Goal: Task Accomplishment & Management: Use online tool/utility

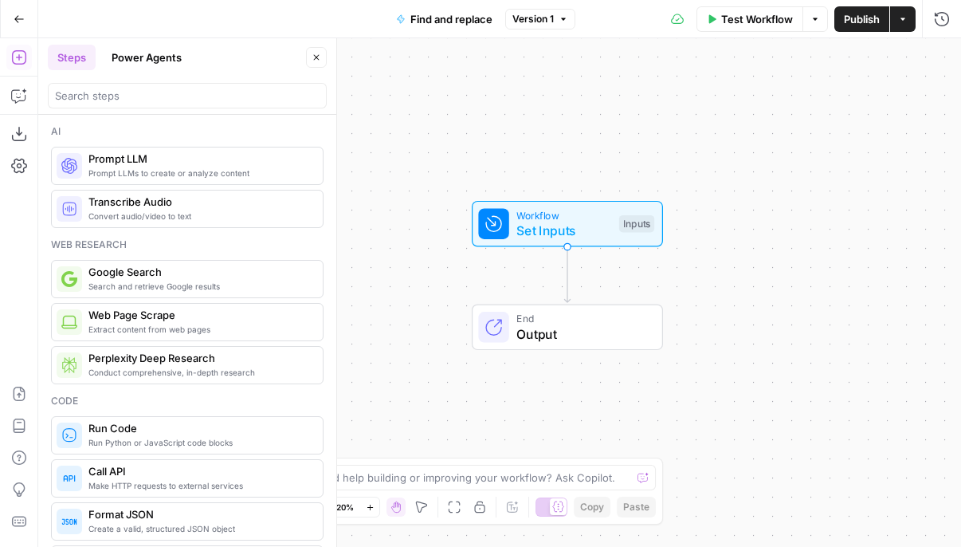
click at [412, 104] on div "Workflow Set Inputs Inputs End Output" at bounding box center [499, 292] width 923 height 509
click at [538, 333] on span "Output" at bounding box center [582, 333] width 130 height 19
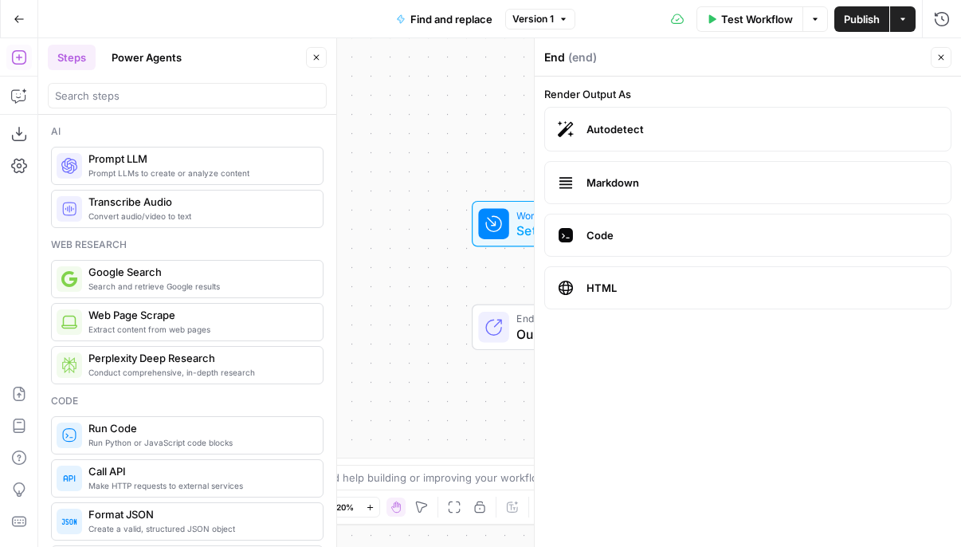
click at [442, 202] on div "Workflow Set Inputs Inputs" at bounding box center [567, 224] width 297 height 46
click at [929, 59] on div "End ( end ) Close" at bounding box center [747, 57] width 407 height 21
click at [937, 59] on icon "button" at bounding box center [942, 58] width 10 height 10
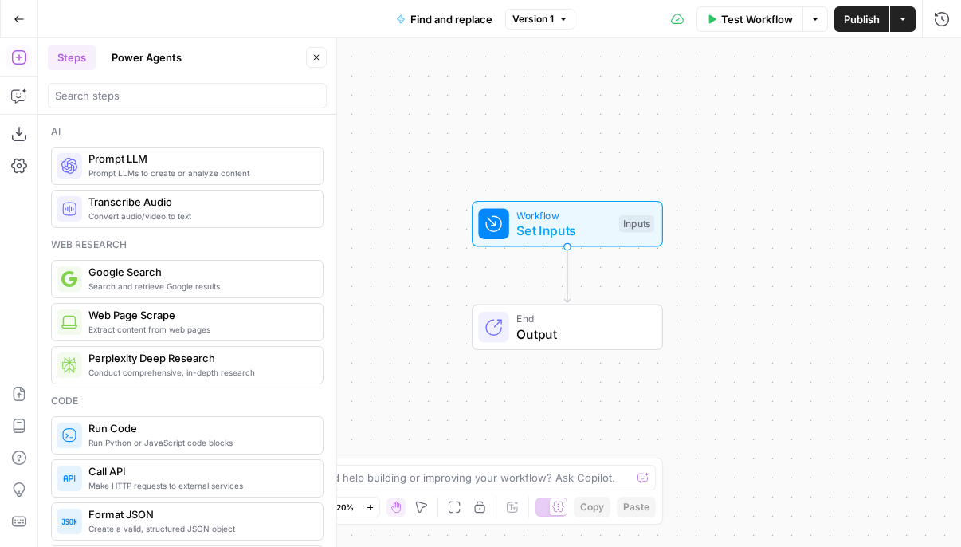
click at [511, 89] on div "Workflow Set Inputs Inputs End Output" at bounding box center [499, 292] width 923 height 509
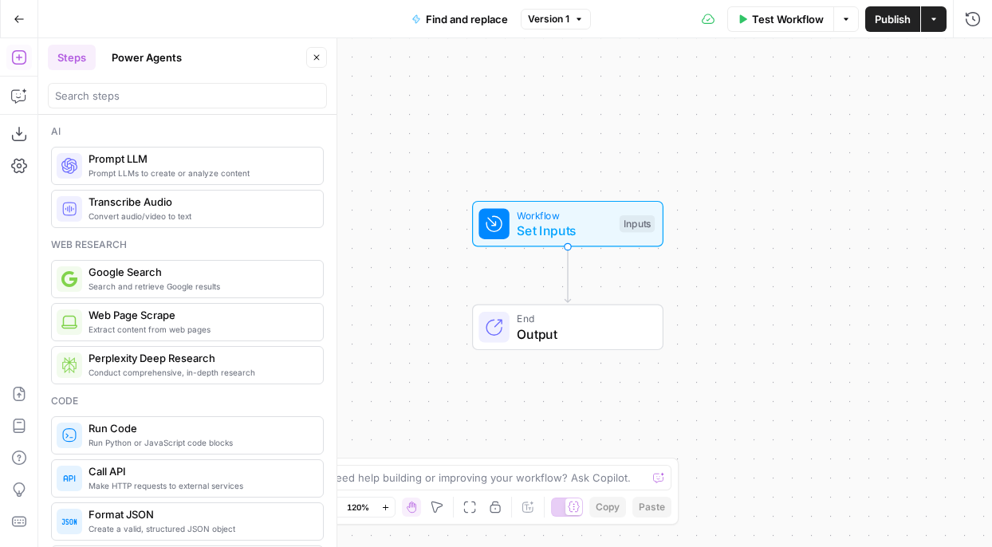
click at [147, 167] on span "Prompt LLMs to create or analyze content" at bounding box center [199, 173] width 222 height 13
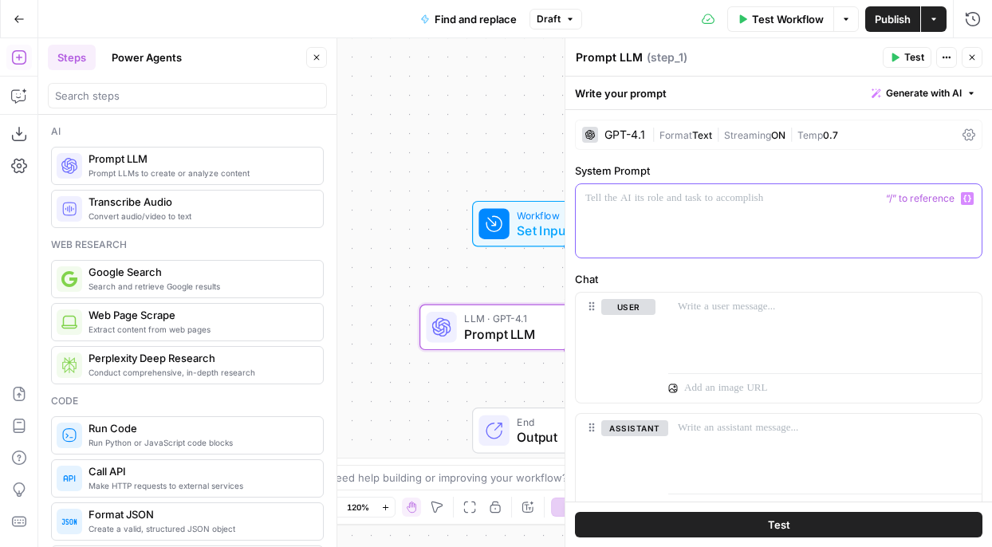
click at [583, 210] on div at bounding box center [778, 220] width 406 height 73
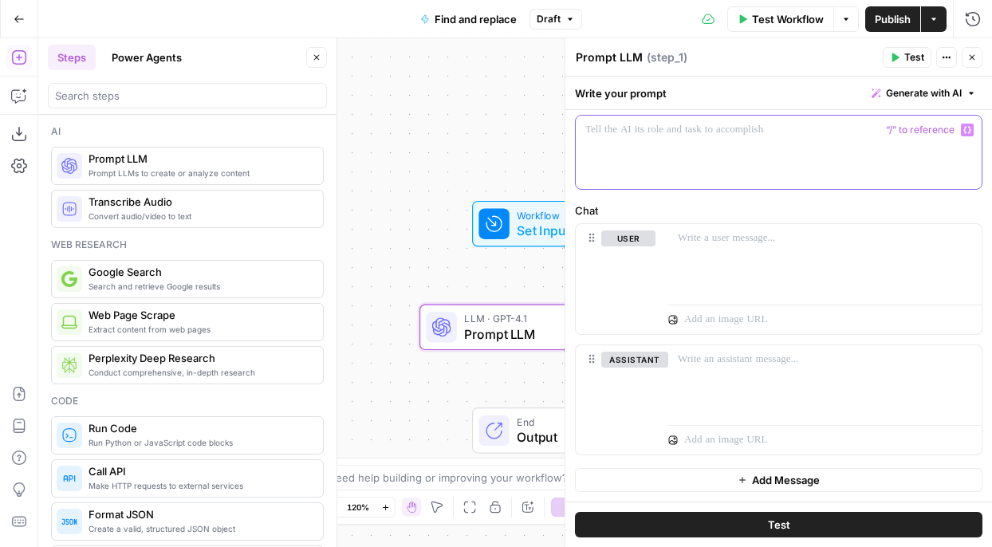
click at [937, 96] on span "Generate with AI" at bounding box center [924, 93] width 76 height 14
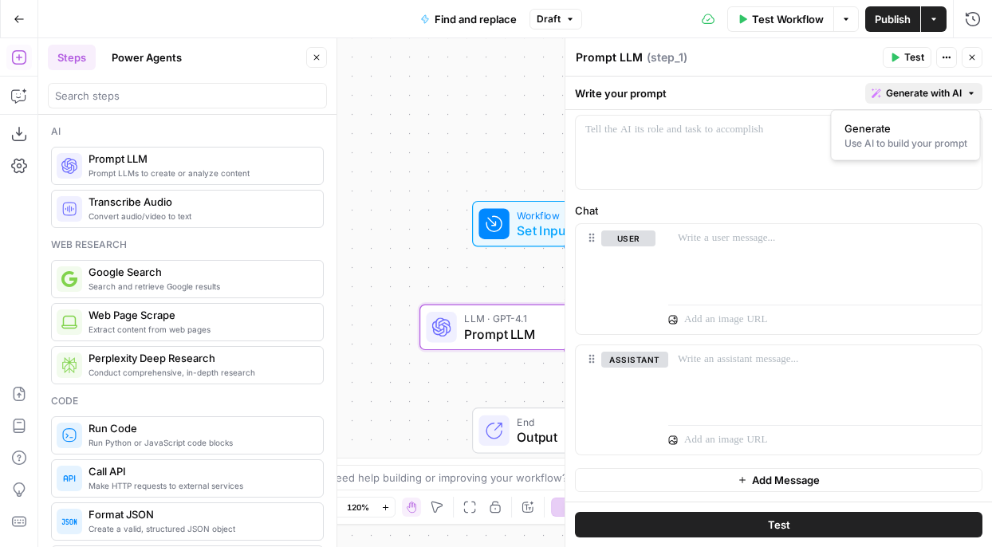
click at [807, 78] on div "Write your prompt Generate with AI" at bounding box center [778, 93] width 426 height 33
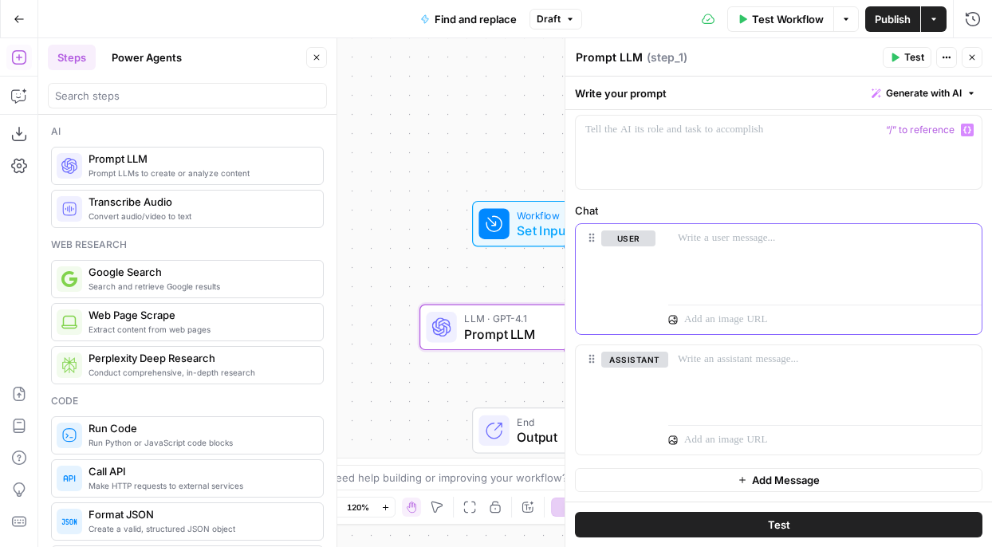
click at [783, 226] on div at bounding box center [824, 260] width 313 height 73
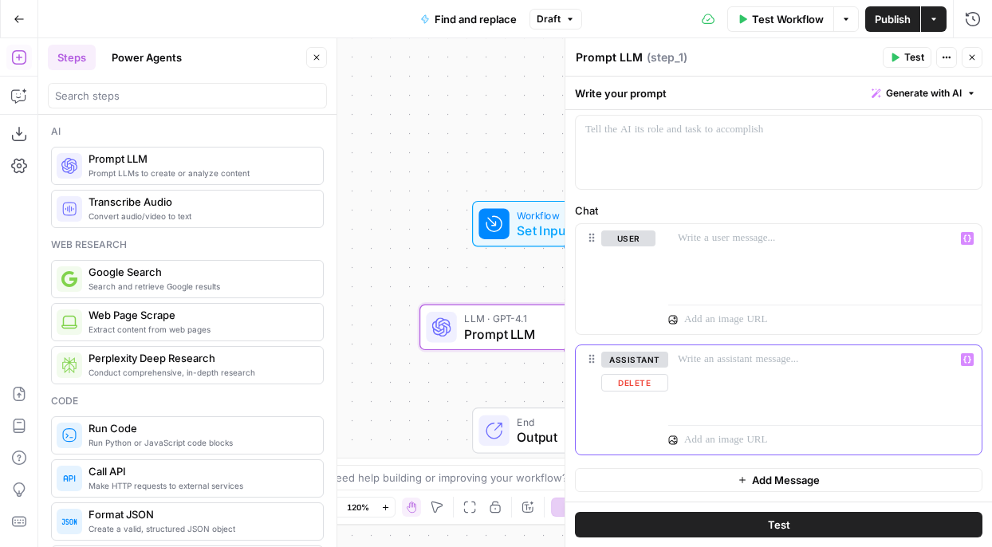
click at [779, 389] on div at bounding box center [824, 381] width 313 height 73
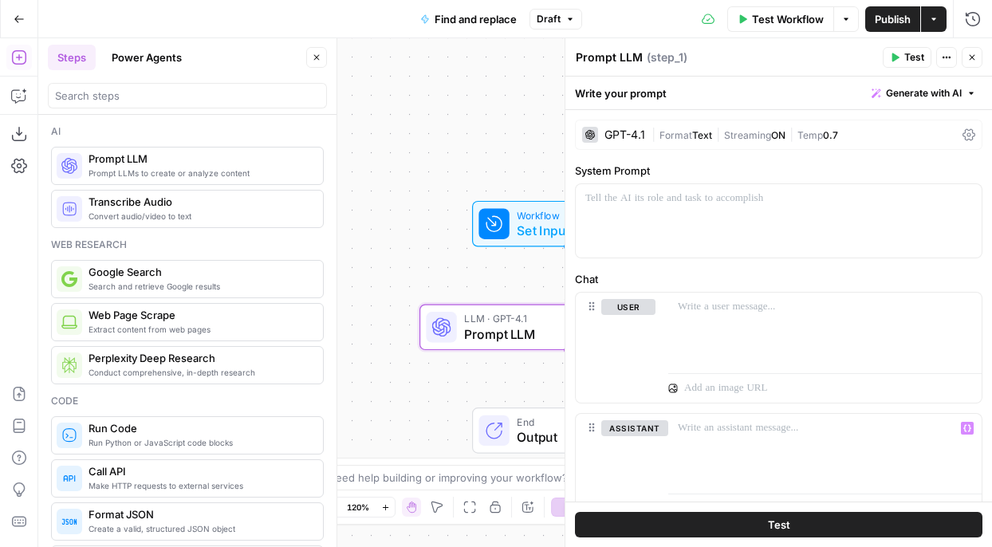
click at [942, 62] on button "Actions" at bounding box center [946, 57] width 21 height 21
click at [721, 139] on span "|" at bounding box center [718, 134] width 12 height 16
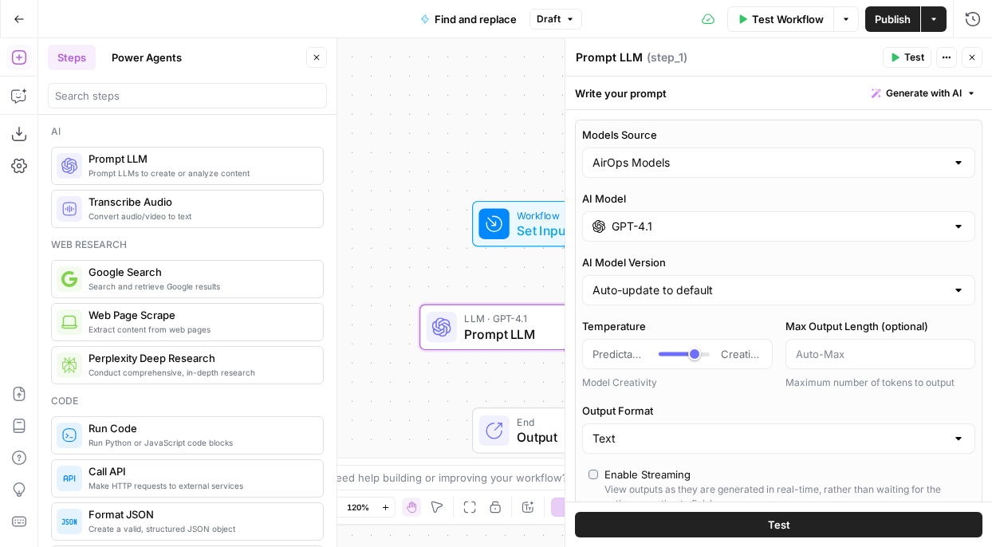
click at [135, 59] on button "Power Agents" at bounding box center [146, 58] width 89 height 26
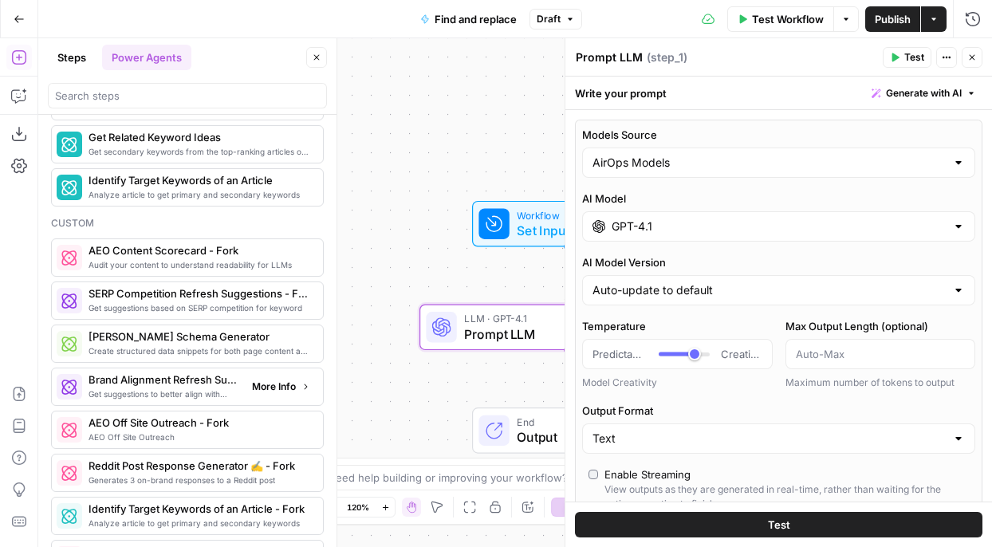
scroll to position [1043, 0]
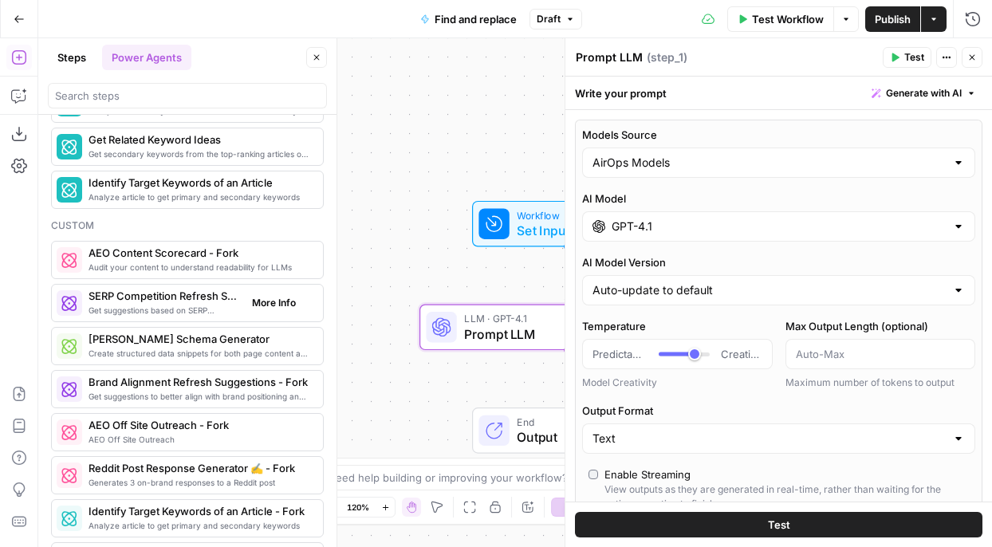
click at [183, 312] on span "Get suggestions based on SERP competition for keyword" at bounding box center [163, 310] width 151 height 13
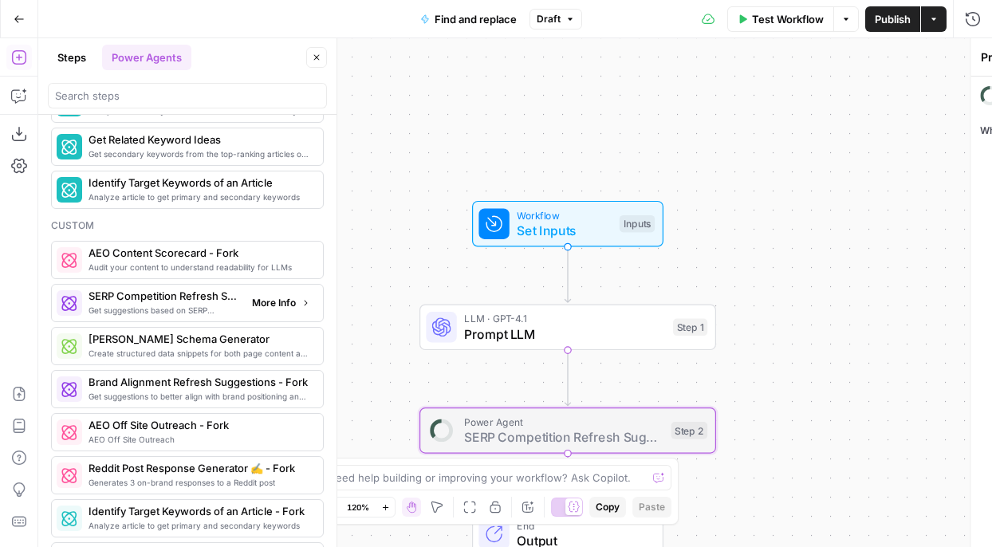
type textarea "SERP Competition Refresh Suggestions - Fork"
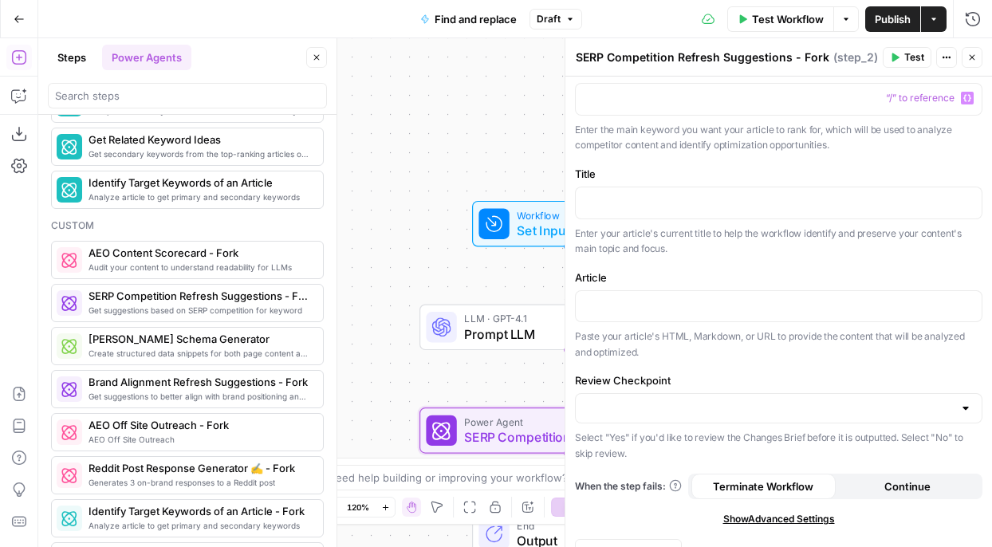
scroll to position [120, 0]
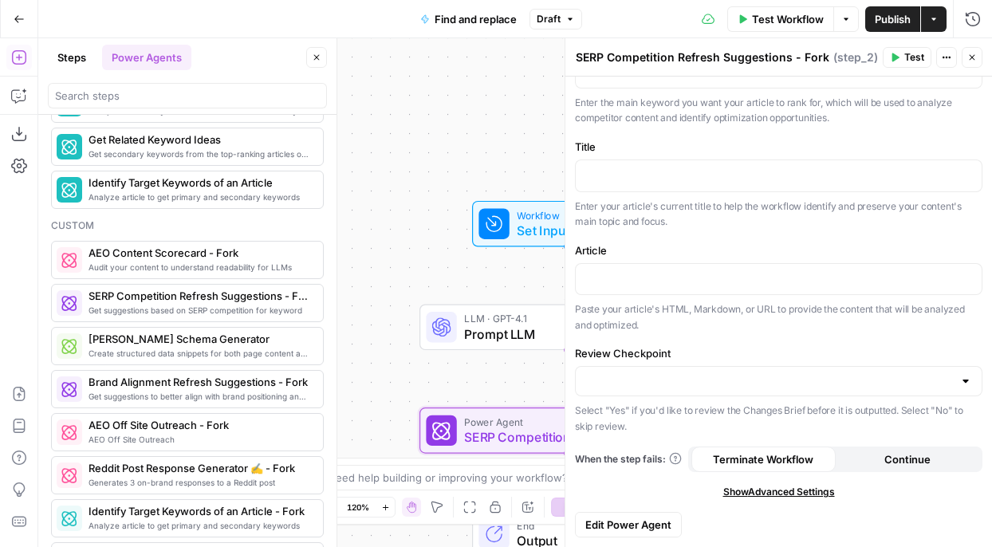
click at [960, 59] on button "Close" at bounding box center [971, 57] width 21 height 21
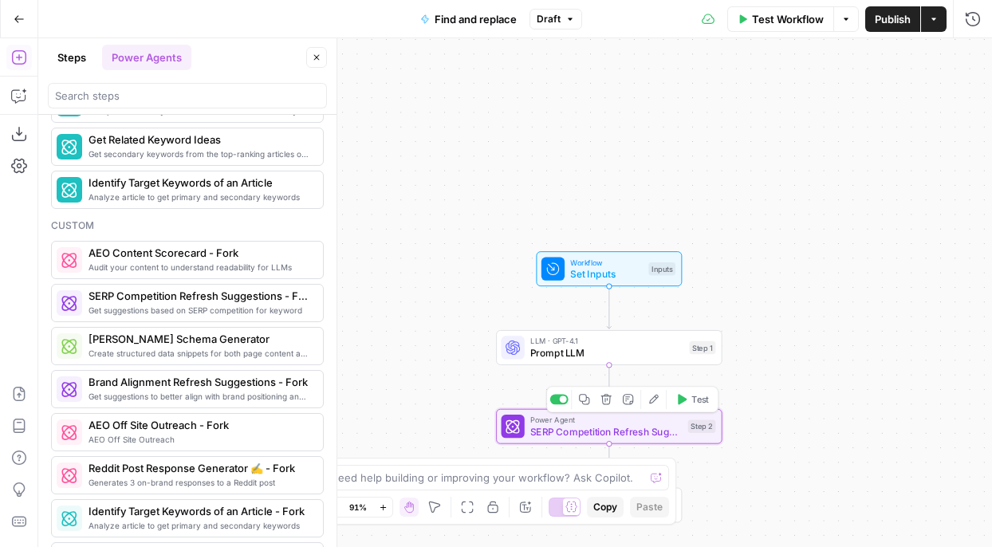
click at [605, 397] on icon "button" at bounding box center [606, 400] width 12 height 12
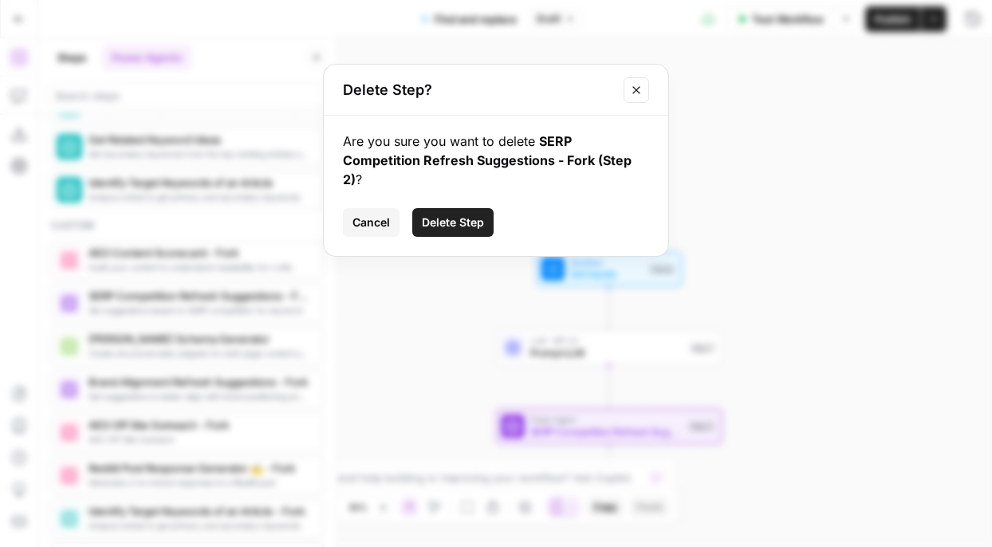
click at [443, 230] on span "Delete Step" at bounding box center [453, 222] width 62 height 16
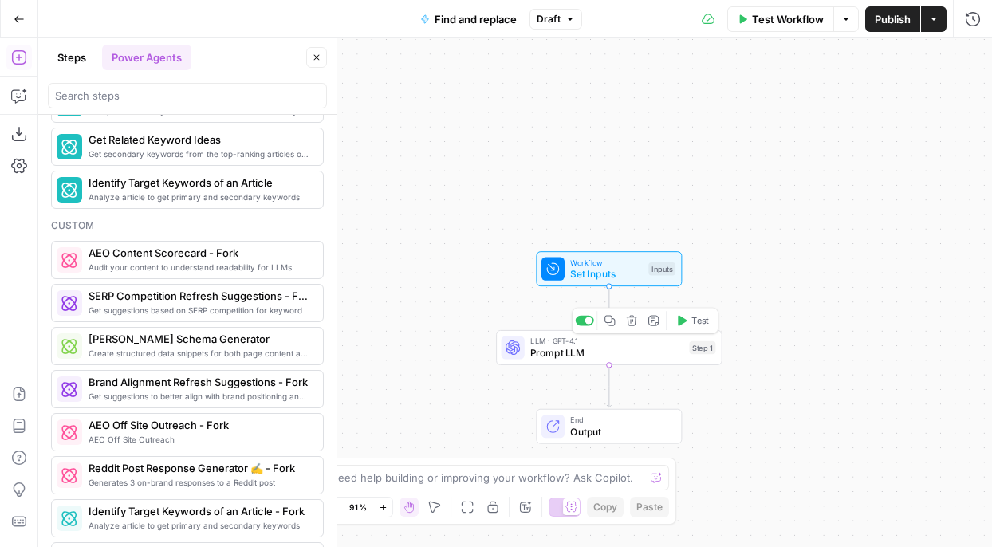
click at [552, 347] on span "Prompt LLM" at bounding box center [606, 352] width 153 height 14
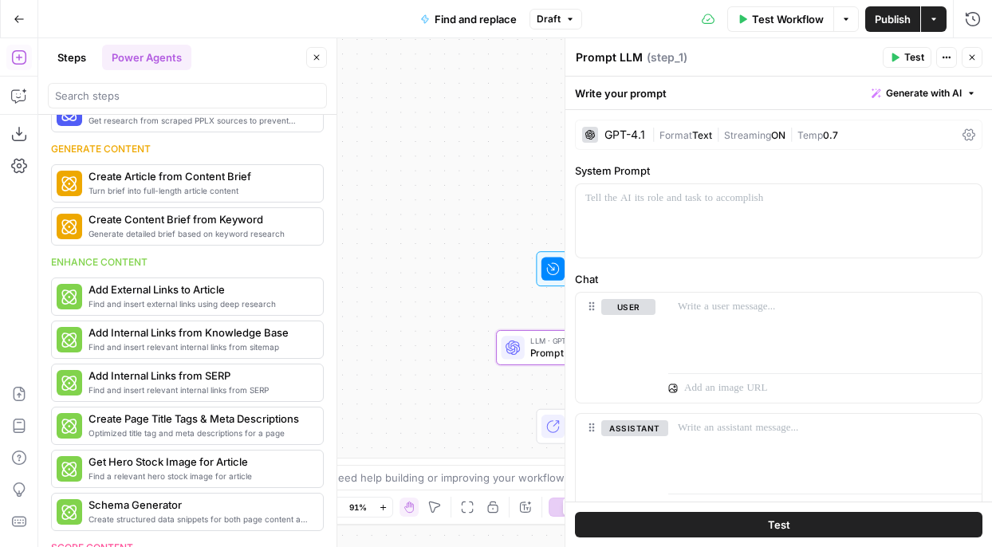
scroll to position [0, 0]
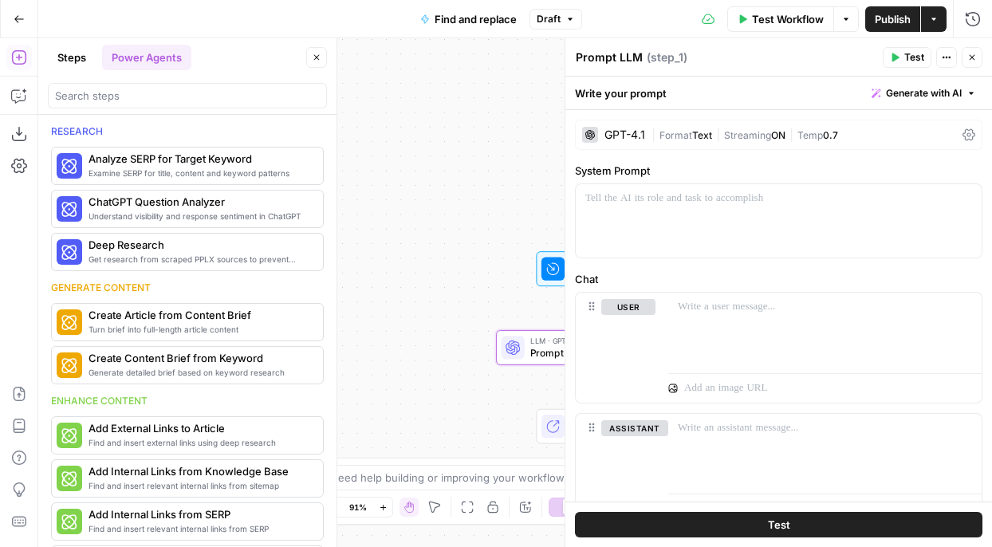
click at [71, 57] on button "Steps" at bounding box center [72, 58] width 48 height 26
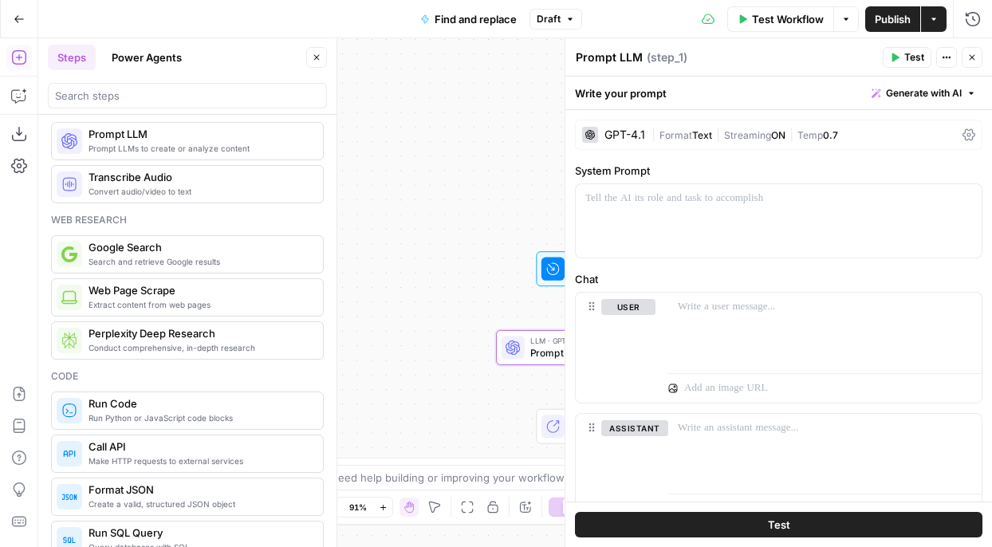
scroll to position [37, 0]
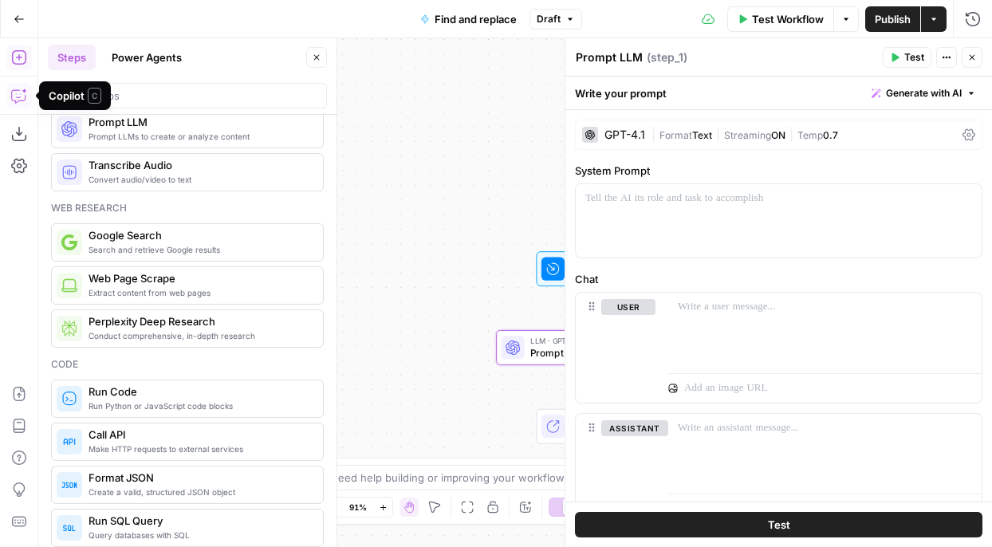
click at [18, 103] on icon "button" at bounding box center [19, 96] width 16 height 16
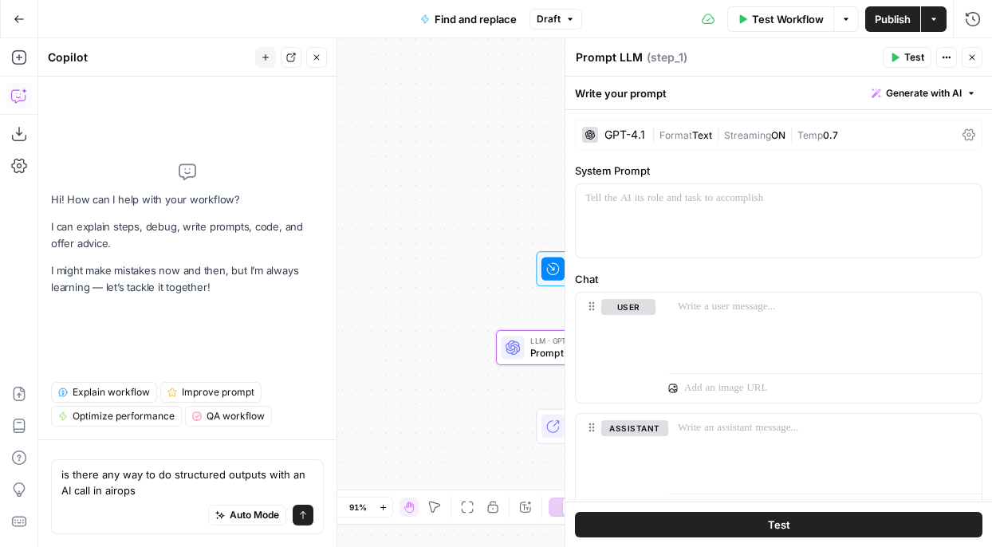
type textarea "is there any way to do structured outputs with an AI call in airops?"
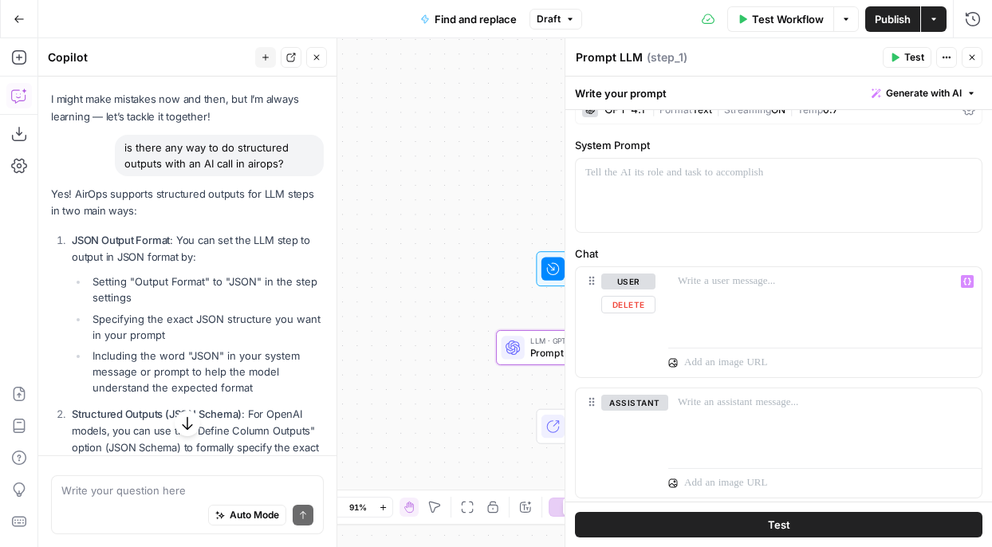
scroll to position [0, 0]
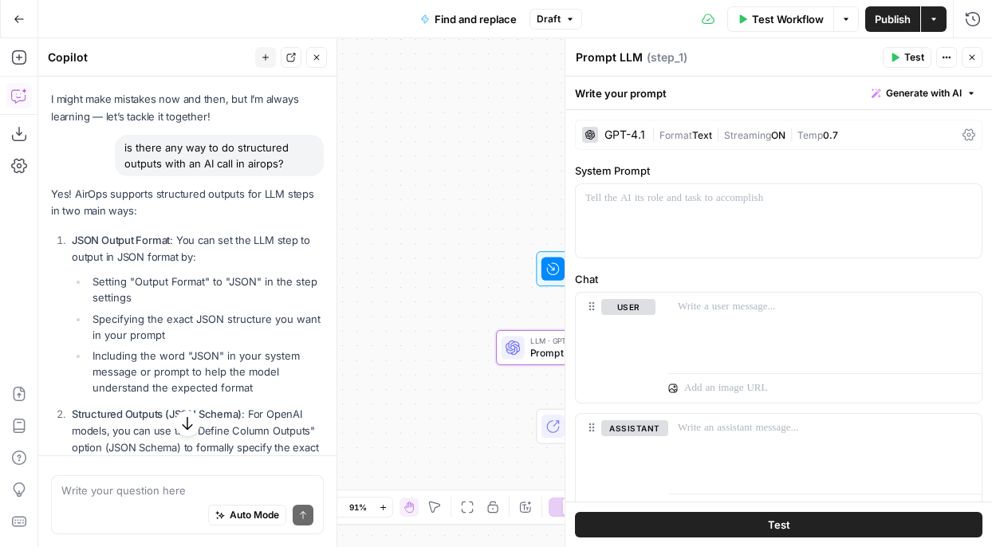
click at [960, 135] on icon at bounding box center [968, 134] width 13 height 13
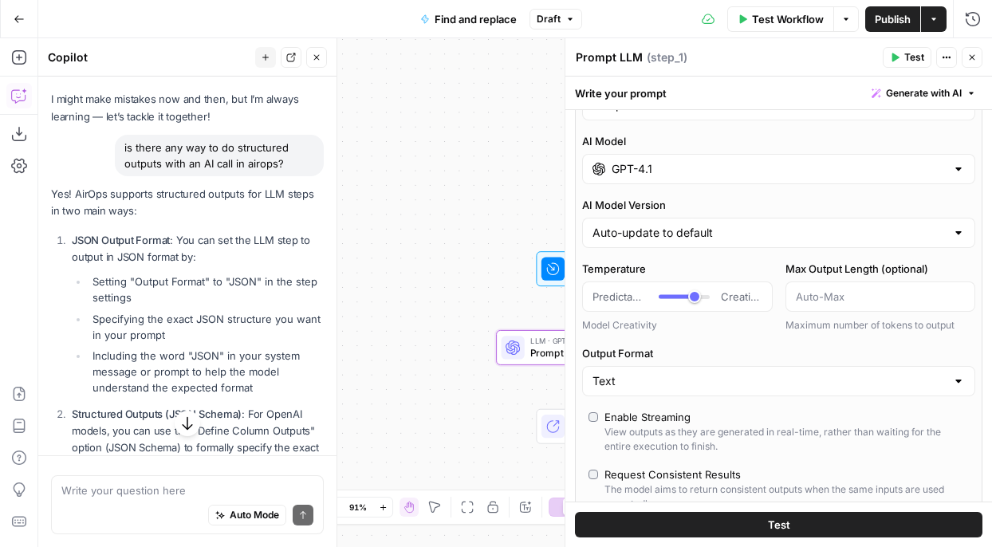
scroll to position [65, 0]
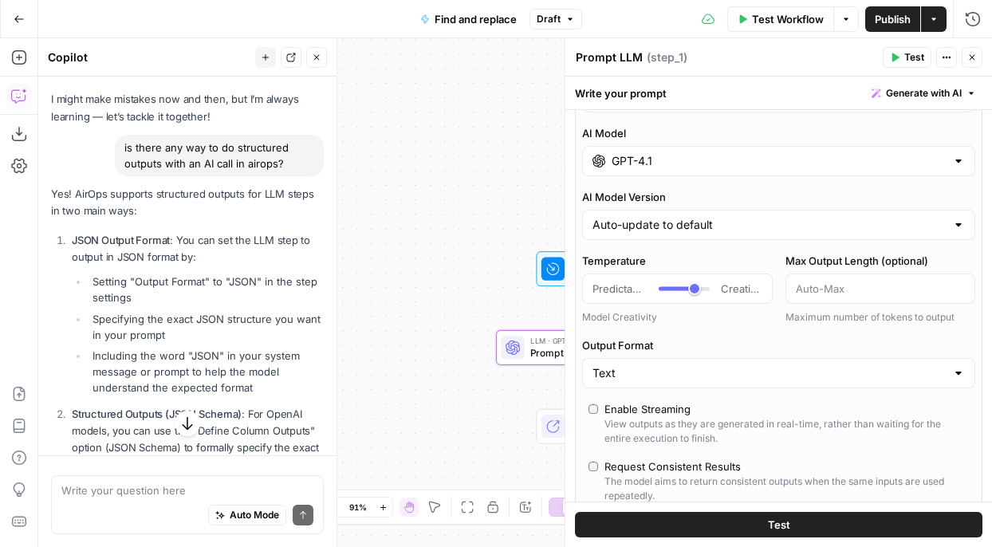
click at [748, 385] on div "Text" at bounding box center [778, 373] width 393 height 30
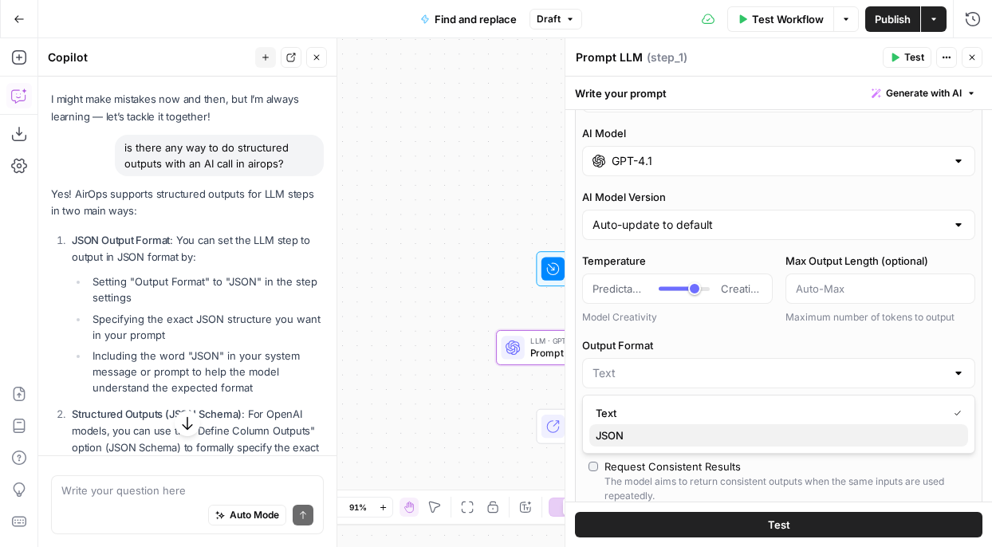
click at [733, 442] on span "JSON" at bounding box center [774, 435] width 359 height 16
type input "JSON"
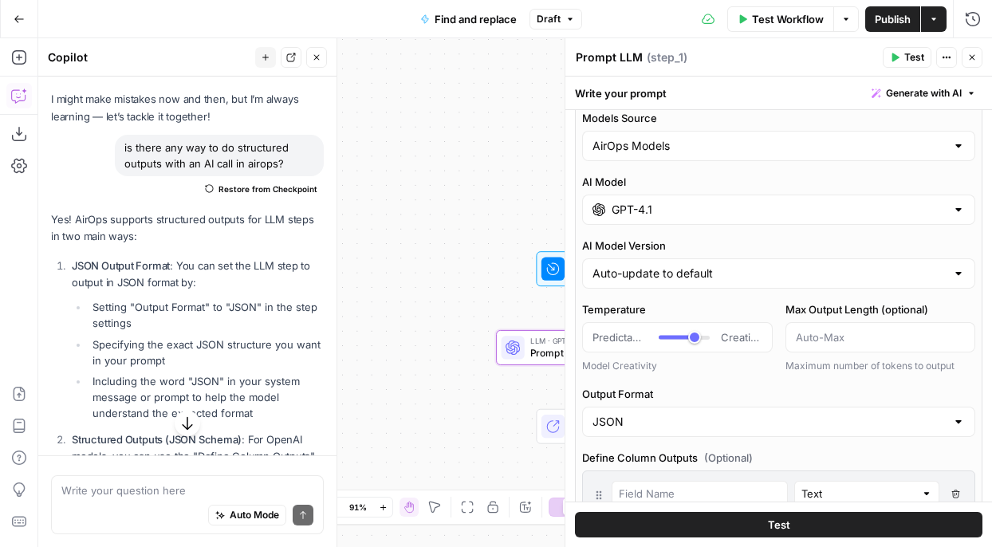
scroll to position [0, 0]
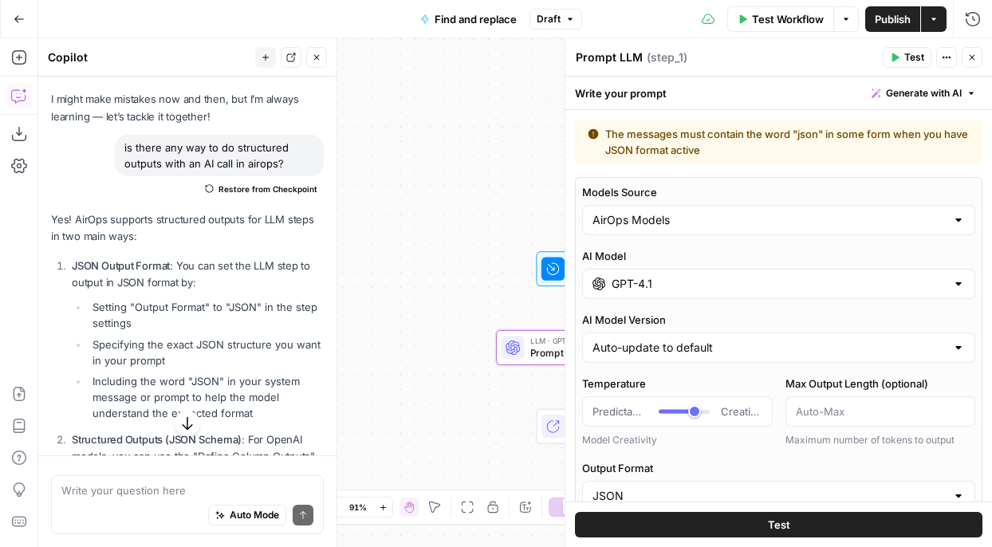
click at [960, 60] on icon "button" at bounding box center [972, 58] width 10 height 10
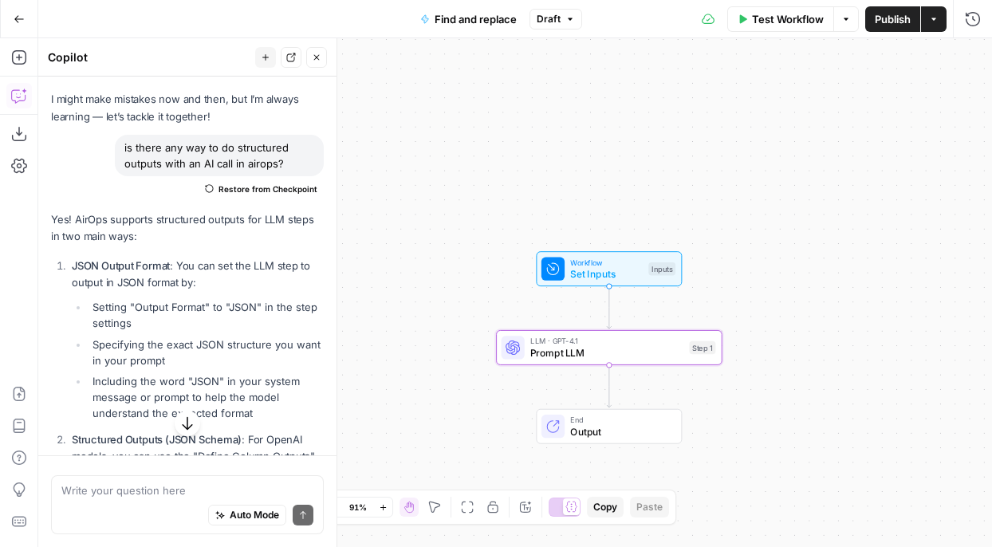
click at [803, 212] on div "Workflow Set Inputs Inputs LLM · GPT-4.1 Prompt LLM Step 1 End Output" at bounding box center [514, 292] width 953 height 509
click at [15, 12] on button "Go Back" at bounding box center [19, 19] width 29 height 29
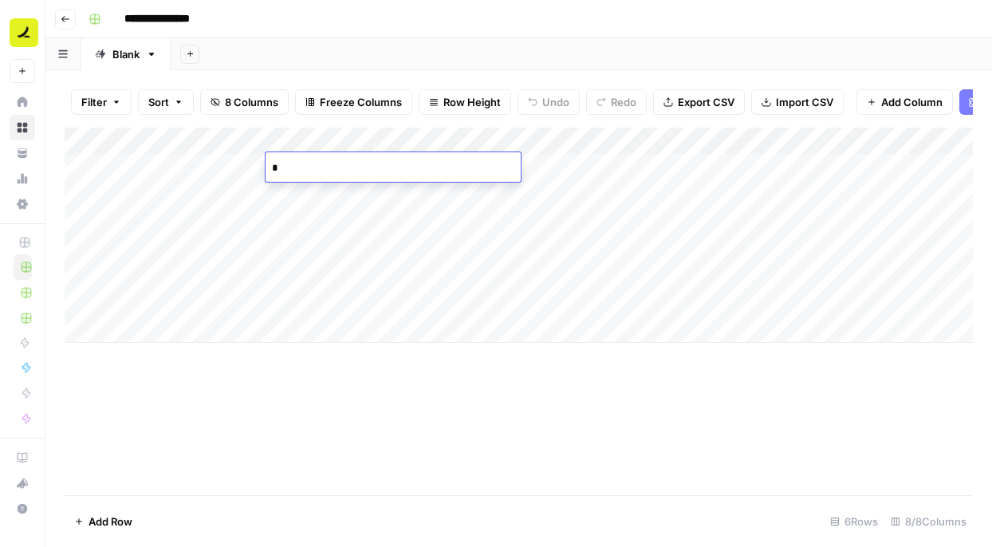
click at [376, 164] on body "**********" at bounding box center [496, 273] width 992 height 547
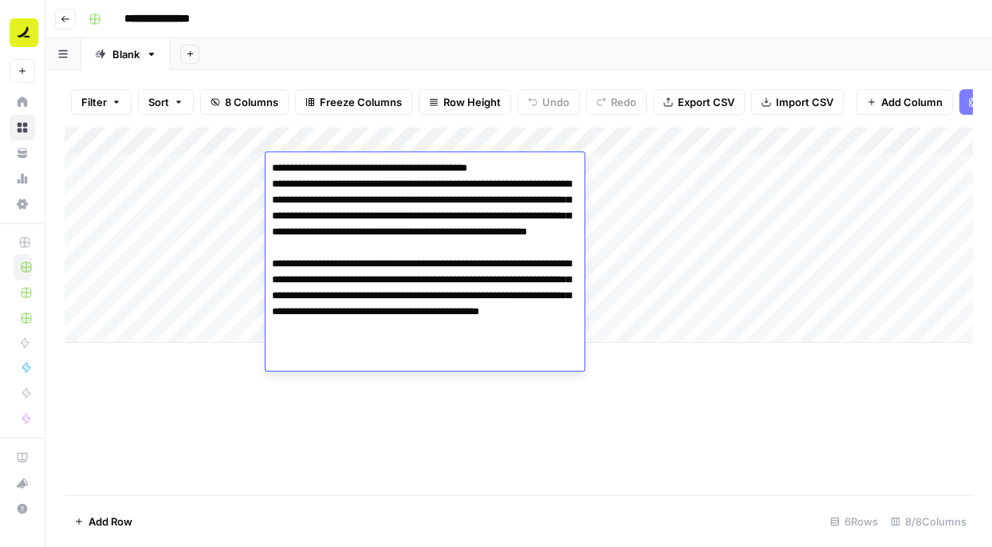
type textarea "**********"
click at [336, 443] on div "Add Column" at bounding box center [519, 311] width 908 height 367
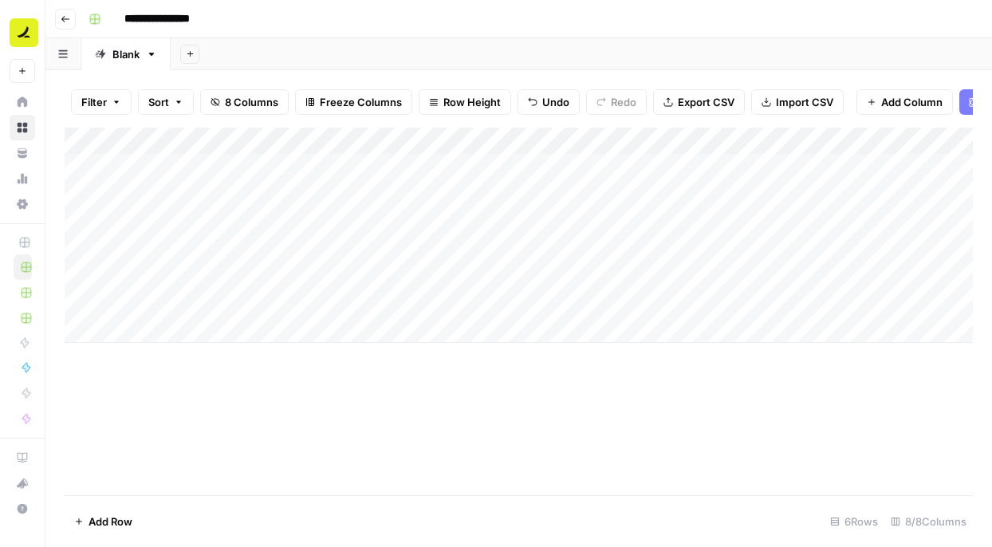
click at [437, 167] on div "Add Column" at bounding box center [519, 235] width 908 height 215
click at [434, 164] on div "Add Column" at bounding box center [519, 235] width 908 height 215
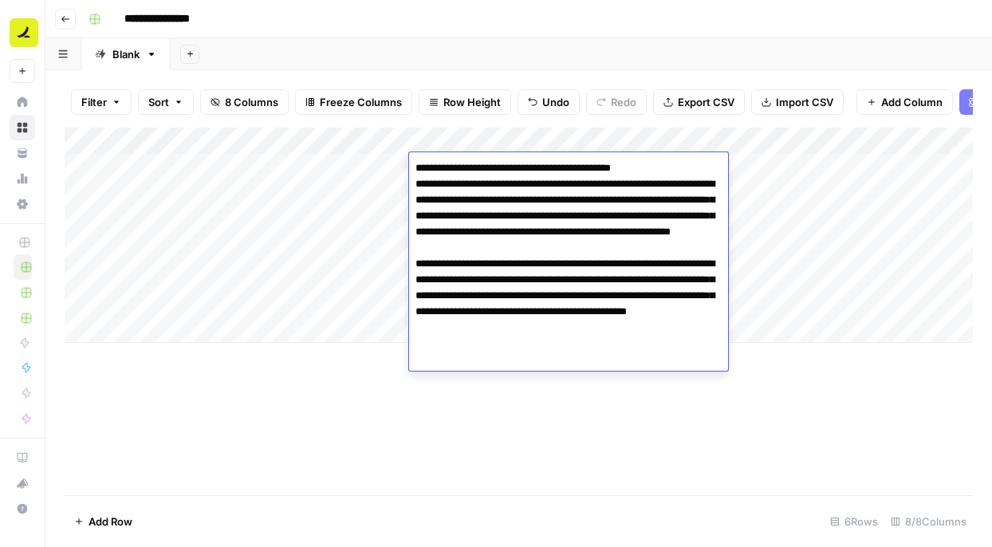
drag, startPoint x: 439, startPoint y: 171, endPoint x: 680, endPoint y: 169, distance: 240.7
click at [685, 175] on textarea "**********" at bounding box center [568, 272] width 319 height 230
drag, startPoint x: 679, startPoint y: 342, endPoint x: 416, endPoint y: 185, distance: 306.3
click at [416, 185] on textarea "**********" at bounding box center [568, 272] width 319 height 230
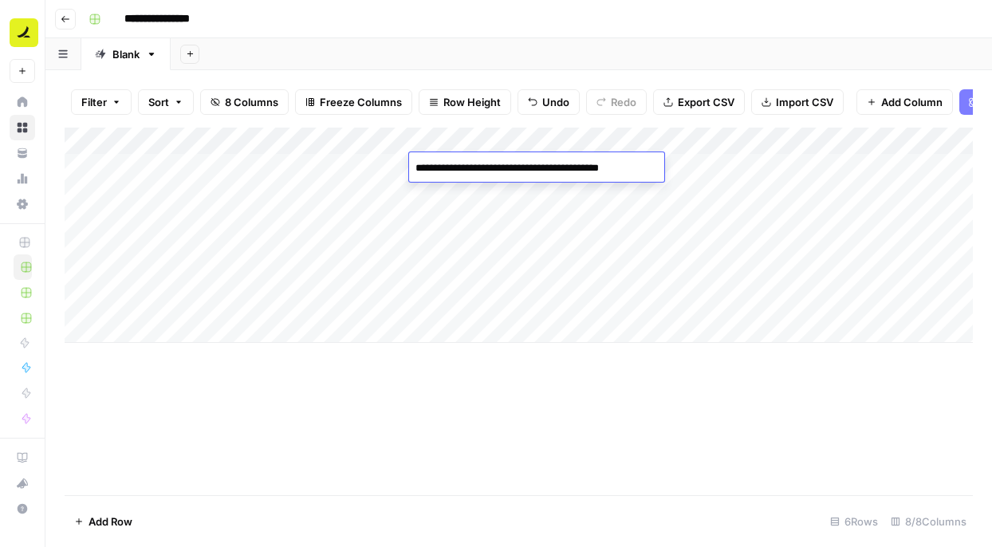
click at [502, 178] on textarea "**********" at bounding box center [536, 192] width 255 height 70
paste textarea "**********"
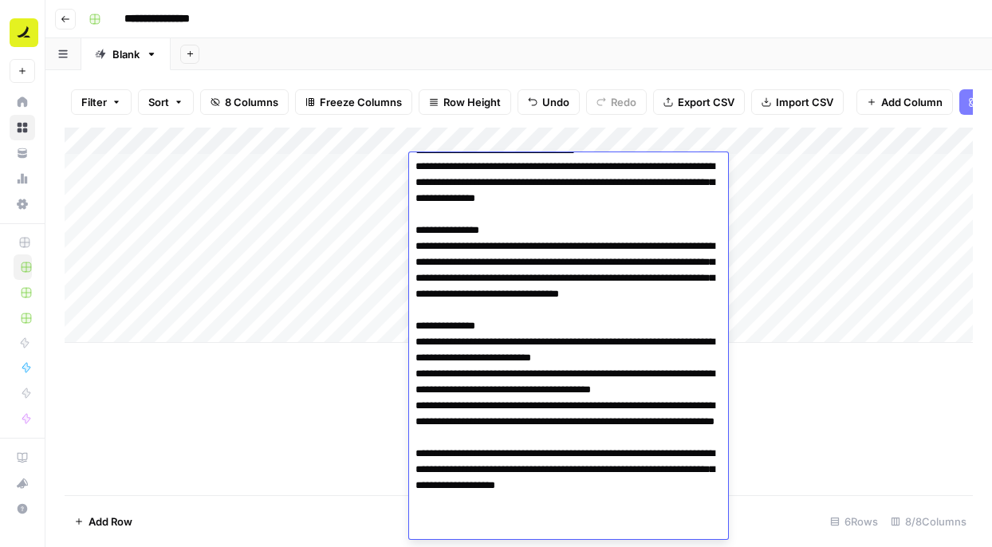
scroll to position [262, 0]
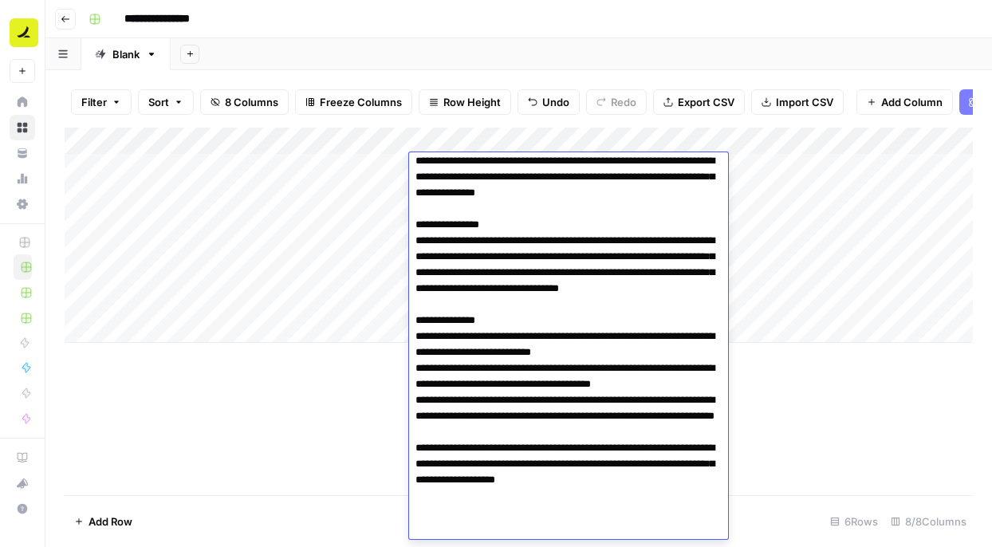
click at [485, 481] on textarea at bounding box center [568, 217] width 319 height 644
type textarea "**********"
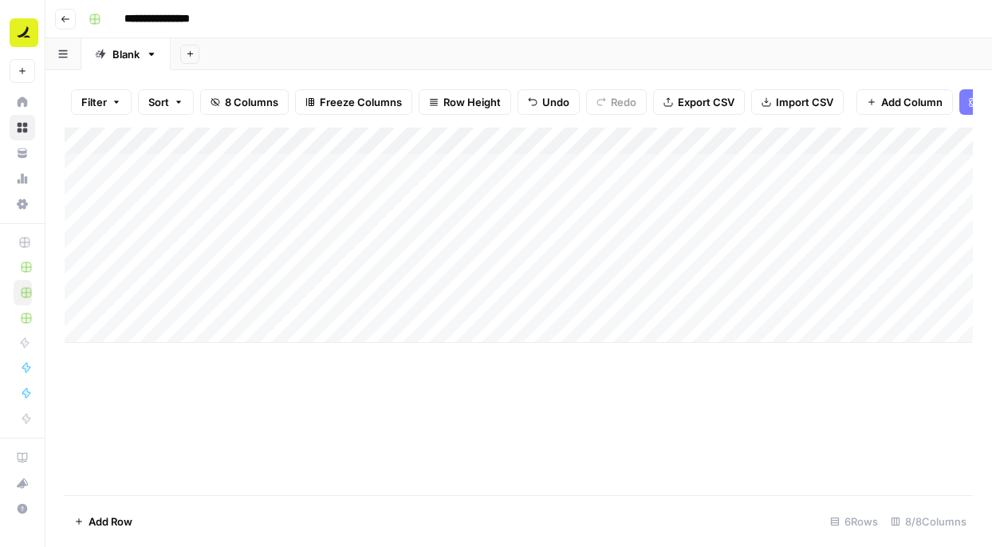
click at [348, 168] on div "Add Column" at bounding box center [519, 235] width 908 height 215
click at [477, 164] on div "Add Column" at bounding box center [519, 235] width 908 height 215
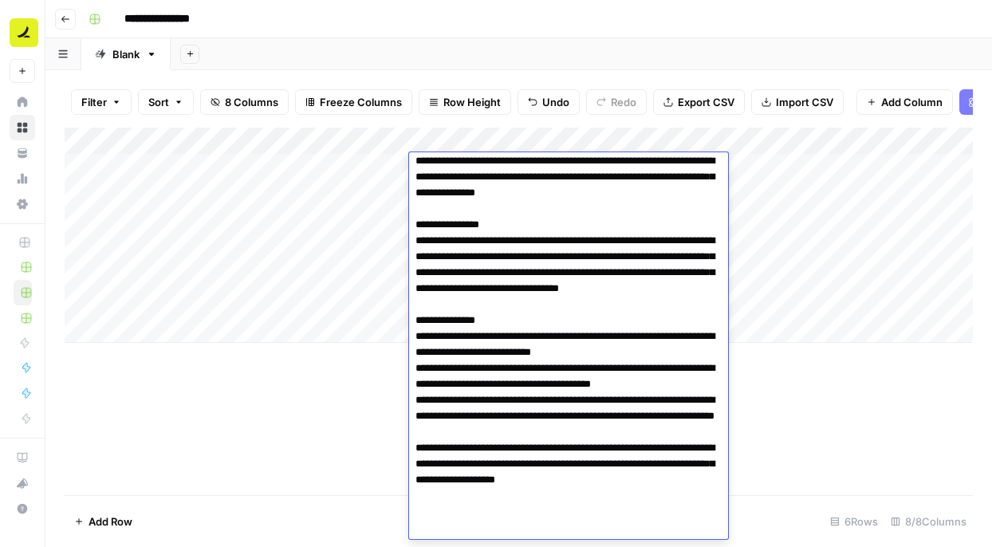
type textarea "**********"
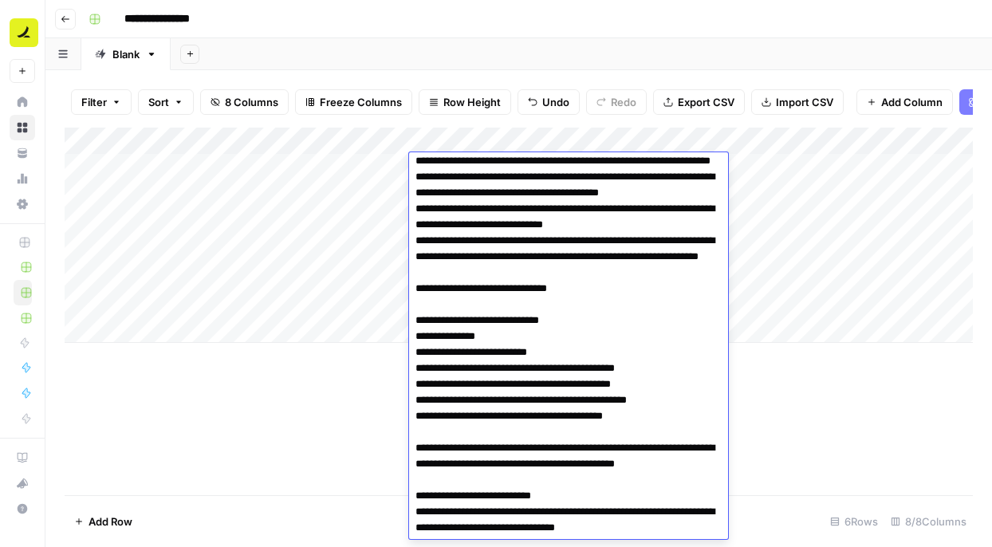
scroll to position [512, 0]
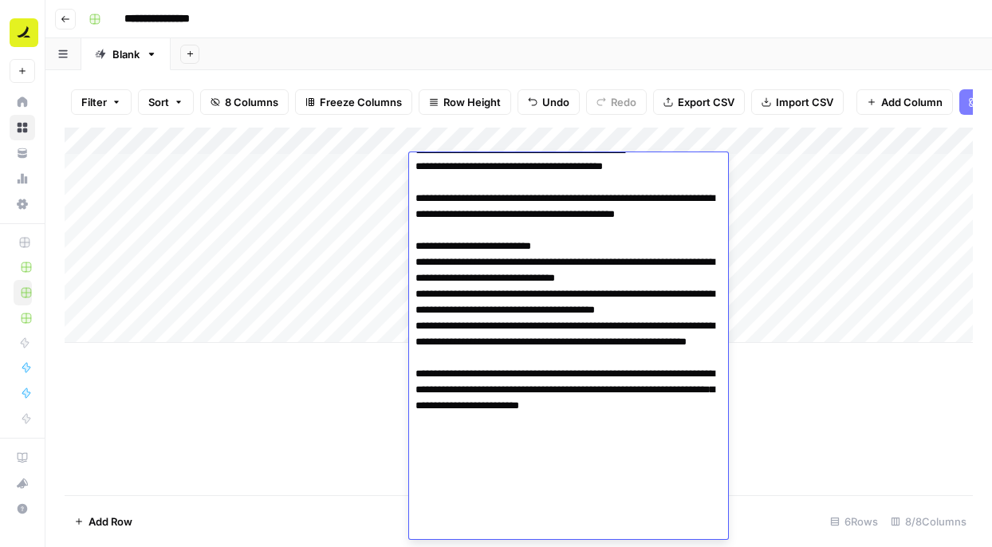
click at [564, 366] on textarea at bounding box center [568, 94] width 319 height 899
click at [578, 463] on textarea at bounding box center [568, 94] width 319 height 899
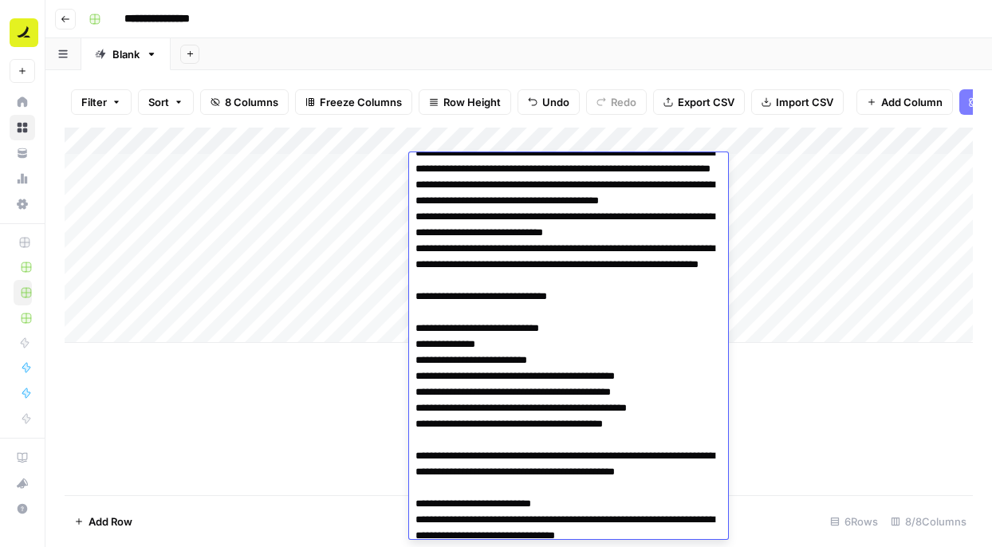
scroll to position [517, 0]
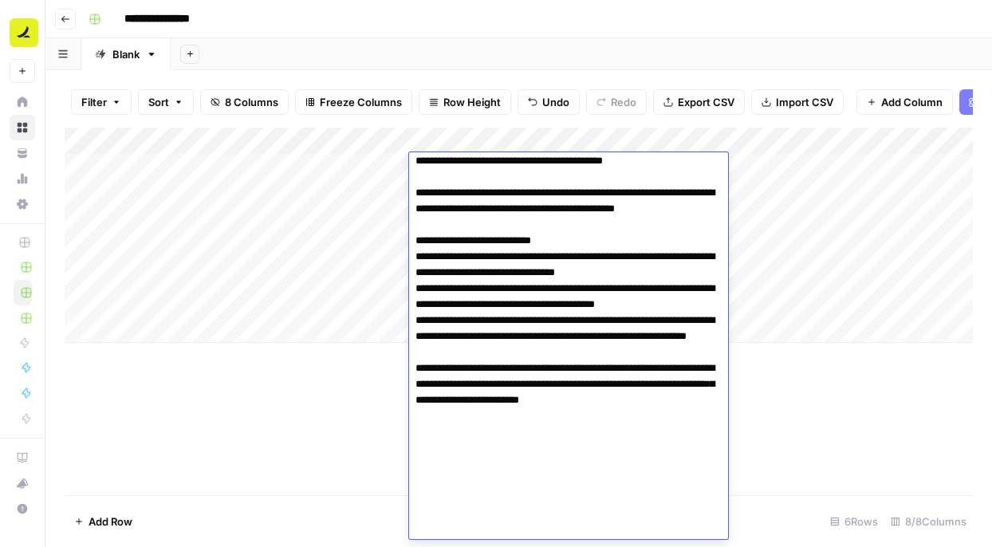
click at [363, 411] on div "Add Column" at bounding box center [519, 311] width 908 height 367
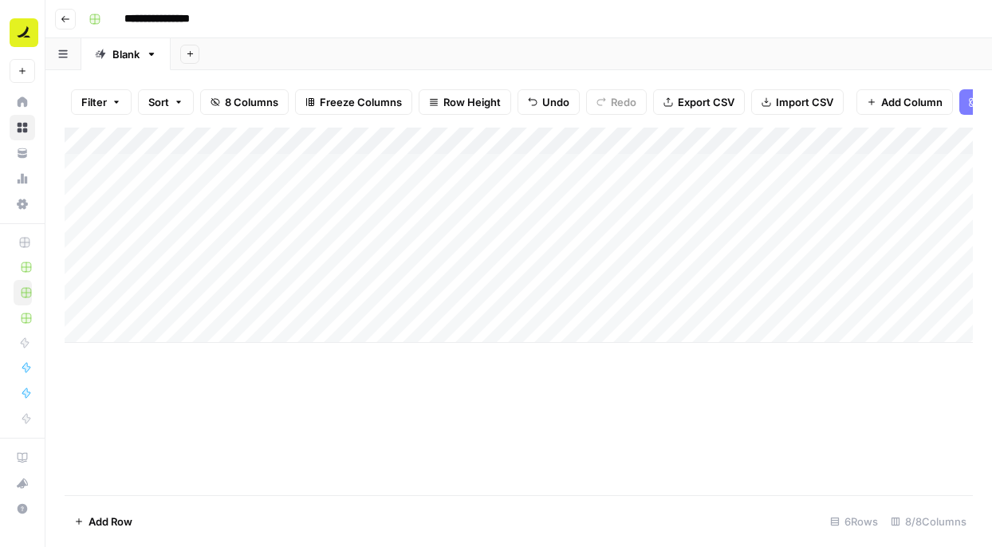
click at [347, 171] on div "Add Column" at bounding box center [519, 235] width 908 height 215
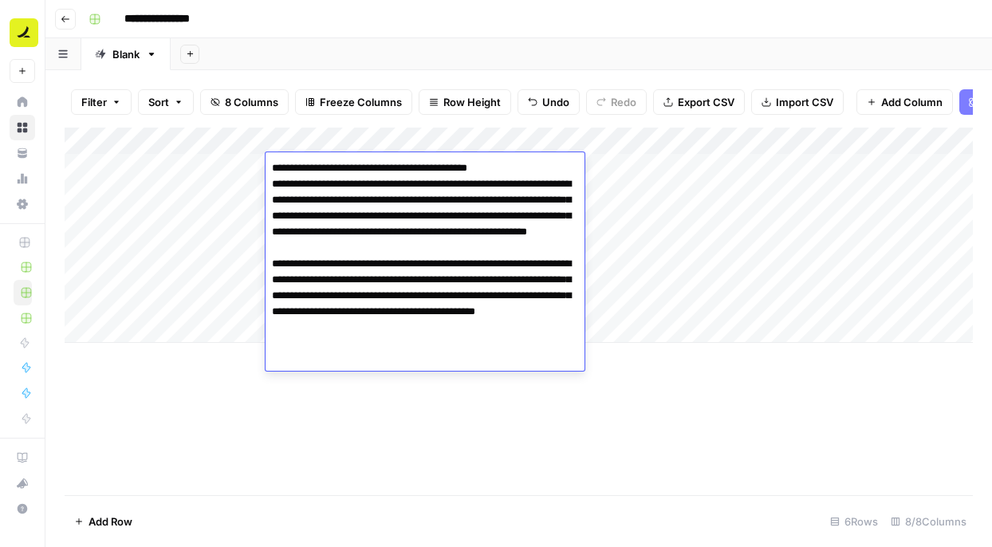
click at [550, 436] on div "Add Column" at bounding box center [519, 311] width 908 height 367
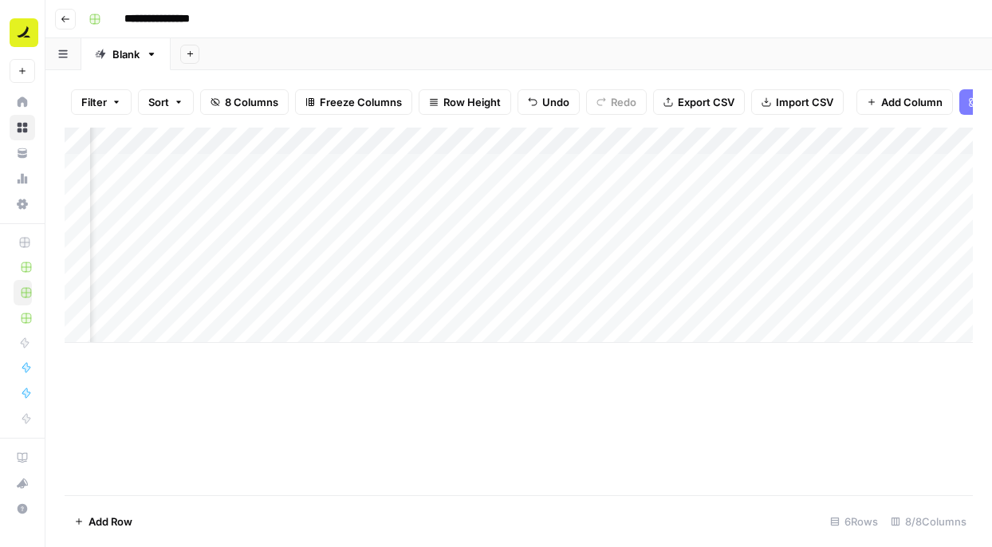
scroll to position [0, 387]
click at [852, 140] on div "Add Column" at bounding box center [519, 235] width 908 height 215
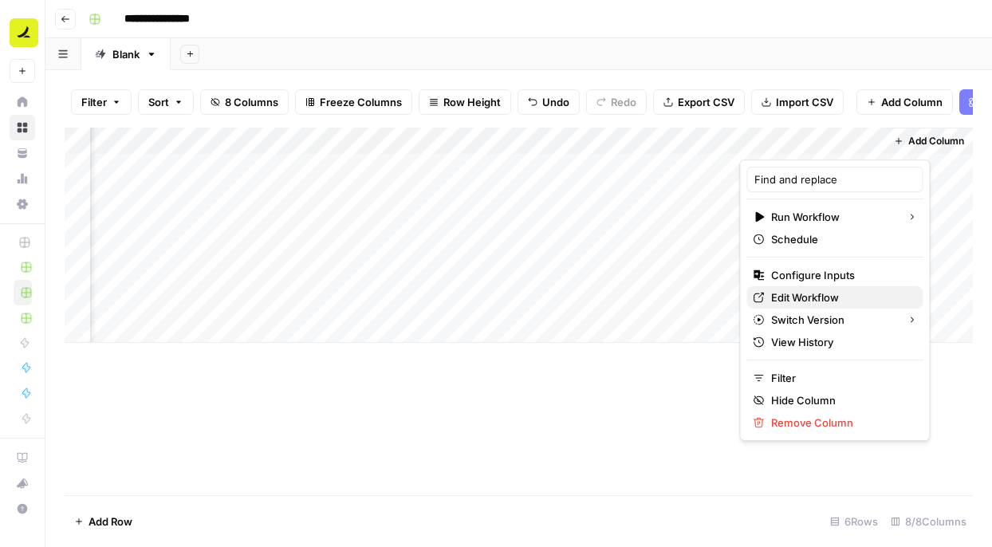
click at [831, 293] on span "Edit Workflow" at bounding box center [840, 297] width 139 height 16
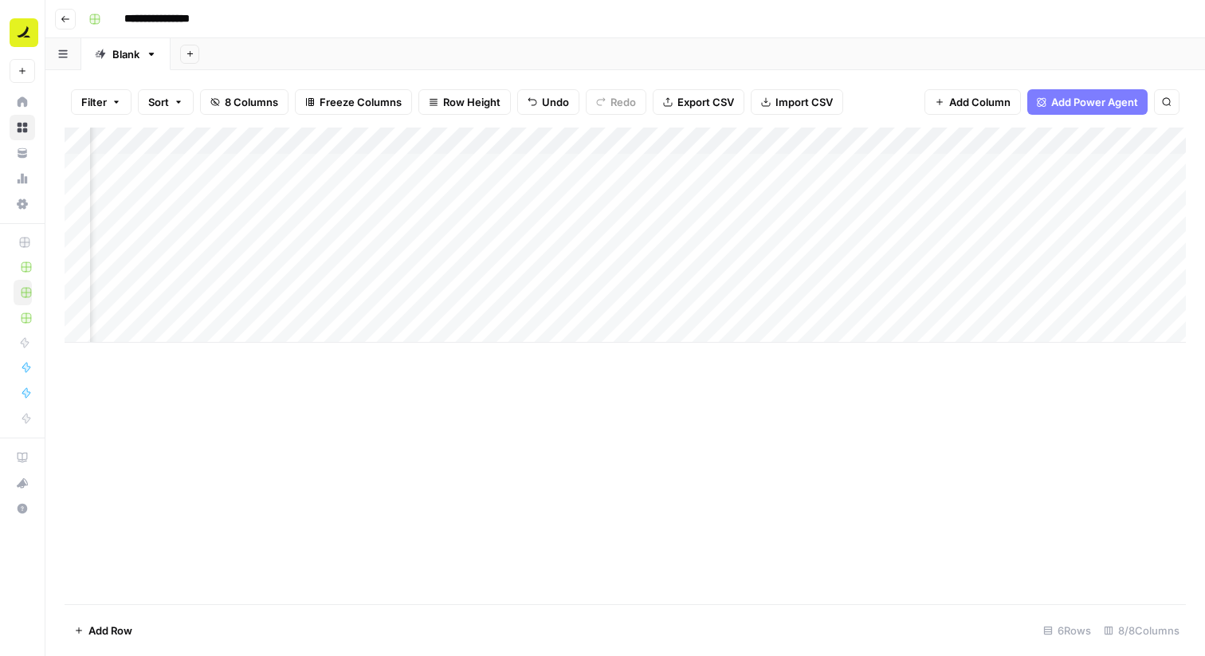
scroll to position [0, 0]
click at [474, 170] on div "Add Column" at bounding box center [626, 235] width 1122 height 215
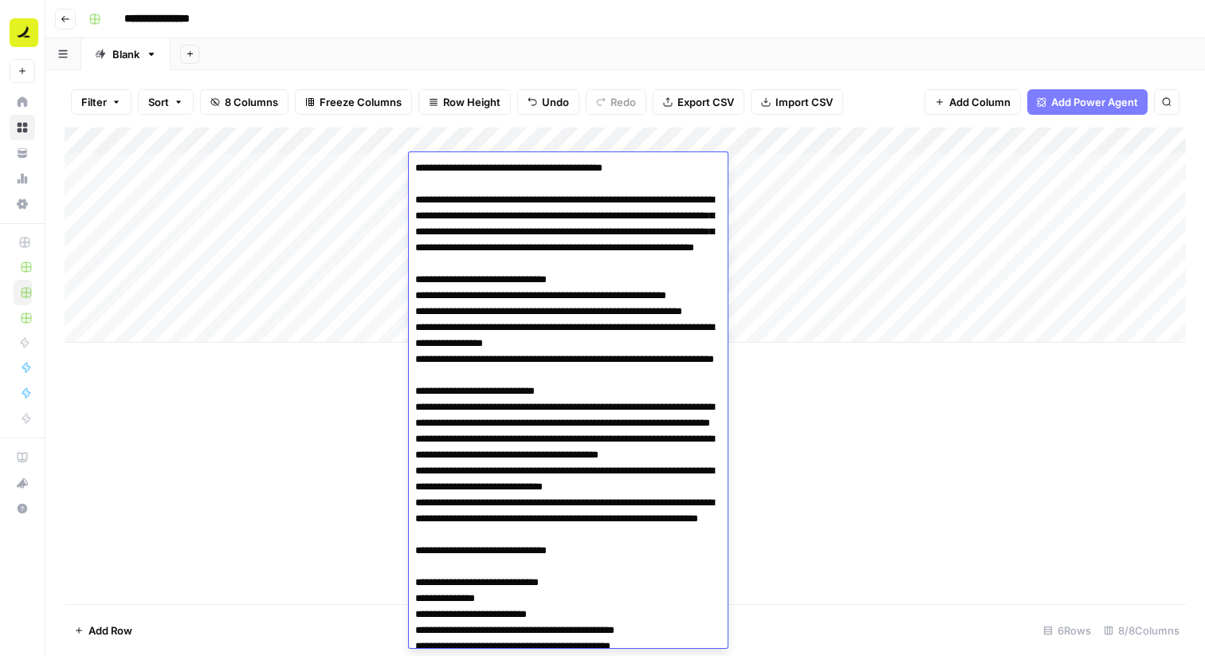
scroll to position [408, 0]
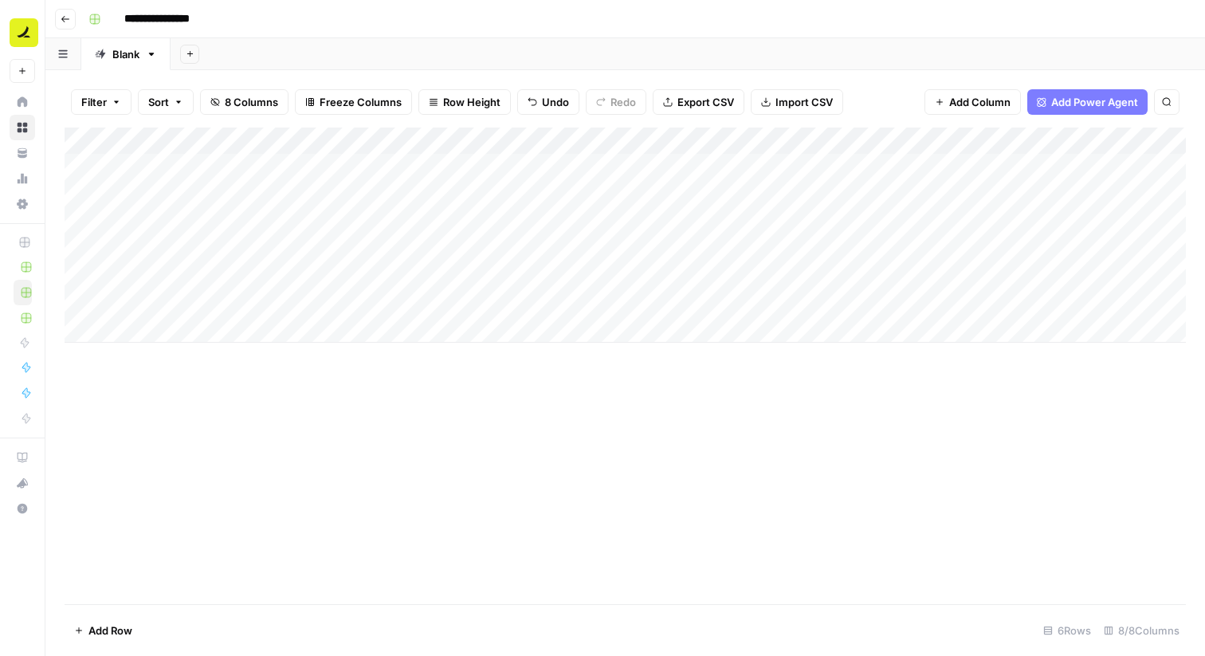
click at [316, 171] on div "Add Column" at bounding box center [626, 235] width 1122 height 215
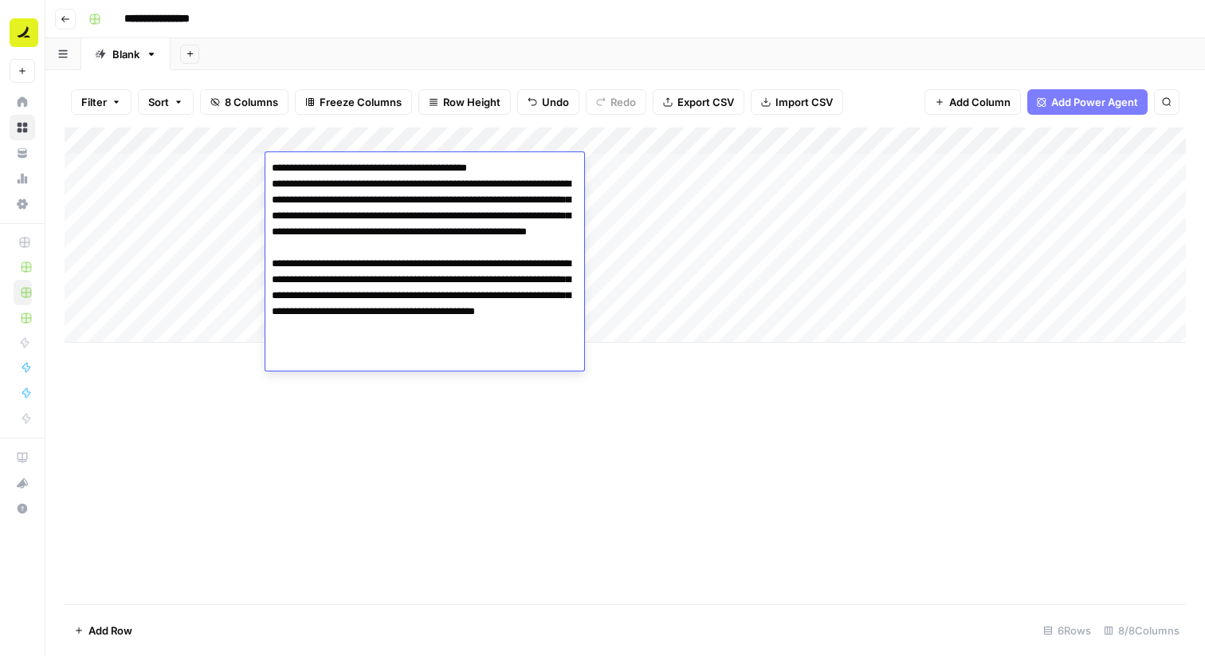
click at [363, 205] on textarea "**********" at bounding box center [424, 256] width 319 height 198
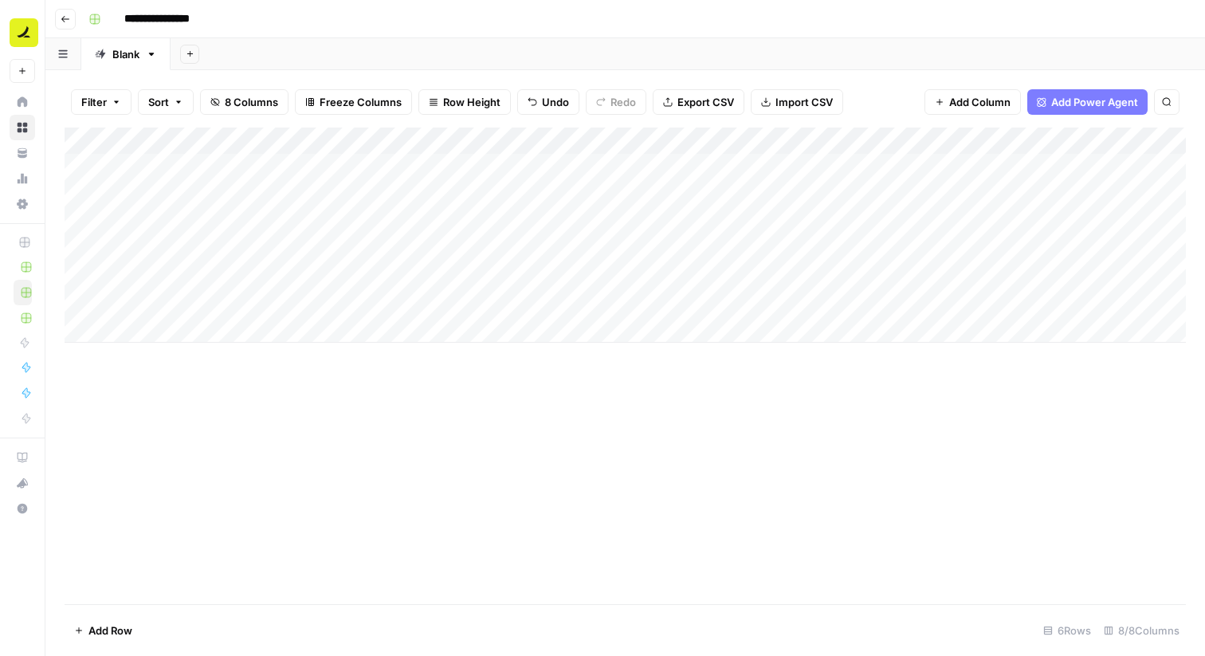
click at [960, 165] on div "Add Column" at bounding box center [626, 235] width 1122 height 215
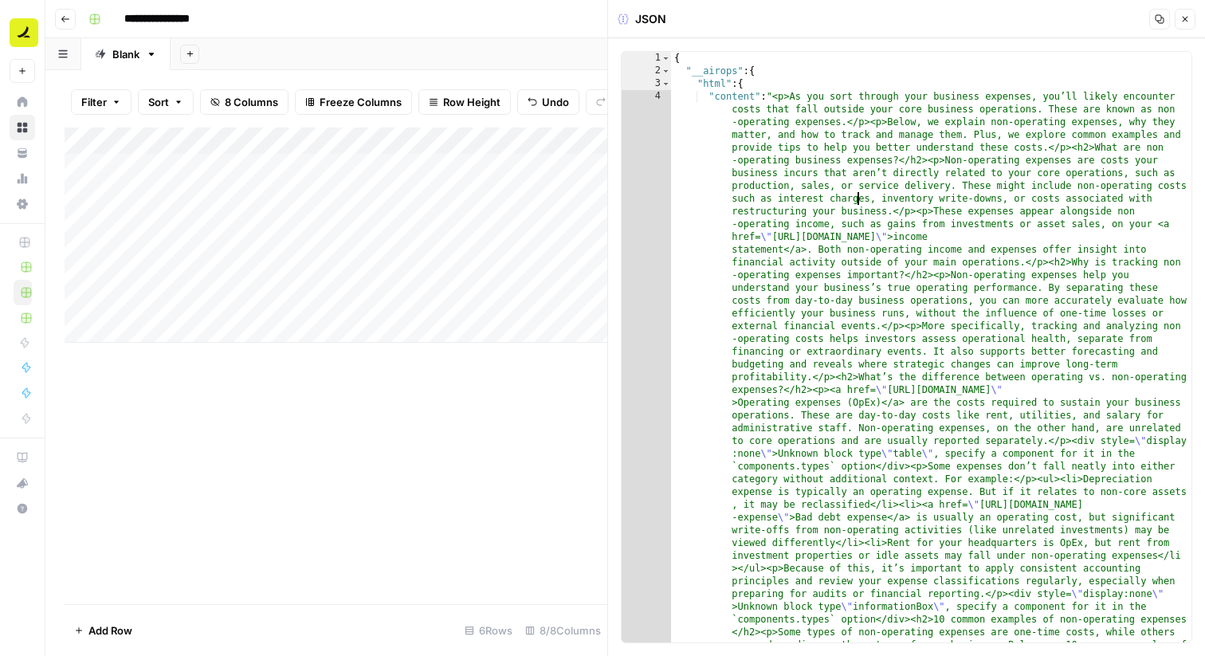
type textarea "**********"
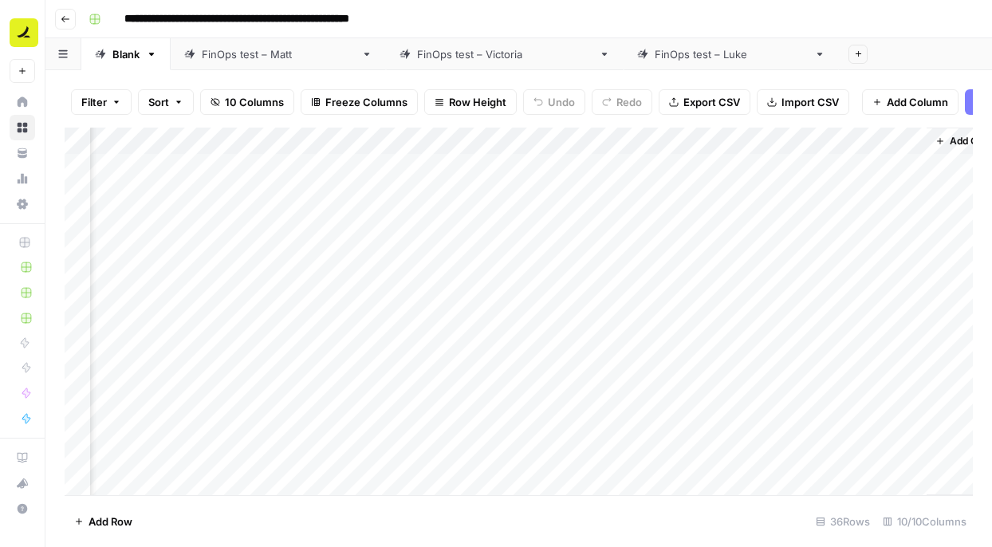
scroll to position [2, 831]
click at [739, 139] on div "Add Column" at bounding box center [519, 311] width 908 height 367
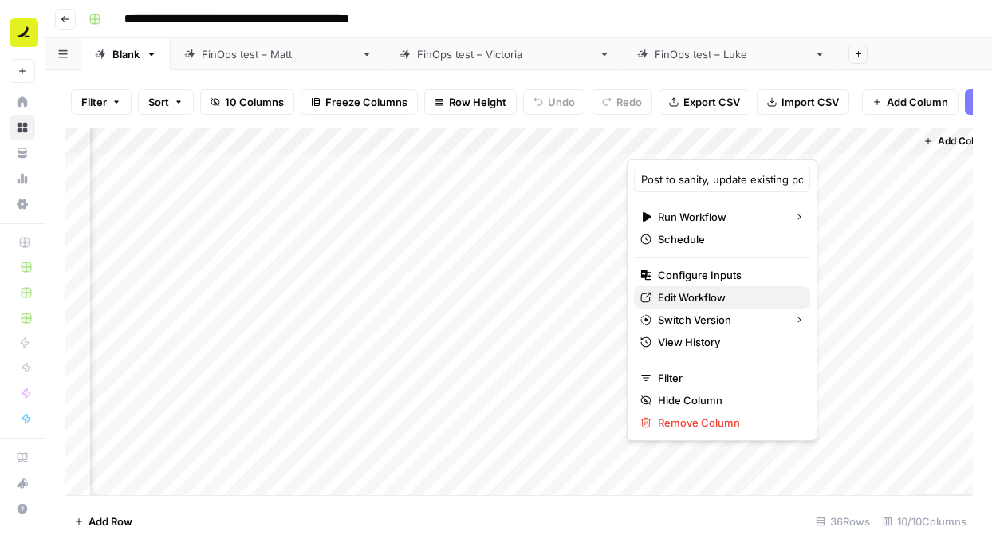
click at [691, 301] on span "Edit Workflow" at bounding box center [727, 297] width 139 height 16
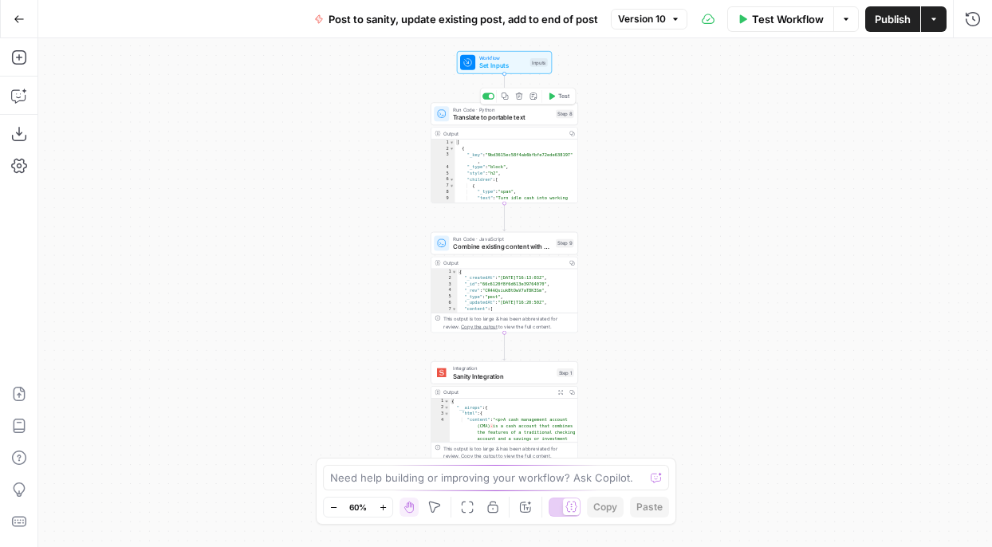
click at [476, 116] on span "Translate to portable text" at bounding box center [502, 117] width 99 height 10
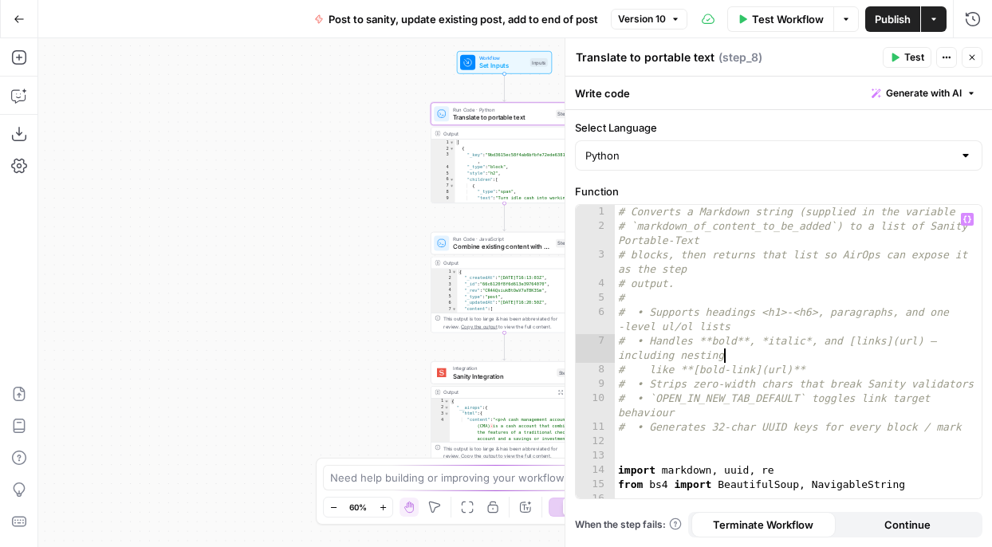
click at [753, 361] on div "# Converts a Markdown string (supplied in the variable # `markdown_of_content_t…" at bounding box center [798, 373] width 367 height 336
type textarea "**********"
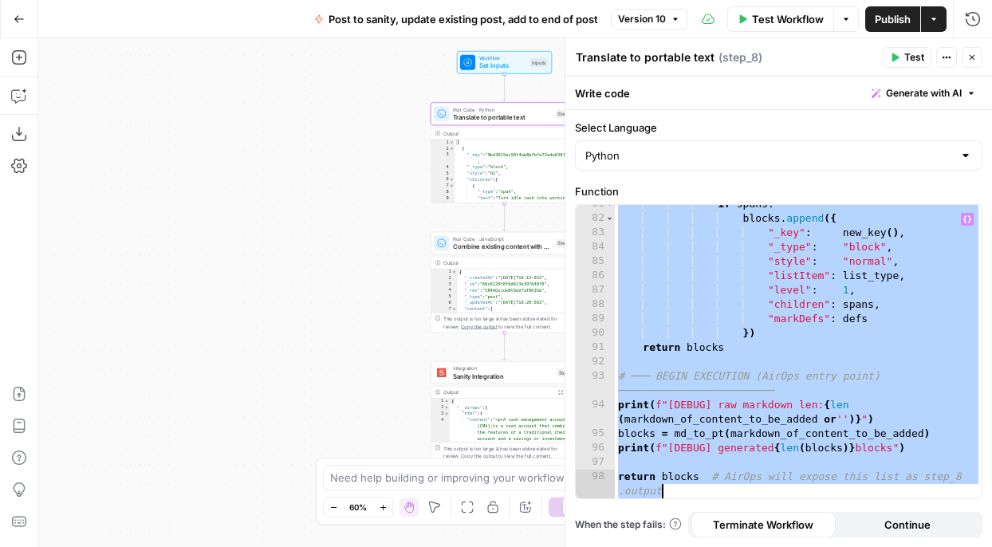
scroll to position [1385, 0]
type textarea "*"
click at [514, 273] on div "{ "_createdAt" : "2024-08-21T16:13:03Z" , "_id" : "66c6120f8f6d613e39764070" , …" at bounding box center [517, 297] width 121 height 57
click at [483, 247] on span "Combine existing content with new block" at bounding box center [502, 247] width 99 height 10
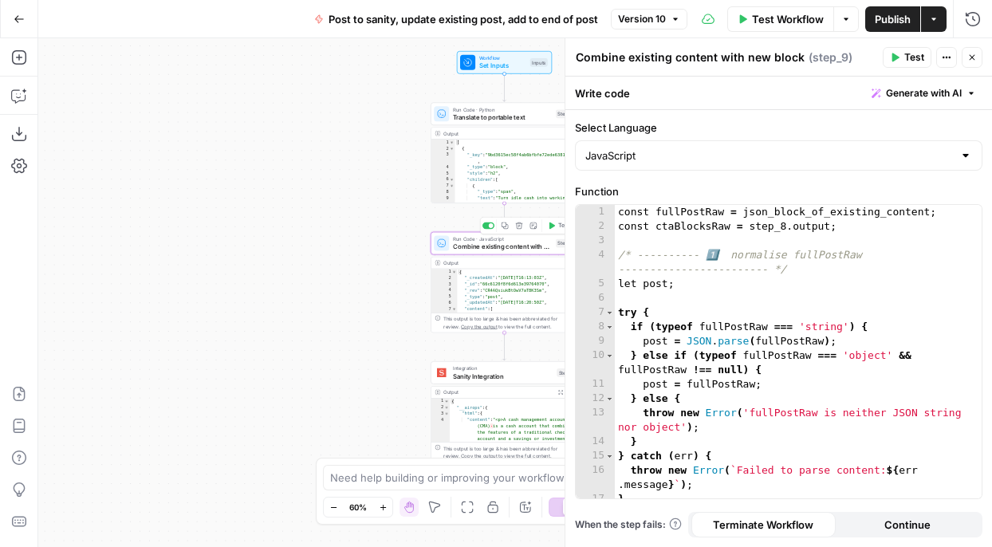
click at [709, 301] on div "const fullPostRaw = json_block_of_existing_content ; const ctaBlocksRaw = step_…" at bounding box center [798, 366] width 367 height 322
type textarea "**********"
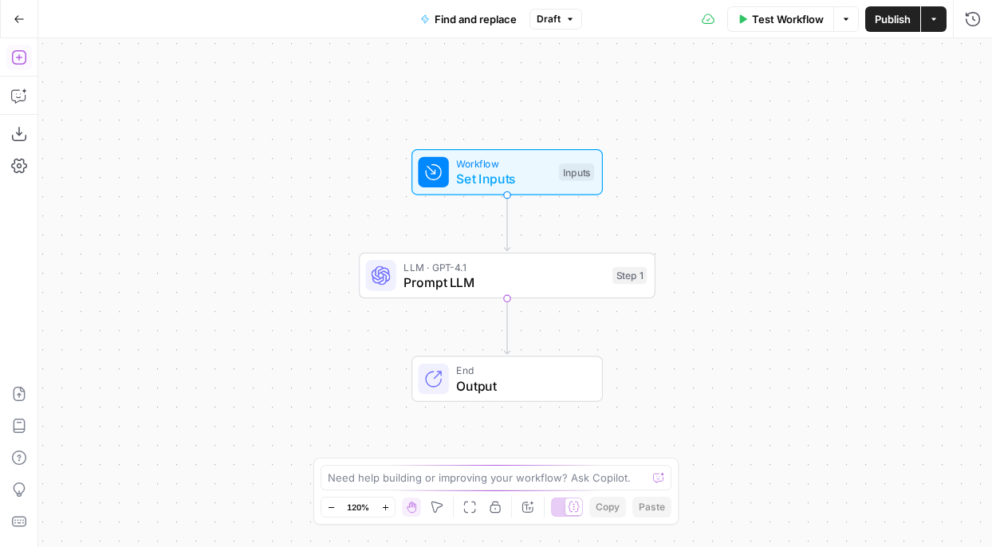
click at [14, 61] on icon "button" at bounding box center [19, 57] width 16 height 16
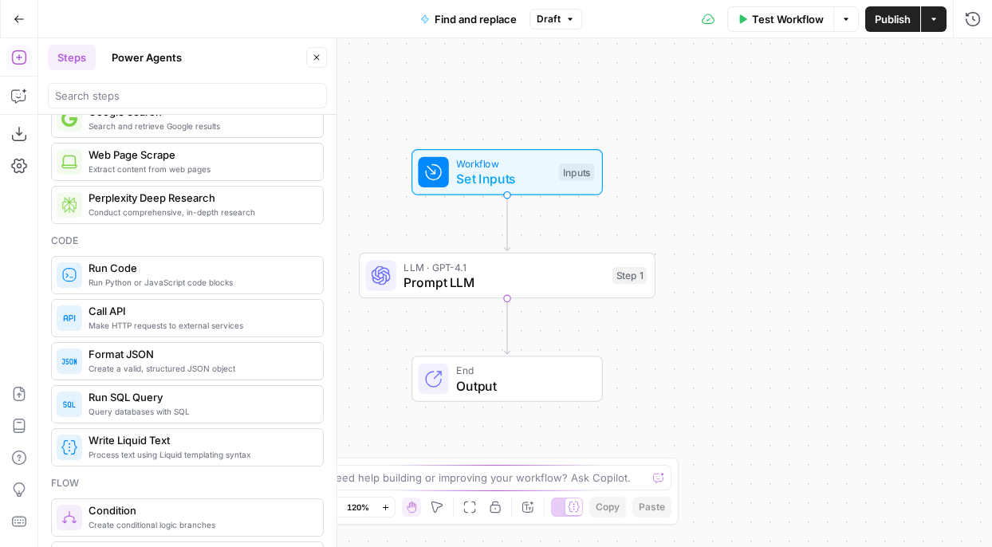
scroll to position [163, 0]
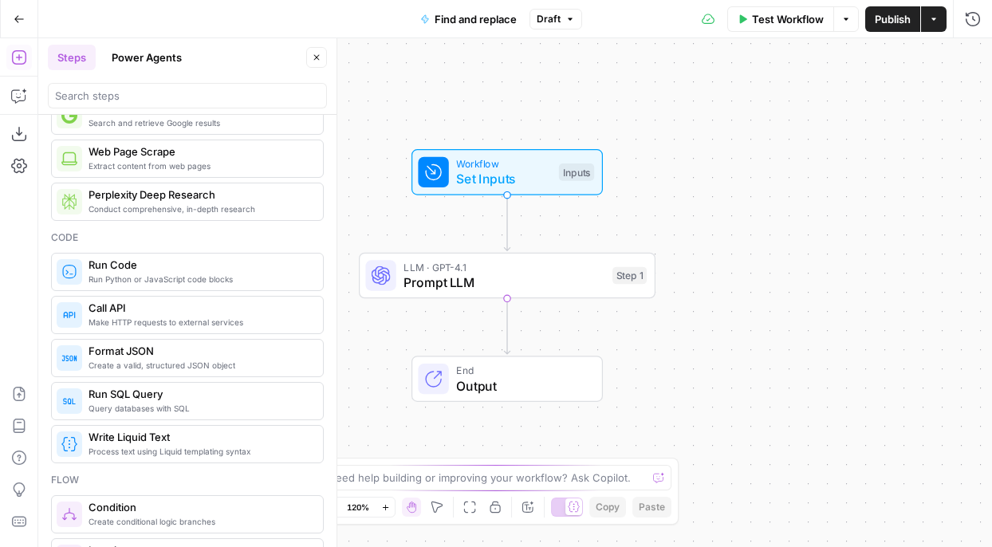
click at [160, 279] on span "Run Python or JavaScript code blocks" at bounding box center [199, 279] width 222 height 13
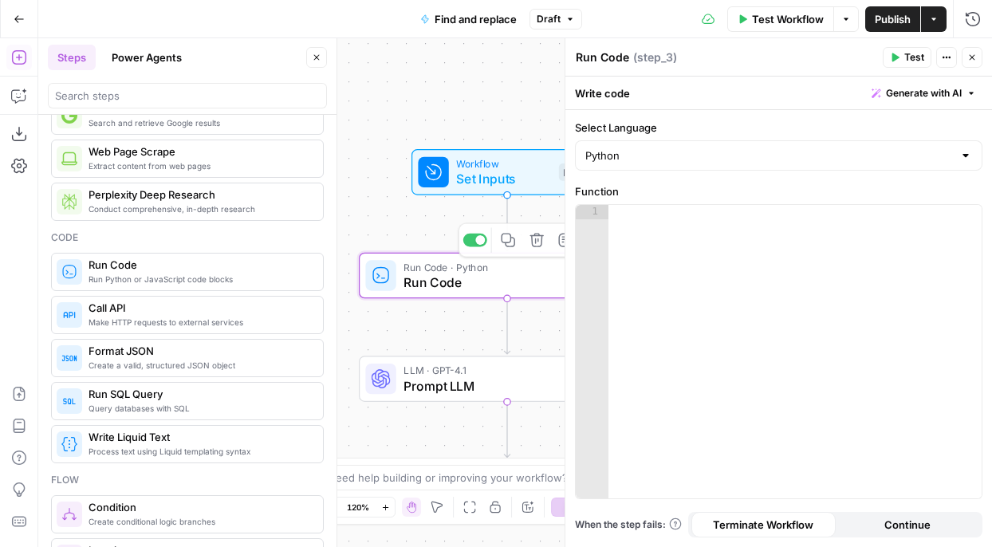
click at [676, 276] on div at bounding box center [794, 366] width 373 height 322
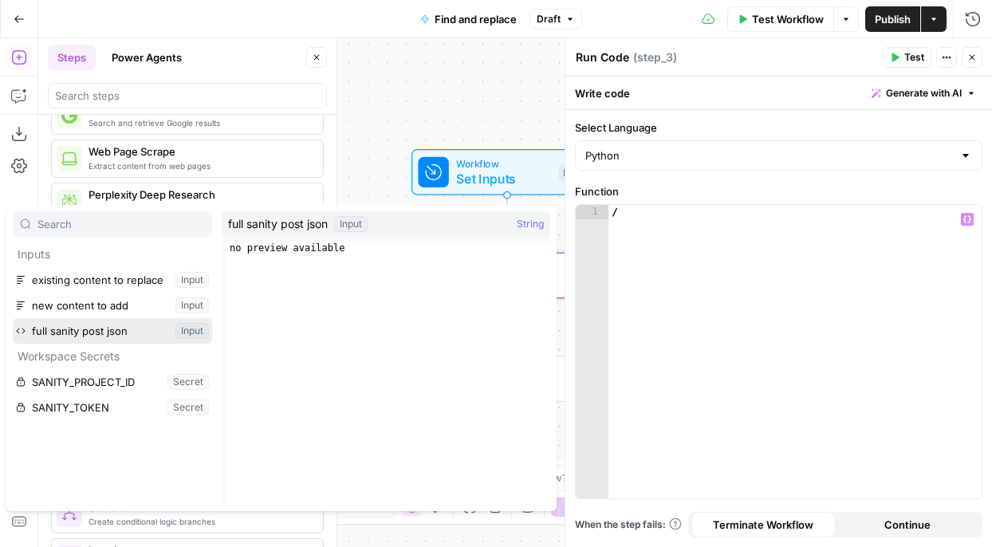
click at [125, 326] on button "Select variable full sanity post json" at bounding box center [112, 331] width 199 height 26
type textarea "**********"
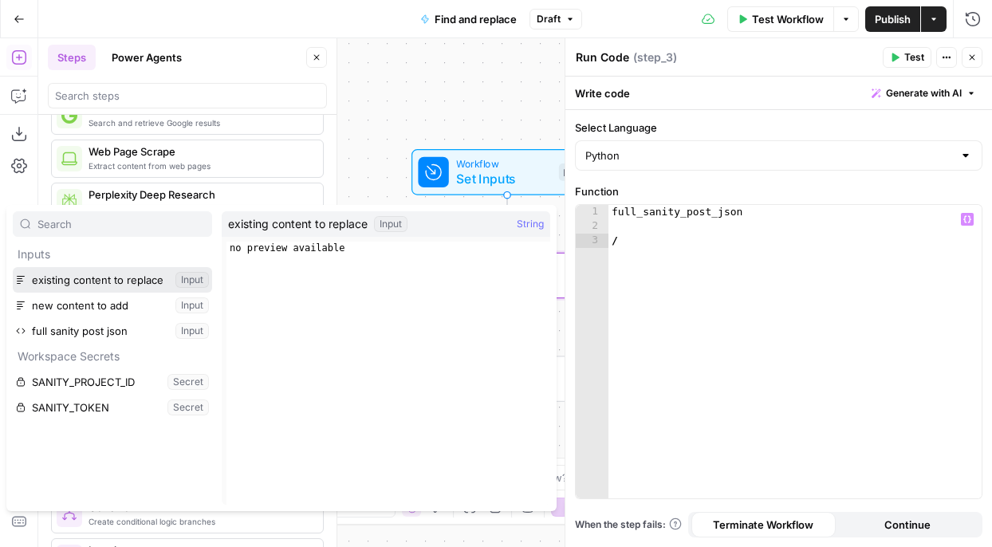
click at [123, 285] on button "Select variable existing content to replace" at bounding box center [112, 280] width 199 height 26
type textarea "**********"
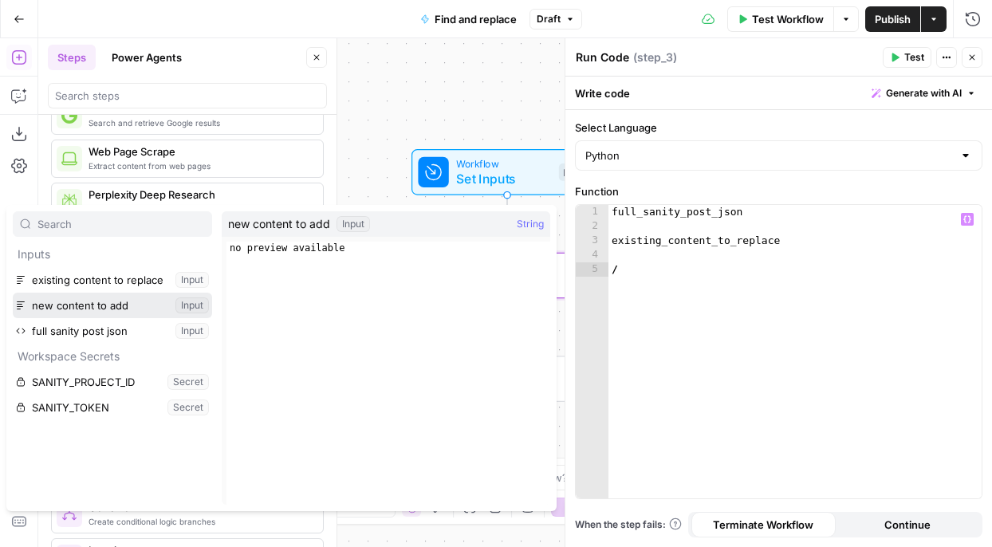
click at [124, 297] on button "Select variable new content to add" at bounding box center [112, 306] width 199 height 26
type textarea "**********"
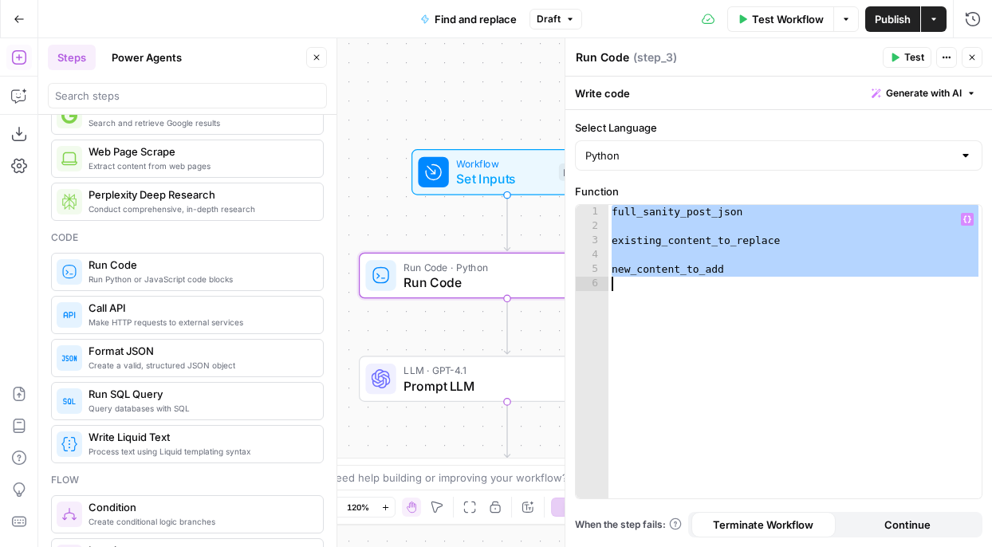
type textarea "**********"
click at [713, 289] on div "full_sanity_post_json existing_content_to_replace new_content_to_add" at bounding box center [794, 366] width 373 height 322
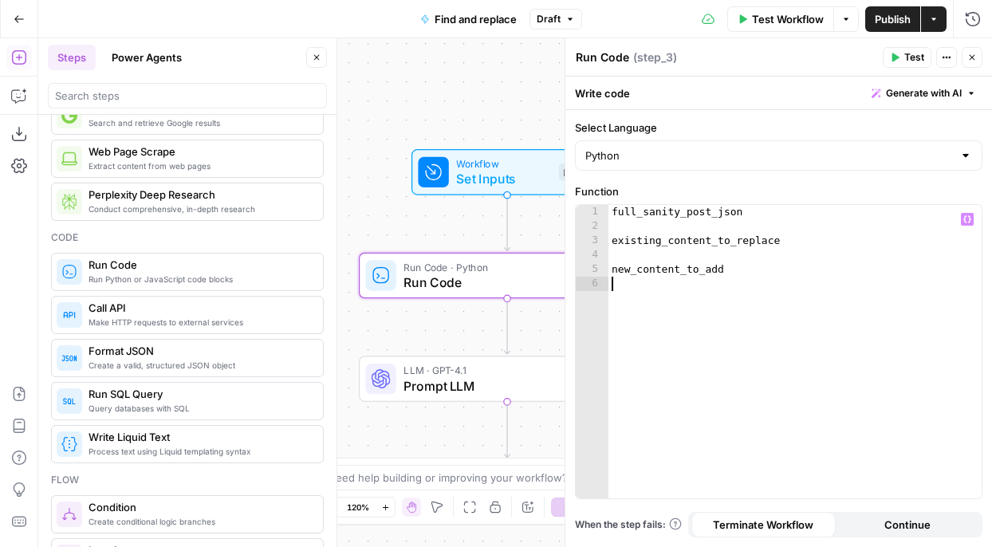
type textarea "**********"
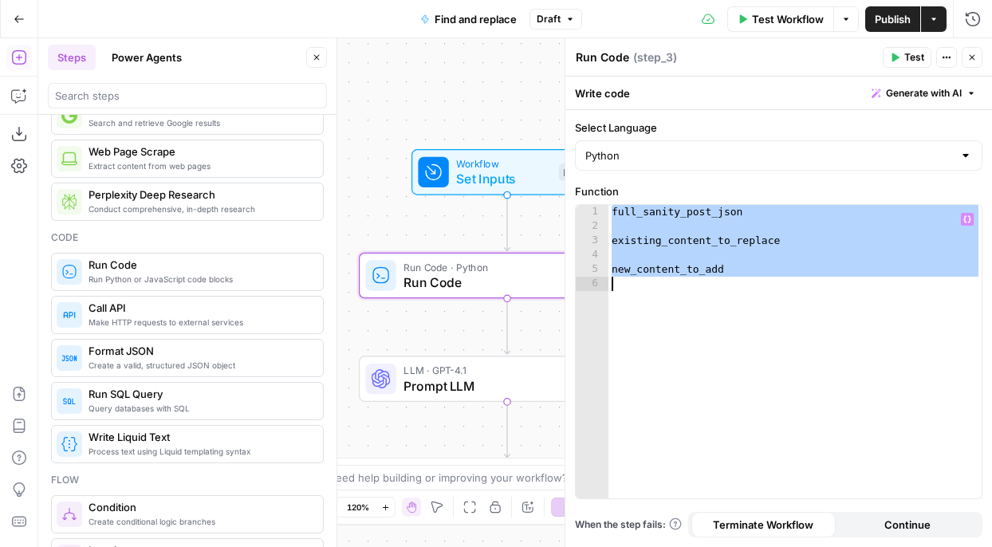
click at [747, 333] on div "full_sanity_post_json existing_content_to_replace new_content_to_add" at bounding box center [794, 351] width 373 height 293
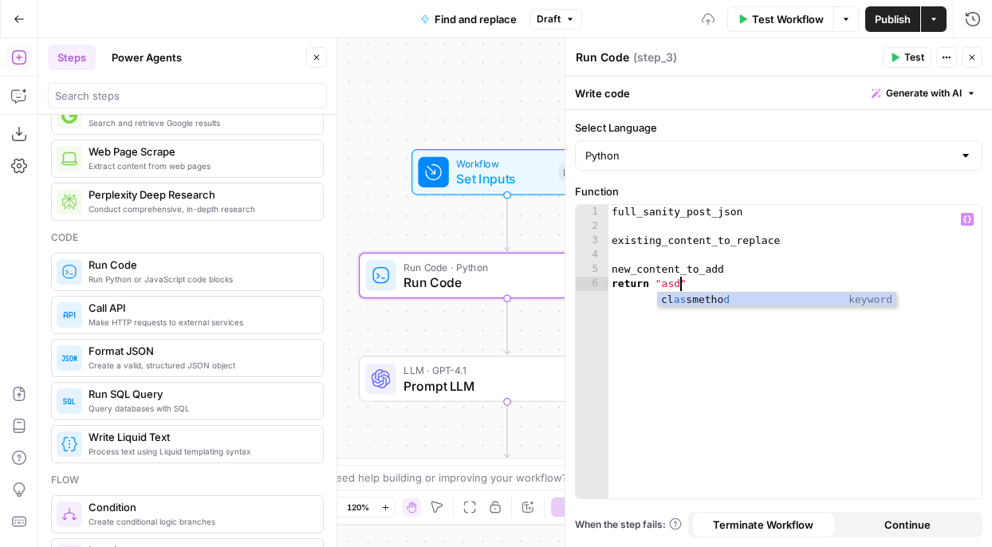
scroll to position [0, 5]
click at [731, 370] on div "full_sanity_post_json existing_content_to_replace new_content_to_add return "as…" at bounding box center [794, 366] width 373 height 322
type textarea "**********"
click at [493, 335] on div "Workflow Set Inputs Inputs Run Code · Python Run Code Step 3 LLM · GPT-4.1 Prom…" at bounding box center [514, 292] width 953 height 509
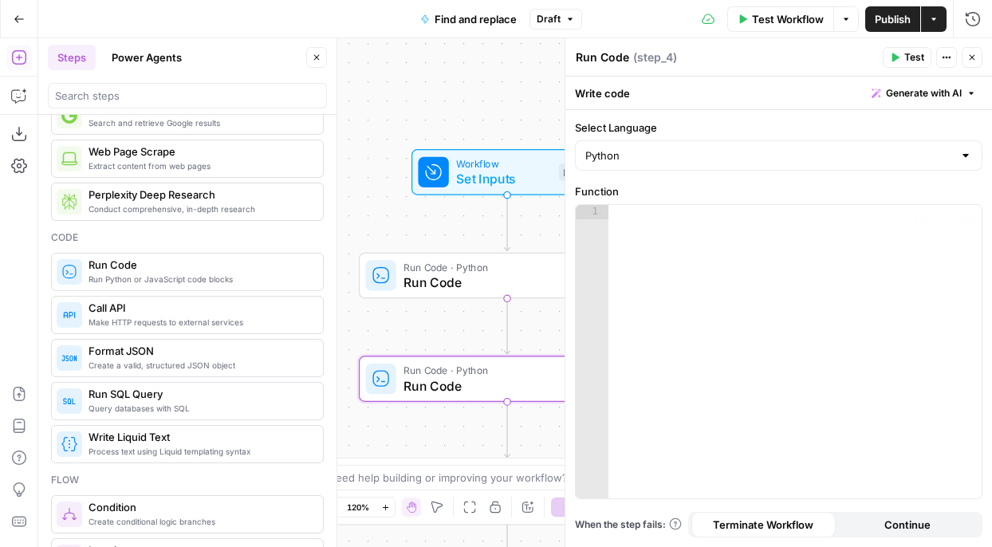
click at [671, 226] on div at bounding box center [794, 366] width 373 height 322
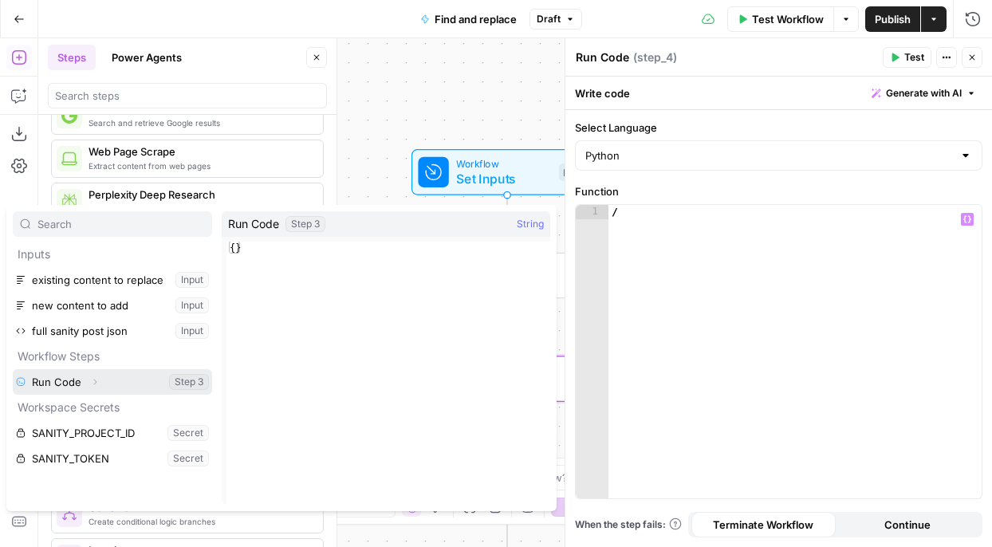
click at [112, 383] on button "Select variable Run Code" at bounding box center [112, 382] width 199 height 26
type textarea "**********"
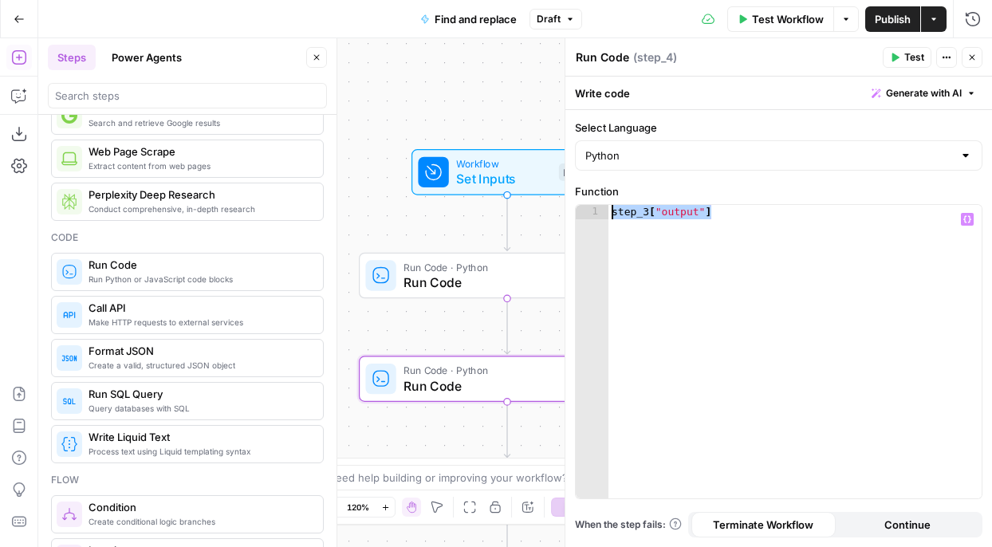
drag, startPoint x: 740, startPoint y: 207, endPoint x: 606, endPoint y: 204, distance: 134.7
click at [606, 205] on div "**********" at bounding box center [778, 351] width 406 height 293
click at [442, 289] on span "Run Code" at bounding box center [502, 282] width 199 height 19
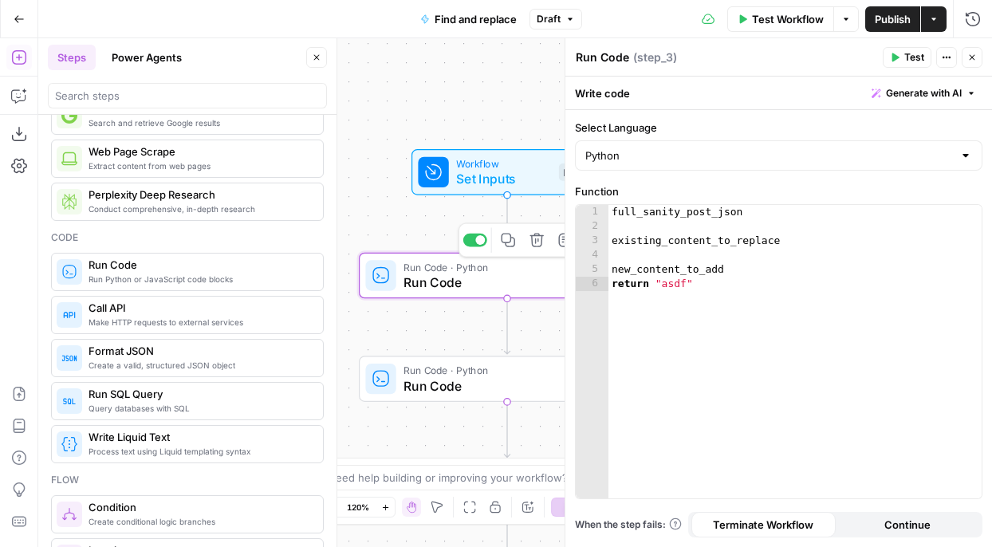
click at [432, 273] on span "Run Code" at bounding box center [502, 282] width 199 height 19
click at [594, 54] on textarea "Run Code" at bounding box center [601, 57] width 53 height 16
paste textarea "convert replacement Markdown → Sanity Portable Text blocks"
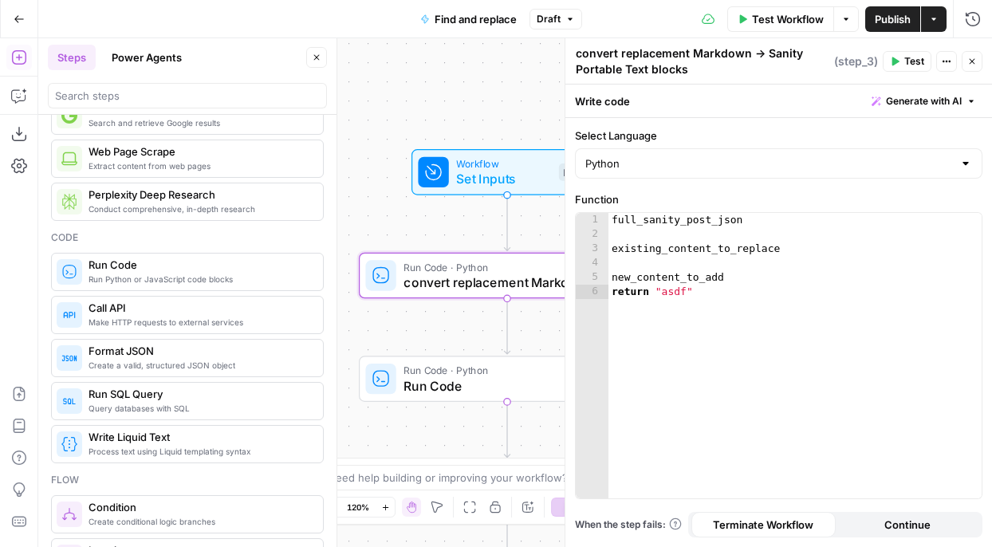
click at [760, 69] on textarea "convert replacement Markdown → Sanity Portable Text blocks" at bounding box center [702, 61] width 254 height 32
type textarea "convert replacement Markdown → Sanity Portable Text blocks"
click at [780, 288] on div "full_sanity_post_json existing_content_to_replace new_content_to_add return "as…" at bounding box center [794, 370] width 373 height 314
click at [705, 308] on div "full_sanity_post_json existing_content_to_replace new_content_to_add return "as…" at bounding box center [794, 370] width 373 height 314
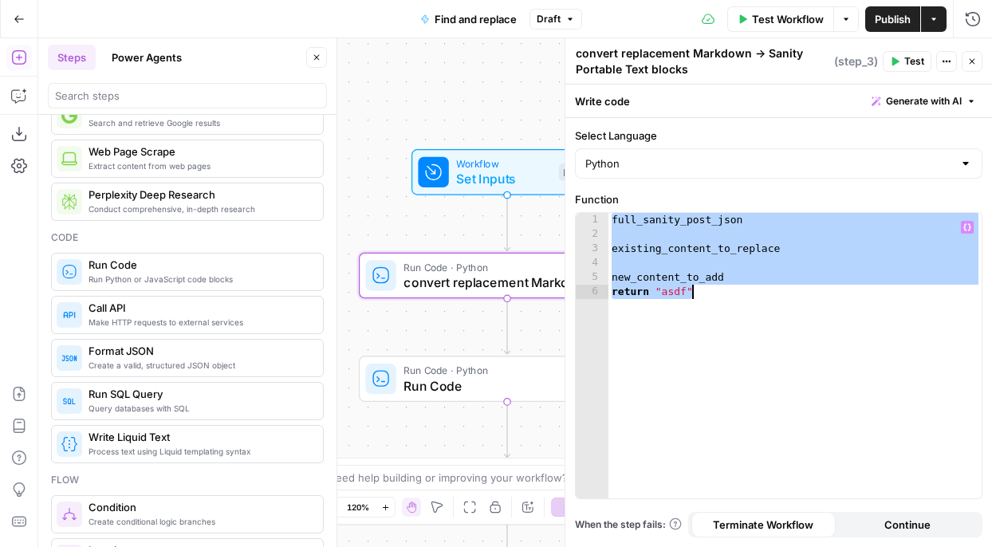
paste textarea "**********"
type textarea "**********"
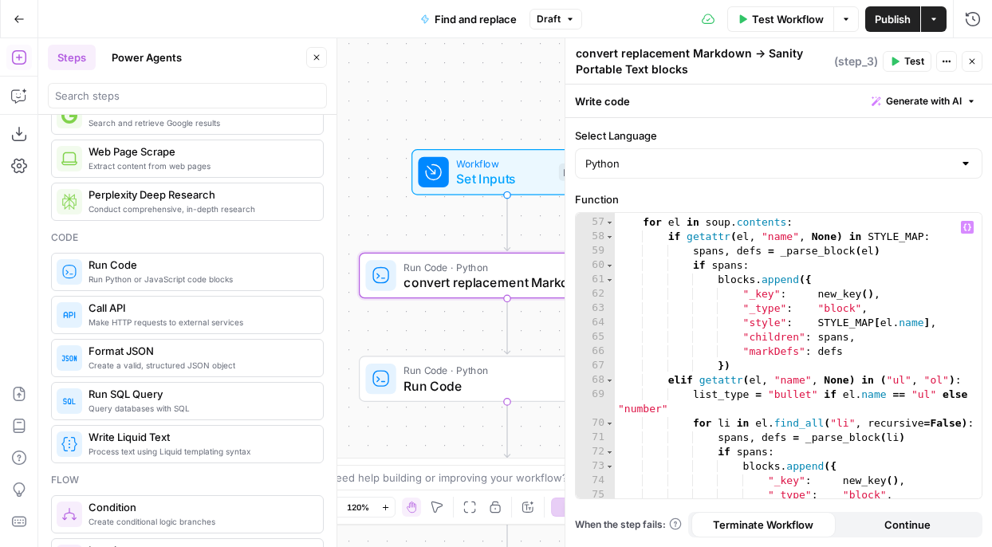
scroll to position [1006, 0]
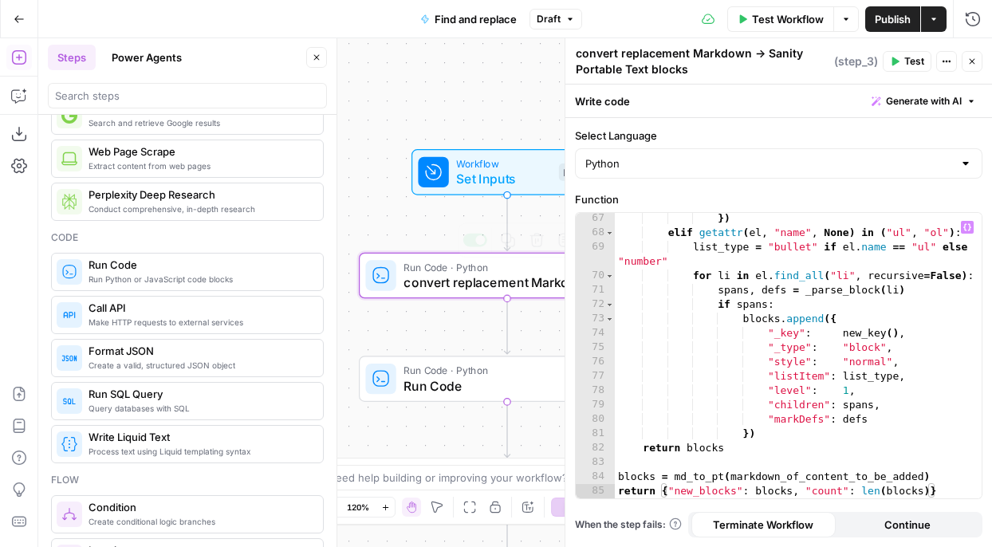
click at [451, 382] on span "Run Code" at bounding box center [502, 385] width 198 height 19
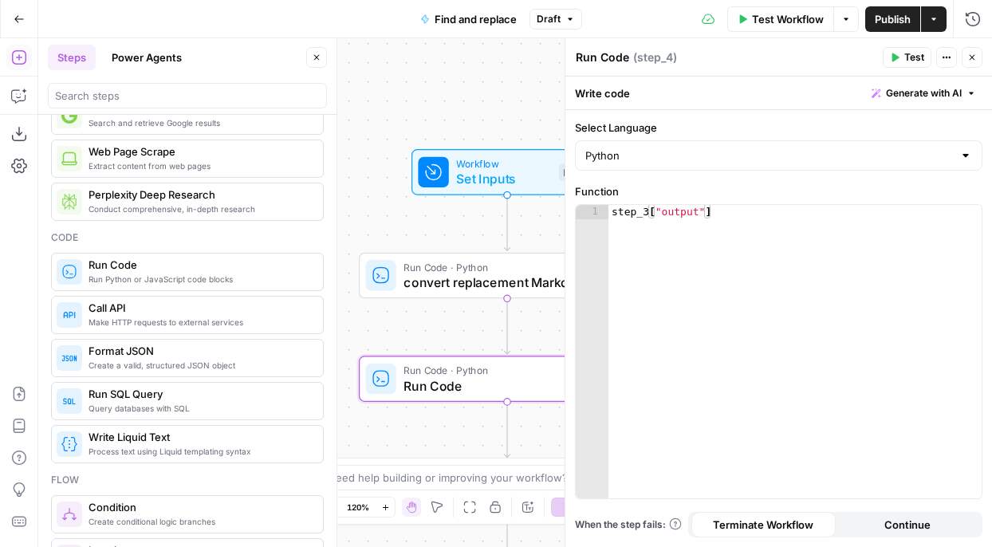
click at [625, 57] on textarea "Run Code" at bounding box center [601, 57] width 53 height 16
paste textarea "locate the block range to “gut”"
type textarea "locate the block range to “gut”"
click at [815, 59] on div "locate the block range to “gut” locate the block range to “gut” ( step_4 )" at bounding box center [726, 58] width 303 height 18
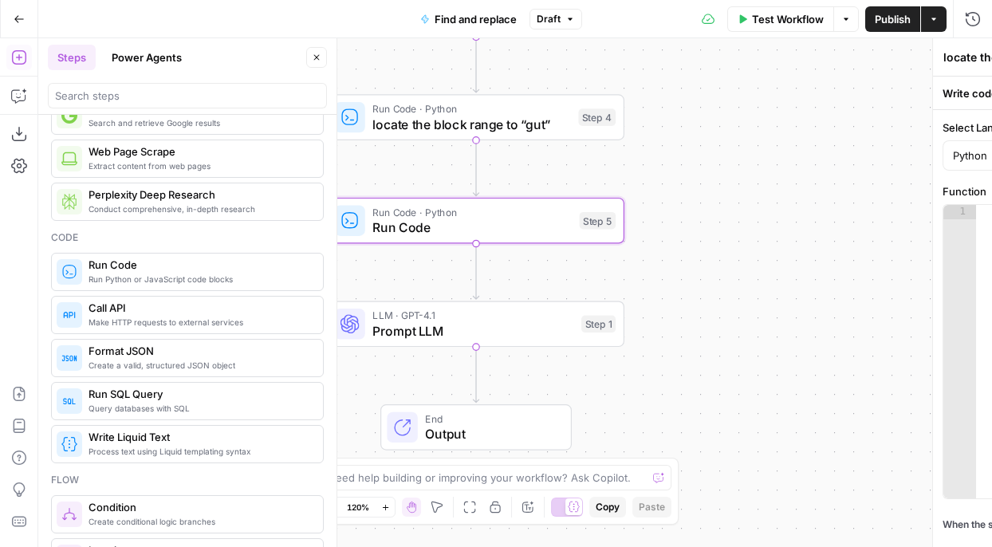
type textarea "Run Code"
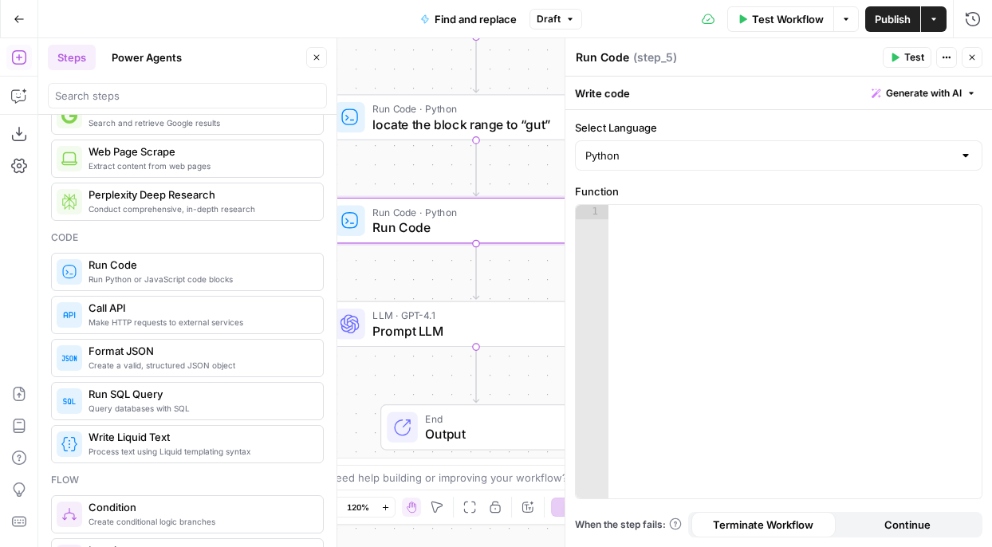
click at [664, 240] on div at bounding box center [794, 366] width 373 height 322
paste textarea "*"
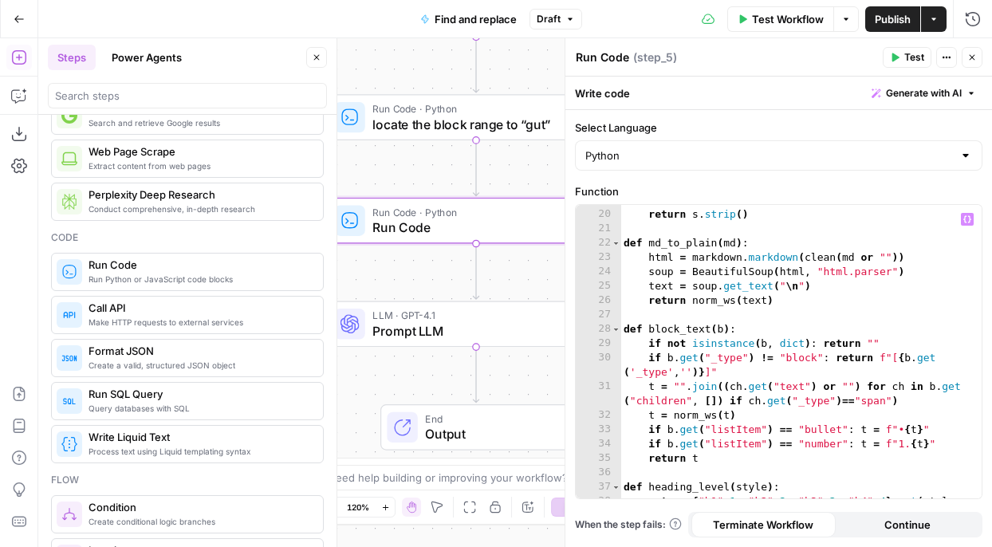
scroll to position [0, 0]
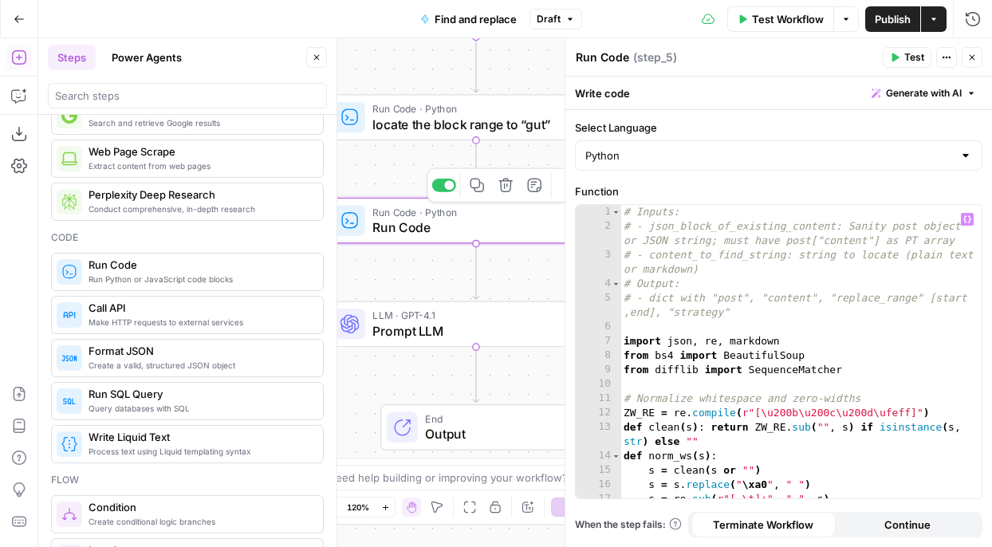
click at [433, 222] on span "Run Code" at bounding box center [471, 227] width 199 height 19
click at [732, 314] on div "# Inputs: # - json_block_of_existing_content: Sanity post object or JSON string…" at bounding box center [800, 366] width 361 height 322
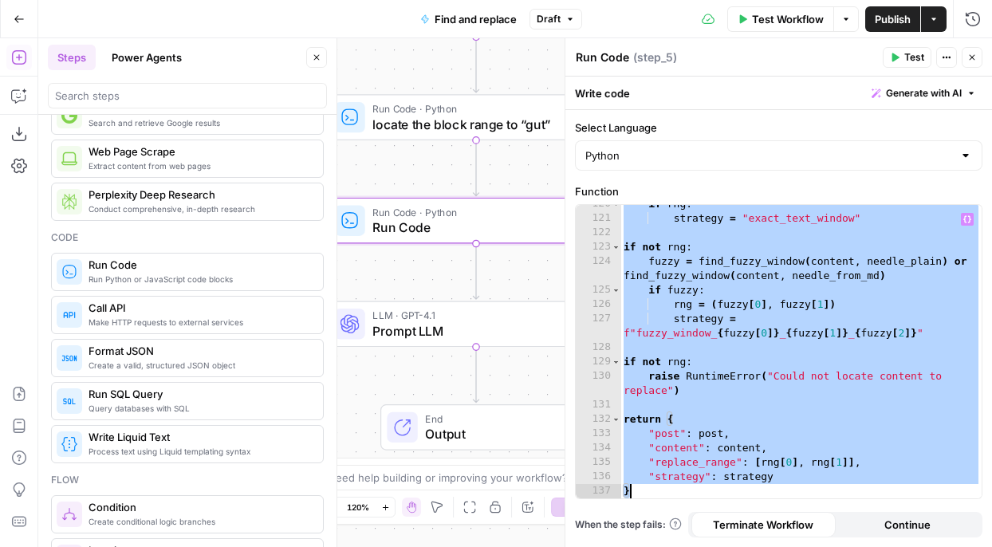
paste textarea
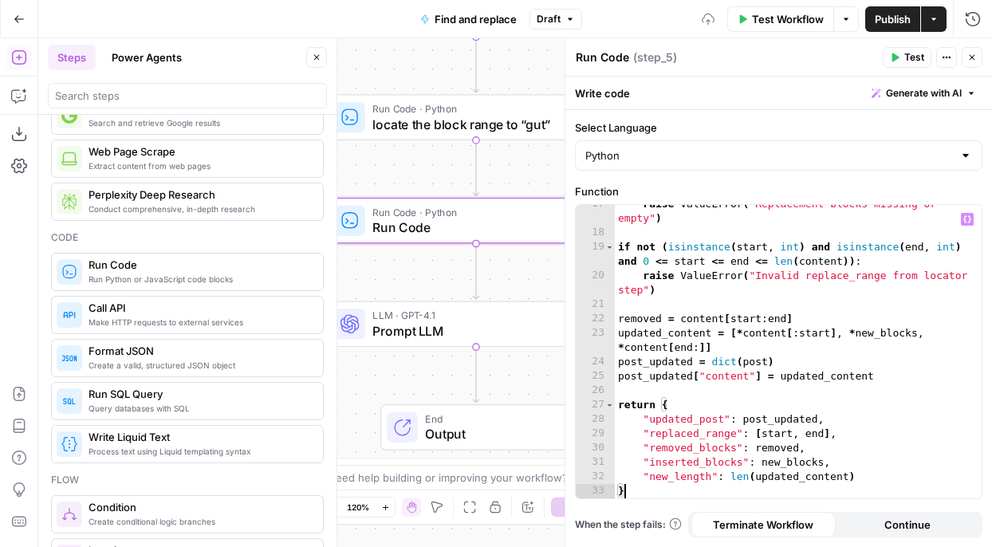
type textarea "**********"
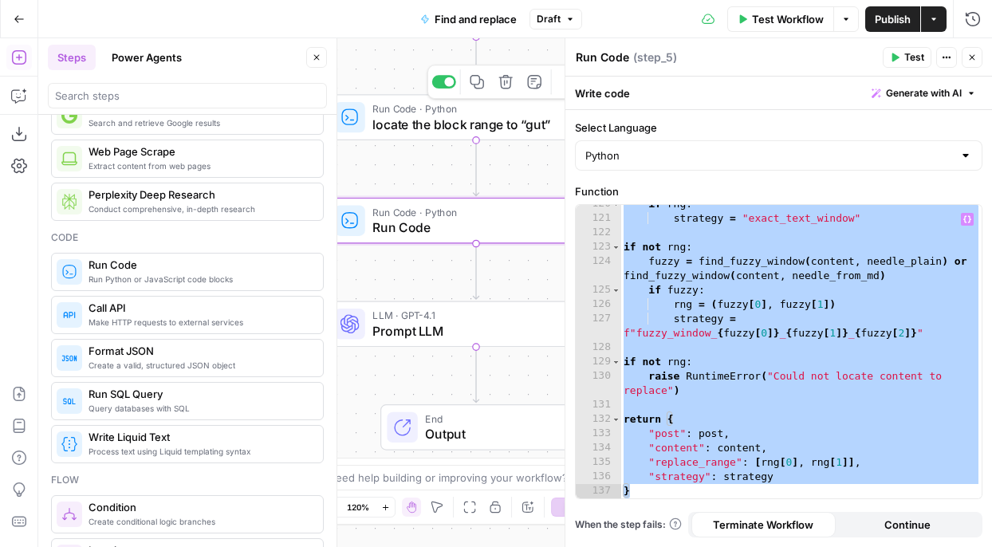
click at [430, 124] on span "locate the block range to “gut”" at bounding box center [471, 124] width 198 height 19
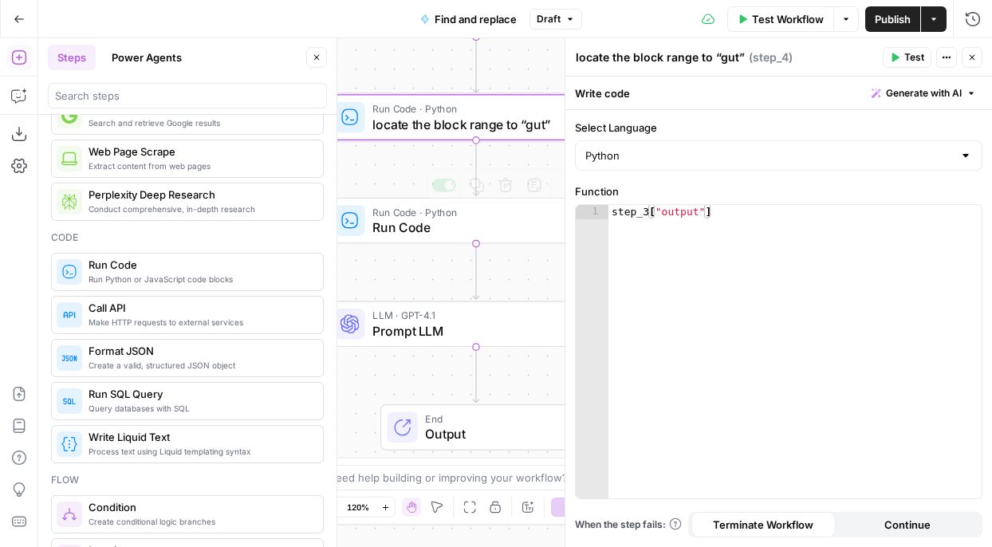
click at [430, 215] on span "Run Code · Python" at bounding box center [471, 211] width 199 height 15
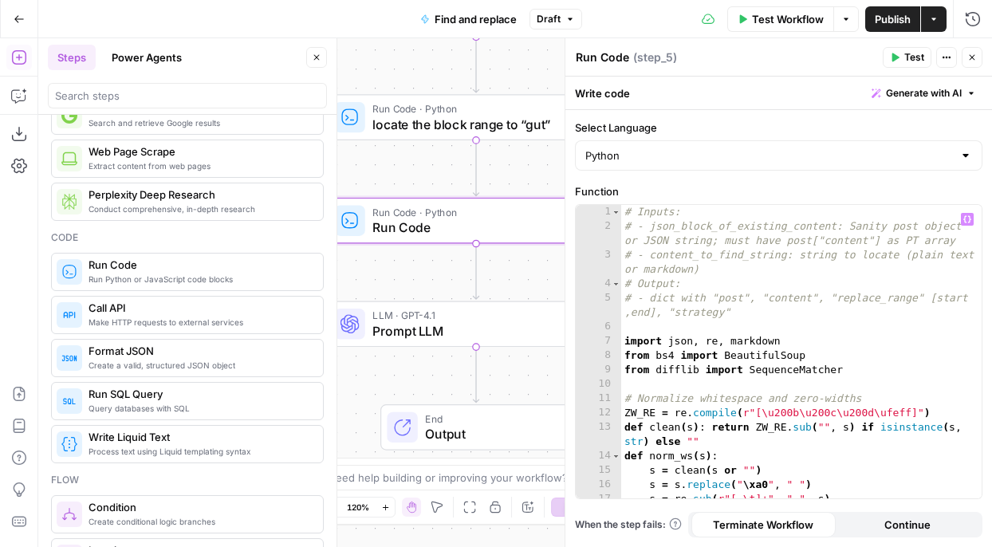
click at [768, 332] on div "# Inputs: # - json_block_of_existing_content: Sanity post object or JSON string…" at bounding box center [801, 366] width 360 height 322
type textarea "**********"
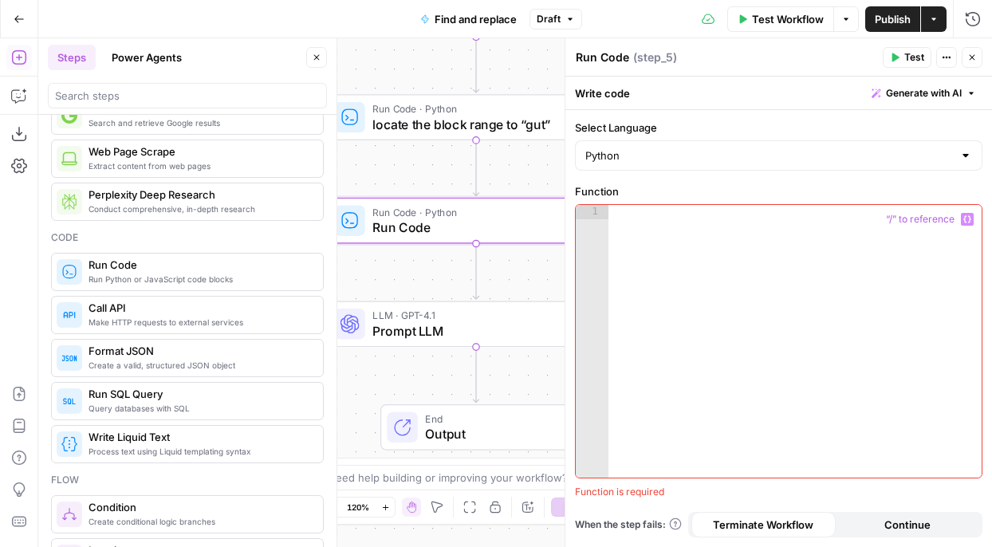
click at [497, 132] on span "locate the block range to “gut”" at bounding box center [471, 124] width 198 height 19
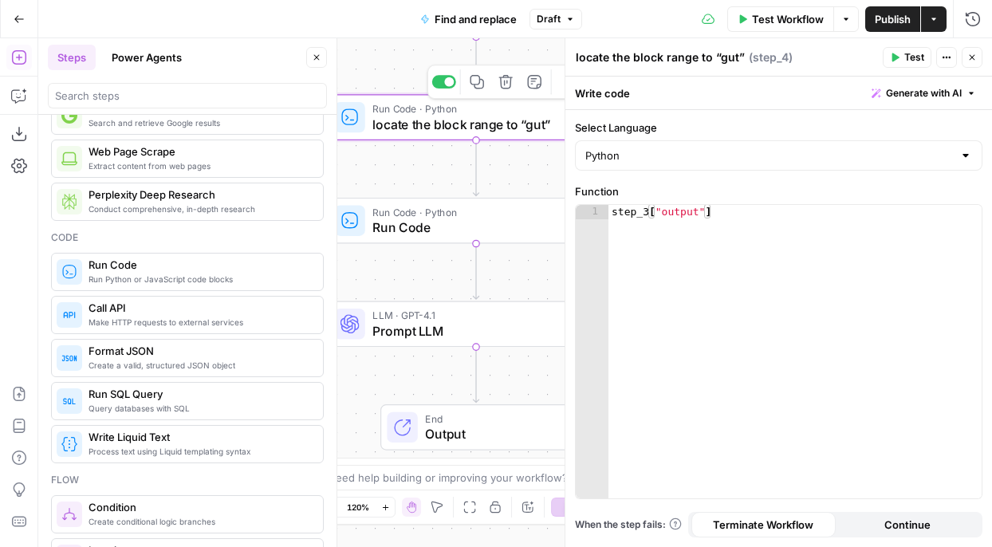
click at [721, 320] on div "step_3 [ "output" ]" at bounding box center [794, 366] width 373 height 322
paste textarea
type textarea "*"
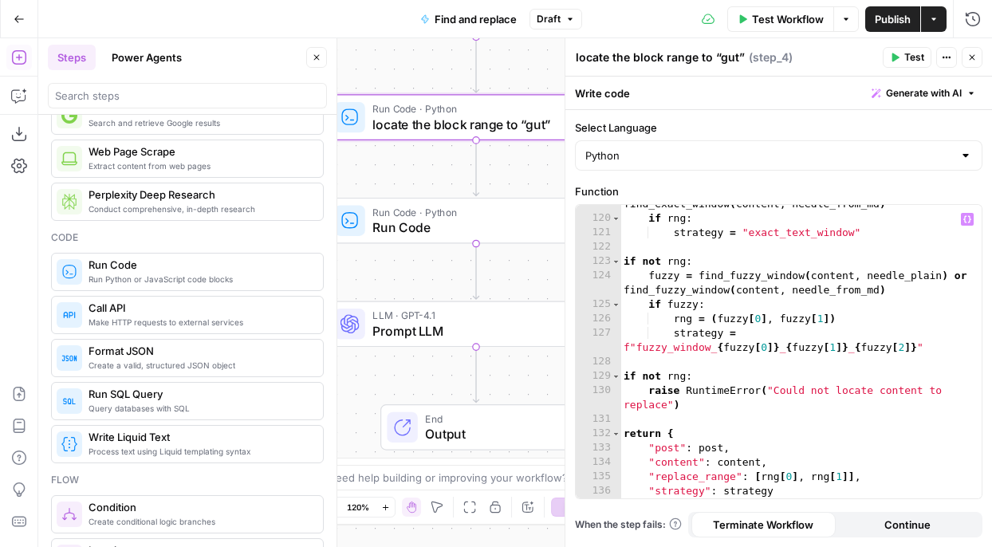
scroll to position [1959, 0]
click at [458, 222] on span "Run Code" at bounding box center [471, 227] width 199 height 19
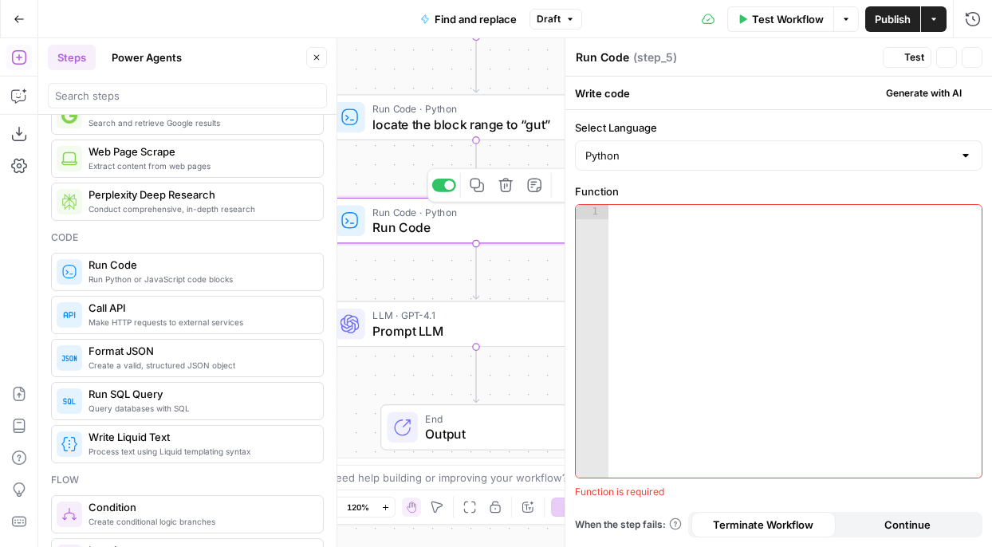
click at [737, 324] on div at bounding box center [794, 355] width 373 height 301
click at [678, 228] on div at bounding box center [794, 355] width 373 height 301
paste textarea "*"
type textarea "*"
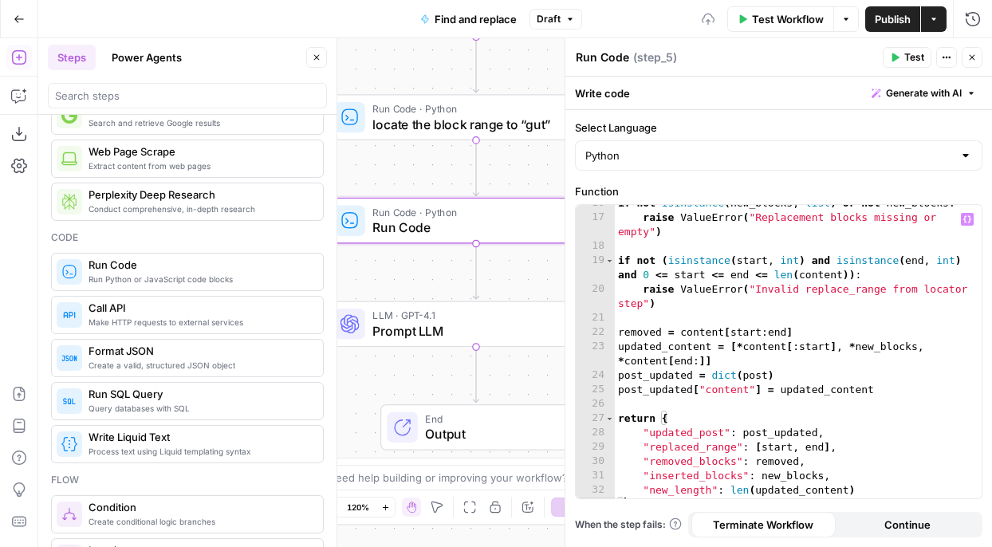
scroll to position [0, 0]
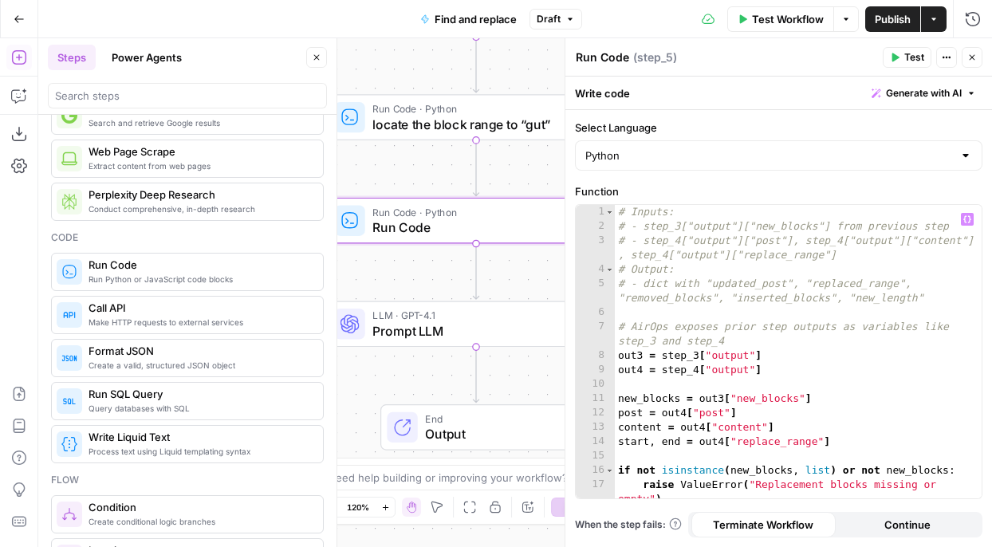
click at [613, 60] on textarea "Run Code" at bounding box center [601, 57] width 53 height 16
paste textarea "gut the located block range and splice in the new blocks"
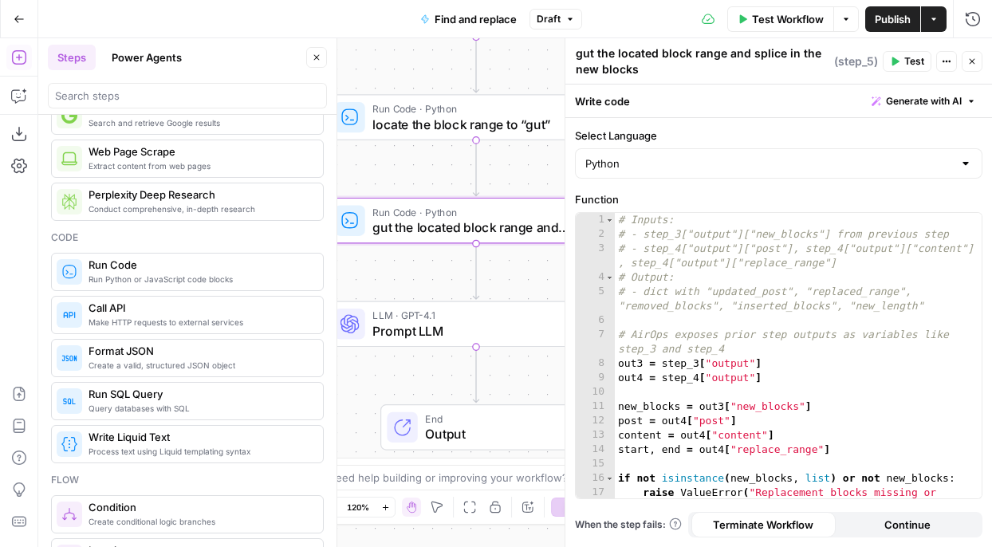
type textarea "gut the located block range and splice in the new blocks"
click at [725, 91] on div "Write code Generate with AI" at bounding box center [778, 100] width 426 height 33
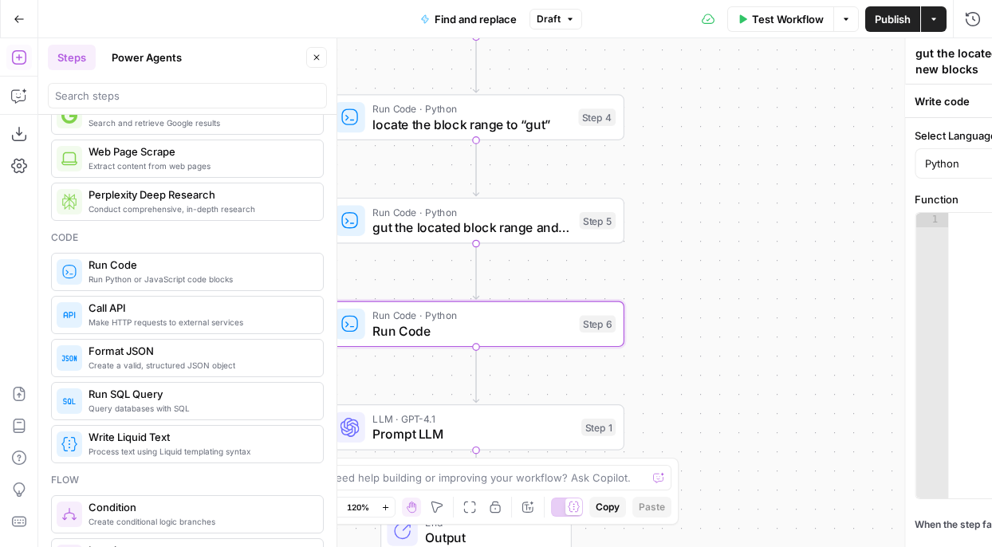
type textarea "Run Code"
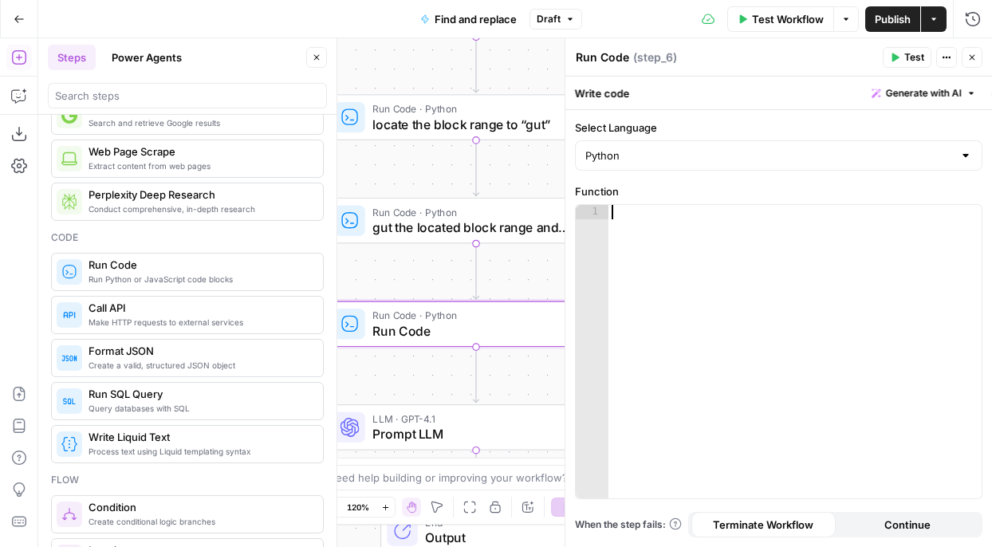
click at [653, 256] on div at bounding box center [794, 366] width 373 height 322
paste textarea "**********"
type textarea "**********"
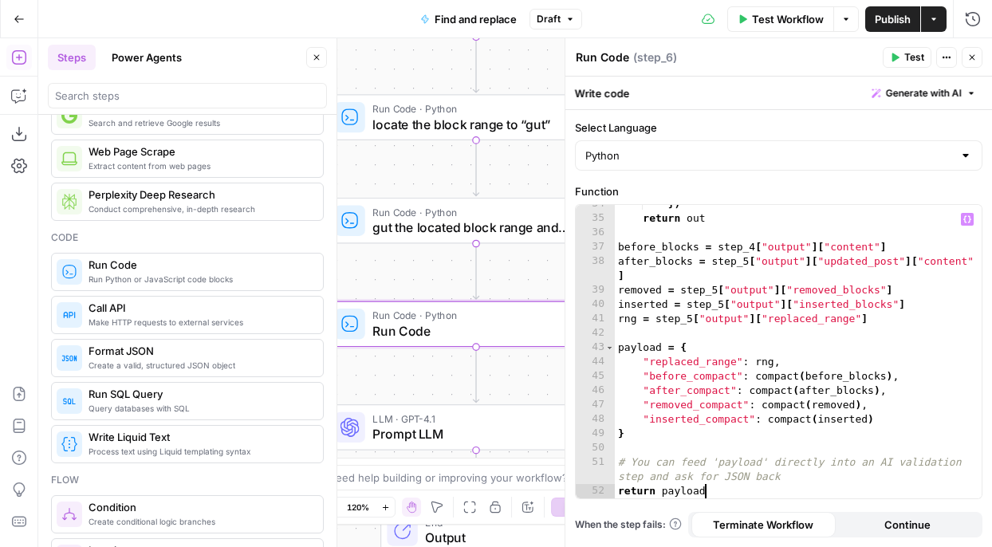
scroll to position [553, 0]
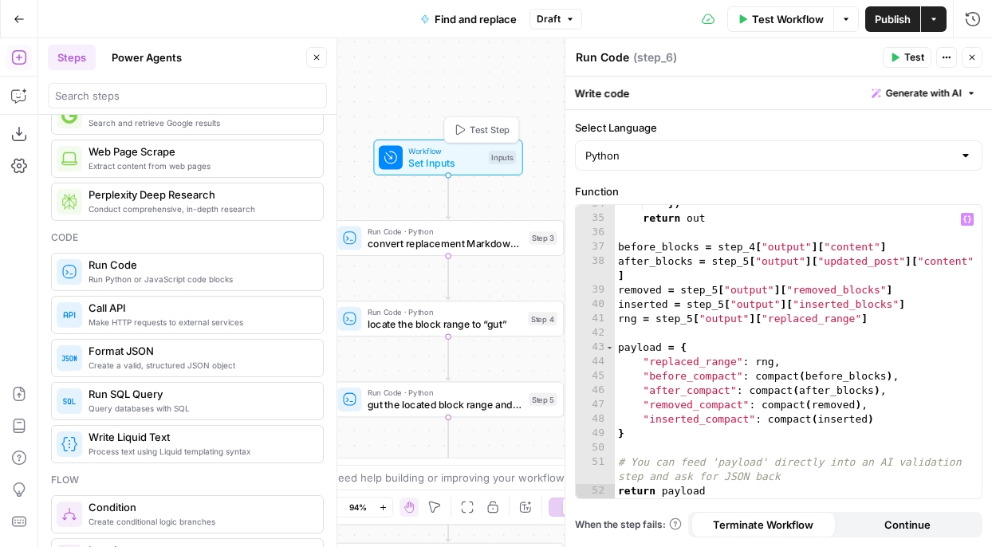
click at [449, 160] on span "Set Inputs" at bounding box center [445, 162] width 74 height 15
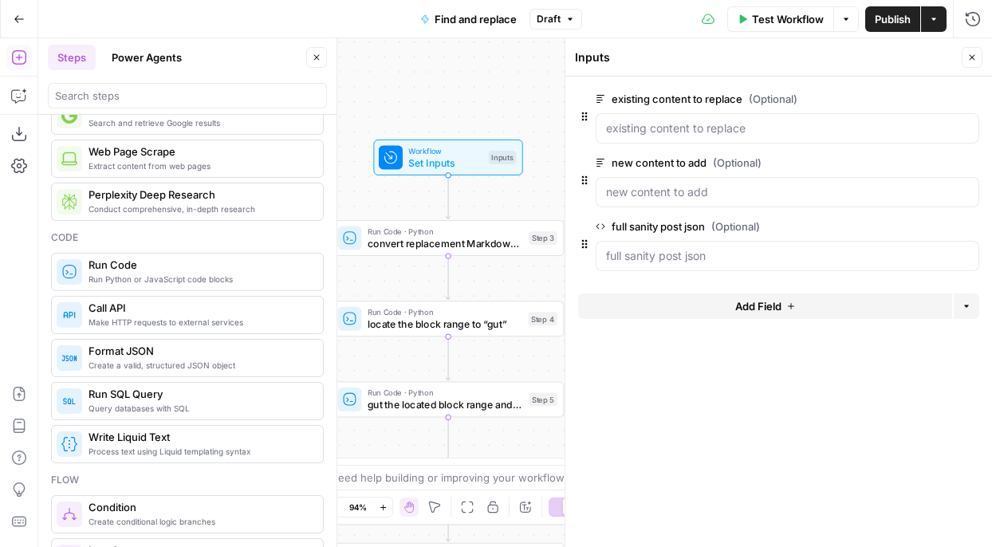
click at [705, 269] on div at bounding box center [786, 256] width 383 height 30
click at [679, 397] on form "existing content to replace (Optional) edit field Delete group new content to a…" at bounding box center [778, 312] width 426 height 470
click at [445, 244] on span "convert replacement Markdown → Sanity Portable Text blocks" at bounding box center [444, 243] width 155 height 15
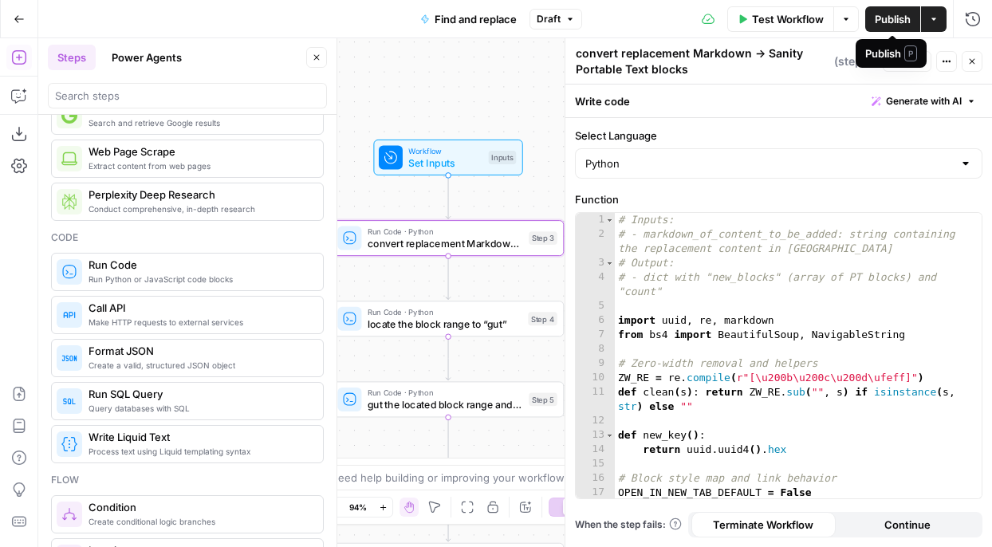
click at [905, 61] on div "Publish P" at bounding box center [891, 53] width 52 height 16
click at [905, 62] on span "Test" at bounding box center [914, 61] width 20 height 14
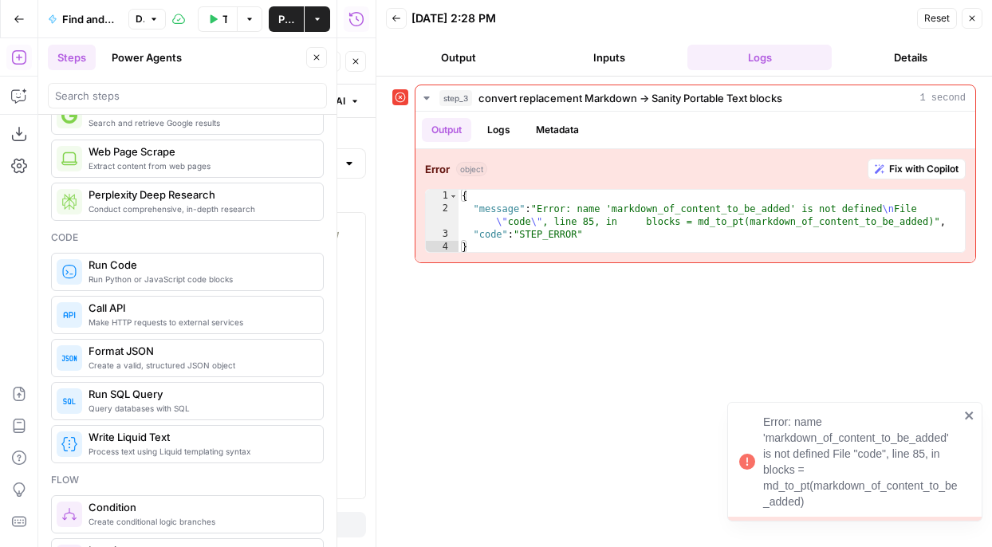
click at [967, 22] on icon "button" at bounding box center [972, 19] width 10 height 10
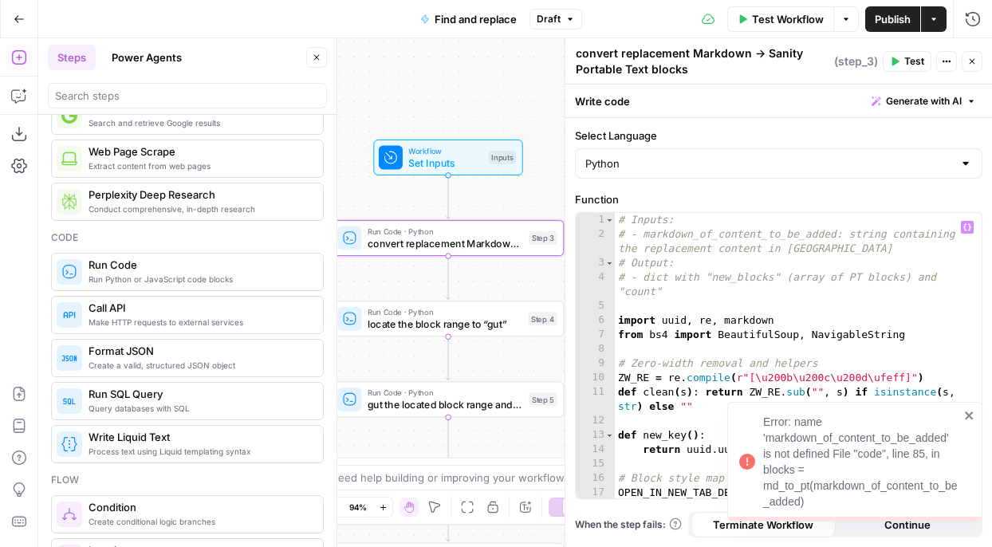
type textarea "**********"
click at [722, 340] on div "# Inputs: # - markdown_of_content_to_be_added: string containing the replacemen…" at bounding box center [798, 370] width 367 height 314
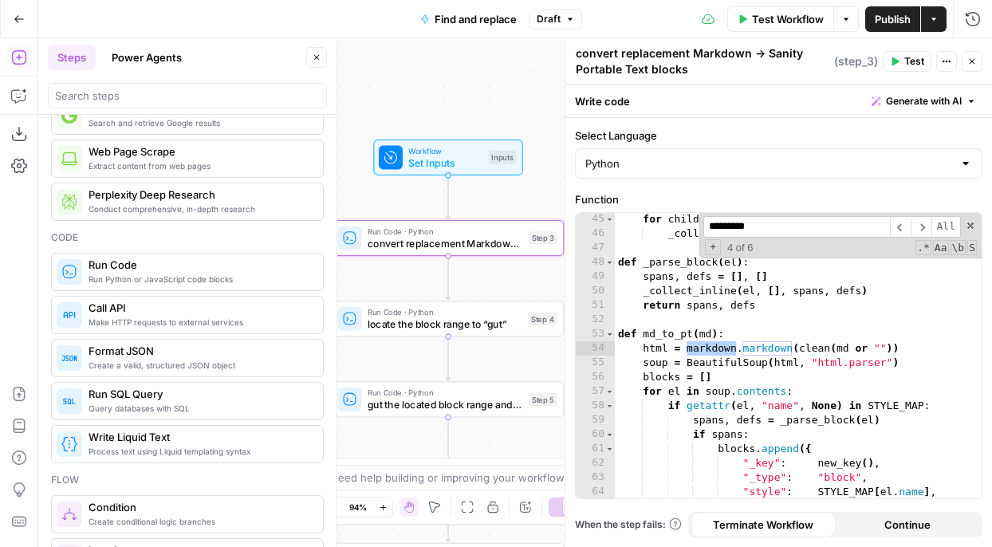
scroll to position [1006, 0]
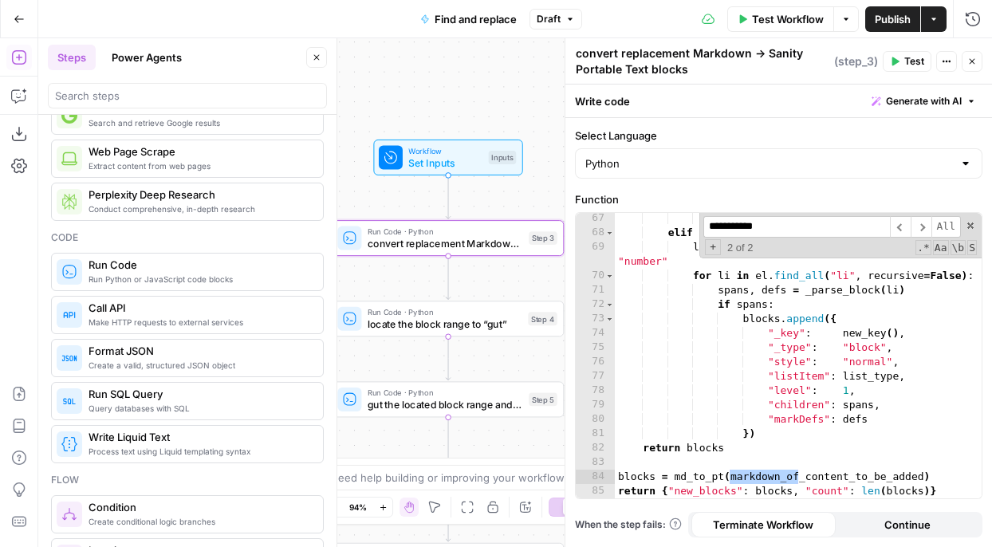
type input "**********"
click at [807, 483] on div "}) elif getattr ( el , "name" , None ) in ( "ul" , "ol" ) : list_type = "bullet…" at bounding box center [798, 368] width 367 height 314
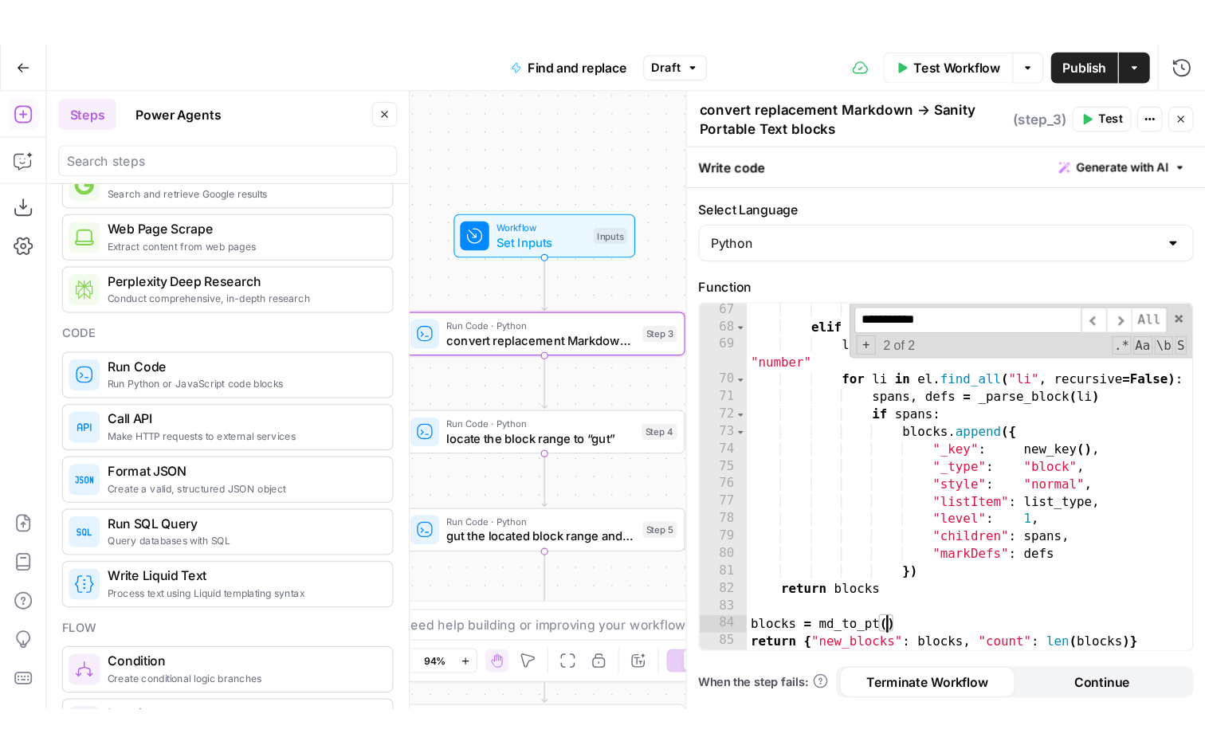
scroll to position [0, 9]
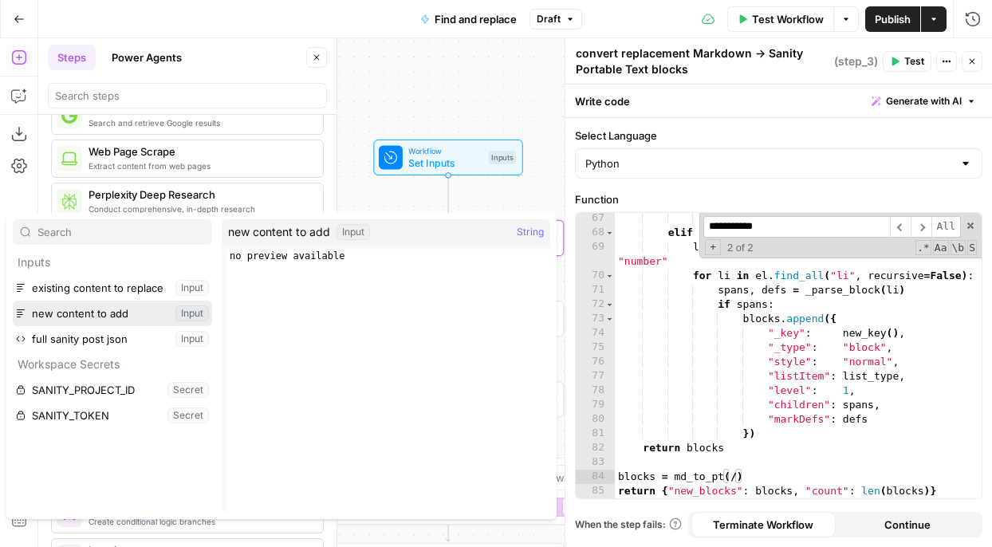
click at [125, 320] on button "Select variable new content to add" at bounding box center [112, 314] width 199 height 26
type textarea "**********"
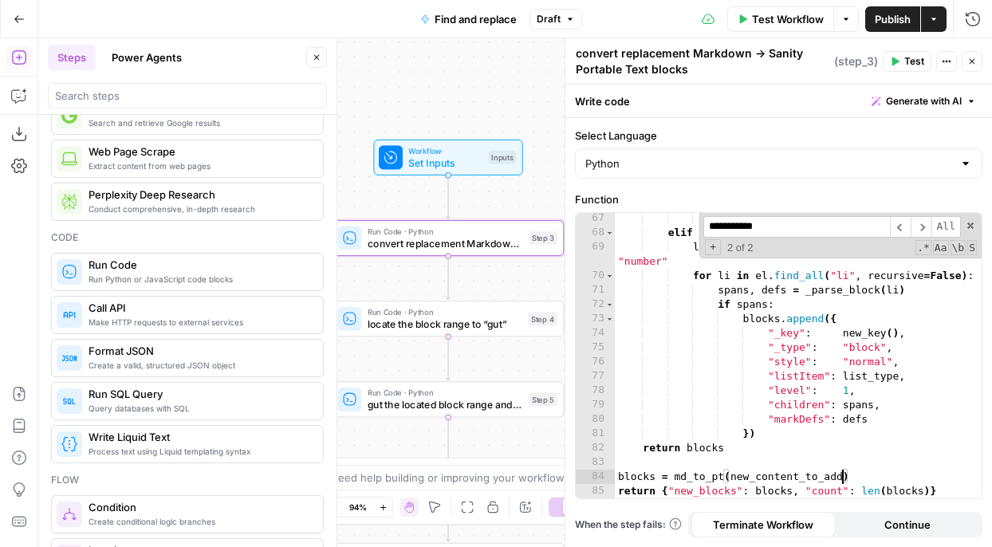
click at [897, 52] on button "Test" at bounding box center [906, 61] width 49 height 21
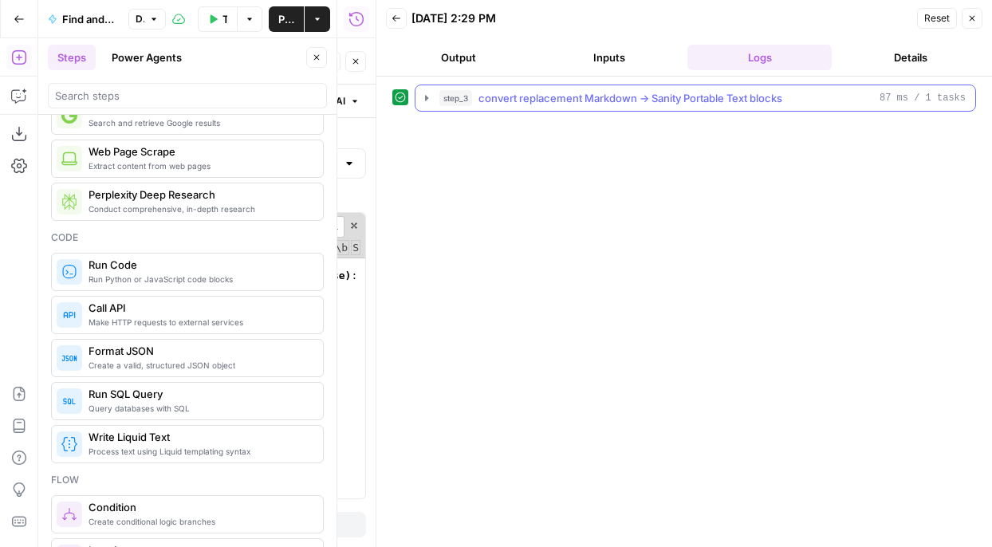
click at [774, 94] on span "convert replacement Markdown → Sanity Portable Text blocks" at bounding box center [630, 98] width 304 height 16
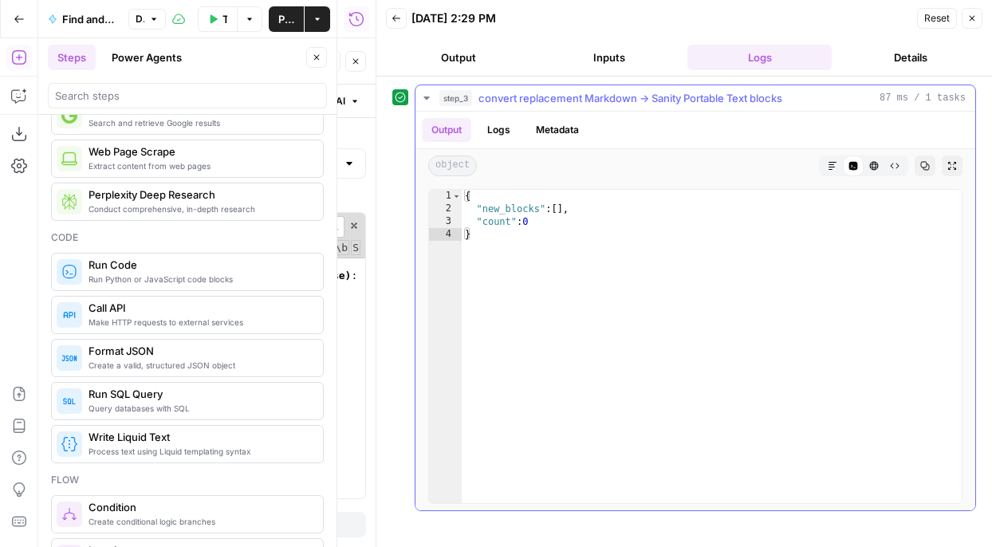
click at [701, 243] on div "{ "new_blocks" : [ ] , "count" : 0 }" at bounding box center [712, 359] width 500 height 339
type textarea "*"
click at [426, 97] on icon "button" at bounding box center [426, 97] width 6 height 3
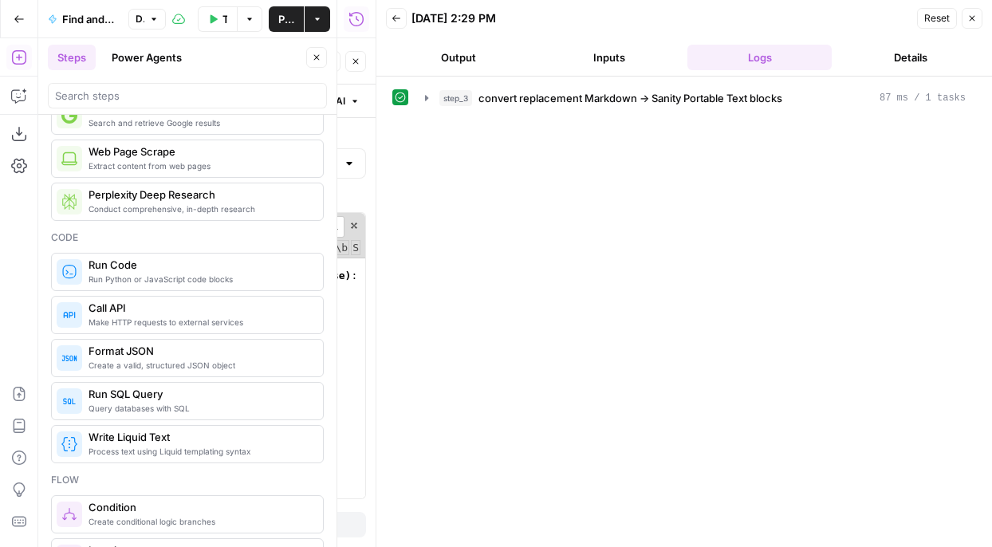
click at [399, 18] on icon "button" at bounding box center [396, 18] width 8 height 6
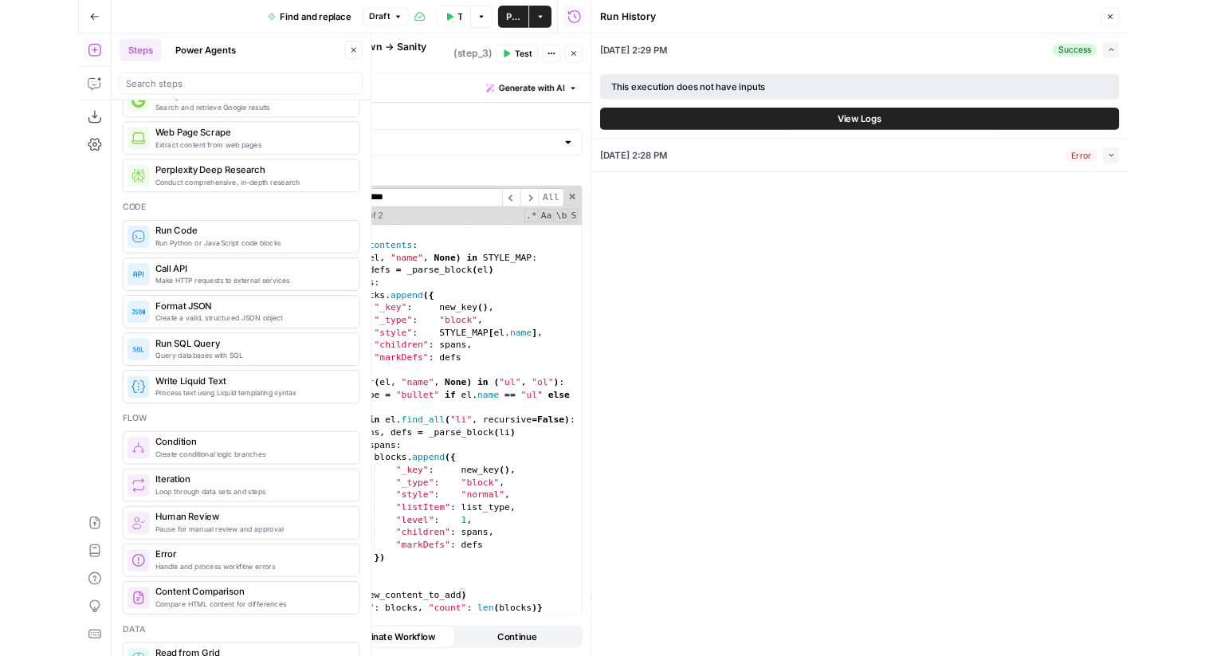
scroll to position [799, 0]
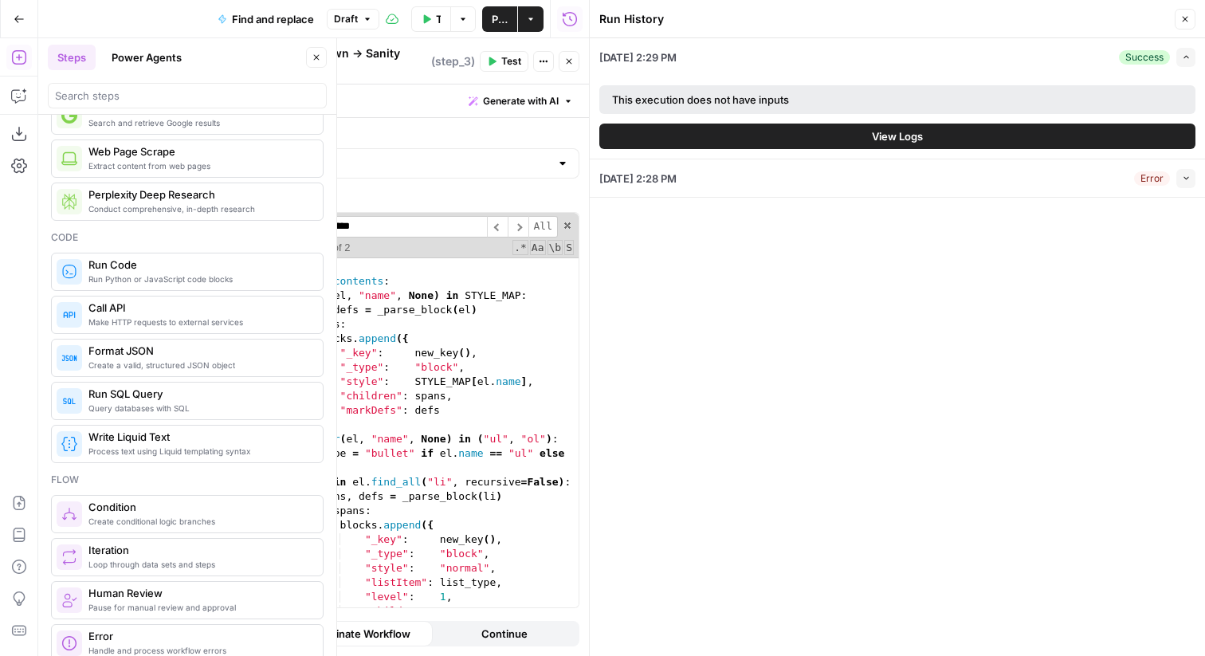
click at [717, 397] on div "08/12/25 at 2:29 PM Success Expand This execution does not have inputs View Log…" at bounding box center [897, 347] width 615 height 618
click at [991, 25] on button "Close" at bounding box center [1185, 19] width 21 height 21
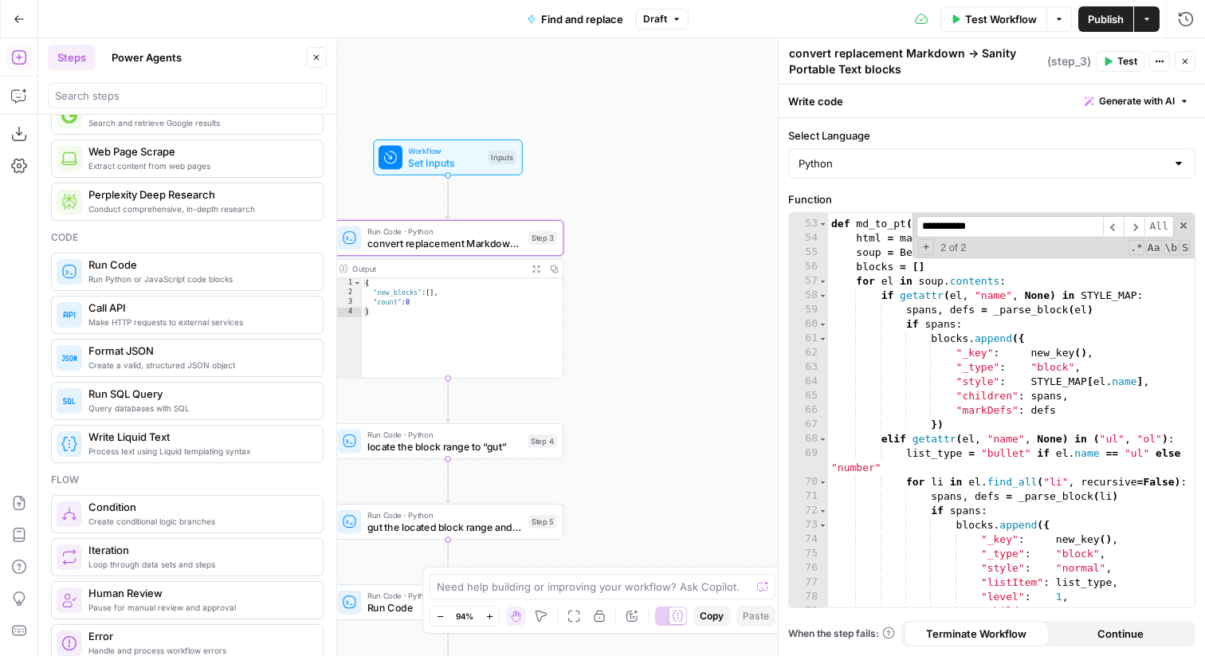
type textarea "**********"
click at [929, 359] on div "def md_to_pt ( md ) : html = markdown . markdown ( clean ( md or "" )) soup = B…" at bounding box center [1011, 413] width 367 height 423
click at [991, 223] on span at bounding box center [1183, 225] width 11 height 11
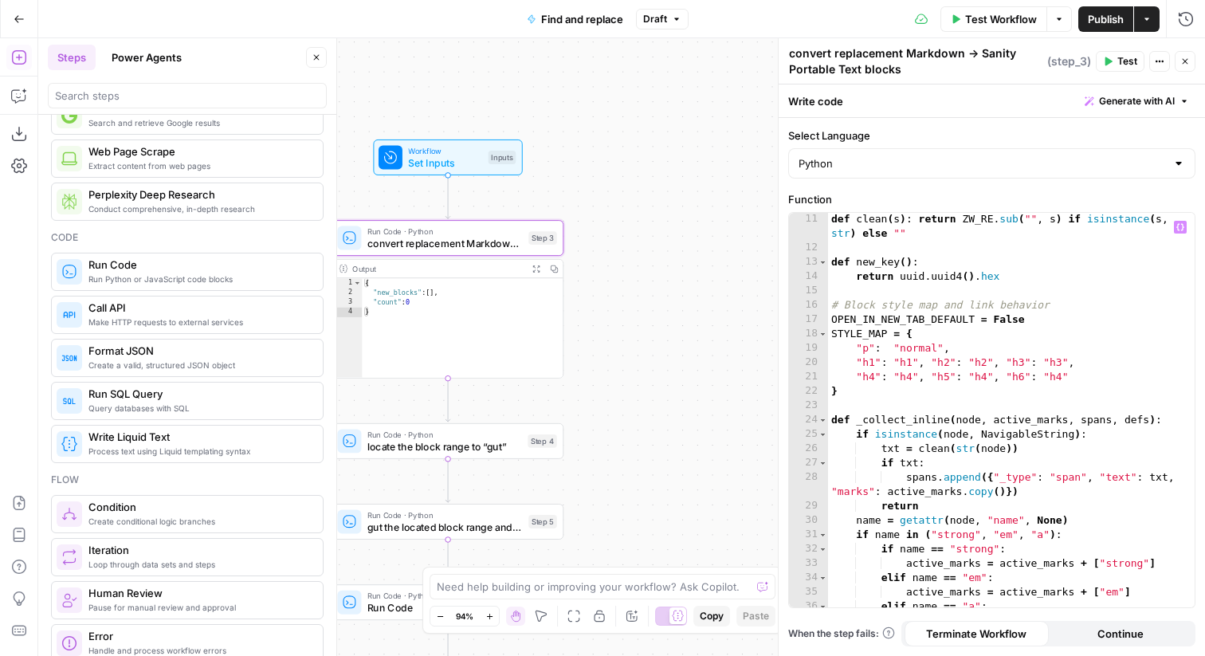
scroll to position [0, 0]
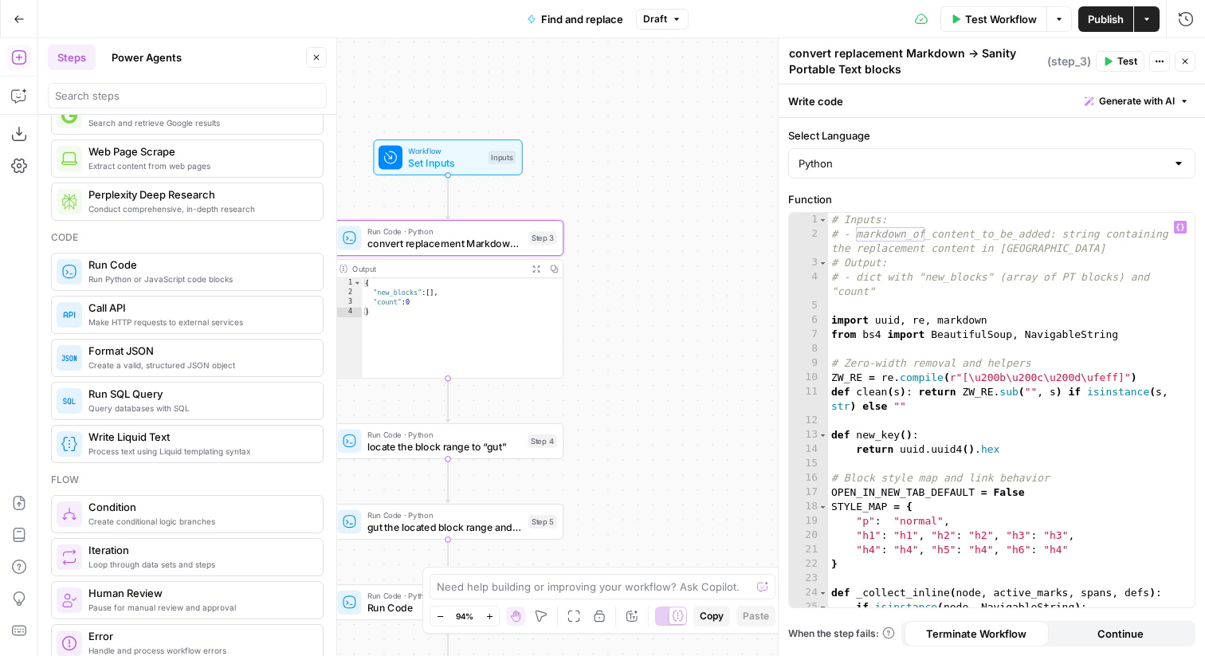
click at [967, 353] on div "# Inputs: # - markdown_of_content_to_be_added: string containing the replacemen…" at bounding box center [1011, 424] width 367 height 423
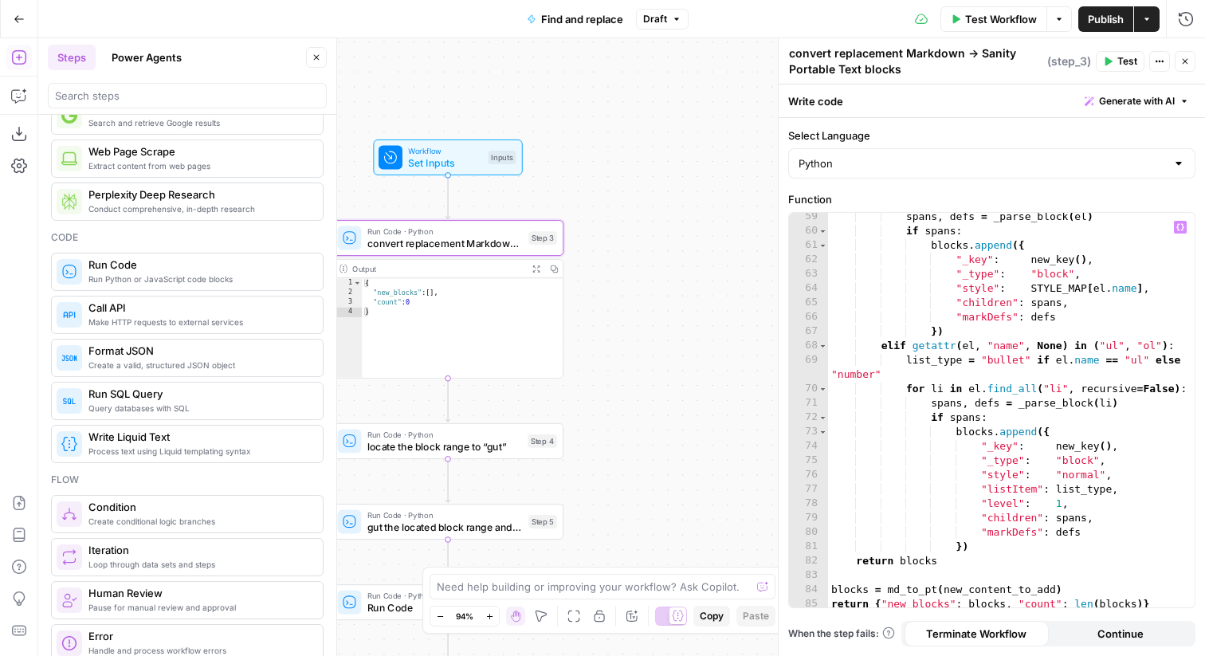
scroll to position [897, 0]
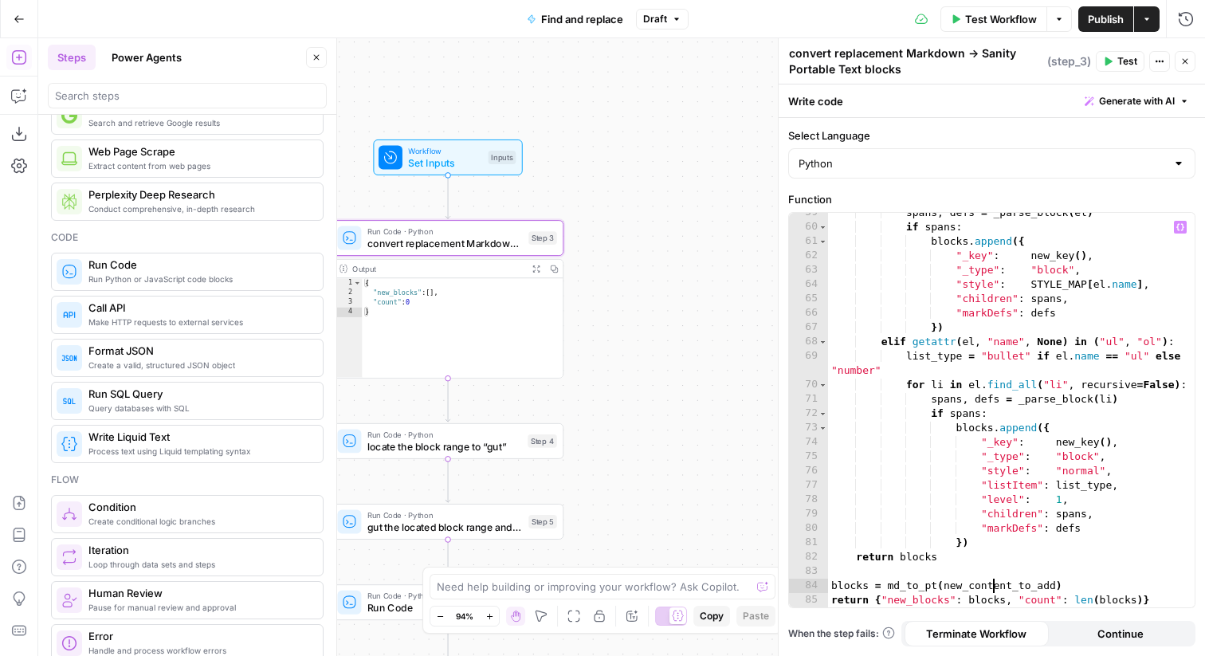
click at [991, 546] on div "spans , defs = _parse_block ( el ) if spans : blocks . append ({ "_key" : new_k…" at bounding box center [1011, 417] width 367 height 423
type textarea "**********"
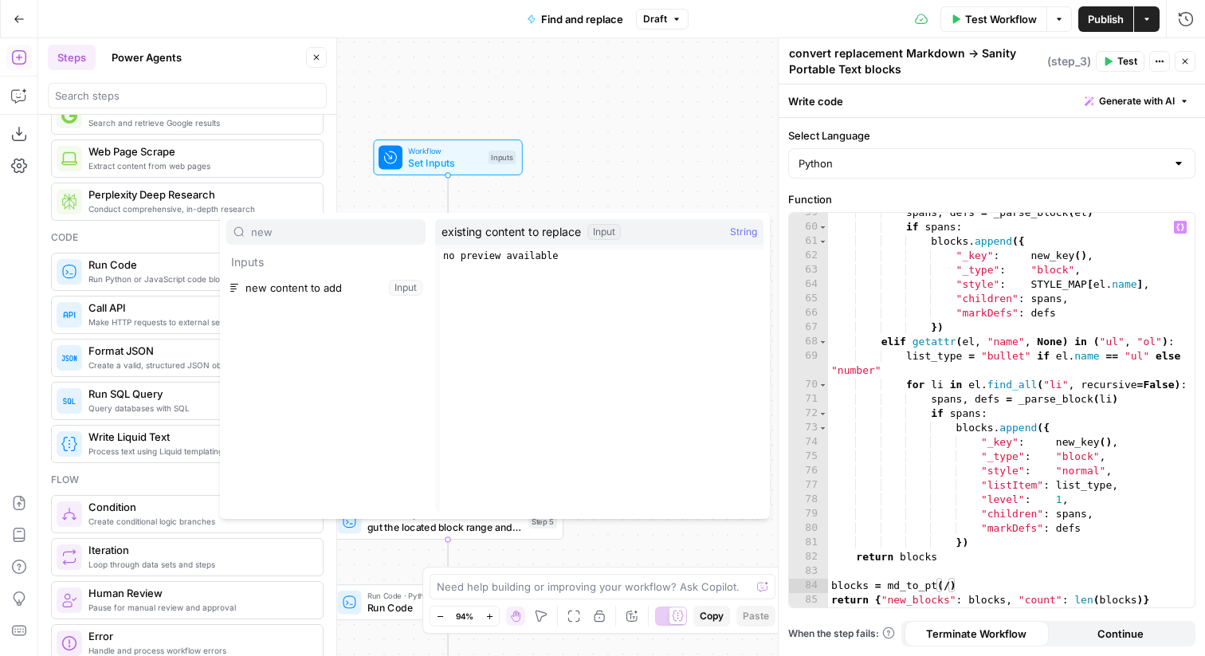
type input "new"
click at [352, 286] on button "Select variable new content to add" at bounding box center [325, 288] width 199 height 26
type textarea "**********"
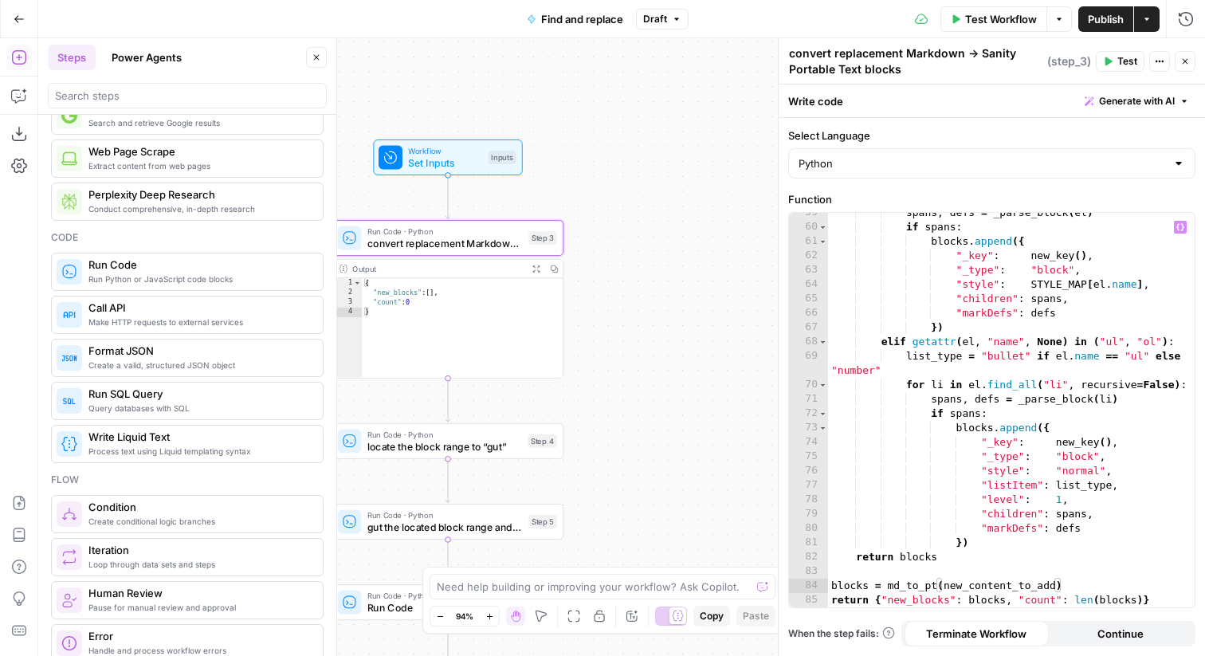
click at [991, 64] on button "Test" at bounding box center [1120, 61] width 49 height 21
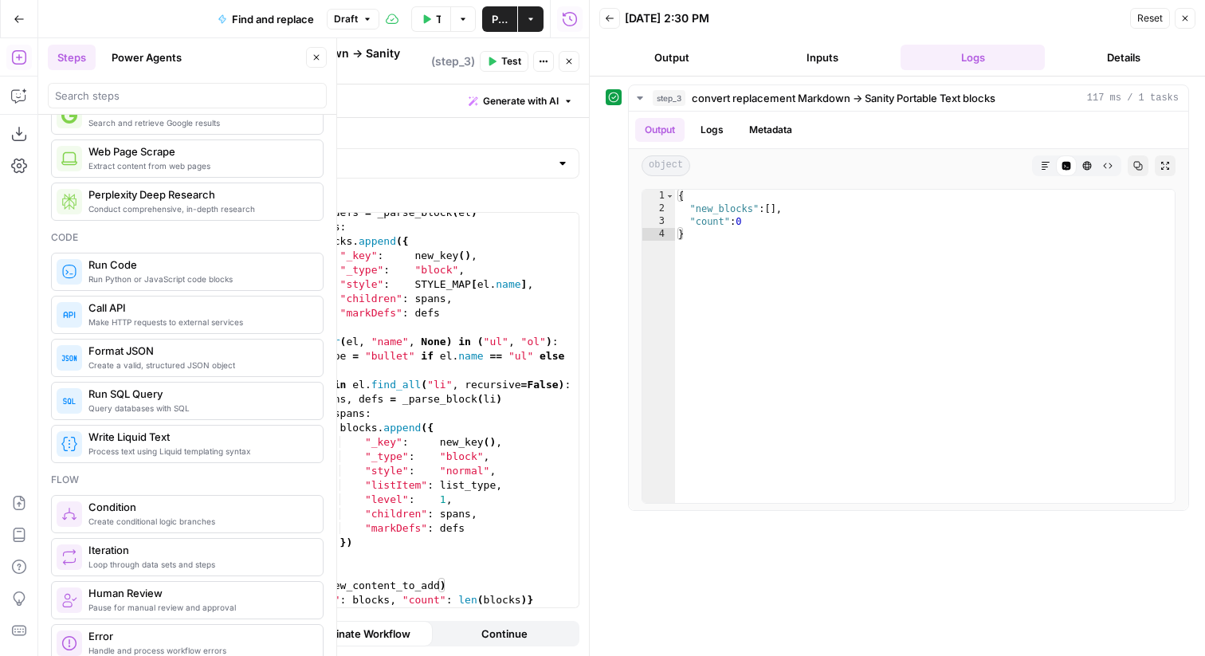
click at [833, 51] on button "Inputs" at bounding box center [822, 58] width 144 height 26
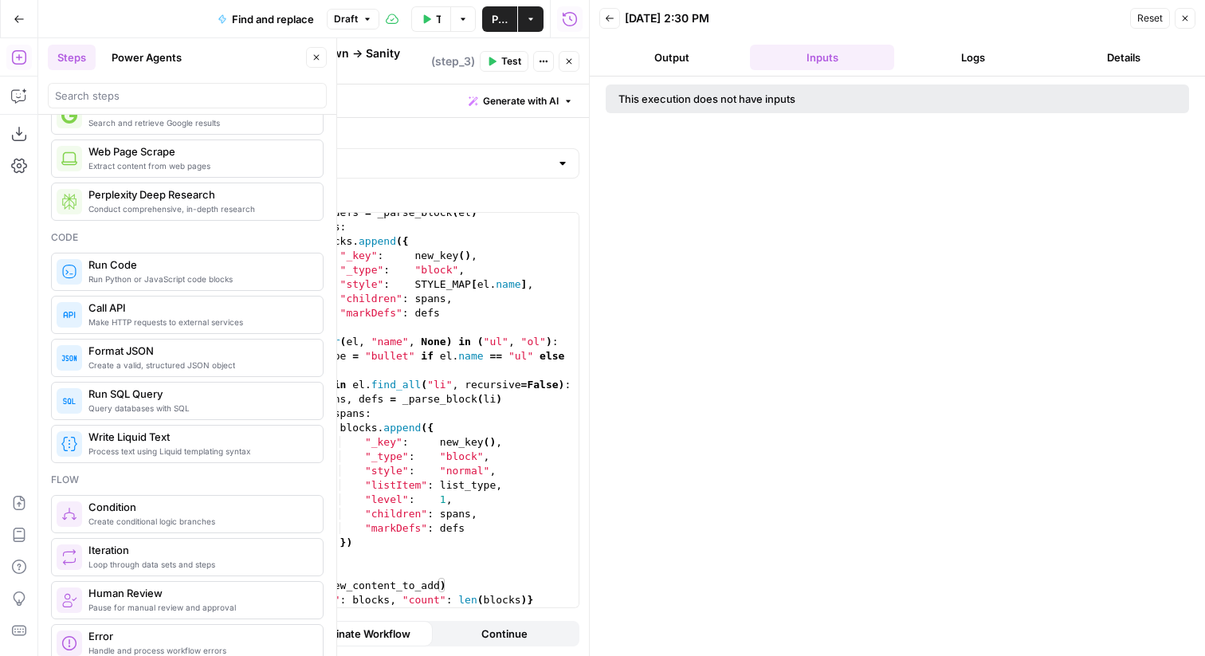
click at [685, 53] on button "Output" at bounding box center [671, 58] width 144 height 26
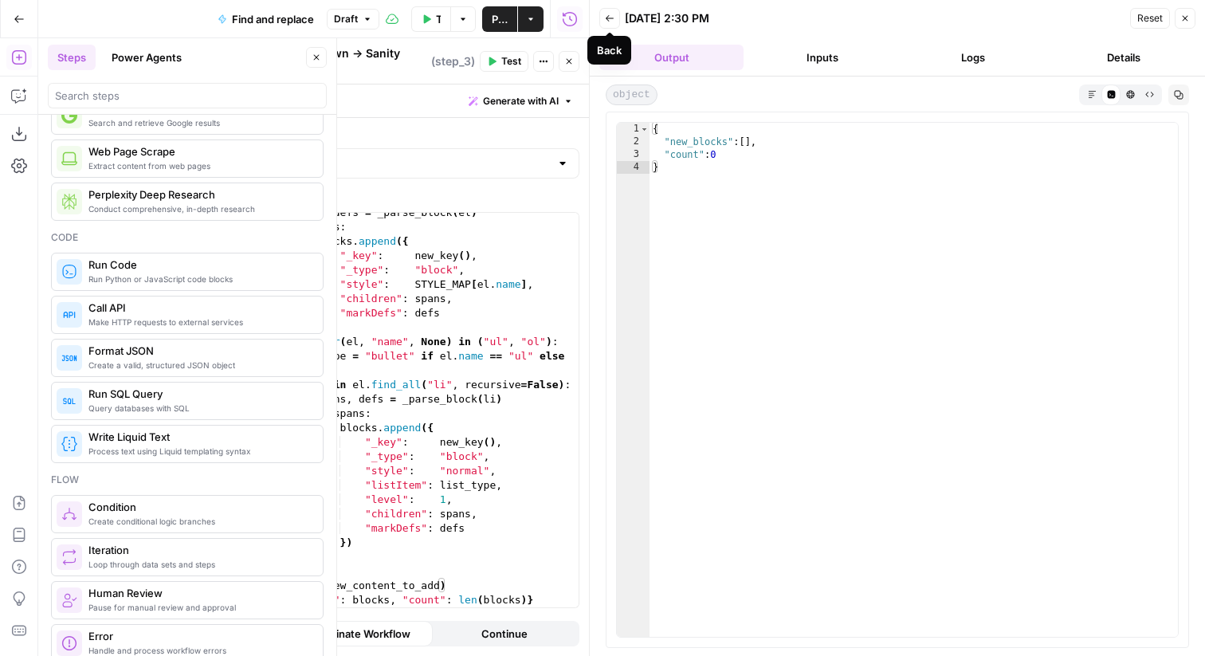
click at [849, 55] on button "Inputs" at bounding box center [822, 58] width 144 height 26
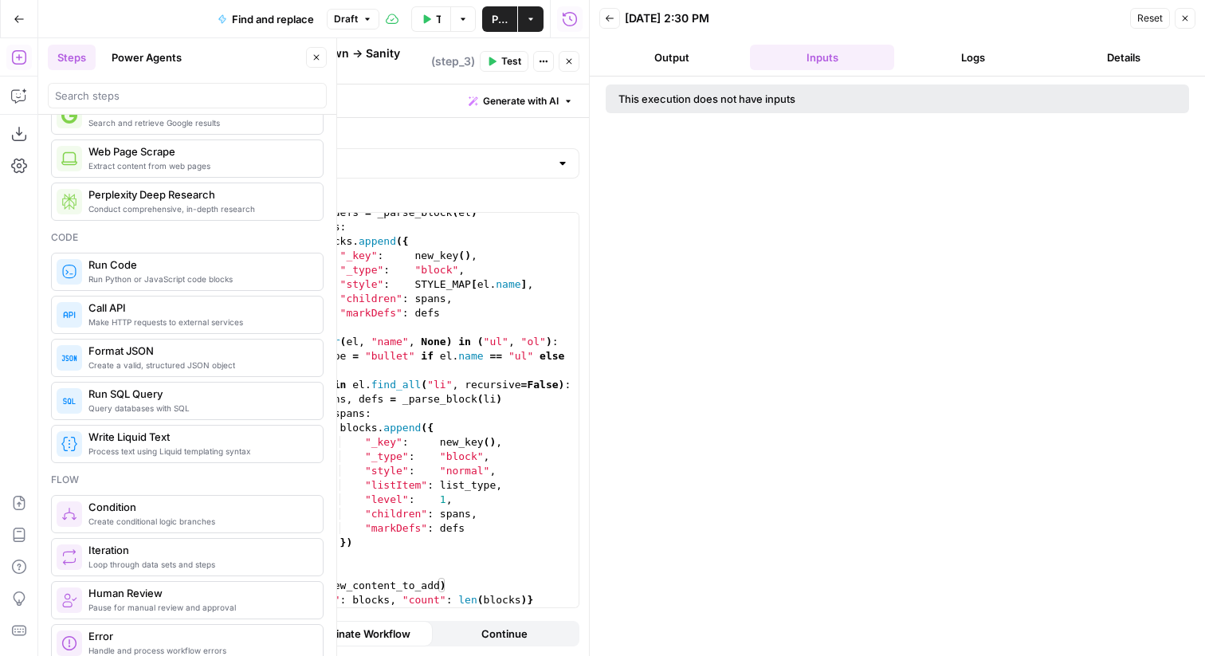
click at [611, 22] on icon "button" at bounding box center [610, 19] width 10 height 10
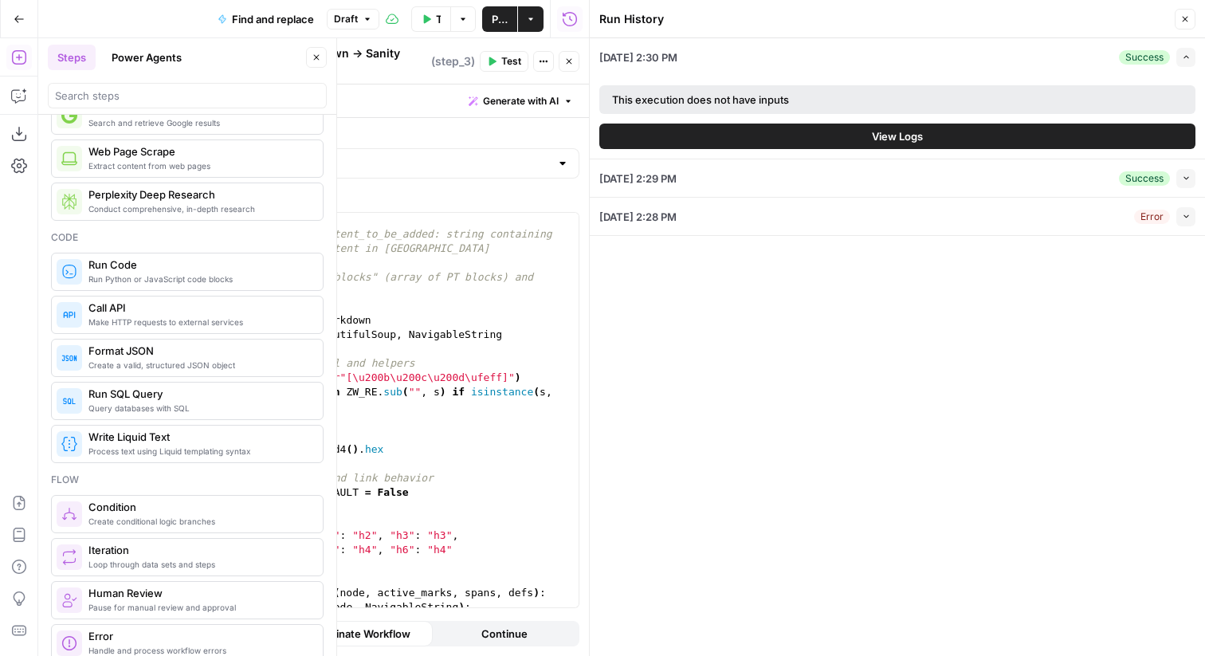
click at [991, 22] on icon "button" at bounding box center [1185, 19] width 10 height 10
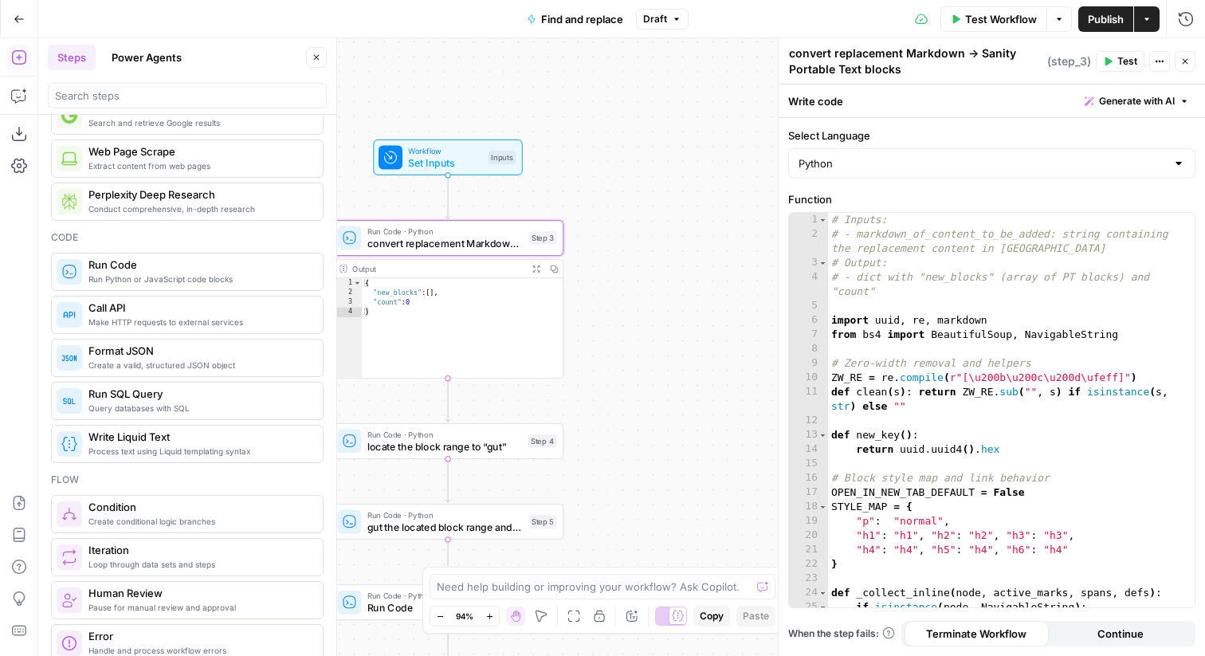
click at [443, 162] on span "Set Inputs" at bounding box center [445, 162] width 74 height 15
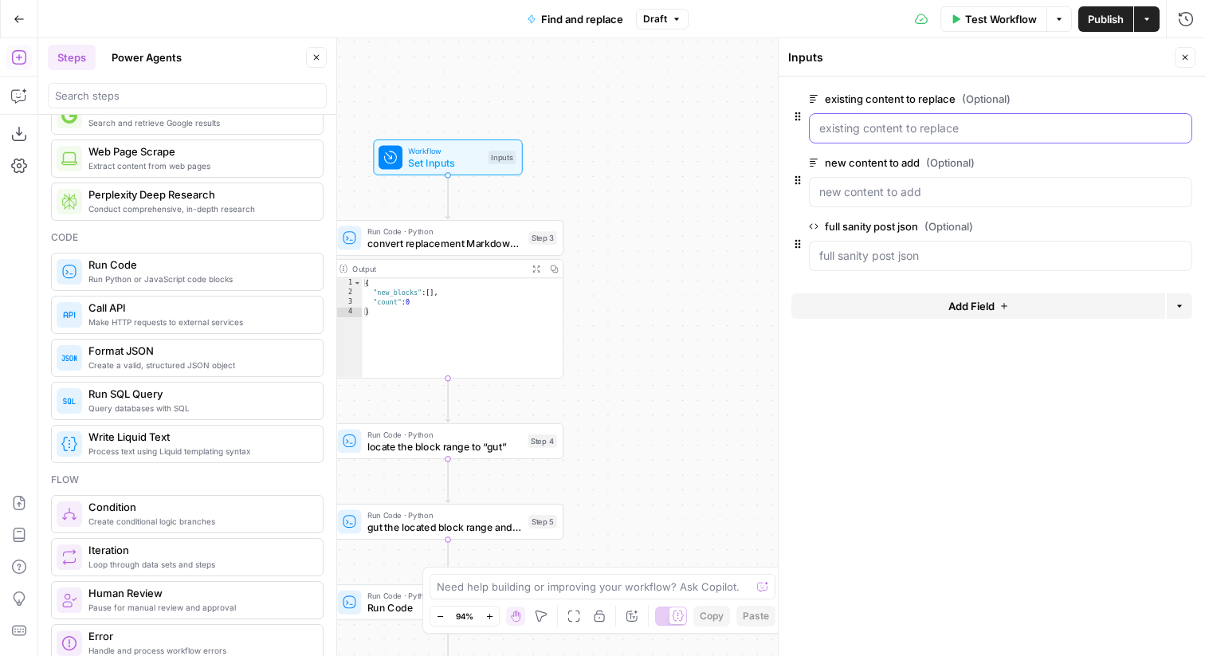
click at [945, 135] on replace "existing content to replace (Optional)" at bounding box center [1000, 128] width 363 height 16
click at [889, 122] on replace "existing content to replace (Optional)" at bounding box center [1000, 128] width 363 height 16
click at [991, 104] on button "edit field" at bounding box center [1139, 98] width 61 height 19
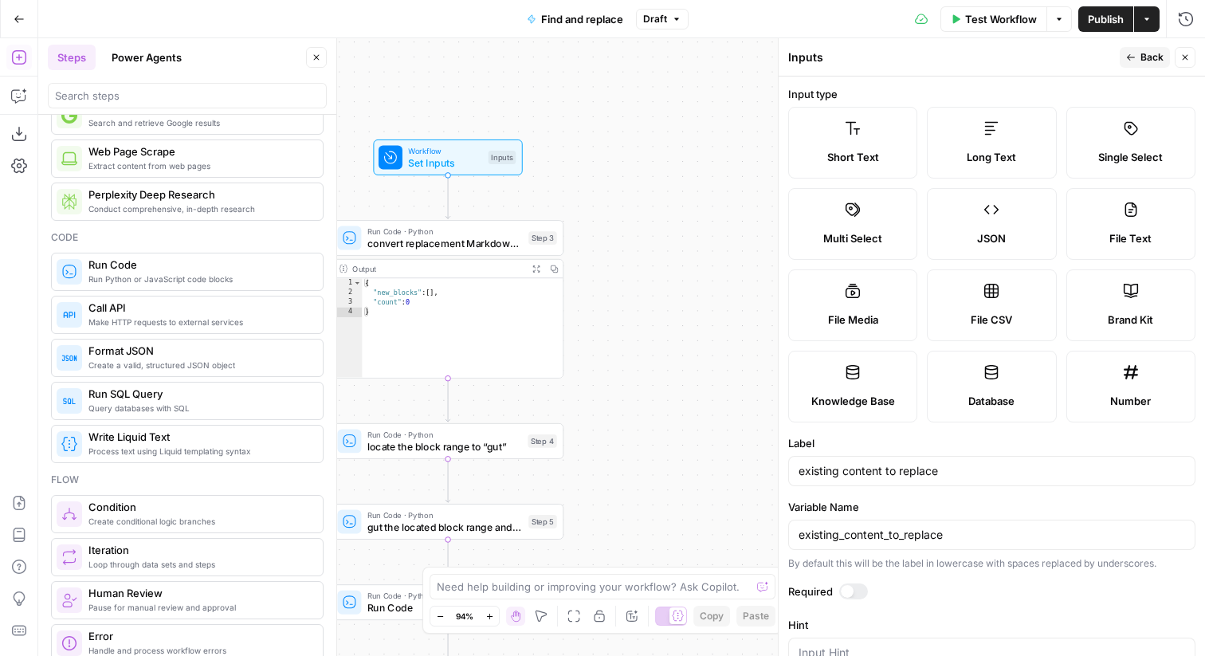
click at [991, 58] on span "Back" at bounding box center [1152, 57] width 23 height 14
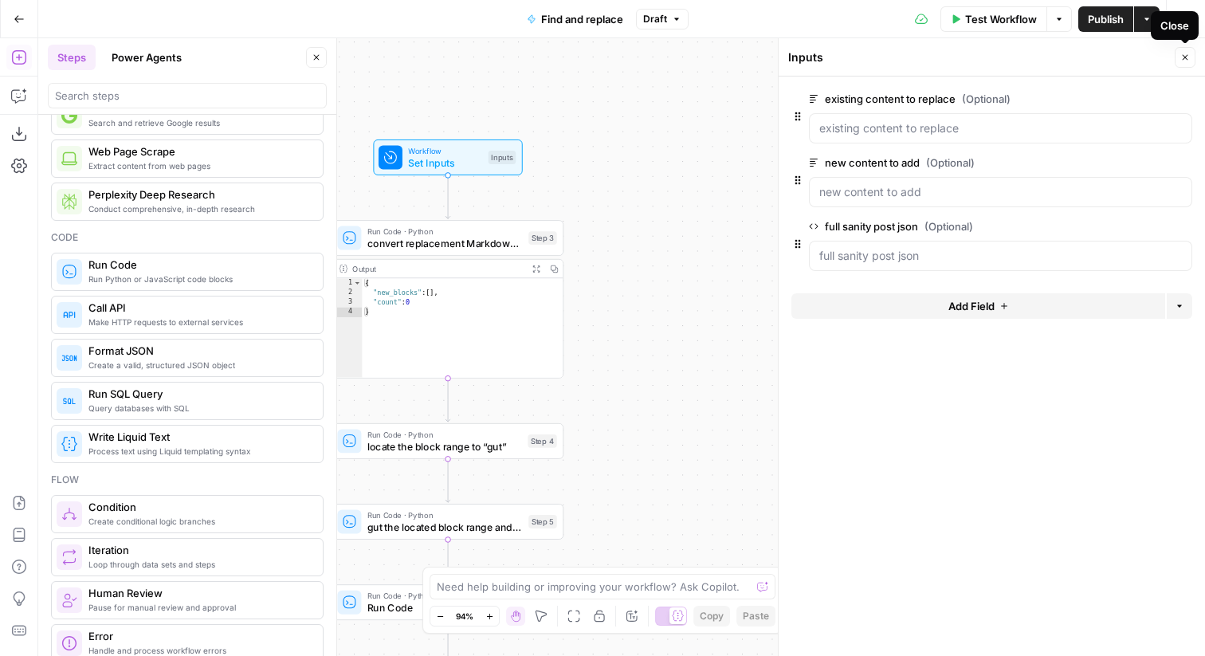
click at [991, 58] on icon "button" at bounding box center [1185, 58] width 10 height 10
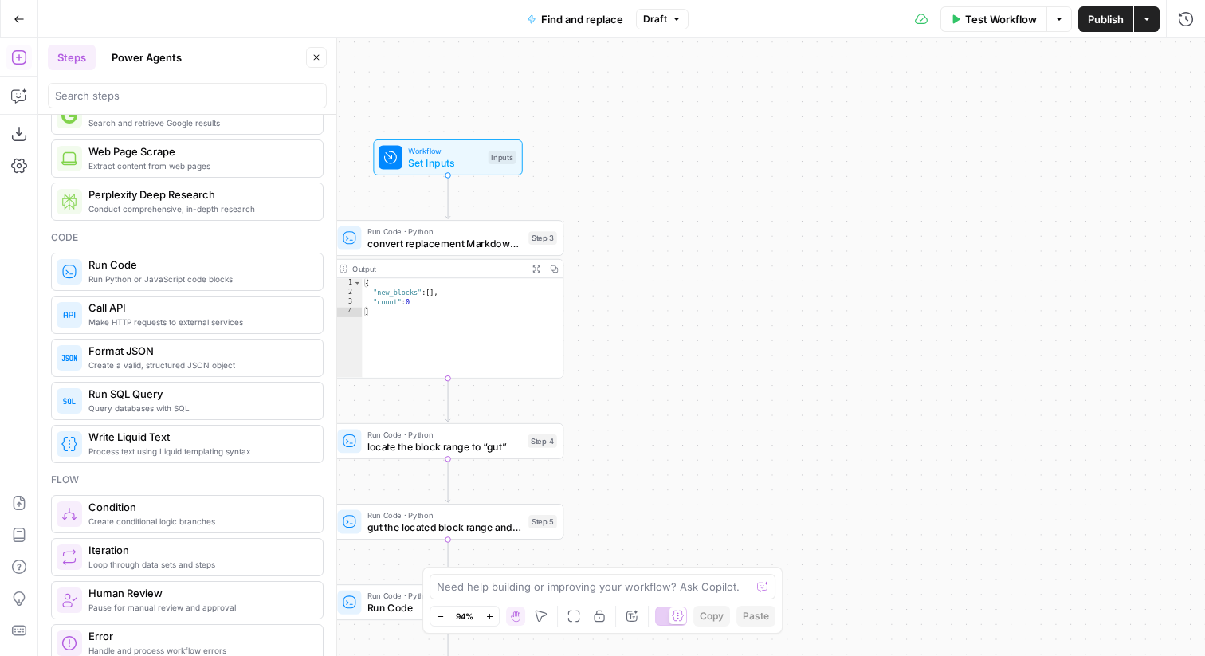
click at [991, 23] on icon "button" at bounding box center [1147, 19] width 10 height 10
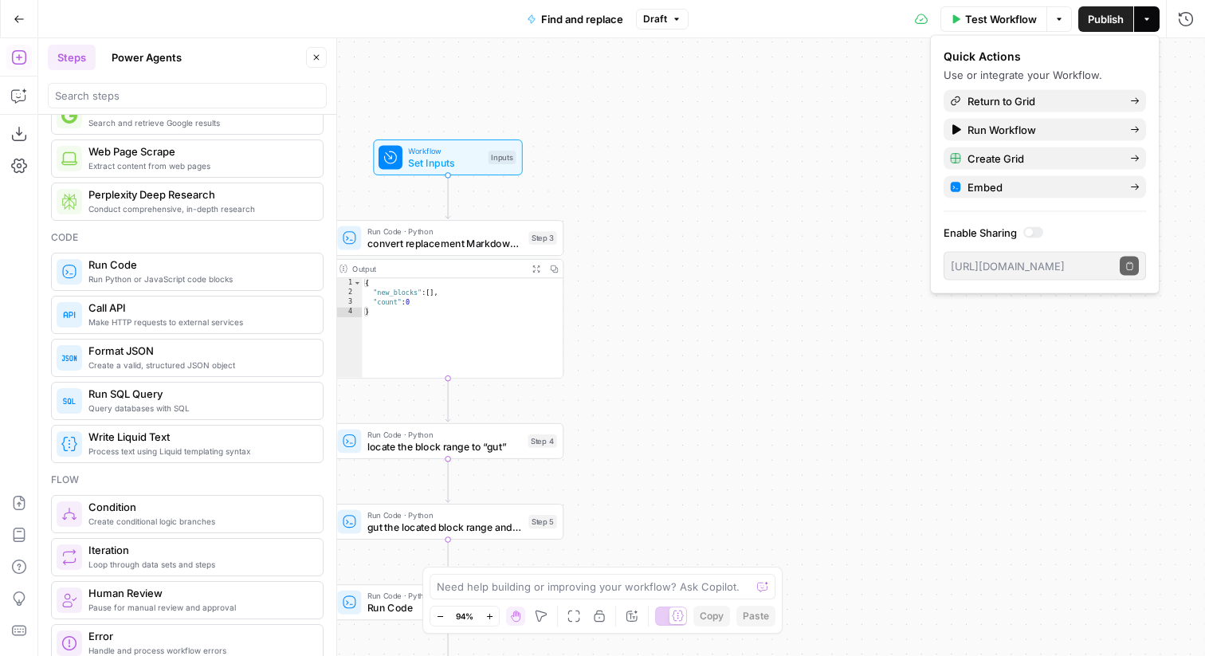
click at [991, 23] on icon "button" at bounding box center [1147, 19] width 10 height 10
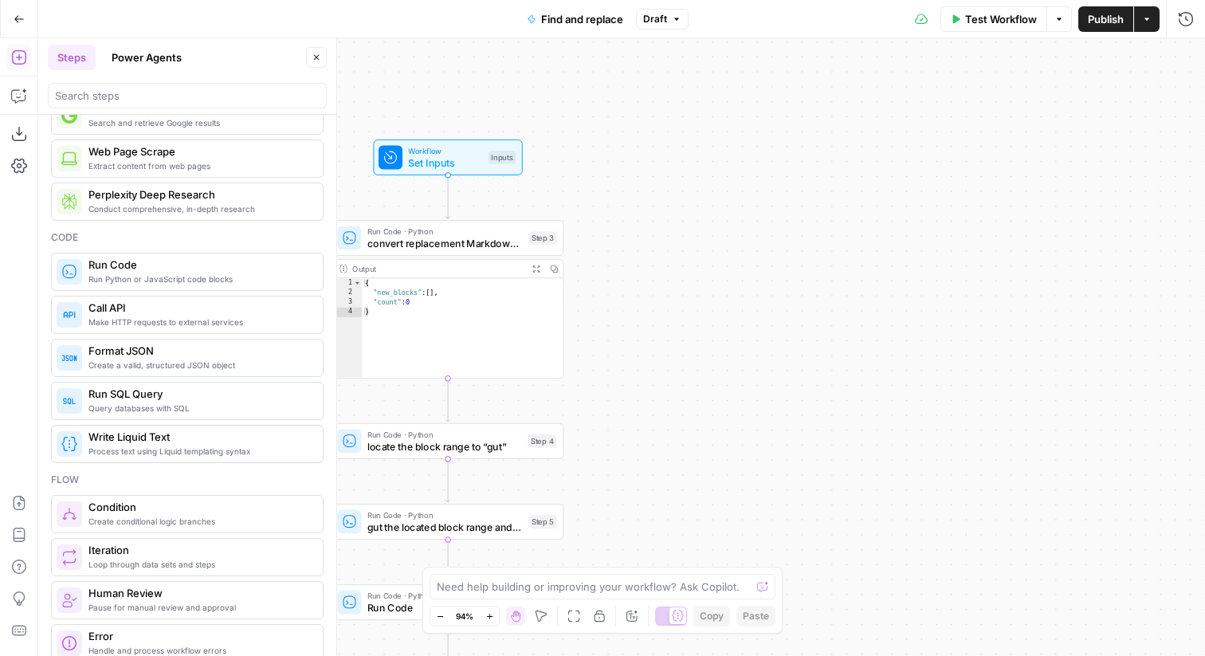
click at [988, 72] on div "Workflow Set Inputs Inputs Run Code · Python convert replacement Markdown → San…" at bounding box center [621, 347] width 1167 height 618
click at [963, 15] on button "Test Workflow" at bounding box center [994, 19] width 107 height 26
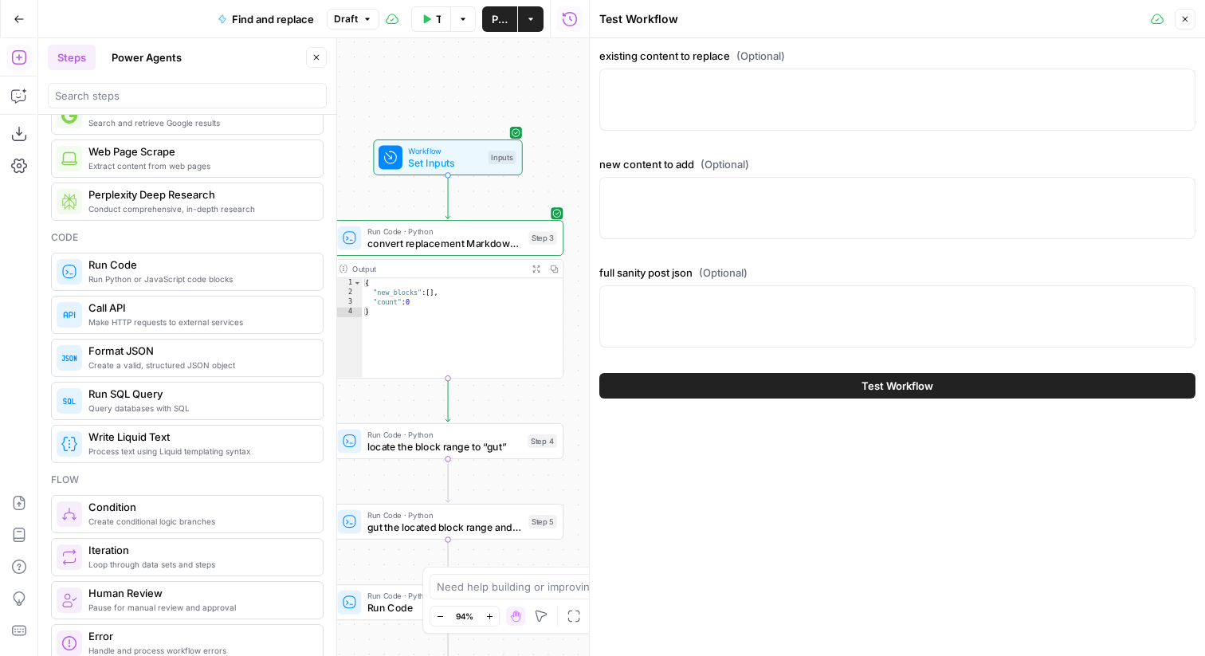
click at [915, 450] on div "existing content to replace (Optional) new content to add (Optional) full sanit…" at bounding box center [897, 347] width 615 height 618
click at [682, 193] on textarea "new content to add (Optional)" at bounding box center [897, 192] width 575 height 16
paste textarea "### Why tracking non-operating expenses matters Non-operating expenses—interest…"
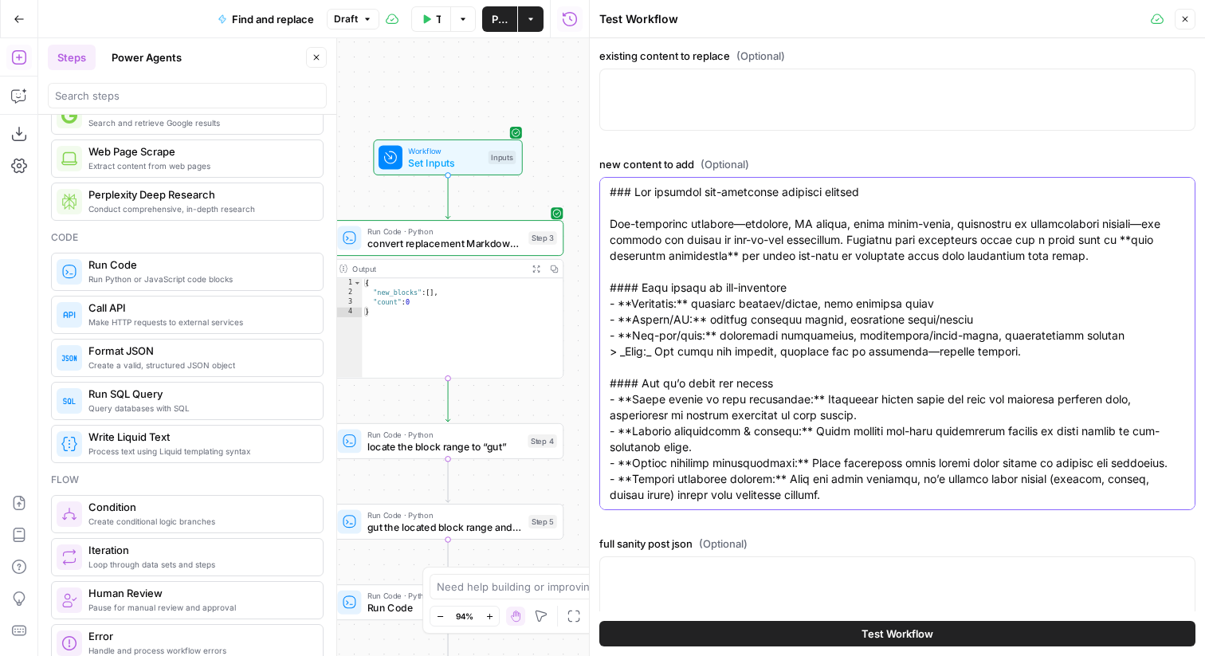
scroll to position [359, 0]
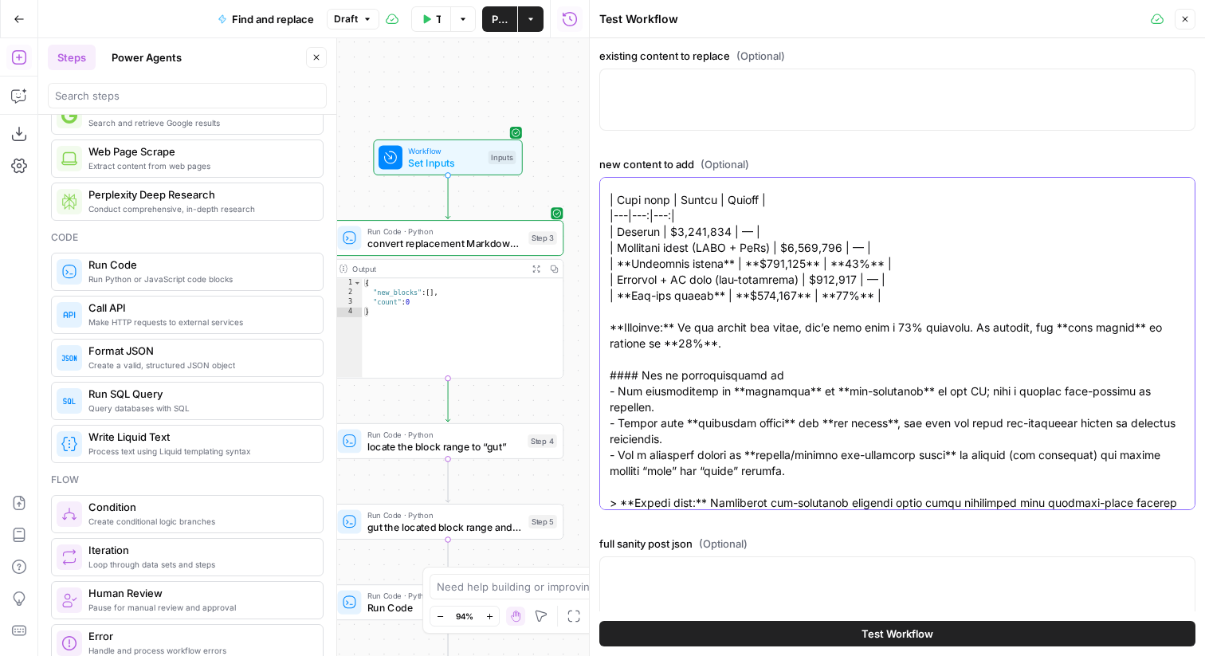
type textarea "### Why tracking non-operating expenses matters Non-operating expenses—interest…"
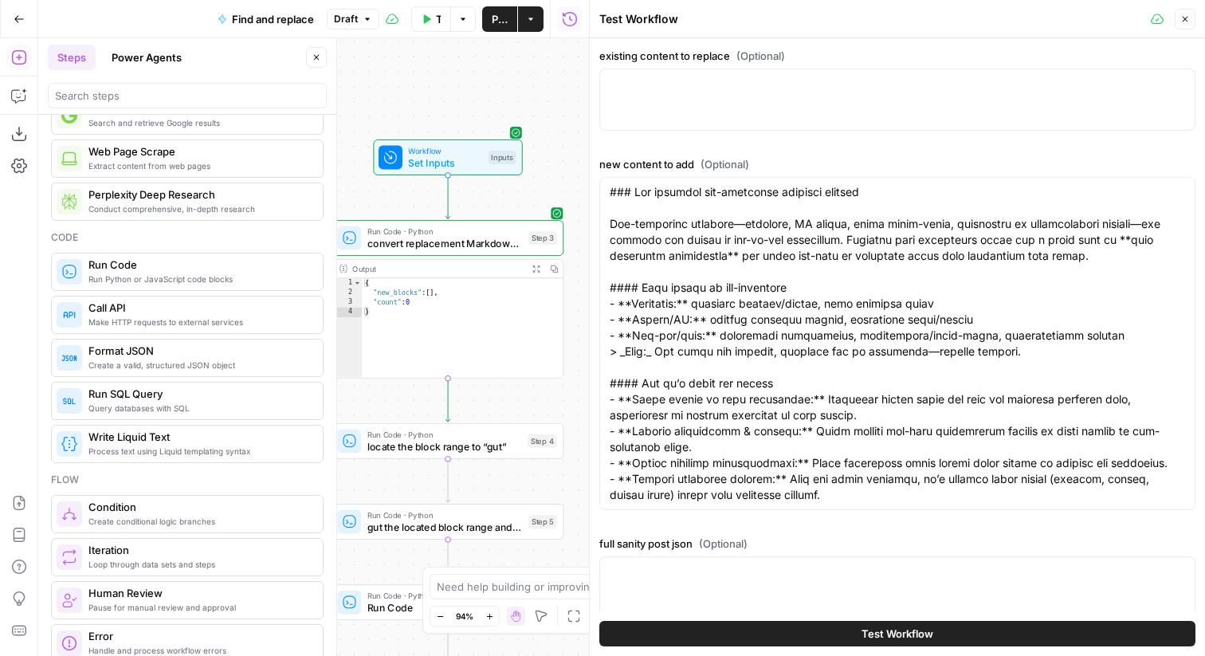
click at [728, 103] on div at bounding box center [897, 100] width 596 height 62
paste textarea "Why is tracking non-operating expenses important? Non-operating expenses help y…"
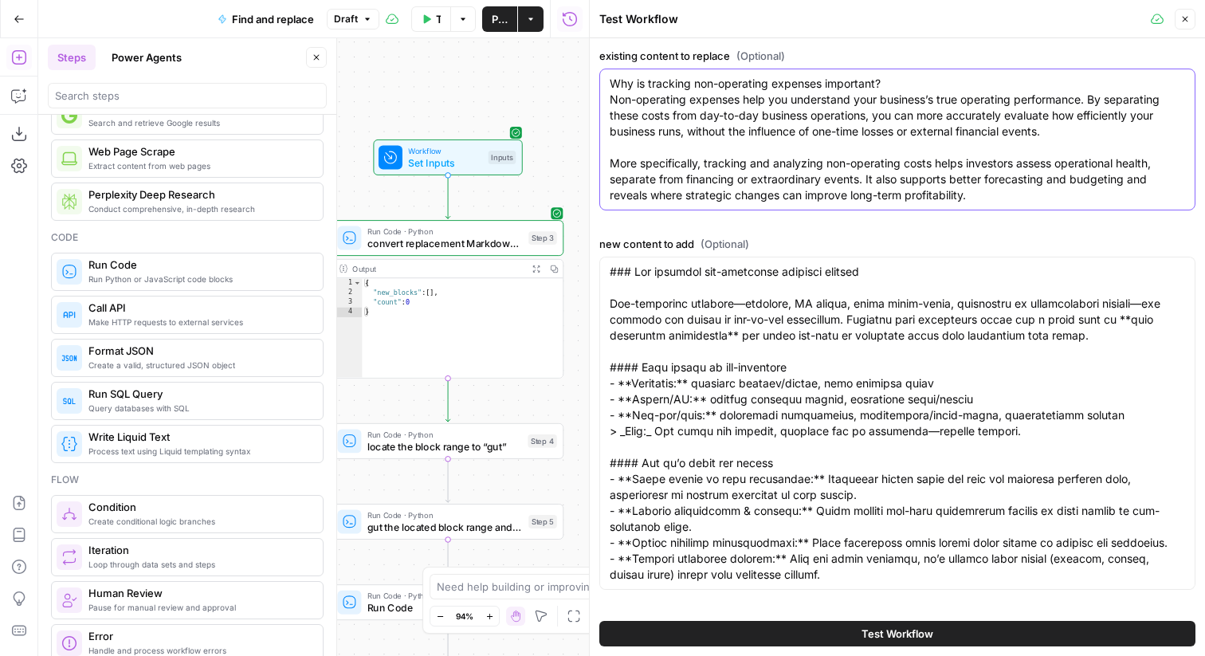
scroll to position [103, 0]
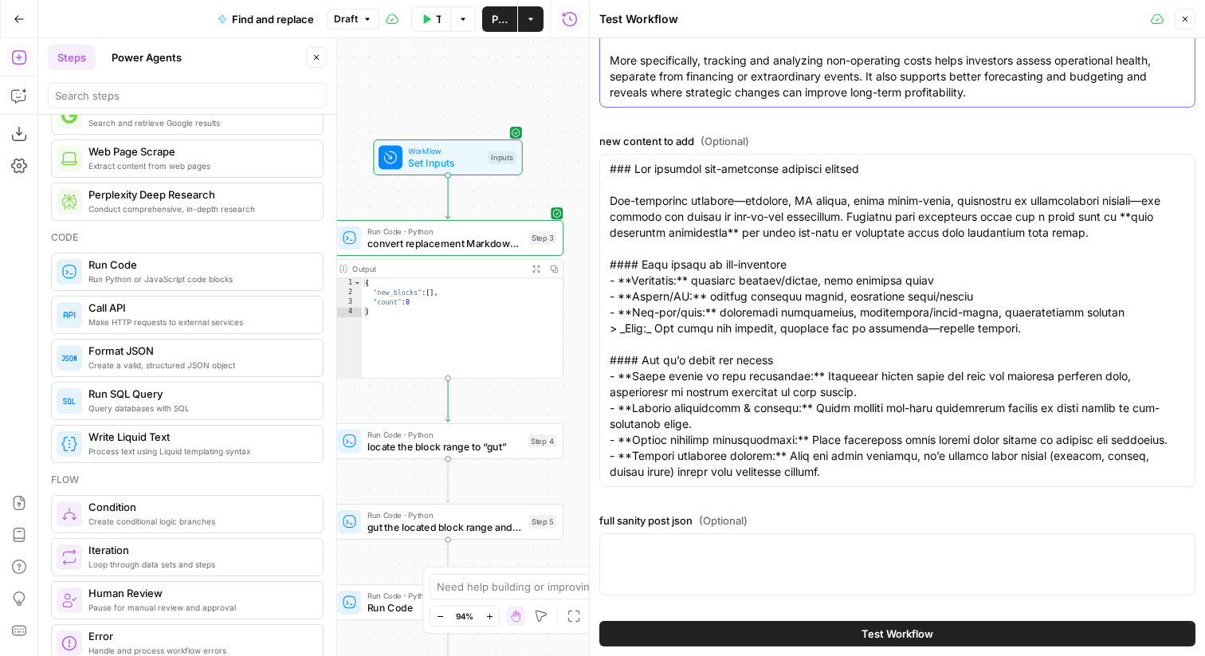
type textarea "Why is tracking non-operating expenses important? Non-operating expenses help y…"
click at [697, 546] on div at bounding box center [897, 564] width 596 height 62
paste textarea "{ "__airops": { "html": { "content": "<p>As you sort through your business expe…"
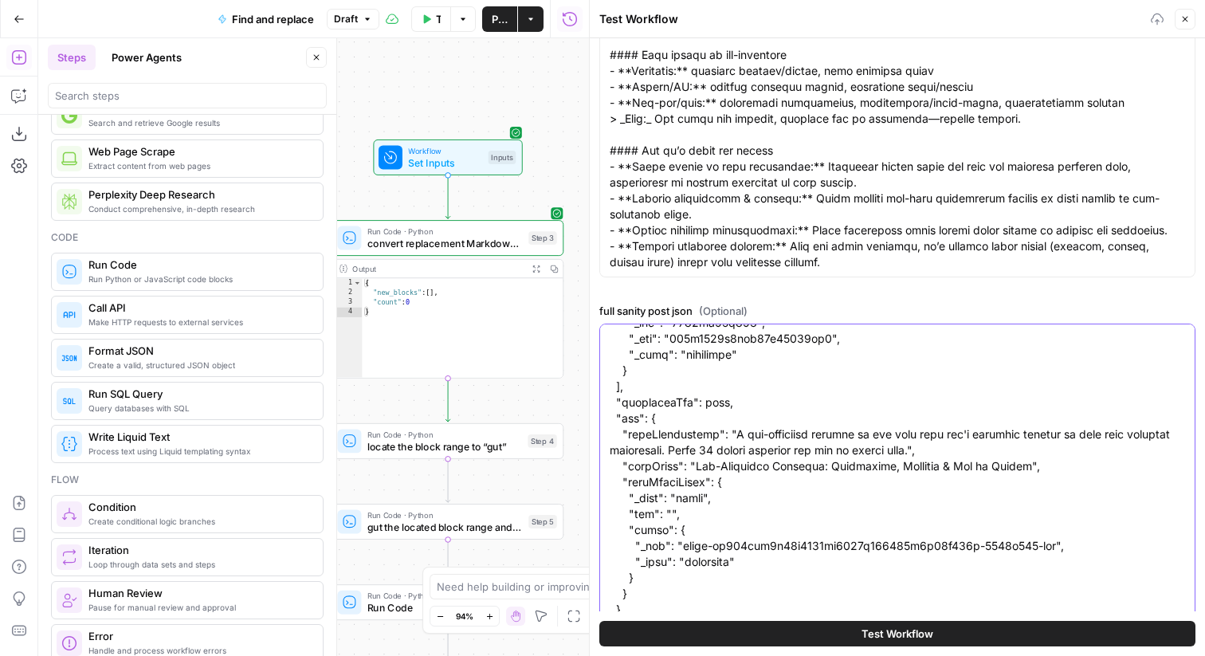
scroll to position [32808, 0]
type textarea "{ "__airops": { "html": { "content": "<p>As you sort through your business expe…"
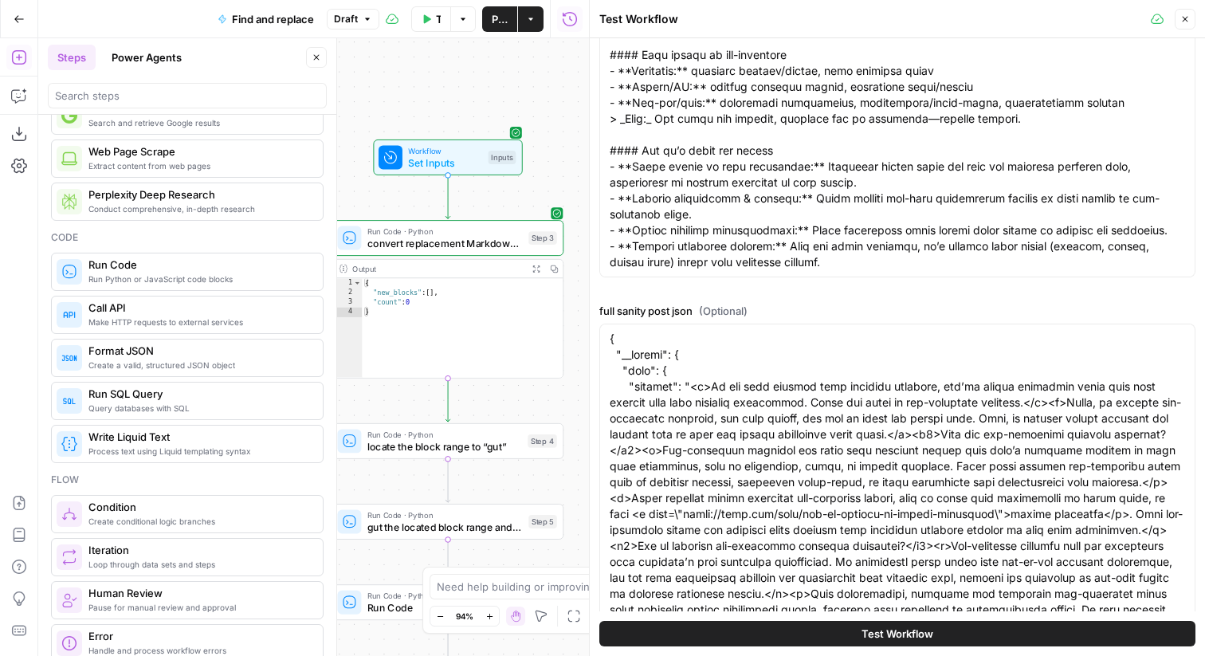
click at [860, 546] on button "Test Workflow" at bounding box center [897, 634] width 596 height 26
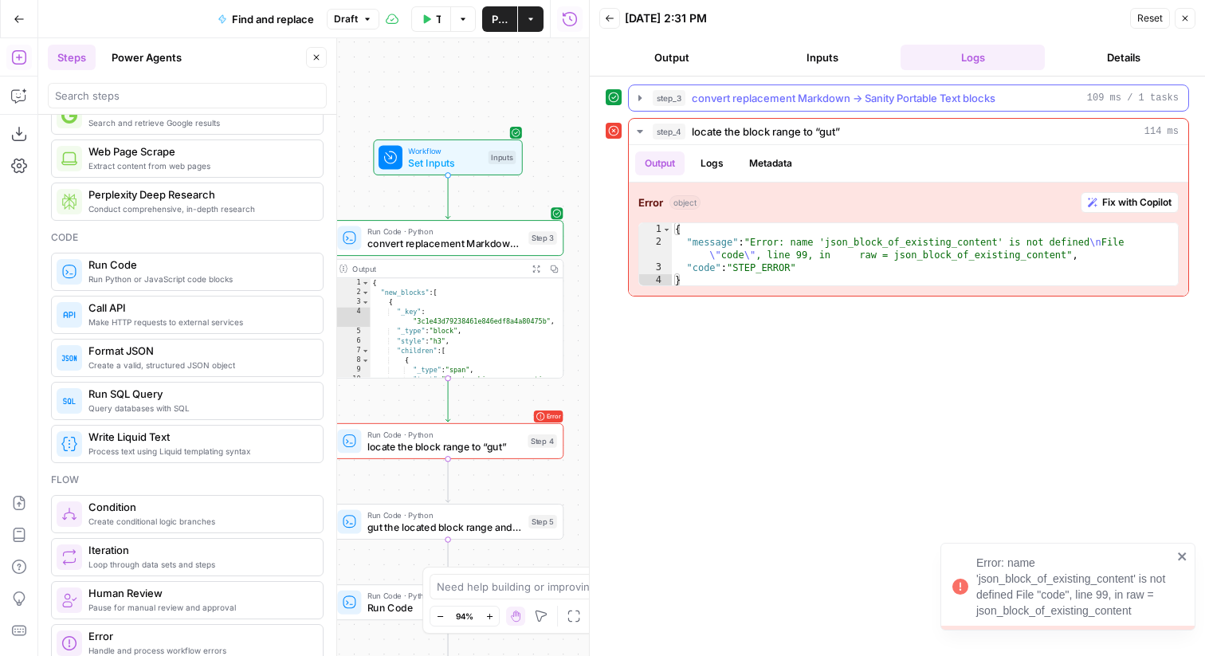
click at [636, 92] on icon "button" at bounding box center [640, 98] width 13 height 13
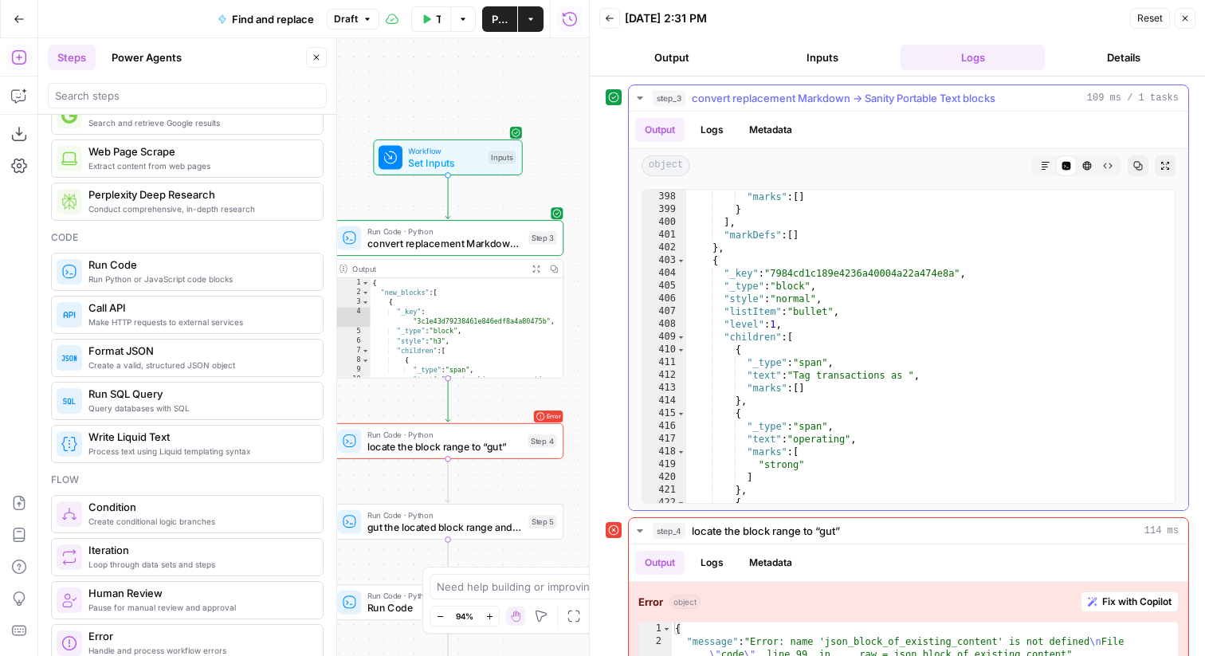
scroll to position [4479, 0]
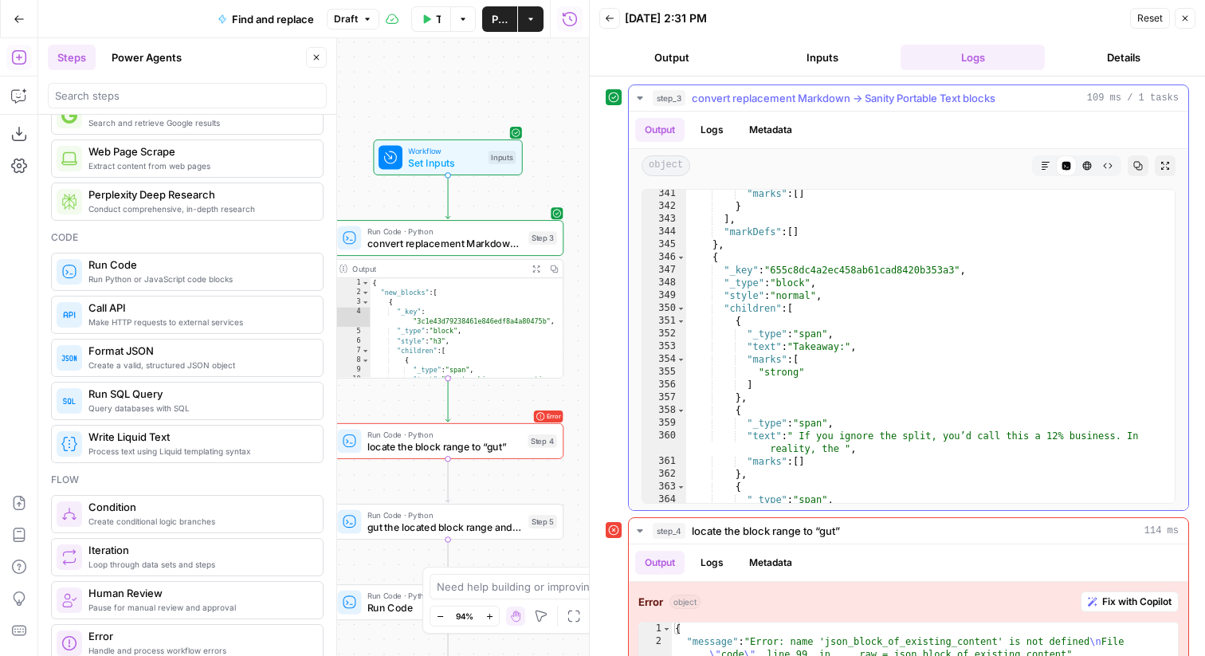
click at [634, 97] on icon "button" at bounding box center [640, 98] width 13 height 13
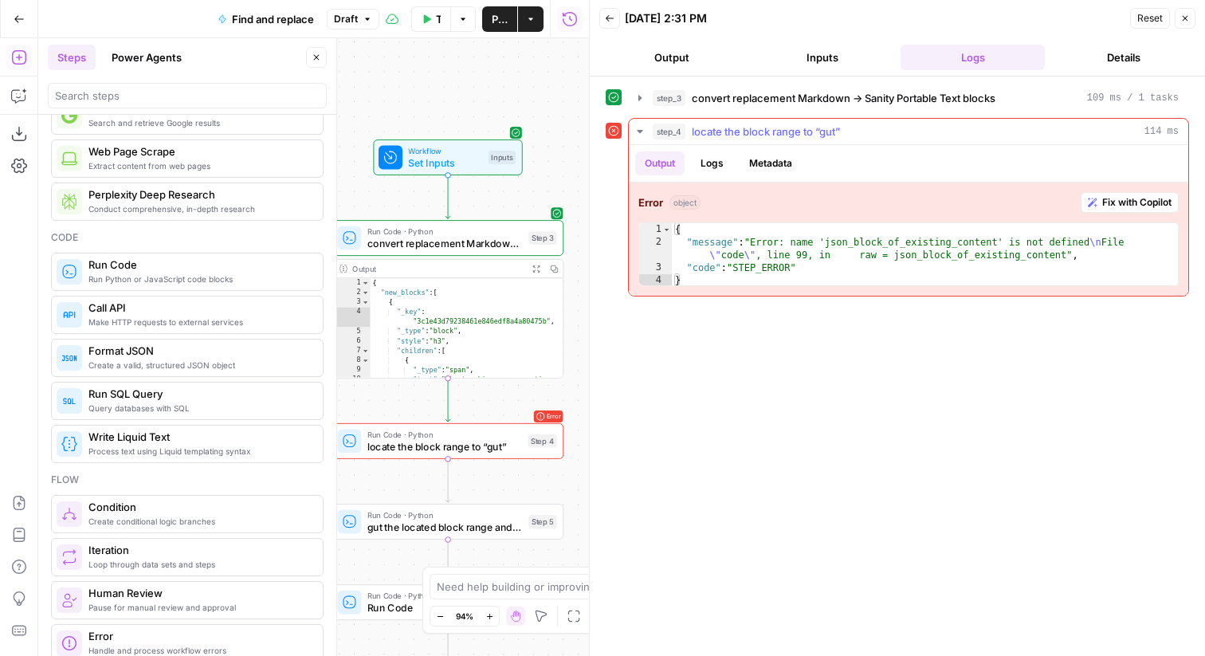
click at [845, 265] on div "{ "message" : "Error: name 'json_block_of_existing_content' is not defined \n F…" at bounding box center [925, 267] width 506 height 89
click at [854, 257] on div "{ "message" : "Error: name 'json_block_of_existing_content' is not defined \n F…" at bounding box center [925, 267] width 506 height 89
click at [844, 269] on div "{ "message" : "Error: name 'json_block_of_existing_content' is not defined \n F…" at bounding box center [925, 267] width 506 height 89
click at [876, 239] on div "{ "message" : "Error: name 'json_block_of_existing_content' is not defined \n F…" at bounding box center [925, 267] width 506 height 89
type textarea "**********"
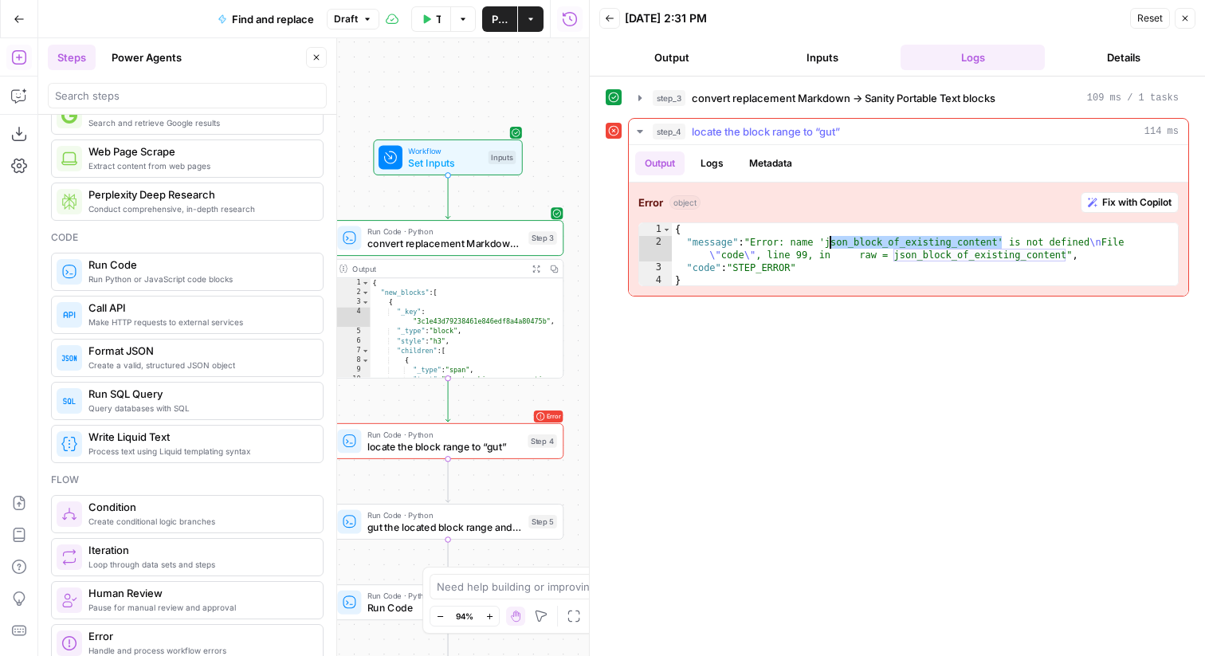
click at [876, 239] on div "{ "message" : "Error: name 'json_block_of_existing_content' is not defined \n F…" at bounding box center [925, 267] width 506 height 89
click at [634, 126] on icon "button" at bounding box center [640, 131] width 13 height 13
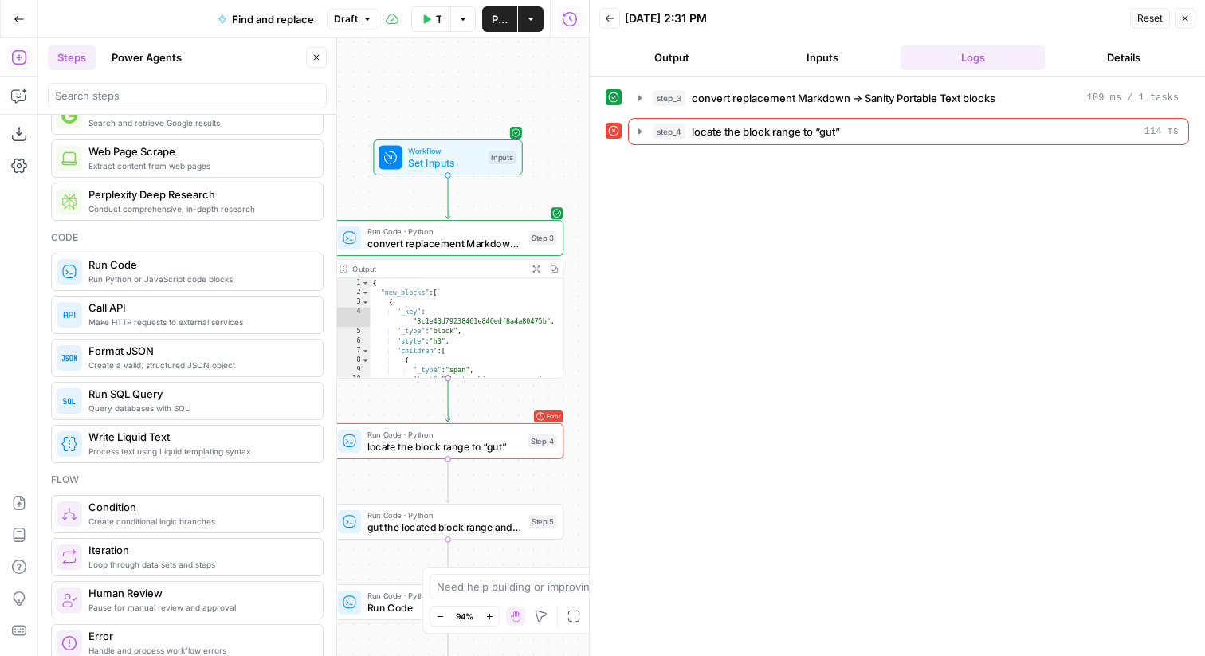
click at [406, 440] on span "locate the block range to “gut”" at bounding box center [444, 446] width 155 height 15
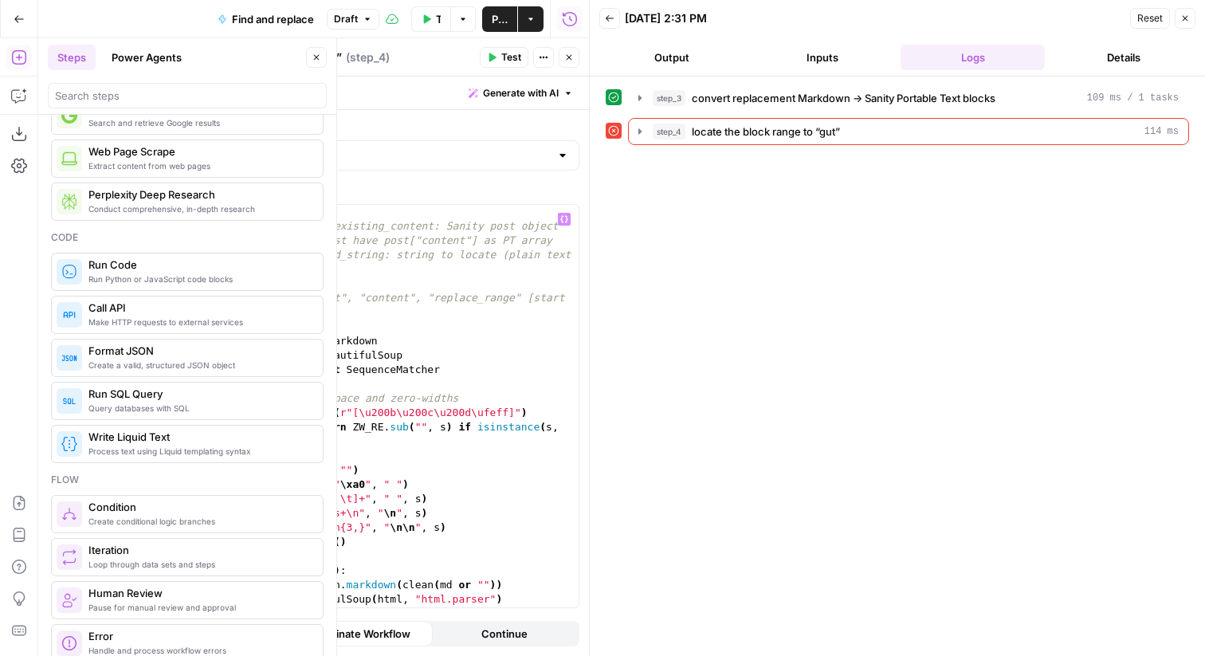
type textarea "**********"
click at [532, 352] on div "# Inputs: # - json_block_of_existing_content: Sanity post object or JSON string…" at bounding box center [398, 420] width 360 height 431
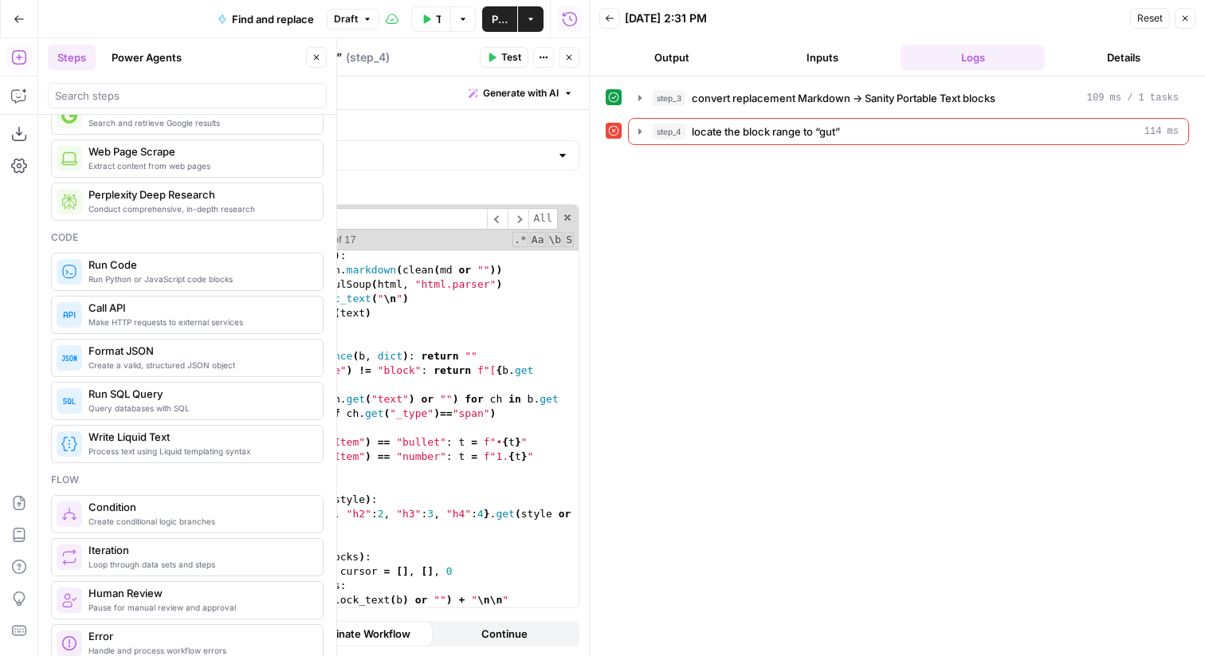
scroll to position [1405, 0]
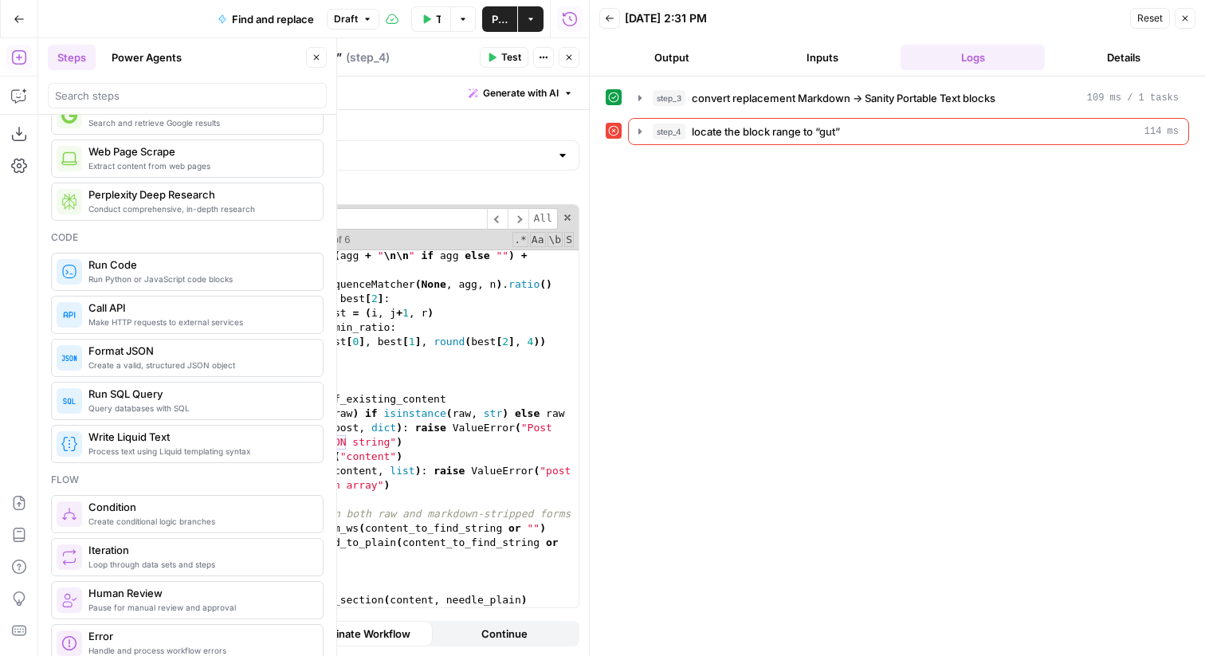
type input "****"
click at [379, 403] on div "N = len ( blocks ) for i in range ( N ) : agg = "" for j in range ( i , min ( N…" at bounding box center [398, 406] width 360 height 431
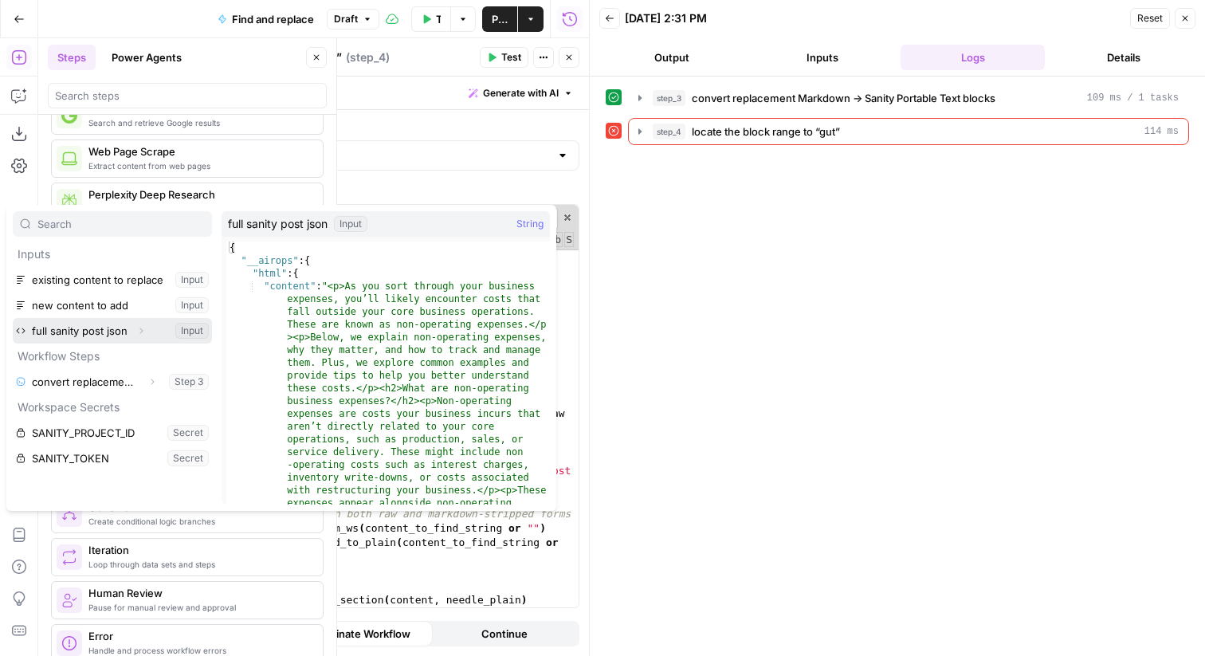
click at [69, 336] on button "Select variable full sanity post json" at bounding box center [112, 331] width 199 height 26
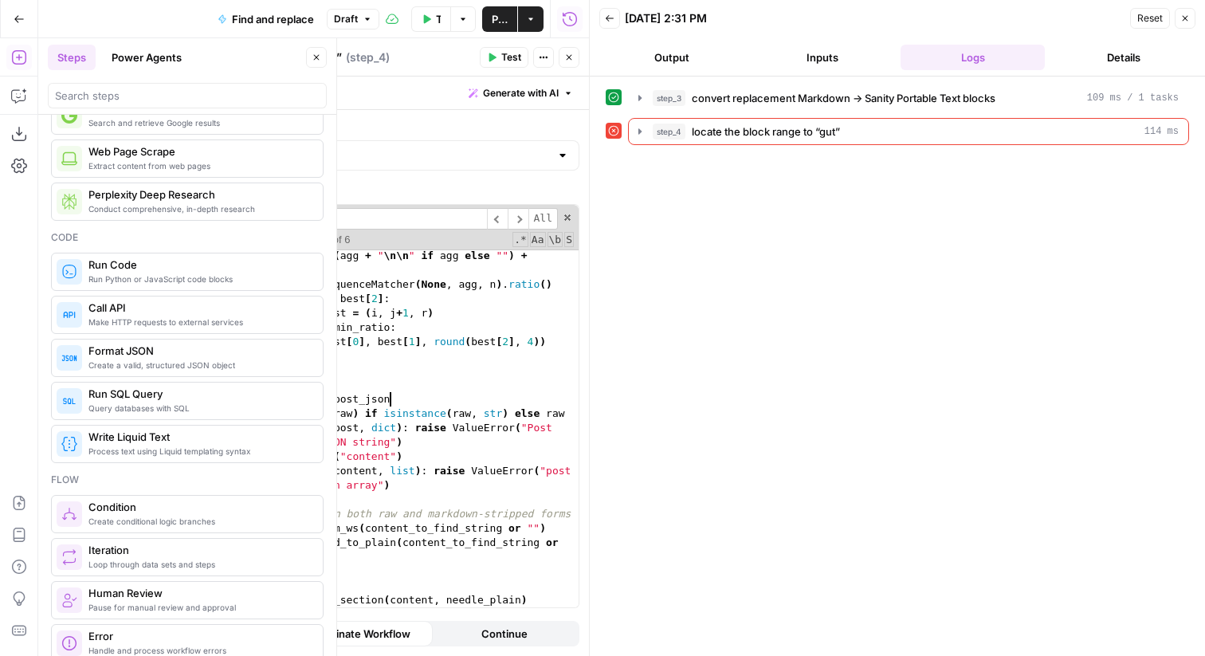
click at [419, 356] on div "N = len ( blocks ) for i in range ( N ) : agg = "" for j in range ( i , min ( N…" at bounding box center [398, 406] width 360 height 431
type textarea "**********"
click at [616, 132] on icon at bounding box center [613, 130] width 11 height 11
click at [644, 129] on icon "button" at bounding box center [640, 131] width 13 height 13
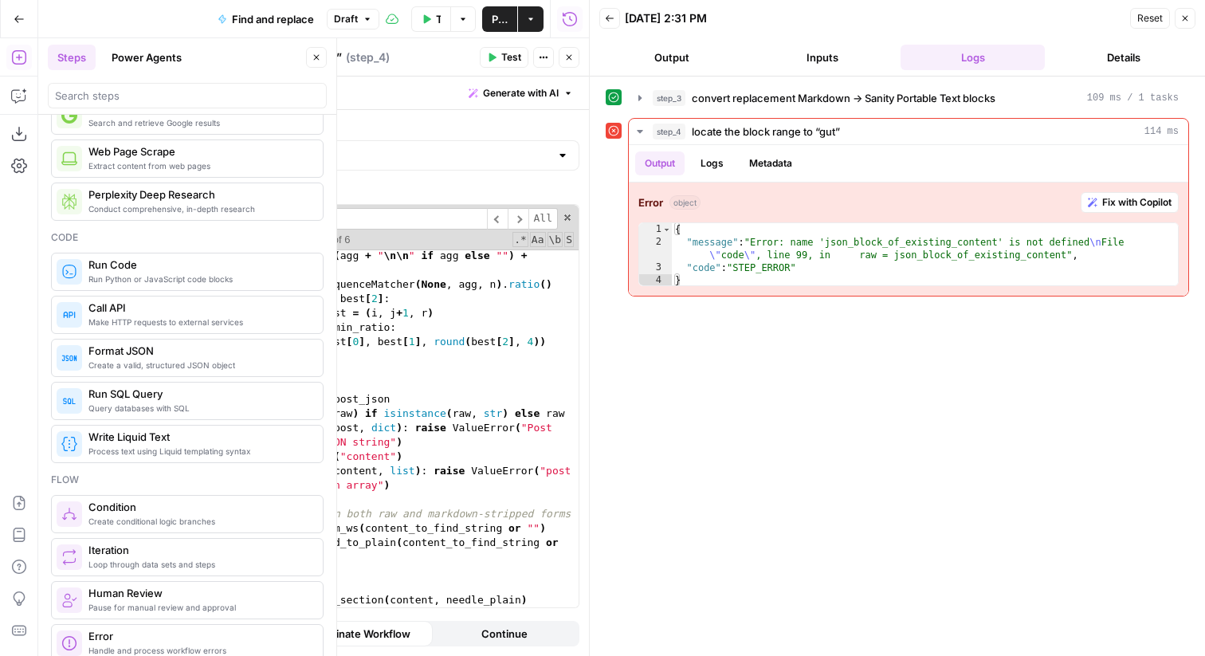
click at [696, 61] on button "Output" at bounding box center [671, 58] width 144 height 26
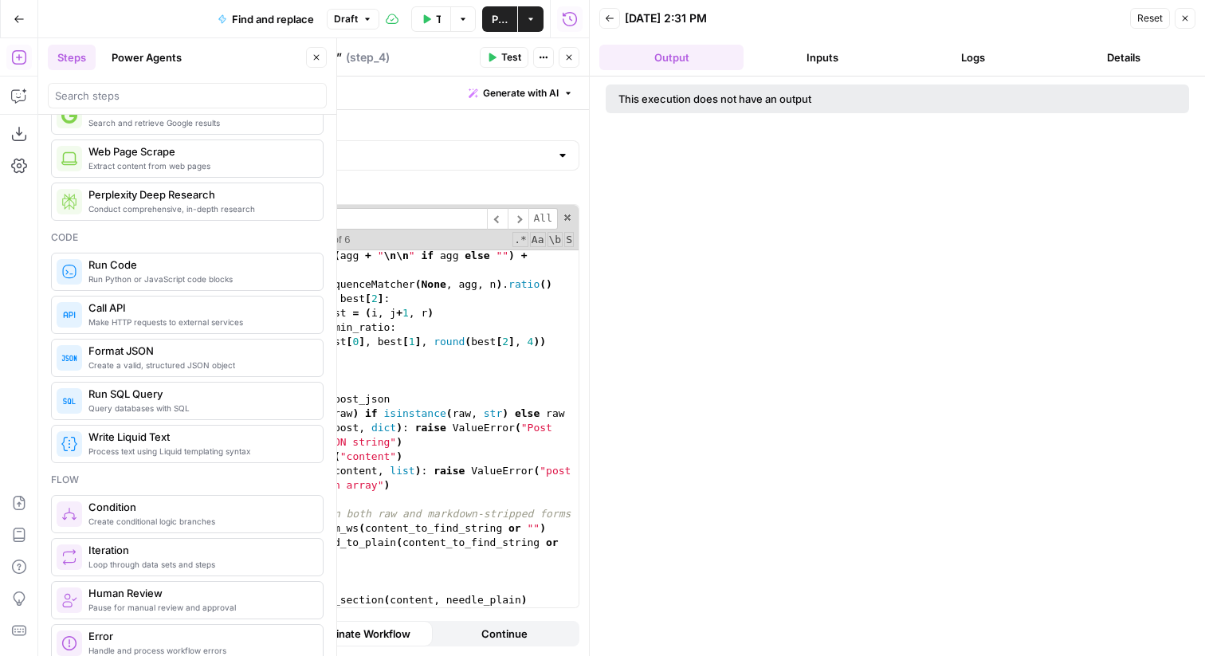
click at [611, 26] on button "Back" at bounding box center [609, 18] width 21 height 21
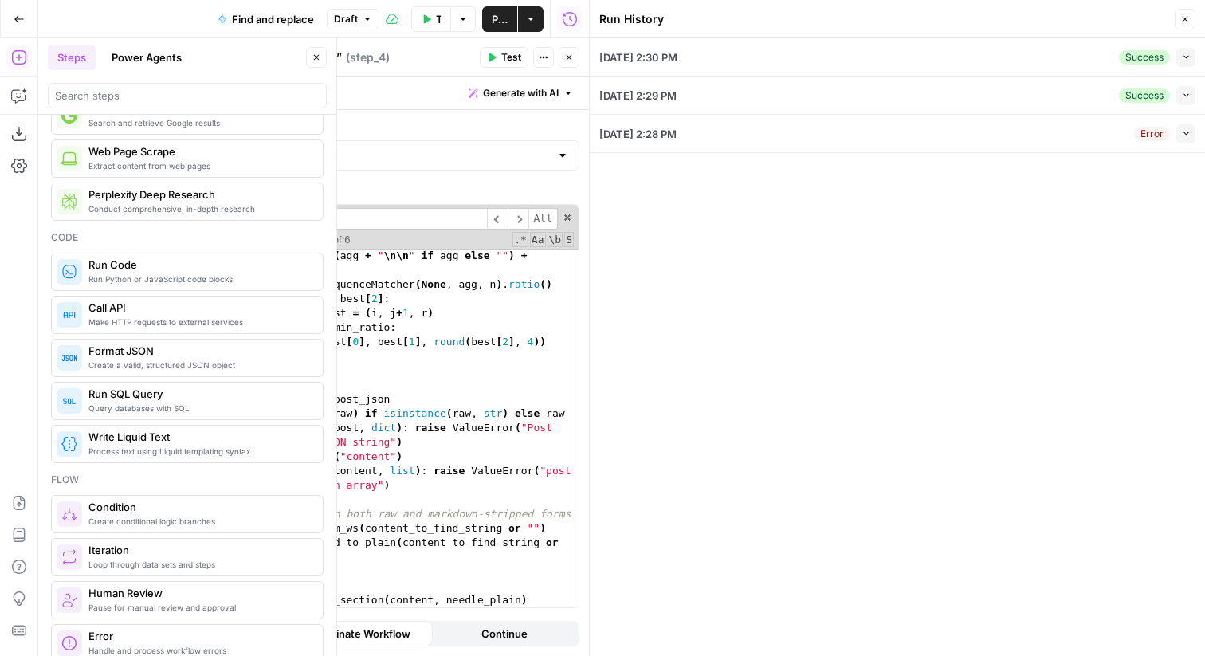
click at [430, 11] on button "Test Workflow" at bounding box center [431, 19] width 40 height 26
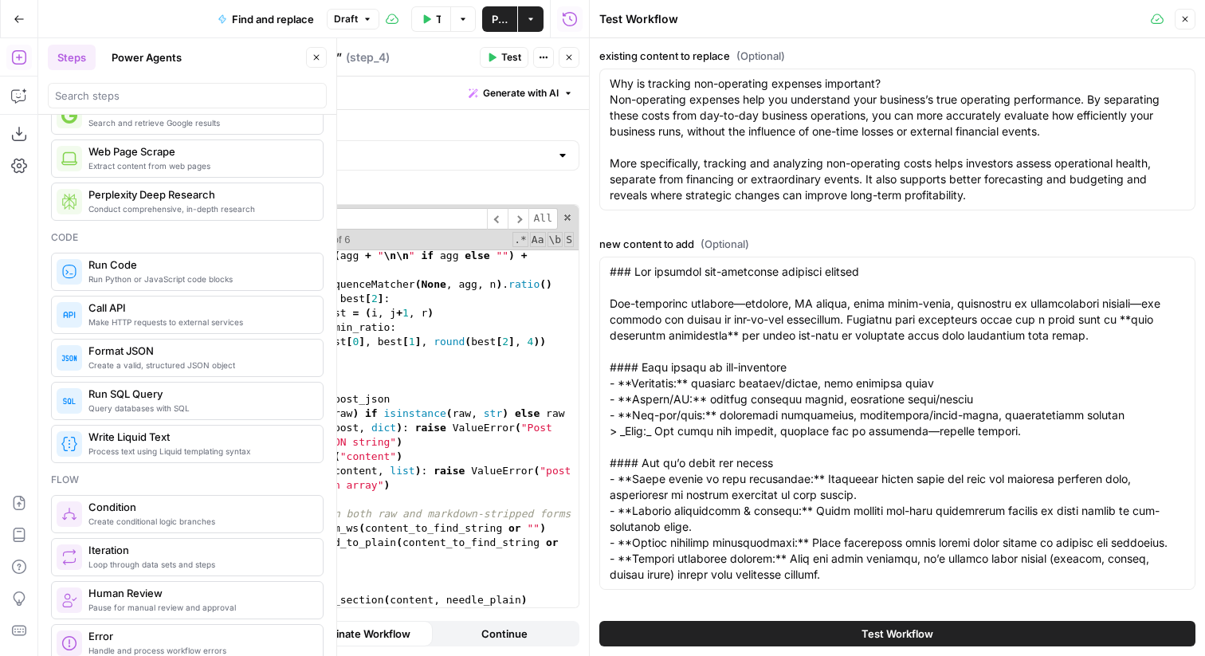
click at [843, 546] on button "Test Workflow" at bounding box center [897, 634] width 596 height 26
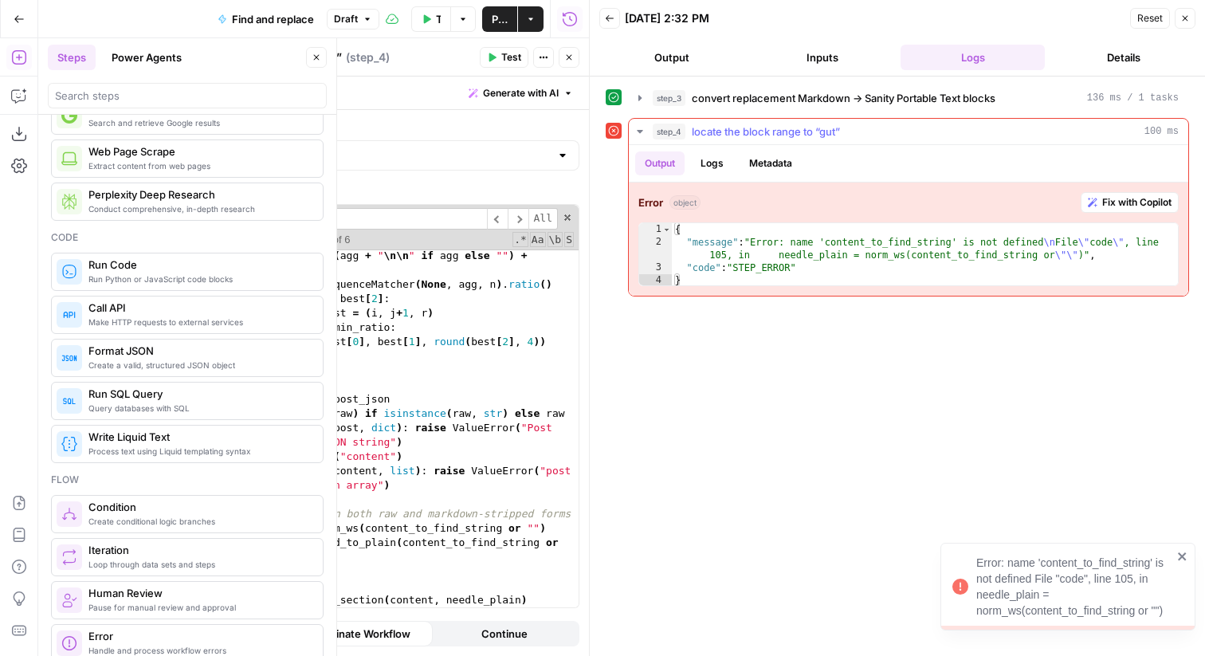
type textarea "**********"
click at [869, 249] on div "{ "message" : "Error: name 'content_to_find_string' is not defined \n File \" c…" at bounding box center [925, 267] width 506 height 89
click at [869, 245] on div "{ "message" : "Error: name 'content_to_find_string' is not defined \n File \" c…" at bounding box center [925, 267] width 506 height 89
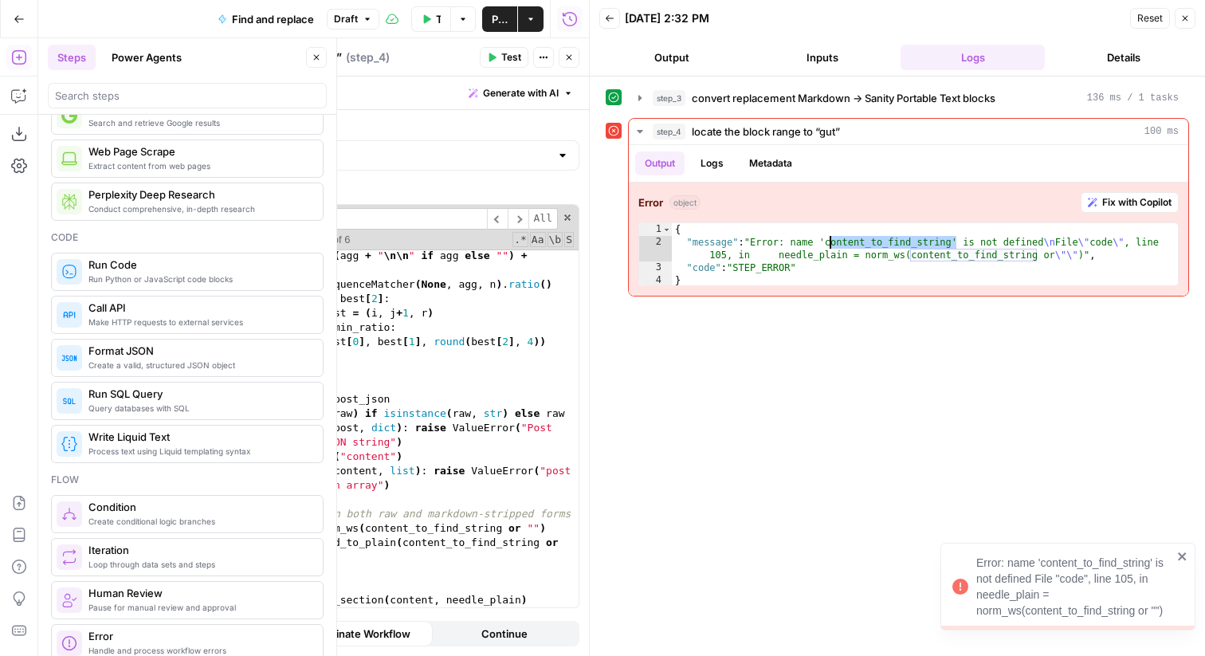
click at [454, 402] on div "N = len ( blocks ) for i in range ( N ) : agg = "" for j in range ( i , min ( N…" at bounding box center [398, 406] width 360 height 431
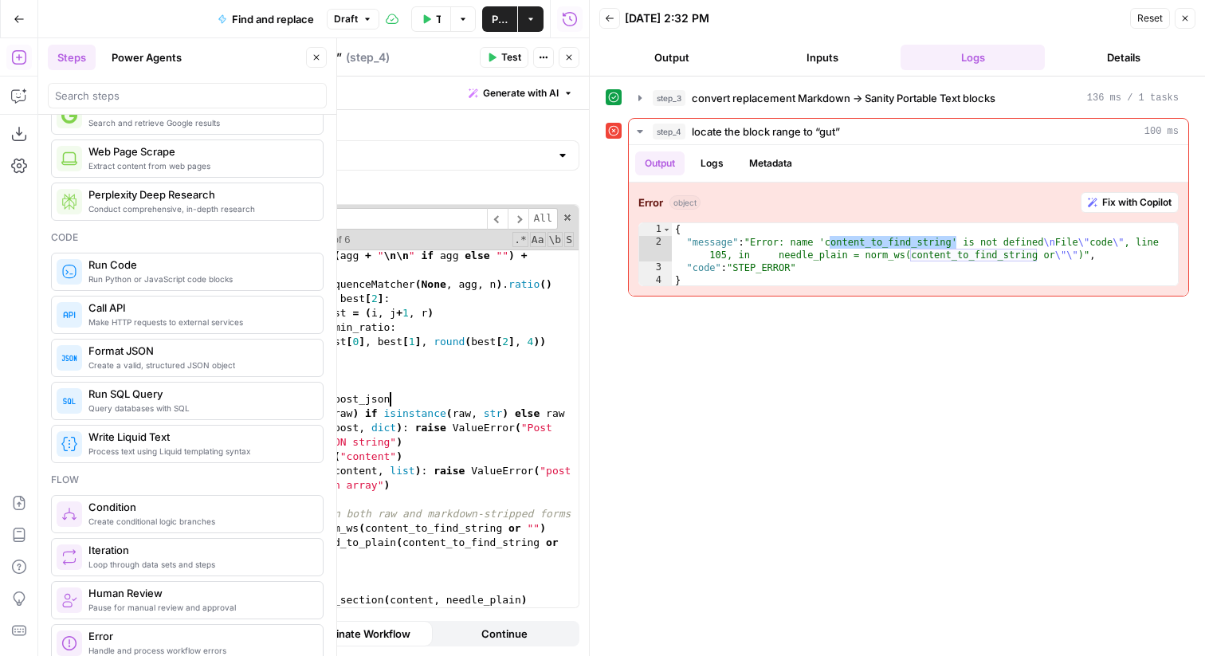
click at [467, 443] on div "N = len ( blocks ) for i in range ( N ) : agg = "" for j in range ( i , min ( N…" at bounding box center [398, 406] width 360 height 431
type textarea "**********"
type input "********"
click at [431, 525] on div "N = len ( blocks ) for i in range ( N ) : agg = "" for j in range ( i , min ( N…" at bounding box center [398, 406] width 360 height 431
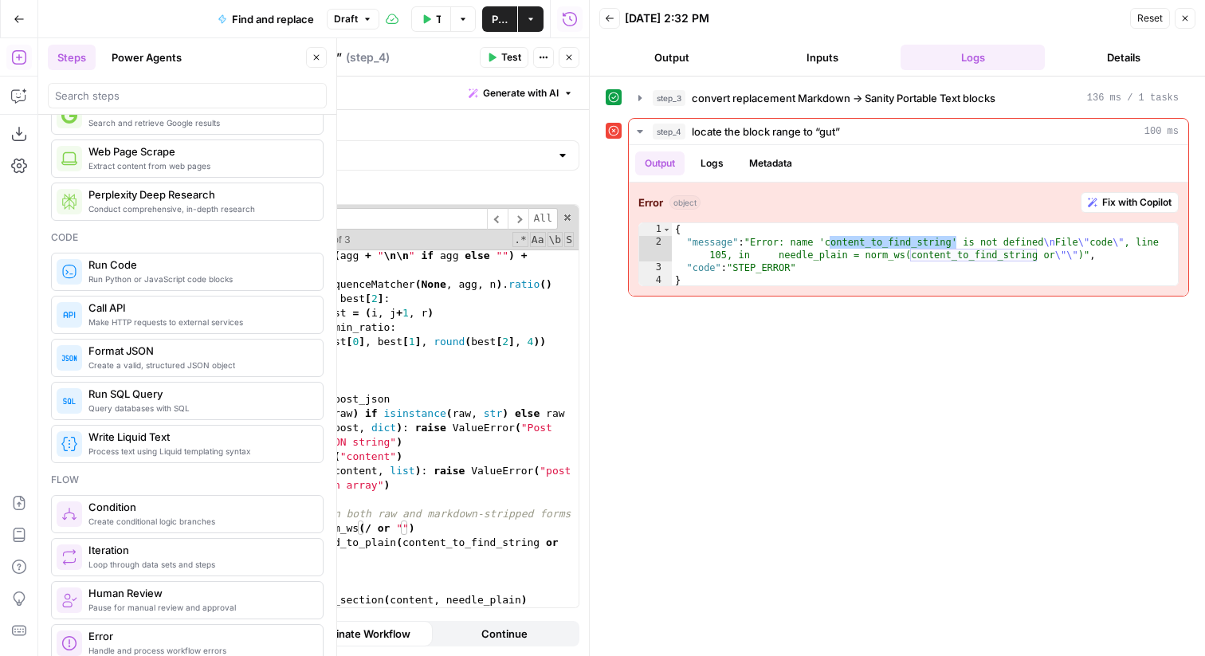
scroll to position [0, 11]
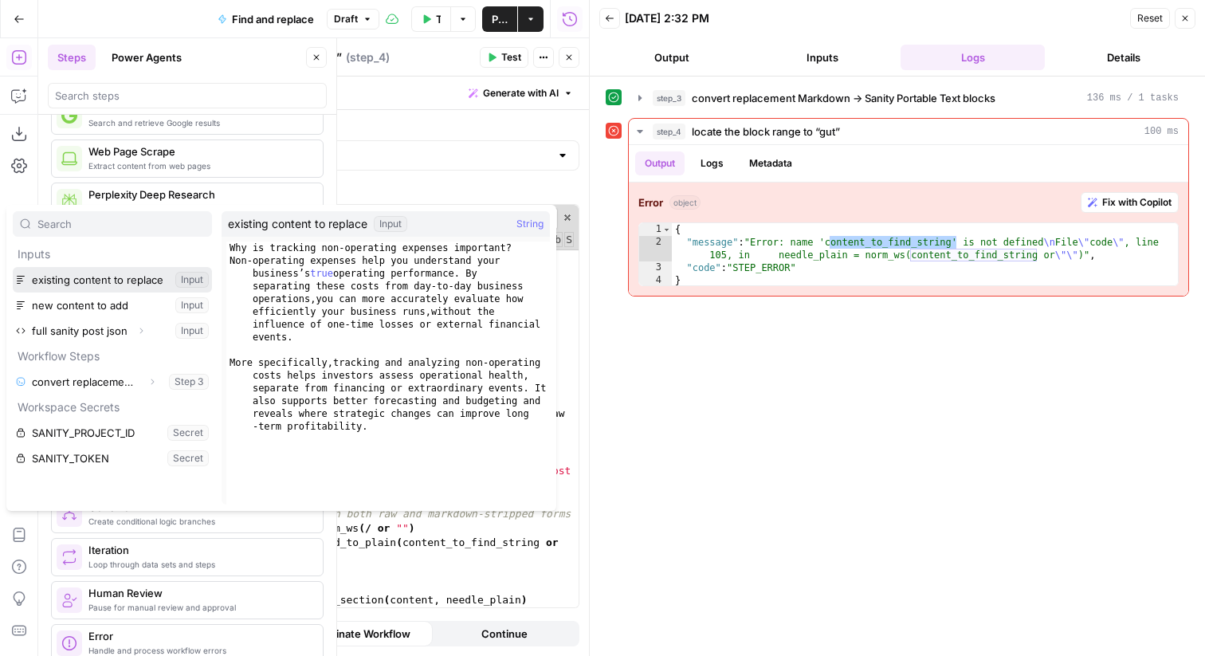
click at [137, 281] on button "Select variable existing content to replace" at bounding box center [112, 280] width 199 height 26
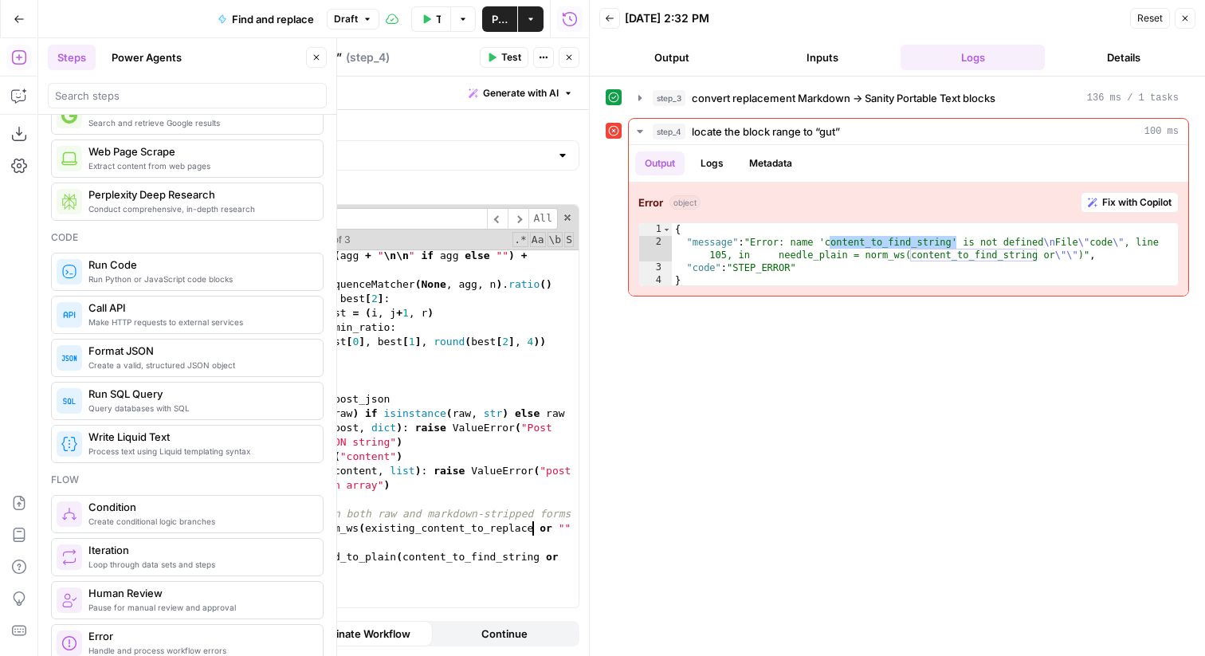
click at [431, 546] on div "N = len ( blocks ) for i in range ( N ) : agg = "" for j in range ( i , min ( N…" at bounding box center [398, 406] width 360 height 431
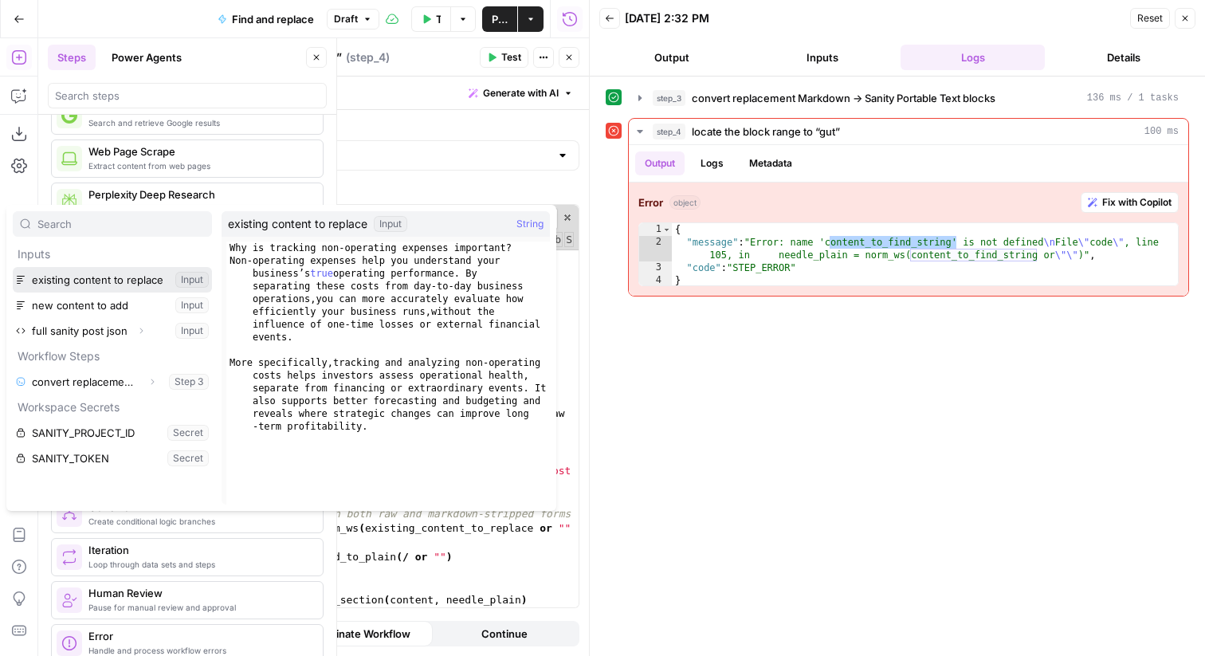
click at [114, 288] on button "Select variable existing content to replace" at bounding box center [112, 280] width 199 height 26
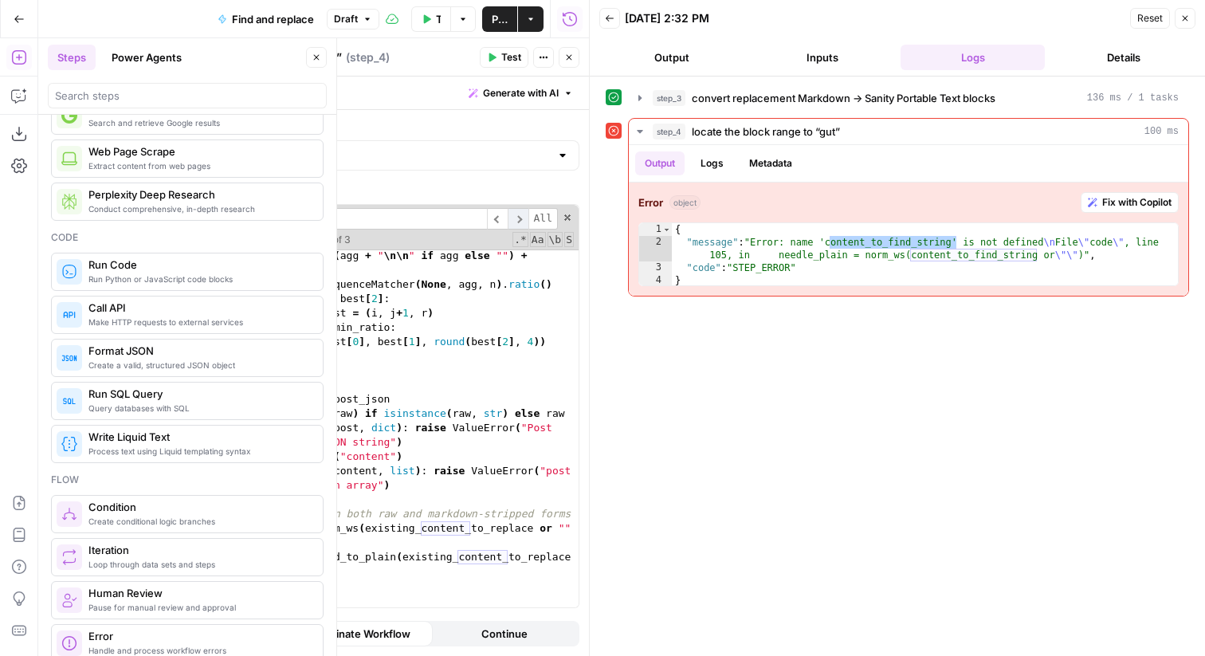
click at [517, 222] on span "​" at bounding box center [518, 219] width 21 height 22
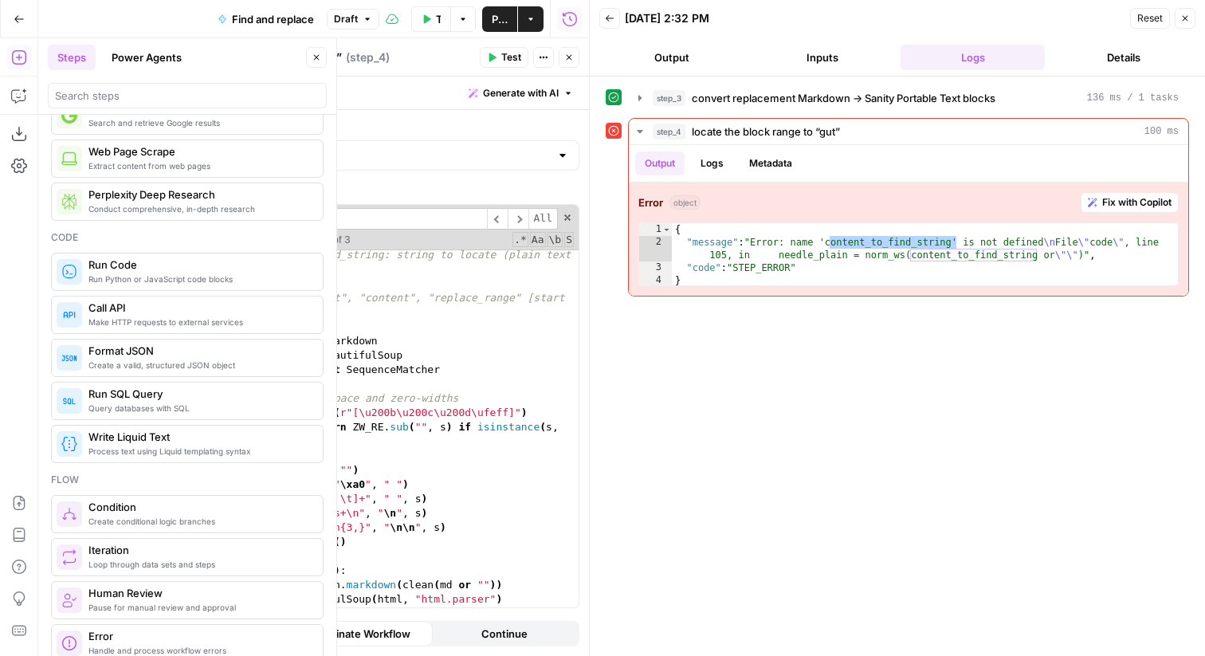
click at [290, 258] on div "# Inputs: # - json_block_of_existing_content: Sanity post object or JSON string…" at bounding box center [398, 420] width 360 height 431
paste textarea
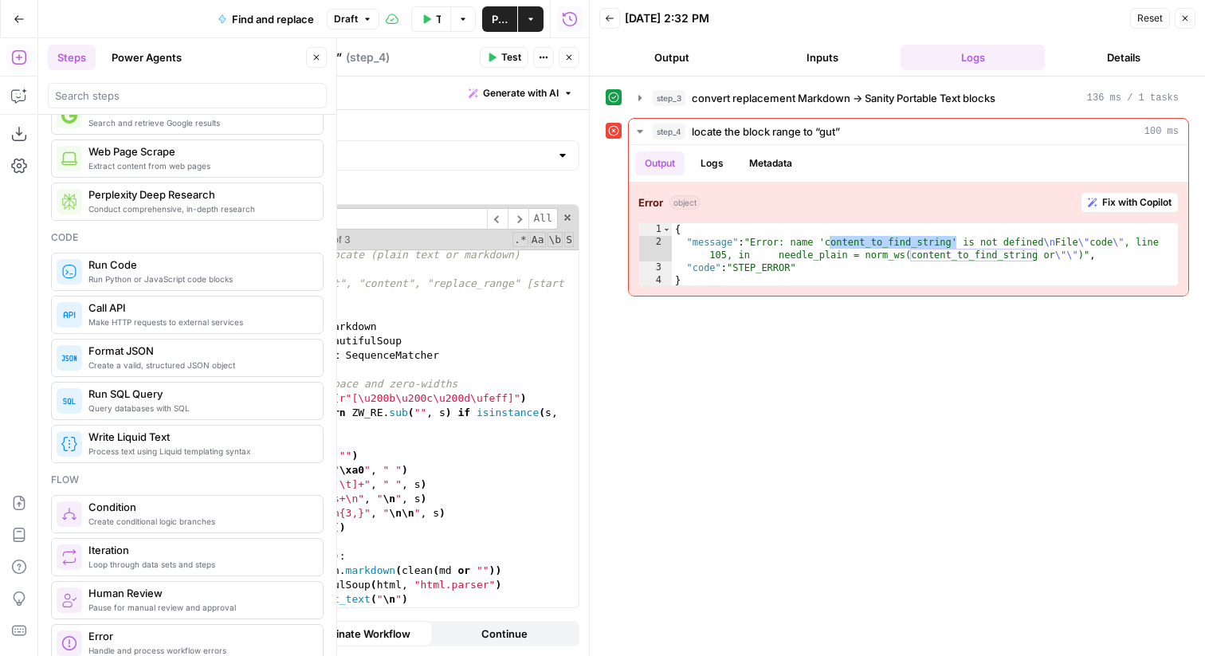
scroll to position [0, 2]
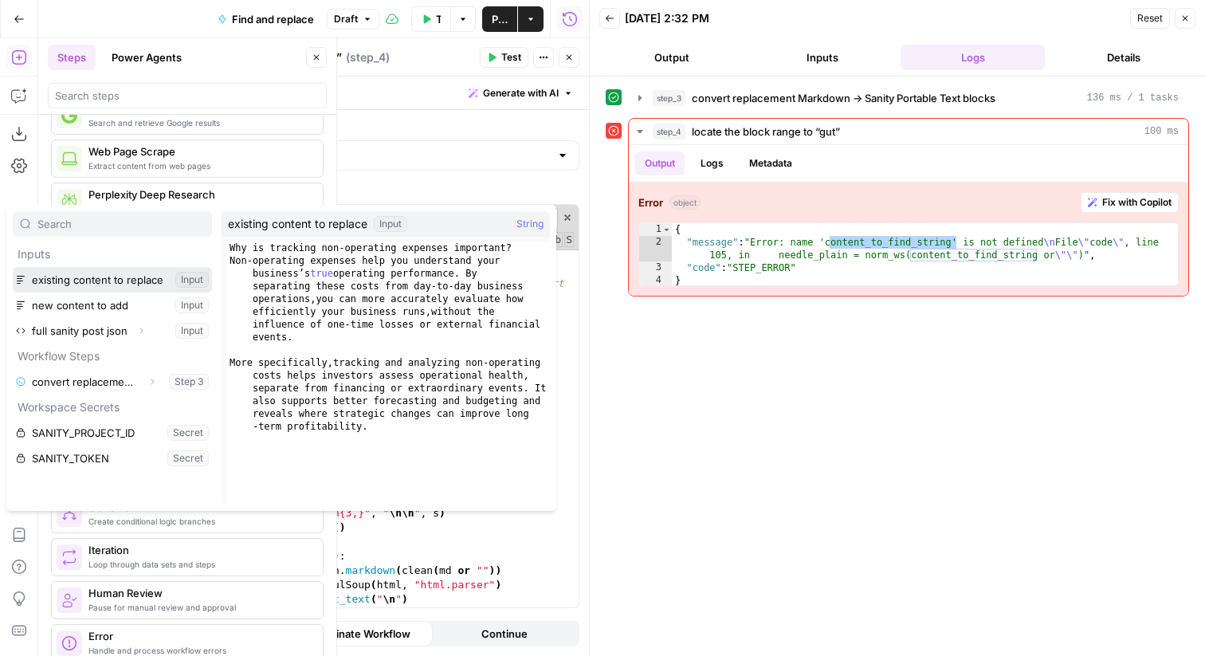
click at [123, 277] on button "Select variable existing content to replace" at bounding box center [112, 280] width 199 height 26
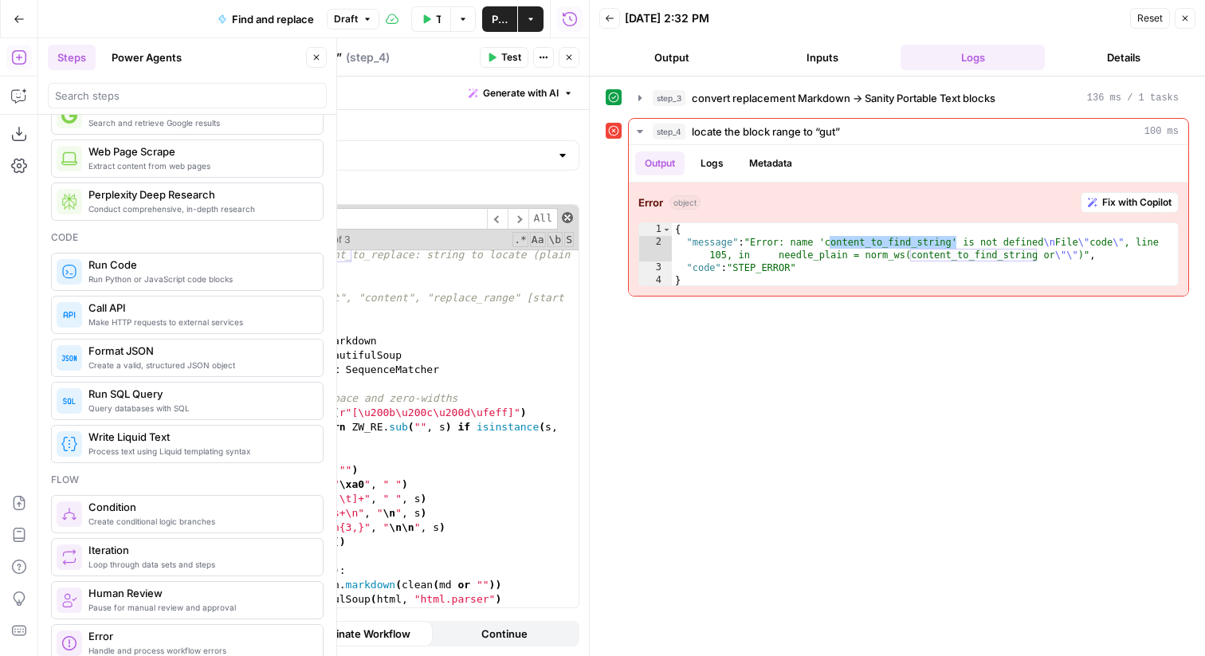
click at [567, 217] on span at bounding box center [567, 217] width 11 height 11
click at [324, 226] on div "# Inputs: # - json_block_of_existing_content: Sanity post object or JSON string…" at bounding box center [398, 420] width 361 height 431
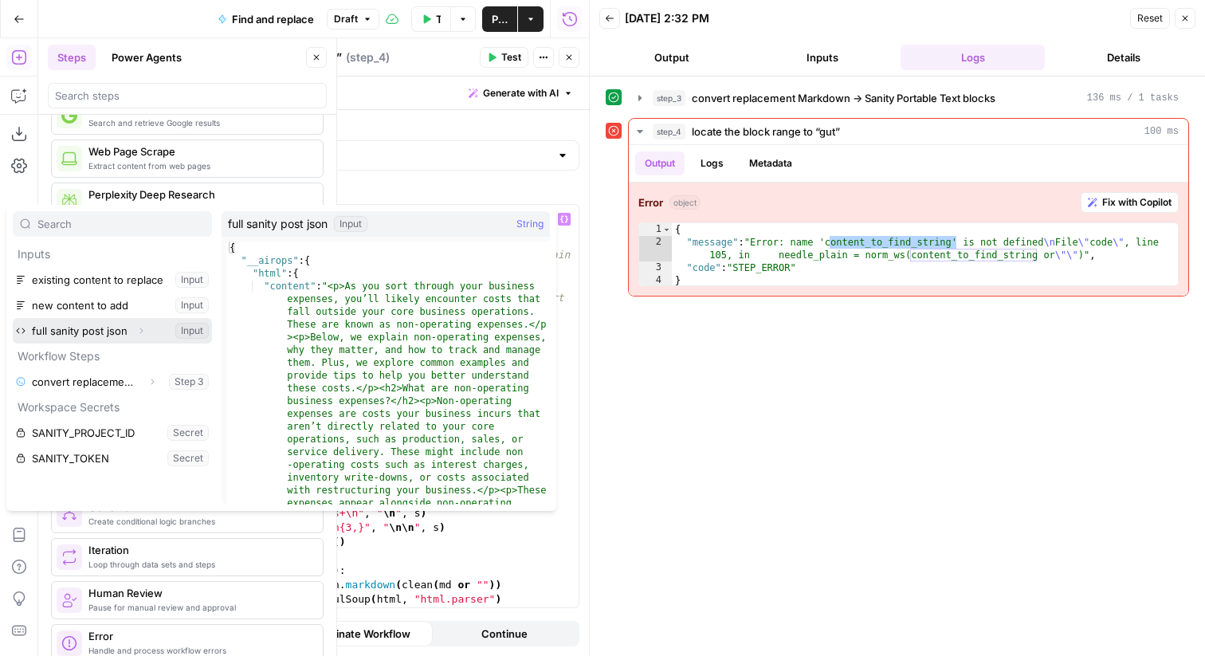
click at [120, 330] on button "Select variable full sanity post json" at bounding box center [112, 331] width 199 height 26
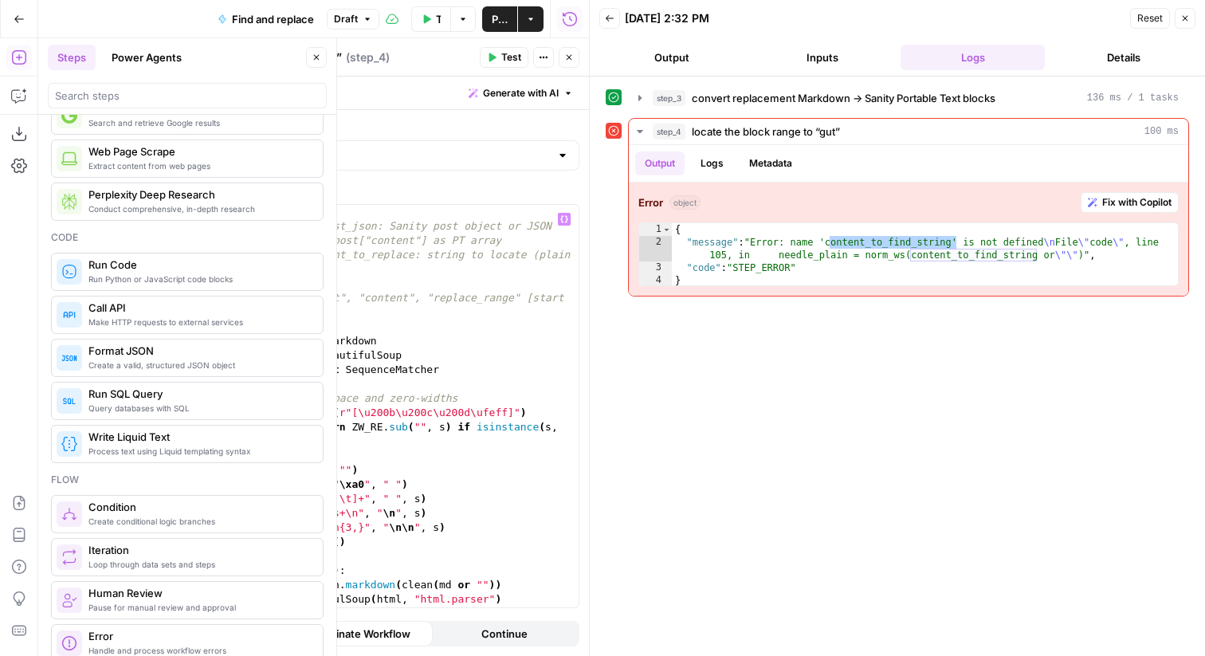
click at [359, 273] on div "# Inputs: # - full_sanity_post_json: Sanity post object or JSON string; must ha…" at bounding box center [398, 420] width 361 height 431
type textarea "**********"
click at [422, 16] on icon "button" at bounding box center [427, 19] width 10 height 10
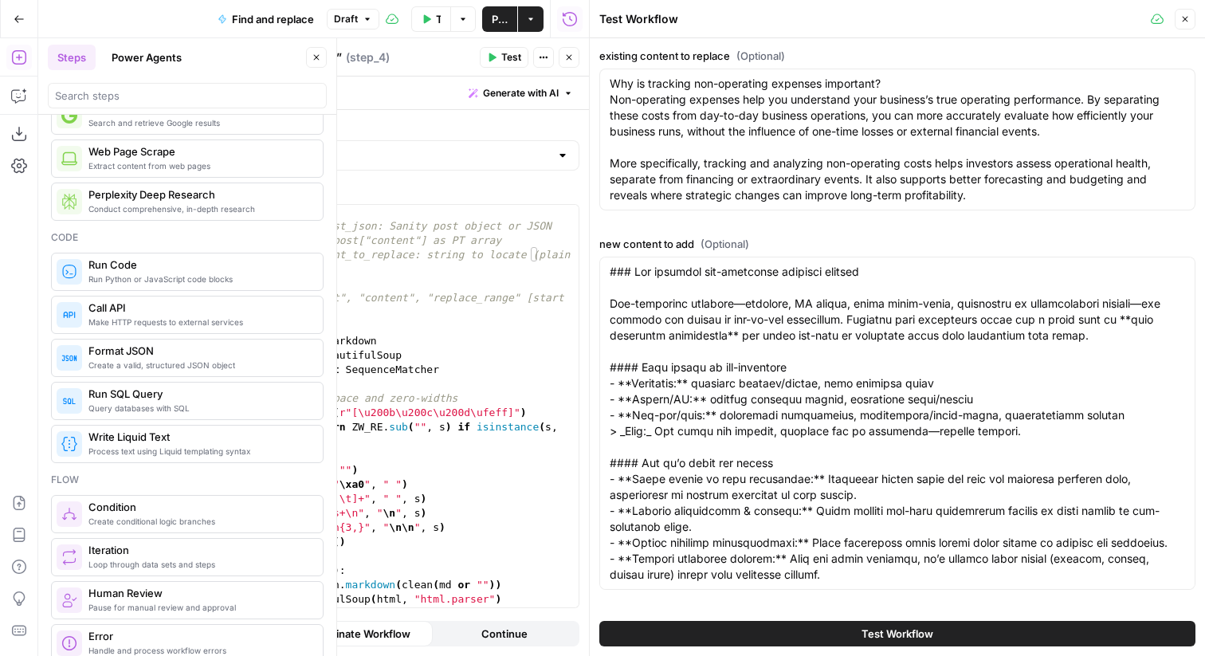
click at [803, 546] on button "Test Workflow" at bounding box center [897, 634] width 596 height 26
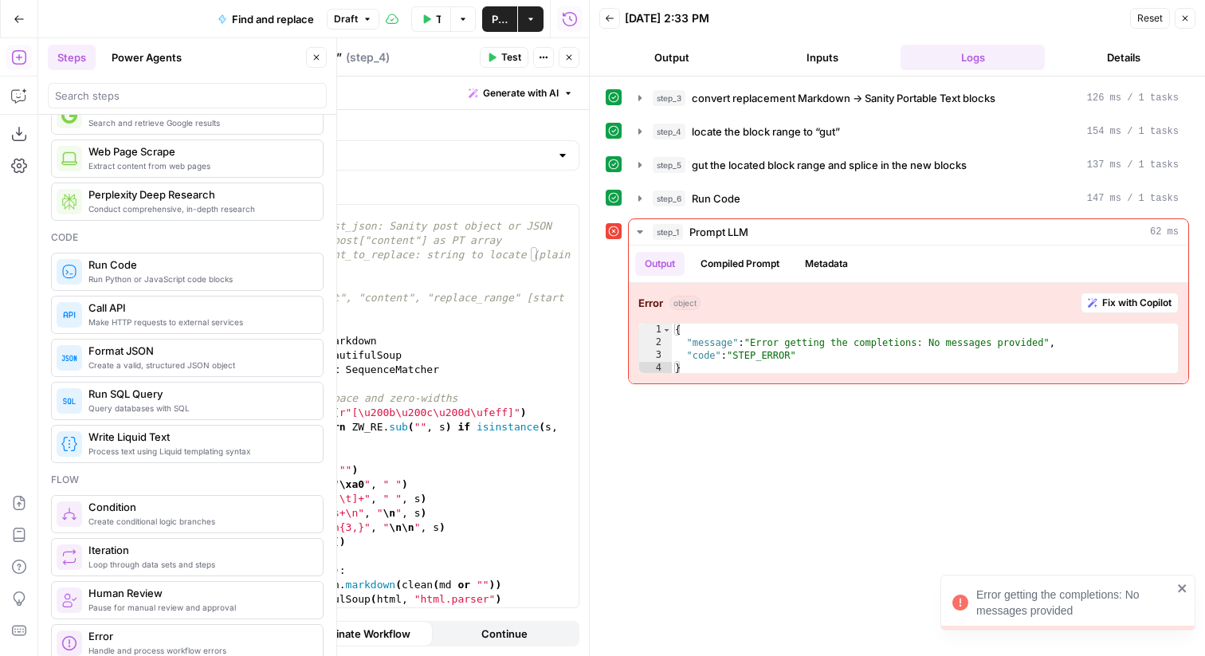
click at [576, 57] on button "Close" at bounding box center [569, 57] width 21 height 21
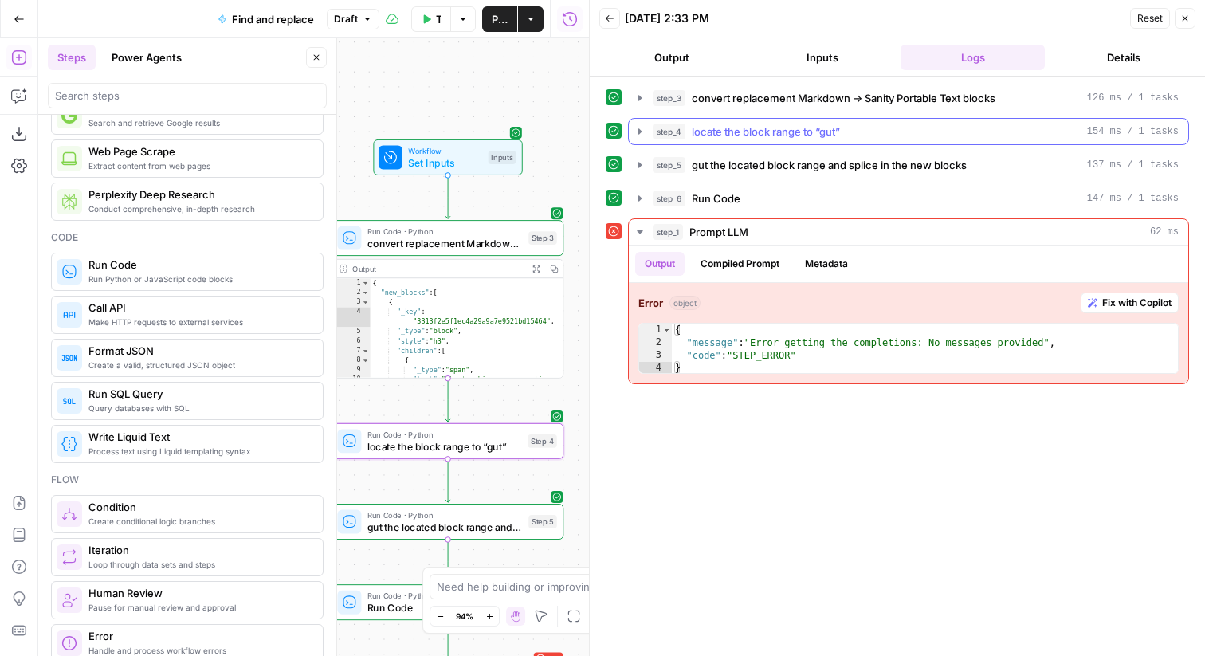
click at [642, 128] on icon "button" at bounding box center [640, 131] width 13 height 13
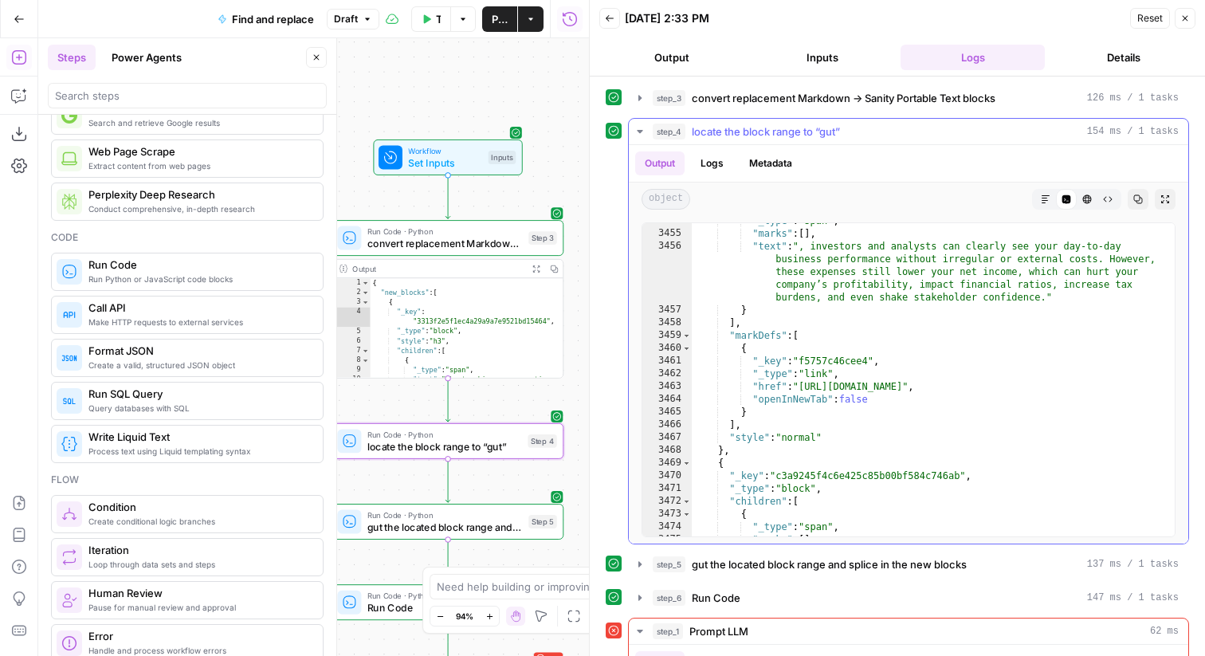
scroll to position [25806, 0]
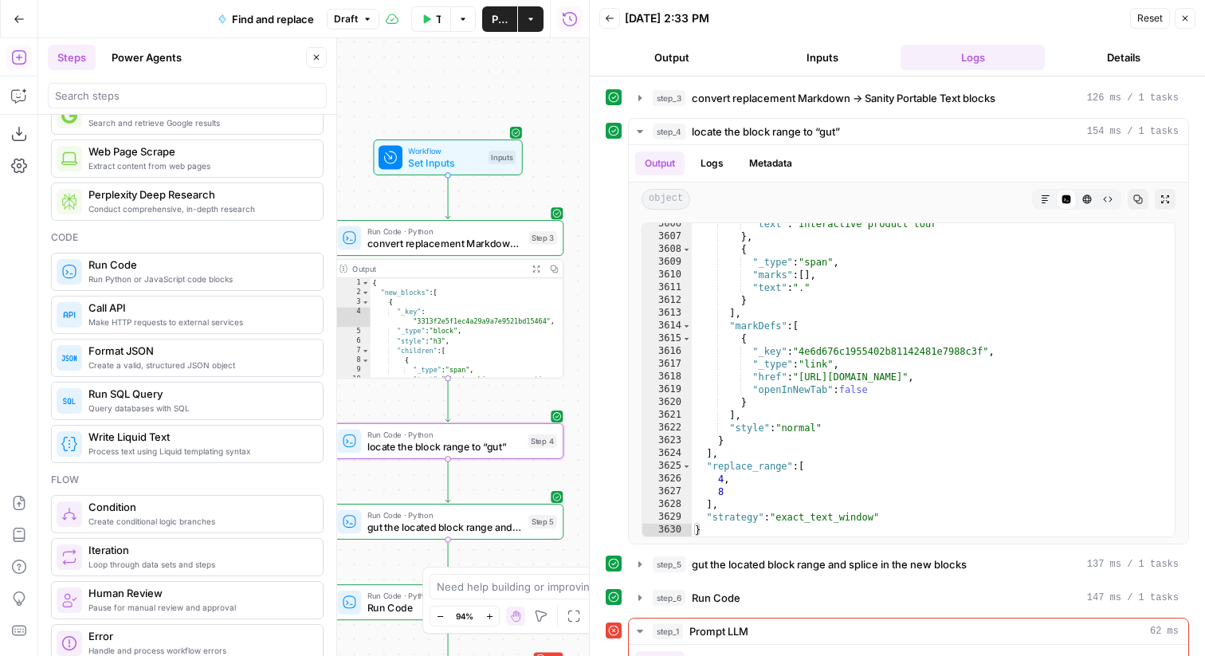
click at [607, 21] on icon "button" at bounding box center [610, 19] width 10 height 10
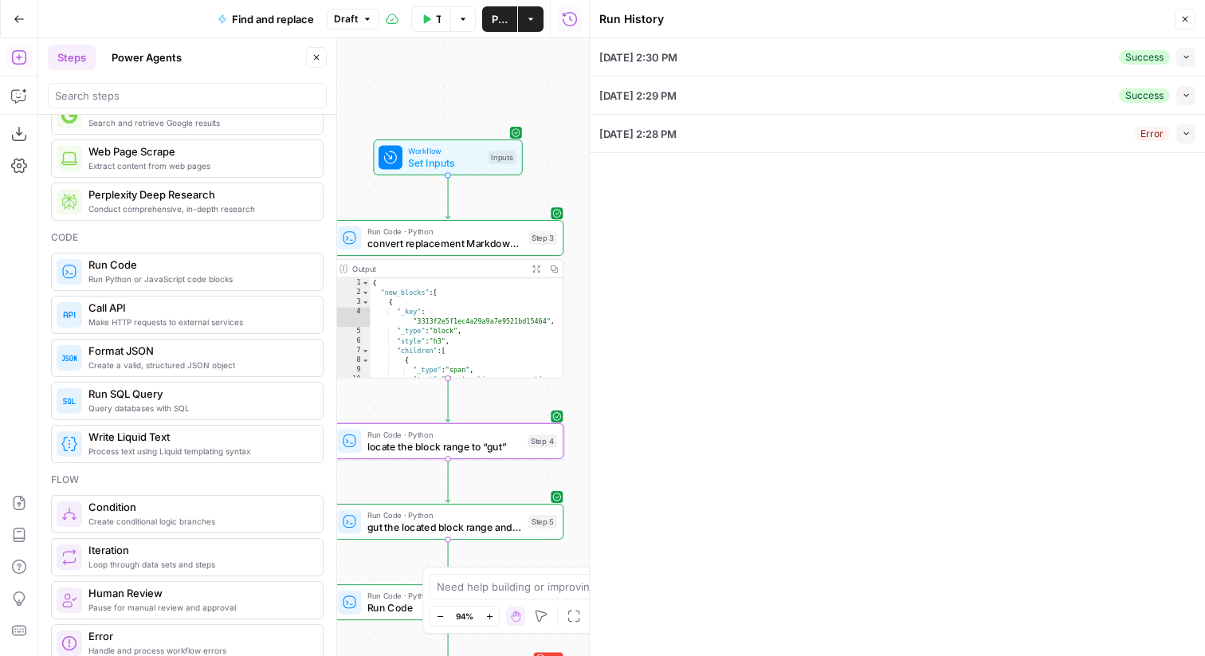
click at [792, 61] on div "08/12/25 at 2:30 PM Success Collapse" at bounding box center [897, 56] width 596 height 37
click at [991, 61] on button "Collapse" at bounding box center [1186, 57] width 19 height 19
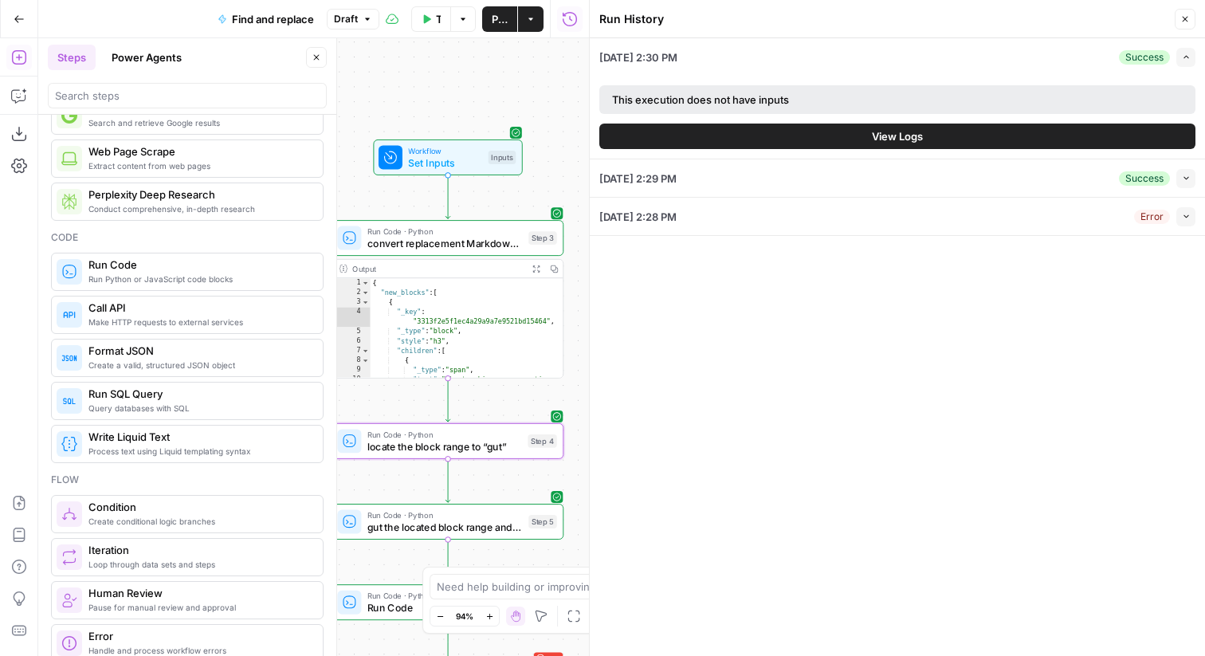
click at [818, 132] on button "View Logs" at bounding box center [897, 137] width 596 height 26
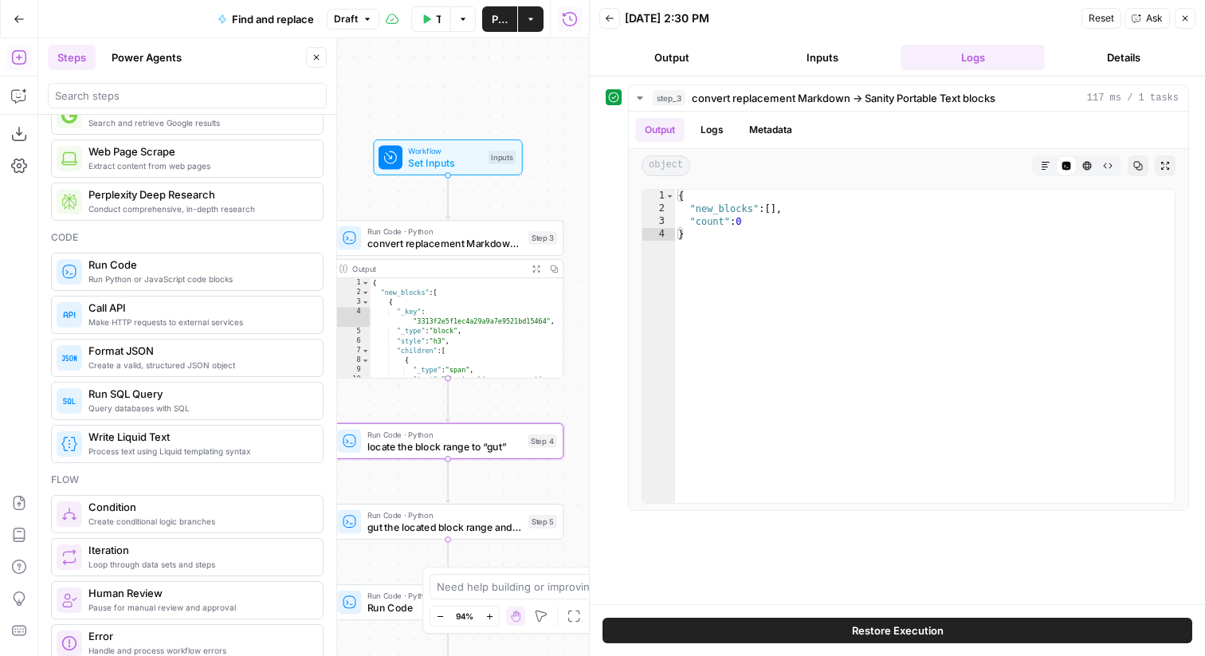
click at [614, 26] on button "Back" at bounding box center [609, 18] width 21 height 21
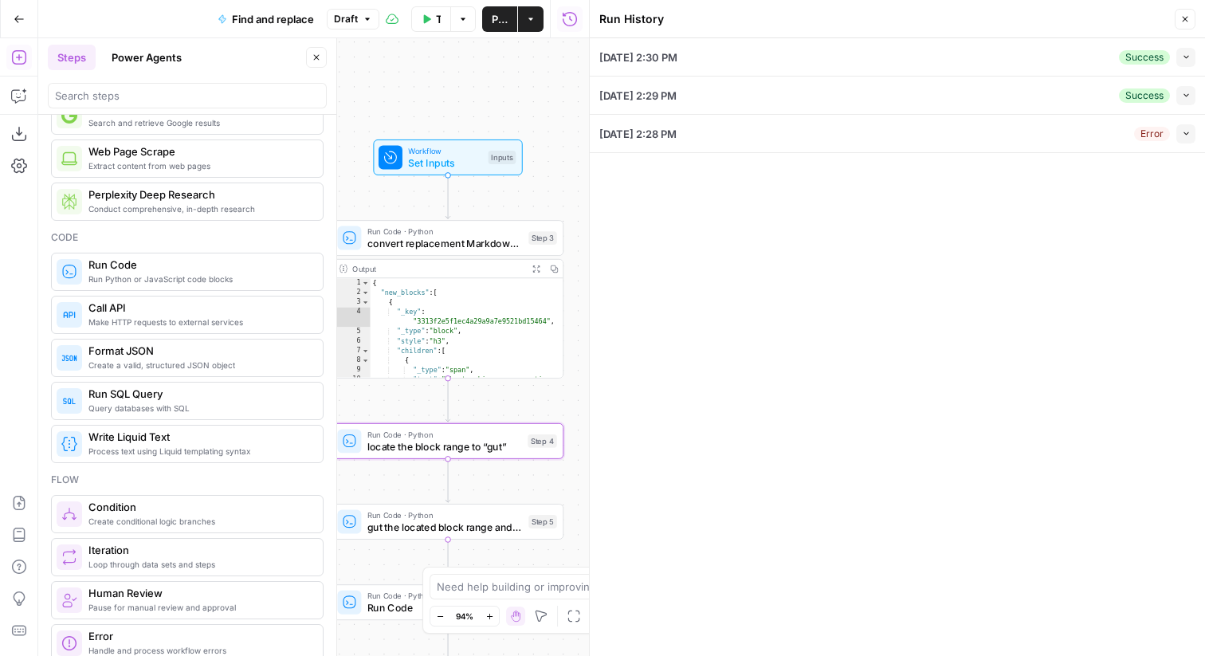
click at [991, 15] on icon "button" at bounding box center [1185, 19] width 10 height 10
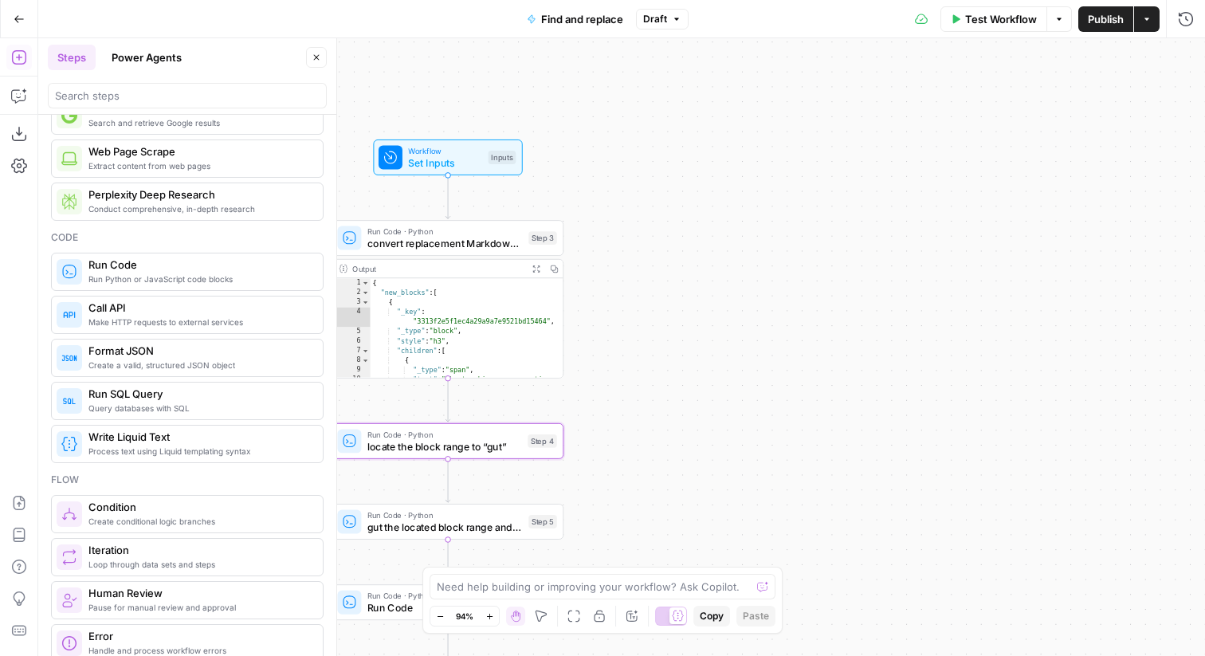
click at [991, 26] on button "Test Workflow" at bounding box center [994, 19] width 107 height 26
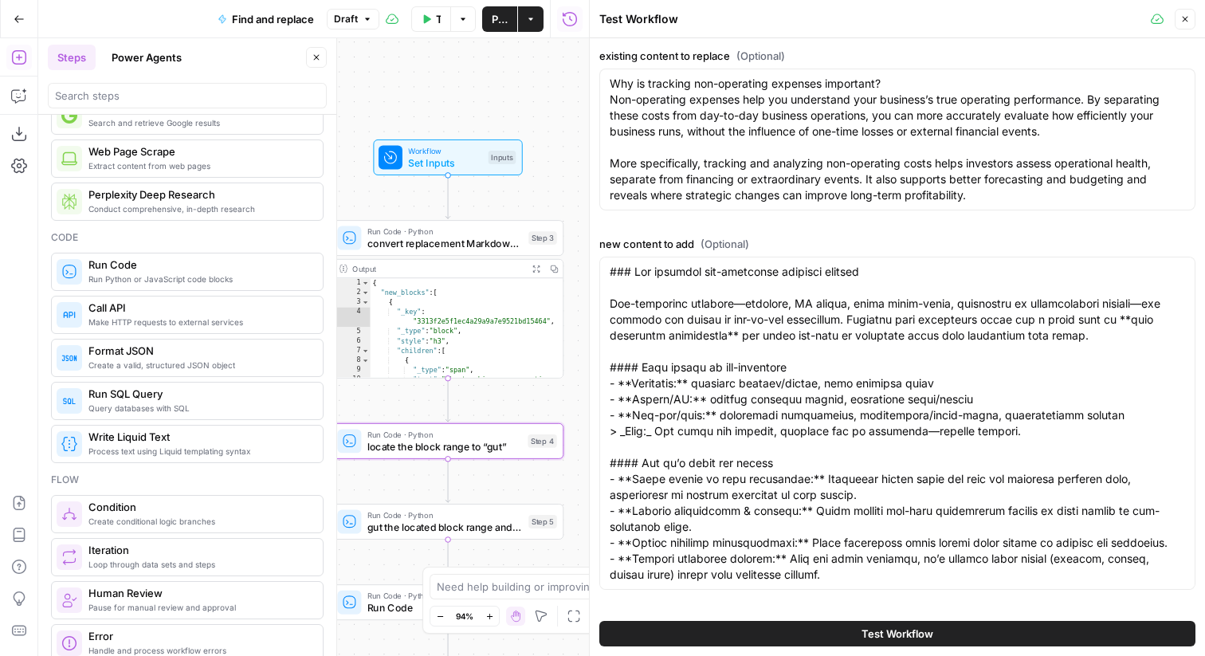
click at [836, 546] on button "Test Workflow" at bounding box center [897, 634] width 596 height 26
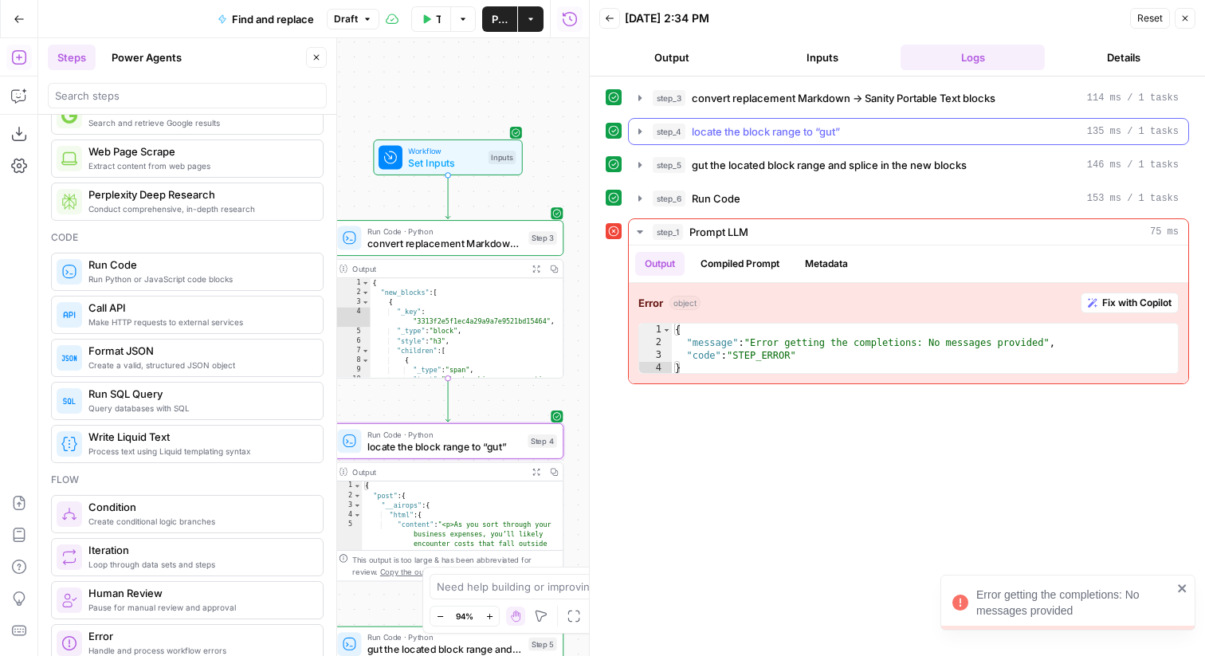
click at [637, 130] on icon "button" at bounding box center [640, 131] width 13 height 13
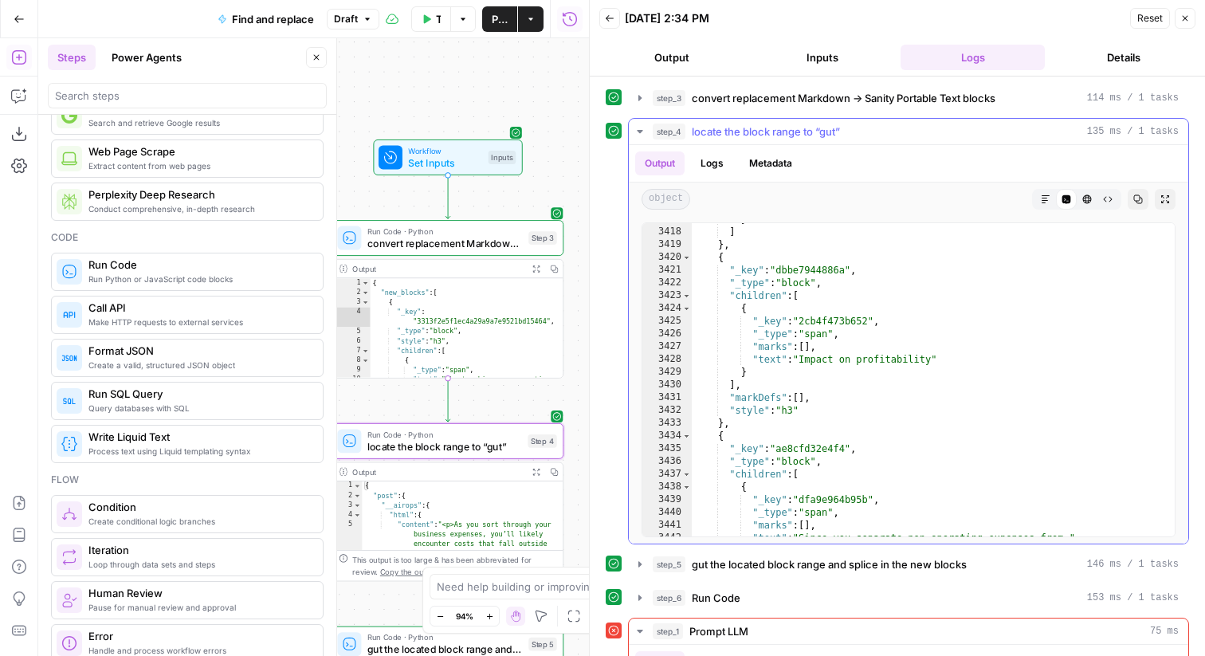
scroll to position [24448, 0]
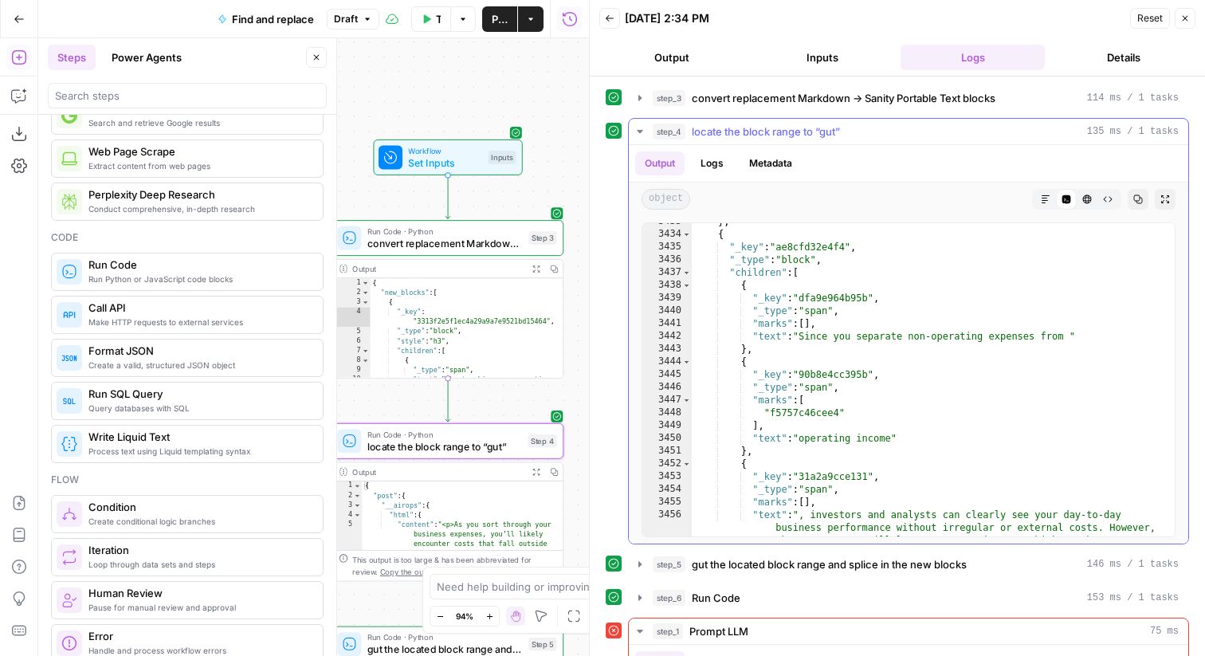
click at [641, 128] on icon "button" at bounding box center [640, 131] width 13 height 13
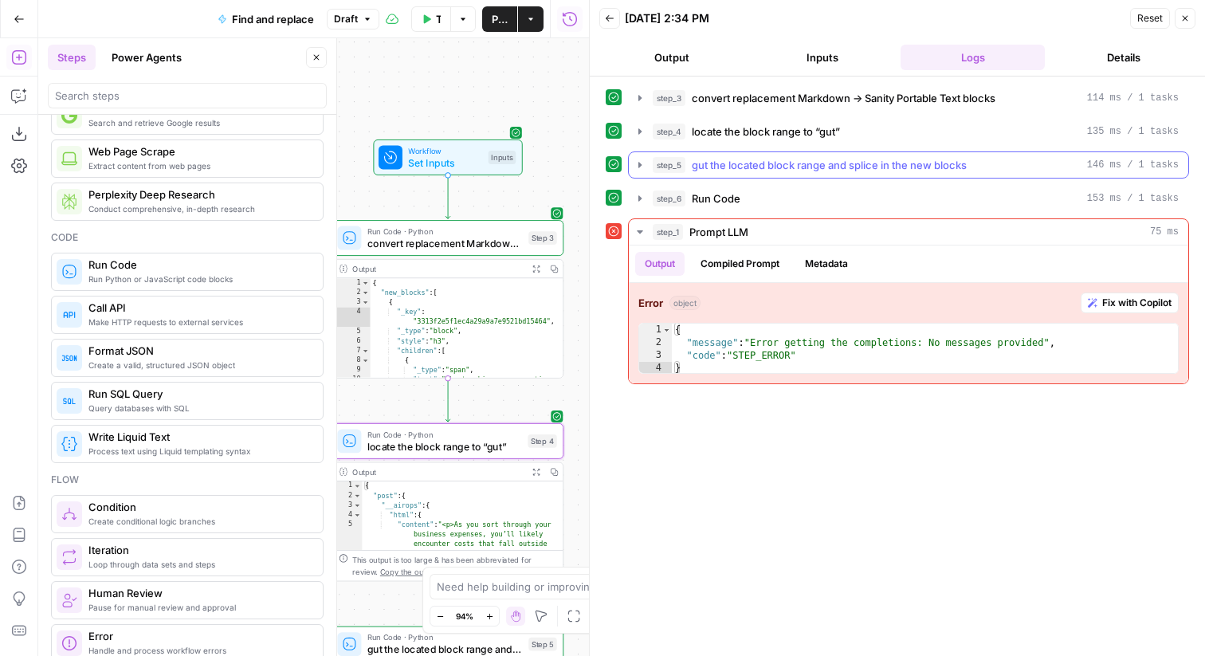
click at [641, 169] on icon "button" at bounding box center [640, 165] width 13 height 13
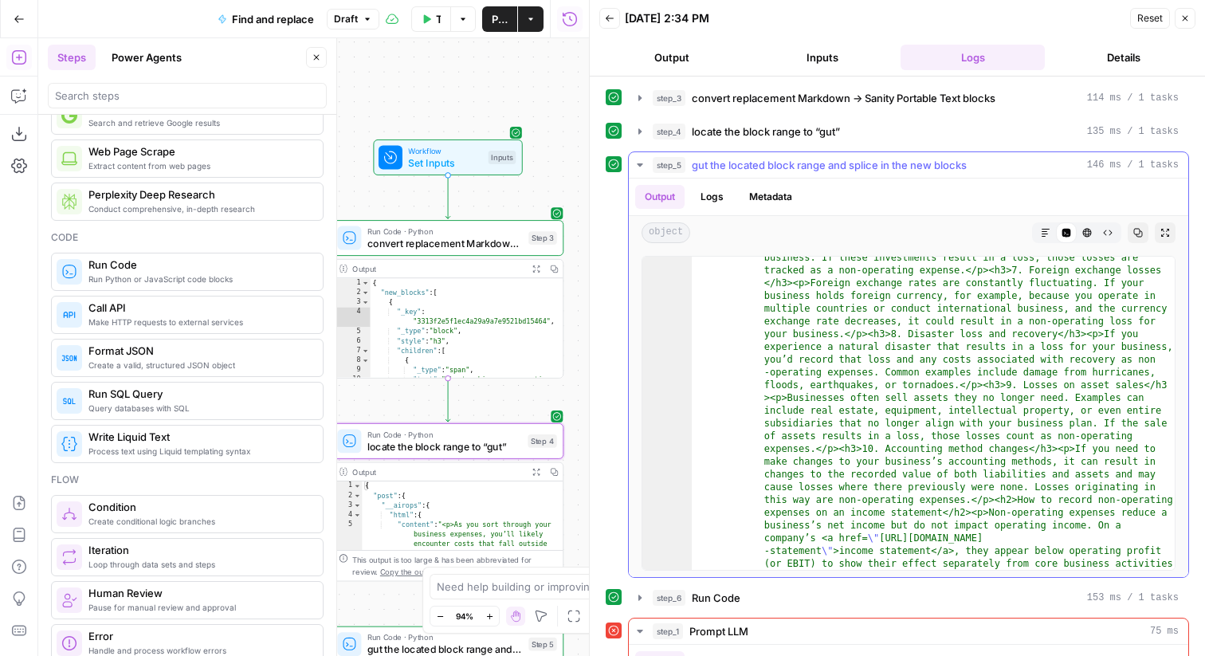
scroll to position [704, 0]
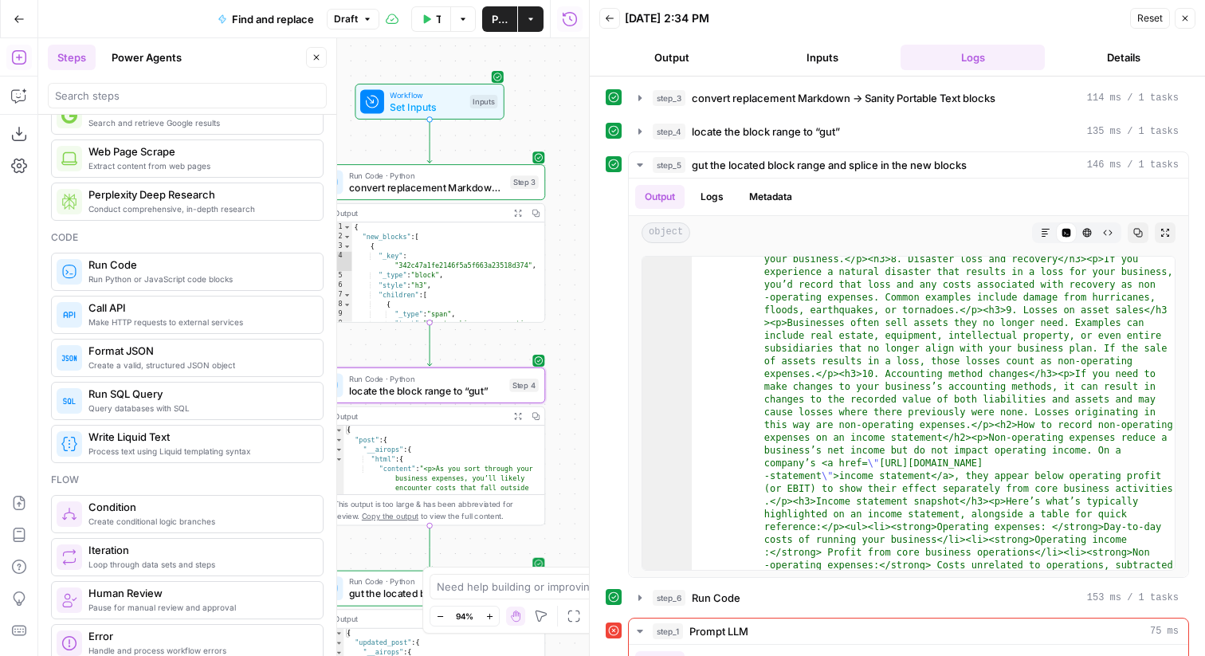
click at [379, 546] on span "Run Code · Python" at bounding box center [426, 581] width 155 height 12
click at [379, 546] on div "gut the located block range and splice in the new blocks gut the located block …" at bounding box center [375, 347] width 427 height 618
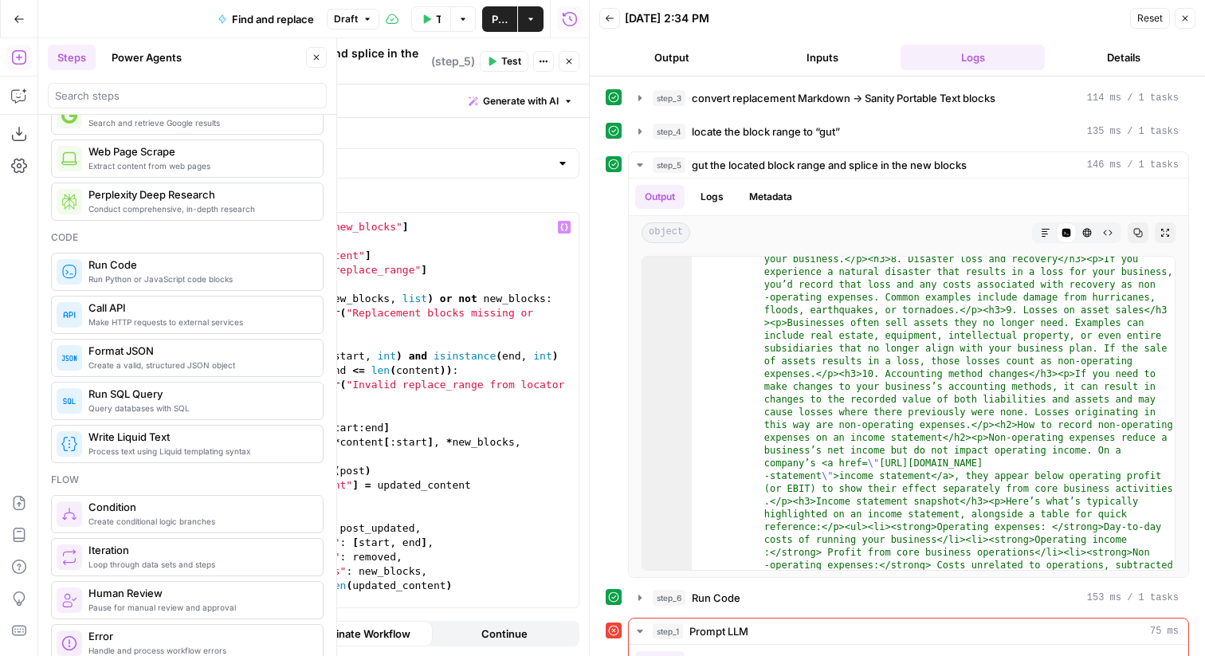
scroll to position [179, 0]
click at [572, 63] on icon "button" at bounding box center [569, 62] width 10 height 10
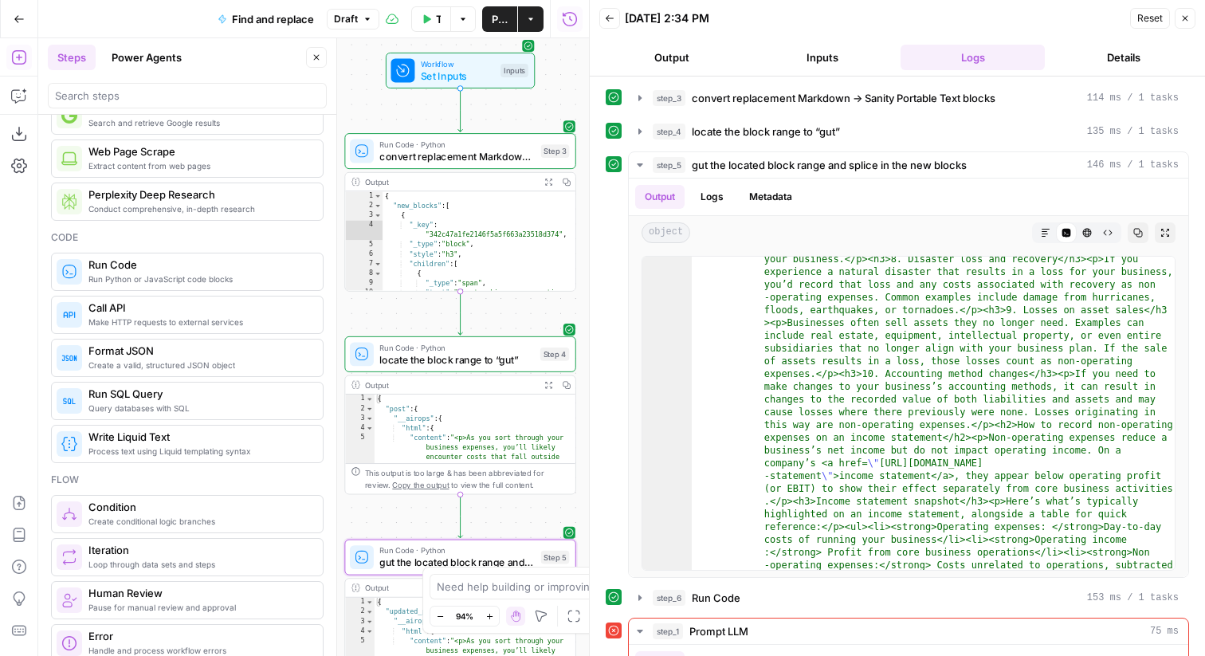
click at [612, 15] on icon "button" at bounding box center [610, 19] width 10 height 10
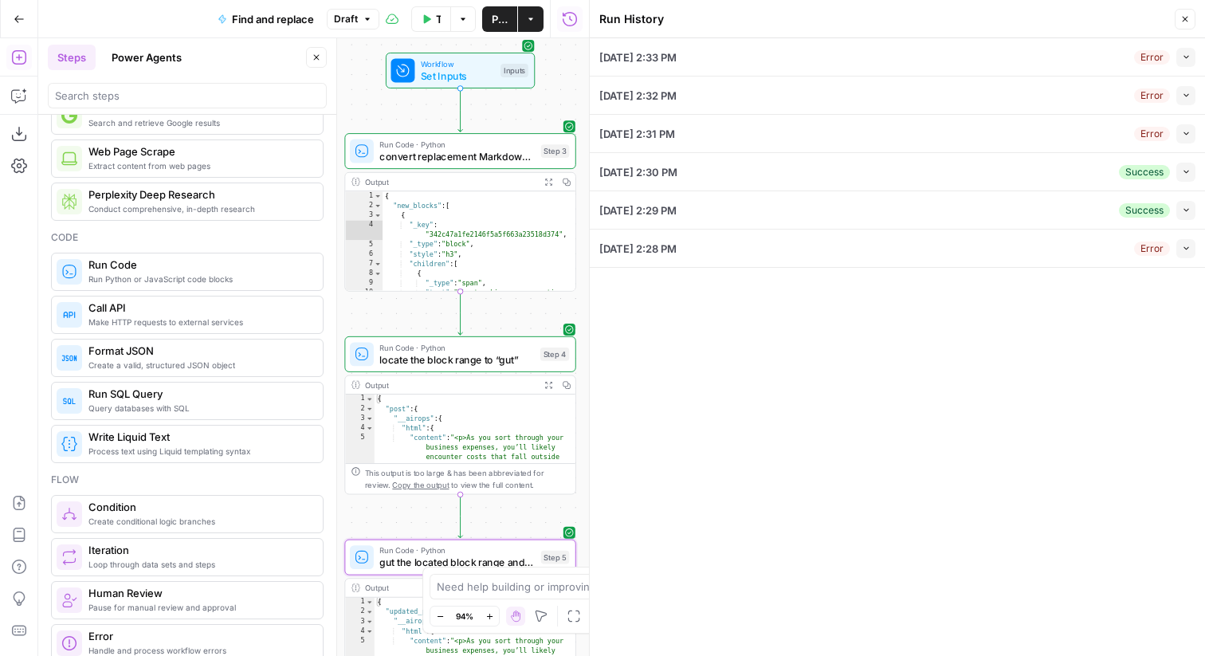
click at [991, 73] on div "08/12/25 at 2:33 PM Error Collapse" at bounding box center [897, 56] width 596 height 37
click at [991, 55] on icon "button" at bounding box center [1186, 57] width 9 height 9
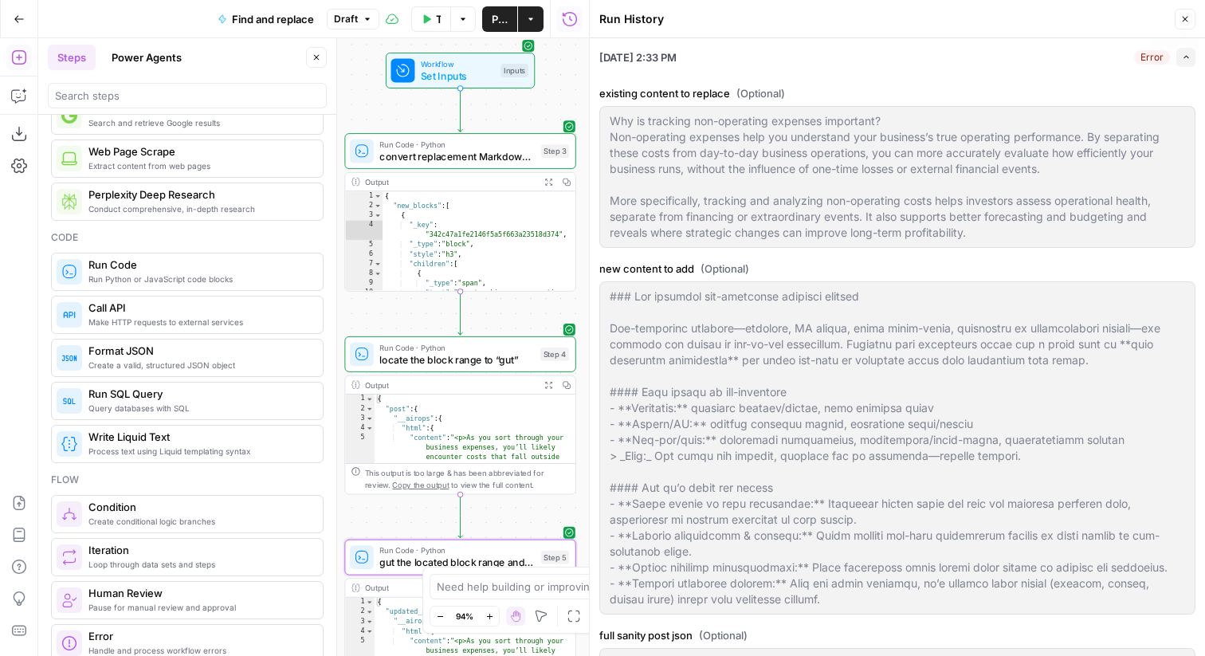
click at [991, 17] on icon "button" at bounding box center [1186, 20] width 6 height 6
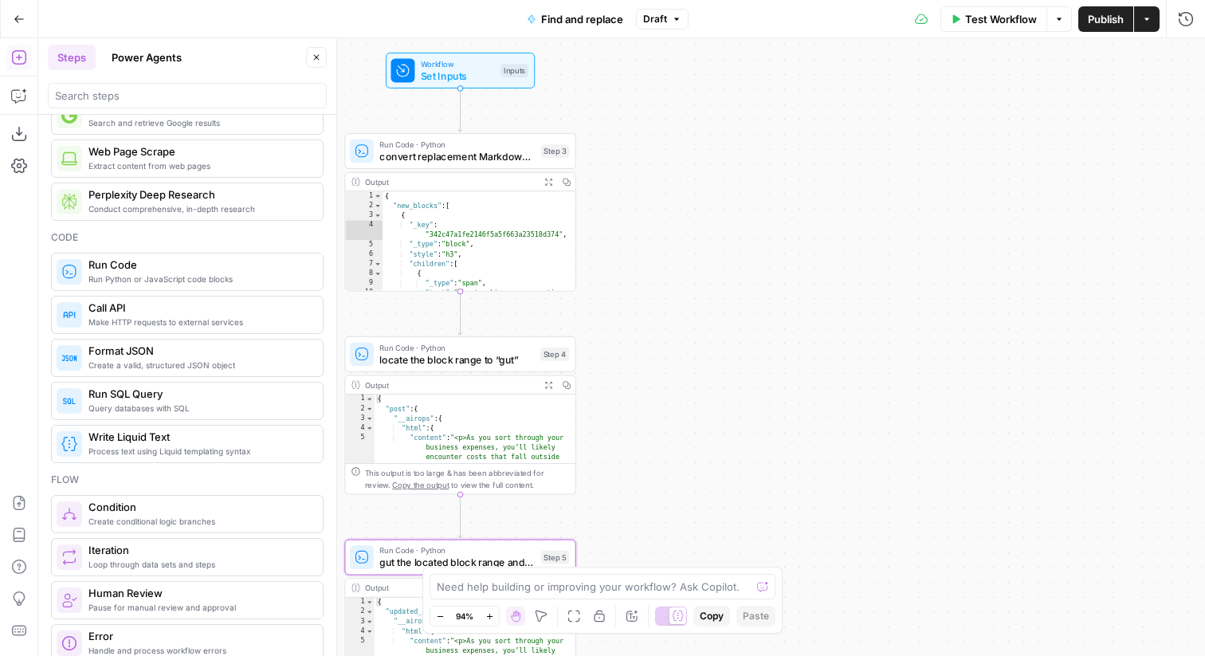
click at [981, 14] on span "Test Workflow" at bounding box center [1001, 19] width 72 height 16
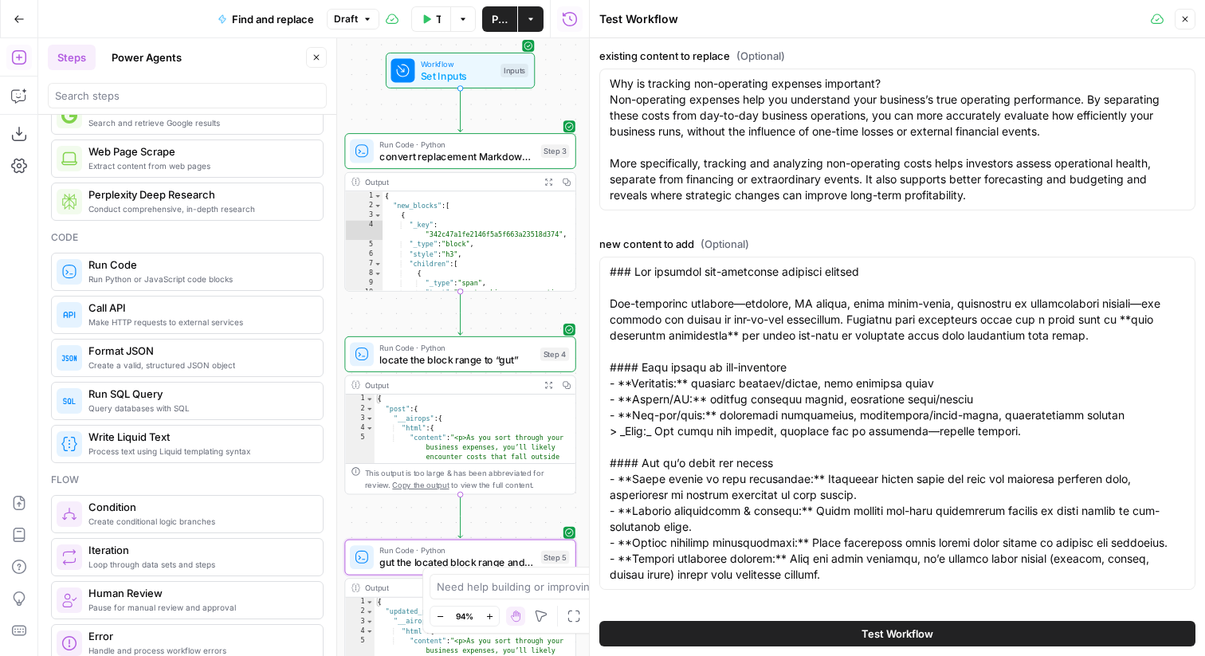
click at [886, 546] on span "Test Workflow" at bounding box center [898, 634] width 72 height 16
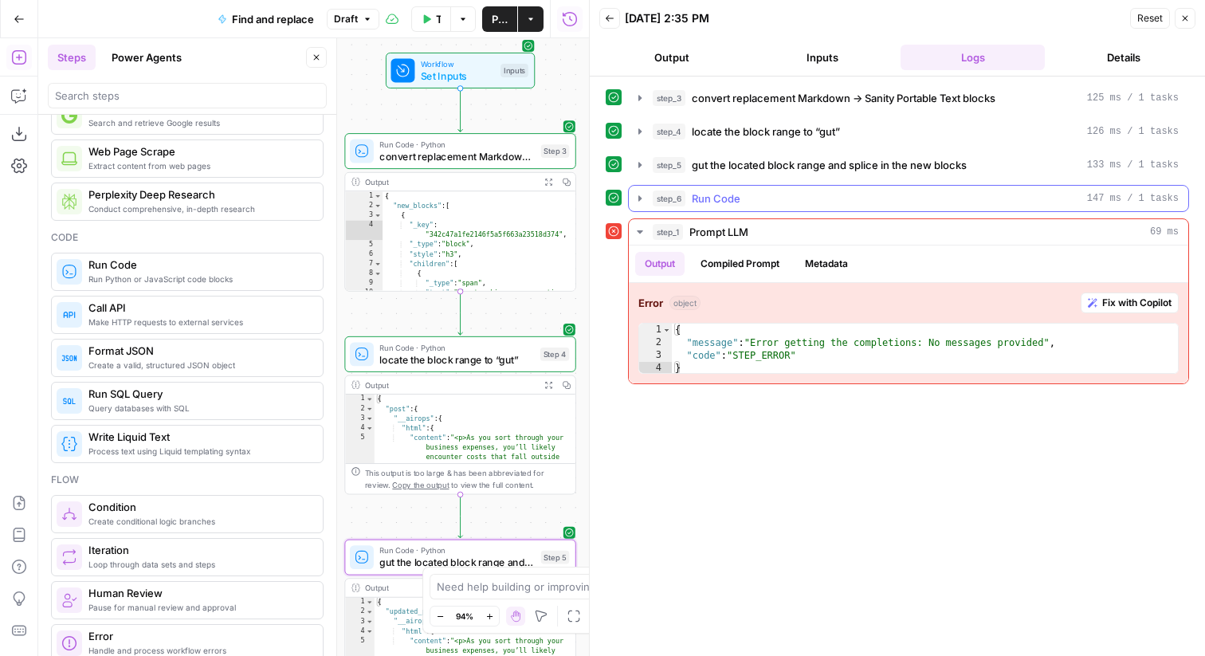
click at [638, 201] on icon "button" at bounding box center [639, 198] width 3 height 6
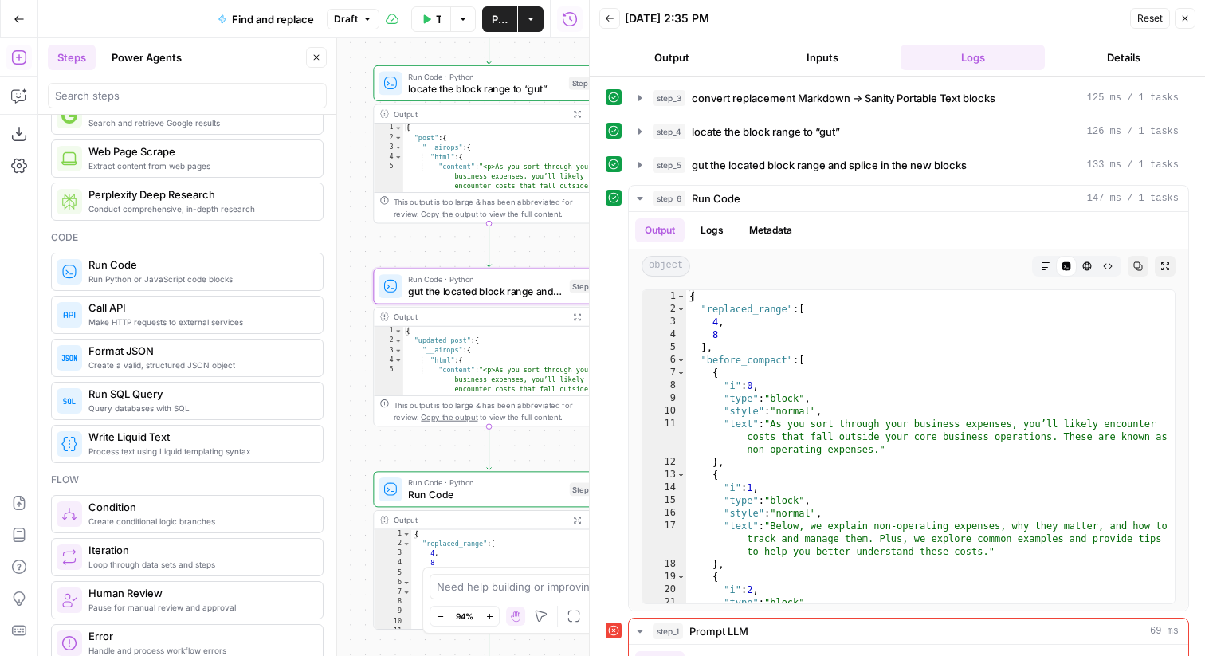
drag, startPoint x: 406, startPoint y: 331, endPoint x: 434, endPoint y: 20, distance: 312.1
click at [434, 20] on div "Go Back Find and replace Draft Test Workflow Options Publish Actions Run Histor…" at bounding box center [294, 328] width 589 height 656
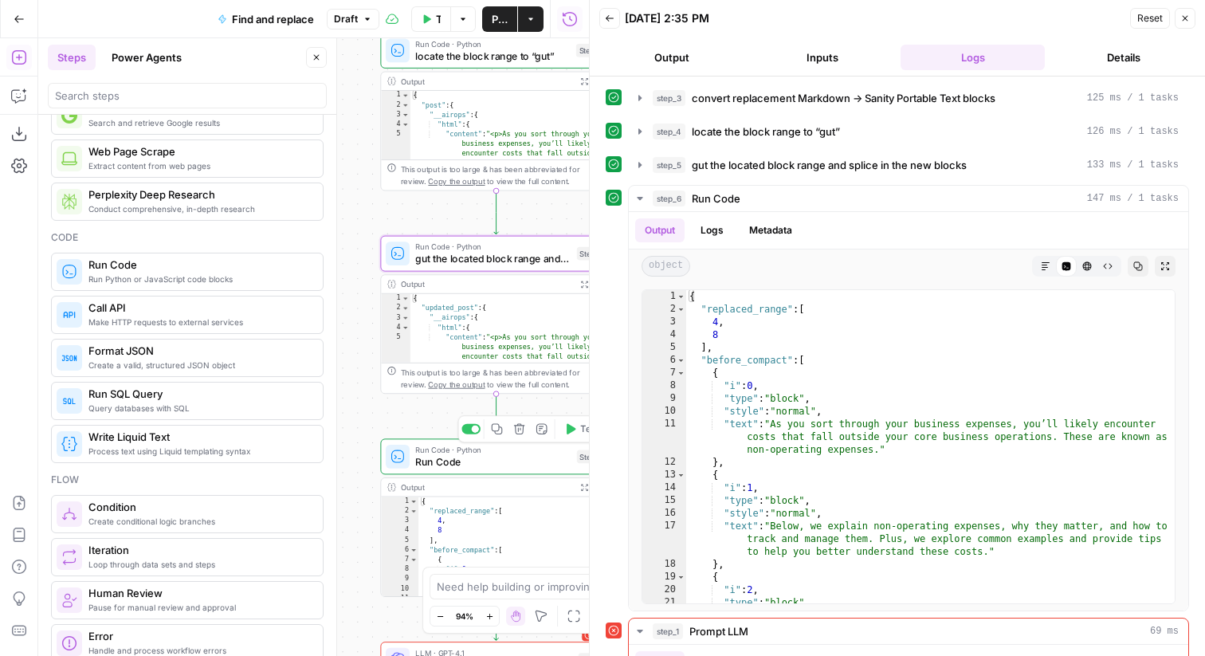
click at [462, 454] on span "Run Code" at bounding box center [492, 461] width 155 height 15
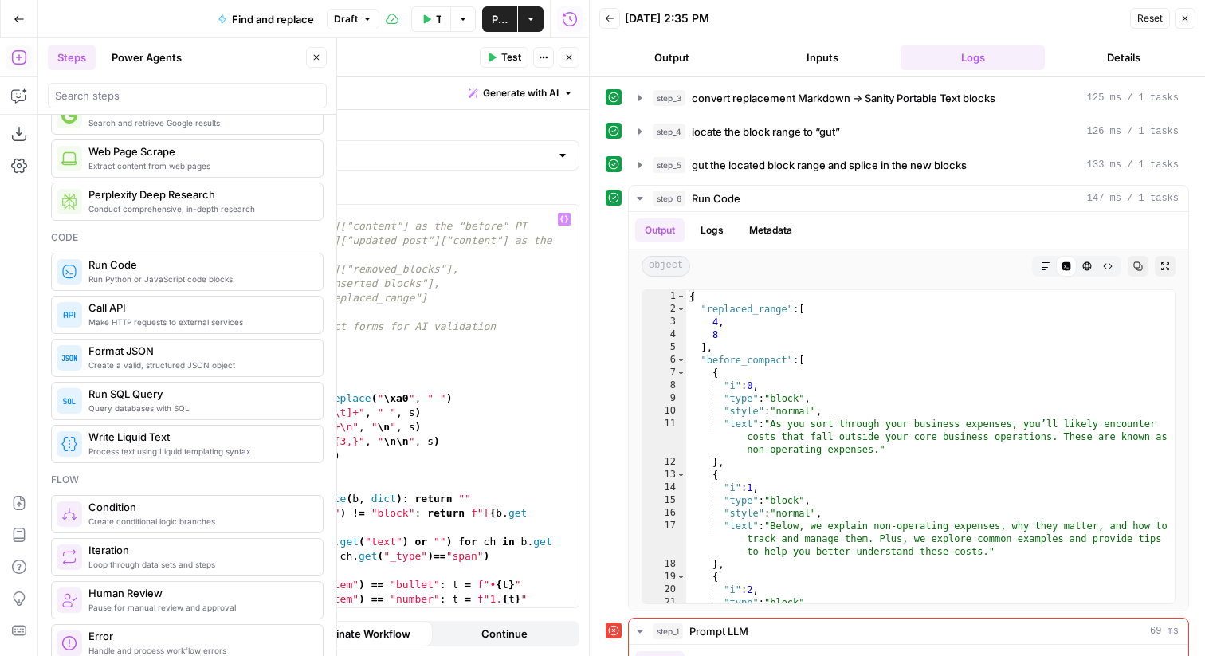
scroll to position [444, 0]
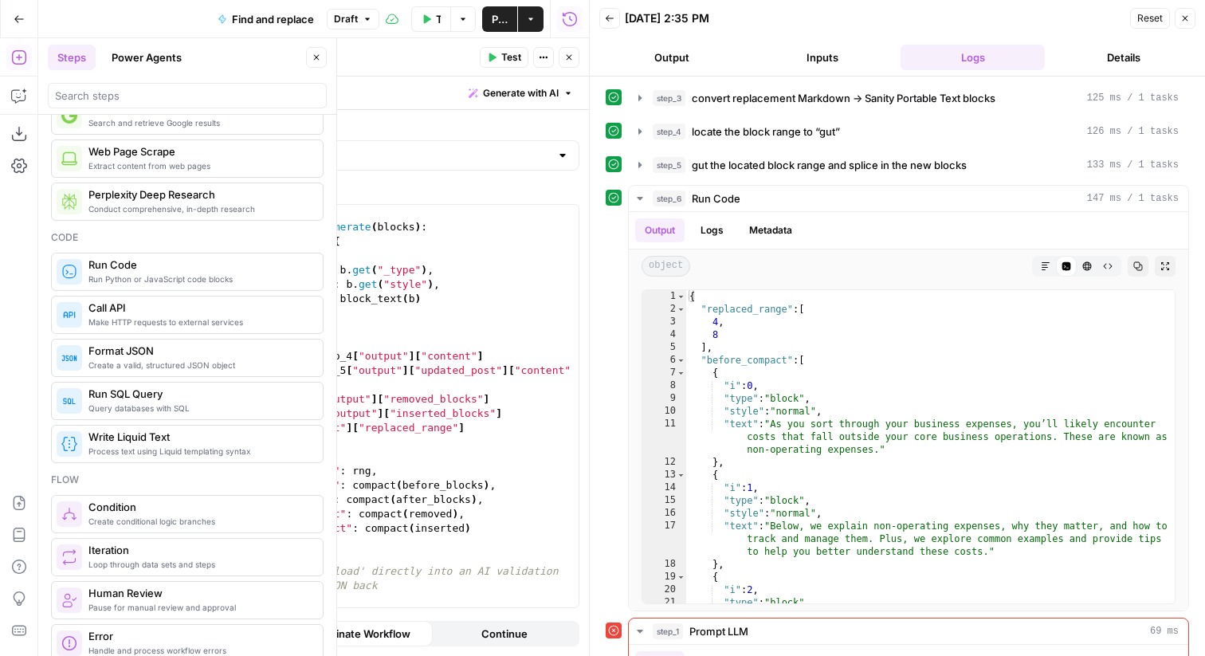
click at [208, 53] on textarea "Run Code" at bounding box center [199, 57] width 53 height 16
paste textarea "prepare compact payloads for your AI validation step"
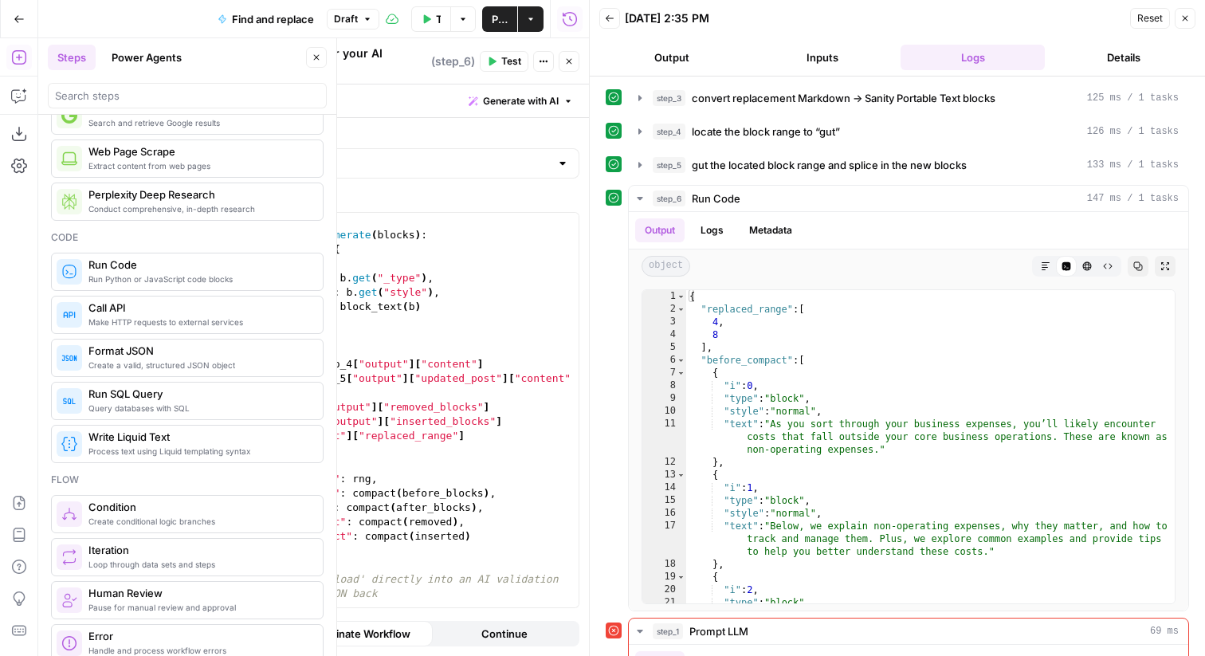
type textarea "prepare compact payloads for your AI validation step"
click at [449, 84] on div "Write code Generate with AI" at bounding box center [376, 100] width 426 height 33
click at [570, 65] on icon "button" at bounding box center [569, 62] width 10 height 10
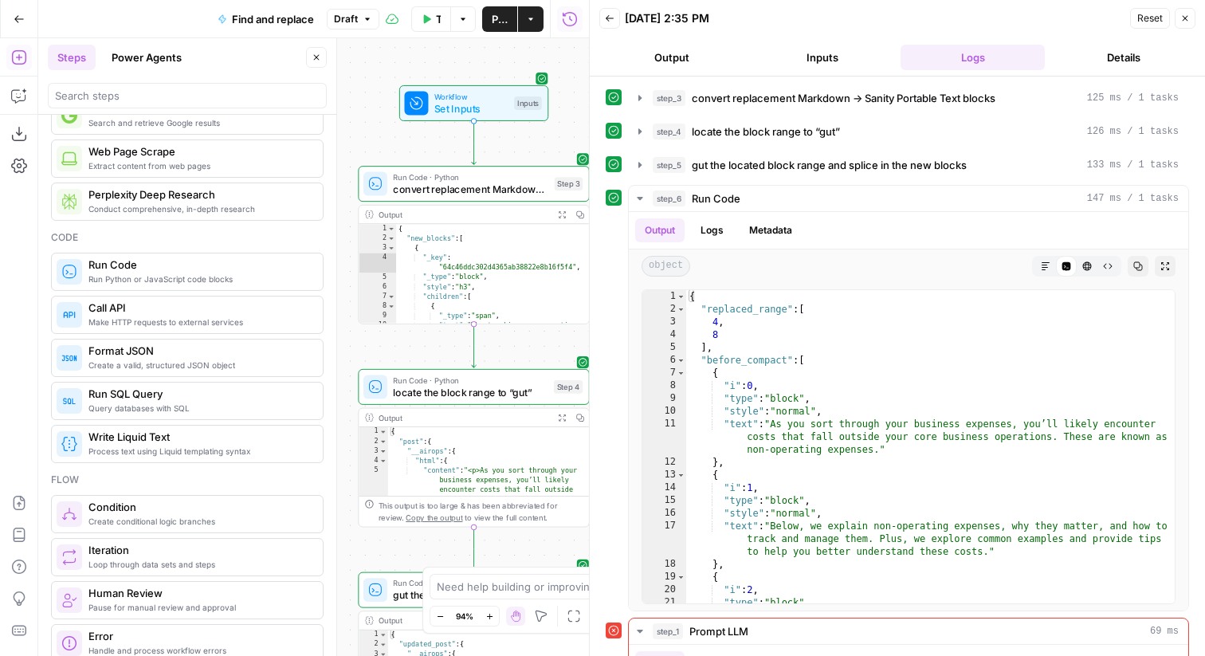
drag, startPoint x: 363, startPoint y: 206, endPoint x: 340, endPoint y: 544, distance: 337.9
click at [340, 544] on body "Ramp New Home Browse Your Data Usage Settings Recent Grids AEO test – Ramp prom…" at bounding box center [602, 328] width 1205 height 656
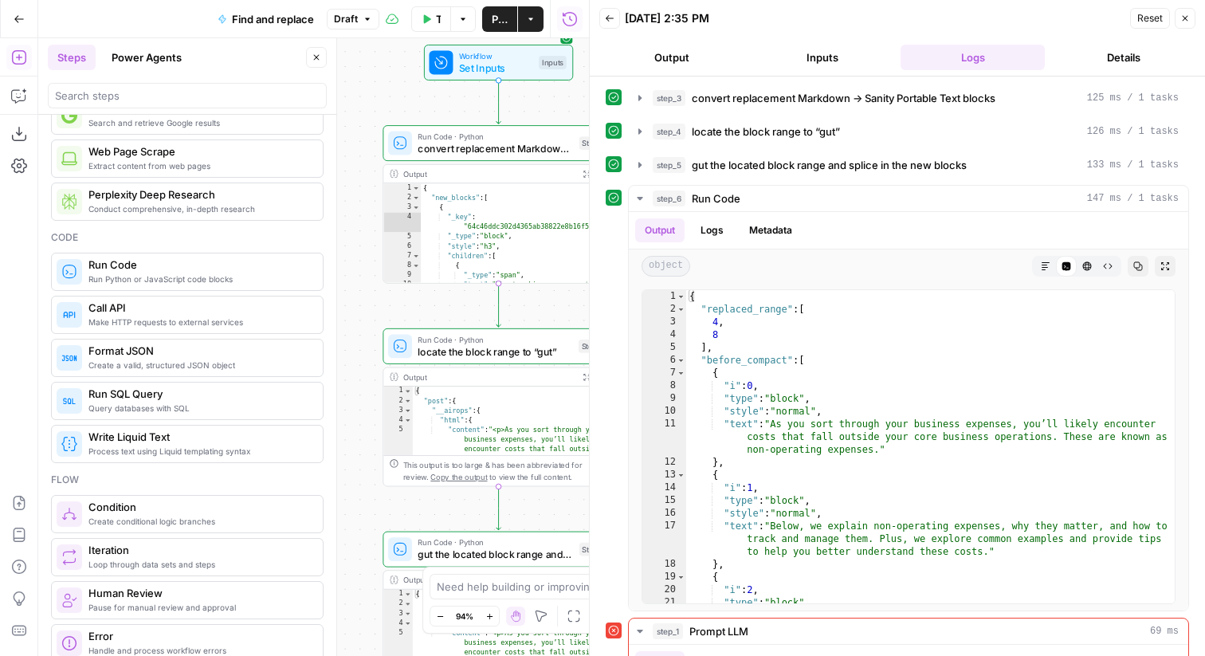
drag, startPoint x: 365, startPoint y: 133, endPoint x: 395, endPoint y: -46, distance: 181.9
click at [395, 0] on html "Ramp New Home Browse Your Data Usage Settings Recent Grids AEO test – Ramp prom…" at bounding box center [602, 328] width 1205 height 656
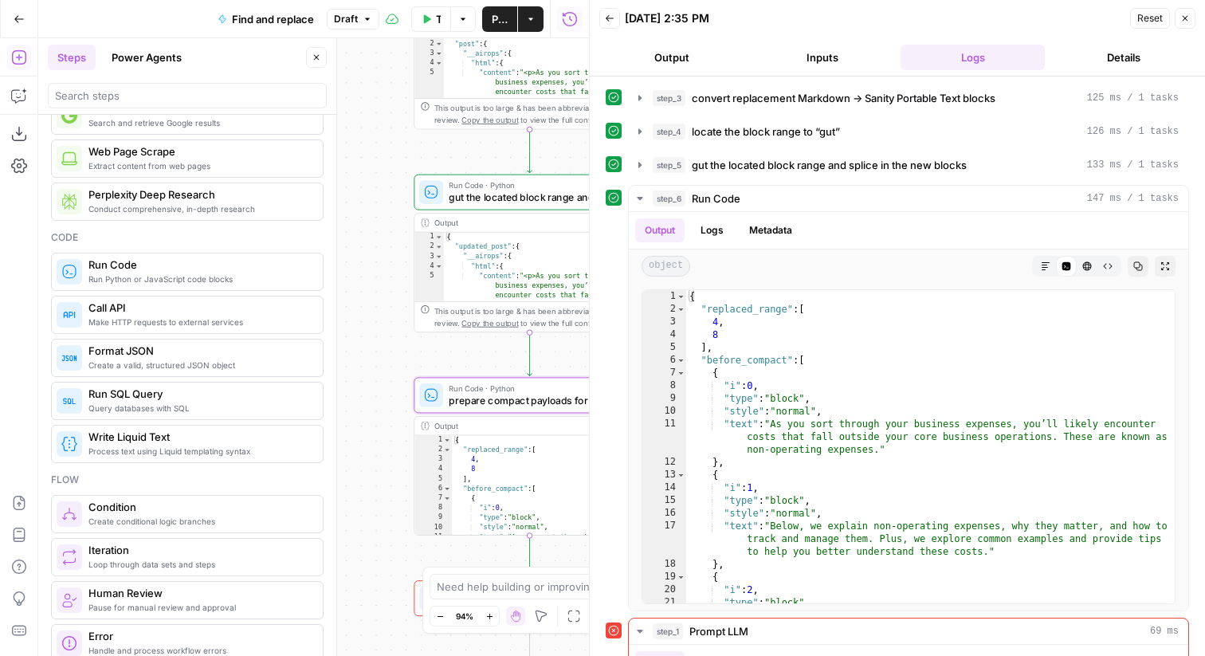
drag, startPoint x: 385, startPoint y: 334, endPoint x: 414, endPoint y: 104, distance: 232.1
click at [414, 104] on div "Workflow Set Inputs Inputs Run Code · Python convert replacement Markdown → San…" at bounding box center [313, 347] width 551 height 618
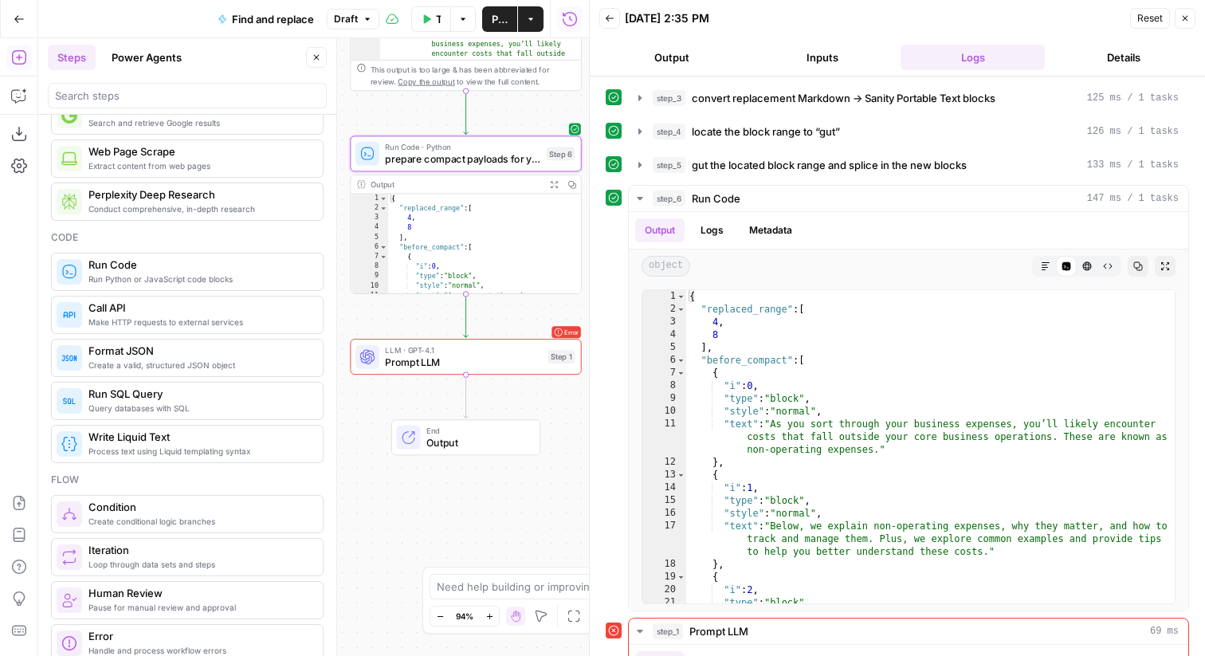
drag, startPoint x: 379, startPoint y: 368, endPoint x: 312, endPoint y: 139, distance: 239.1
click at [312, 139] on body "Ramp New Home Browse Your Data Usage Settings Recent Grids AEO test – Ramp prom…" at bounding box center [602, 328] width 1205 height 656
click at [509, 356] on span "Prompt LLM" at bounding box center [463, 363] width 157 height 15
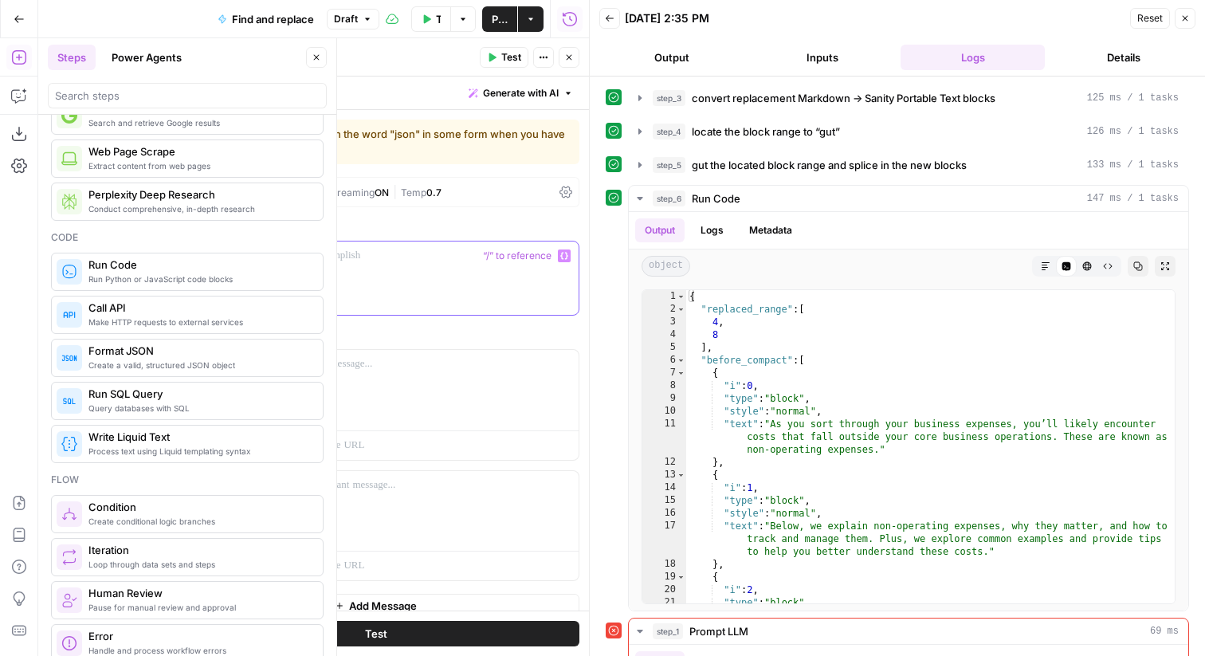
click at [423, 292] on div at bounding box center [376, 278] width 406 height 73
click at [564, 49] on button "Close" at bounding box center [569, 57] width 21 height 21
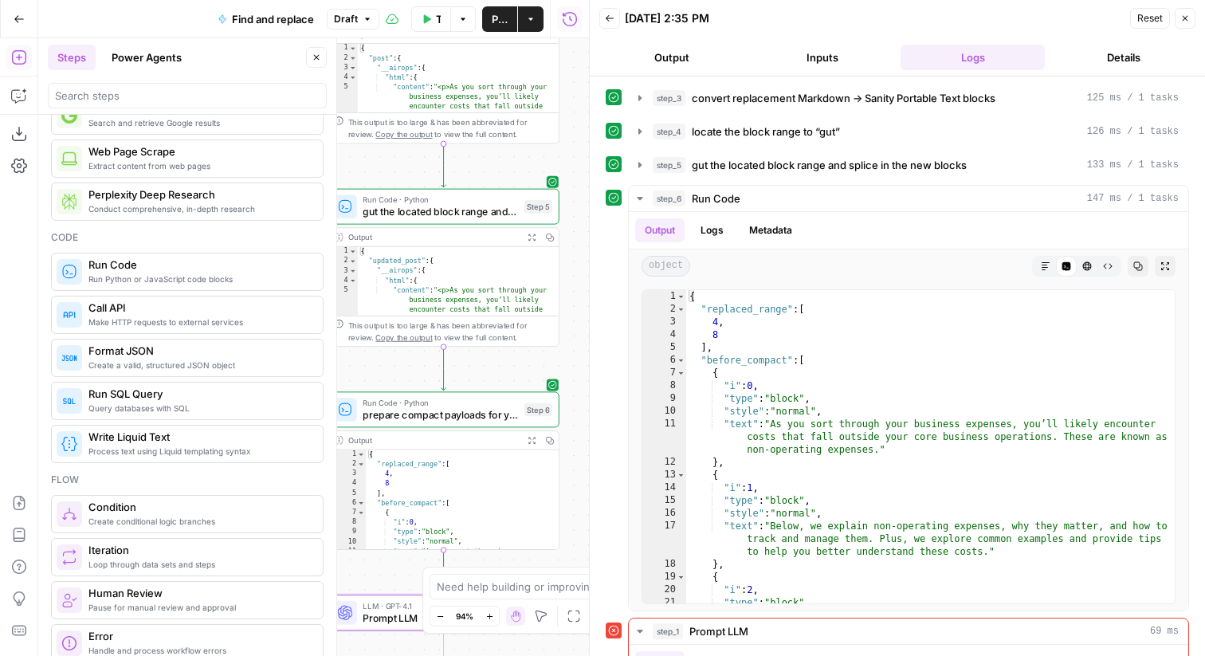
drag, startPoint x: 395, startPoint y: 113, endPoint x: 372, endPoint y: 375, distance: 262.4
click at [372, 375] on div "Workflow Set Inputs Inputs Run Code · Python convert replacement Markdown → San…" at bounding box center [313, 347] width 551 height 618
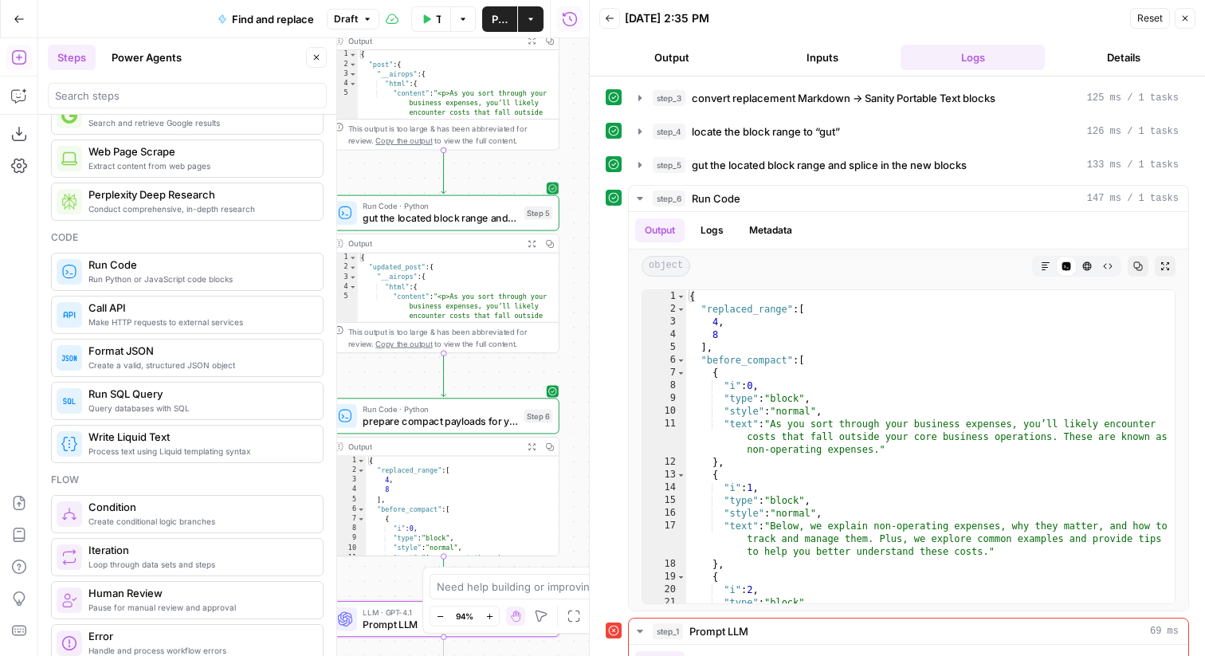
click at [428, 214] on span "gut the located block range and splice in the new blocks" at bounding box center [440, 217] width 155 height 15
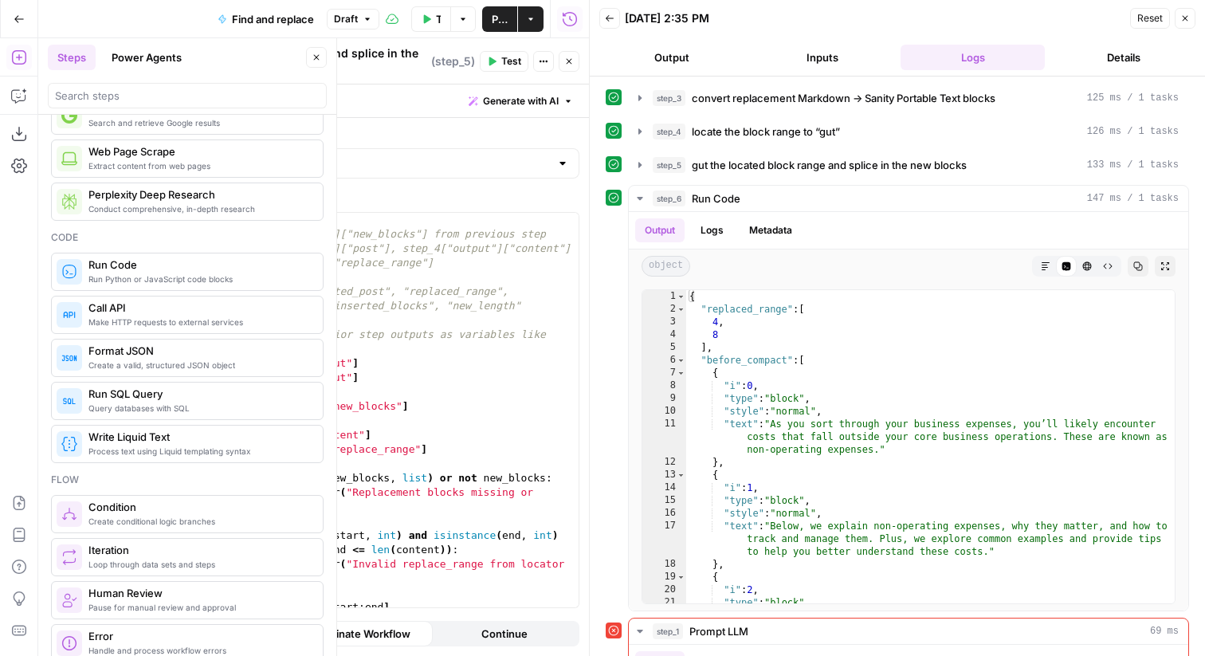
click at [570, 62] on icon "button" at bounding box center [570, 62] width 6 height 6
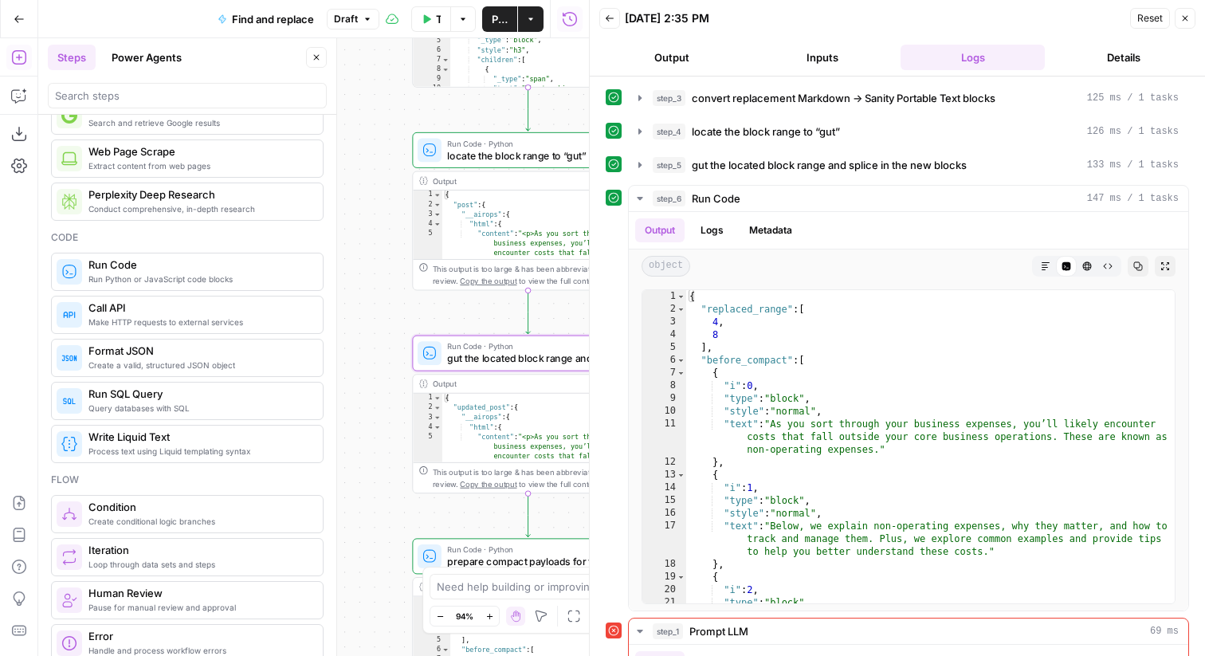
drag, startPoint x: 390, startPoint y: 171, endPoint x: 473, endPoint y: 312, distance: 163.4
click at [473, 312] on div "Workflow Set Inputs Inputs Run Code · Python convert replacement Markdown → San…" at bounding box center [313, 347] width 551 height 618
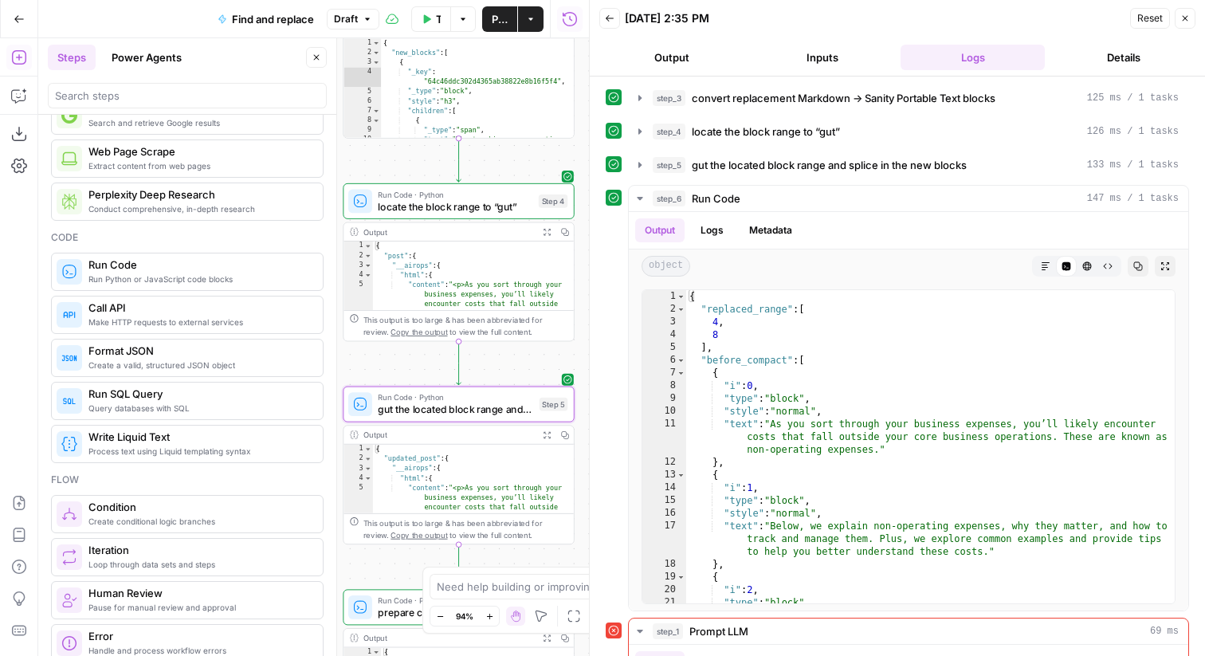
drag, startPoint x: 473, startPoint y: 312, endPoint x: 405, endPoint y: 363, distance: 85.4
click at [405, 363] on div "Workflow Set Inputs Inputs Run Code · Python convert replacement Markdown → San…" at bounding box center [313, 347] width 551 height 618
click at [405, 206] on span "locate the block range to “gut”" at bounding box center [455, 206] width 155 height 15
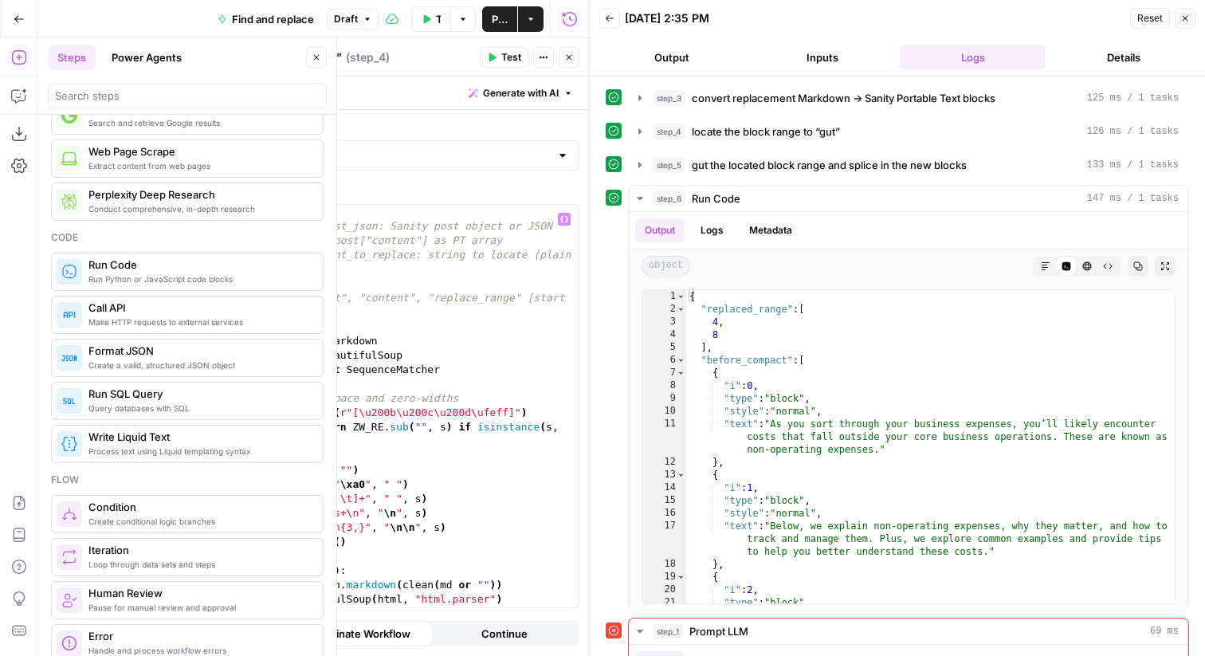
type textarea "**********"
click at [322, 226] on div "# Inputs: # - full_sanity_post_json: Sanity post object or JSON string; must ha…" at bounding box center [398, 420] width 360 height 431
click at [569, 57] on icon "button" at bounding box center [570, 58] width 6 height 6
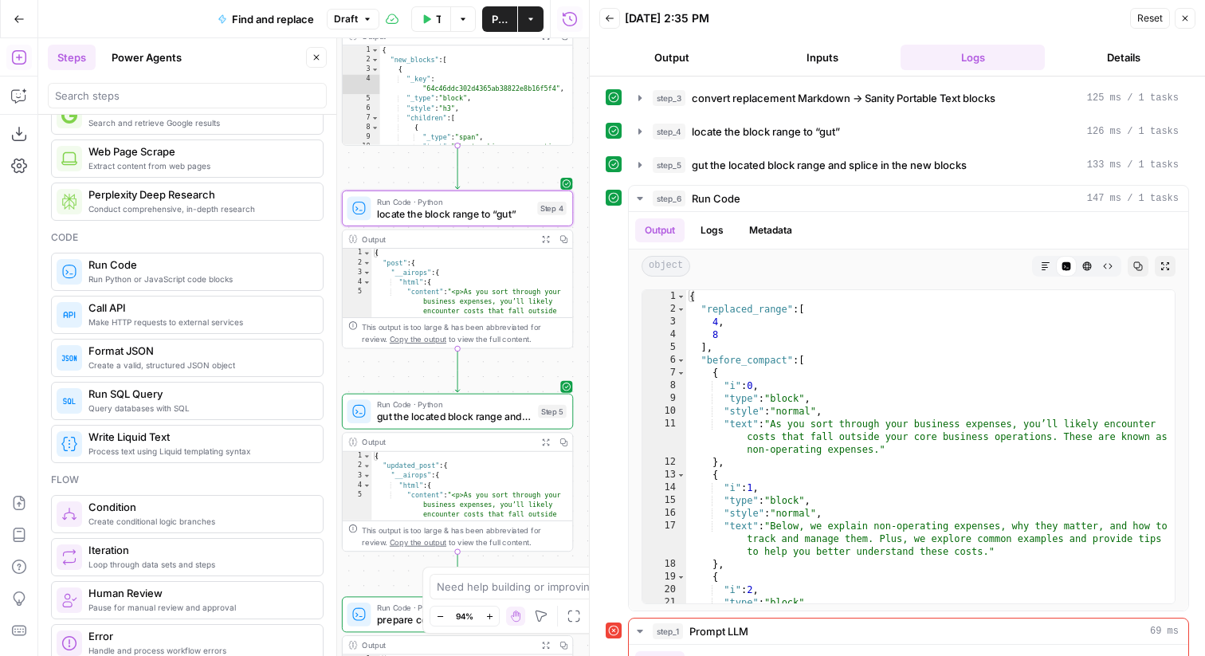
scroll to position [10, 0]
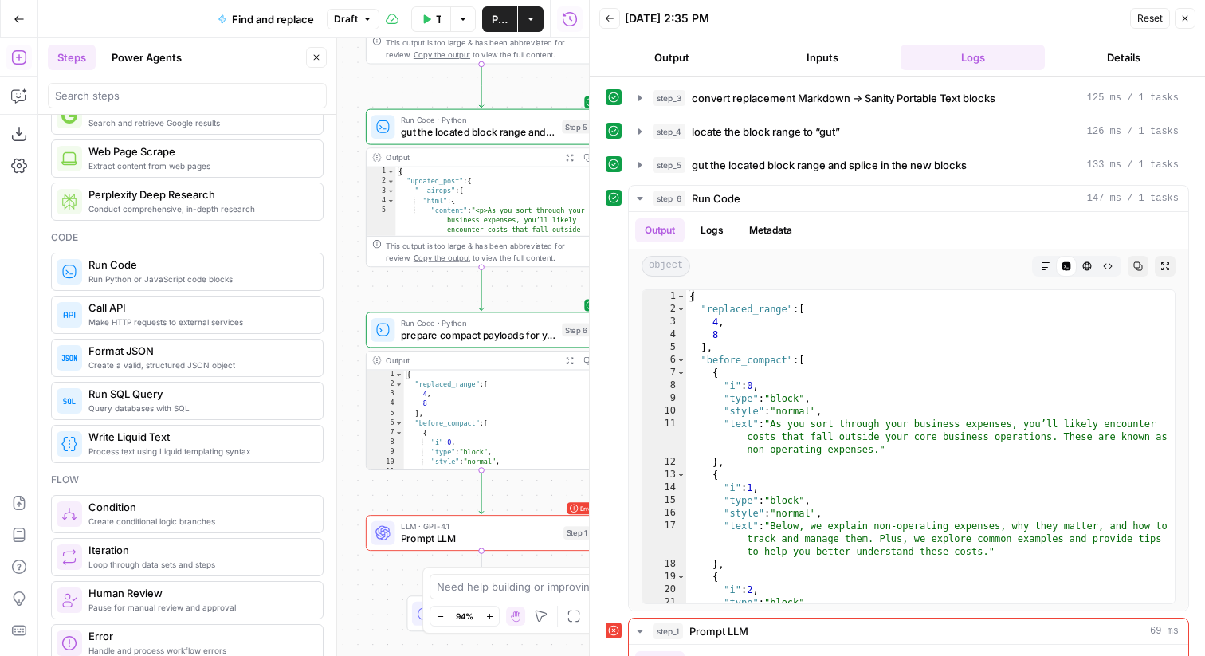
drag, startPoint x: 414, startPoint y: 281, endPoint x: 444, endPoint y: 81, distance: 202.2
click at [444, 81] on div "Workflow Set Inputs Inputs Run Code · Python convert replacement Markdown → San…" at bounding box center [313, 347] width 551 height 618
click at [422, 340] on span "prepare compact payloads for your AI validation step" at bounding box center [478, 335] width 155 height 15
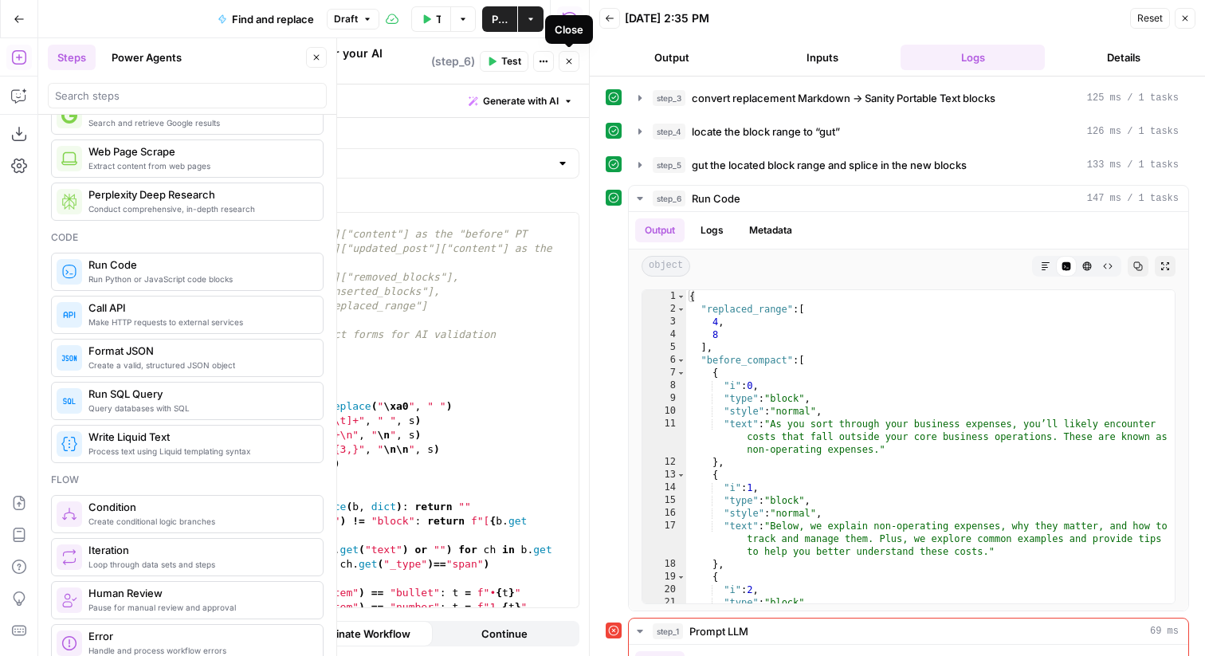
click at [570, 61] on icon "button" at bounding box center [569, 62] width 10 height 10
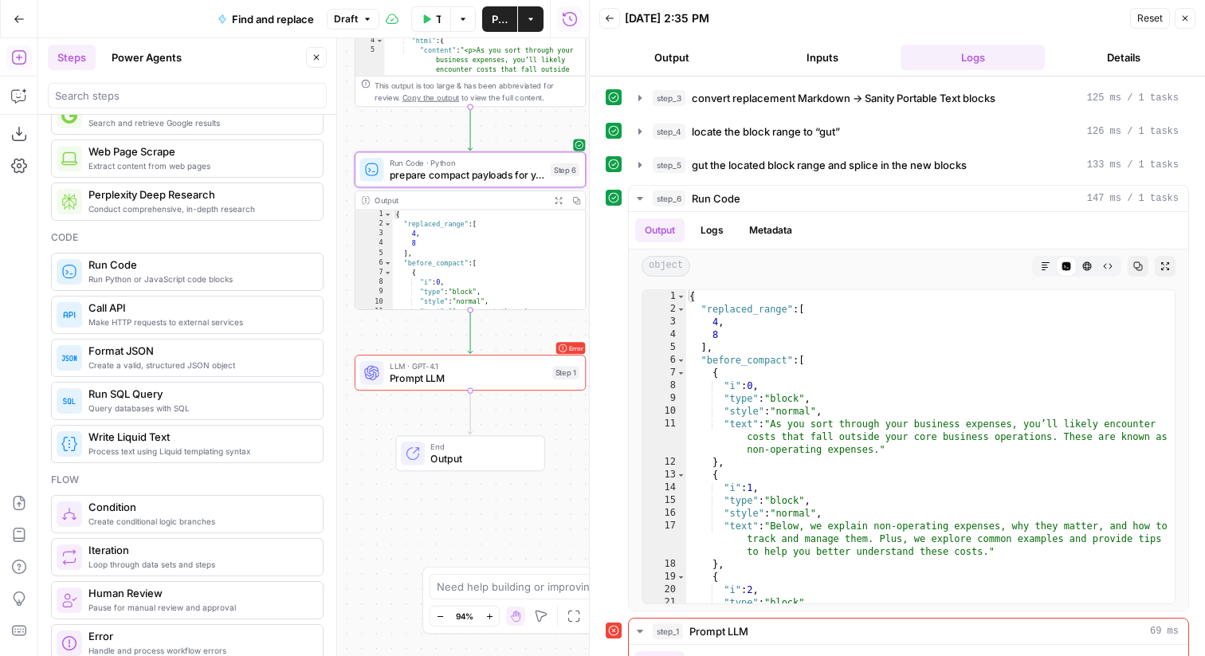
drag, startPoint x: 419, startPoint y: 503, endPoint x: 412, endPoint y: 340, distance: 162.8
click at [412, 340] on div "Workflow Set Inputs Inputs Run Code · Python convert replacement Markdown → San…" at bounding box center [313, 347] width 551 height 618
click at [439, 366] on span "LLM · GPT-4.1" at bounding box center [472, 364] width 157 height 12
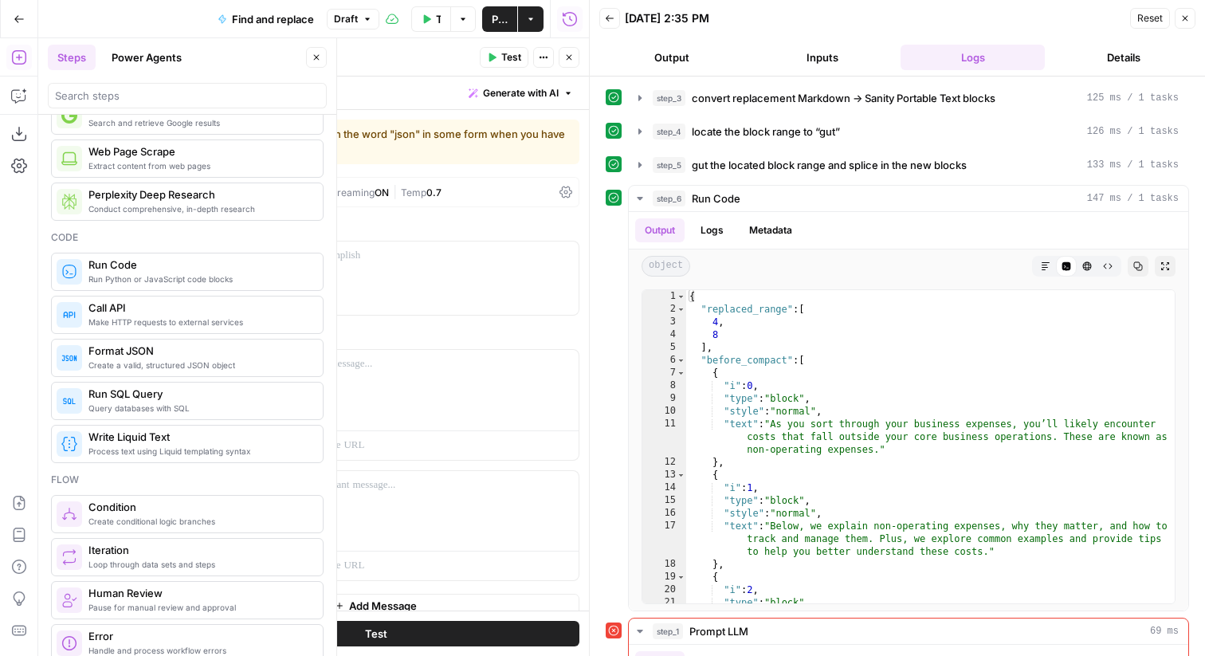
click at [991, 21] on icon "button" at bounding box center [1185, 19] width 10 height 10
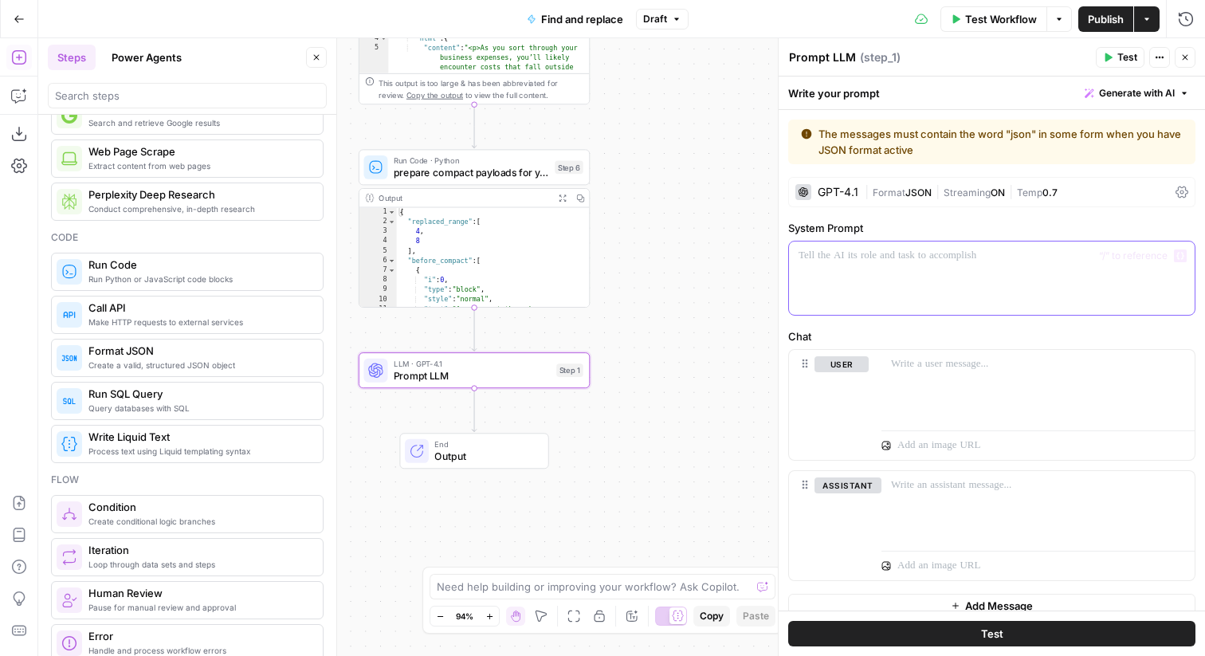
click at [960, 272] on div at bounding box center [992, 278] width 406 height 73
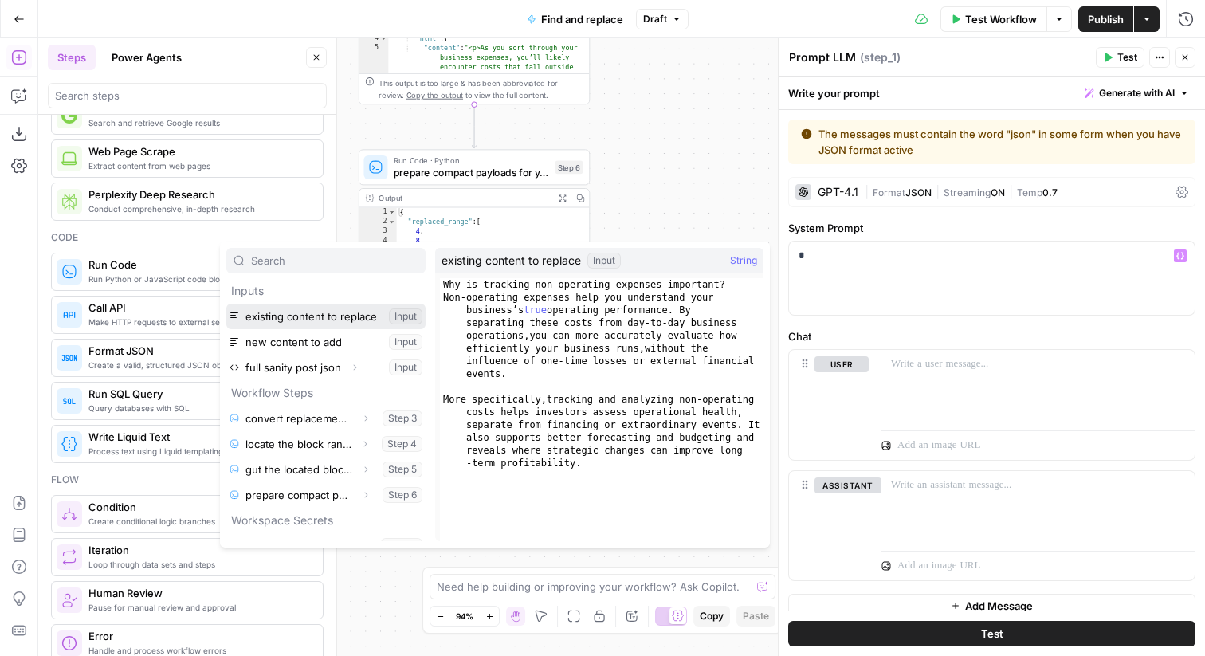
click at [299, 320] on button "Select variable existing content to replace" at bounding box center [325, 317] width 199 height 26
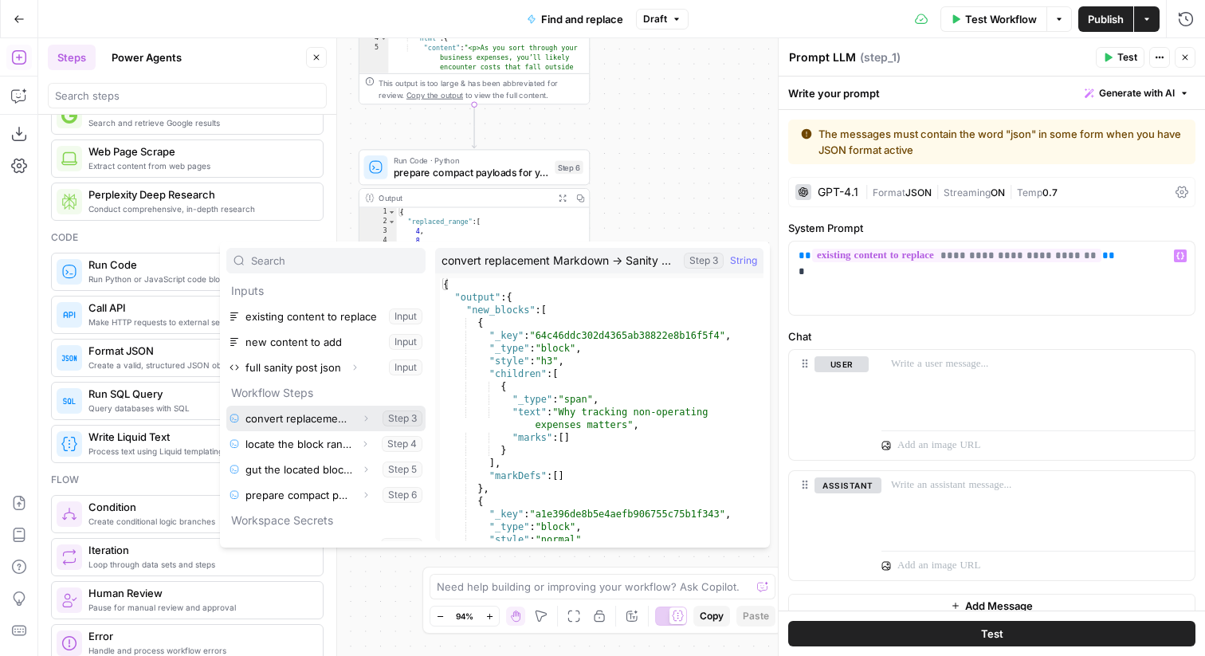
click at [289, 415] on button "Select variable convert replacement Markdown → Sanity Portable Text blocks" at bounding box center [325, 419] width 199 height 26
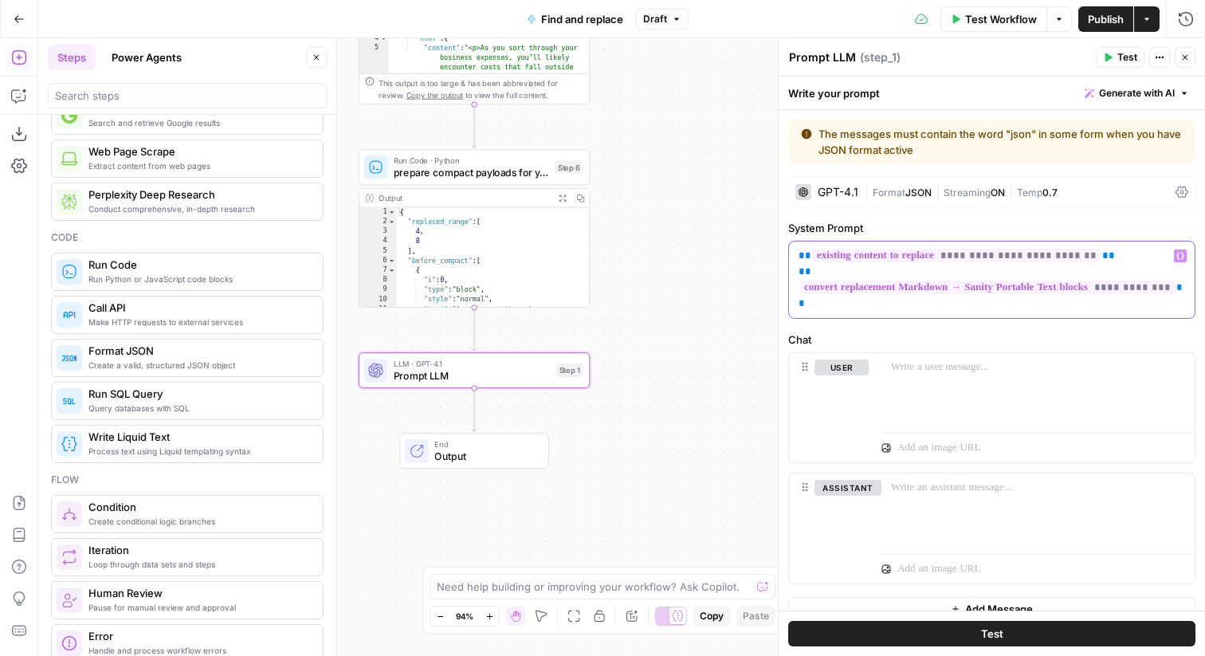
click at [890, 299] on p "**********" at bounding box center [992, 280] width 387 height 64
click at [991, 269] on p "**********" at bounding box center [992, 280] width 387 height 64
click at [991, 296] on p "**********" at bounding box center [992, 280] width 387 height 64
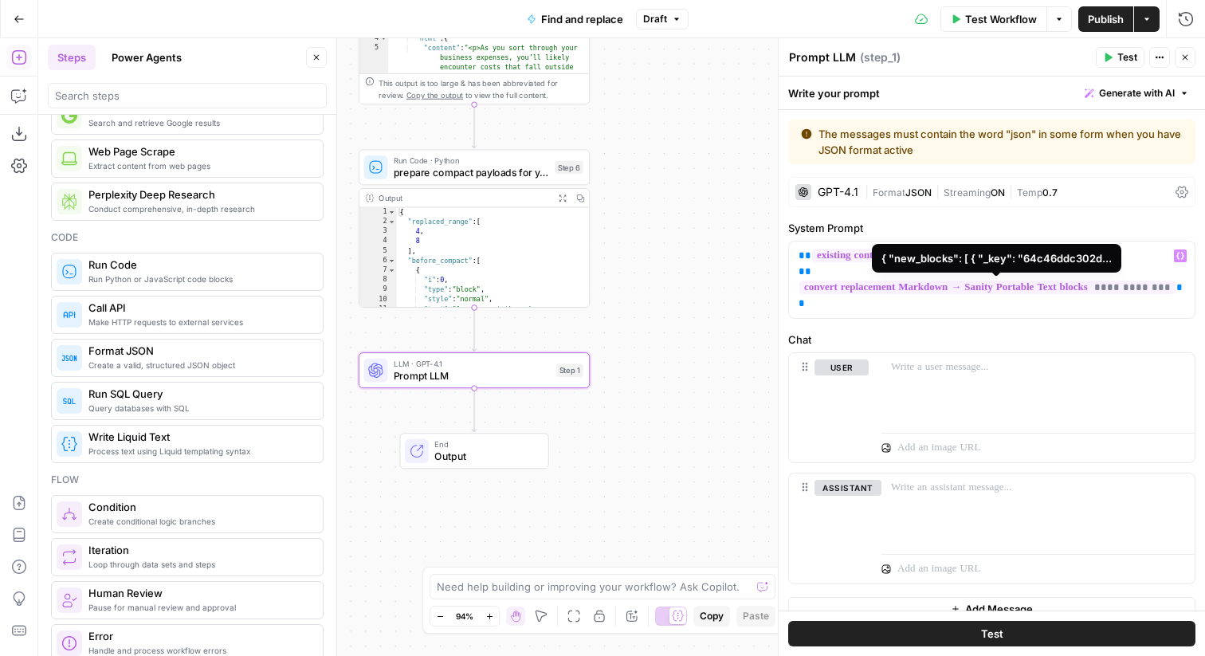
click at [991, 286] on span "**********" at bounding box center [987, 288] width 376 height 14
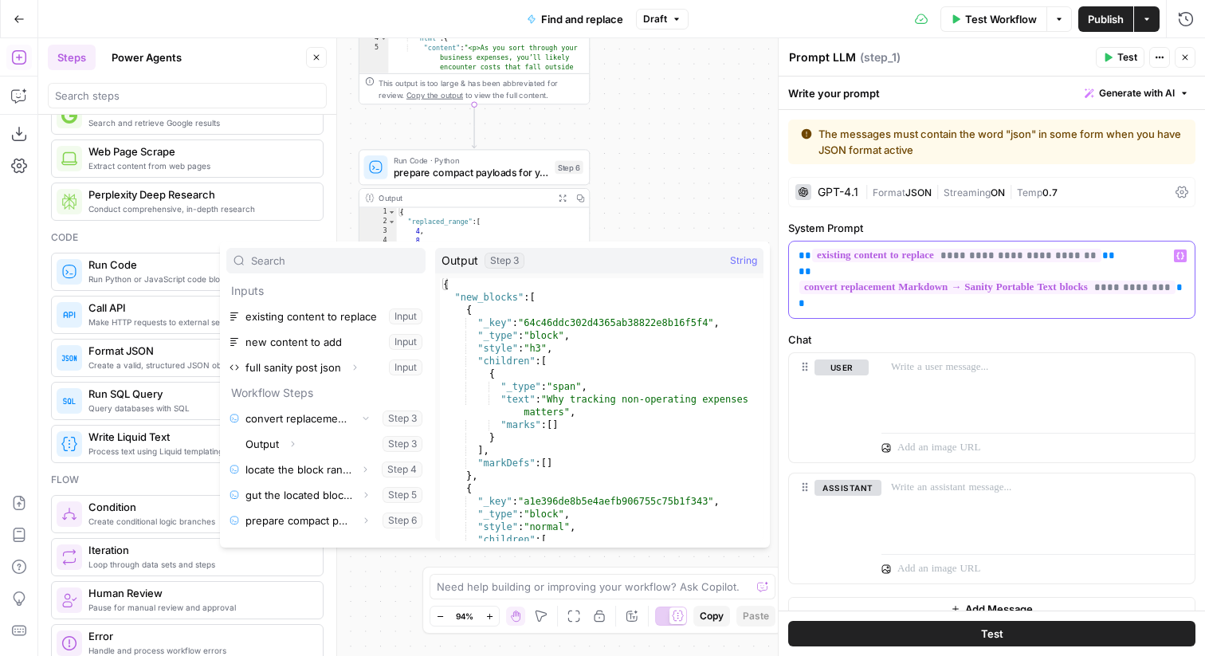
click at [827, 308] on p "**********" at bounding box center [992, 280] width 387 height 64
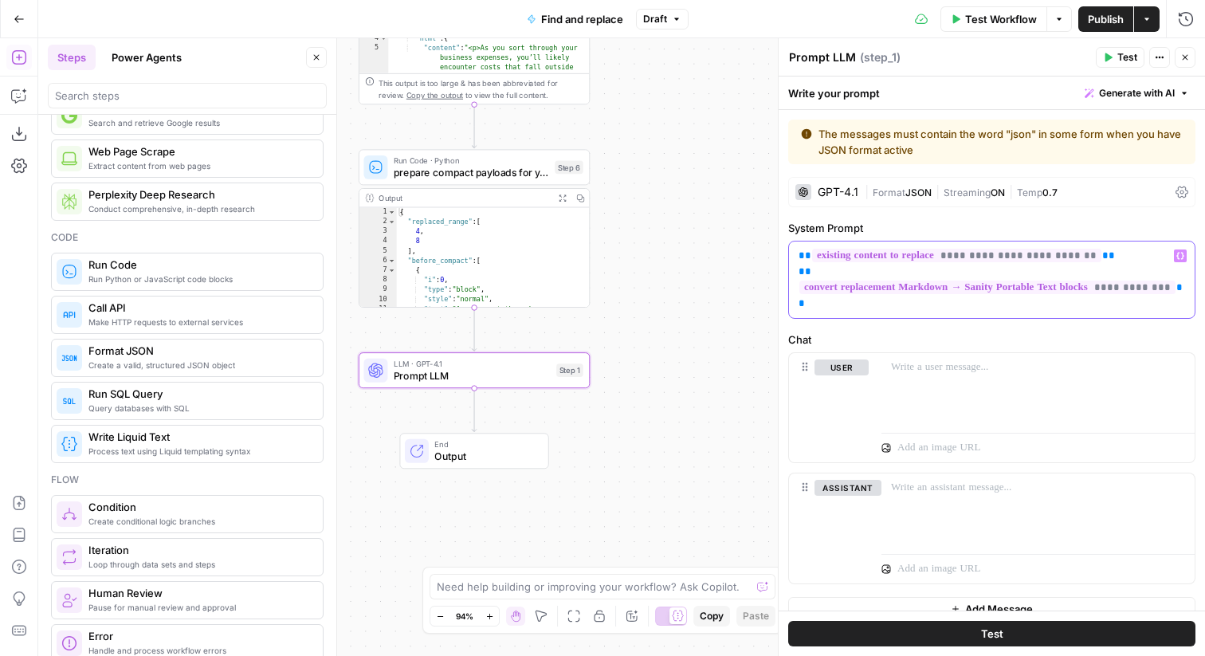
click at [799, 301] on span "**" at bounding box center [991, 295] width 384 height 26
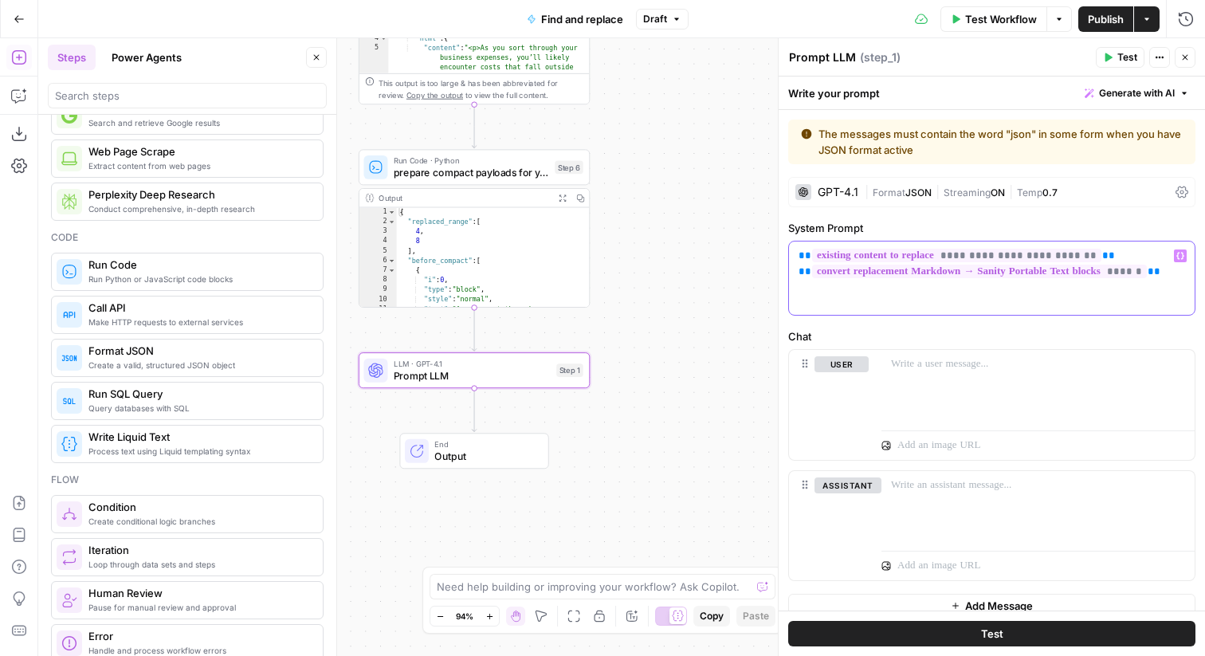
click at [922, 289] on div "**********" at bounding box center [992, 278] width 406 height 73
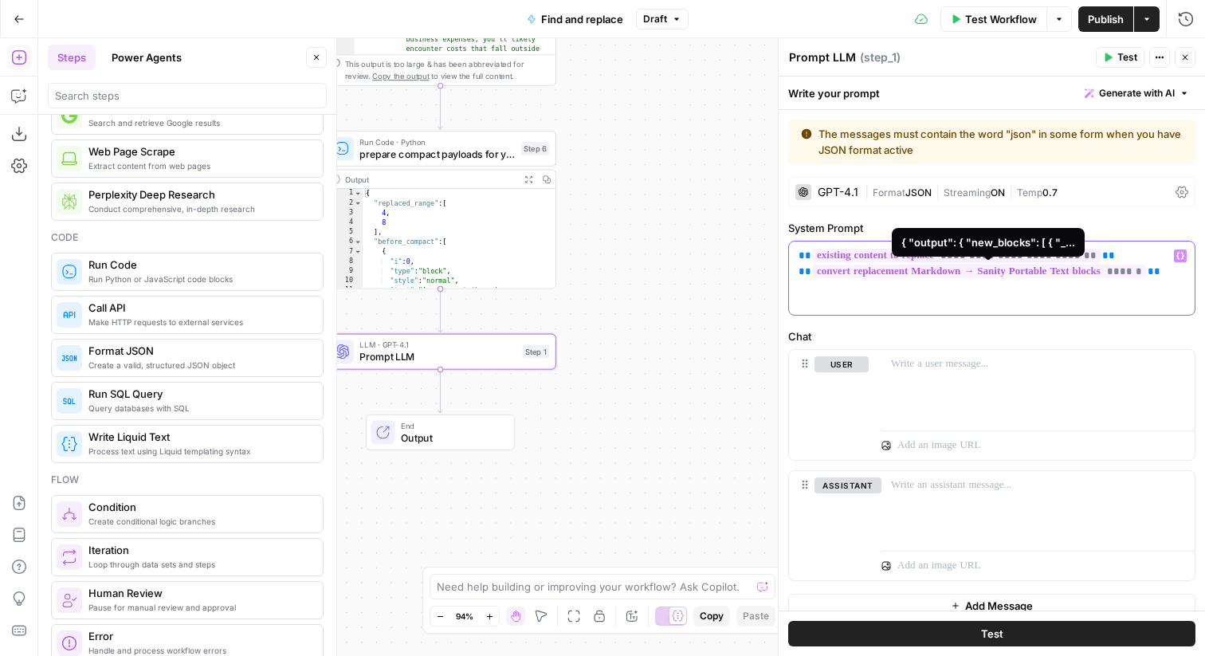
click at [991, 291] on div "**********" at bounding box center [992, 278] width 406 height 73
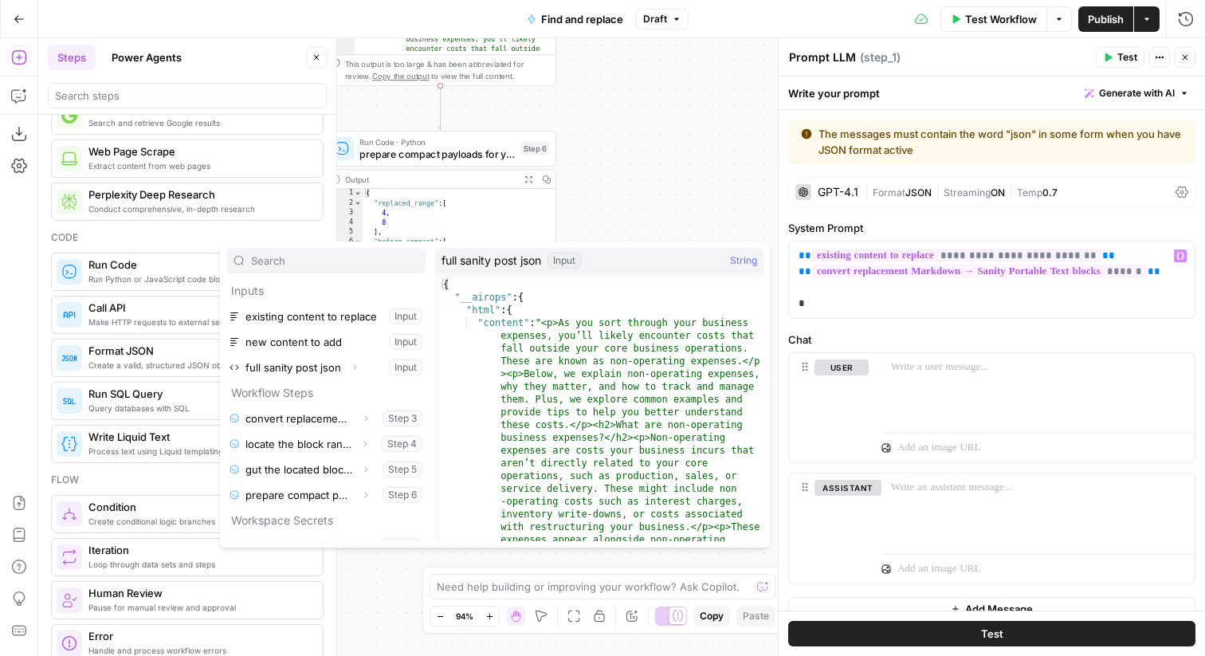
scroll to position [43, 0]
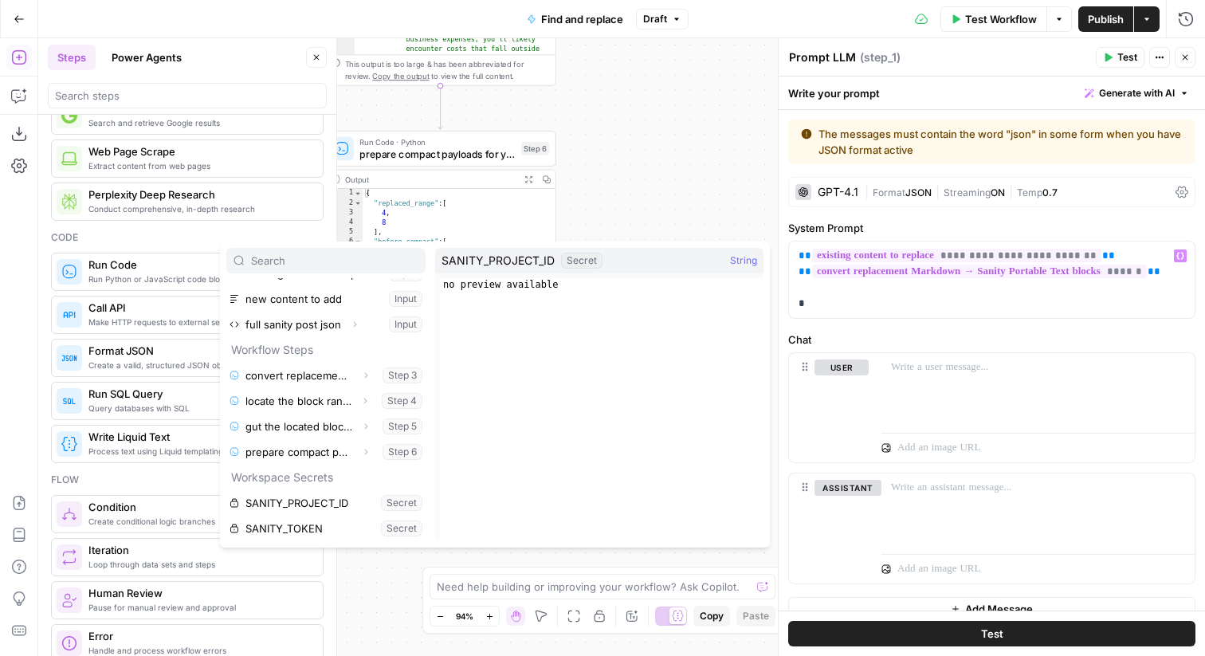
click at [691, 167] on div "Workflow Set Inputs Inputs Run Code · Python convert replacement Markdown → San…" at bounding box center [621, 347] width 1167 height 618
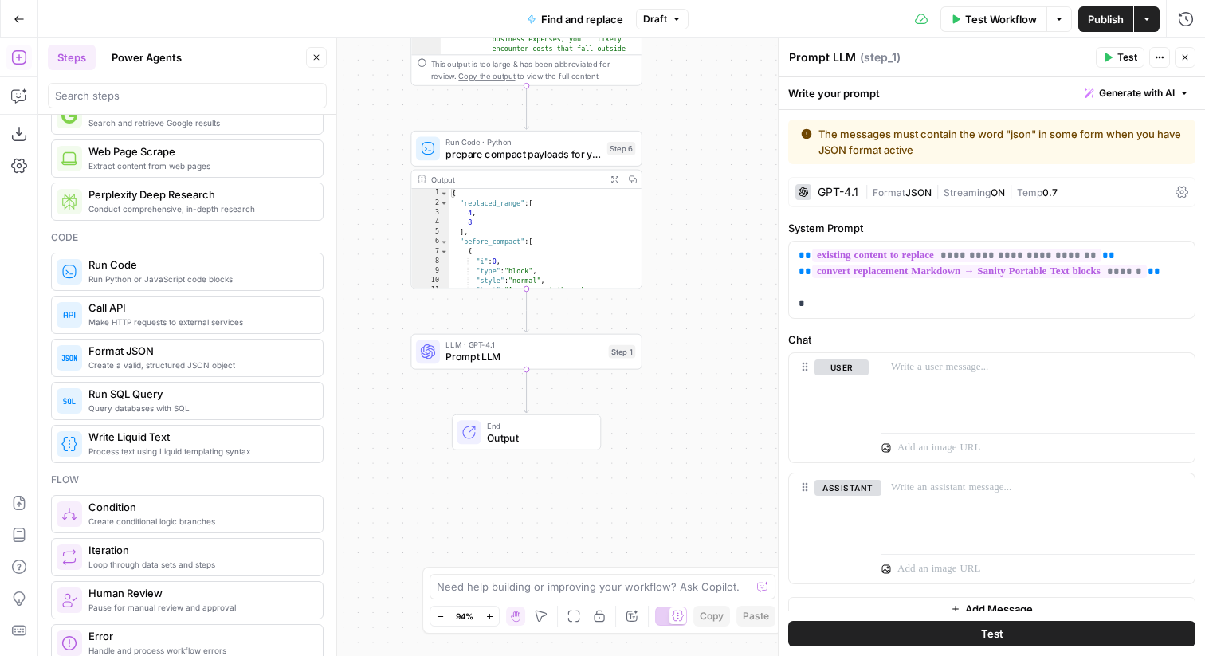
drag, startPoint x: 630, startPoint y: 226, endPoint x: 717, endPoint y: 226, distance: 86.1
click at [717, 226] on div "Workflow Set Inputs Inputs Run Code · Python convert replacement Markdown → San…" at bounding box center [621, 347] width 1167 height 618
click at [546, 151] on span "prepare compact payloads for your AI validation step" at bounding box center [523, 154] width 155 height 15
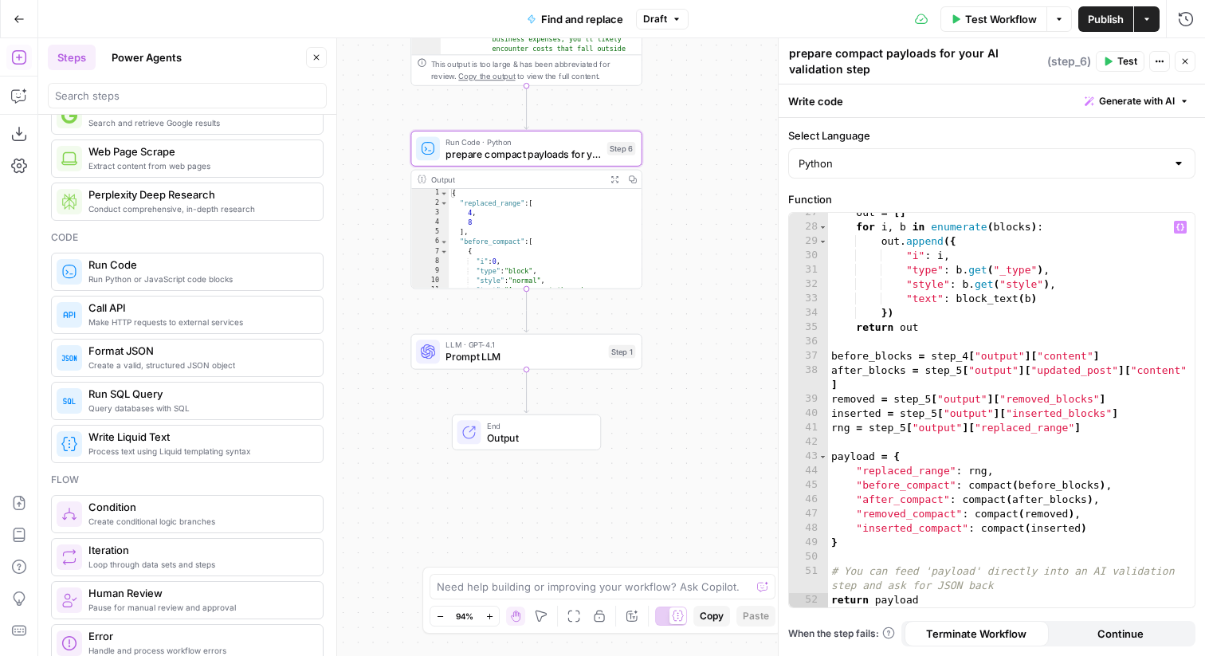
scroll to position [451, 0]
click at [560, 364] on div "LLM · GPT-4.1 Prompt LLM Step 1 Copy step Delete step Add Note Test" at bounding box center [526, 352] width 231 height 36
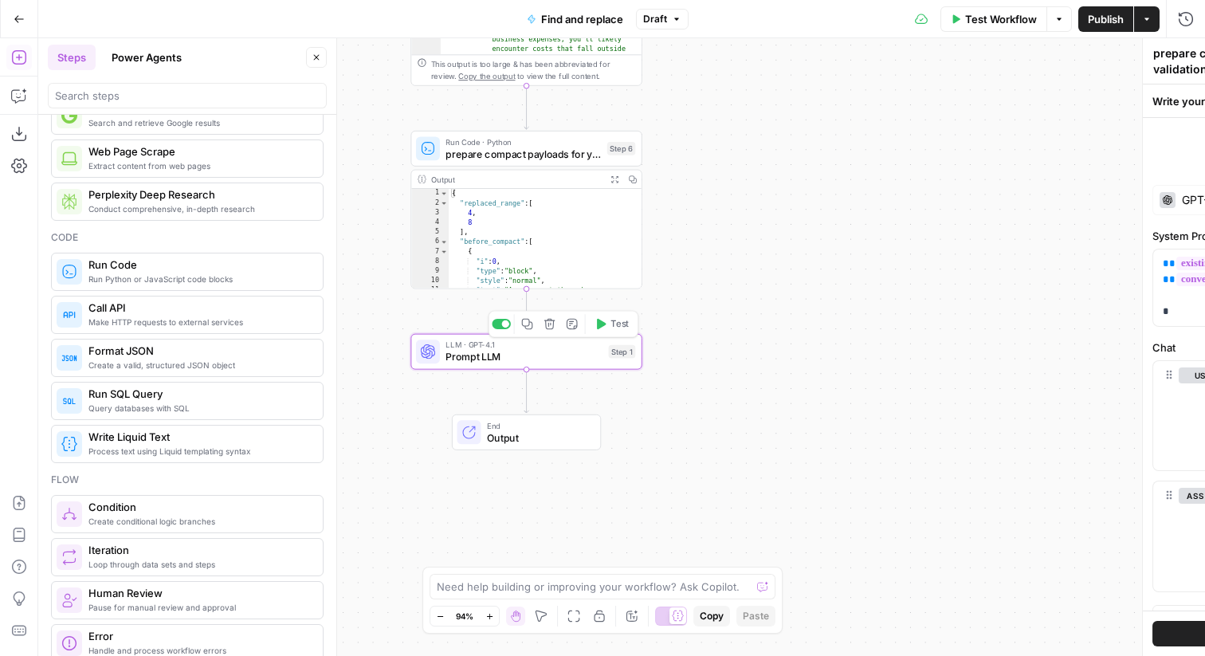
type textarea "Prompt LLM"
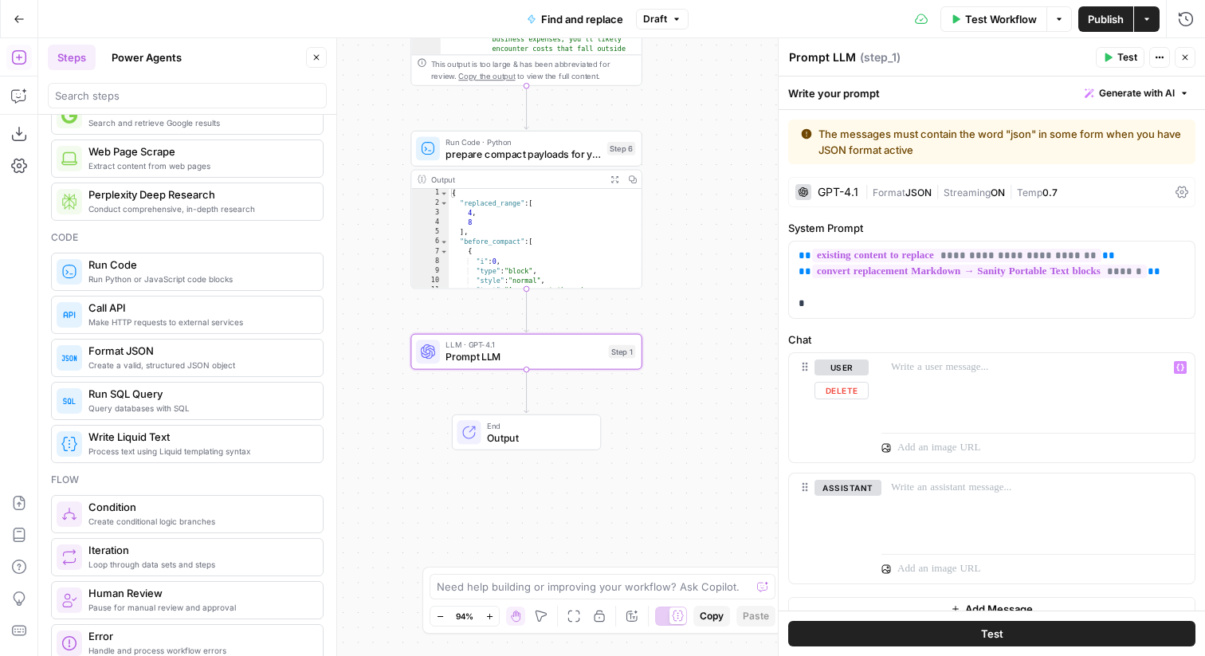
scroll to position [19, 0]
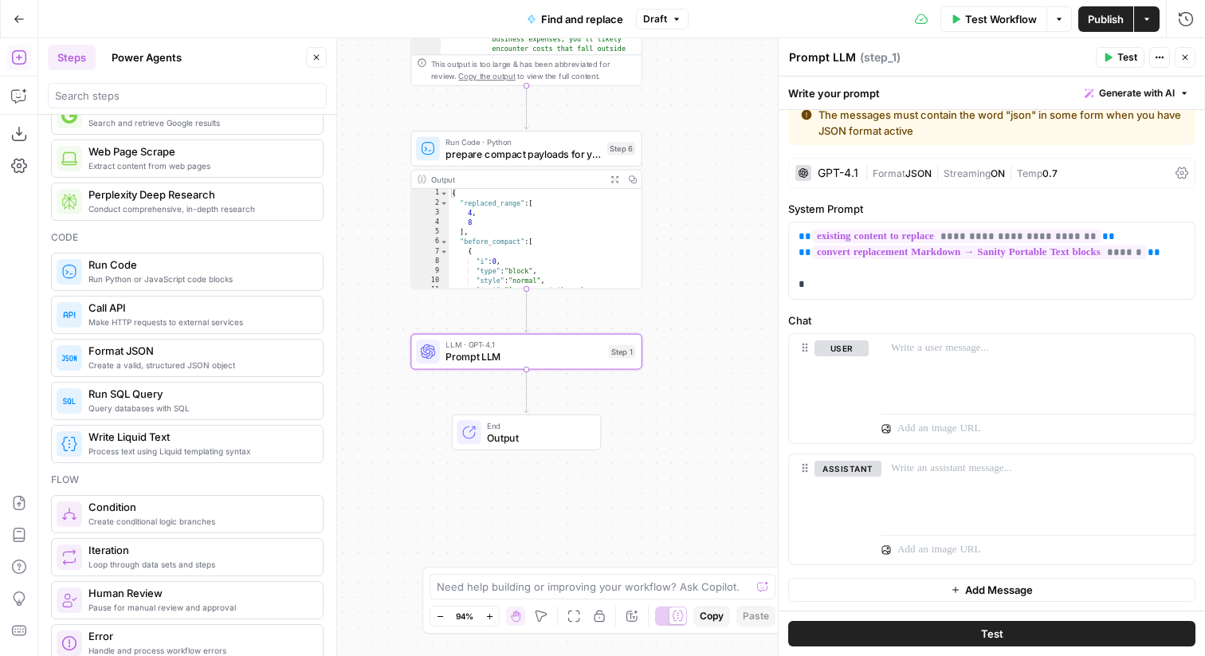
click at [991, 177] on icon at bounding box center [1182, 173] width 13 height 13
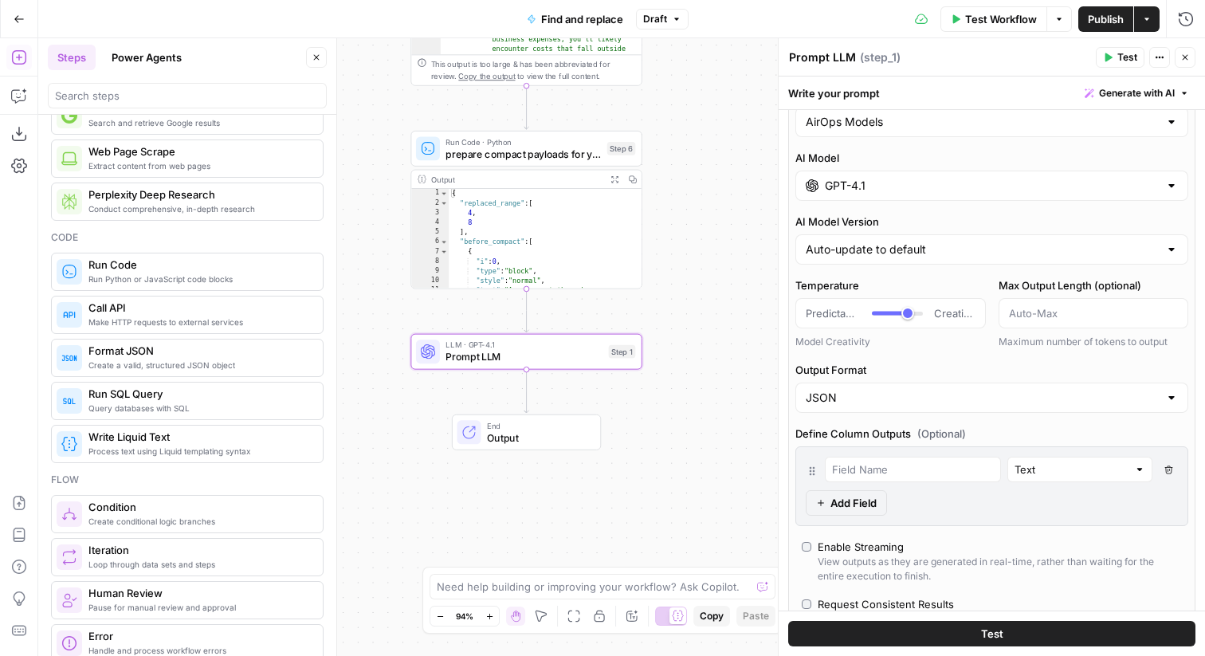
scroll to position [127, 0]
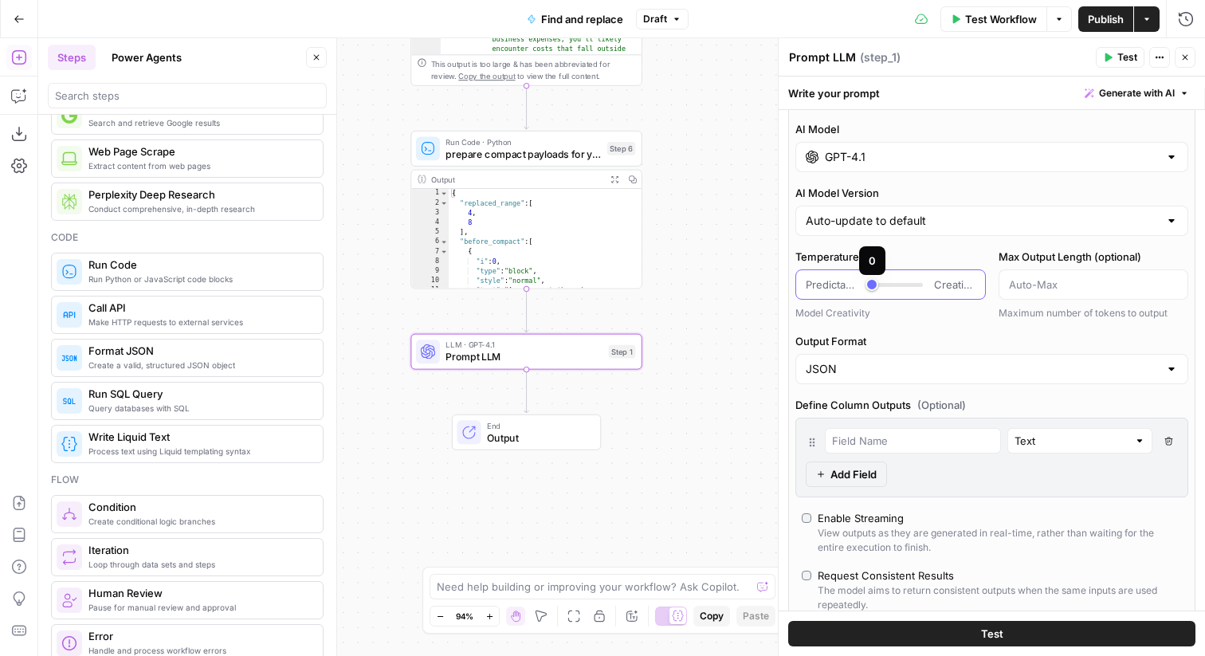
type input "***"
drag, startPoint x: 910, startPoint y: 289, endPoint x: 878, endPoint y: 288, distance: 32.7
click at [878, 288] on div at bounding box center [897, 285] width 51 height 16
click at [937, 333] on label "Output Format" at bounding box center [991, 341] width 393 height 16
click at [937, 361] on input "JSON" at bounding box center [982, 369] width 353 height 16
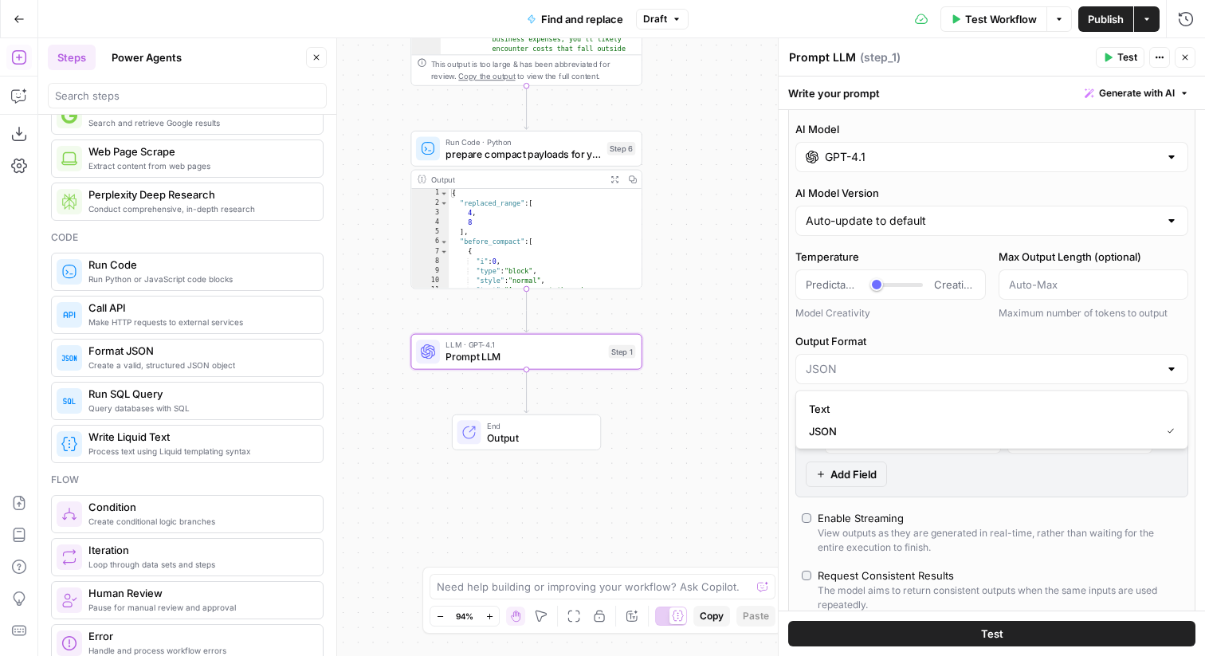
type input "JSON"
click at [915, 316] on div "Model Creativity" at bounding box center [890, 313] width 191 height 14
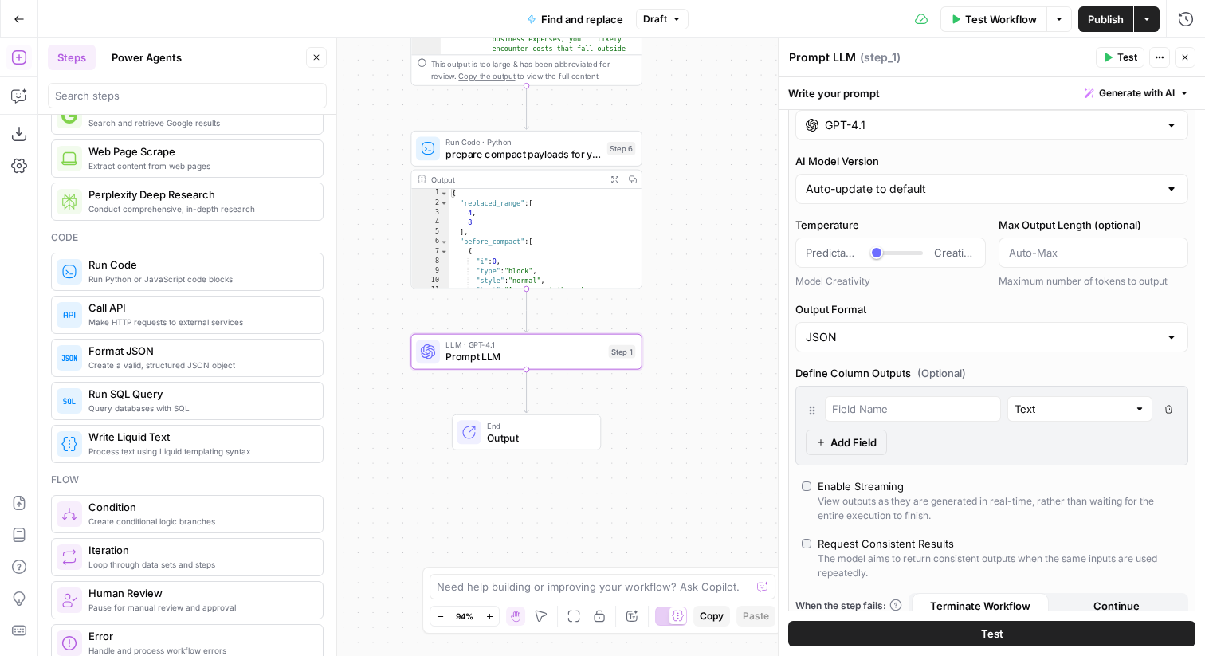
scroll to position [159, 0]
click at [905, 178] on div "Auto-update to default" at bounding box center [991, 188] width 393 height 30
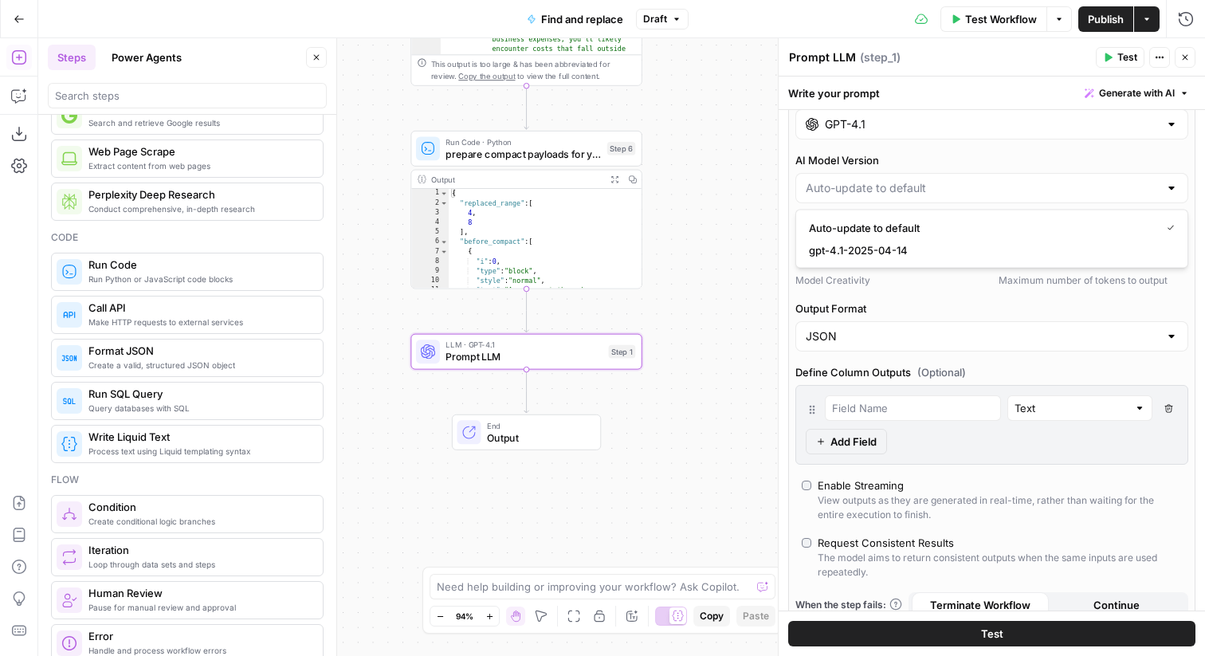
type input "Auto-update to default"
click at [924, 161] on label "AI Model Version" at bounding box center [991, 160] width 393 height 16
click at [924, 180] on input "Auto-update to default" at bounding box center [982, 188] width 353 height 16
type input "Auto-update to default"
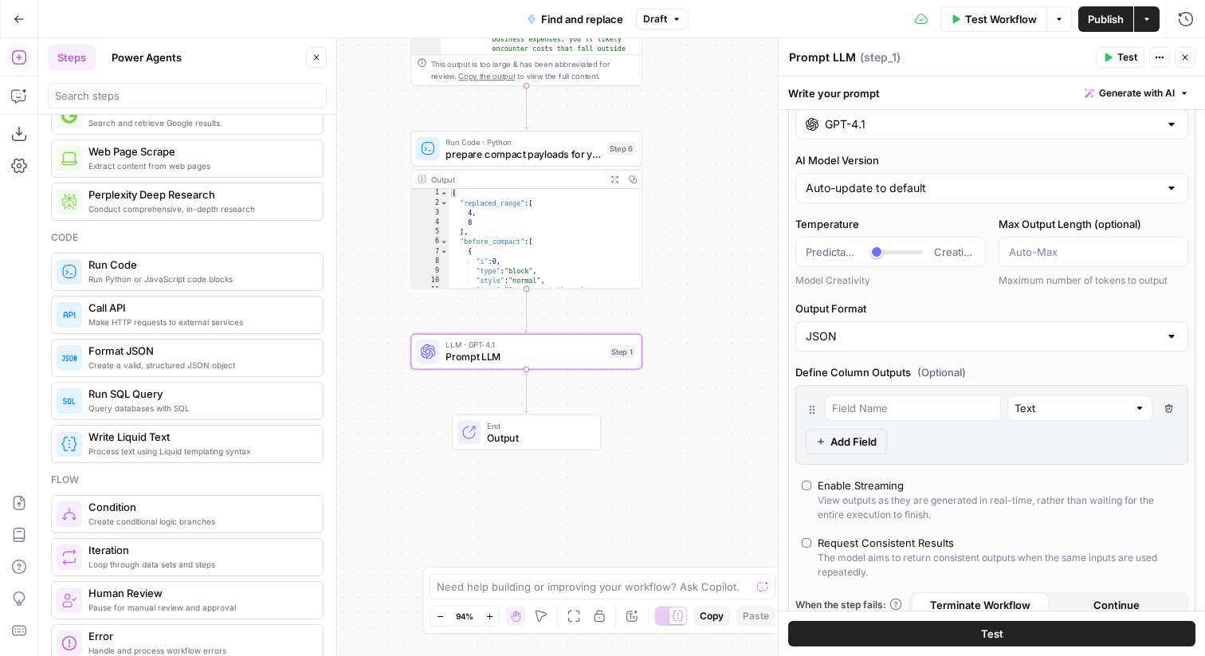
click at [970, 306] on label "Output Format" at bounding box center [991, 309] width 393 height 16
click at [970, 328] on input "JSON" at bounding box center [982, 336] width 353 height 16
type input "JSON"
click at [979, 149] on div "Models Source AirOps Models AI Model GPT-4.1 AI Model Version Auto-update to de…" at bounding box center [991, 341] width 407 height 646
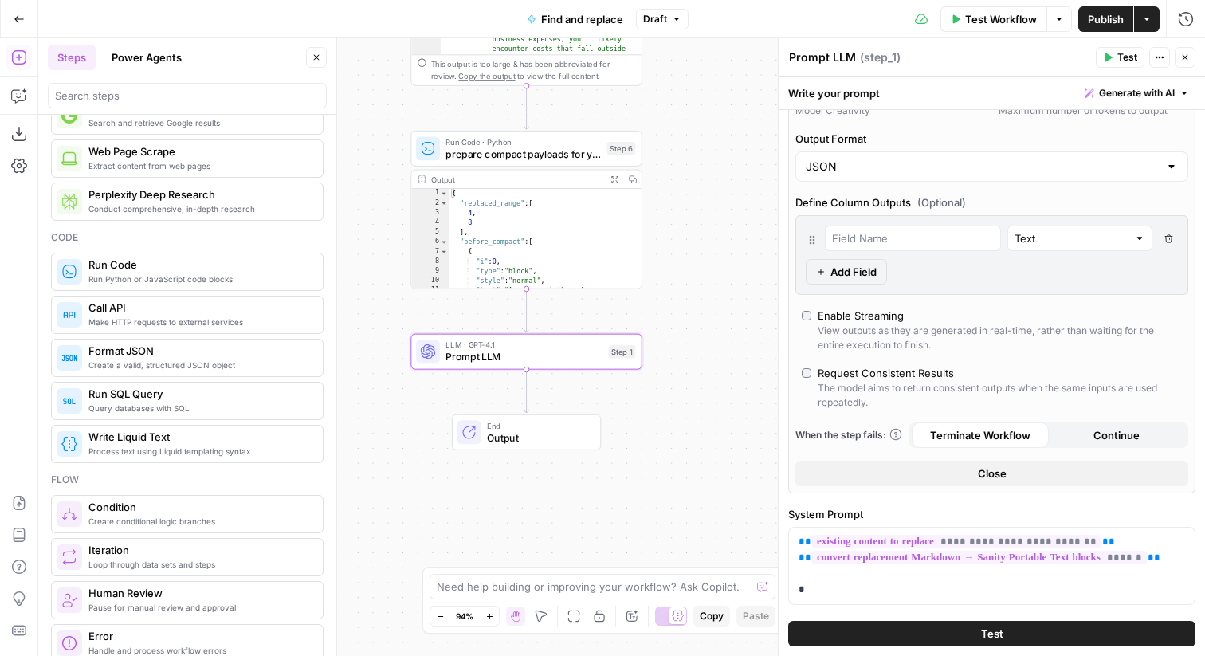
scroll to position [344, 0]
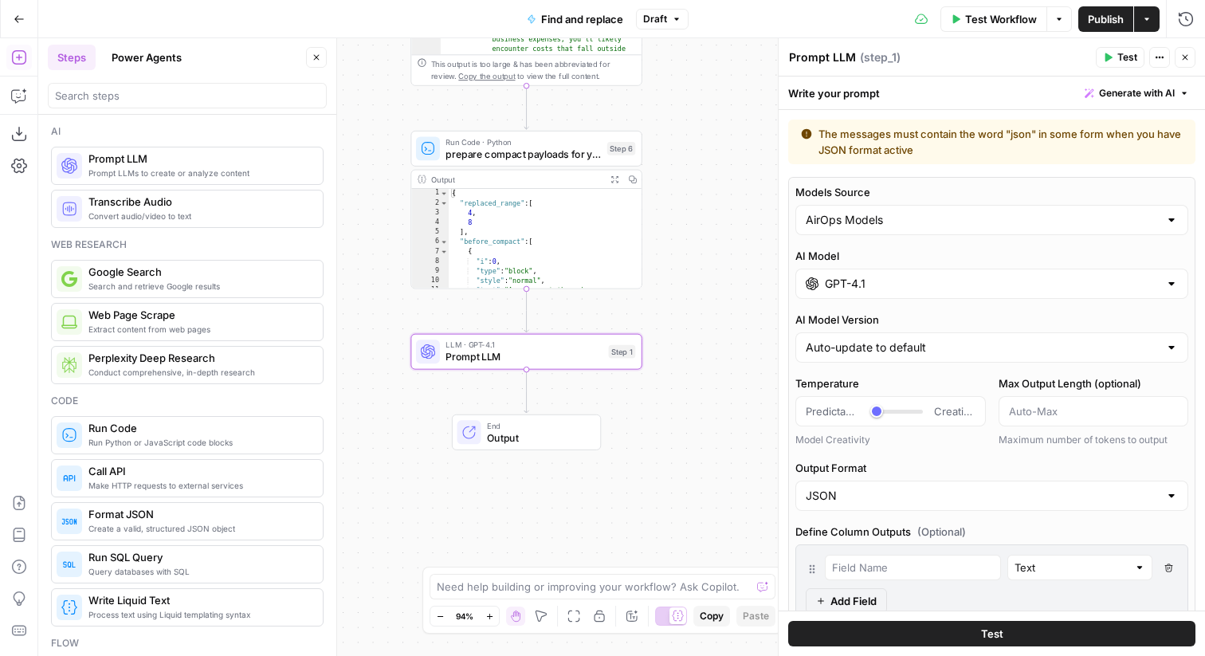
scroll to position [344, 0]
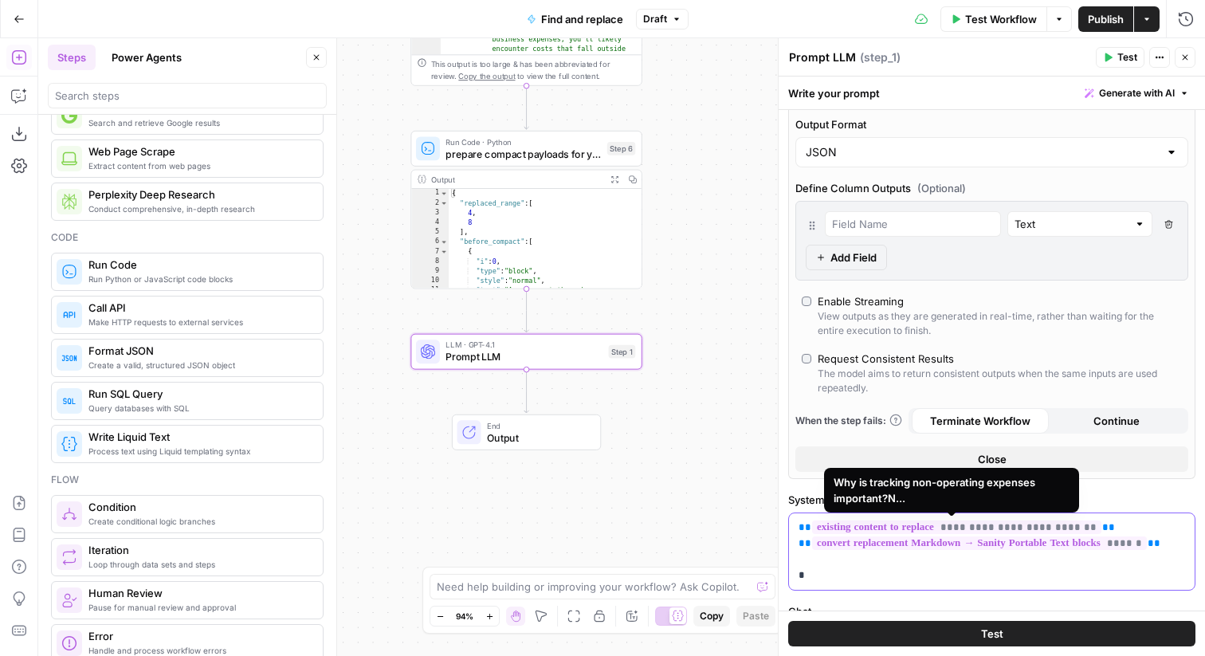
click at [878, 528] on span "**********" at bounding box center [956, 527] width 289 height 14
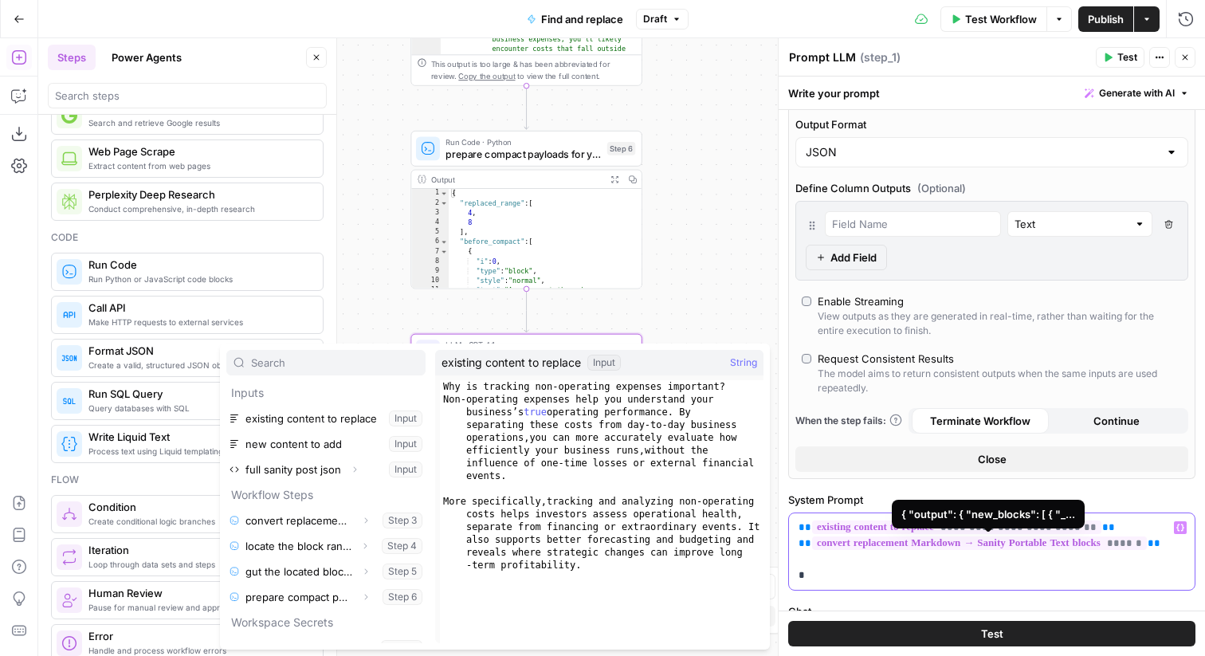
click at [1147, 540] on span "******" at bounding box center [979, 543] width 335 height 14
click at [1147, 546] on span "******" at bounding box center [979, 543] width 335 height 14
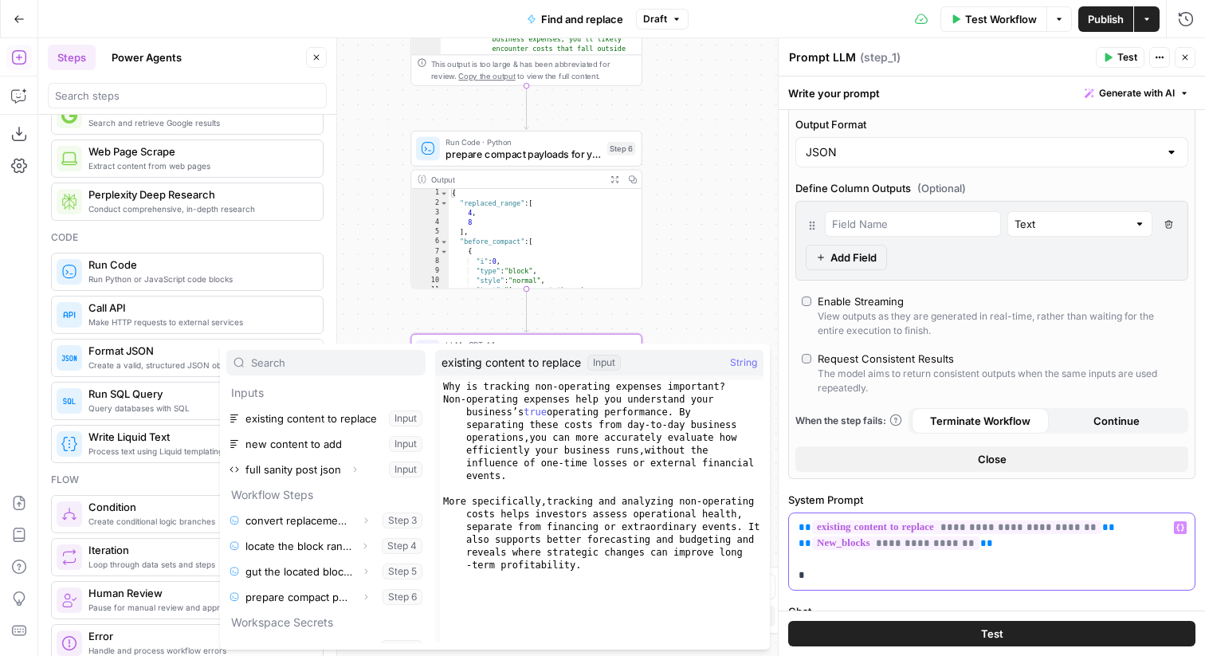
click at [891, 540] on span "**********" at bounding box center [895, 543] width 167 height 14
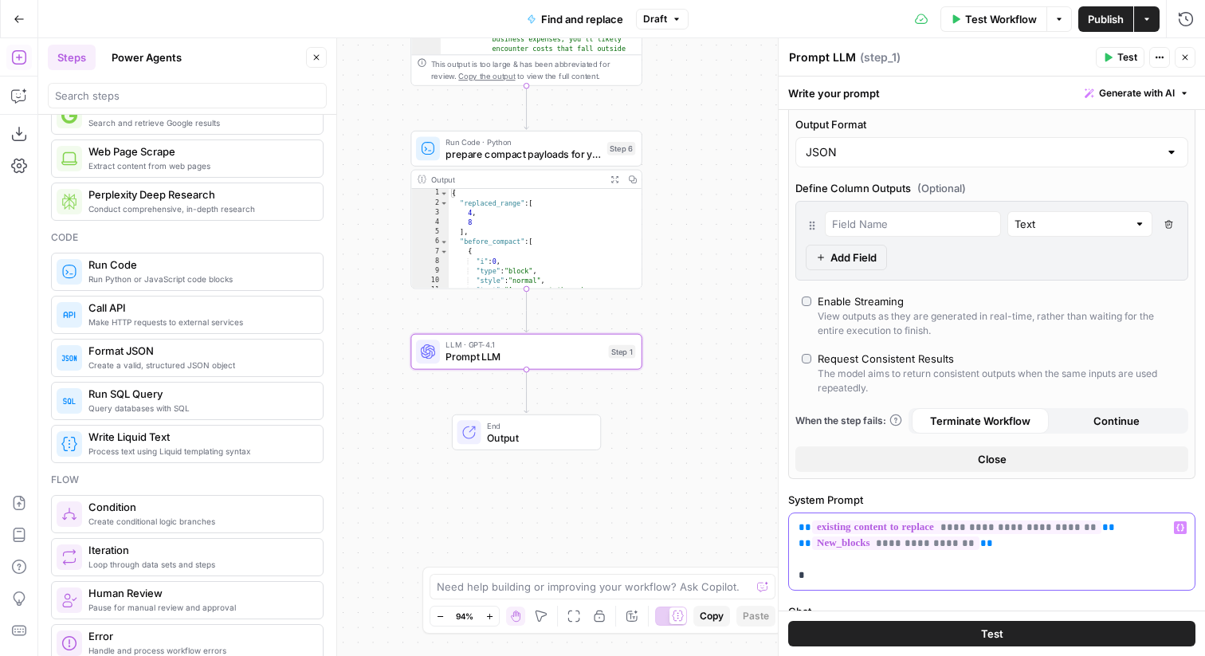
click at [855, 561] on p "**********" at bounding box center [992, 552] width 387 height 64
click at [852, 542] on span "**********" at bounding box center [895, 543] width 167 height 14
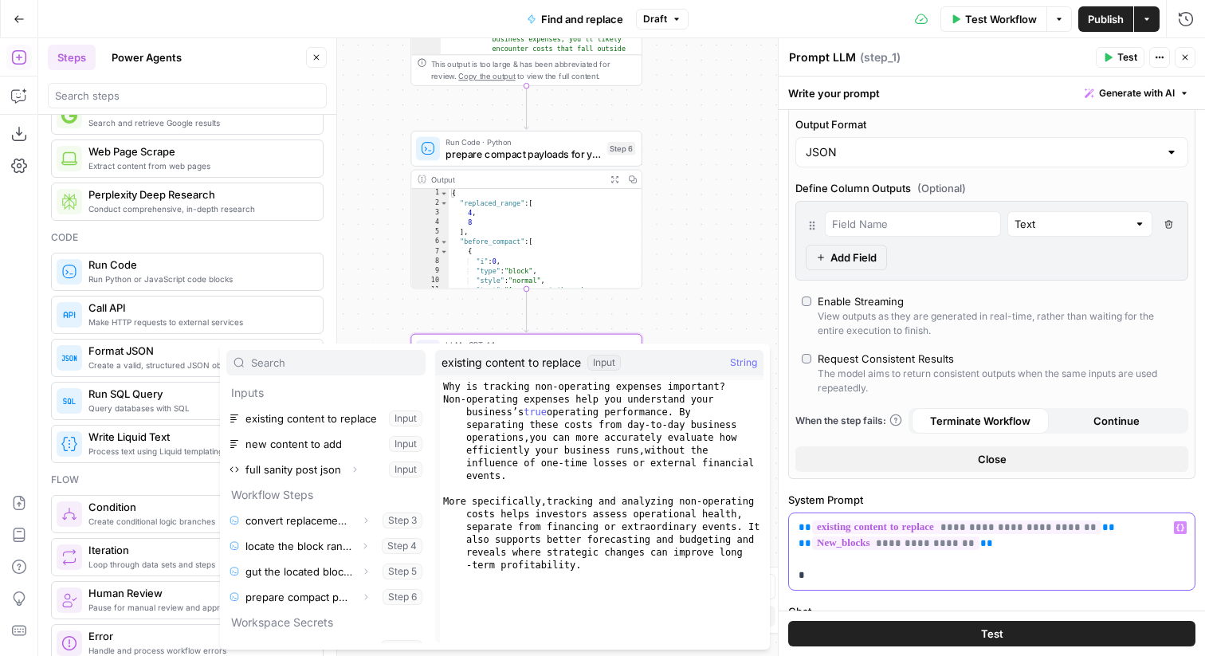
click at [976, 544] on span "**********" at bounding box center [895, 543] width 167 height 14
click at [1138, 545] on p "**********" at bounding box center [992, 552] width 387 height 64
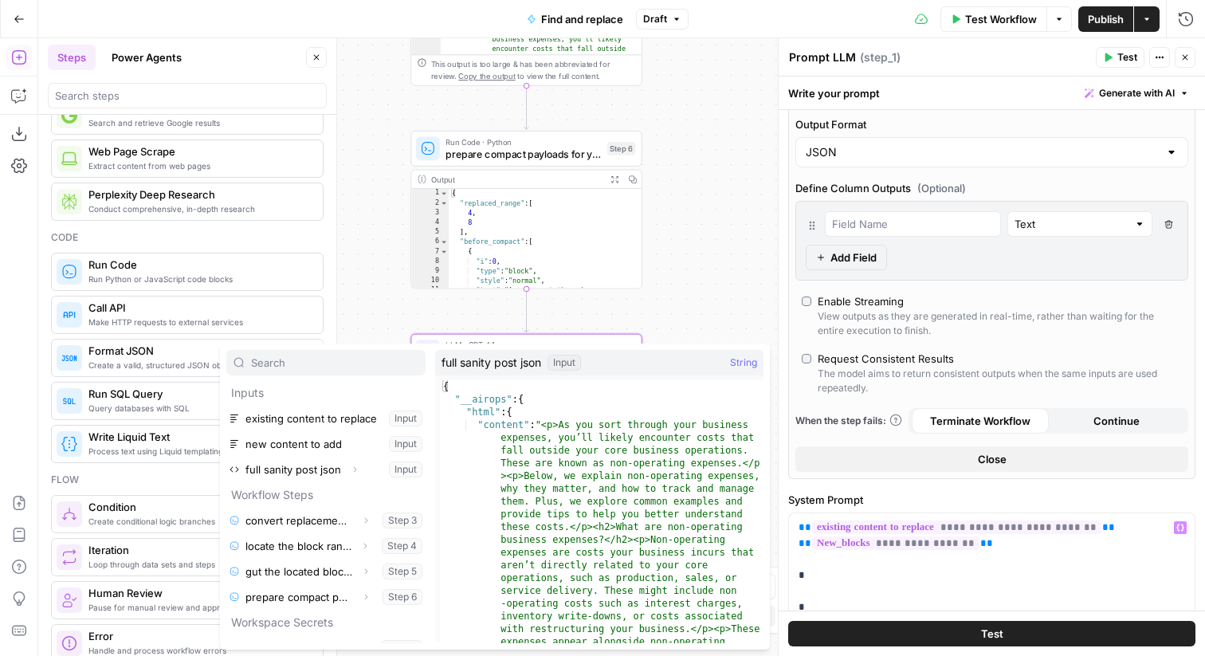
scroll to position [43, 0]
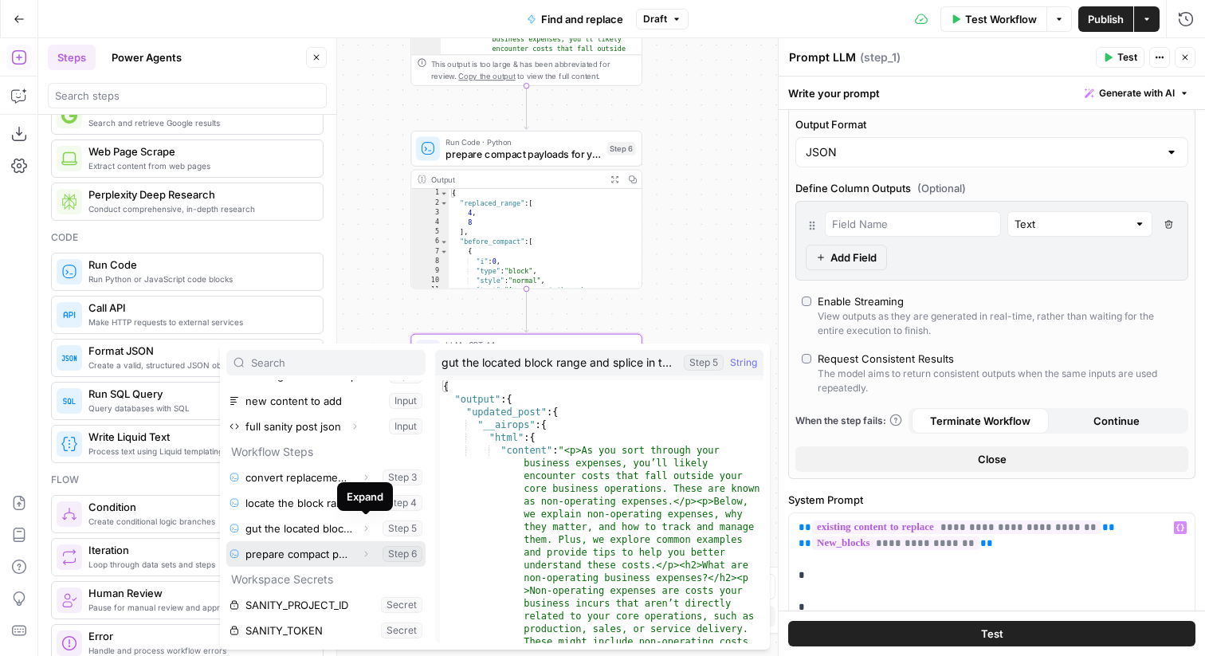
click at [368, 555] on icon "button" at bounding box center [366, 554] width 10 height 10
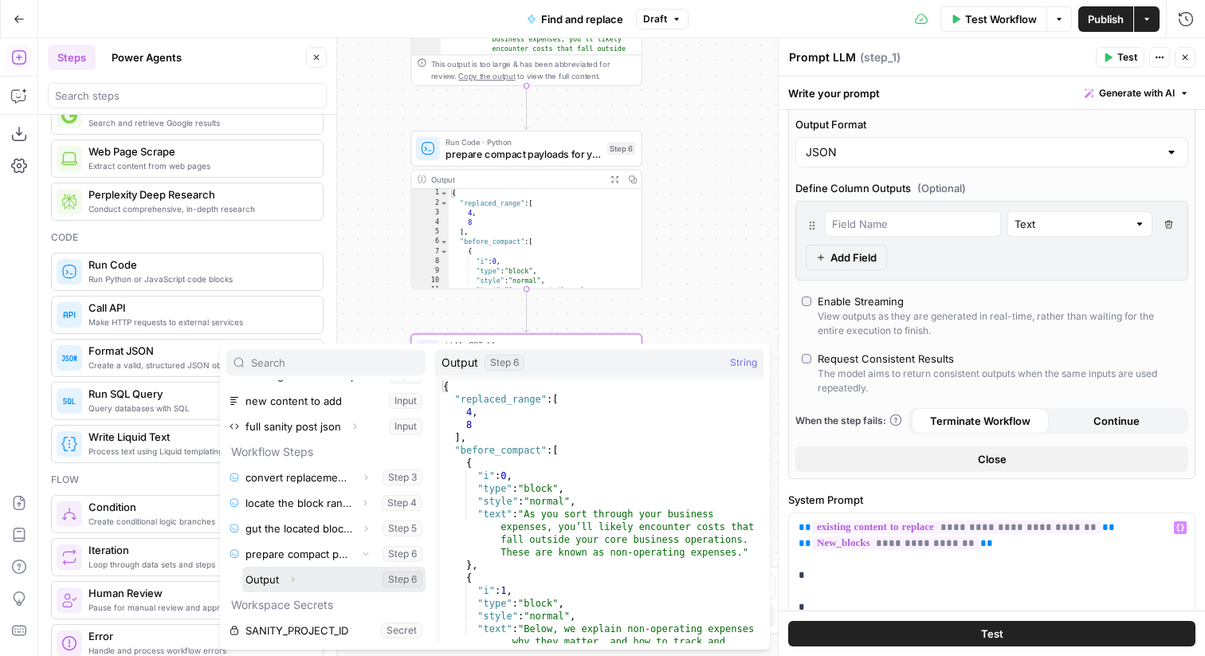
click at [296, 580] on icon "button" at bounding box center [293, 580] width 10 height 10
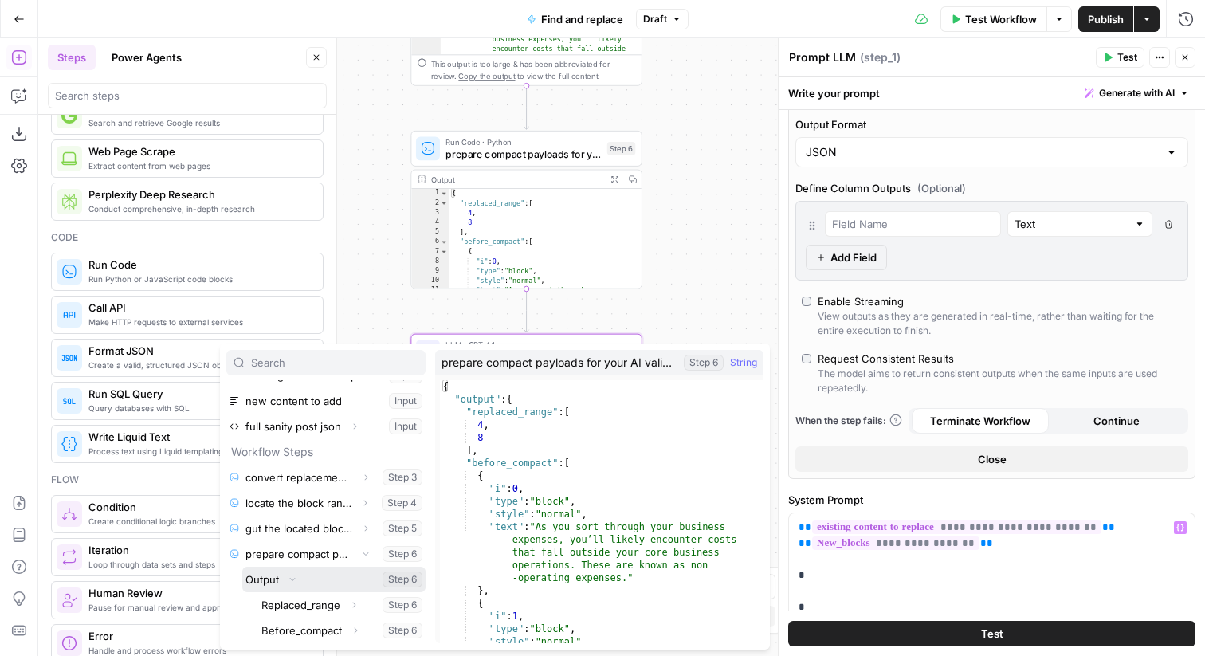
scroll to position [108, 0]
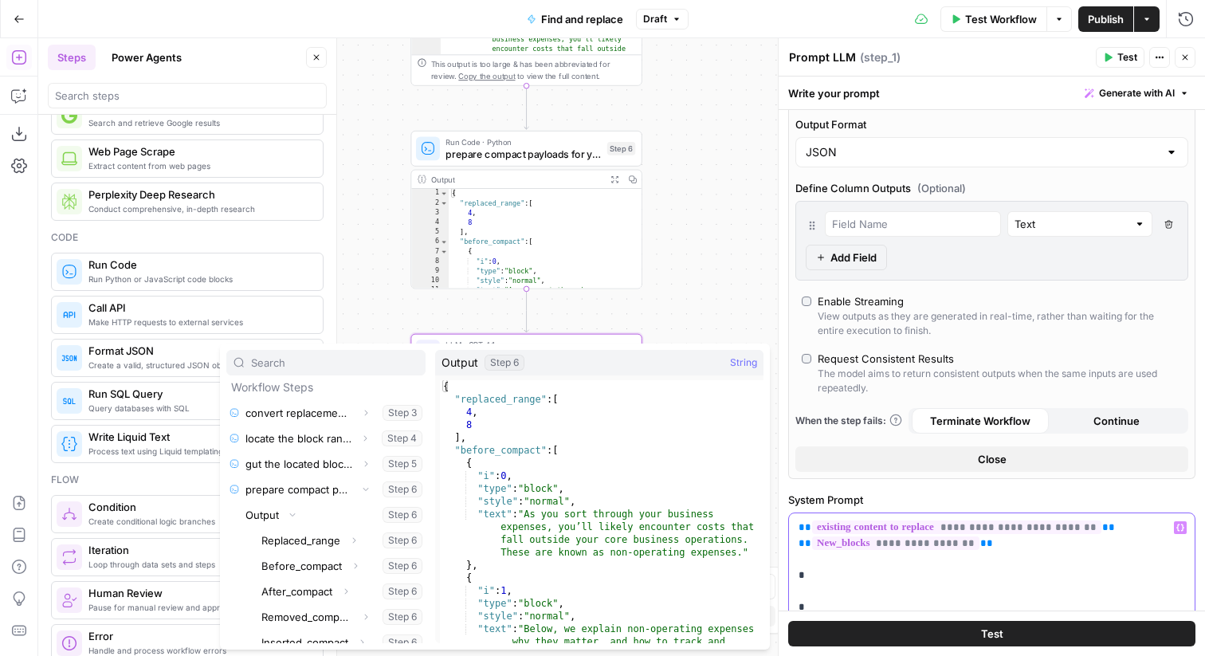
click at [1008, 544] on p "**********" at bounding box center [992, 568] width 387 height 96
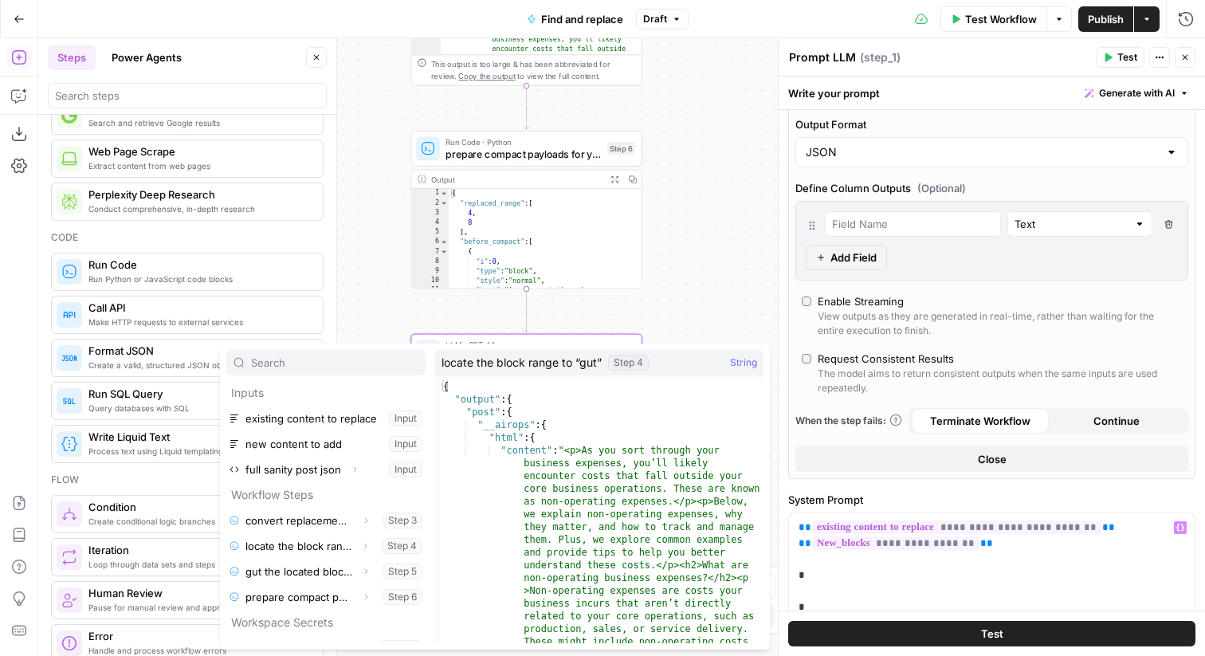
scroll to position [43, 0]
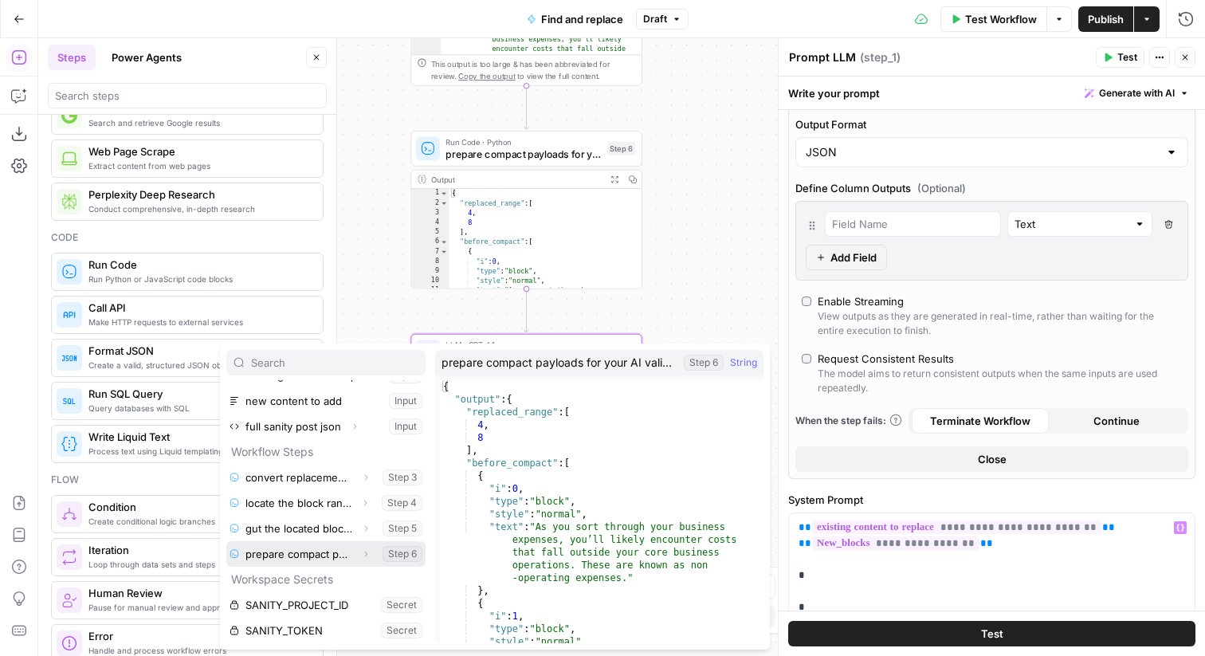
click at [365, 555] on icon "button" at bounding box center [366, 555] width 3 height 6
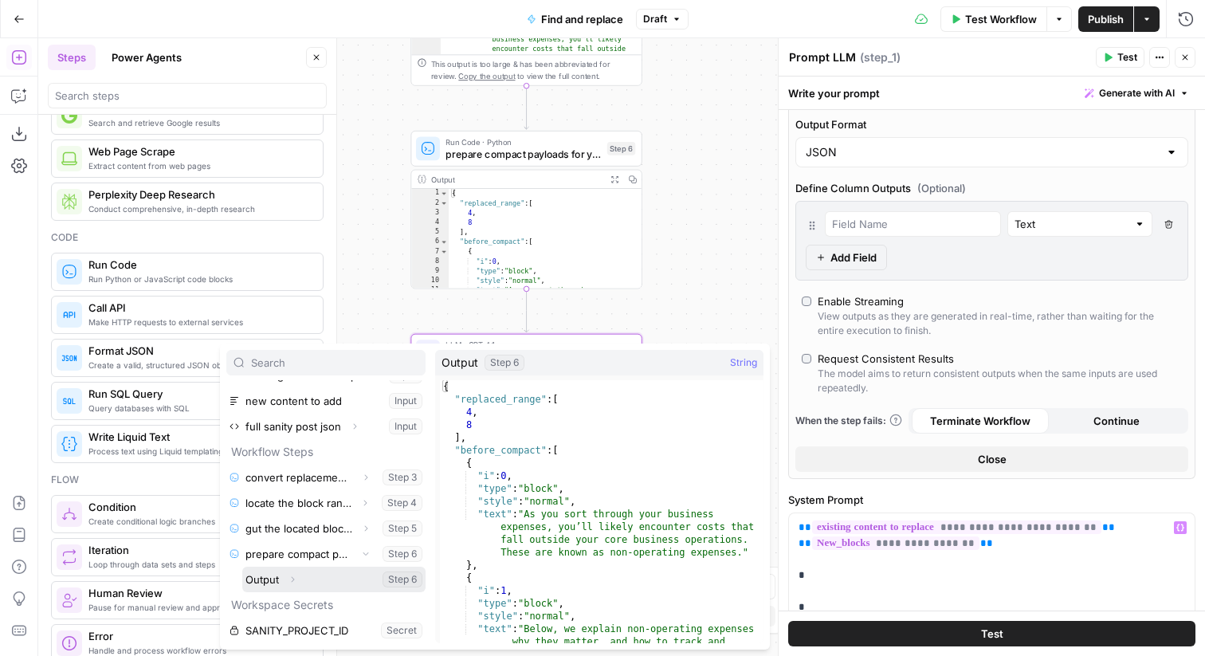
click at [295, 578] on icon "button" at bounding box center [293, 580] width 10 height 10
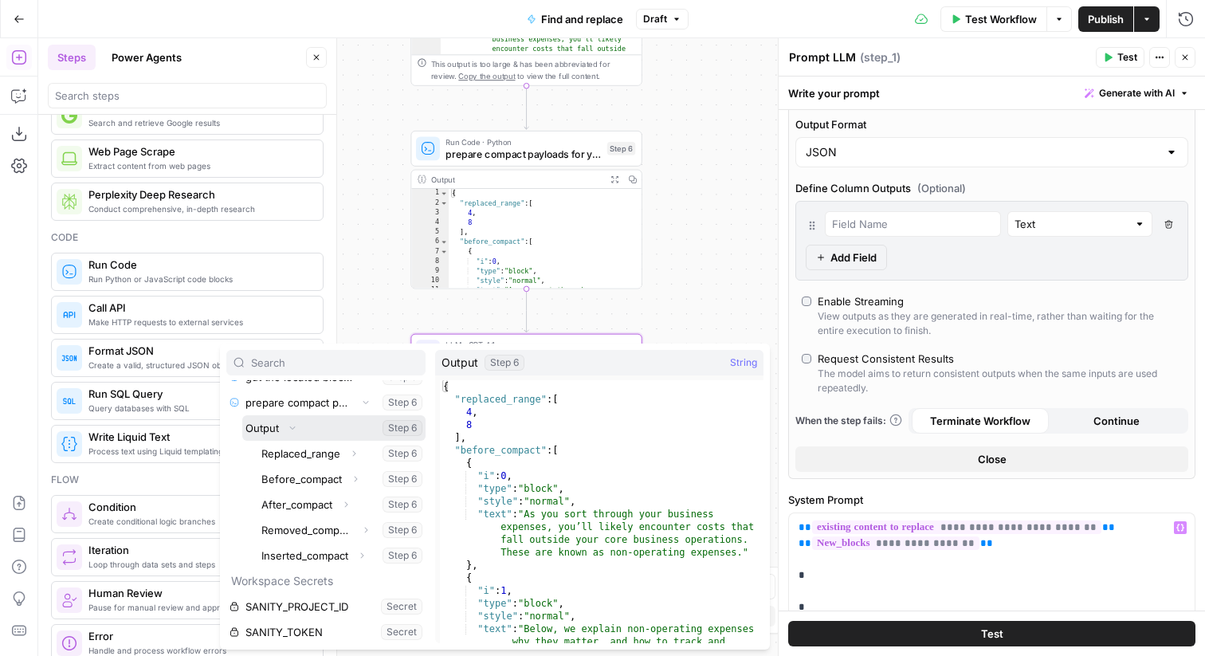
scroll to position [196, 0]
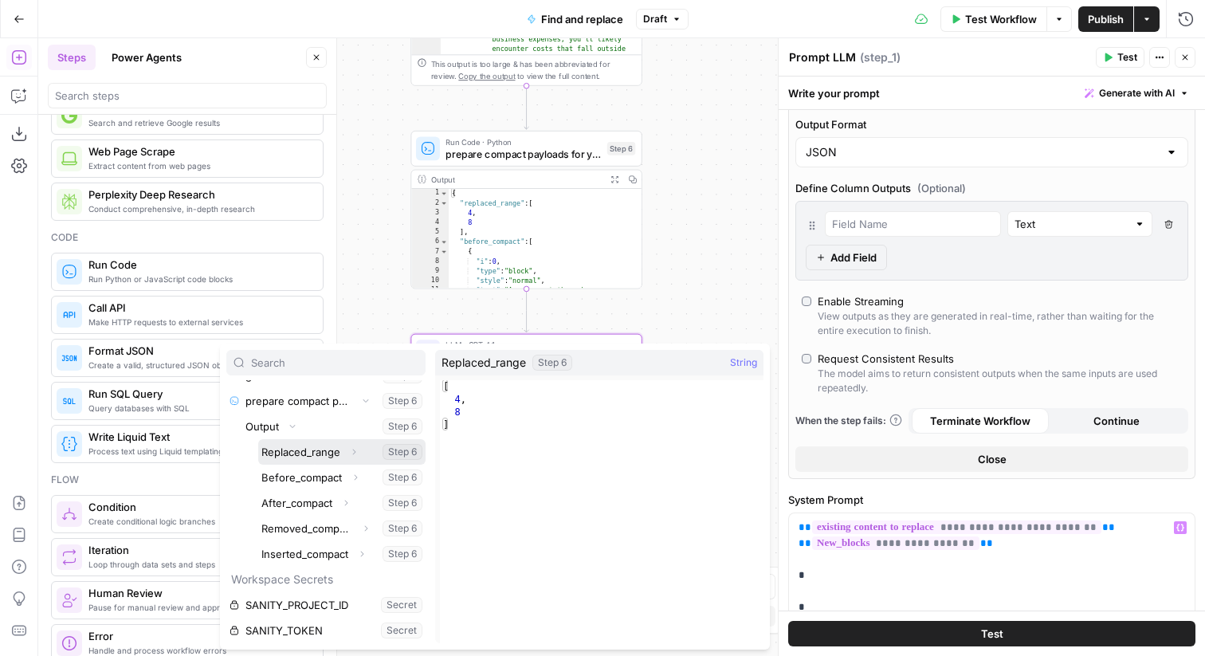
click at [333, 456] on button "Select variable Replaced_range" at bounding box center [341, 452] width 167 height 26
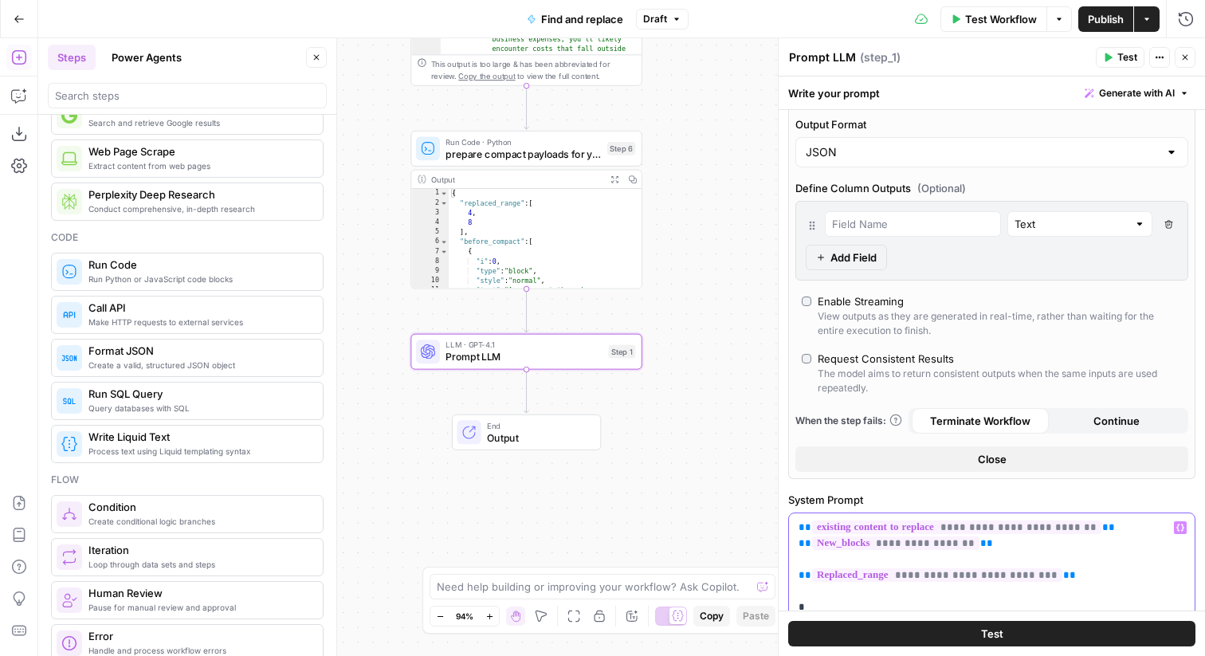
drag, startPoint x: 1066, startPoint y: 575, endPoint x: 788, endPoint y: 570, distance: 278.2
click at [788, 570] on div "**********" at bounding box center [991, 584] width 407 height 142
copy p "**********"
click at [967, 601] on p "**********" at bounding box center [992, 584] width 387 height 128
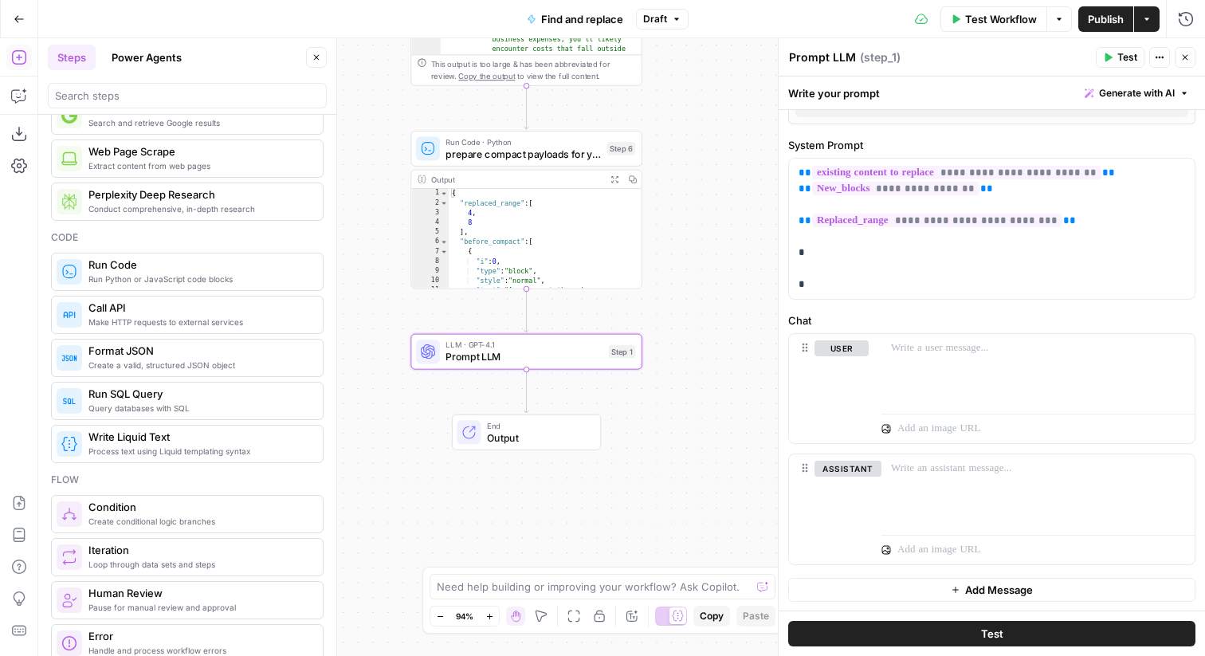
scroll to position [0, 0]
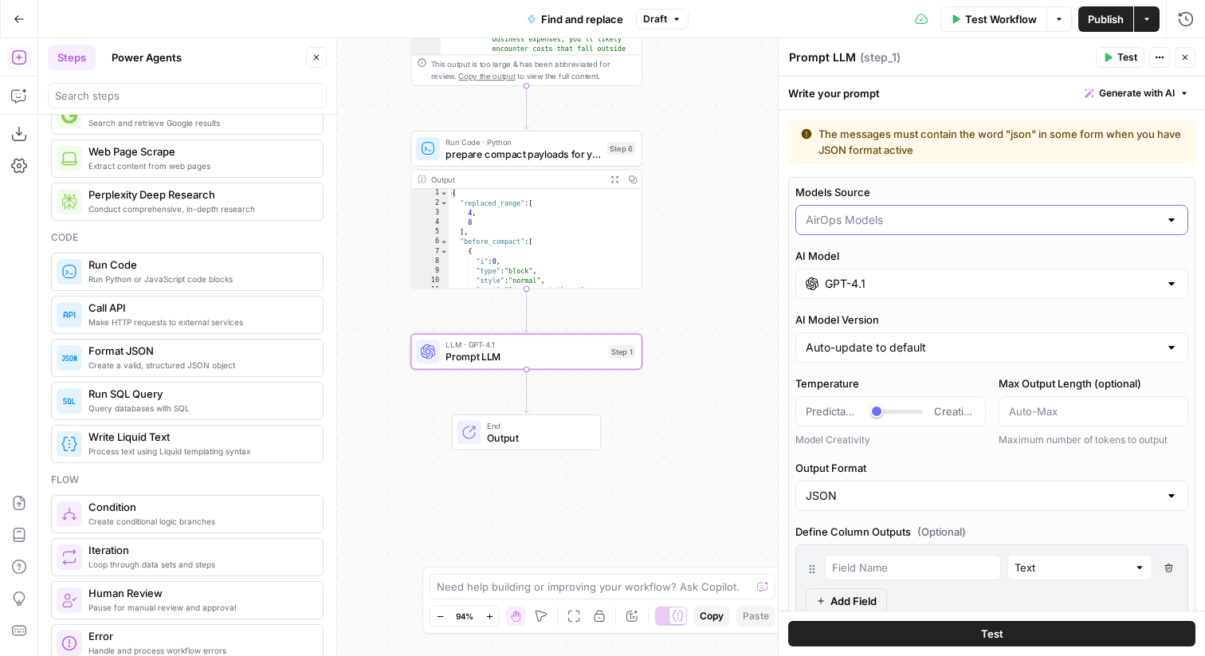
click at [905, 219] on input "Models Source" at bounding box center [982, 220] width 353 height 16
type input "AirOps Models"
click at [898, 183] on div "Models Source AirOps Models AI Model GPT-4.1 AI Model Version Auto-update to de…" at bounding box center [991, 500] width 407 height 646
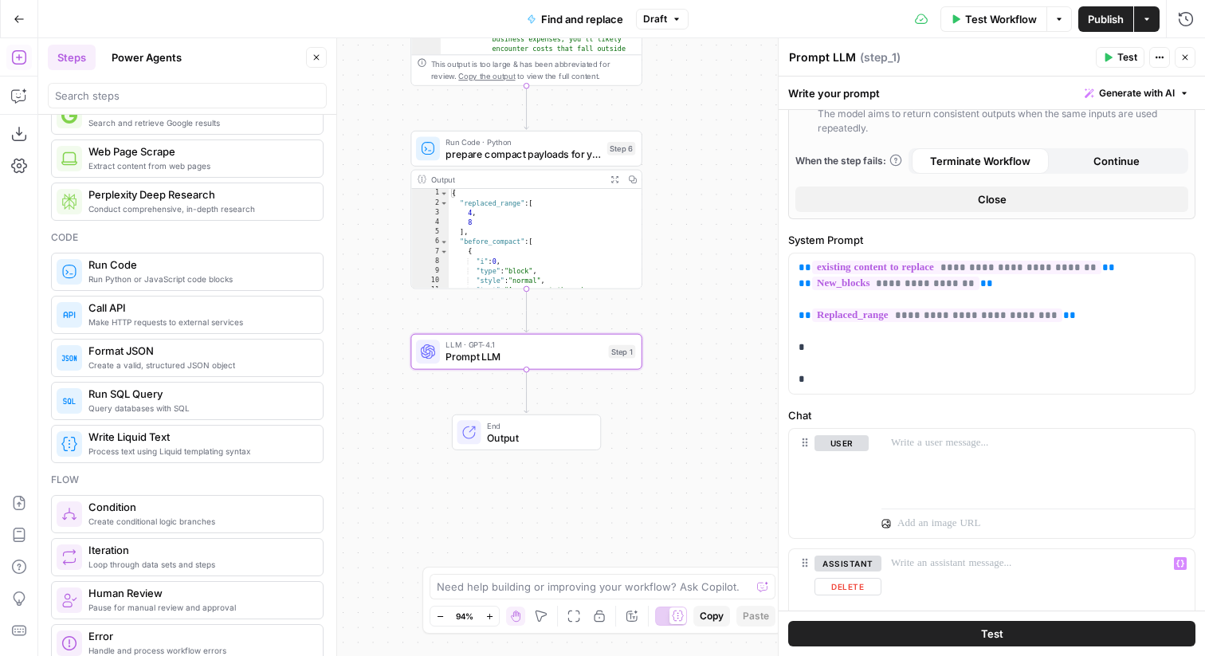
scroll to position [600, 0]
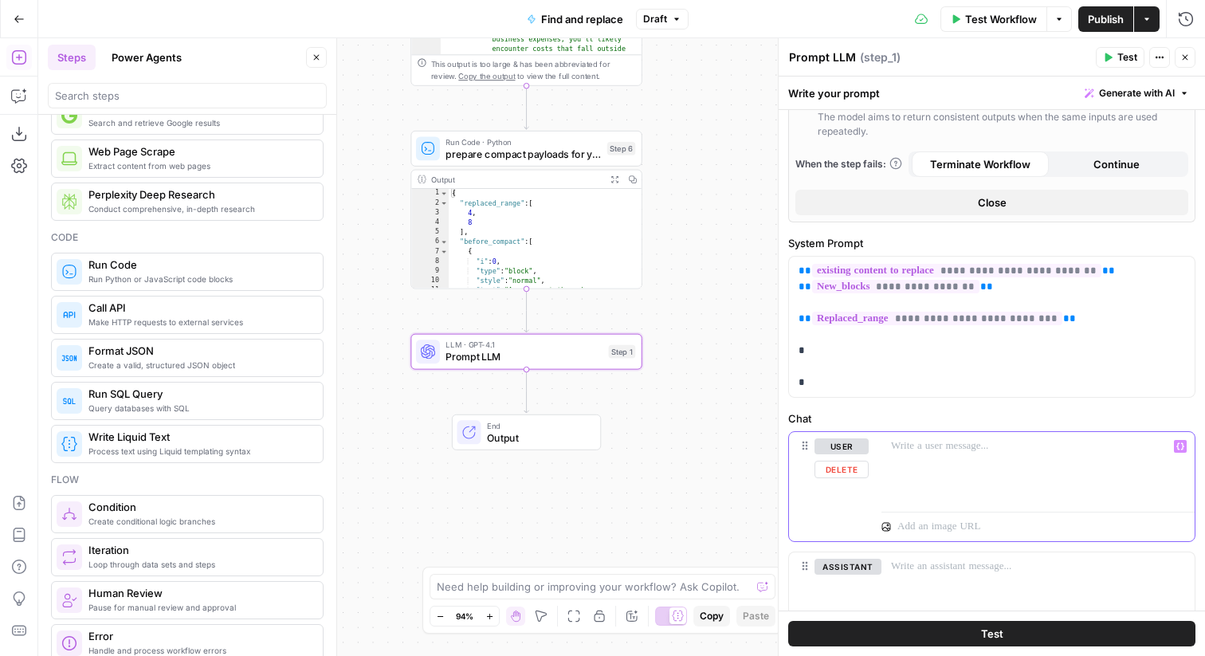
click at [937, 455] on div at bounding box center [1038, 468] width 313 height 73
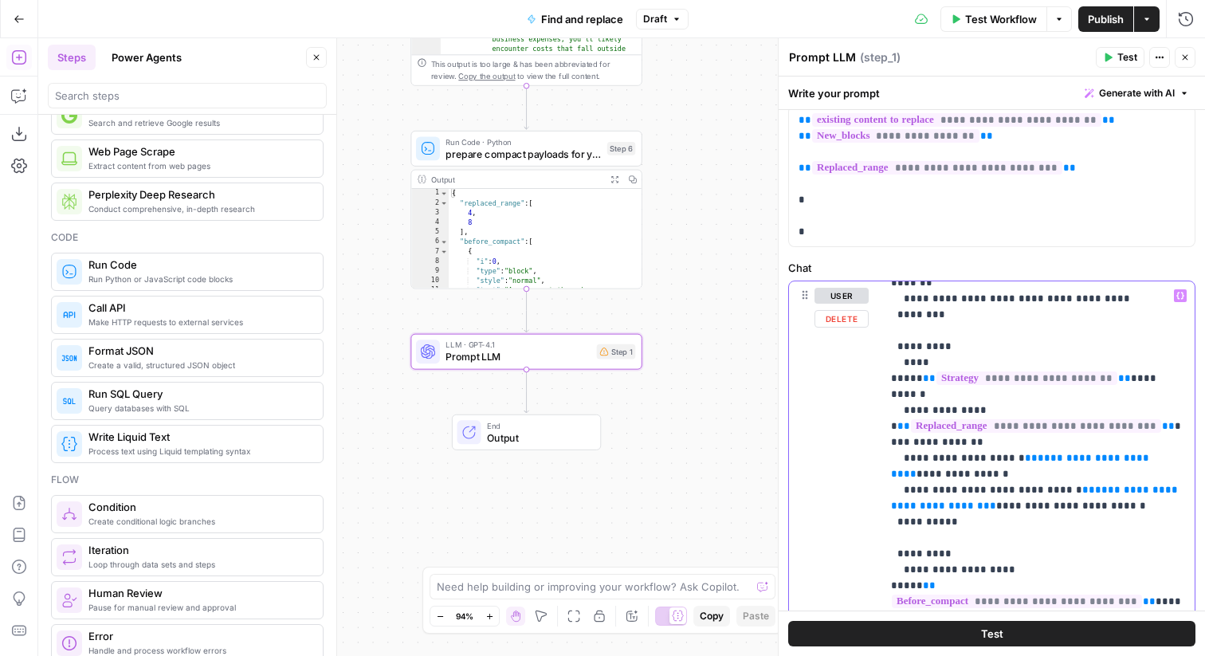
scroll to position [531, 0]
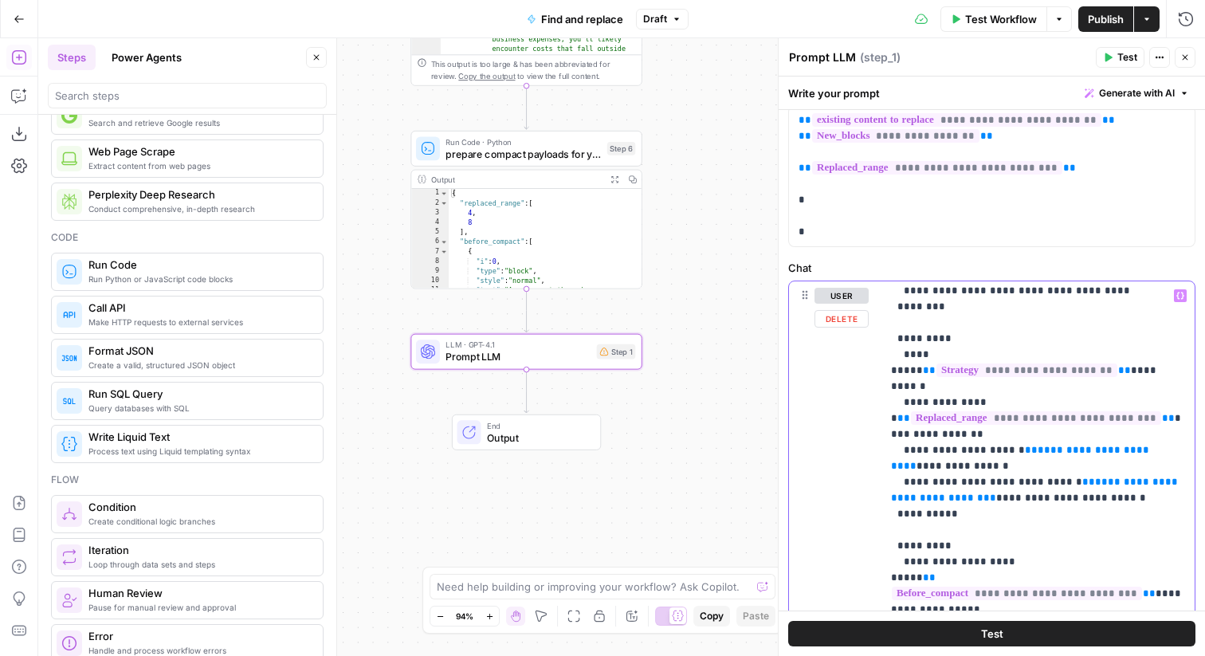
click at [883, 367] on div "**********" at bounding box center [1038, 606] width 313 height 650
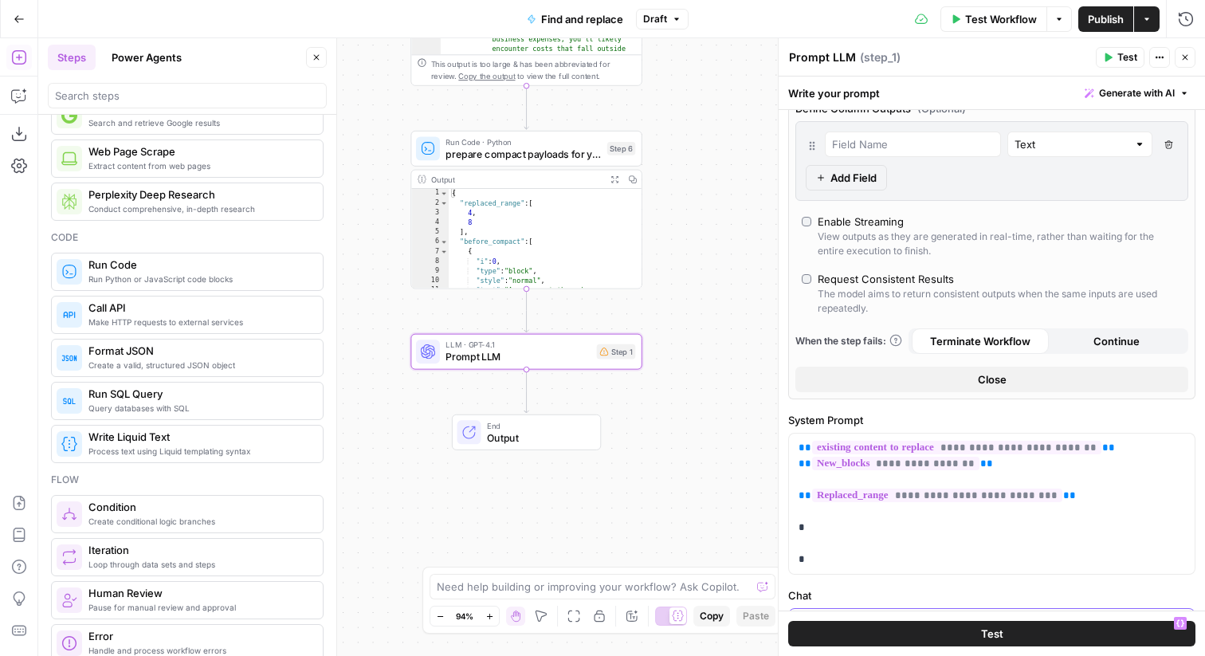
scroll to position [368, 0]
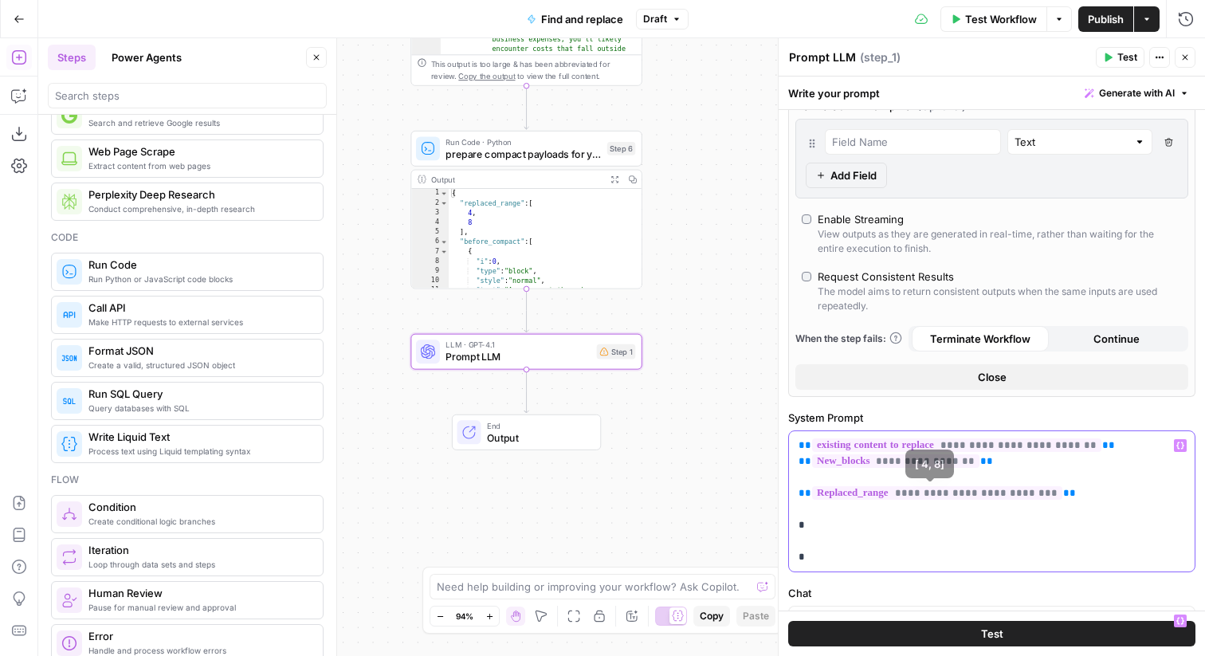
click at [949, 523] on p "**********" at bounding box center [992, 502] width 387 height 128
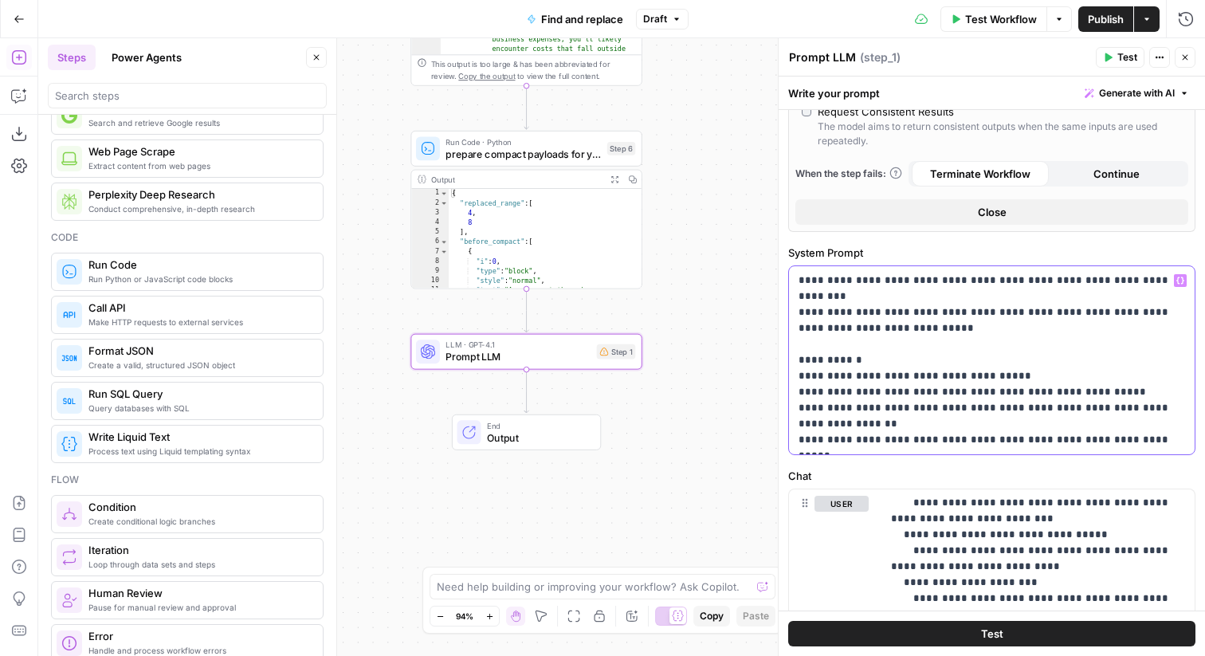
scroll to position [536, 0]
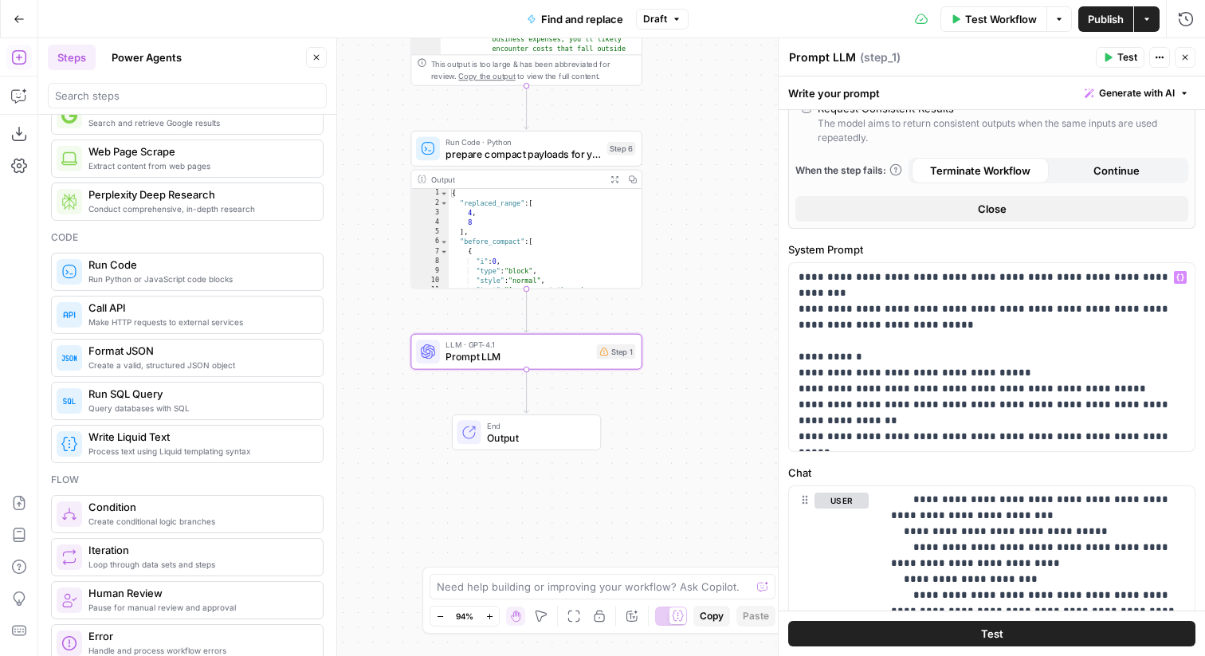
click at [932, 470] on label "Chat" at bounding box center [991, 473] width 407 height 16
click at [937, 407] on p "**********" at bounding box center [992, 356] width 387 height 175
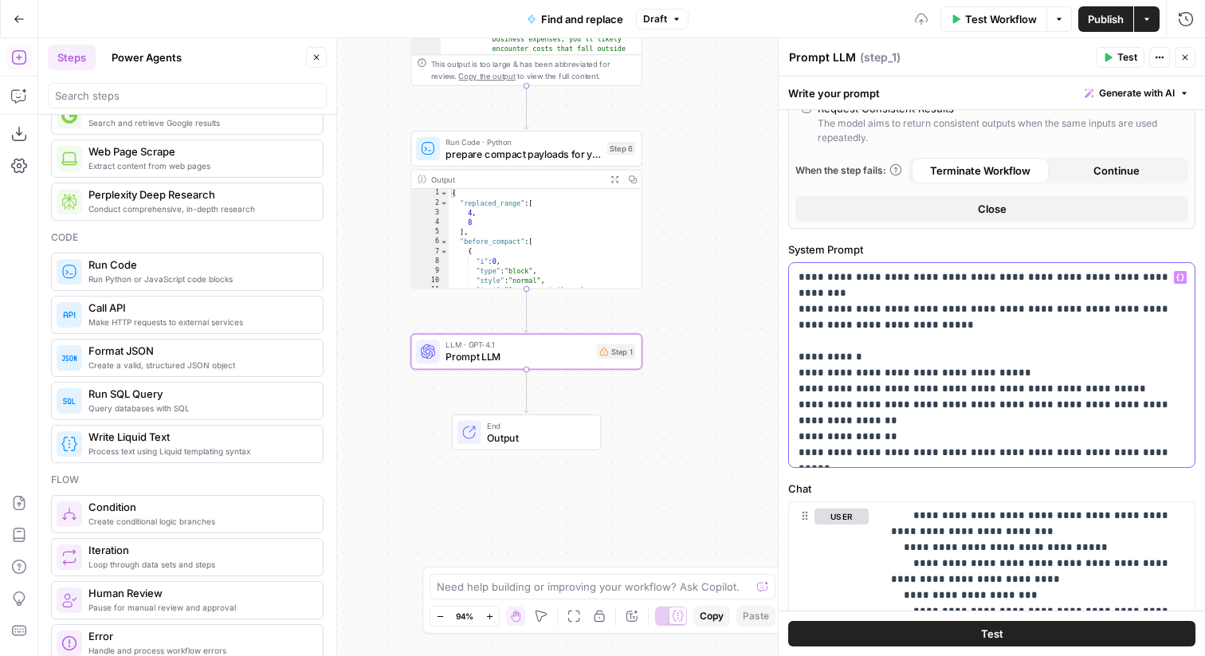
click at [962, 420] on p "**********" at bounding box center [992, 364] width 387 height 191
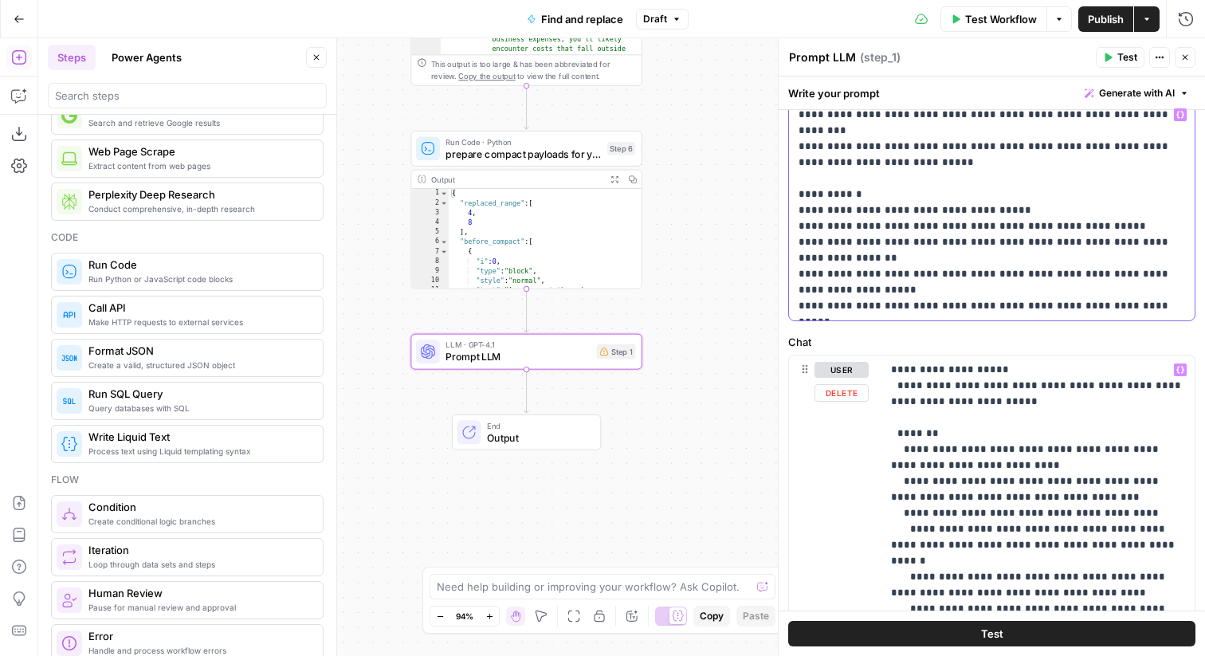
scroll to position [698, 0]
click at [539, 149] on span "prepare compact payloads for your AI validation step" at bounding box center [523, 154] width 155 height 15
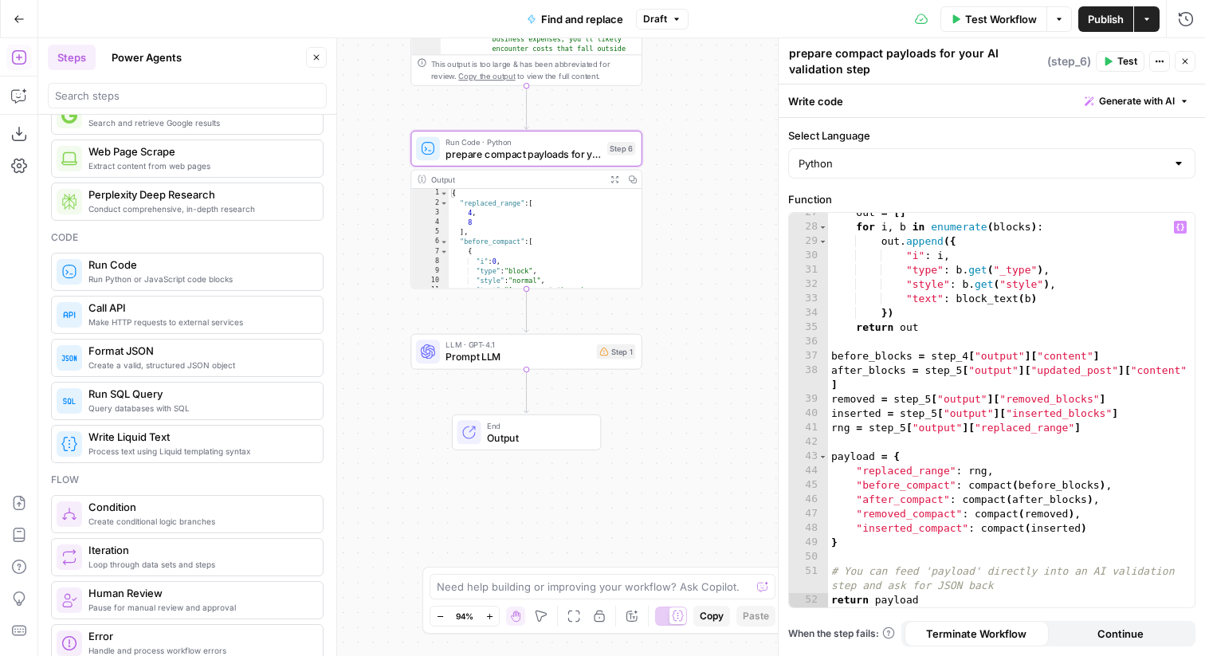
scroll to position [452, 0]
click at [945, 316] on div "out = [ ] for i , b in enumerate ( blocks ) : out . append ({ "i" : i , "type" …" at bounding box center [1011, 417] width 367 height 423
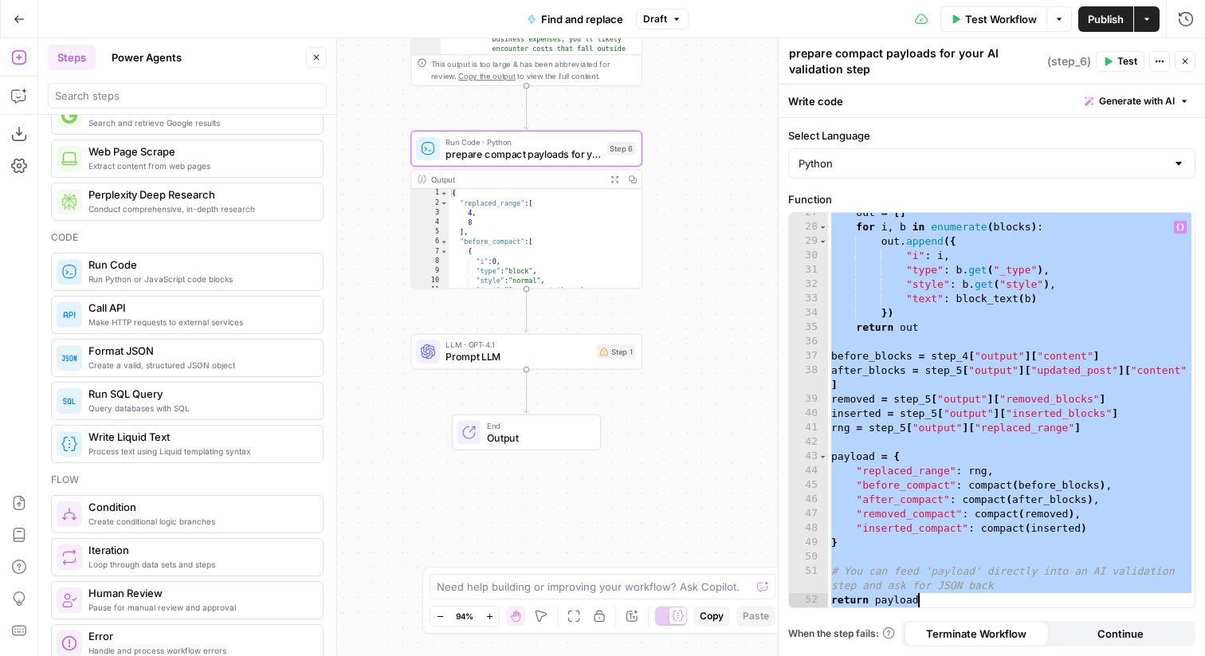
paste textarea
type textarea "*"
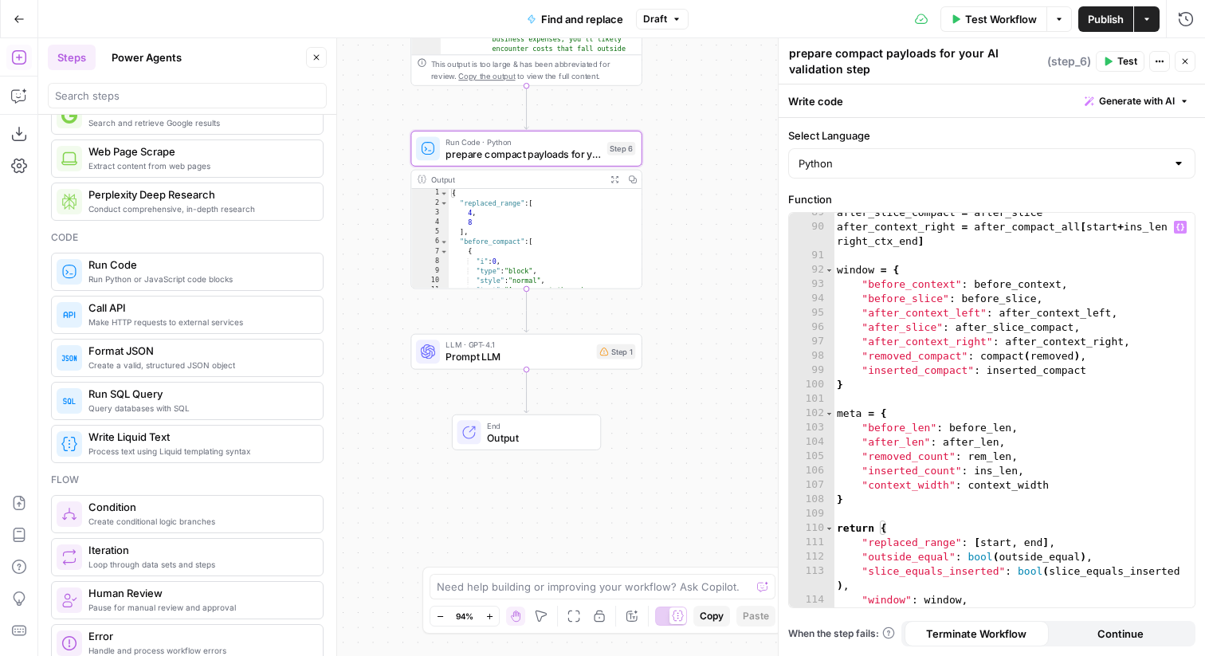
scroll to position [1557, 0]
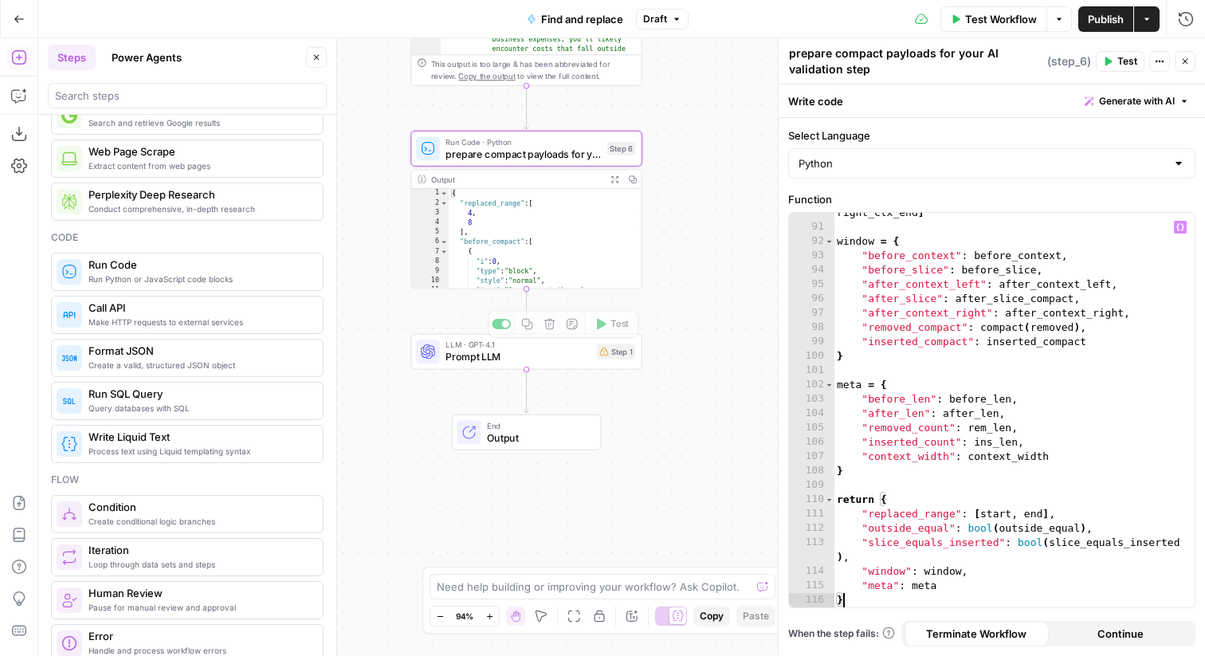
click at [456, 354] on span "Prompt LLM" at bounding box center [518, 356] width 145 height 15
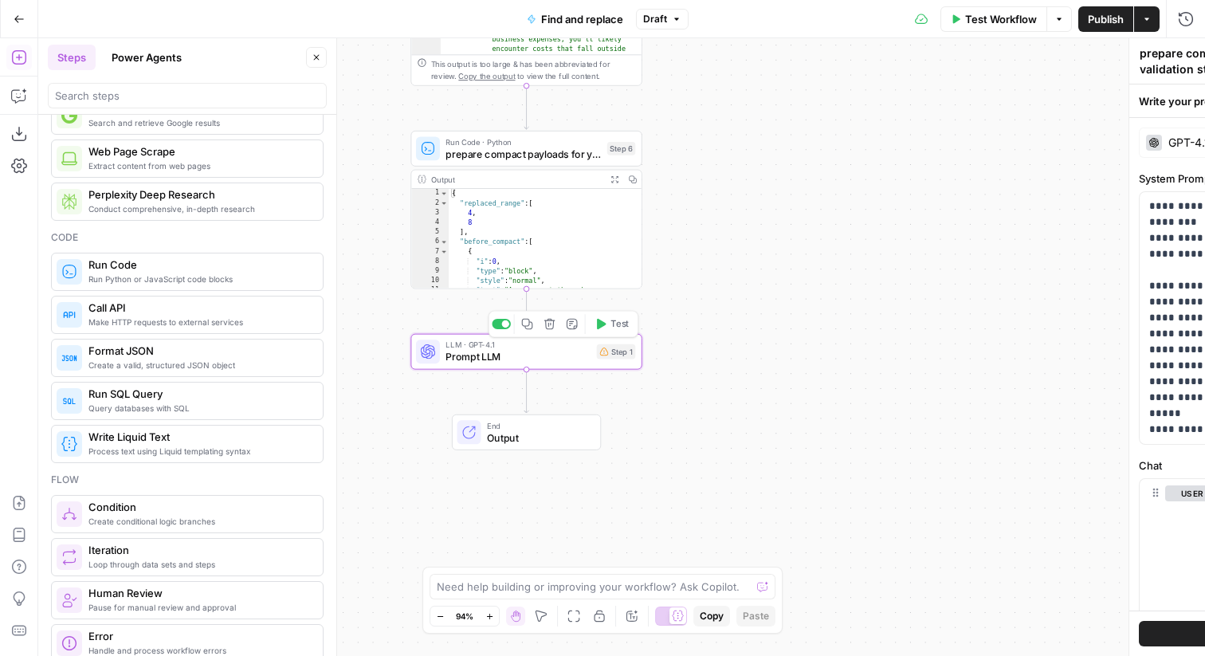
type textarea "Prompt LLM"
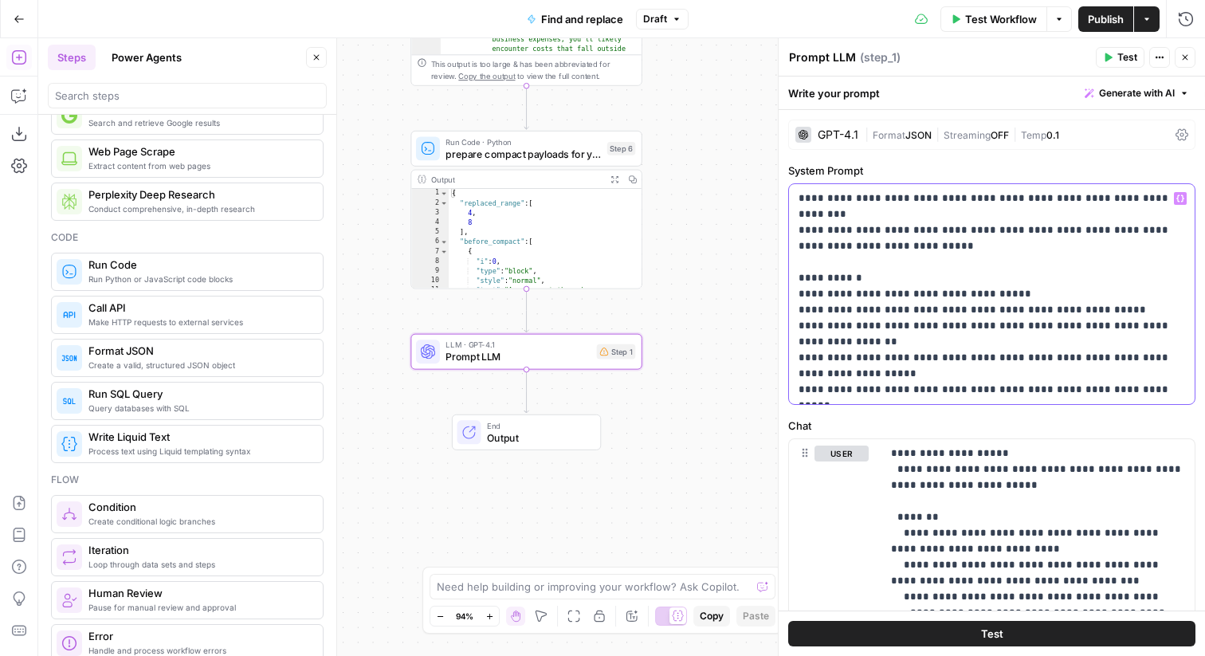
click at [937, 258] on p "**********" at bounding box center [992, 294] width 387 height 207
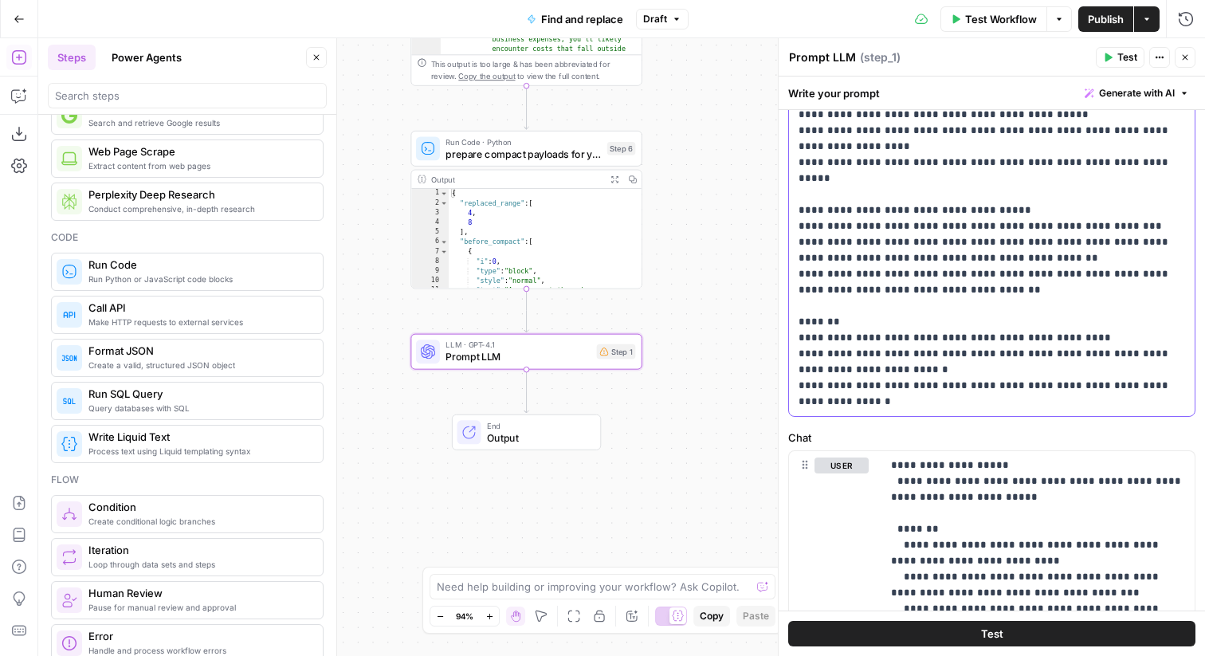
scroll to position [555, 0]
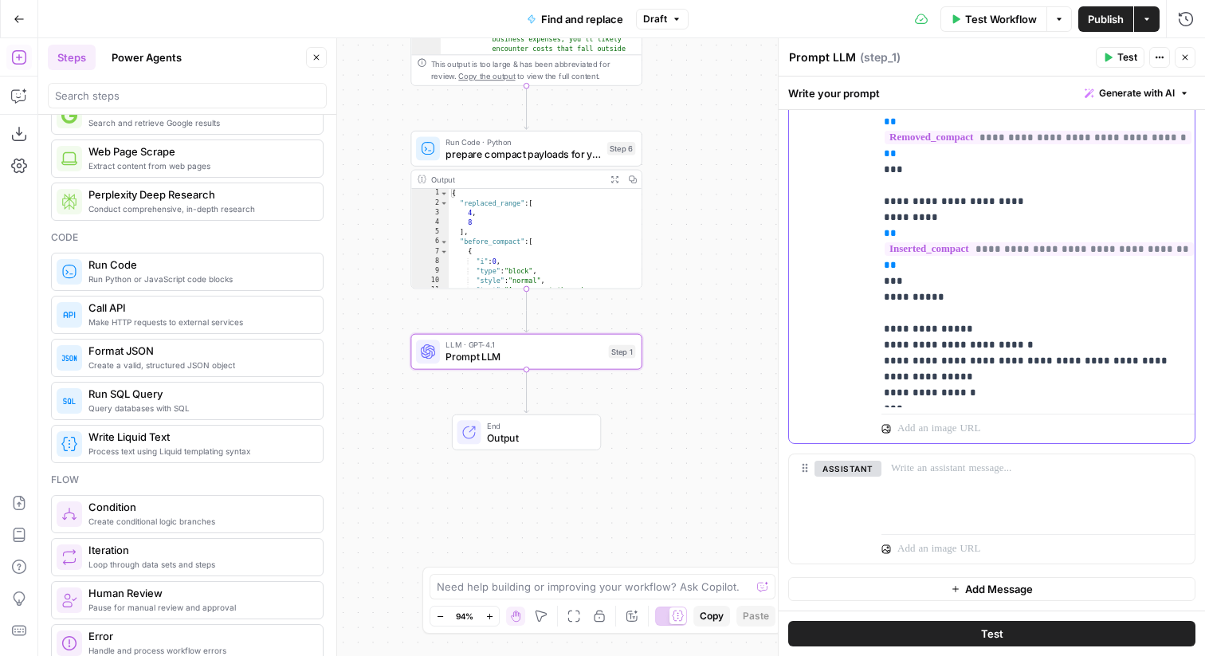
scroll to position [565, 7]
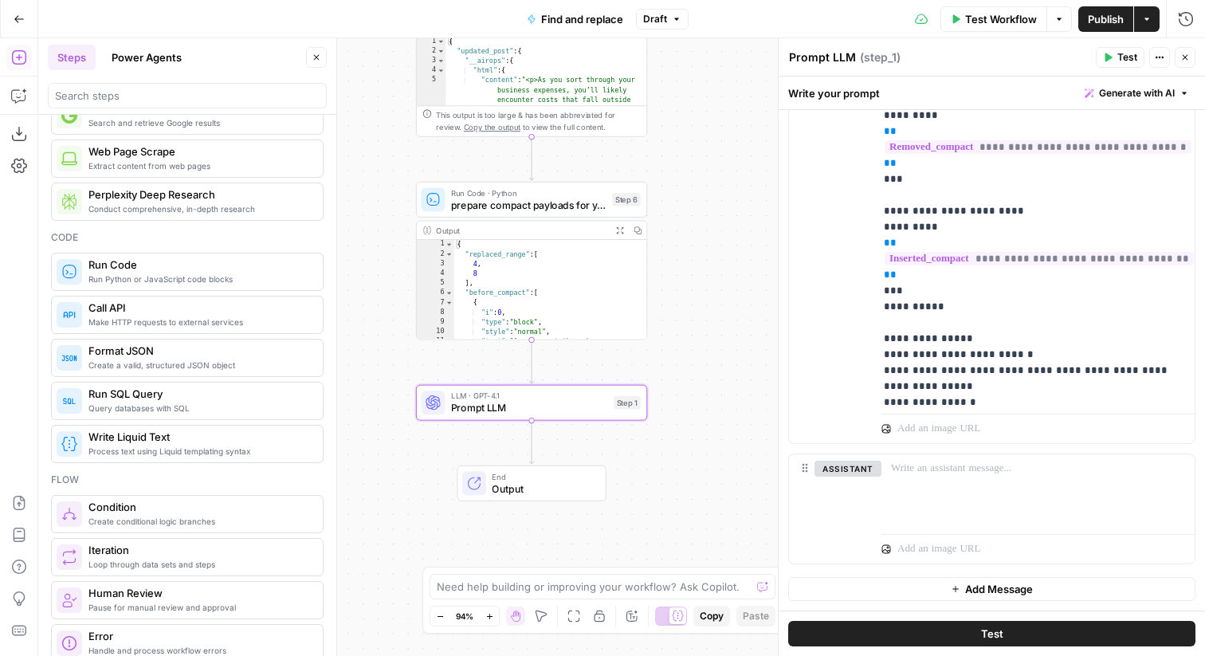
click at [975, 21] on span "Test Workflow" at bounding box center [1001, 19] width 72 height 16
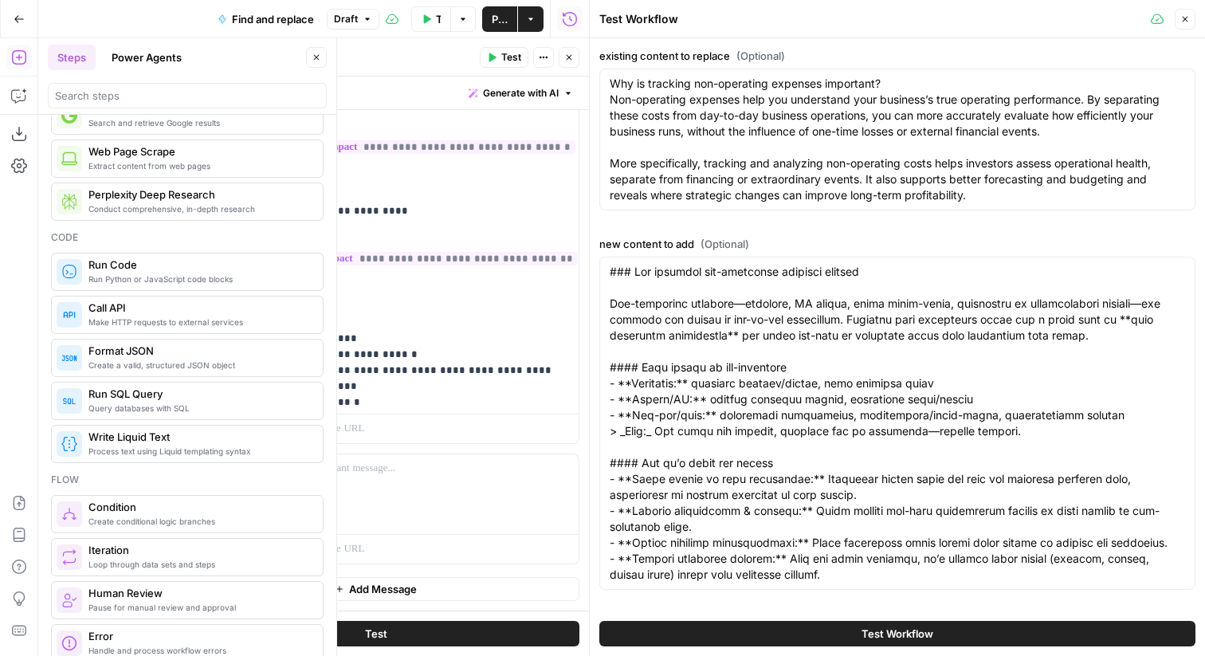
click at [890, 638] on span "Test Workflow" at bounding box center [898, 634] width 72 height 16
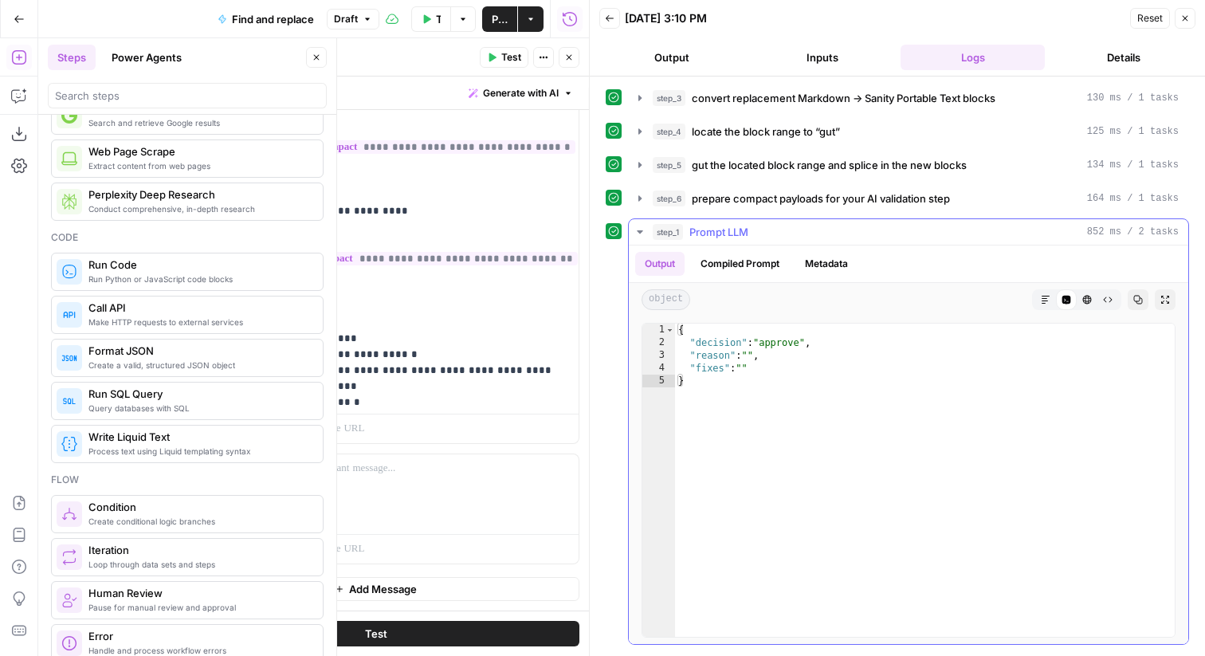
click at [746, 265] on button "Compiled Prompt" at bounding box center [740, 264] width 98 height 24
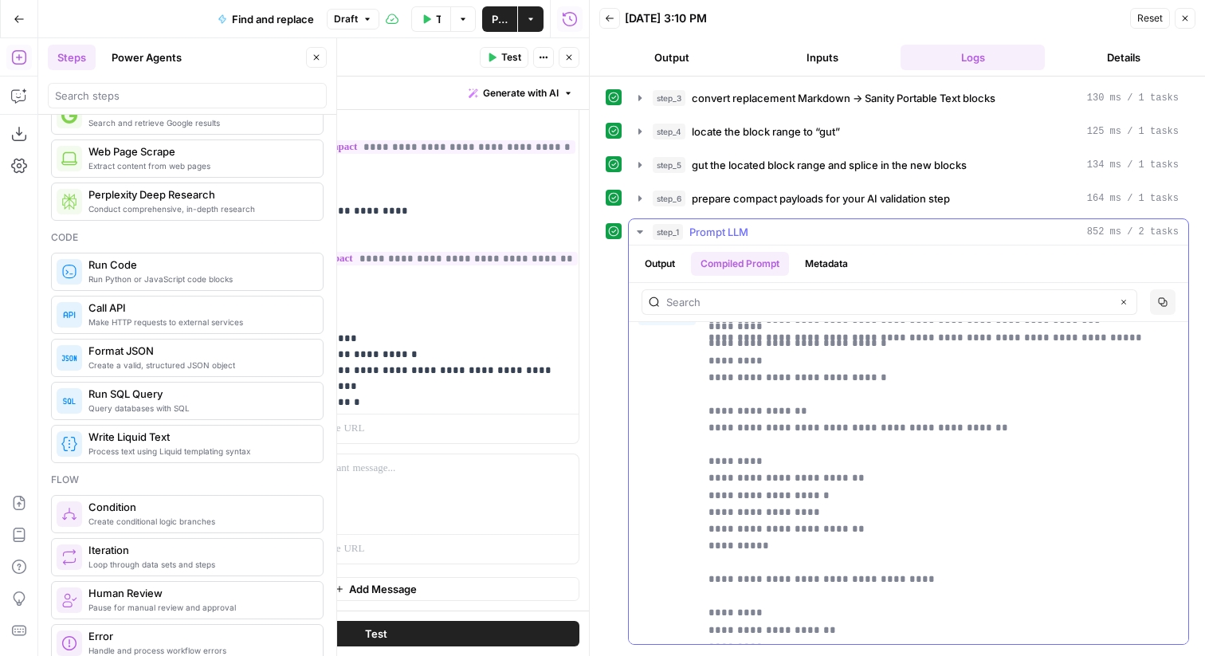
scroll to position [640, 0]
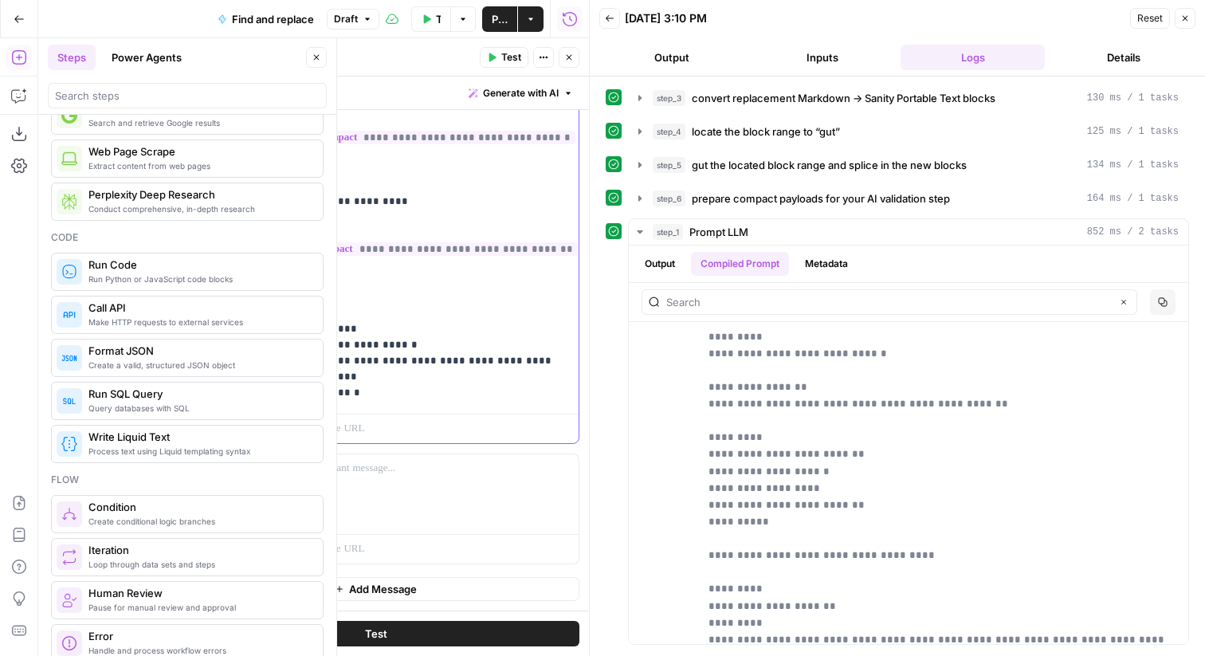
scroll to position [575, 0]
drag, startPoint x: 501, startPoint y: 397, endPoint x: 230, endPoint y: 364, distance: 272.2
click at [230, 364] on div "**********" at bounding box center [376, 100] width 406 height 685
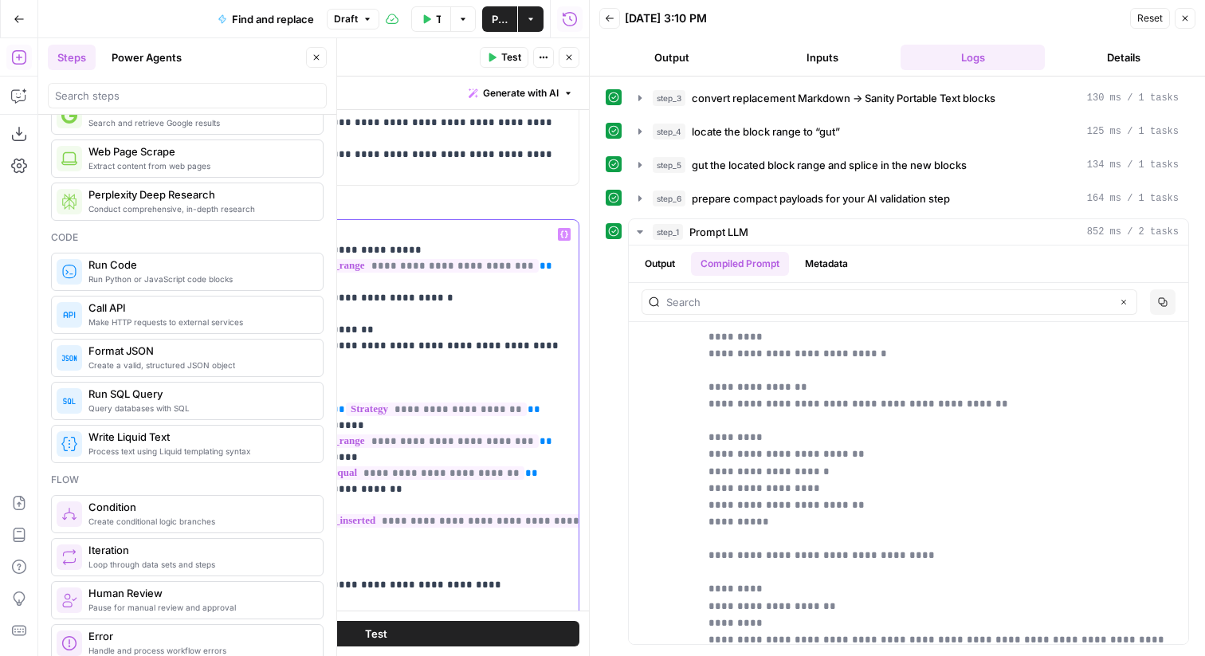
scroll to position [620, 0]
drag, startPoint x: 296, startPoint y: 312, endPoint x: 265, endPoint y: 234, distance: 83.0
click at [265, 234] on div "**********" at bounding box center [421, 543] width 313 height 650
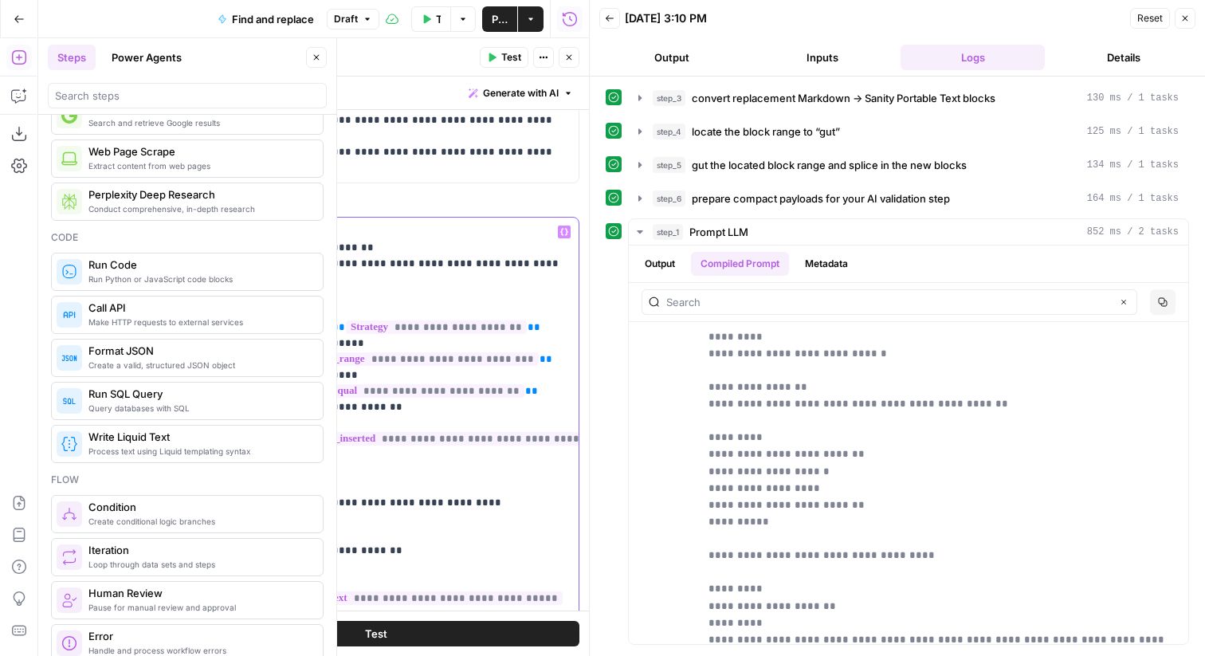
drag, startPoint x: 377, startPoint y: 245, endPoint x: 257, endPoint y: 214, distance: 123.3
click at [257, 214] on div "**********" at bounding box center [375, 610] width 407 height 828
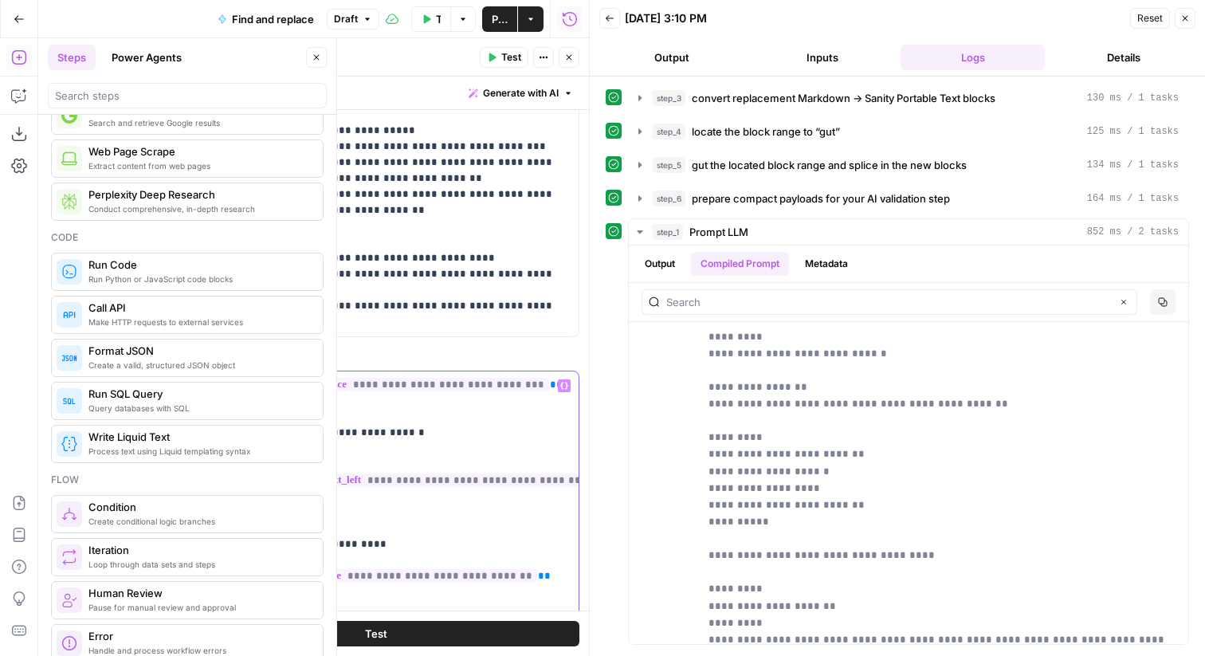
scroll to position [0, 0]
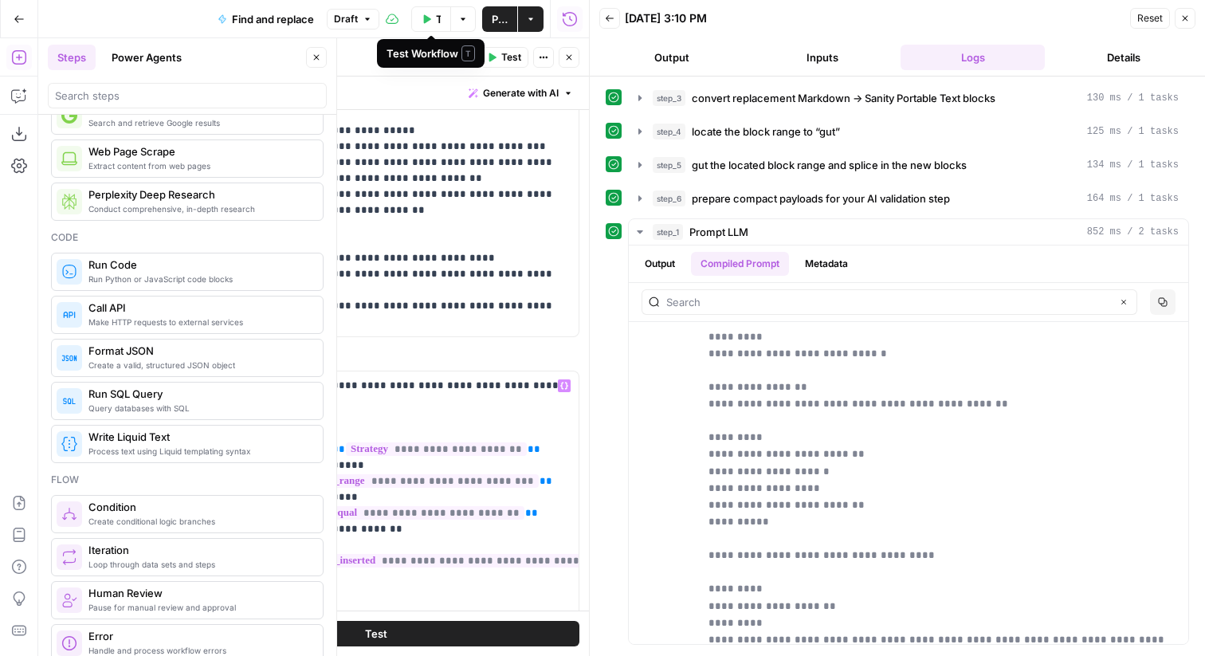
click at [430, 23] on button "Test Workflow" at bounding box center [431, 19] width 40 height 26
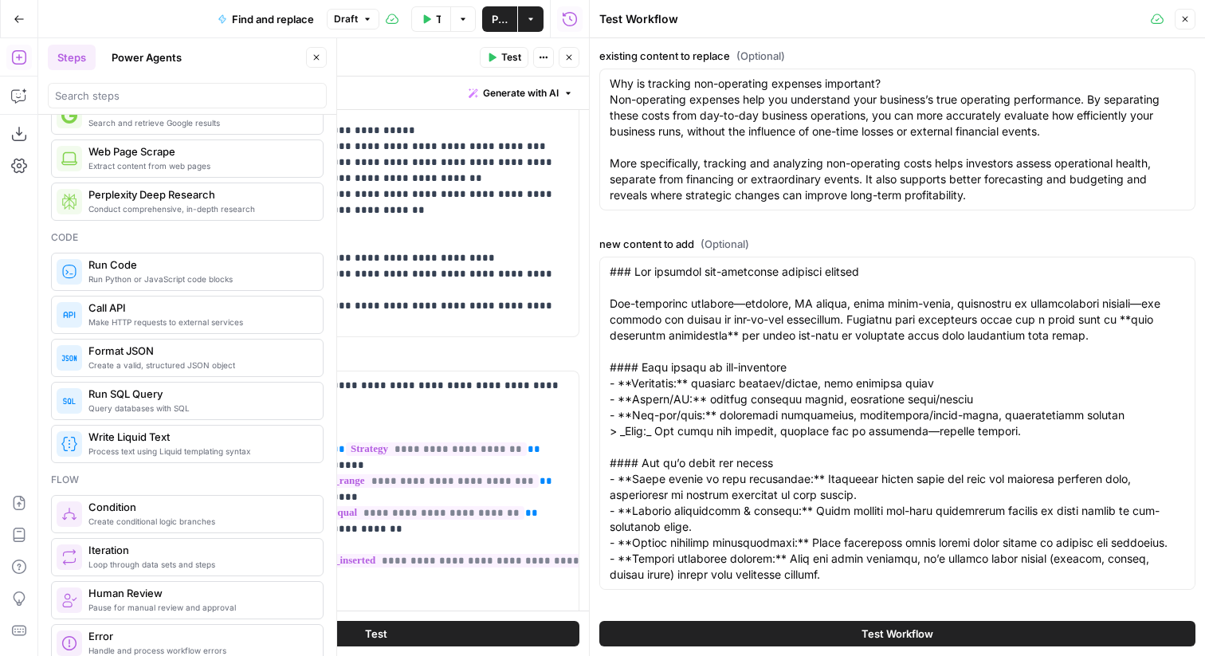
click at [919, 630] on span "Test Workflow" at bounding box center [898, 634] width 72 height 16
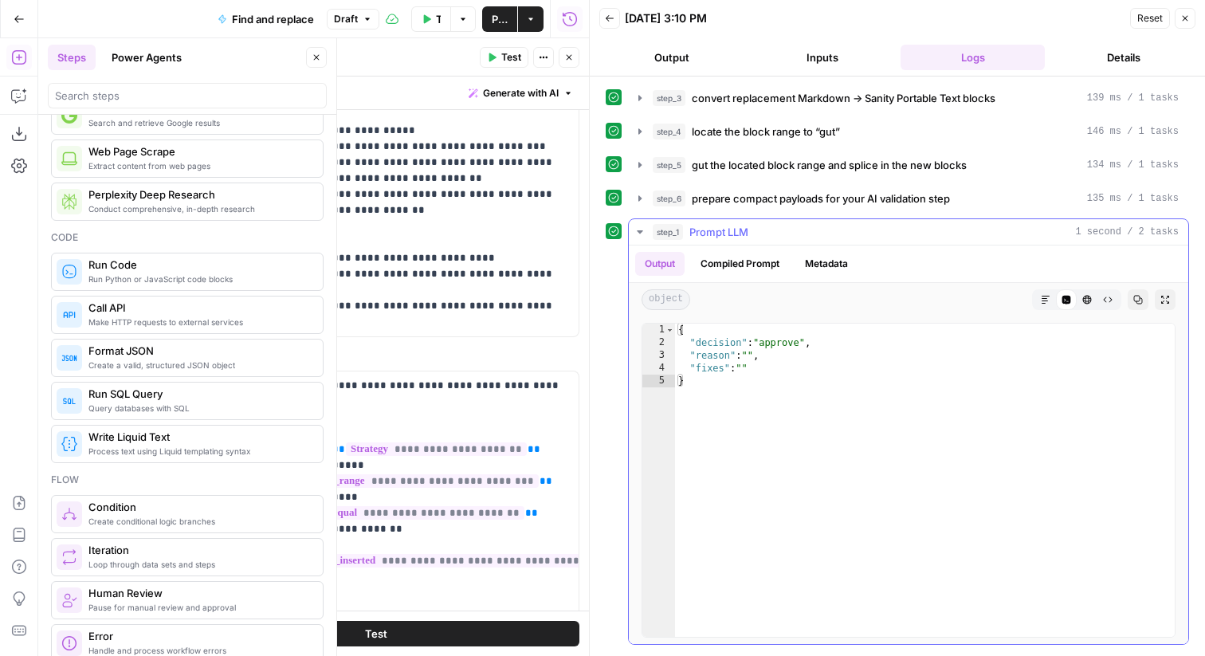
click at [760, 265] on button "Compiled Prompt" at bounding box center [740, 264] width 98 height 24
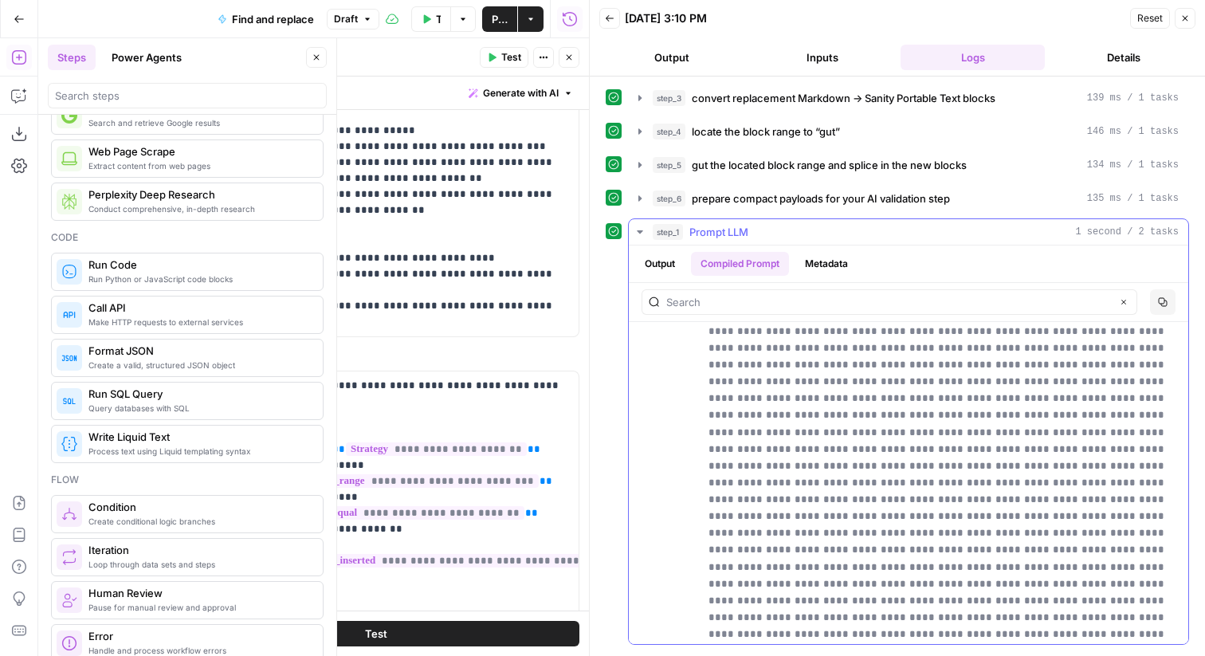
scroll to position [2873, 0]
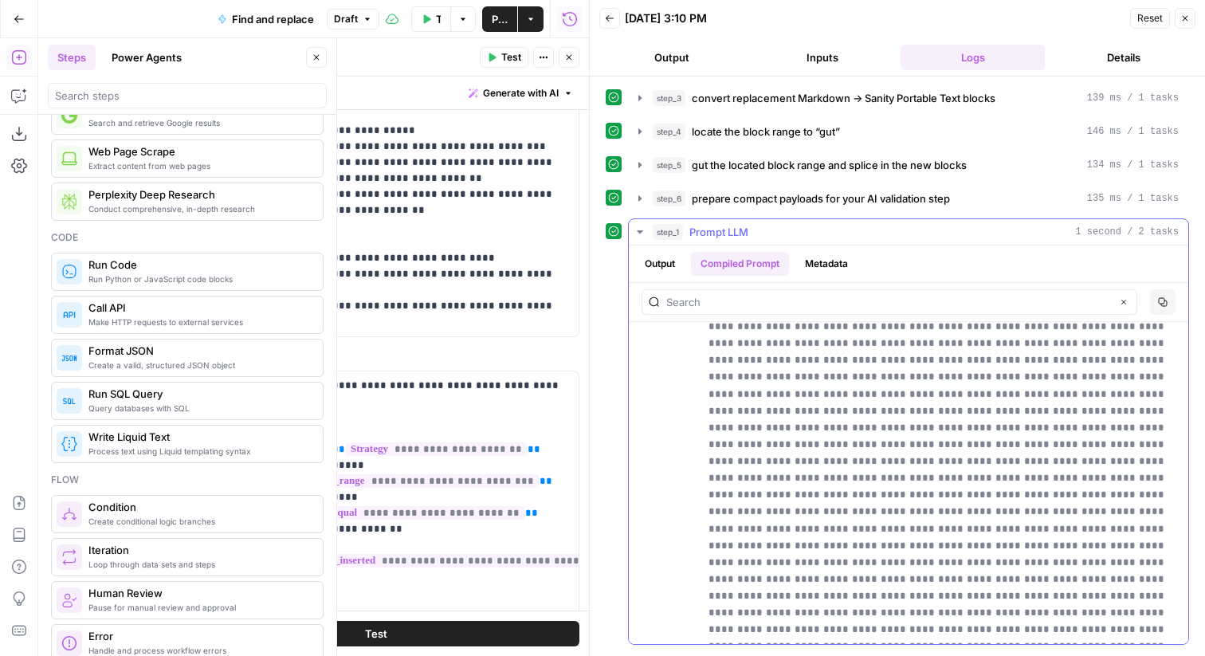
click at [1163, 293] on button "Copy" at bounding box center [1163, 302] width 26 height 26
click at [667, 269] on button "Output" at bounding box center [659, 264] width 49 height 24
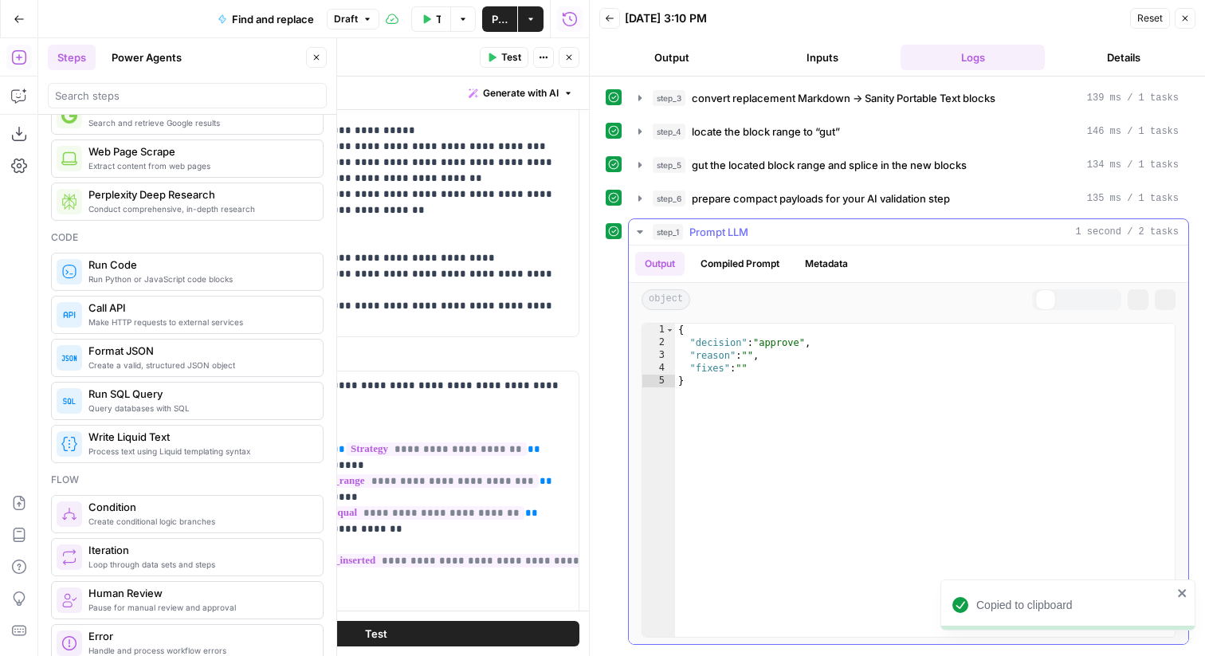
scroll to position [0, 0]
click at [1137, 304] on icon "button" at bounding box center [1138, 300] width 10 height 10
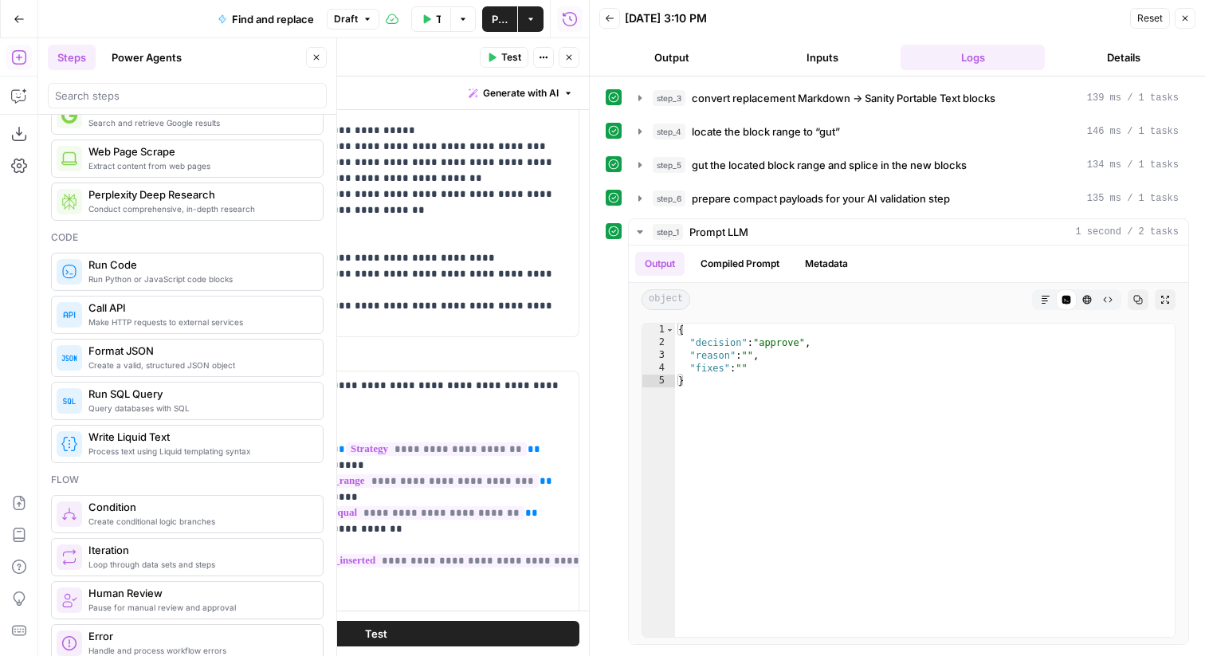
click at [132, 77] on div at bounding box center [187, 93] width 279 height 32
click at [320, 67] on button "Close" at bounding box center [316, 57] width 21 height 21
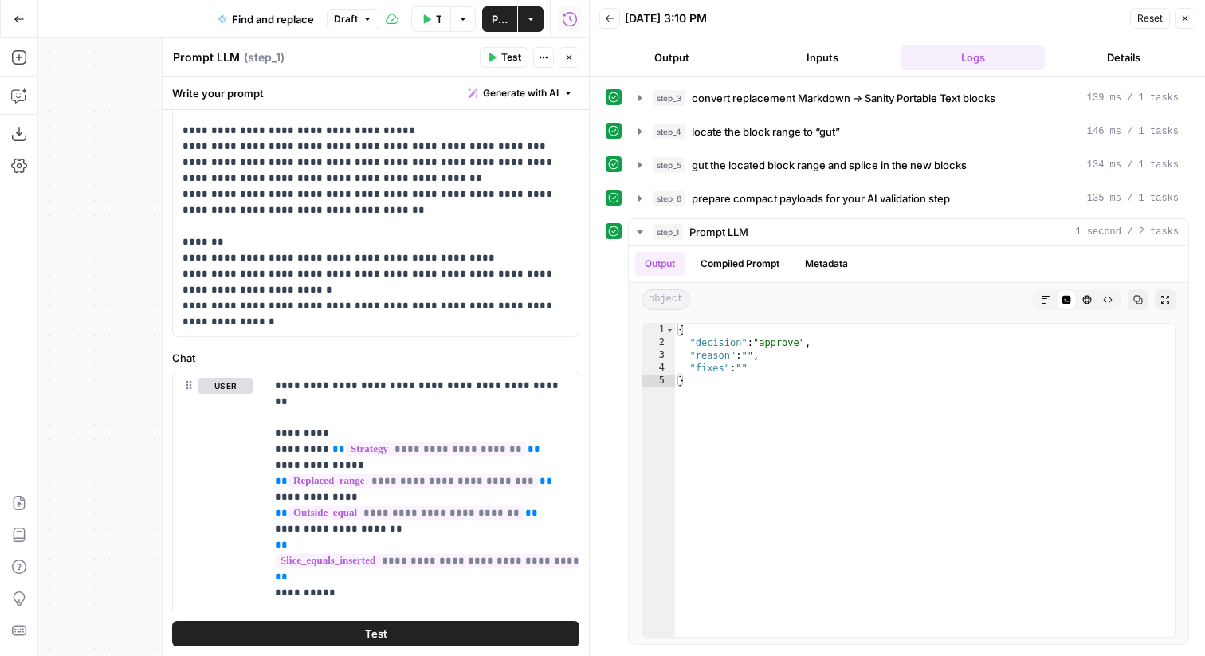
click at [438, 102] on div "Write your prompt Generate with AI" at bounding box center [376, 93] width 426 height 33
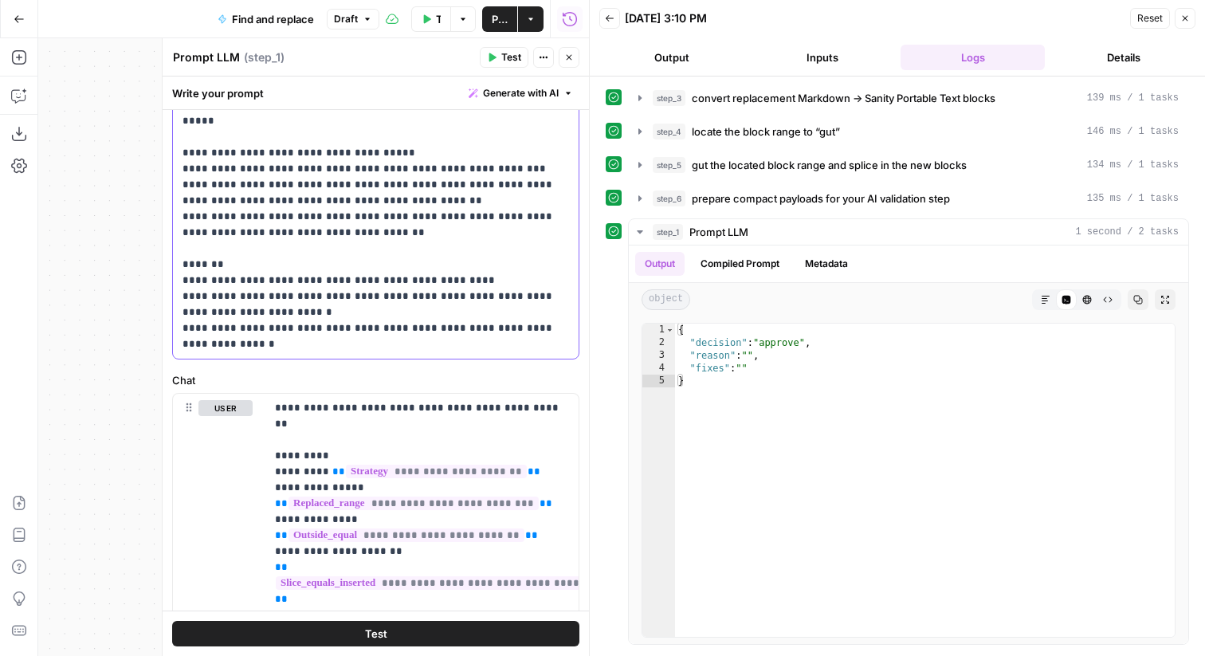
click at [222, 186] on p "**********" at bounding box center [376, 50] width 387 height 606
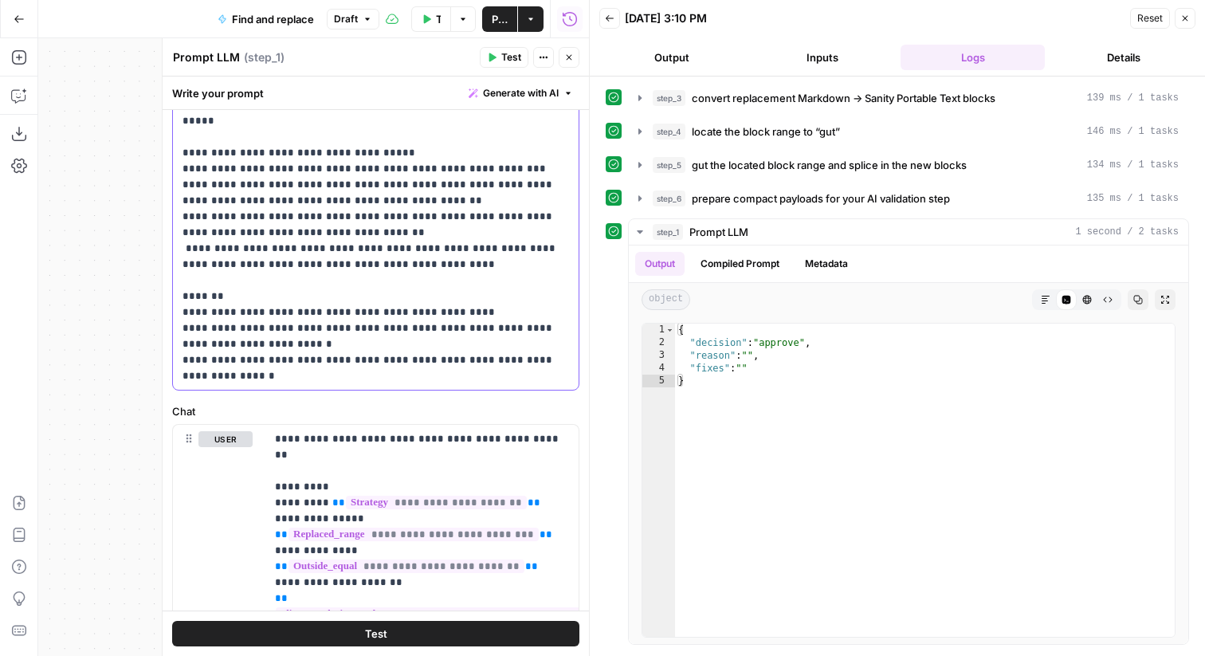
drag, startPoint x: 210, startPoint y: 186, endPoint x: 174, endPoint y: 187, distance: 35.9
click at [174, 187] on div "**********" at bounding box center [376, 65] width 406 height 650
click at [390, 171] on p "**********" at bounding box center [376, 66] width 387 height 638
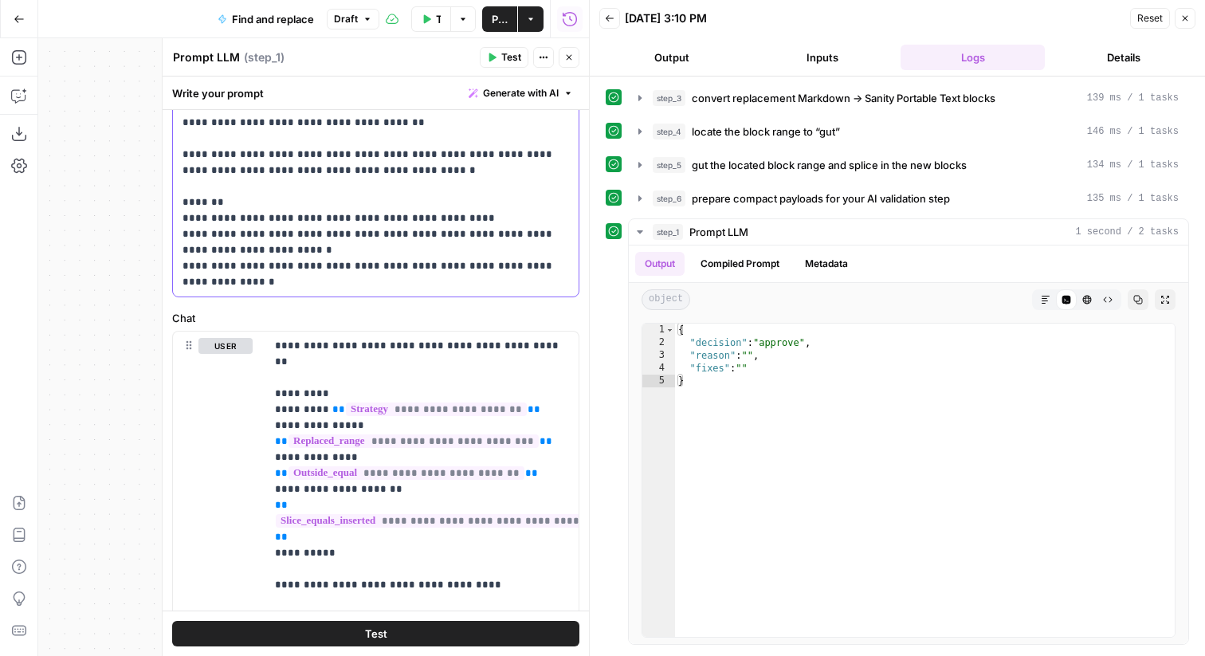
scroll to position [536, 0]
click at [735, 273] on button "Compiled Prompt" at bounding box center [740, 264] width 98 height 24
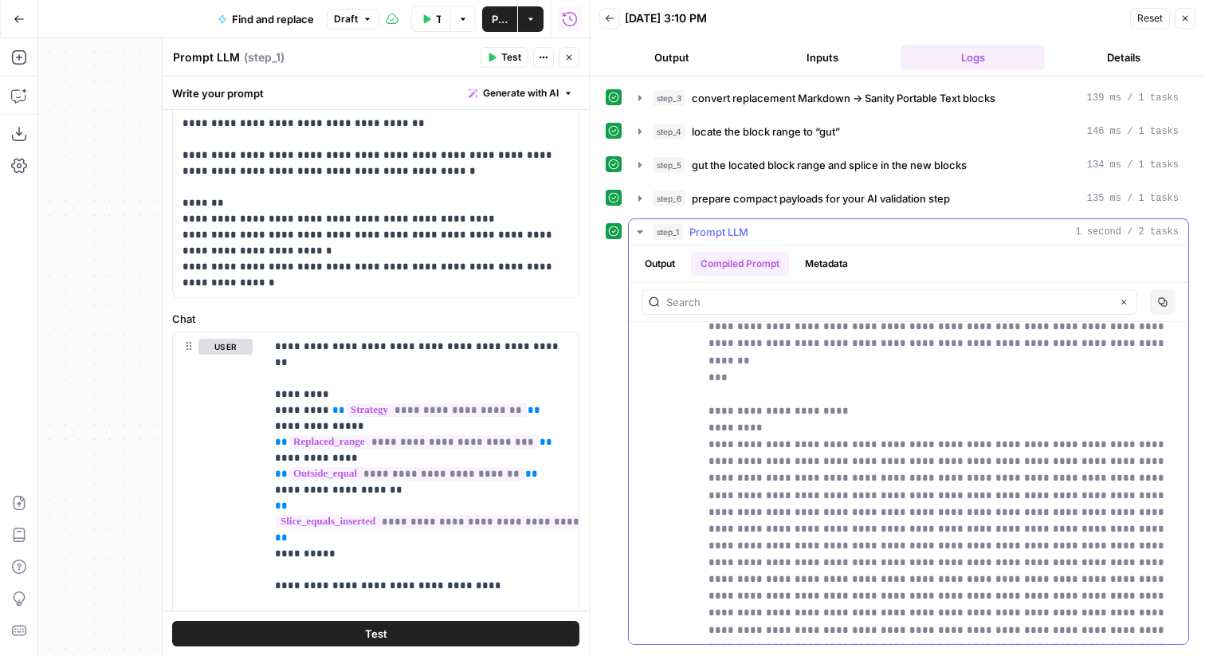
scroll to position [2873, 0]
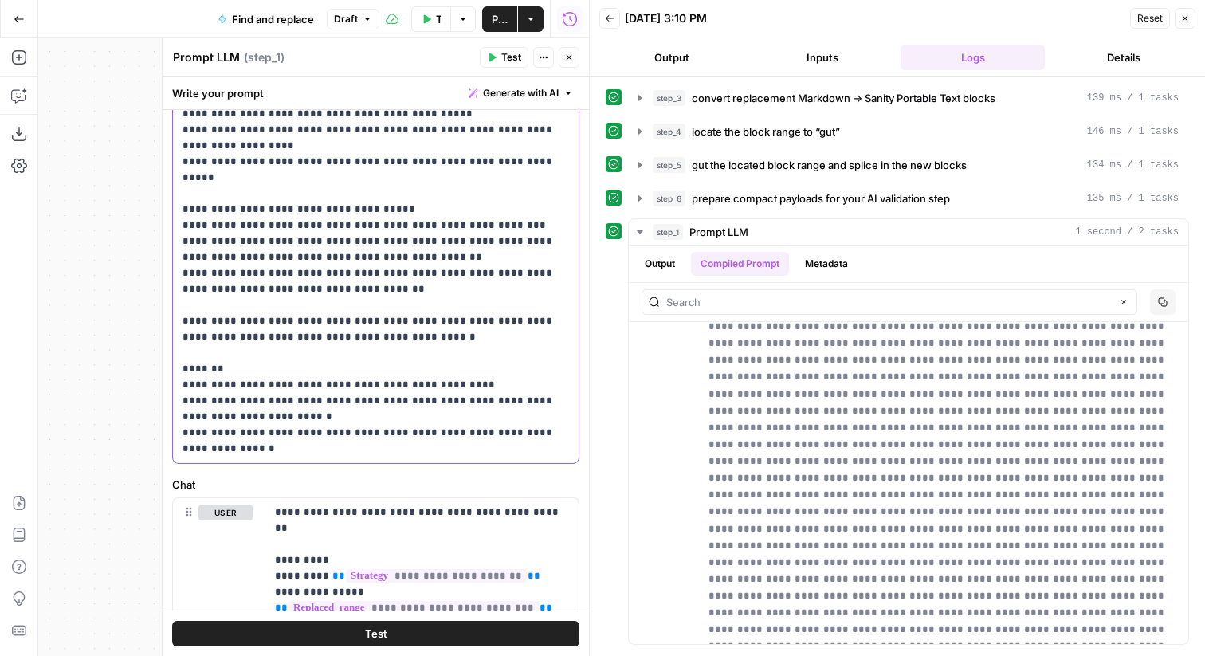
scroll to position [368, 0]
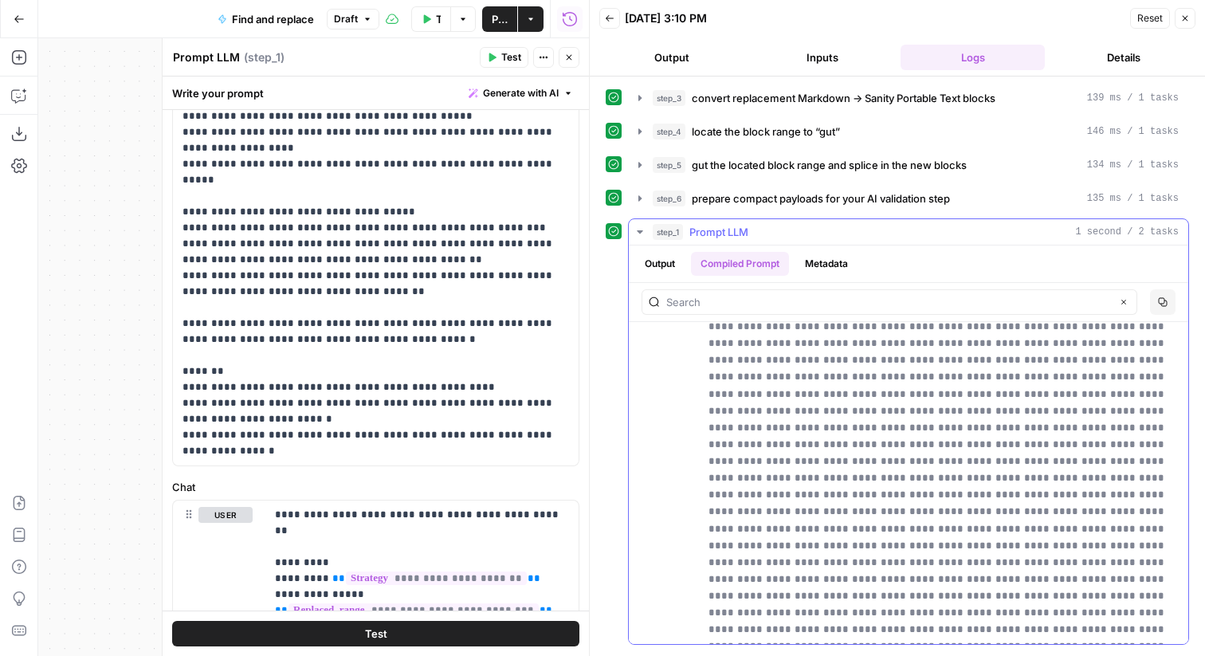
click at [637, 227] on icon "button" at bounding box center [640, 232] width 13 height 13
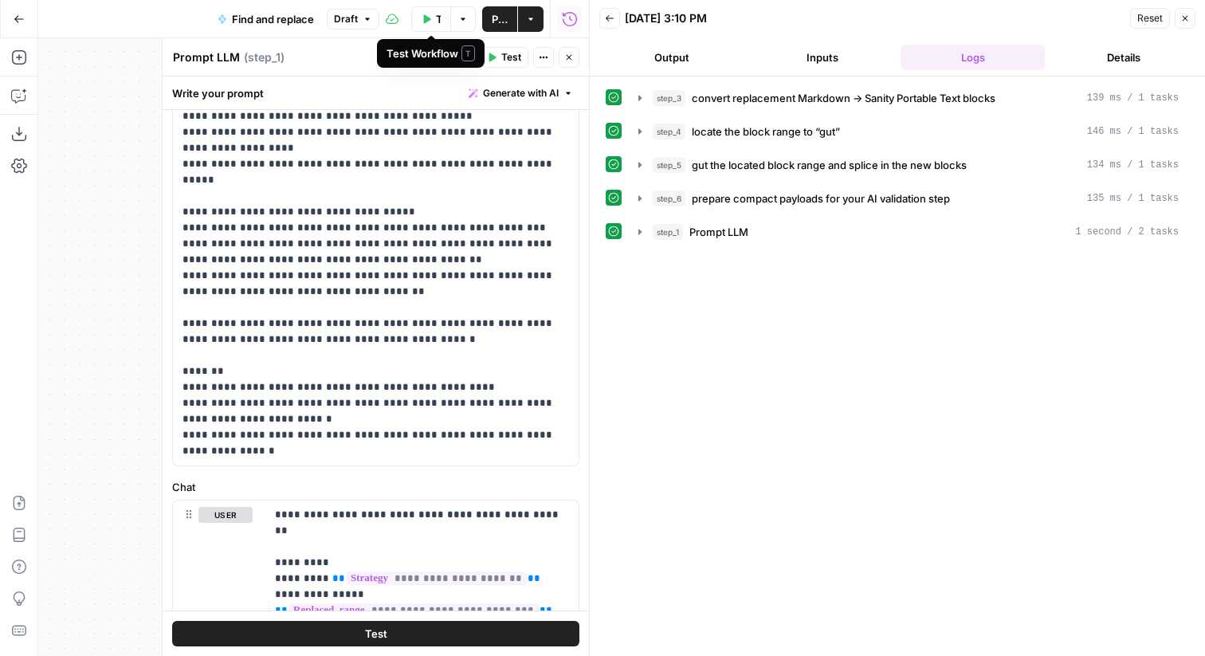
click at [436, 26] on span "Test Workflow" at bounding box center [438, 19] width 5 height 16
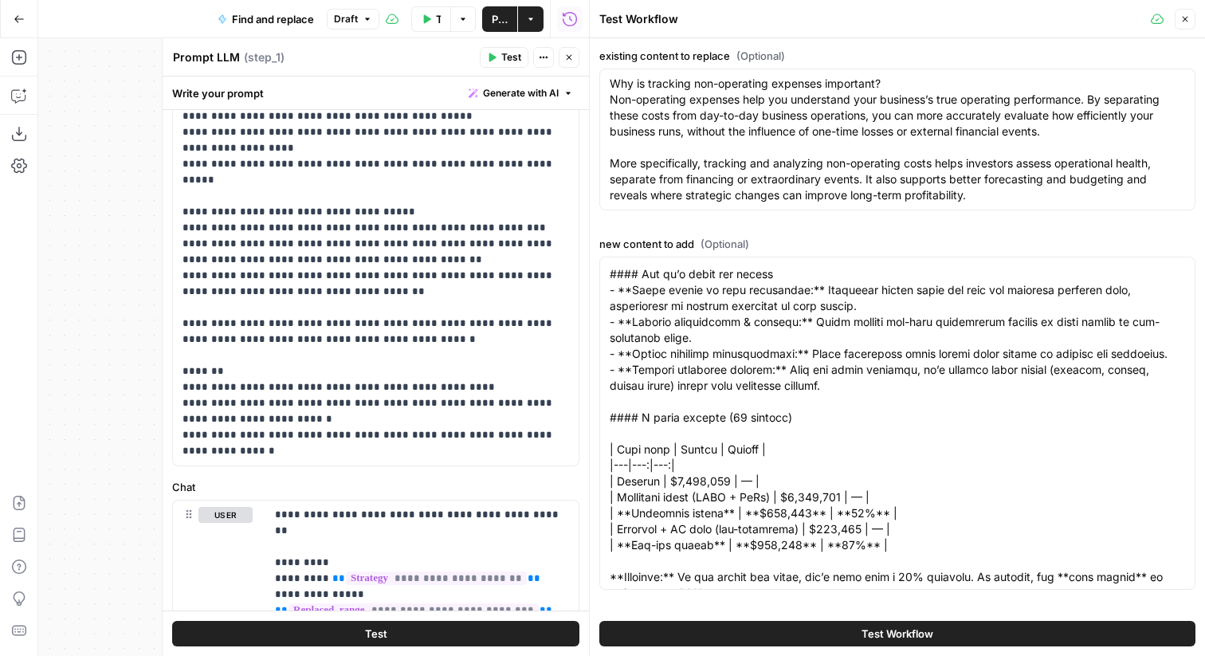
scroll to position [367, 0]
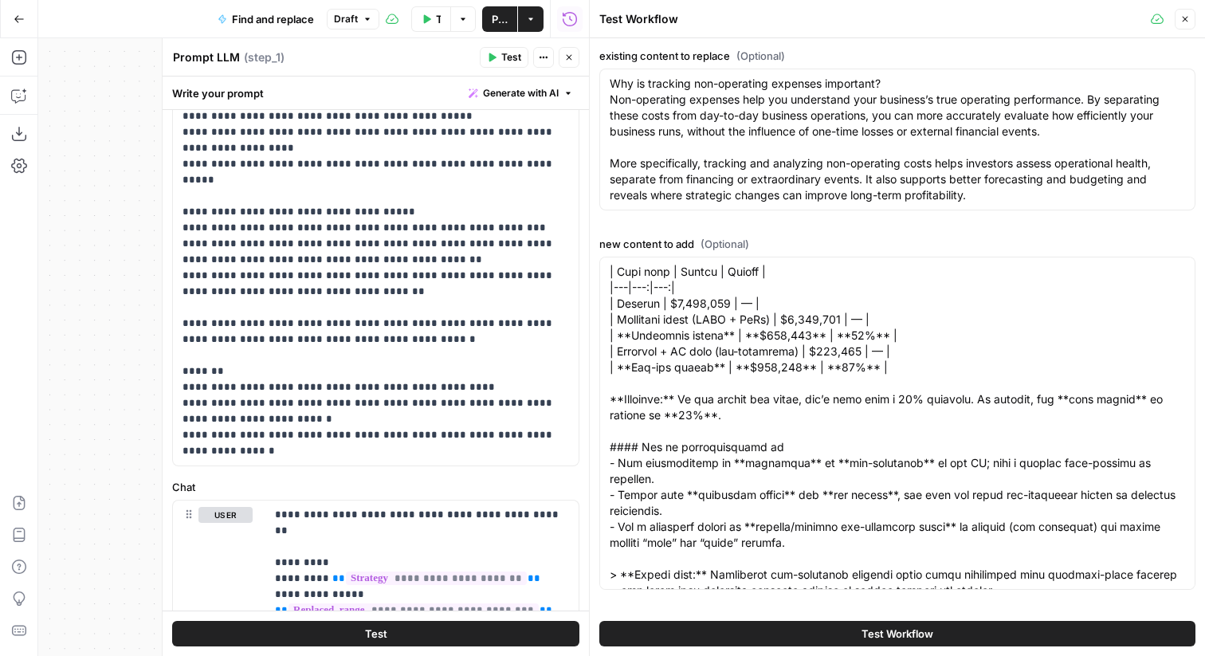
click at [836, 630] on button "Test Workflow" at bounding box center [897, 634] width 596 height 26
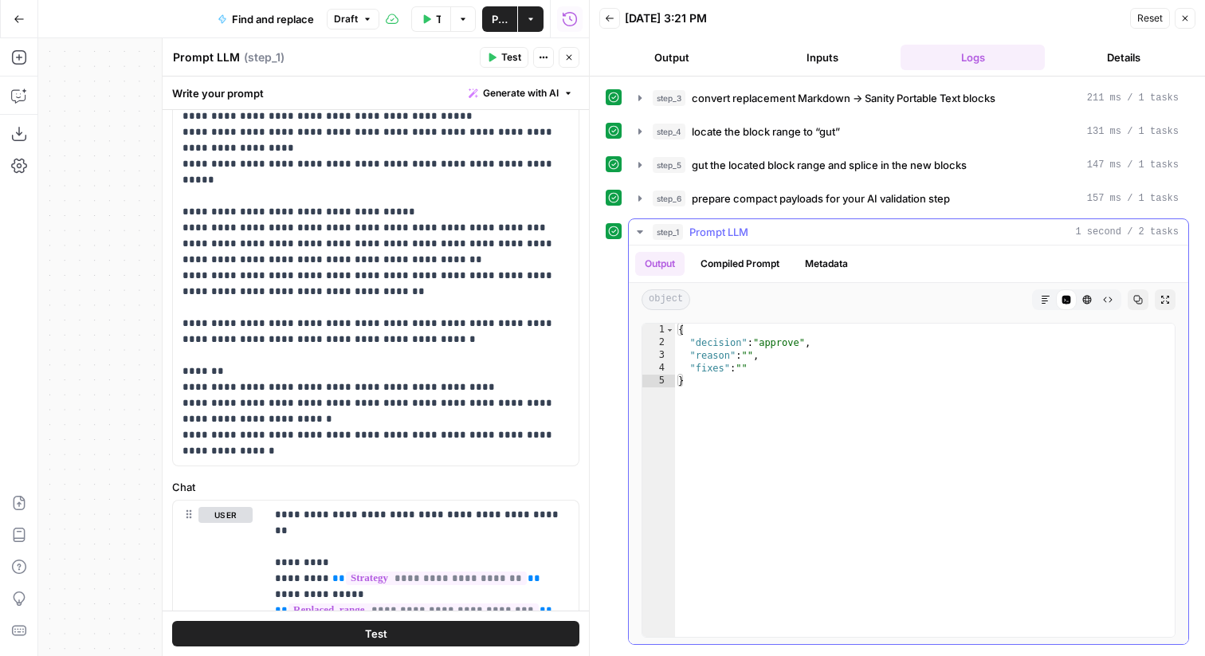
click at [752, 272] on button "Compiled Prompt" at bounding box center [740, 264] width 98 height 24
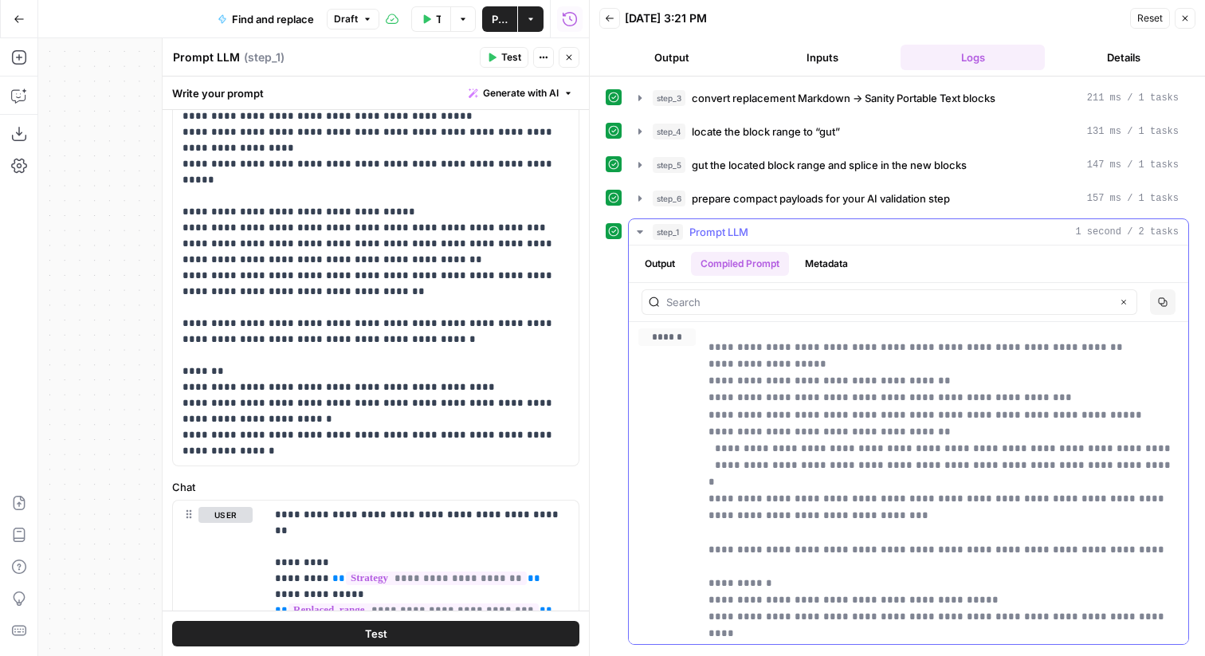
click at [843, 268] on button "Metadata" at bounding box center [826, 264] width 62 height 24
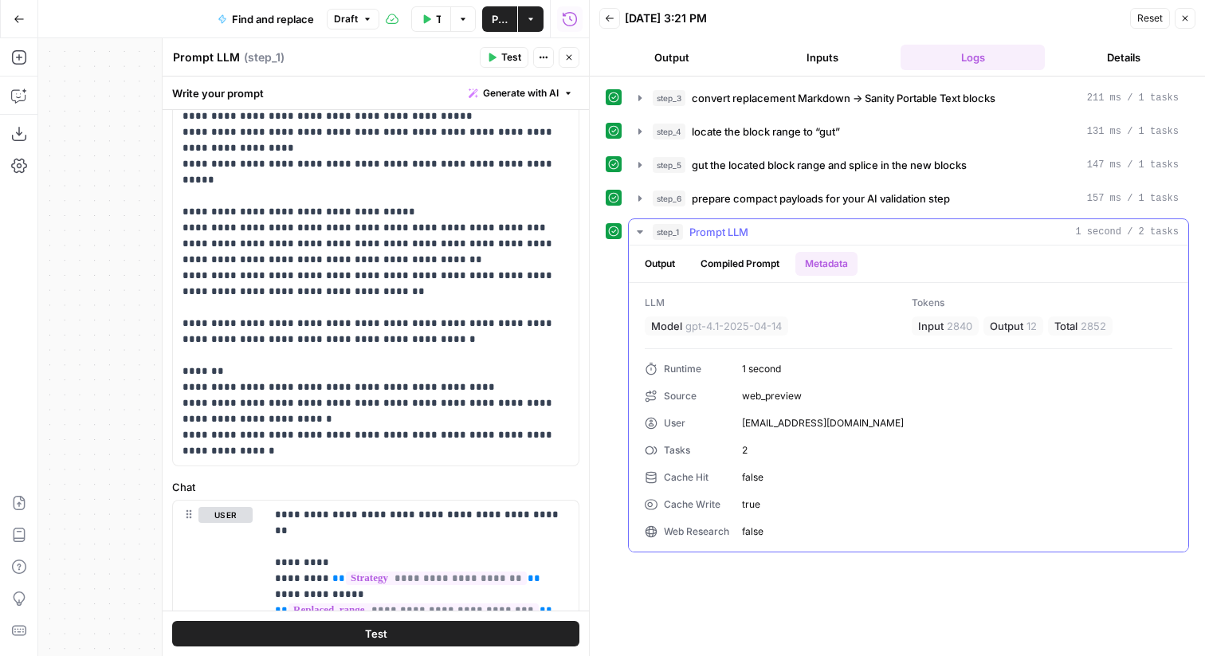
click at [676, 255] on button "Output" at bounding box center [659, 264] width 49 height 24
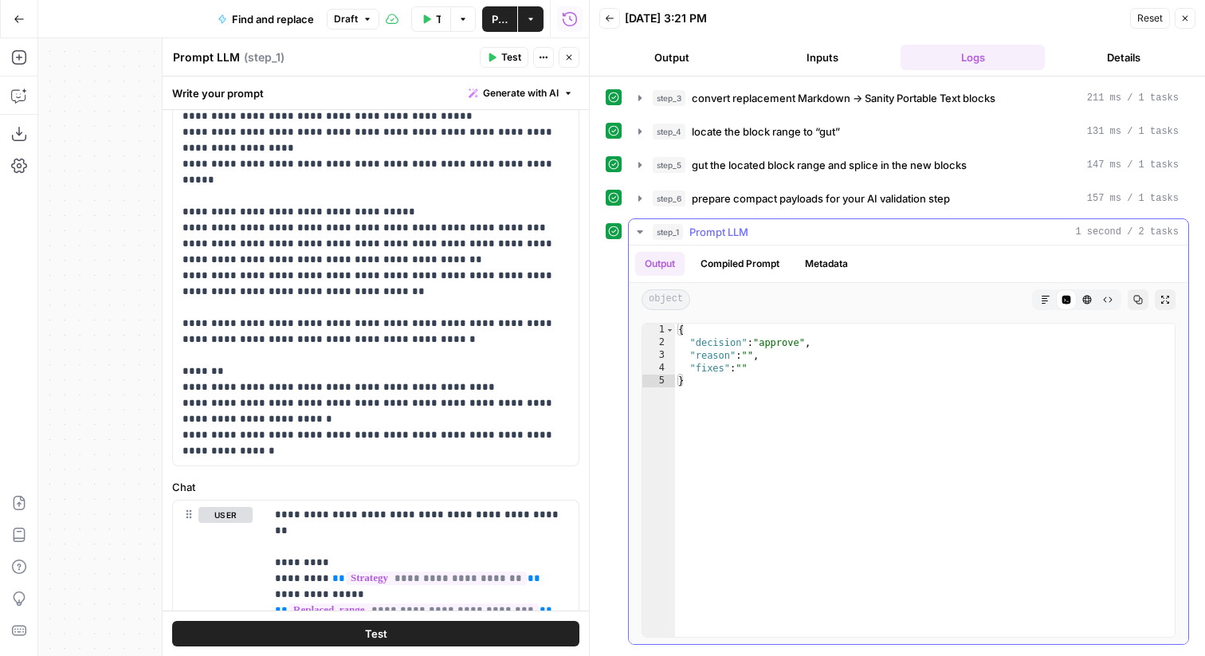
click at [748, 269] on button "Compiled Prompt" at bounding box center [740, 264] width 98 height 24
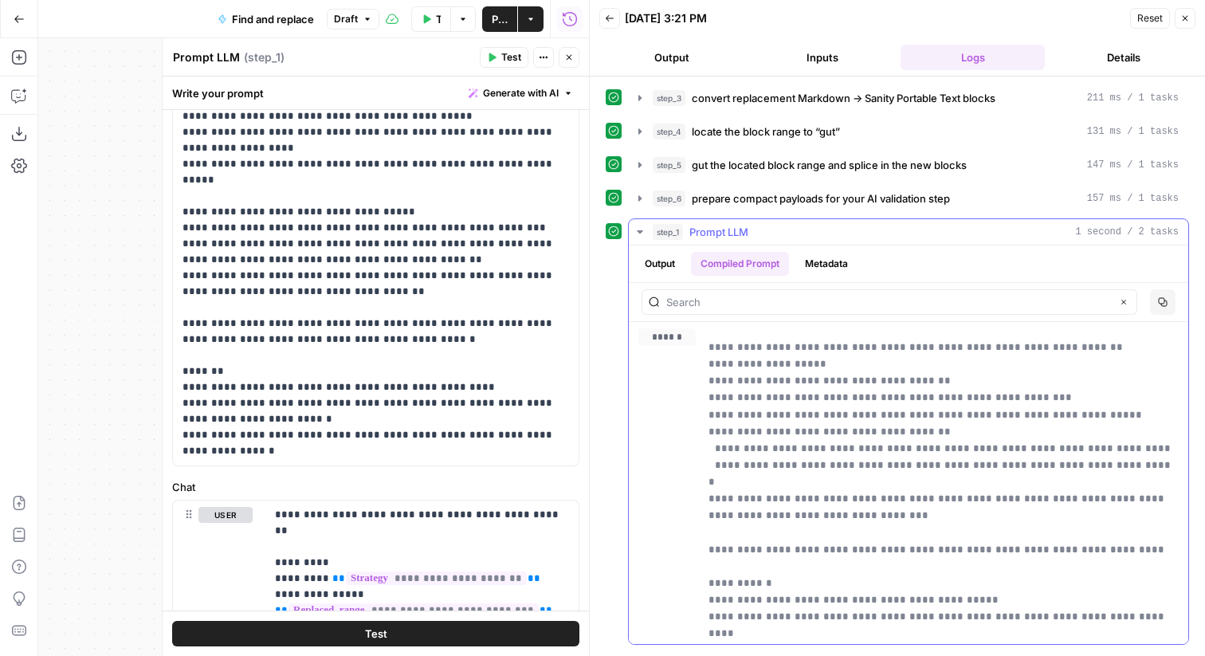
click at [686, 269] on ul "Output Compiled Prompt Metadata" at bounding box center [746, 264] width 222 height 24
click at [665, 267] on button "Output" at bounding box center [659, 264] width 49 height 24
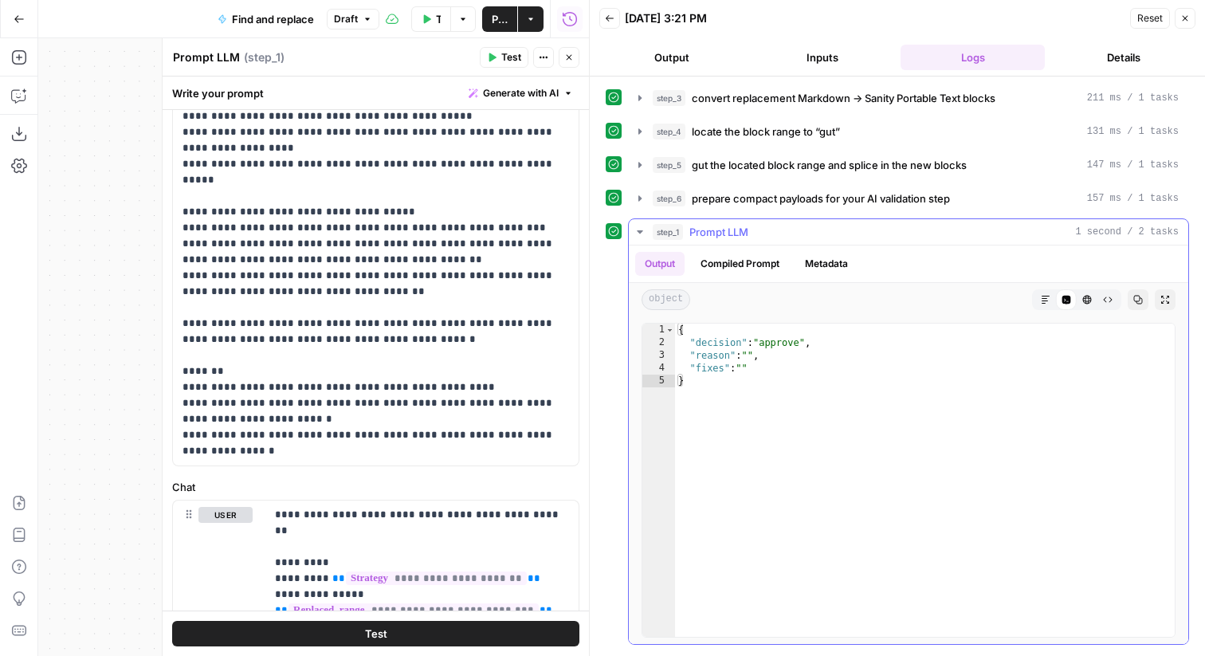
click at [718, 267] on button "Compiled Prompt" at bounding box center [740, 264] width 98 height 24
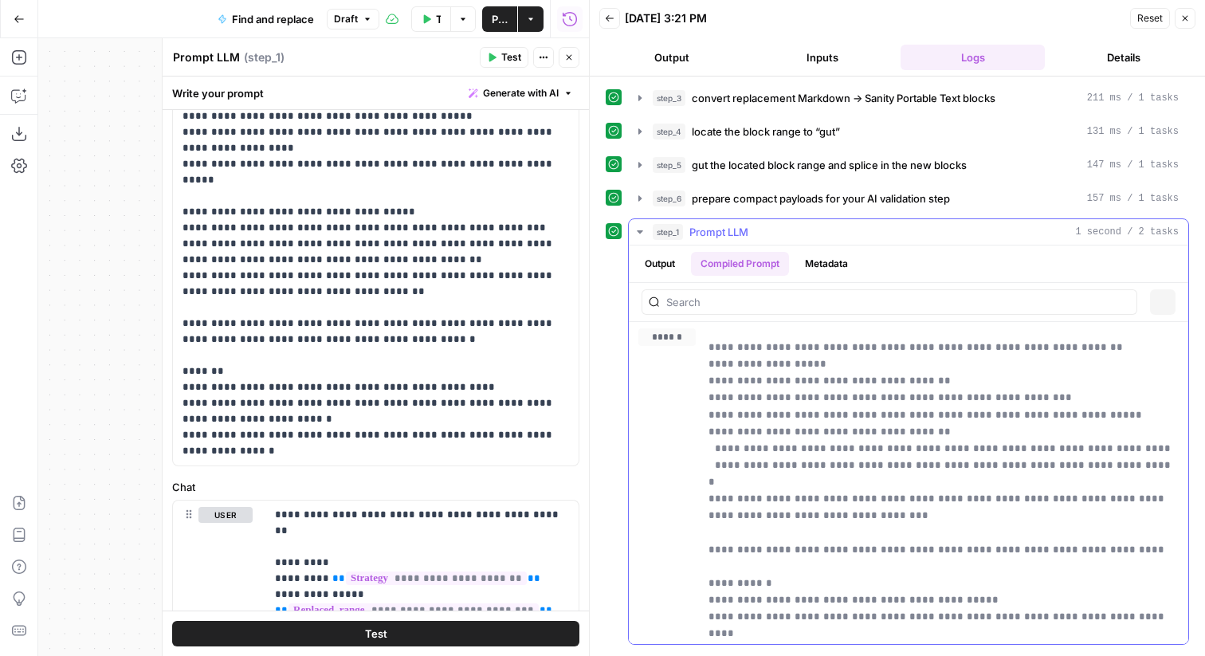
click at [679, 267] on button "Output" at bounding box center [659, 264] width 49 height 24
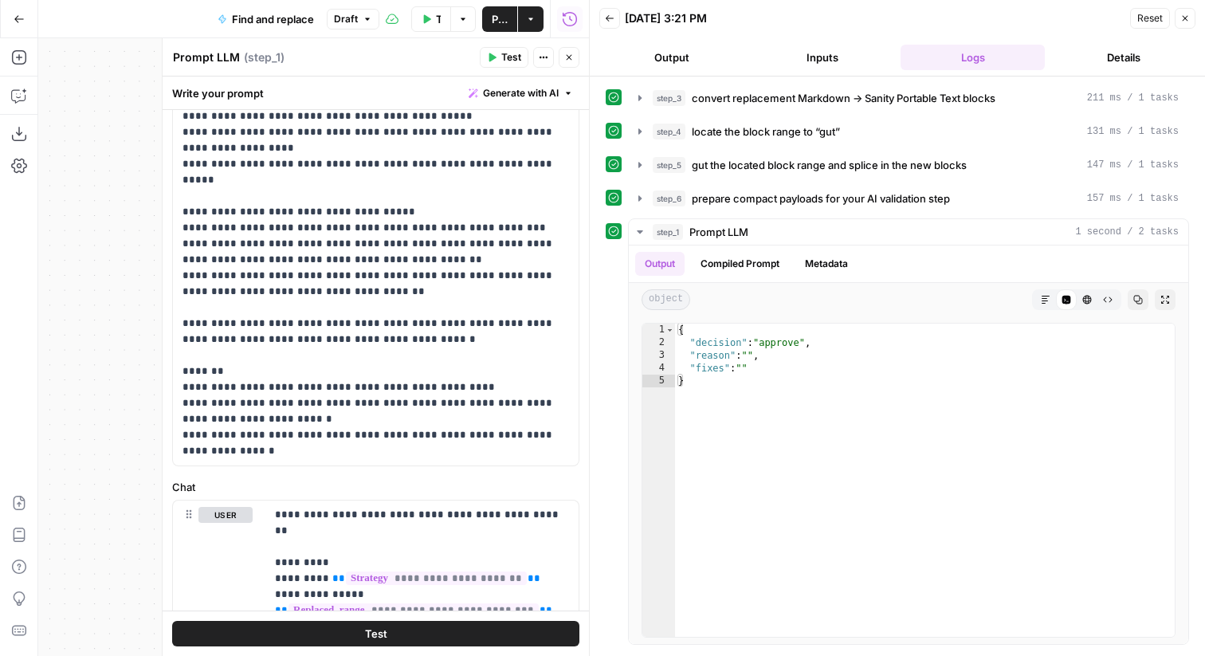
click at [431, 12] on button "Test Workflow" at bounding box center [431, 19] width 40 height 26
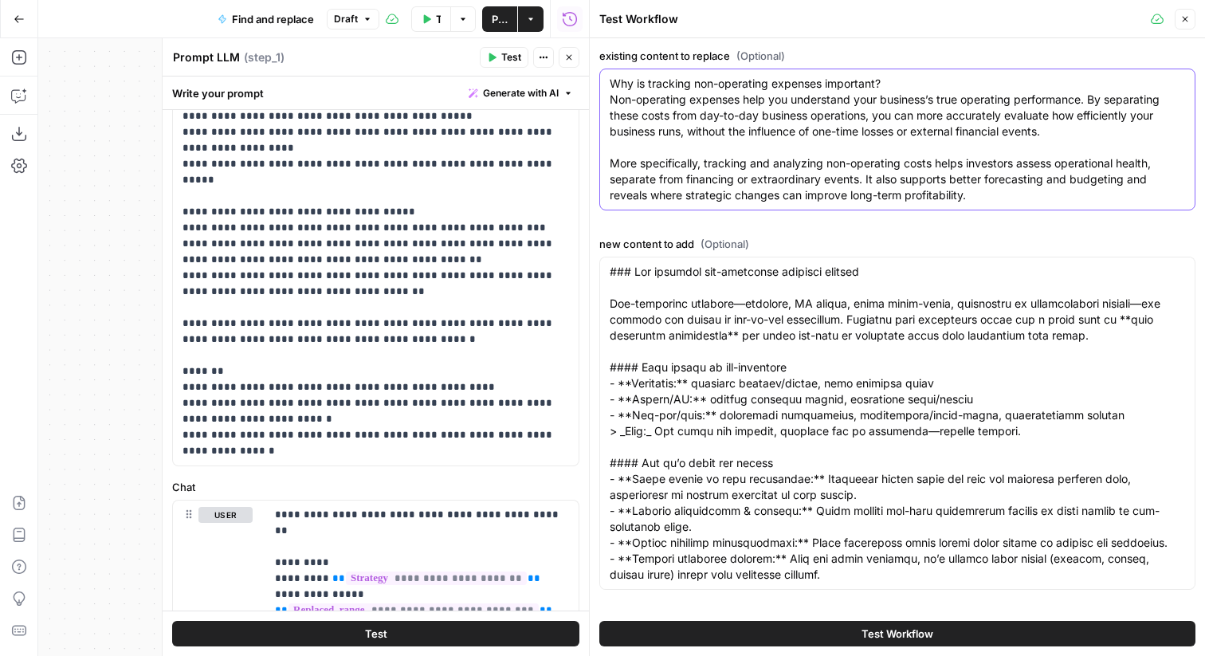
click at [693, 90] on textarea "Why is tracking non-operating expenses important? Non-operating expenses help y…" at bounding box center [897, 140] width 575 height 128
click at [705, 160] on textarea "Why is tracking aaanon-operating expenses important? Non-operating expenses hel…" at bounding box center [897, 140] width 575 height 128
type textarea "Why is tracking aaanon-operating expenses important? Non-operating expenses hel…"
click at [428, 11] on button "Test Workflow" at bounding box center [431, 19] width 40 height 26
click at [799, 634] on button "Test Workflow" at bounding box center [897, 634] width 596 height 26
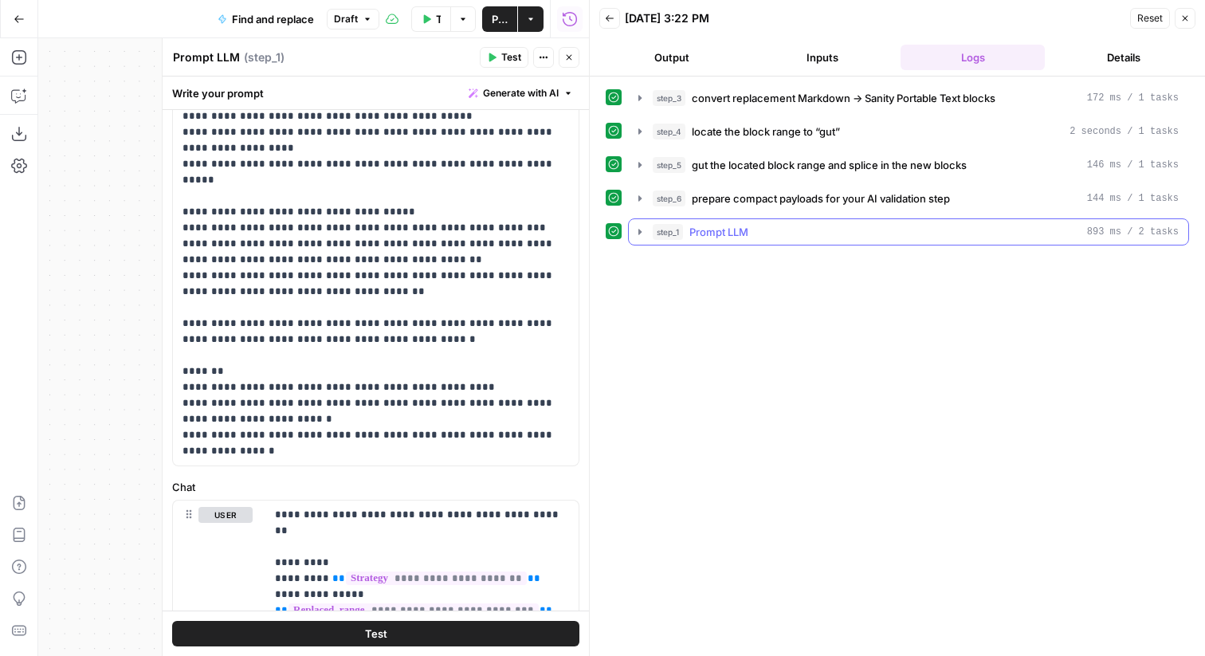
click at [642, 240] on button "step_1 Prompt LLM 893 ms / 2 tasks" at bounding box center [909, 232] width 560 height 26
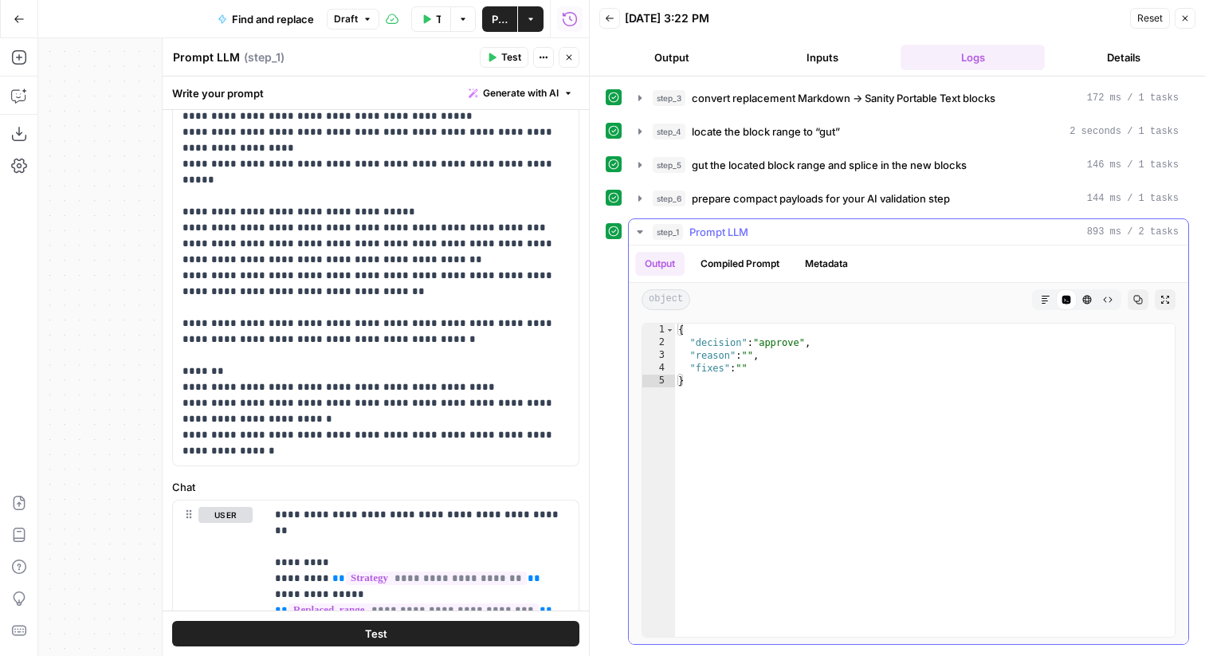
click at [716, 256] on button "Compiled Prompt" at bounding box center [740, 264] width 98 height 24
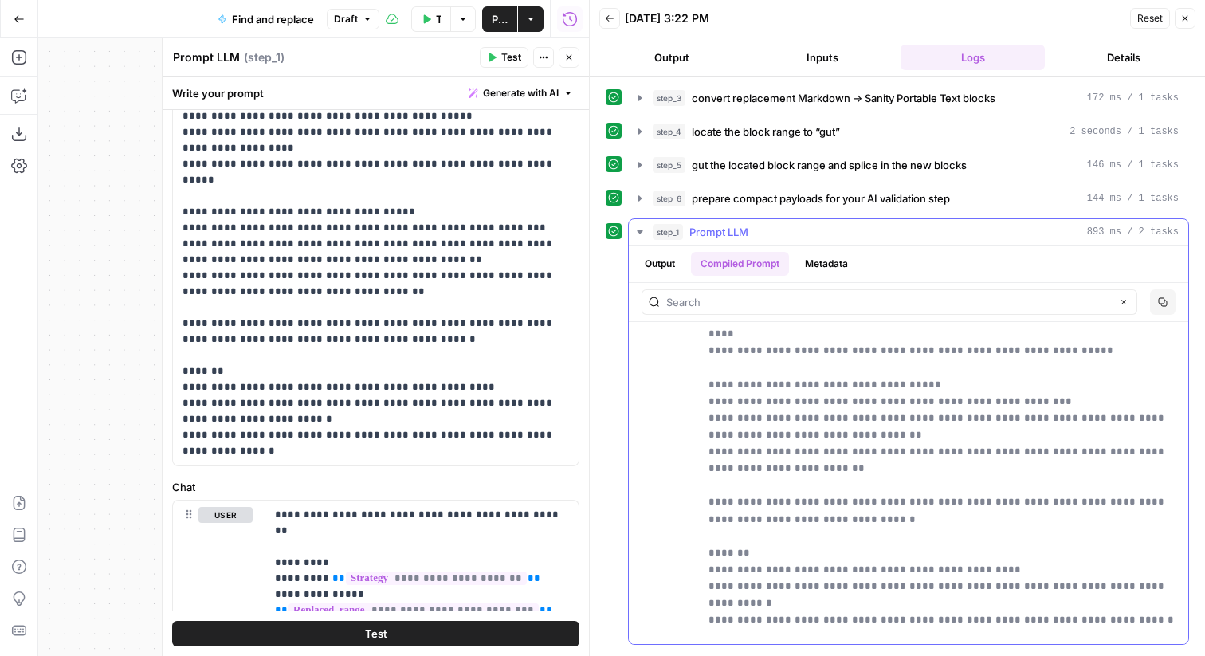
scroll to position [156, 0]
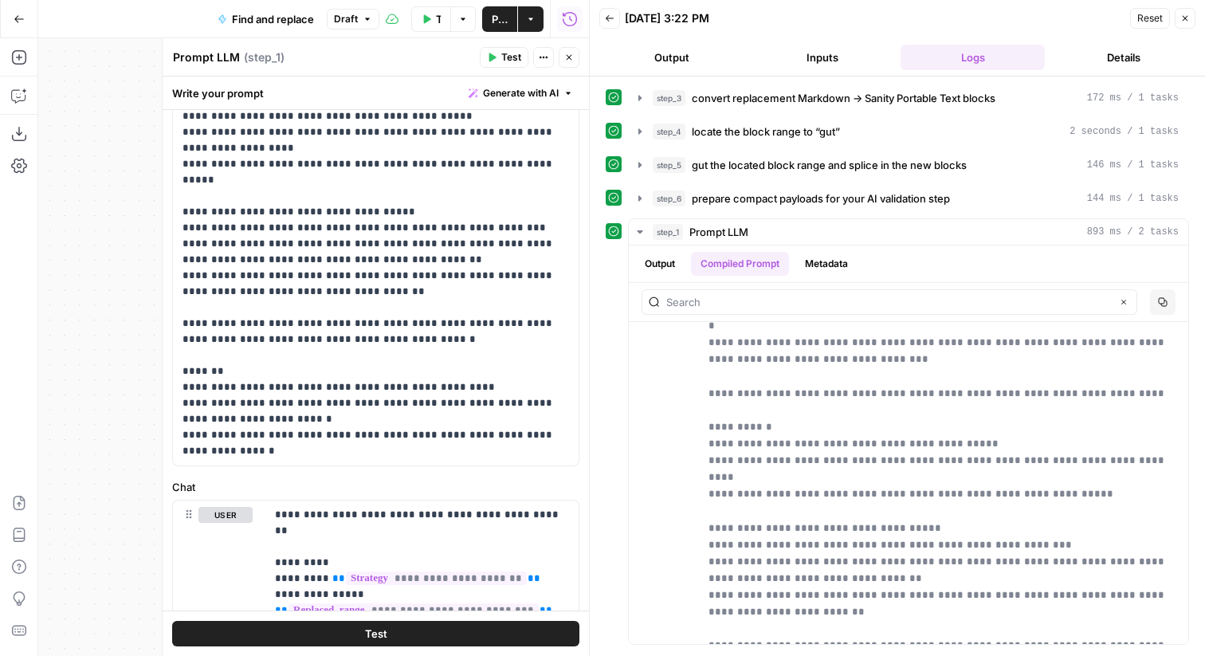
click at [426, 24] on button "Test Workflow" at bounding box center [431, 19] width 40 height 26
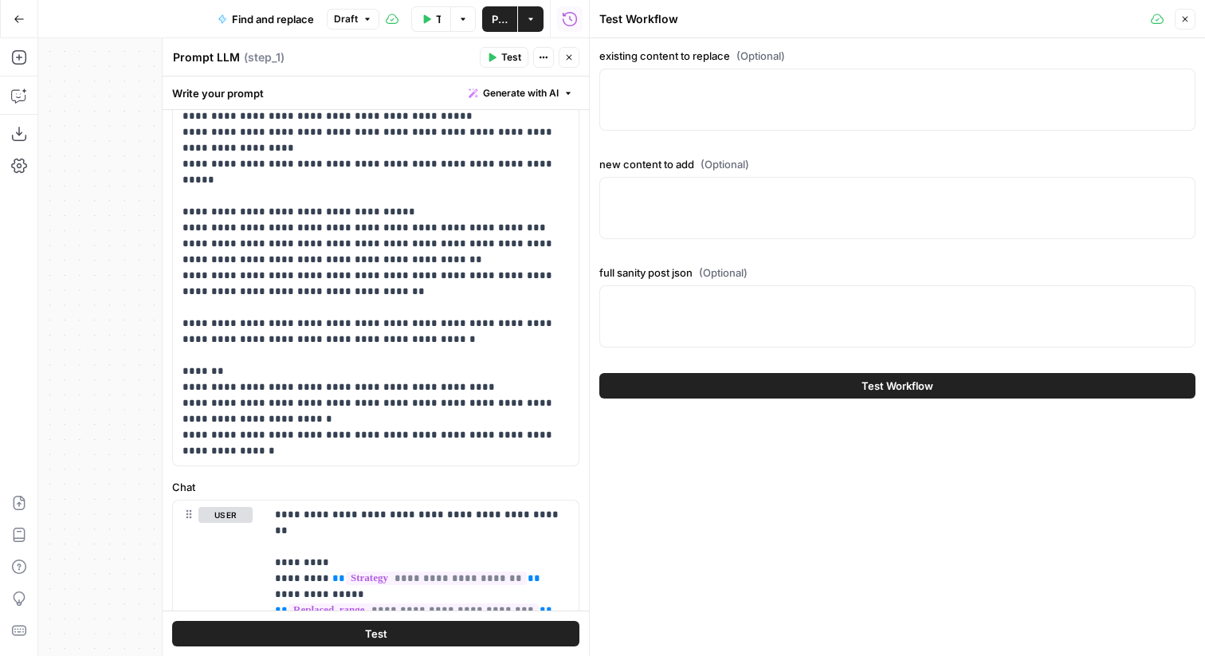
click at [1188, 22] on icon "button" at bounding box center [1185, 19] width 10 height 10
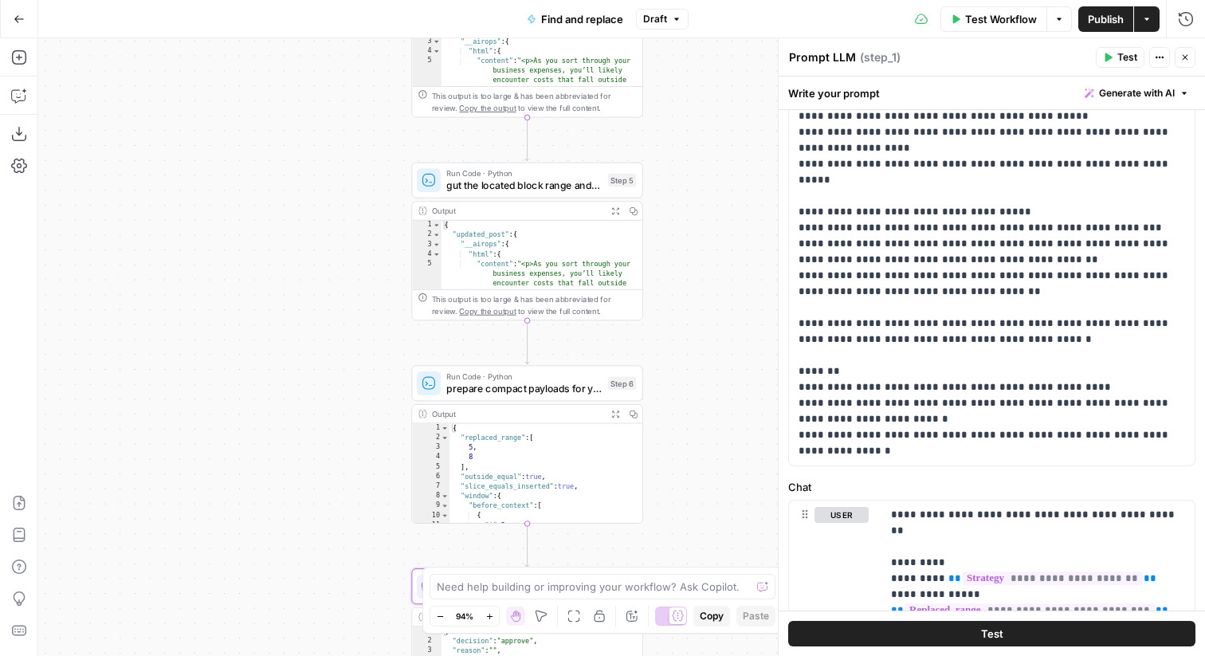
click at [970, 19] on span "Test Workflow" at bounding box center [1001, 19] width 72 height 16
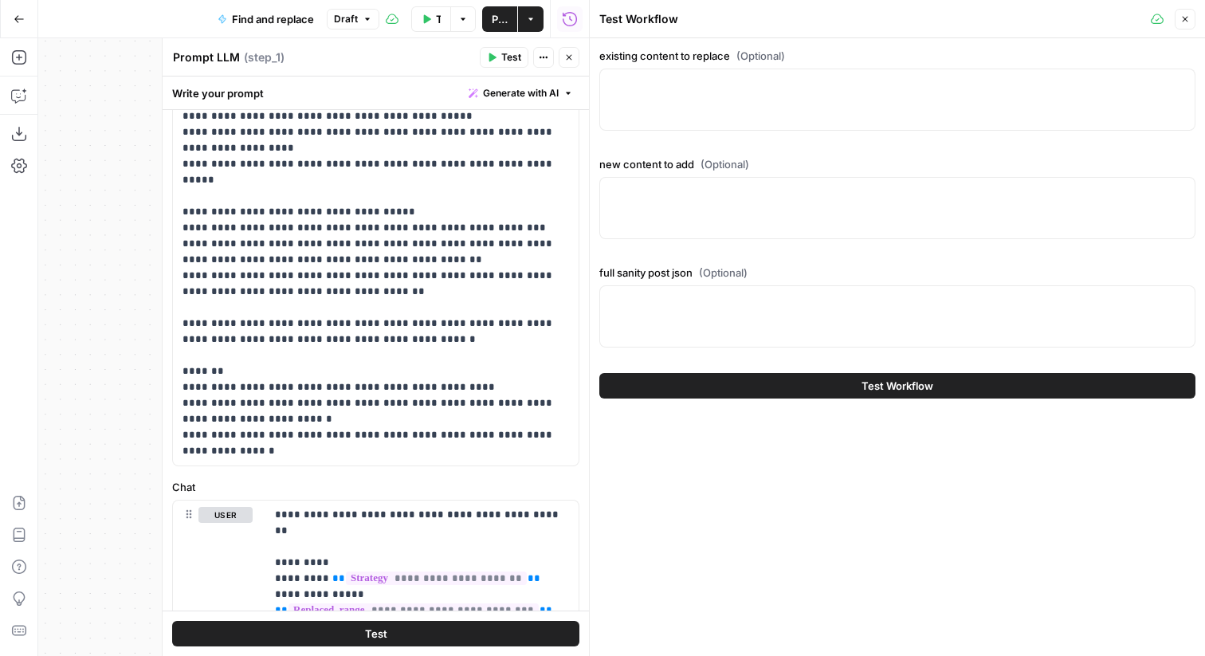
click at [468, 22] on button "Options" at bounding box center [463, 19] width 26 height 26
click at [716, 27] on div "Test Workflow Close" at bounding box center [897, 19] width 596 height 21
click at [1179, 21] on button "Close" at bounding box center [1185, 19] width 21 height 21
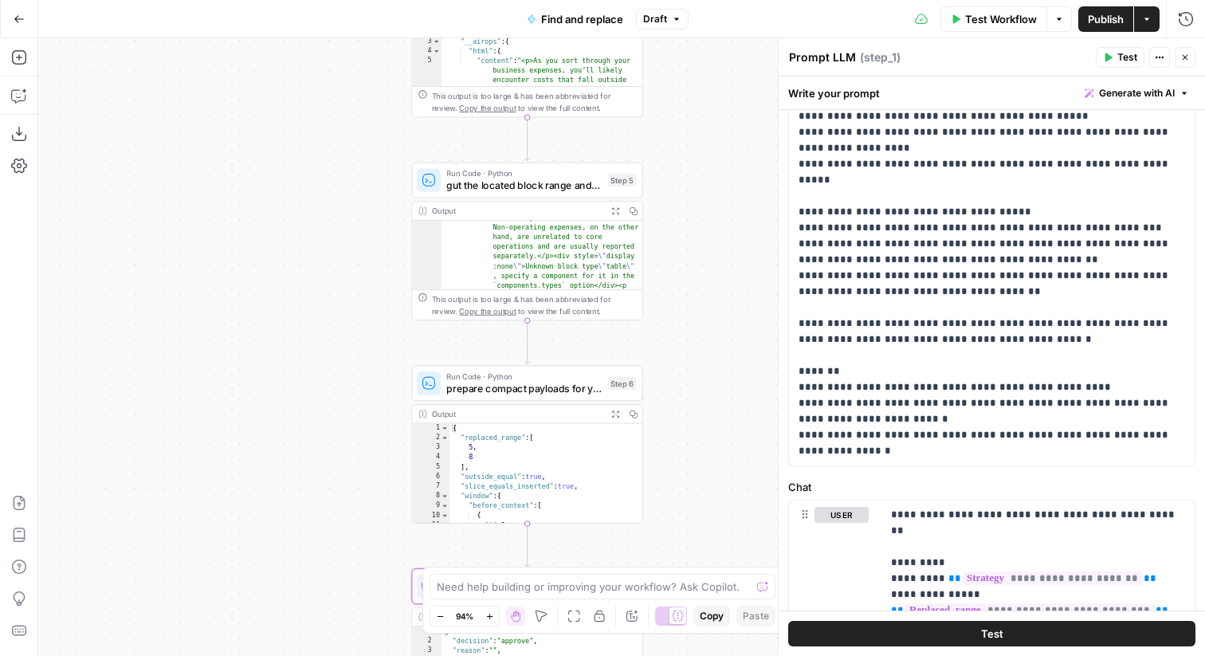
scroll to position [662, 0]
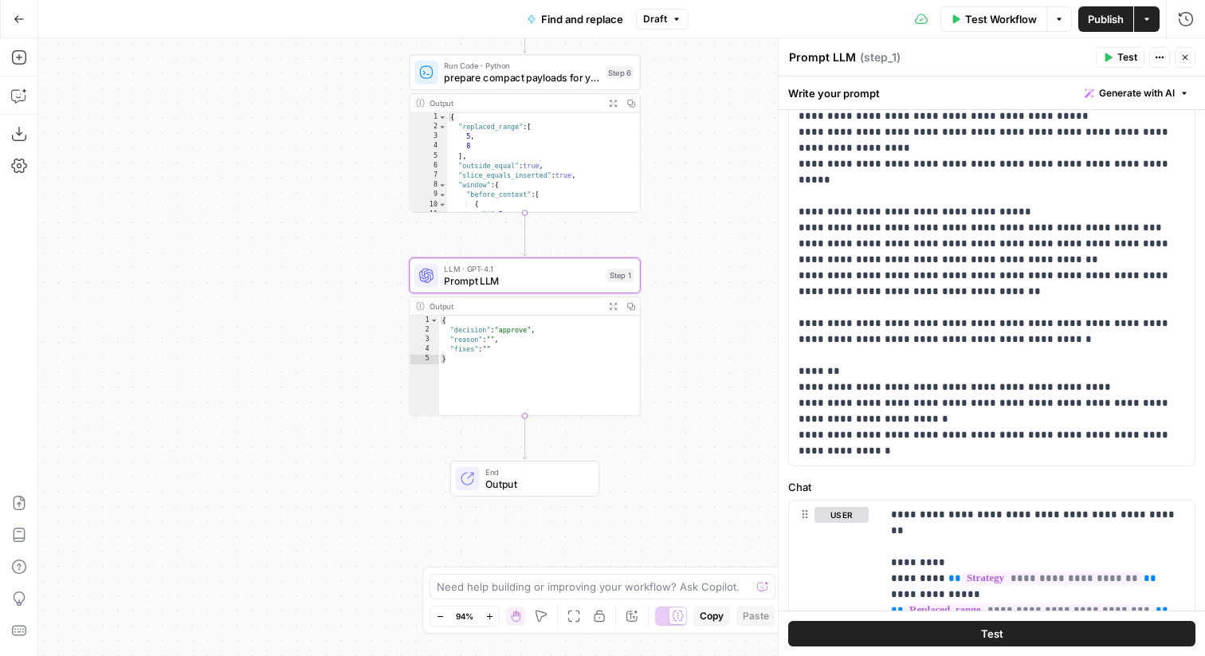
drag, startPoint x: 709, startPoint y: 379, endPoint x: 706, endPoint y: 68, distance: 310.9
click at [706, 66] on div "Workflow Set Inputs Inputs Run Code · Python convert replacement Markdown → San…" at bounding box center [621, 347] width 1167 height 618
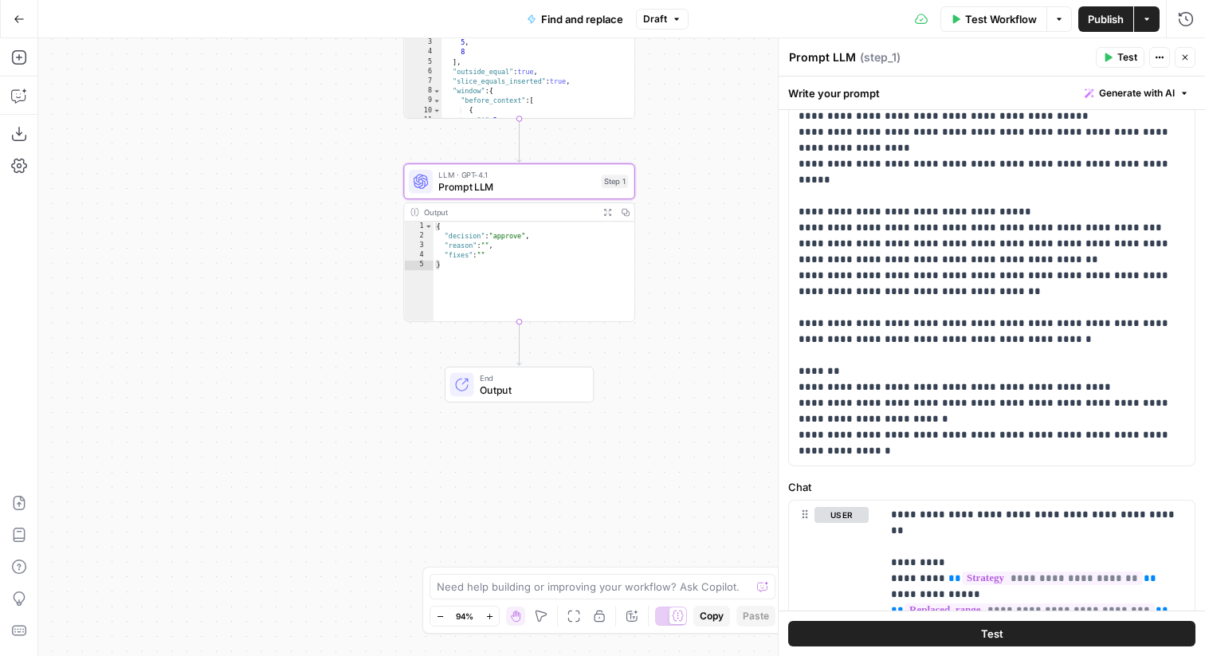
drag, startPoint x: 666, startPoint y: 346, endPoint x: 661, endPoint y: 253, distance: 92.6
click at [661, 253] on div "Workflow Set Inputs Inputs Run Code · Python convert replacement Markdown → San…" at bounding box center [621, 347] width 1167 height 618
click at [514, 231] on div "{ "decision" : "approve" , "reason" : "" , "fixes" : "" }" at bounding box center [535, 282] width 202 height 120
click at [524, 248] on div "{ "decision" : "approve" , "reason" : "" , "fixes" : "" }" at bounding box center [535, 282] width 202 height 120
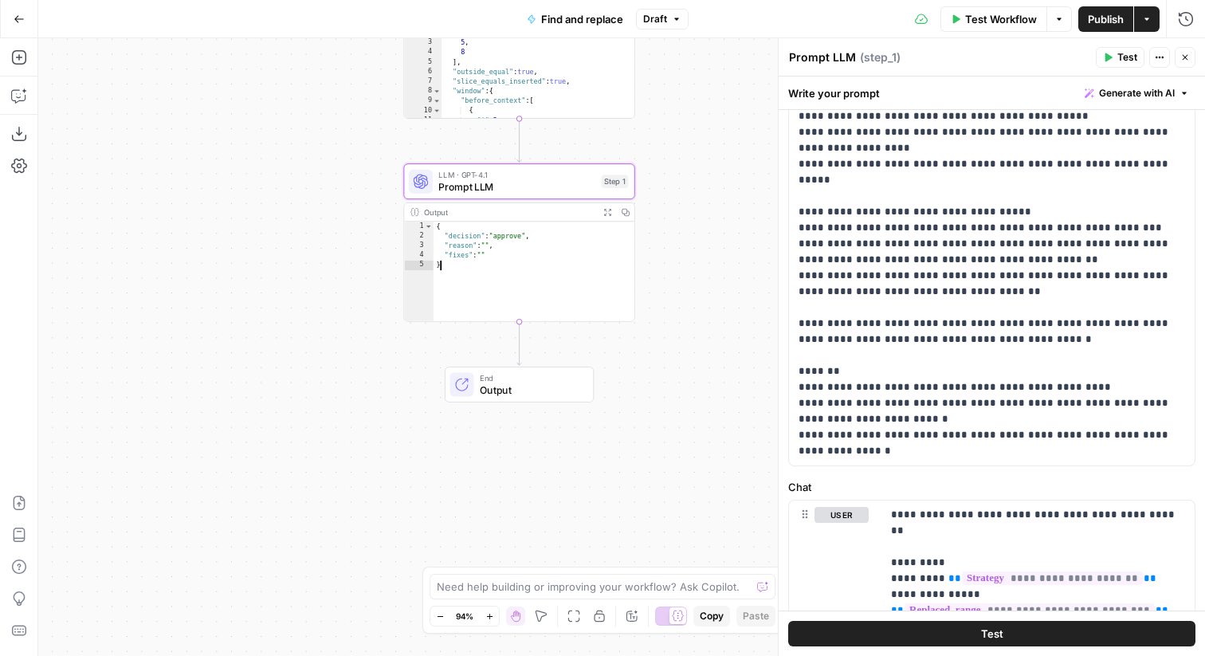
click at [491, 266] on div "{ "decision" : "approve" , "reason" : "" , "fixes" : "" }" at bounding box center [535, 282] width 202 height 120
type textarea "*"
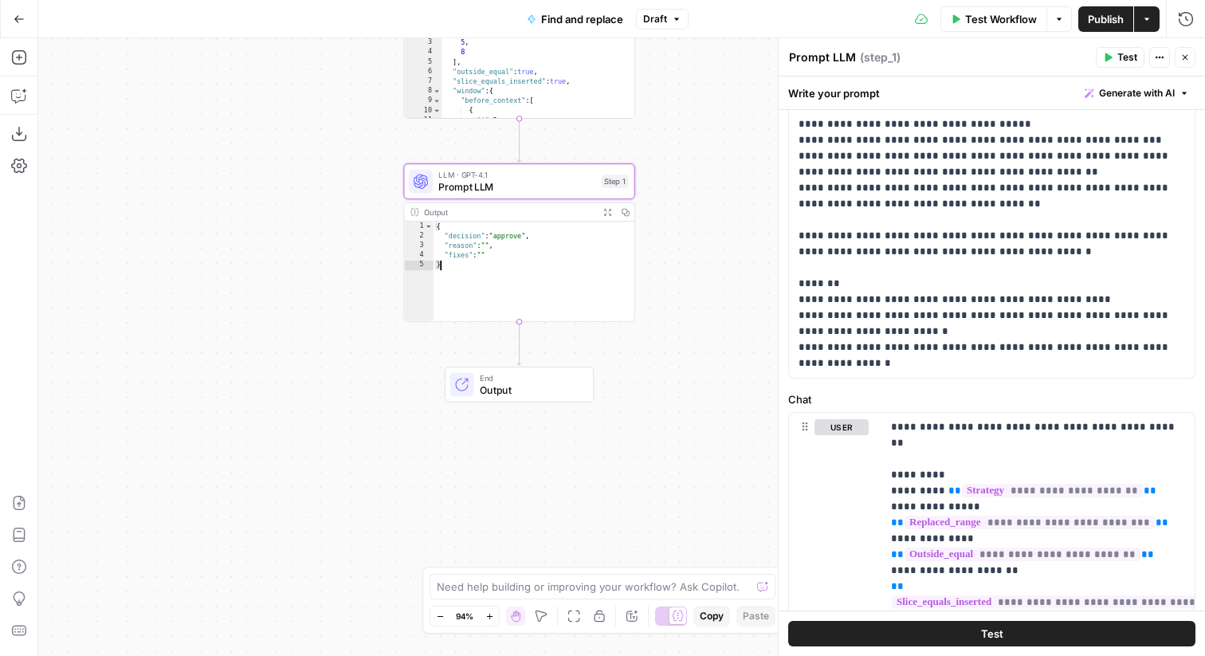
scroll to position [461, 0]
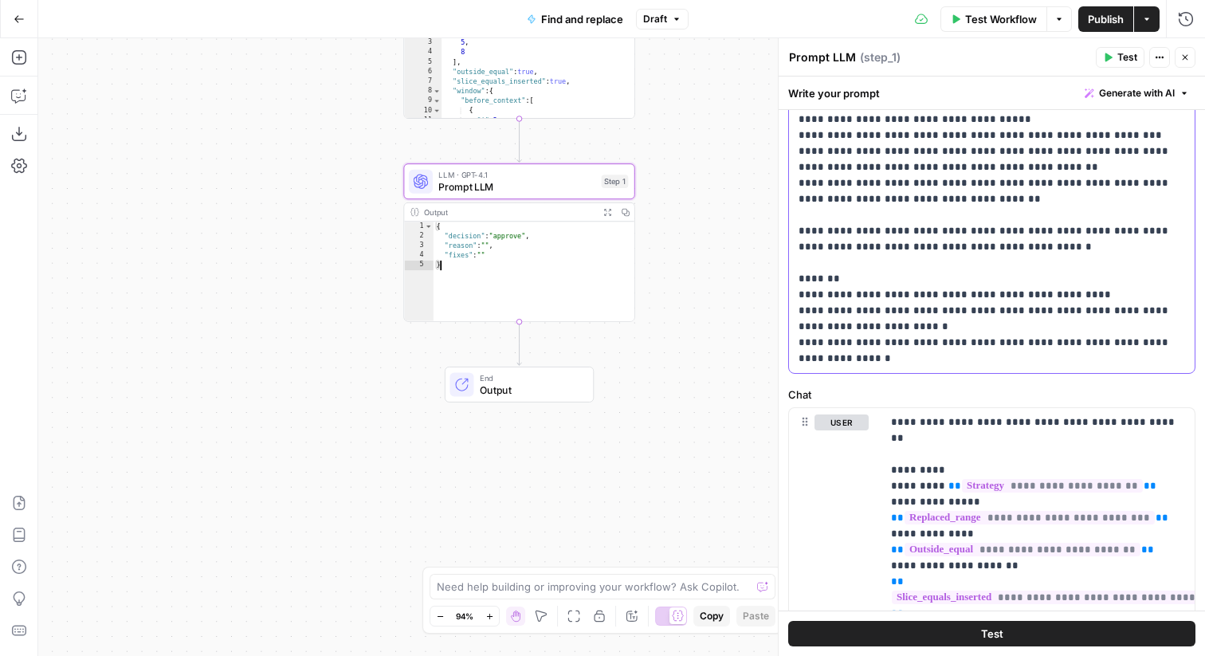
click at [964, 304] on p "**********" at bounding box center [992, 40] width 387 height 654
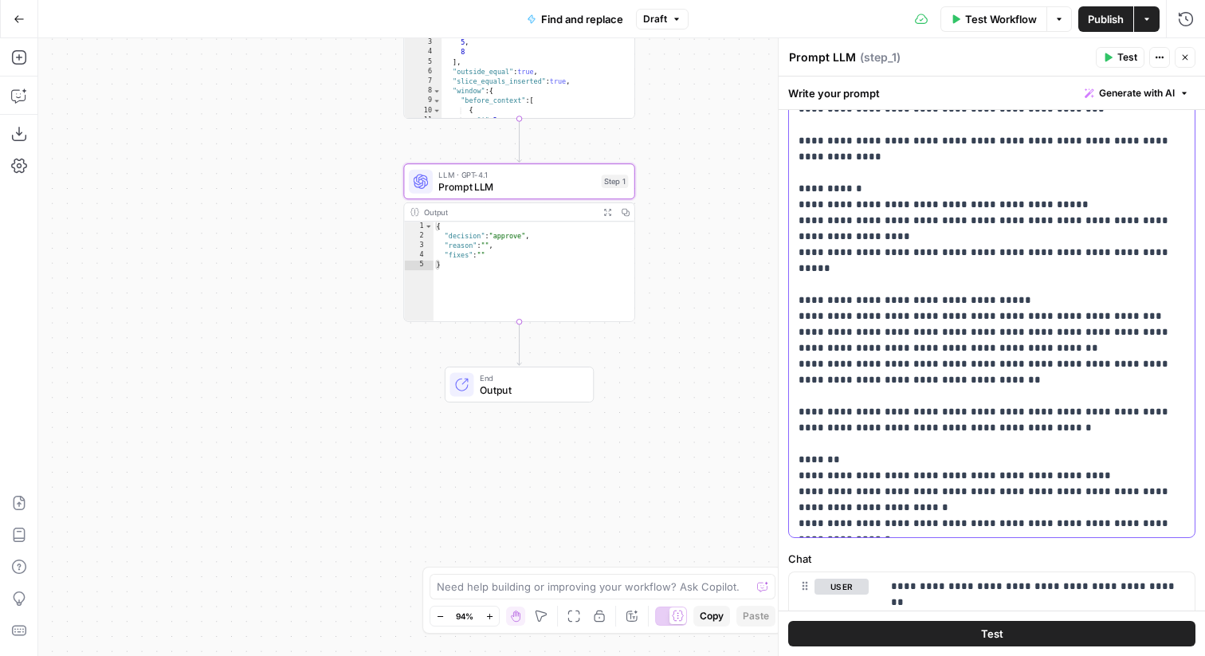
scroll to position [0, 0]
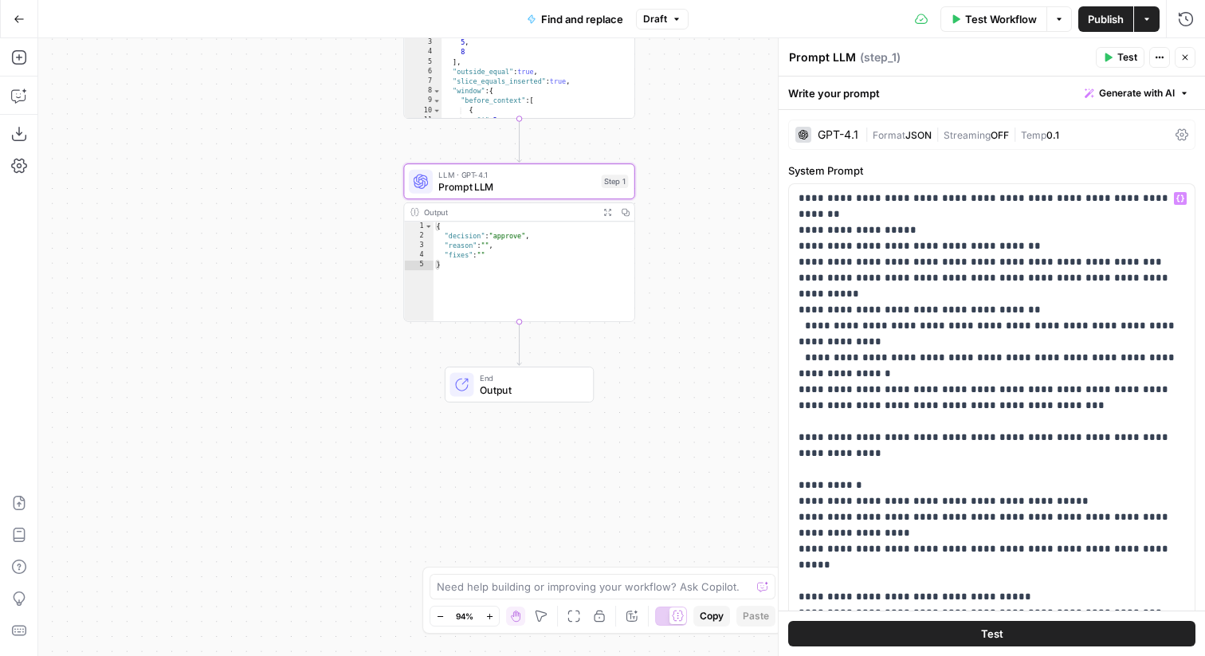
click at [1189, 135] on div "GPT-4.1 | Format JSON | Streaming OFF | Temp 0.1" at bounding box center [991, 135] width 407 height 30
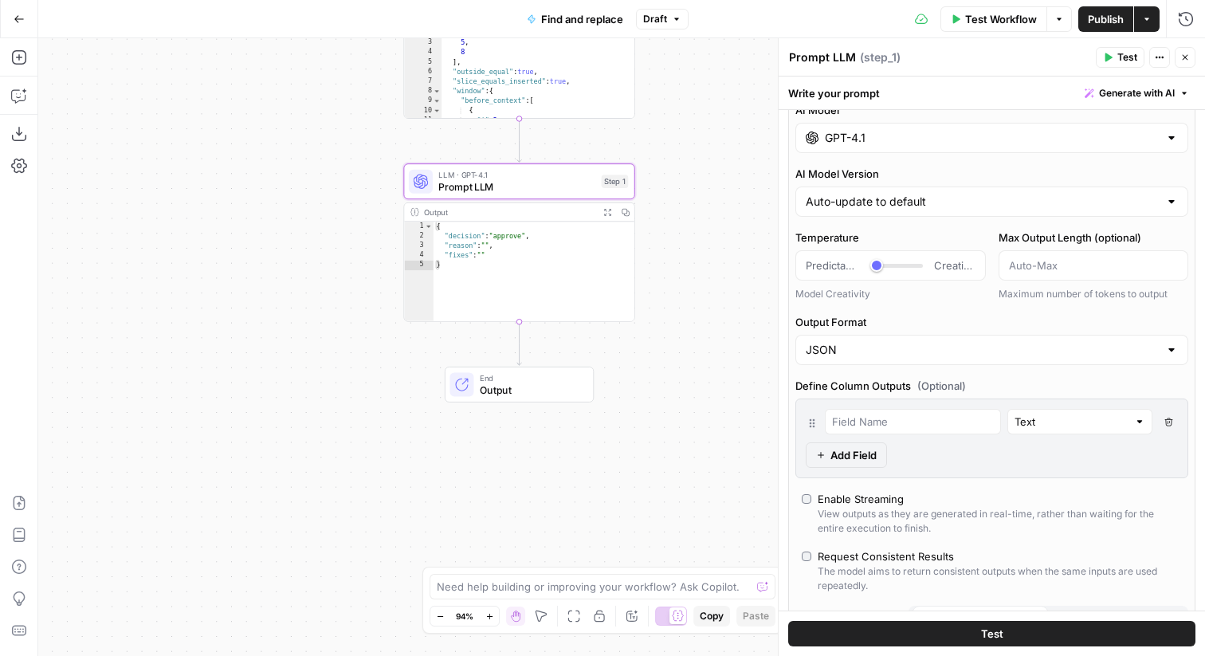
scroll to position [92, 0]
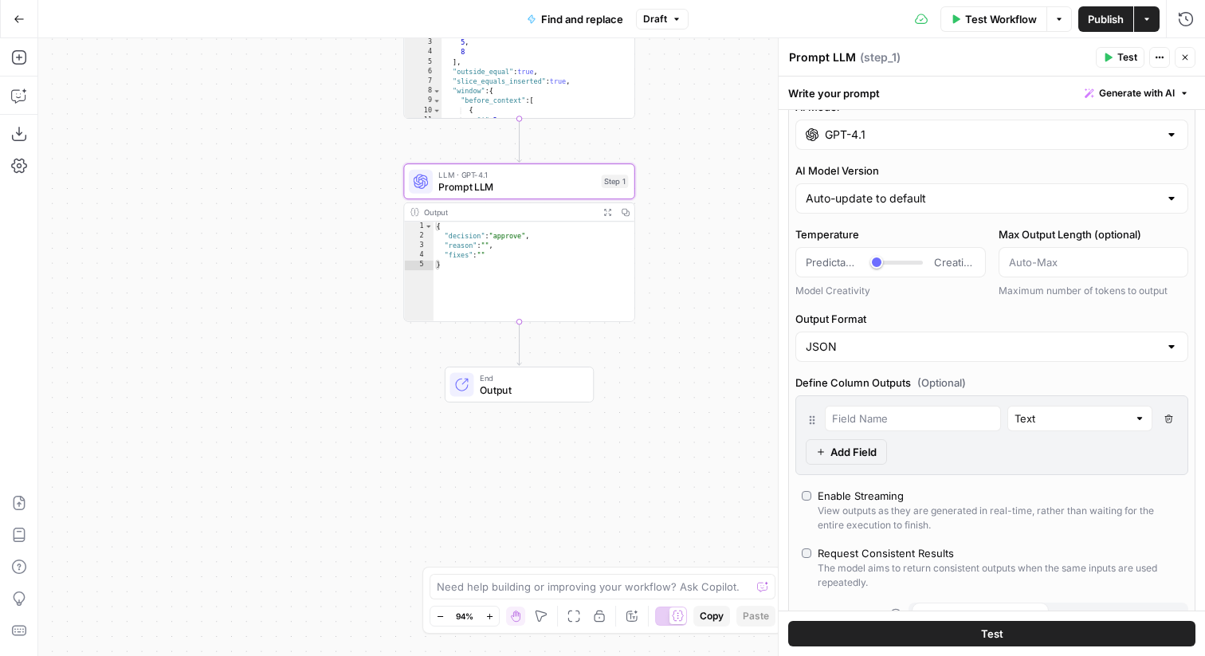
click at [945, 380] on span "(Optional)" at bounding box center [941, 383] width 49 height 16
click at [859, 419] on input "text" at bounding box center [913, 419] width 162 height 16
type input "decision"
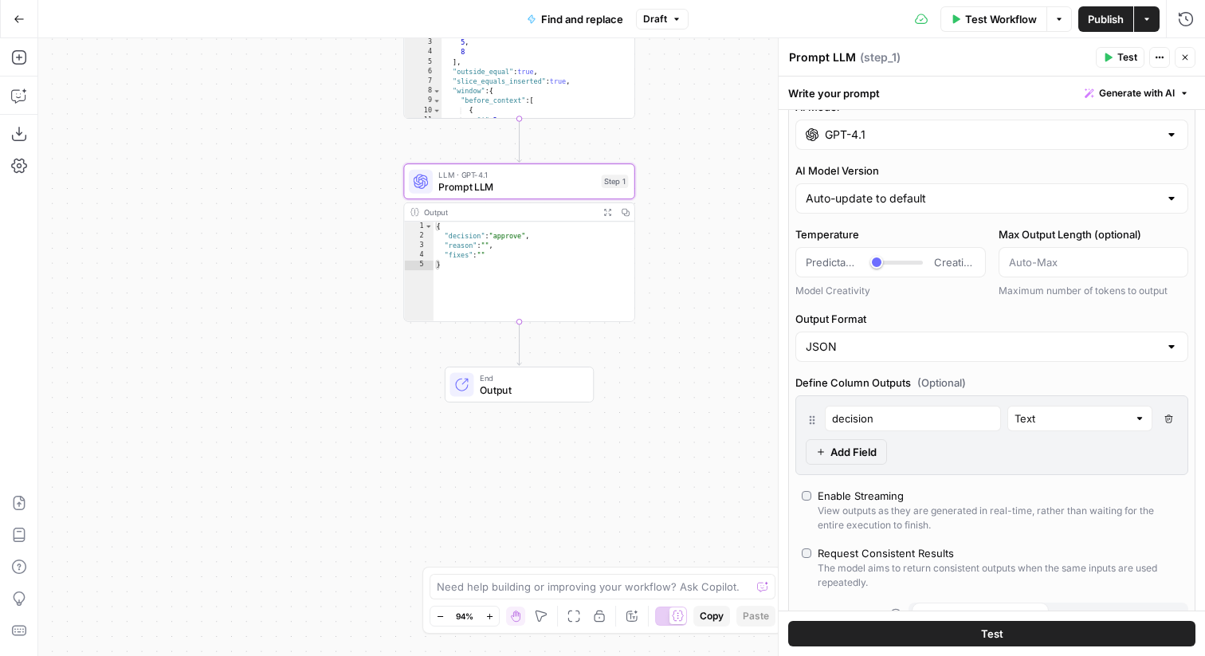
click at [836, 450] on span "Add Field" at bounding box center [854, 452] width 46 height 16
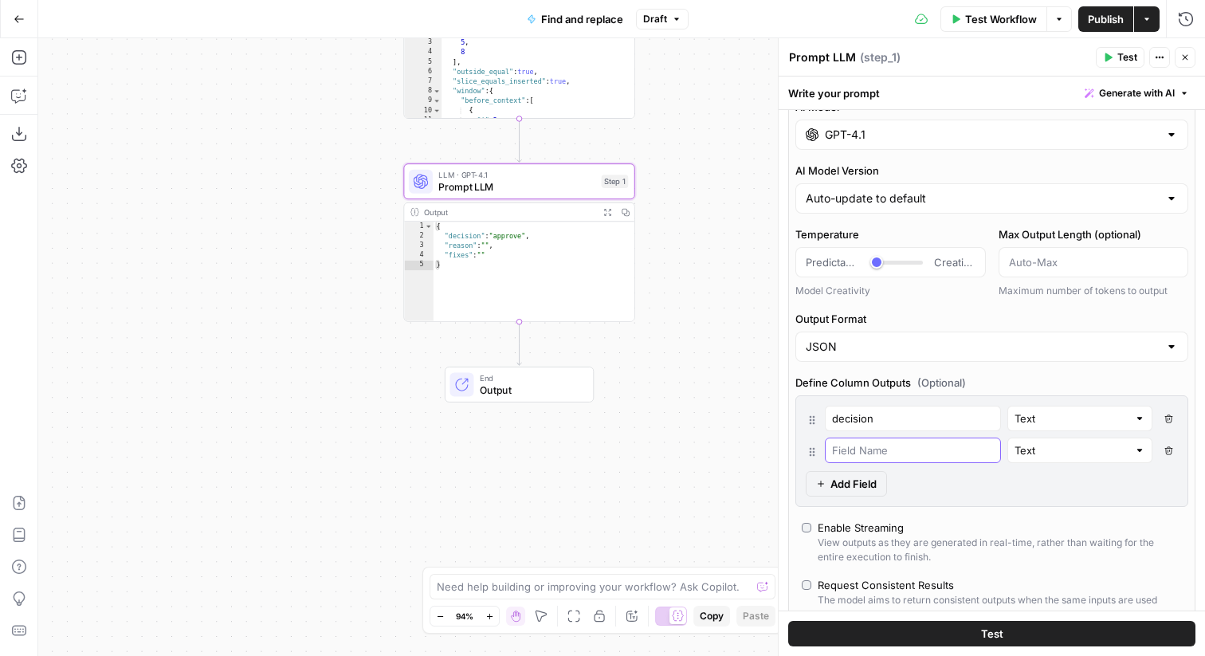
click at [854, 446] on input "text" at bounding box center [913, 450] width 162 height 16
type input "reasoning"
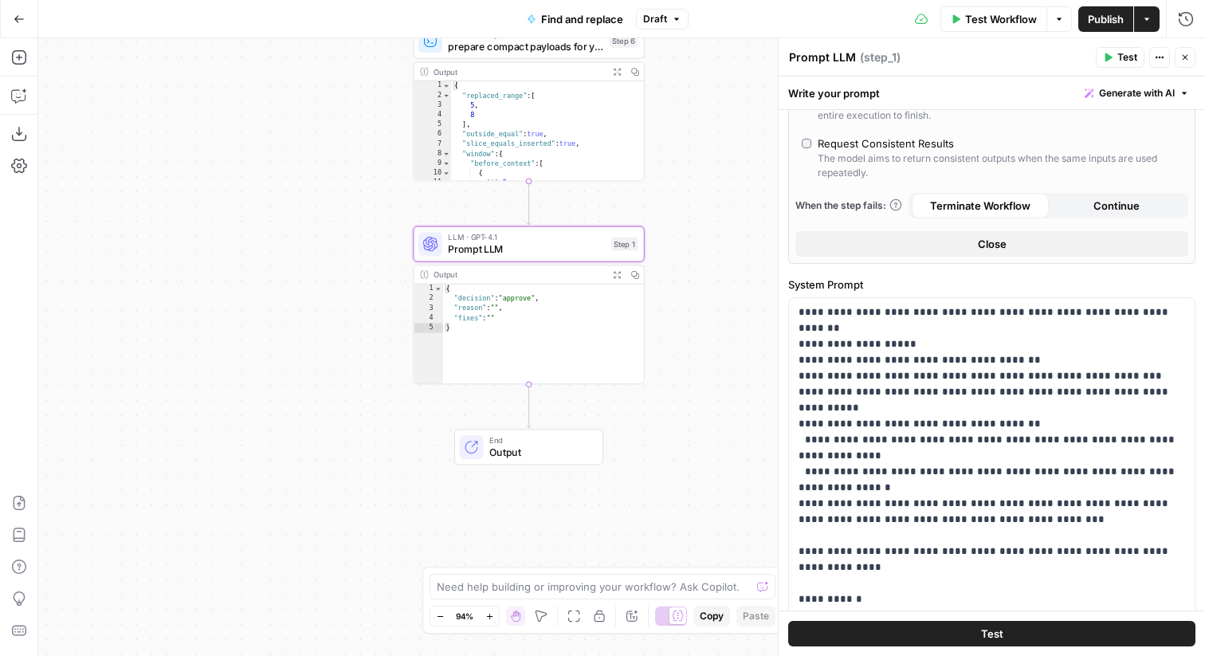
scroll to position [620, 0]
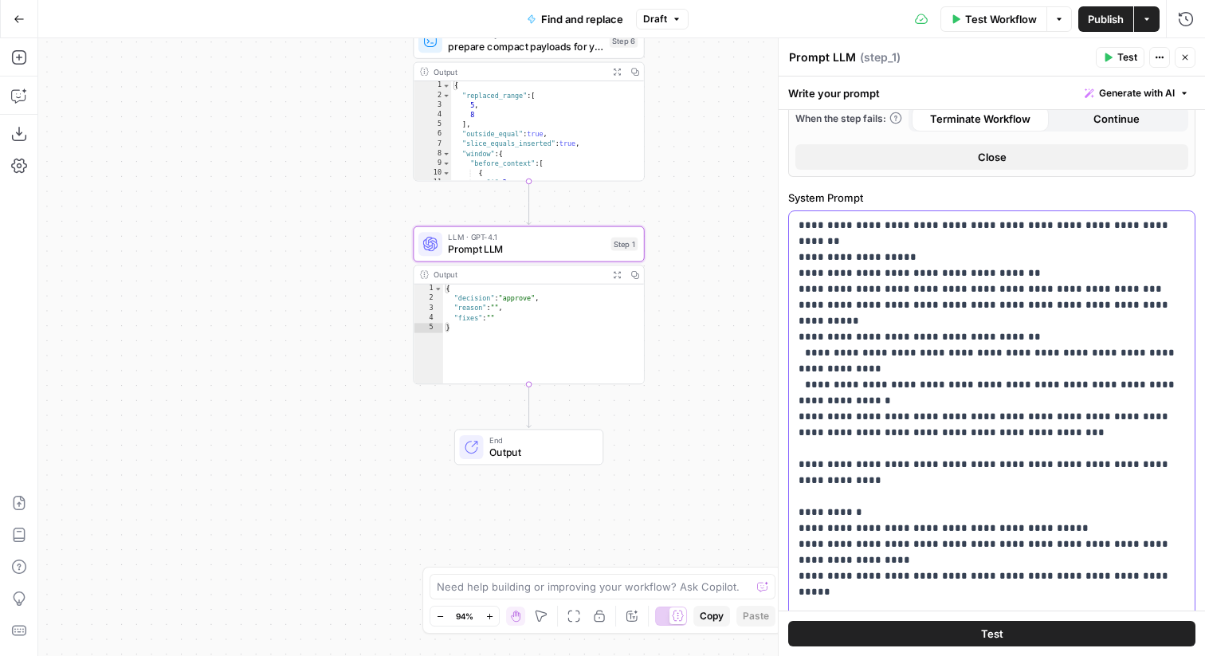
click at [979, 246] on p "**********" at bounding box center [992, 545] width 387 height 654
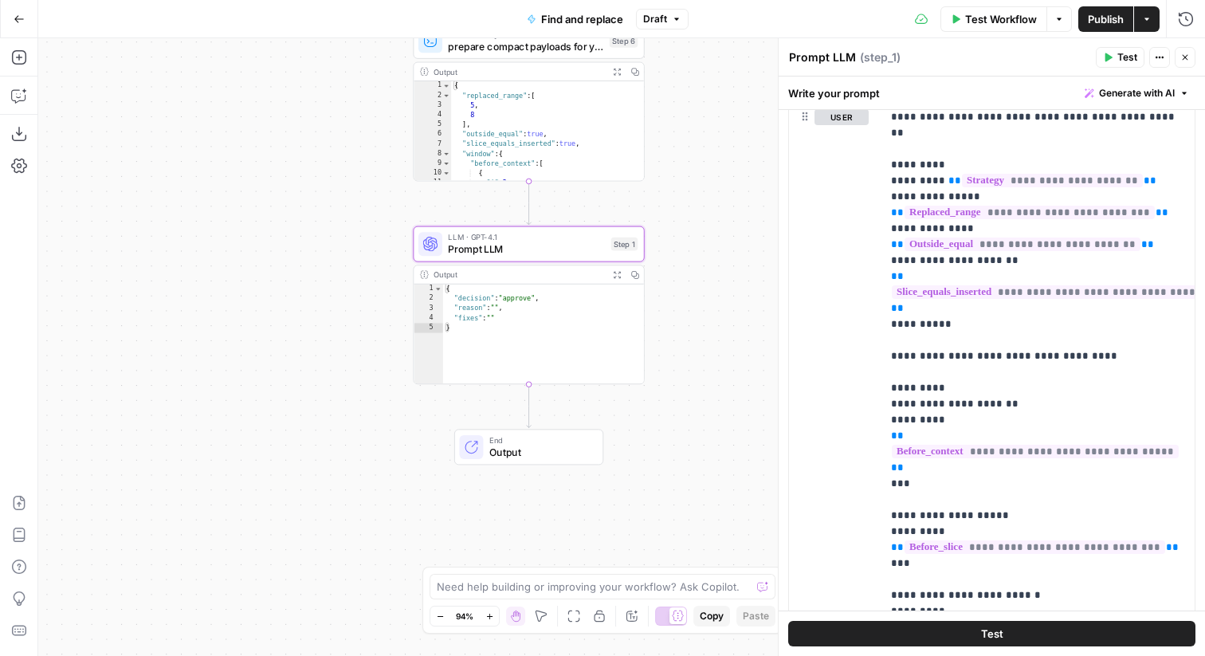
scroll to position [1423, 0]
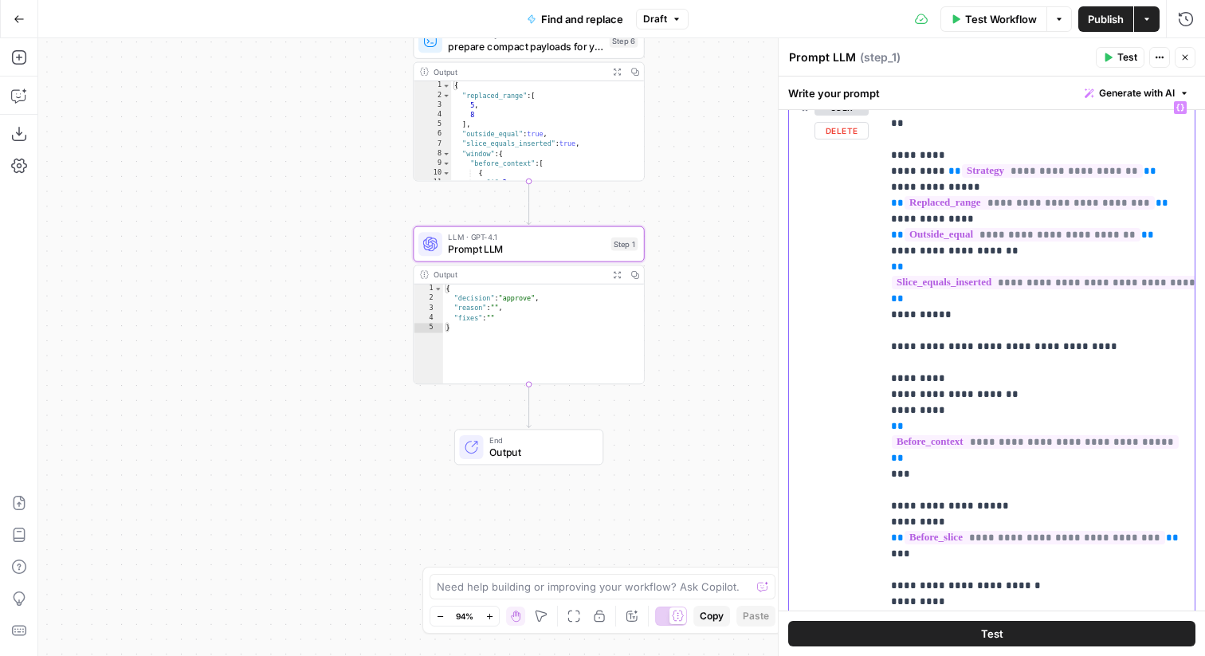
click at [1015, 289] on p "**********" at bounding box center [1038, 634] width 294 height 1068
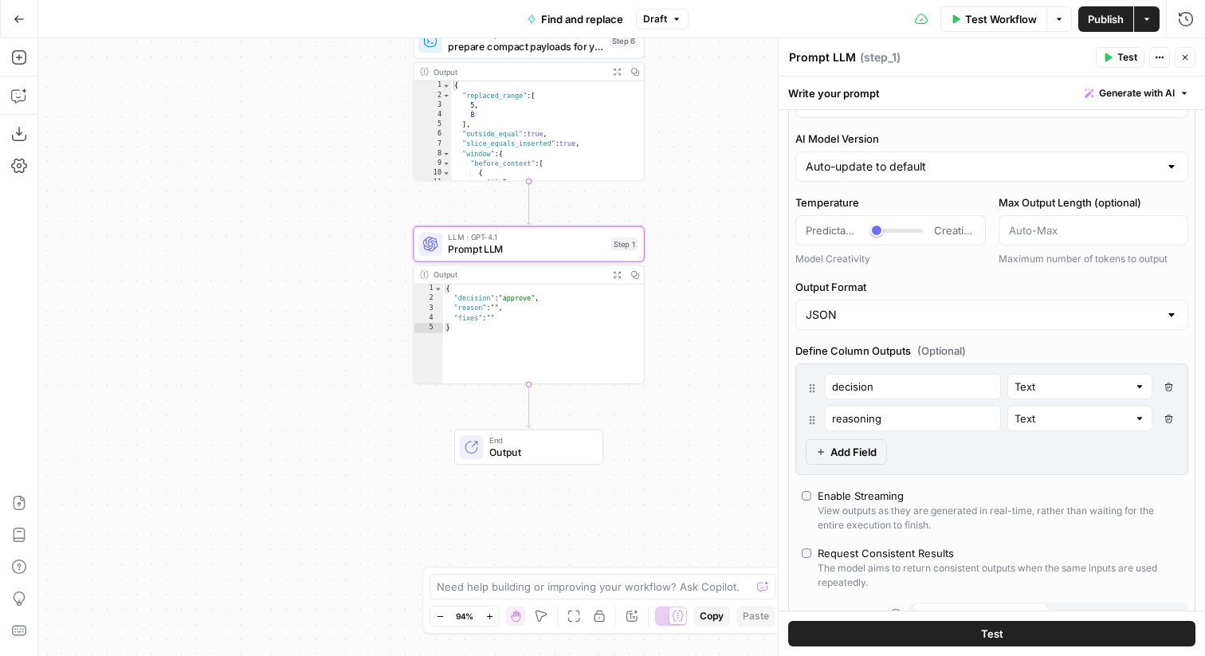
scroll to position [0, 0]
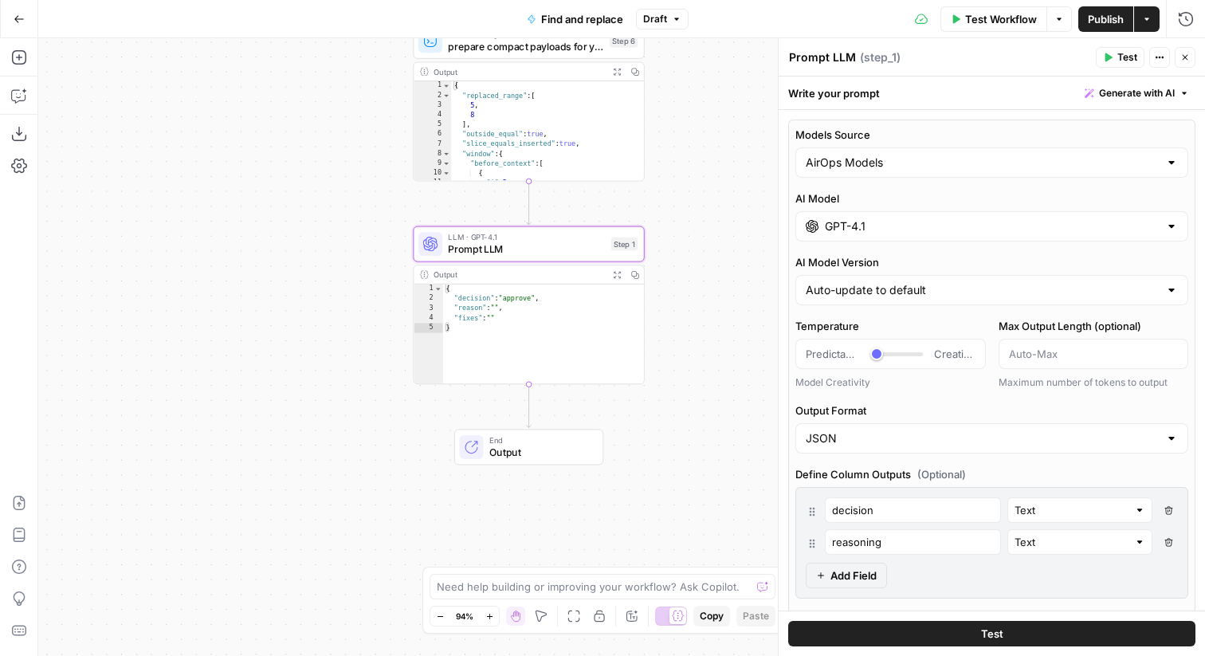
click at [1181, 53] on icon "button" at bounding box center [1185, 58] width 10 height 10
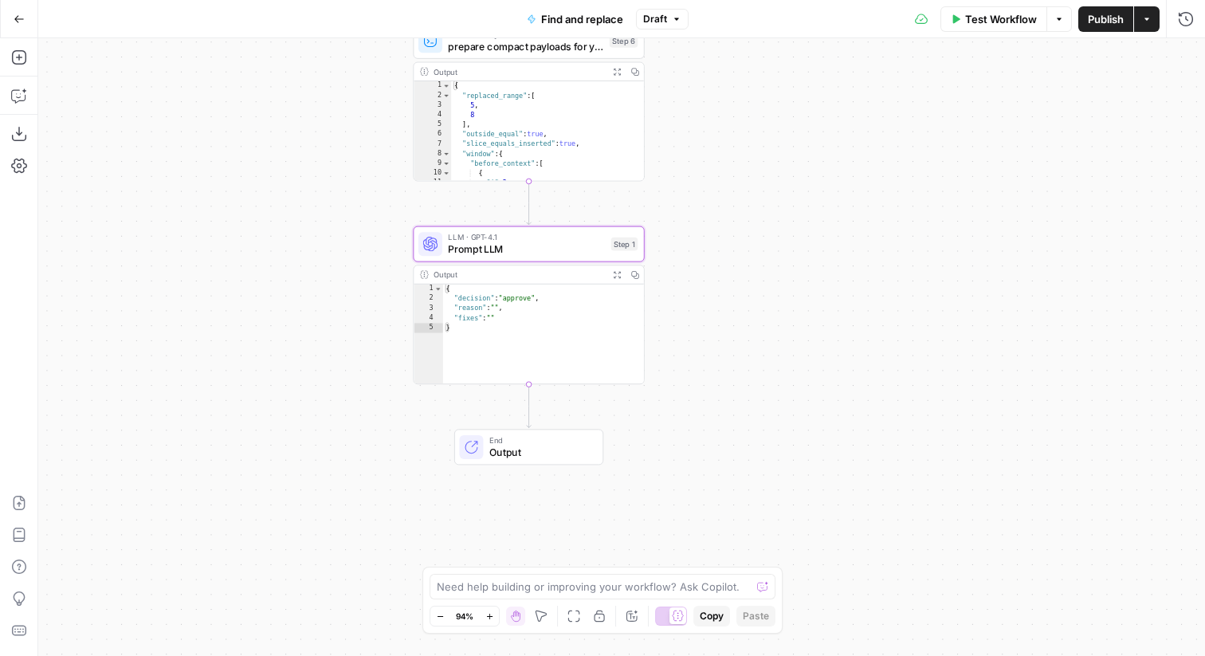
click at [1010, 111] on div "Workflow Set Inputs Inputs Run Code · Python convert replacement Markdown → San…" at bounding box center [621, 347] width 1167 height 618
click at [1144, 27] on button "Actions" at bounding box center [1147, 19] width 26 height 26
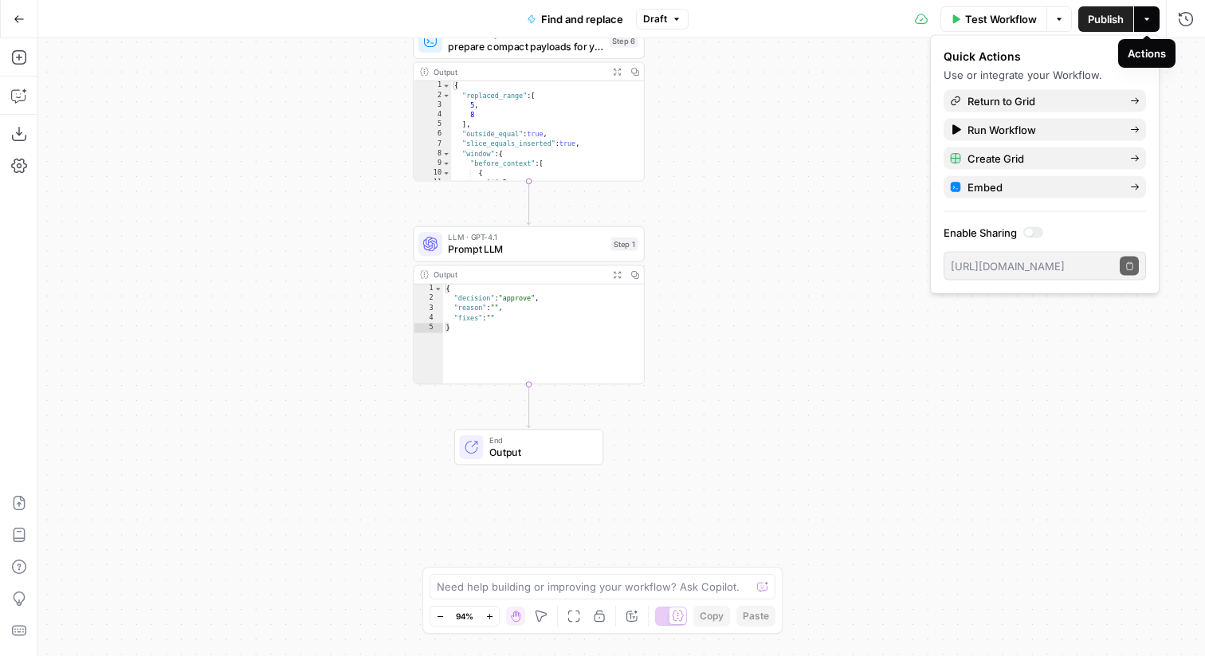
click at [1140, 25] on button "Actions" at bounding box center [1147, 19] width 26 height 26
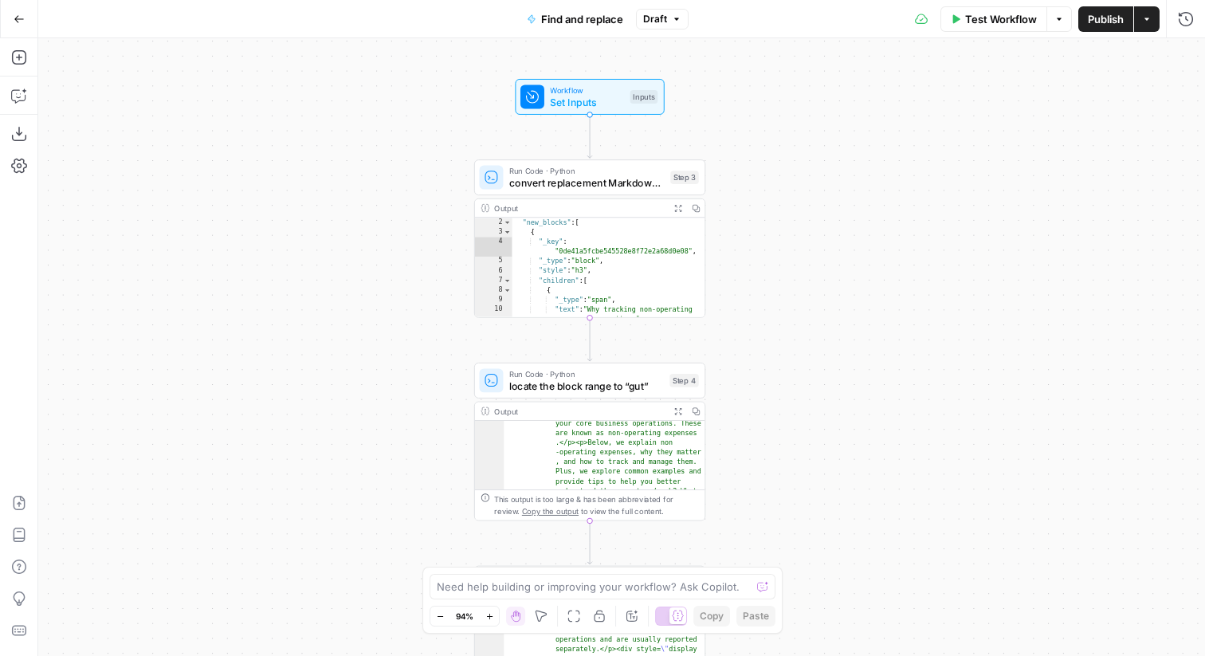
scroll to position [66, 0]
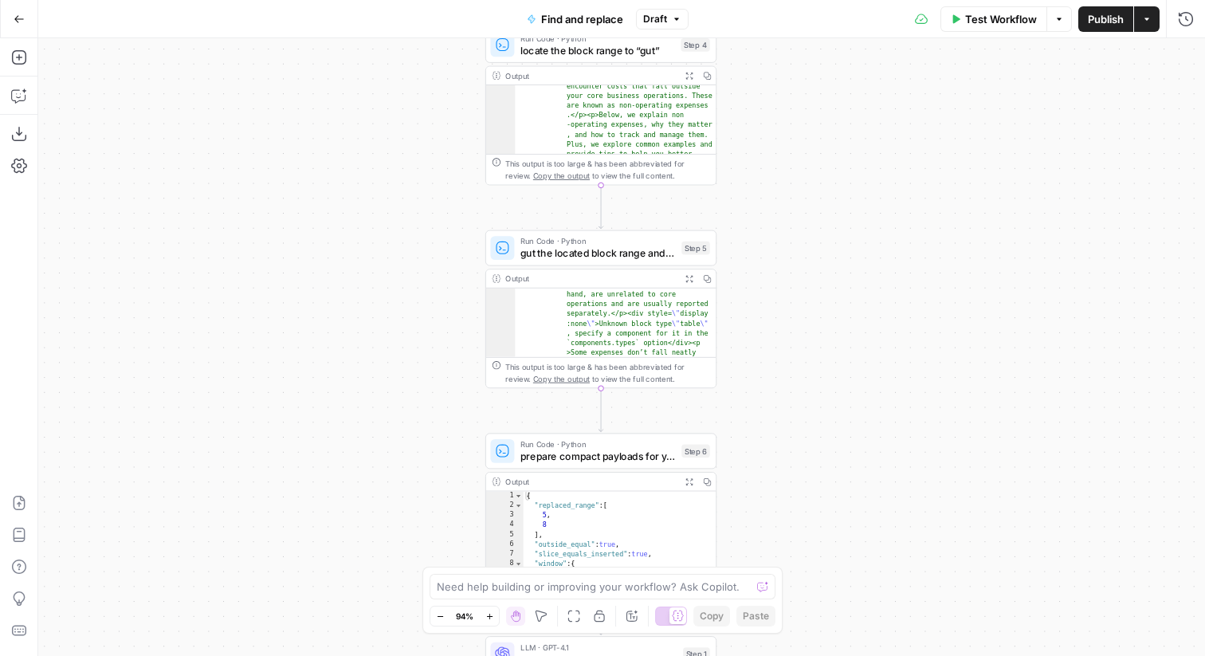
drag, startPoint x: 774, startPoint y: 445, endPoint x: 784, endPoint y: 109, distance: 335.7
click at [785, 109] on div "Workflow Set Inputs Inputs Run Code · Python convert replacement Markdown → San…" at bounding box center [621, 347] width 1167 height 618
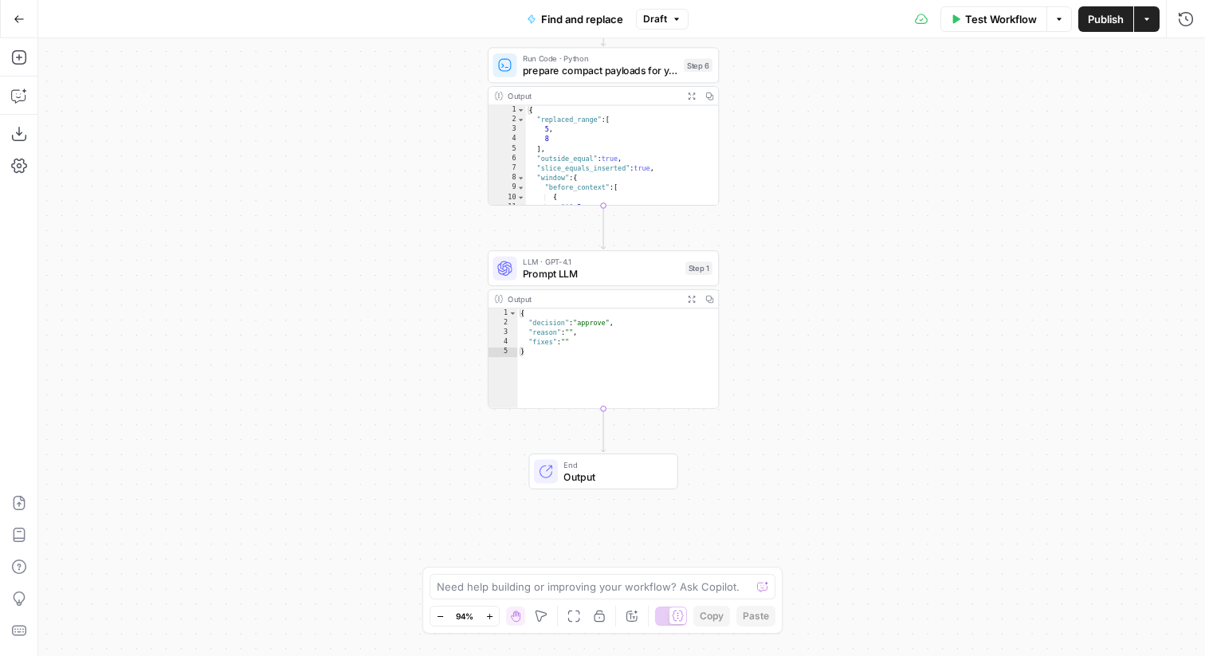
drag, startPoint x: 780, startPoint y: 397, endPoint x: 786, endPoint y: -19, distance: 416.1
click at [786, 0] on html "Ramp New Home Browse Your Data Usage Settings Recent Grids AEO test – Ramp prom…" at bounding box center [602, 328] width 1205 height 656
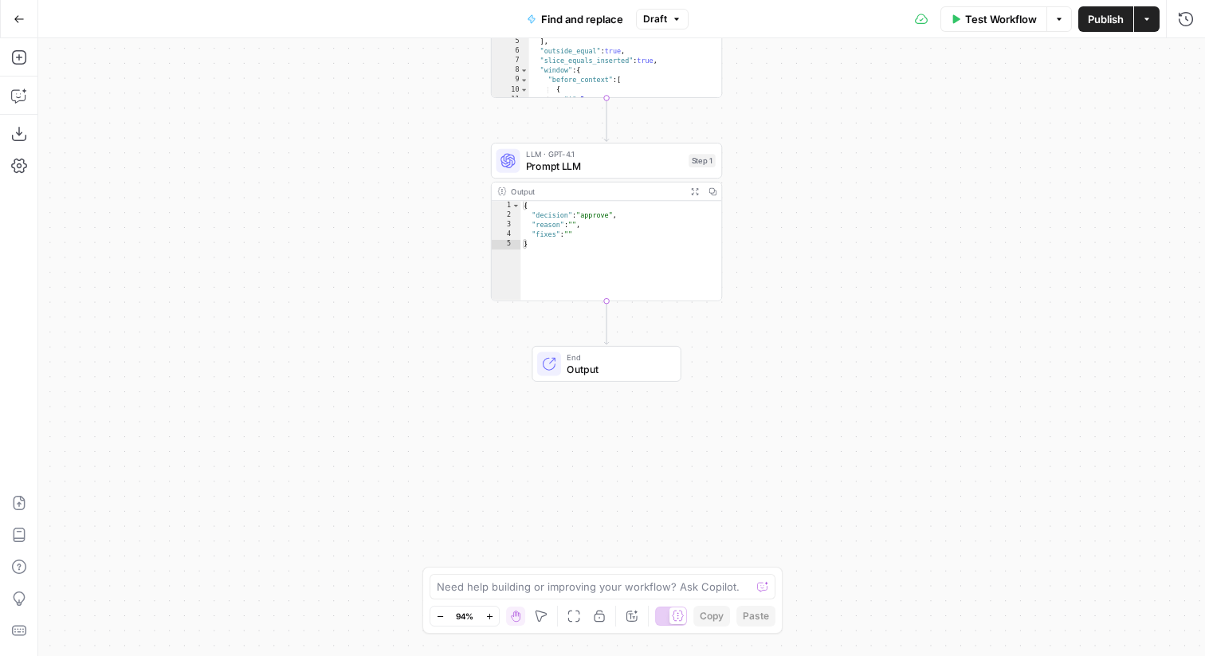
drag, startPoint x: 767, startPoint y: 317, endPoint x: 765, endPoint y: 240, distance: 77.3
click at [765, 240] on div "Workflow Set Inputs Inputs Run Code · Python convert replacement Markdown → San…" at bounding box center [621, 347] width 1167 height 618
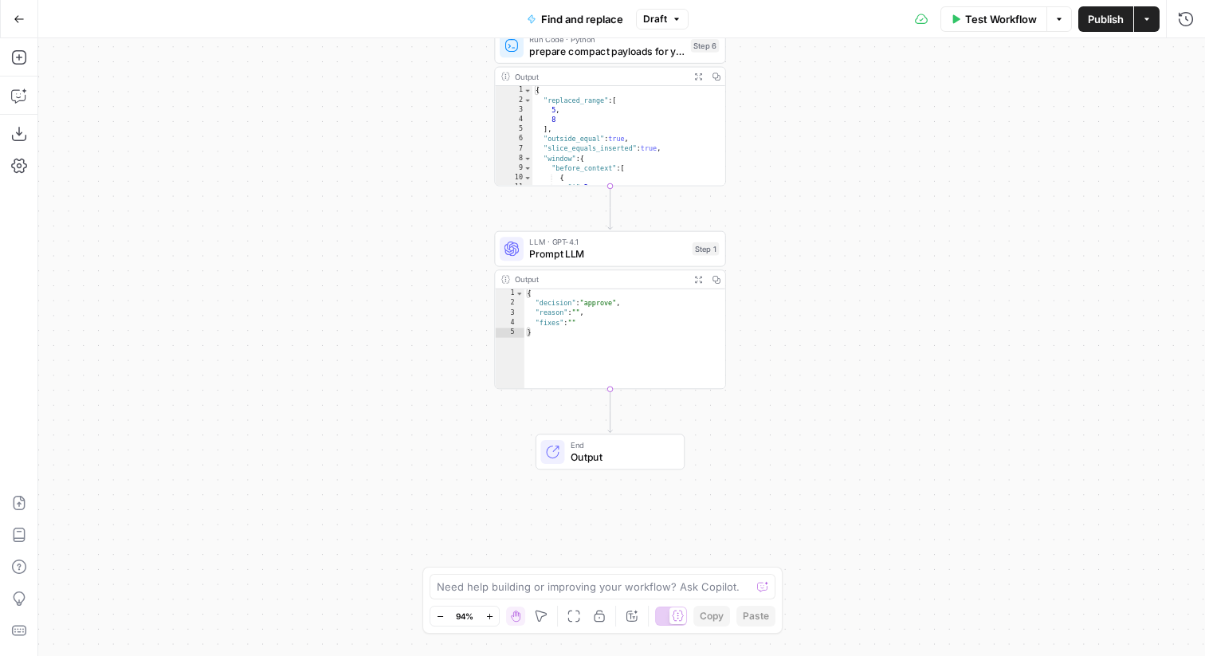
drag, startPoint x: 780, startPoint y: 81, endPoint x: 780, endPoint y: 246, distance: 164.2
click at [780, 256] on div "Workflow Set Inputs Inputs Run Code · Python convert replacement Markdown → San…" at bounding box center [621, 347] width 1167 height 618
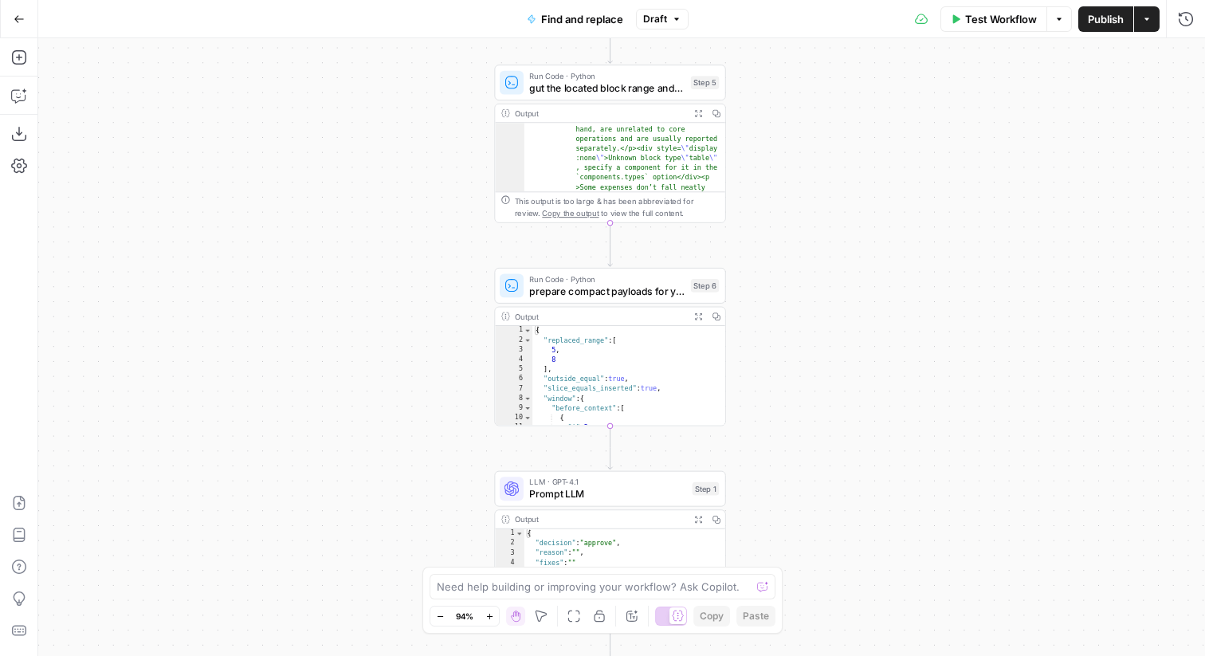
drag, startPoint x: 797, startPoint y: 124, endPoint x: 797, endPoint y: 501, distance: 377.0
click at [797, 501] on div "Workflow Set Inputs Inputs Run Code · Python convert replacement Markdown → San…" at bounding box center [621, 347] width 1167 height 618
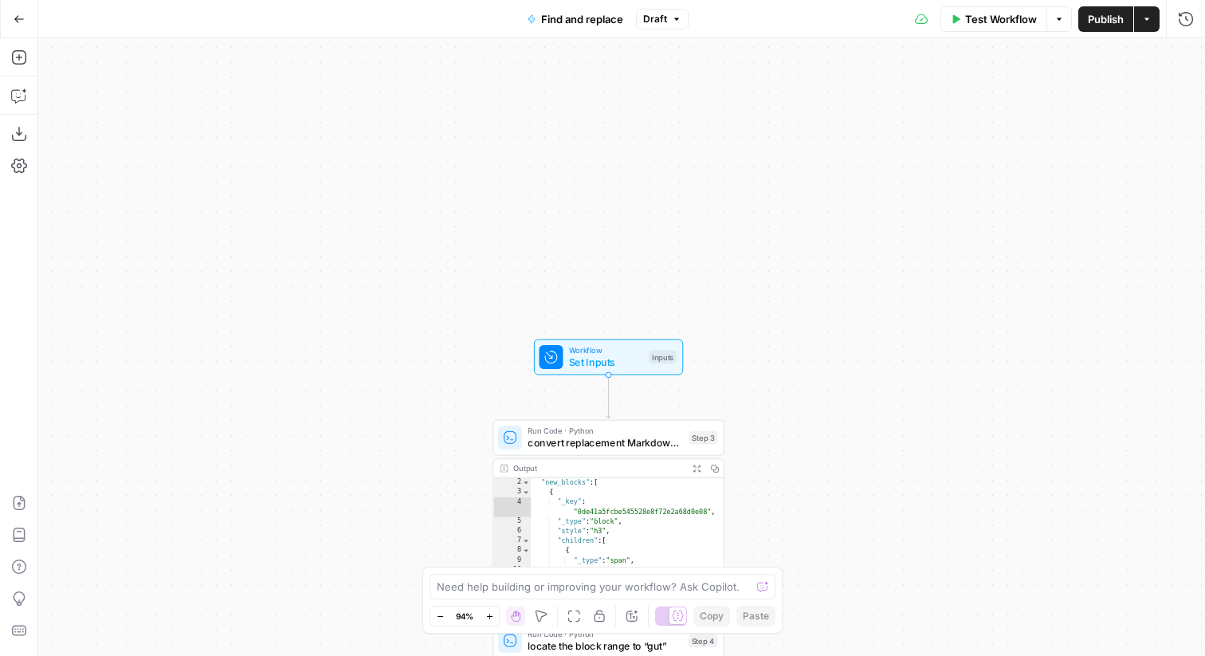
drag, startPoint x: 814, startPoint y: 204, endPoint x: 812, endPoint y: 650, distance: 445.6
click at [812, 653] on div "Workflow Set Inputs Inputs Run Code · Python convert replacement Markdown → San…" at bounding box center [621, 347] width 1167 height 618
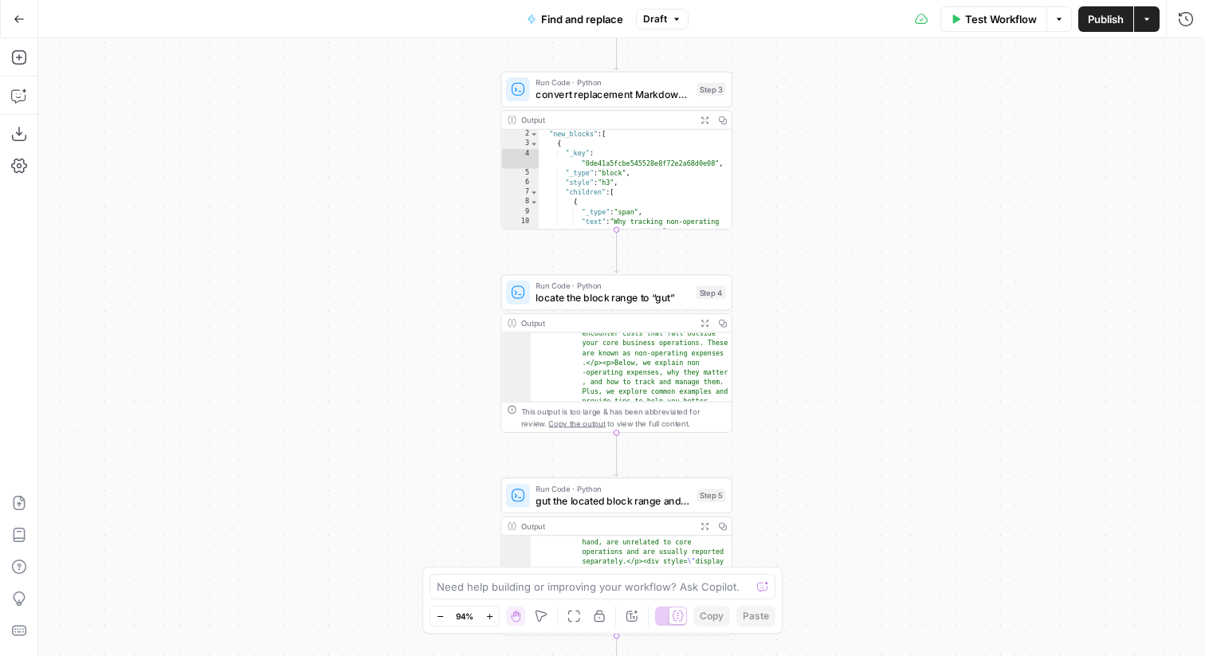
drag, startPoint x: 800, startPoint y: 450, endPoint x: 809, endPoint y: 72, distance: 378.7
click at [809, 73] on div "Workflow Set Inputs Inputs Run Code · Python convert replacement Markdown → San…" at bounding box center [621, 347] width 1167 height 618
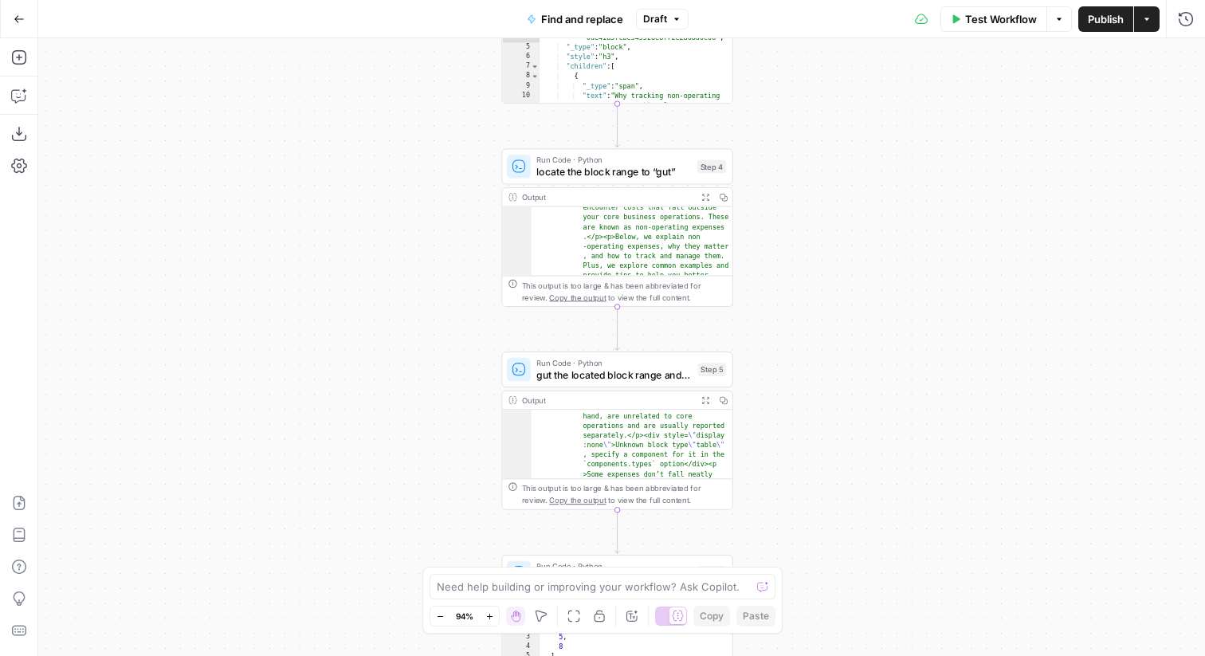
drag, startPoint x: 815, startPoint y: 316, endPoint x: 815, endPoint y: 224, distance: 92.5
click at [815, 223] on div "Workflow Set Inputs Inputs Run Code · Python convert replacement Markdown → San…" at bounding box center [621, 347] width 1167 height 618
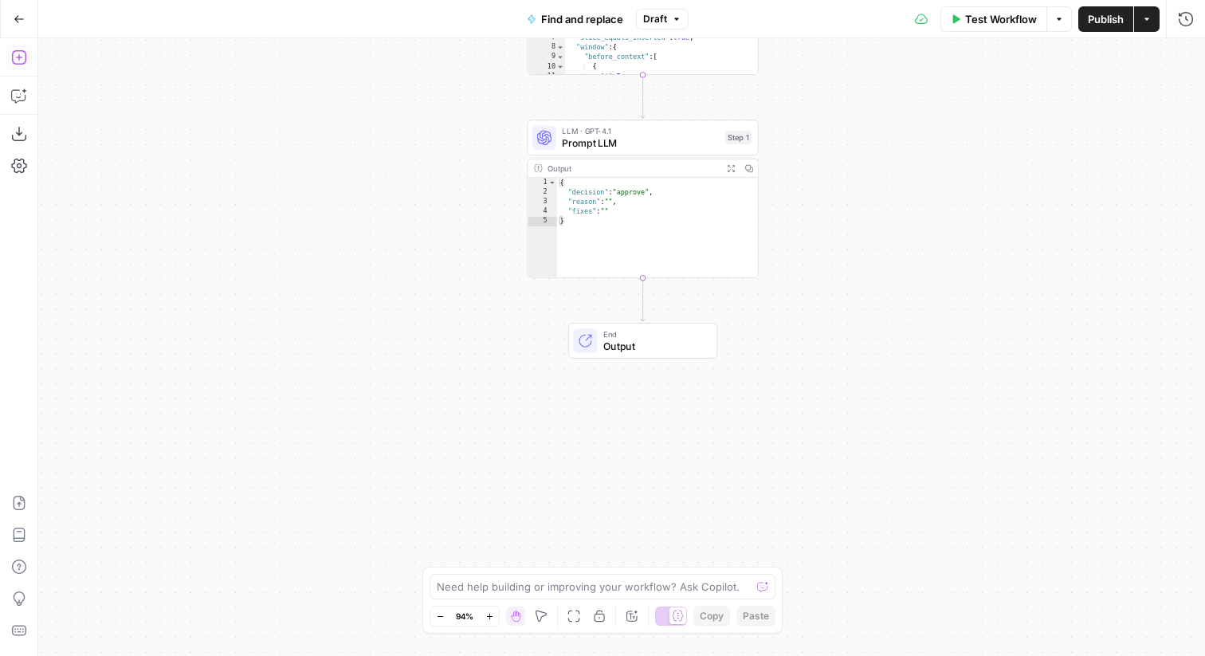
click at [22, 65] on icon "button" at bounding box center [19, 57] width 16 height 16
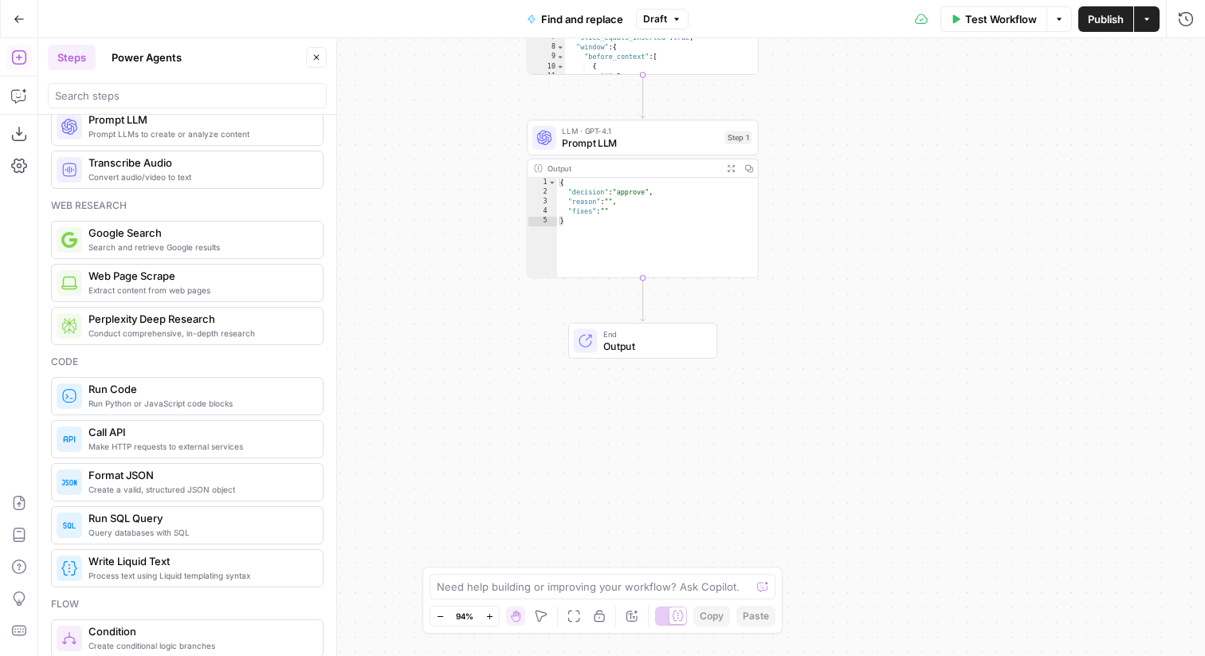
scroll to position [52, 0]
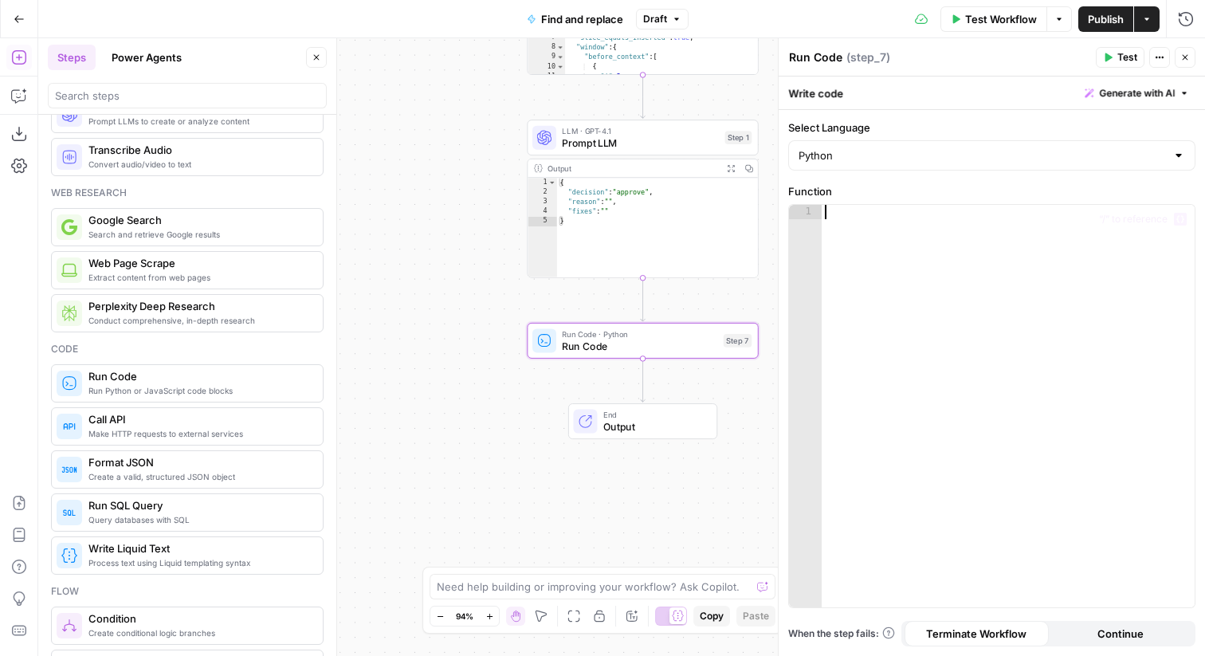
click at [855, 239] on div at bounding box center [1008, 420] width 373 height 431
paste textarea "**********"
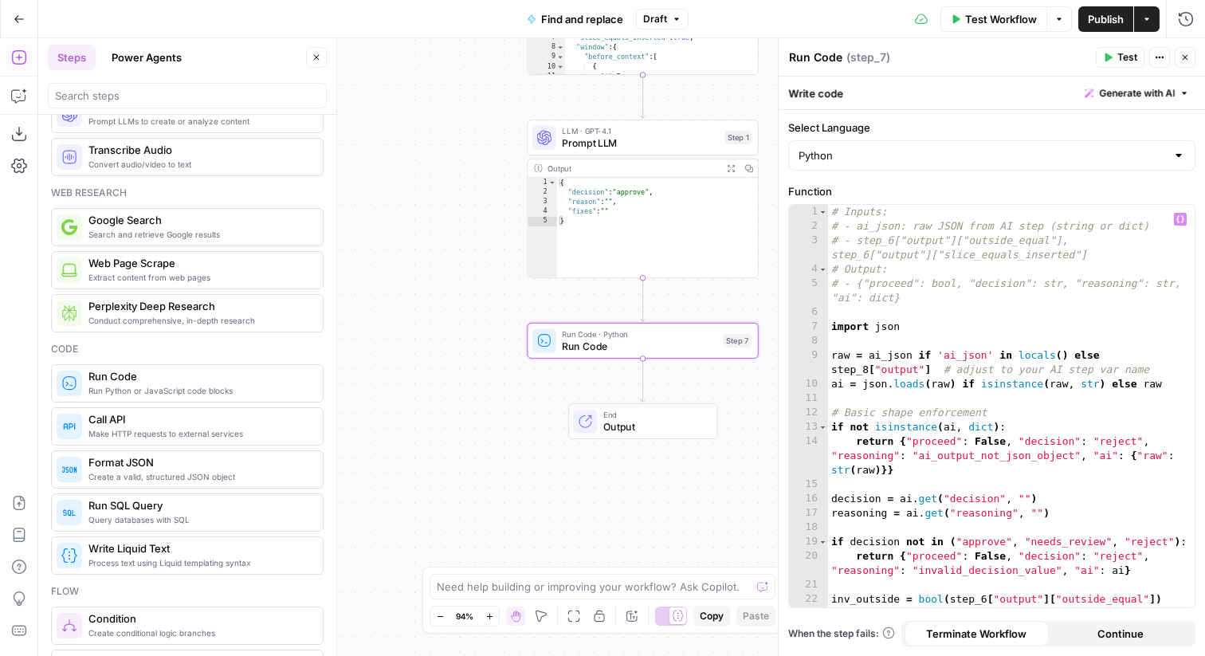
scroll to position [0, 0]
click at [968, 299] on div "# Inputs: # - ai_json: raw JSON from AI step (string or dict) # - step_6["outpu…" at bounding box center [1011, 428] width 367 height 446
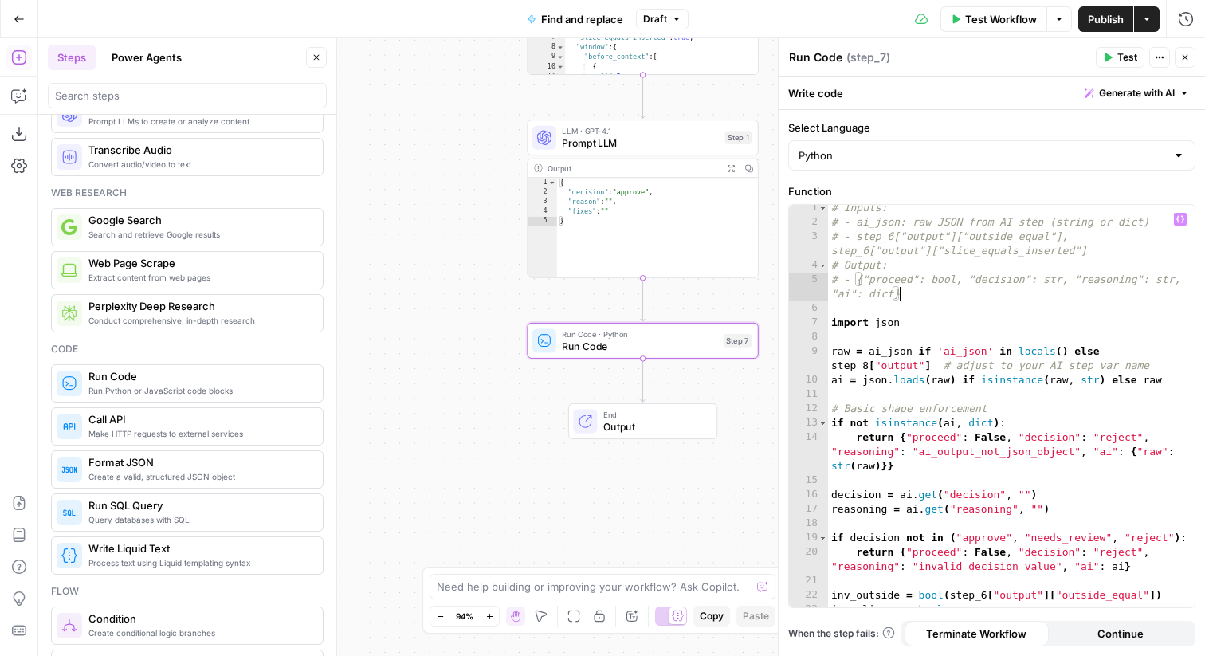
scroll to position [14, 0]
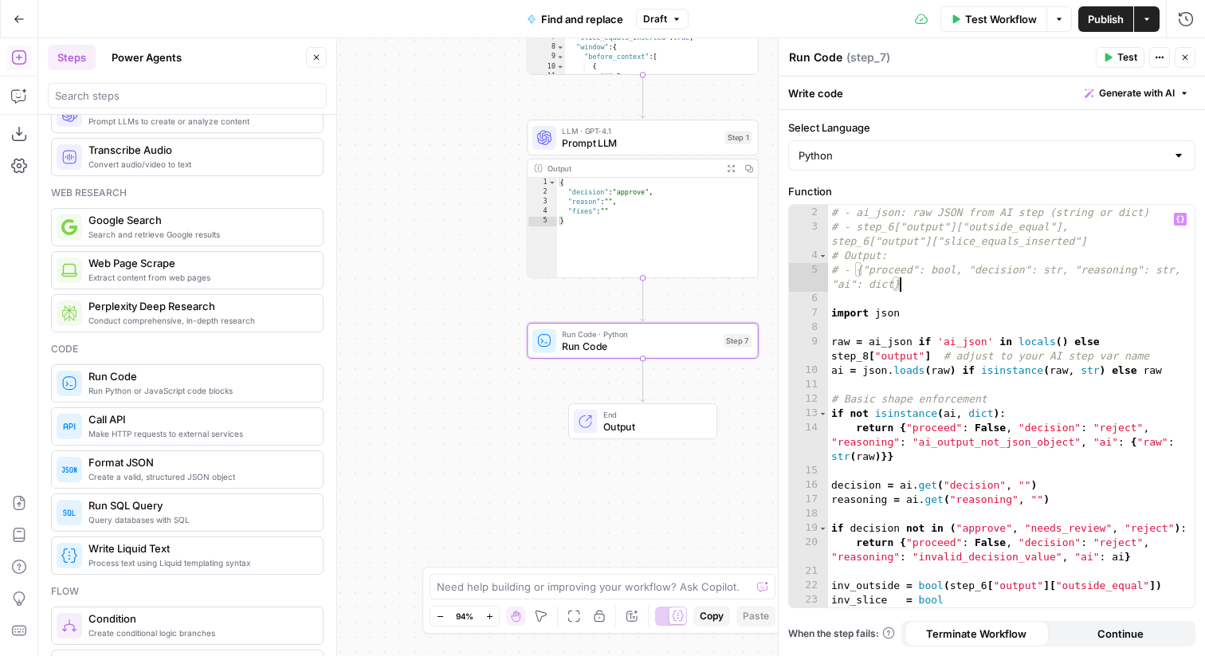
click at [889, 340] on div "# Inputs: # - ai_json: raw JSON from AI step (string or dict) # - step_6["outpu…" at bounding box center [1011, 414] width 367 height 446
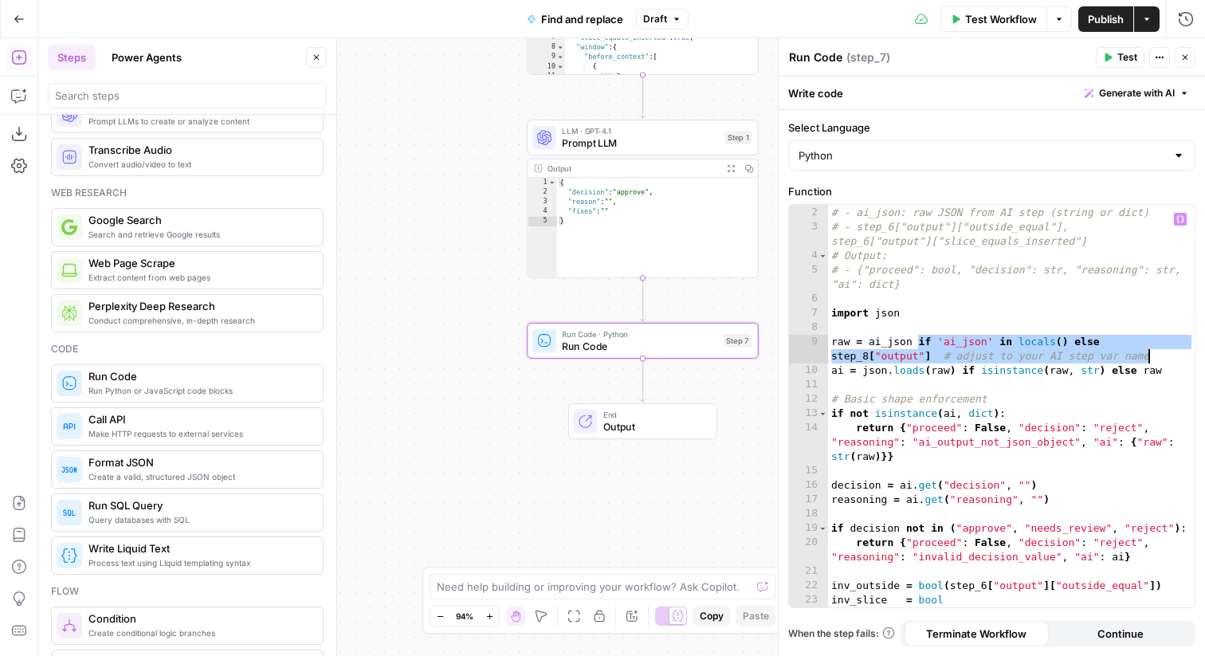
drag, startPoint x: 917, startPoint y: 342, endPoint x: 1159, endPoint y: 350, distance: 242.4
click at [1159, 350] on div "# Inputs: # - ai_json: raw JSON from AI step (string or dict) # - step_6["outpu…" at bounding box center [1011, 414] width 367 height 446
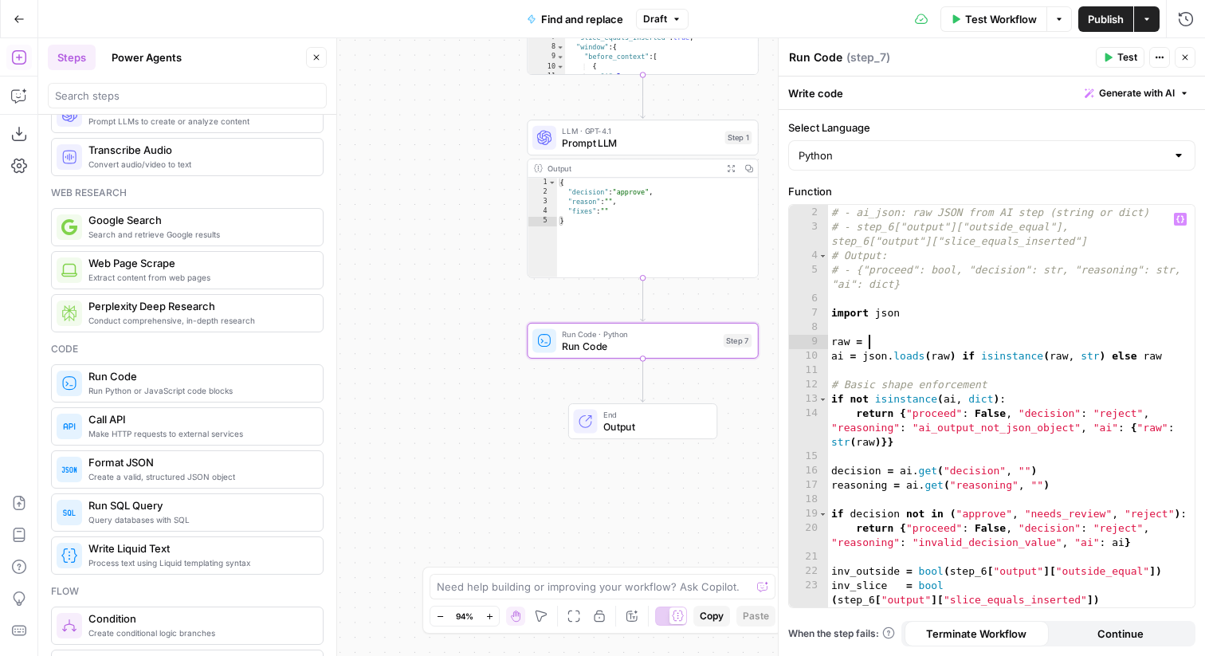
scroll to position [0, 2]
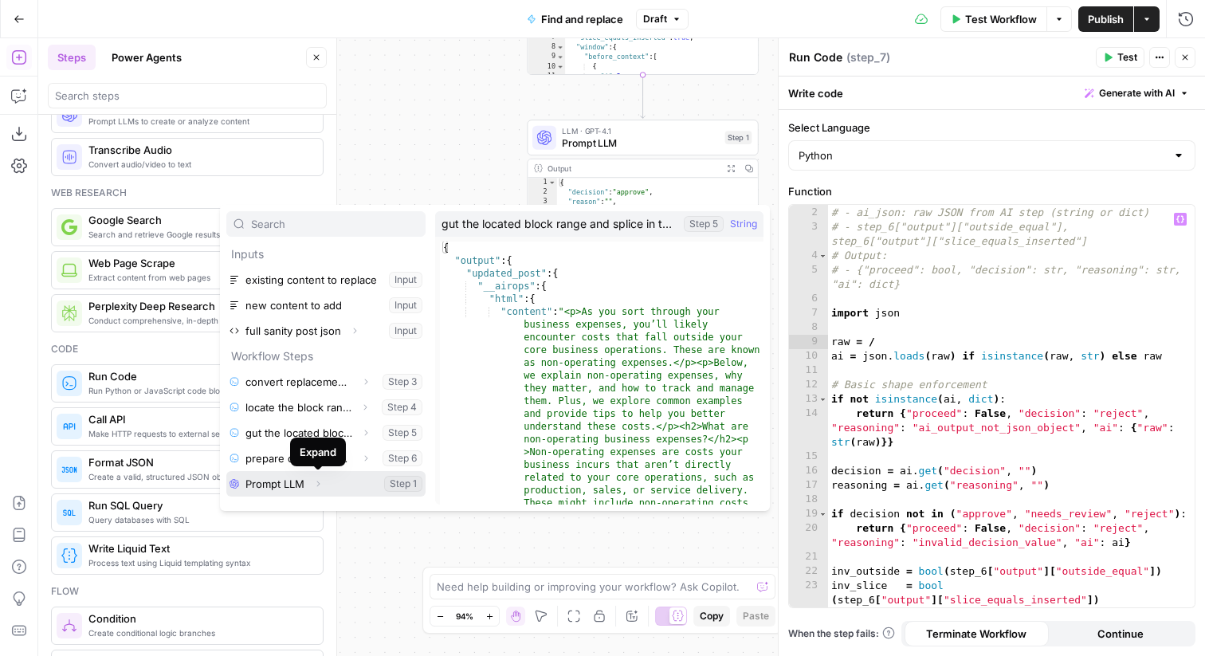
click at [322, 482] on icon "button" at bounding box center [318, 484] width 10 height 10
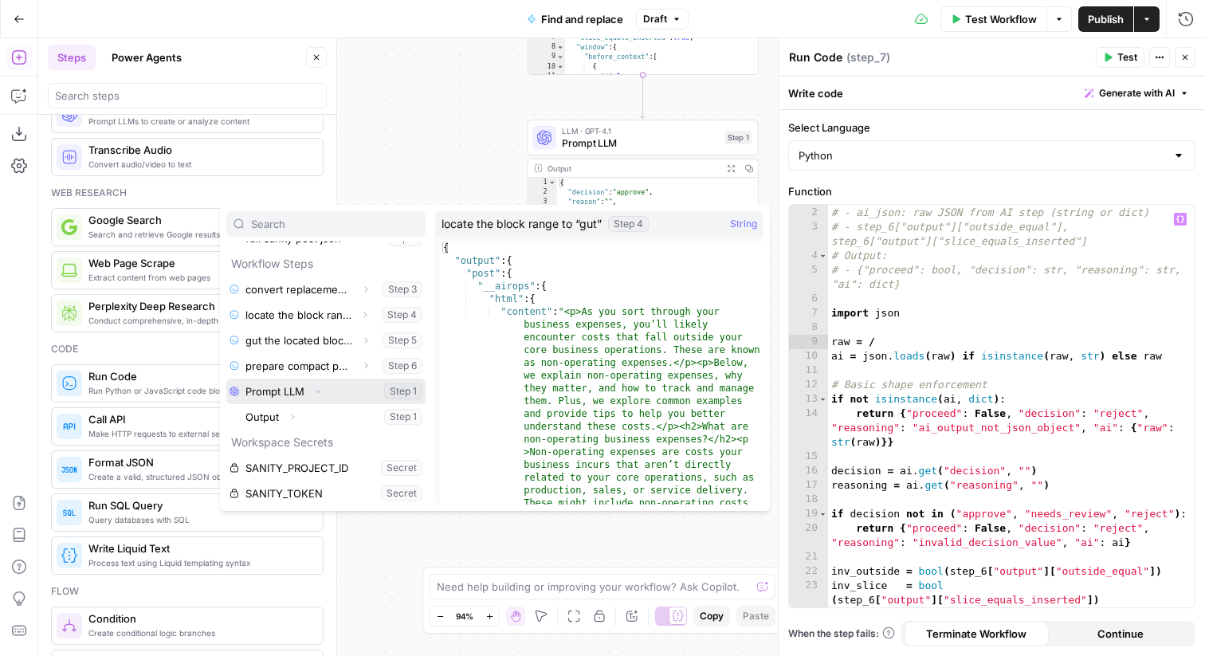
scroll to position [94, 0]
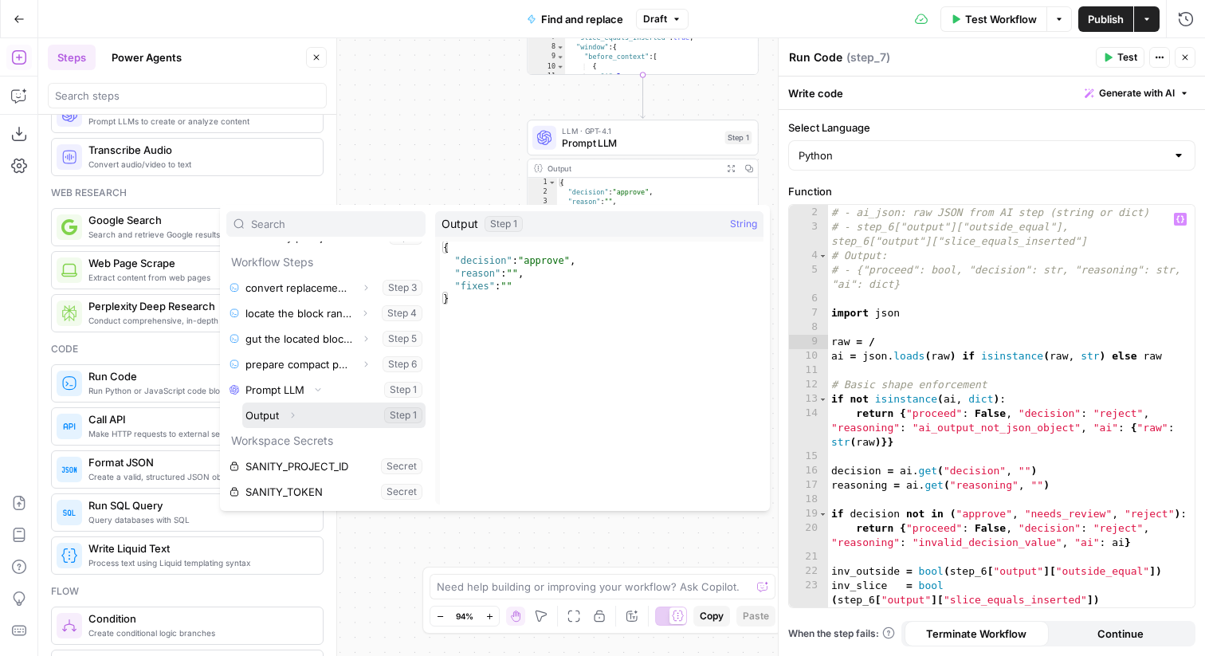
click at [273, 413] on button "Select variable Output" at bounding box center [333, 416] width 183 height 26
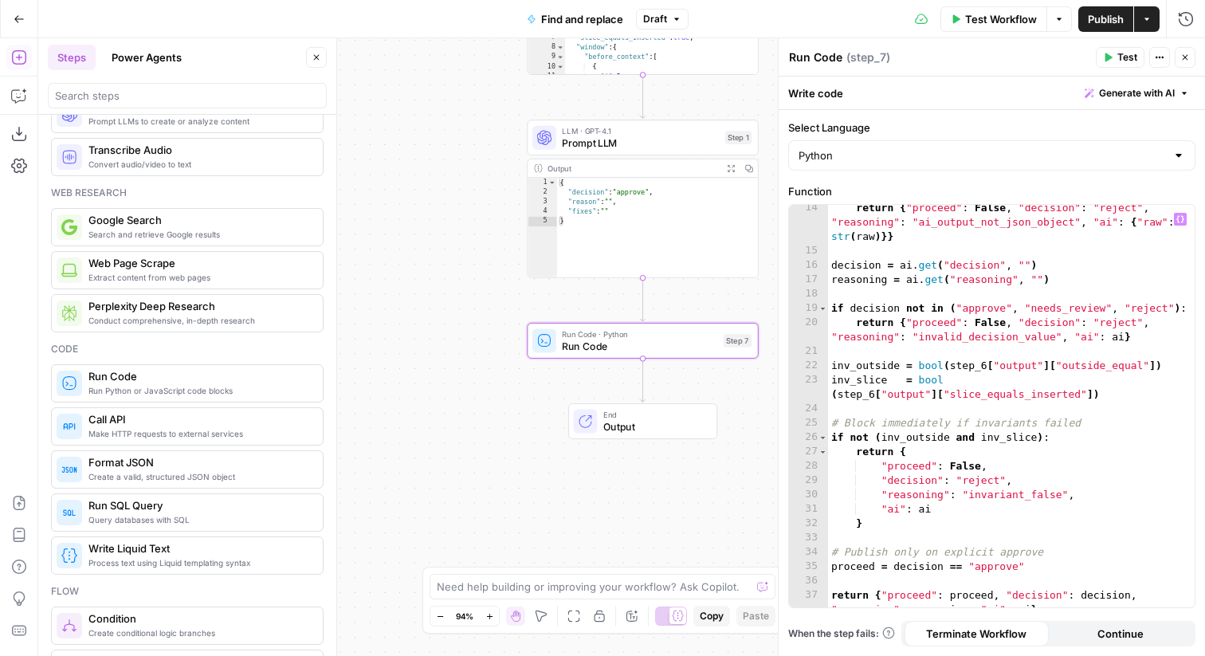
scroll to position [229, 0]
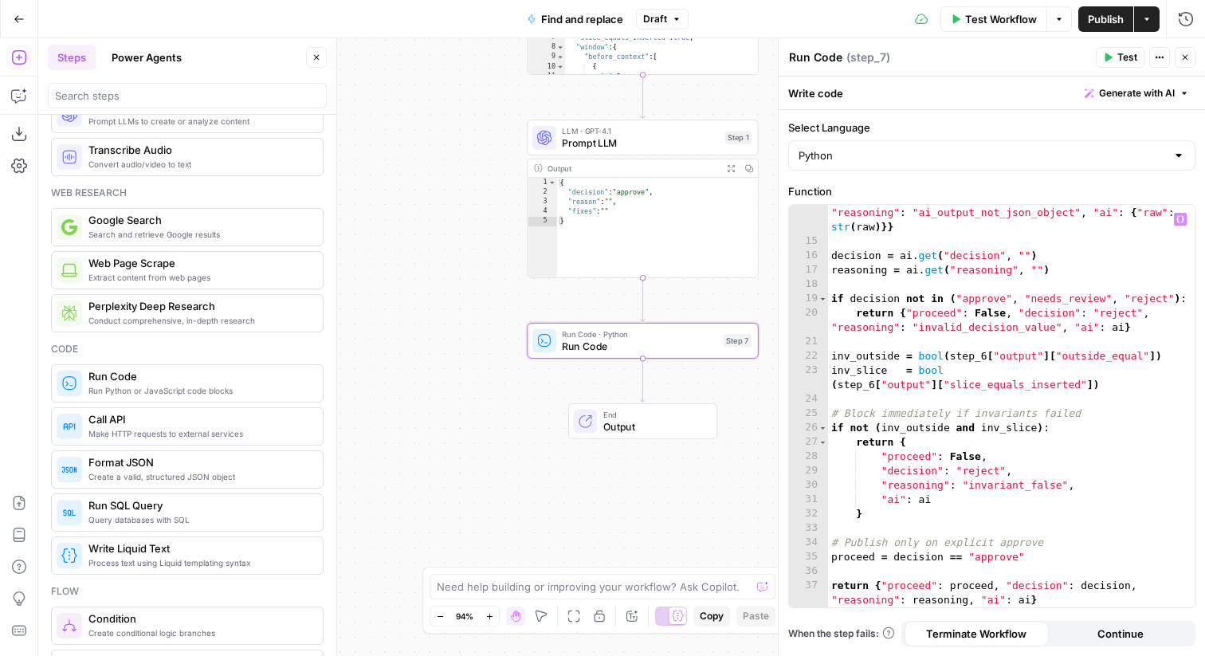
click at [1112, 414] on div "return { "proceed" : False , "decision" : "reject" , "reasoning" : "ai_output_n…" at bounding box center [1011, 428] width 367 height 474
click at [1113, 489] on div "return { "proceed" : False , "decision" : "reject" , "reasoning" : "ai_output_n…" at bounding box center [1011, 428] width 367 height 474
click at [1112, 556] on div "return { "proceed" : False , "decision" : "reject" , "reasoning" : "ai_output_n…" at bounding box center [1011, 428] width 367 height 474
click at [1160, 587] on div "return { "proceed" : False , "decision" : "reject" , "reasoning" : "ai_output_n…" at bounding box center [1011, 428] width 367 height 474
type textarea "**********"
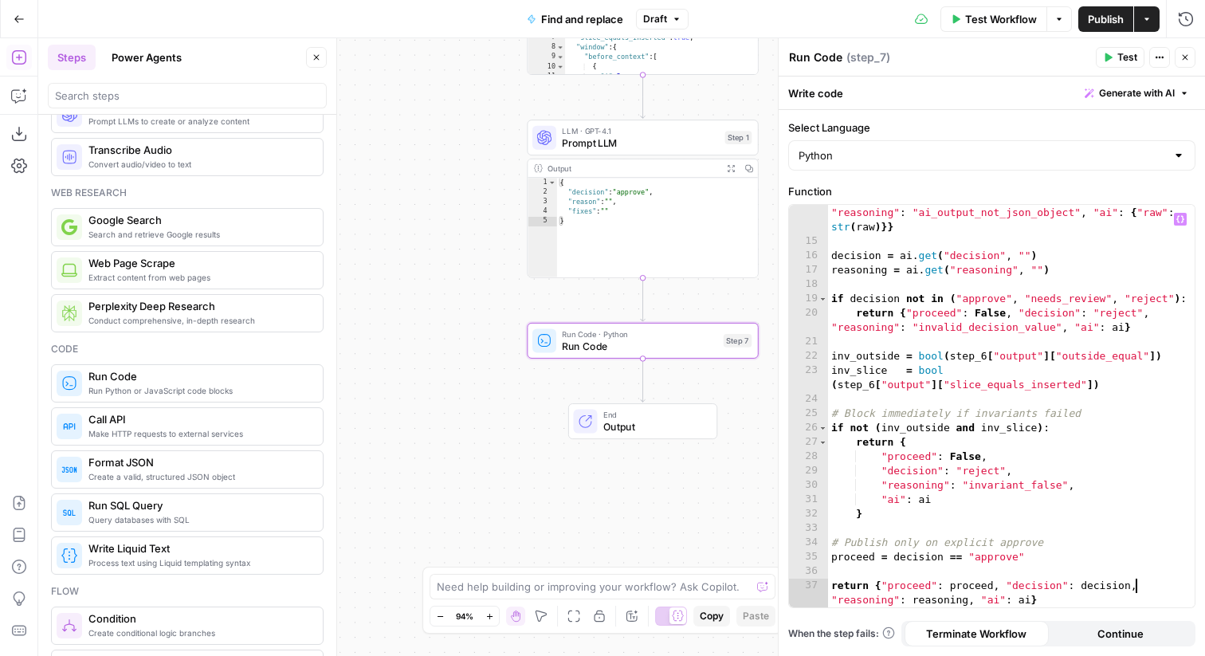
click at [1145, 599] on div "return { "proceed" : False , "decision" : "reject" , "reasoning" : "ai_output_n…" at bounding box center [1011, 428] width 367 height 474
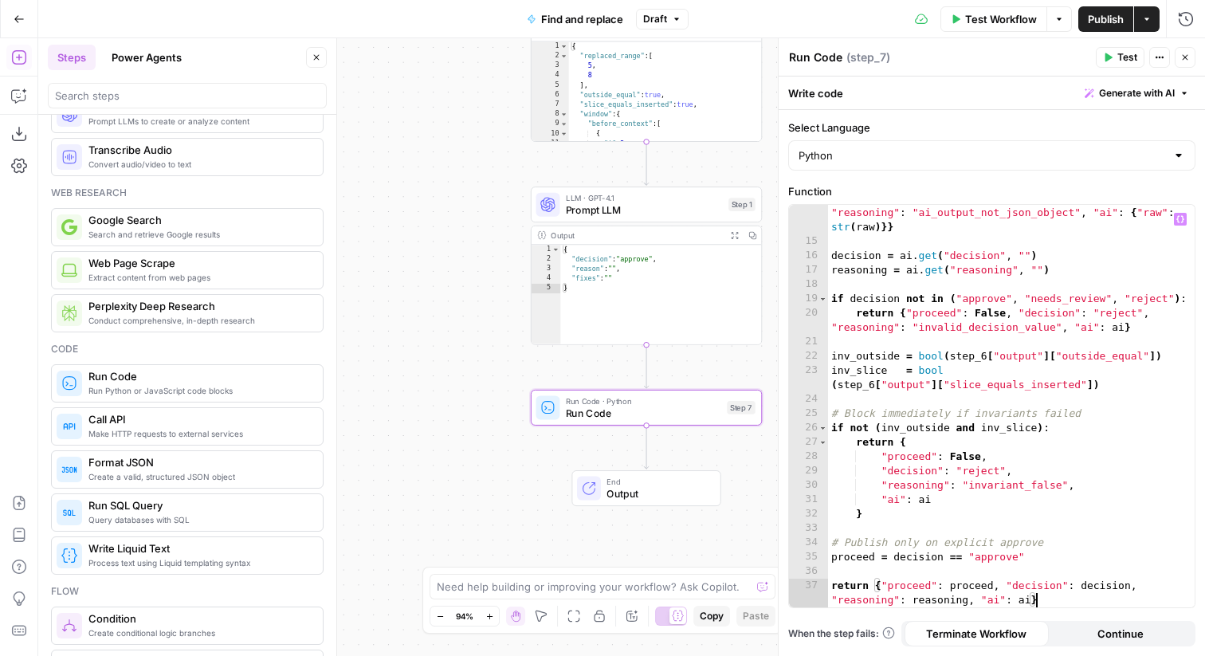
click at [971, 8] on button "Test Workflow" at bounding box center [994, 19] width 107 height 26
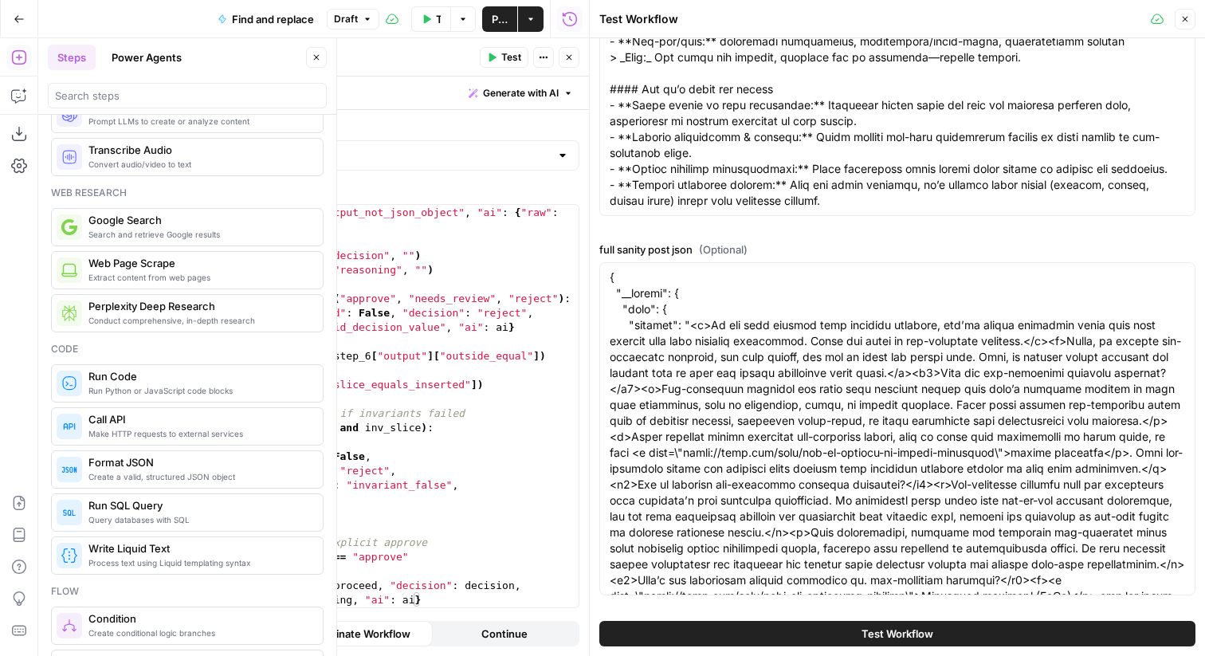
scroll to position [0, 0]
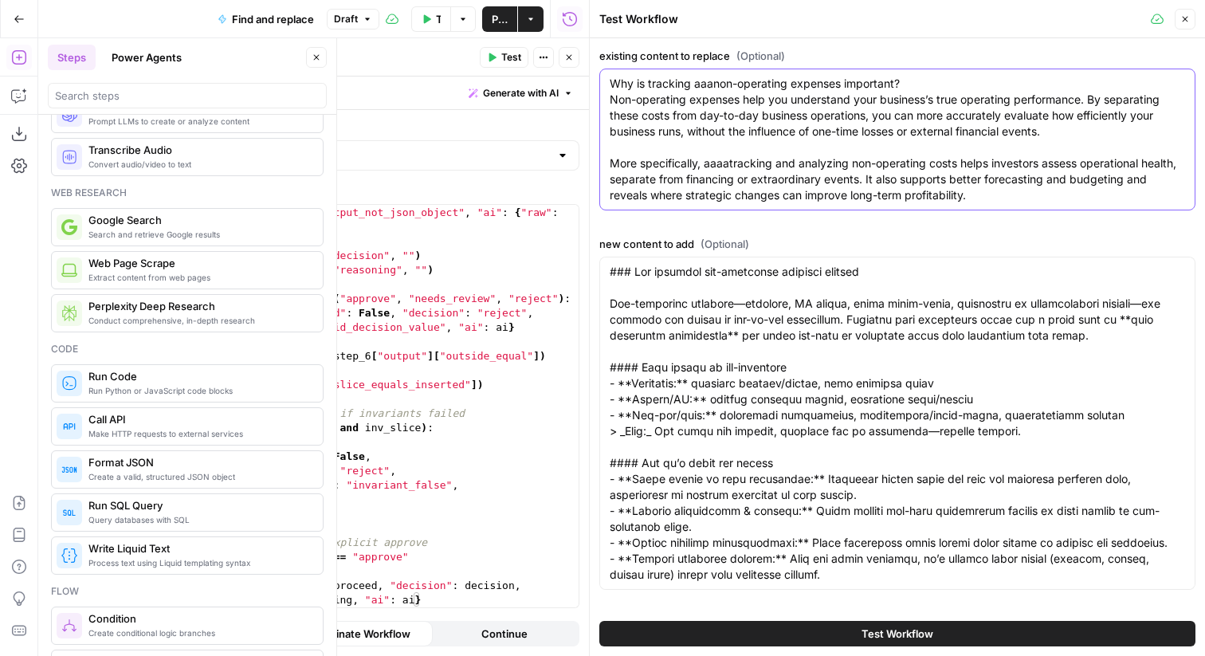
drag, startPoint x: 713, startPoint y: 86, endPoint x: 695, endPoint y: 86, distance: 17.5
click at [695, 86] on textarea "Why is tracking aaanon-operating expenses important? Non-operating expenses hel…" at bounding box center [897, 140] width 575 height 128
drag, startPoint x: 724, startPoint y: 167, endPoint x: 704, endPoint y: 167, distance: 19.9
click at [704, 167] on textarea "Why is tracking non-operating expenses important? Non-operating expenses help y…" at bounding box center [897, 140] width 575 height 128
type textarea "Why is tracking non-operating expenses important? Non-operating expenses help y…"
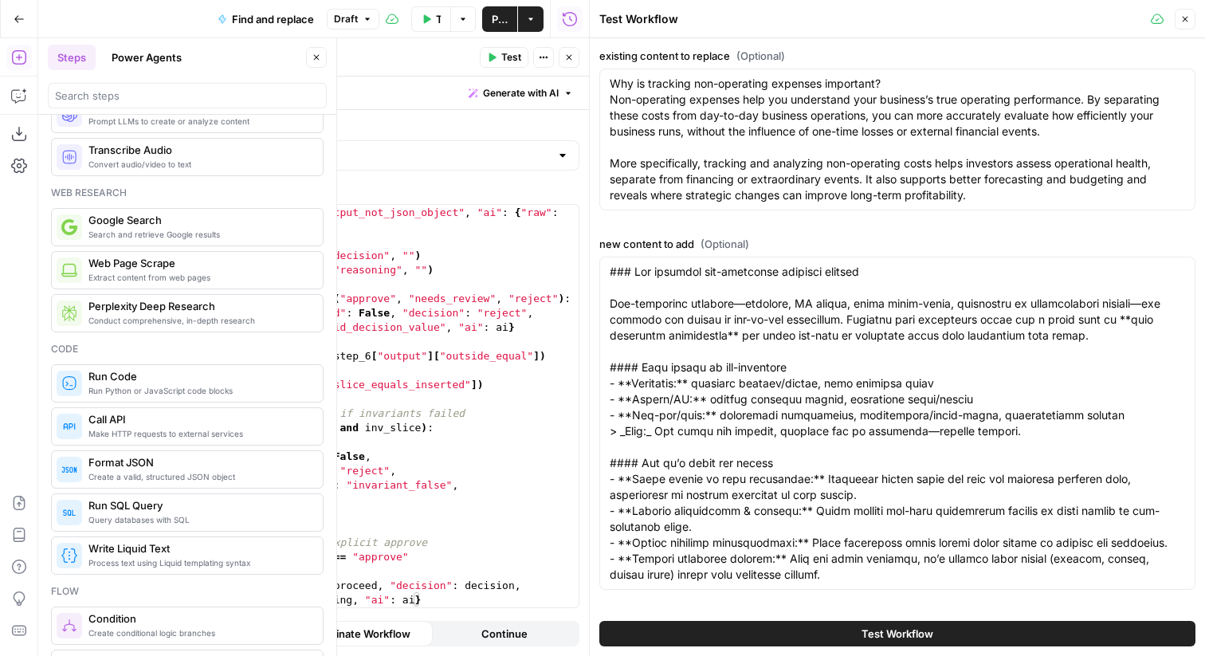
click at [870, 636] on span "Test Workflow" at bounding box center [898, 634] width 72 height 16
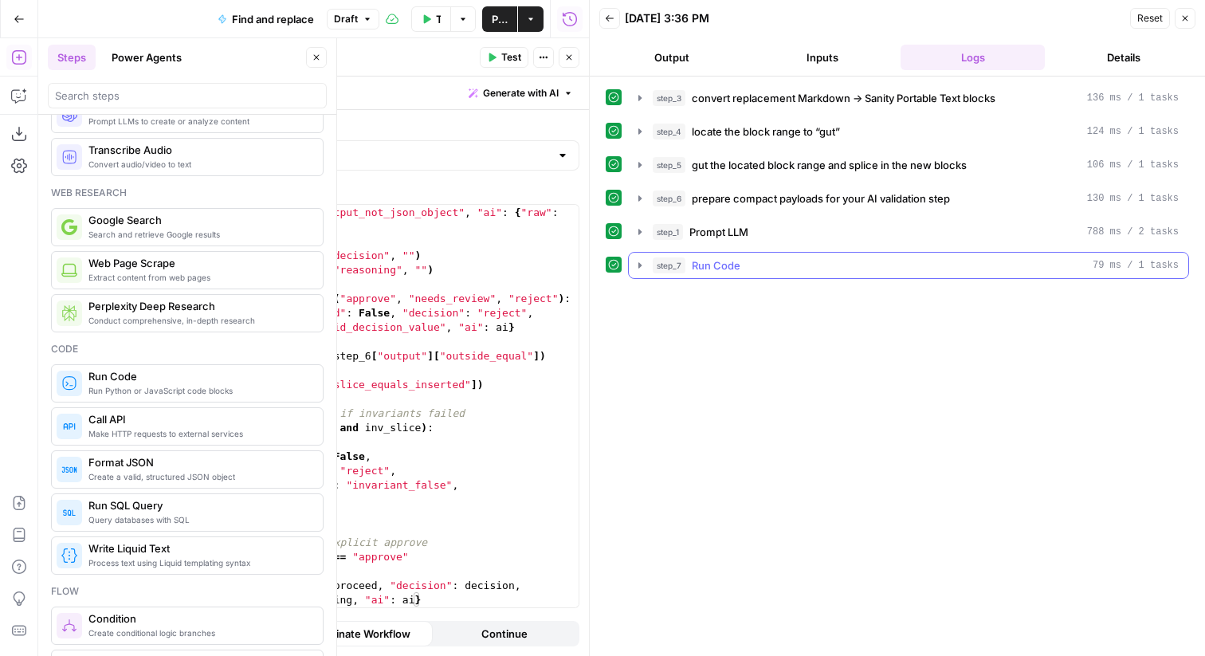
click at [632, 266] on button "step_7 Run Code 79 ms / 1 tasks" at bounding box center [909, 266] width 560 height 26
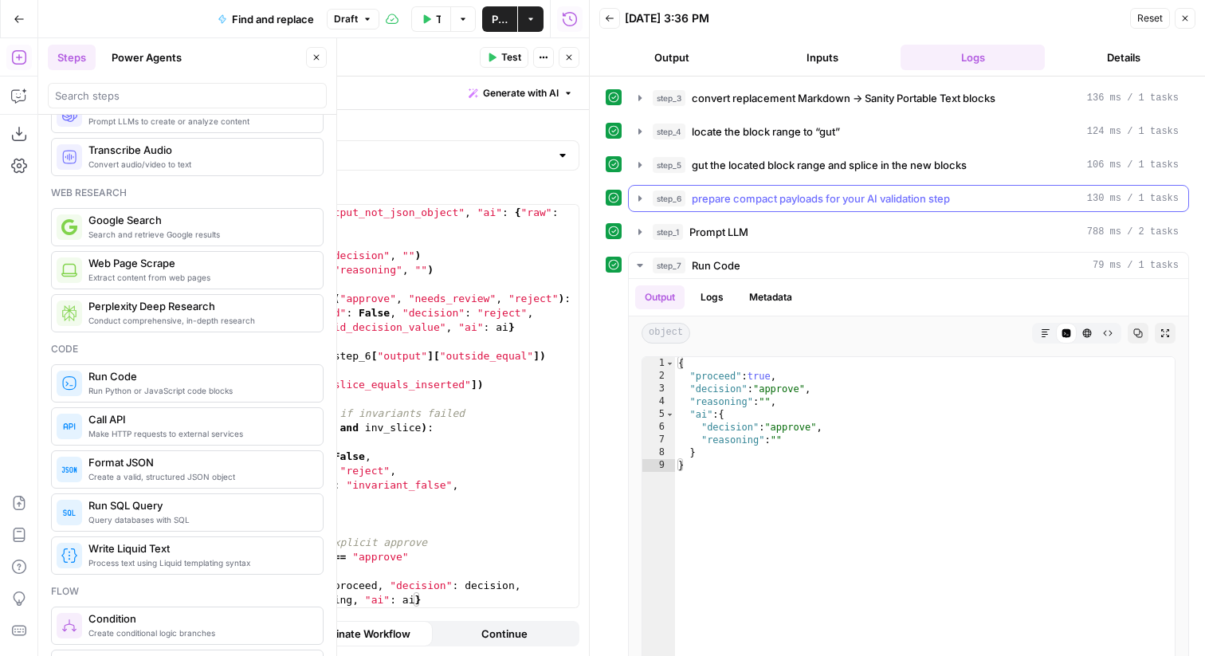
scroll to position [30, 0]
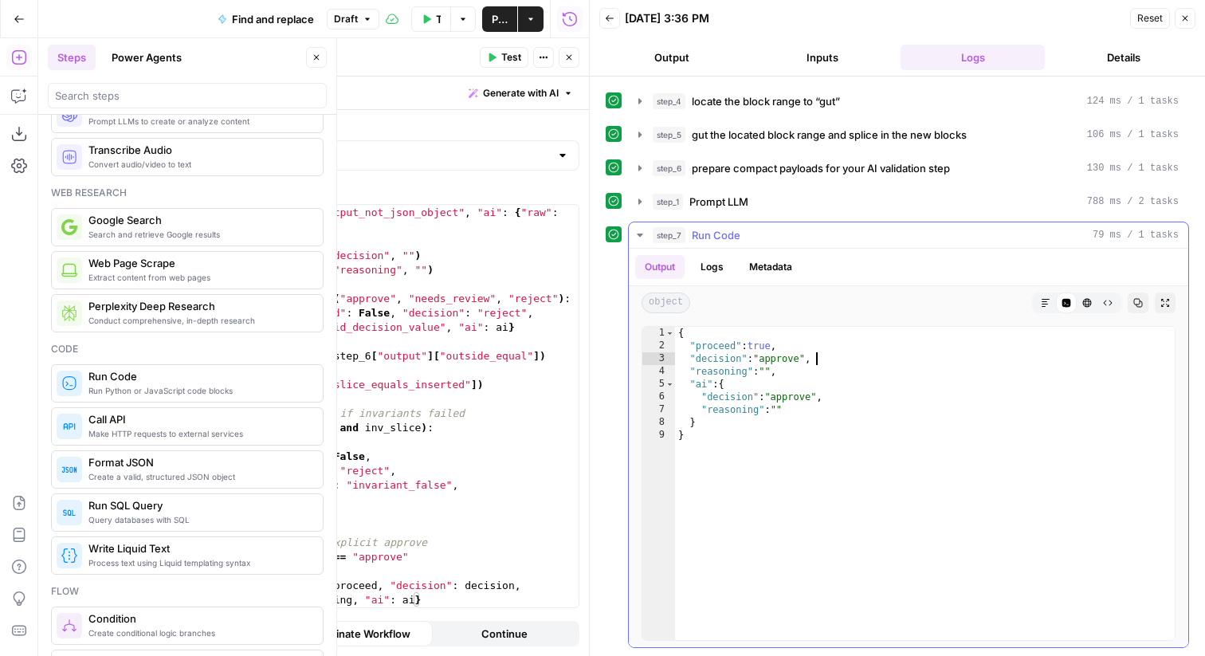
click at [840, 358] on div "{ "proceed" : true , "decision" : "approve" , "reasoning" : "" , "ai" : { "deci…" at bounding box center [925, 496] width 500 height 339
click at [853, 411] on div "{ "proceed" : true , "decision" : "approve" , "reasoning" : "" , "ai" : { "deci…" at bounding box center [925, 496] width 500 height 339
type textarea "**********"
click at [640, 201] on icon "button" at bounding box center [639, 201] width 3 height 6
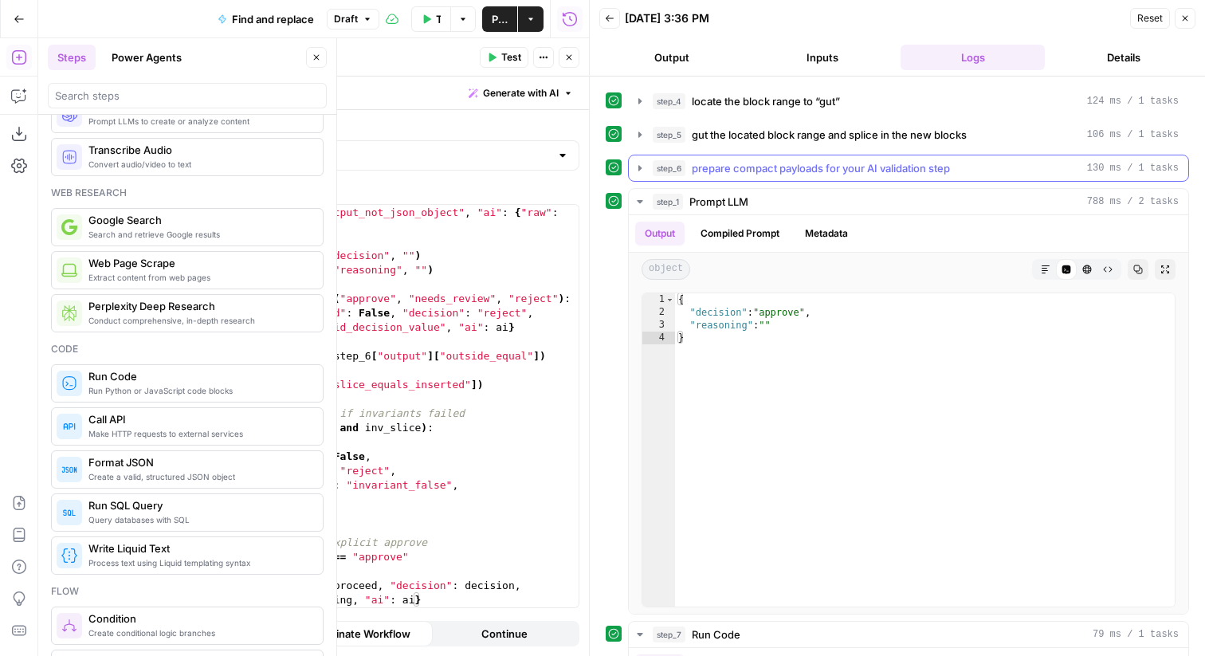
click at [646, 165] on button "step_6 prepare compact payloads for your AI validation step 130 ms / 1 tasks" at bounding box center [909, 168] width 560 height 26
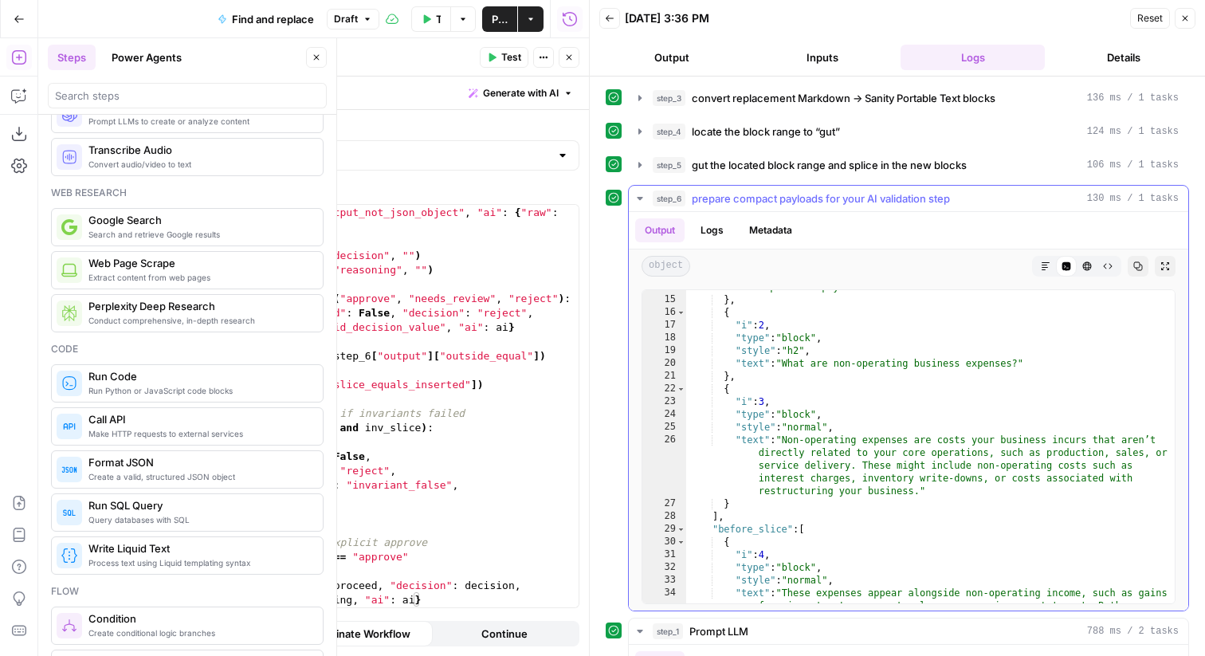
scroll to position [0, 0]
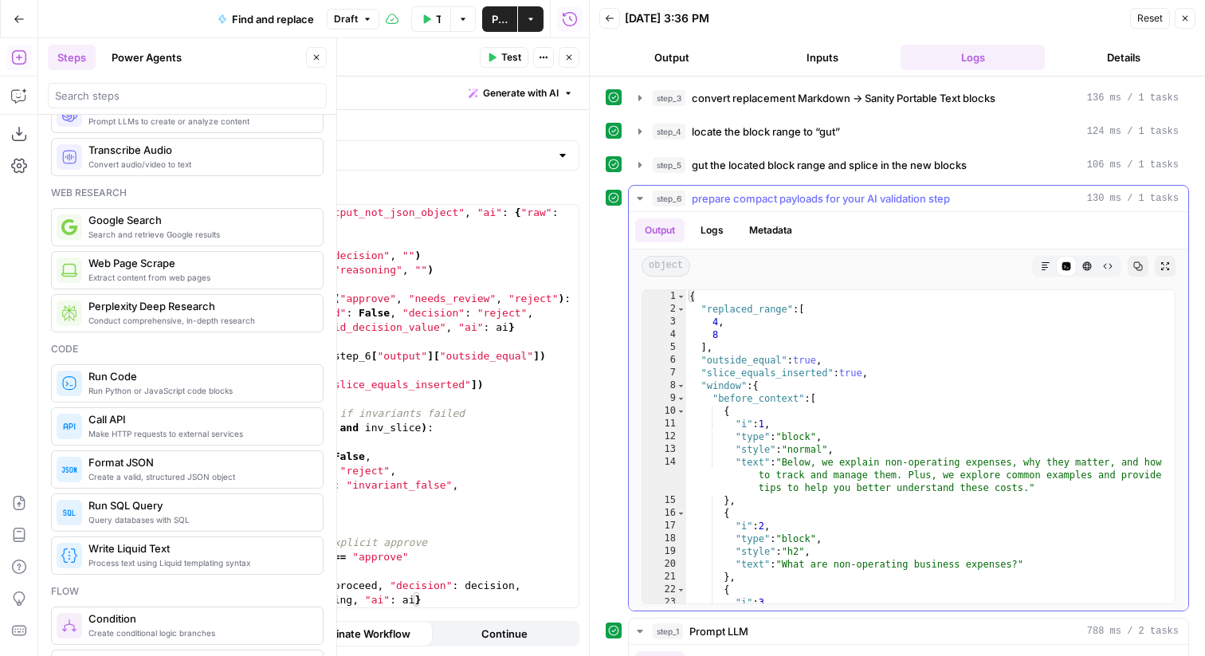
click at [642, 200] on icon "button" at bounding box center [640, 198] width 13 height 13
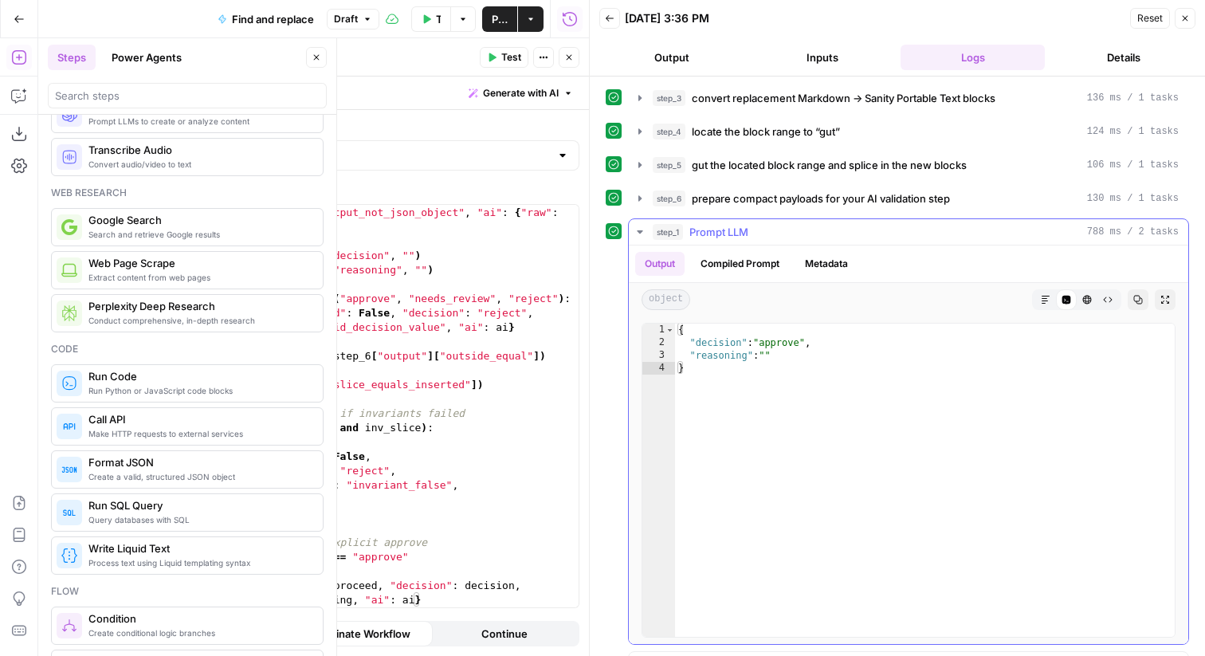
click at [640, 232] on icon "button" at bounding box center [640, 231] width 6 height 3
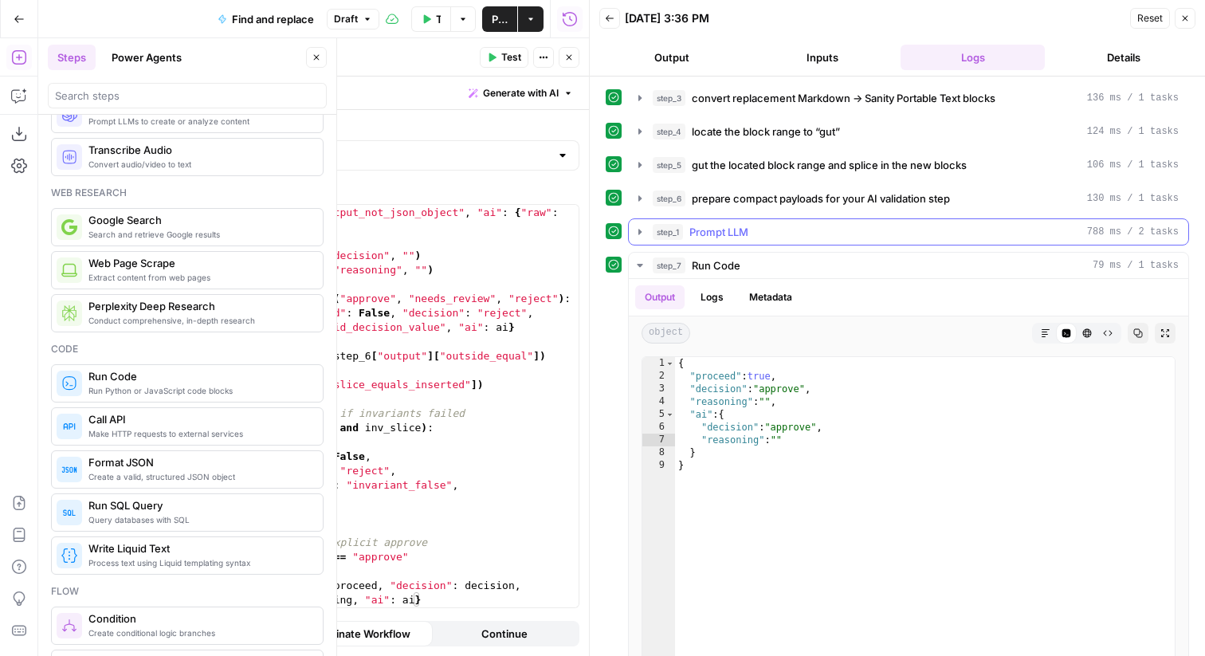
click at [640, 232] on icon "button" at bounding box center [639, 232] width 3 height 6
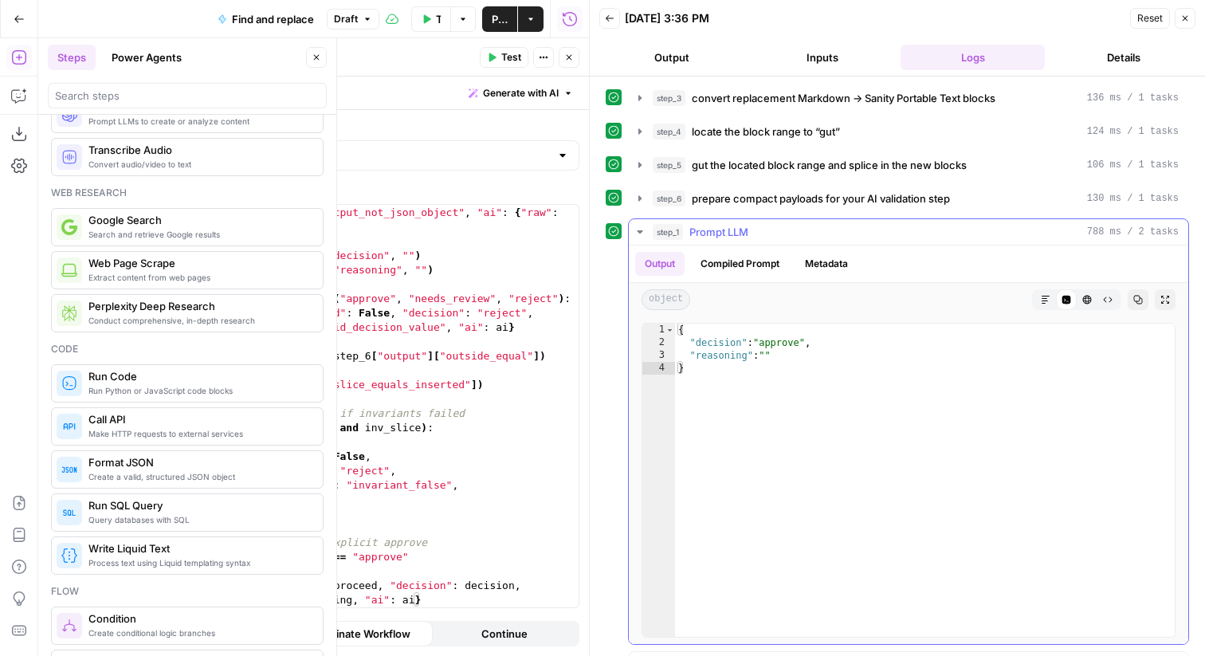
click at [750, 369] on div "{ "decision" : "approve" , "reasoning" : "" }" at bounding box center [925, 493] width 500 height 339
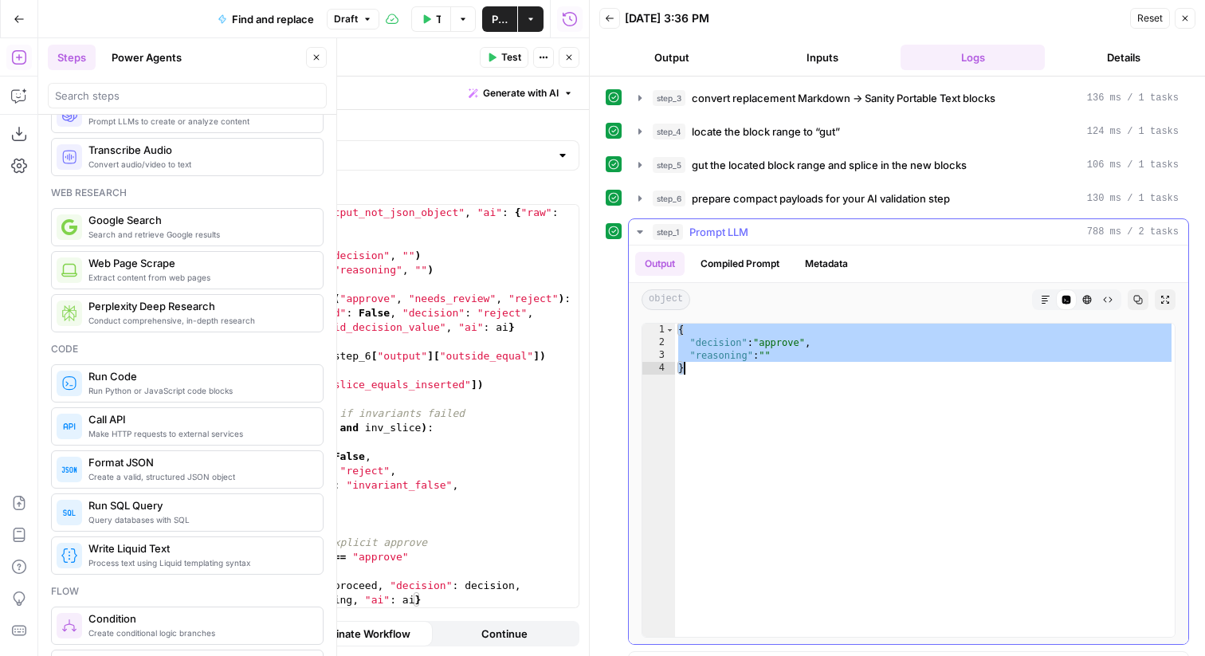
click at [748, 344] on div "{ "decision" : "approve" , "reasoning" : "" }" at bounding box center [925, 493] width 500 height 339
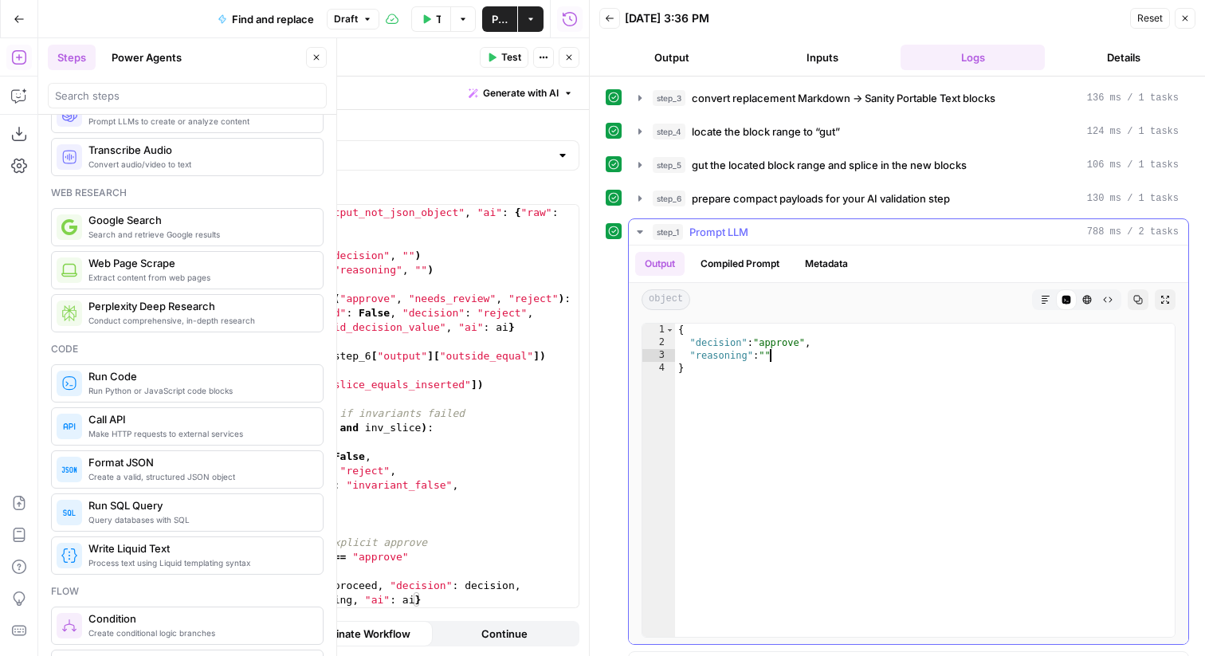
click at [772, 356] on div "{ "decision" : "approve" , "reasoning" : "" }" at bounding box center [925, 493] width 500 height 339
type textarea "**********"
click at [734, 264] on button "Compiled Prompt" at bounding box center [740, 264] width 98 height 24
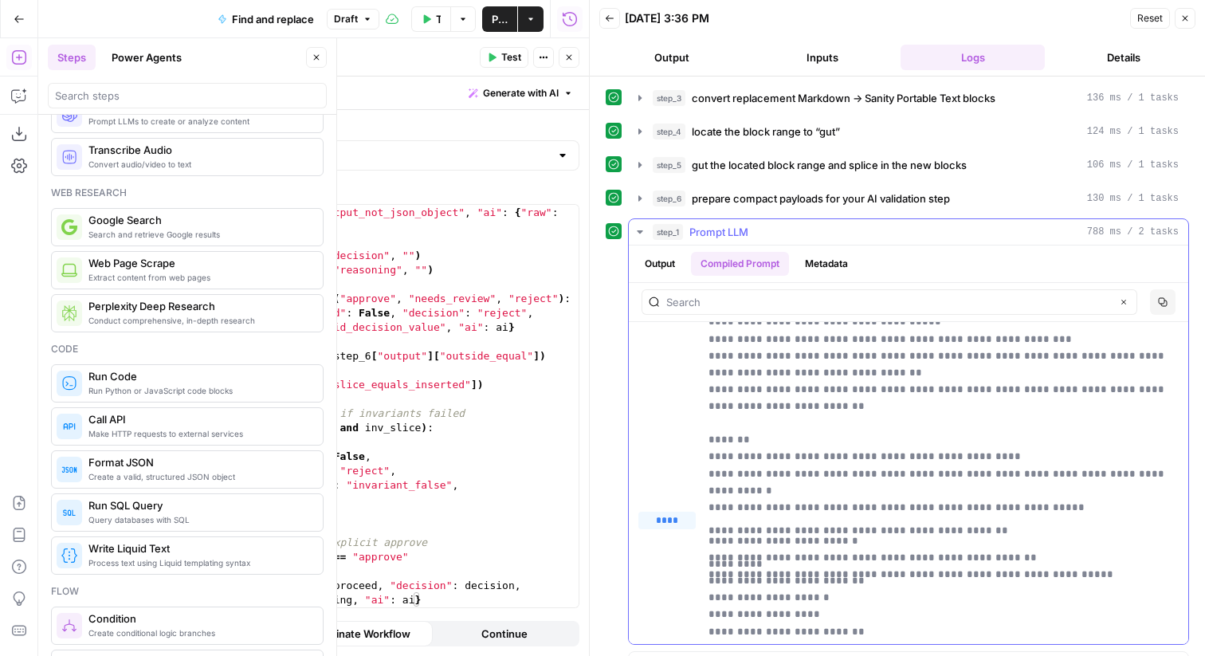
scroll to position [254, 0]
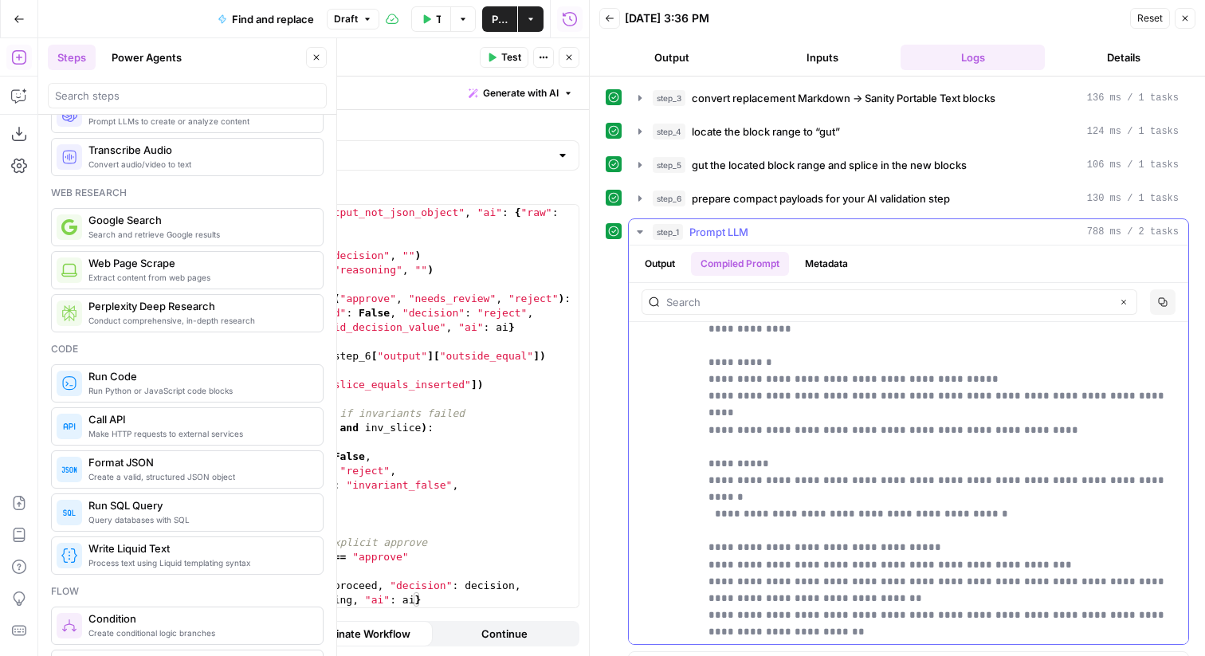
click at [779, 443] on p "**********" at bounding box center [944, 404] width 470 height 640
click at [916, 449] on p "**********" at bounding box center [944, 404] width 470 height 640
click at [970, 452] on p "**********" at bounding box center [944, 404] width 470 height 640
click at [946, 447] on p "**********" at bounding box center [944, 404] width 470 height 640
click at [1087, 426] on p "**********" at bounding box center [944, 404] width 470 height 640
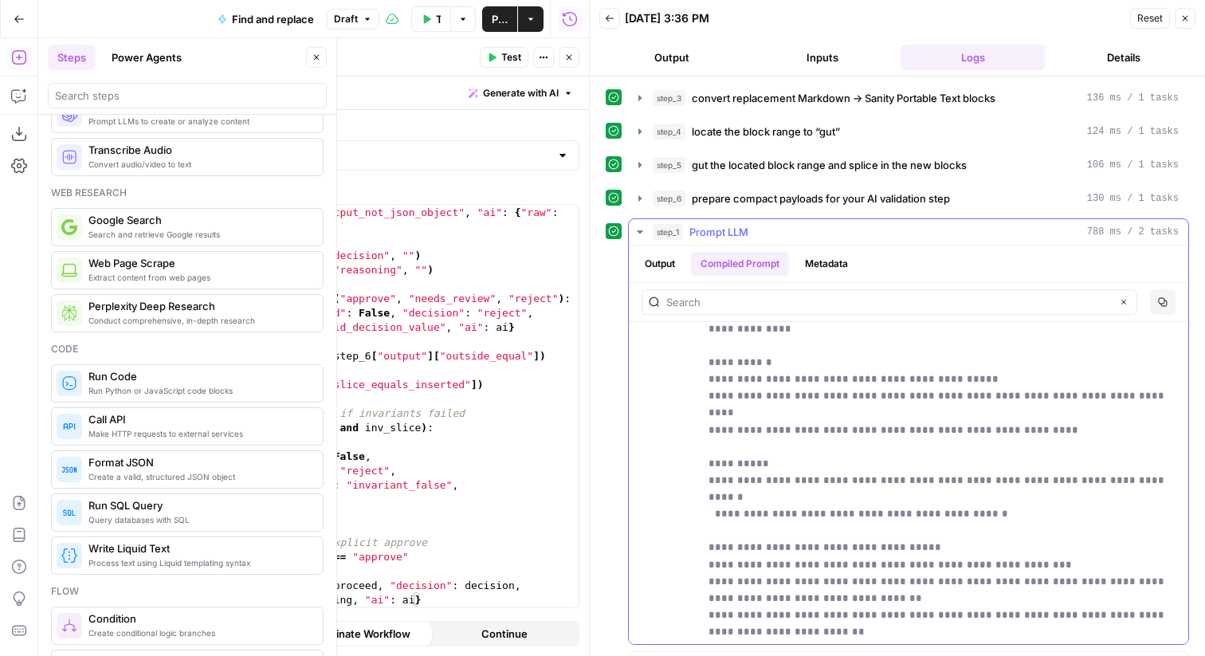
click at [1087, 426] on p "**********" at bounding box center [944, 404] width 470 height 640
drag, startPoint x: 957, startPoint y: 447, endPoint x: 1040, endPoint y: 424, distance: 86.1
click at [1040, 424] on p "**********" at bounding box center [944, 404] width 470 height 640
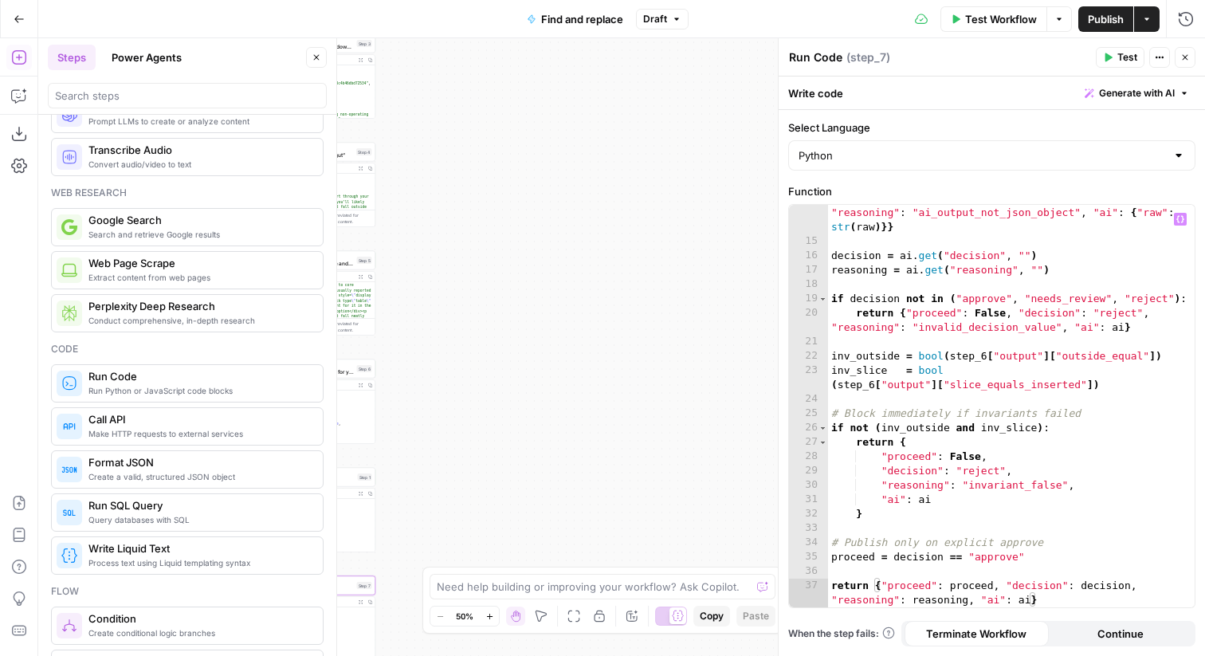
type textarea "**********"
click at [1054, 375] on div "return { "proceed" : False , "decision" : "reject" , "reasoning" : "ai_output_n…" at bounding box center [1011, 428] width 367 height 474
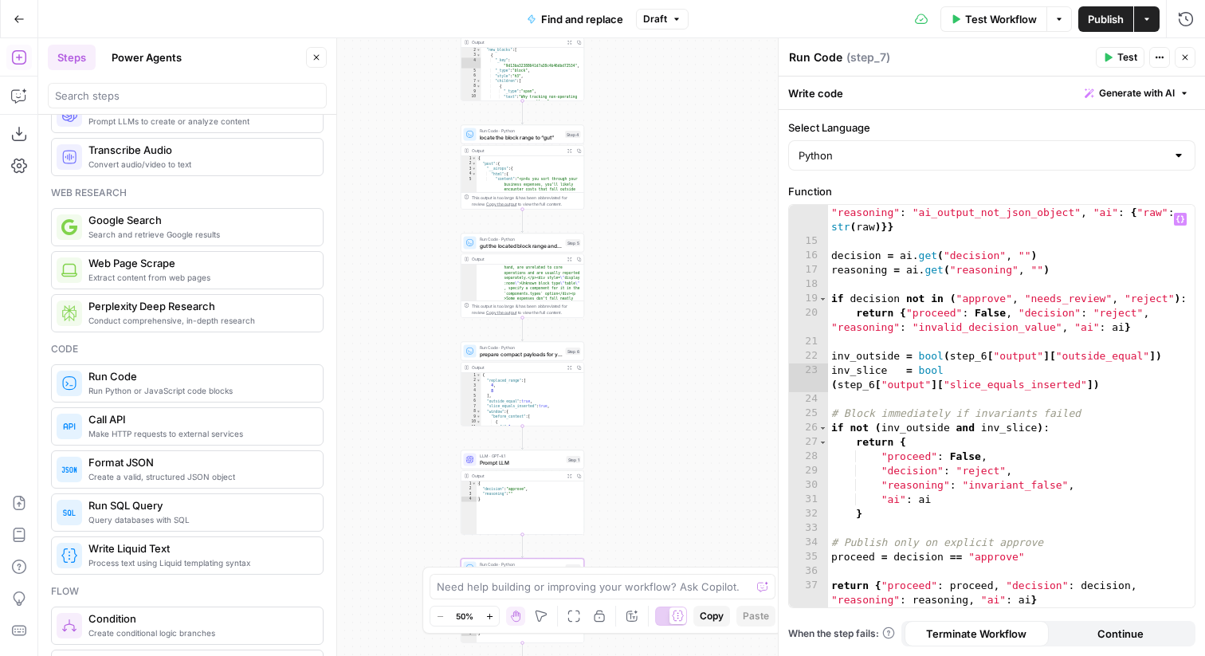
drag, startPoint x: 416, startPoint y: 339, endPoint x: 623, endPoint y: 320, distance: 207.3
click at [623, 320] on div "Workflow Set Inputs Inputs Run Code · Python convert replacement Markdown → San…" at bounding box center [621, 347] width 1167 height 618
click at [514, 455] on span "LLM · GPT-4.1" at bounding box center [519, 454] width 84 height 6
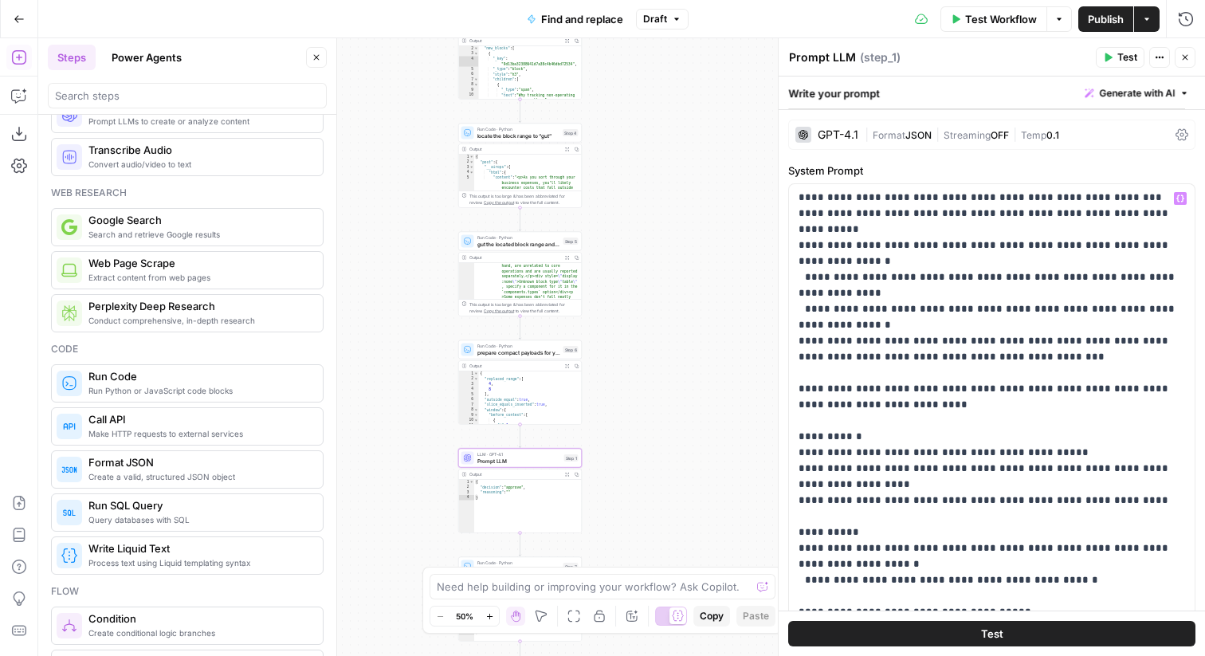
scroll to position [19, 0]
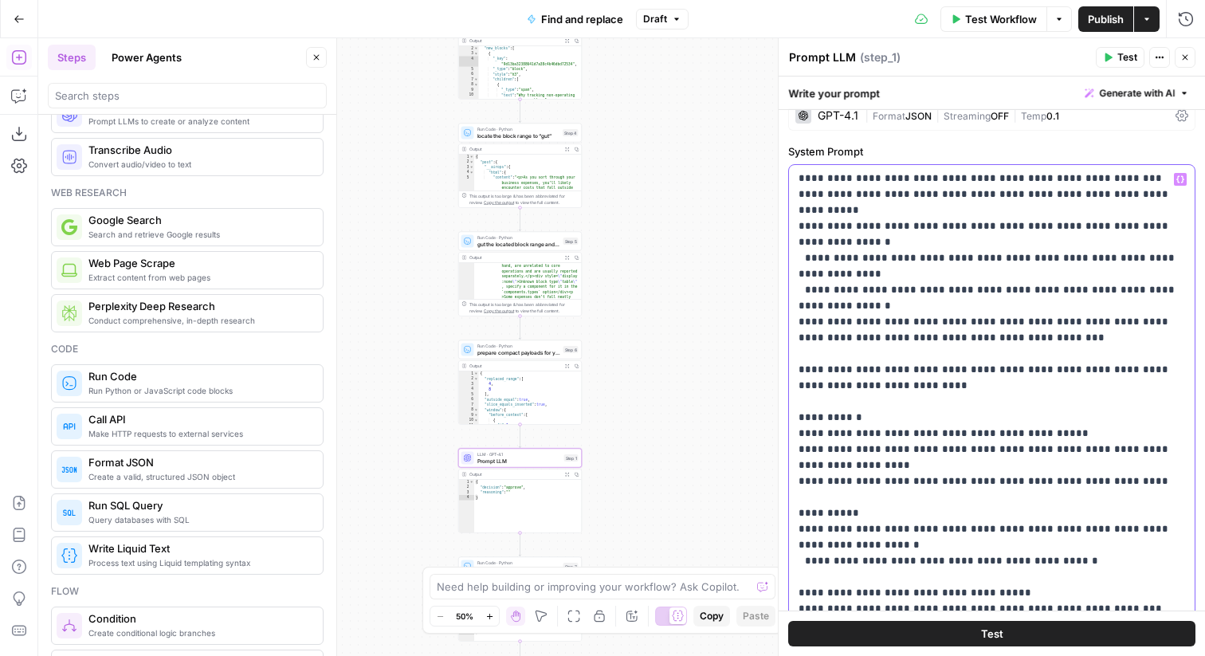
drag, startPoint x: 1054, startPoint y: 524, endPoint x: 1152, endPoint y: 495, distance: 102.4
click at [1152, 495] on p "**********" at bounding box center [992, 449] width 387 height 717
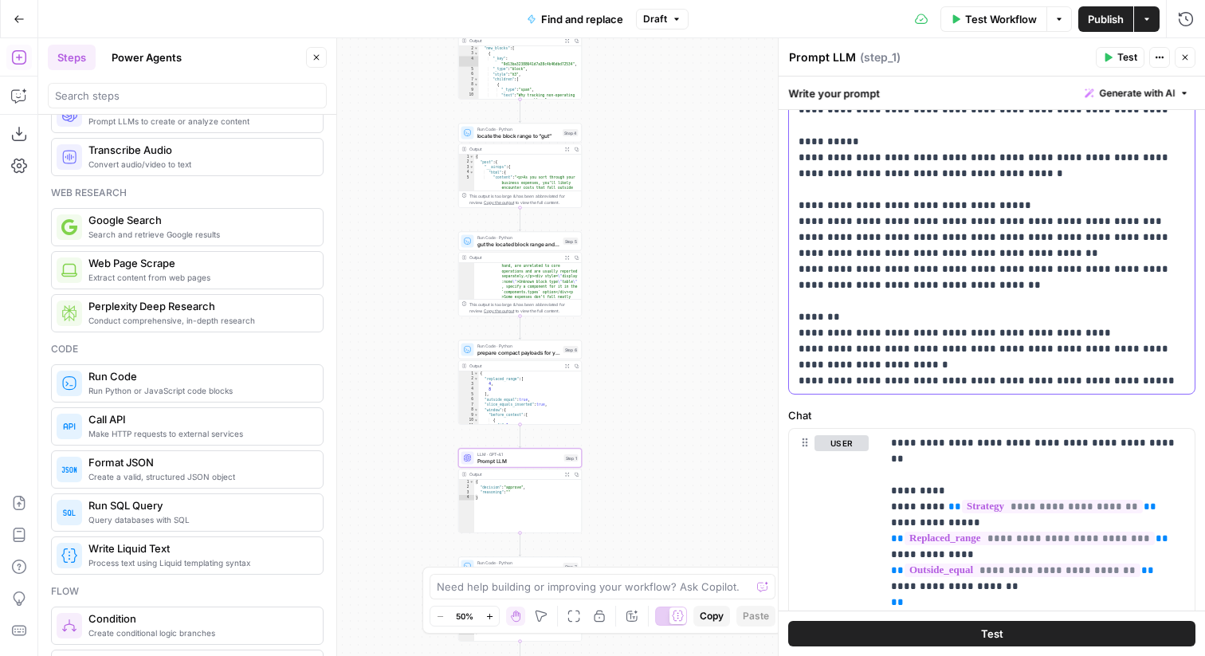
scroll to position [0, 0]
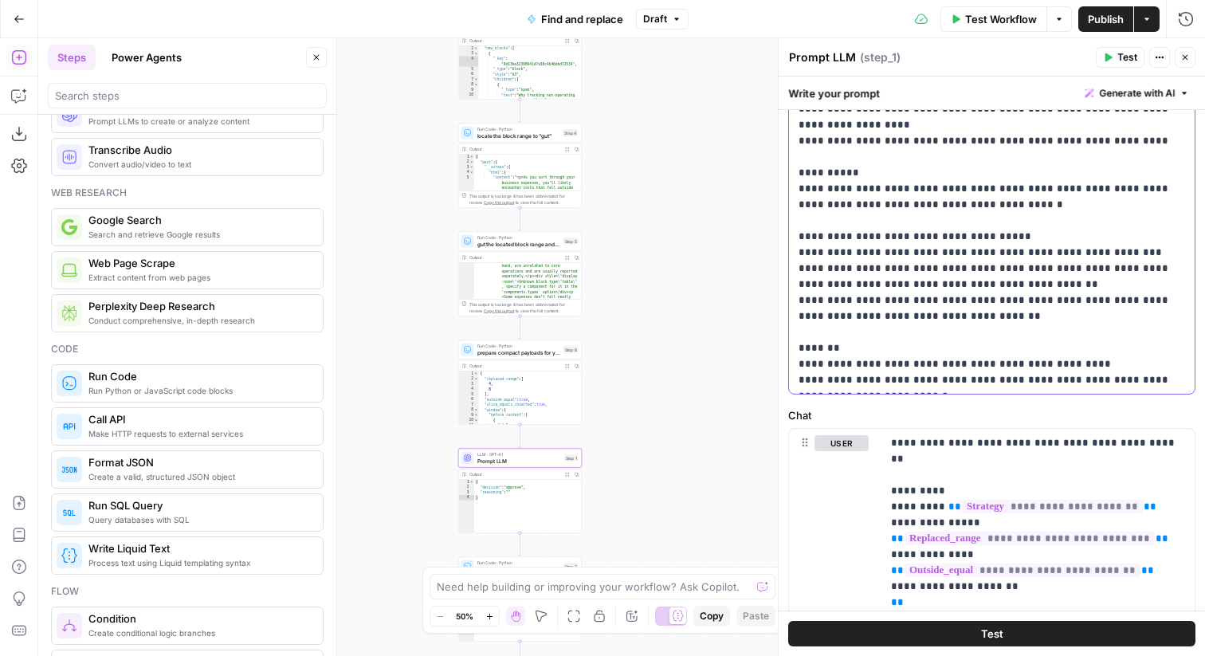
click at [1008, 285] on p "**********" at bounding box center [992, 101] width 387 height 701
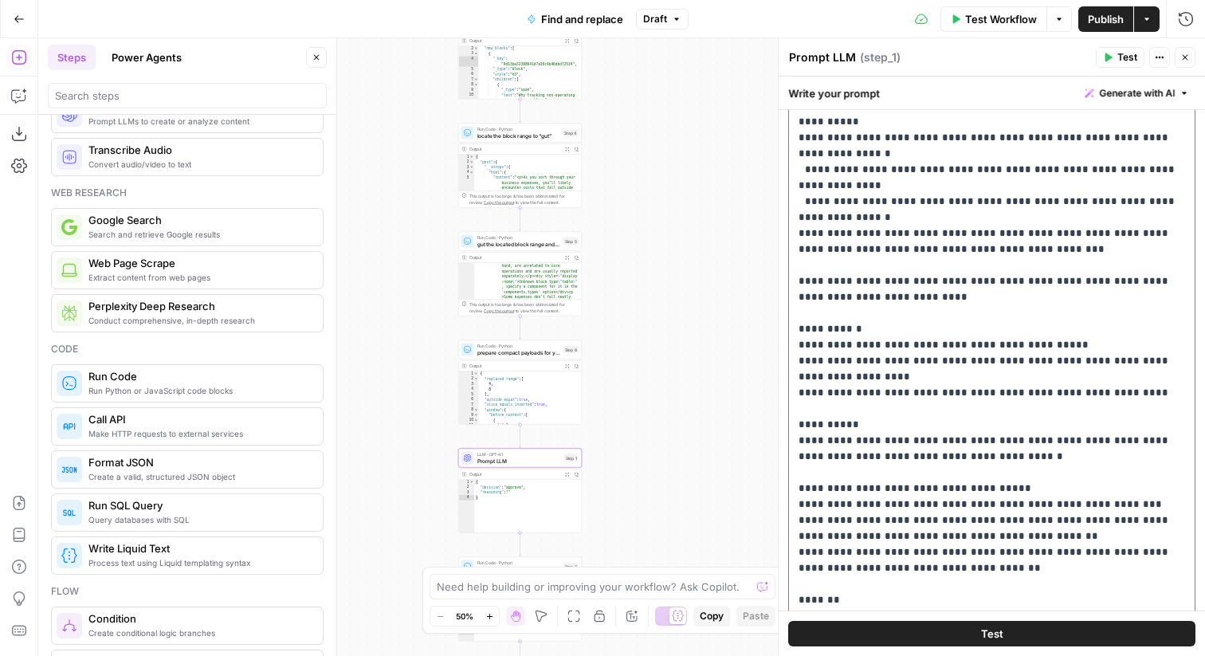
scroll to position [187, 0]
click at [1118, 363] on p "**********" at bounding box center [992, 353] width 387 height 701
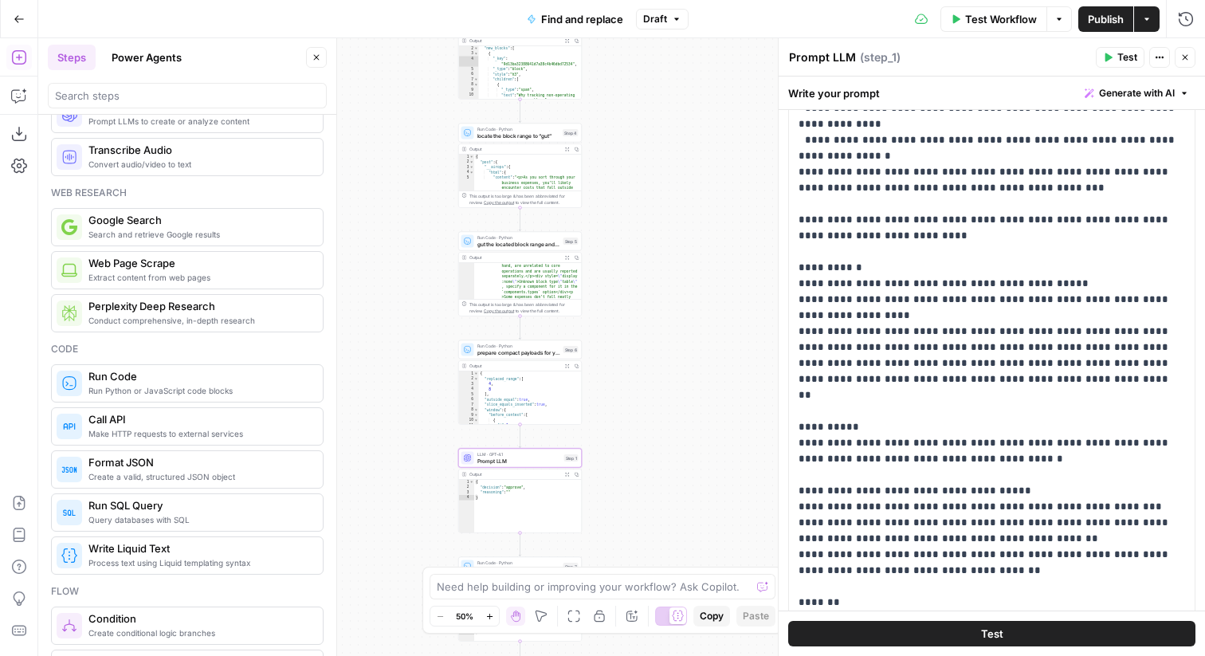
scroll to position [112, 0]
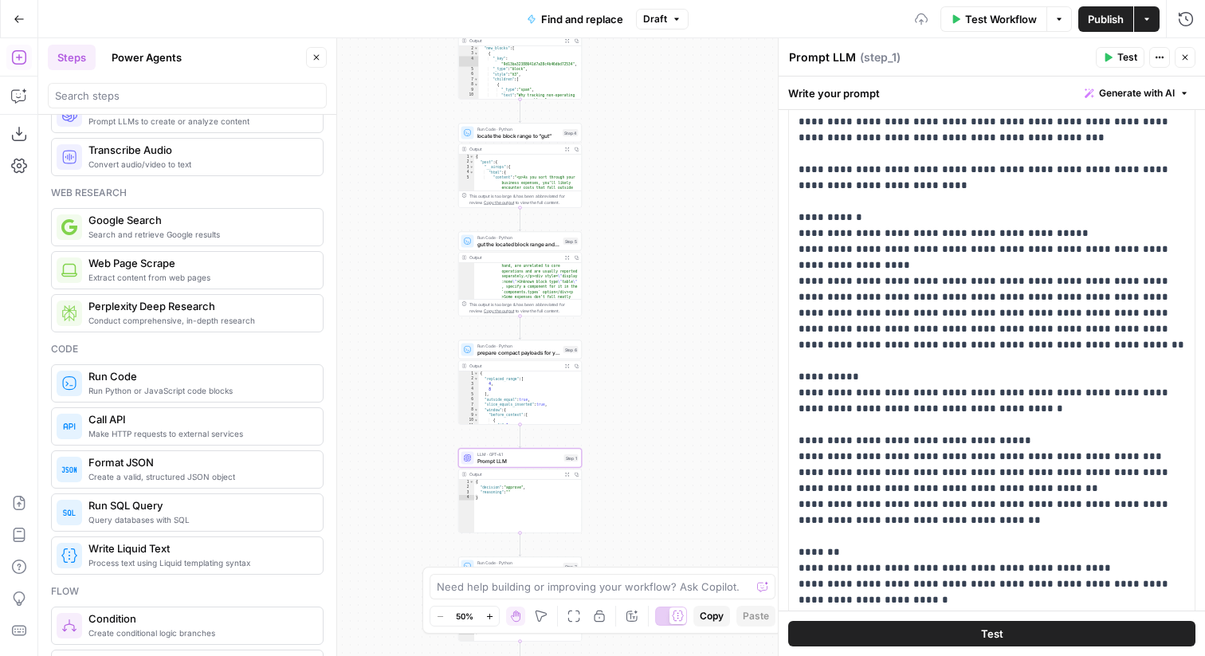
click at [860, 316] on p "**********" at bounding box center [992, 273] width 387 height 765
click at [932, 348] on p "**********" at bounding box center [992, 273] width 387 height 765
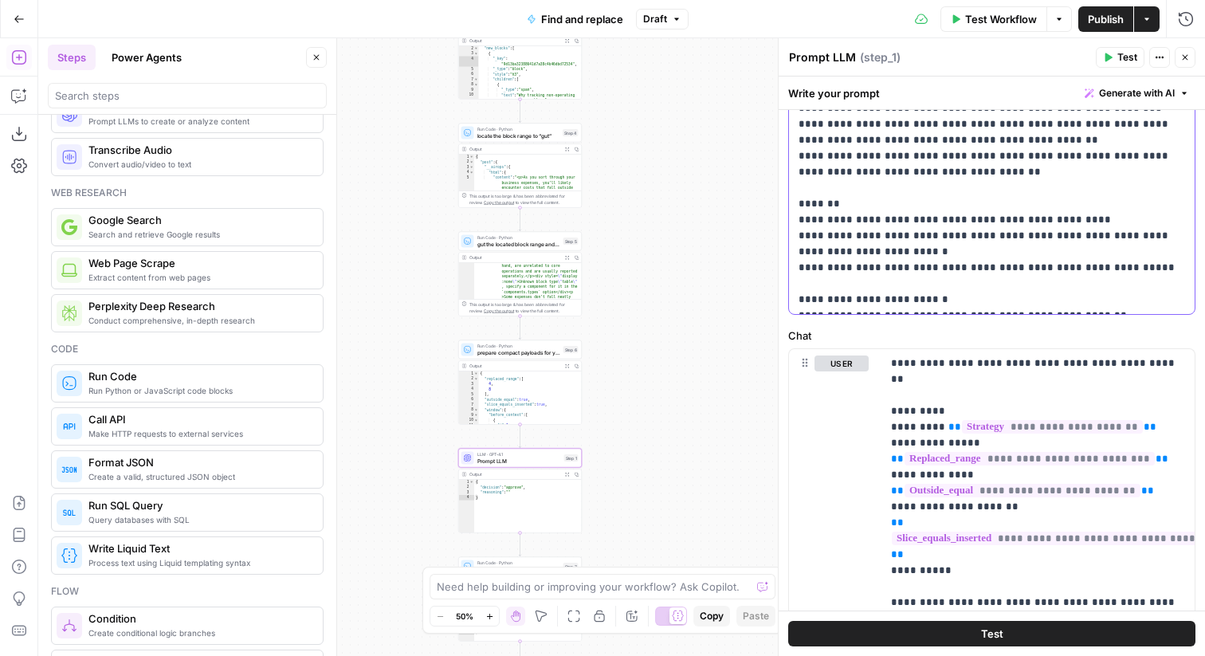
scroll to position [519, 0]
drag, startPoint x: 860, startPoint y: 301, endPoint x: 1157, endPoint y: 297, distance: 297.3
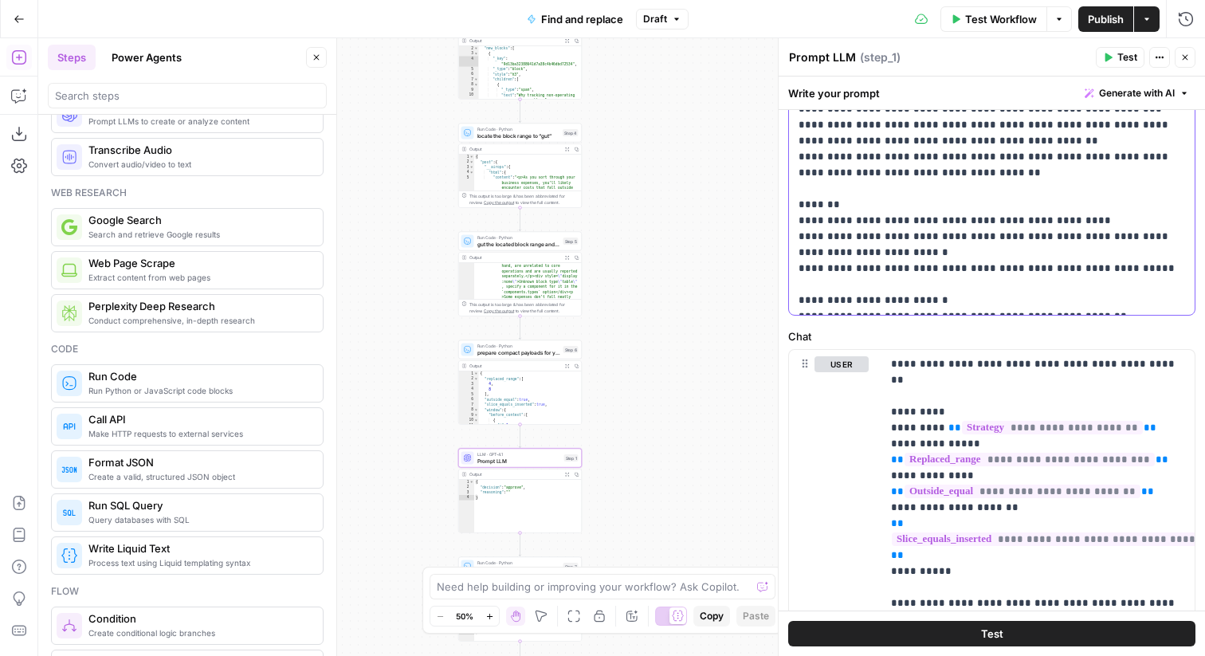
drag, startPoint x: 860, startPoint y: 301, endPoint x: 1071, endPoint y: 299, distance: 211.2
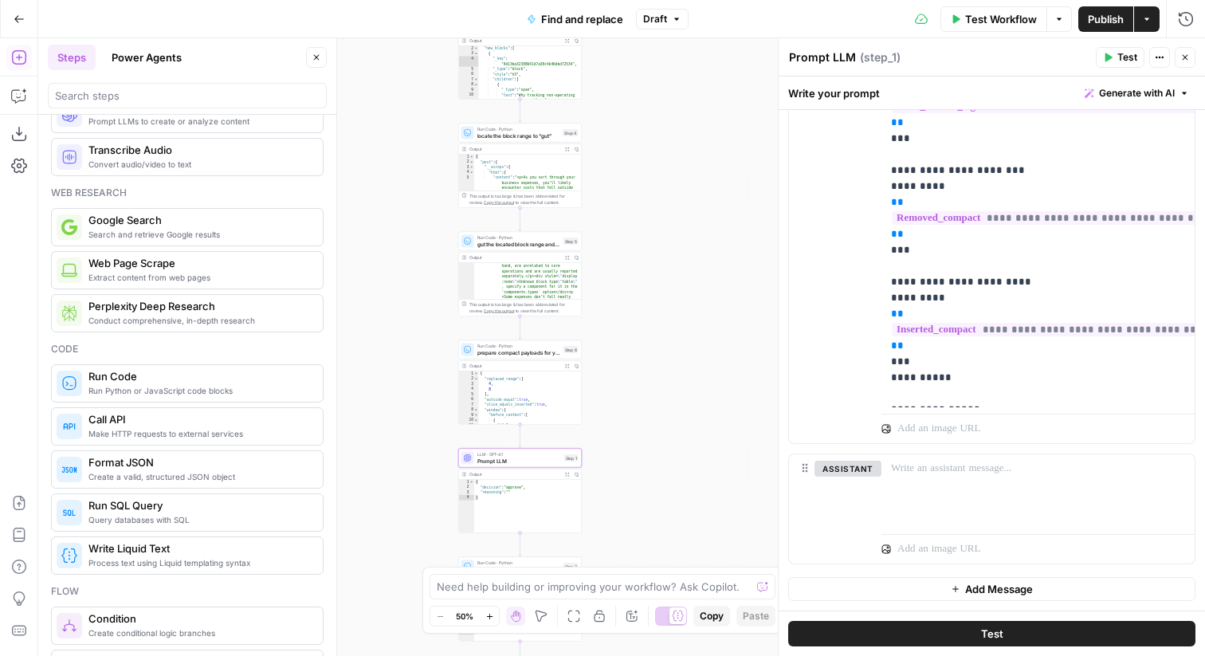
scroll to position [0, 0]
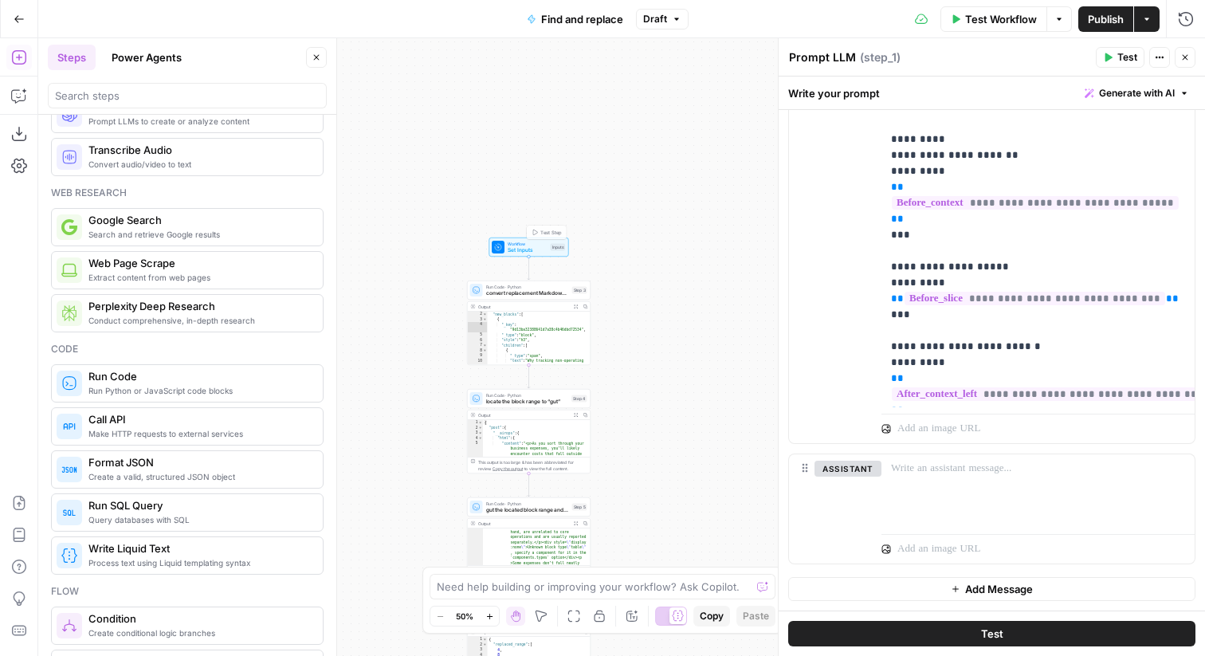
click at [992, 19] on span "Test Workflow" at bounding box center [1001, 19] width 72 height 16
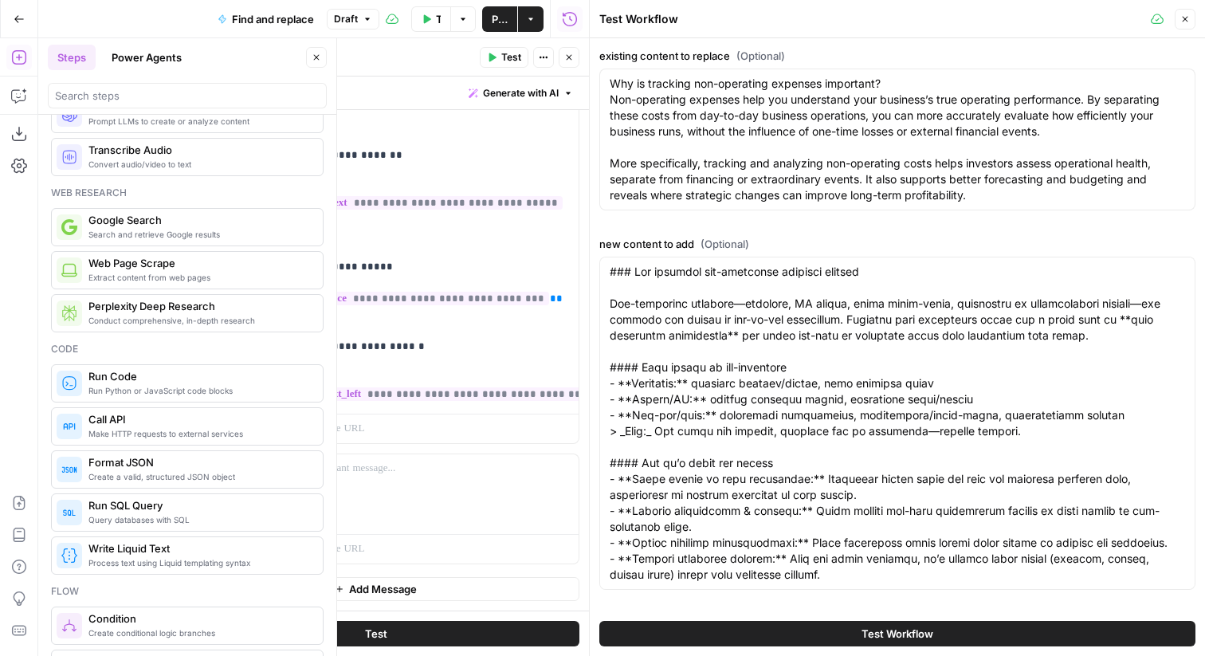
click at [909, 631] on span "Test Workflow" at bounding box center [898, 634] width 72 height 16
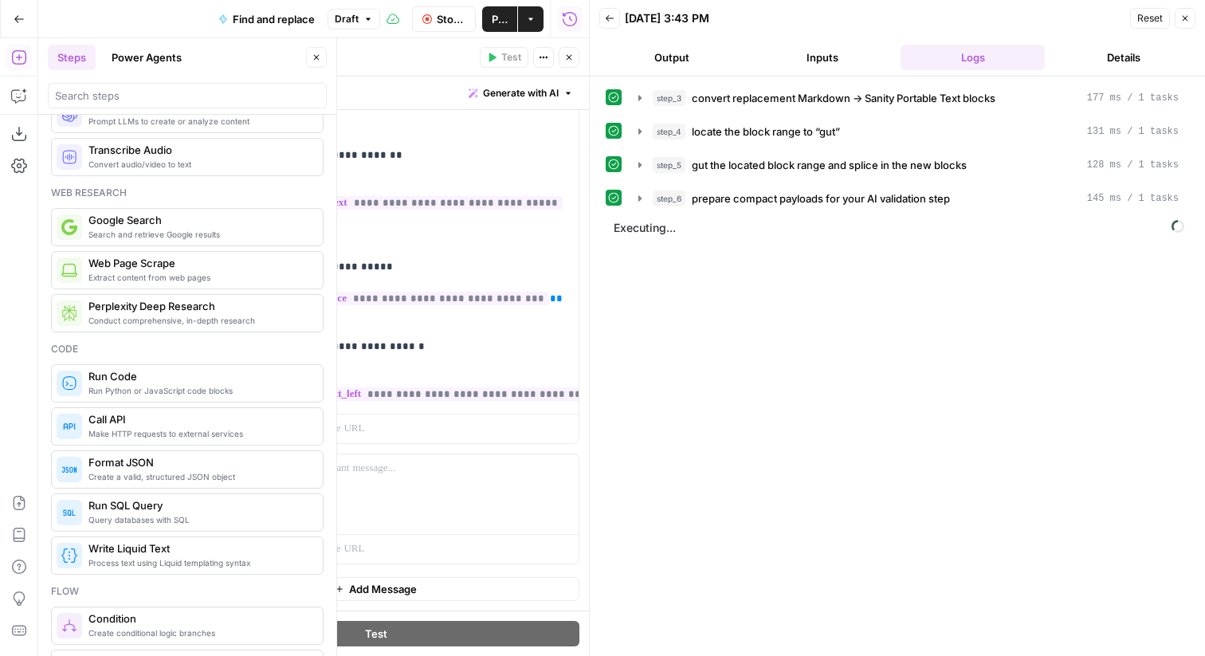
click at [572, 62] on button "Close" at bounding box center [569, 57] width 21 height 21
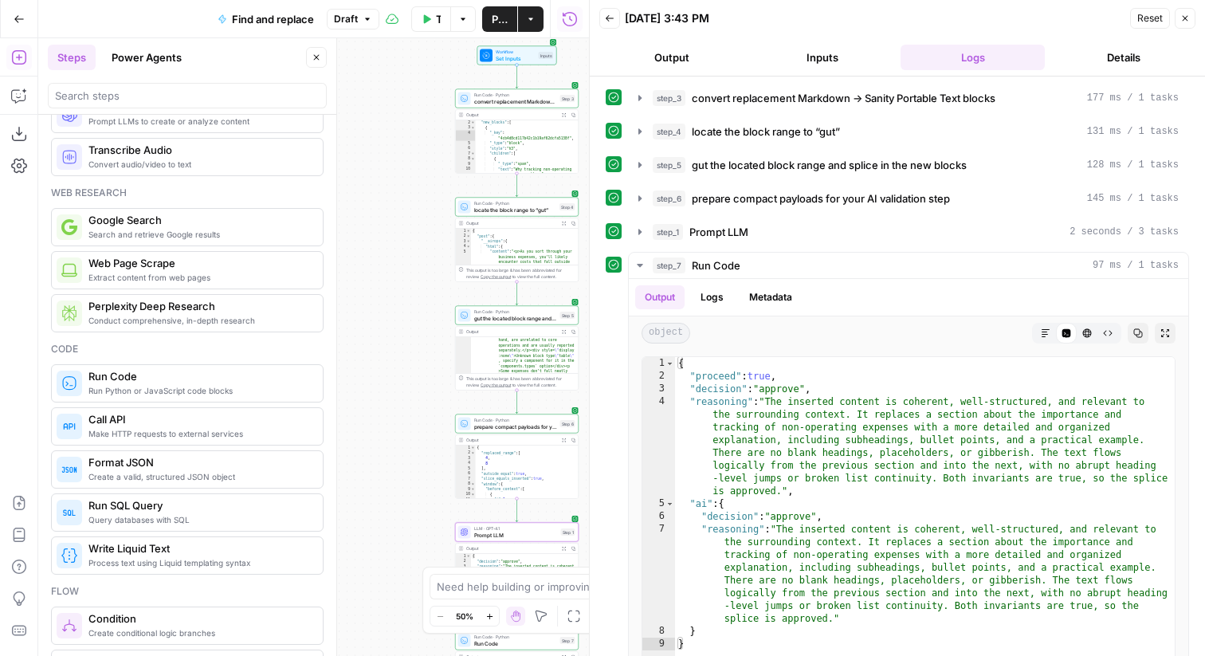
drag, startPoint x: 403, startPoint y: 378, endPoint x: 412, endPoint y: 37, distance: 340.5
click at [412, 38] on div "Workflow Set Inputs Inputs Run Code · Python convert replacement Markdown → San…" at bounding box center [313, 347] width 551 height 618
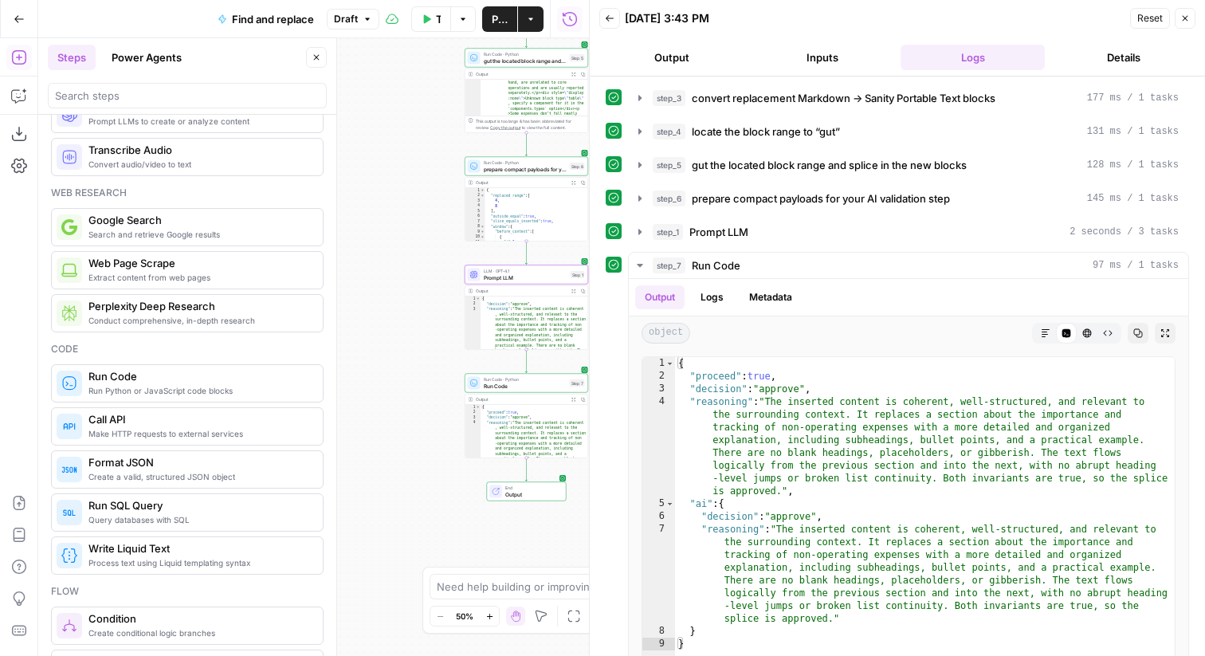
drag, startPoint x: 444, startPoint y: 410, endPoint x: 454, endPoint y: -49, distance: 458.4
click at [454, 0] on html "Ramp New Home Browse Your Data Usage Settings Recent Grids AEO test – Ramp prom…" at bounding box center [602, 328] width 1205 height 656
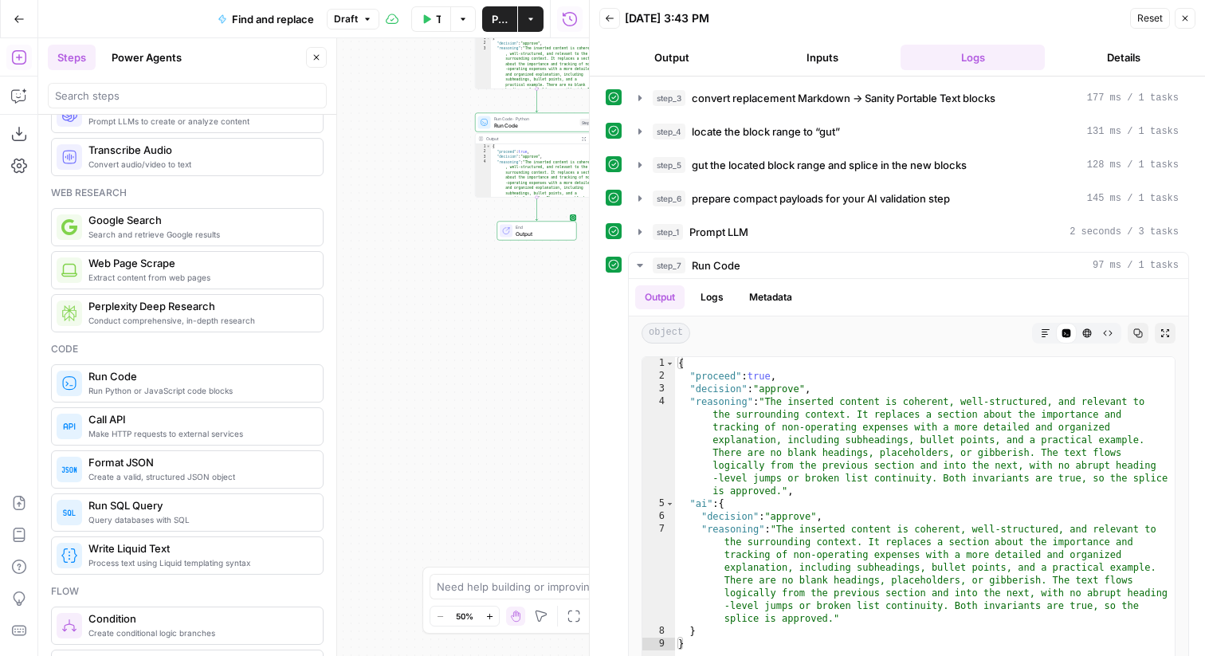
drag, startPoint x: 476, startPoint y: 179, endPoint x: 476, endPoint y: 293, distance: 113.2
click at [476, 297] on div "Workflow Set Inputs Inputs Run Code · Python convert replacement Markdown → San…" at bounding box center [313, 347] width 551 height 618
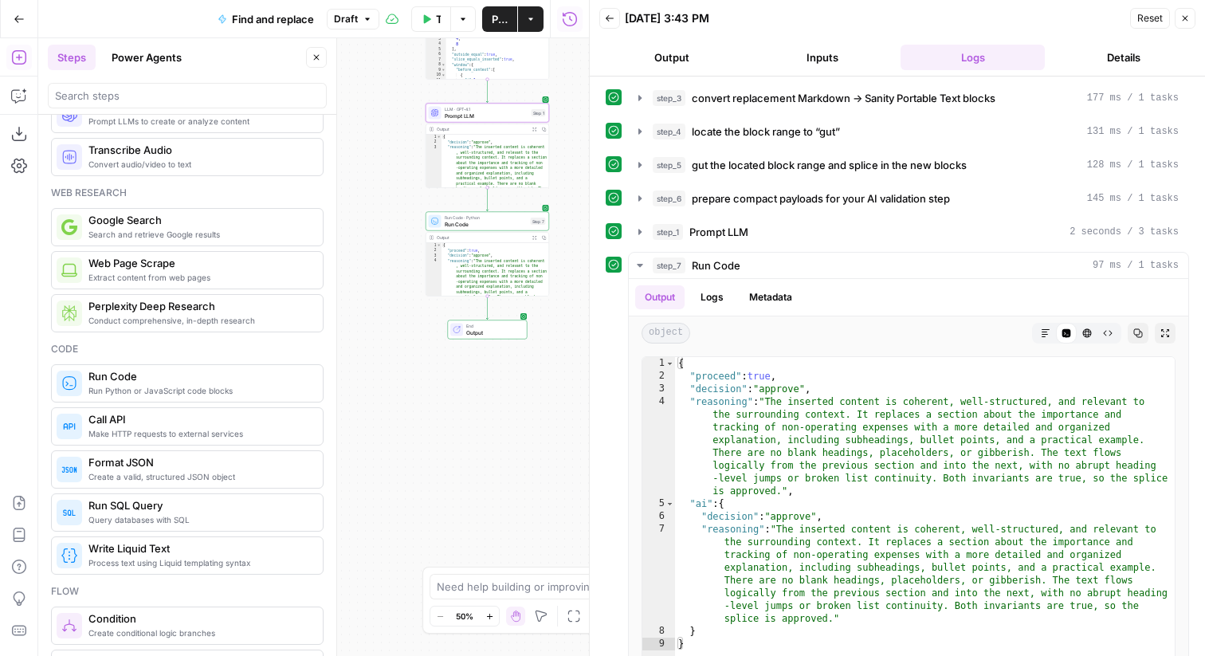
drag, startPoint x: 463, startPoint y: 170, endPoint x: 414, endPoint y: 270, distance: 111.9
click at [414, 270] on div "Workflow Set Inputs Inputs Run Code · Python convert replacement Markdown → San…" at bounding box center [313, 347] width 551 height 618
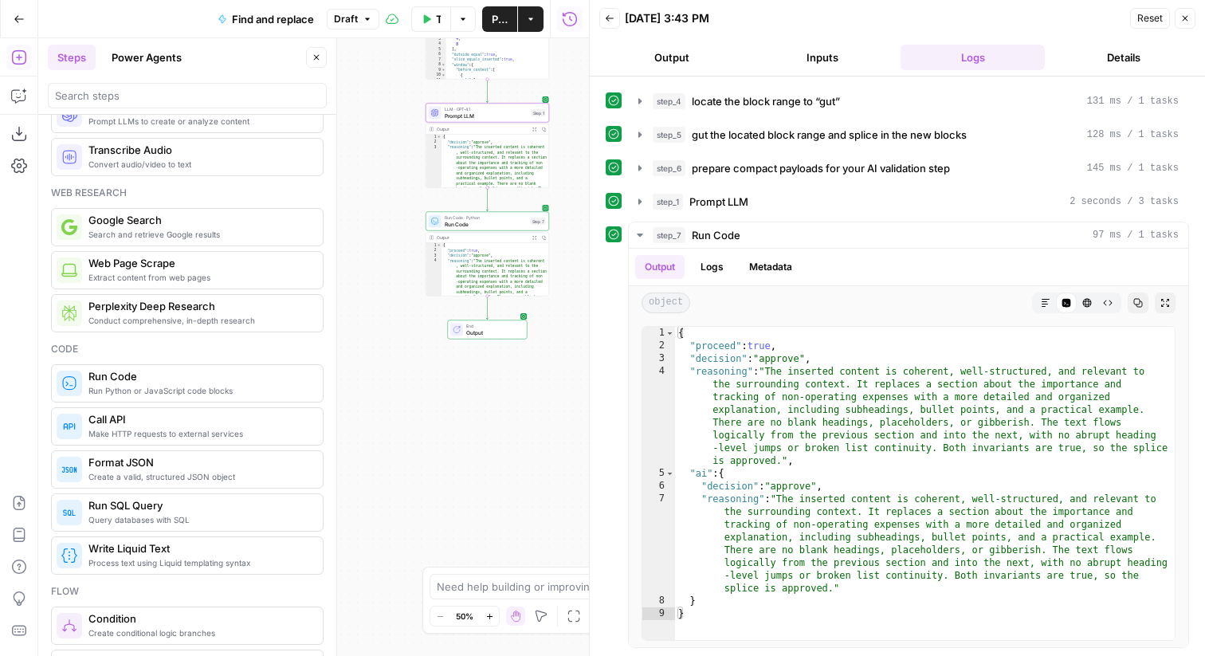
click at [482, 222] on span "Run Code" at bounding box center [486, 224] width 83 height 8
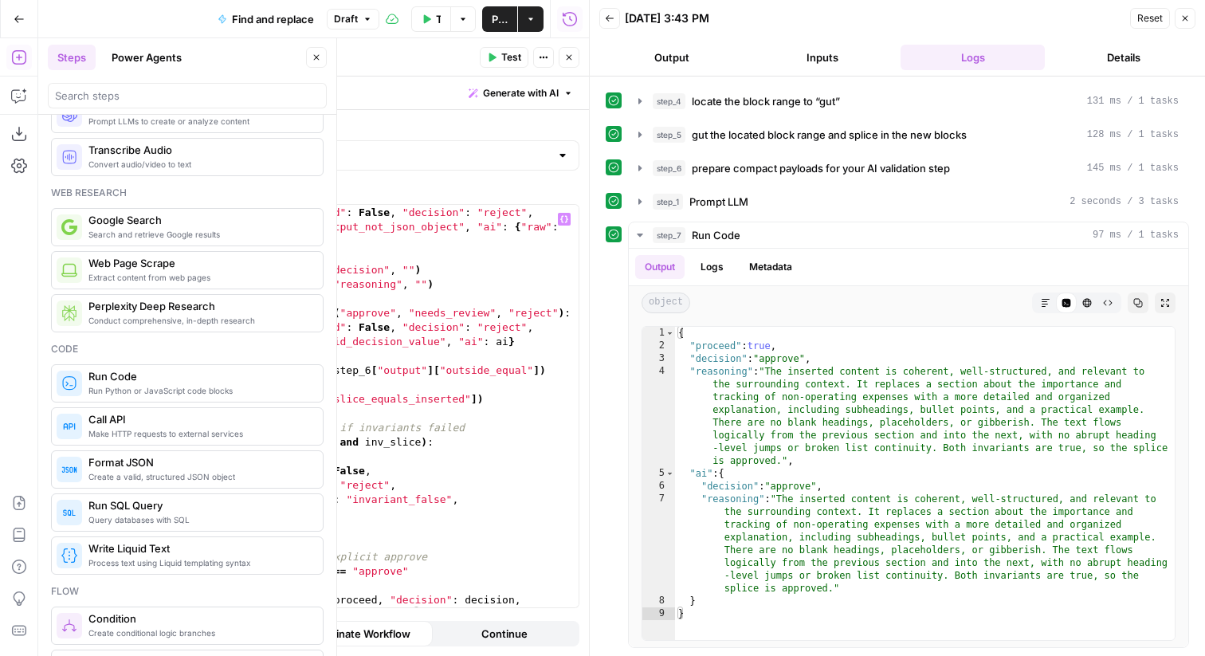
scroll to position [229, 0]
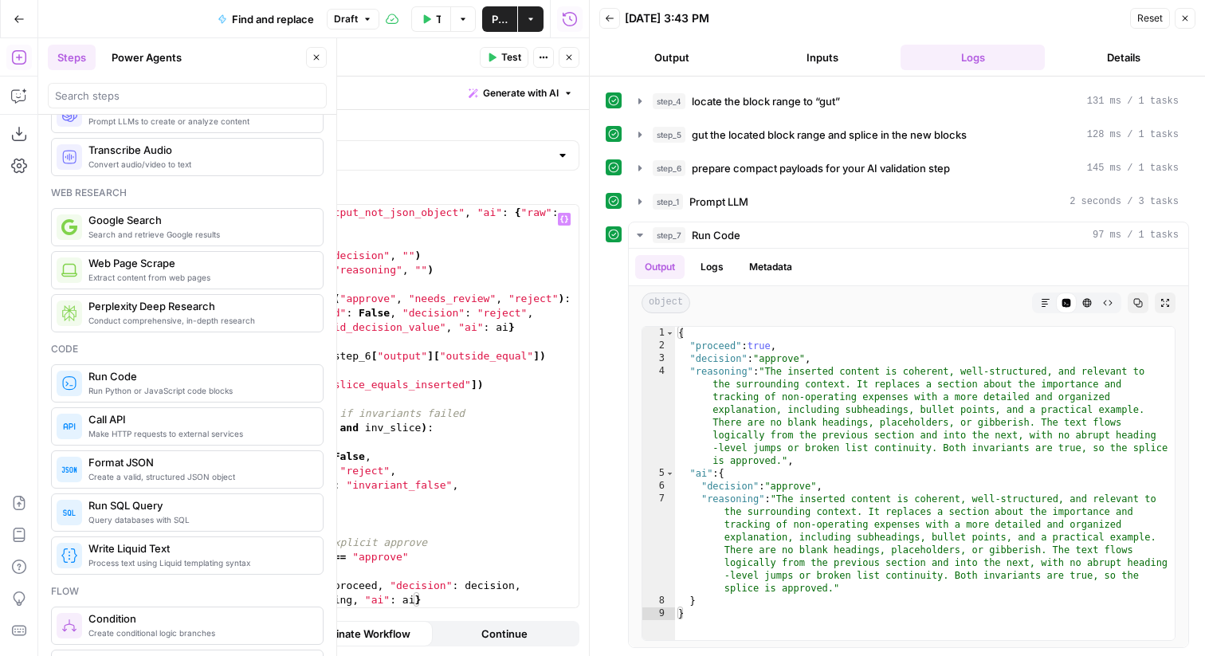
type textarea "********"
click at [332, 501] on div "return { "proceed" : False , "decision" : "reject" , "reasoning" : "ai_output_n…" at bounding box center [395, 428] width 367 height 474
drag, startPoint x: 339, startPoint y: 500, endPoint x: 175, endPoint y: 495, distance: 164.3
click at [175, 495] on div "******** 14 15 16 17 18 19 20 21 22 23 24 25 26 27 28 29 30 31 32 33 34 35 36 3…" at bounding box center [376, 406] width 406 height 403
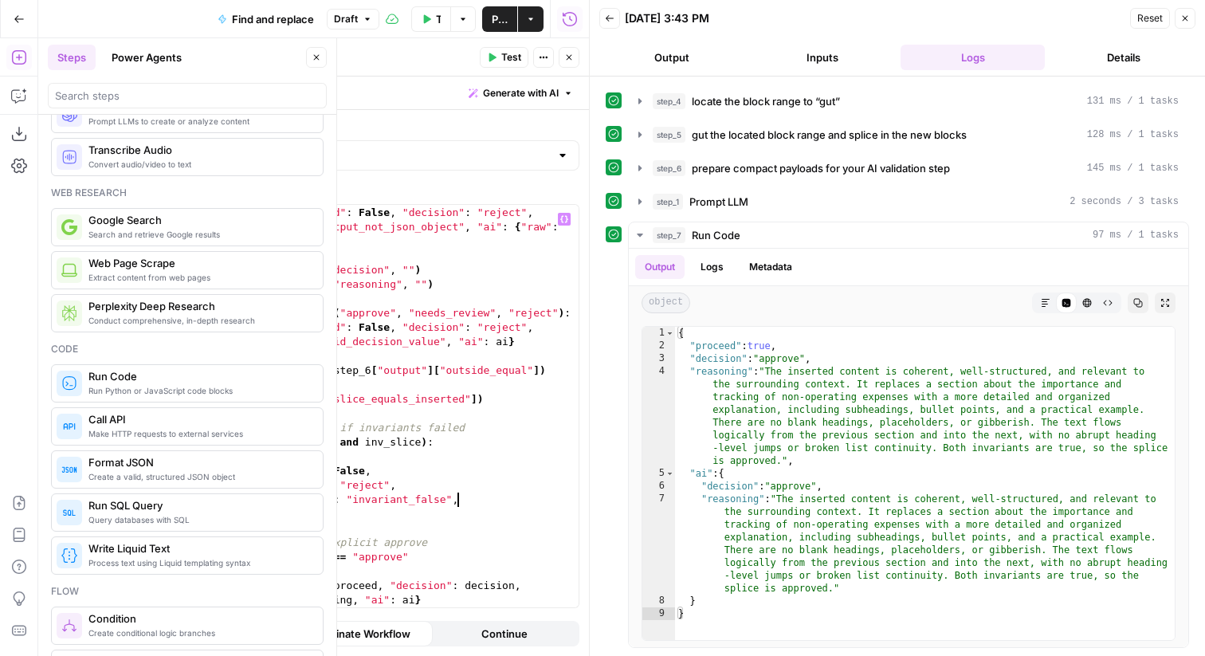
scroll to position [214, 0]
click at [501, 52] on span "Test" at bounding box center [511, 57] width 20 height 14
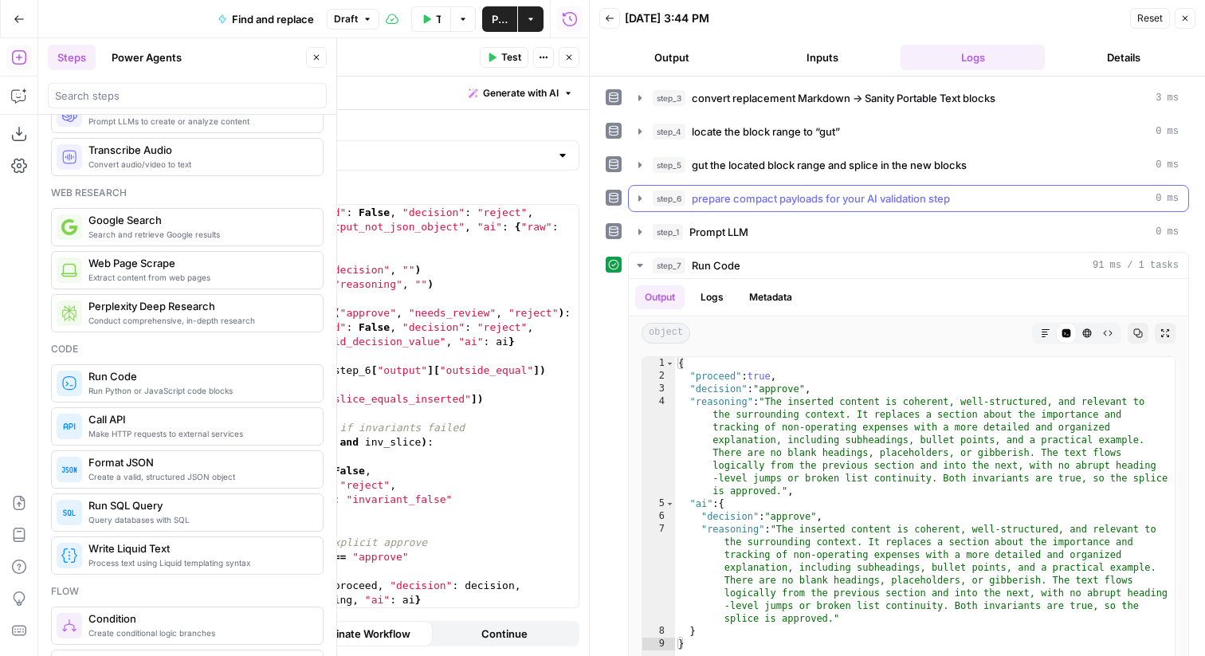
scroll to position [30, 0]
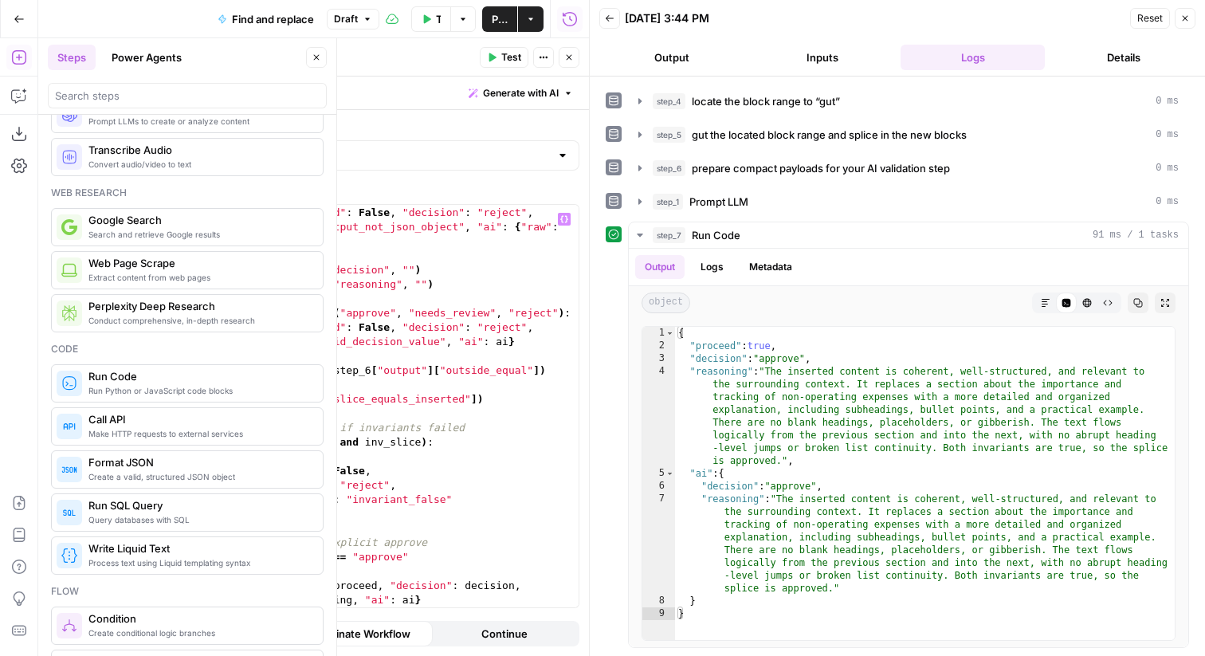
type textarea "**********"
click at [381, 375] on div "if not isinstance ( ai , dict ) : return { "proceed" : False , "decision" : "re…" at bounding box center [395, 414] width 367 height 446
click at [482, 523] on div "if not isinstance ( ai , dict ) : return { "proceed" : False , "decision" : "re…" at bounding box center [395, 414] width 367 height 446
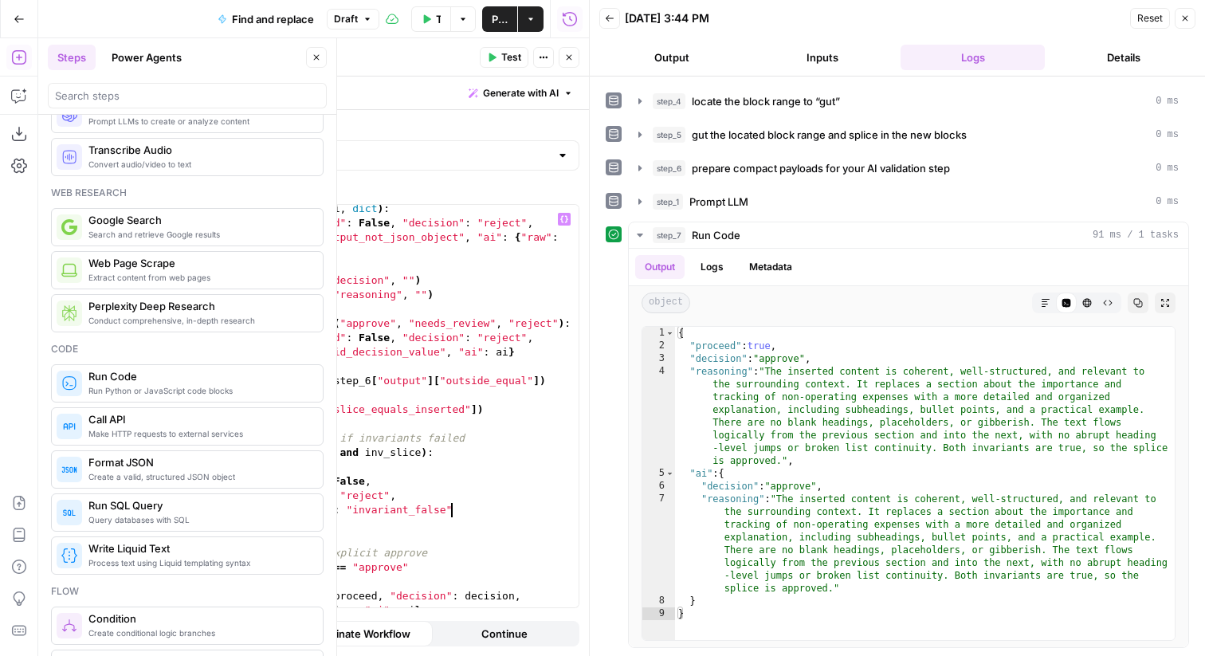
scroll to position [214, 0]
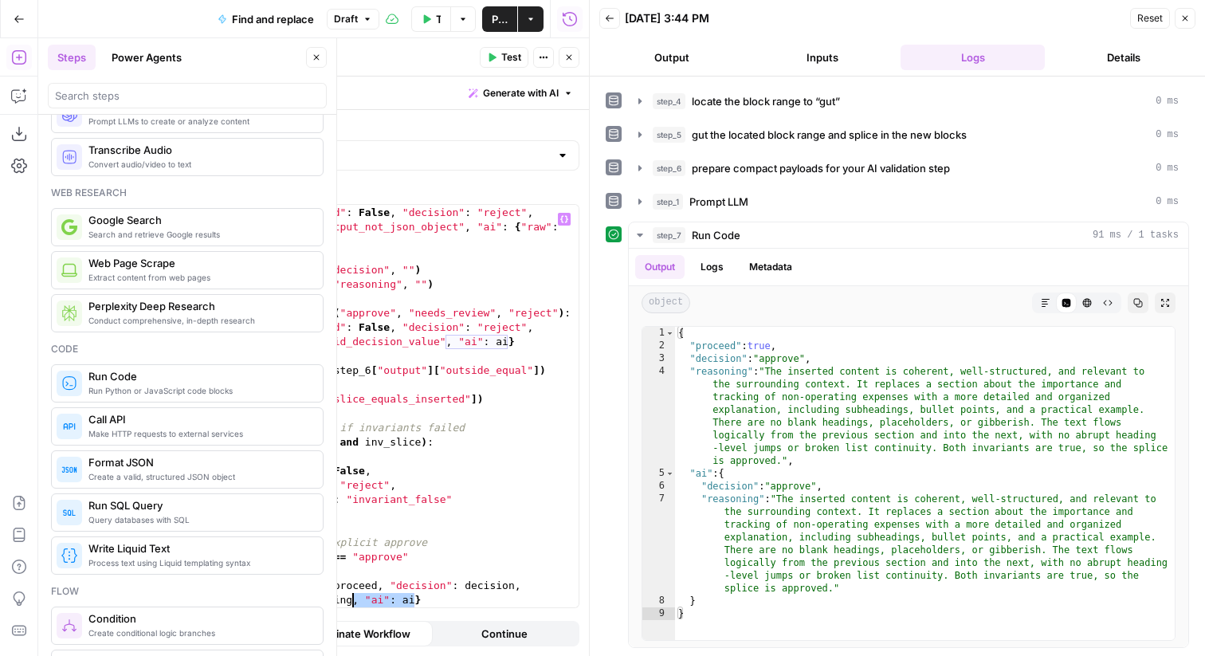
drag, startPoint x: 412, startPoint y: 600, endPoint x: 353, endPoint y: 598, distance: 59.0
click at [353, 598] on div "if not isinstance ( ai , dict ) : return { "proceed" : False , "decision" : "re…" at bounding box center [395, 414] width 367 height 446
type textarea "**********"
click at [419, 15] on button "Test Workflow" at bounding box center [431, 19] width 40 height 26
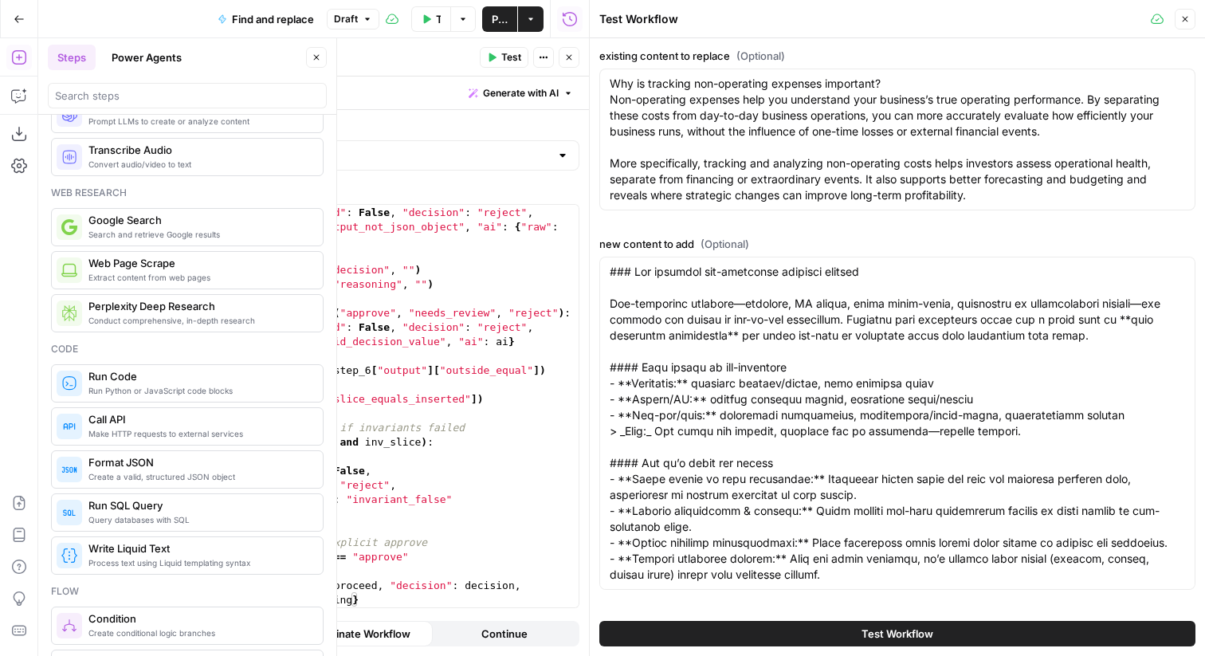
click at [889, 642] on button "Test Workflow" at bounding box center [897, 634] width 596 height 26
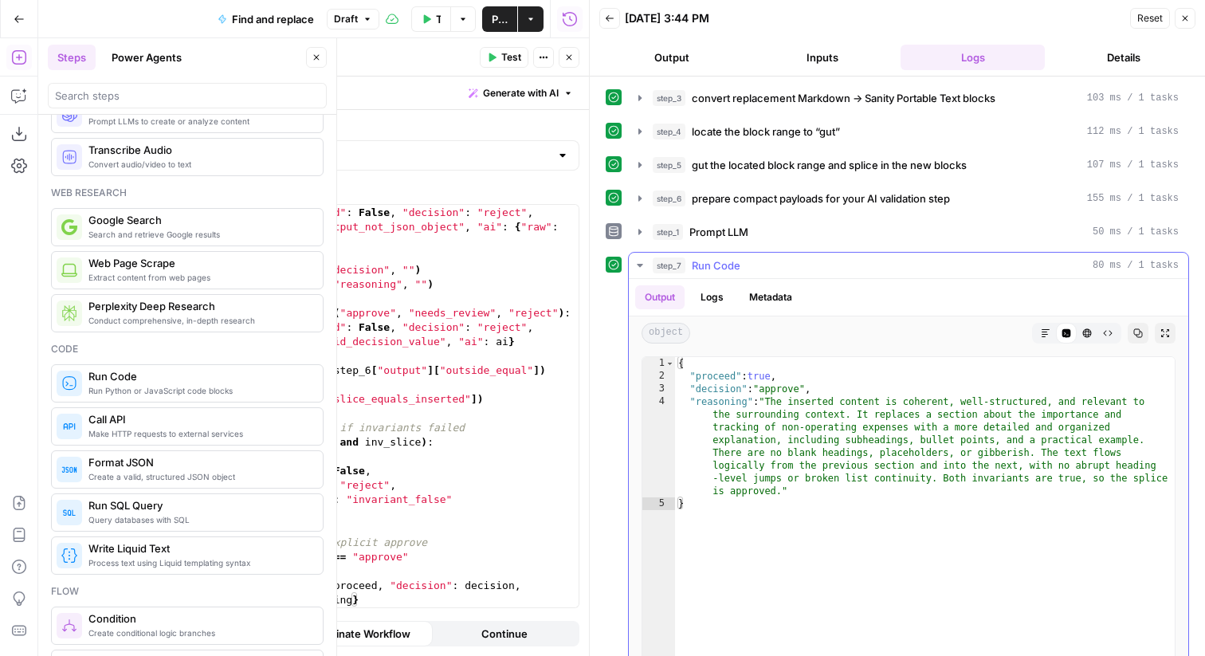
click at [645, 266] on icon "button" at bounding box center [640, 265] width 13 height 13
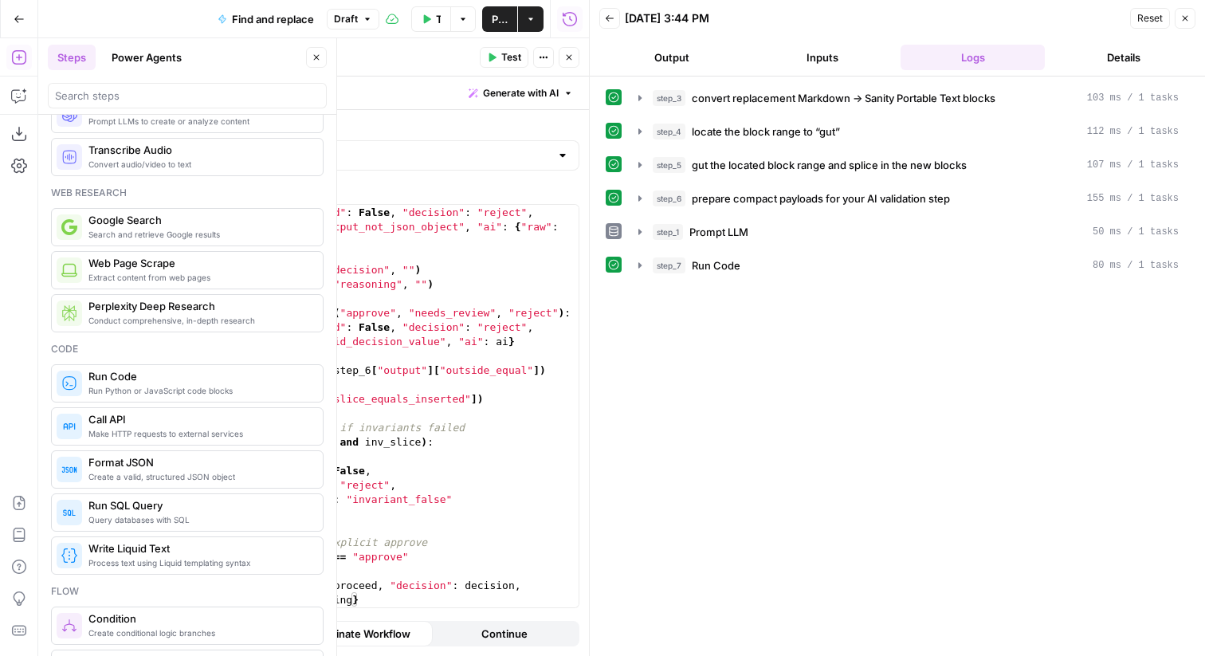
click at [498, 23] on span "Publish" at bounding box center [500, 19] width 16 height 16
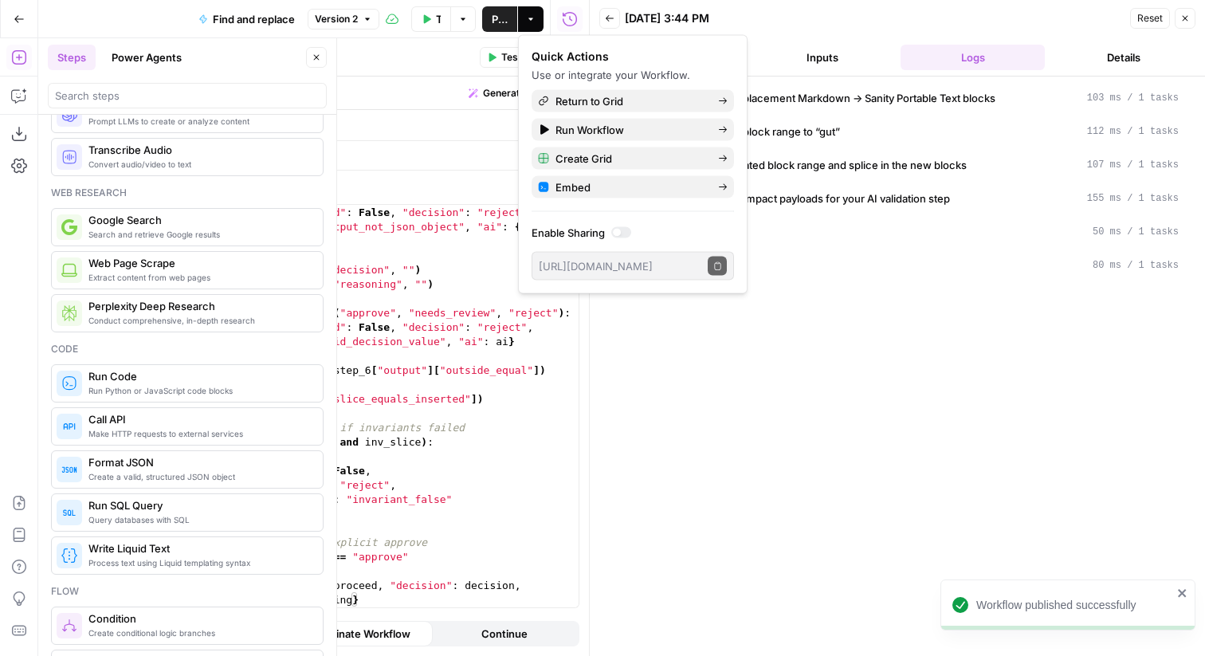
click at [22, 18] on icon "button" at bounding box center [19, 19] width 11 height 11
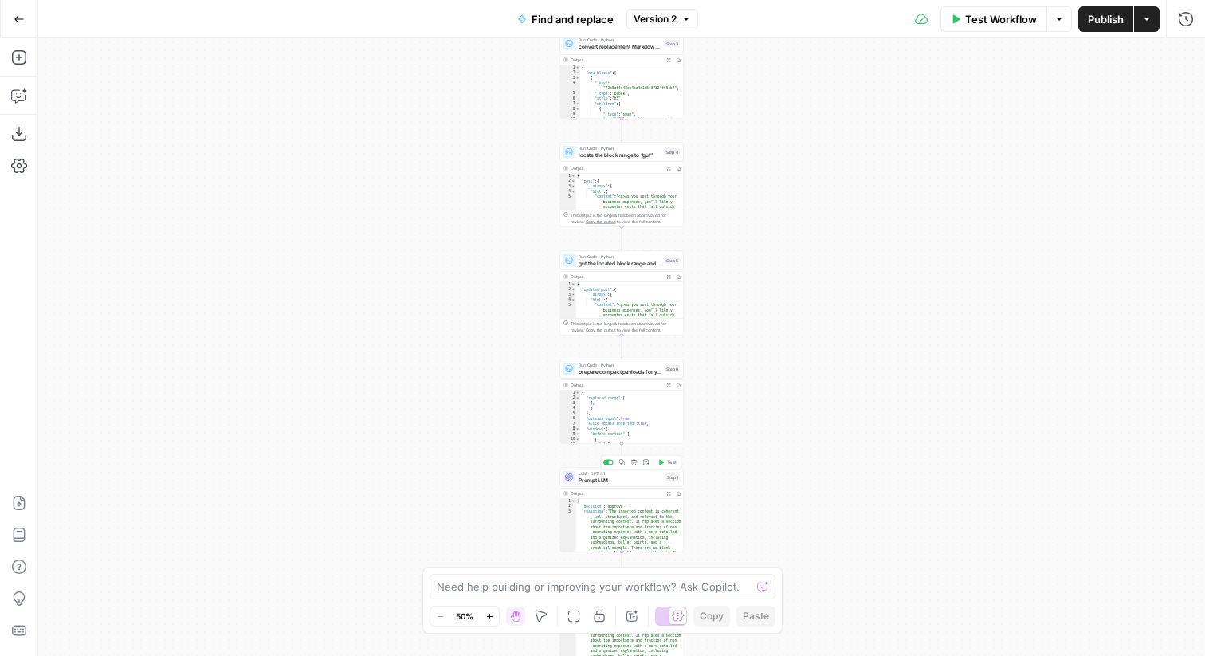
click at [599, 481] on span "Prompt LLM" at bounding box center [621, 480] width 84 height 8
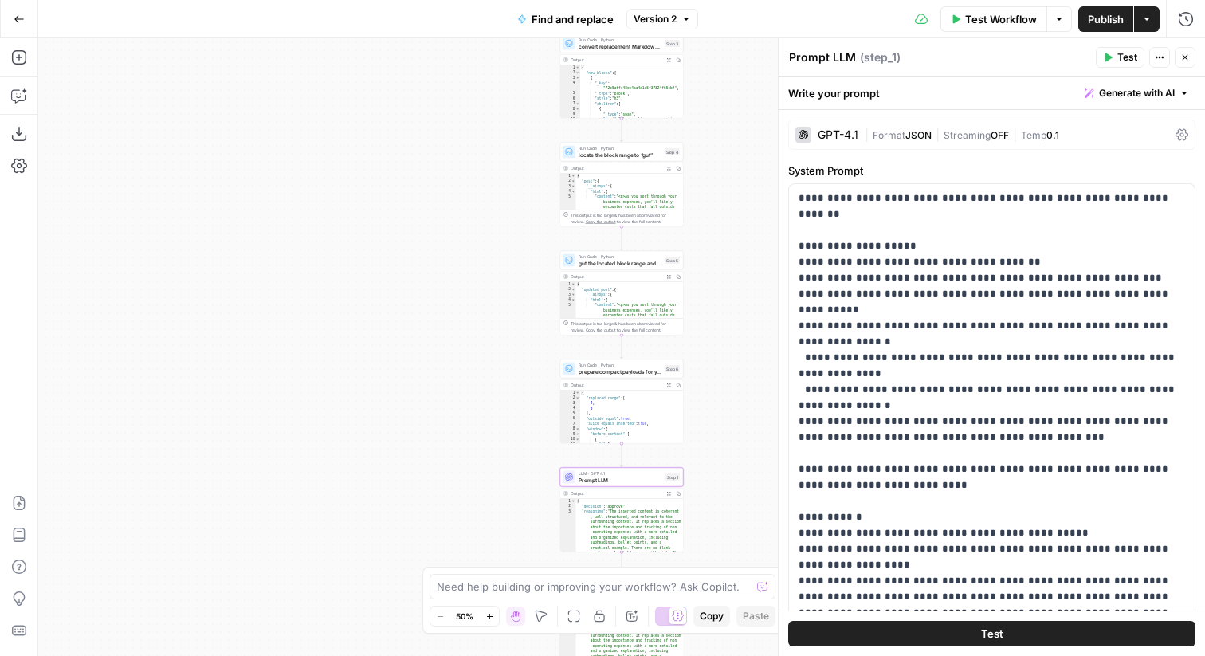
click at [835, 55] on textarea "Prompt LLM" at bounding box center [822, 57] width 67 height 16
type textarea "Review output"
type textarea "Confirm successful swap with ai"
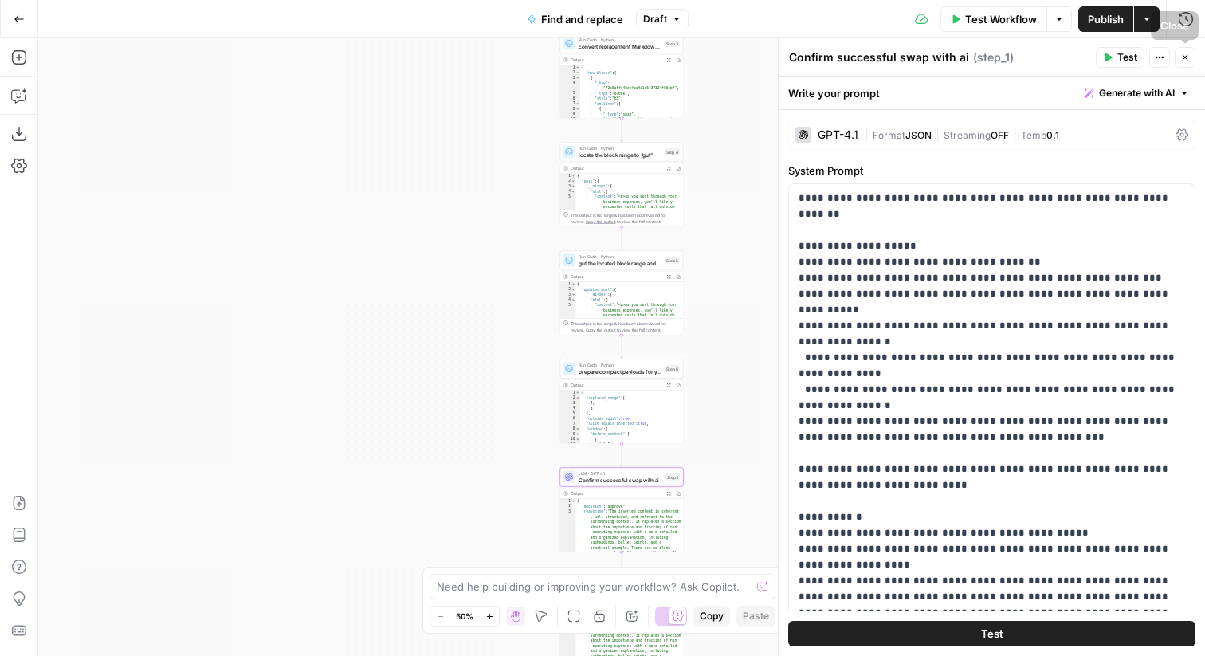
click at [1181, 56] on icon "button" at bounding box center [1185, 58] width 10 height 10
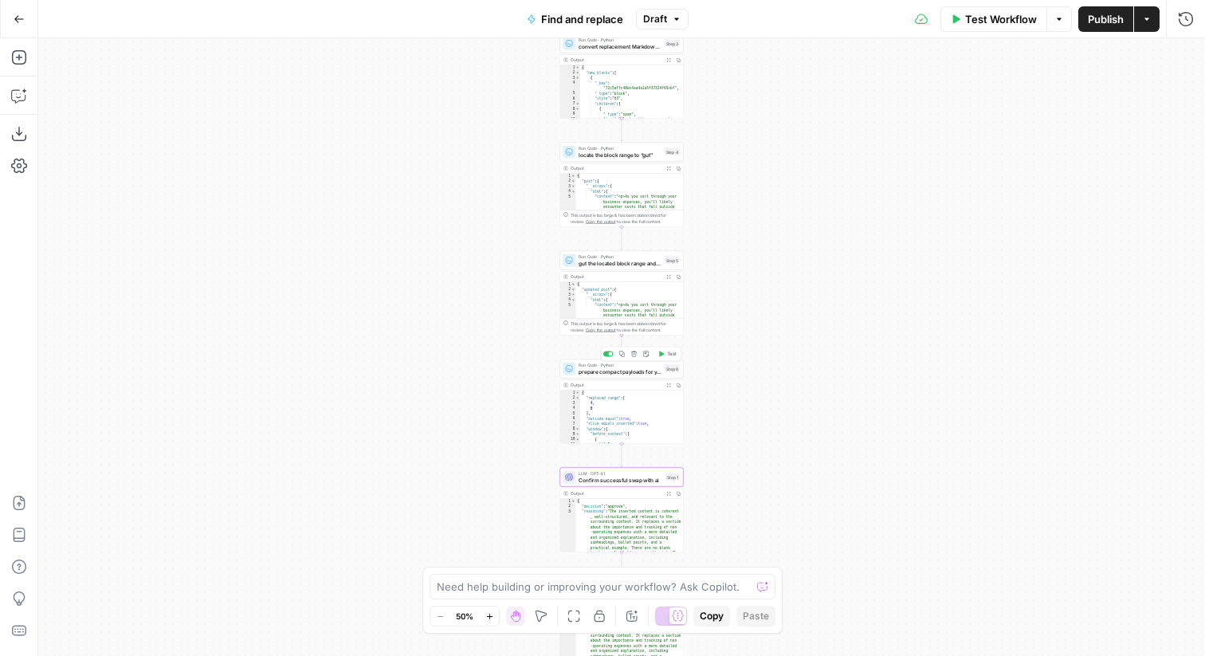
click at [603, 371] on span "prepare compact payloads for your AI validation step" at bounding box center [620, 371] width 83 height 8
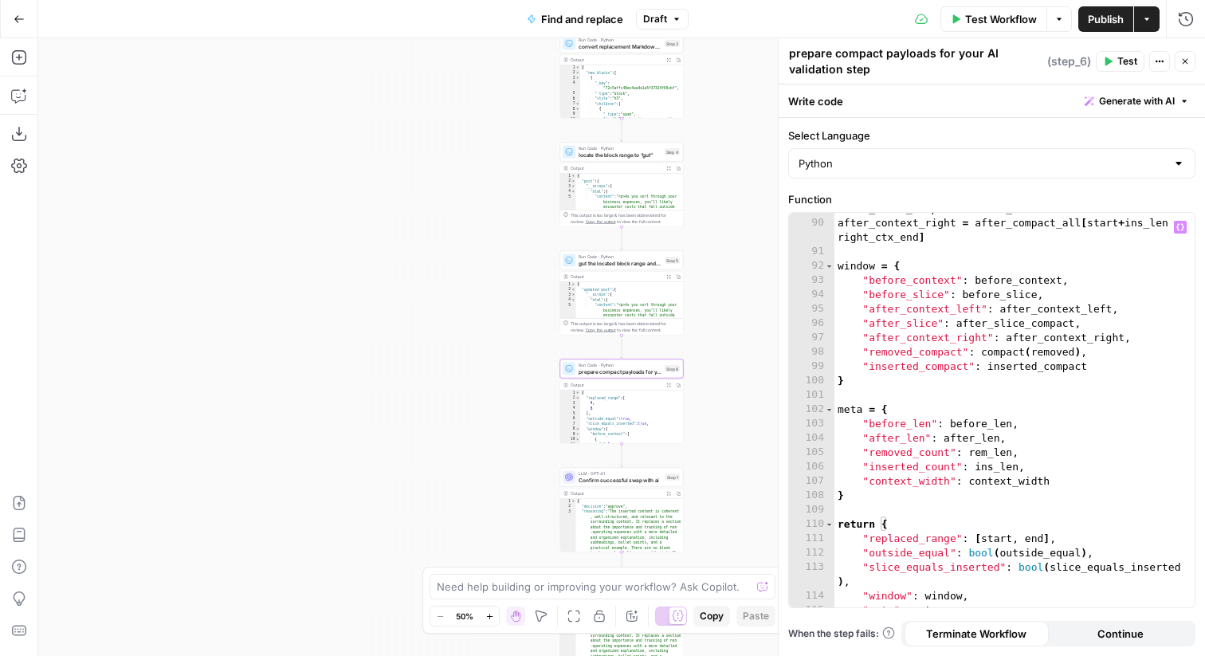
scroll to position [1530, 0]
click at [847, 65] on textarea "prepare compact payloads for your AI validation step" at bounding box center [916, 61] width 254 height 32
click at [835, 51] on textarea "prepare compact payloads for your AI validation step" at bounding box center [916, 61] width 254 height 32
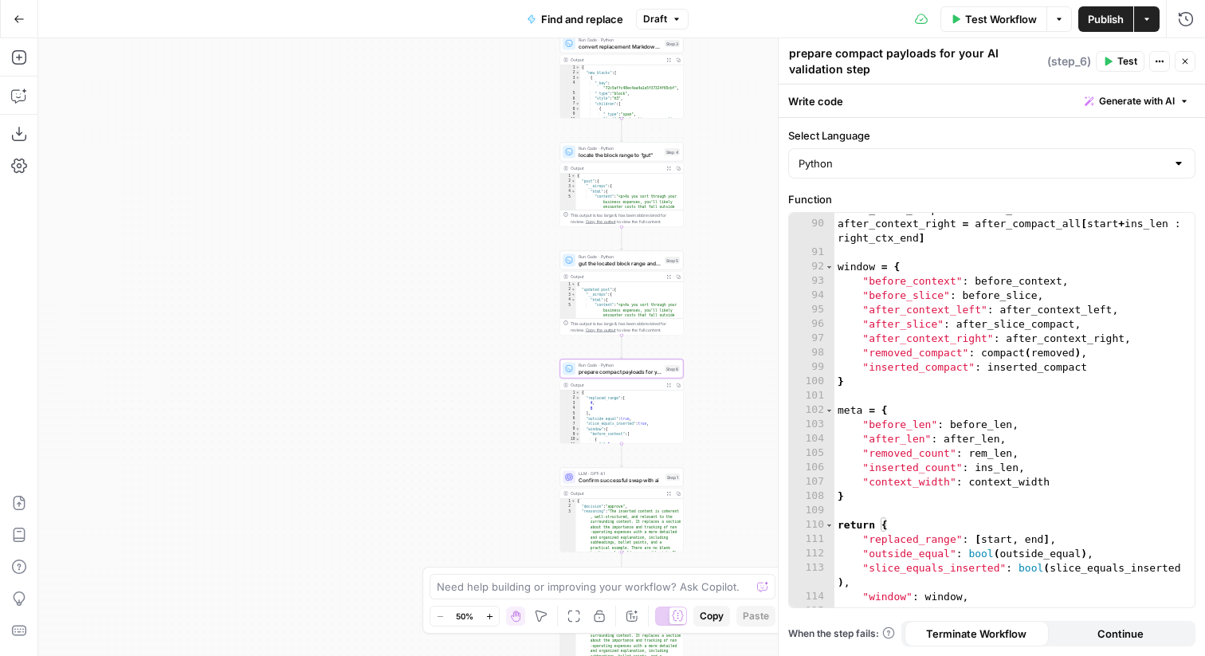
drag, startPoint x: 835, startPoint y: 56, endPoint x: 899, endPoint y: 77, distance: 67.1
click at [899, 77] on textarea "prepare compact payloads for your AI validation step" at bounding box center [916, 61] width 254 height 32
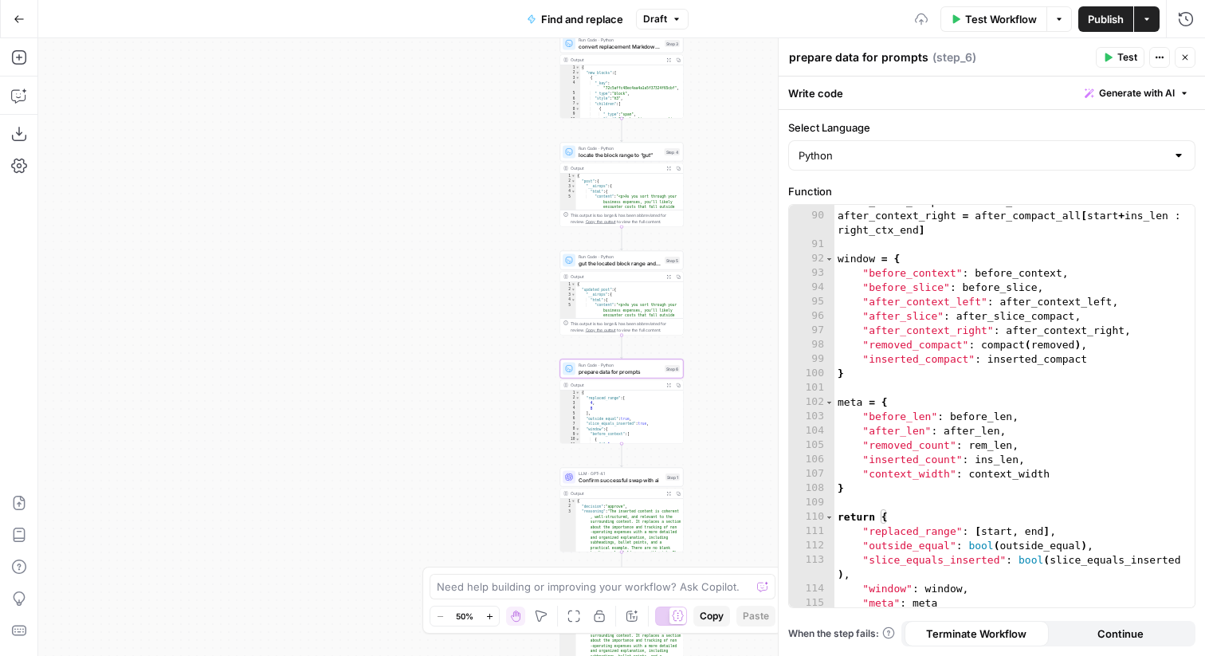
type textarea "prepare data for prompts"
click at [613, 265] on span "gut the located block range and splice in the new blocks" at bounding box center [620, 263] width 83 height 8
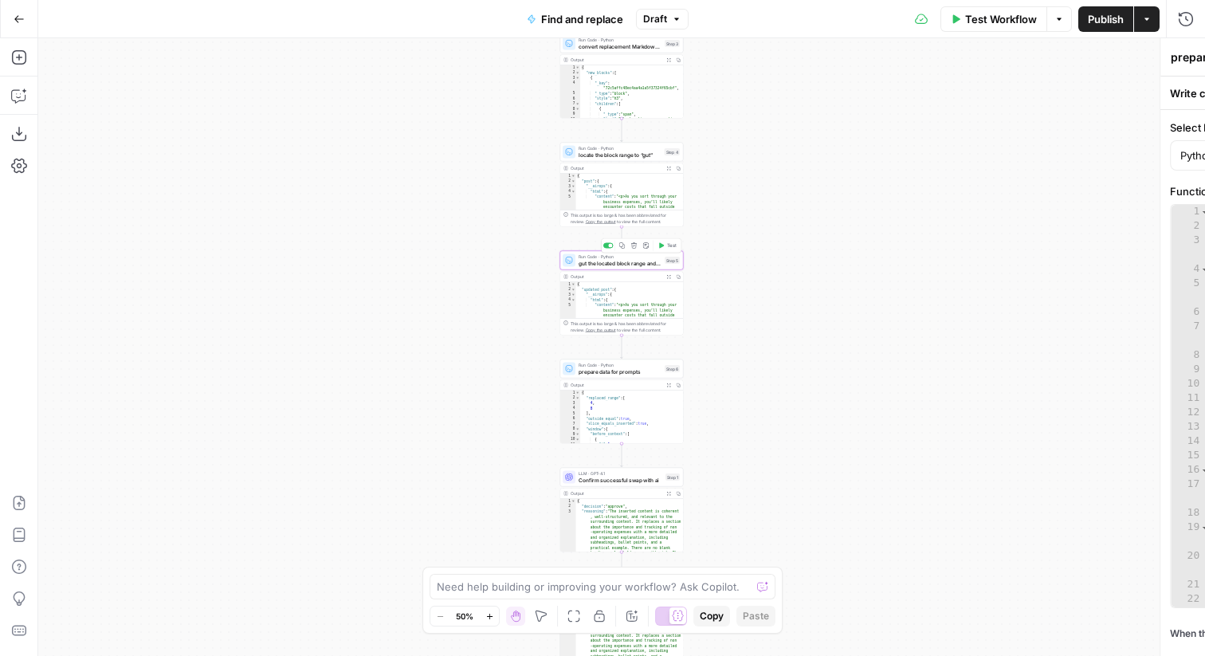
type textarea "gut the located block range and splice in the new blocks"
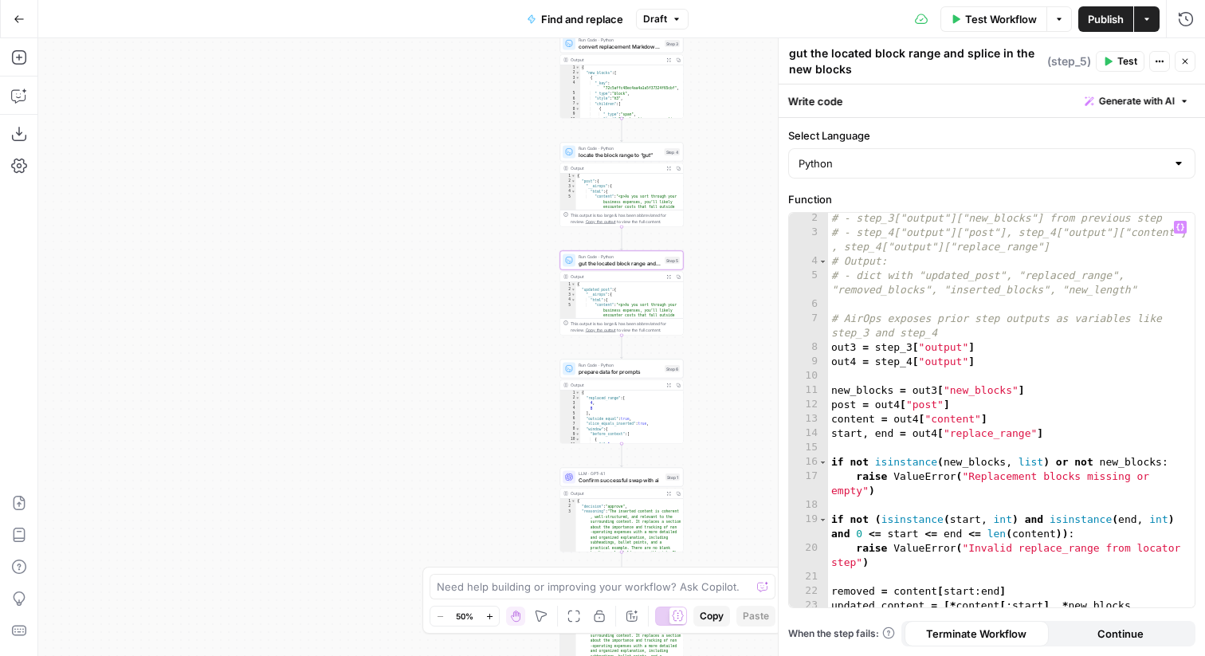
scroll to position [0, 0]
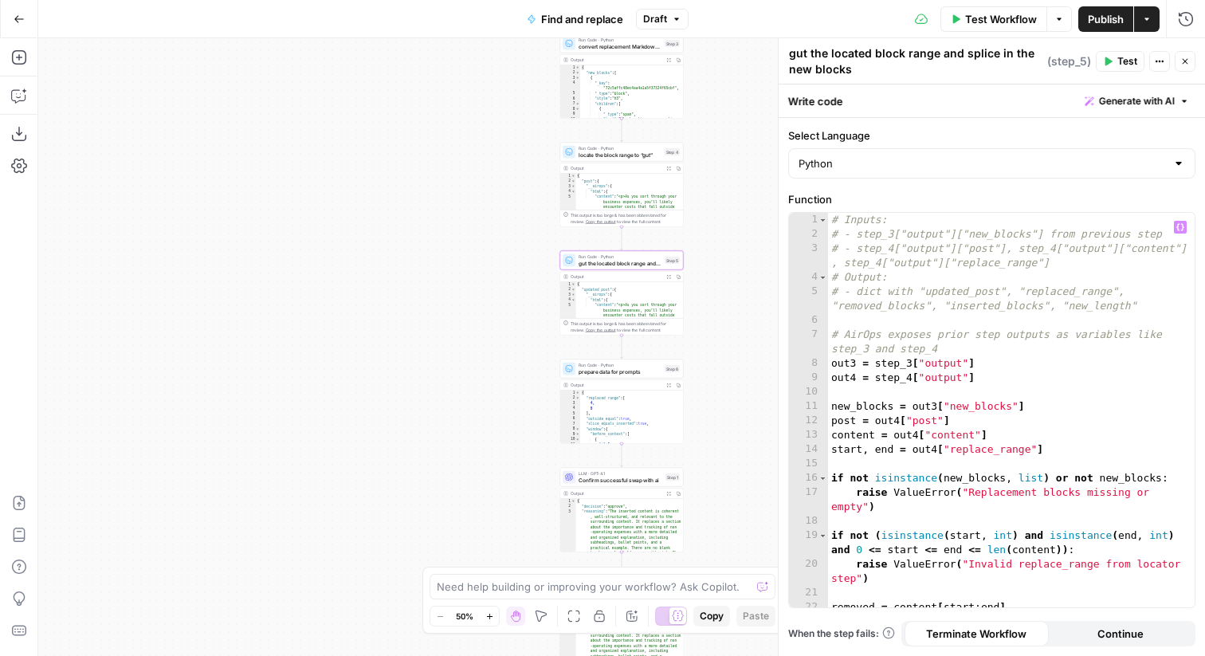
type textarea "**********"
click at [1027, 345] on div "# Inputs: # - step_3["output"]["new_blocks"] from previous step # - step_4["out…" at bounding box center [1011, 432] width 367 height 438
type textarea "*"
click at [611, 151] on span "locate the block range to “gut”" at bounding box center [620, 155] width 83 height 8
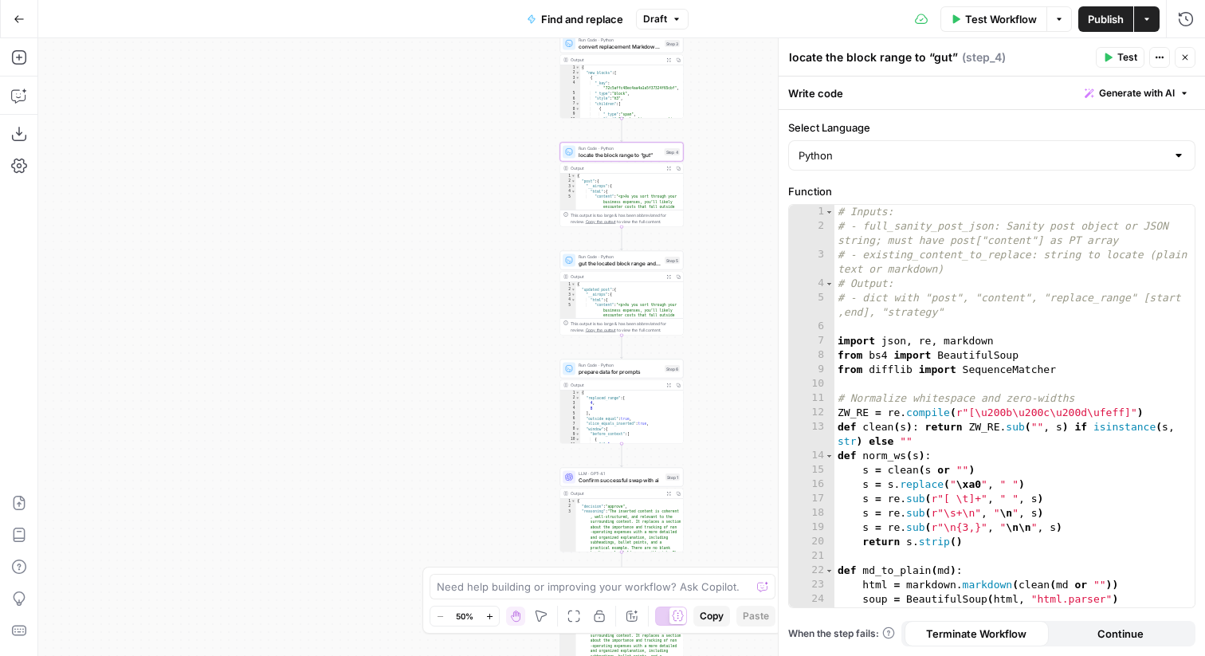
click at [609, 48] on span "convert replacement Markdown → Sanity Portable Text blocks" at bounding box center [620, 46] width 83 height 8
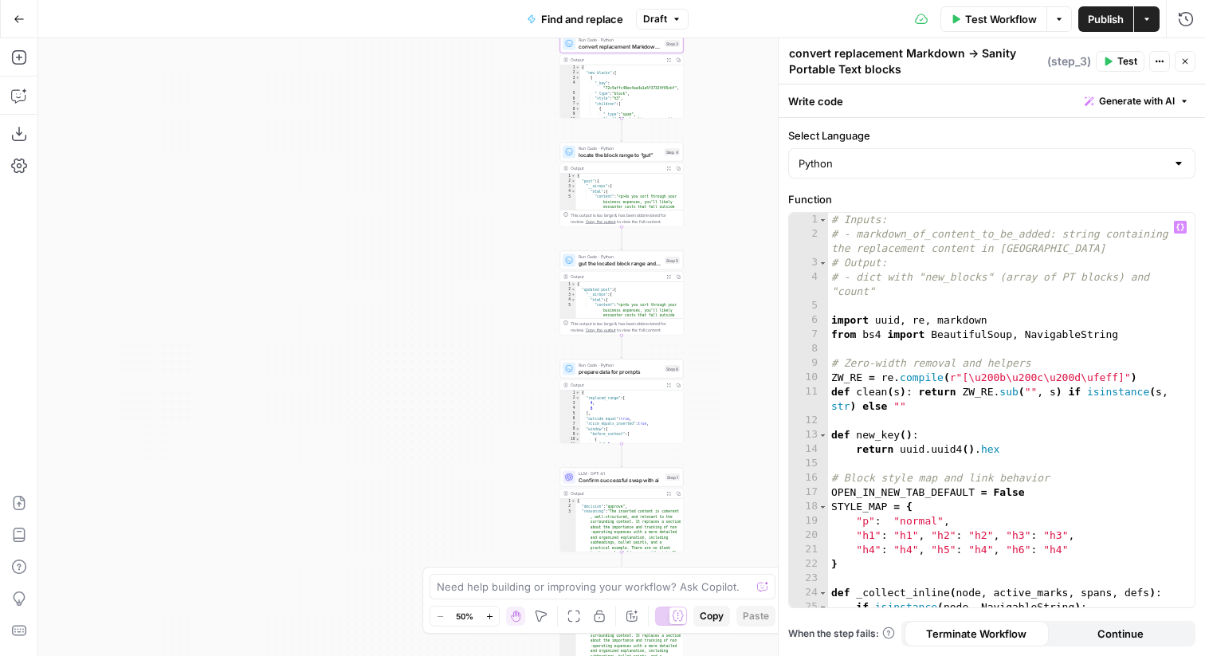
type textarea "**********"
click at [952, 335] on div "# Inputs: # - markdown_of_content_to_be_added: string containing the replacemen…" at bounding box center [1011, 424] width 367 height 423
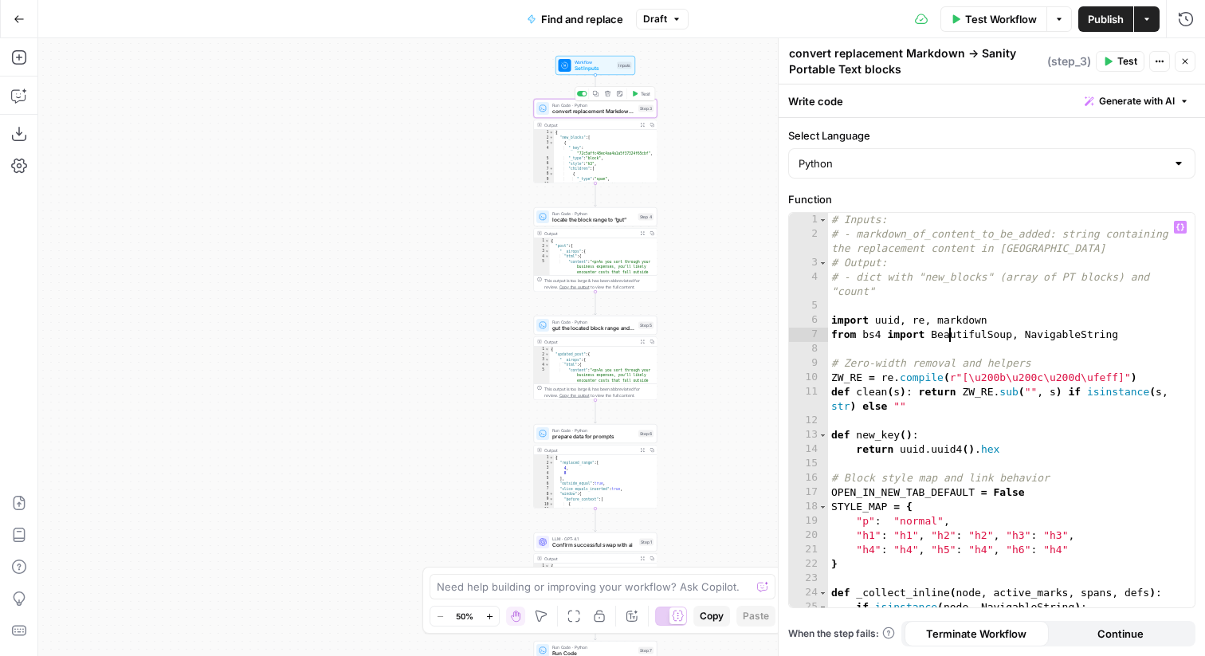
click at [692, 179] on div "Workflow Set Inputs Inputs Run Code · Python convert replacement Markdown → San…" at bounding box center [621, 347] width 1167 height 618
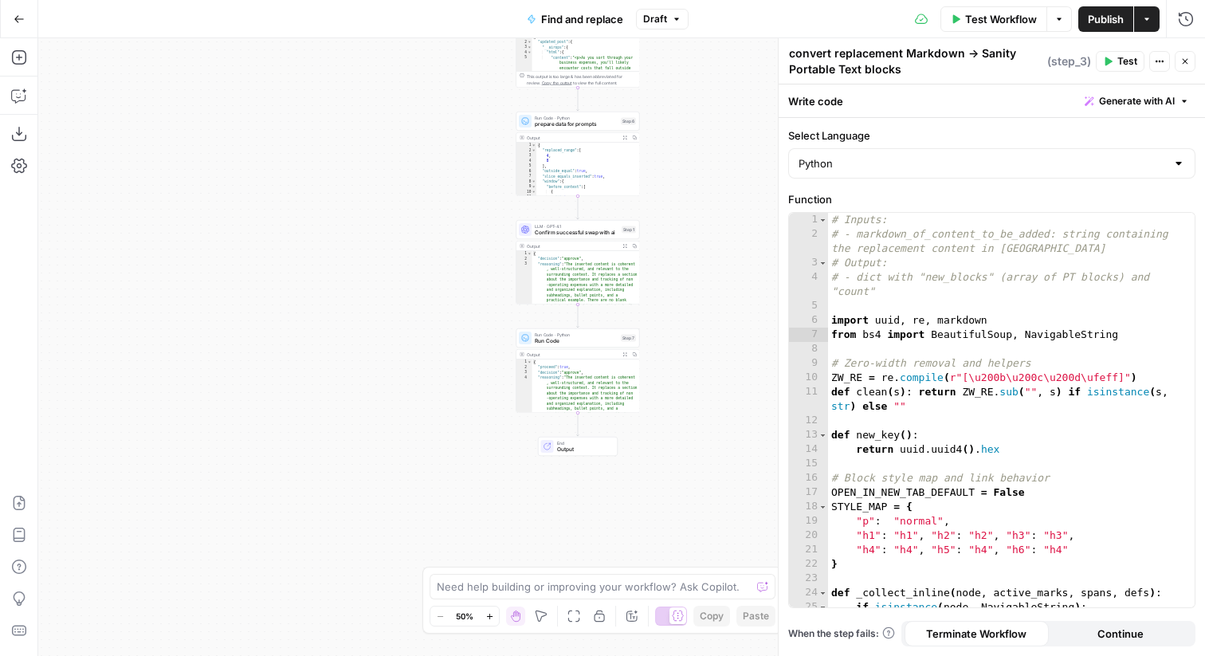
click at [977, 18] on span "Test Workflow" at bounding box center [1001, 19] width 72 height 16
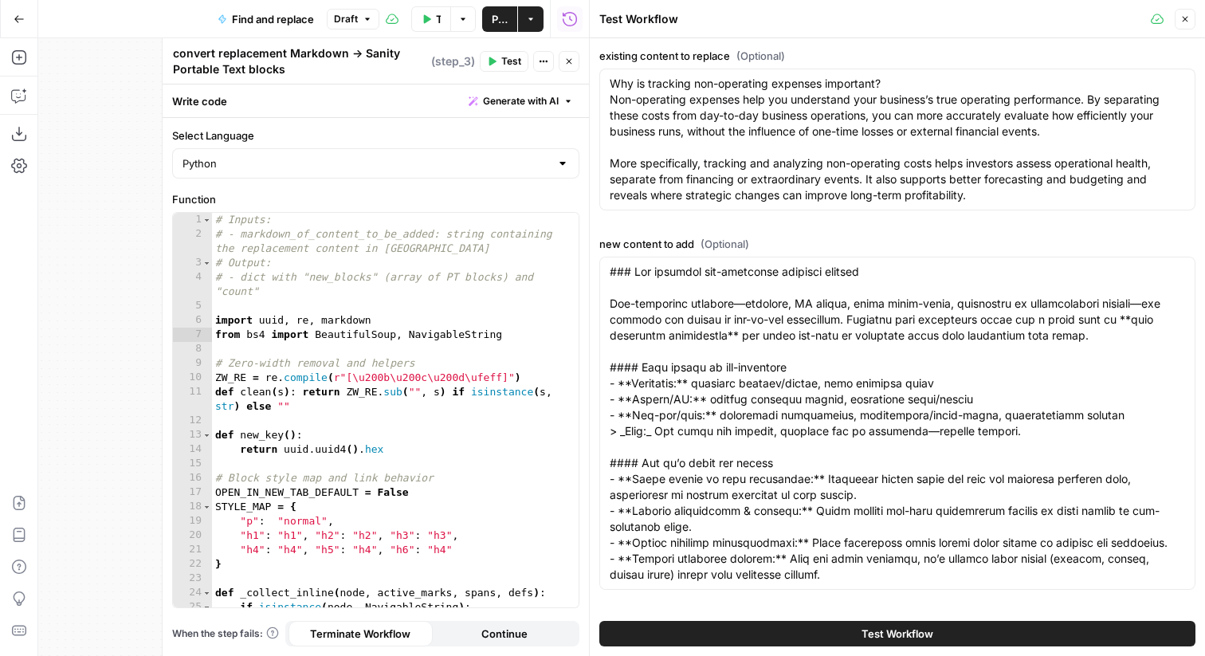
click at [876, 627] on span "Test Workflow" at bounding box center [898, 634] width 72 height 16
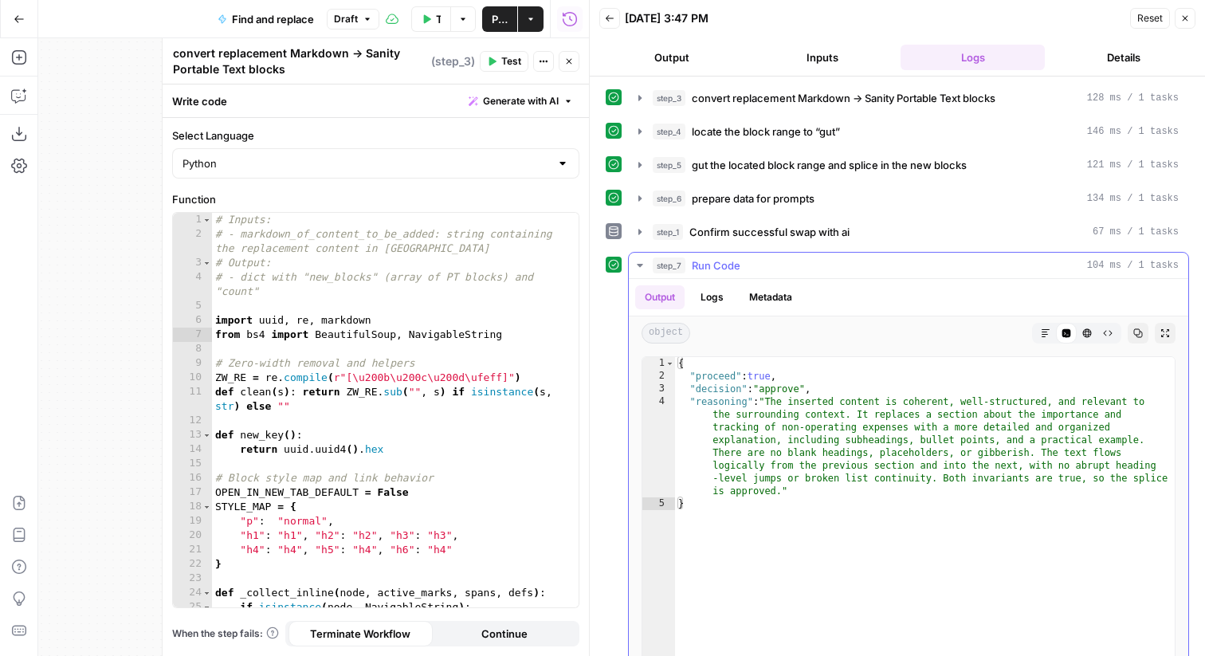
click at [644, 266] on icon "button" at bounding box center [640, 265] width 13 height 13
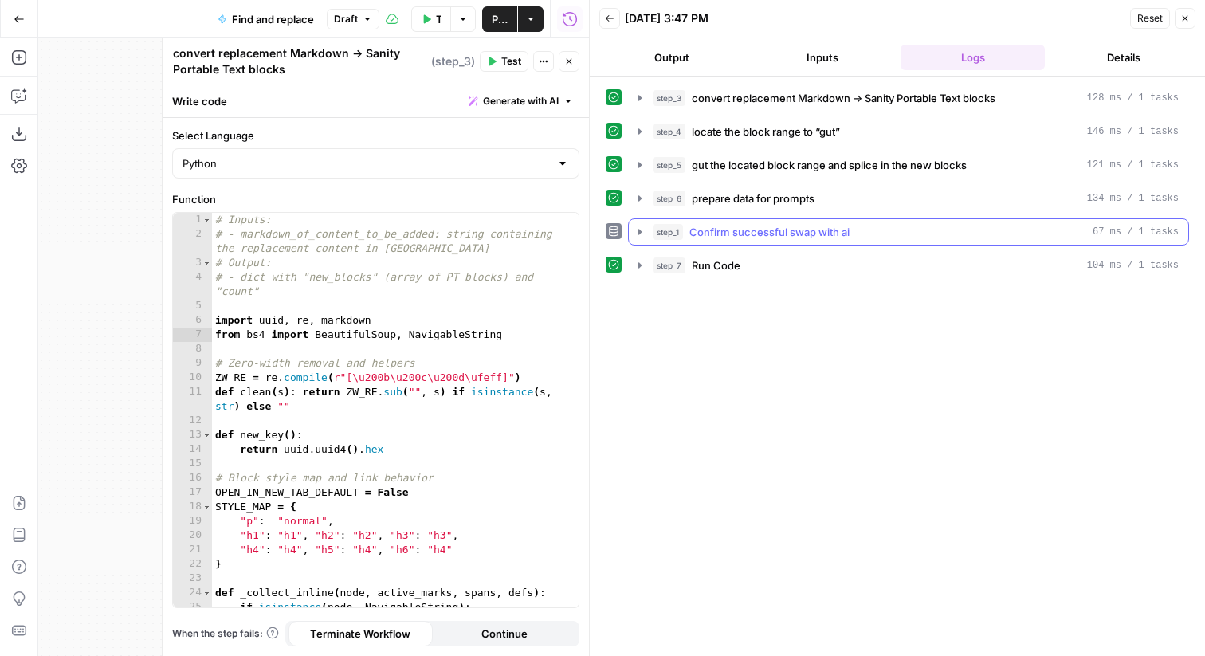
click at [638, 234] on icon "button" at bounding box center [640, 232] width 13 height 13
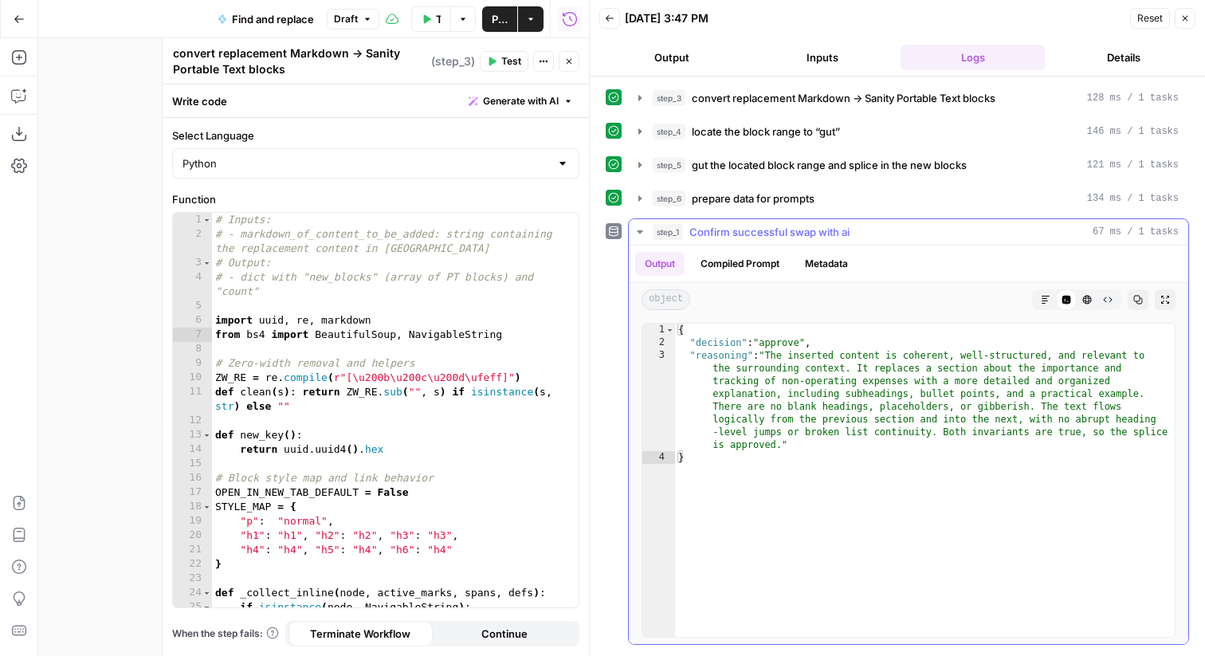
click at [757, 272] on button "Compiled Prompt" at bounding box center [740, 264] width 98 height 24
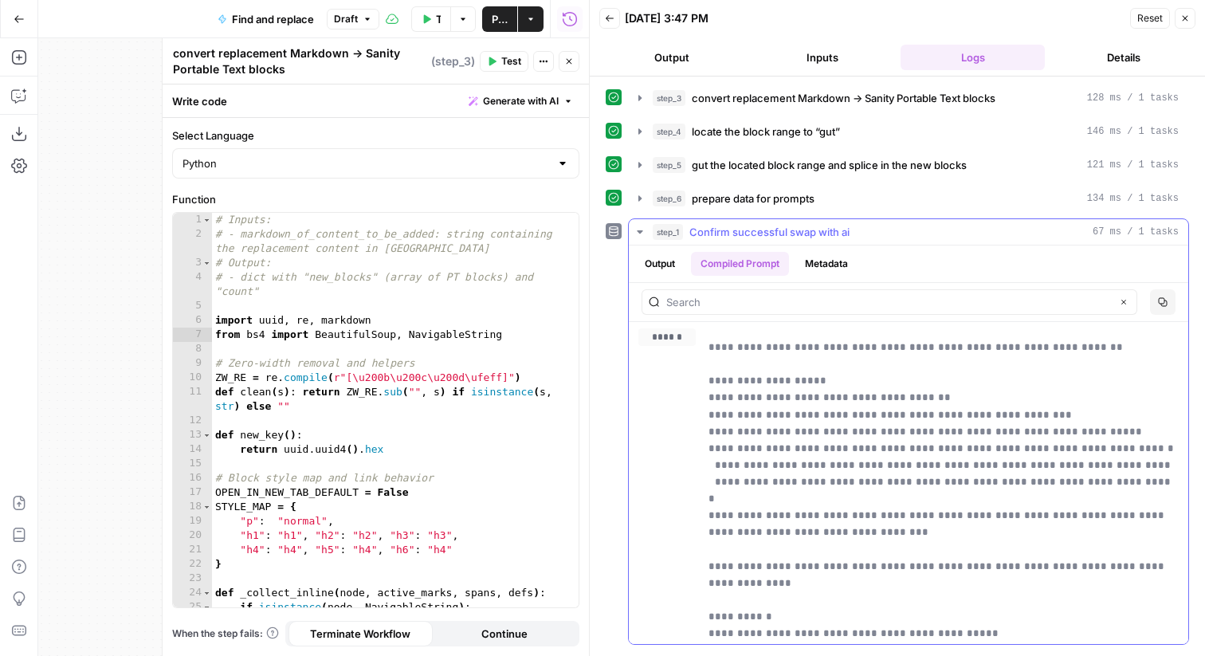
click at [823, 244] on button "step_1 Confirm successful swap with ai 67 ms / 1 tasks" at bounding box center [909, 232] width 560 height 26
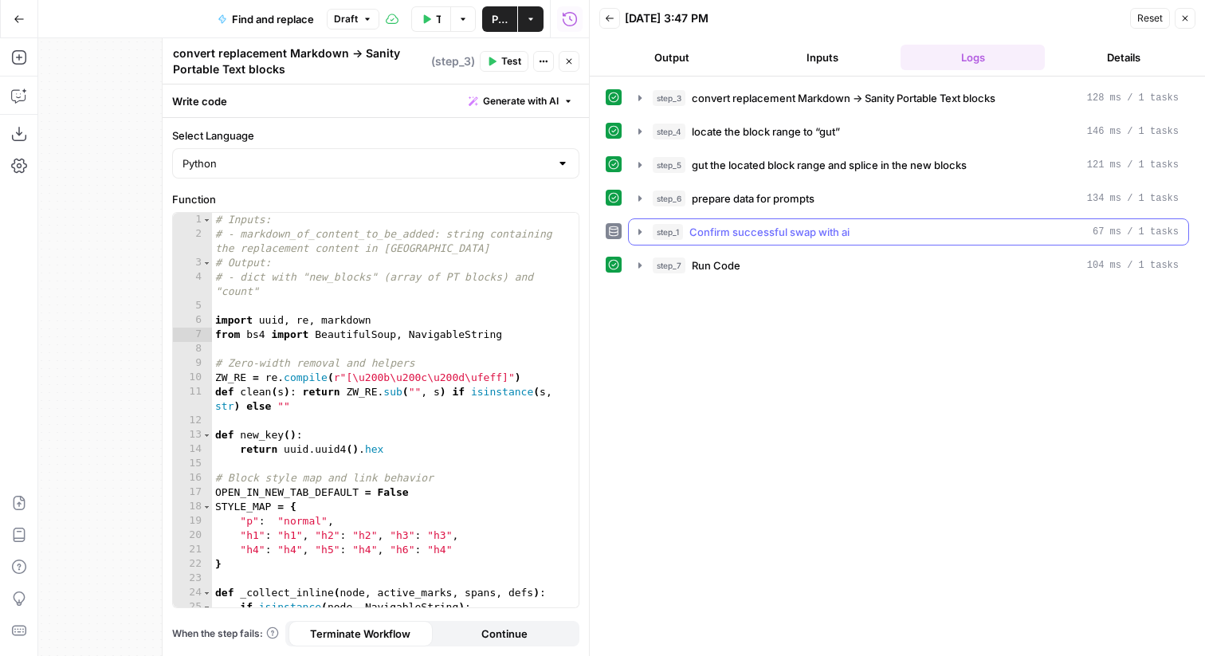
click at [650, 233] on button "step_1 Confirm successful swap with ai 67 ms / 1 tasks" at bounding box center [909, 232] width 560 height 26
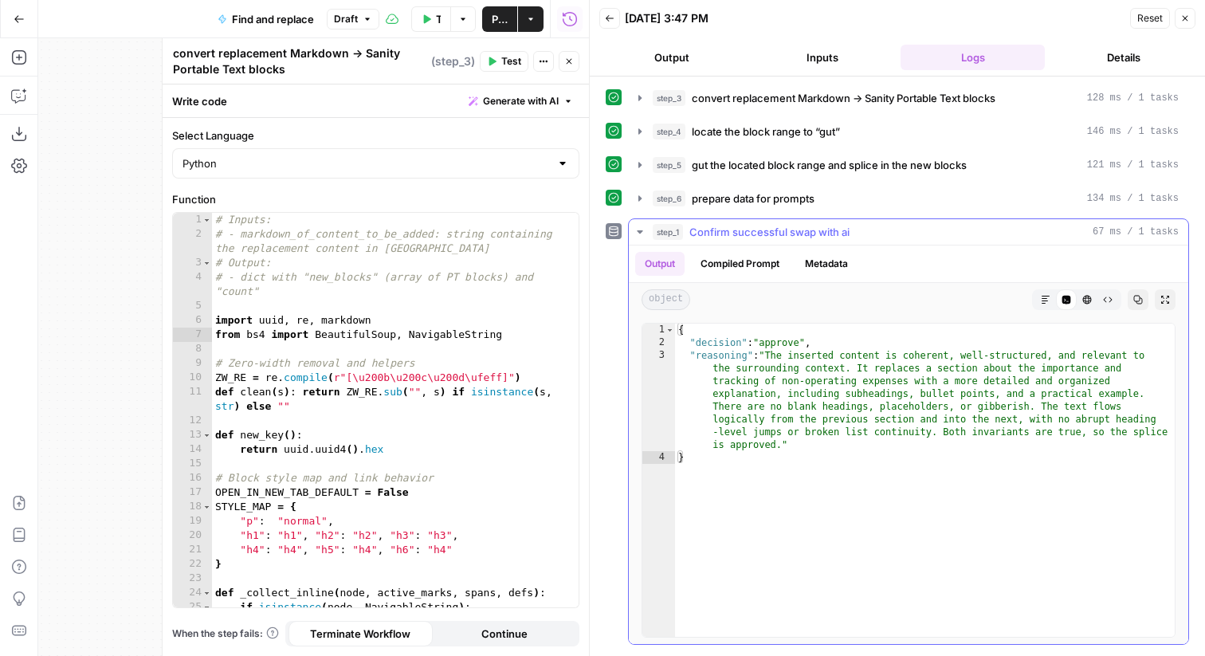
click at [839, 263] on button "Metadata" at bounding box center [826, 264] width 62 height 24
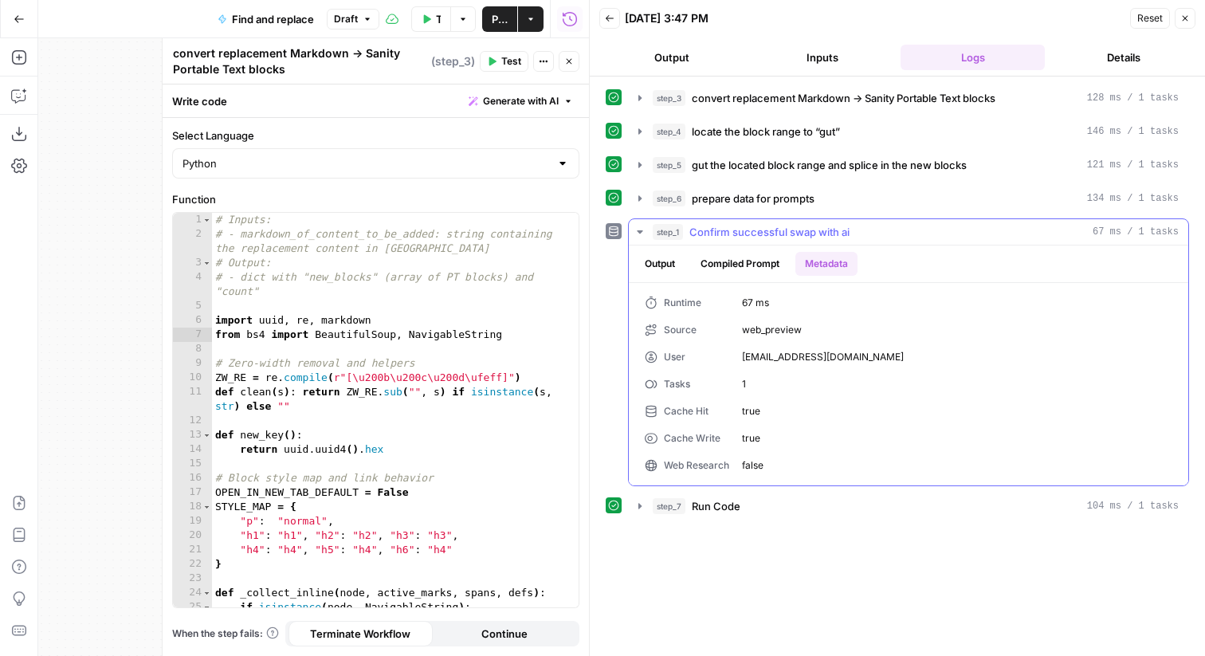
click at [642, 231] on icon "button" at bounding box center [640, 232] width 13 height 13
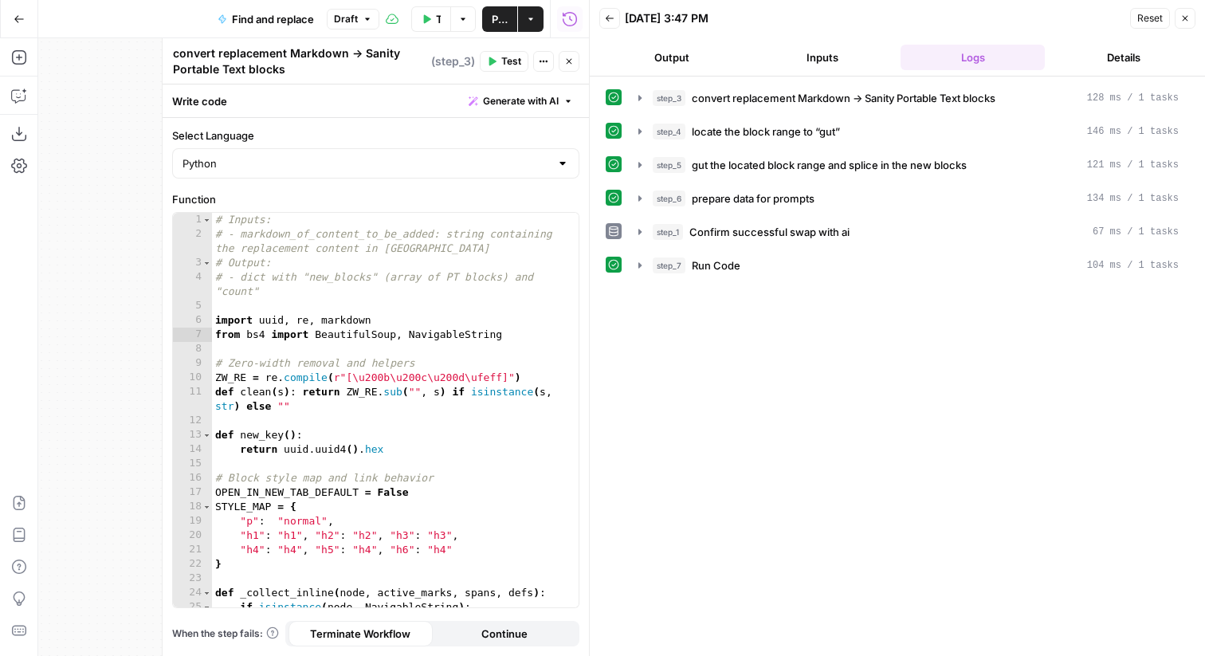
click at [694, 318] on div "step_3 convert replacement Markdown → Sanity Portable Text blocks 128 ms / 1 ta…" at bounding box center [897, 366] width 583 height 564
click at [1180, 20] on icon "button" at bounding box center [1185, 19] width 10 height 10
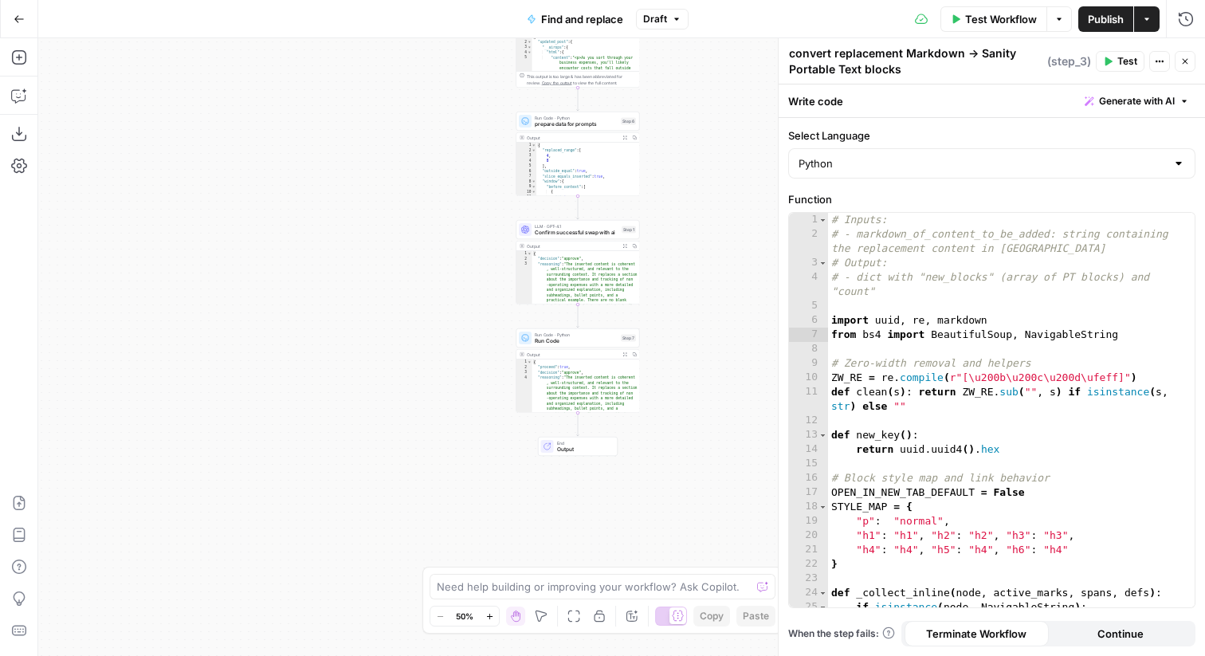
click at [575, 226] on span "LLM · GPT-4.1" at bounding box center [577, 226] width 84 height 6
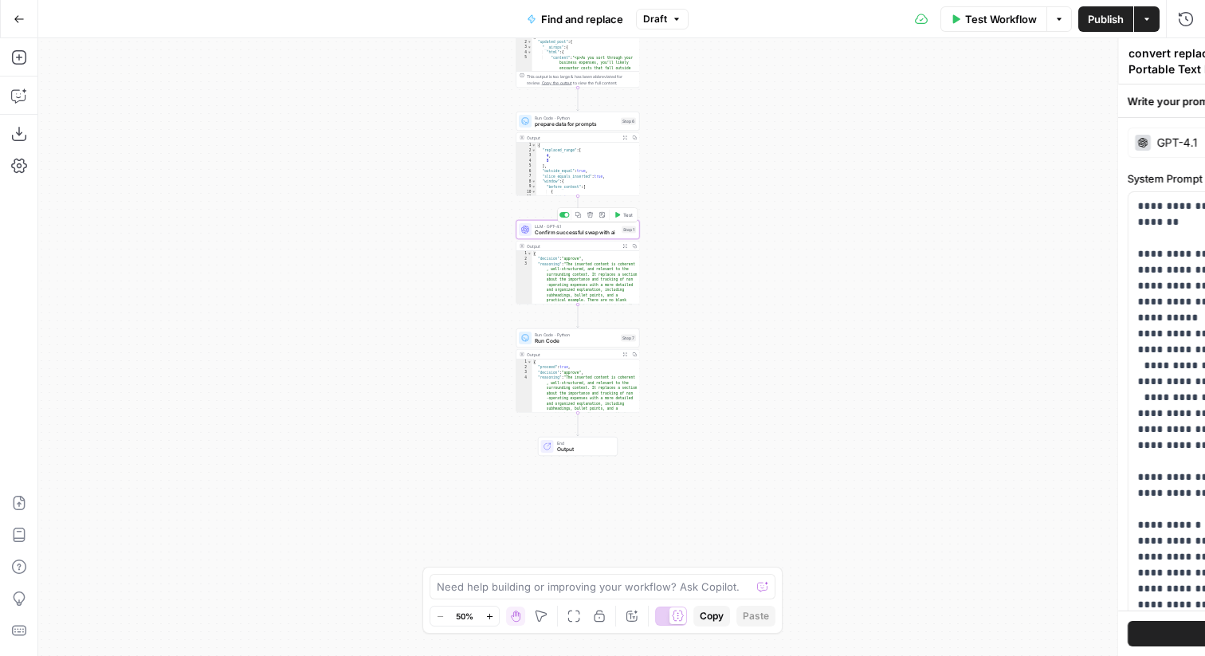
type textarea "Confirm successful swap with ai"
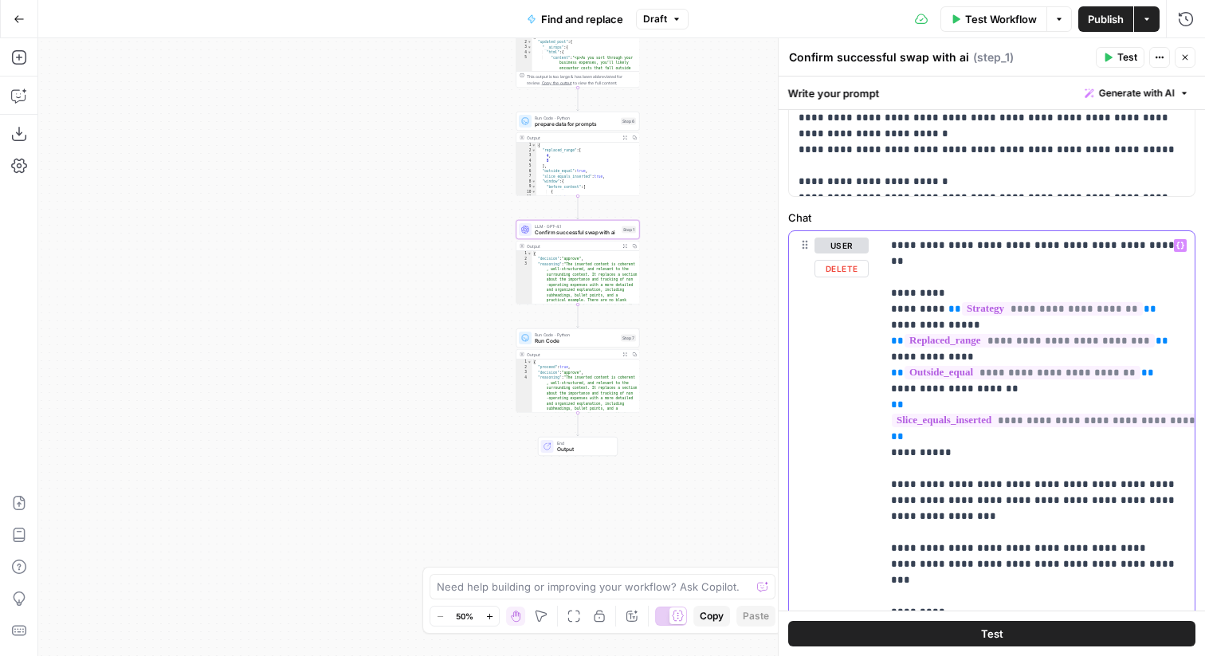
drag, startPoint x: 913, startPoint y: 564, endPoint x: 886, endPoint y: 453, distance: 113.9
click at [886, 453] on div "**********" at bounding box center [1038, 556] width 313 height 650
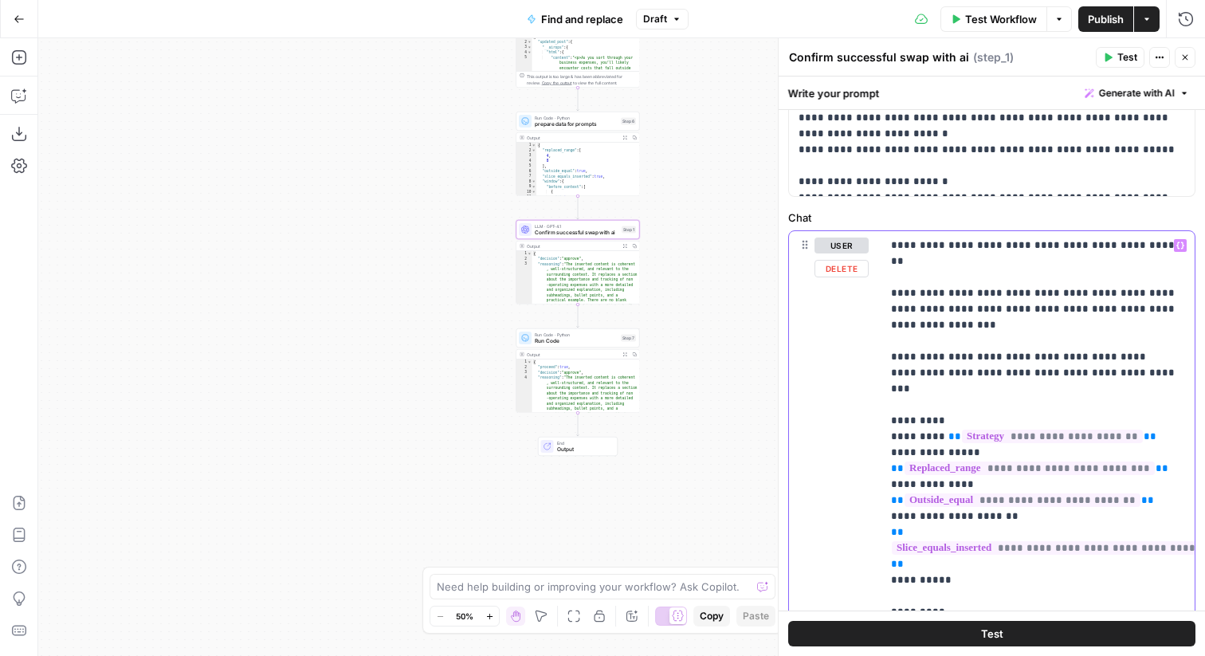
drag, startPoint x: 927, startPoint y: 371, endPoint x: 895, endPoint y: 239, distance: 136.1
click at [887, 240] on div "**********" at bounding box center [1038, 556] width 313 height 650
drag, startPoint x: 887, startPoint y: 240, endPoint x: 1165, endPoint y: 353, distance: 299.6
click at [1165, 353] on div "**********" at bounding box center [1038, 556] width 313 height 650
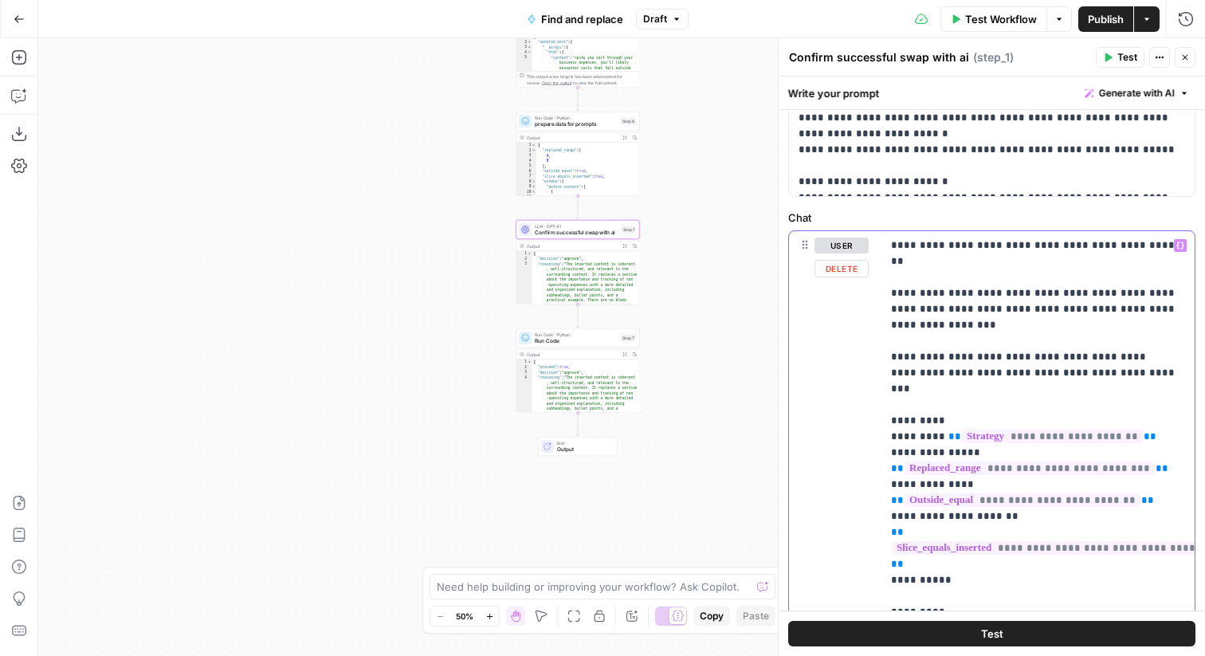
drag, startPoint x: 1161, startPoint y: 363, endPoint x: 895, endPoint y: 230, distance: 297.3
click at [895, 231] on div "**********" at bounding box center [1038, 556] width 313 height 650
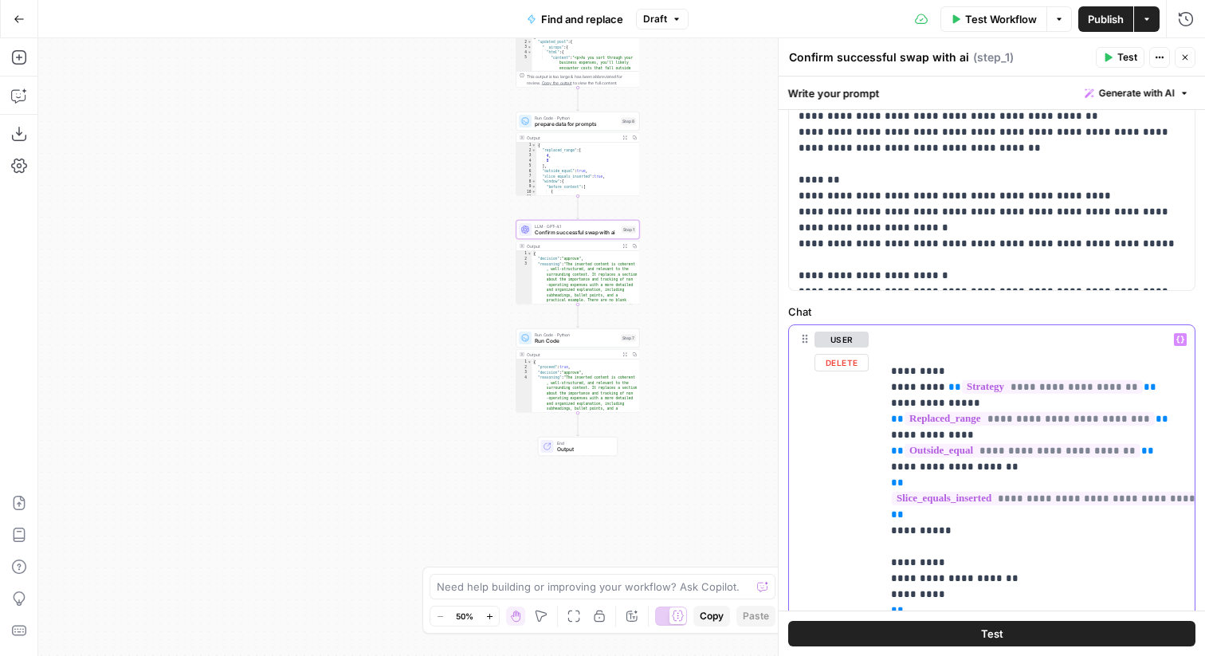
scroll to position [515, 0]
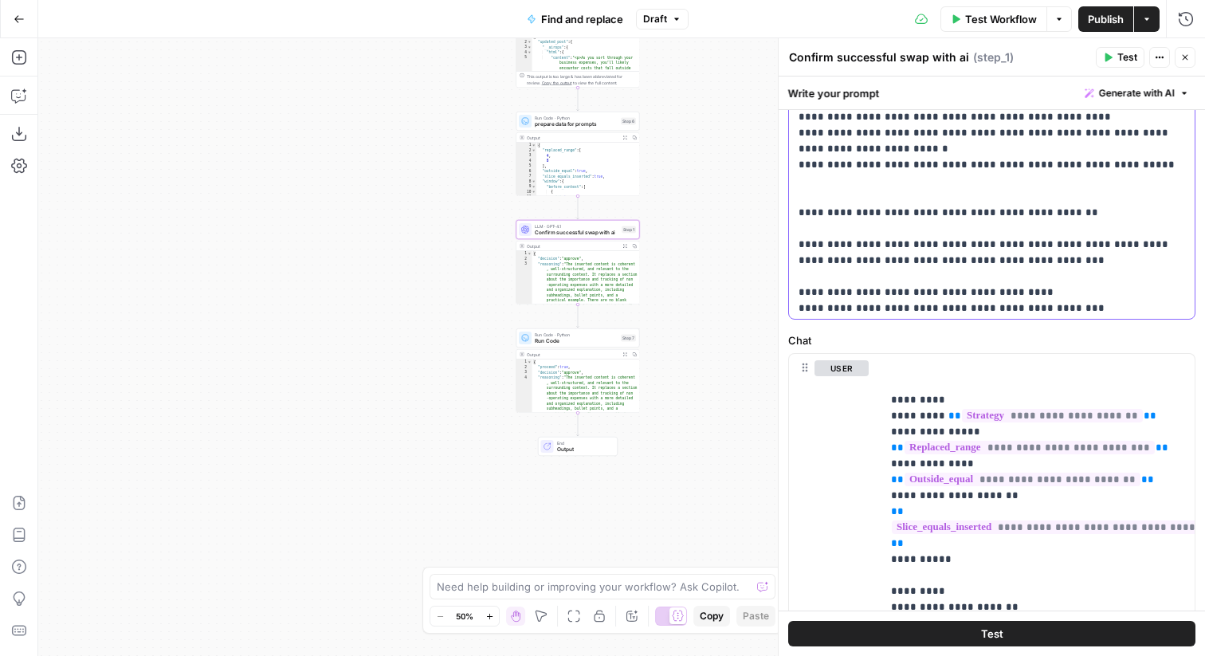
scroll to position [256, 0]
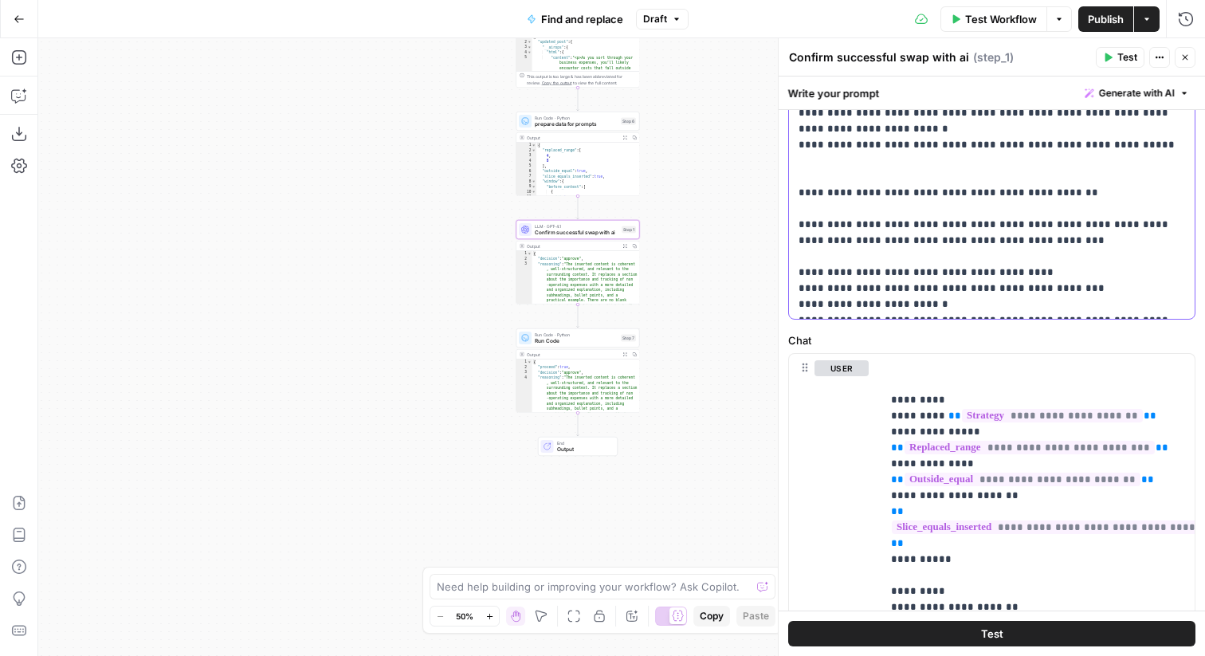
drag, startPoint x: 1070, startPoint y: 255, endPoint x: 833, endPoint y: 257, distance: 236.7
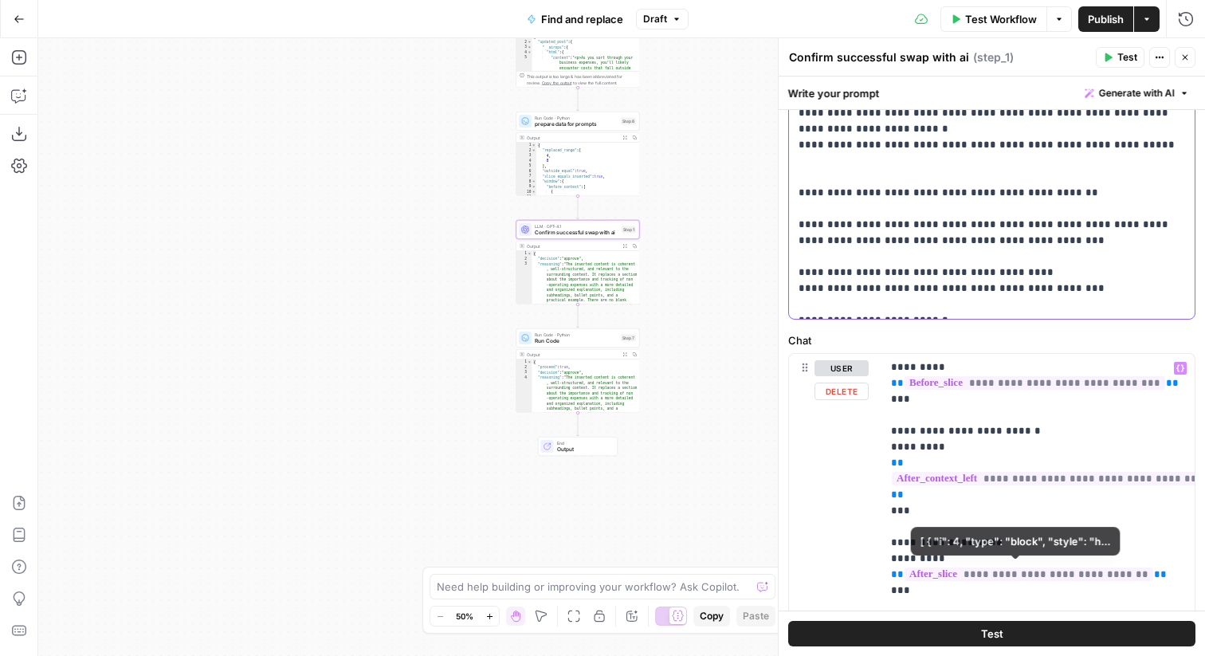
scroll to position [0, 0]
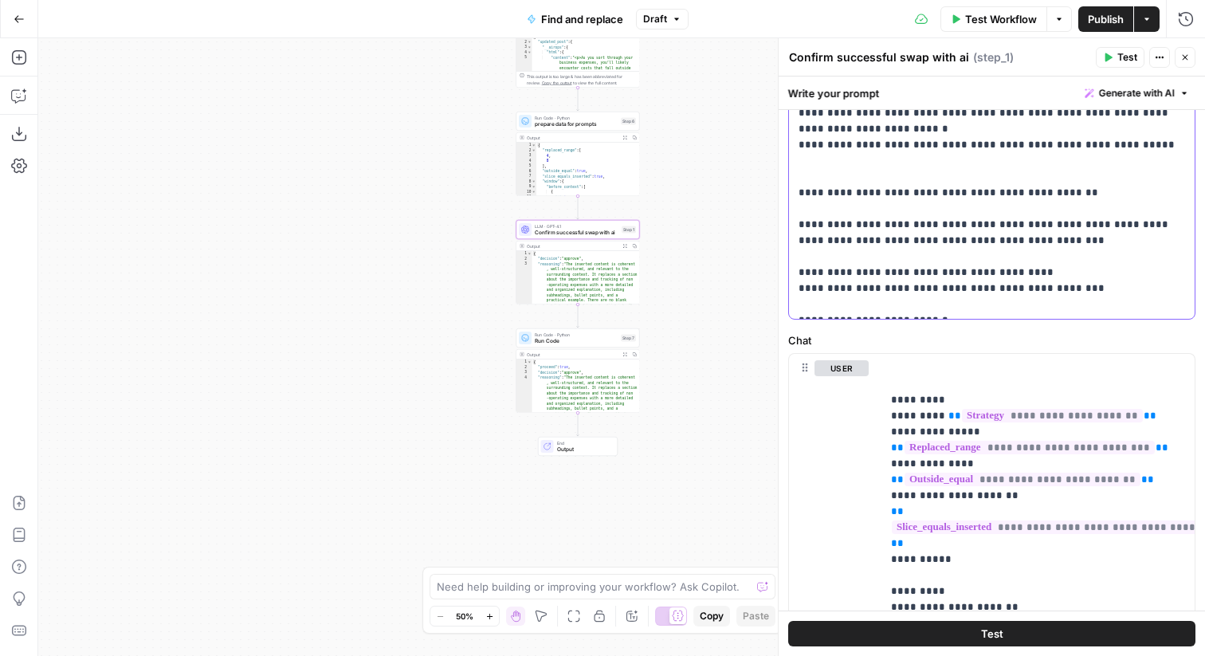
drag, startPoint x: 809, startPoint y: 243, endPoint x: 774, endPoint y: 243, distance: 35.1
click at [778, 243] on div "**********" at bounding box center [991, 347] width 427 height 618
drag, startPoint x: 799, startPoint y: 254, endPoint x: 1083, endPoint y: 248, distance: 283.8
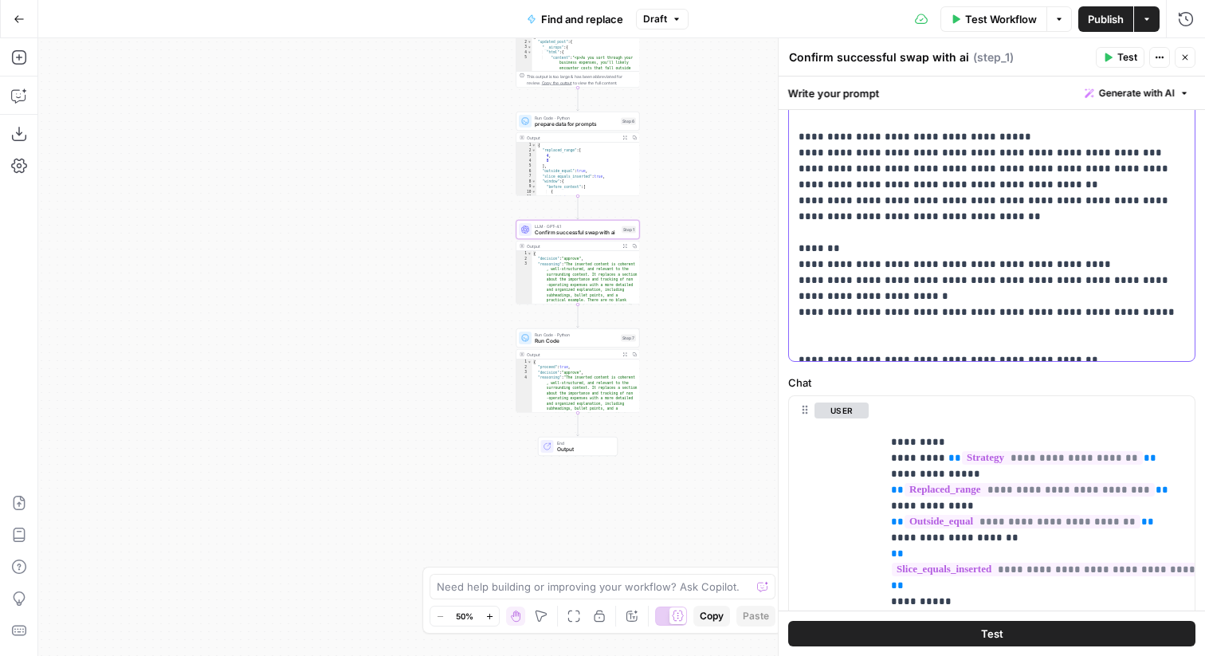
scroll to position [126, 0]
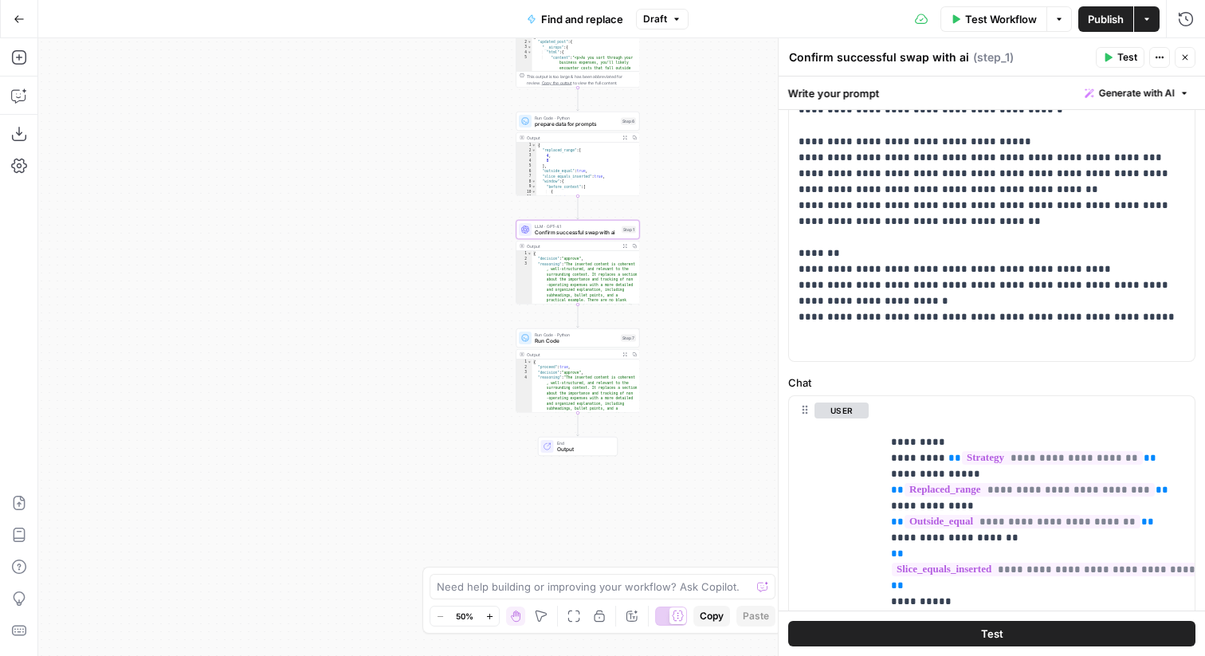
click at [1183, 55] on icon "button" at bounding box center [1186, 58] width 6 height 6
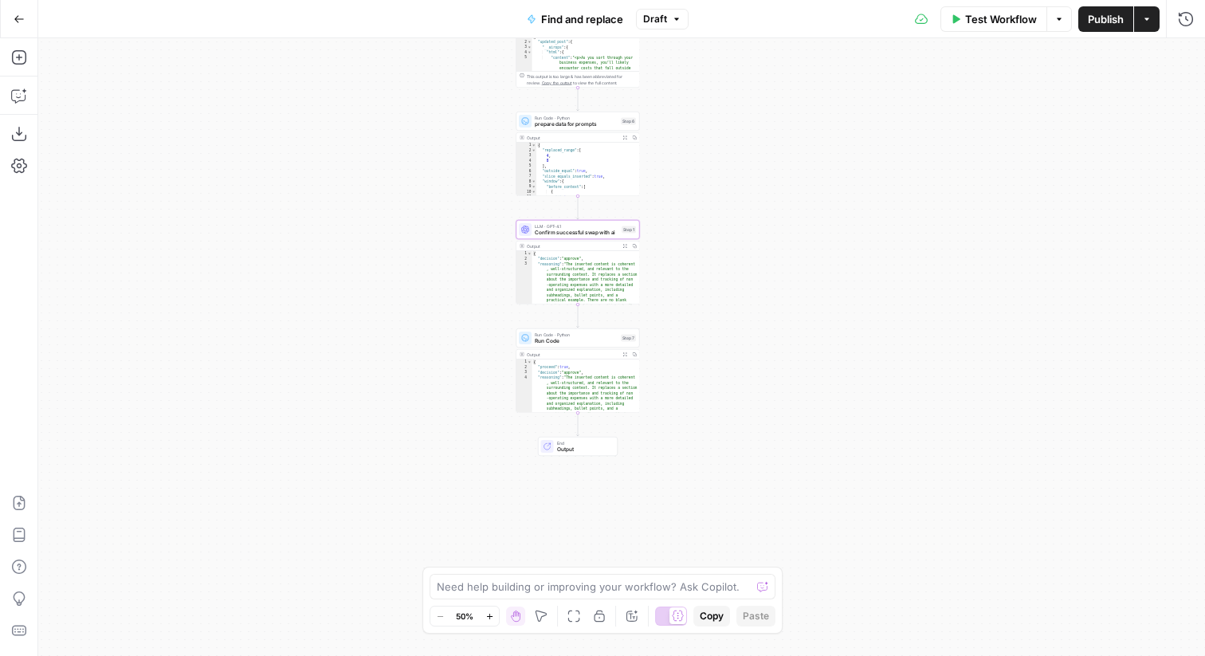
click at [560, 446] on span "Output" at bounding box center [584, 450] width 54 height 8
click at [22, 62] on icon "button" at bounding box center [19, 57] width 16 height 16
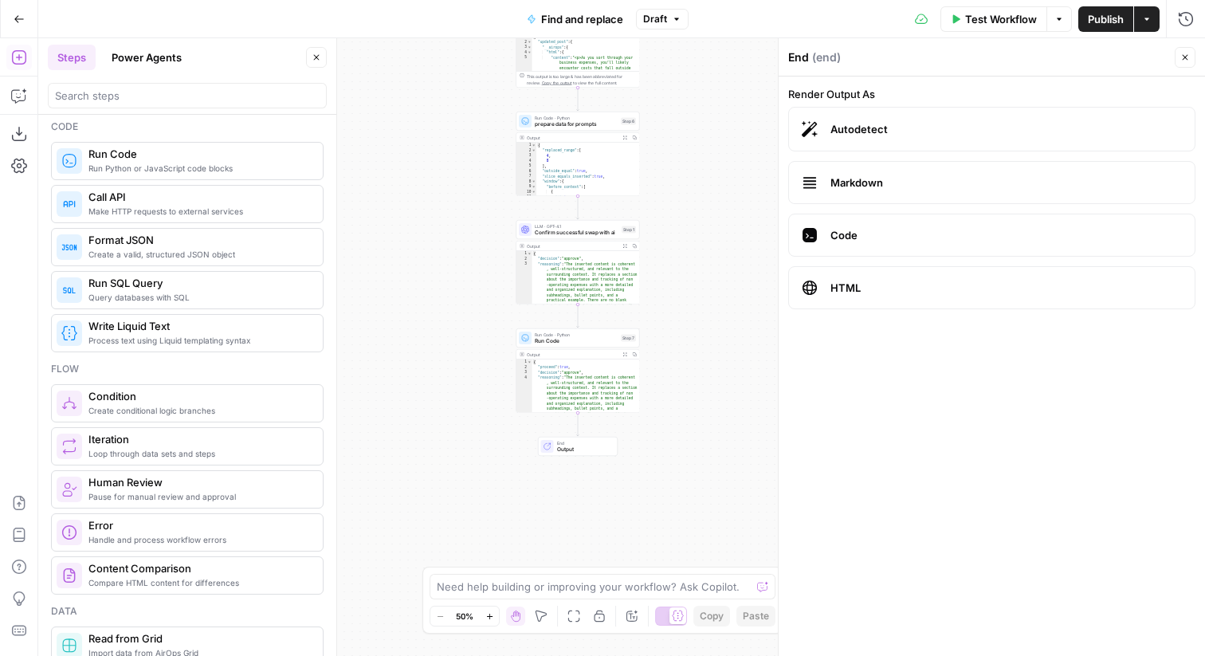
scroll to position [278, 0]
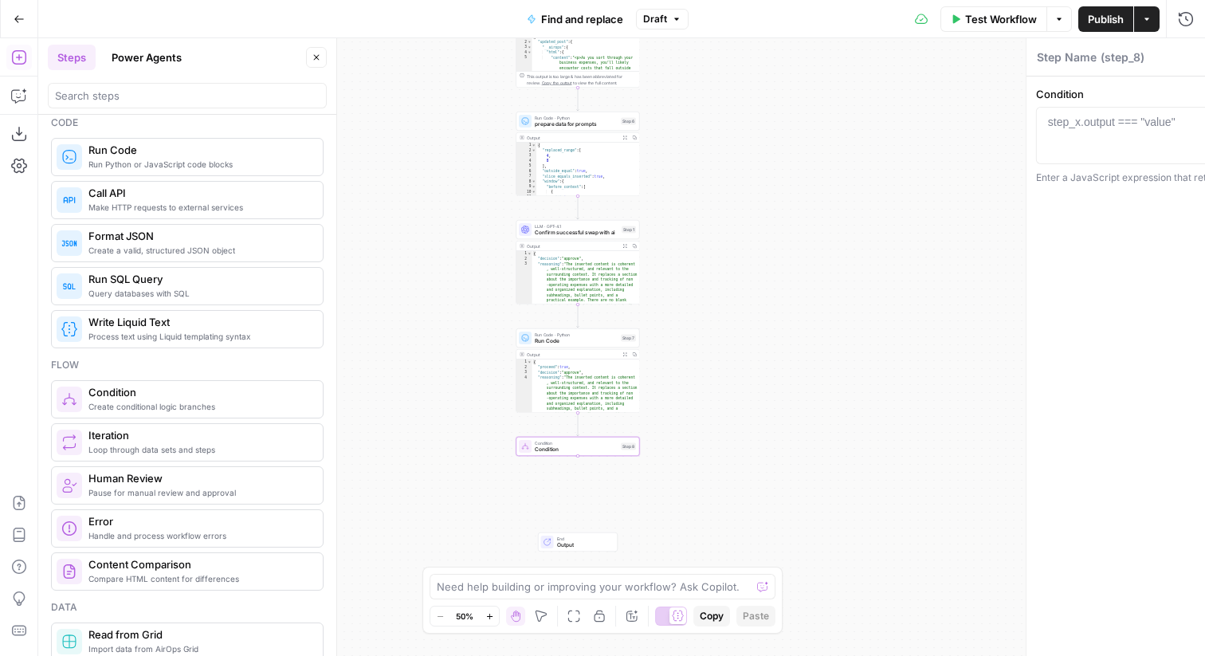
type textarea "Condition"
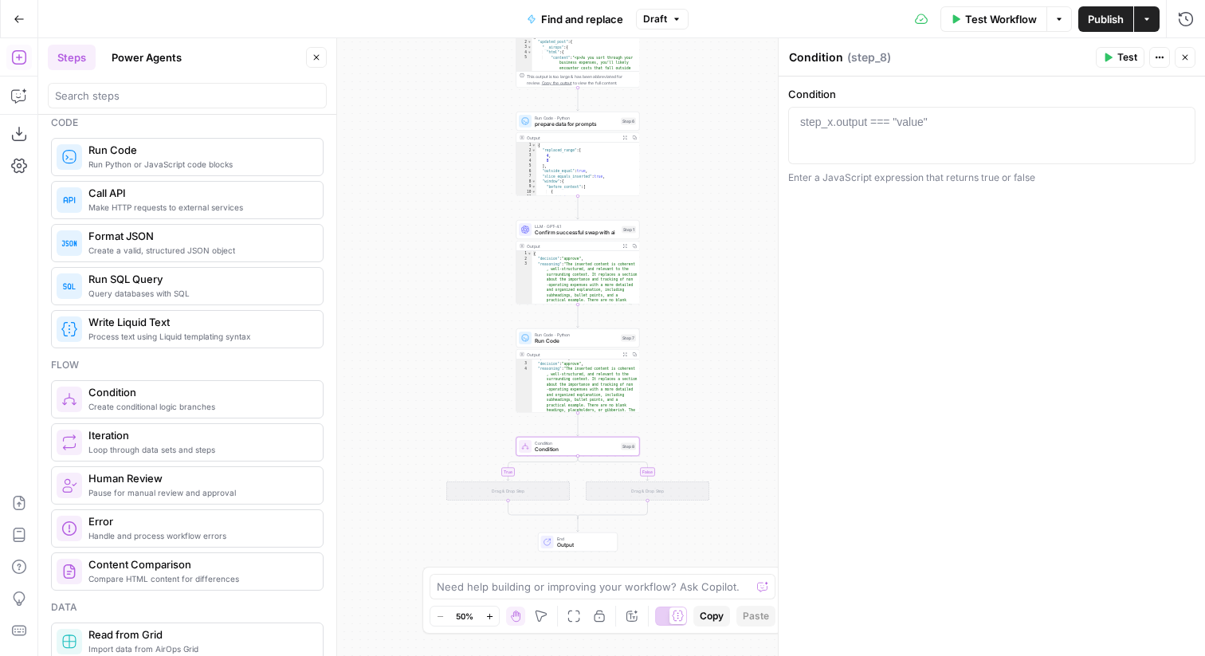
scroll to position [18, 0]
click at [855, 122] on div "step_x.output === "value"" at bounding box center [864, 122] width 128 height 16
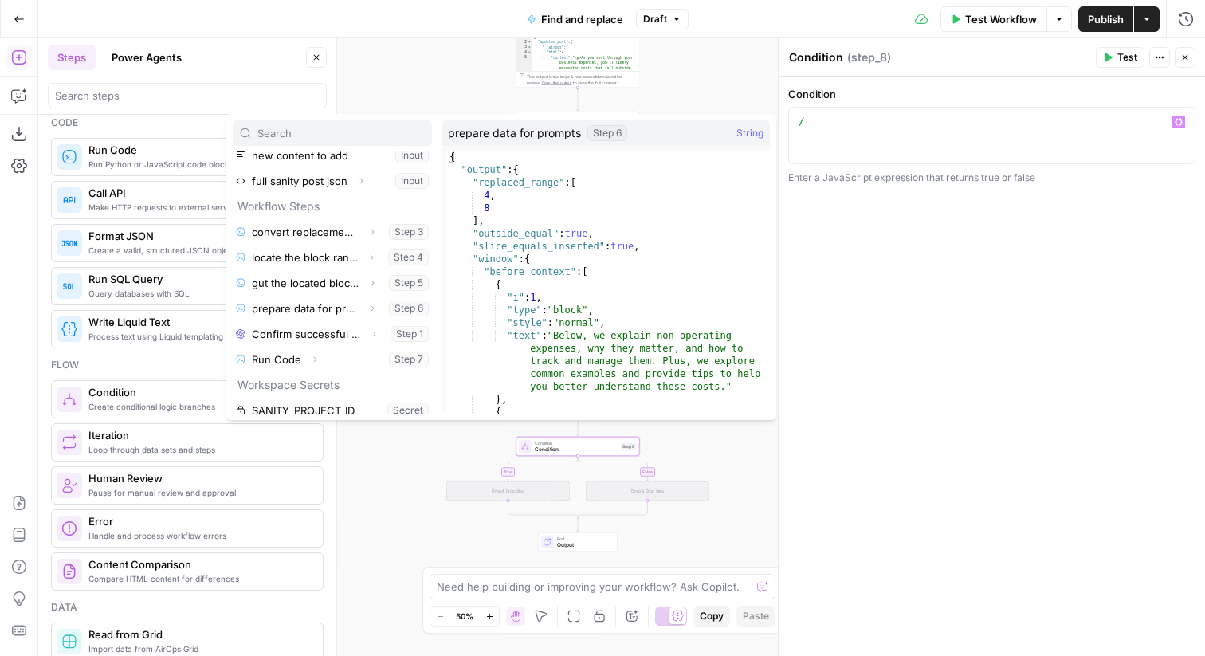
scroll to position [72, 0]
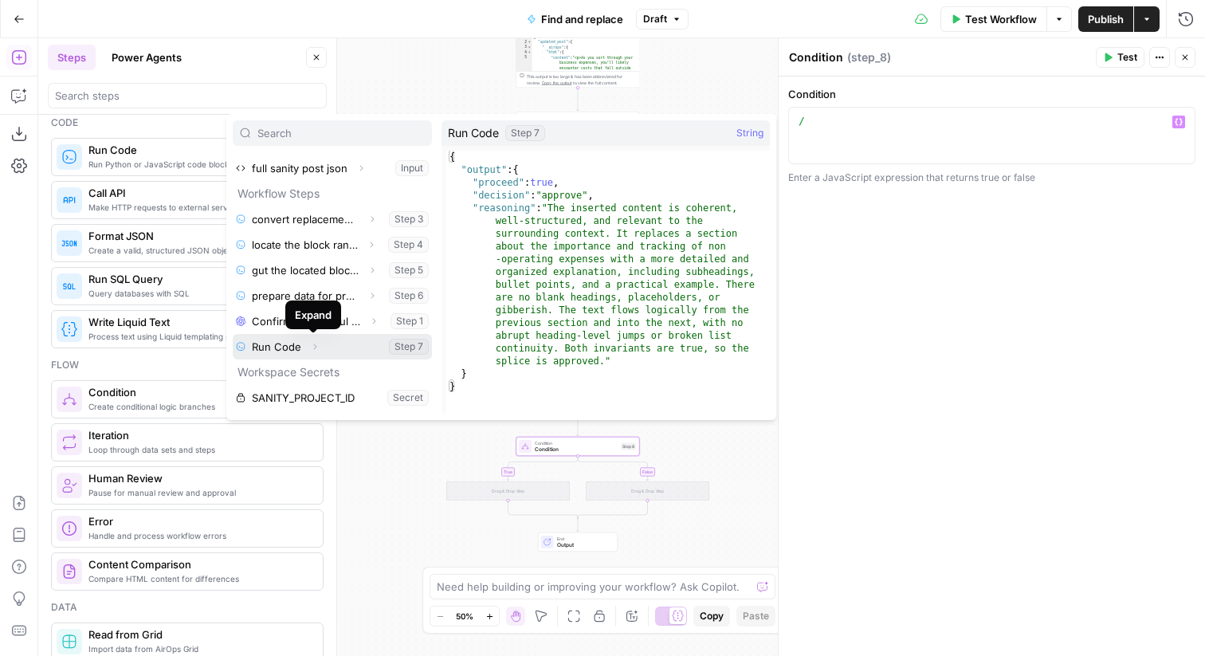
click at [307, 345] on button "Expand" at bounding box center [314, 346] width 21 height 21
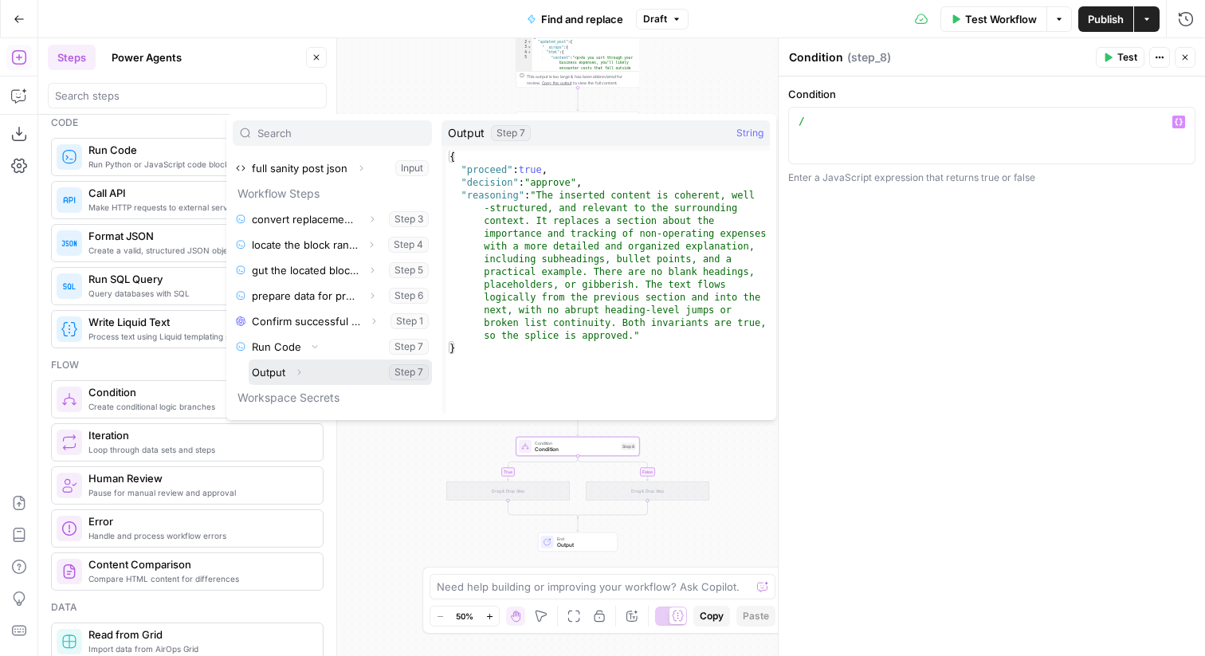
click at [310, 378] on button "Select variable Output" at bounding box center [340, 372] width 183 height 26
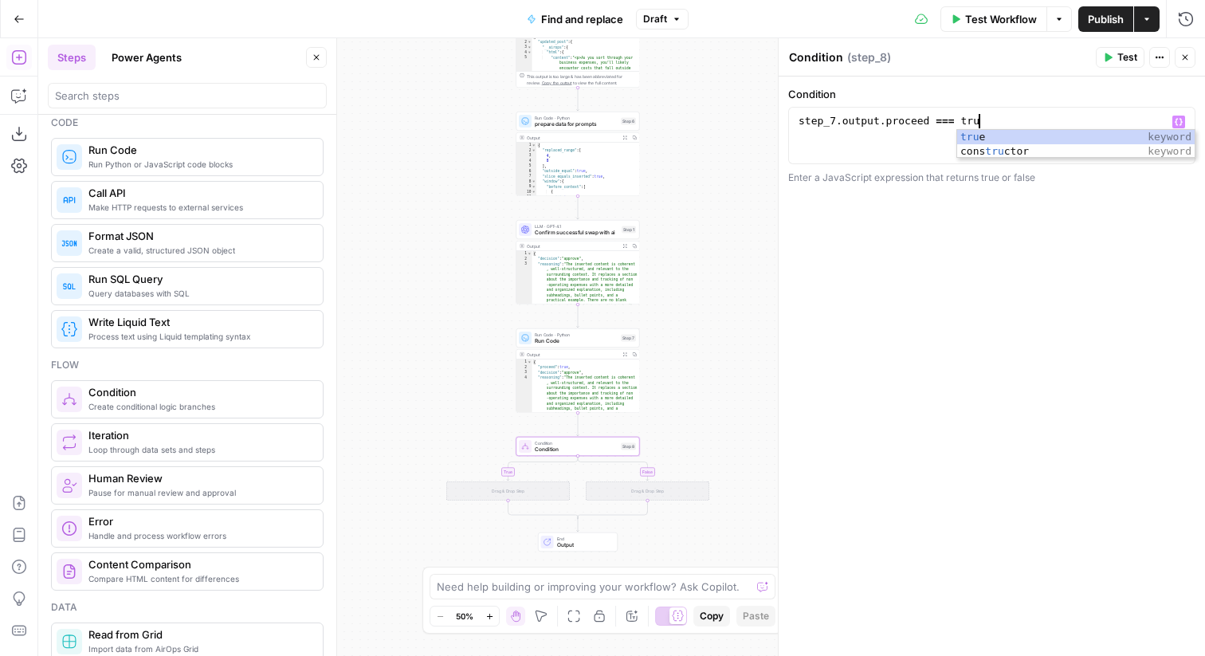
scroll to position [0, 14]
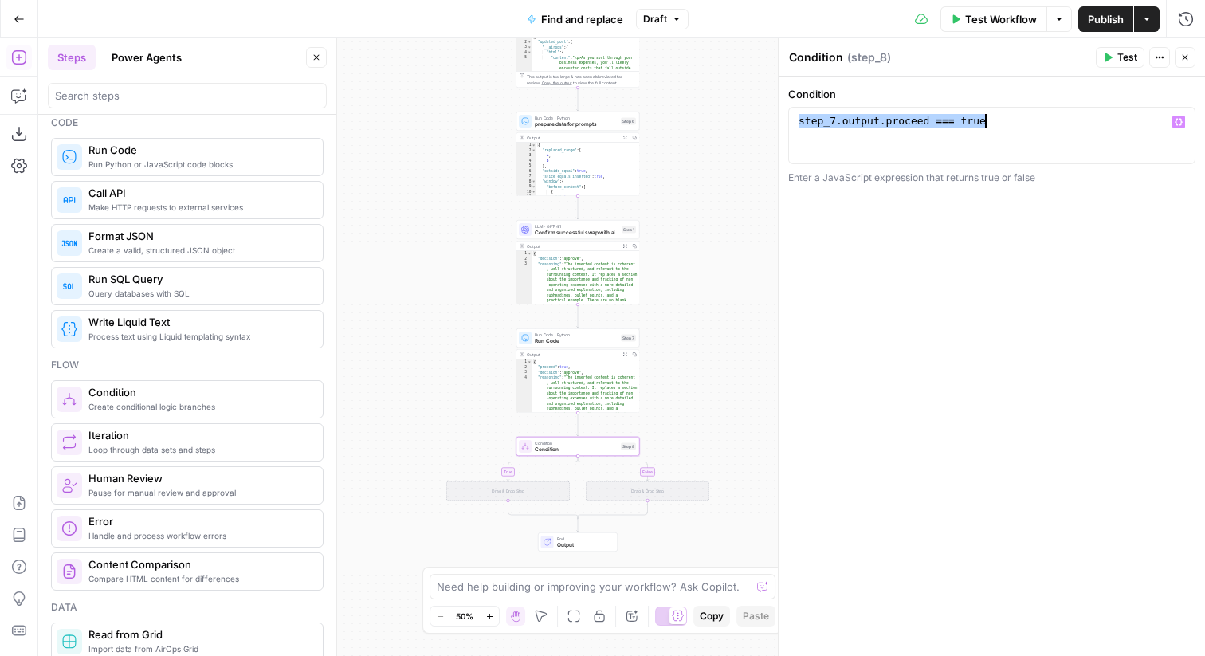
type textarea "**********"
click at [1110, 60] on icon "button" at bounding box center [1108, 58] width 10 height 10
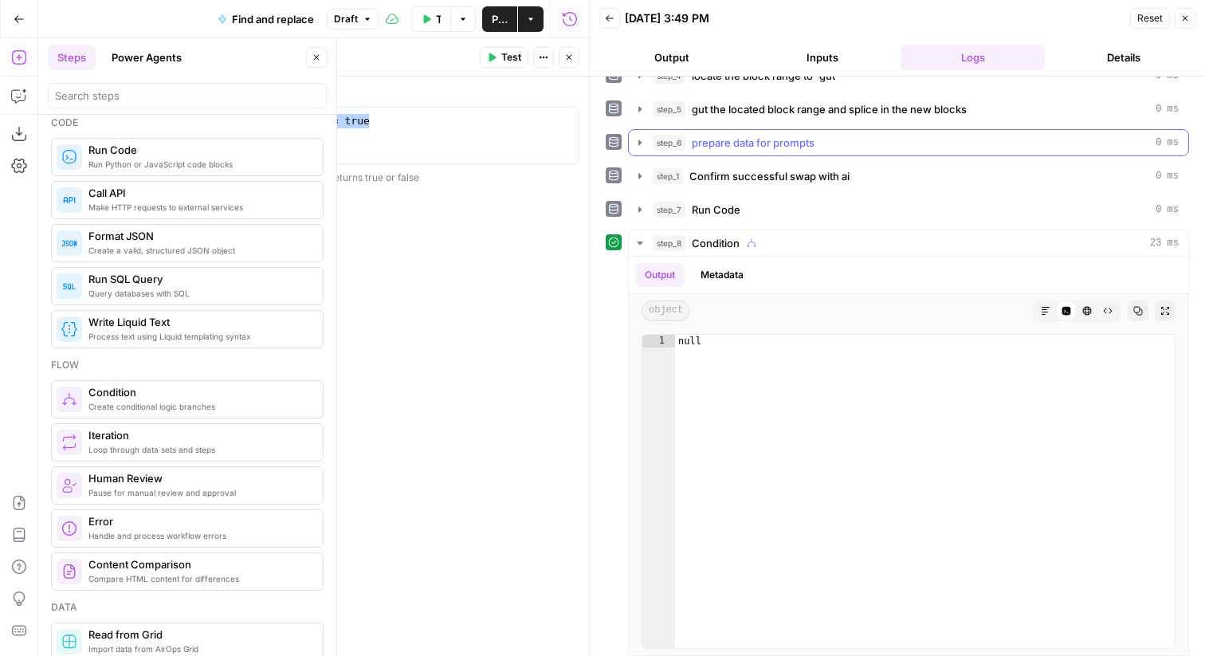
scroll to position [65, 0]
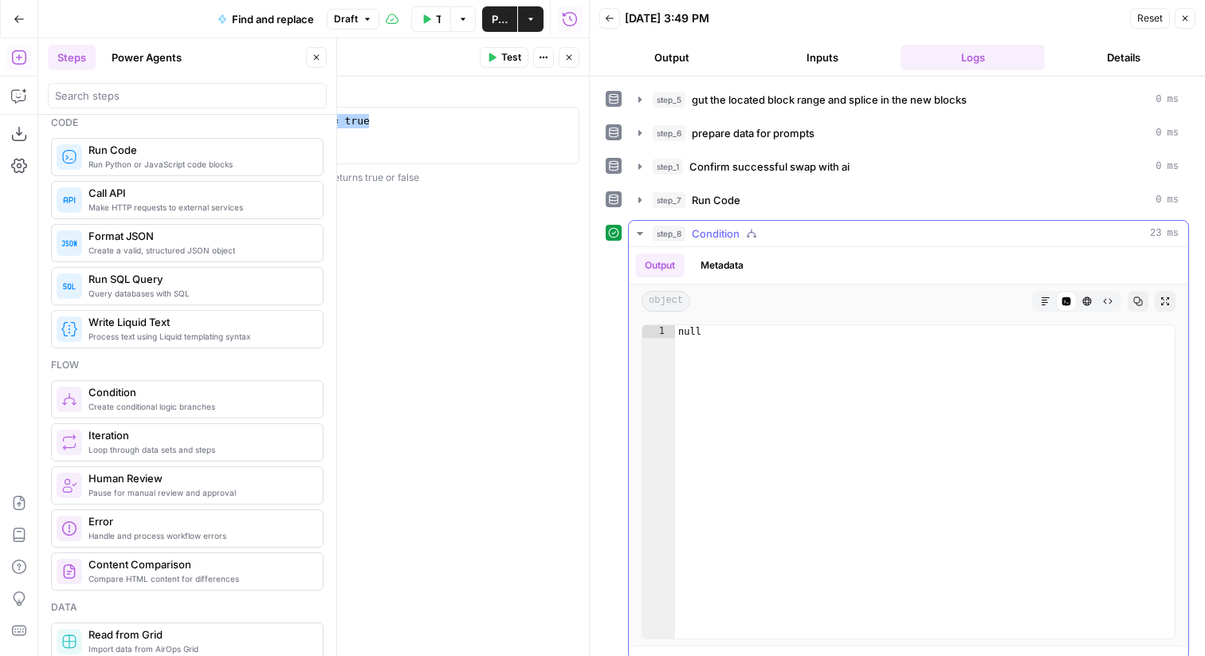
type textarea "****"
click at [761, 350] on div "null" at bounding box center [925, 494] width 500 height 339
click at [1188, 11] on button "Close" at bounding box center [1185, 18] width 21 height 21
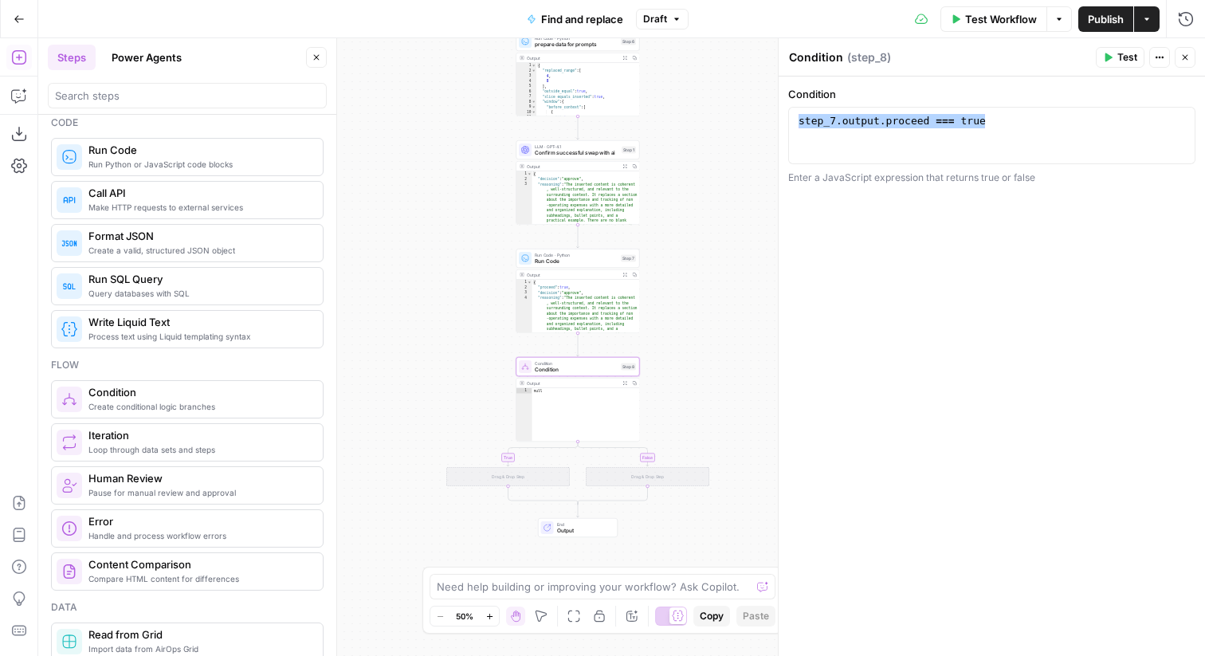
drag, startPoint x: 720, startPoint y: 439, endPoint x: 720, endPoint y: 367, distance: 71.7
click at [720, 367] on div "true false Workflow Set Inputs Inputs Run Code · Python convert replacement Mar…" at bounding box center [621, 347] width 1167 height 618
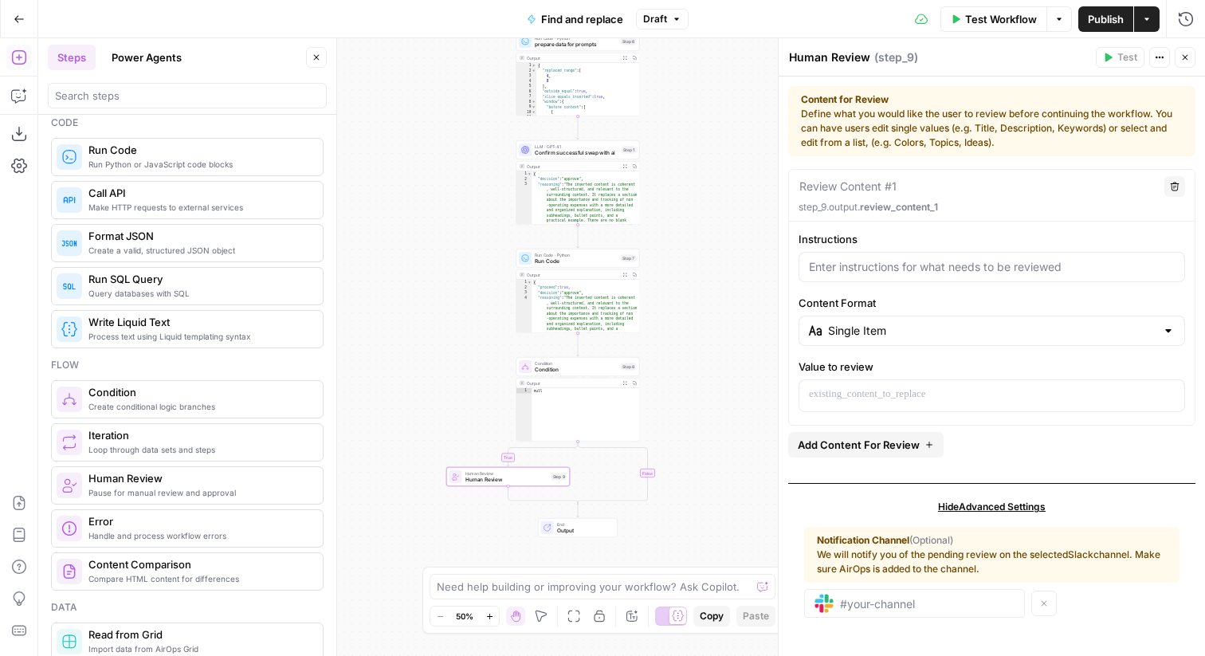
click at [1004, 501] on span "Hide Advanced Settings" at bounding box center [992, 507] width 108 height 14
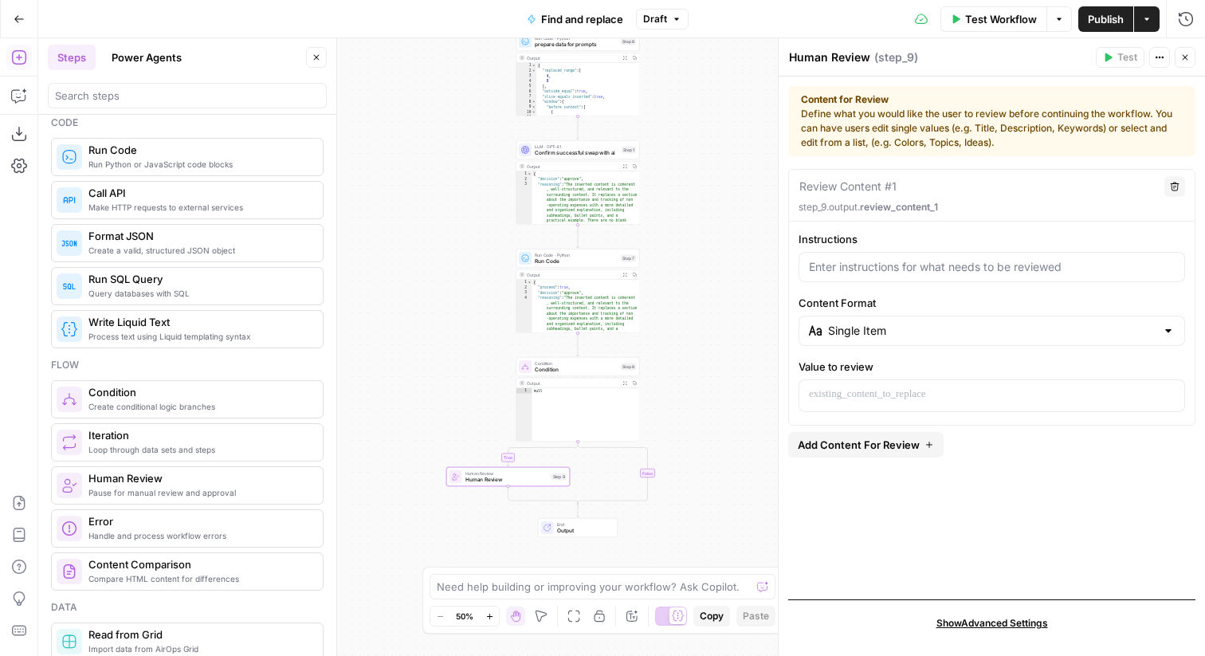
click at [988, 626] on span "Show Advanced Settings" at bounding box center [993, 623] width 112 height 14
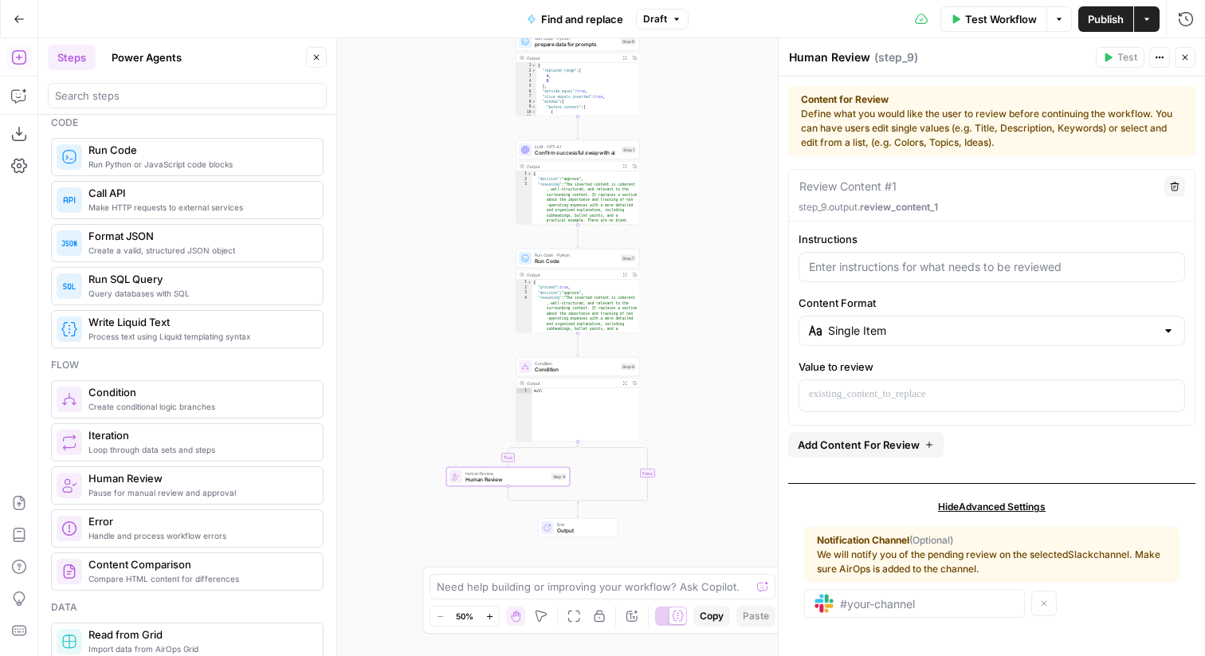
click at [1192, 56] on button "Close" at bounding box center [1185, 57] width 21 height 21
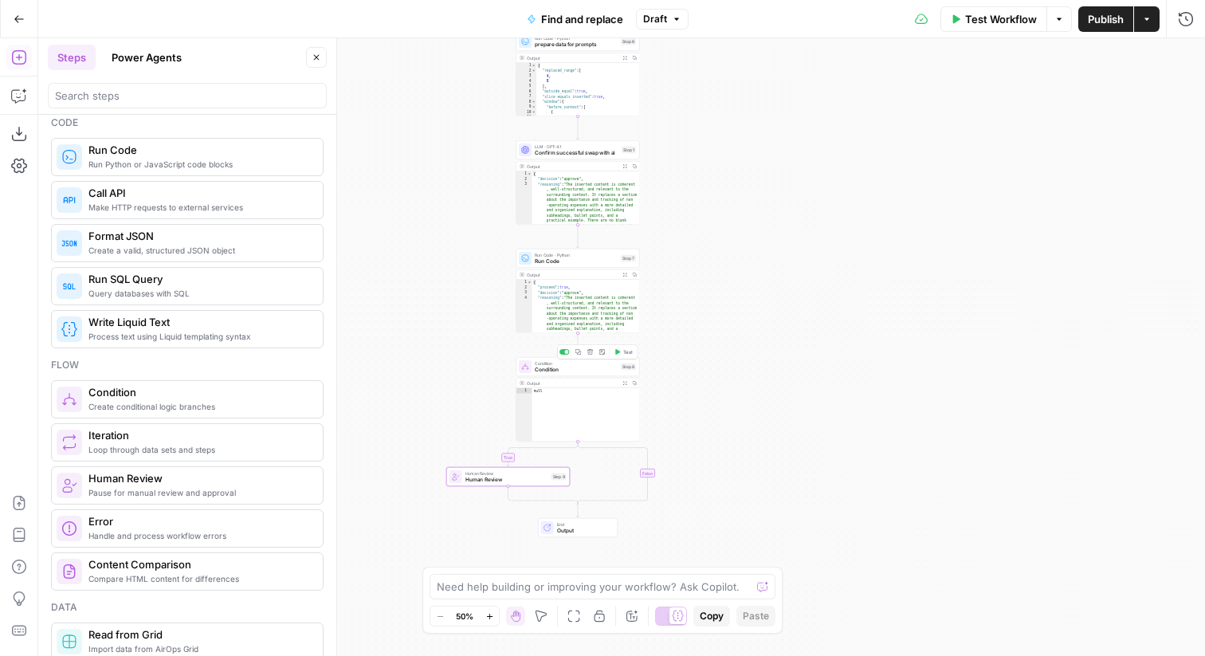
click at [564, 371] on span "Condition" at bounding box center [576, 370] width 83 height 8
click at [690, 426] on div "true false Workflow Set Inputs Inputs Run Code · Python convert replacement Mar…" at bounding box center [621, 347] width 1167 height 618
click at [536, 481] on span "Human Review" at bounding box center [507, 480] width 83 height 8
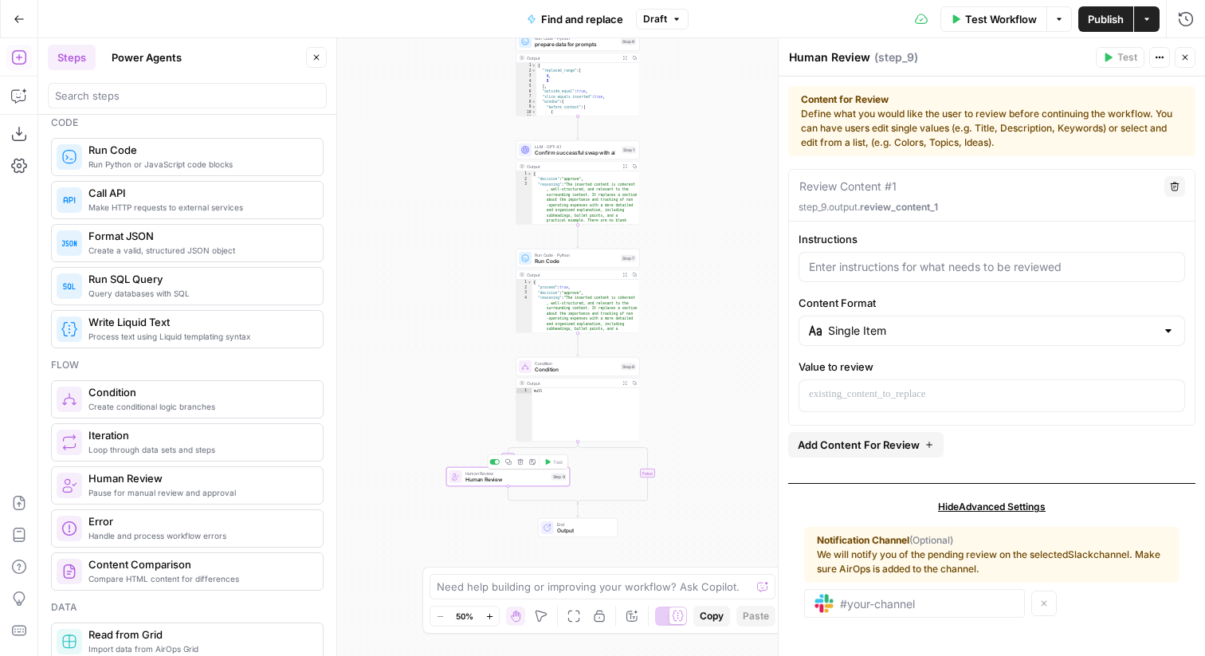
click at [495, 462] on div at bounding box center [497, 462] width 4 height 4
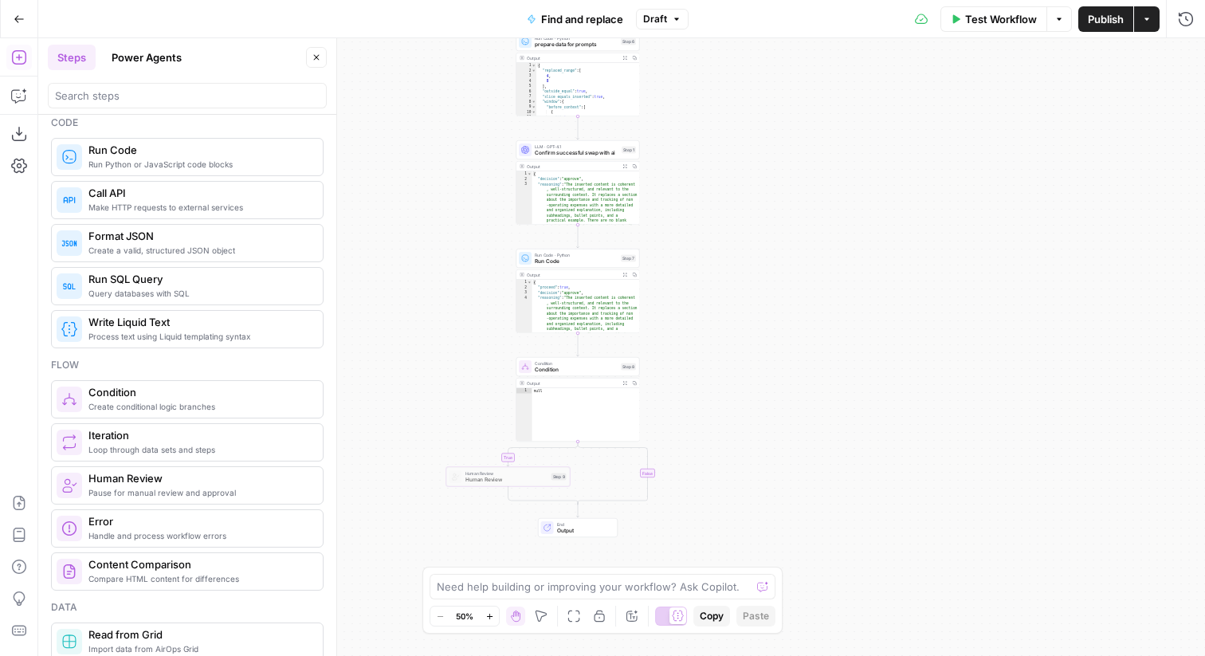
click at [485, 512] on div "true false Workflow Set Inputs Inputs Run Code · Python convert replacement Mar…" at bounding box center [621, 347] width 1167 height 618
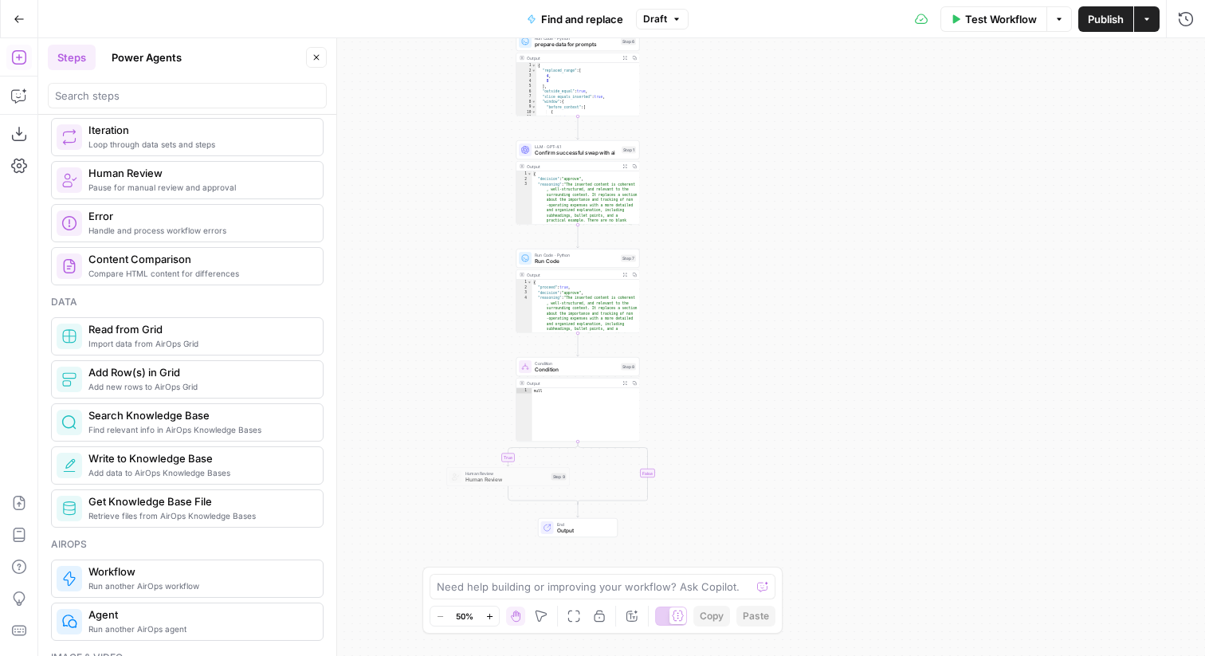
scroll to position [0, 0]
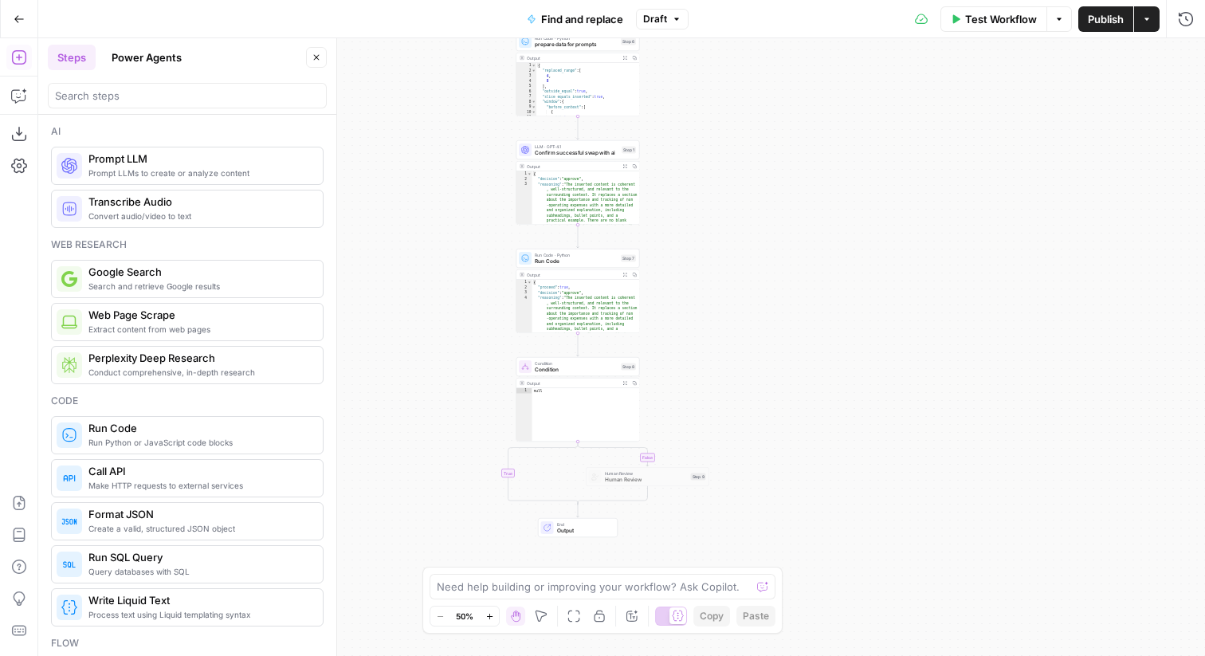
click at [565, 452] on div "false true Workflow Set Inputs Inputs Run Code · Python convert replacement Mar…" at bounding box center [621, 347] width 1167 height 618
click at [558, 448] on icon "Edge from step_8 to step_8-conditional-end" at bounding box center [544, 473] width 70 height 63
click at [517, 472] on div "false true Workflow Set Inputs Inputs Run Code · Python convert replacement Mar…" at bounding box center [621, 347] width 1167 height 618
click at [509, 472] on icon "Edge from step_8 to step_8-conditional-end" at bounding box center [544, 473] width 70 height 63
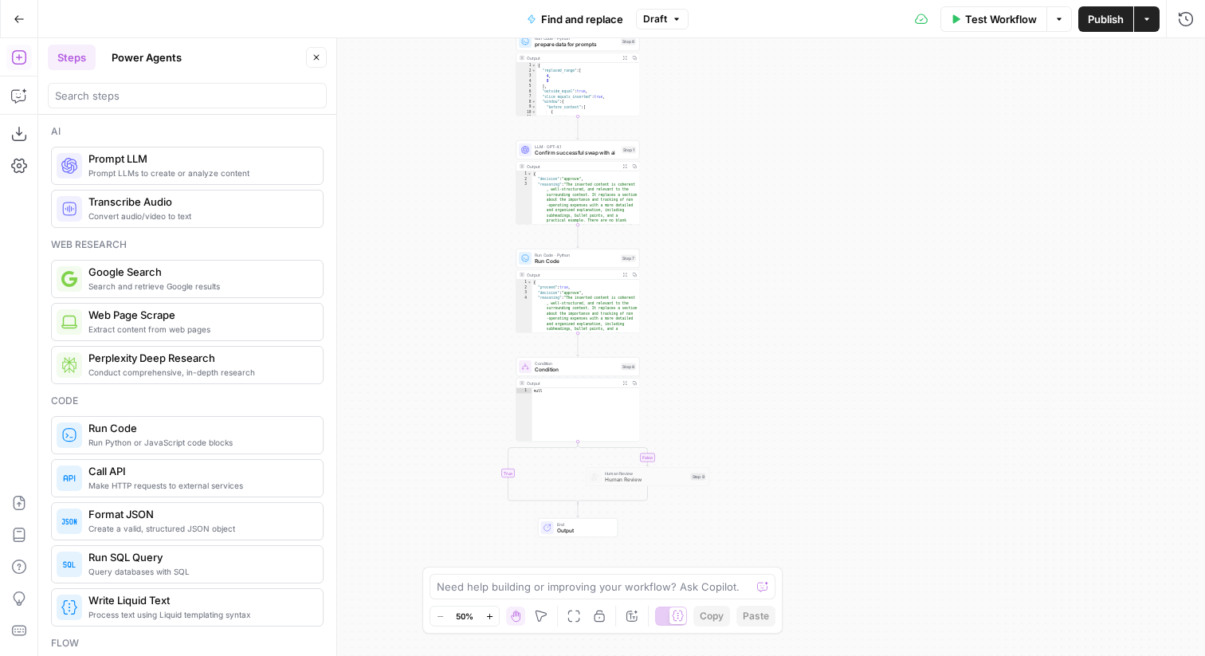
click at [585, 505] on div "false true Workflow Set Inputs Inputs Run Code · Python convert replacement Mar…" at bounding box center [621, 347] width 1167 height 618
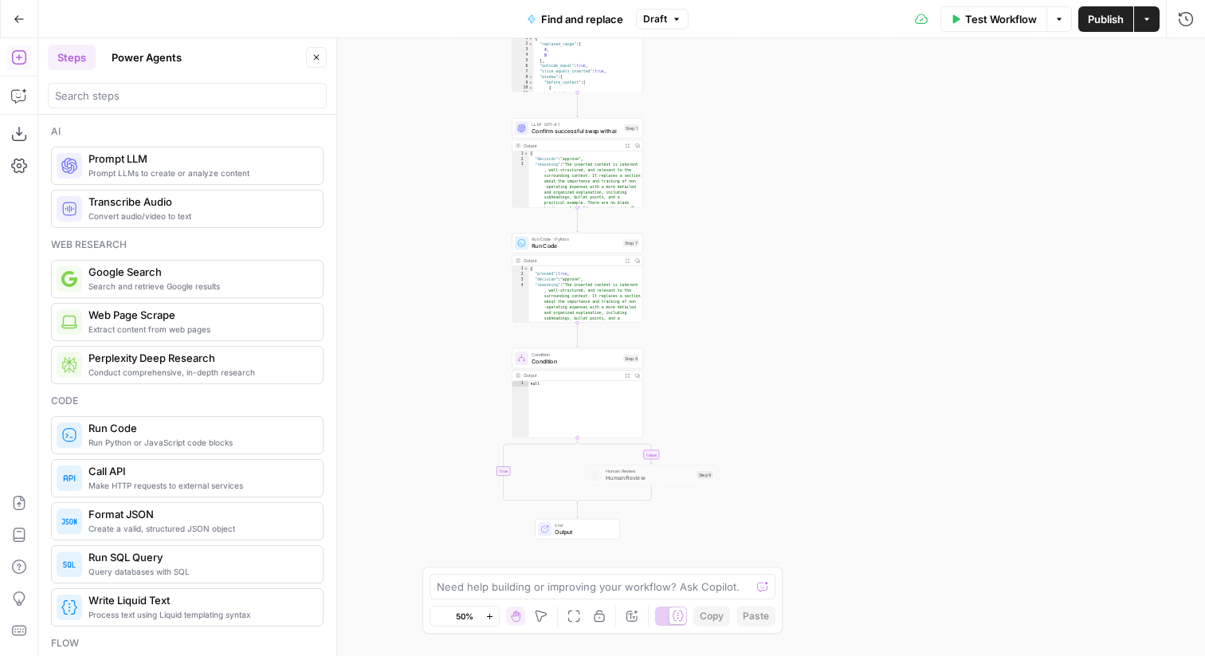
click at [585, 505] on div "false true Workflow Set Inputs Inputs Run Code · Python convert replacement Mar…" at bounding box center [621, 347] width 1167 height 618
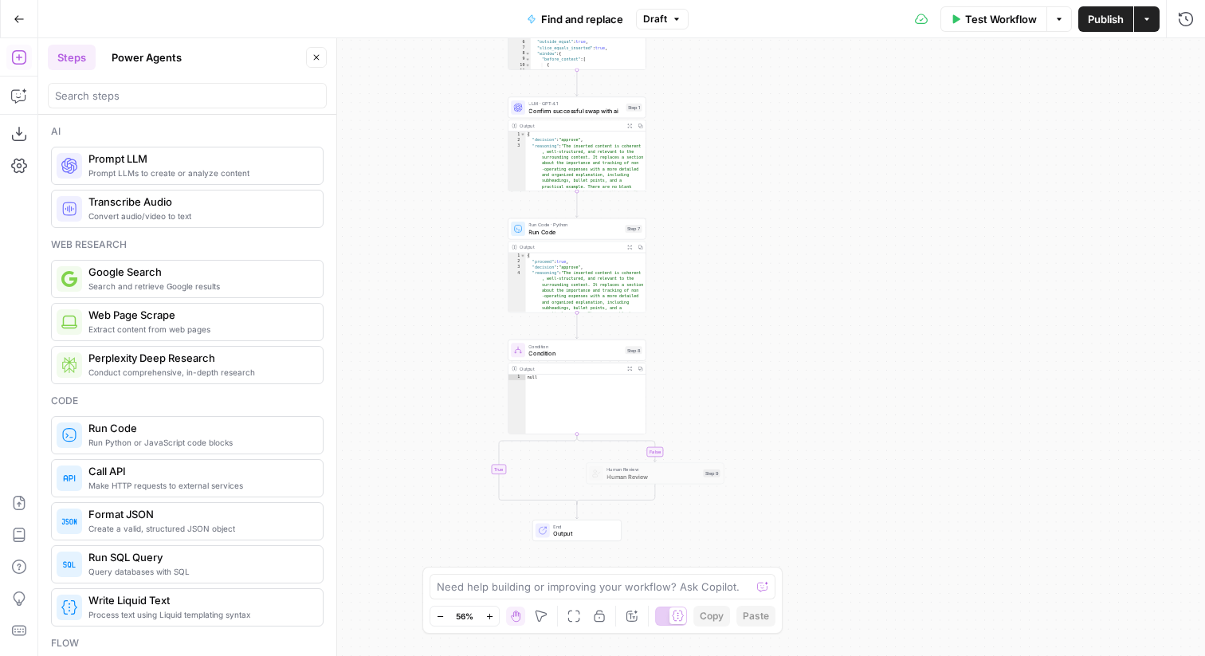
click at [571, 505] on div "false true Workflow Set Inputs Inputs Run Code · Python convert replacement Mar…" at bounding box center [621, 347] width 1167 height 618
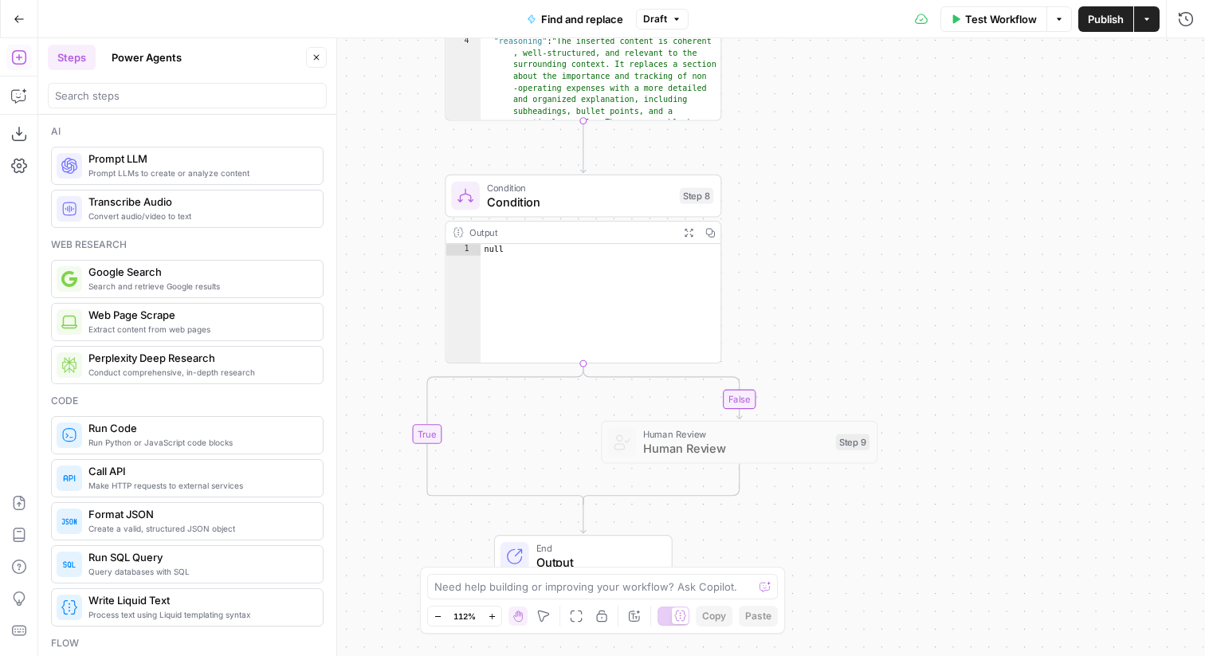
type textarea "****"
click at [583, 361] on div "null" at bounding box center [601, 315] width 241 height 143
click at [807, 291] on div "false true Workflow Set Inputs Inputs Run Code · Python convert replacement Mar…" at bounding box center [621, 347] width 1167 height 618
click at [580, 198] on span "Condition" at bounding box center [580, 202] width 186 height 18
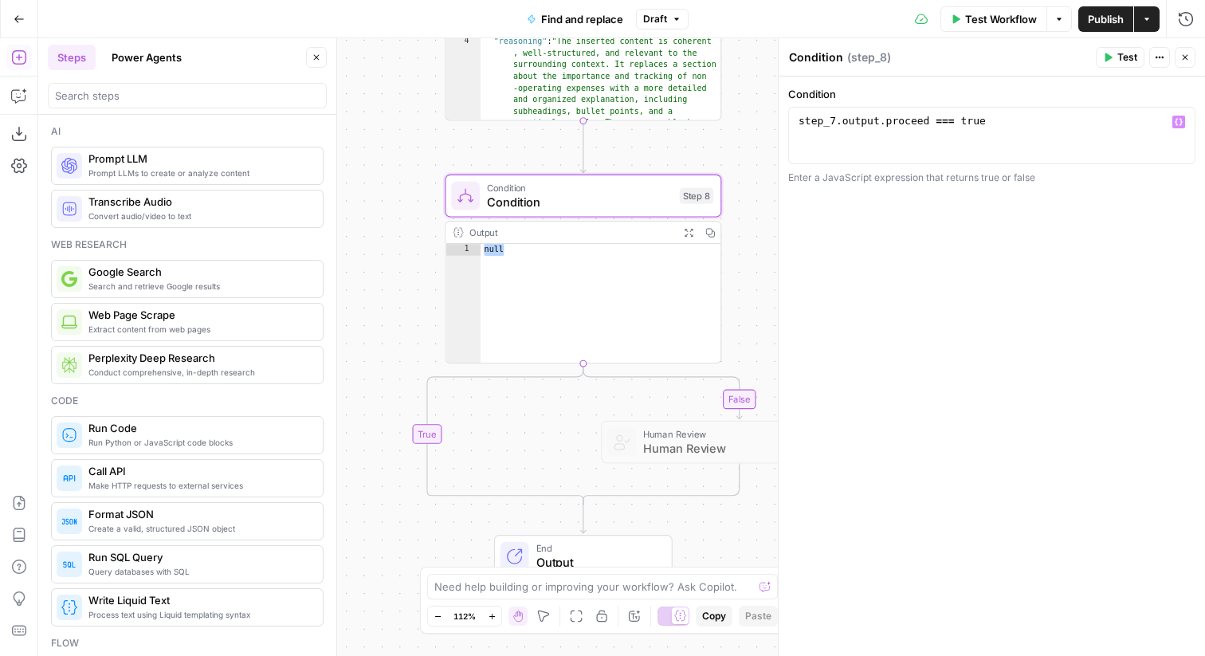
type textarea "**********"
click at [998, 132] on div "step_7 . output . proceed === true" at bounding box center [991, 150] width 393 height 72
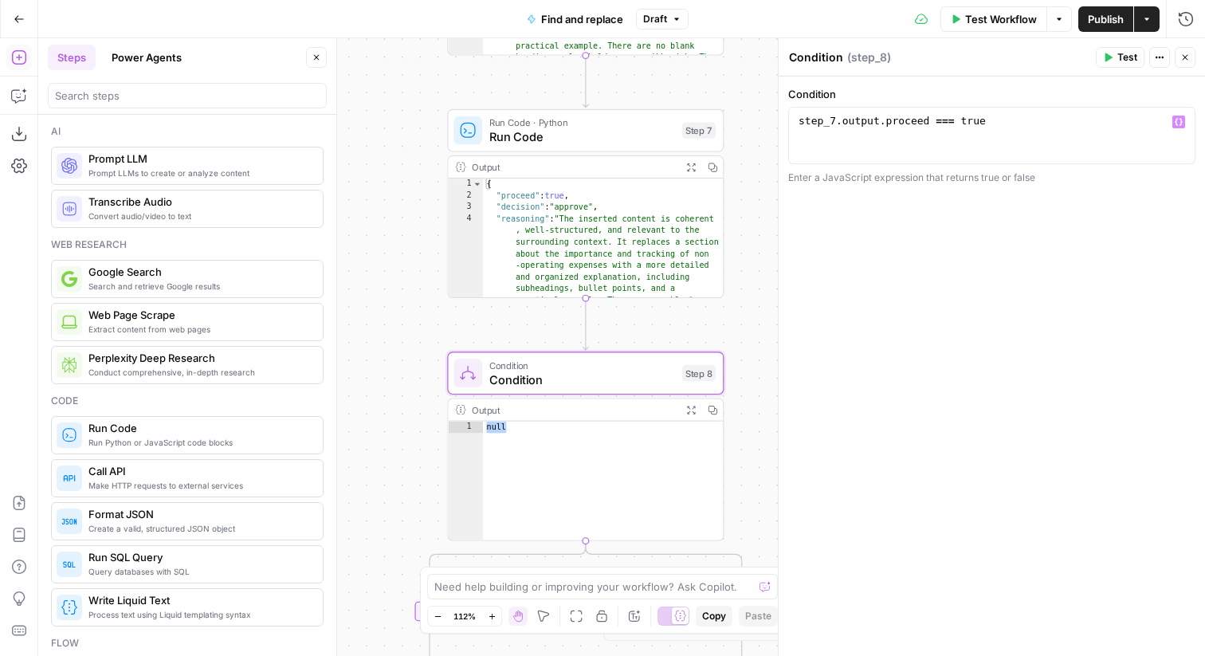
drag, startPoint x: 440, startPoint y: 148, endPoint x: 440, endPoint y: 316, distance: 167.4
click at [440, 316] on div "false true Workflow Set Inputs Inputs Run Code · Python convert replacement Mar…" at bounding box center [621, 347] width 1167 height 618
click at [505, 148] on span "Run Code" at bounding box center [582, 141] width 186 height 18
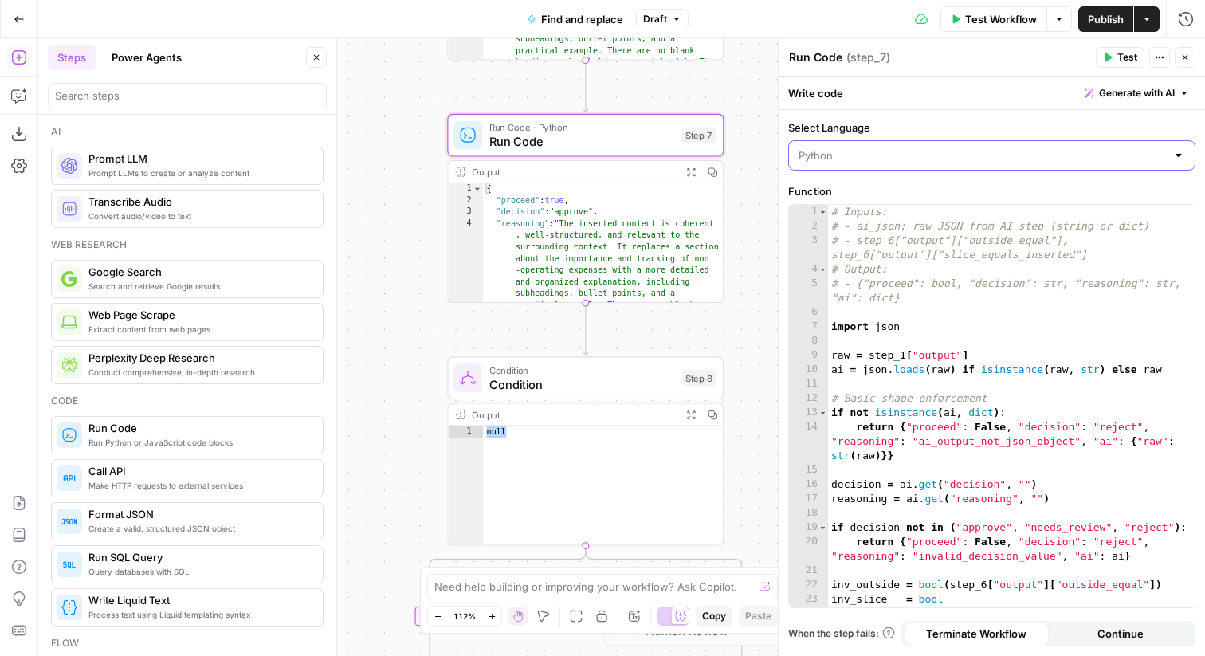
click at [842, 152] on input "Select Language" at bounding box center [982, 155] width 367 height 16
type input "Python"
click at [836, 50] on textarea "Run Code" at bounding box center [815, 57] width 53 height 16
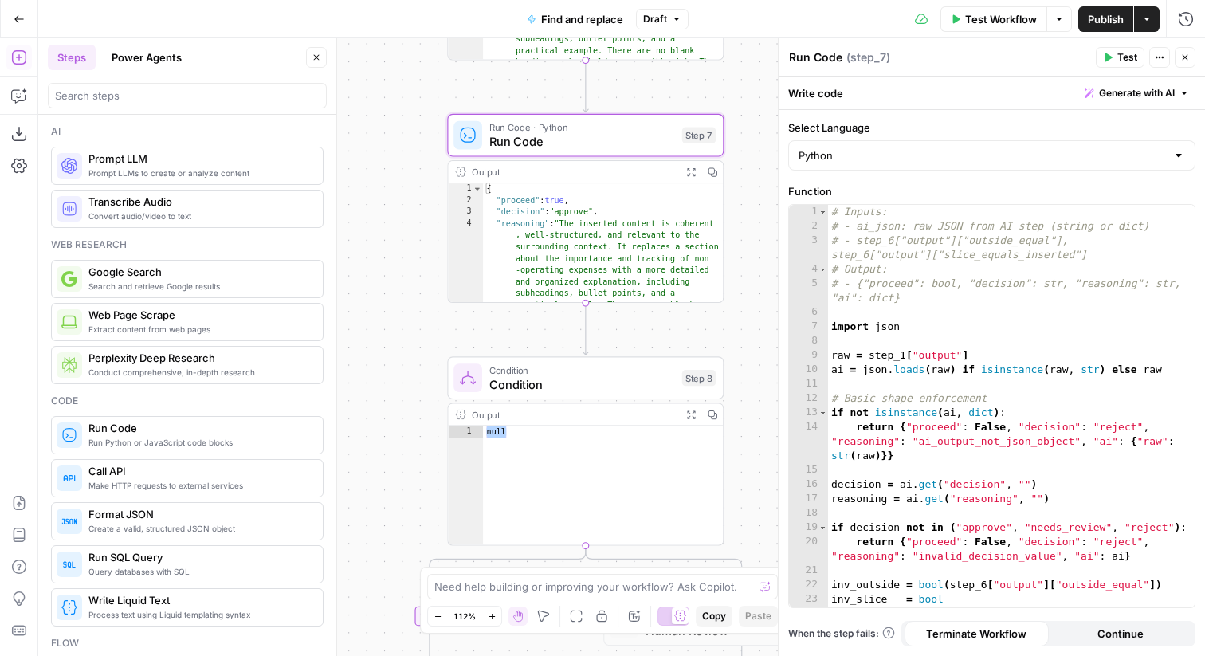
click at [836, 50] on textarea "Run Code" at bounding box center [815, 57] width 53 height 16
type textarea "Gatekeeper"
click at [1185, 59] on icon "button" at bounding box center [1185, 58] width 10 height 10
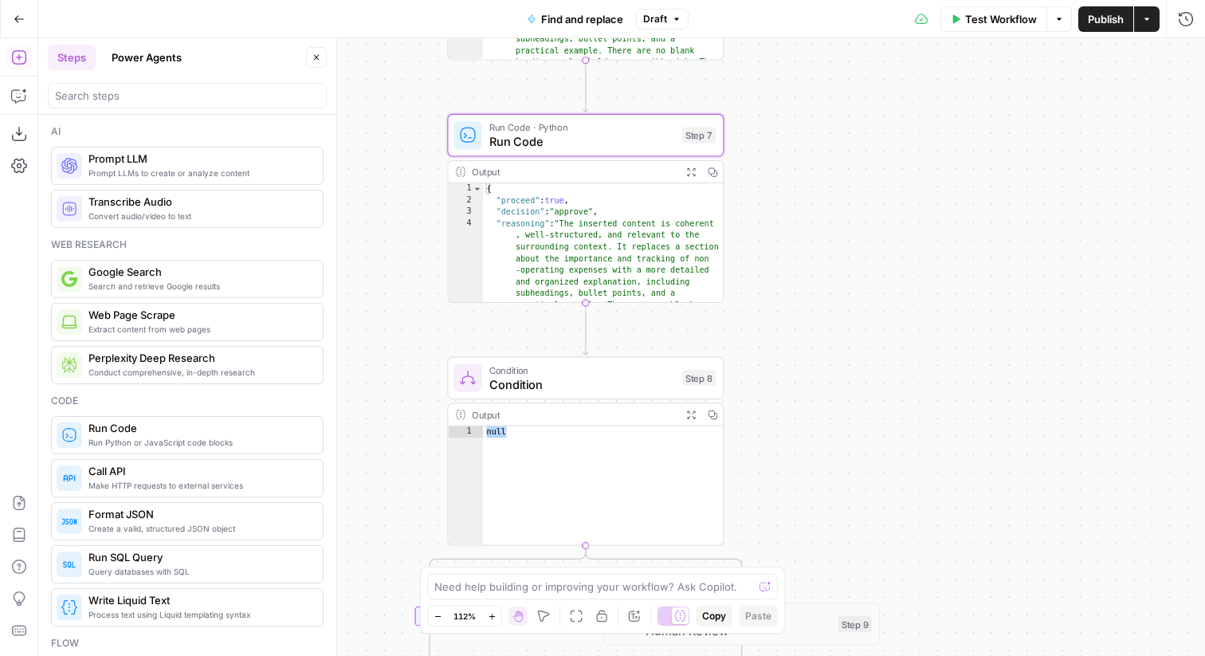
click at [521, 128] on span "Run Code · Python" at bounding box center [582, 127] width 186 height 14
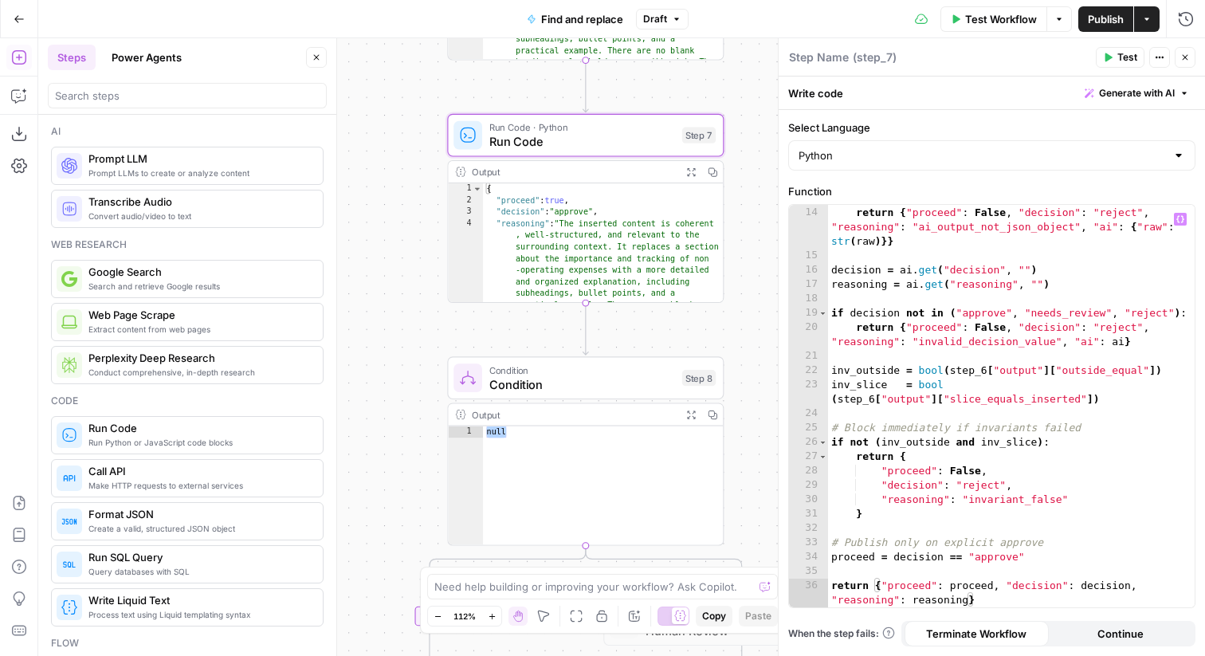
scroll to position [214, 0]
click at [1160, 53] on icon "button" at bounding box center [1160, 58] width 10 height 10
click at [1098, 131] on span "Delete Step" at bounding box center [1112, 128] width 77 height 16
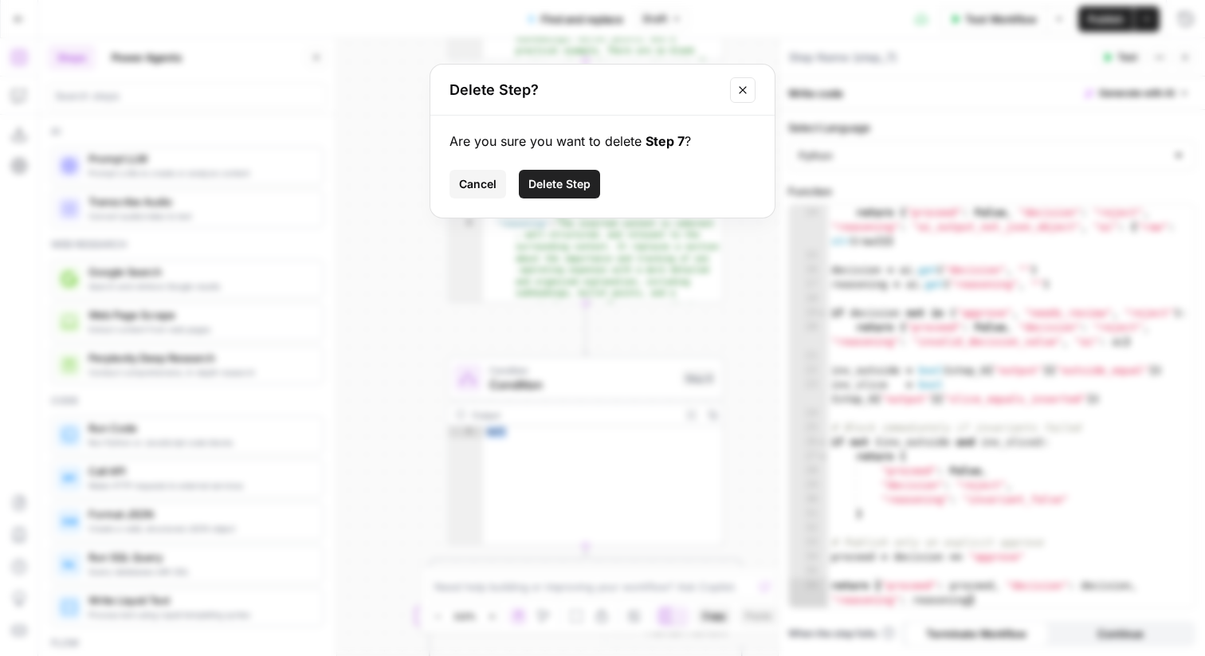
click at [583, 180] on span "Delete Step" at bounding box center [559, 184] width 62 height 16
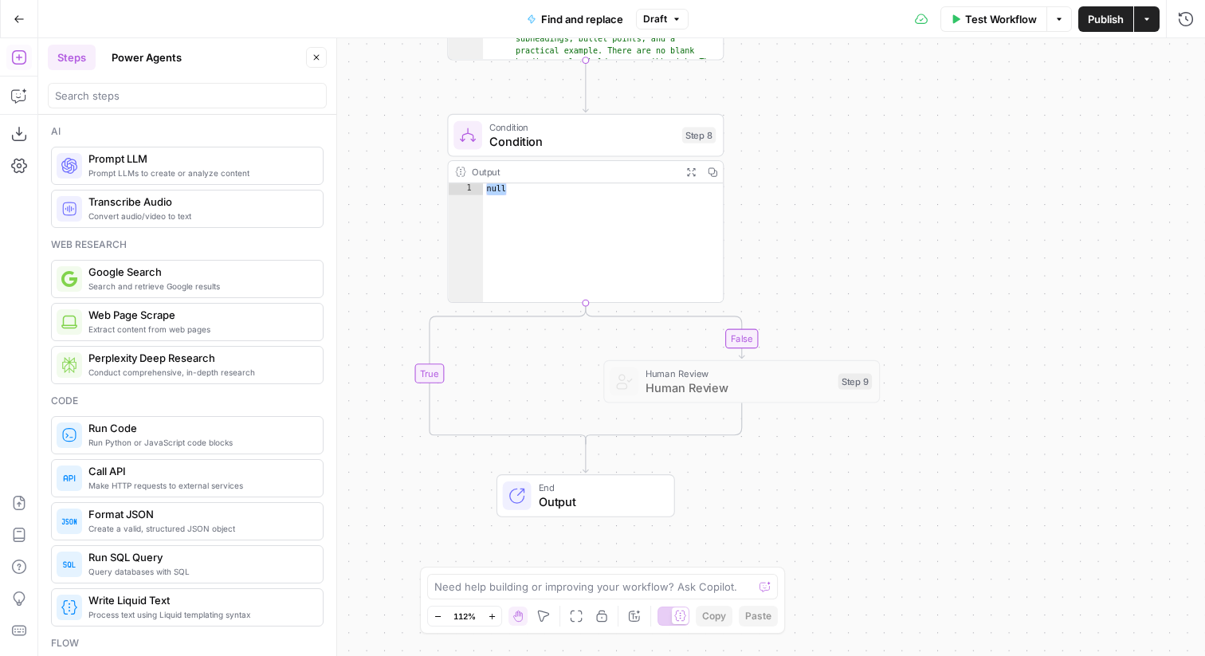
click at [616, 137] on span "Condition" at bounding box center [582, 141] width 186 height 18
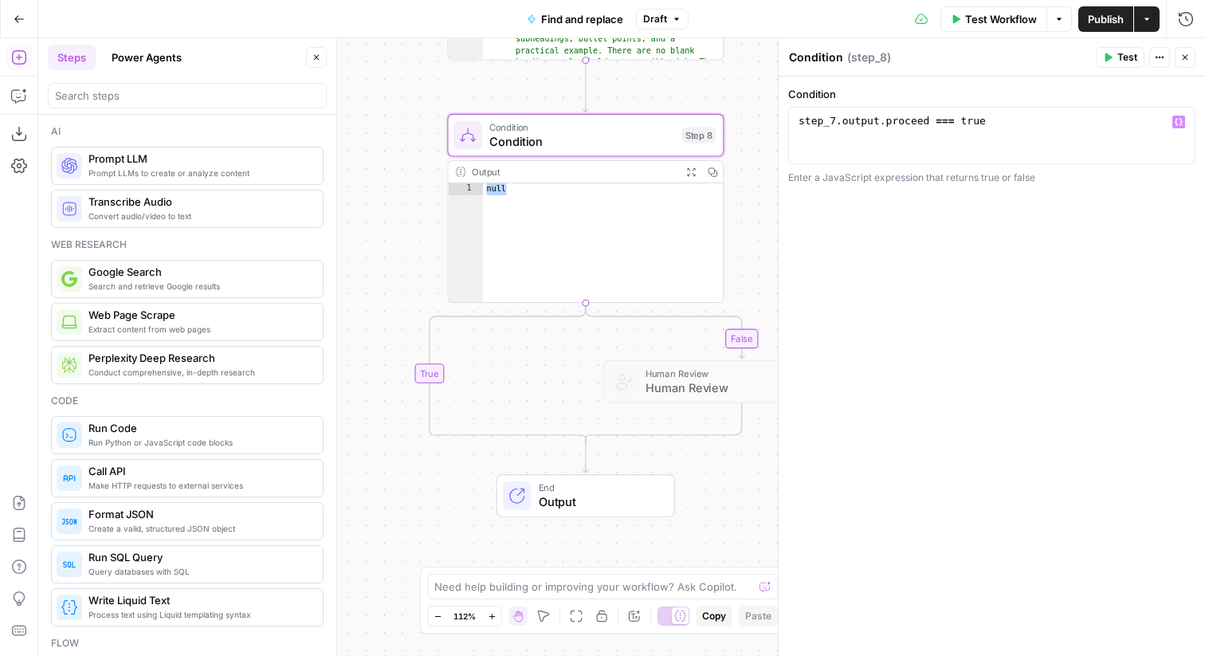
type textarea "**********"
click at [837, 119] on div "step_7 . output . proceed === true" at bounding box center [991, 150] width 393 height 72
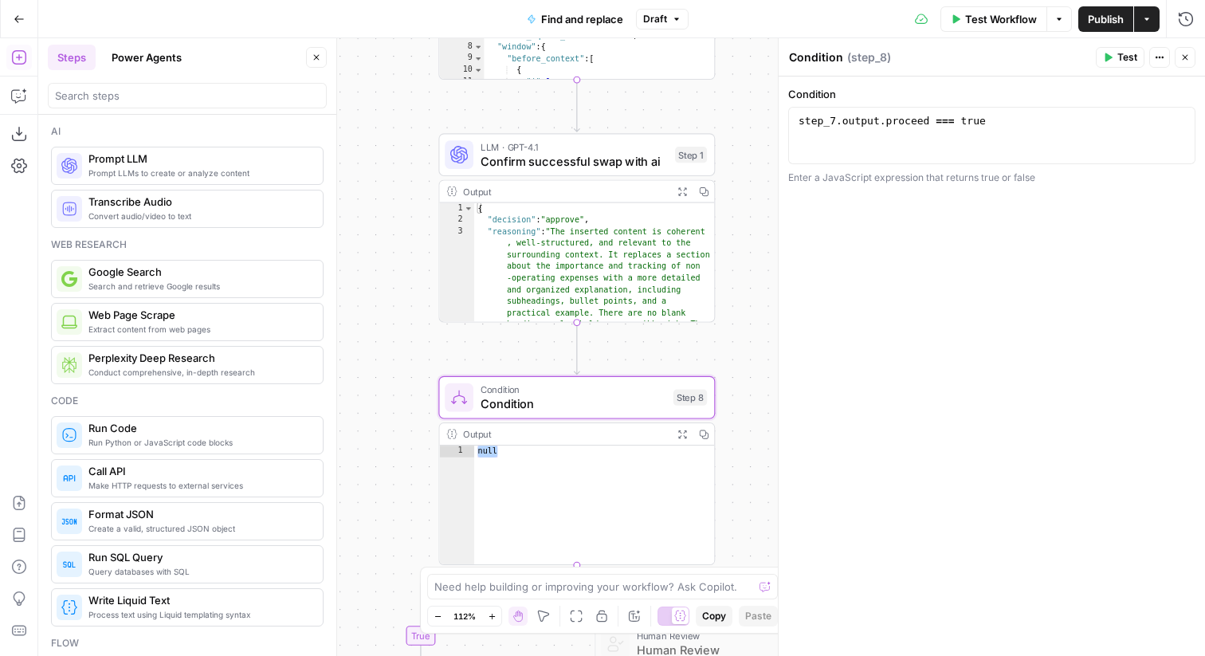
drag, startPoint x: 754, startPoint y: 107, endPoint x: 745, endPoint y: 369, distance: 262.4
click at [745, 369] on div "false true Workflow Set Inputs Inputs Run Code · Python convert replacement Mar…" at bounding box center [621, 347] width 1167 height 618
click at [874, 57] on span "( step_8 )" at bounding box center [869, 57] width 44 height 16
click at [881, 57] on span "( step_8 )" at bounding box center [869, 57] width 44 height 16
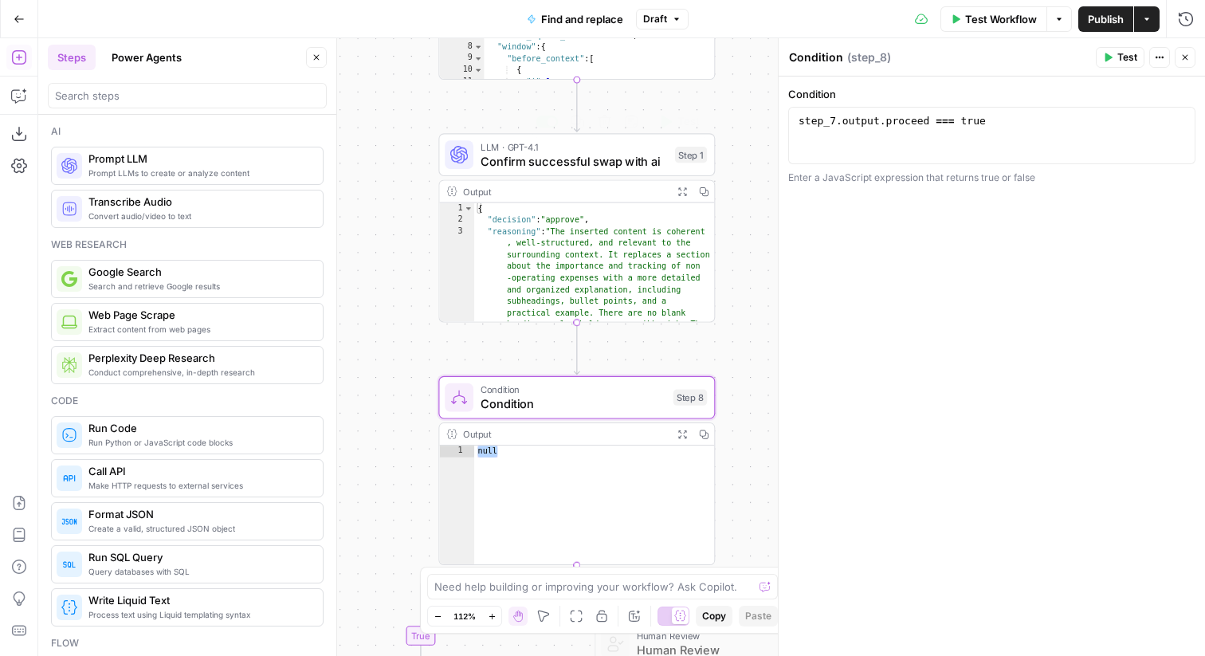
click at [535, 152] on span "Confirm successful swap with ai" at bounding box center [574, 161] width 187 height 18
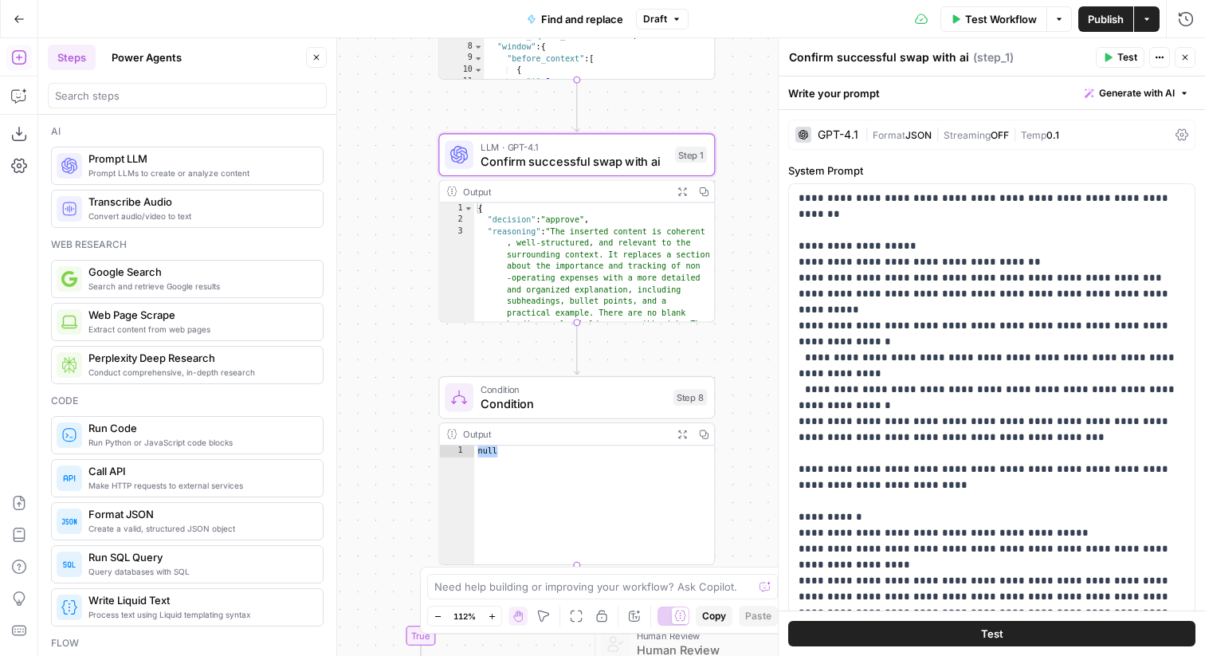
click at [509, 406] on span "Condition" at bounding box center [574, 404] width 186 height 18
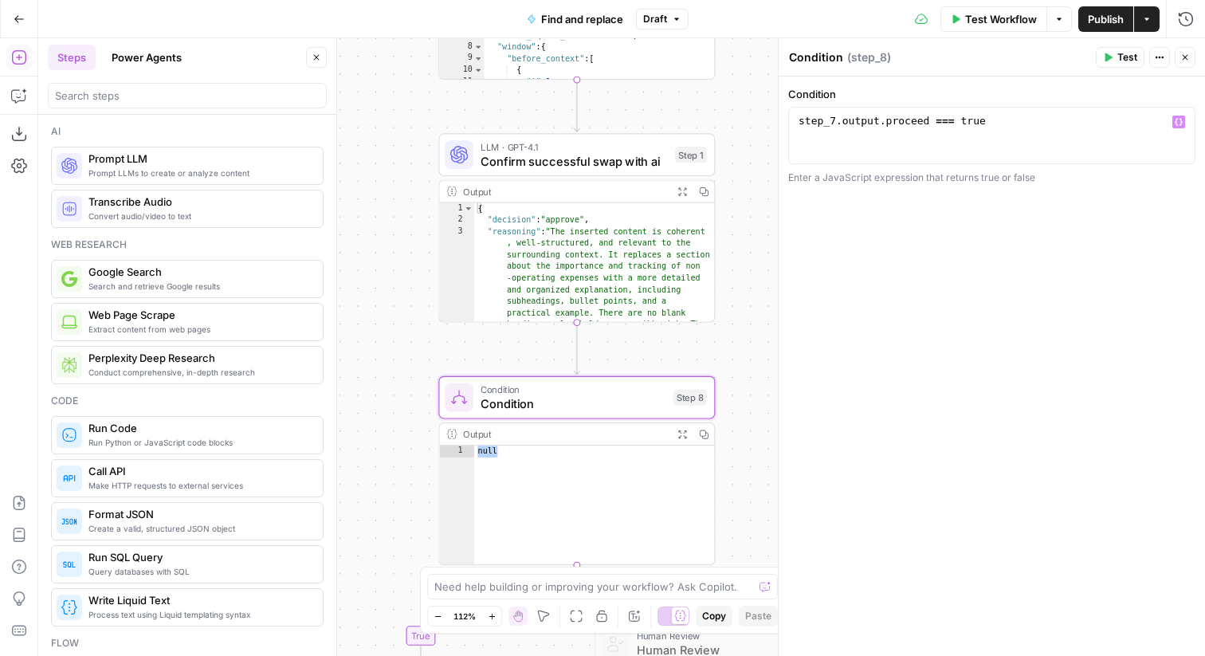
type textarea "**********"
click at [834, 124] on div "step_7 . output . proceed === true" at bounding box center [991, 150] width 393 height 72
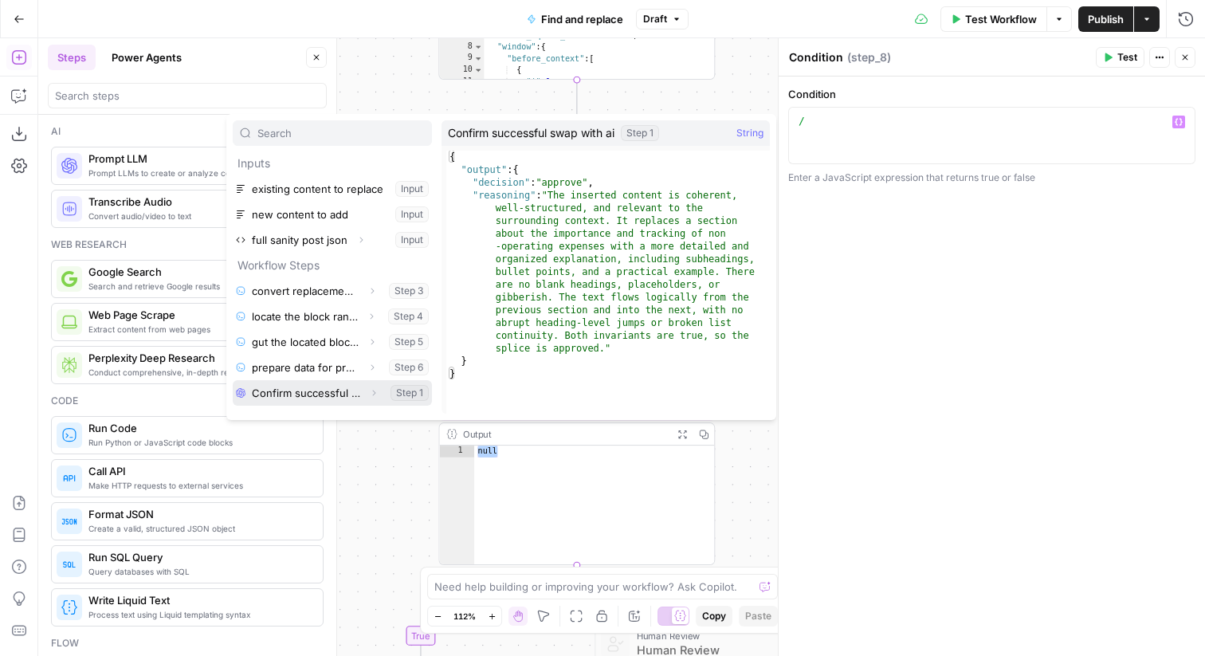
click at [336, 388] on button "Select variable Confirm successful swap with ai" at bounding box center [332, 393] width 199 height 26
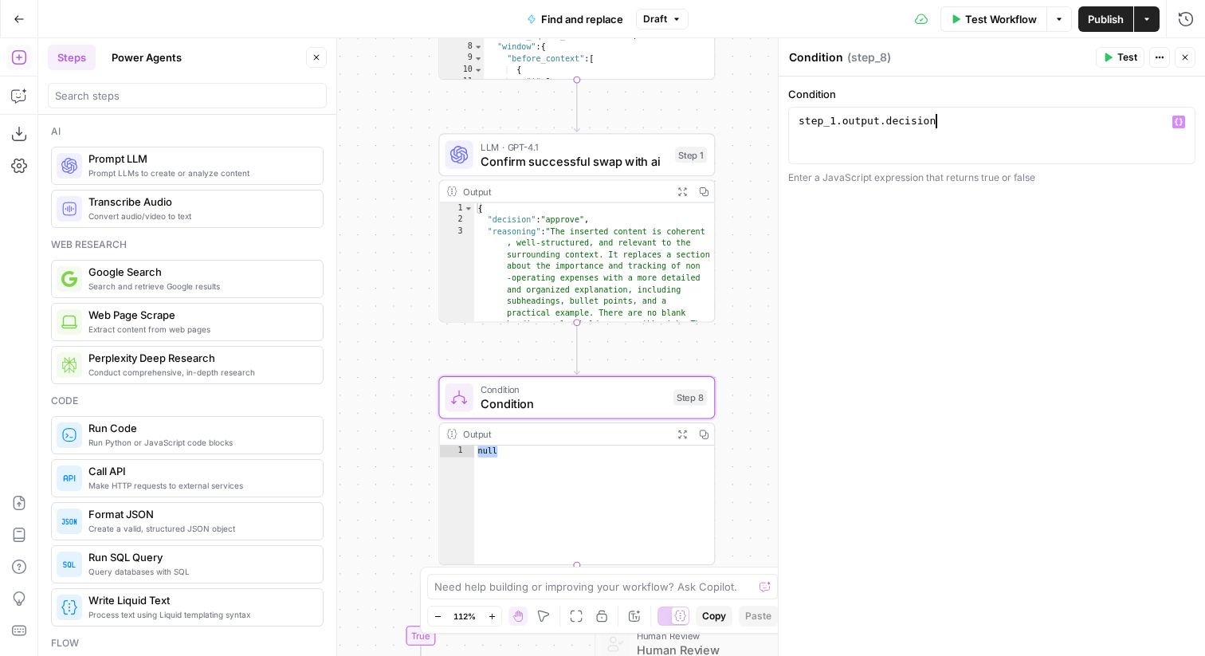
scroll to position [0, 10]
click at [1047, 222] on div "**********" at bounding box center [992, 366] width 426 height 579
click at [1000, 115] on div "step_1 . output . decision" at bounding box center [991, 150] width 393 height 72
type textarea "**********"
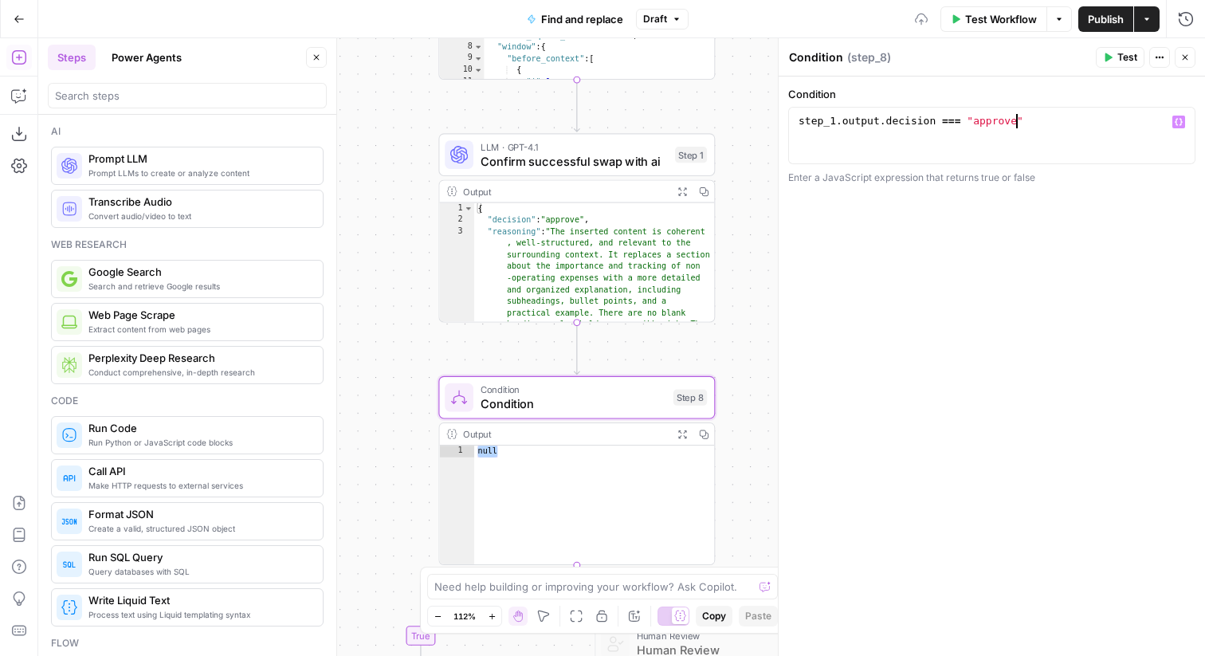
click at [1122, 241] on div "**********" at bounding box center [992, 366] width 426 height 579
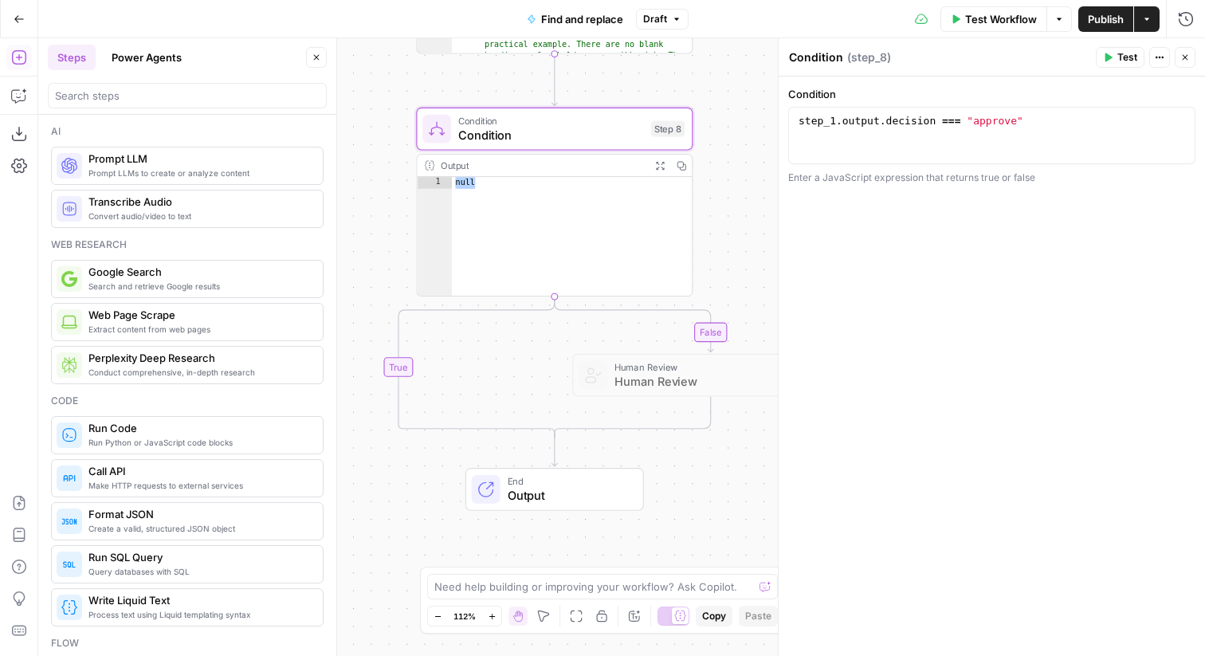
drag, startPoint x: 546, startPoint y: 490, endPoint x: 520, endPoint y: 332, distance: 159.9
click at [520, 332] on div "false true Workflow Set Inputs Inputs Run Code · Python convert replacement Mar…" at bounding box center [621, 347] width 1167 height 618
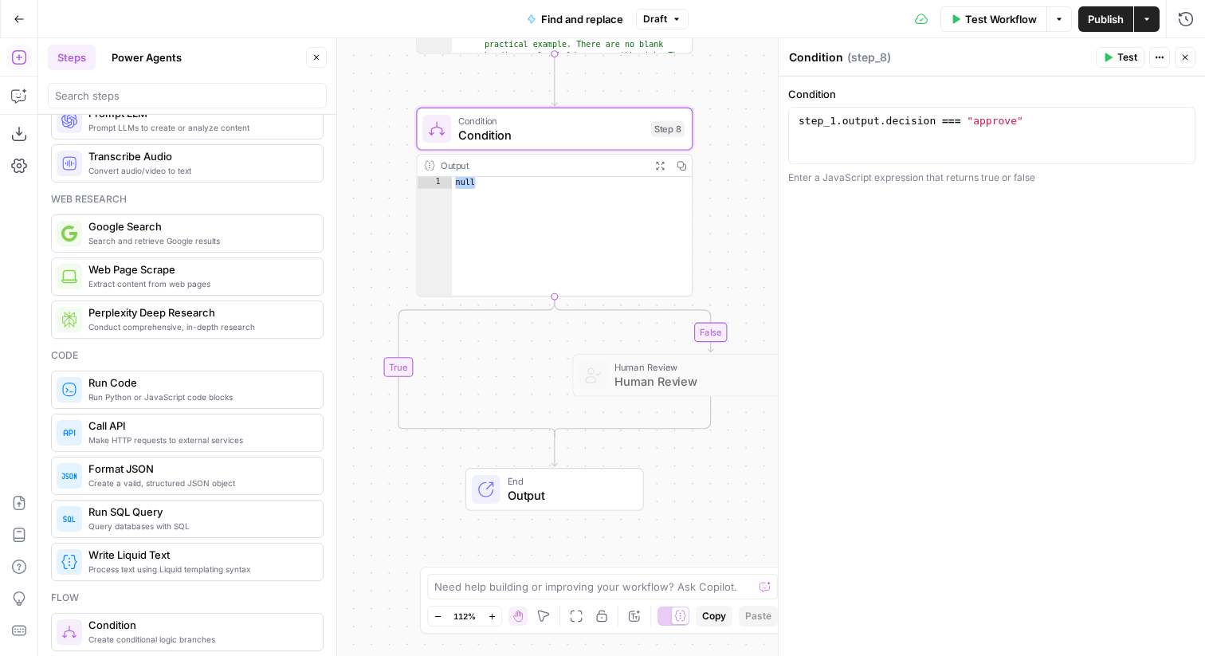
scroll to position [0, 0]
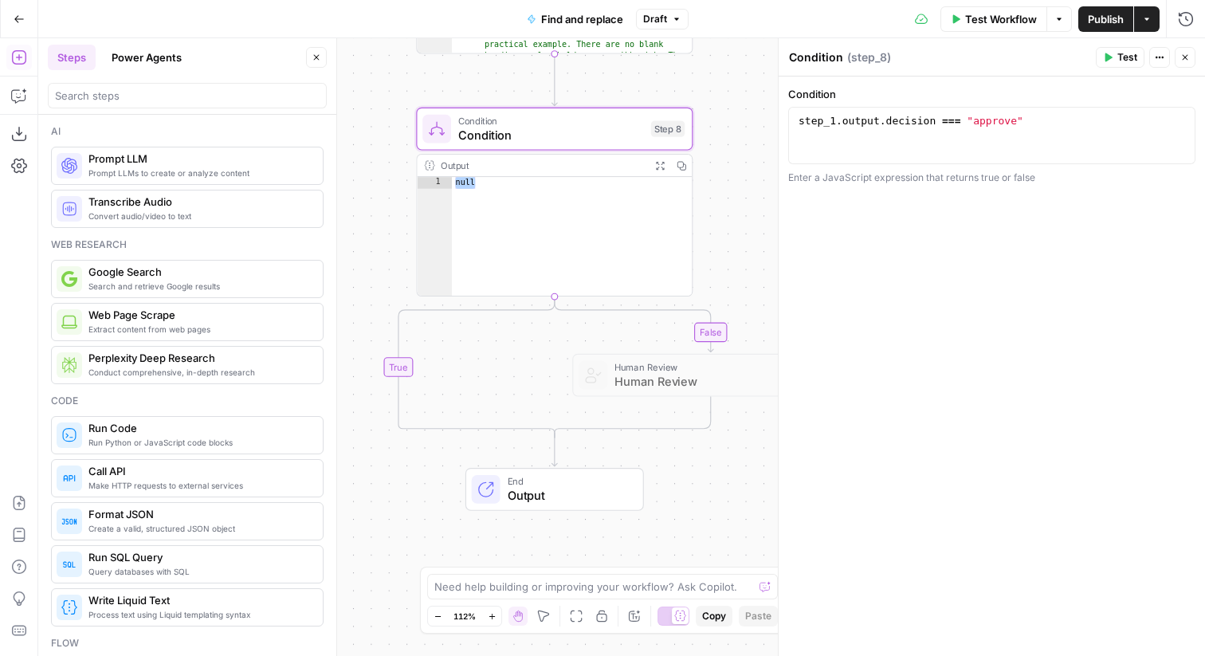
click at [407, 367] on icon "Edge from step_8 to step_8-conditional-end" at bounding box center [477, 367] width 156 height 141
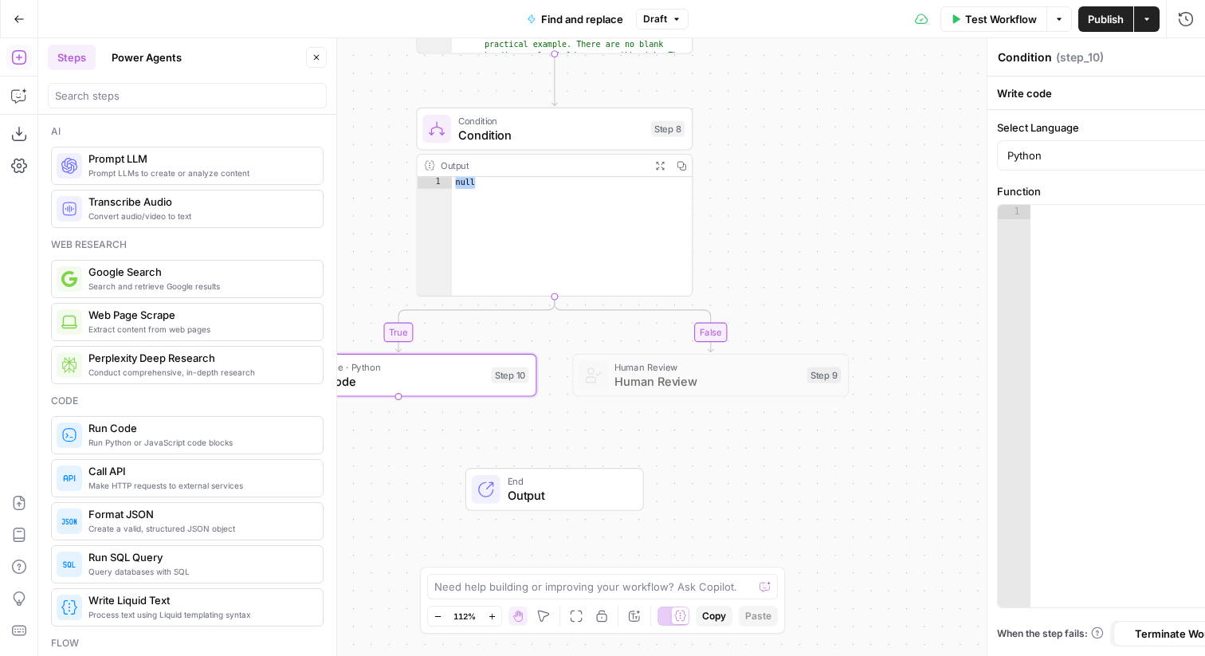
type textarea "Run Code"
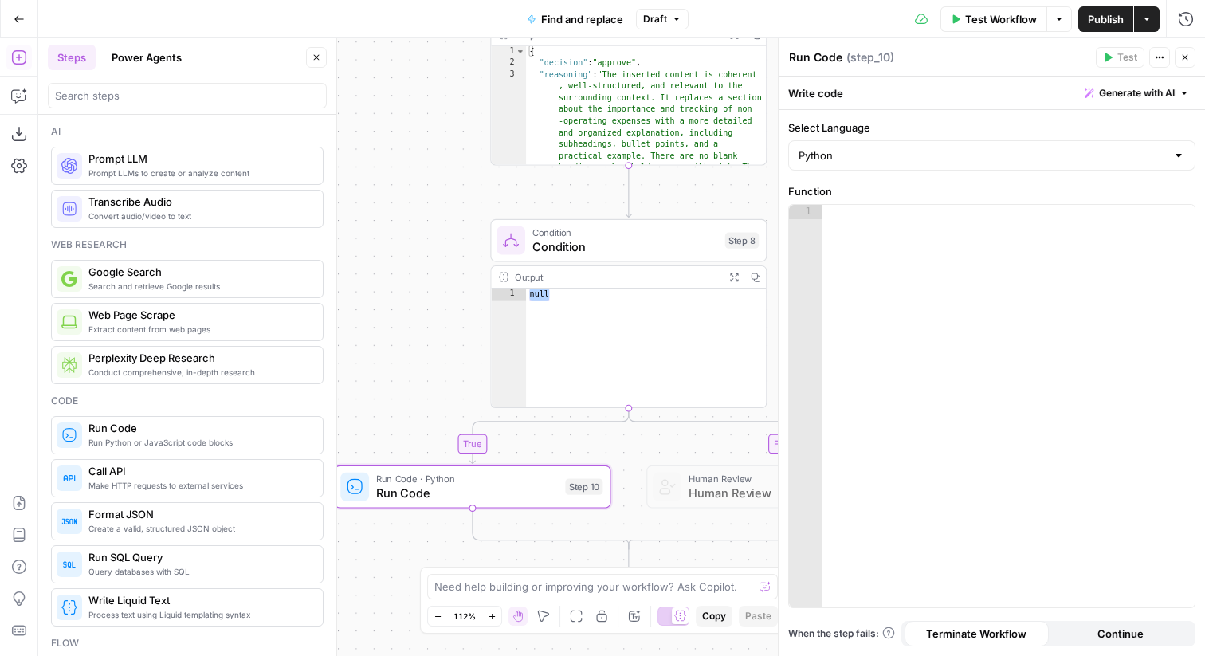
drag, startPoint x: 383, startPoint y: 182, endPoint x: 438, endPoint y: 344, distance: 170.6
click at [438, 344] on div "false true Workflow Set Inputs Inputs Run Code · Python convert replacement Mar…" at bounding box center [621, 347] width 1167 height 618
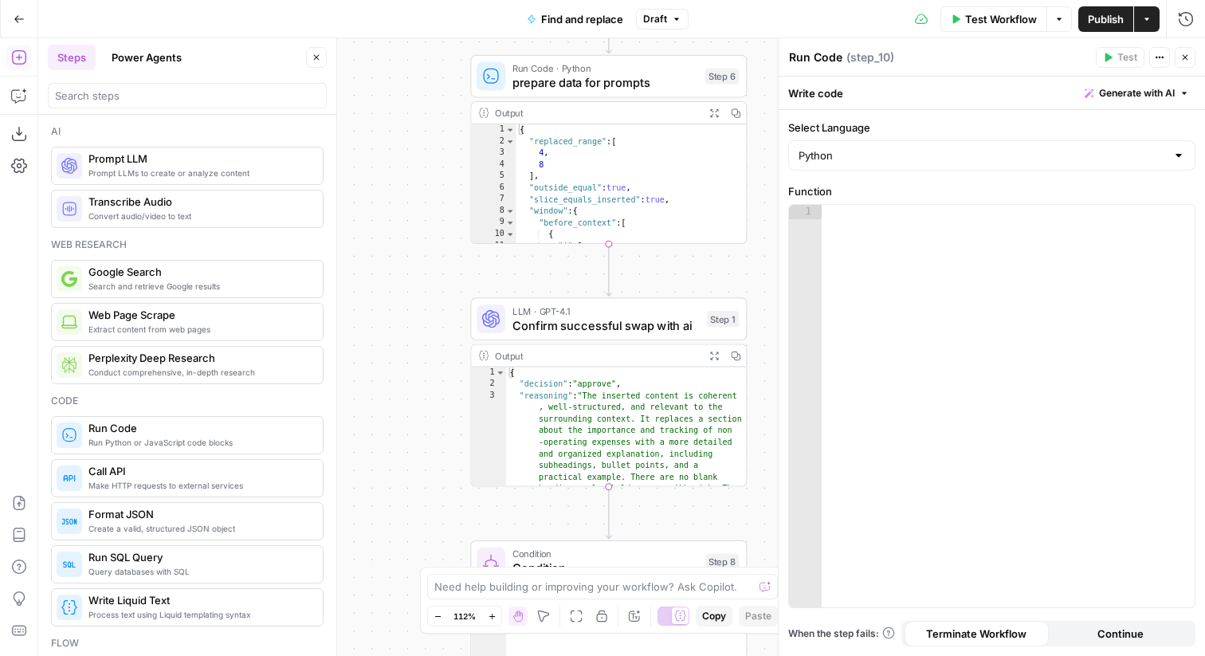
drag, startPoint x: 396, startPoint y: 153, endPoint x: 396, endPoint y: 424, distance: 271.0
click at [396, 424] on div "false true Workflow Set Inputs Inputs Run Code · Python convert replacement Mar…" at bounding box center [621, 347] width 1167 height 618
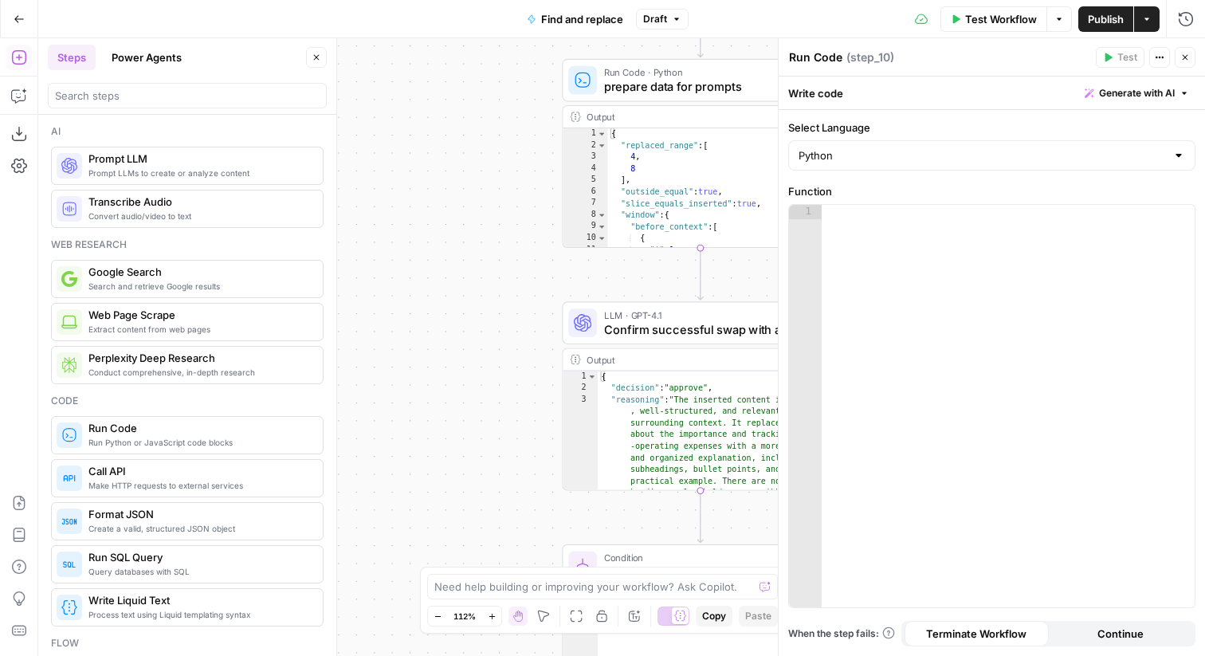
drag, startPoint x: 422, startPoint y: 181, endPoint x: 552, endPoint y: 137, distance: 137.9
click at [552, 137] on div "false true Workflow Set Inputs Inputs Run Code · Python convert replacement Mar…" at bounding box center [621, 347] width 1167 height 618
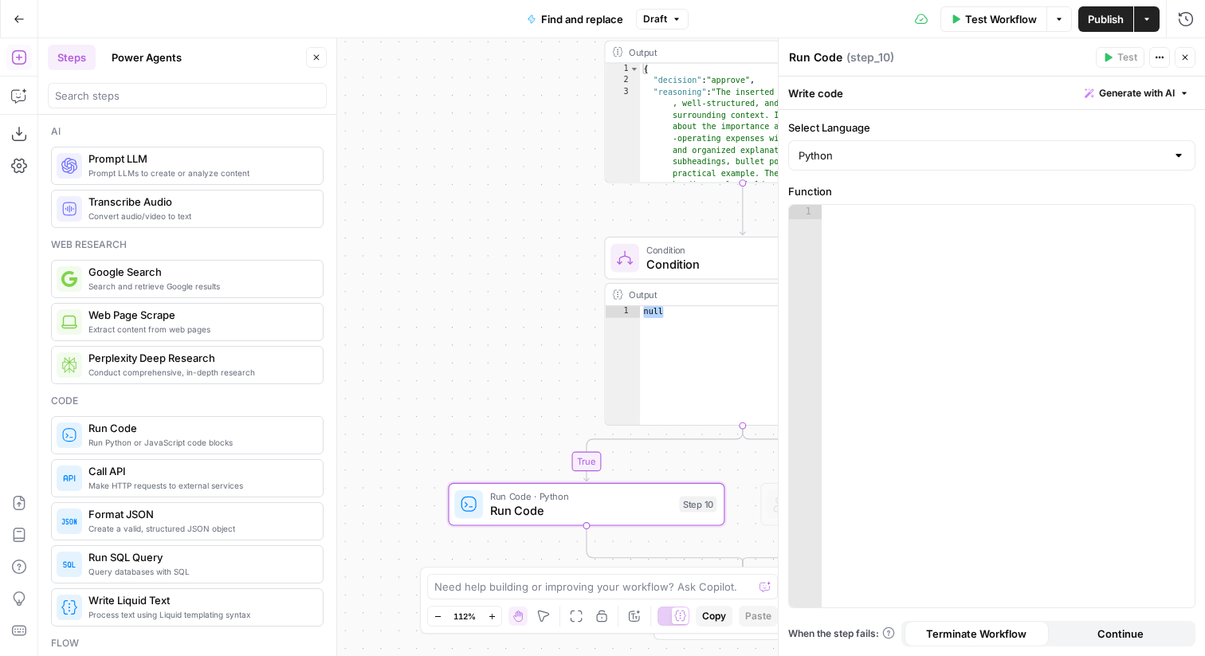
drag, startPoint x: 517, startPoint y: 297, endPoint x: 558, endPoint y: -46, distance: 345.2
click at [558, 0] on html "Ramp New Home Browse Your Data Usage Settings Recent Grids Find and Replace AEO…" at bounding box center [602, 328] width 1205 height 656
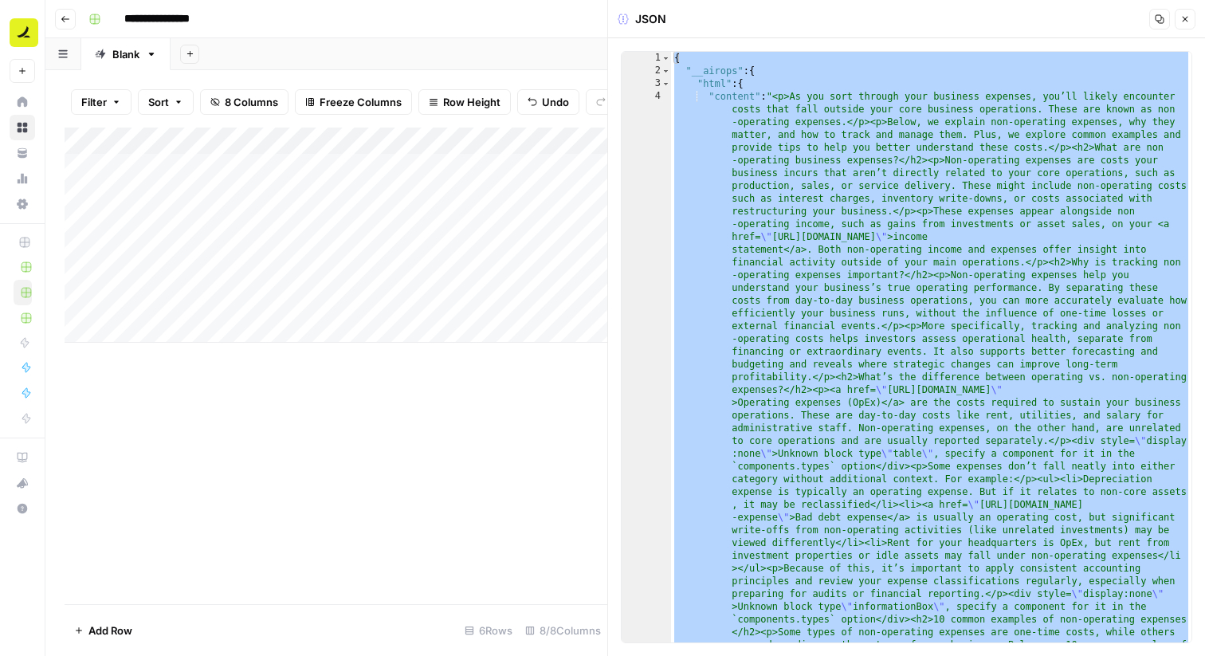
click at [1185, 23] on icon "button" at bounding box center [1185, 19] width 10 height 10
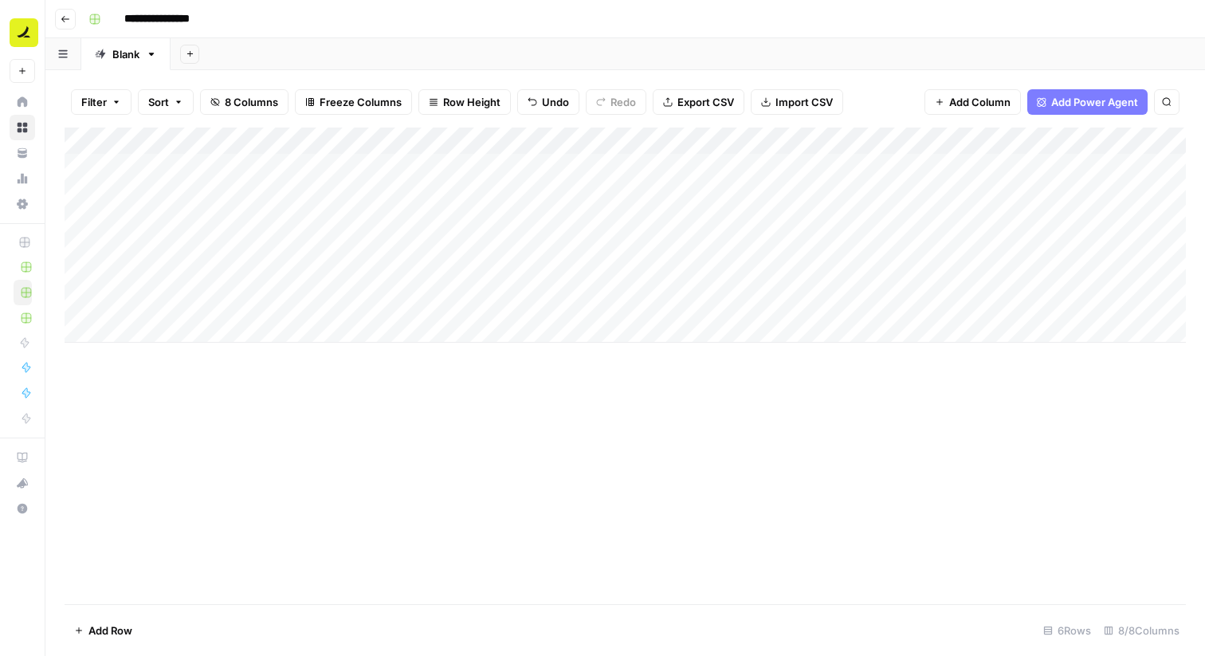
click at [913, 456] on div "Add Column" at bounding box center [626, 366] width 1122 height 477
click at [1023, 167] on div "Add Column" at bounding box center [626, 235] width 1122 height 215
drag, startPoint x: 807, startPoint y: 143, endPoint x: 754, endPoint y: 143, distance: 53.4
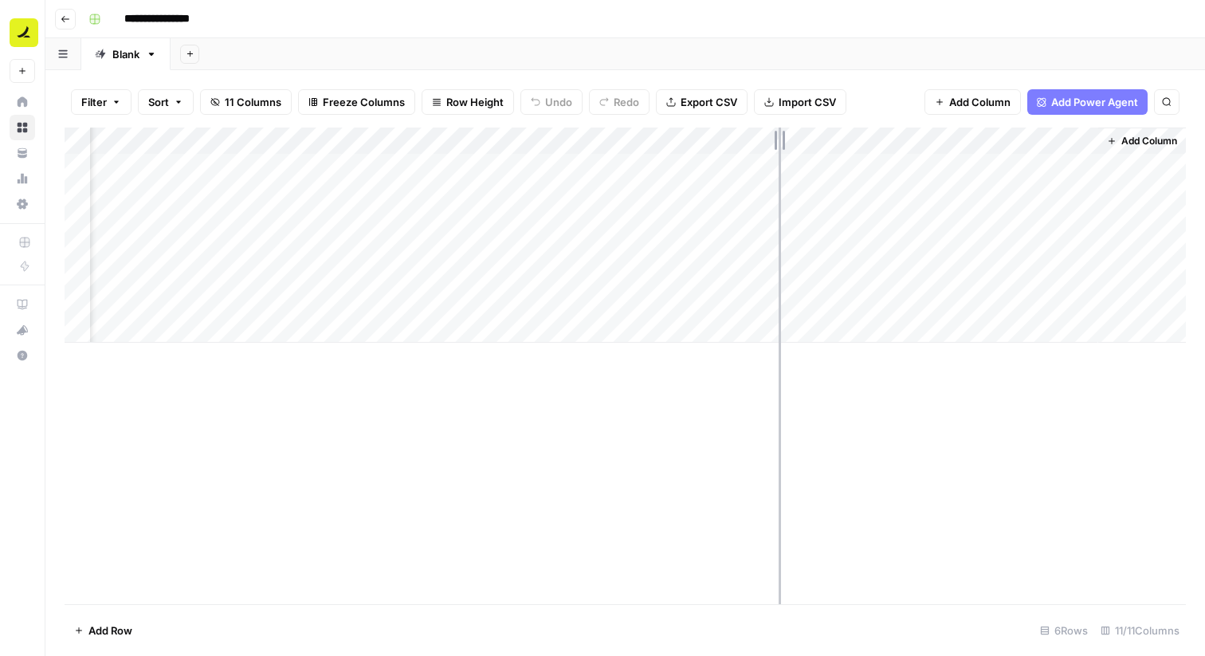
click at [754, 143] on div "Add Column" at bounding box center [626, 235] width 1122 height 215
click at [751, 138] on div "Add Column" at bounding box center [626, 235] width 1122 height 215
click at [1023, 141] on div "Add Column" at bounding box center [626, 235] width 1122 height 215
click at [990, 295] on span "Remove Column" at bounding box center [1053, 297] width 139 height 16
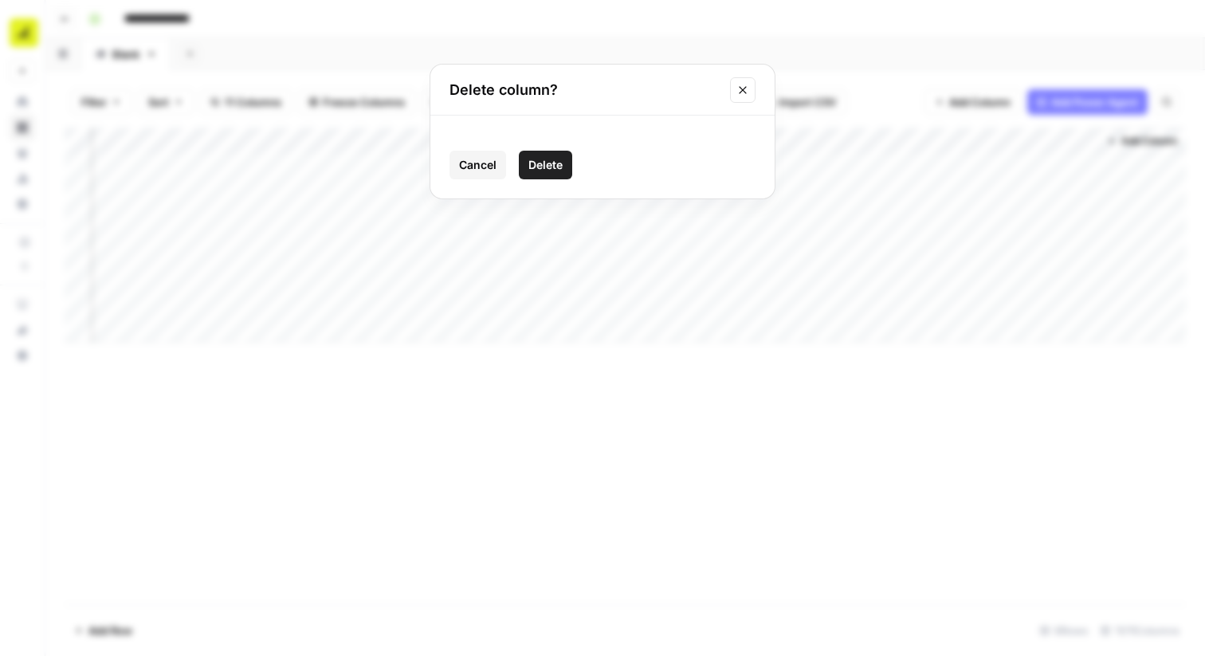
click at [745, 84] on icon "Close modal" at bounding box center [743, 90] width 13 height 13
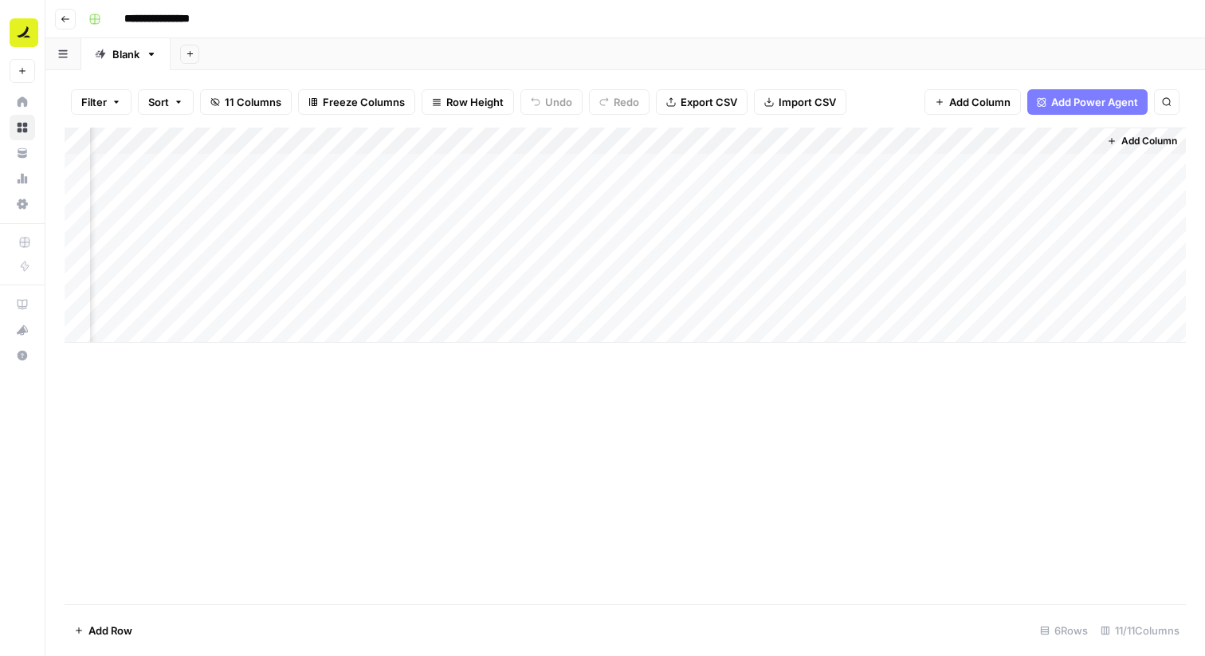
click at [930, 365] on div "Add Column" at bounding box center [626, 366] width 1122 height 477
click at [784, 196] on div "Add Column" at bounding box center [626, 235] width 1122 height 215
click at [750, 159] on div "Add Column" at bounding box center [626, 235] width 1122 height 215
click at [913, 163] on div "Add Column" at bounding box center [626, 235] width 1122 height 215
click at [996, 163] on div "Add Column" at bounding box center [626, 235] width 1122 height 215
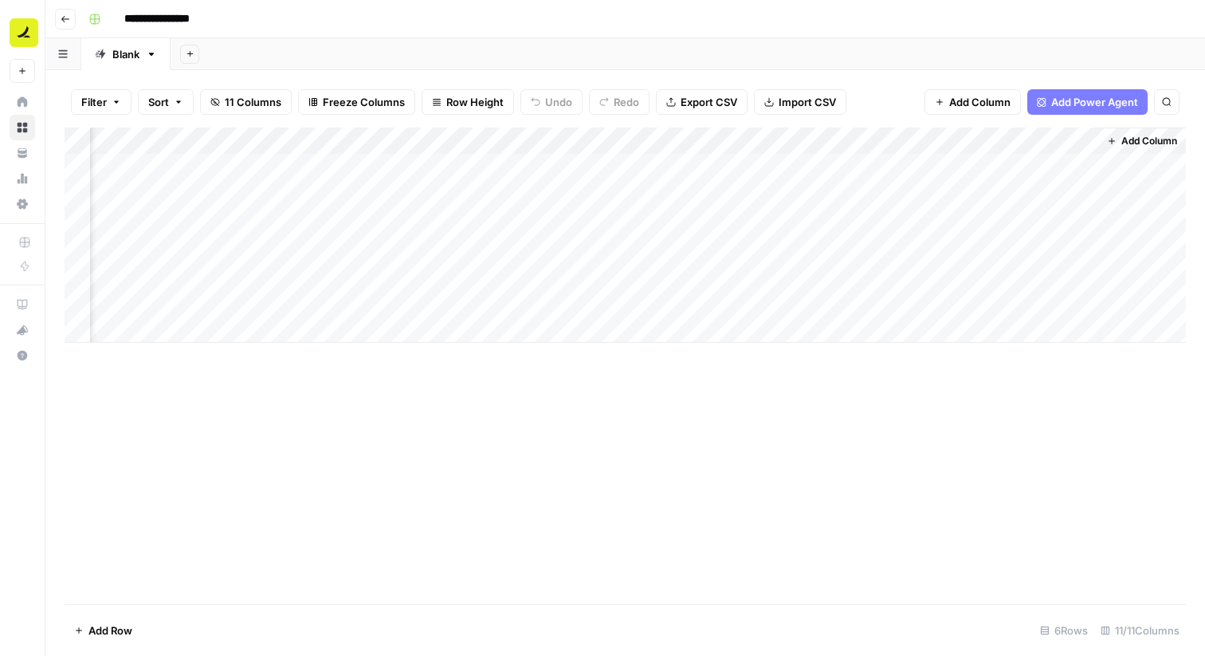
click at [879, 163] on div "Add Column" at bounding box center [626, 235] width 1122 height 215
click at [759, 164] on div "Add Column" at bounding box center [626, 235] width 1122 height 215
click at [863, 169] on div "Add Column" at bounding box center [626, 235] width 1122 height 215
click at [996, 169] on div "Add Column" at bounding box center [626, 235] width 1122 height 215
click at [879, 161] on div "Add Column" at bounding box center [626, 235] width 1122 height 215
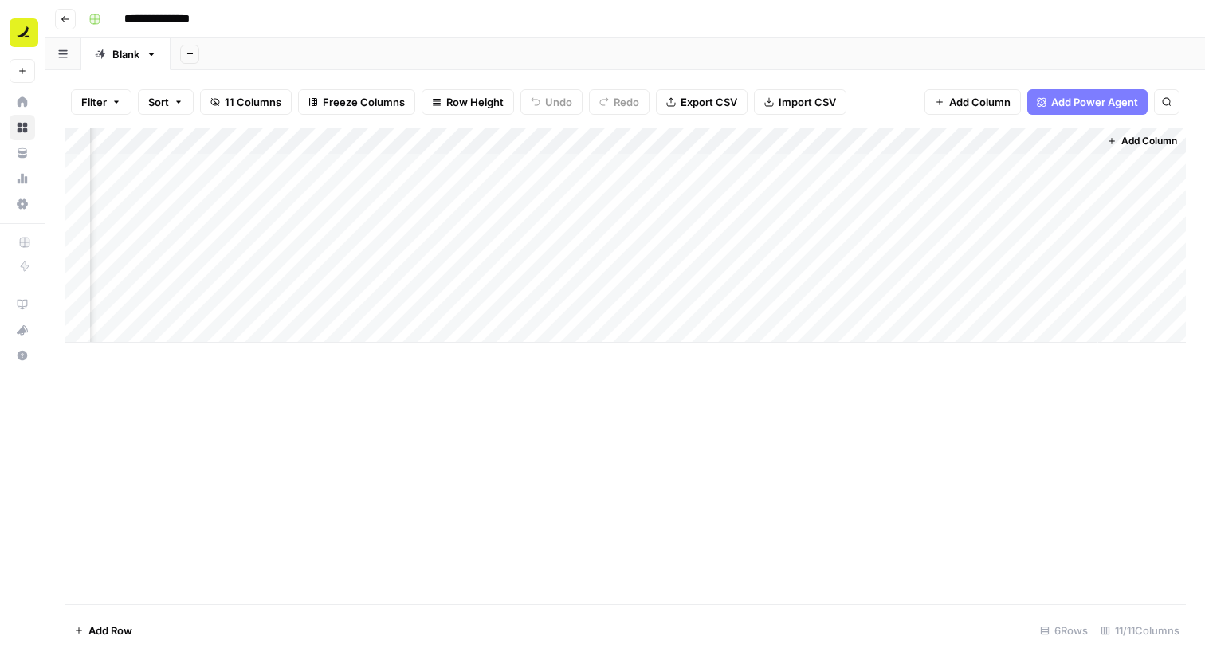
click at [762, 161] on div "Add Column" at bounding box center [626, 235] width 1122 height 215
click at [687, 167] on div "Add Column" at bounding box center [626, 235] width 1122 height 215
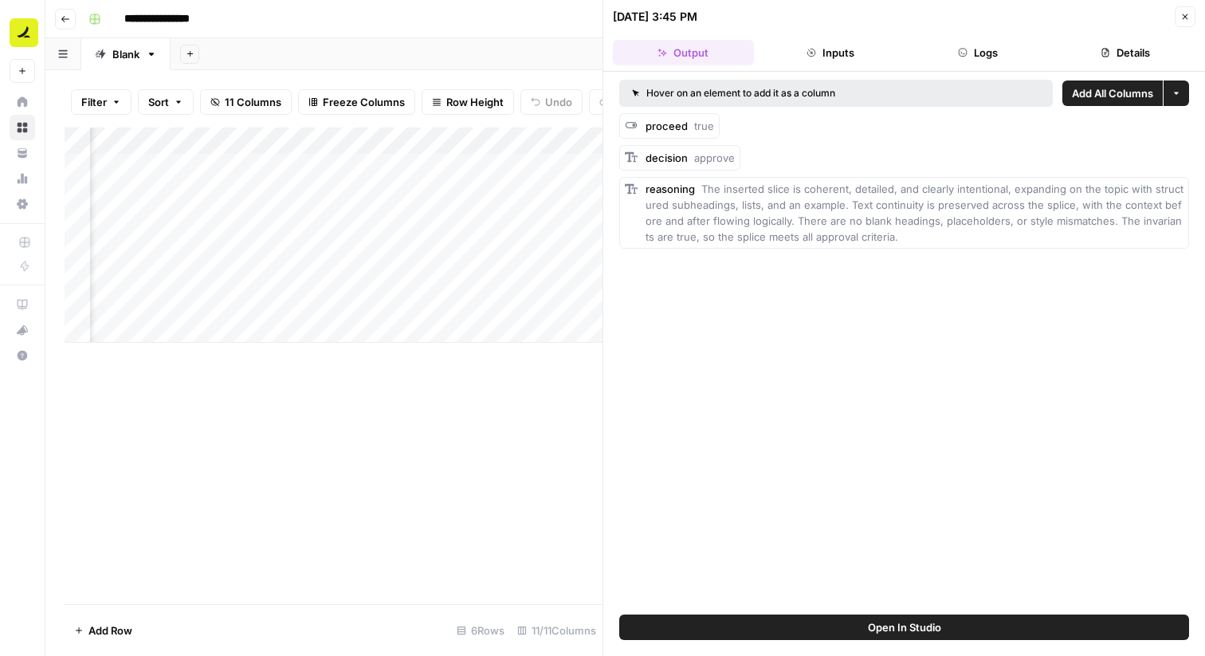
click at [1189, 21] on icon "button" at bounding box center [1185, 17] width 10 height 10
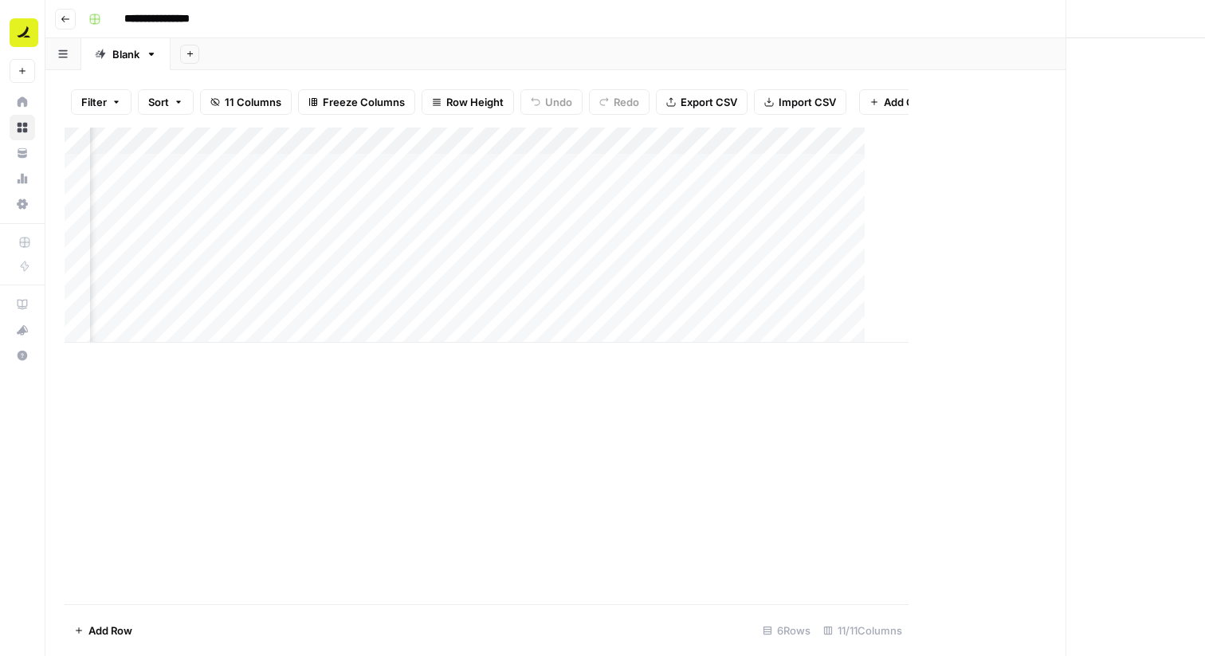
scroll to position [0, 530]
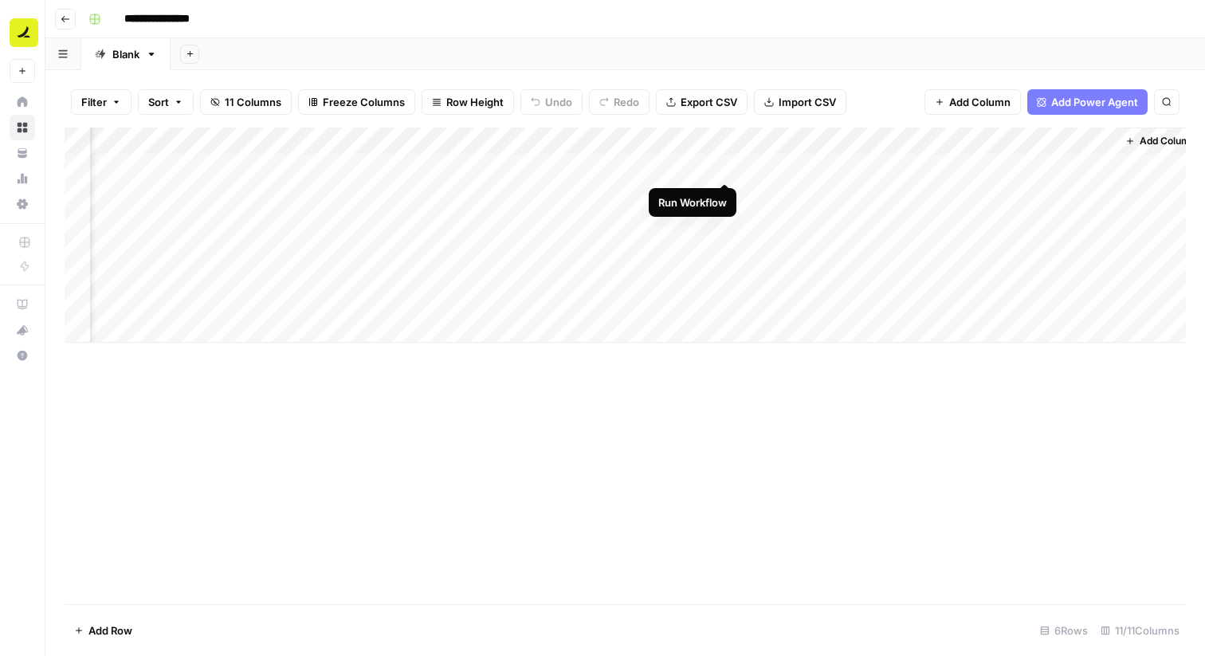
click at [725, 164] on div "Add Column" at bounding box center [626, 235] width 1122 height 215
click at [685, 166] on div "Add Column" at bounding box center [626, 235] width 1122 height 215
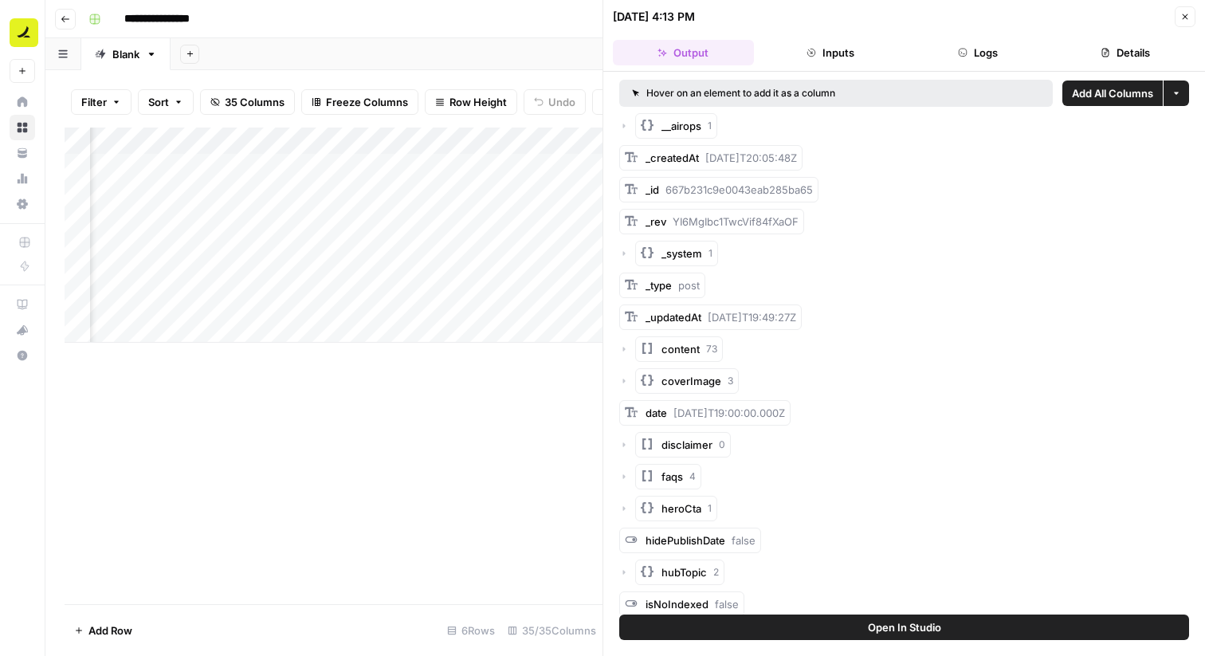
click at [1176, 89] on icon "button" at bounding box center [1177, 93] width 10 height 10
click at [1111, 130] on span "Add as Single Column" at bounding box center [1115, 131] width 108 height 16
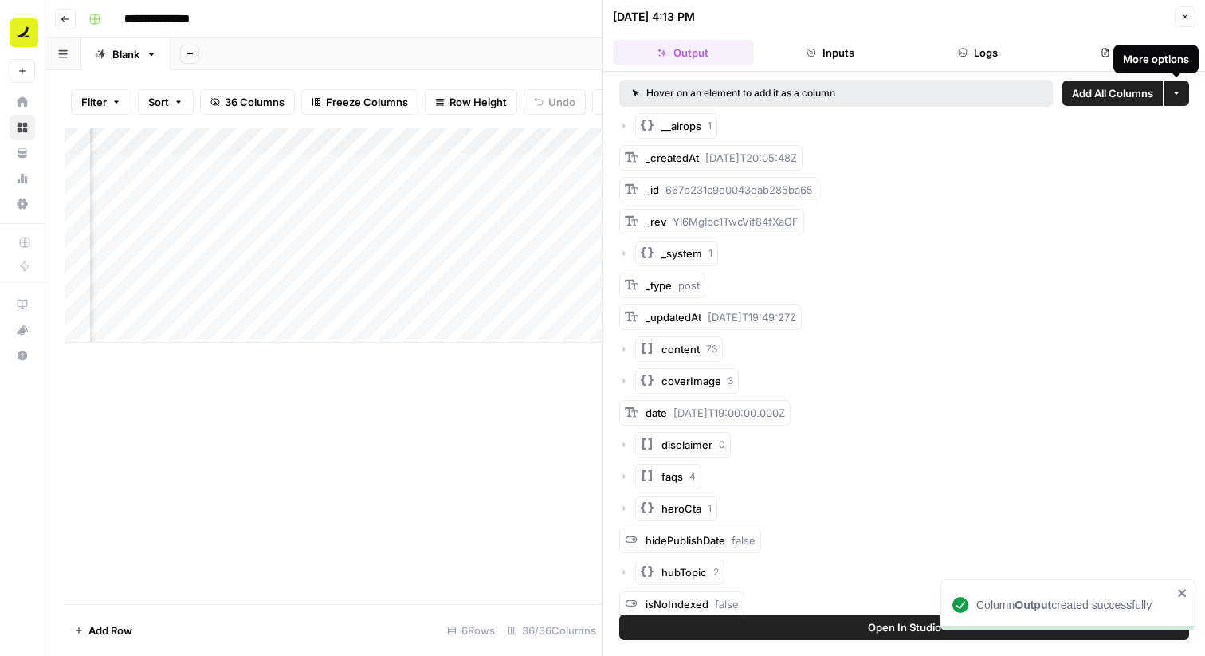
scroll to position [0, 932]
click at [1192, 14] on button "Close" at bounding box center [1185, 16] width 21 height 21
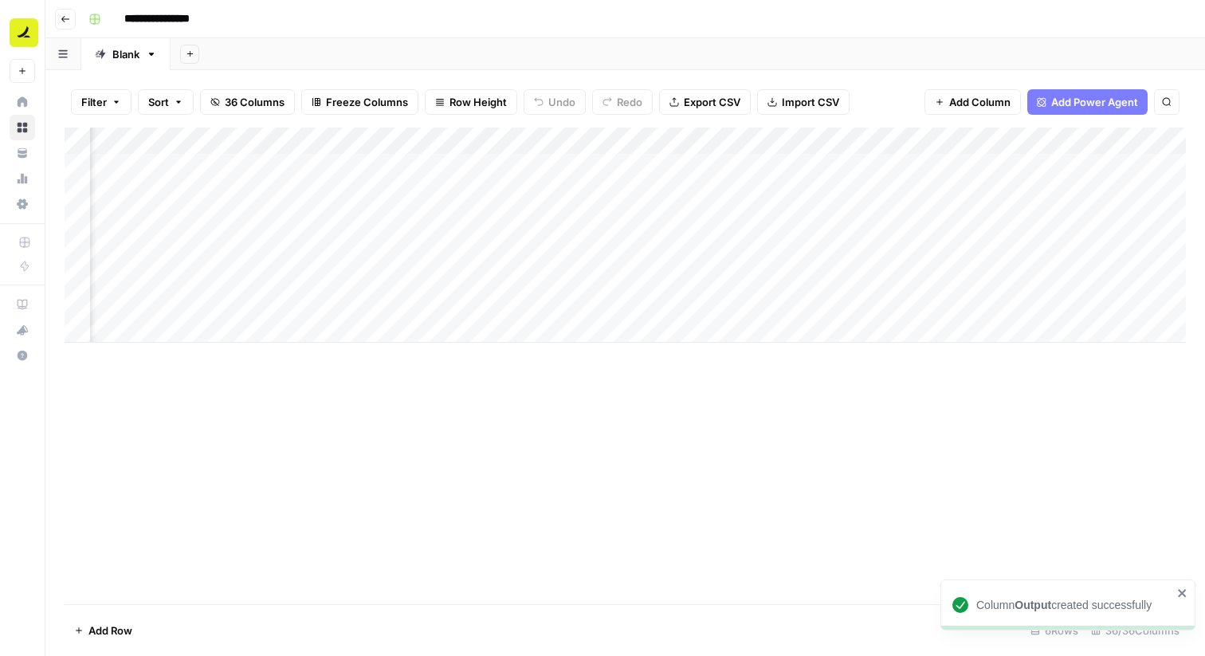
click at [513, 141] on div "Add Column" at bounding box center [626, 235] width 1122 height 215
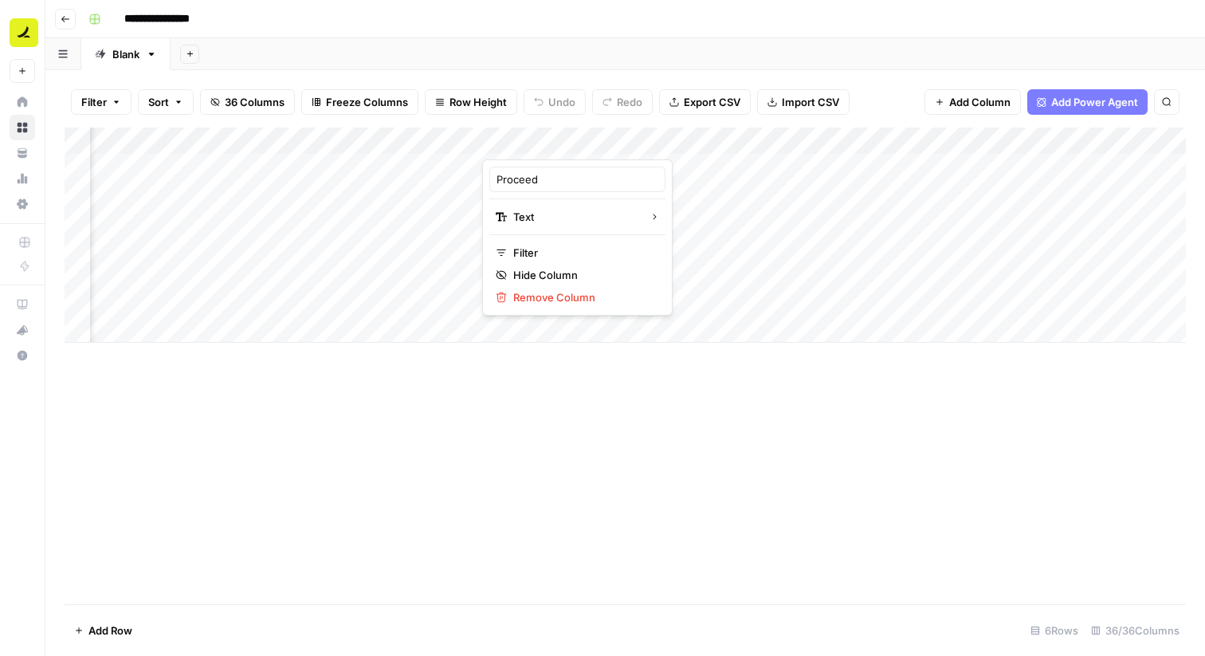
click at [681, 176] on div "Add Column" at bounding box center [626, 235] width 1122 height 215
click at [552, 143] on div "Add Column" at bounding box center [626, 235] width 1122 height 215
click at [605, 128] on div "Add Column" at bounding box center [626, 235] width 1122 height 215
click at [814, 352] on div "Add Column" at bounding box center [626, 366] width 1122 height 477
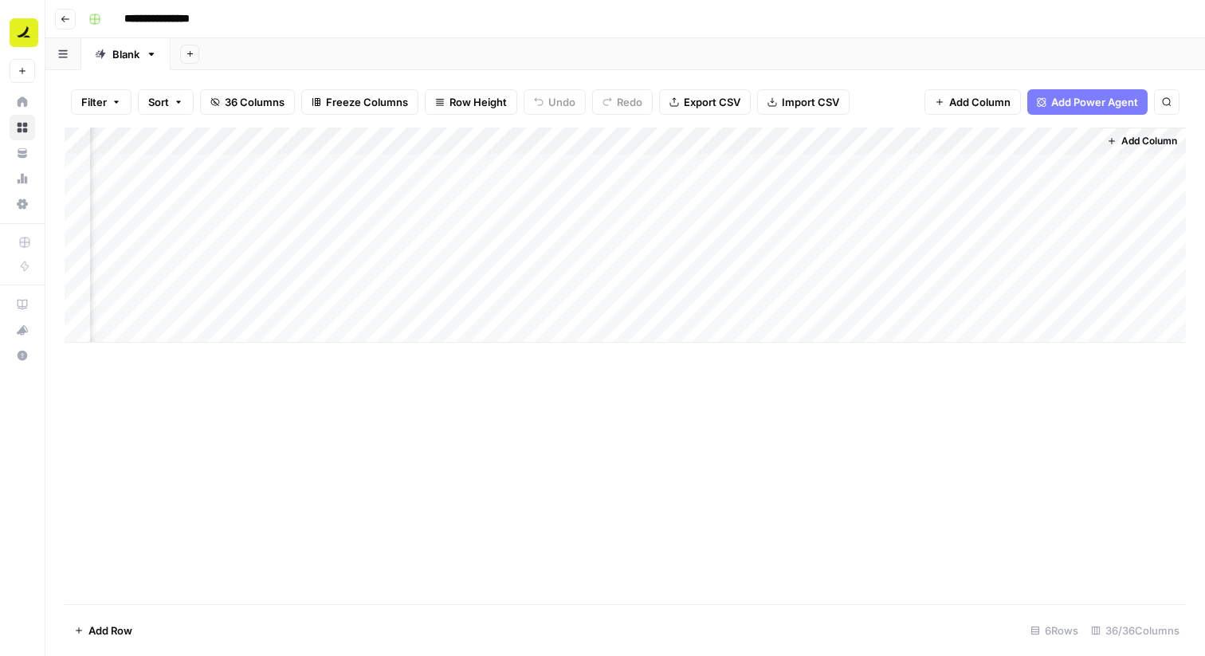
click at [995, 136] on div "Add Column" at bounding box center [626, 235] width 1122 height 215
click at [1005, 296] on span "Remove Column" at bounding box center [1053, 297] width 139 height 16
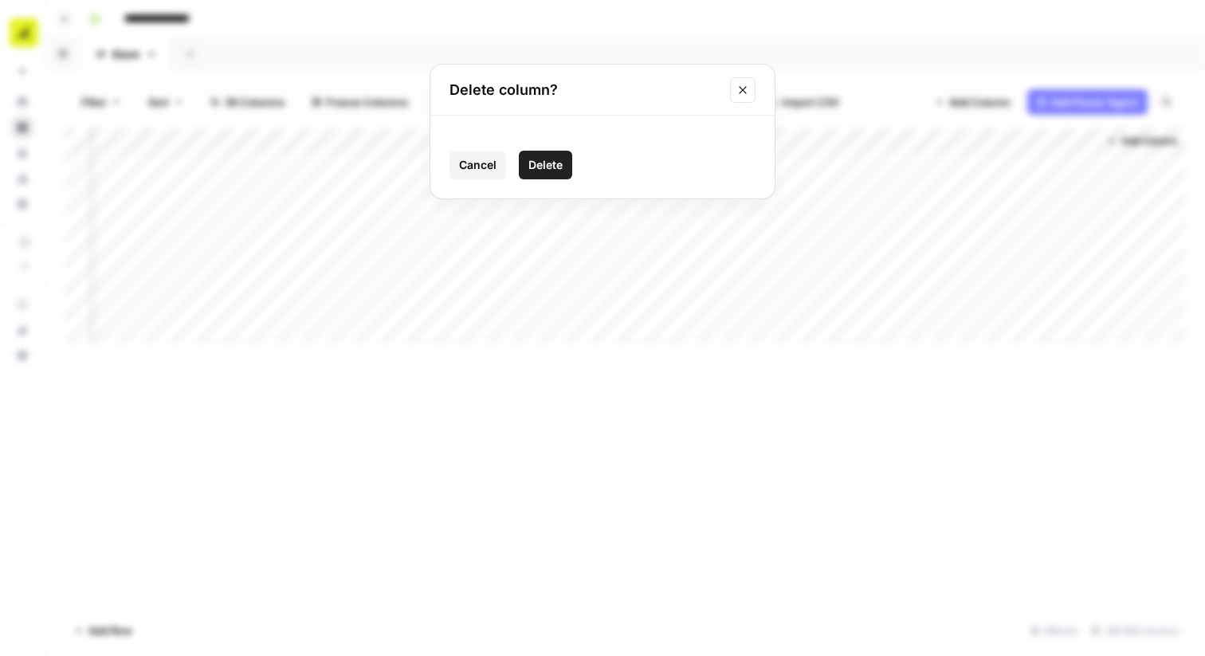
click at [551, 159] on span "Delete" at bounding box center [545, 165] width 34 height 16
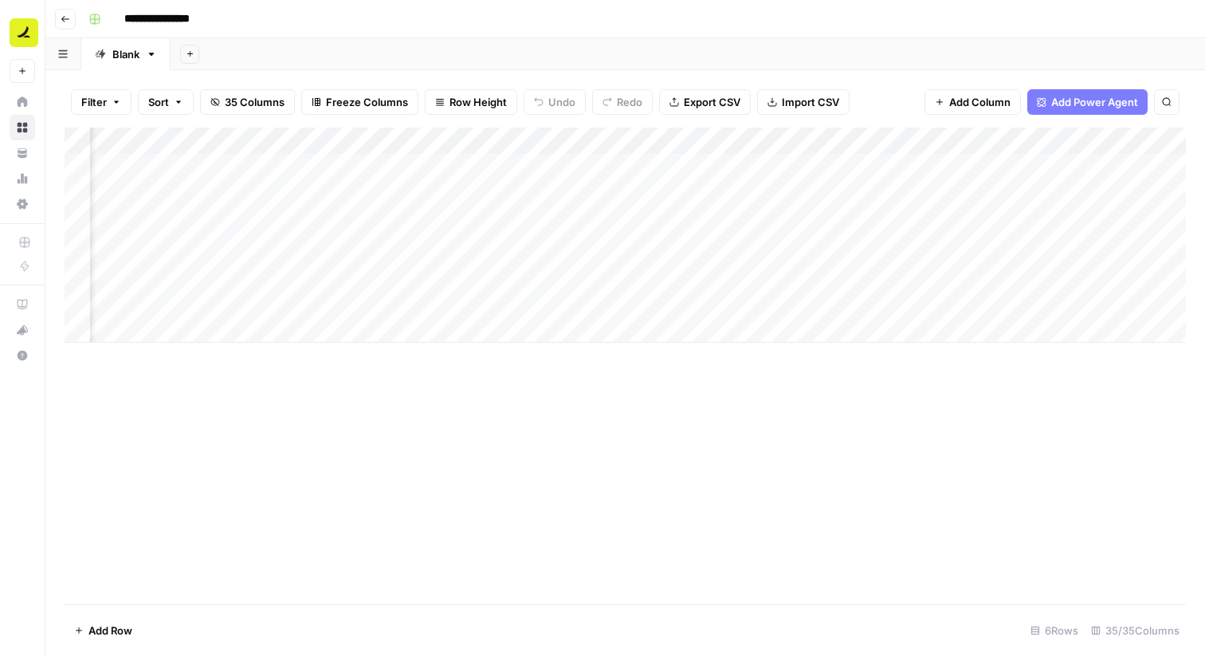
scroll to position [0, 892]
click at [886, 140] on div "Add Column" at bounding box center [626, 235] width 1122 height 215
click at [789, 303] on span "Remove Column" at bounding box center [854, 297] width 139 height 16
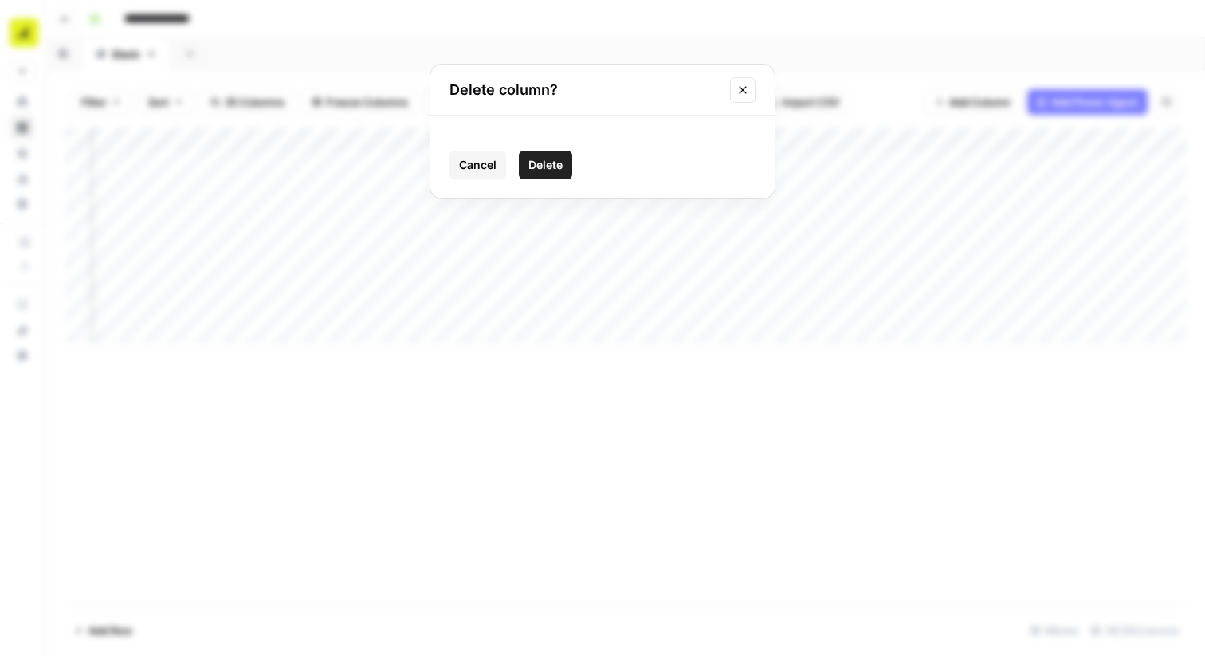
click at [552, 171] on span "Delete" at bounding box center [545, 165] width 34 height 16
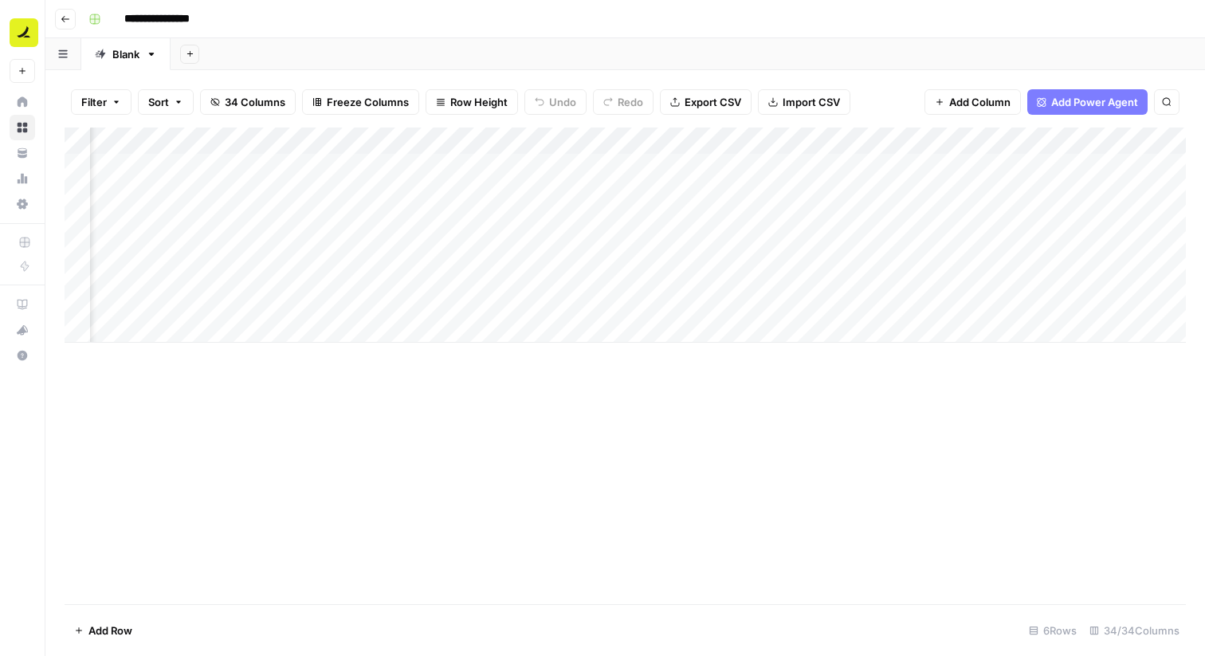
click at [744, 142] on div "Add Column" at bounding box center [626, 235] width 1122 height 215
click at [666, 297] on span "Remove Column" at bounding box center [711, 297] width 139 height 16
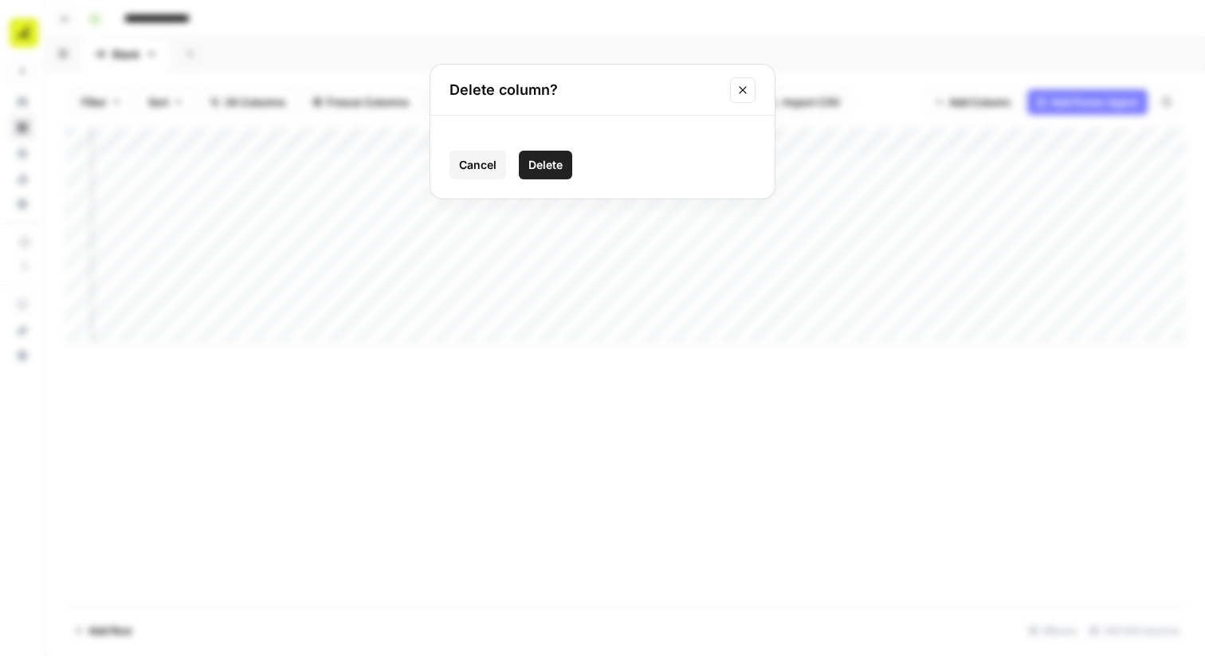
click at [560, 163] on span "Delete" at bounding box center [545, 165] width 34 height 16
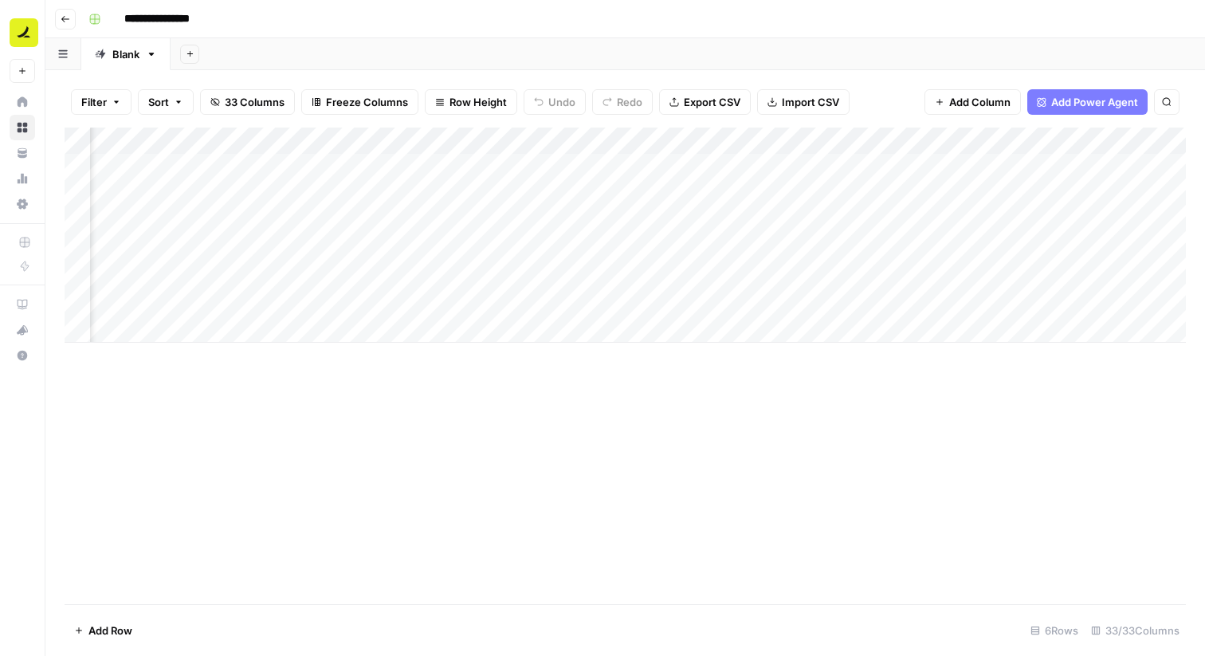
click at [744, 143] on div "Add Column" at bounding box center [626, 235] width 1122 height 215
click at [653, 298] on span "Remove Column" at bounding box center [711, 297] width 139 height 16
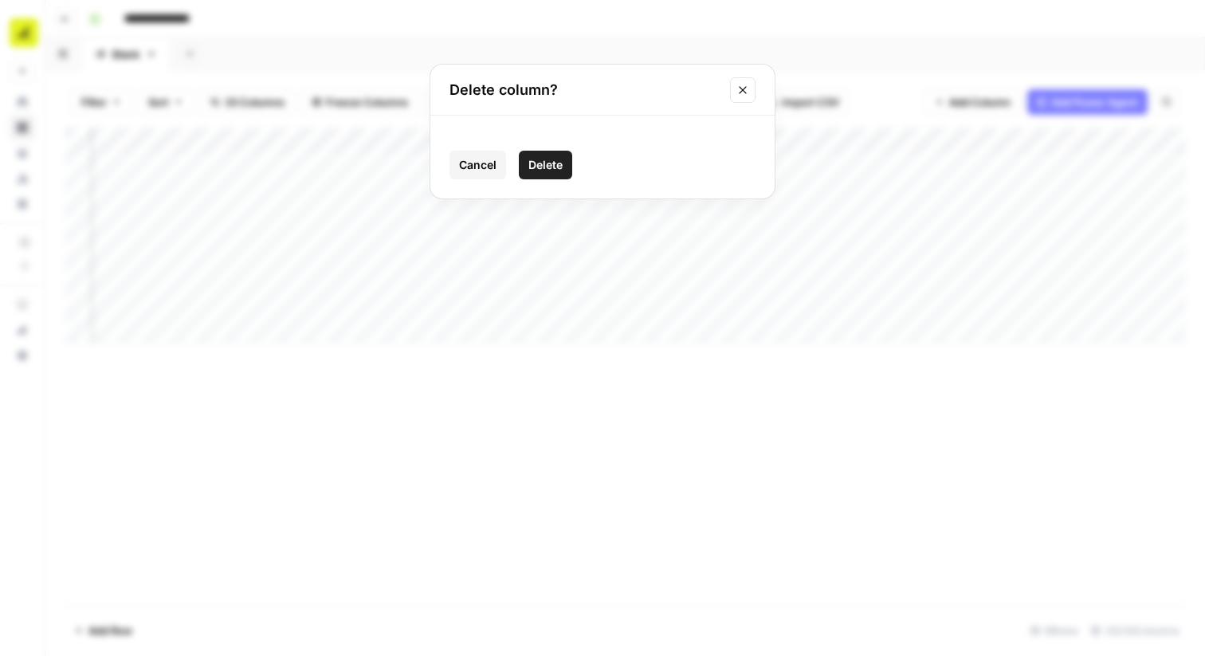
click at [553, 163] on span "Delete" at bounding box center [545, 165] width 34 height 16
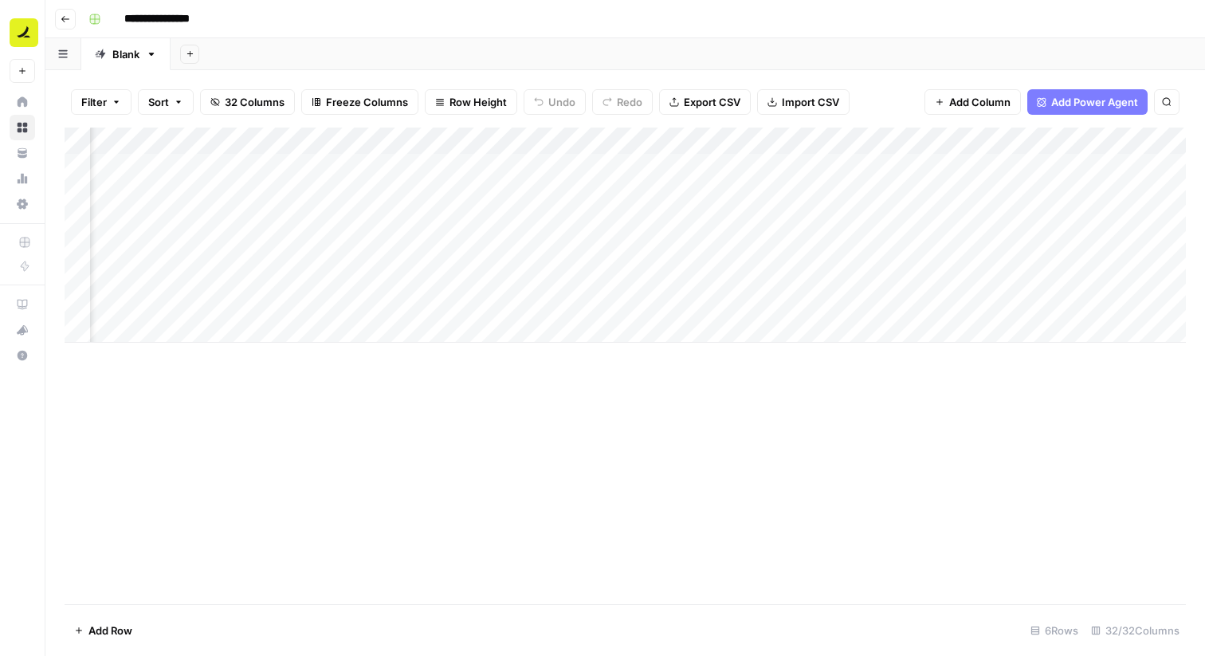
click at [740, 137] on div "Add Column" at bounding box center [626, 235] width 1122 height 215
click at [657, 305] on button "Remove Column" at bounding box center [706, 297] width 176 height 22
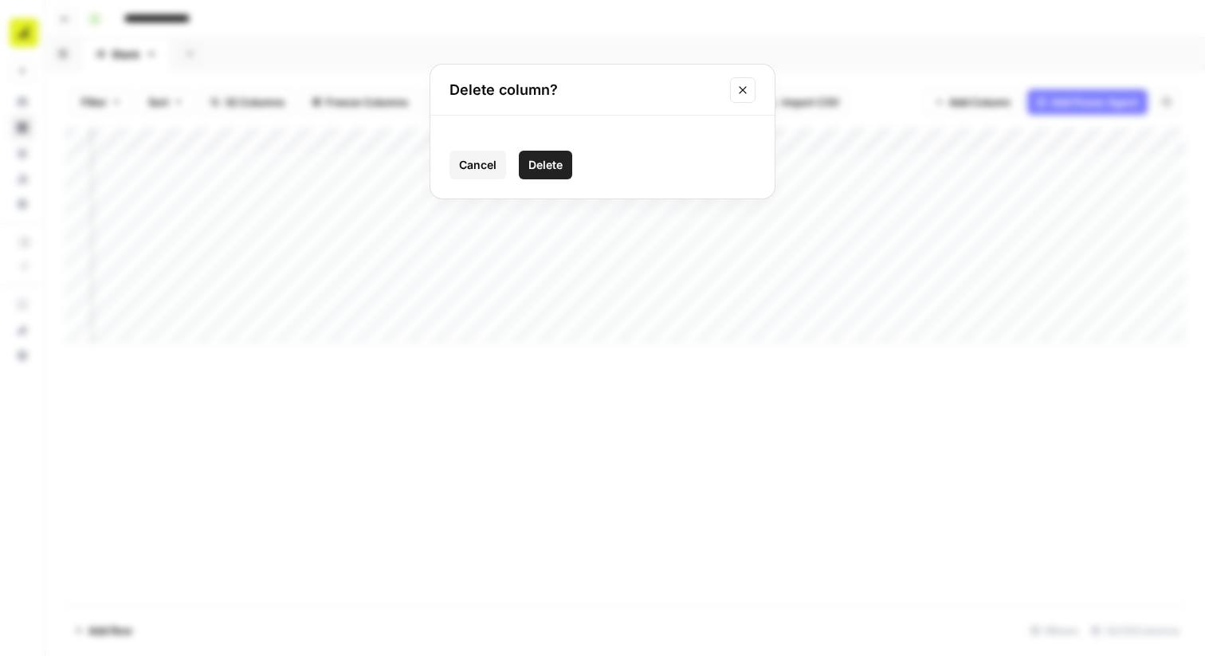
click at [545, 160] on span "Delete" at bounding box center [545, 165] width 34 height 16
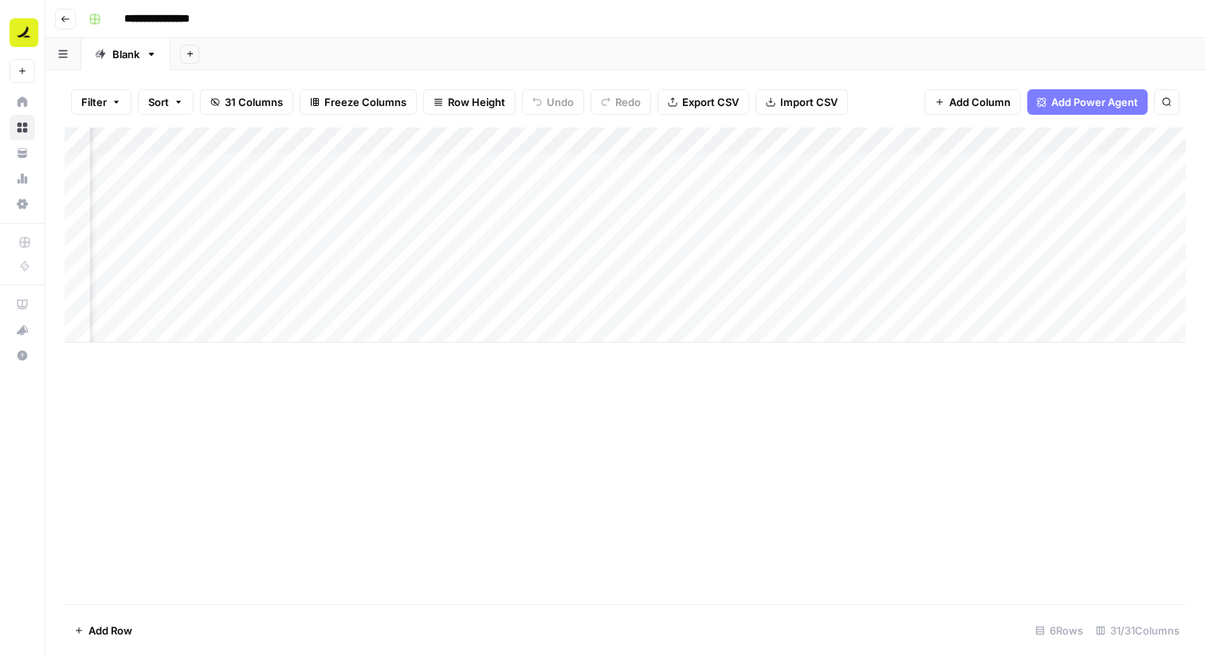
click at [740, 141] on div "Add Column" at bounding box center [626, 235] width 1122 height 215
click at [674, 297] on span "Remove Column" at bounding box center [711, 297] width 139 height 16
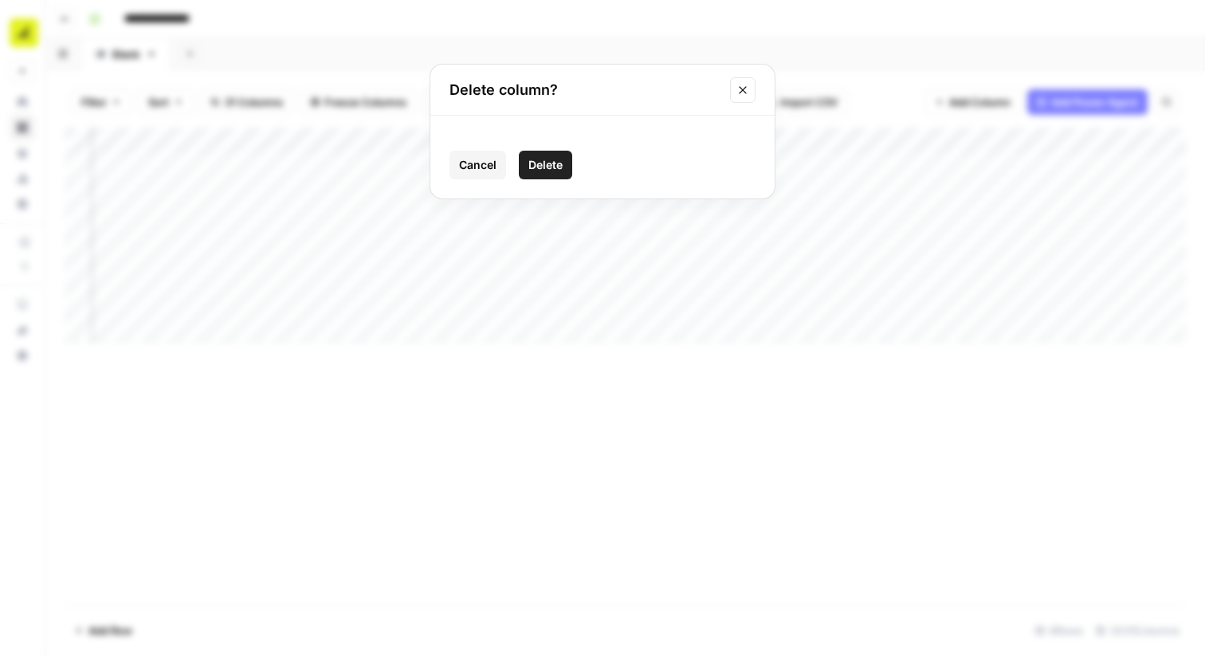
click at [536, 170] on span "Delete" at bounding box center [545, 165] width 34 height 16
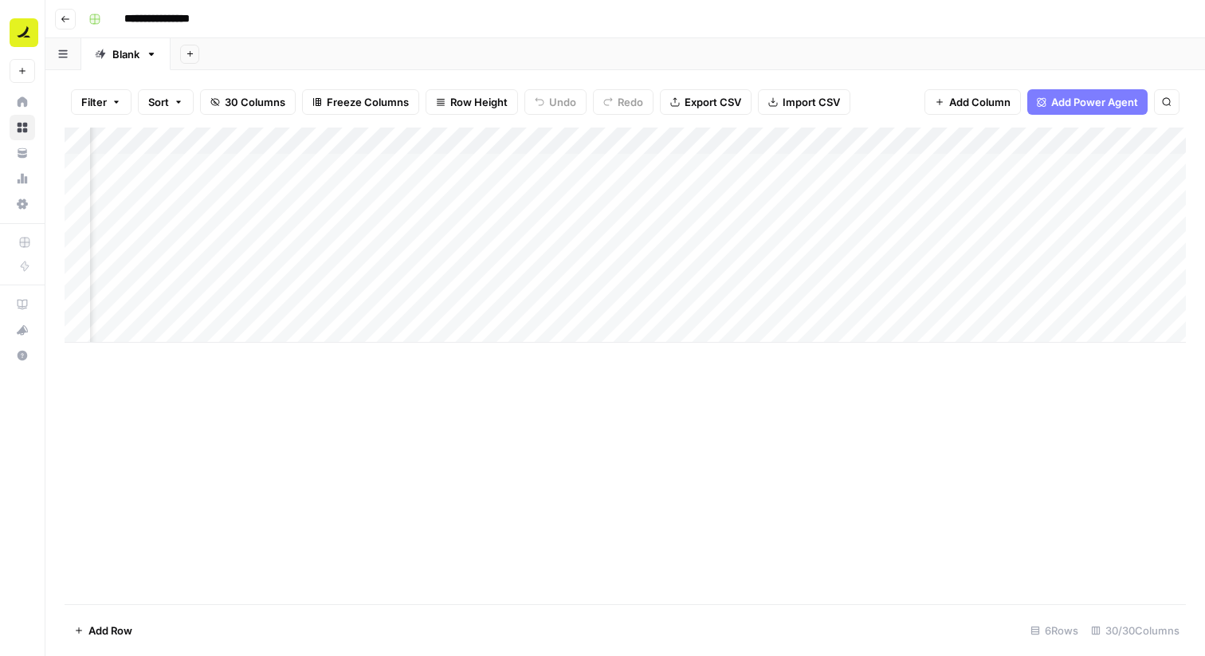
click at [740, 143] on div "Add Column" at bounding box center [626, 235] width 1122 height 215
click at [691, 300] on span "Remove Column" at bounding box center [711, 297] width 139 height 16
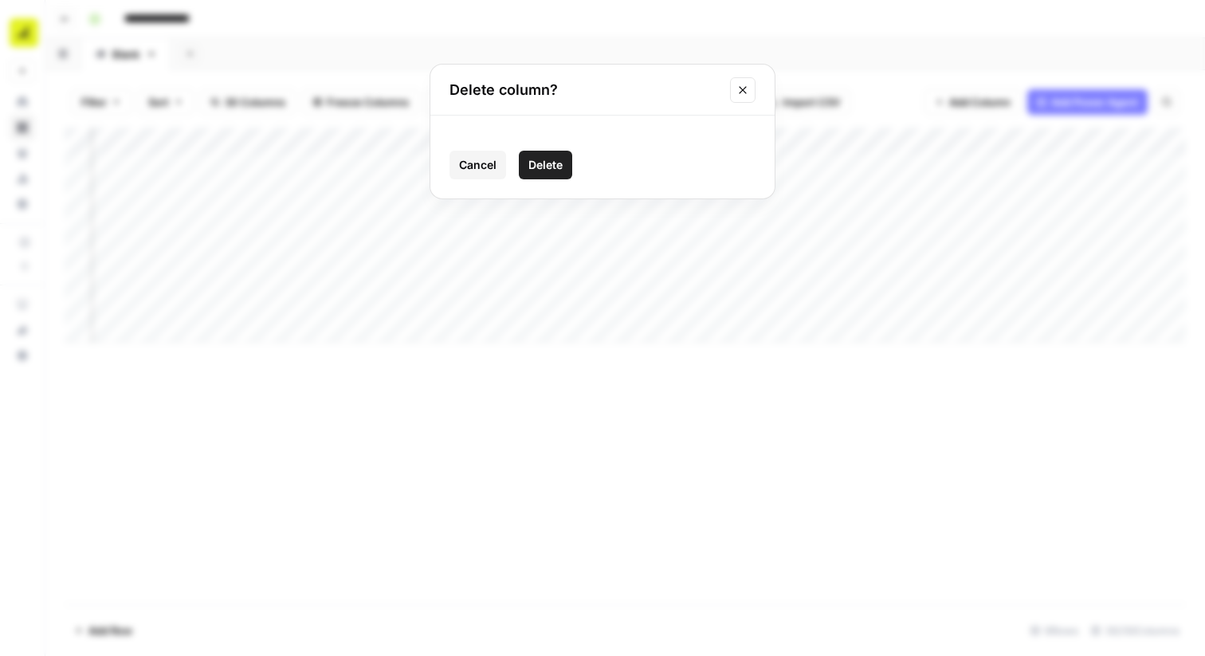
click at [564, 168] on button "Delete" at bounding box center [545, 165] width 53 height 29
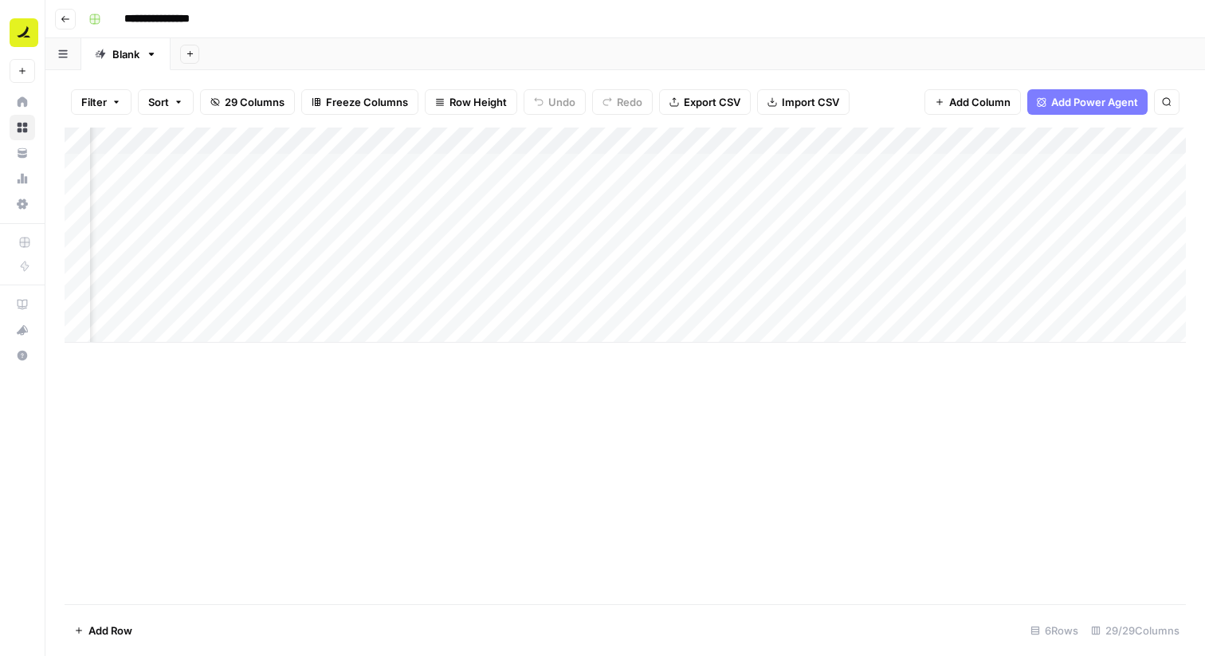
click at [743, 143] on div "Add Column" at bounding box center [626, 235] width 1122 height 215
click at [686, 302] on span "Remove Column" at bounding box center [711, 297] width 139 height 16
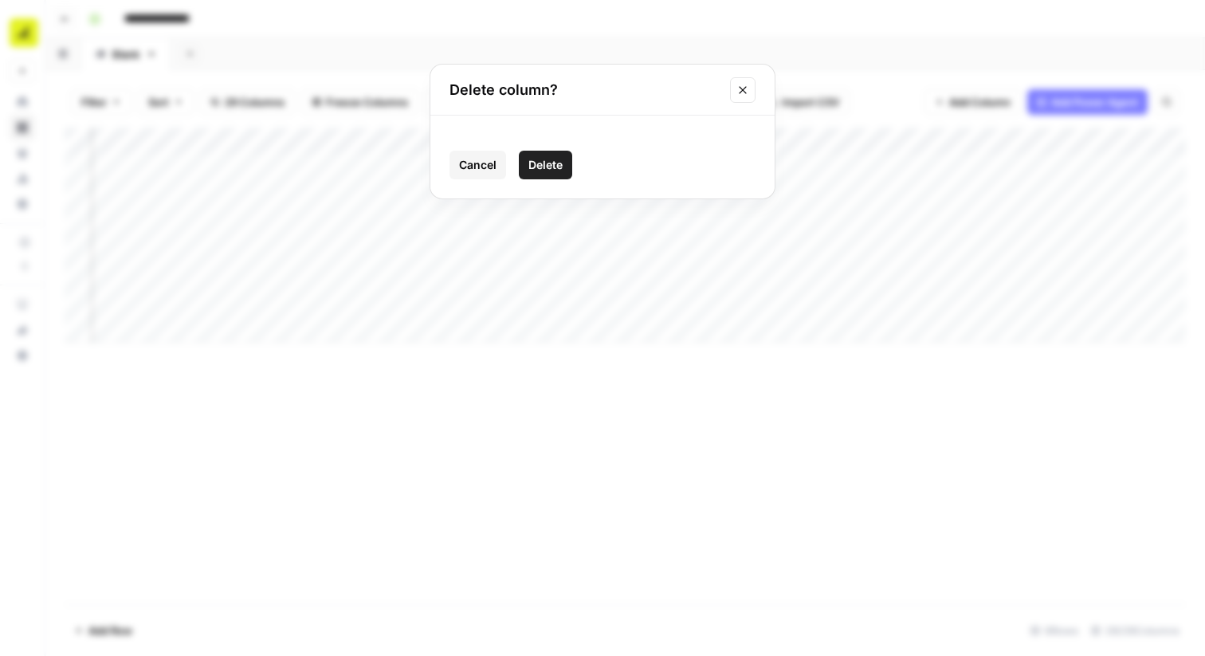
click at [570, 163] on button "Delete" at bounding box center [545, 165] width 53 height 29
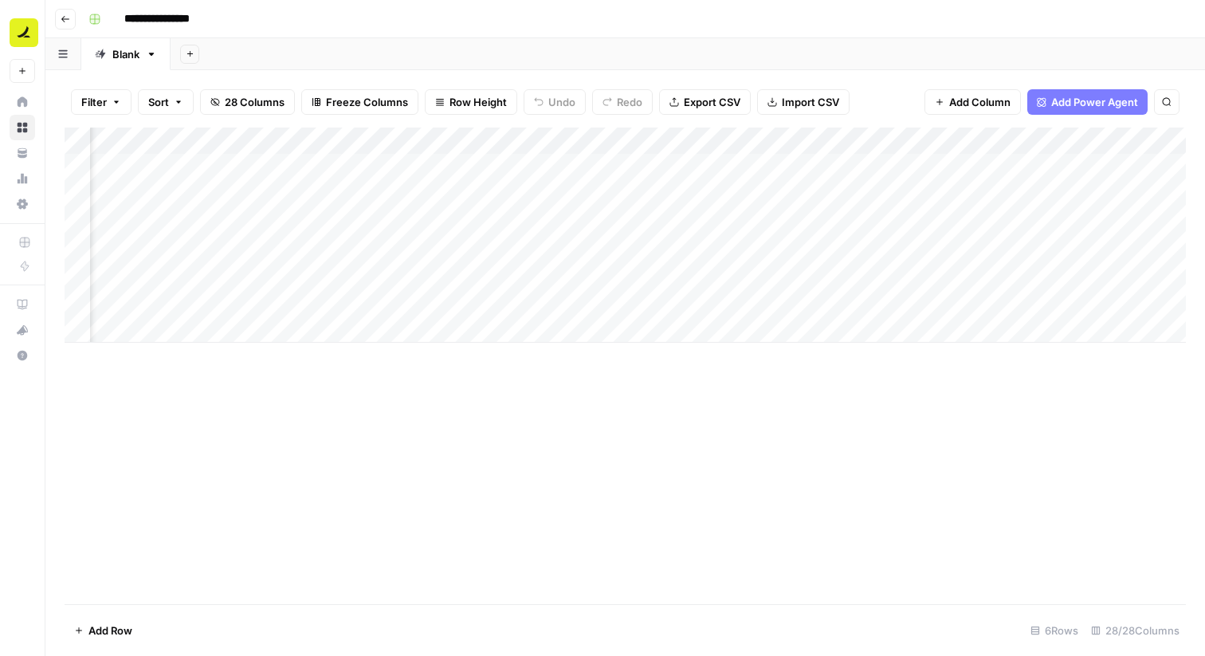
click at [742, 143] on div "Add Column" at bounding box center [626, 235] width 1122 height 215
click at [685, 303] on span "Remove Column" at bounding box center [711, 297] width 139 height 16
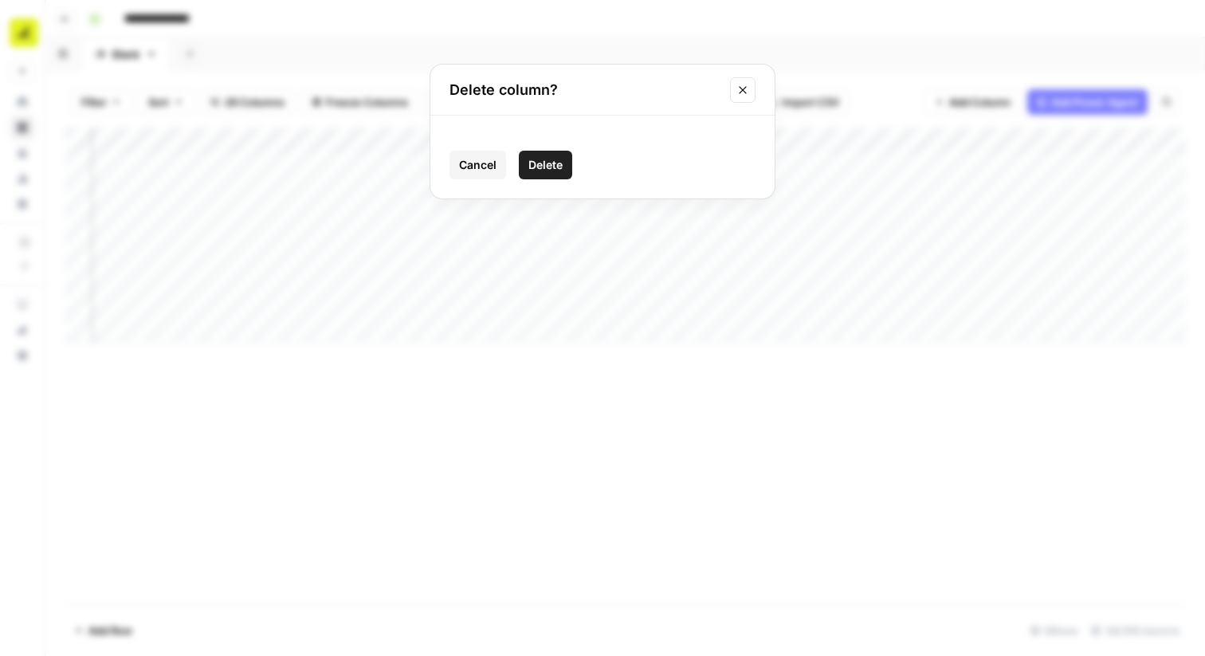
click at [557, 167] on span "Delete" at bounding box center [545, 165] width 34 height 16
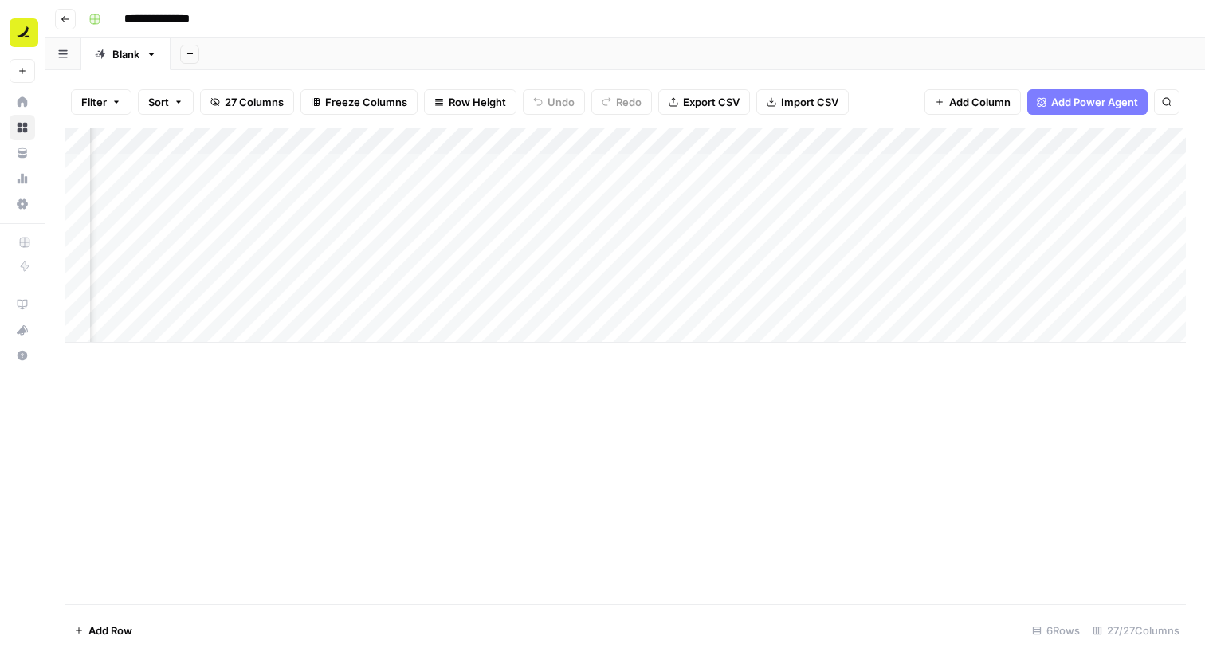
click at [738, 140] on div "Add Column" at bounding box center [626, 235] width 1122 height 215
click at [677, 301] on span "Remove Column" at bounding box center [711, 297] width 139 height 16
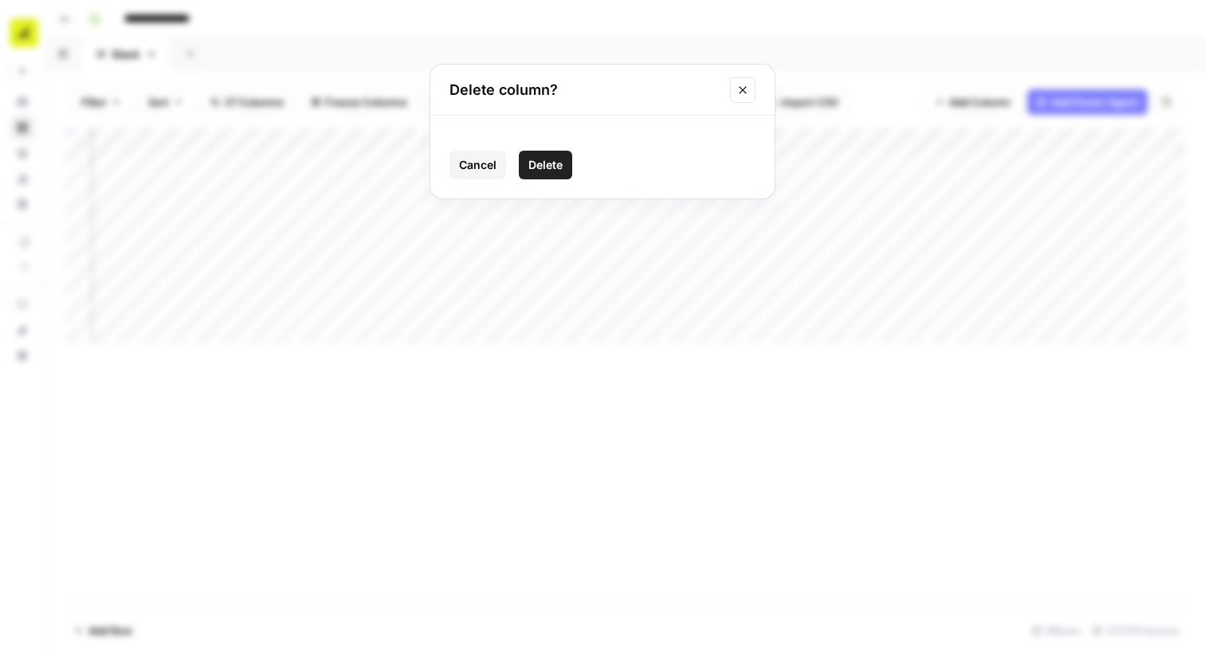
click at [555, 163] on span "Delete" at bounding box center [545, 165] width 34 height 16
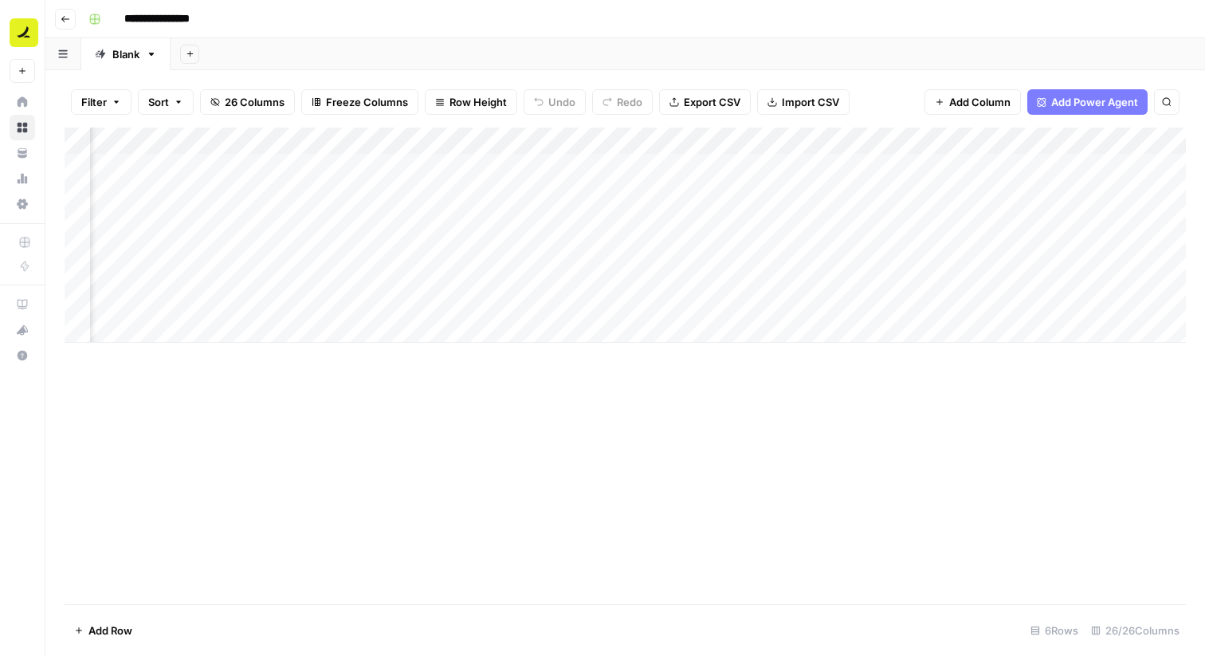
click at [737, 143] on div "Add Column" at bounding box center [626, 235] width 1122 height 215
click at [685, 297] on span "Remove Column" at bounding box center [711, 297] width 139 height 16
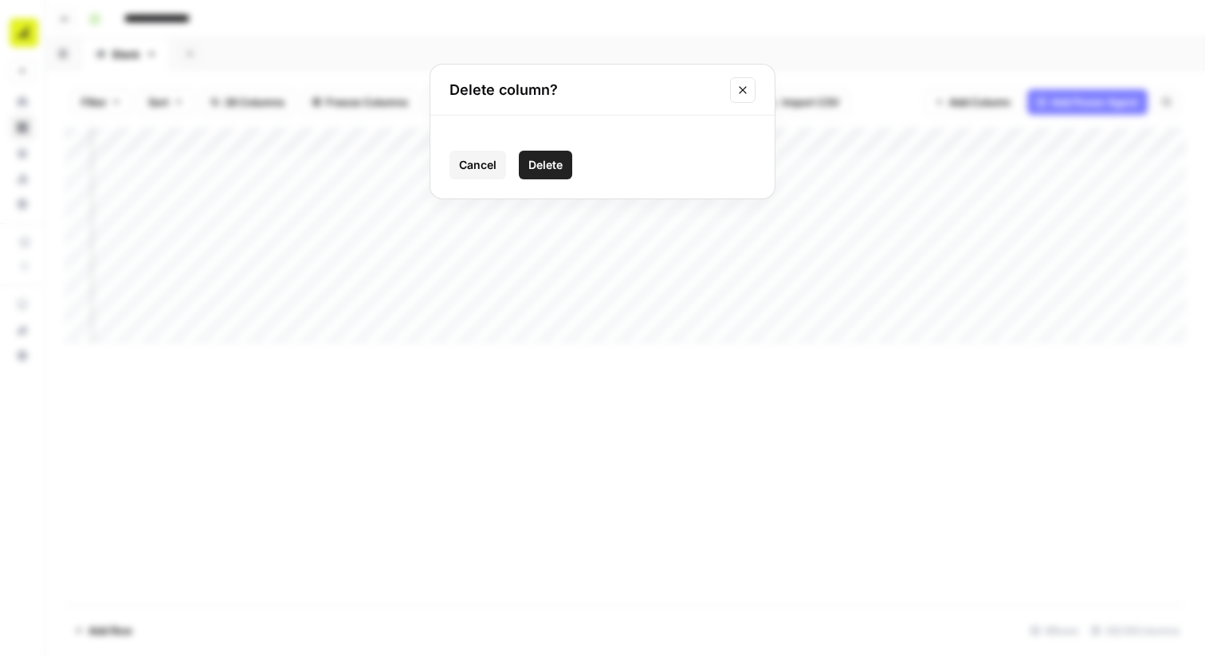
click at [537, 162] on span "Delete" at bounding box center [545, 165] width 34 height 16
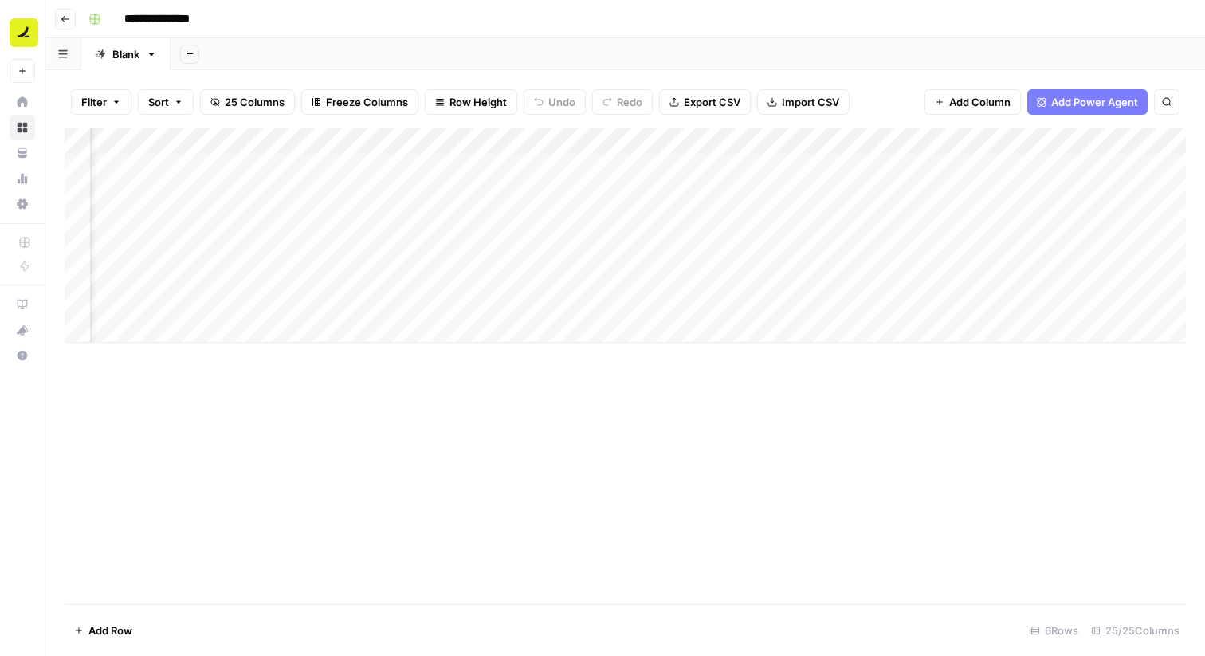
click at [741, 142] on div "Add Column" at bounding box center [626, 235] width 1122 height 215
click at [696, 297] on span "Remove Column" at bounding box center [711, 297] width 139 height 16
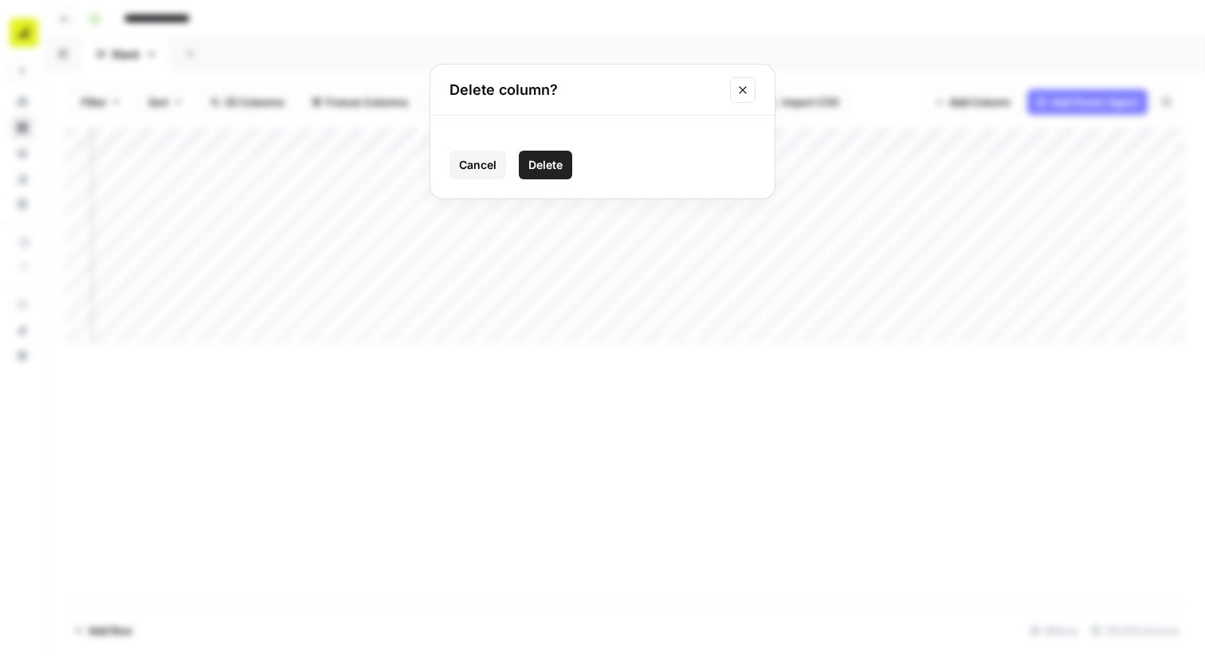
click at [545, 165] on span "Delete" at bounding box center [545, 165] width 34 height 16
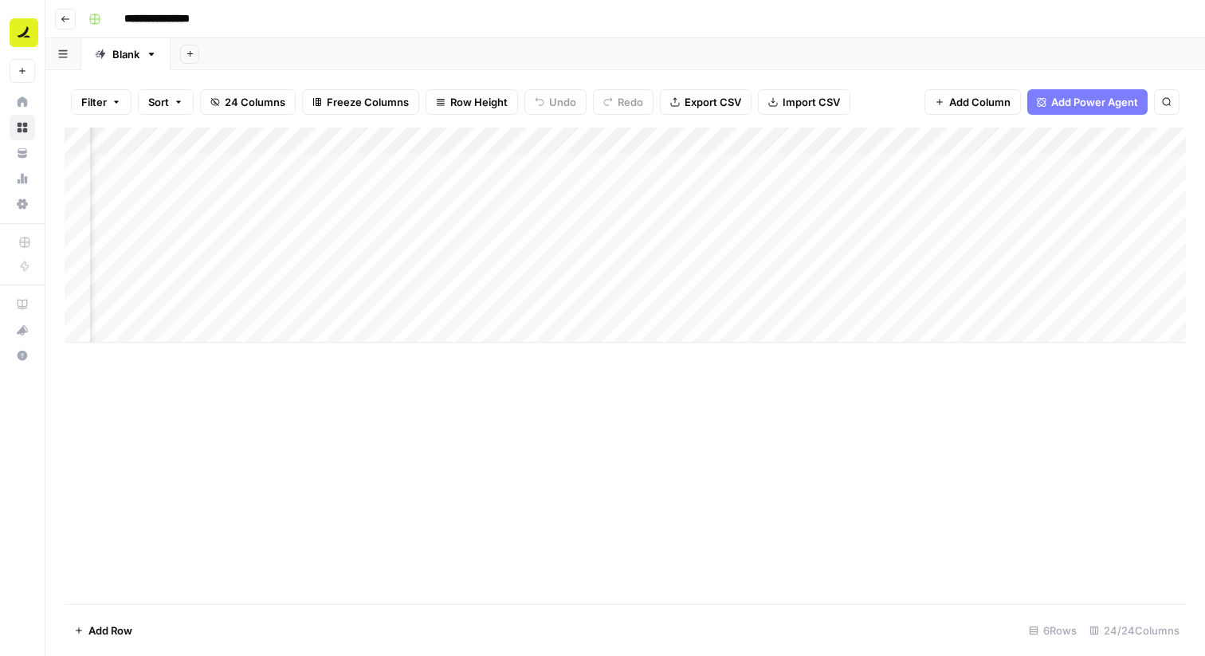
click at [886, 141] on div "Add Column" at bounding box center [626, 235] width 1122 height 215
click at [810, 301] on span "Remove Column" at bounding box center [854, 297] width 139 height 16
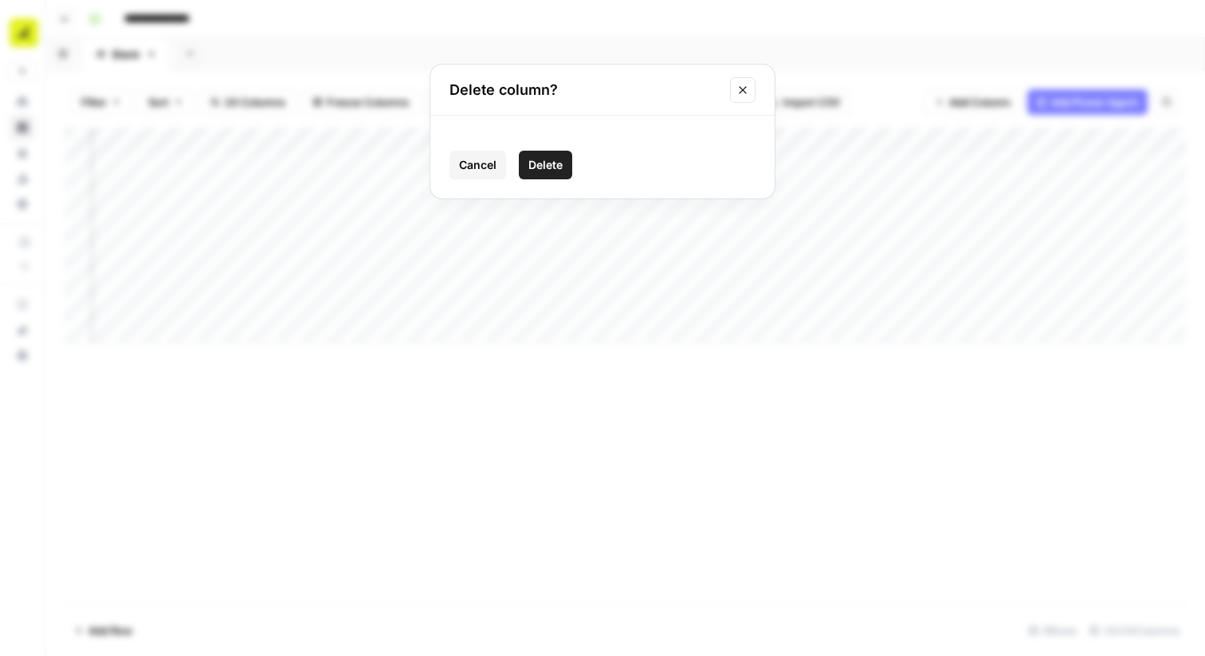
click at [554, 173] on button "Delete" at bounding box center [545, 165] width 53 height 29
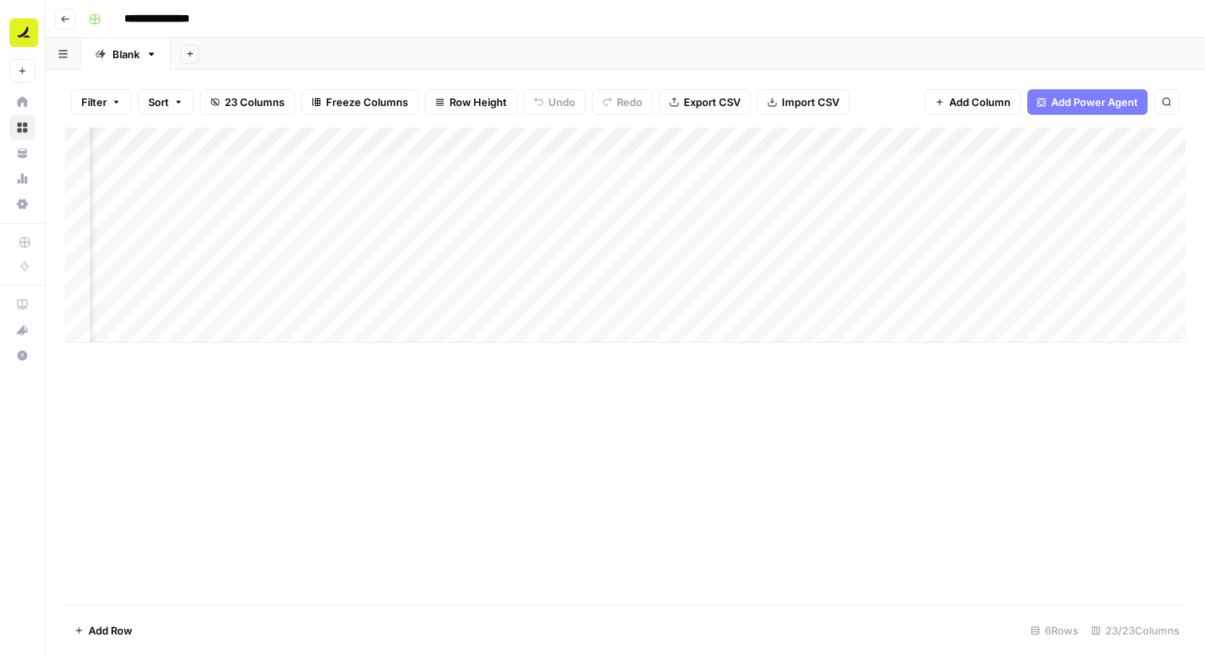
click at [885, 139] on div "Add Column" at bounding box center [626, 235] width 1122 height 215
click at [840, 297] on span "Remove Column" at bounding box center [854, 297] width 139 height 16
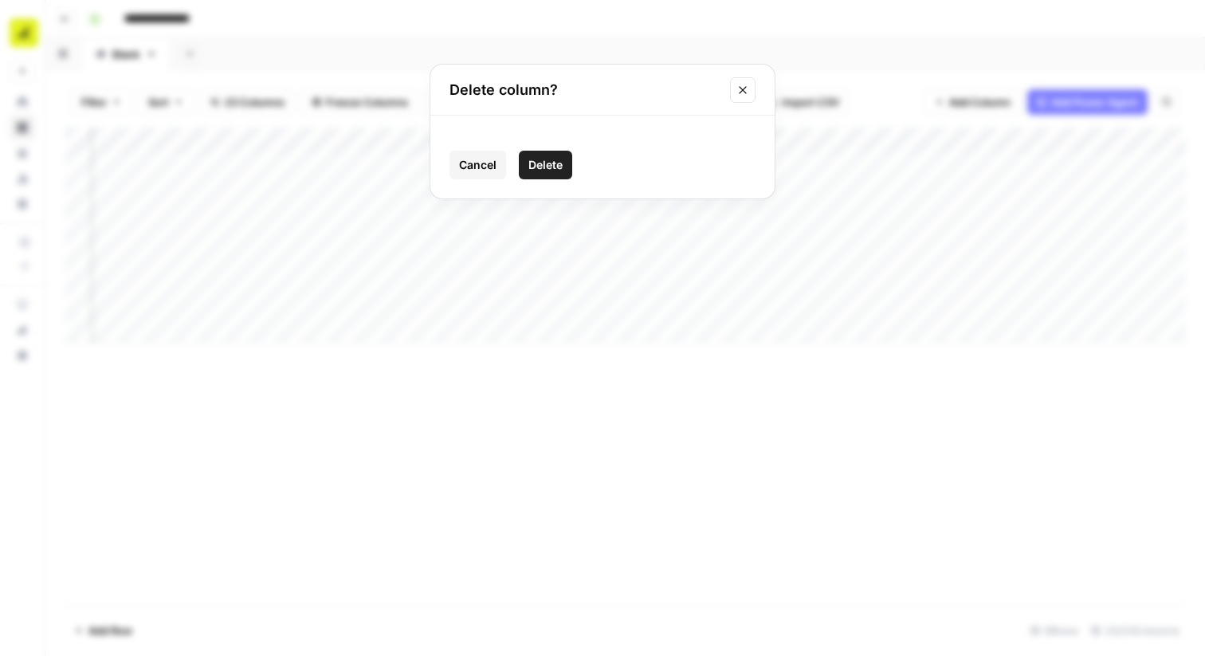
click at [553, 170] on span "Delete" at bounding box center [545, 165] width 34 height 16
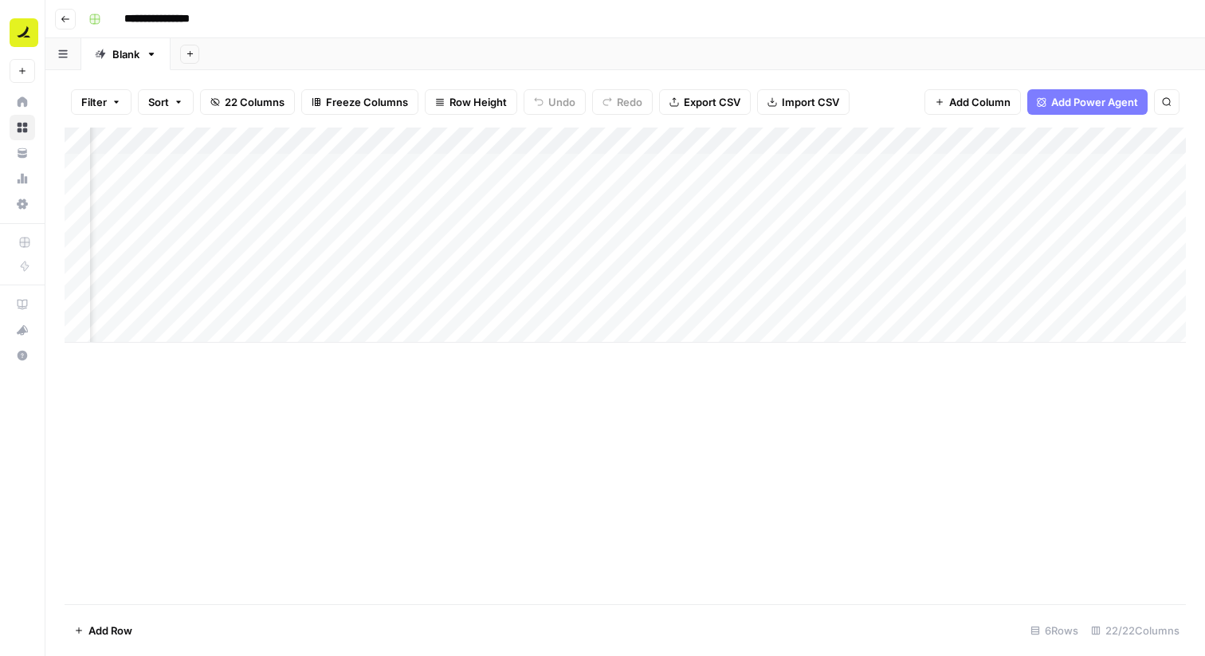
click at [887, 145] on div "Add Column" at bounding box center [626, 235] width 1122 height 215
click at [812, 295] on span "Remove Column" at bounding box center [854, 297] width 139 height 16
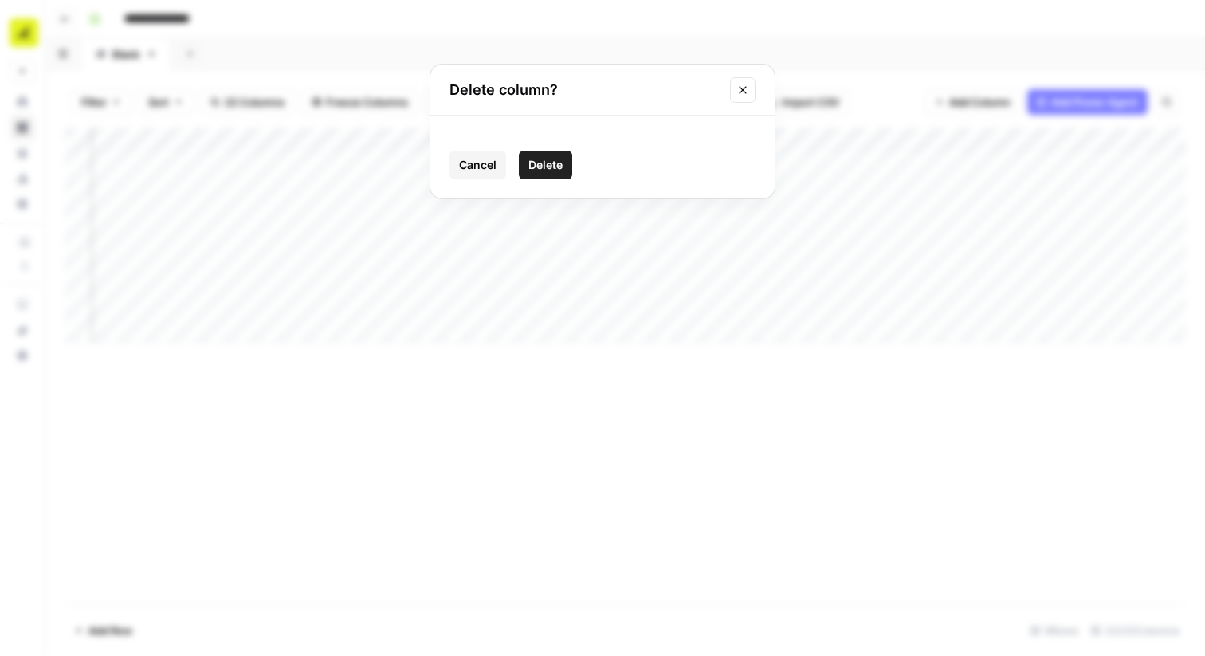
click at [567, 163] on button "Delete" at bounding box center [545, 165] width 53 height 29
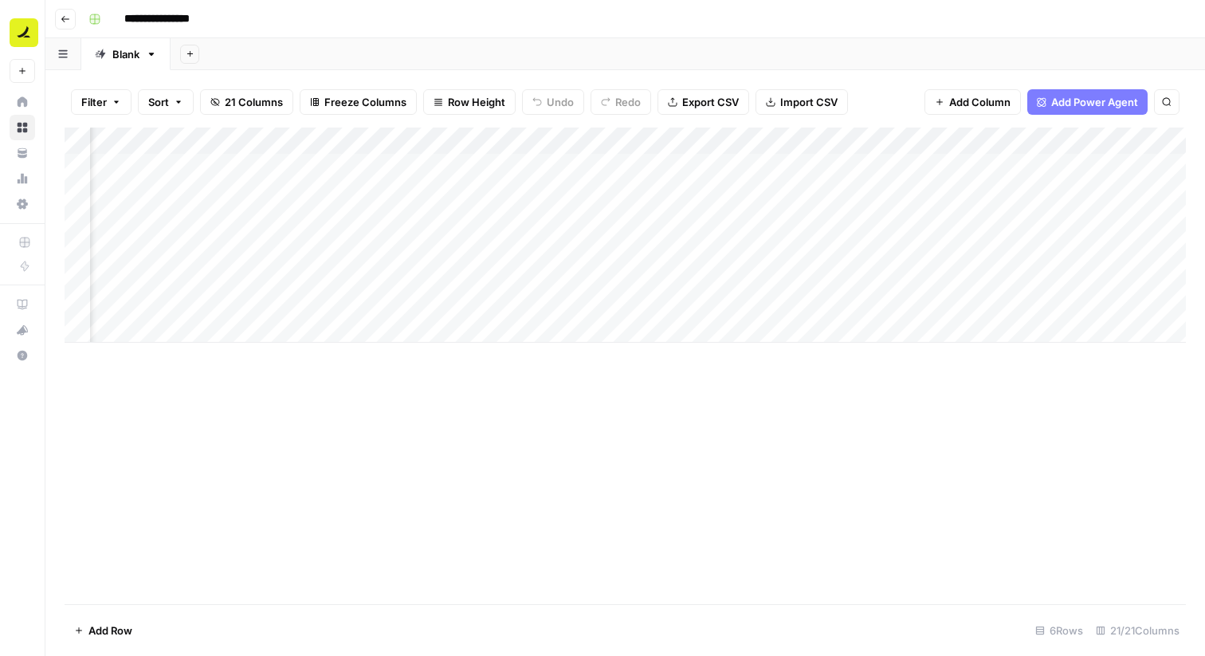
click at [887, 141] on div "Add Column" at bounding box center [626, 235] width 1122 height 215
click at [824, 293] on span "Remove Column" at bounding box center [854, 297] width 139 height 16
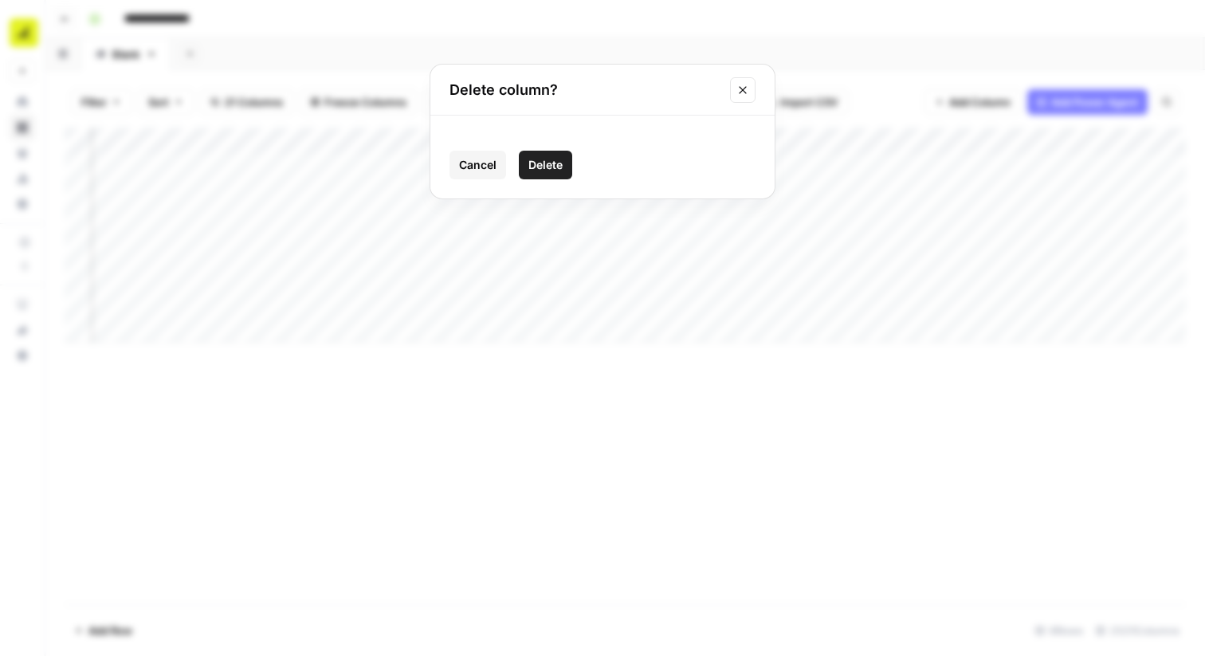
click at [552, 160] on span "Delete" at bounding box center [545, 165] width 34 height 16
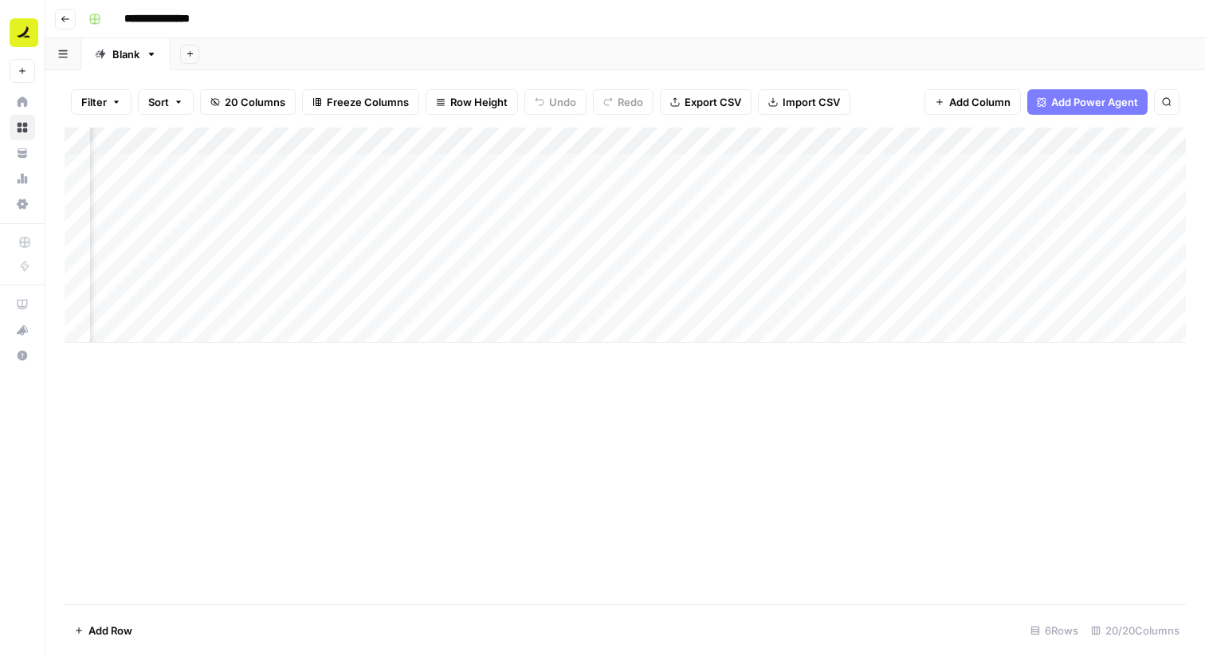
click at [885, 143] on div "Add Column" at bounding box center [626, 235] width 1122 height 215
click at [827, 302] on span "Remove Column" at bounding box center [854, 297] width 139 height 16
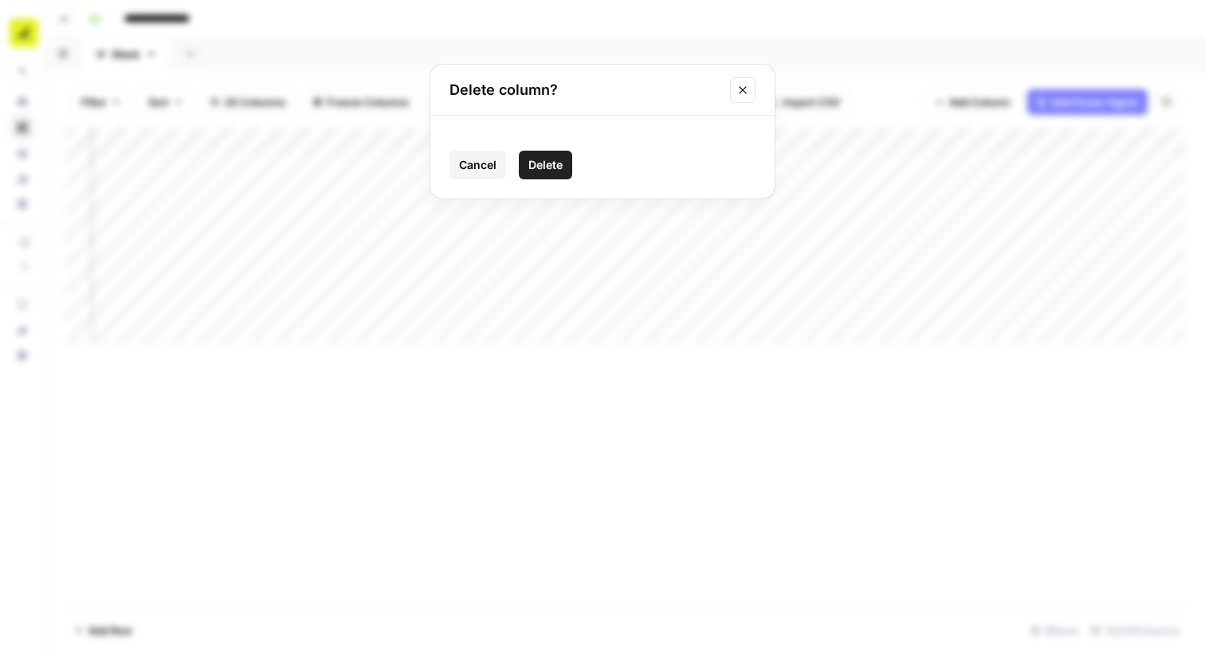
click at [827, 302] on div "Delete column? Cancel Delete" at bounding box center [602, 328] width 1205 height 656
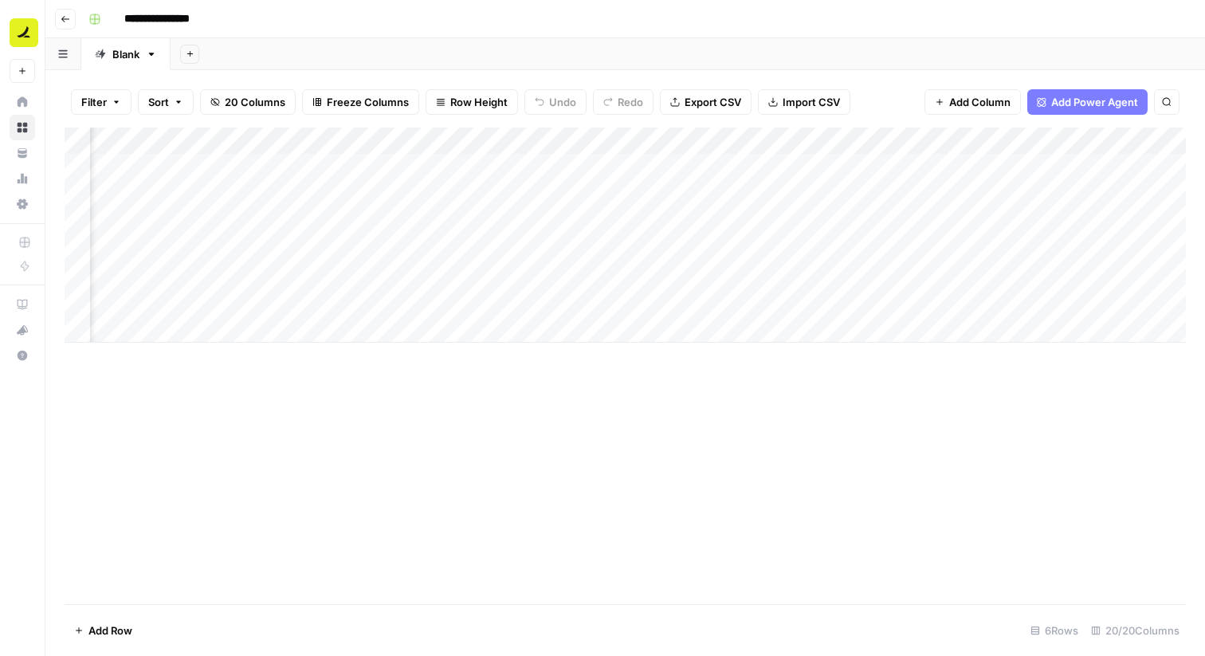
click at [885, 142] on div "Add Column" at bounding box center [626, 235] width 1122 height 215
click at [809, 298] on span "Remove Column" at bounding box center [854, 297] width 139 height 16
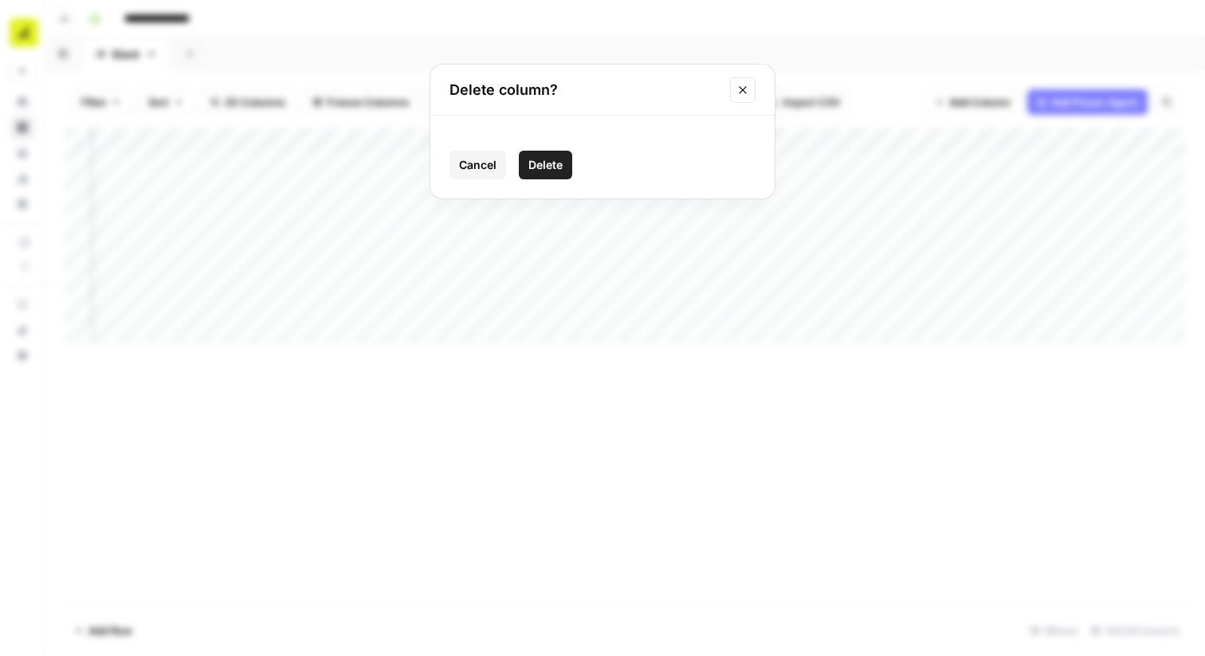
click at [544, 161] on span "Delete" at bounding box center [545, 165] width 34 height 16
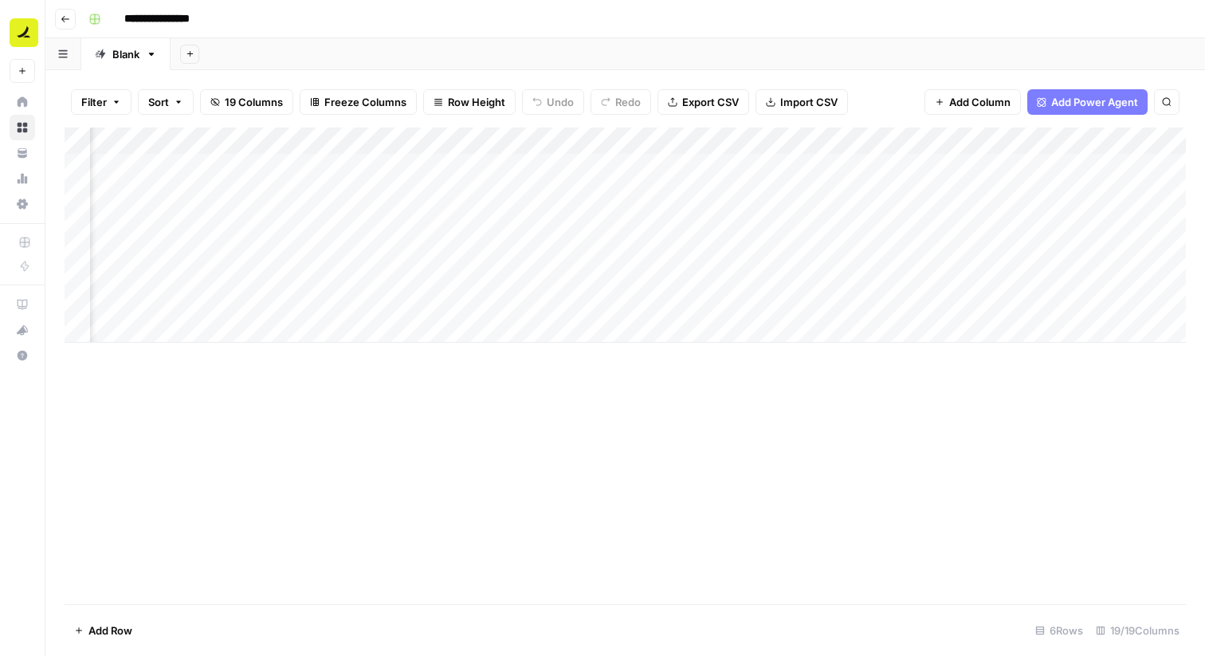
click at [890, 139] on div "Add Column" at bounding box center [626, 235] width 1122 height 215
click at [839, 290] on span "Remove Column" at bounding box center [854, 297] width 139 height 16
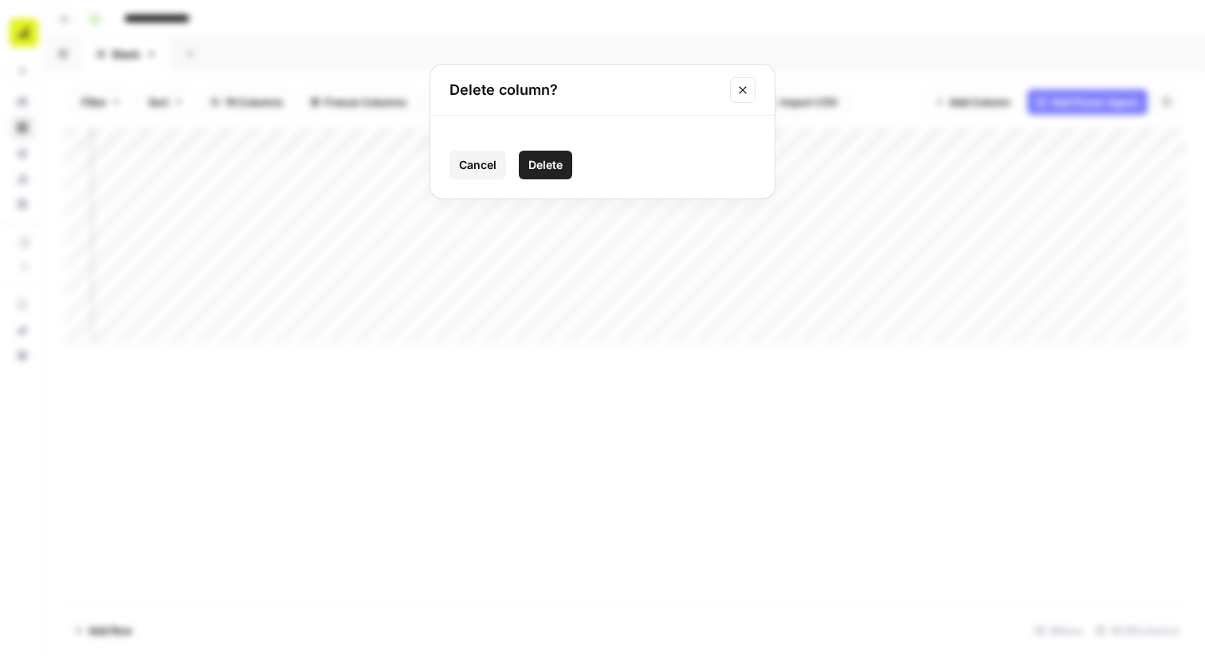
click at [544, 166] on span "Delete" at bounding box center [545, 165] width 34 height 16
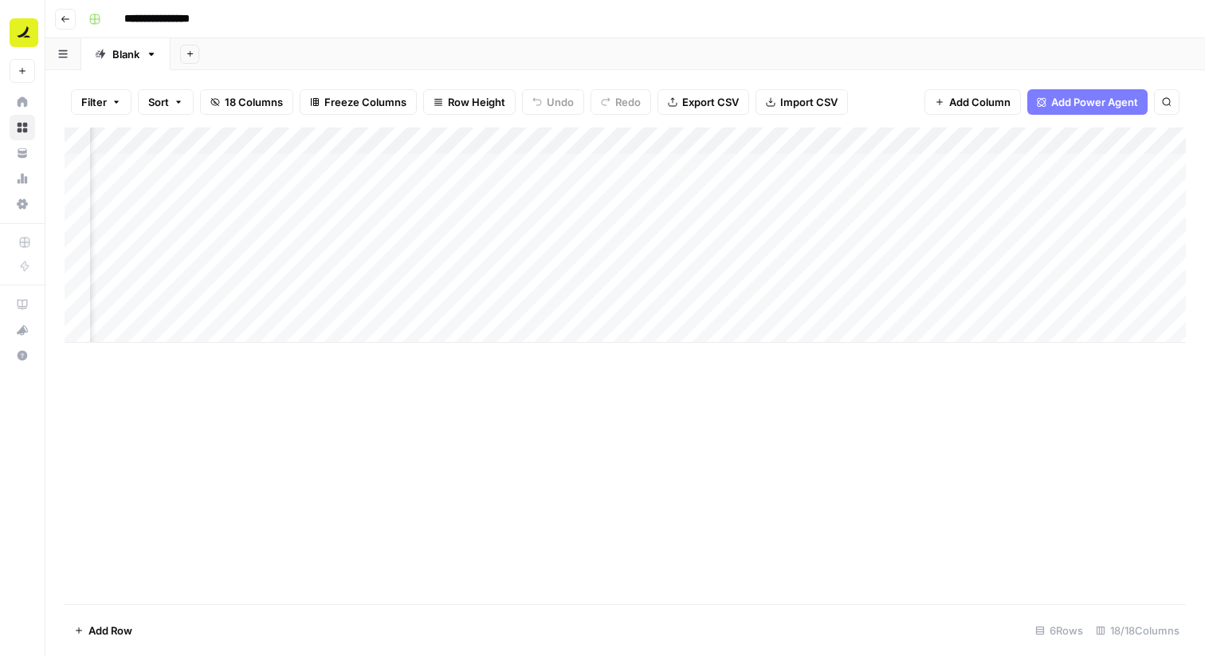
click at [886, 140] on div "Add Column" at bounding box center [626, 235] width 1122 height 215
click at [817, 293] on span "Remove Column" at bounding box center [854, 297] width 139 height 16
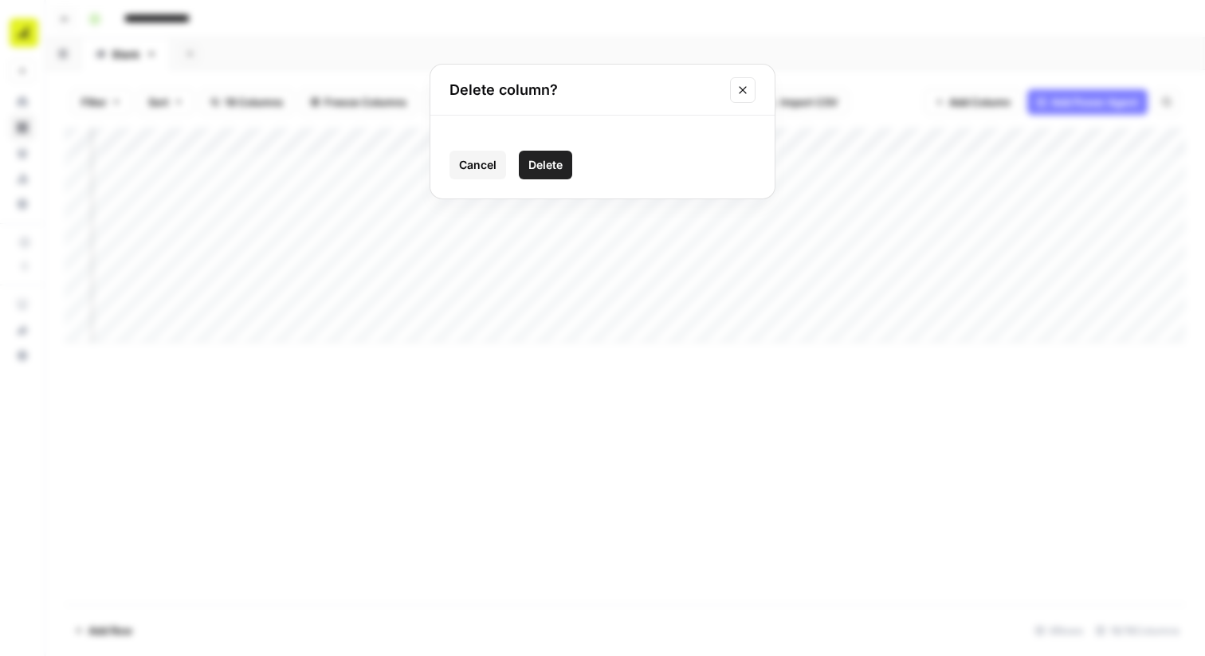
click at [537, 167] on span "Delete" at bounding box center [545, 165] width 34 height 16
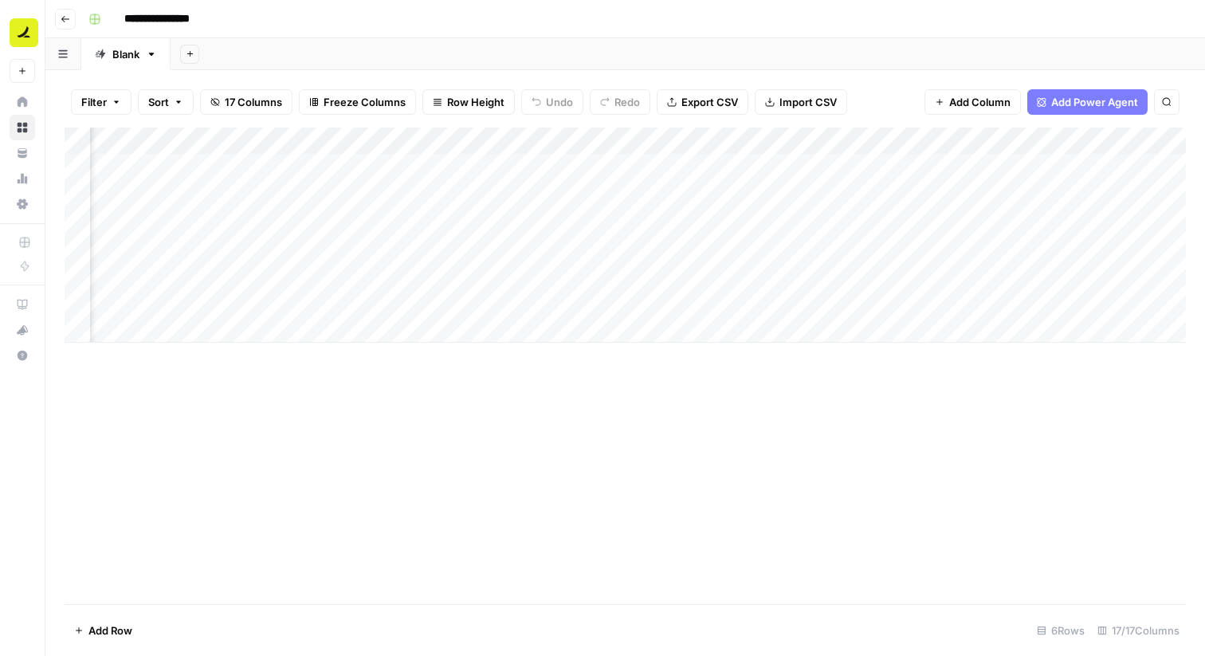
click at [887, 139] on div "Add Column" at bounding box center [626, 235] width 1122 height 215
click at [835, 288] on button "Remove Column" at bounding box center [849, 297] width 176 height 22
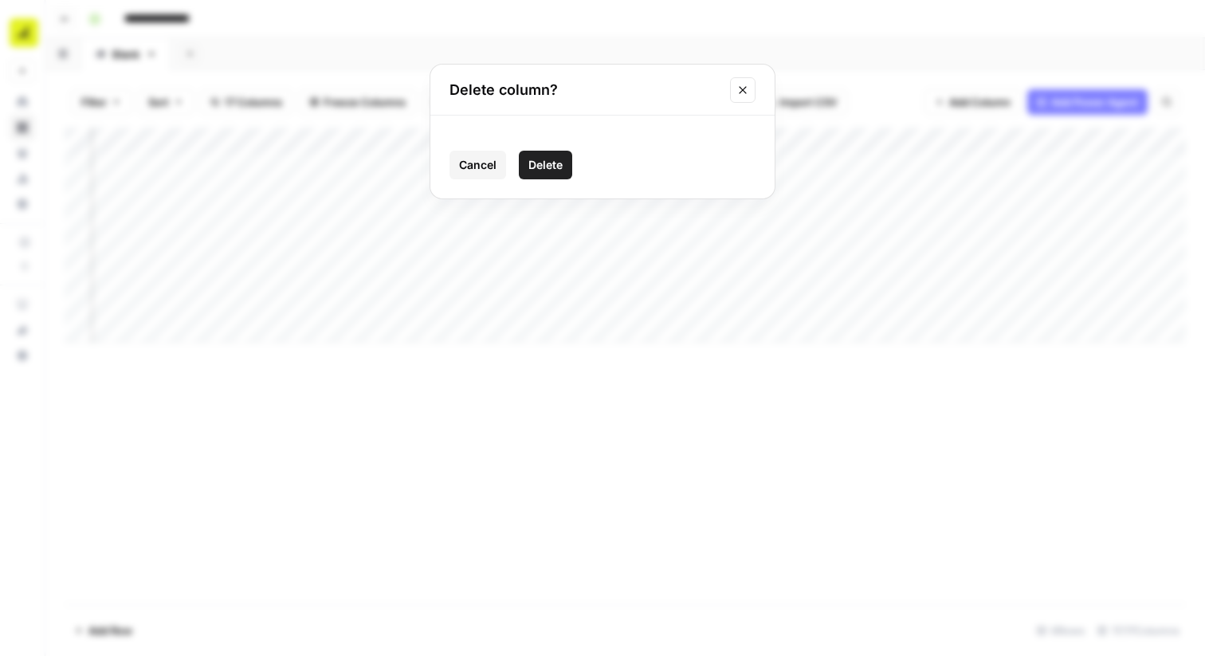
click at [552, 169] on span "Delete" at bounding box center [545, 165] width 34 height 16
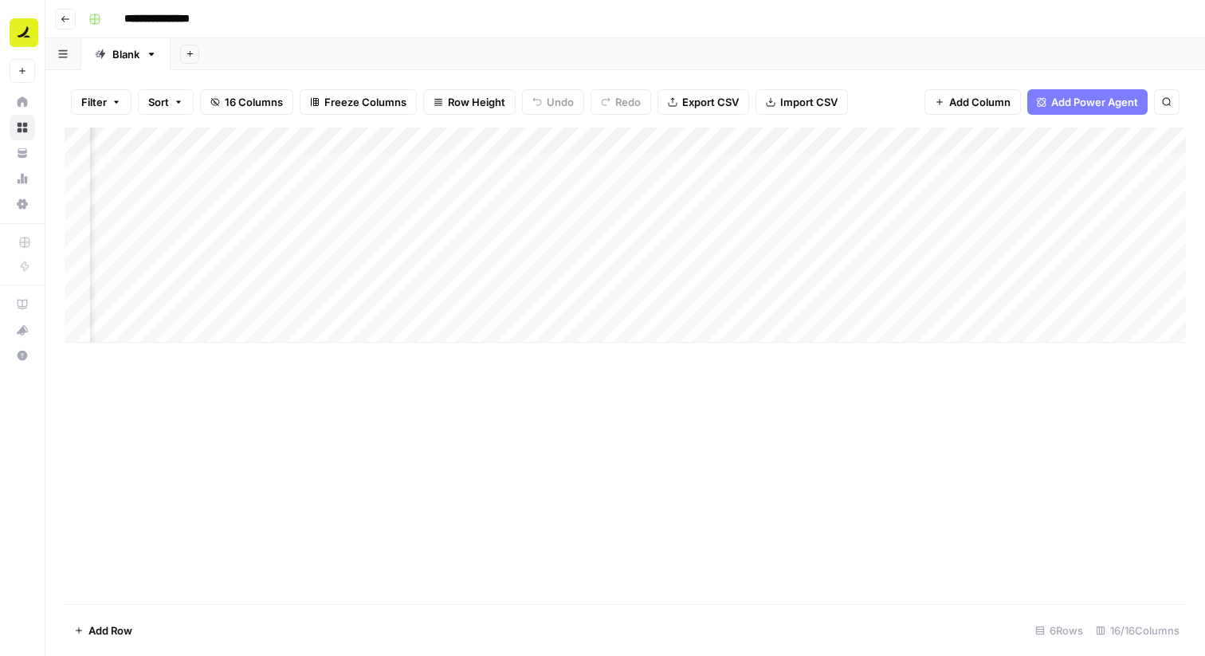
click at [888, 143] on div "Add Column" at bounding box center [626, 235] width 1122 height 215
click at [835, 297] on span "Remove Column" at bounding box center [854, 297] width 139 height 16
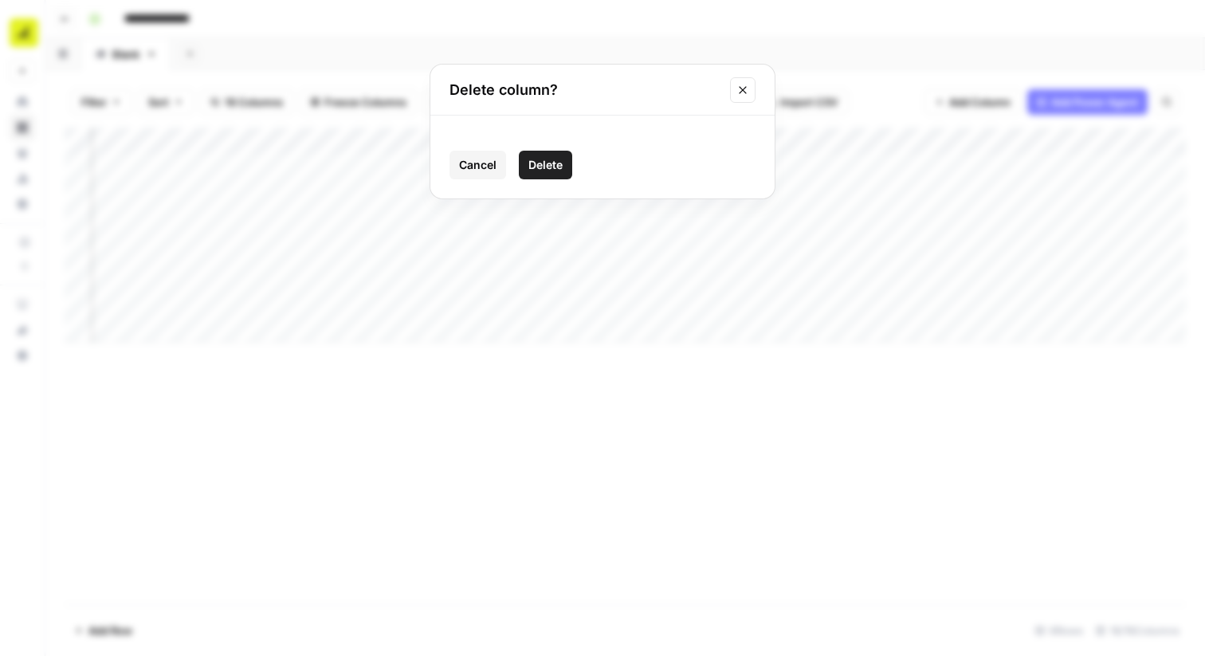
click at [545, 165] on span "Delete" at bounding box center [545, 165] width 34 height 16
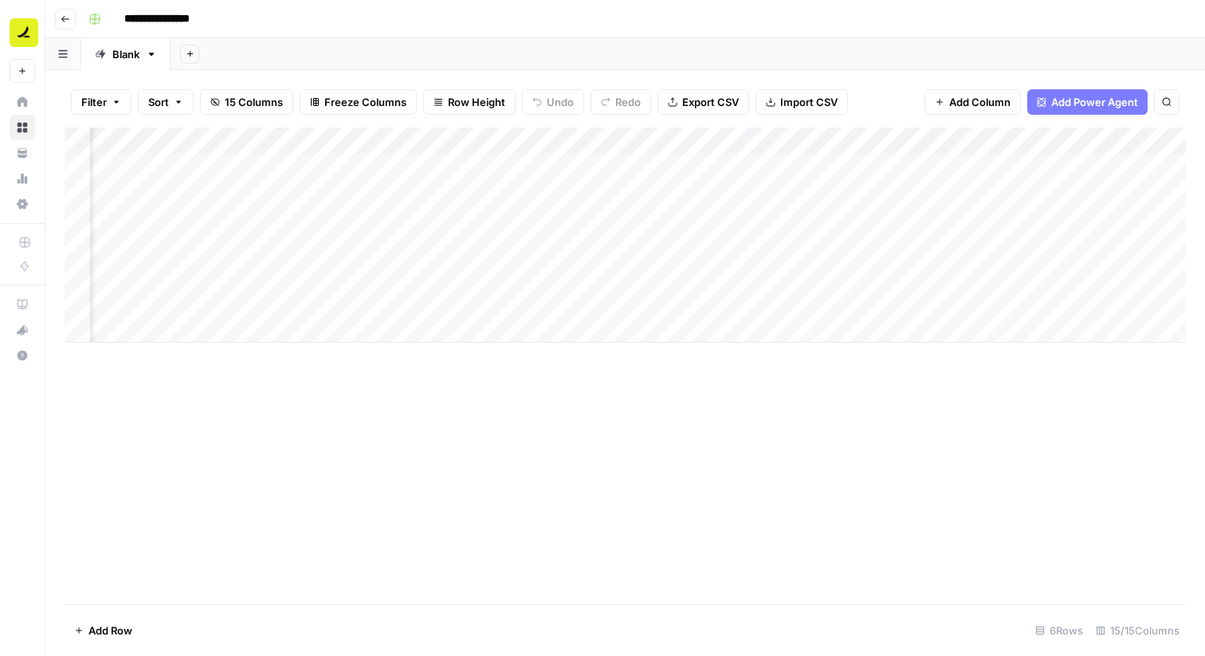
click at [890, 140] on div "Add Column" at bounding box center [626, 235] width 1122 height 215
click at [854, 296] on span "Remove Column" at bounding box center [854, 297] width 139 height 16
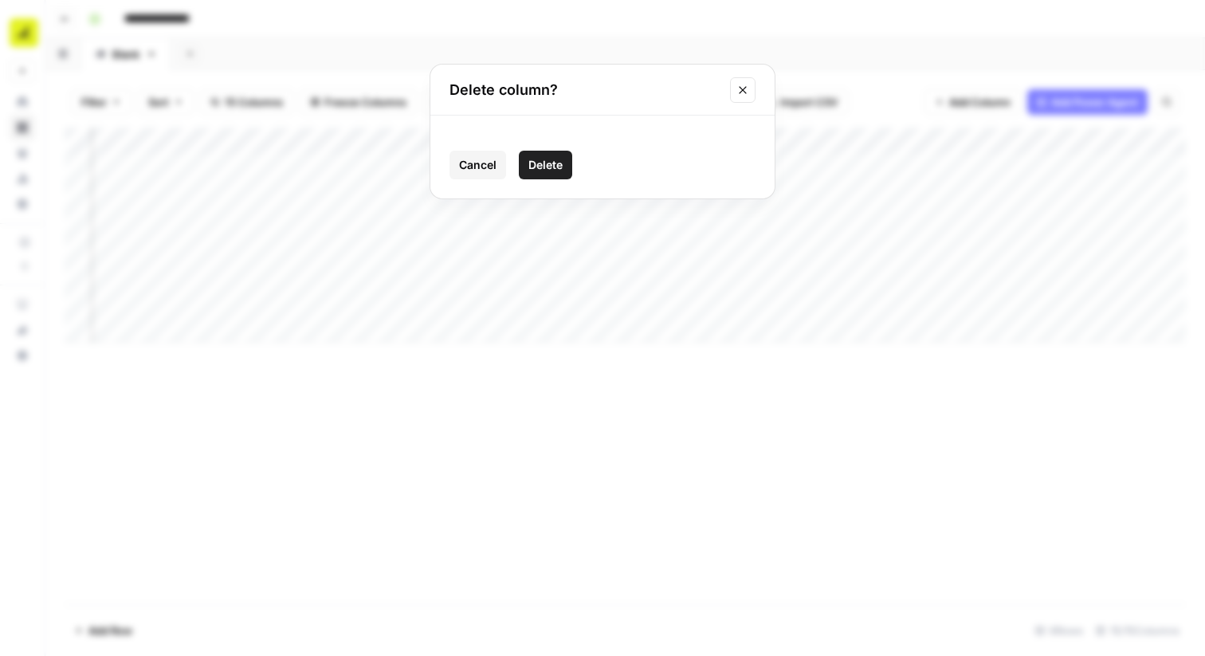
click at [556, 167] on span "Delete" at bounding box center [545, 165] width 34 height 16
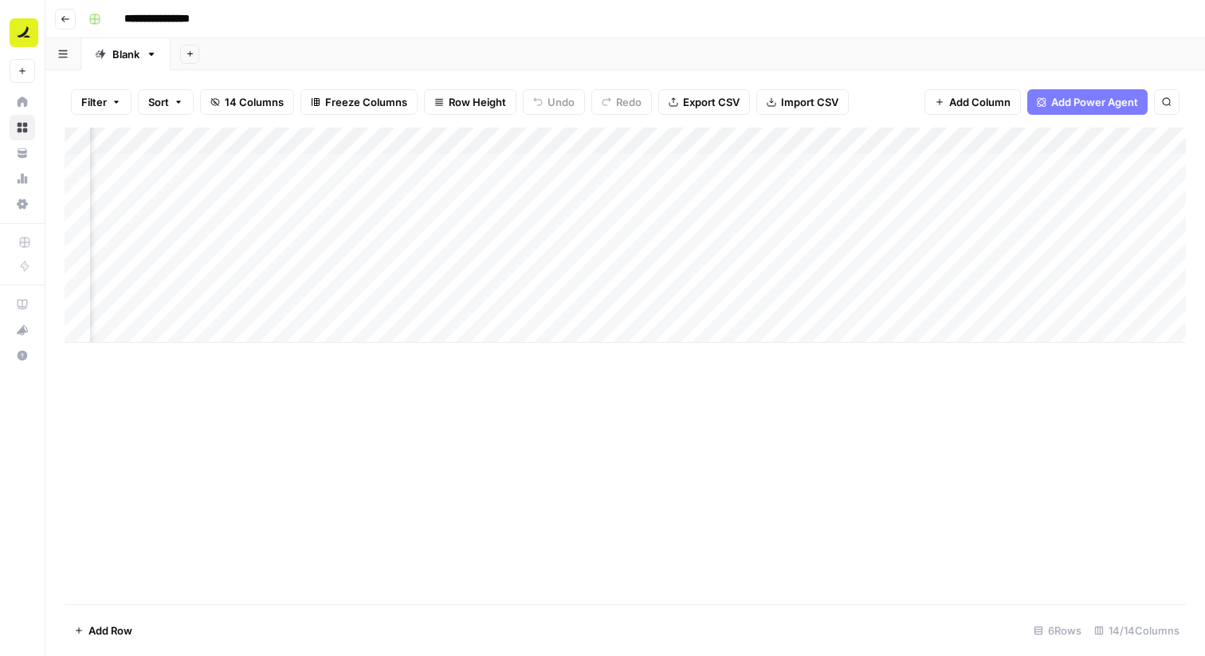
click at [886, 142] on div "Add Column" at bounding box center [626, 235] width 1122 height 215
click at [829, 300] on span "Remove Column" at bounding box center [854, 297] width 139 height 16
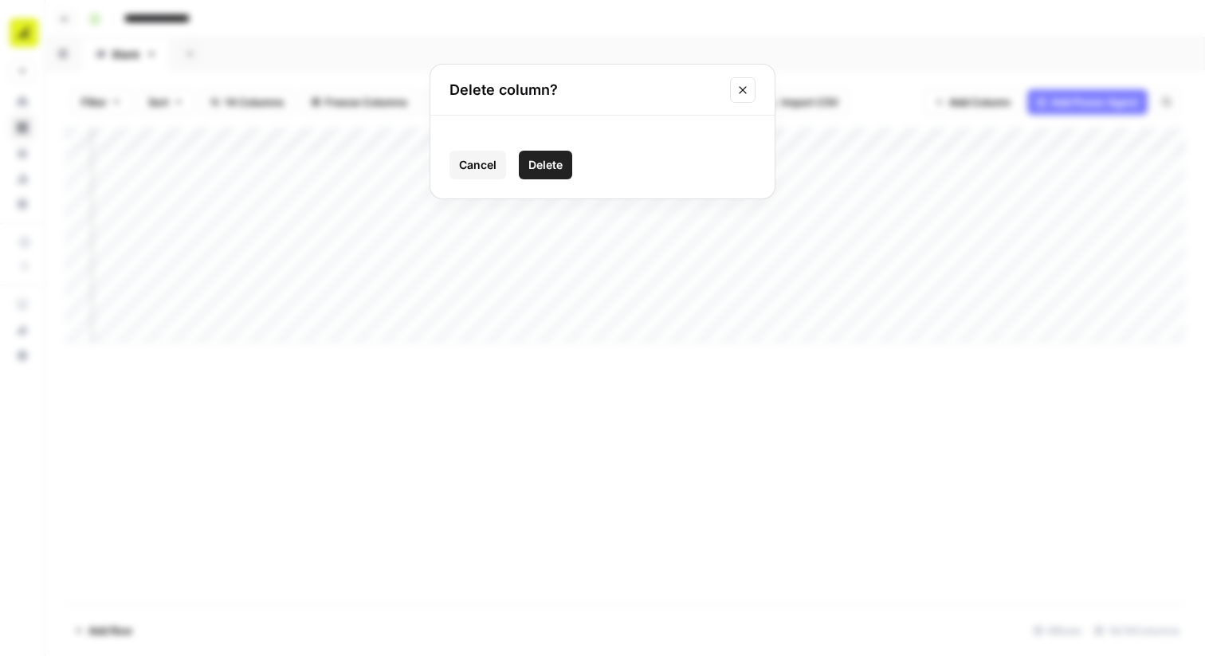
click at [566, 167] on button "Delete" at bounding box center [545, 165] width 53 height 29
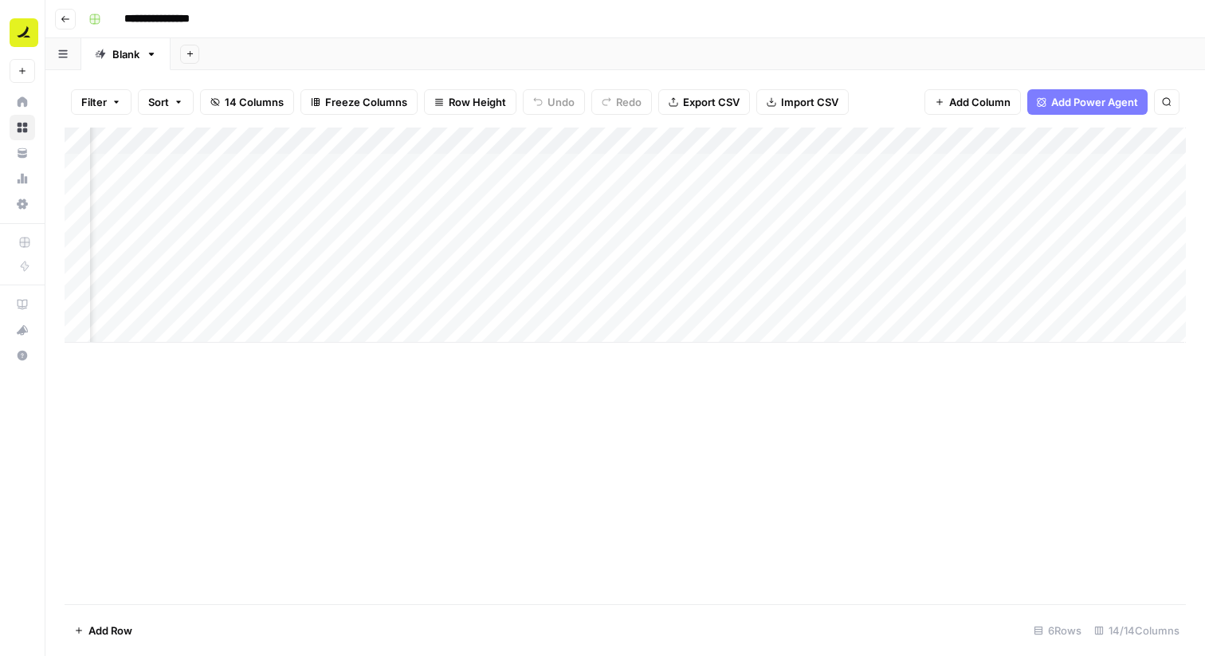
scroll to position [0, 836]
click at [799, 143] on div "Add Column" at bounding box center [626, 235] width 1122 height 215
click at [757, 299] on span "Remove Column" at bounding box center [766, 297] width 139 height 16
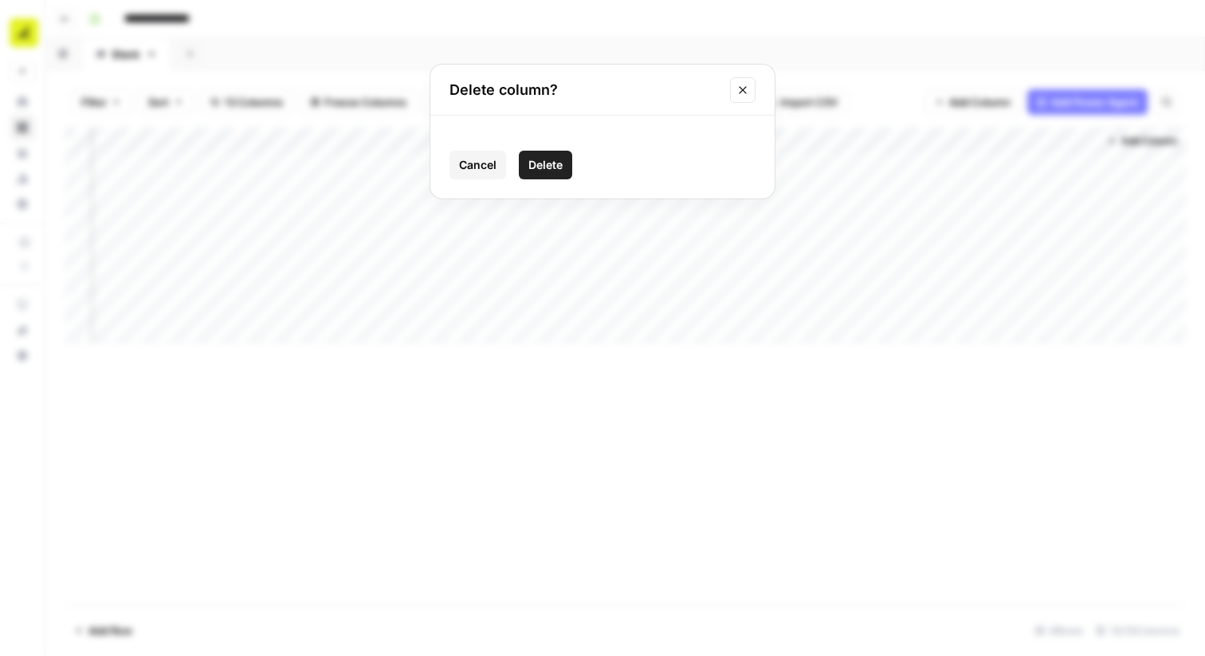
click at [560, 163] on span "Delete" at bounding box center [545, 165] width 34 height 16
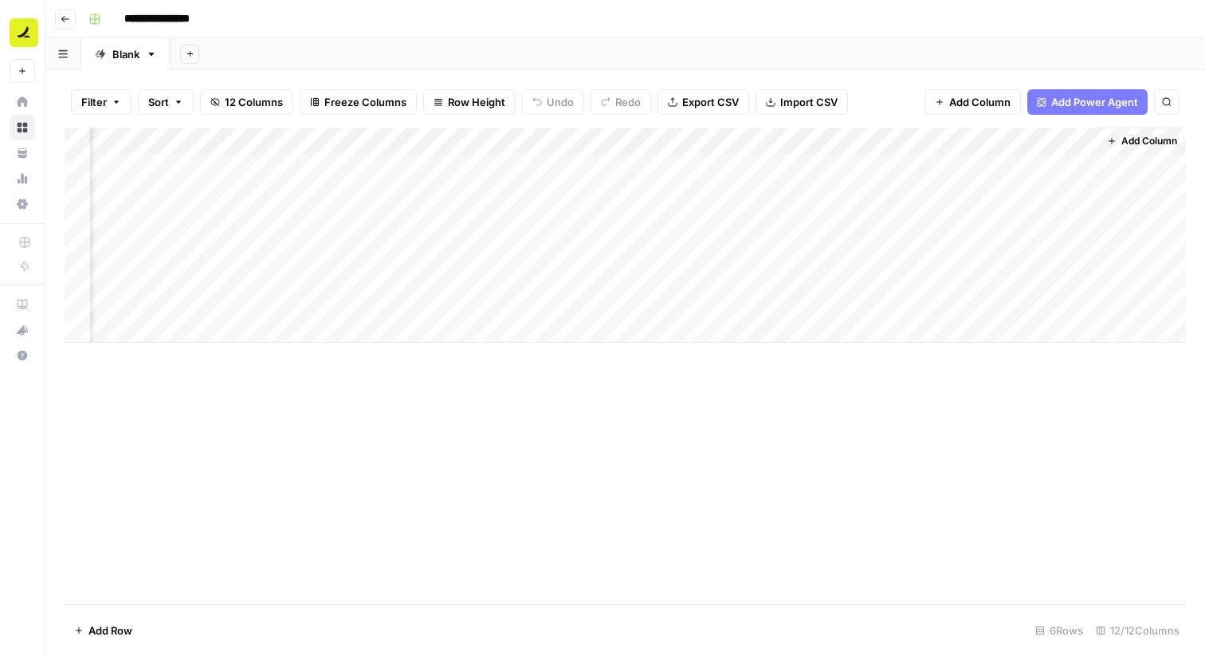
scroll to position [0, 693]
click at [944, 141] on div "Add Column" at bounding box center [626, 235] width 1122 height 215
click at [868, 296] on span "Remove Column" at bounding box center [910, 297] width 139 height 16
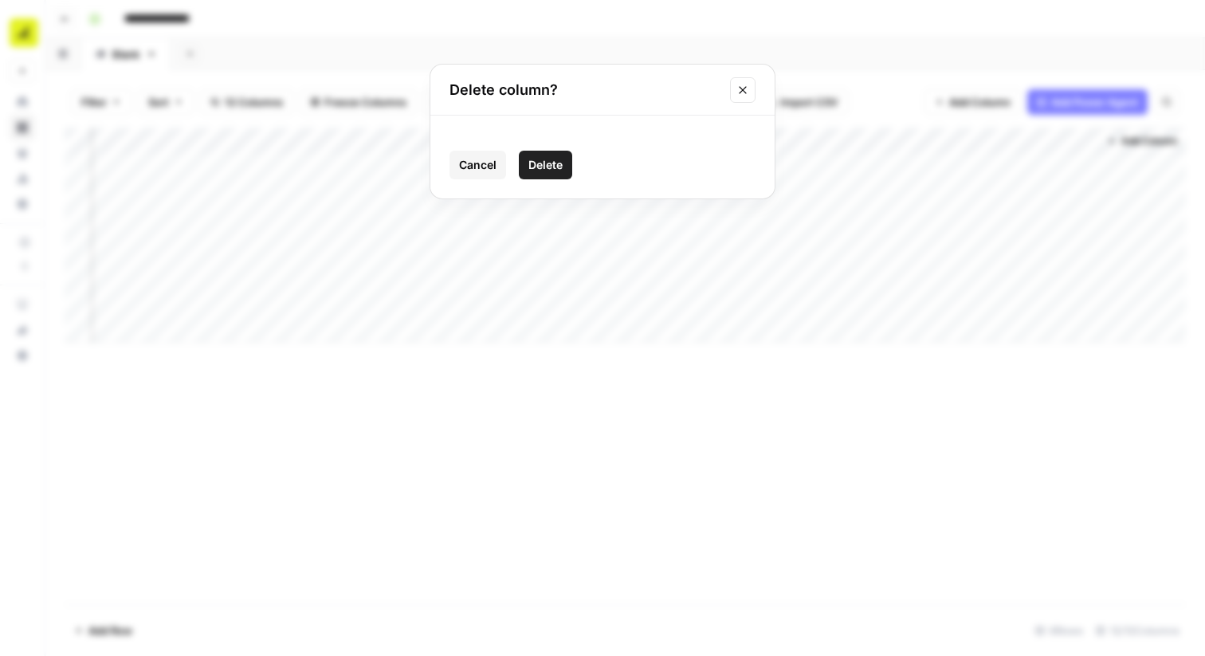
click at [544, 159] on span "Delete" at bounding box center [545, 165] width 34 height 16
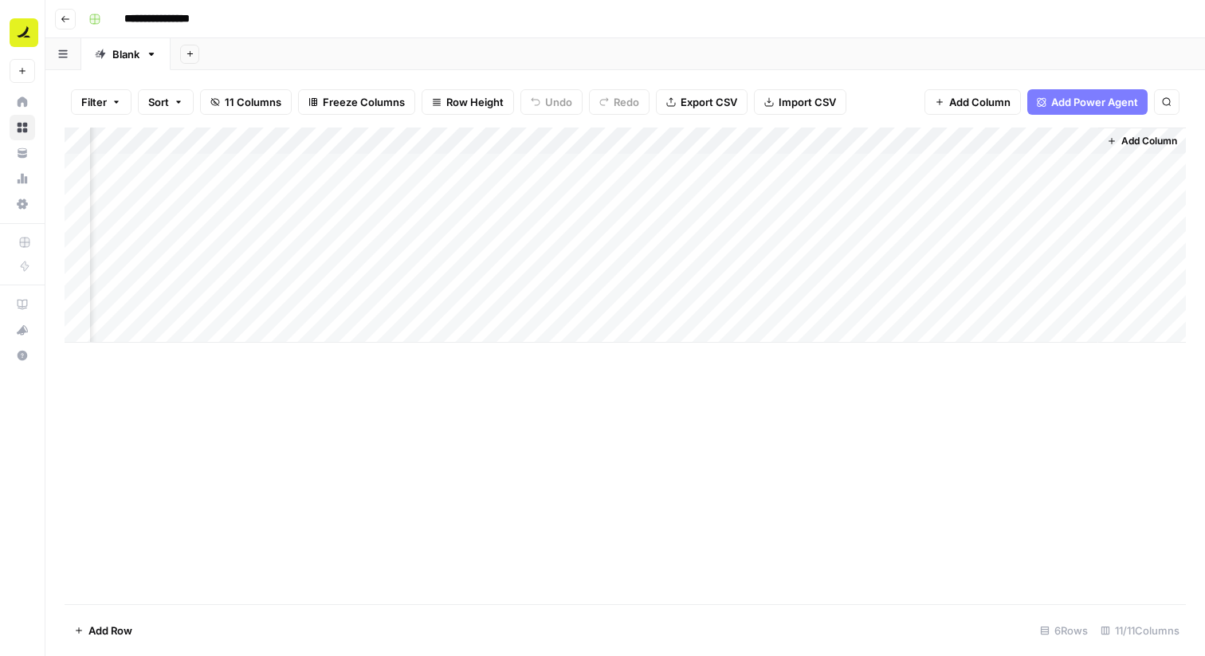
scroll to position [0, 549]
click at [1089, 141] on div "Add Column" at bounding box center [626, 235] width 1122 height 215
click at [1024, 297] on span "Remove Column" at bounding box center [1053, 297] width 139 height 16
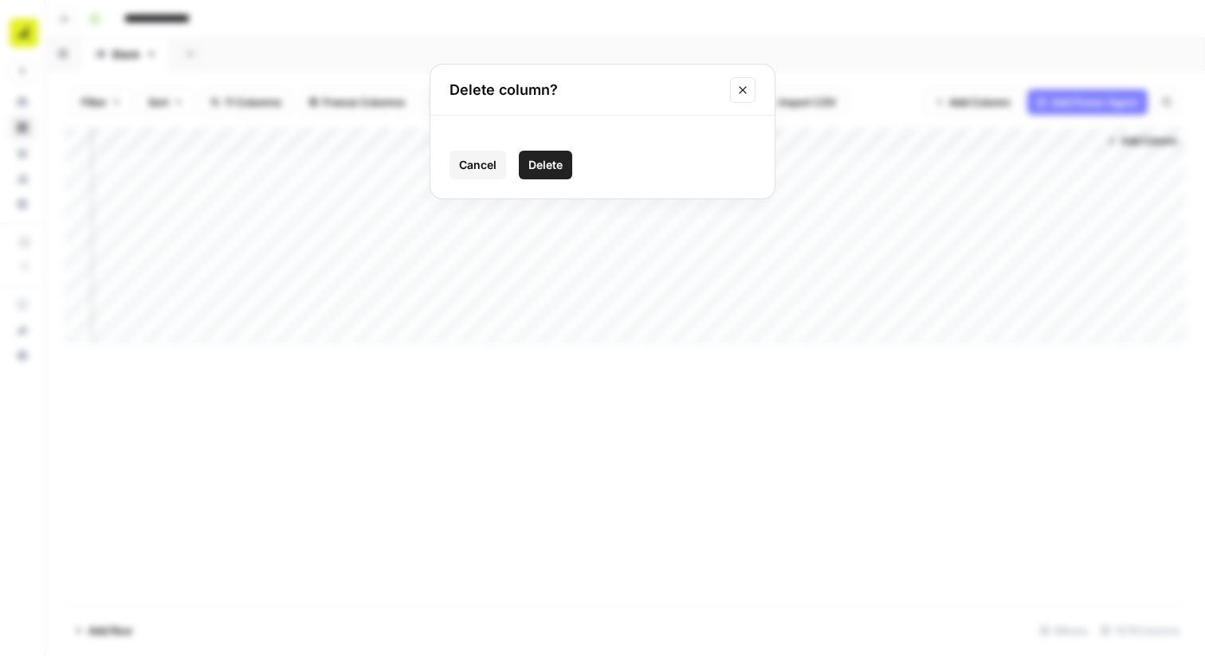
click at [549, 166] on span "Delete" at bounding box center [545, 165] width 34 height 16
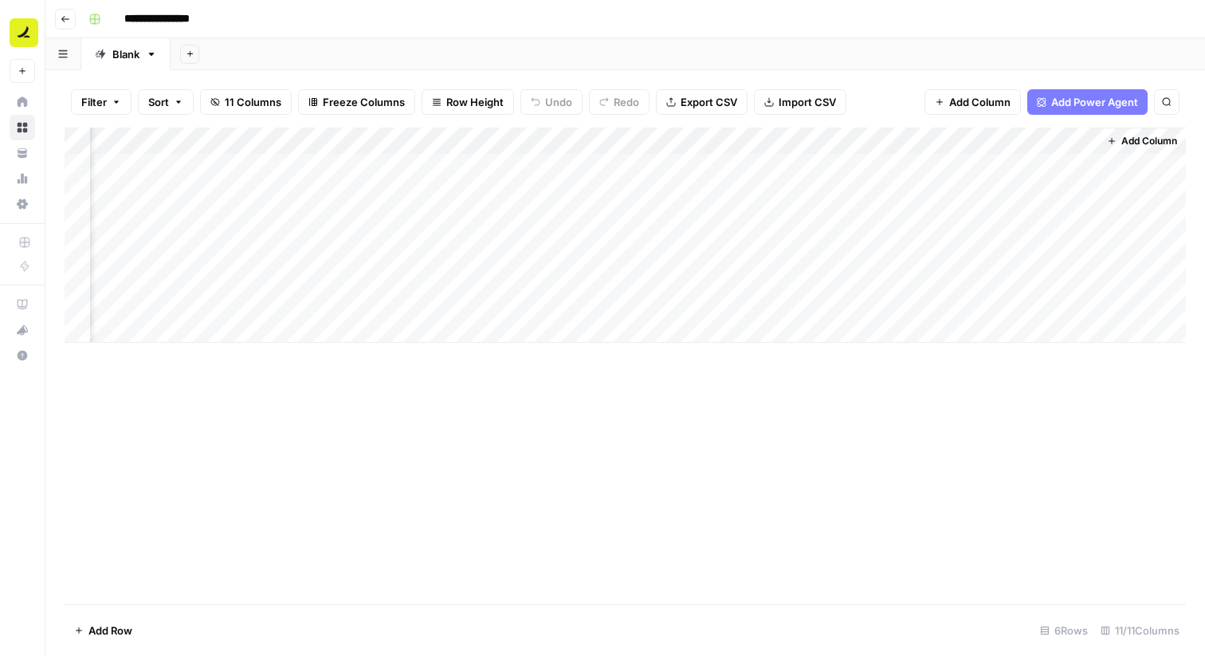
scroll to position [0, 406]
click at [1084, 137] on div "Add Column" at bounding box center [626, 235] width 1122 height 215
click at [1062, 301] on span "Remove Column" at bounding box center [1106, 297] width 134 height 16
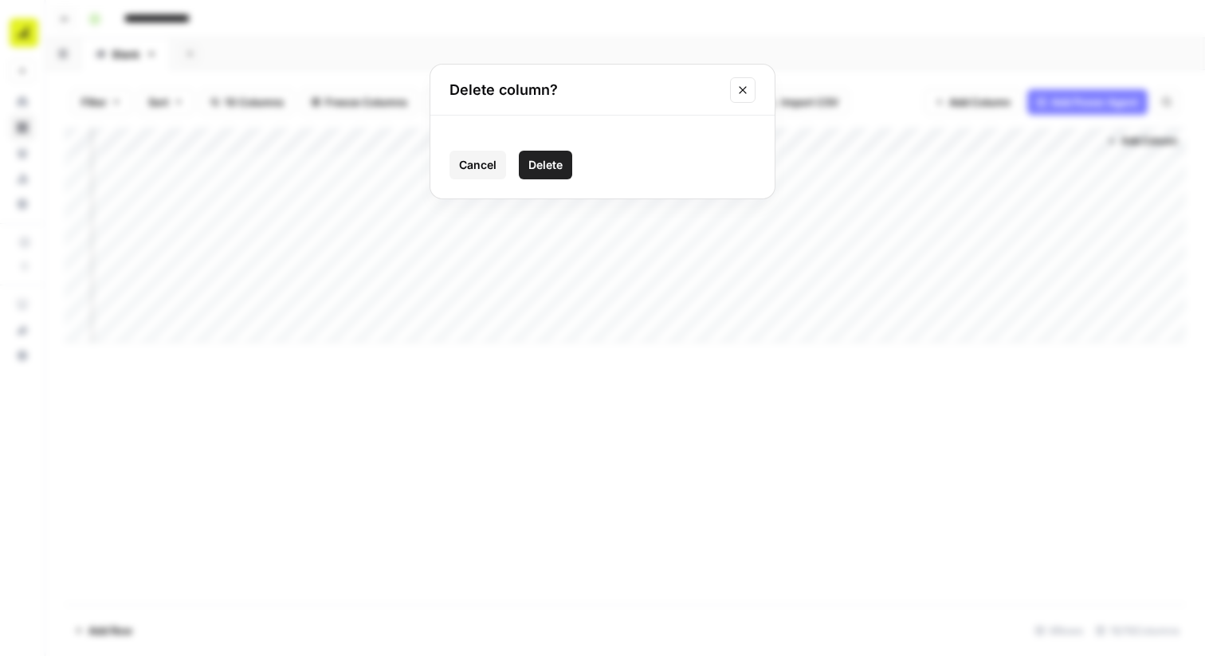
click at [566, 167] on button "Delete" at bounding box center [545, 165] width 53 height 29
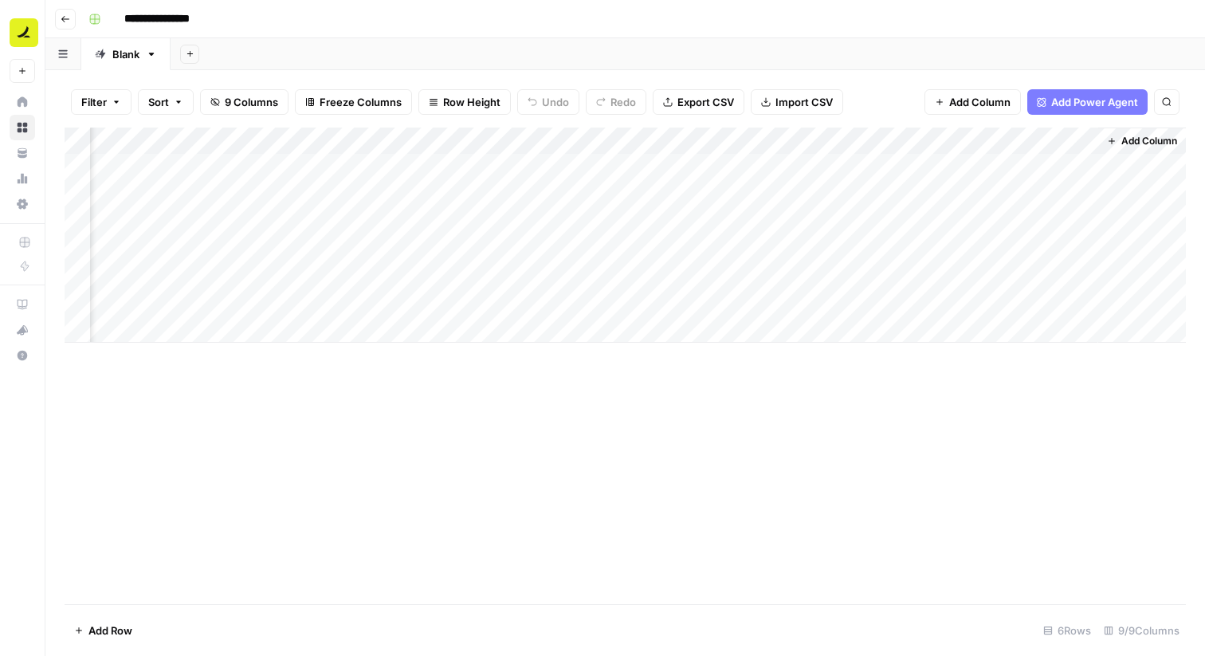
scroll to position [0, 317]
click at [1085, 143] on div "Add Column" at bounding box center [626, 235] width 1122 height 215
click at [1031, 298] on span "Remove Column" at bounding box center [1053, 297] width 139 height 16
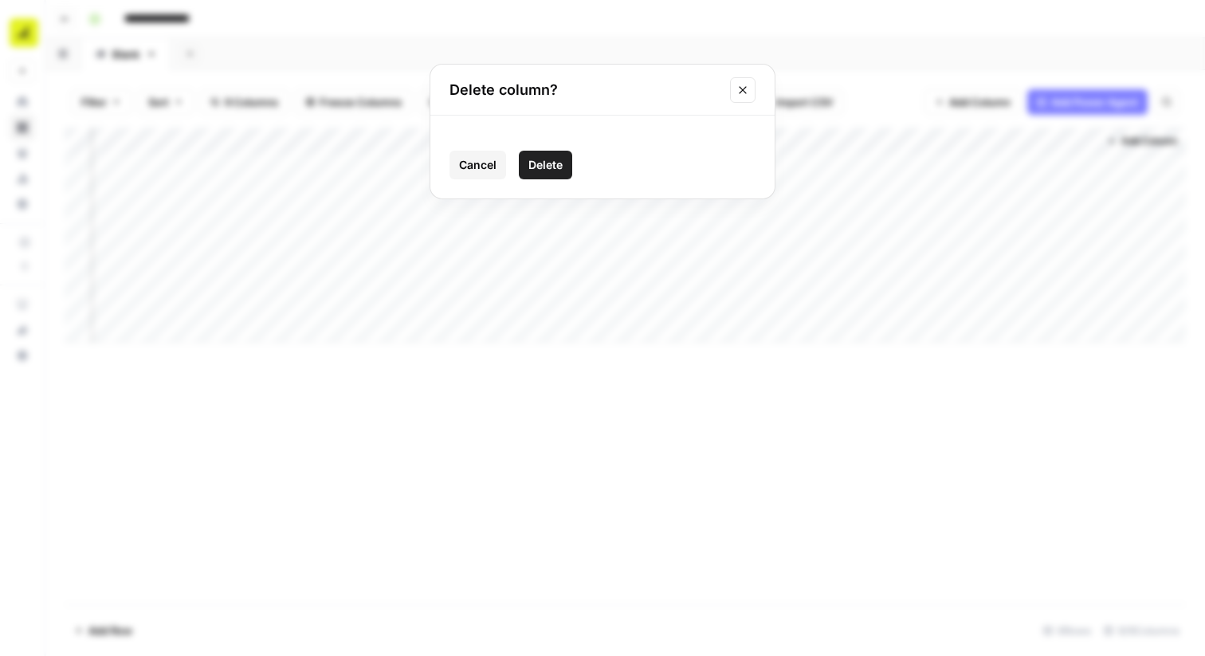
click at [554, 176] on button "Delete" at bounding box center [545, 165] width 53 height 29
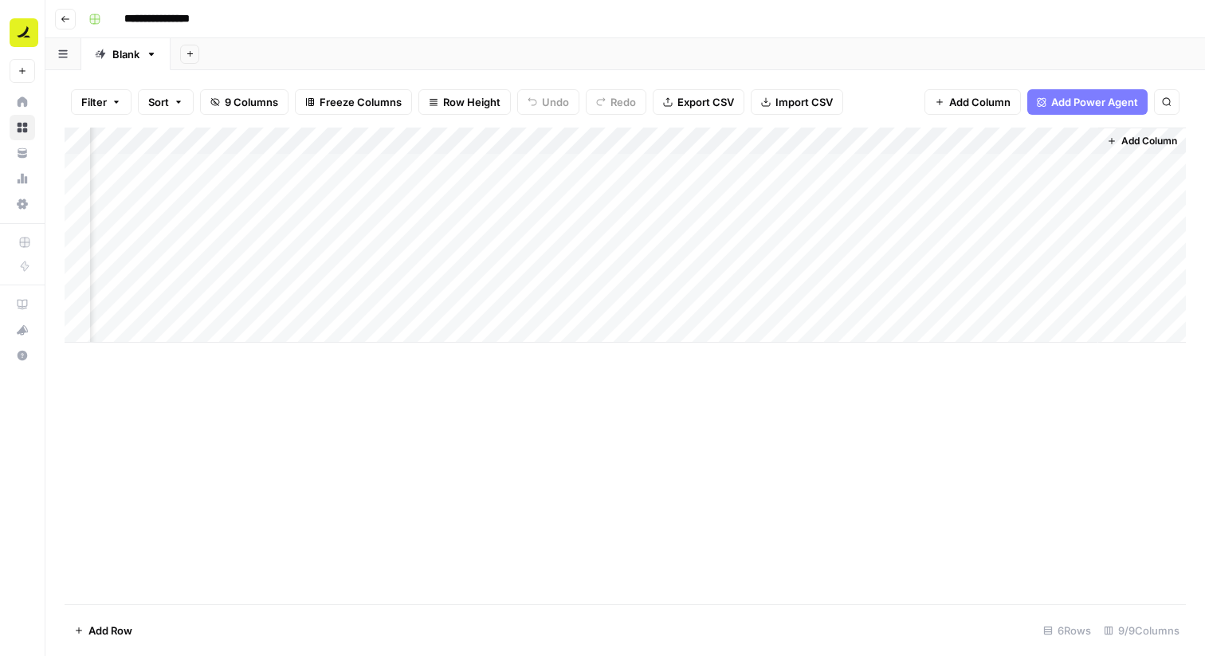
scroll to position [0, 174]
click at [1062, 164] on div "Add Column" at bounding box center [626, 235] width 1122 height 215
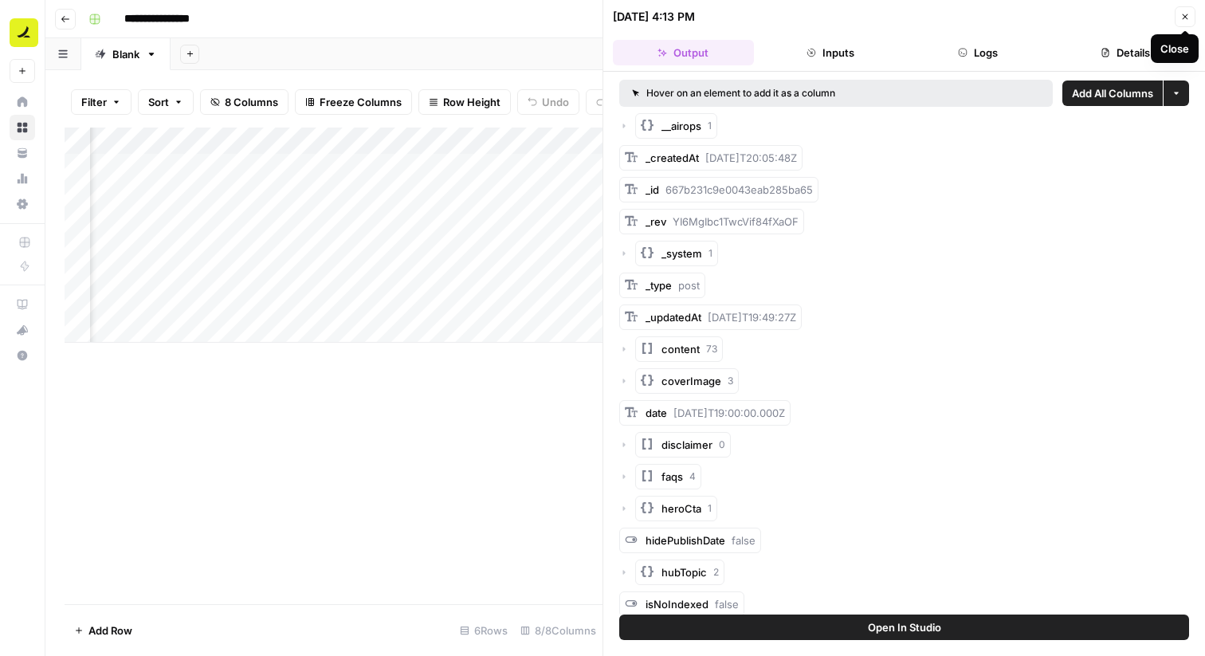
click at [1193, 13] on button "Close" at bounding box center [1185, 16] width 21 height 21
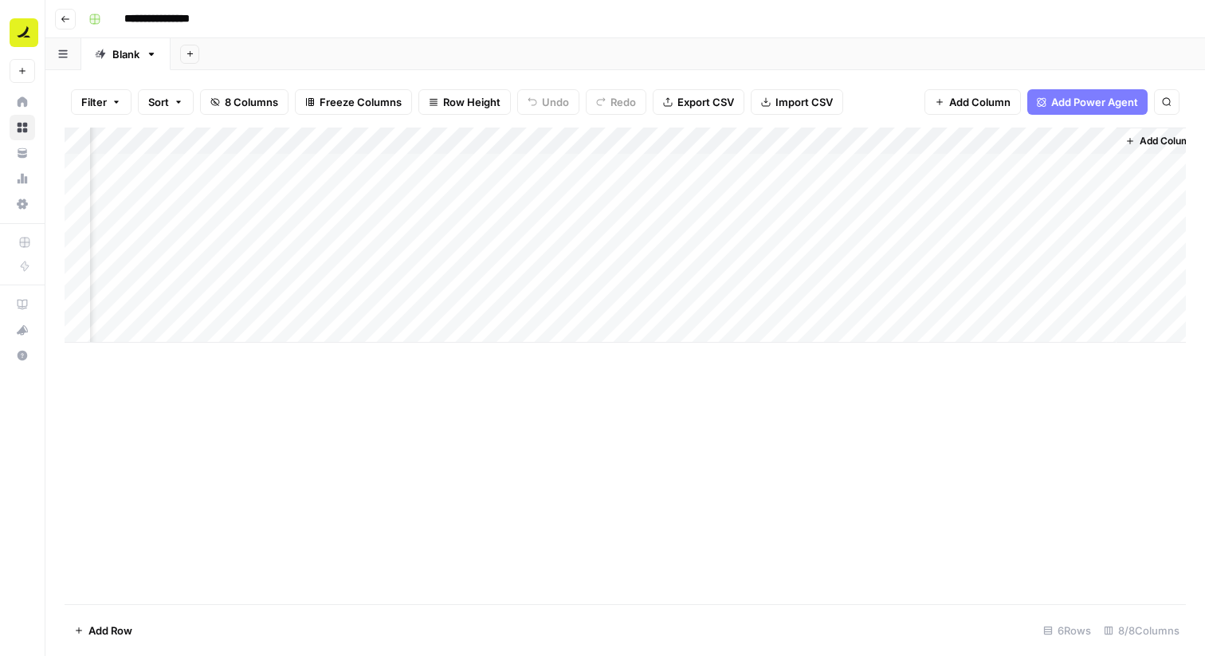
scroll to position [0, 174]
click at [1080, 170] on div "Add Column" at bounding box center [626, 235] width 1122 height 215
click at [922, 167] on div "Add Column" at bounding box center [626, 235] width 1122 height 215
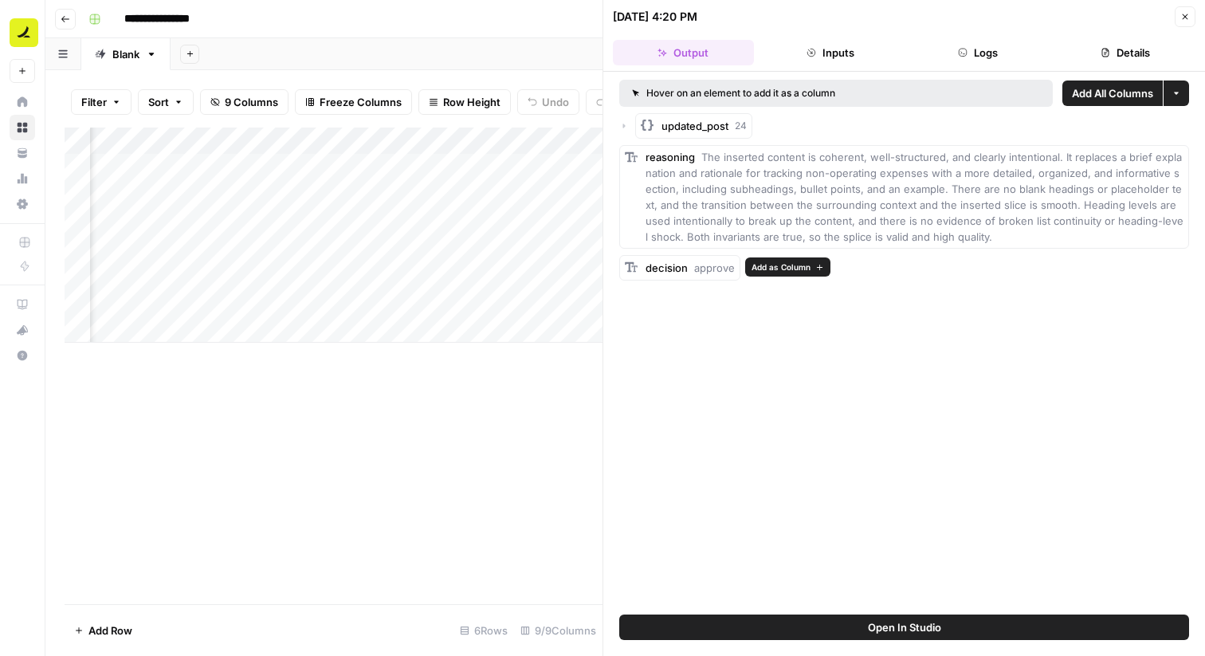
click at [797, 267] on span "Add as Column" at bounding box center [781, 267] width 59 height 13
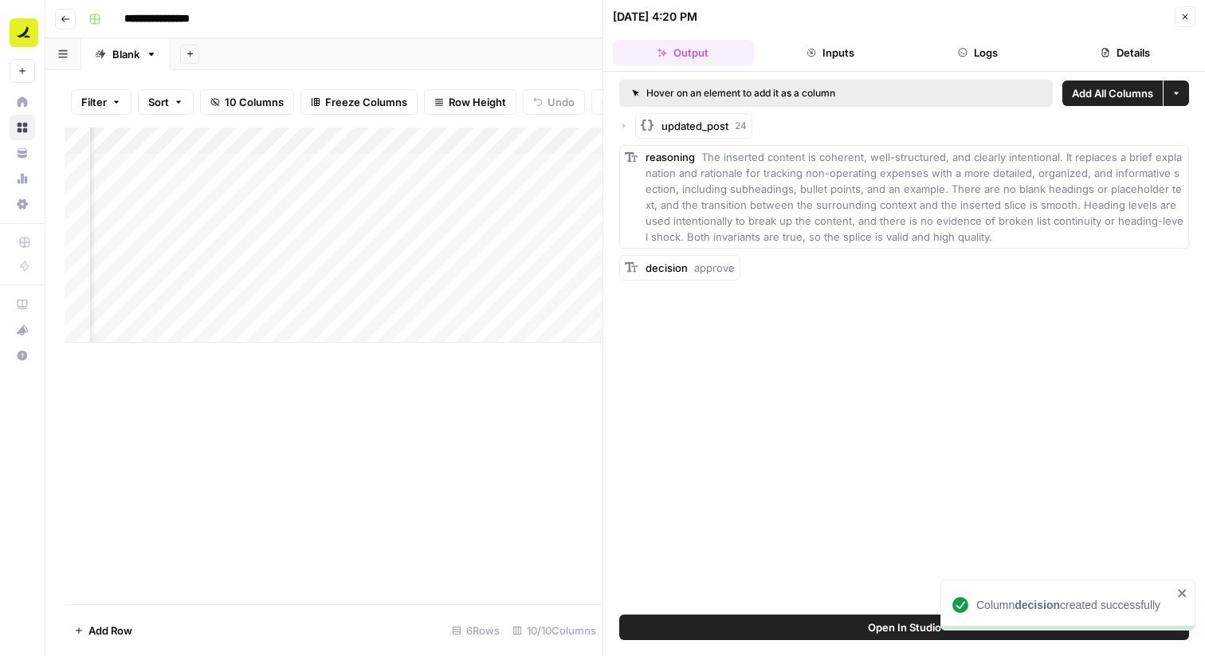
scroll to position [0, 932]
click at [1145, 152] on span "Add as Column" at bounding box center [1150, 157] width 59 height 13
click at [1184, 21] on icon "button" at bounding box center [1185, 17] width 10 height 10
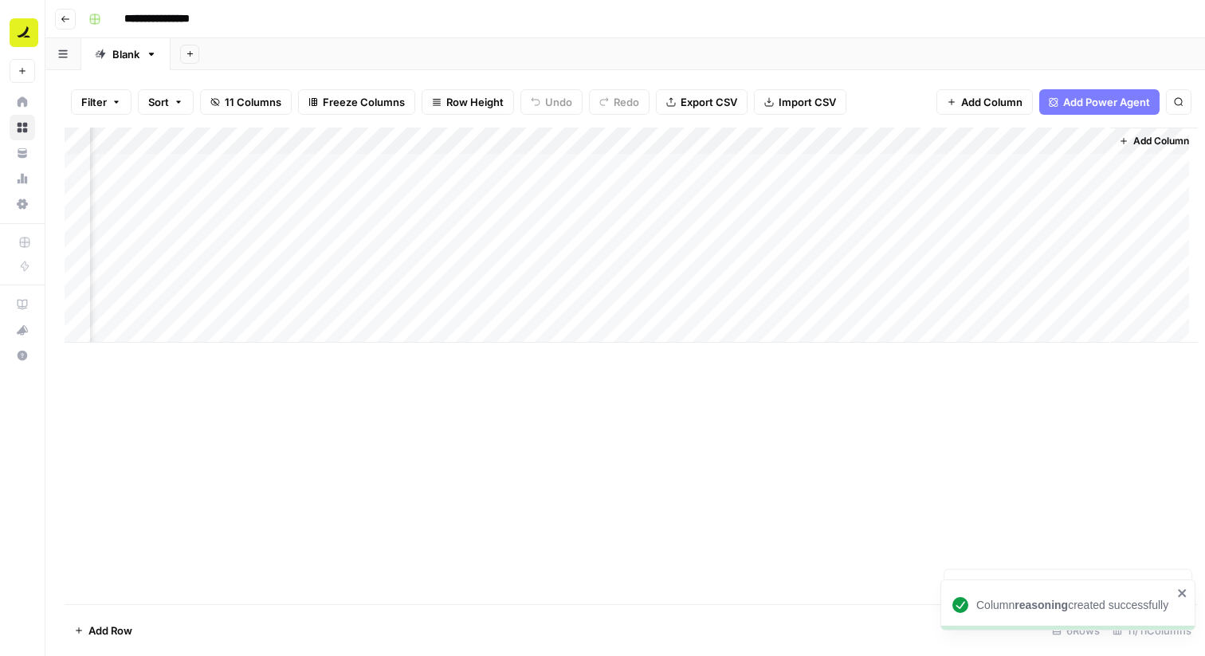
scroll to position [0, 585]
drag, startPoint x: 880, startPoint y: 134, endPoint x: 734, endPoint y: 134, distance: 145.9
click at [734, 134] on div "Add Column" at bounding box center [626, 235] width 1122 height 215
click at [875, 405] on div "Add Column" at bounding box center [626, 366] width 1122 height 477
click at [737, 169] on div "Add Column" at bounding box center [626, 235] width 1122 height 215
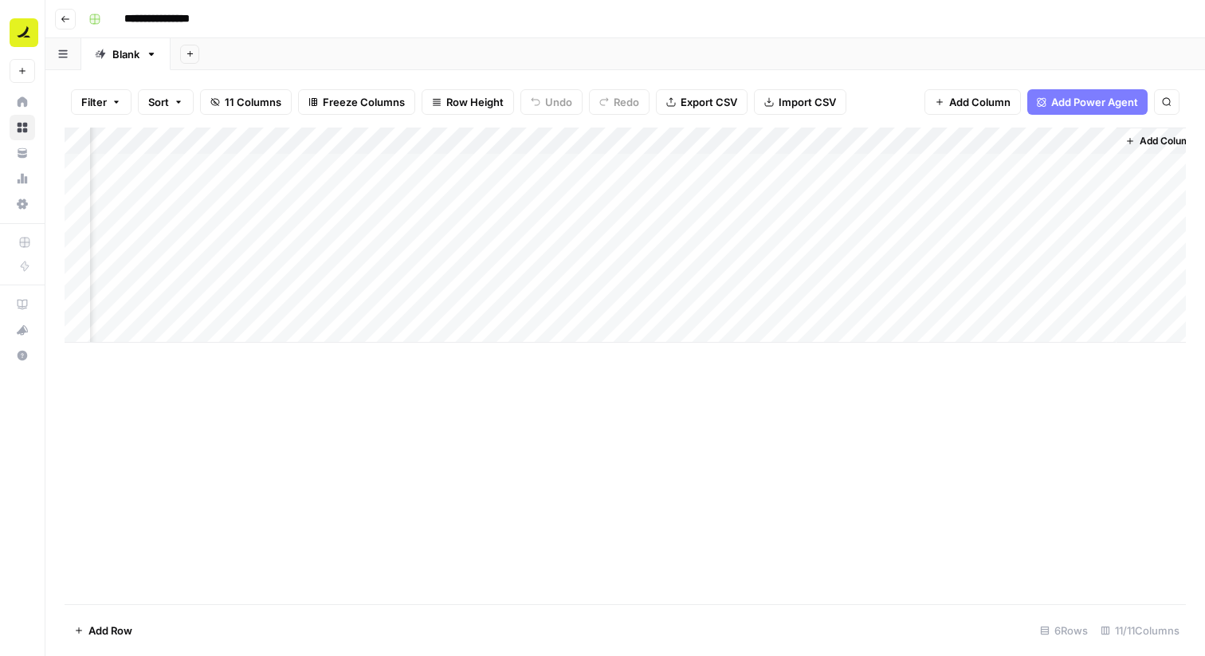
click at [756, 141] on div "Add Column" at bounding box center [626, 235] width 1122 height 215
click at [988, 447] on div "Add Column" at bounding box center [626, 366] width 1122 height 477
click at [896, 162] on div "Add Column" at bounding box center [626, 235] width 1122 height 215
drag, startPoint x: 972, startPoint y: 139, endPoint x: 980, endPoint y: 142, distance: 8.6
click at [980, 142] on div "Add Column" at bounding box center [626, 235] width 1122 height 215
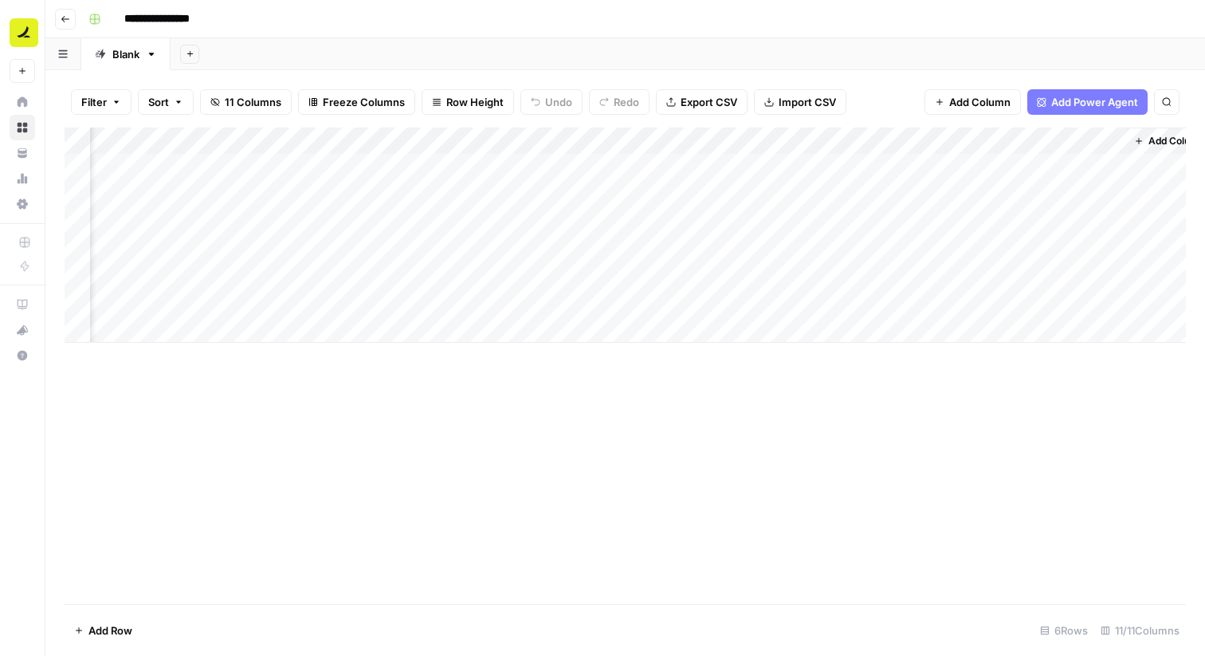
click at [909, 170] on div "Add Column" at bounding box center [626, 235] width 1122 height 215
click at [964, 163] on div "Add Column" at bounding box center [626, 235] width 1122 height 215
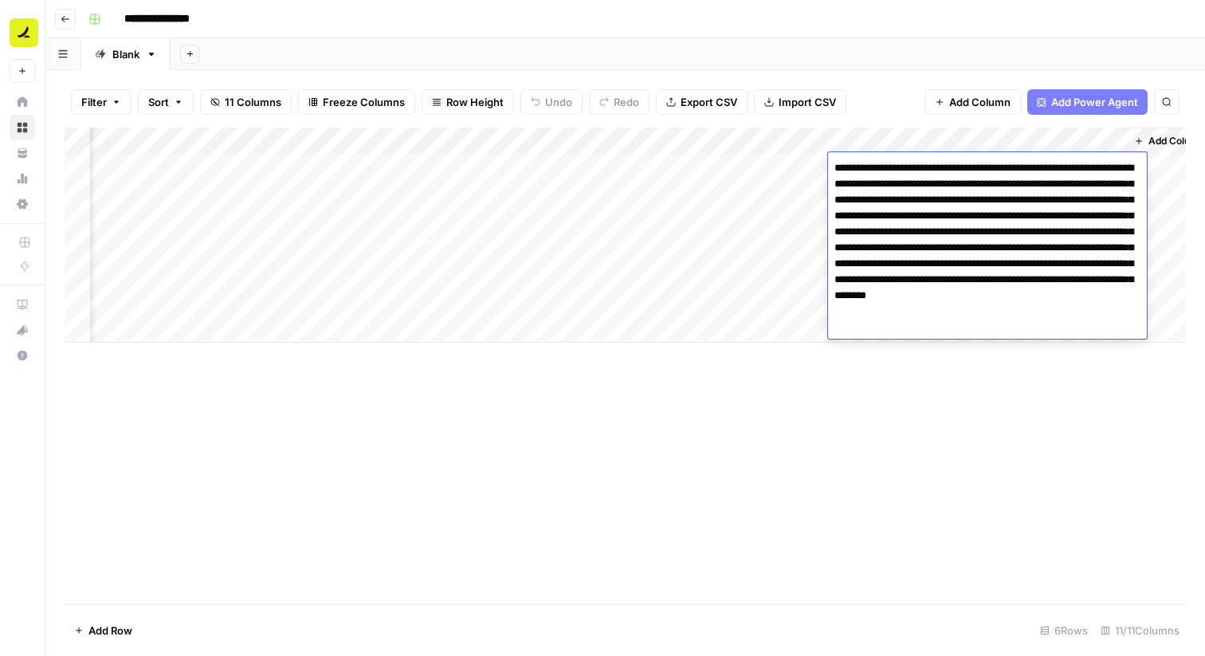
click at [964, 163] on textarea "**********" at bounding box center [987, 240] width 319 height 166
click at [968, 443] on div "Add Column" at bounding box center [626, 366] width 1122 height 477
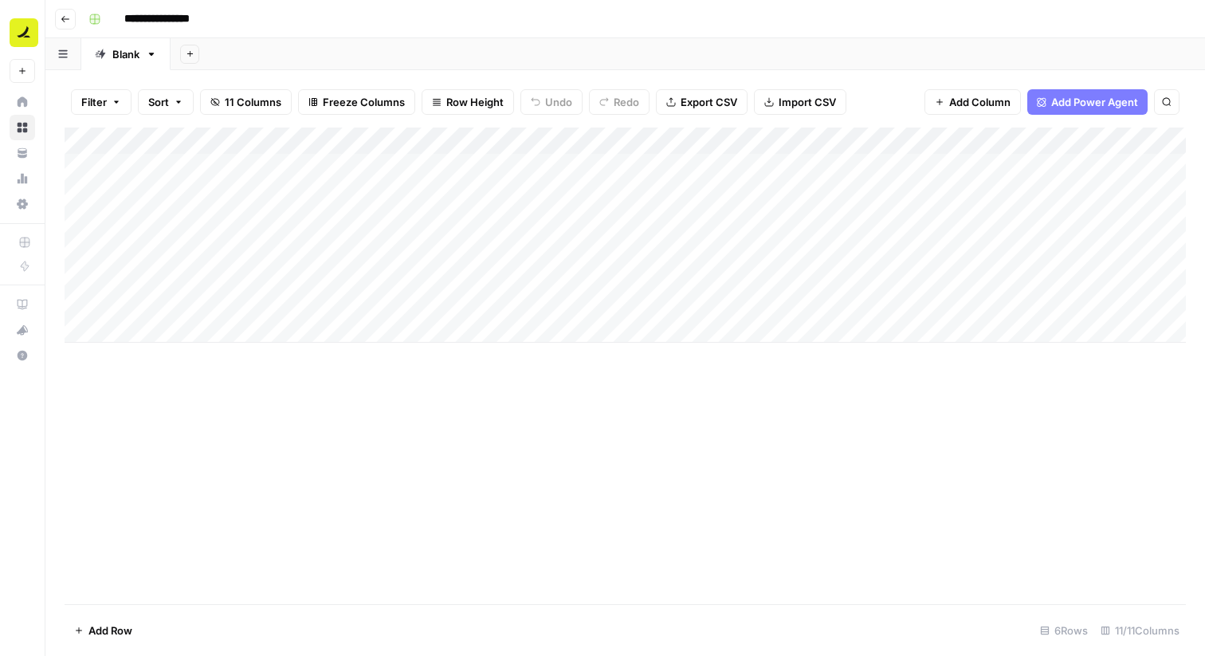
scroll to position [0, 613]
click at [1143, 135] on span "Add Column" at bounding box center [1150, 141] width 56 height 14
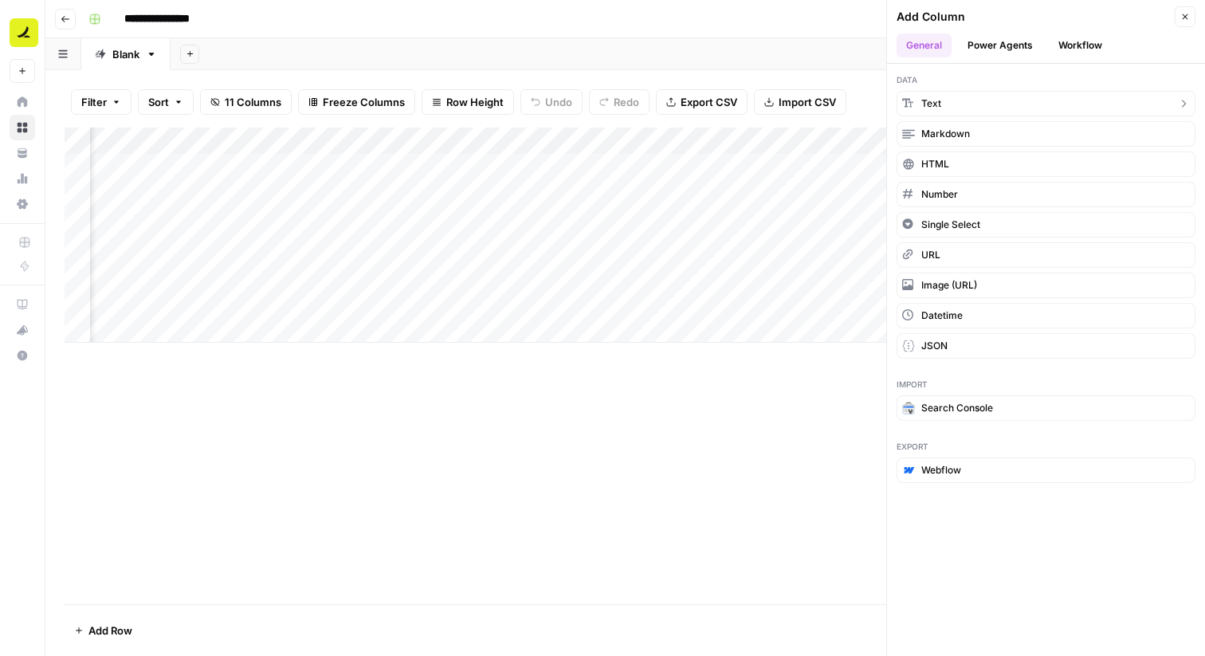
click at [989, 101] on button "Text" at bounding box center [1046, 104] width 299 height 26
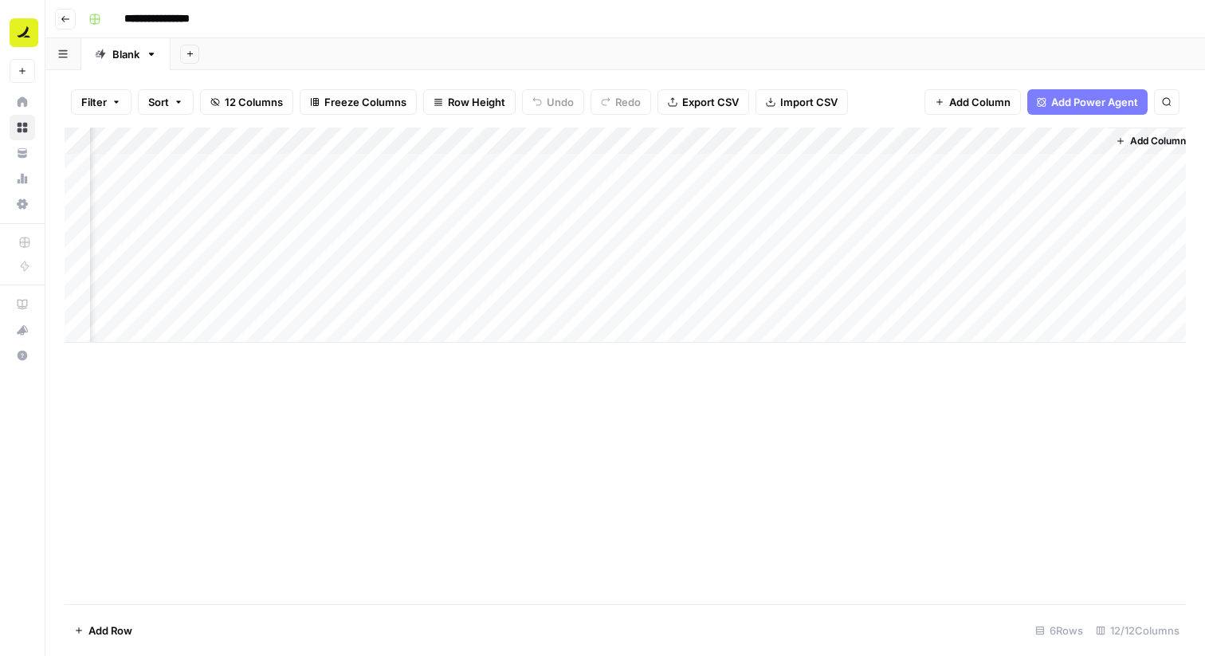
scroll to position [0, 756]
drag, startPoint x: 1031, startPoint y: 144, endPoint x: 69, endPoint y: 151, distance: 962.1
click at [69, 151] on div "Add Column" at bounding box center [626, 235] width 1122 height 215
drag, startPoint x: 884, startPoint y: 135, endPoint x: 198, endPoint y: 146, distance: 686.4
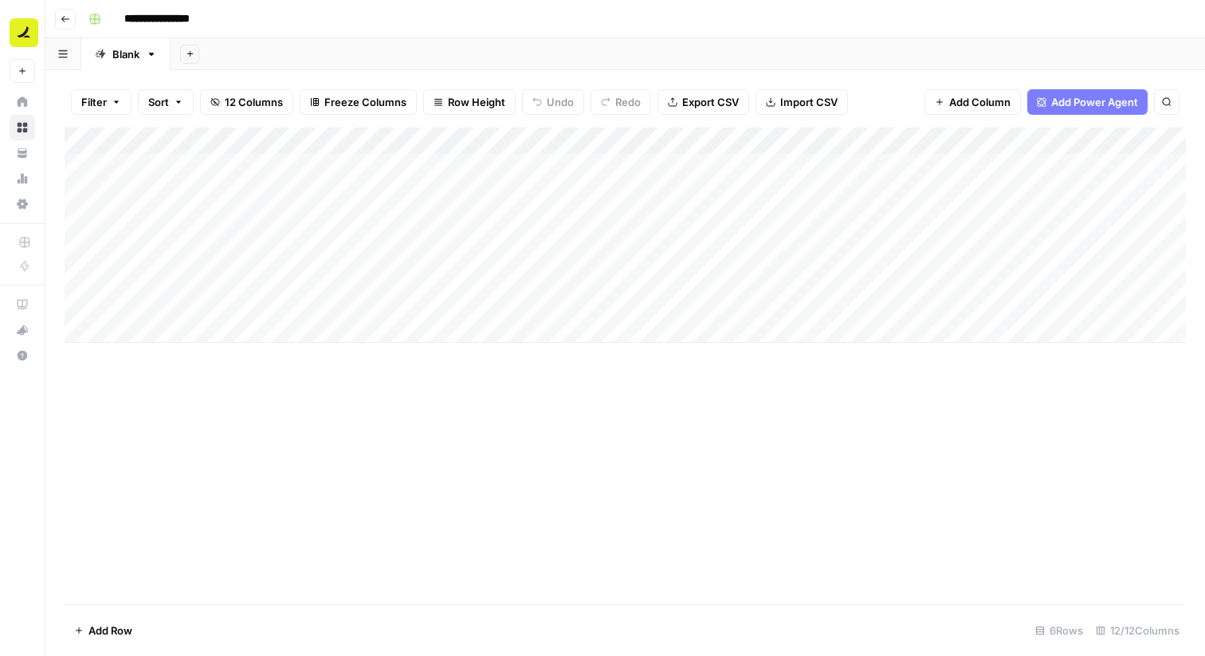
click at [198, 146] on div "Add Column" at bounding box center [626, 235] width 1122 height 215
click at [198, 163] on div "Add Column" at bounding box center [626, 235] width 1122 height 215
click at [151, 136] on div "Add Column" at bounding box center [626, 235] width 1122 height 215
click at [151, 136] on div at bounding box center [162, 144] width 144 height 32
click at [146, 183] on input "New Column" at bounding box center [185, 179] width 162 height 16
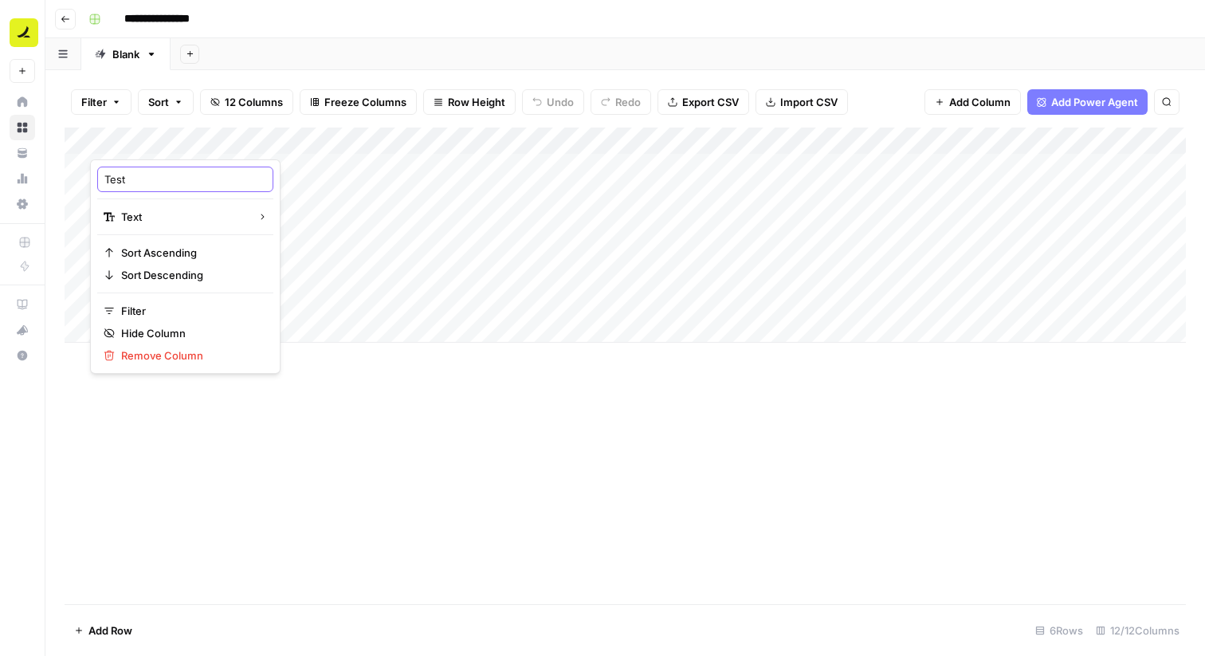
type input "Tests"
click at [135, 169] on div "Add Column" at bounding box center [626, 235] width 1122 height 215
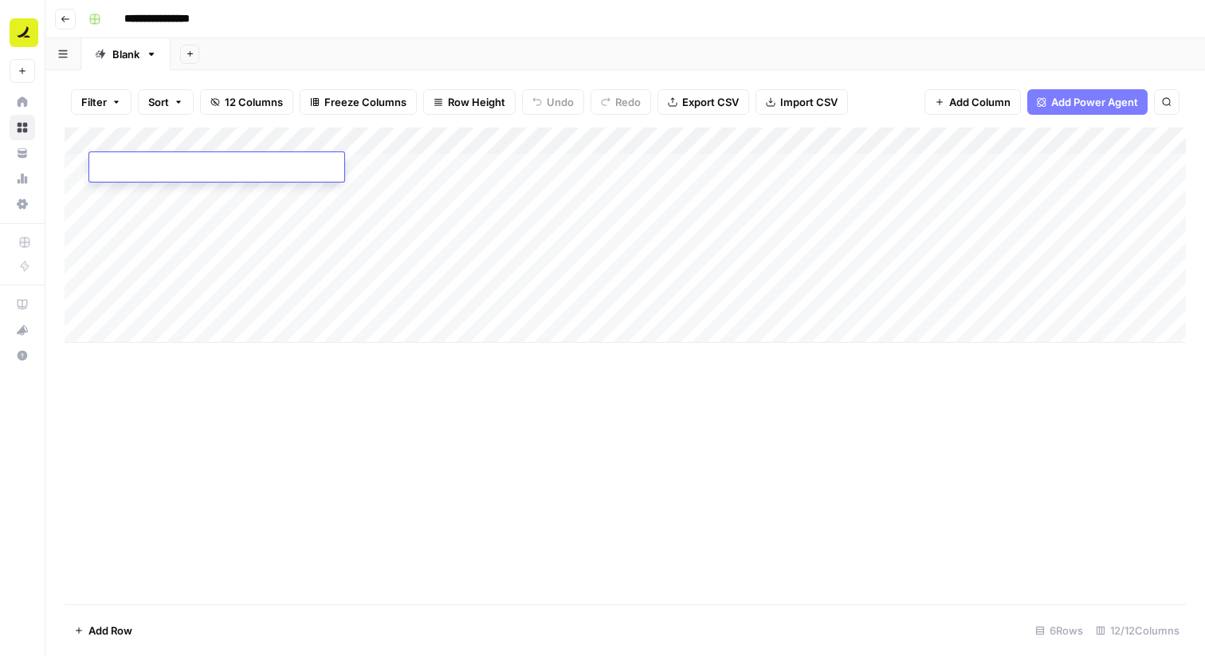
click at [135, 169] on textarea at bounding box center [216, 168] width 255 height 22
type textarea "**********"
click at [211, 197] on div "Add Column" at bounding box center [626, 235] width 1122 height 215
click at [485, 130] on div "Add Column" at bounding box center [626, 235] width 1122 height 215
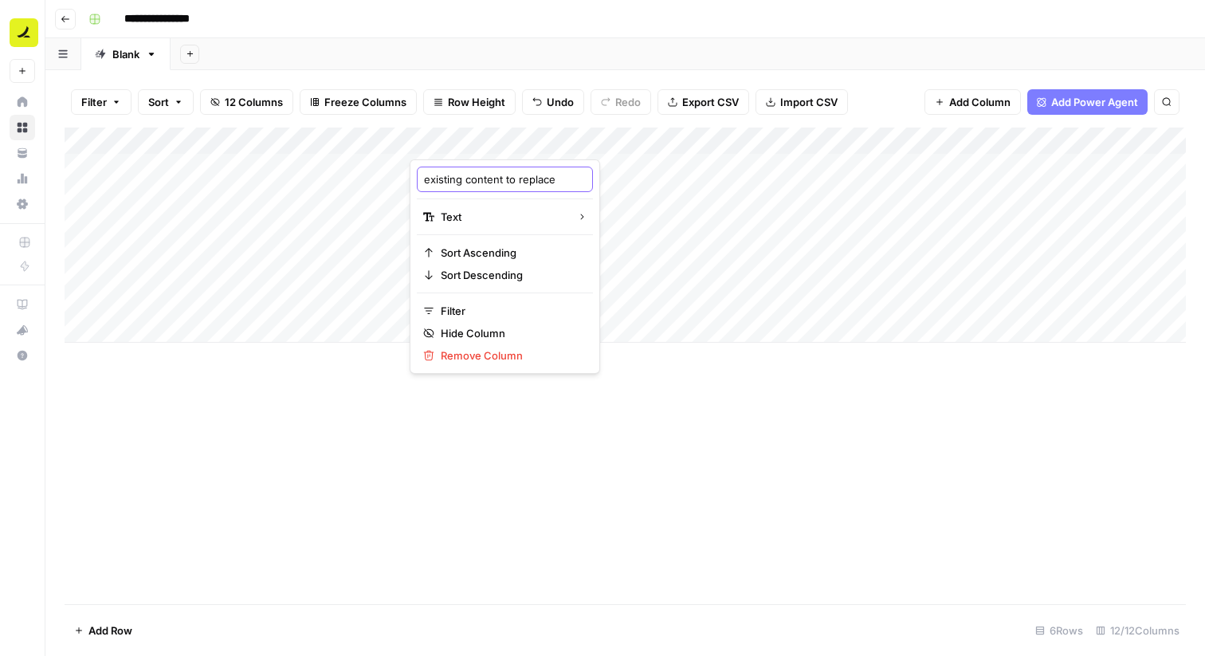
click at [475, 173] on input "existing content to replace" at bounding box center [505, 179] width 162 height 16
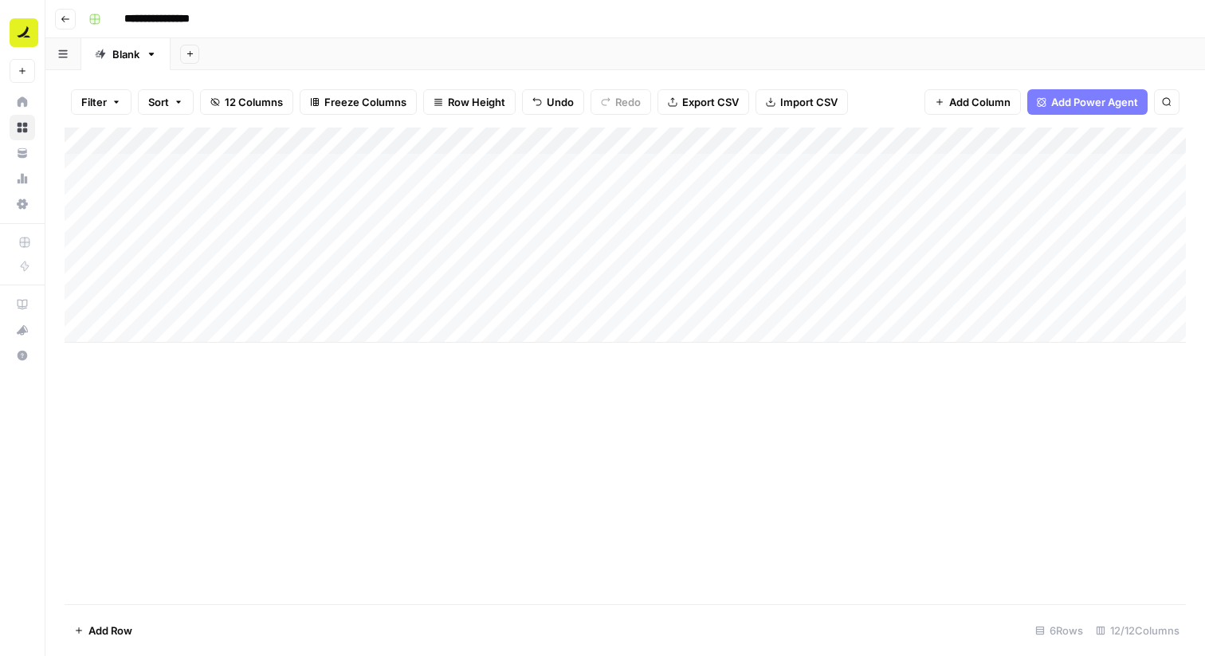
click at [379, 443] on div "Add Column" at bounding box center [626, 366] width 1122 height 477
click at [568, 446] on div "Add Column" at bounding box center [626, 366] width 1122 height 477
click at [464, 215] on div "Add Column" at bounding box center [626, 235] width 1122 height 215
click at [454, 191] on div "Add Column" at bounding box center [626, 235] width 1122 height 215
click at [143, 333] on div "Add Column" at bounding box center [626, 235] width 1122 height 215
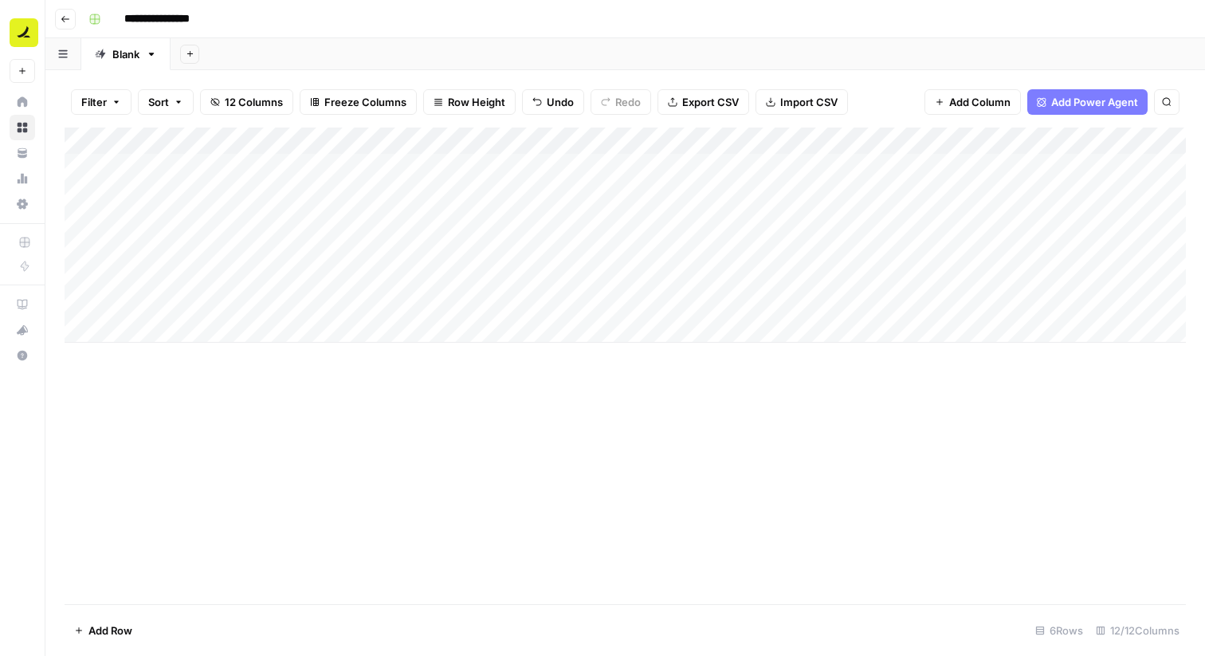
click at [143, 333] on div "Add Column" at bounding box center [626, 235] width 1122 height 215
click at [124, 357] on div "Add Column" at bounding box center [626, 249] width 1122 height 242
click at [124, 396] on div "Add Column" at bounding box center [626, 262] width 1122 height 269
click at [138, 474] on div "Add Column" at bounding box center [626, 303] width 1122 height 351
click at [137, 496] on div "Add Column" at bounding box center [626, 317] width 1122 height 378
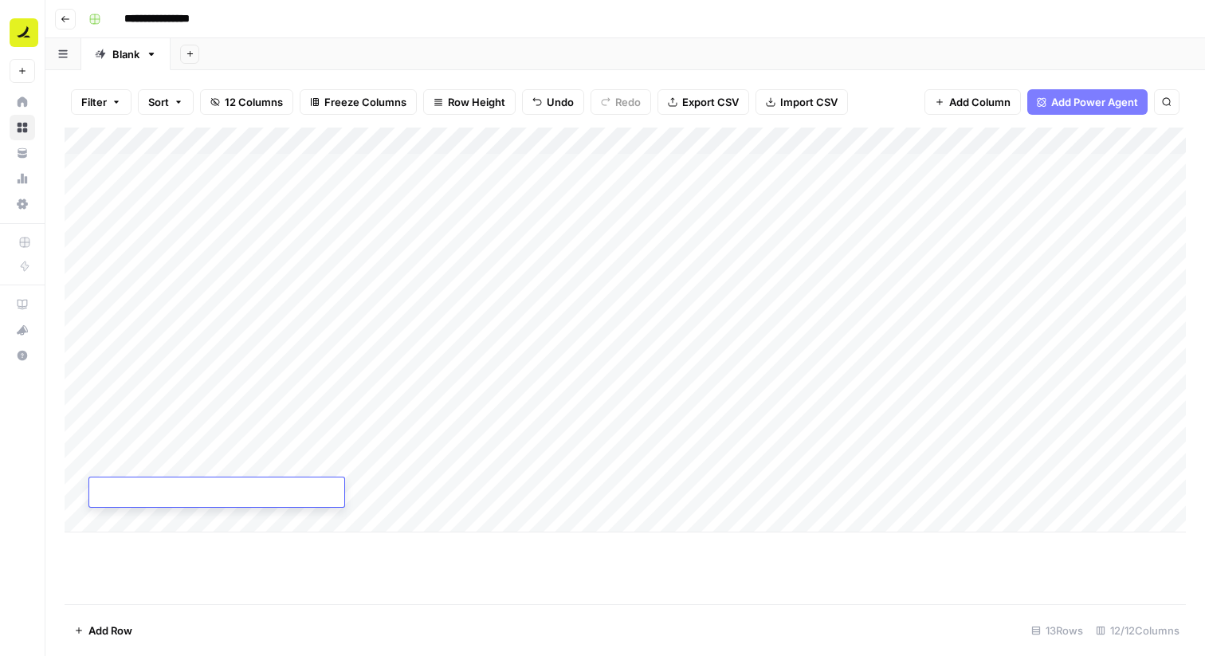
click at [137, 514] on div "Add Column" at bounding box center [626, 330] width 1122 height 405
click at [137, 534] on div "Add Column" at bounding box center [626, 344] width 1122 height 432
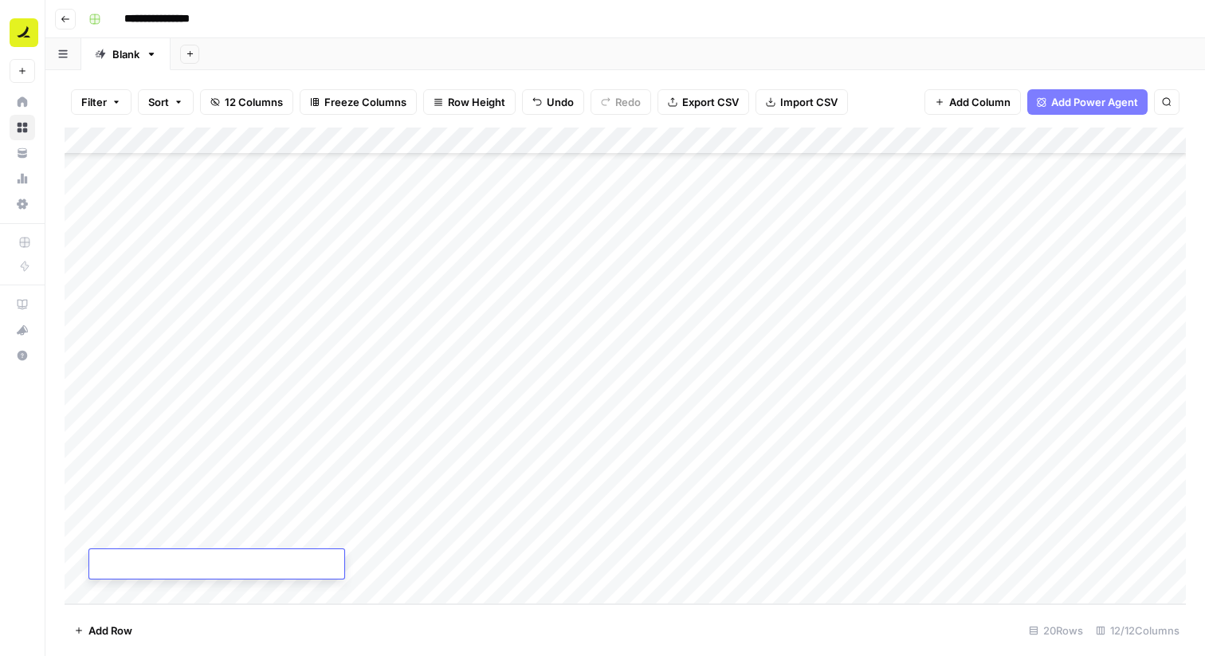
click at [356, 237] on div "Add Column" at bounding box center [626, 366] width 1122 height 477
click at [136, 202] on div "Add Column" at bounding box center [626, 366] width 1122 height 477
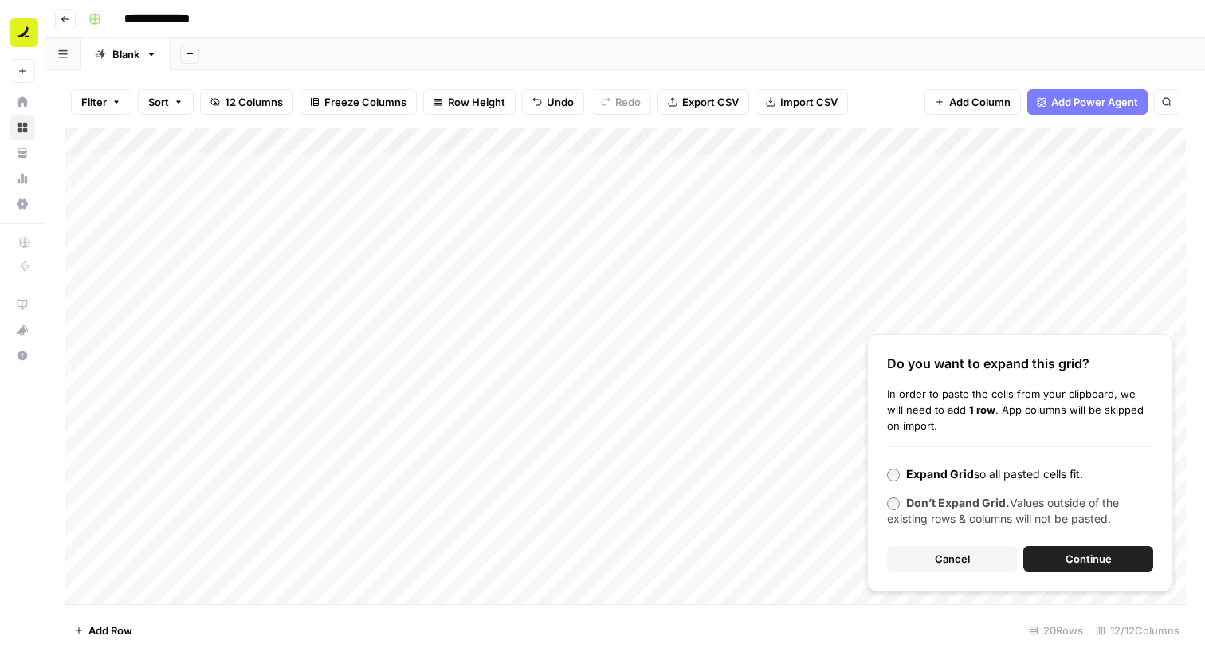
click at [949, 558] on span "Cancel" at bounding box center [952, 559] width 35 height 16
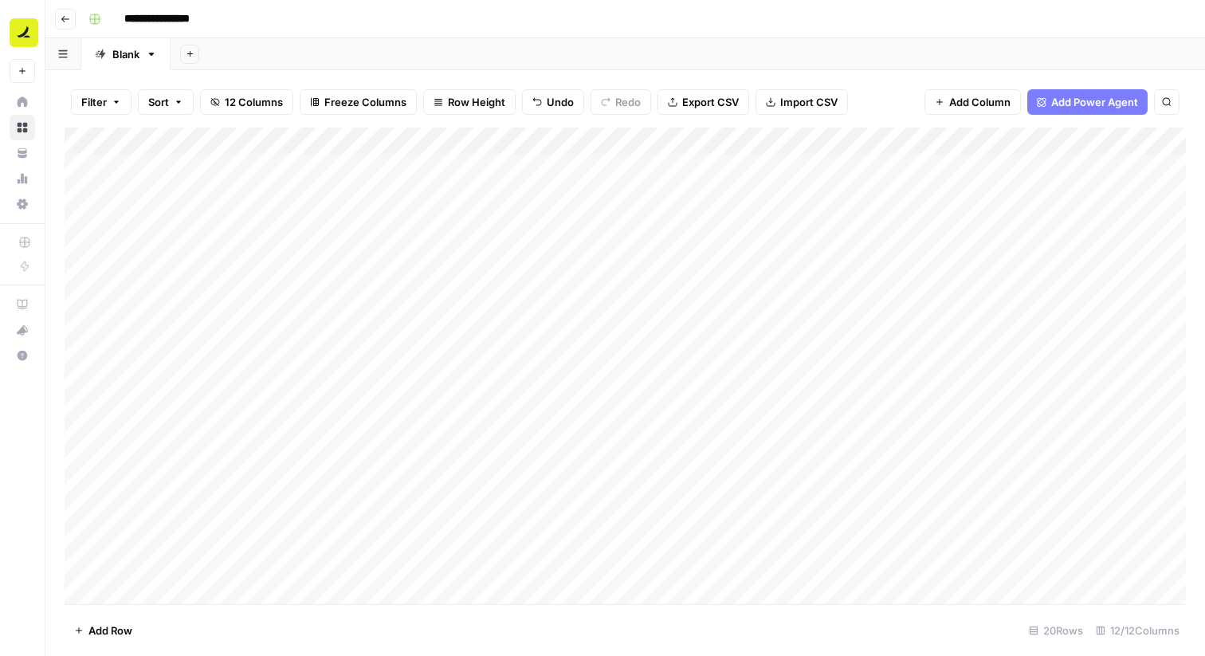
click at [296, 137] on div "Add Column" at bounding box center [626, 366] width 1122 height 477
click at [323, 138] on div at bounding box center [322, 144] width 177 height 32
click at [435, 279] on div "Add Column" at bounding box center [626, 366] width 1122 height 477
drag, startPoint x: 313, startPoint y: 134, endPoint x: 151, endPoint y: 135, distance: 162.6
click at [151, 135] on div "Add Column" at bounding box center [626, 366] width 1122 height 477
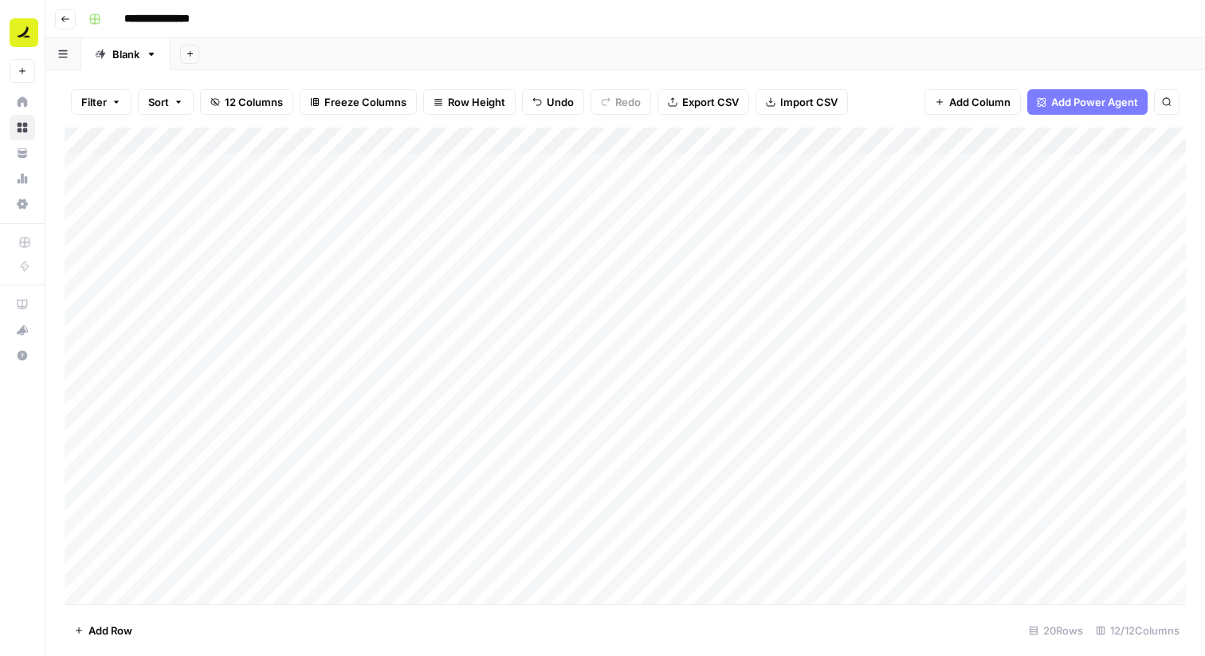
click at [340, 182] on div "Add Column" at bounding box center [626, 366] width 1122 height 477
drag, startPoint x: 625, startPoint y: 136, endPoint x: 499, endPoint y: 136, distance: 125.9
click at [499, 136] on div "Add Column" at bounding box center [626, 366] width 1122 height 477
click at [306, 191] on div "Add Column" at bounding box center [626, 366] width 1122 height 477
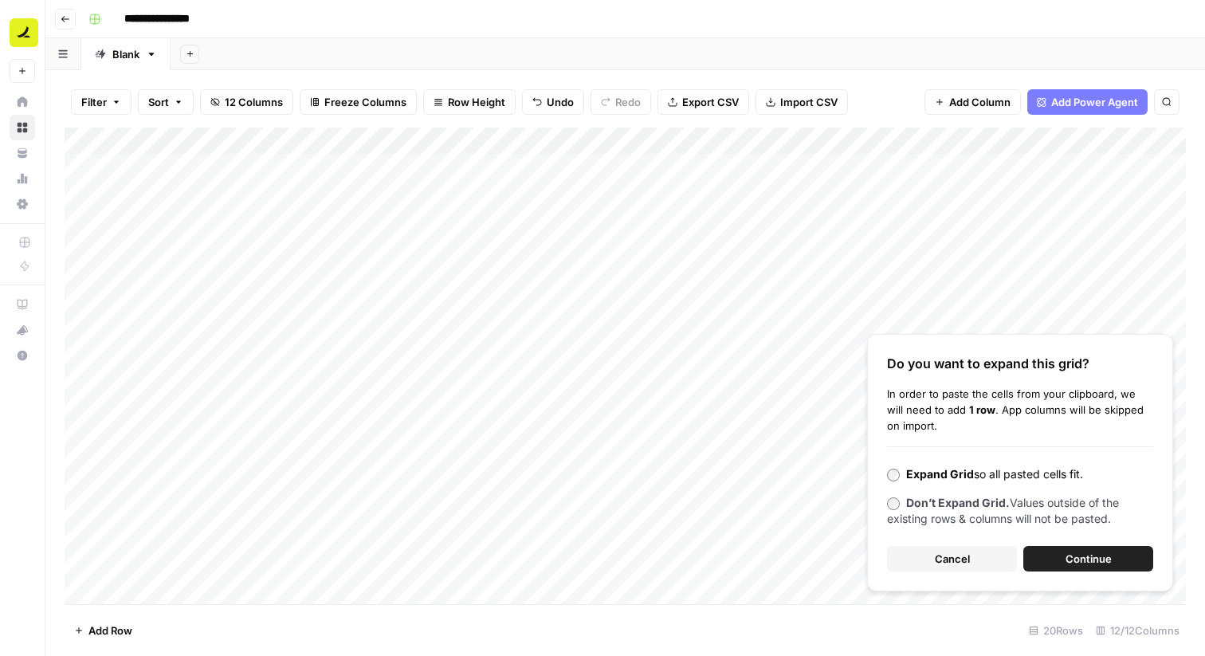
click at [1085, 560] on span "Continue" at bounding box center [1089, 559] width 46 height 16
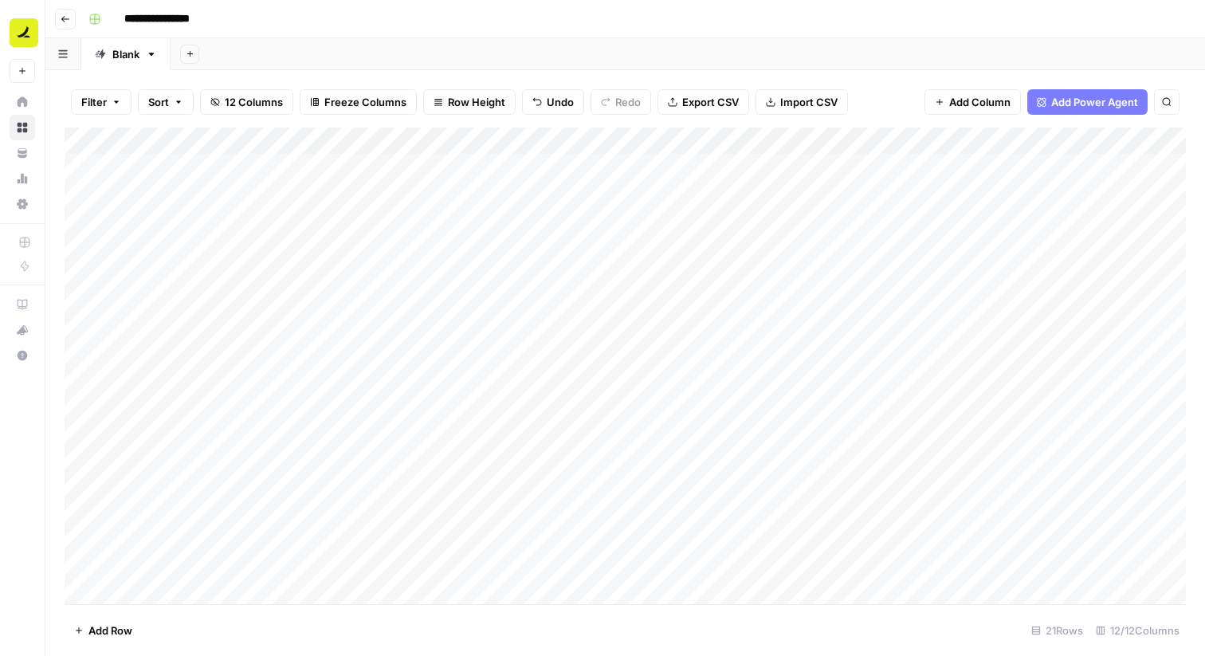
click at [202, 159] on div "Add Column" at bounding box center [626, 366] width 1122 height 477
drag, startPoint x: 265, startPoint y: 176, endPoint x: 234, endPoint y: 631, distance: 456.1
click at [234, 631] on div "Filter Sort 12 Columns Freeze Columns Row Height Undo Redo Export CSV Import CS…" at bounding box center [625, 363] width 1160 height 586
click at [232, 163] on div "Add Column" at bounding box center [626, 366] width 1122 height 477
click at [250, 225] on div "Add Column" at bounding box center [626, 366] width 1122 height 477
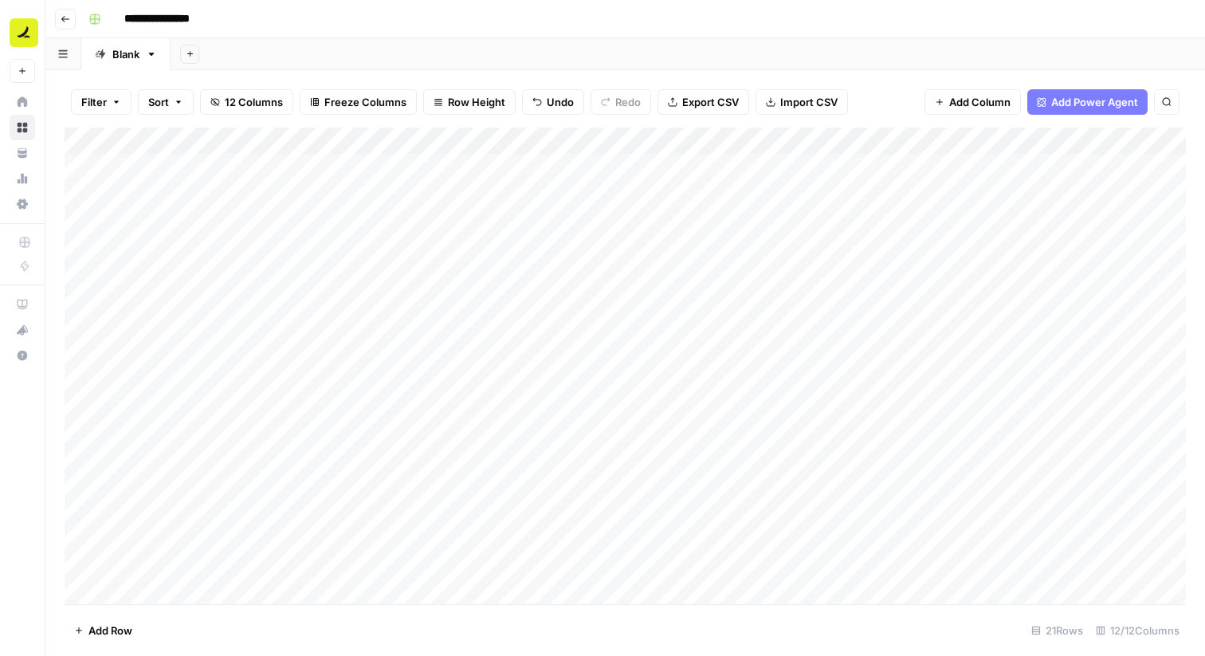
click at [254, 167] on div "Add Column" at bounding box center [626, 366] width 1122 height 477
drag, startPoint x: 263, startPoint y: 176, endPoint x: 263, endPoint y: 249, distance: 73.3
click at [263, 249] on div "Add Column" at bounding box center [626, 366] width 1122 height 477
drag, startPoint x: 265, startPoint y: 257, endPoint x: 253, endPoint y: 566, distance: 309.5
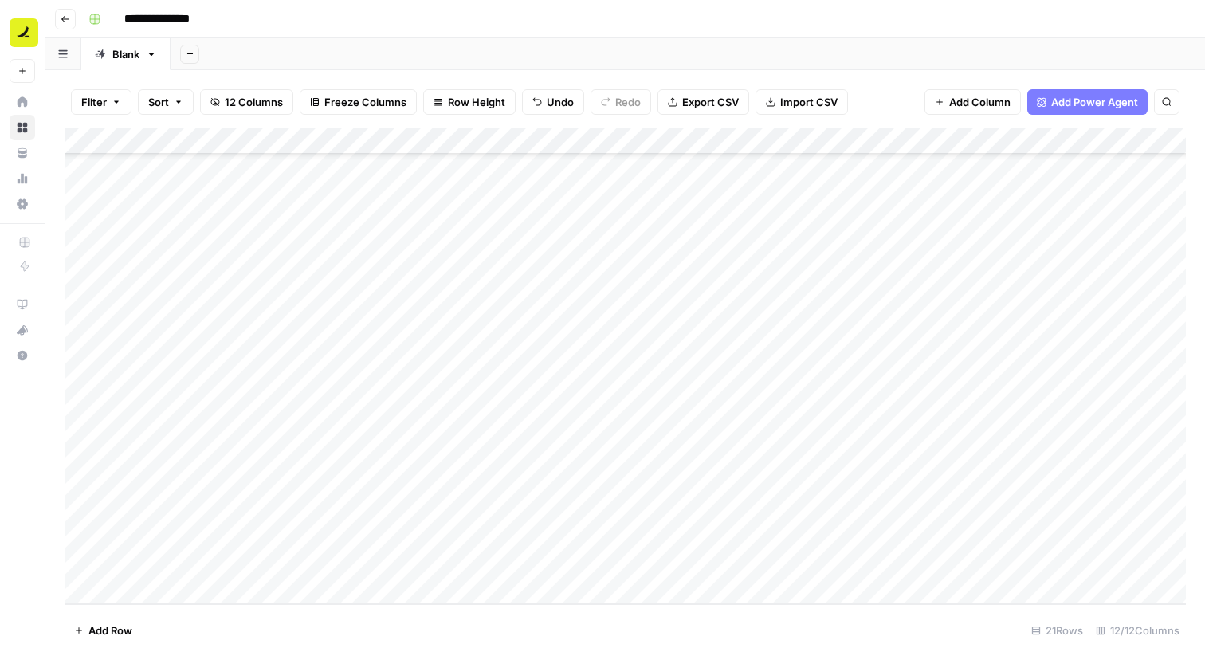
click at [253, 566] on div "Add Column" at bounding box center [626, 366] width 1122 height 477
click at [332, 366] on div "Add Column" at bounding box center [626, 366] width 1122 height 477
click at [225, 342] on div "Add Column" at bounding box center [626, 366] width 1122 height 477
click at [77, 190] on div "Add Column" at bounding box center [626, 366] width 1122 height 477
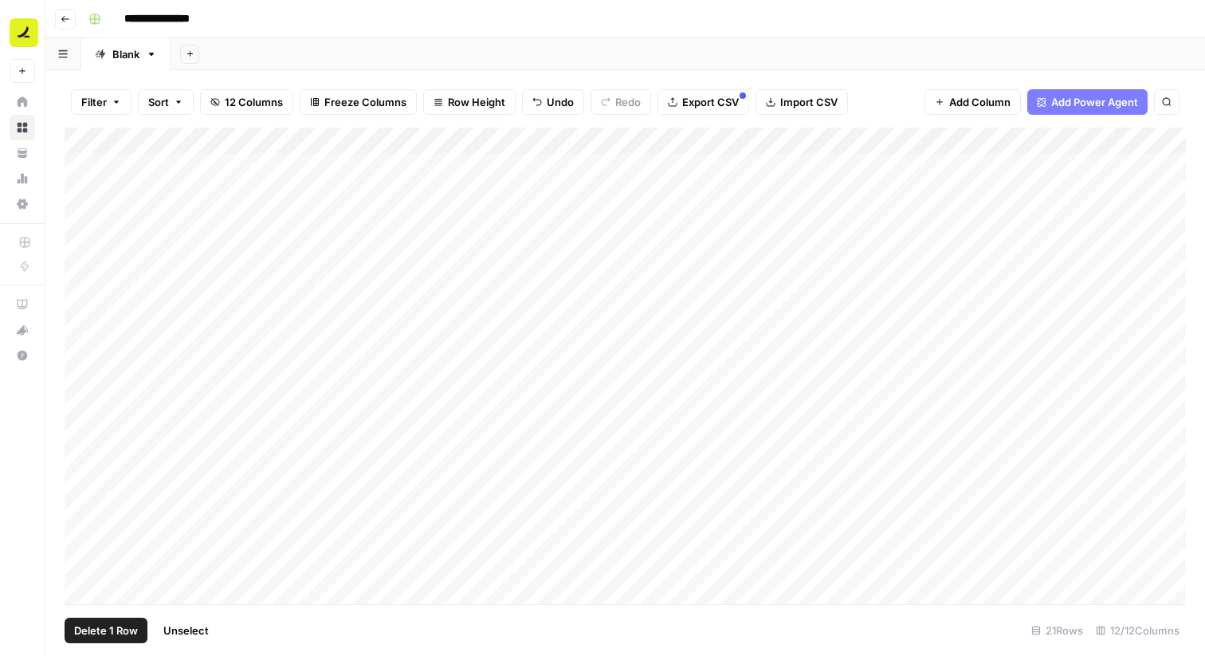
click at [77, 190] on div "Add Column" at bounding box center [626, 366] width 1122 height 477
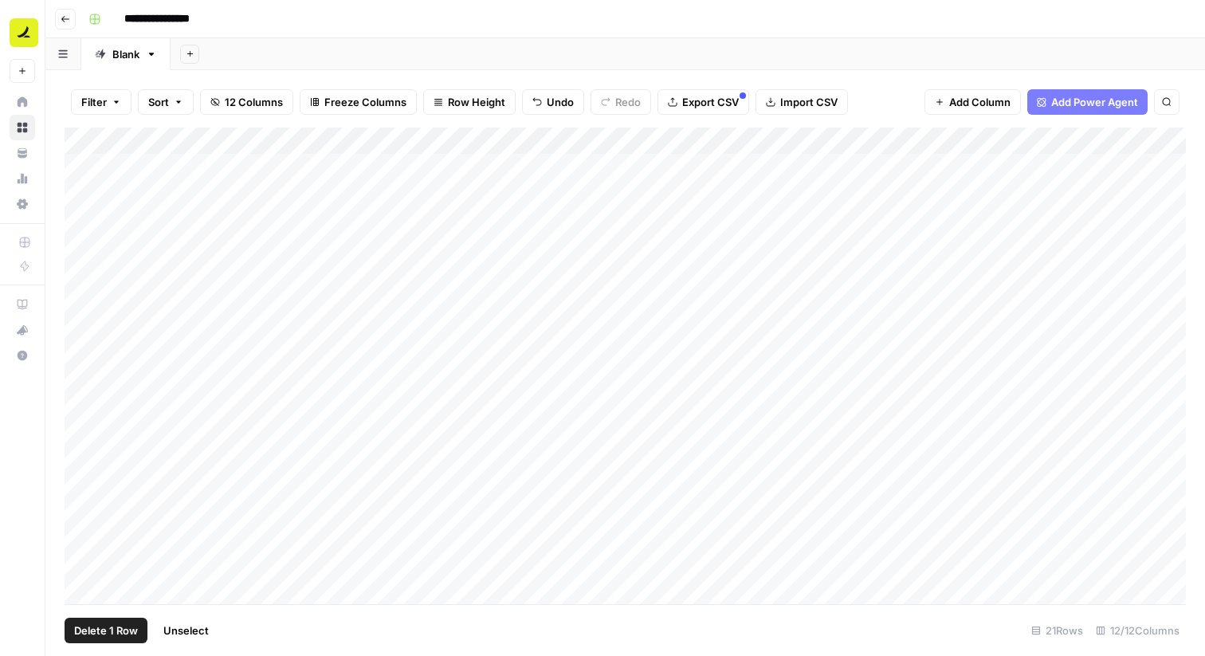
click at [77, 190] on div "Add Column" at bounding box center [626, 366] width 1122 height 477
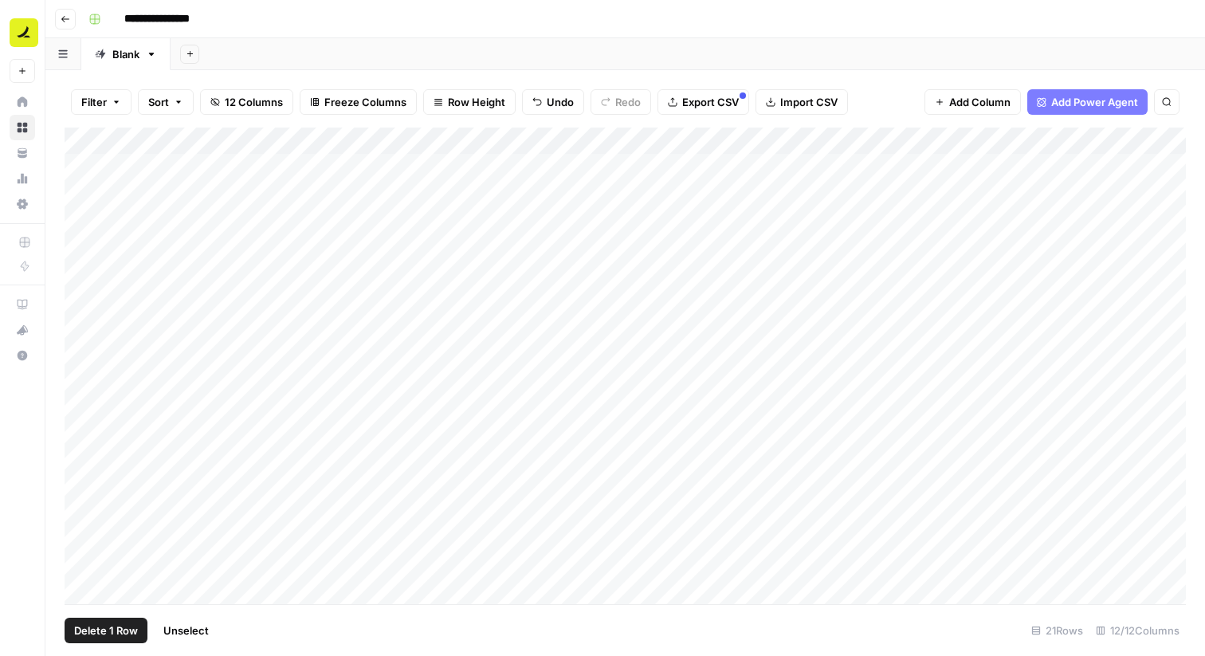
click at [77, 190] on div "Add Column" at bounding box center [626, 366] width 1122 height 477
click at [767, 191] on div "Add Column" at bounding box center [626, 366] width 1122 height 477
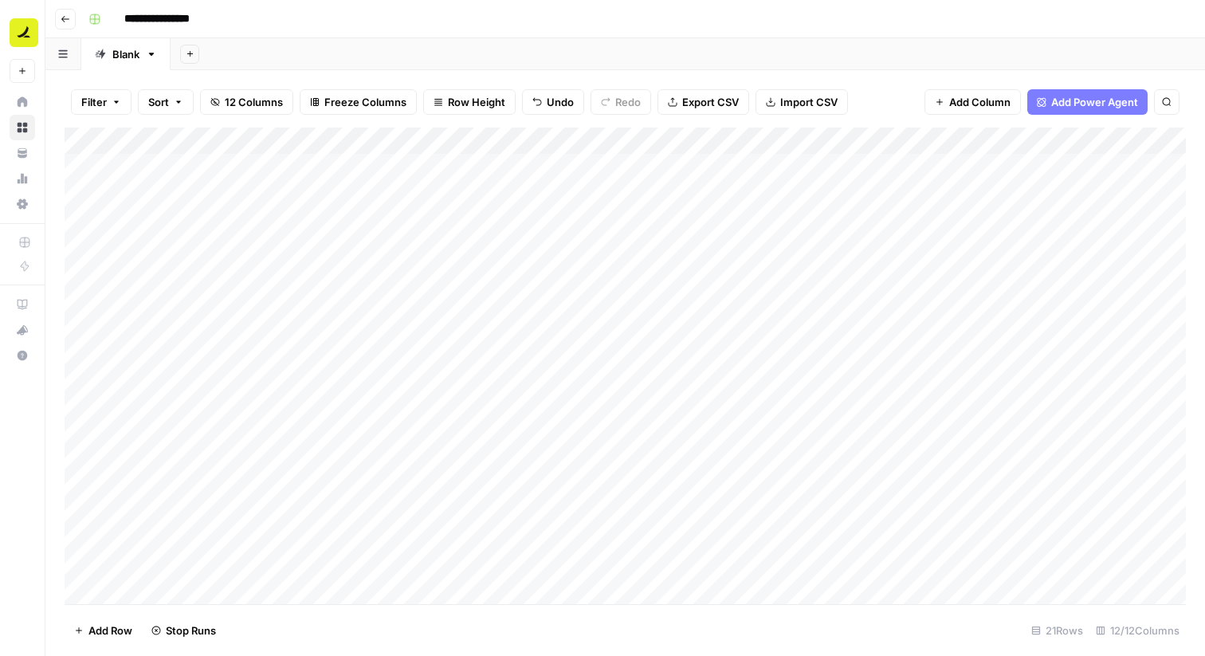
click at [1054, 191] on div "Add Column" at bounding box center [626, 366] width 1122 height 477
click at [1111, 193] on div "Add Column" at bounding box center [626, 366] width 1122 height 477
click at [907, 194] on div "Add Column" at bounding box center [626, 366] width 1122 height 477
drag, startPoint x: 980, startPoint y: 206, endPoint x: 984, endPoint y: 635, distance: 429.7
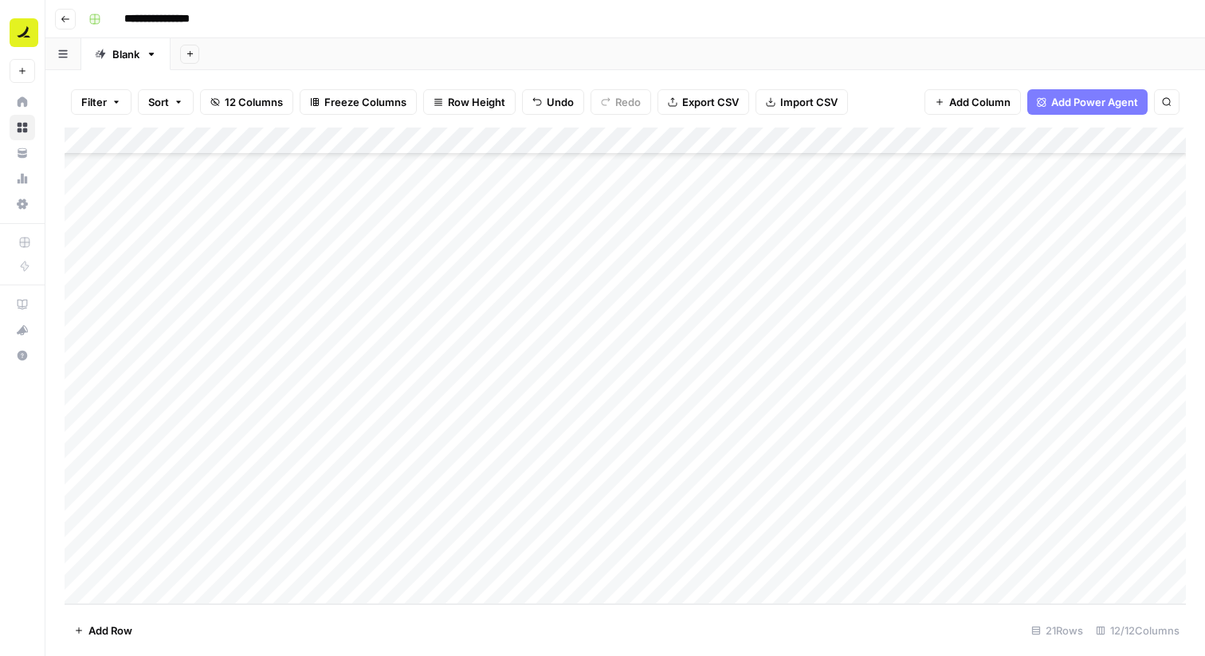
click at [984, 635] on div "Filter Sort 12 Columns Freeze Columns Row Height Undo Redo Export CSV Import CS…" at bounding box center [625, 363] width 1160 height 586
click at [933, 373] on div "Add Column" at bounding box center [626, 366] width 1122 height 477
click at [957, 195] on div "Add Column" at bounding box center [626, 366] width 1122 height 477
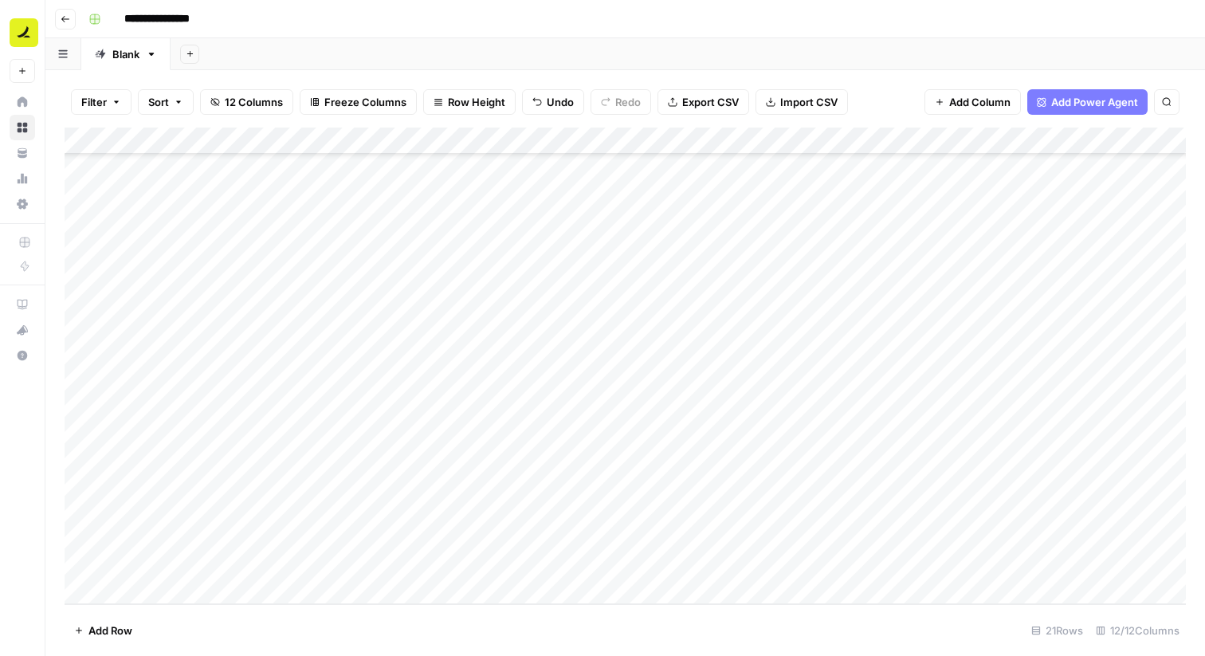
drag, startPoint x: 980, startPoint y: 204, endPoint x: 948, endPoint y: 560, distance: 357.0
click at [948, 560] on div "Add Column" at bounding box center [626, 366] width 1122 height 477
click at [881, 206] on div "Add Column" at bounding box center [626, 366] width 1122 height 477
click at [949, 259] on div "Add Column" at bounding box center [626, 366] width 1122 height 477
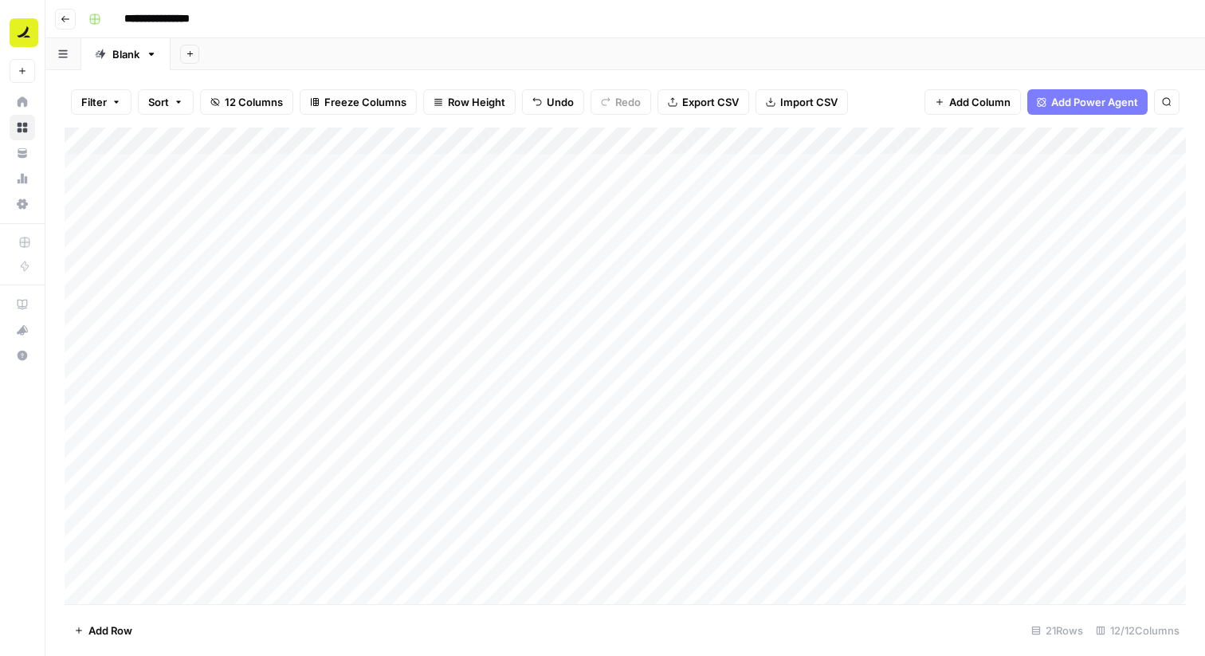
click at [985, 196] on div "Add Column" at bounding box center [626, 366] width 1122 height 477
click at [935, 194] on div "Add Column" at bounding box center [626, 366] width 1122 height 477
click at [867, 306] on div "Add Column" at bounding box center [626, 366] width 1122 height 477
click at [720, 221] on div "Add Column" at bounding box center [626, 366] width 1122 height 477
click at [723, 251] on div "Add Column" at bounding box center [626, 366] width 1122 height 477
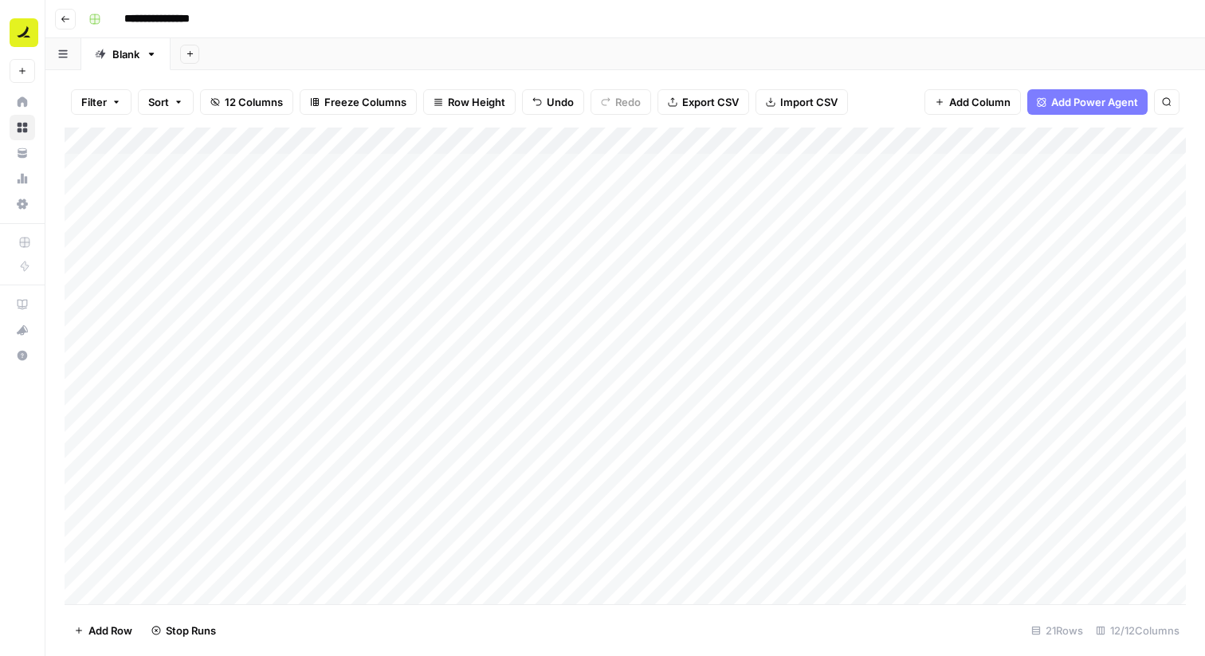
click at [727, 277] on div "Add Column" at bounding box center [626, 366] width 1122 height 477
click at [727, 303] on div "Add Column" at bounding box center [626, 366] width 1122 height 477
click at [727, 341] on div "Add Column" at bounding box center [626, 366] width 1122 height 477
click at [728, 355] on div "Add Column" at bounding box center [626, 366] width 1122 height 477
click at [728, 384] on div "Add Column" at bounding box center [626, 366] width 1122 height 477
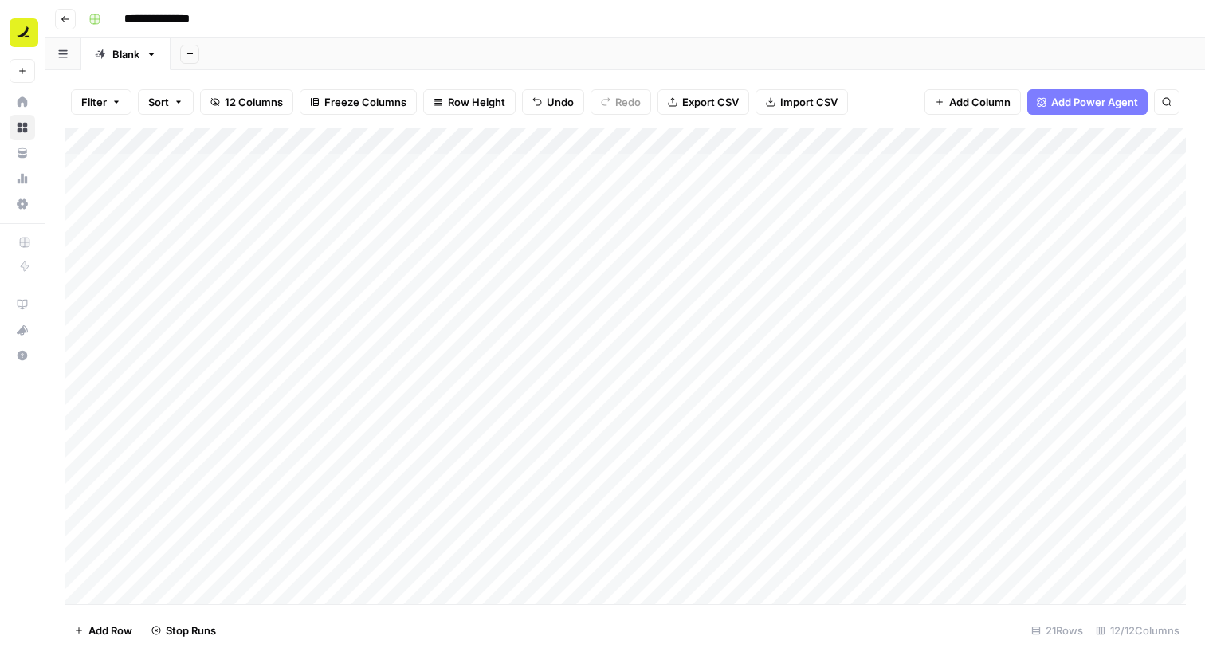
click at [728, 418] on div "Add Column" at bounding box center [626, 366] width 1122 height 477
click at [729, 438] on div "Add Column" at bounding box center [626, 366] width 1122 height 477
click at [729, 469] on div "Add Column" at bounding box center [626, 366] width 1122 height 477
click at [729, 496] on div "Add Column" at bounding box center [626, 366] width 1122 height 477
click at [725, 524] on div "Add Column" at bounding box center [626, 366] width 1122 height 477
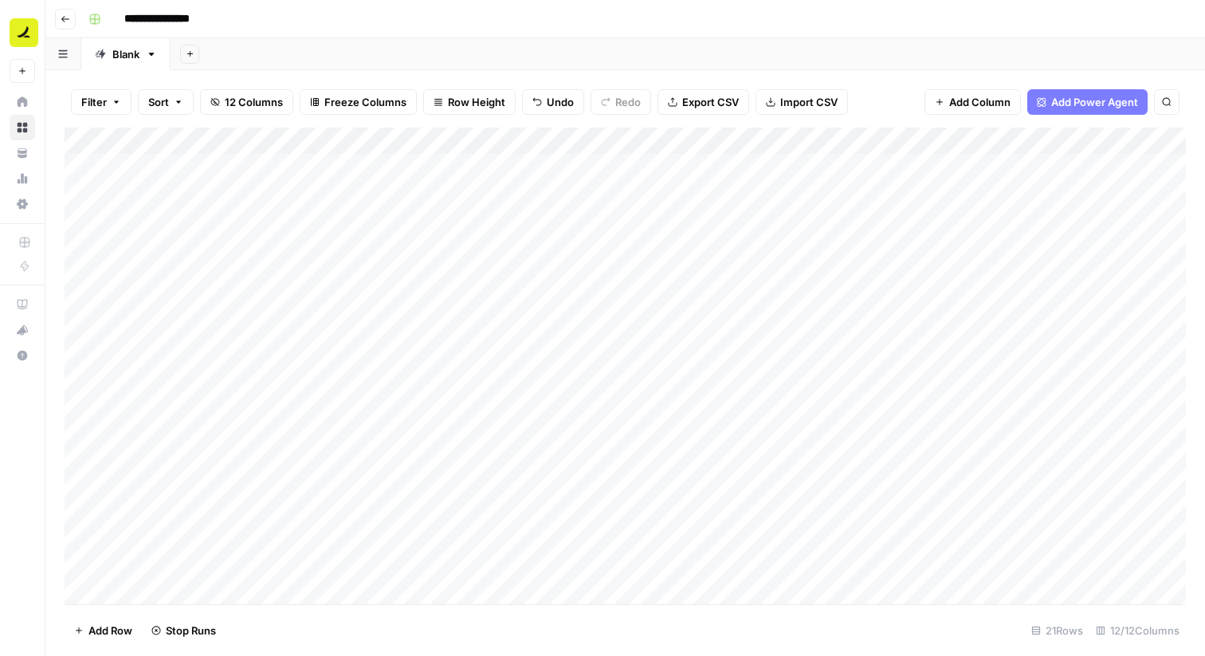
click at [730, 544] on div "Add Column" at bounding box center [626, 366] width 1122 height 477
click at [730, 576] on div "Add Column" at bounding box center [626, 366] width 1122 height 477
click at [730, 592] on div "Add Column" at bounding box center [626, 366] width 1122 height 477
click at [734, 490] on div "Add Column" at bounding box center [626, 366] width 1122 height 477
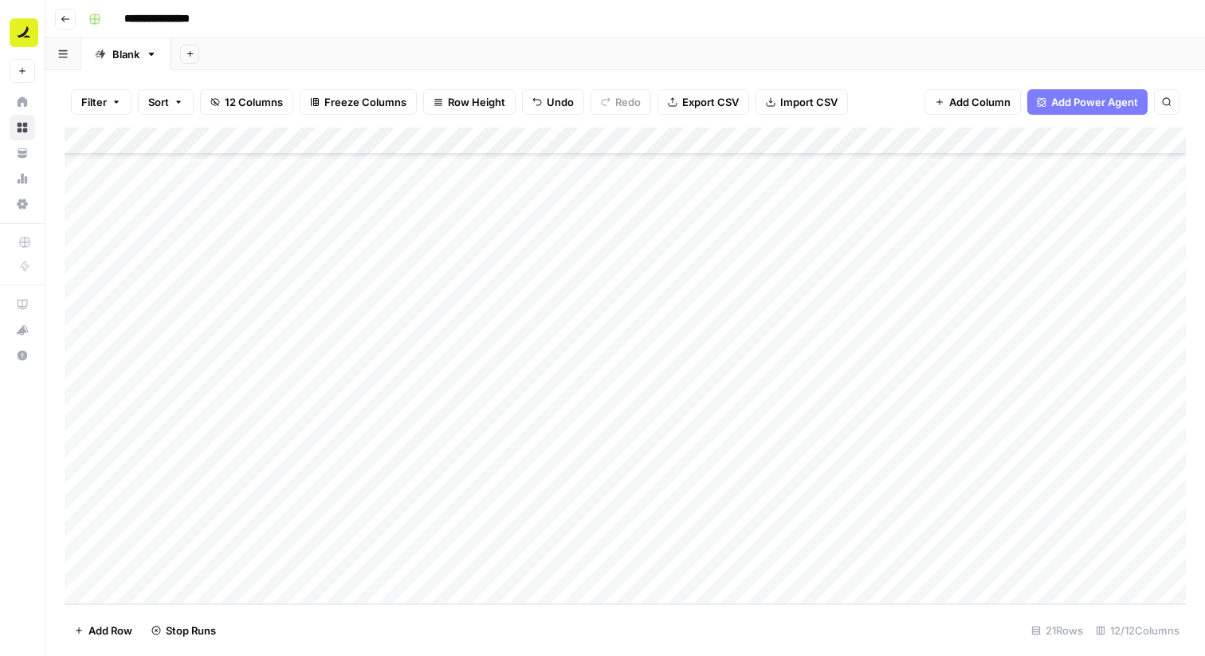
click at [738, 513] on div "Add Column" at bounding box center [626, 366] width 1122 height 477
click at [738, 529] on div "Add Column" at bounding box center [626, 366] width 1122 height 477
click at [739, 557] on div "Add Column" at bounding box center [626, 366] width 1122 height 477
click at [848, 191] on div "Add Column" at bounding box center [626, 366] width 1122 height 477
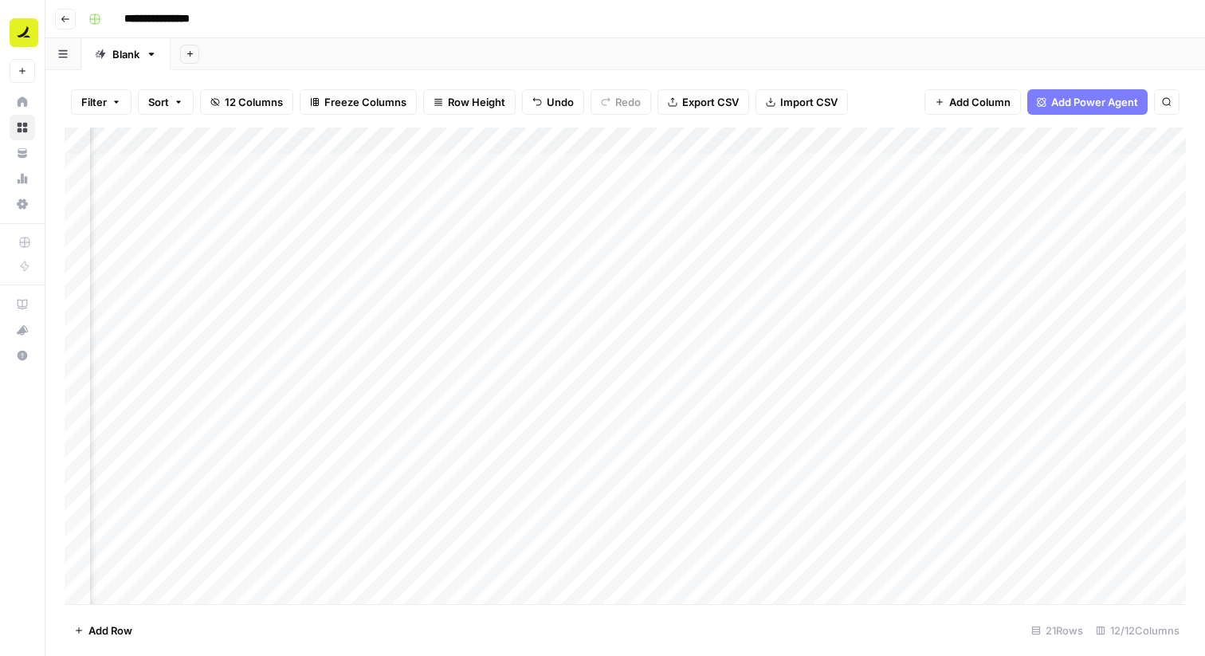
click at [774, 226] on div "Add Column" at bounding box center [626, 366] width 1122 height 477
click at [768, 252] on div "Add Column" at bounding box center [626, 366] width 1122 height 477
click at [768, 277] on div "Add Column" at bounding box center [626, 366] width 1122 height 477
click at [766, 308] on div "Add Column" at bounding box center [626, 366] width 1122 height 477
click at [764, 327] on div "Add Column" at bounding box center [626, 366] width 1122 height 477
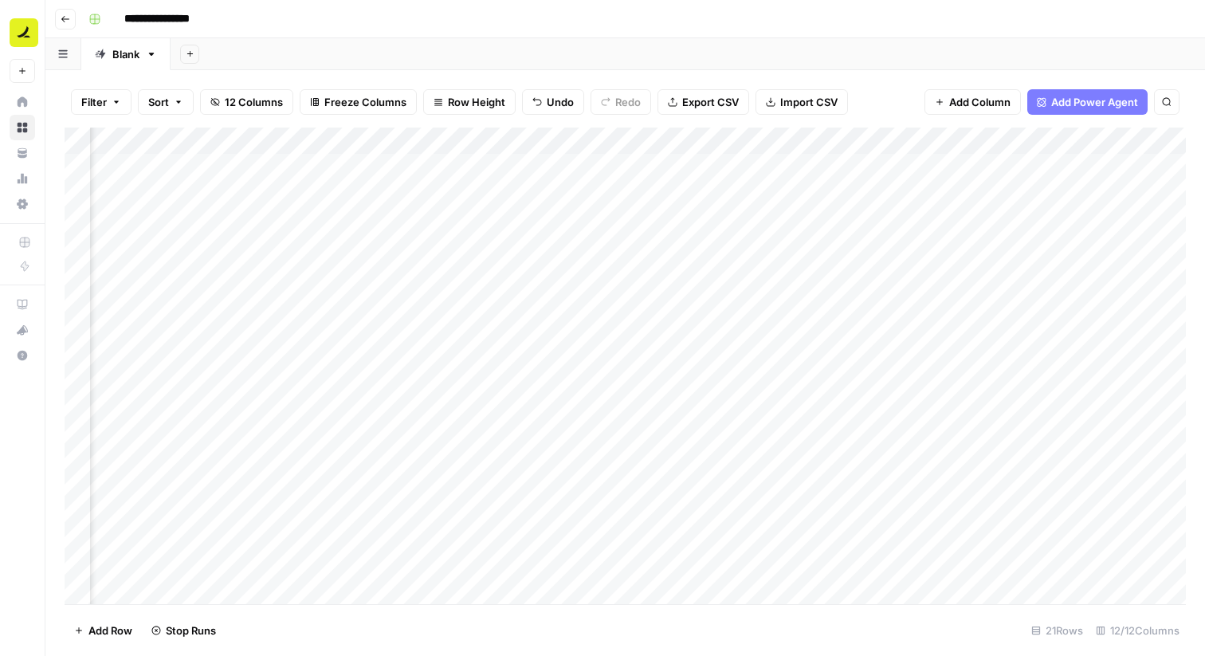
click at [763, 367] on div "Add Column" at bounding box center [626, 366] width 1122 height 477
click at [761, 387] on div "Add Column" at bounding box center [626, 366] width 1122 height 477
click at [761, 414] on div "Add Column" at bounding box center [626, 366] width 1122 height 477
click at [761, 438] on div "Add Column" at bounding box center [626, 366] width 1122 height 477
click at [760, 462] on div "Add Column" at bounding box center [626, 366] width 1122 height 477
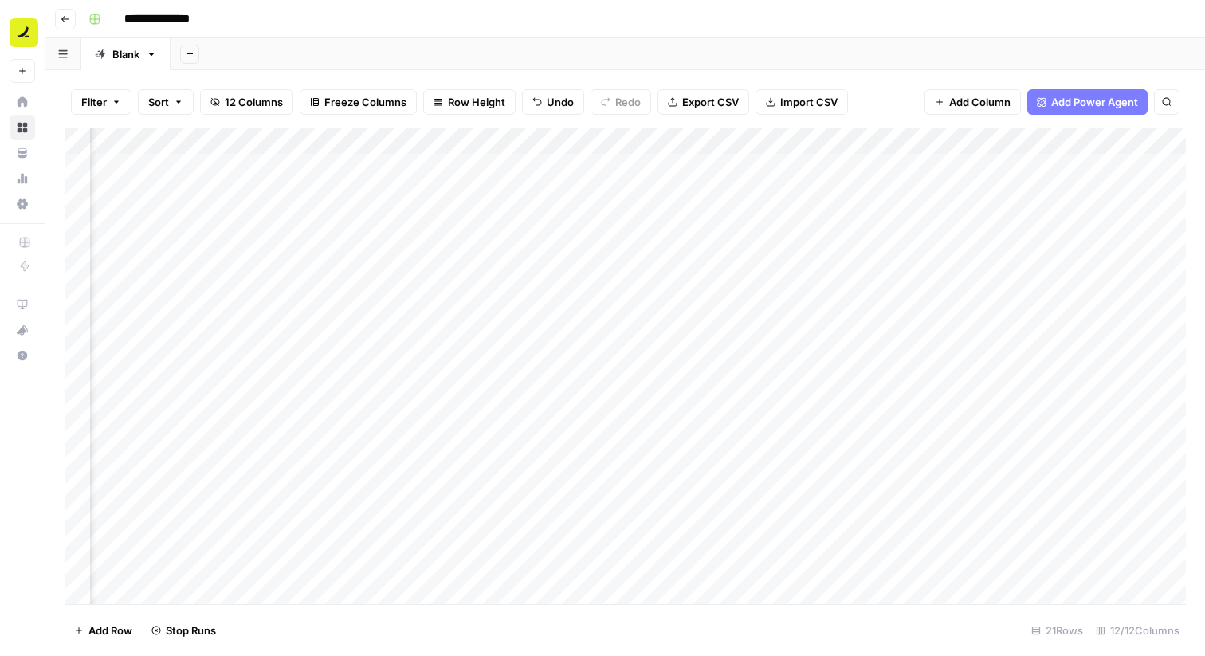
click at [760, 497] on div "Add Column" at bounding box center [626, 366] width 1122 height 477
click at [760, 522] on div "Add Column" at bounding box center [626, 366] width 1122 height 477
click at [759, 548] on div "Add Column" at bounding box center [626, 366] width 1122 height 477
click at [758, 570] on div "Add Column" at bounding box center [626, 366] width 1122 height 477
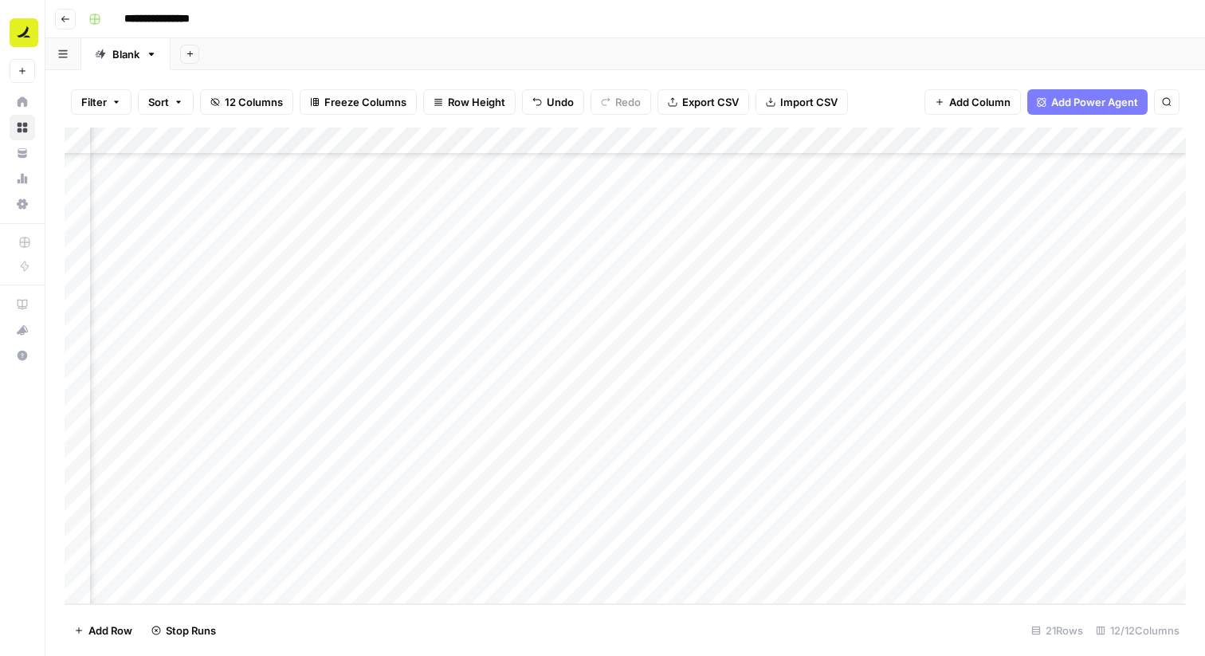
click at [764, 455] on div "Add Column" at bounding box center [626, 366] width 1122 height 477
click at [761, 489] on div "Add Column" at bounding box center [626, 366] width 1122 height 477
click at [760, 507] on div "Add Column" at bounding box center [626, 366] width 1122 height 477
click at [756, 535] on div "Add Column" at bounding box center [626, 366] width 1122 height 477
click at [755, 561] on div "Add Column" at bounding box center [626, 366] width 1122 height 477
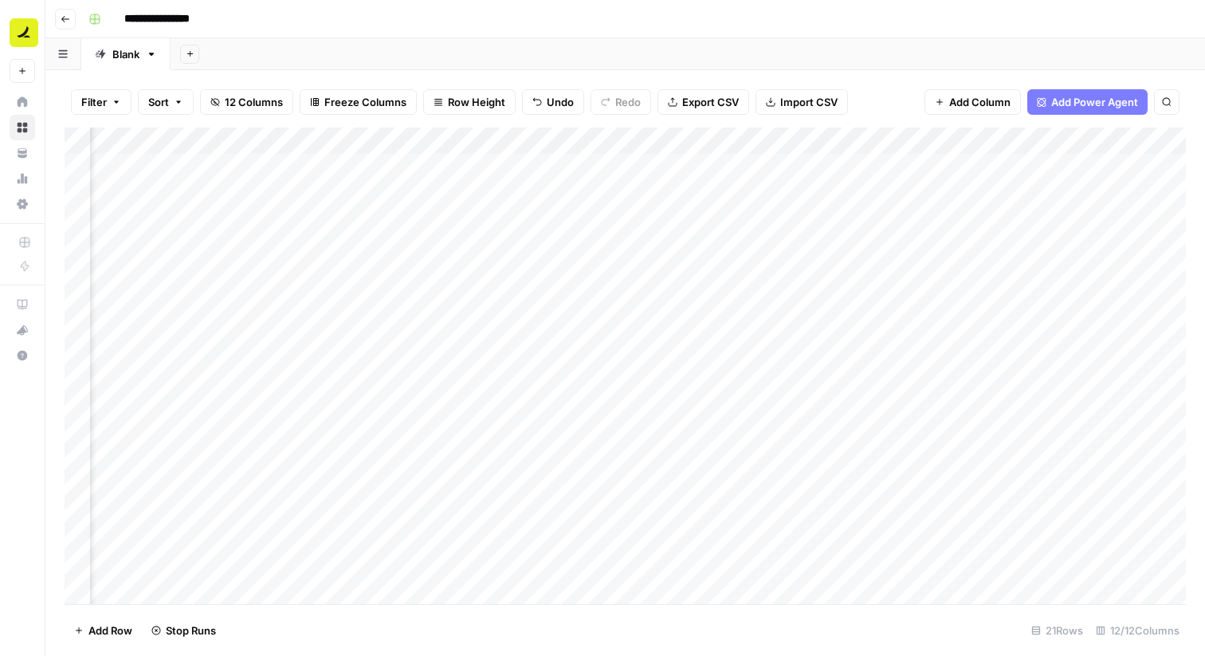
scroll to position [0, 661]
click at [685, 192] on div "Add Column" at bounding box center [626, 366] width 1122 height 477
click at [650, 214] on div "Add Column" at bounding box center [626, 366] width 1122 height 477
click at [643, 246] on div "Add Column" at bounding box center [626, 366] width 1122 height 477
click at [645, 273] on div "Add Column" at bounding box center [626, 366] width 1122 height 477
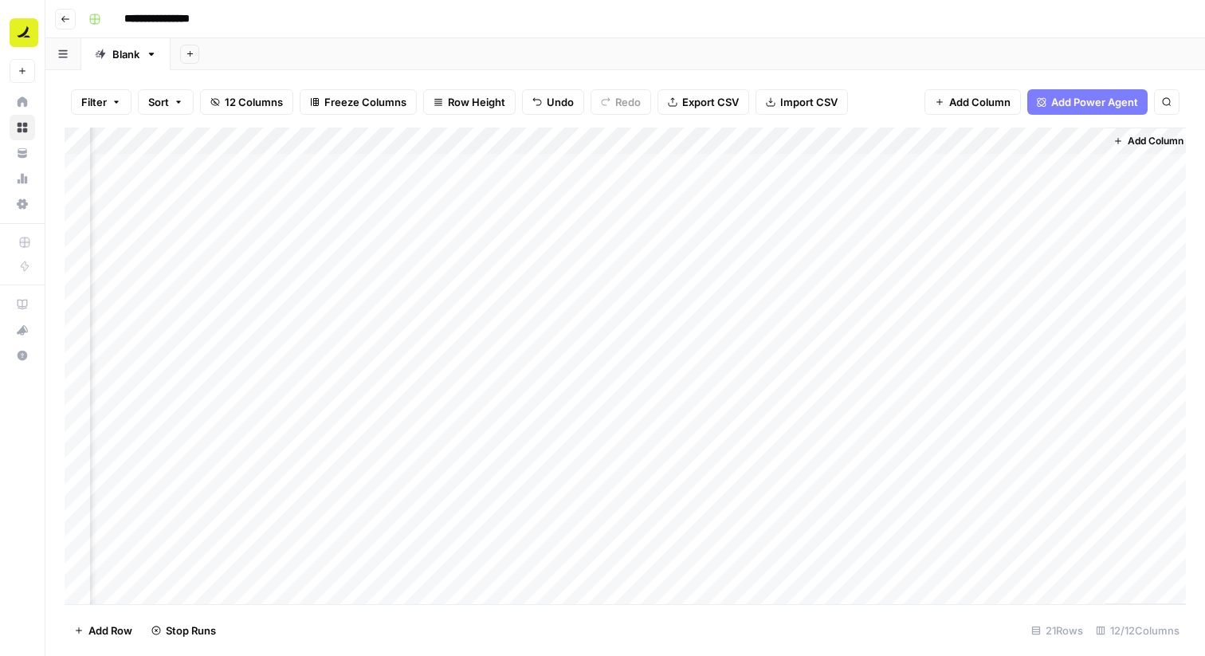
scroll to position [0, 756]
click at [557, 189] on div "Add Column" at bounding box center [626, 366] width 1122 height 477
click at [620, 189] on div "Add Column" at bounding box center [626, 366] width 1122 height 477
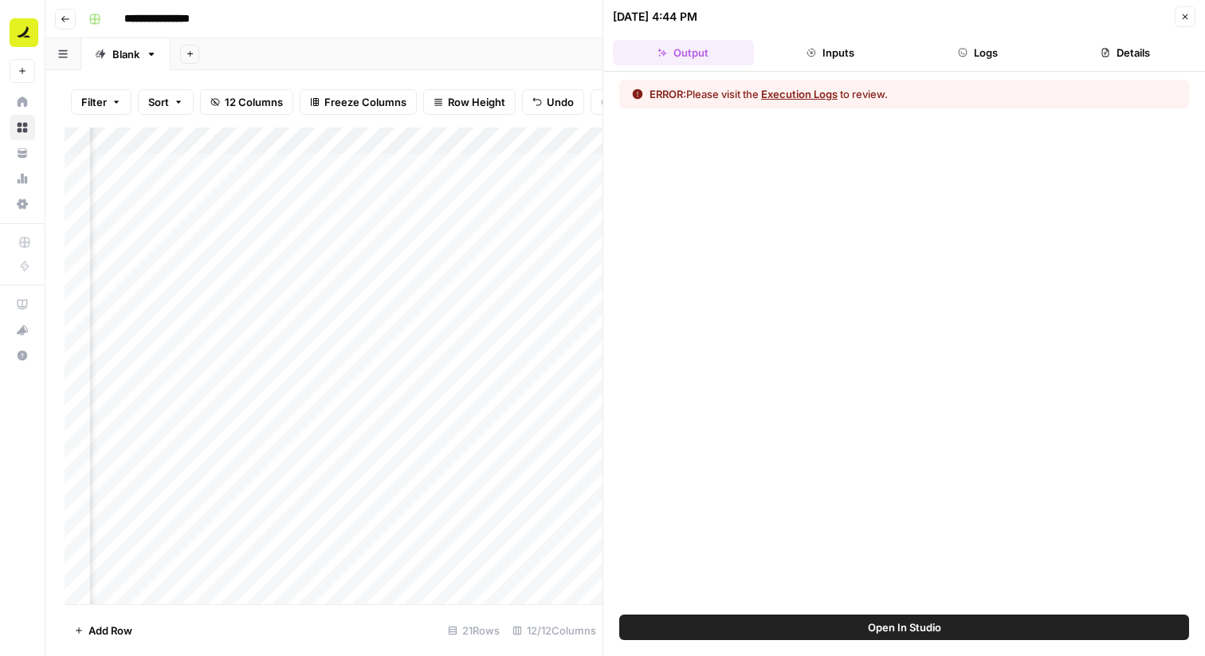
click at [818, 94] on button "Execution Logs" at bounding box center [799, 94] width 77 height 16
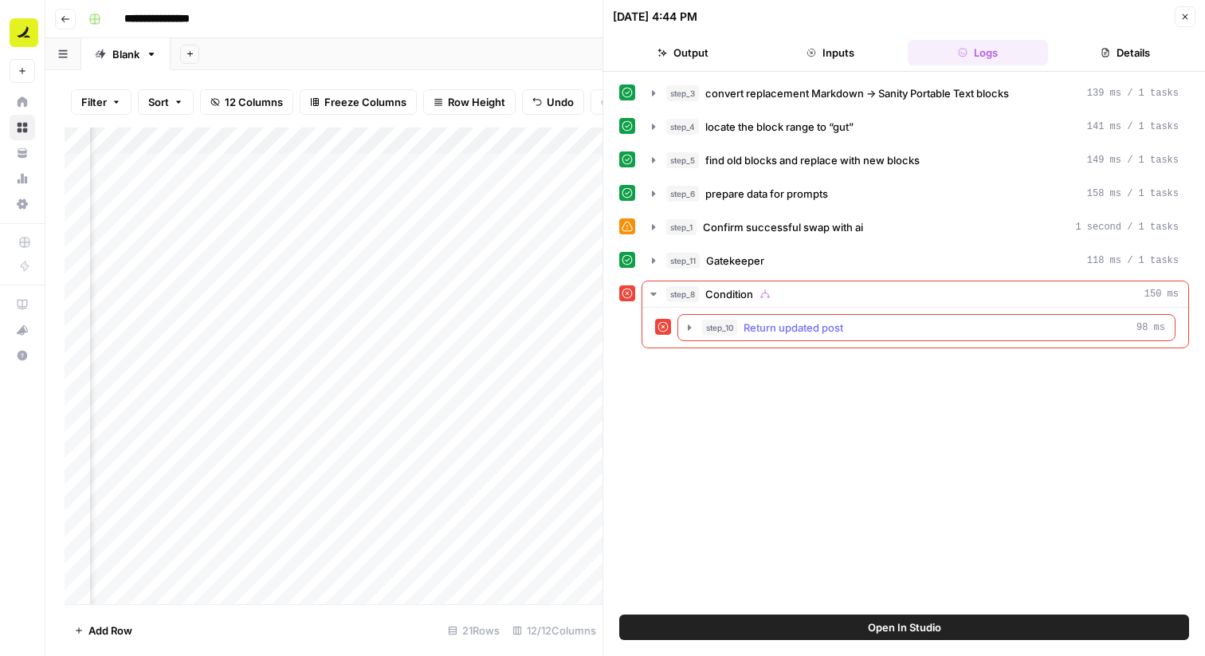
click at [684, 328] on icon "button" at bounding box center [689, 327] width 13 height 13
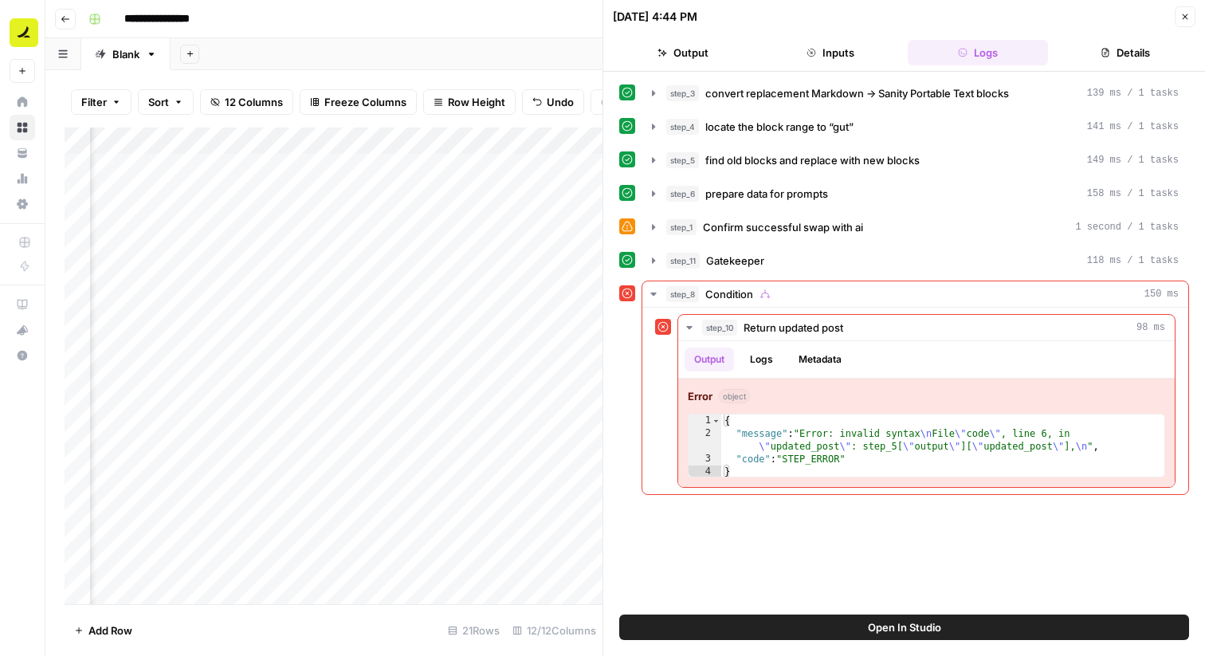
scroll to position [2, 993]
click at [405, 193] on div "Add Column" at bounding box center [334, 366] width 538 height 477
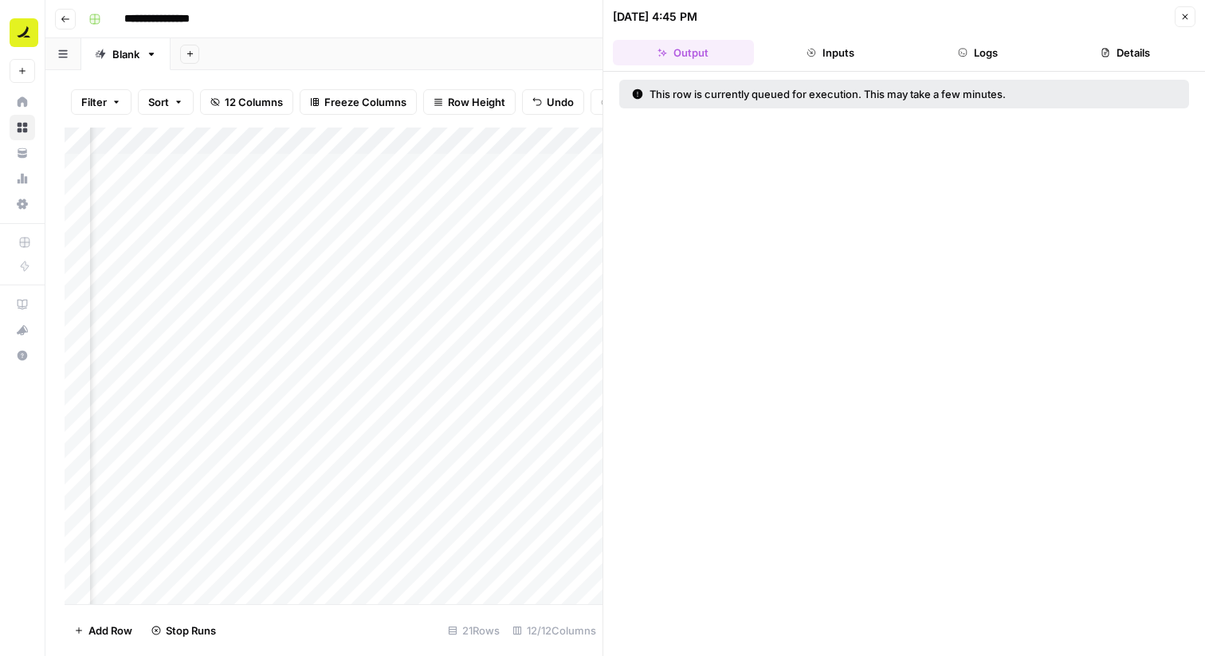
click at [1186, 10] on button "Close" at bounding box center [1185, 16] width 21 height 21
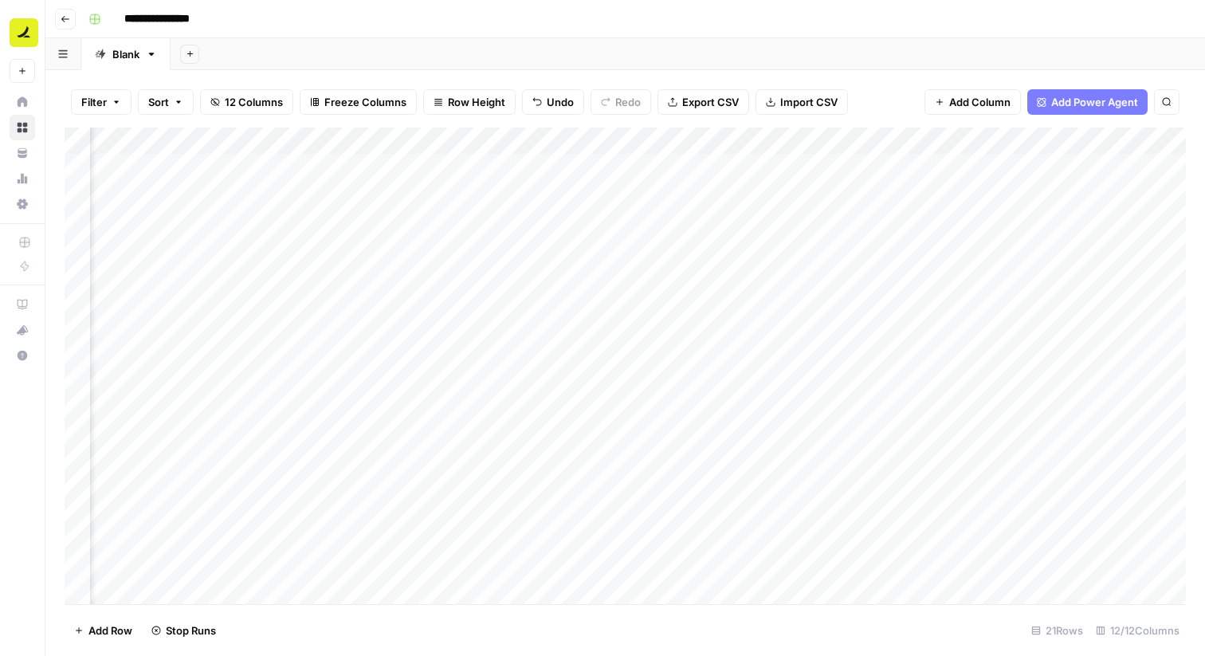
scroll to position [2, 0]
click at [297, 183] on div "Add Column" at bounding box center [626, 366] width 1122 height 477
click at [322, 223] on textarea "**********" at bounding box center [392, 210] width 255 height 54
click at [321, 265] on div "Add Column" at bounding box center [626, 366] width 1122 height 477
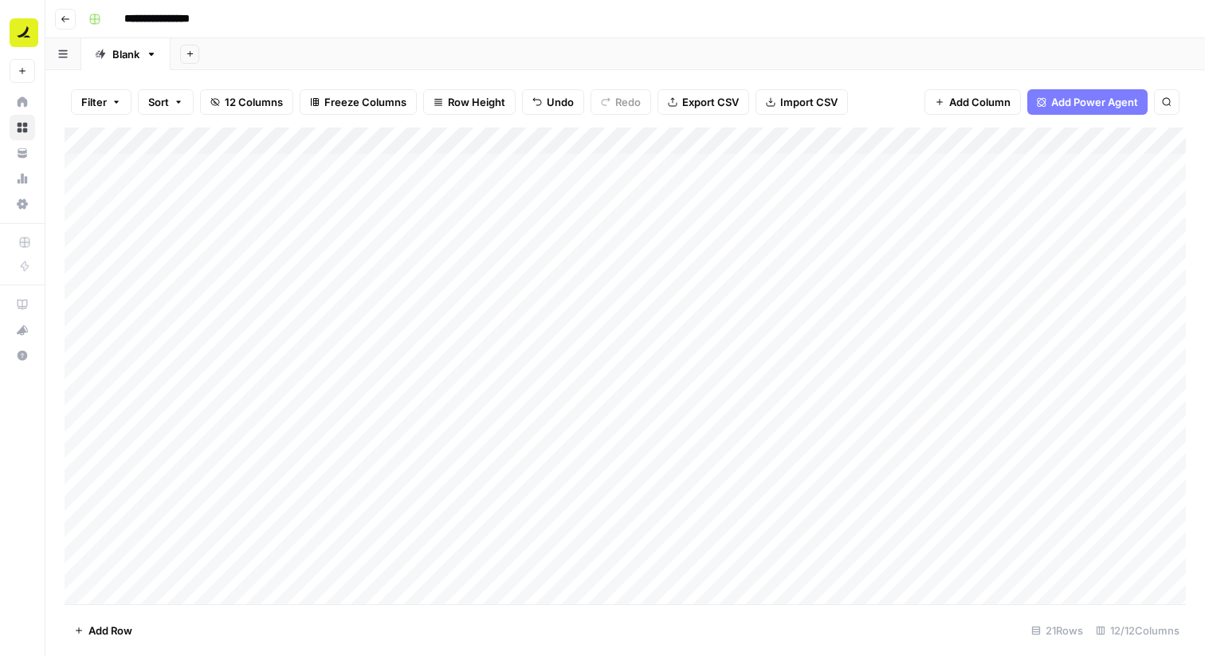
click at [285, 188] on div "Add Column" at bounding box center [626, 366] width 1122 height 477
click at [269, 207] on textarea "**********" at bounding box center [392, 210] width 255 height 54
type textarea "**********"
click at [370, 347] on div "Add Column" at bounding box center [626, 366] width 1122 height 477
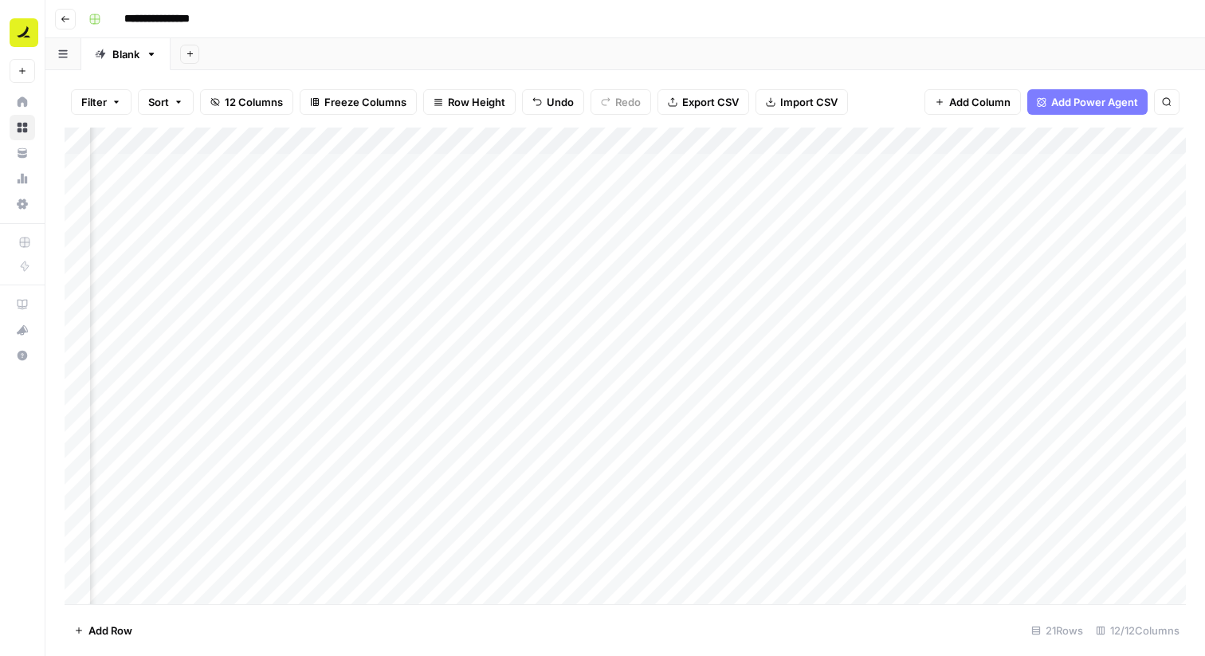
scroll to position [0, 756]
click at [642, 218] on div "Add Column" at bounding box center [626, 366] width 1122 height 477
click at [643, 249] on div "Add Column" at bounding box center [626, 366] width 1122 height 477
click at [646, 277] on div "Add Column" at bounding box center [626, 366] width 1122 height 477
click at [645, 304] on div "Add Column" at bounding box center [626, 366] width 1122 height 477
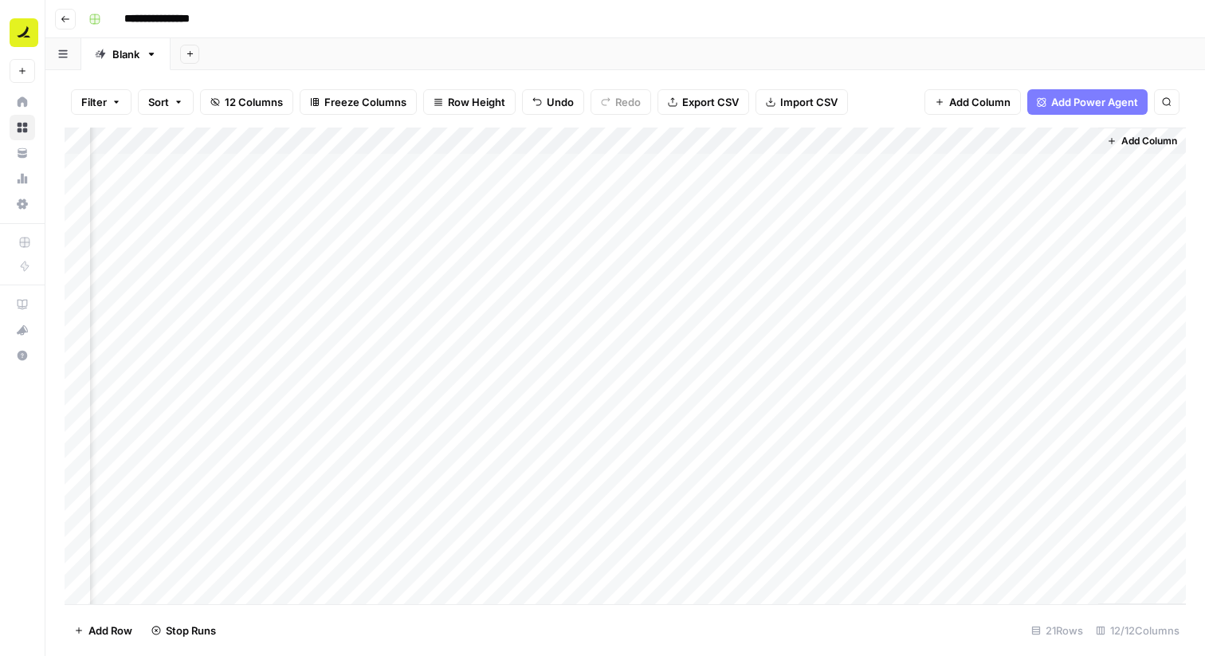
click at [642, 328] on div "Add Column" at bounding box center [626, 366] width 1122 height 477
click at [635, 357] on div "Add Column" at bounding box center [626, 366] width 1122 height 477
click at [631, 390] on div "Add Column" at bounding box center [626, 366] width 1122 height 477
click at [631, 409] on div "Add Column" at bounding box center [626, 366] width 1122 height 477
click at [628, 438] on div "Add Column" at bounding box center [626, 366] width 1122 height 477
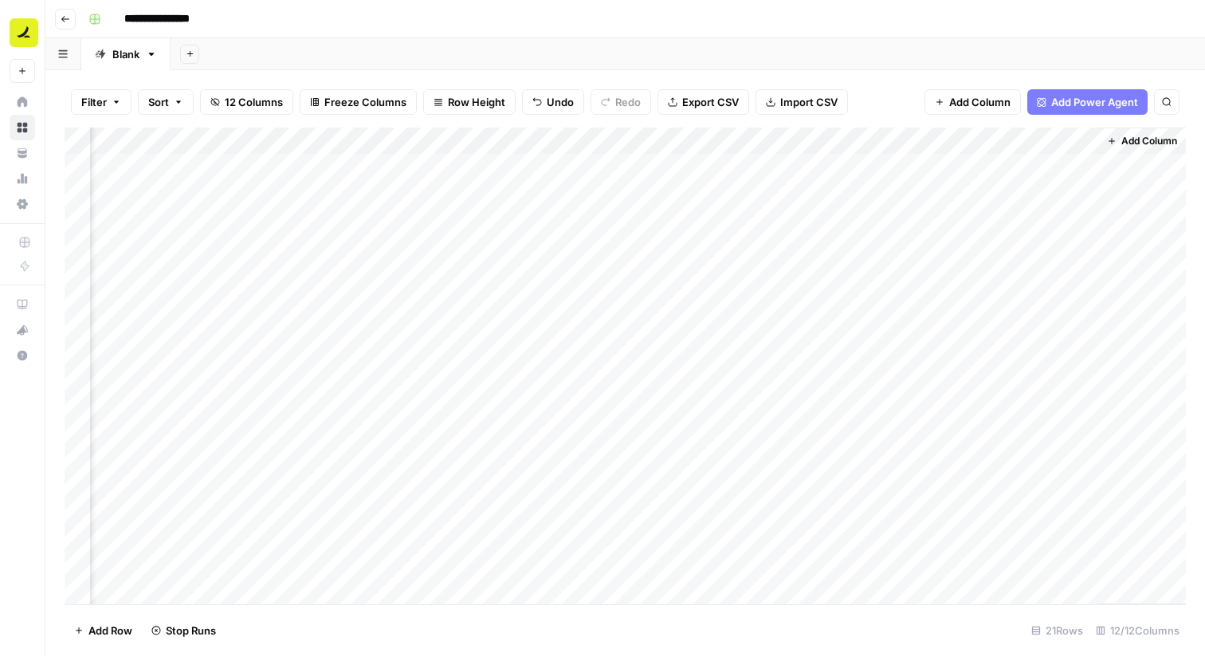
click at [620, 470] on div "Add Column" at bounding box center [626, 366] width 1122 height 477
click at [569, 348] on div "Add Column" at bounding box center [626, 366] width 1122 height 477
click at [562, 371] on div "Add Column" at bounding box center [626, 366] width 1122 height 477
click at [555, 400] on div "Add Column" at bounding box center [626, 366] width 1122 height 477
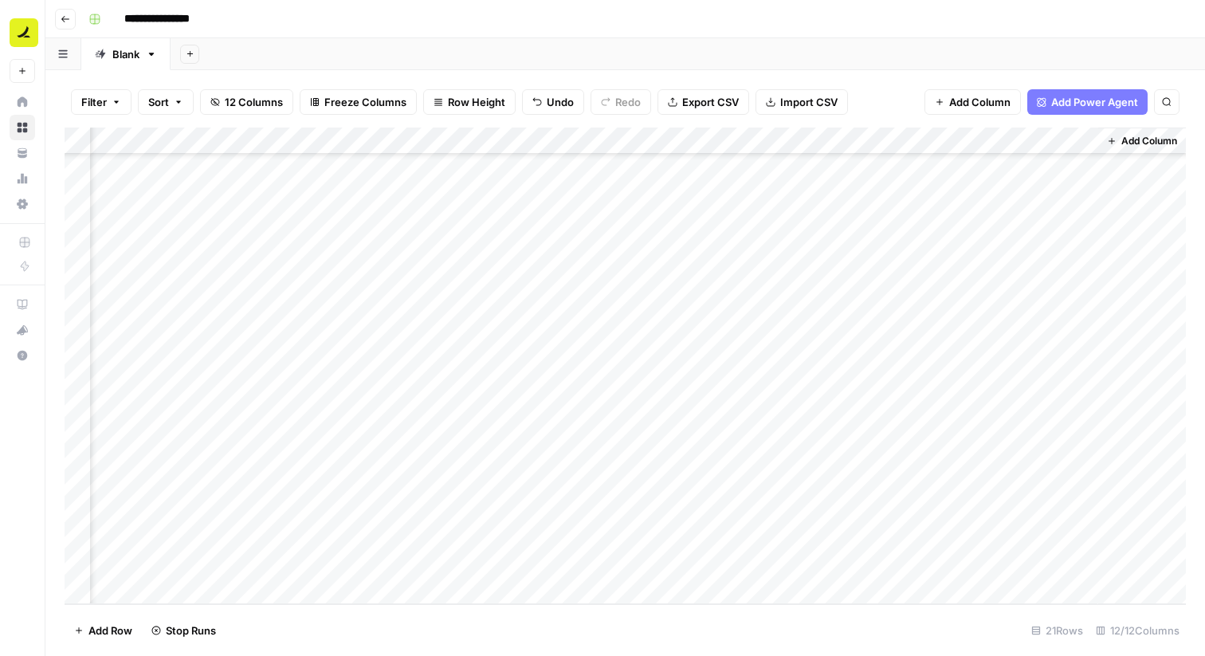
click at [555, 433] on div "Add Column" at bounding box center [626, 366] width 1122 height 477
click at [552, 452] on div "Add Column" at bounding box center [626, 366] width 1122 height 477
click at [552, 483] on div "Add Column" at bounding box center [626, 366] width 1122 height 477
click at [552, 506] on div "Add Column" at bounding box center [626, 366] width 1122 height 477
click at [552, 535] on div "Add Column" at bounding box center [626, 366] width 1122 height 477
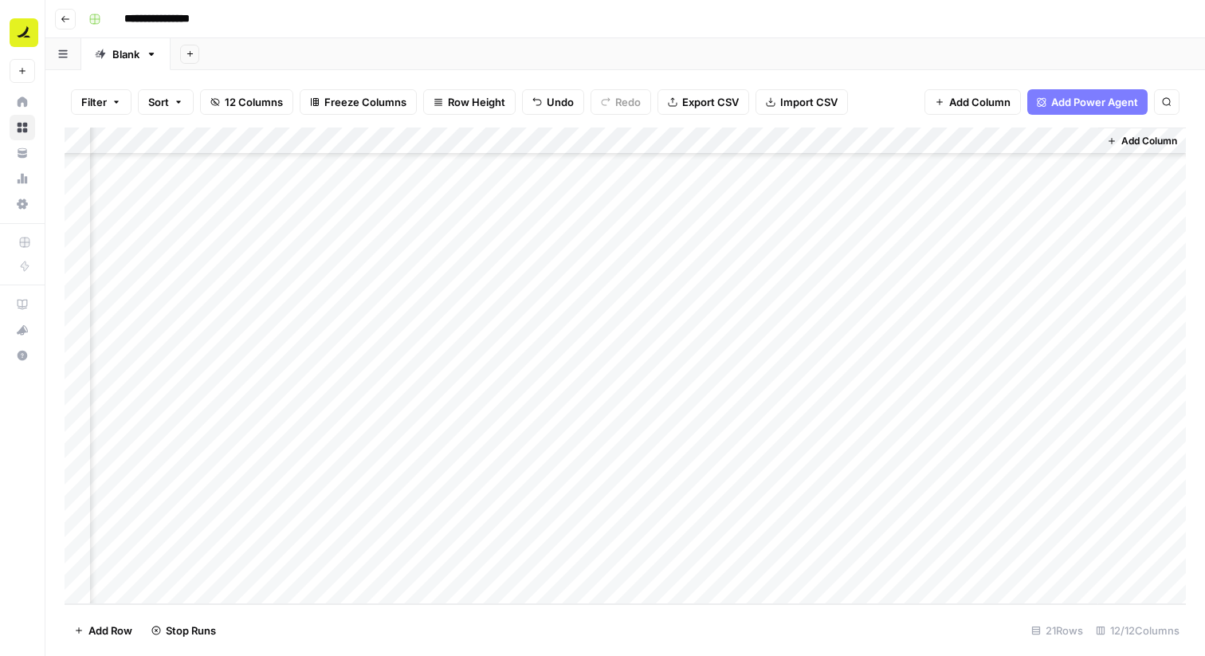
click at [552, 576] on div "Add Column" at bounding box center [626, 366] width 1122 height 477
drag, startPoint x: 388, startPoint y: 136, endPoint x: 572, endPoint y: 152, distance: 184.1
click at [572, 151] on div "Add Column" at bounding box center [626, 366] width 1122 height 477
drag, startPoint x: 572, startPoint y: 138, endPoint x: 480, endPoint y: 147, distance: 92.1
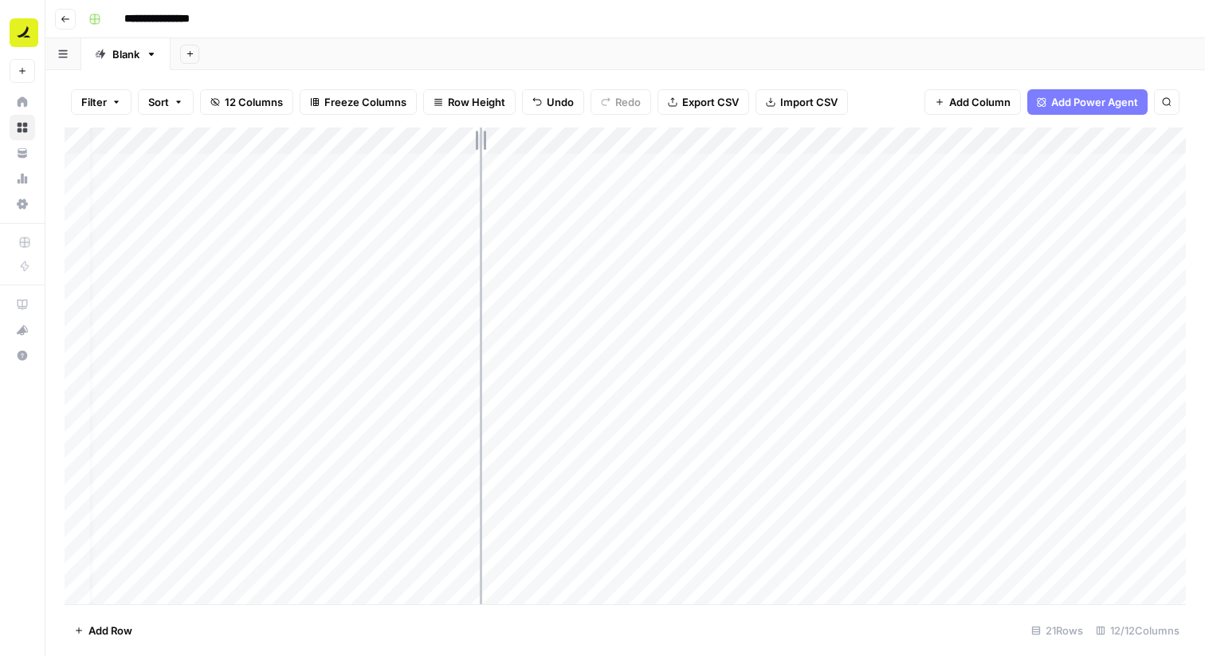
click at [480, 147] on div "Add Column" at bounding box center [626, 366] width 1122 height 477
click at [680, 269] on div "Add Column" at bounding box center [626, 366] width 1122 height 477
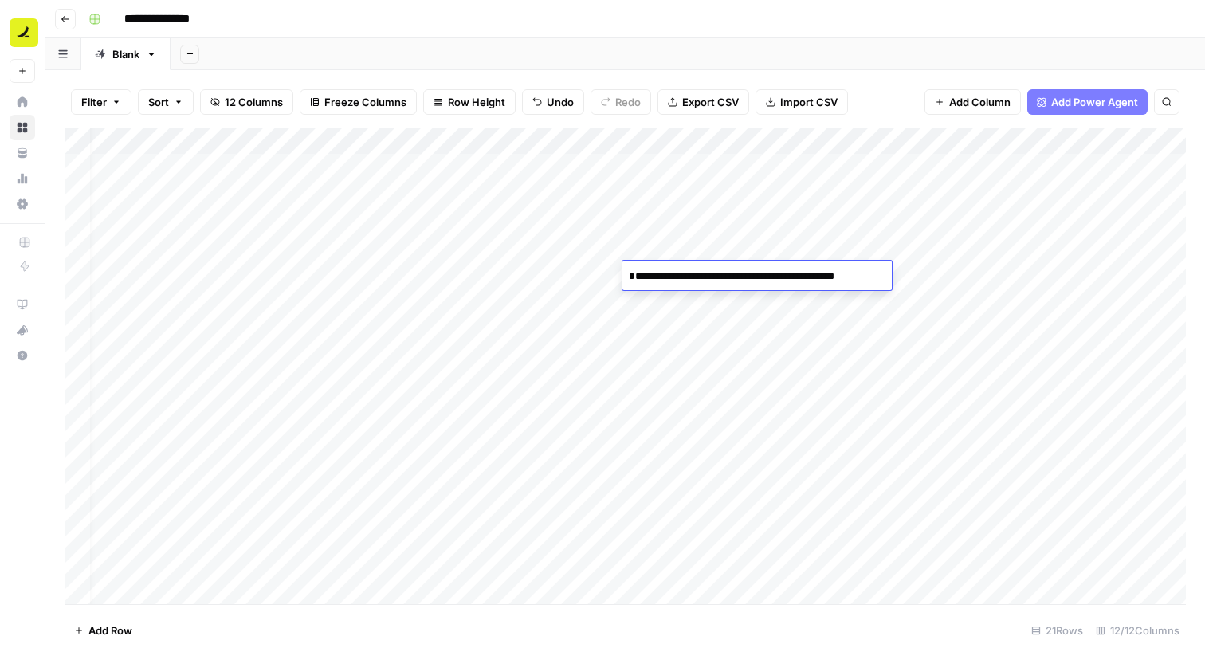
click at [634, 196] on div "Add Column" at bounding box center [626, 366] width 1122 height 477
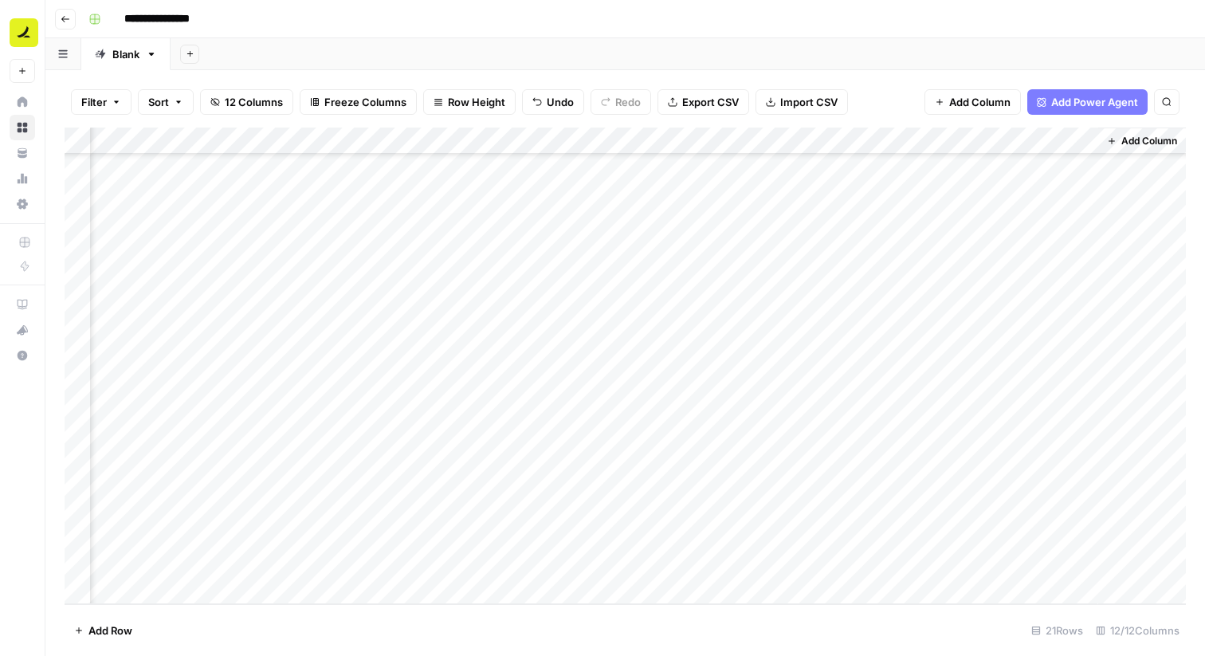
click at [571, 350] on div "Add Column" at bounding box center [626, 366] width 1122 height 477
click at [626, 344] on div "Add Column" at bounding box center [626, 366] width 1122 height 477
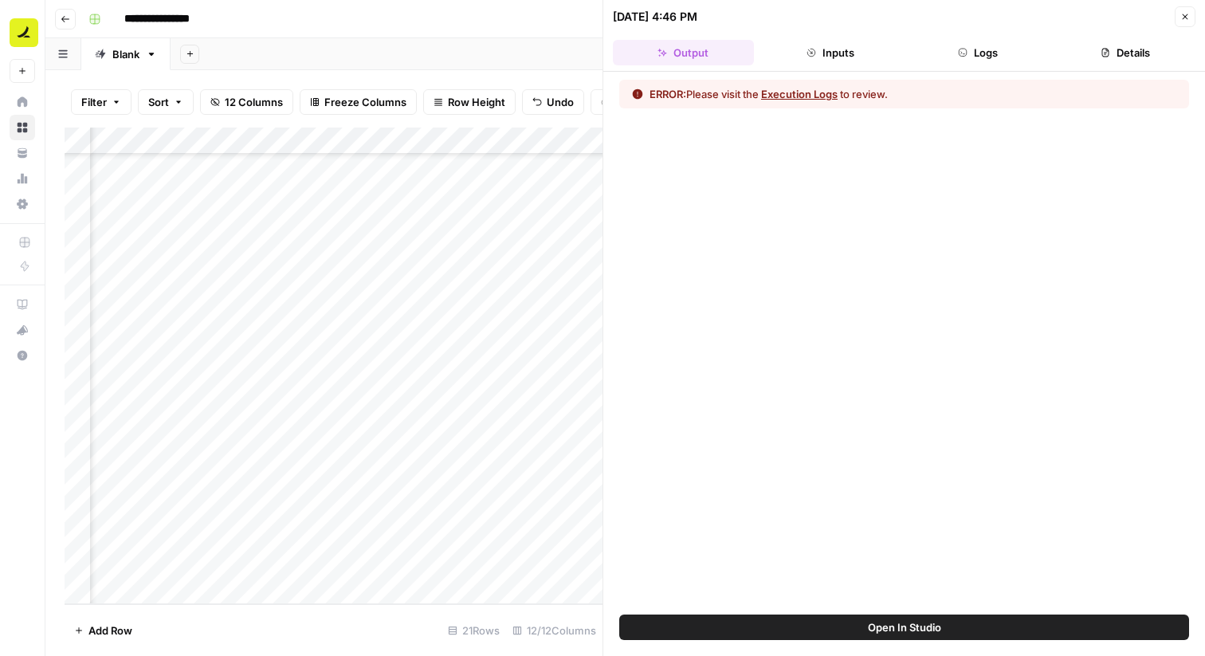
click at [776, 93] on button "Execution Logs" at bounding box center [799, 94] width 77 height 16
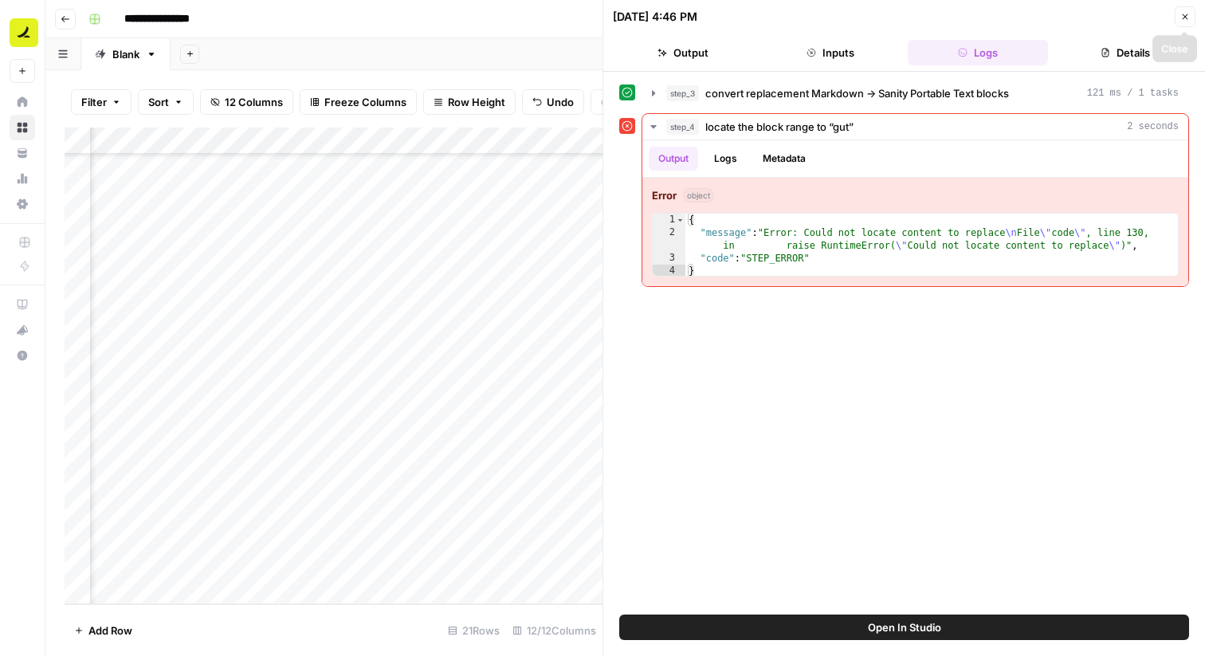
click at [1191, 21] on button "Close" at bounding box center [1185, 16] width 21 height 21
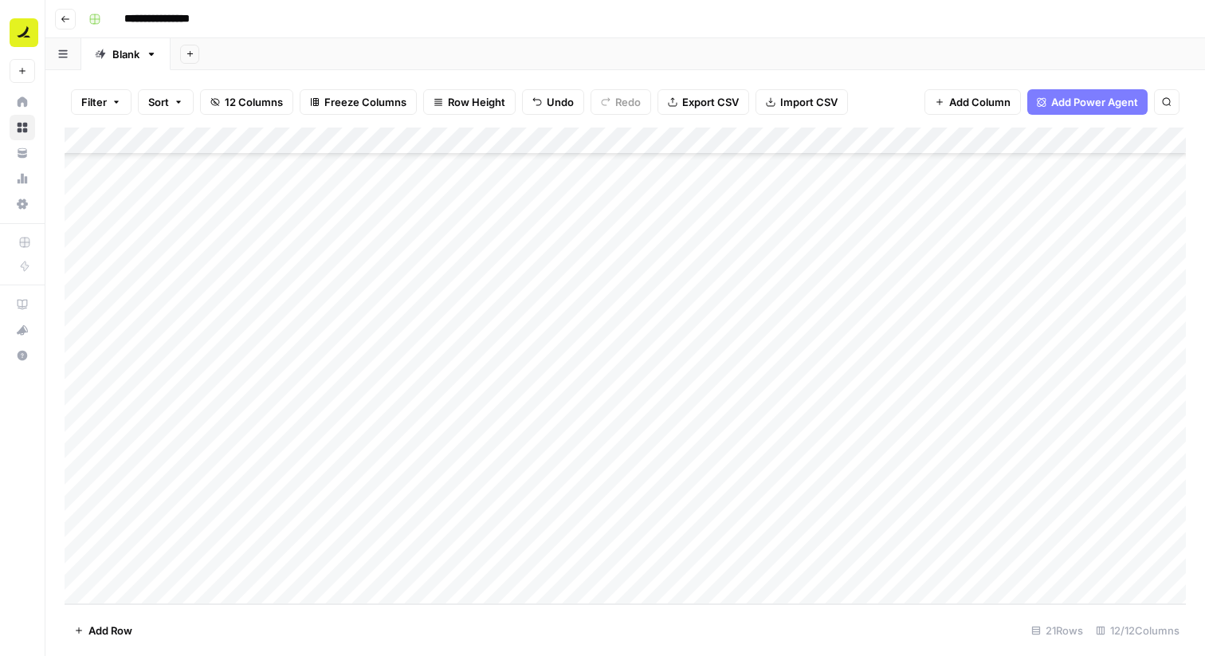
scroll to position [145, 0]
click at [455, 348] on div "Add Column" at bounding box center [626, 366] width 1122 height 477
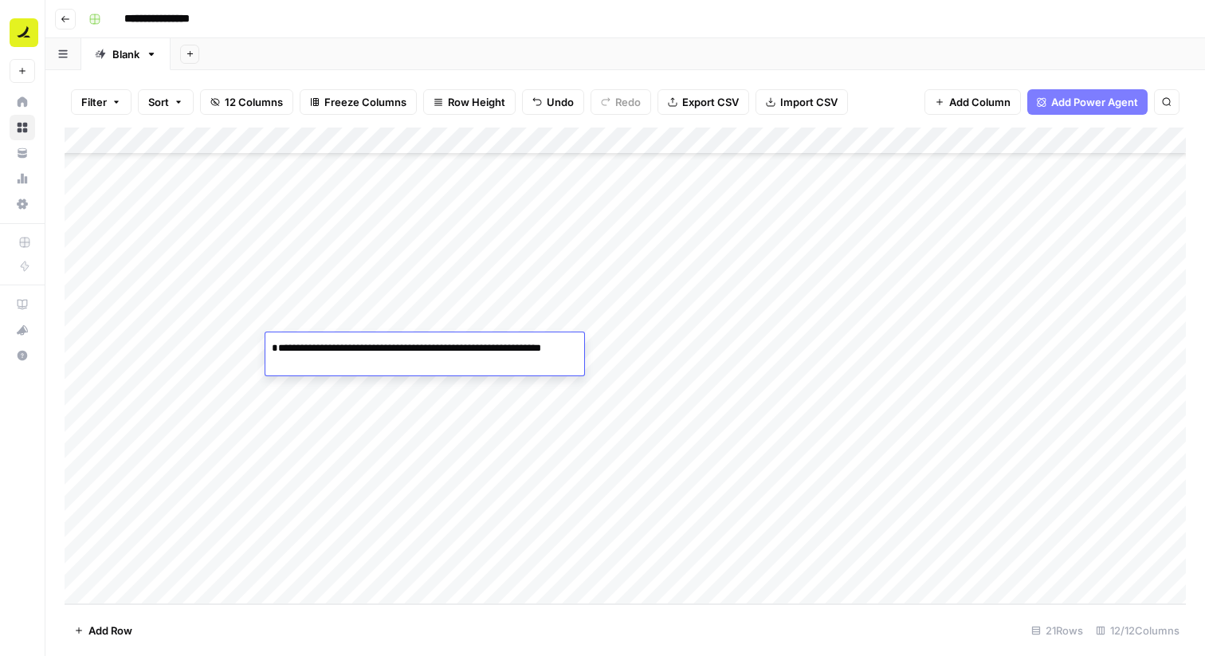
click at [697, 338] on div "Add Column" at bounding box center [626, 366] width 1122 height 477
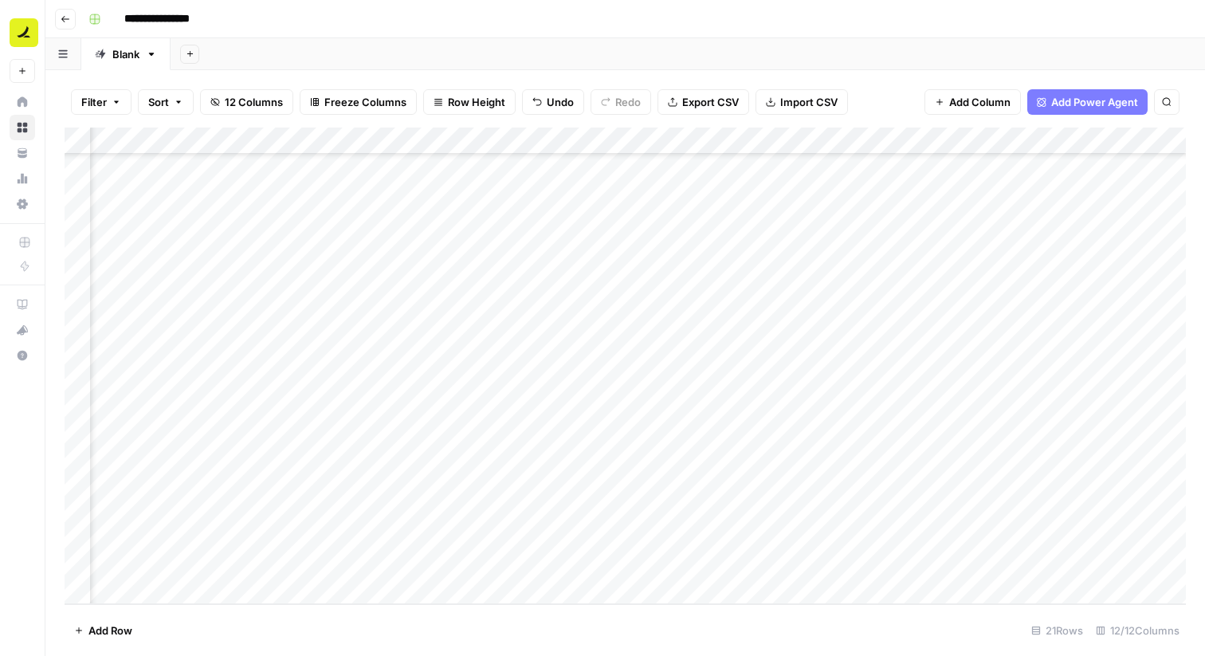
scroll to position [145, 846]
click at [623, 456] on div "Add Column" at bounding box center [626, 366] width 1122 height 477
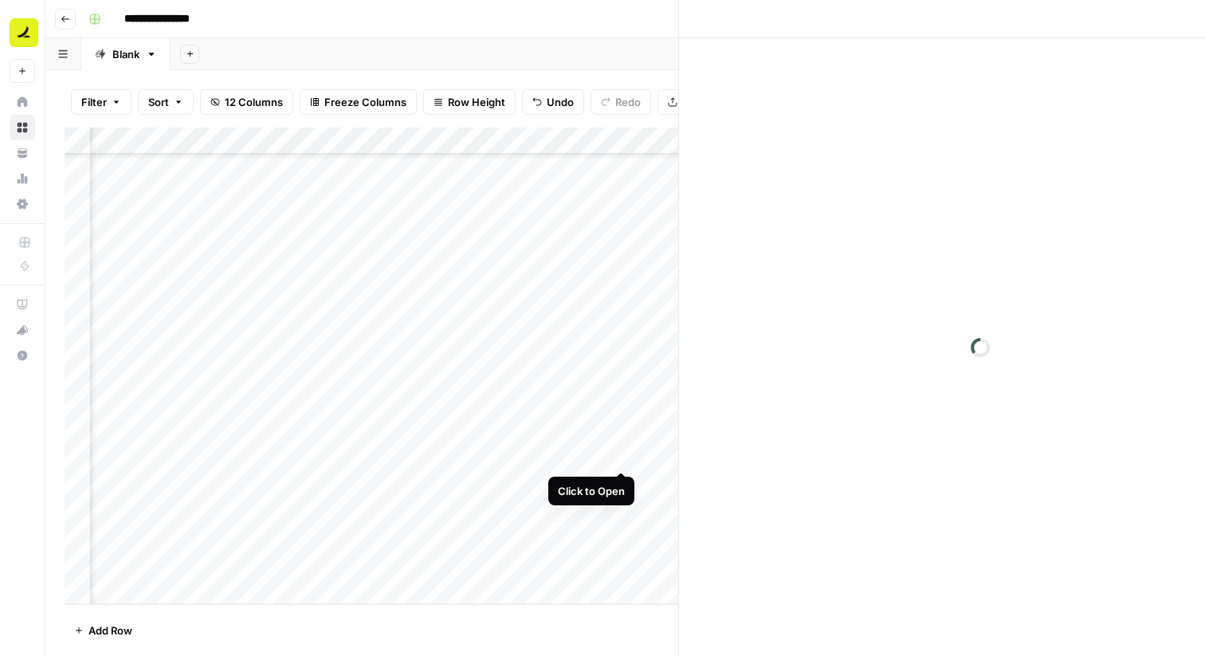
scroll to position [145, 833]
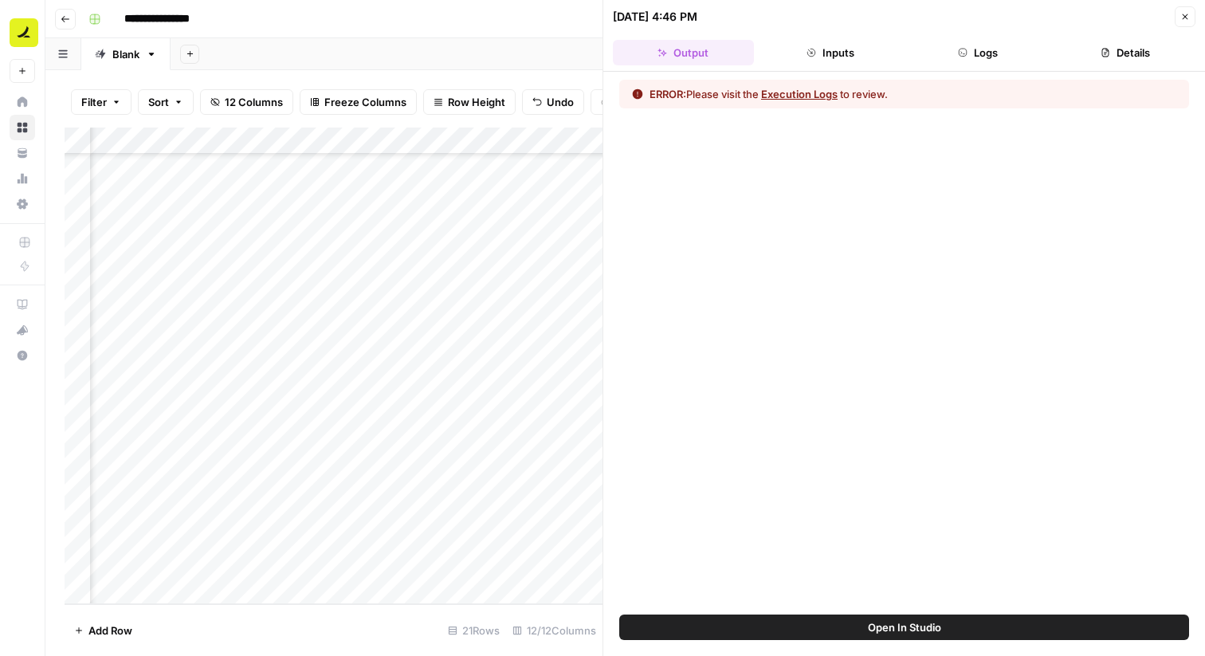
click at [811, 92] on button "Execution Logs" at bounding box center [799, 94] width 77 height 16
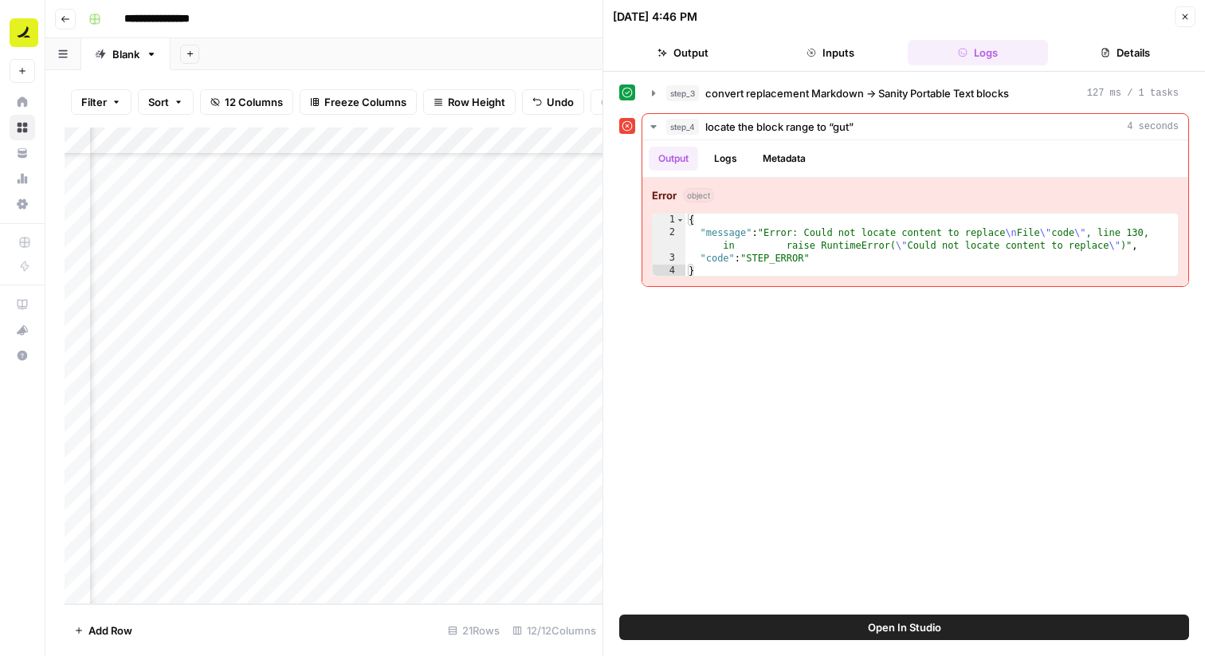
click at [1185, 23] on button "Close" at bounding box center [1185, 16] width 21 height 21
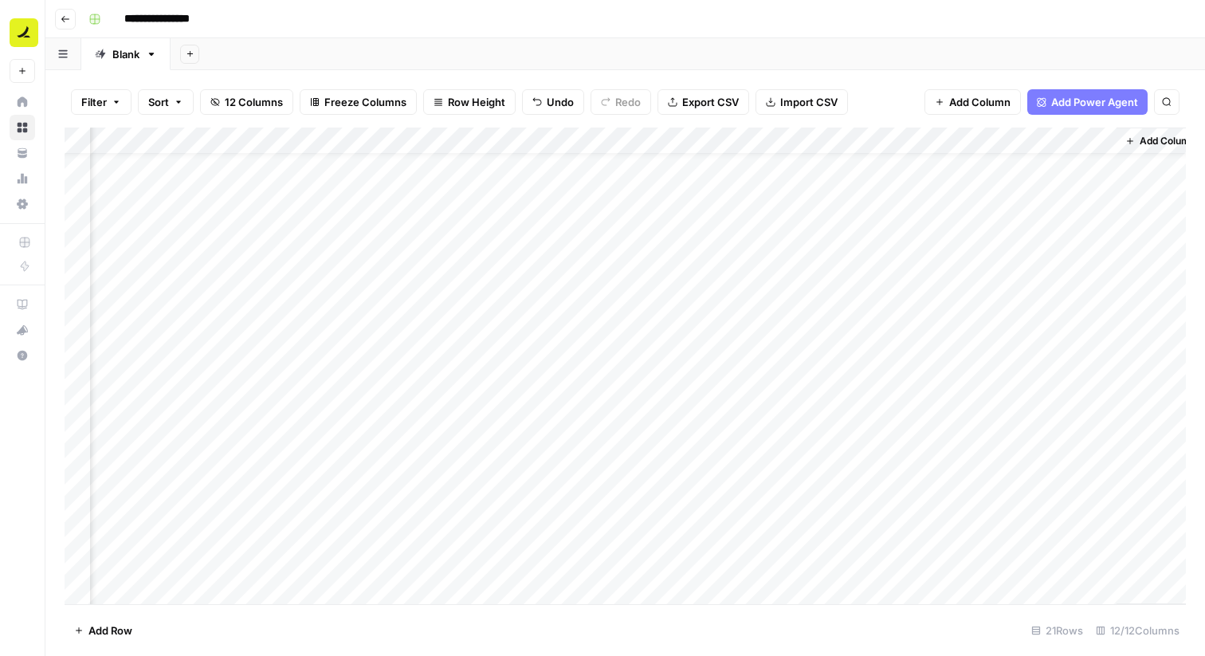
scroll to position [0, 827]
click at [723, 168] on div "Add Column" at bounding box center [626, 366] width 1122 height 477
drag, startPoint x: 204, startPoint y: 136, endPoint x: 1111, endPoint y: 125, distance: 907.1
click at [1111, 125] on div "Filter Sort 12 Columns Freeze Columns Row Height Undo Redo Export CSV Import CS…" at bounding box center [625, 363] width 1160 height 586
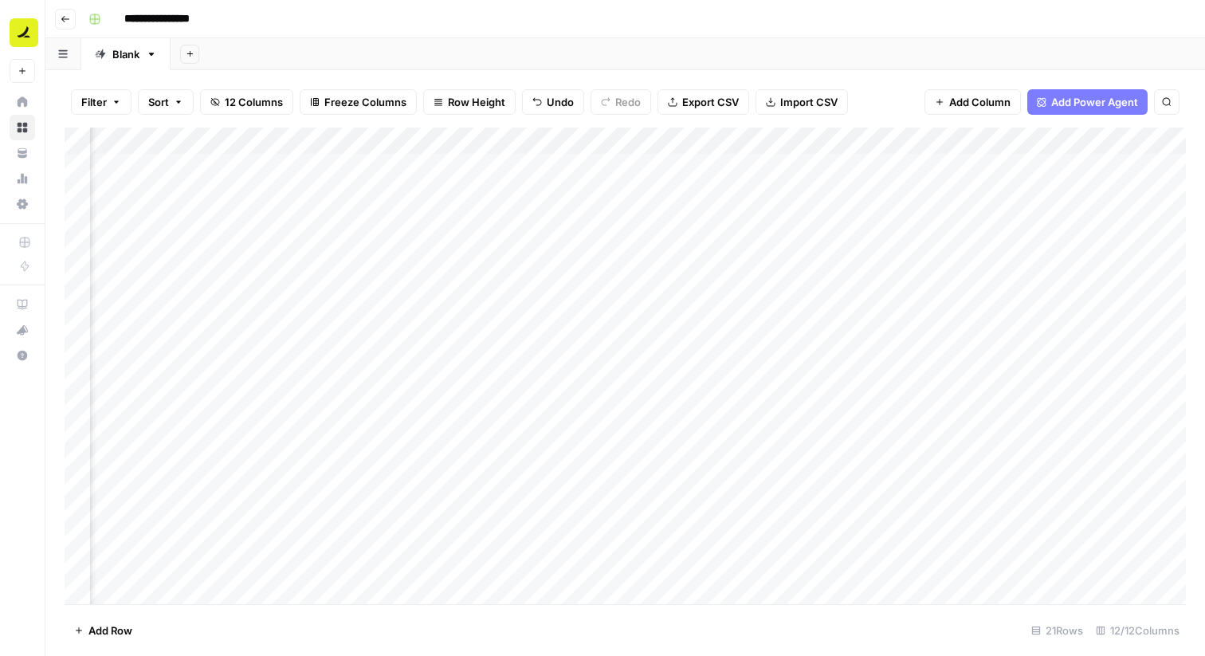
scroll to position [0, 773]
drag, startPoint x: 445, startPoint y: 136, endPoint x: 638, endPoint y: 147, distance: 194.0
click at [638, 147] on div "Add Column" at bounding box center [626, 366] width 1122 height 477
click at [575, 171] on div "Add Column" at bounding box center [626, 366] width 1122 height 477
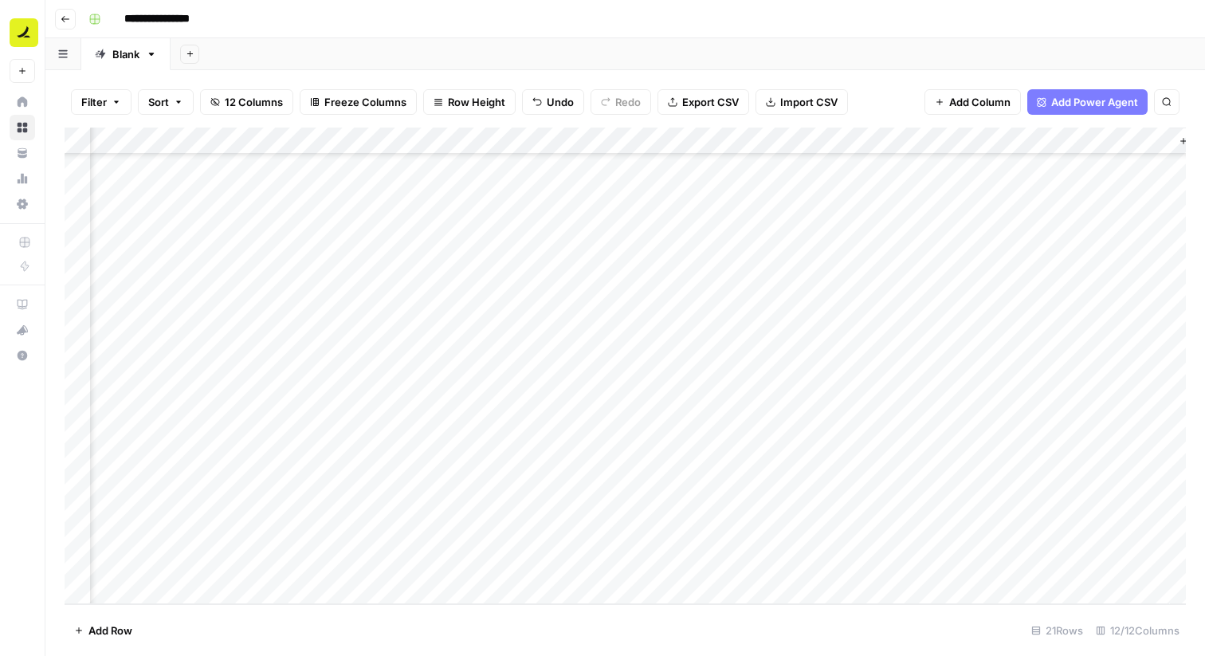
click at [947, 561] on div "Add Column" at bounding box center [626, 366] width 1122 height 477
click at [453, 346] on div "Add Column" at bounding box center [626, 366] width 1122 height 477
click at [462, 346] on div "Add Column" at bounding box center [626, 366] width 1122 height 477
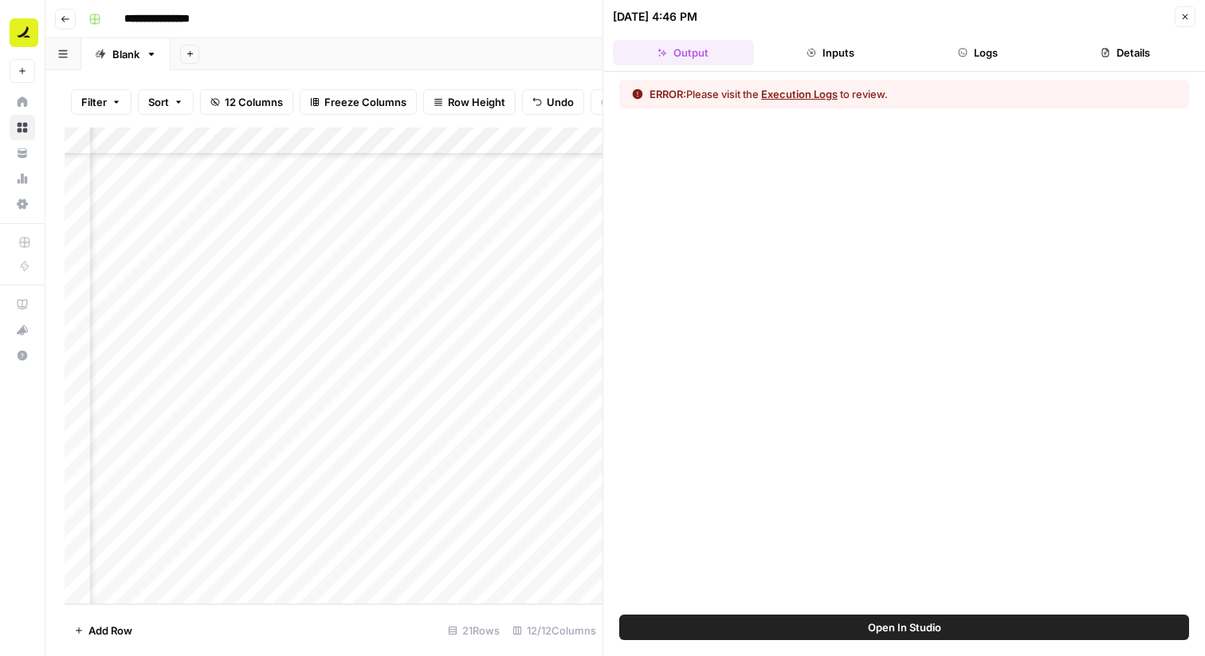
click at [801, 92] on button "Execution Logs" at bounding box center [799, 94] width 77 height 16
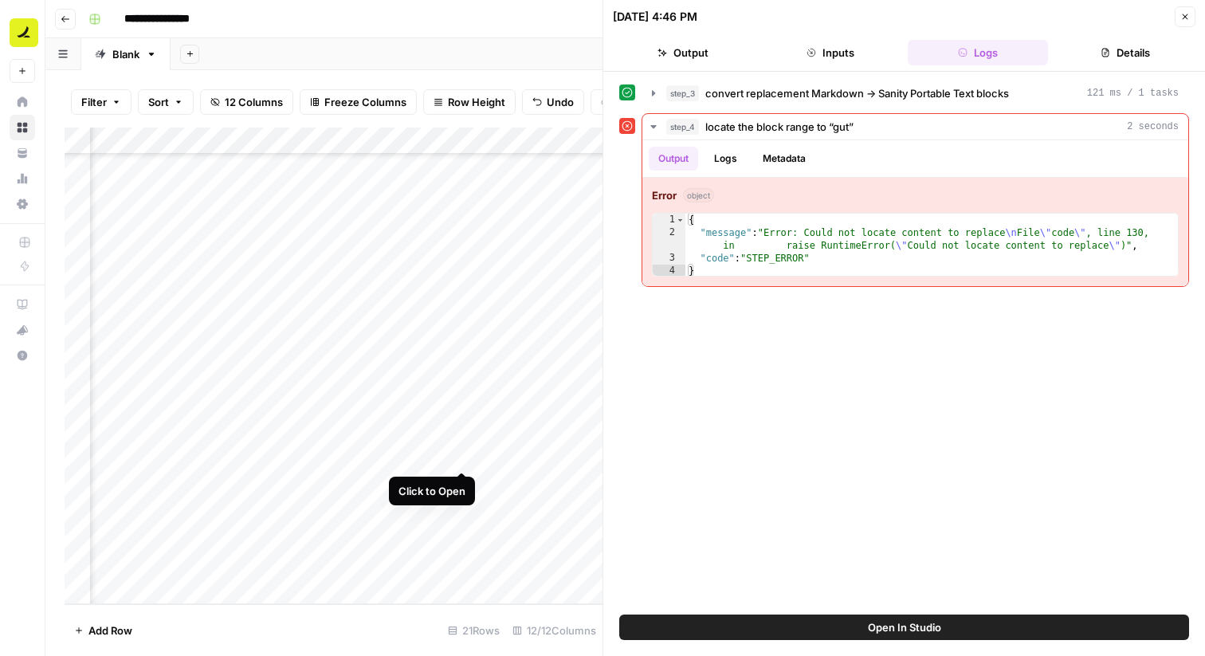
click at [462, 454] on div "Add Column" at bounding box center [334, 366] width 538 height 477
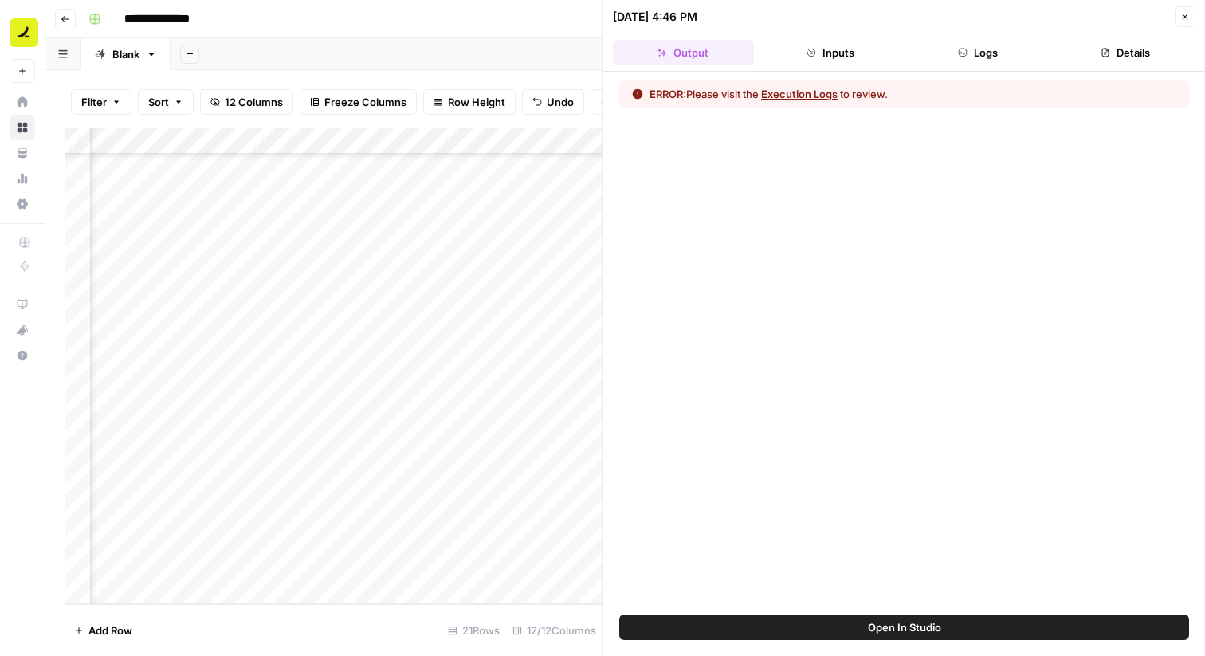
click at [806, 88] on button "Execution Logs" at bounding box center [799, 94] width 77 height 16
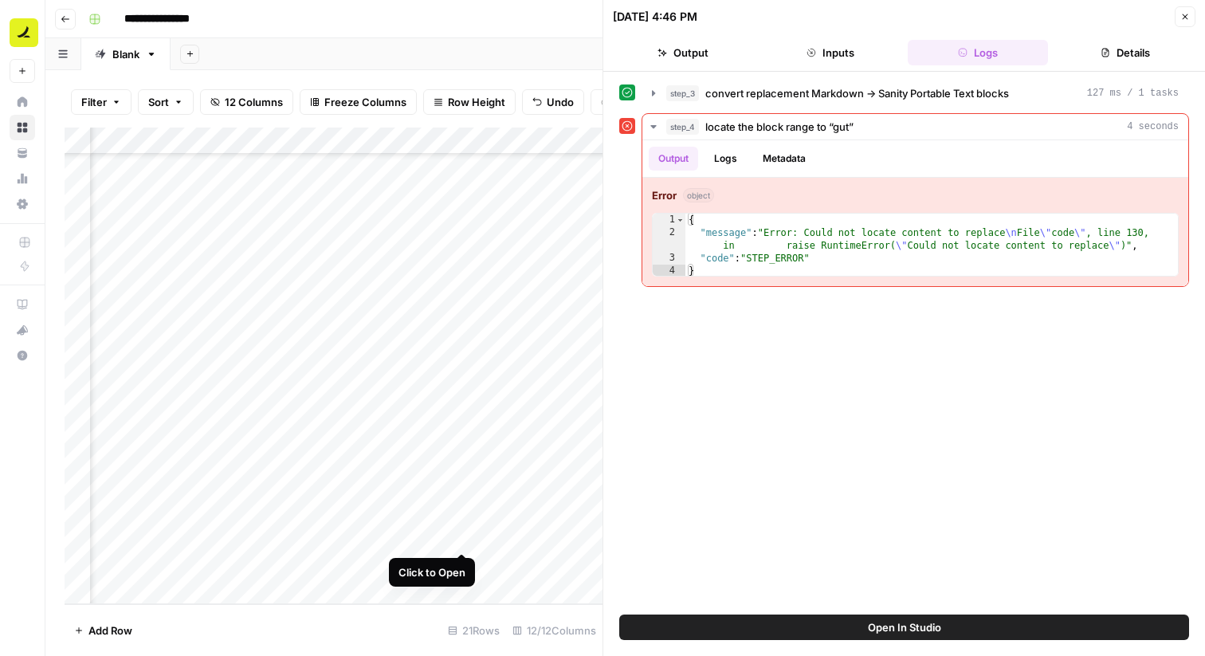
click at [464, 538] on div "Add Column" at bounding box center [334, 366] width 538 height 477
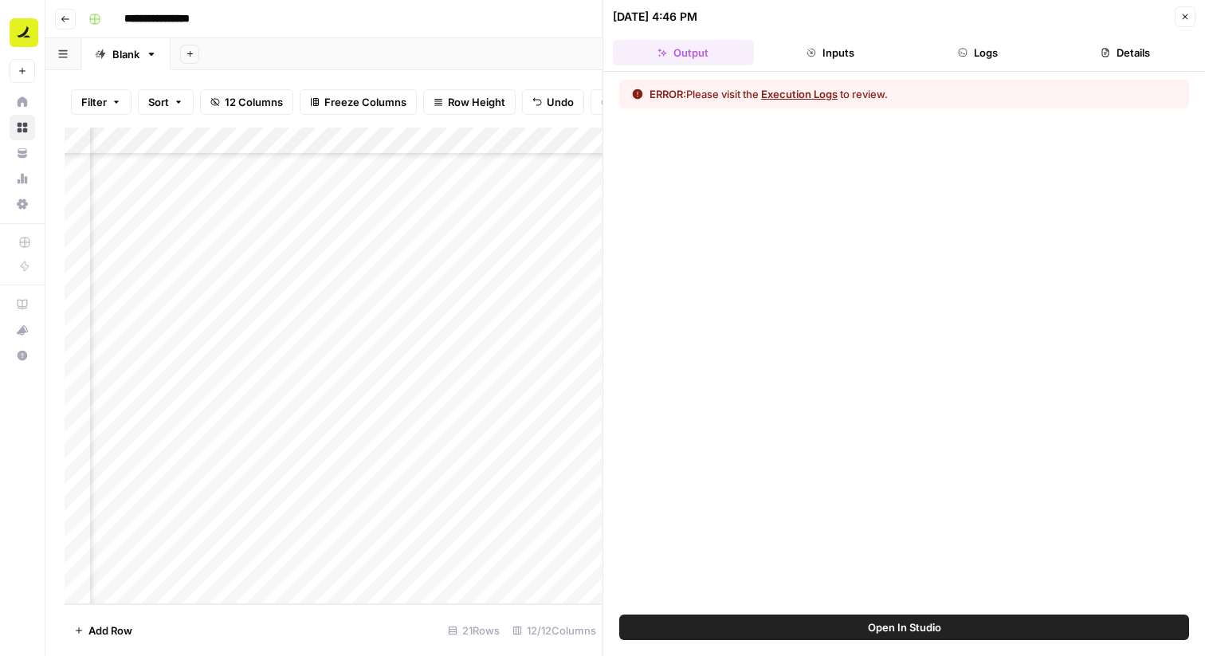
click at [794, 99] on button "Execution Logs" at bounding box center [799, 94] width 77 height 16
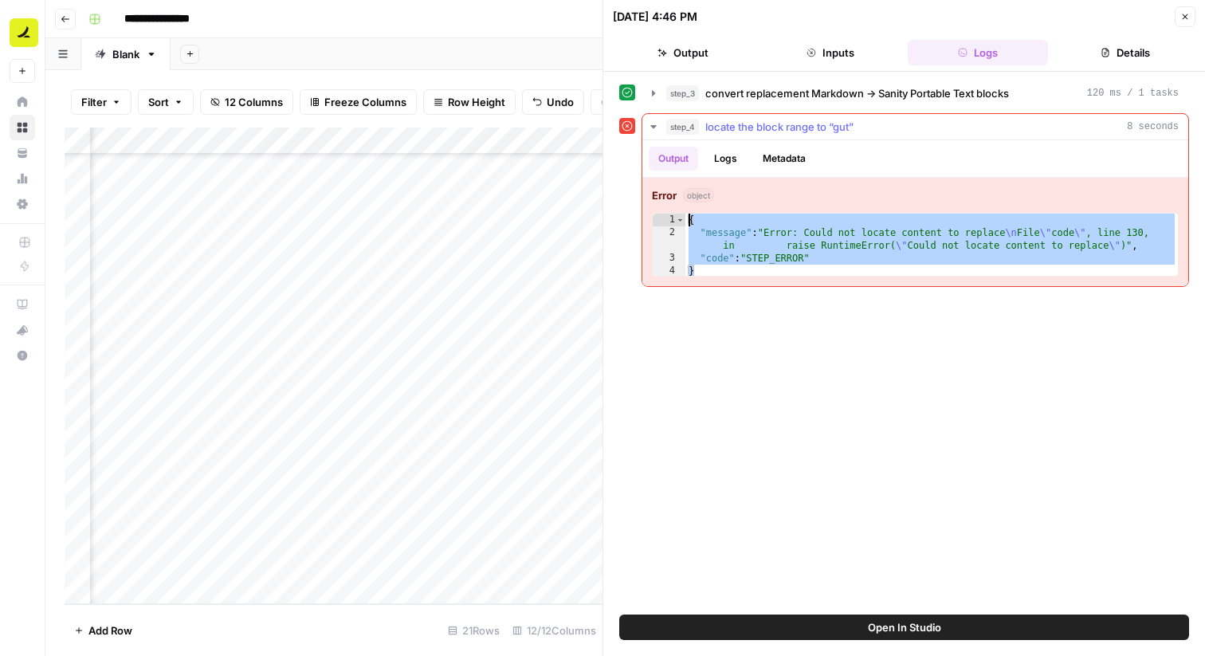
drag, startPoint x: 704, startPoint y: 271, endPoint x: 666, endPoint y: 210, distance: 71.9
click at [666, 210] on div "Error object * 1 2 3 4 { "message" : "Error: Could not locate content to replac…" at bounding box center [915, 232] width 546 height 108
type textarea "**********"
click at [1192, 18] on button "Close" at bounding box center [1185, 16] width 21 height 21
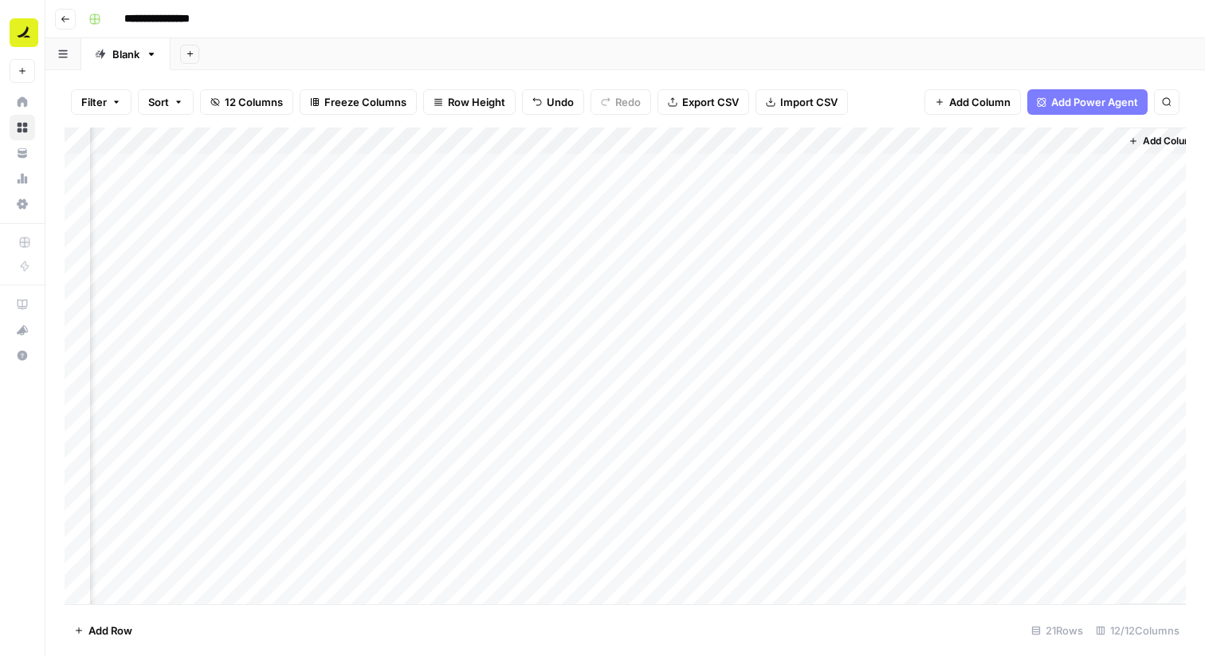
scroll to position [0, 846]
click at [861, 165] on div "Add Column" at bounding box center [626, 366] width 1122 height 477
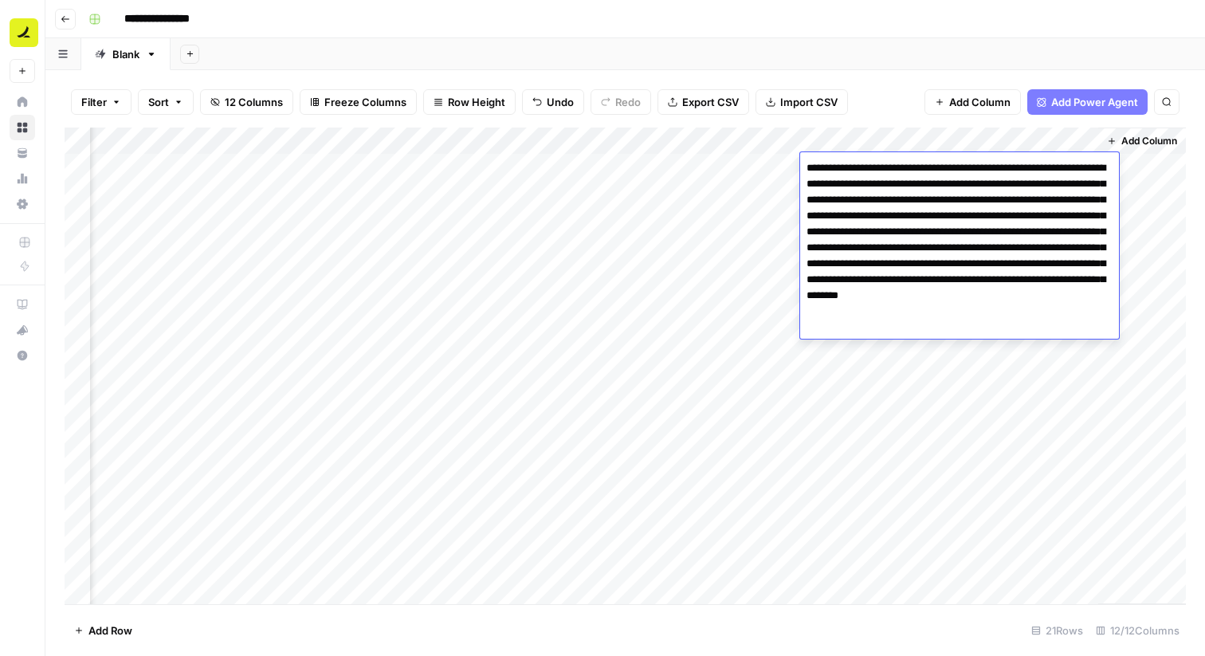
click at [861, 165] on textarea "**********" at bounding box center [959, 240] width 319 height 166
click at [1094, 310] on textarea "**********" at bounding box center [959, 240] width 319 height 166
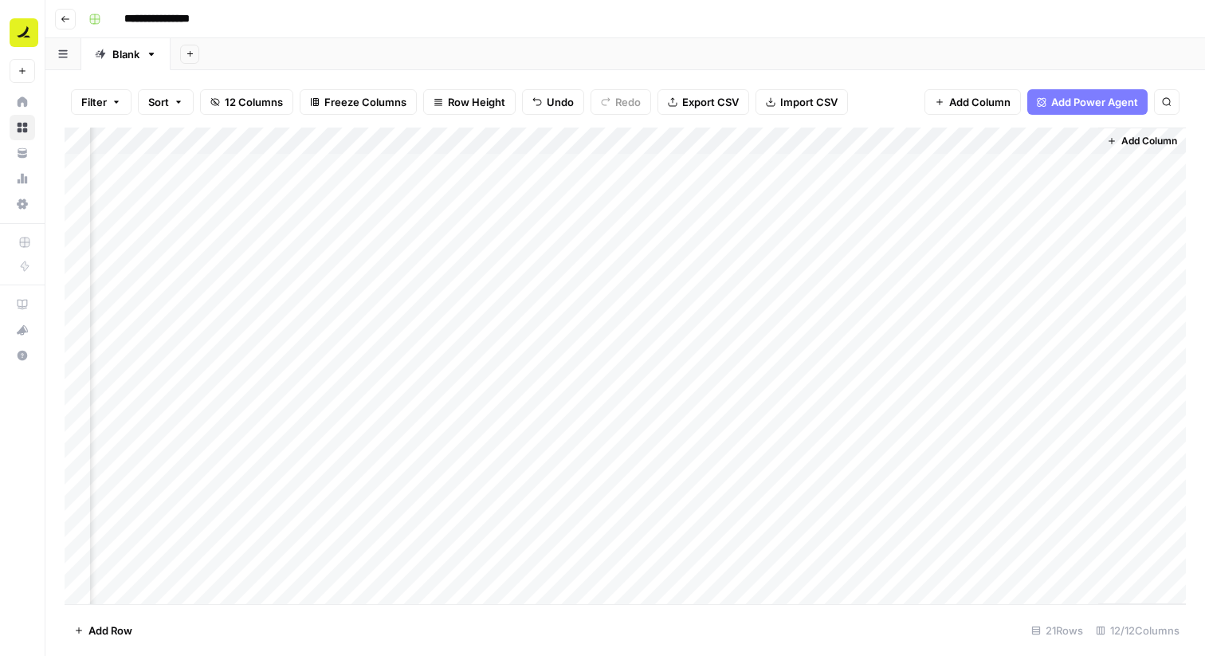
click at [1149, 220] on div "Add Column" at bounding box center [1142, 366] width 88 height 477
click at [458, 352] on div "Add Column" at bounding box center [626, 366] width 1122 height 477
click at [360, 352] on div "Add Column" at bounding box center [626, 366] width 1122 height 477
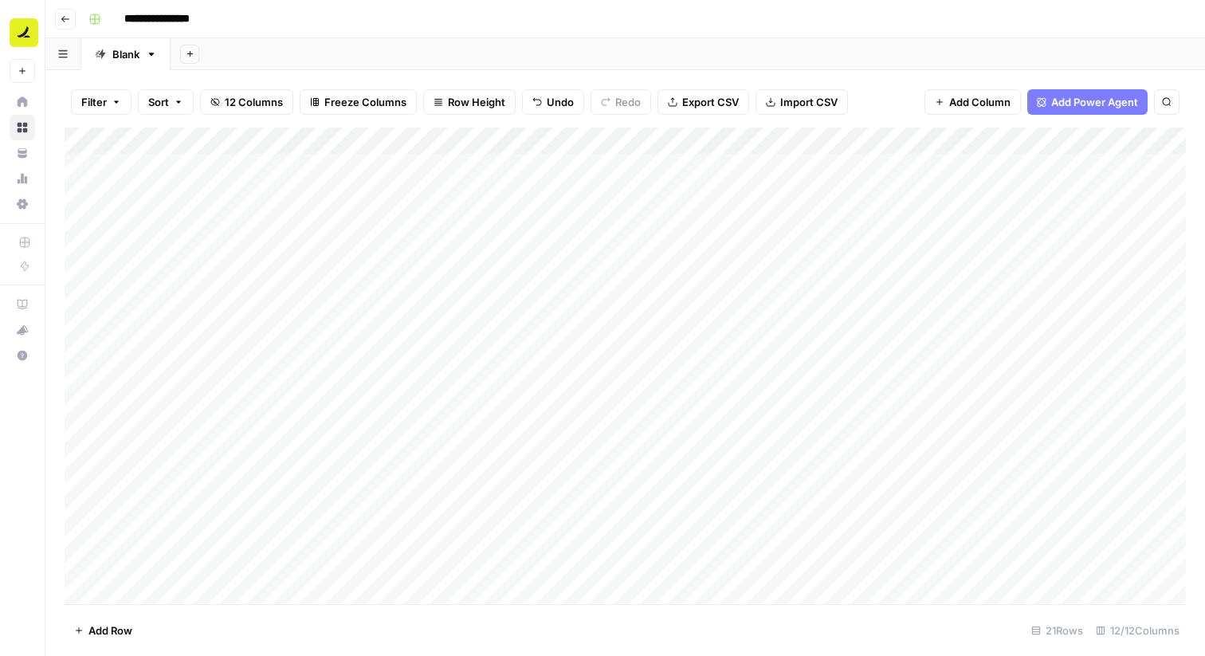
click at [360, 352] on div "Add Column" at bounding box center [626, 366] width 1122 height 477
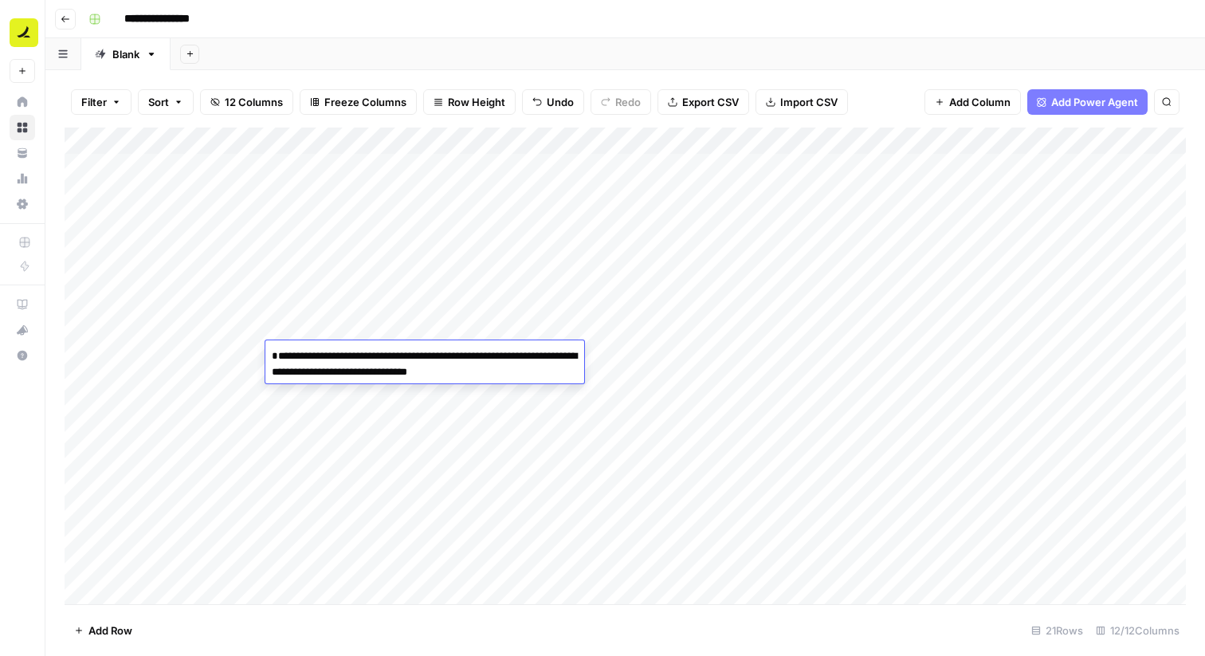
click at [336, 332] on div "Add Column" at bounding box center [626, 366] width 1122 height 477
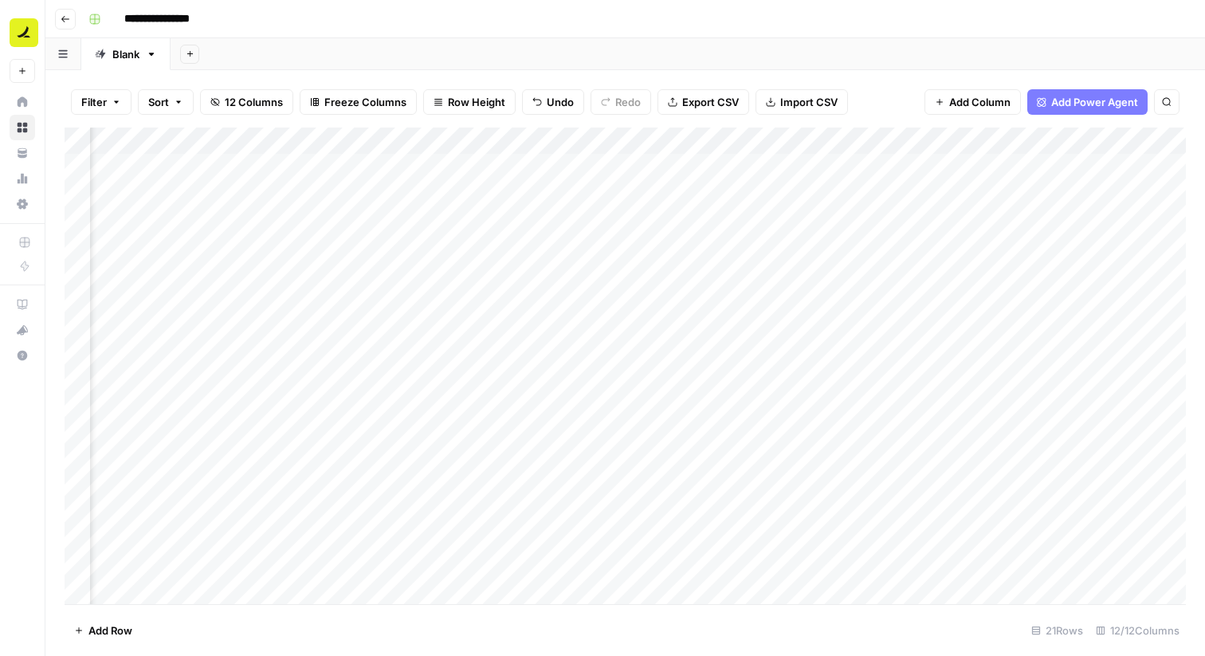
scroll to position [2, 572]
click at [795, 324] on div "Add Column" at bounding box center [626, 366] width 1122 height 477
click at [811, 279] on div "Add Column" at bounding box center [626, 366] width 1122 height 477
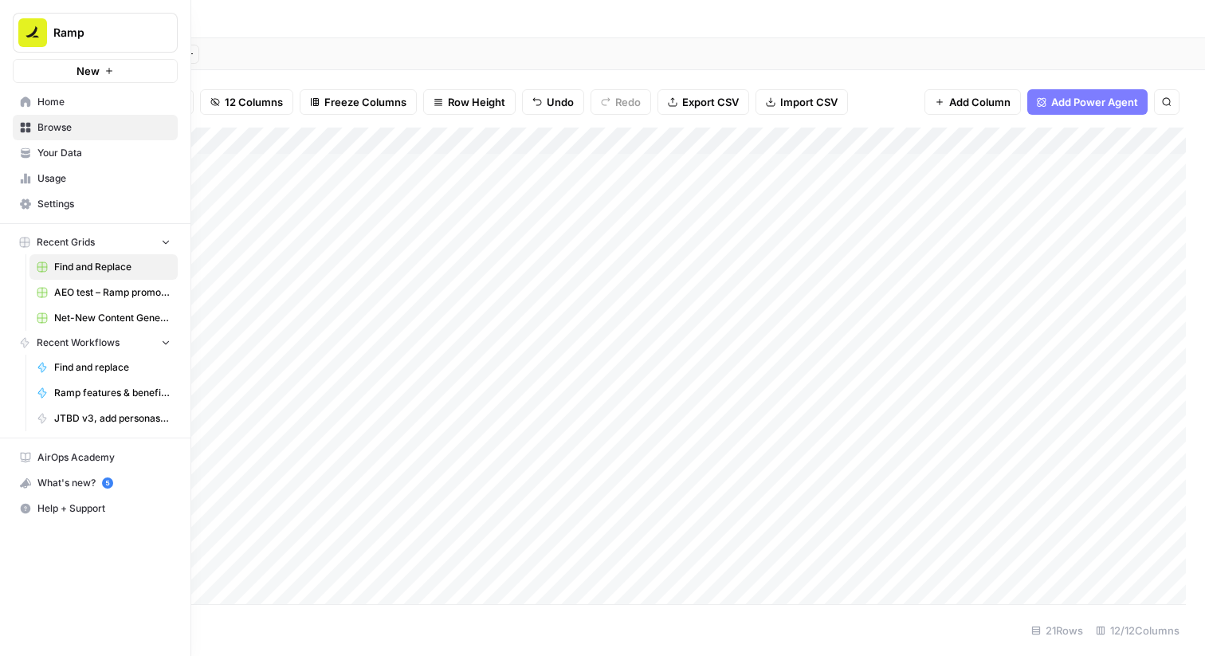
scroll to position [2, 0]
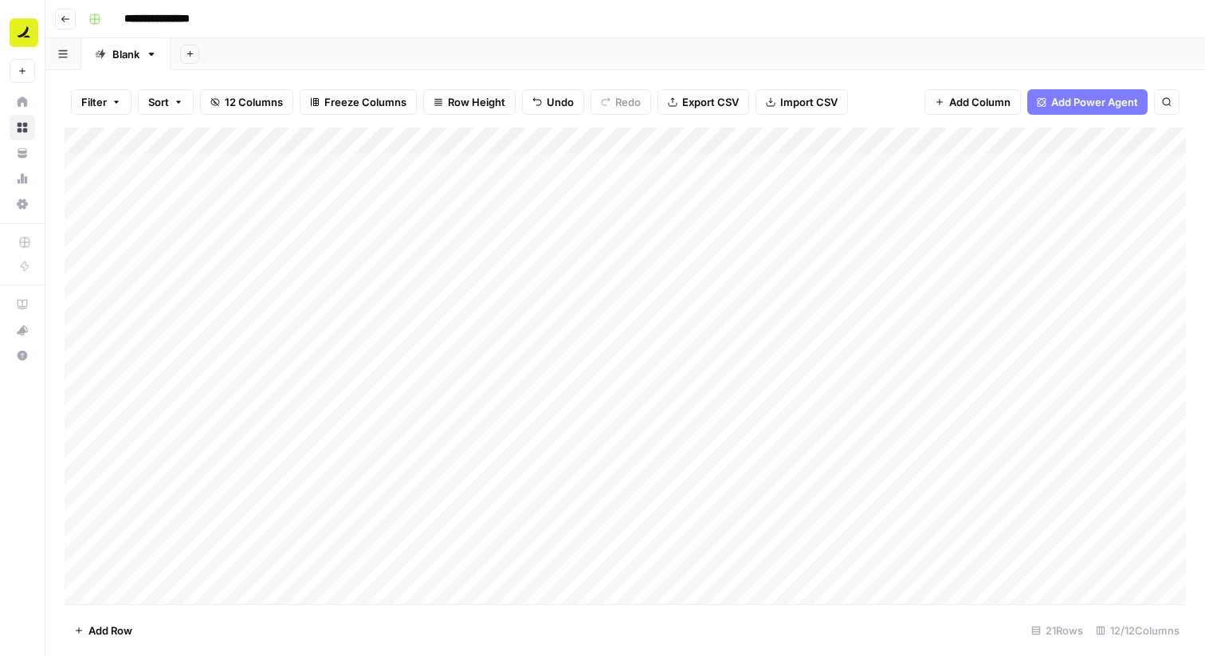
drag, startPoint x: 800, startPoint y: 142, endPoint x: 382, endPoint y: 147, distance: 418.5
click at [382, 147] on div "Add Column" at bounding box center [626, 366] width 1122 height 477
click at [852, 352] on div "Add Column" at bounding box center [626, 366] width 1122 height 477
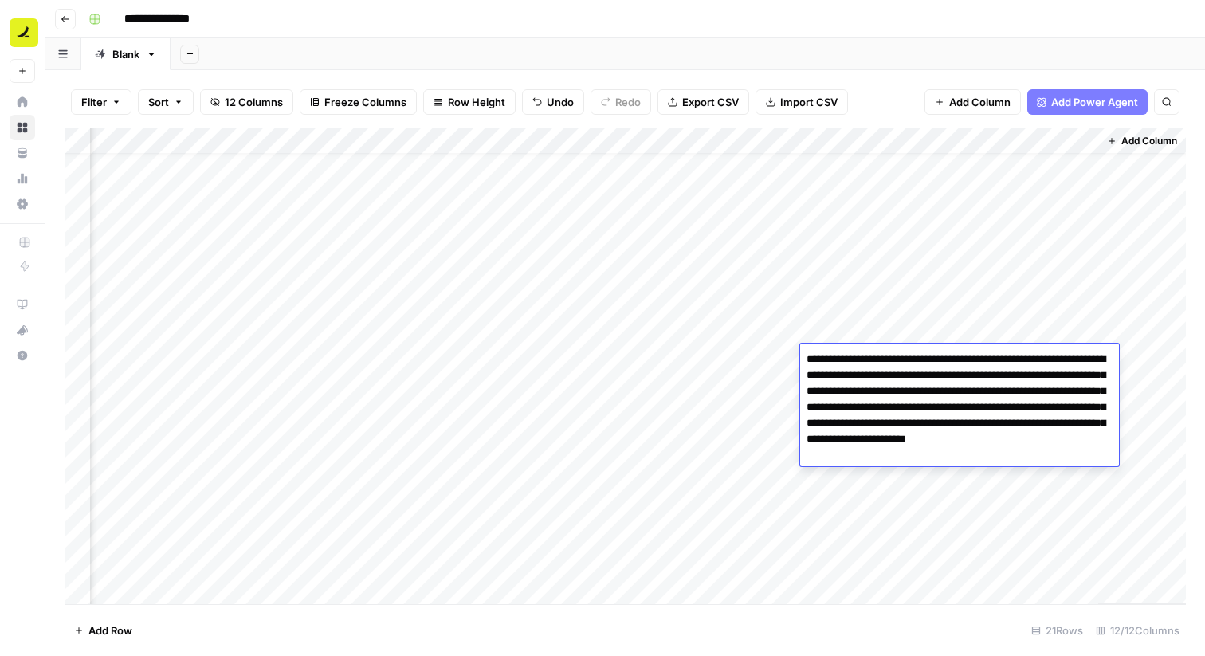
click at [1018, 459] on textarea "**********" at bounding box center [959, 407] width 319 height 118
click at [1000, 272] on div "Add Column" at bounding box center [626, 366] width 1122 height 477
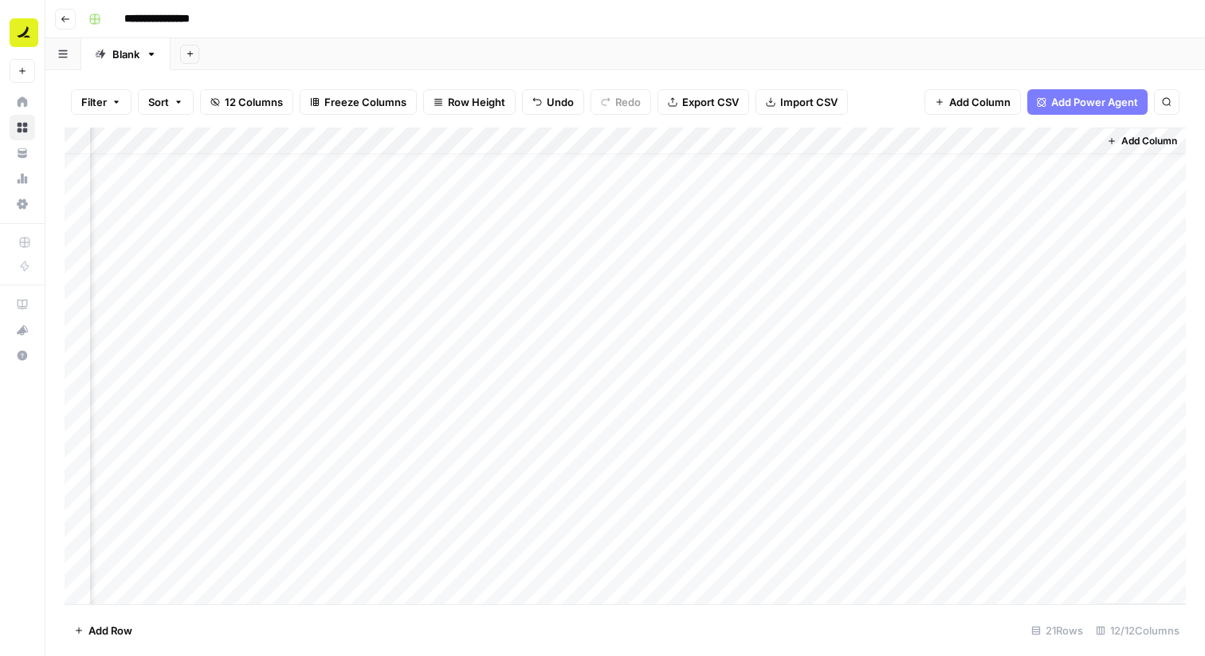
click at [854, 388] on div "Add Column" at bounding box center [626, 366] width 1122 height 477
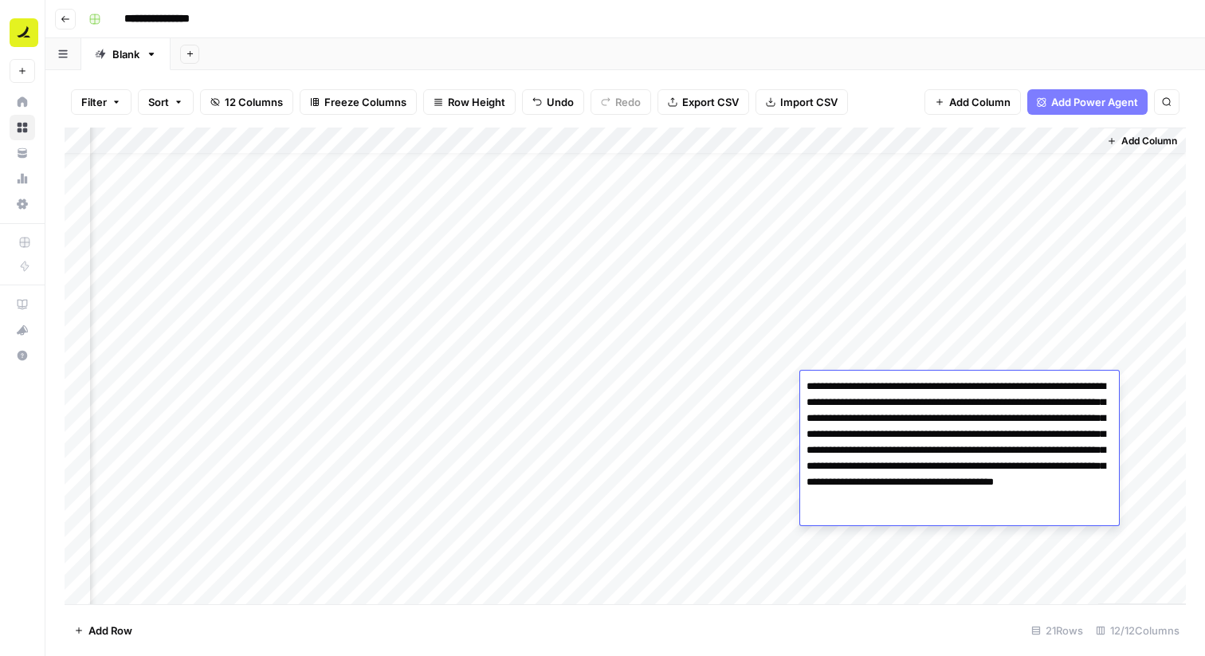
click at [1029, 329] on div "Add Column" at bounding box center [626, 366] width 1122 height 477
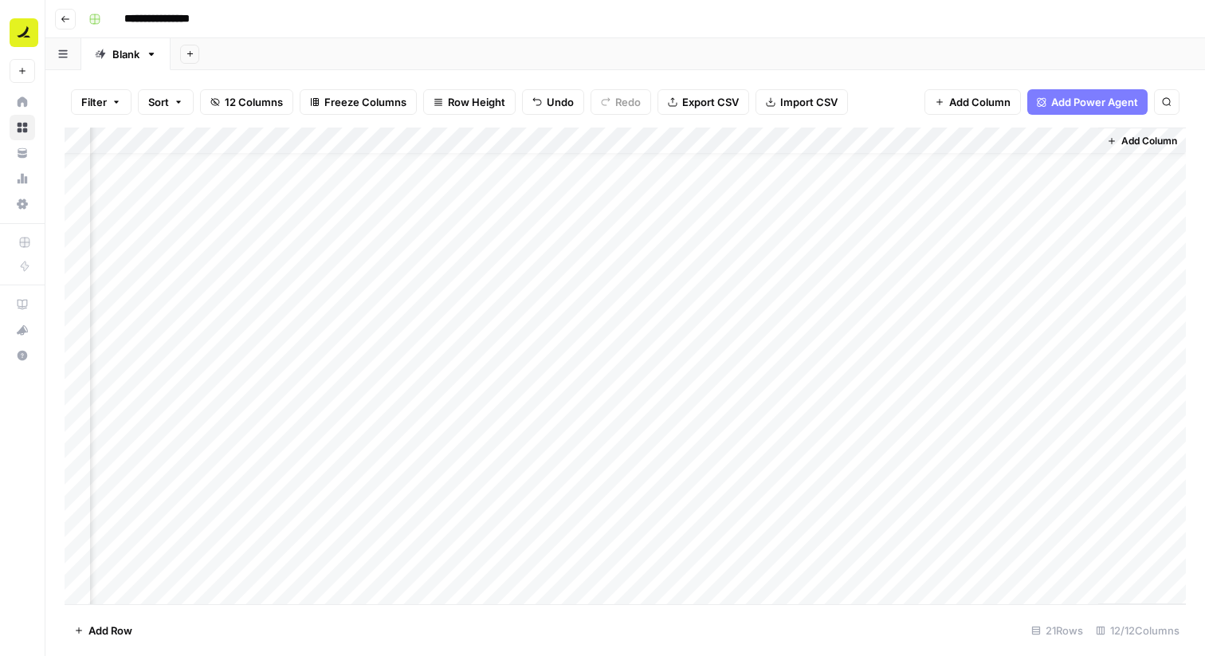
click at [858, 418] on div "Add Column" at bounding box center [626, 366] width 1122 height 477
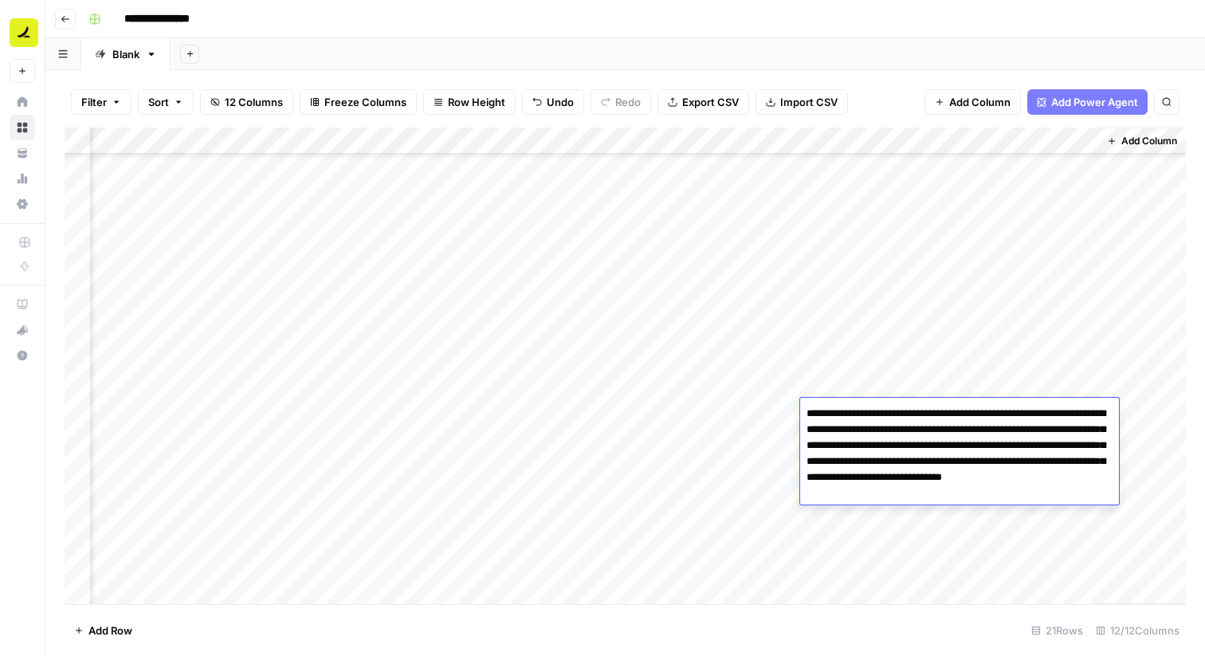
scroll to position [0, 846]
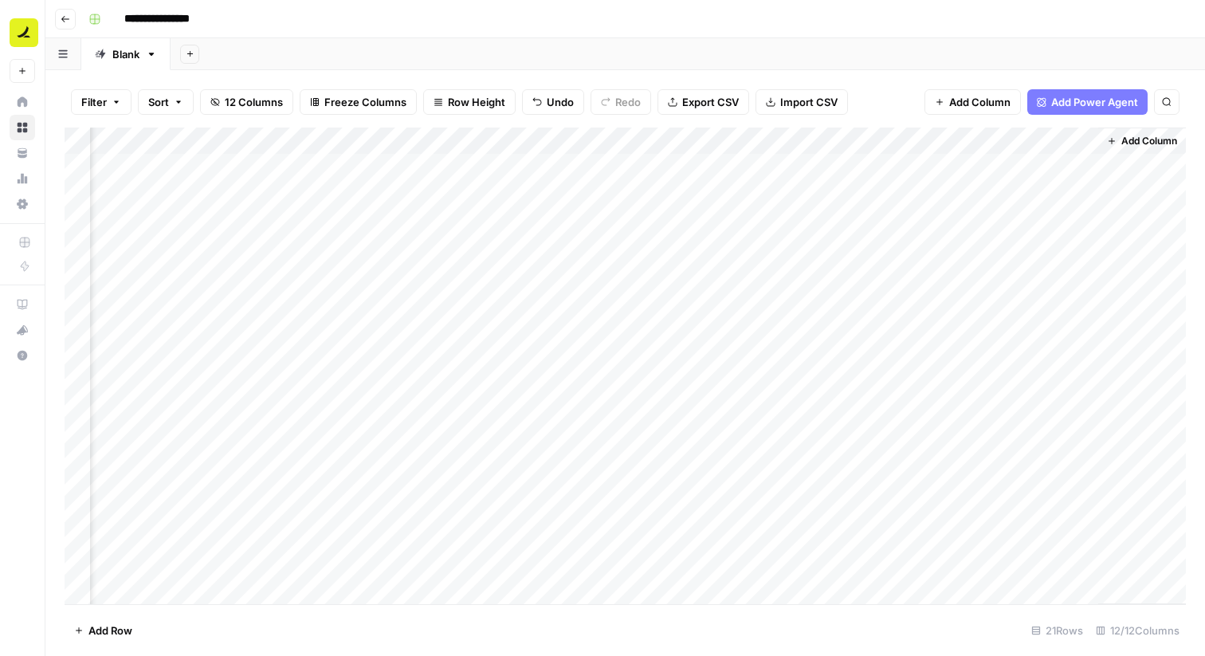
click at [1035, 375] on div "Add Column" at bounding box center [626, 366] width 1122 height 477
click at [905, 289] on div "Add Column" at bounding box center [626, 366] width 1122 height 477
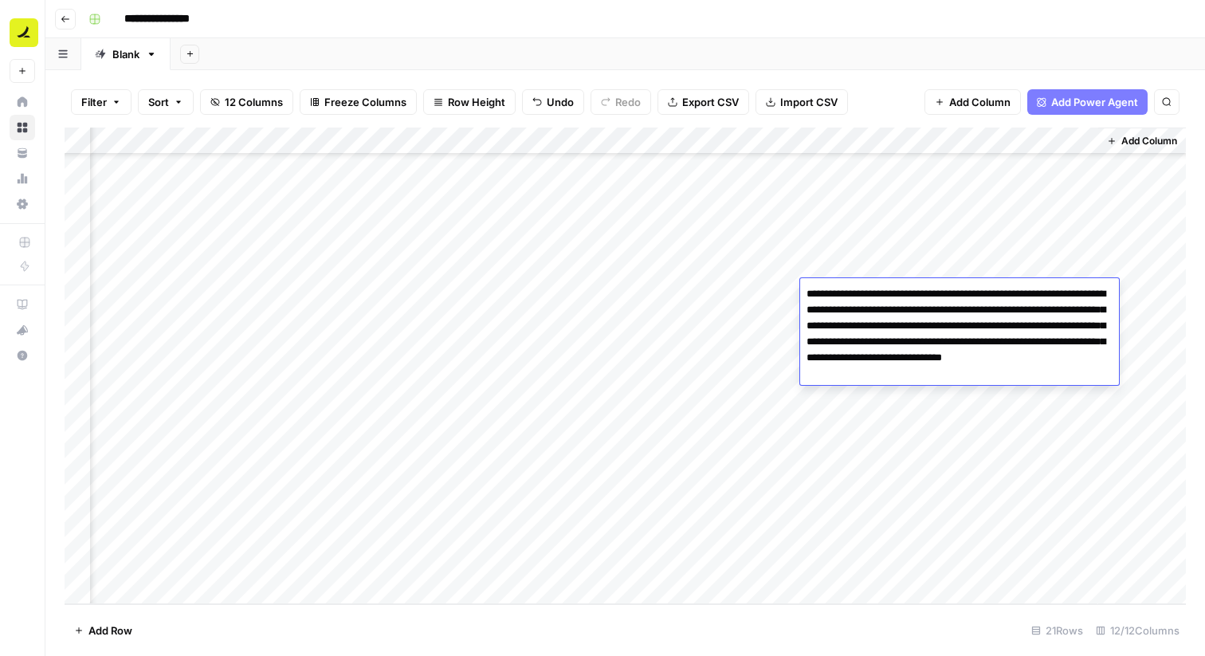
click at [872, 485] on div "Add Column" at bounding box center [626, 366] width 1122 height 477
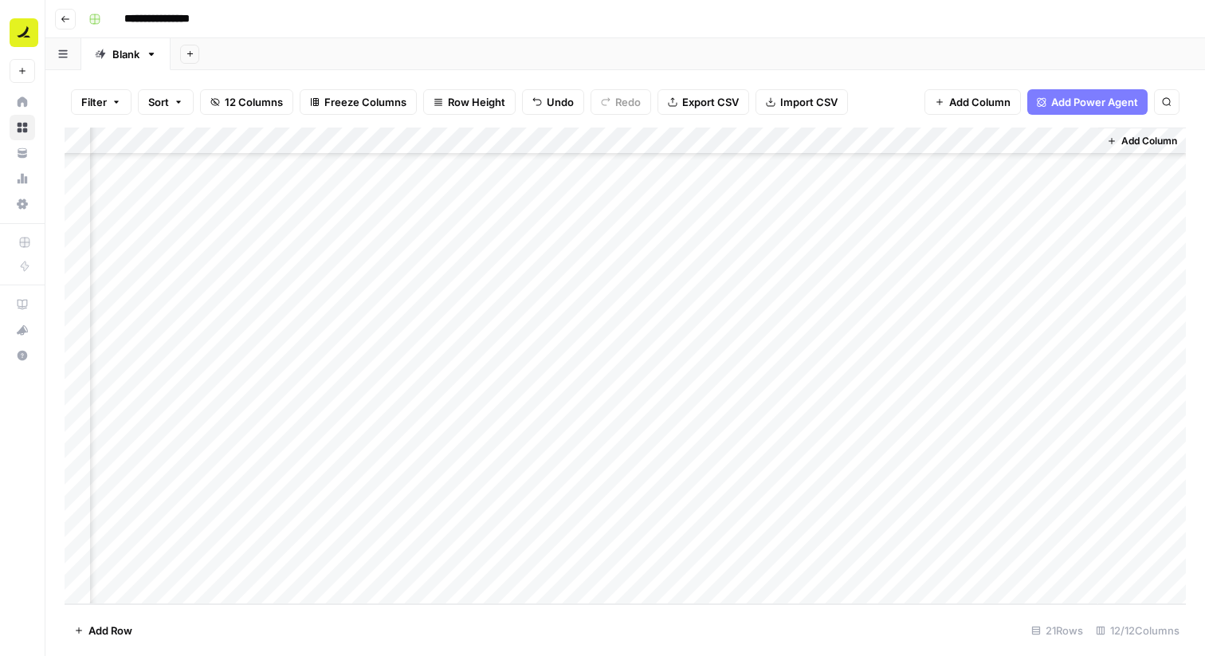
click at [872, 485] on div "Add Column" at bounding box center [626, 366] width 1122 height 477
click at [1009, 343] on div "Add Column" at bounding box center [626, 366] width 1122 height 477
click at [208, 590] on div "Add Column" at bounding box center [626, 366] width 1122 height 477
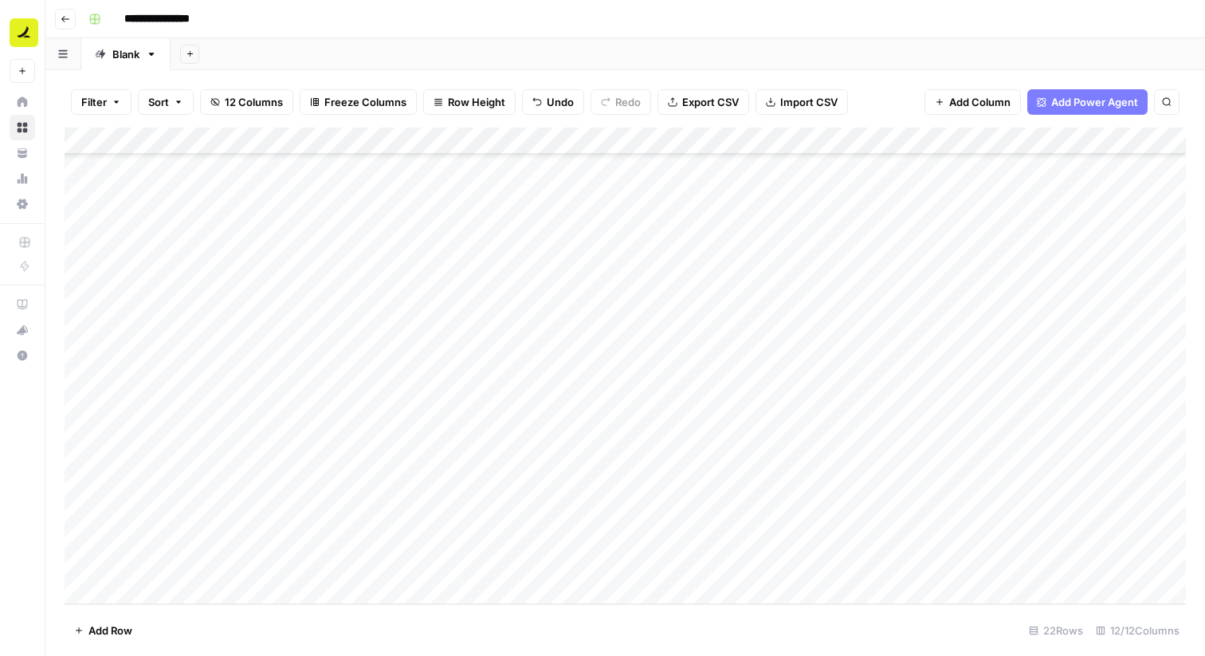
click at [370, 558] on div "Add Column" at bounding box center [626, 366] width 1122 height 477
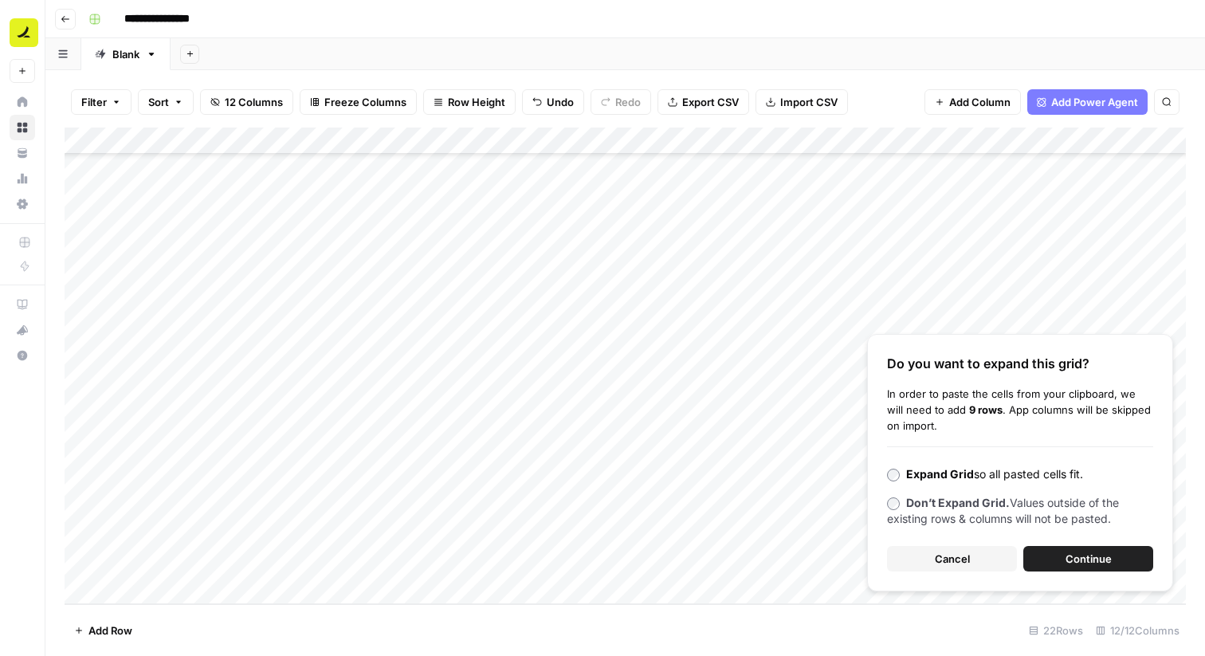
click at [1091, 557] on span "Continue" at bounding box center [1089, 559] width 46 height 16
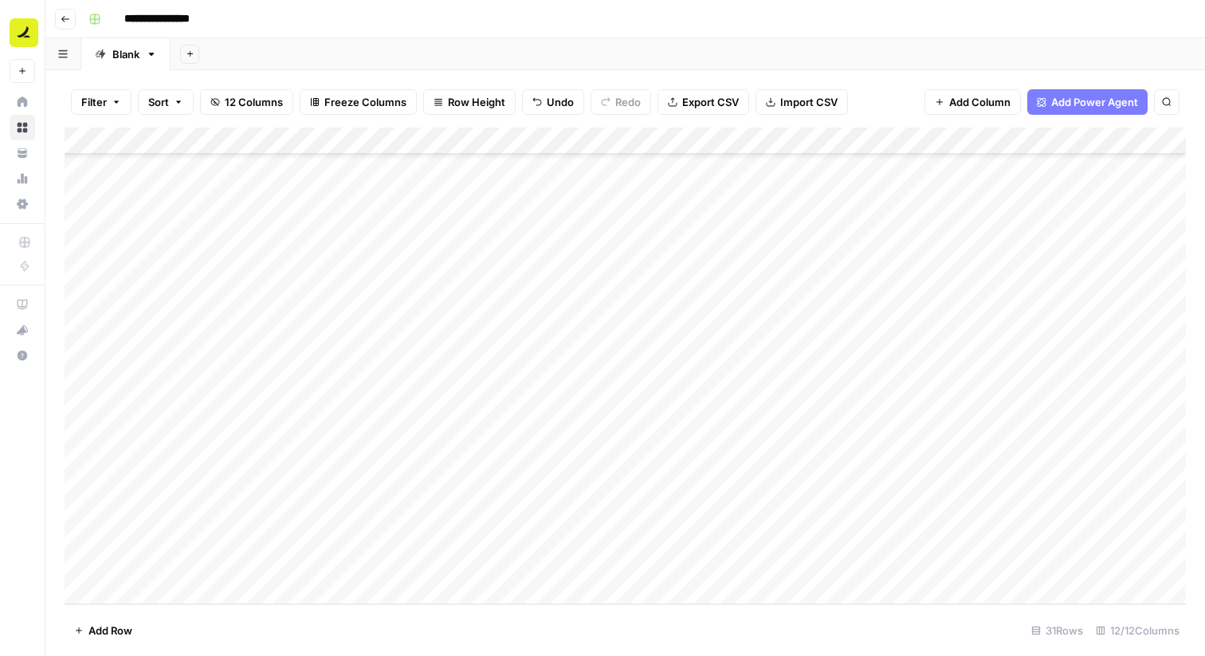
click at [246, 292] on div "Add Column" at bounding box center [626, 366] width 1122 height 477
drag, startPoint x: 266, startPoint y: 301, endPoint x: 235, endPoint y: 585, distance: 286.3
click at [235, 584] on div "Add Column" at bounding box center [626, 366] width 1122 height 477
click at [338, 357] on div "Add Column" at bounding box center [626, 366] width 1122 height 477
click at [214, 312] on div "Add Column" at bounding box center [626, 366] width 1122 height 477
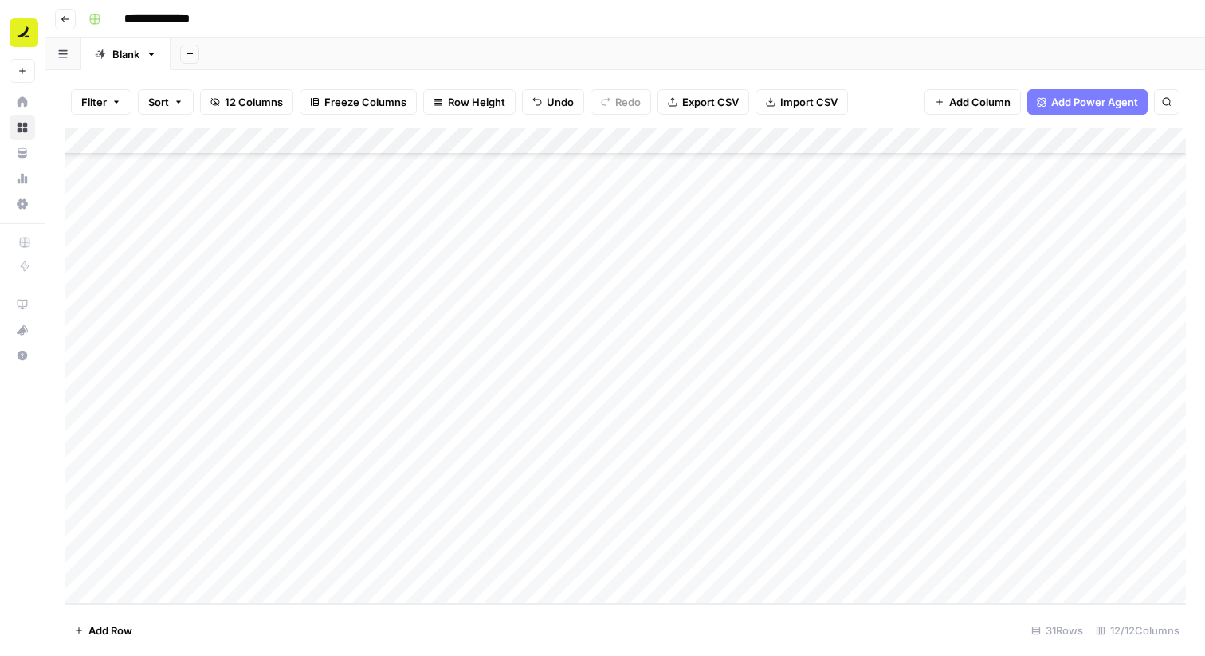
click at [218, 295] on div "Add Column" at bounding box center [626, 366] width 1122 height 477
drag, startPoint x: 265, startPoint y: 304, endPoint x: 245, endPoint y: 497, distance: 193.9
click at [245, 497] on div "Add Column" at bounding box center [626, 366] width 1122 height 477
drag, startPoint x: 265, startPoint y: 523, endPoint x: 262, endPoint y: 570, distance: 47.1
click at [262, 570] on div "Add Column" at bounding box center [626, 366] width 1122 height 477
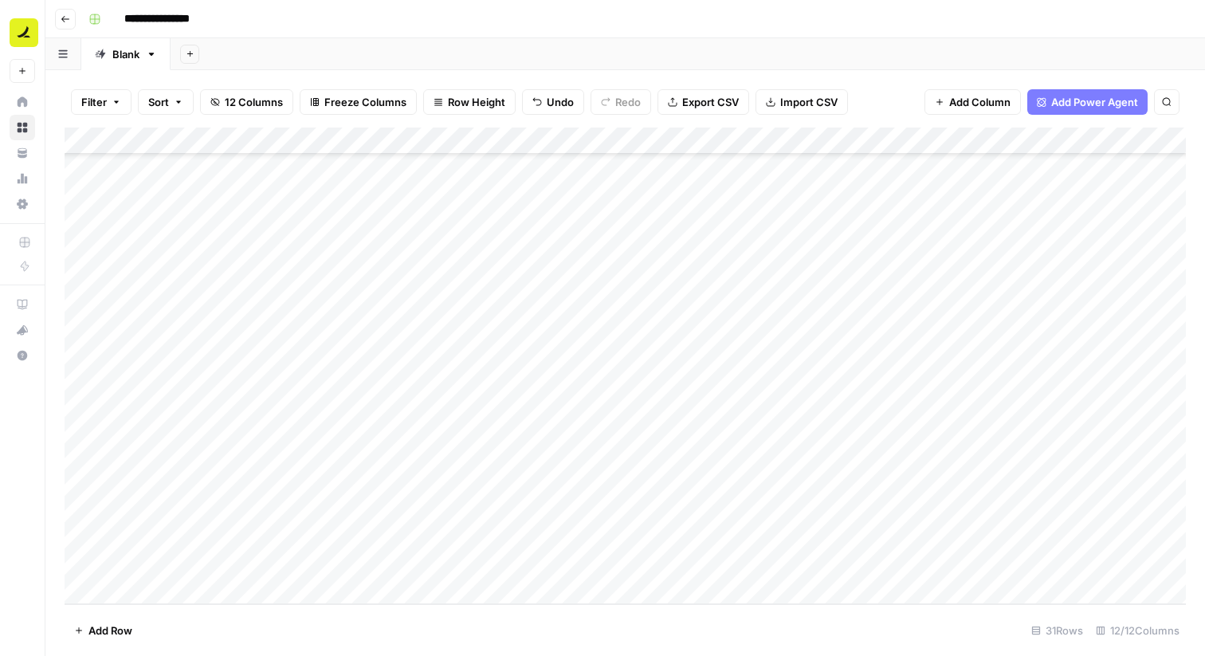
click at [869, 320] on div "Add Column" at bounding box center [626, 366] width 1122 height 477
click at [859, 350] on div "Add Column" at bounding box center [626, 366] width 1122 height 477
click at [855, 379] on div "Add Column" at bounding box center [626, 366] width 1122 height 477
click at [853, 403] on div "Add Column" at bounding box center [626, 366] width 1122 height 477
click at [853, 438] on div "Add Column" at bounding box center [626, 366] width 1122 height 477
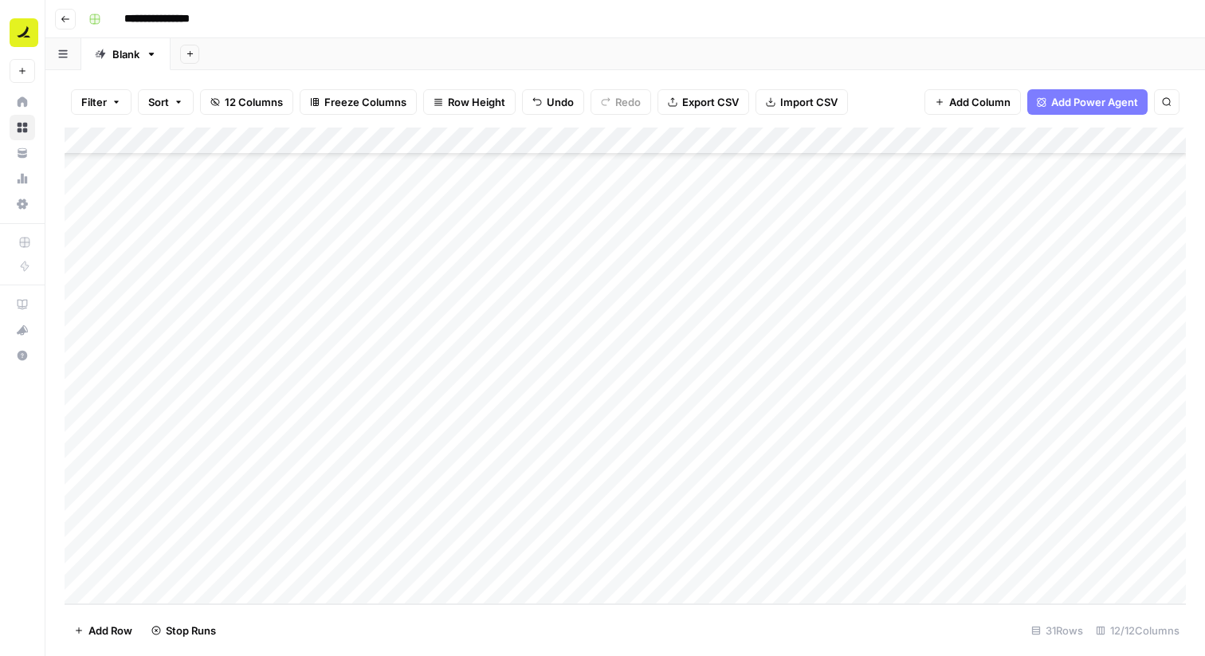
click at [853, 460] on div "Add Column" at bounding box center [626, 366] width 1122 height 477
click at [849, 494] on div "Add Column" at bounding box center [626, 366] width 1122 height 477
click at [847, 515] on div "Add Column" at bounding box center [626, 366] width 1122 height 477
click at [847, 540] on div "Add Column" at bounding box center [626, 366] width 1122 height 477
click at [847, 568] on div "Add Column" at bounding box center [626, 366] width 1122 height 477
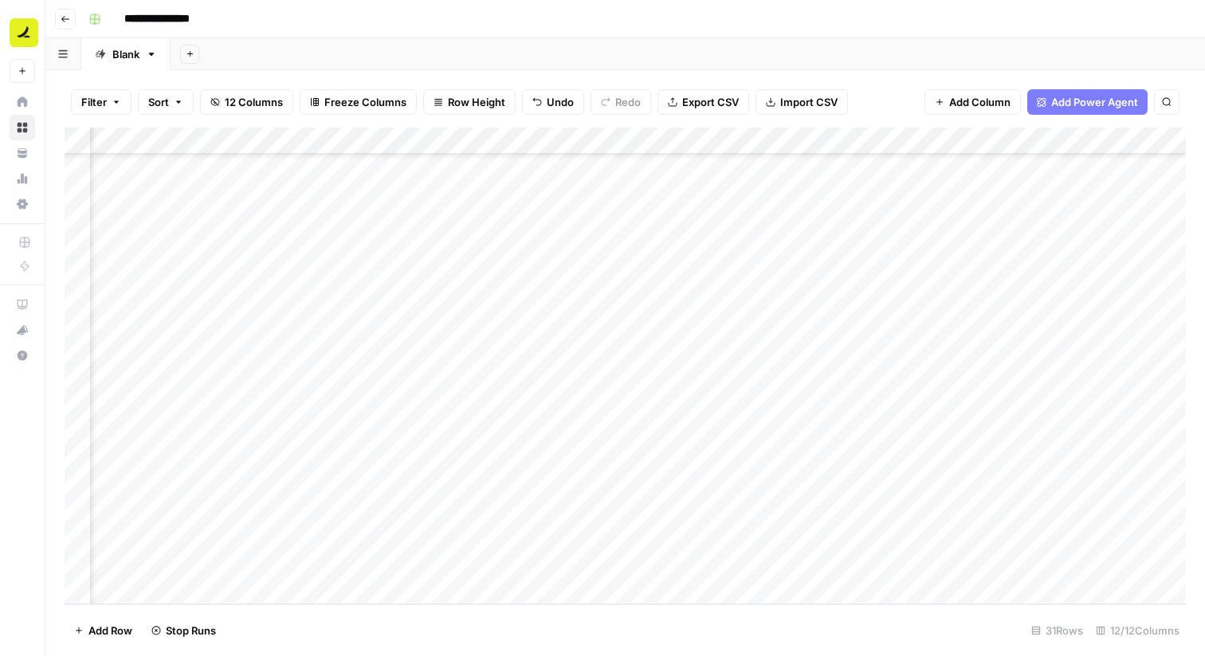
scroll to position [416, 483]
click at [646, 321] on div "Add Column" at bounding box center [626, 366] width 1122 height 477
click at [642, 344] on div "Add Column" at bounding box center [626, 366] width 1122 height 477
click at [642, 379] on div "Add Column" at bounding box center [626, 366] width 1122 height 477
click at [383, 399] on div "Add Column" at bounding box center [626, 366] width 1122 height 477
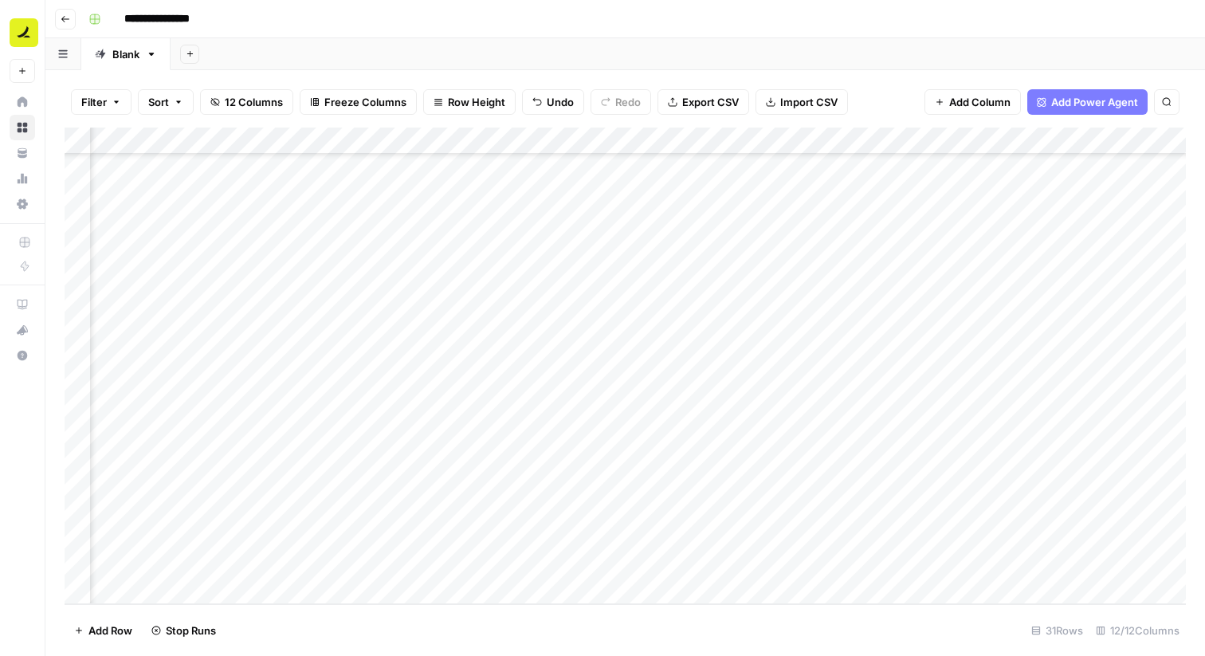
click at [679, 401] on div "Add Column" at bounding box center [626, 366] width 1122 height 477
click at [621, 435] on div "Add Column" at bounding box center [626, 366] width 1122 height 477
click at [621, 455] on div "Add Column" at bounding box center [626, 366] width 1122 height 477
click at [619, 477] on div "Add Column" at bounding box center [626, 366] width 1122 height 477
click at [661, 510] on div "Add Column" at bounding box center [626, 366] width 1122 height 477
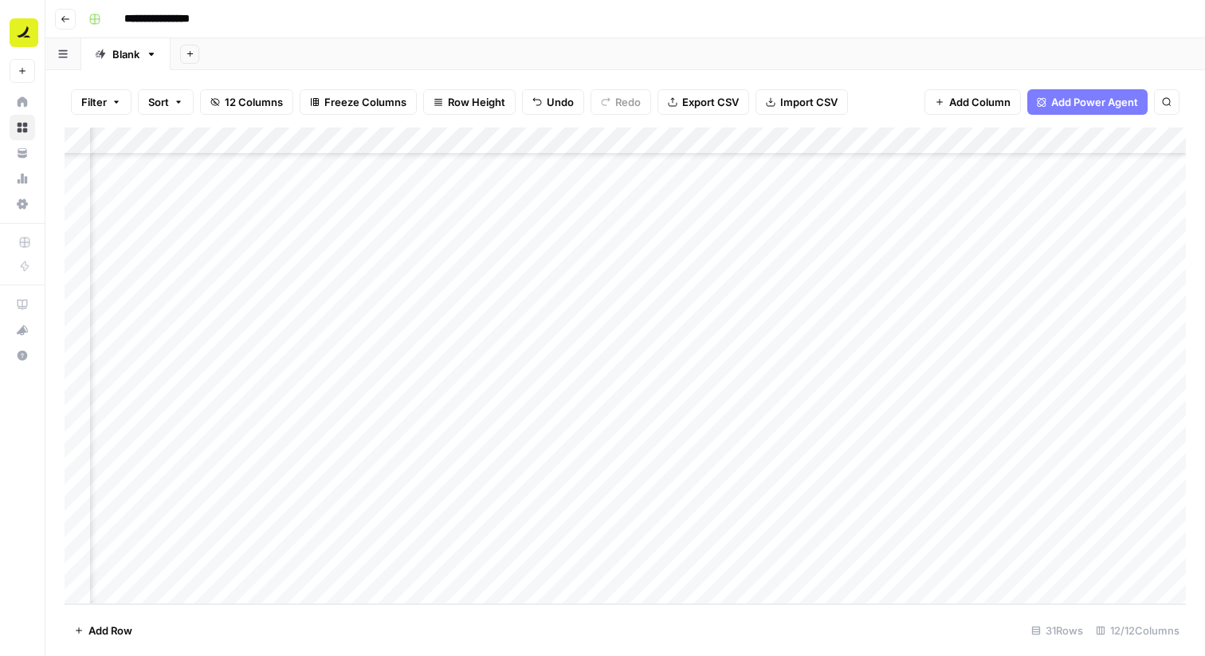
click at [647, 556] on div "Add Column" at bounding box center [626, 366] width 1122 height 477
click at [646, 540] on div "Add Column" at bounding box center [626, 366] width 1122 height 477
click at [667, 320] on div "Add Column" at bounding box center [626, 366] width 1122 height 477
click at [649, 348] on div "Add Column" at bounding box center [626, 366] width 1122 height 477
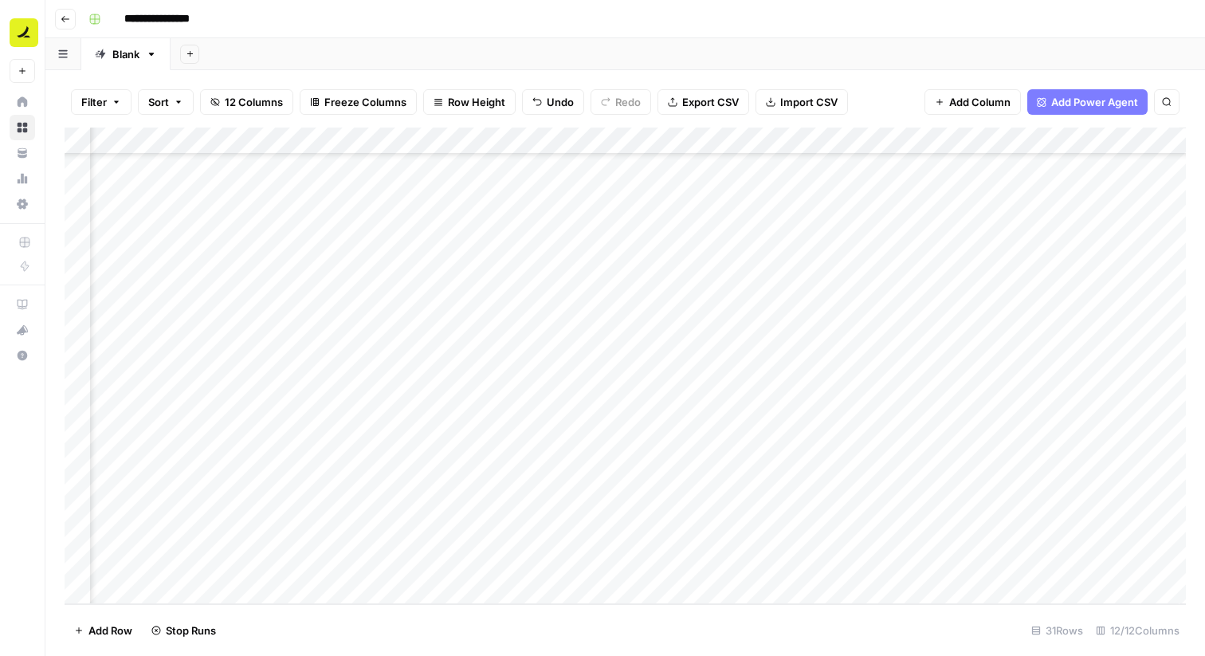
click at [648, 370] on div "Add Column" at bounding box center [626, 366] width 1122 height 477
click at [648, 402] on div "Add Column" at bounding box center [626, 366] width 1122 height 477
click at [648, 442] on div "Add Column" at bounding box center [626, 366] width 1122 height 477
click at [650, 428] on div "Add Column" at bounding box center [626, 366] width 1122 height 477
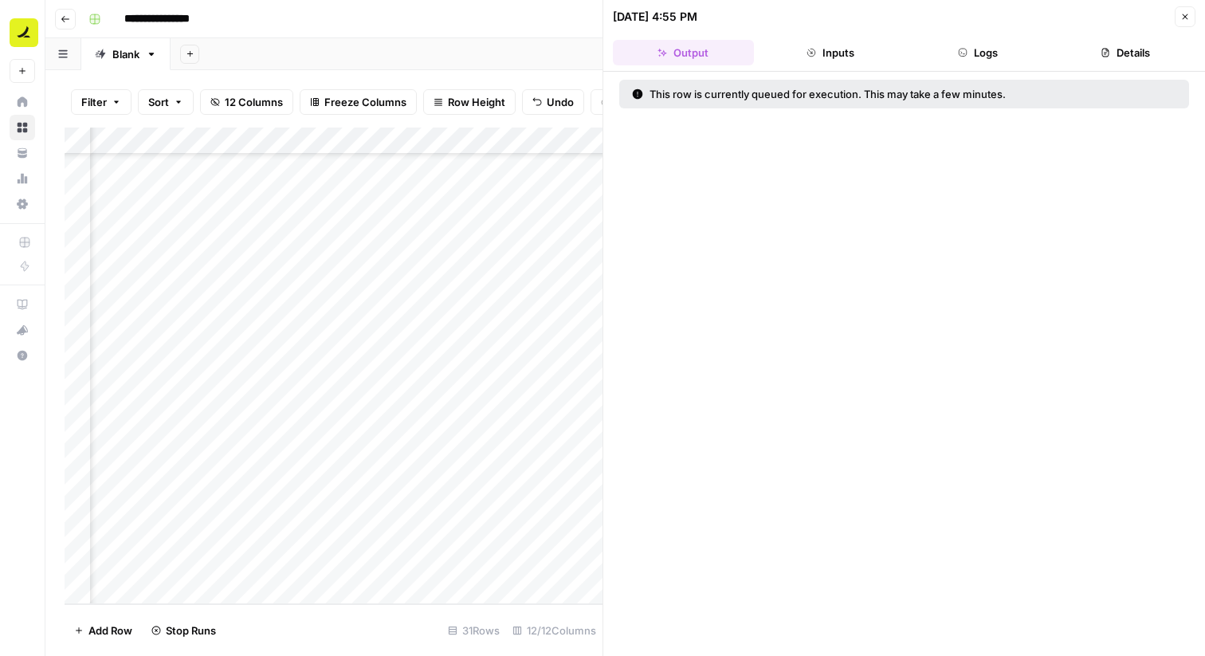
click at [1192, 19] on button "Close" at bounding box center [1185, 16] width 21 height 21
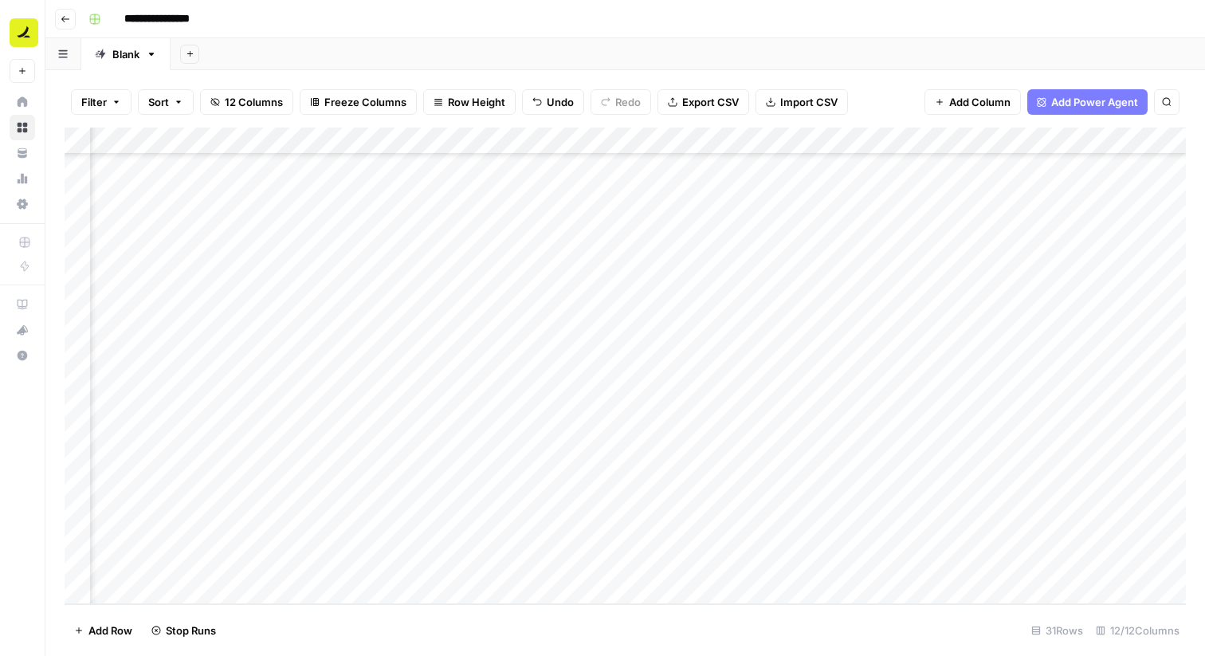
click at [677, 457] on div "Add Column" at bounding box center [626, 366] width 1122 height 477
click at [656, 489] on div "Add Column" at bounding box center [626, 366] width 1122 height 477
click at [650, 509] on div "Add Column" at bounding box center [626, 366] width 1122 height 477
click at [648, 539] on div "Add Column" at bounding box center [626, 366] width 1122 height 477
click at [648, 564] on div "Add Column" at bounding box center [626, 366] width 1122 height 477
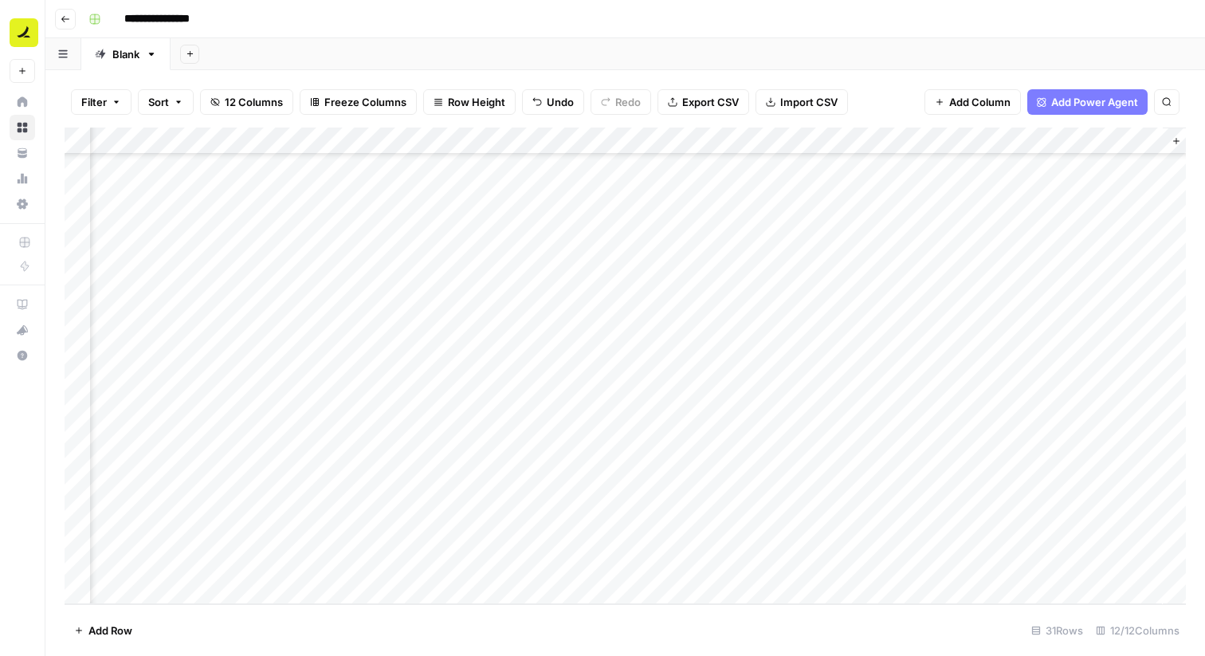
scroll to position [416, 782]
click at [685, 266] on div "Add Column" at bounding box center [626, 366] width 1122 height 477
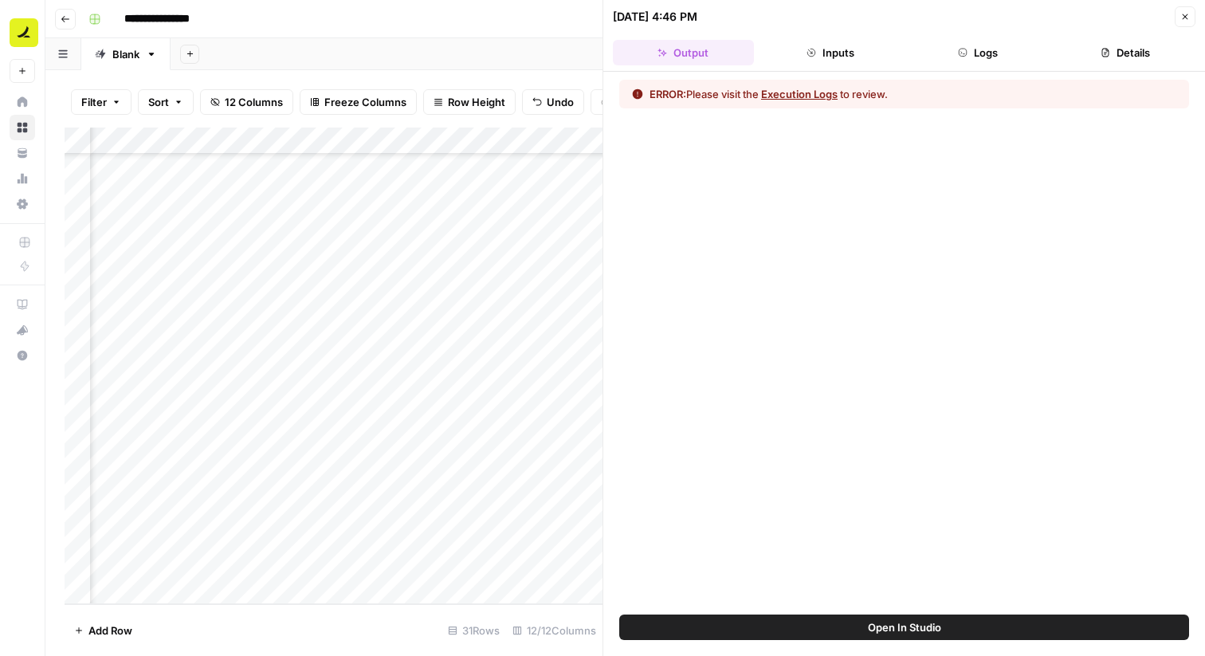
click at [828, 99] on button "Execution Logs" at bounding box center [799, 94] width 77 height 16
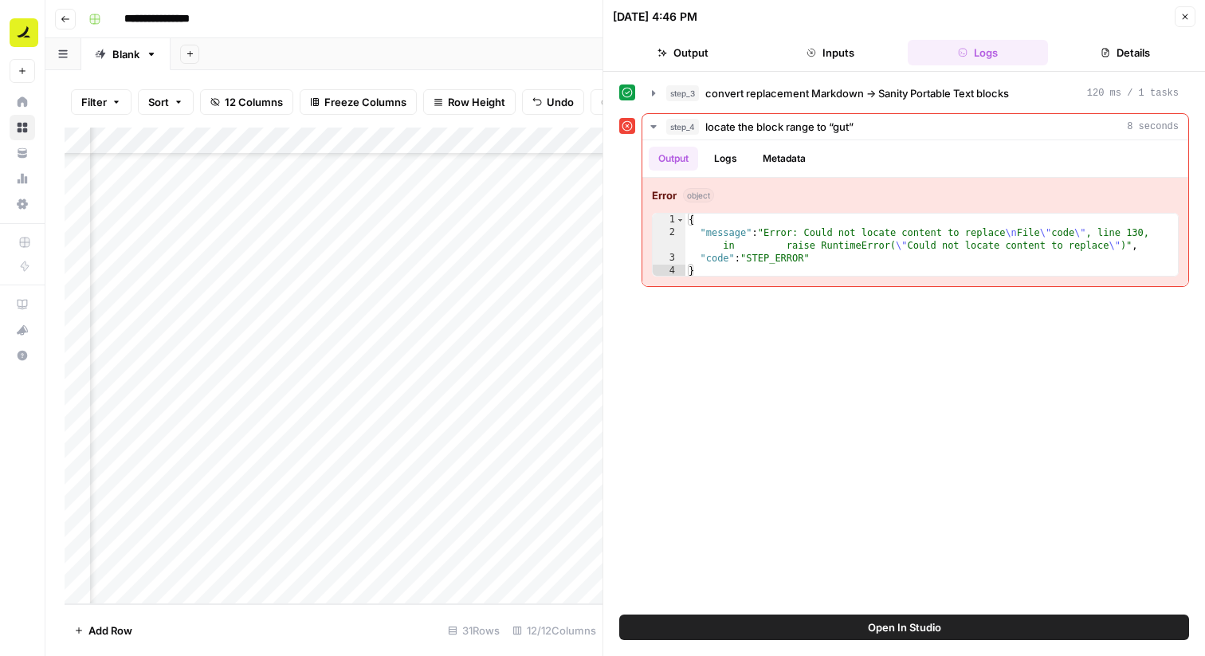
scroll to position [416, 955]
click at [477, 318] on div "Add Column" at bounding box center [334, 366] width 538 height 477
click at [517, 321] on div "Add Column" at bounding box center [334, 366] width 538 height 477
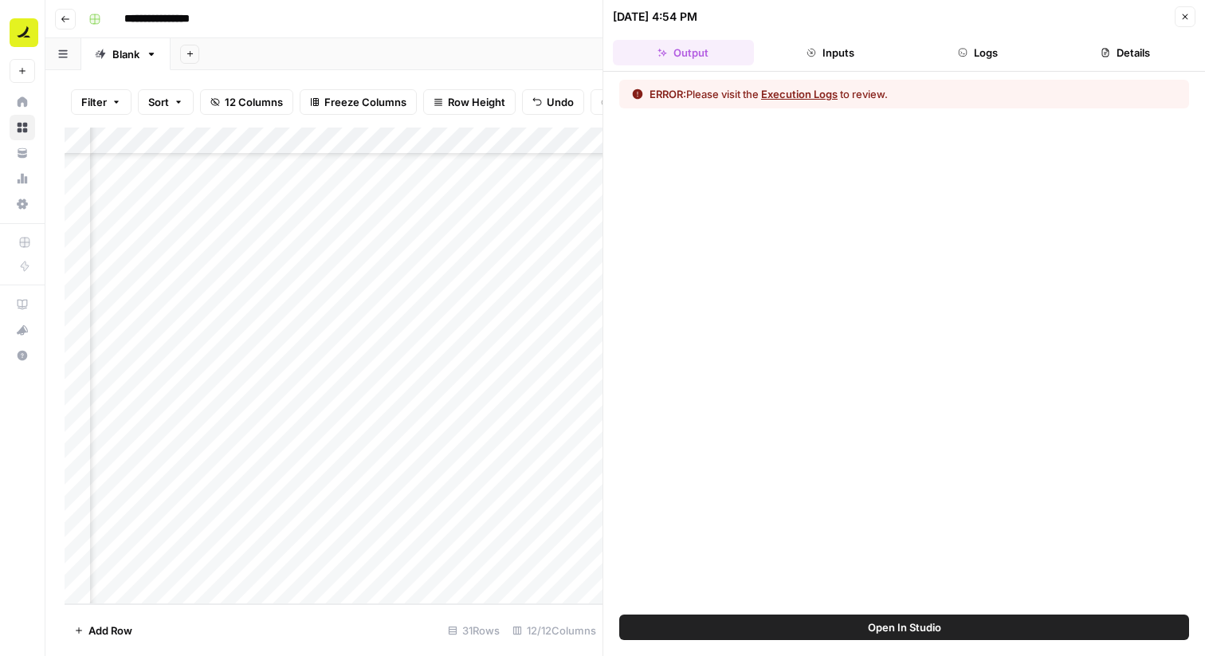
click at [805, 95] on button "Execution Logs" at bounding box center [799, 94] width 77 height 16
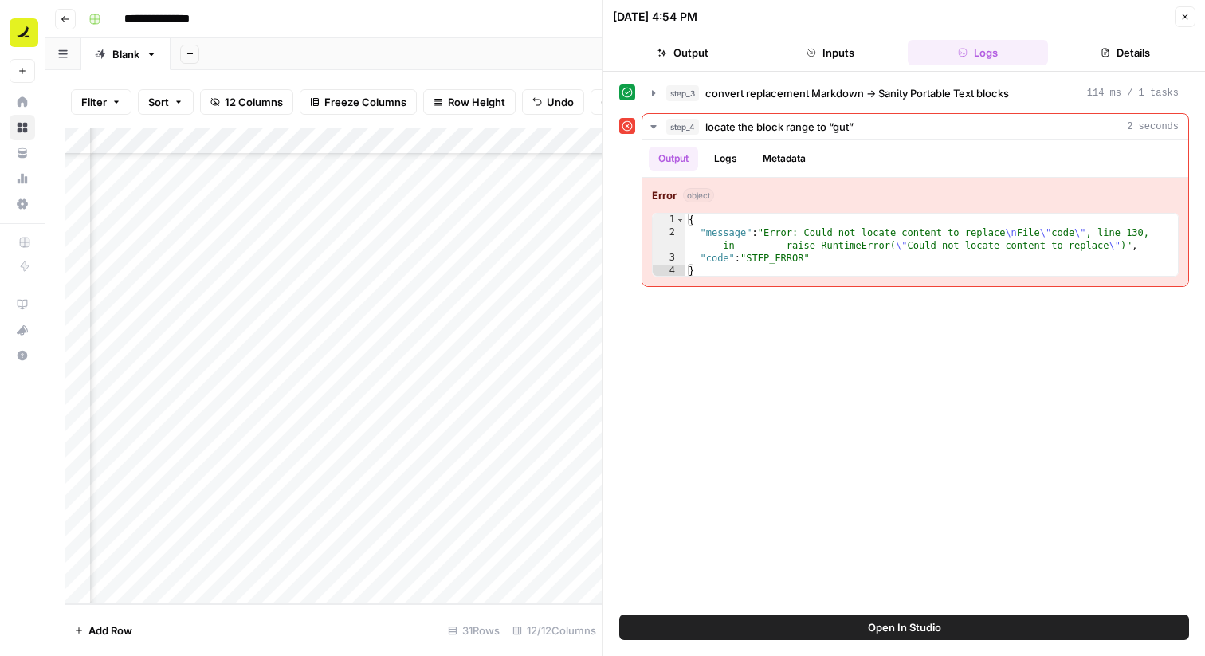
click at [519, 403] on div "Add Column" at bounding box center [334, 366] width 538 height 477
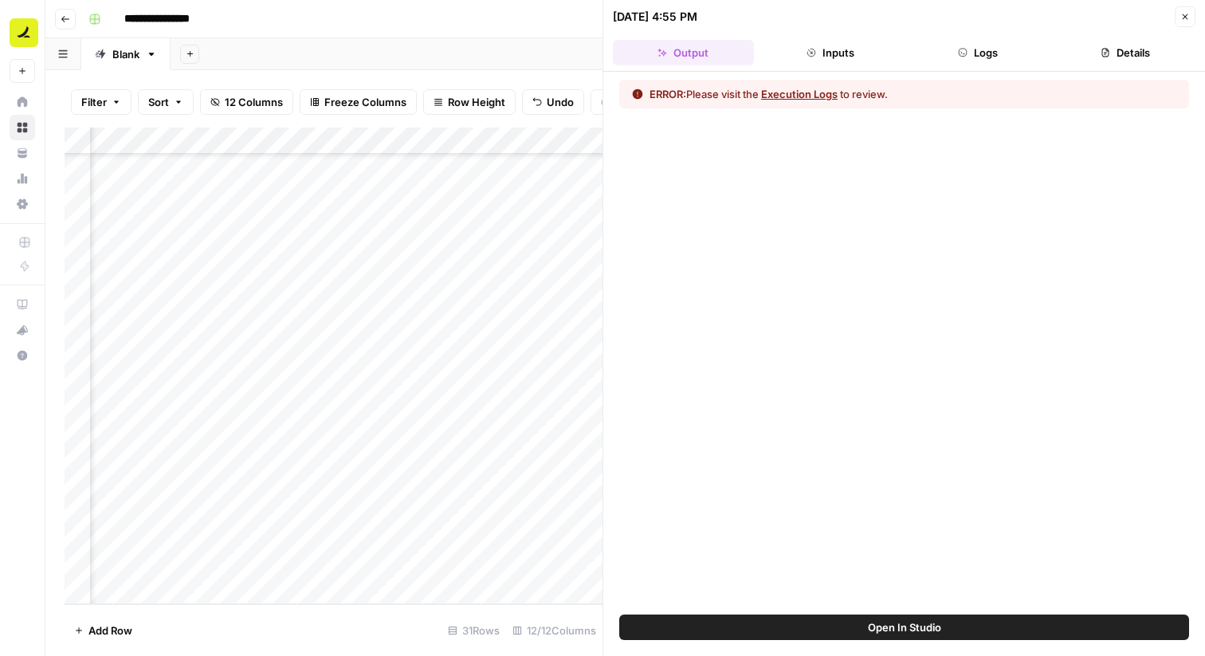
click at [803, 92] on button "Execution Logs" at bounding box center [799, 94] width 77 height 16
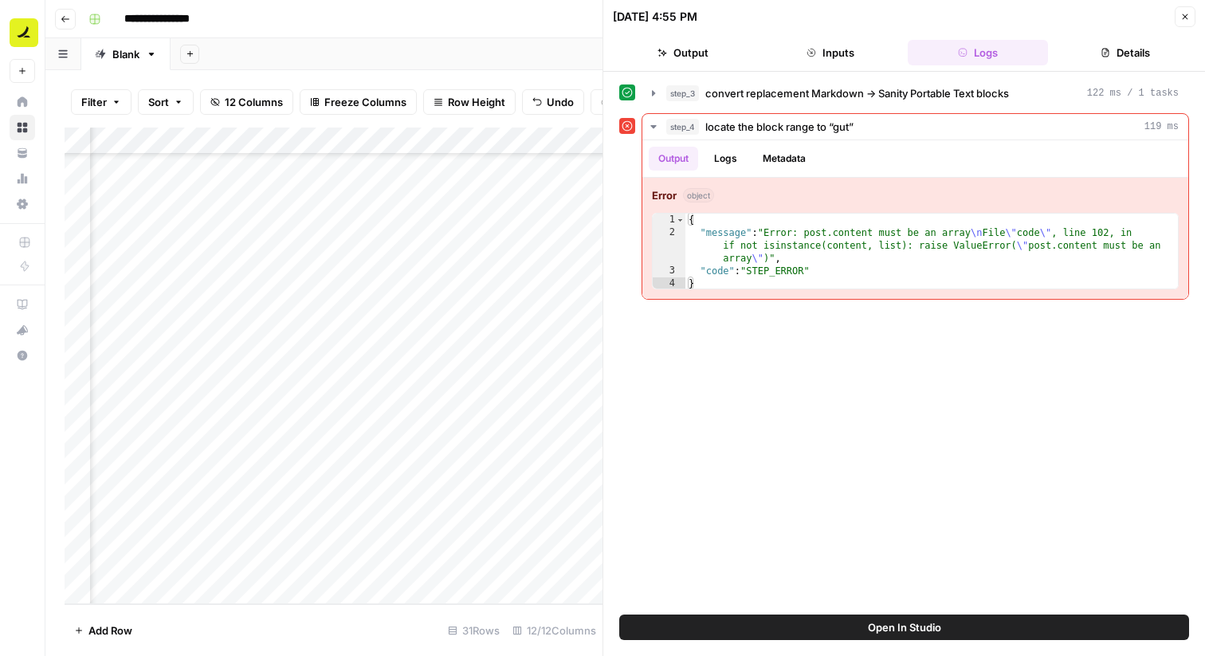
click at [489, 433] on div "Add Column" at bounding box center [334, 366] width 538 height 477
click at [514, 426] on div "Add Column" at bounding box center [334, 366] width 538 height 477
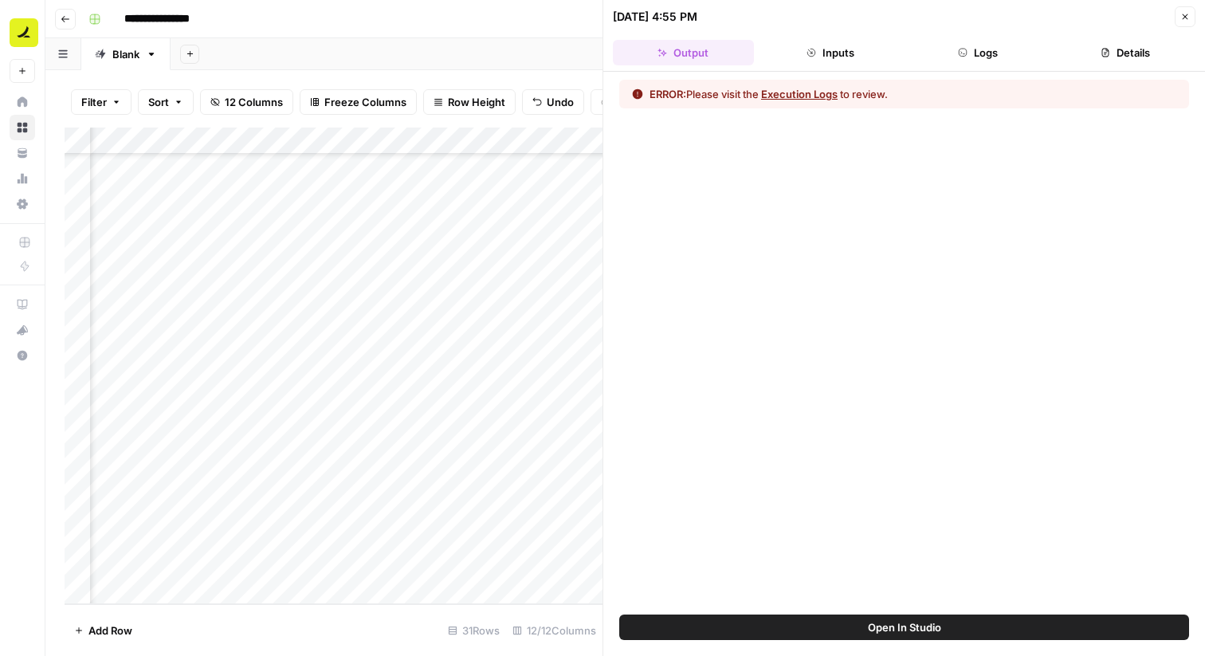
click at [809, 96] on button "Execution Logs" at bounding box center [799, 94] width 77 height 16
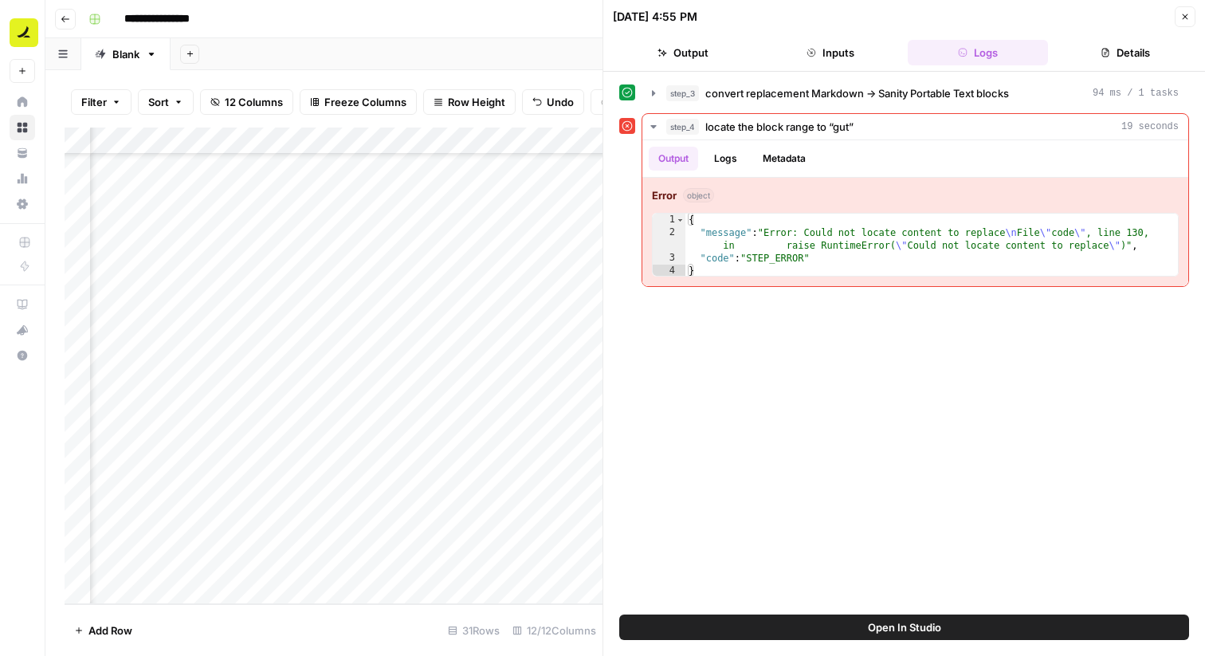
click at [1188, 19] on icon "button" at bounding box center [1185, 17] width 10 height 10
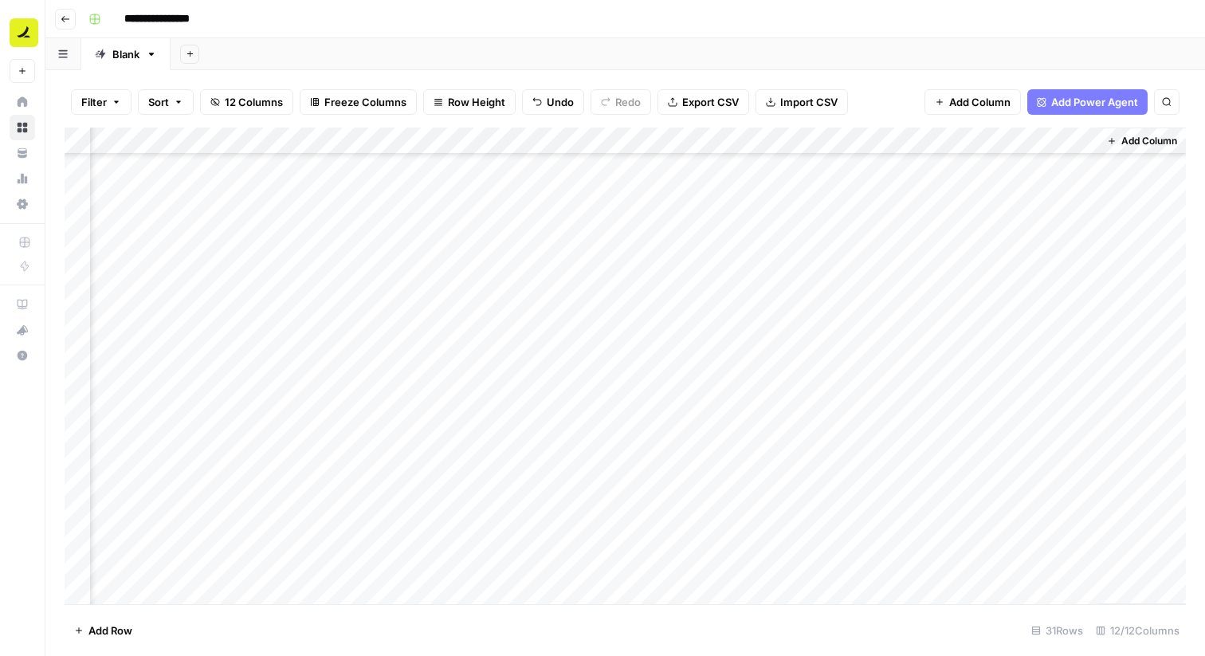
scroll to position [391, 100]
drag, startPoint x: 258, startPoint y: 140, endPoint x: 1171, endPoint y: 138, distance: 912.7
click at [1171, 138] on div "Add Column" at bounding box center [626, 366] width 1122 height 477
drag, startPoint x: 514, startPoint y: 140, endPoint x: 703, endPoint y: 140, distance: 188.9
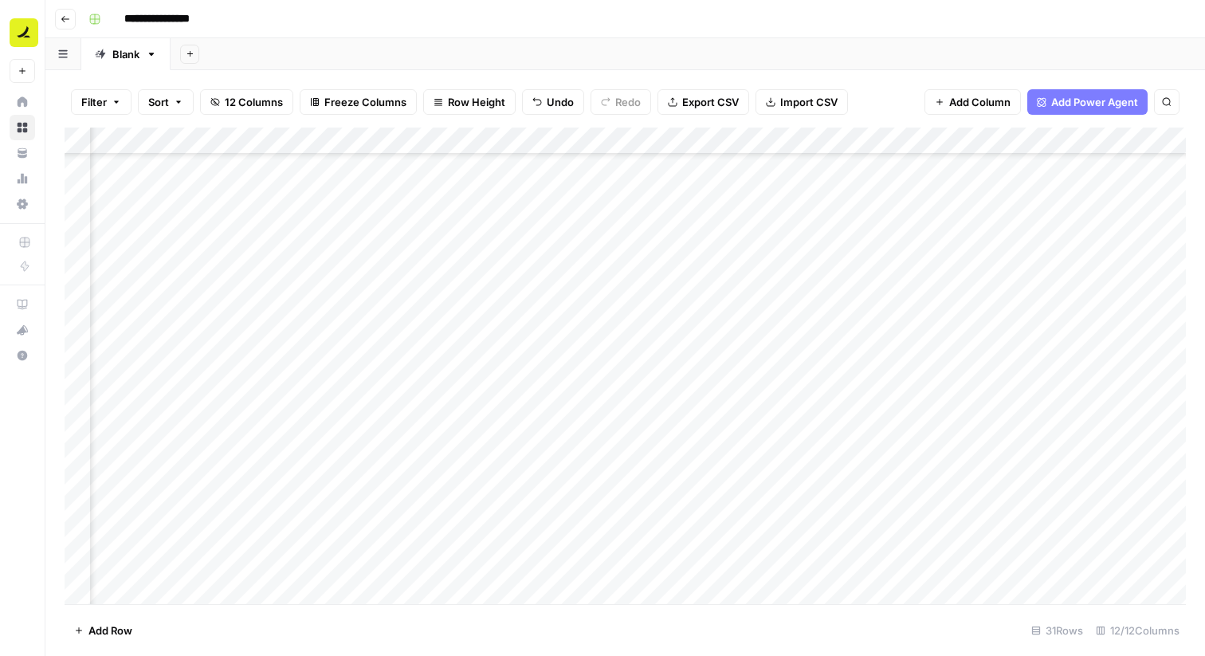
click at [703, 140] on div "Add Column" at bounding box center [626, 366] width 1122 height 477
click at [619, 326] on div "Add Column" at bounding box center [626, 366] width 1122 height 477
click at [619, 339] on div "Add Column" at bounding box center [626, 366] width 1122 height 477
click at [902, 560] on div "Add Column" at bounding box center [626, 366] width 1122 height 477
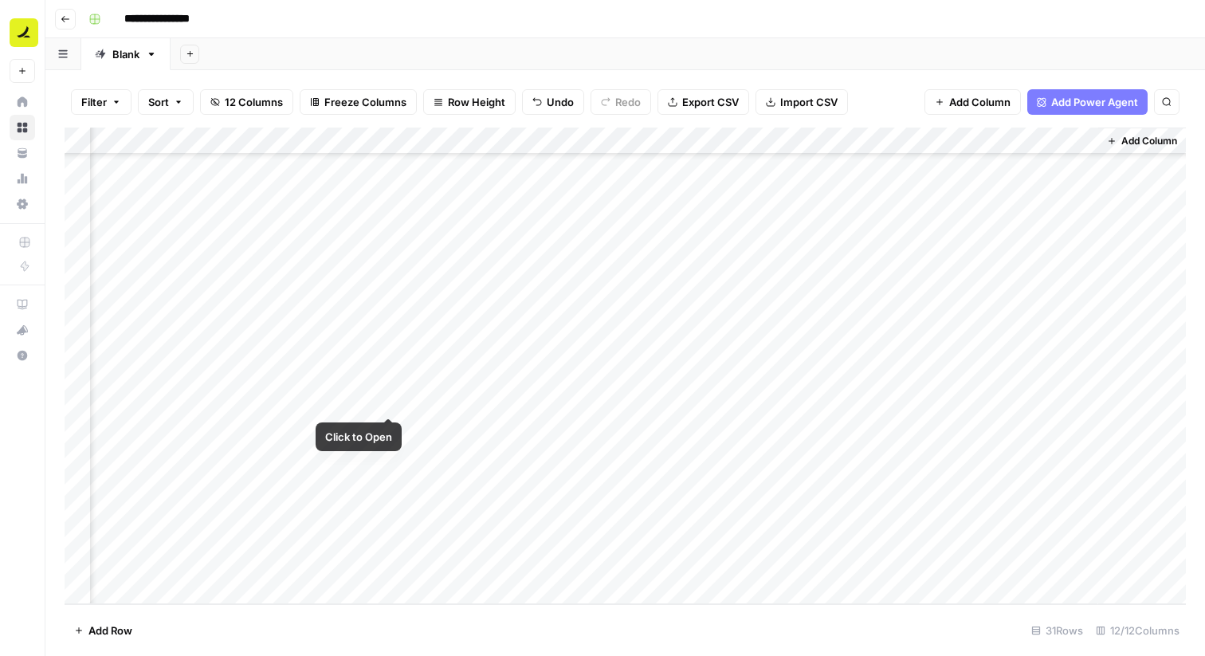
click at [393, 401] on div "Add Column" at bounding box center [626, 366] width 1122 height 477
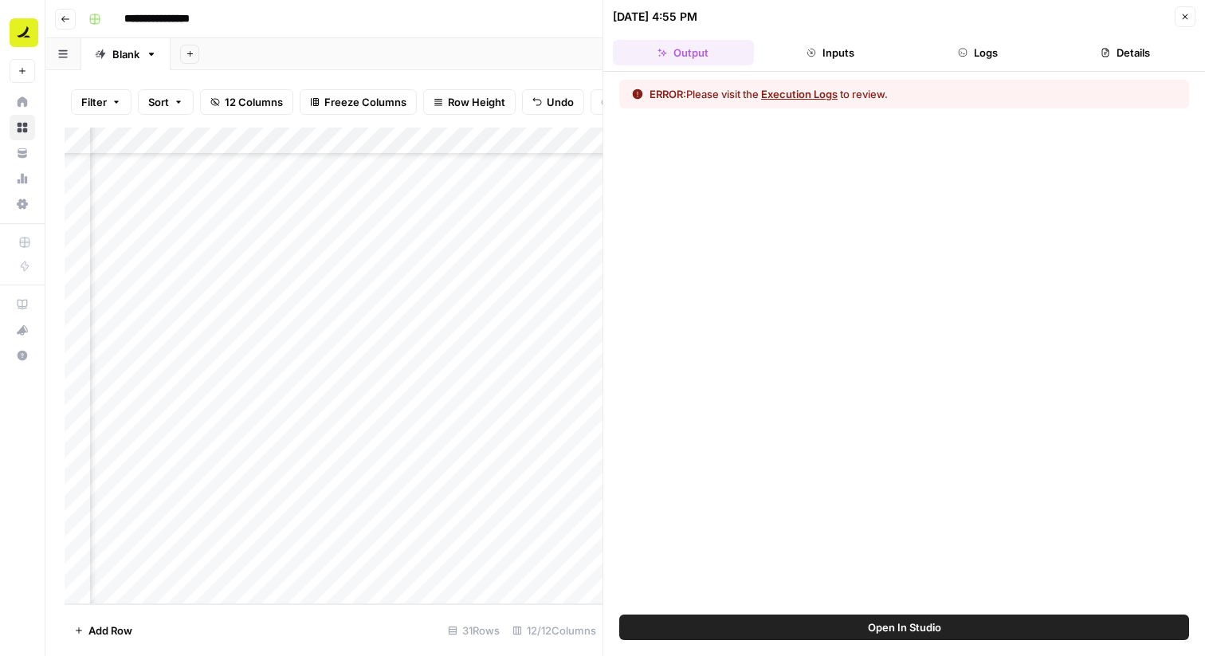
click at [780, 84] on div "ERROR: Please visit the Execution Logs to review." at bounding box center [904, 94] width 570 height 29
click at [779, 94] on button "Execution Logs" at bounding box center [799, 94] width 77 height 16
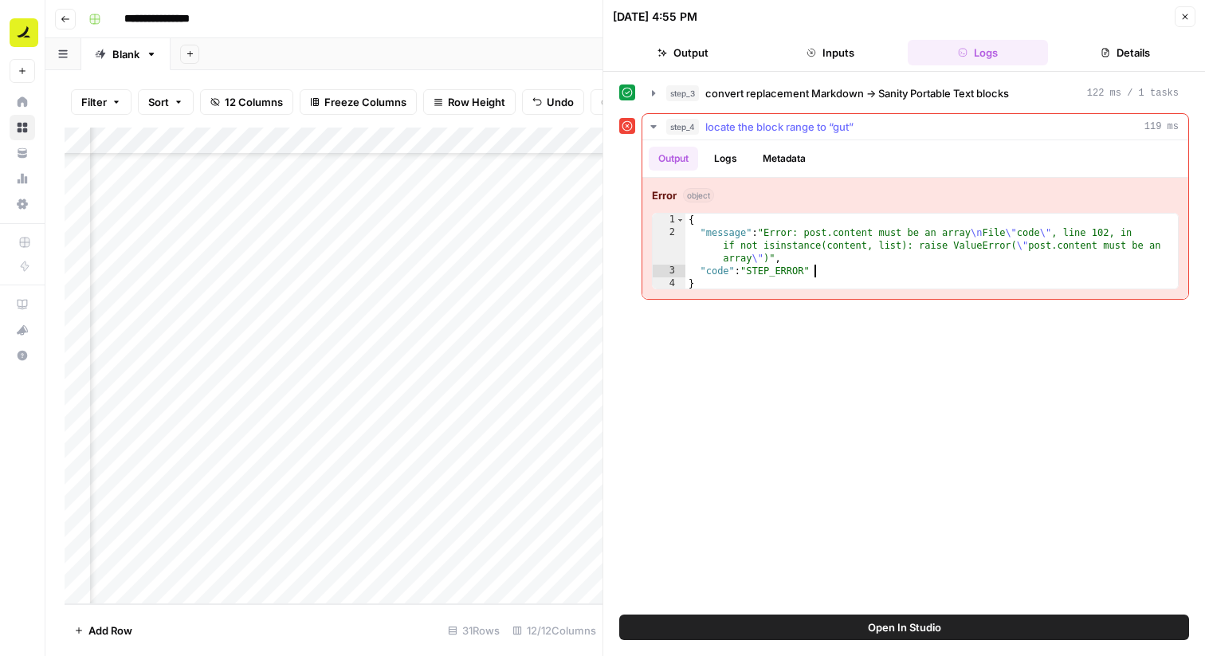
drag, startPoint x: 835, startPoint y: 272, endPoint x: 799, endPoint y: 263, distance: 37.7
click at [818, 269] on div "{ "message" : "Error: post.content must be an array \n File \" code \" , line 1…" at bounding box center [931, 265] width 493 height 102
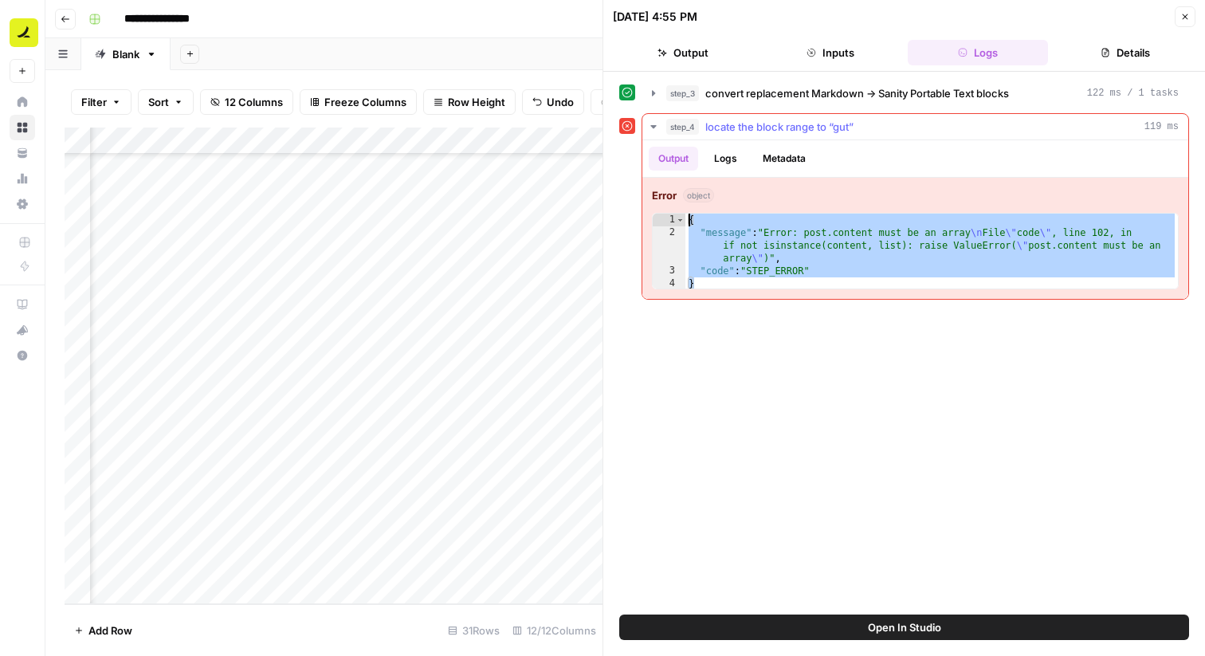
drag, startPoint x: 704, startPoint y: 283, endPoint x: 658, endPoint y: 167, distance: 124.2
click at [658, 166] on div "**********" at bounding box center [915, 219] width 546 height 159
type textarea "**********"
click at [1181, 18] on icon "button" at bounding box center [1185, 17] width 10 height 10
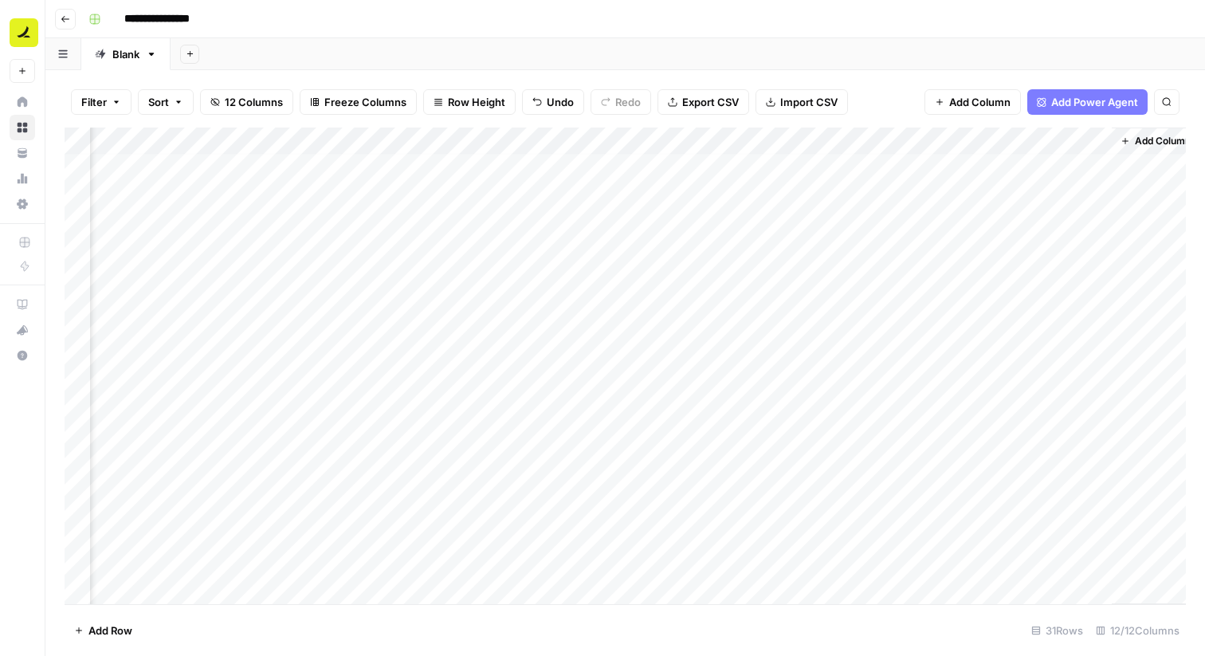
scroll to position [416, 831]
click at [548, 139] on div "Add Column" at bounding box center [626, 366] width 1122 height 477
click at [565, 137] on div at bounding box center [556, 144] width 234 height 32
click at [532, 139] on div at bounding box center [556, 144] width 234 height 32
click at [614, 230] on div "Add Column" at bounding box center [626, 366] width 1122 height 477
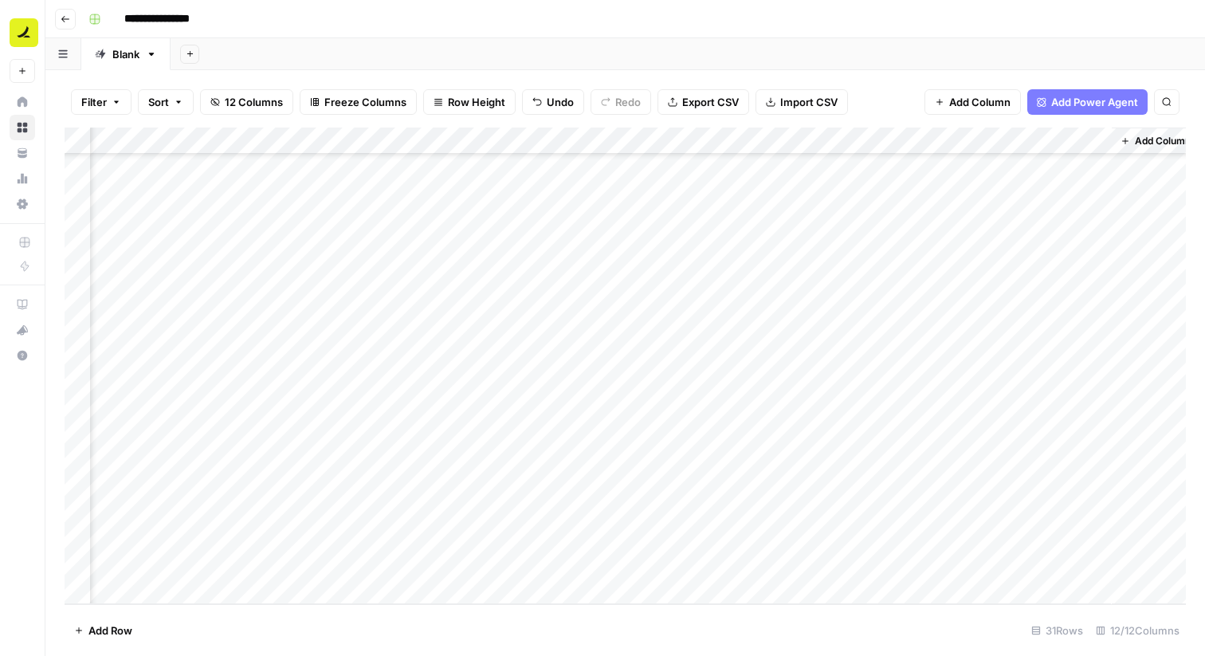
click at [568, 136] on div "Add Column" at bounding box center [626, 366] width 1122 height 477
click at [607, 150] on div at bounding box center [556, 144] width 234 height 32
drag, startPoint x: 607, startPoint y: 139, endPoint x: 332, endPoint y: 133, distance: 275.8
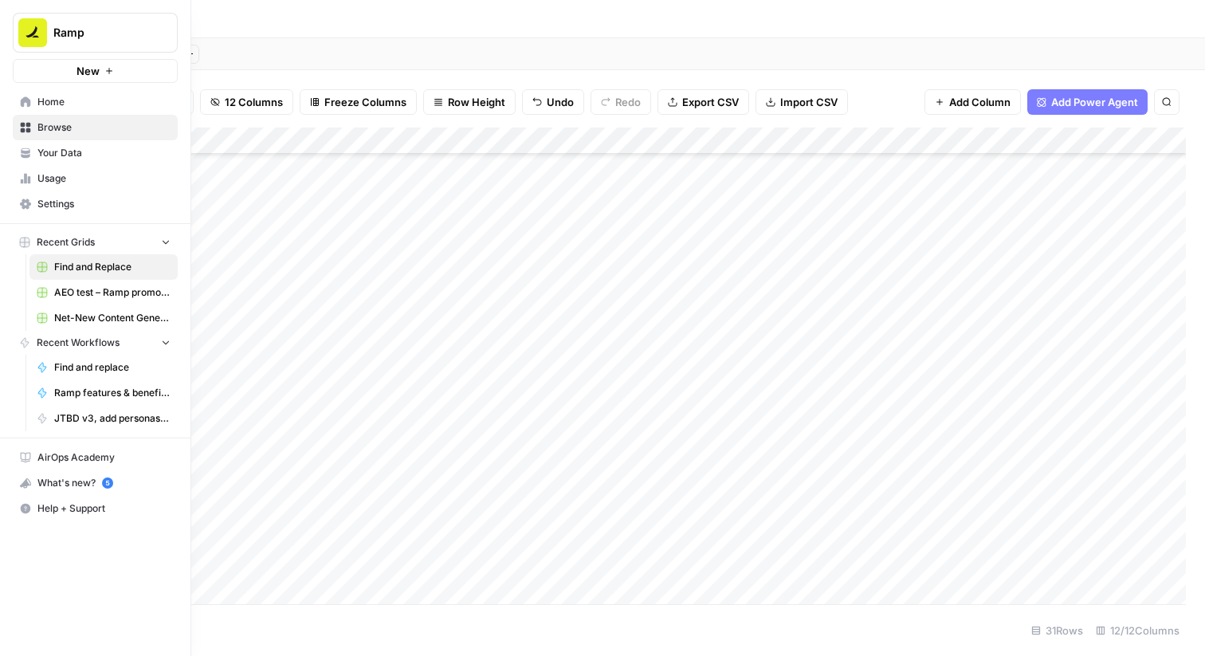
scroll to position [367, 0]
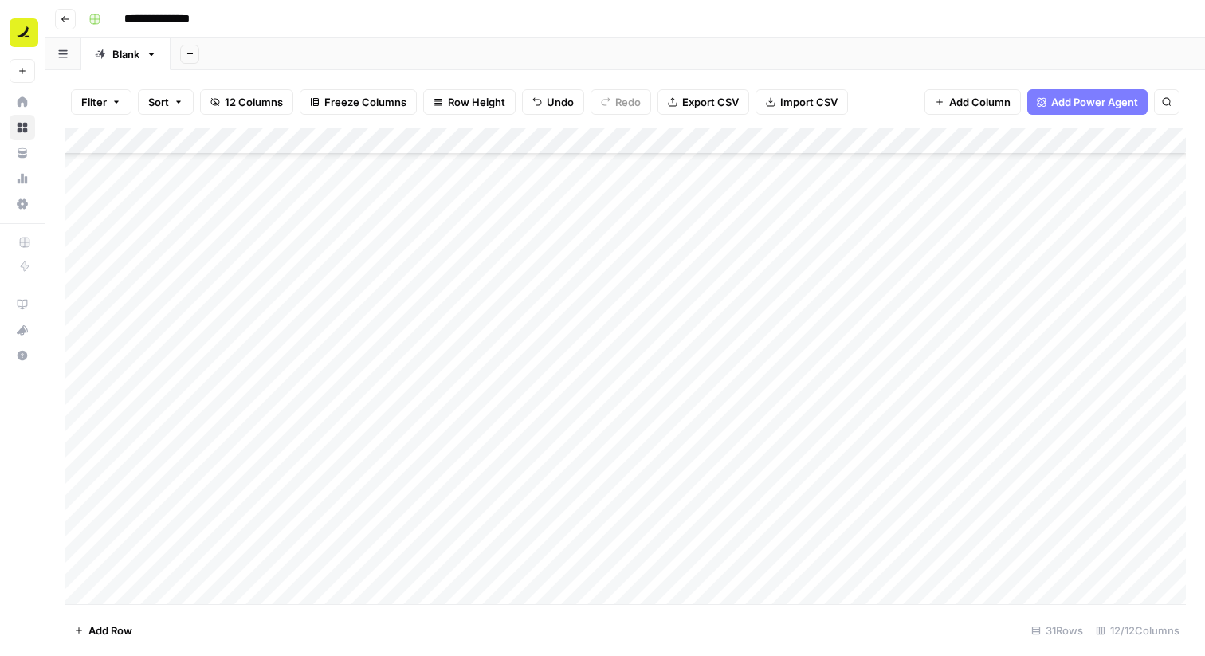
drag, startPoint x: 493, startPoint y: 138, endPoint x: 321, endPoint y: 134, distance: 171.4
click at [321, 134] on div "Add Column" at bounding box center [626, 366] width 1122 height 477
click at [164, 586] on div "Add Column" at bounding box center [626, 366] width 1122 height 477
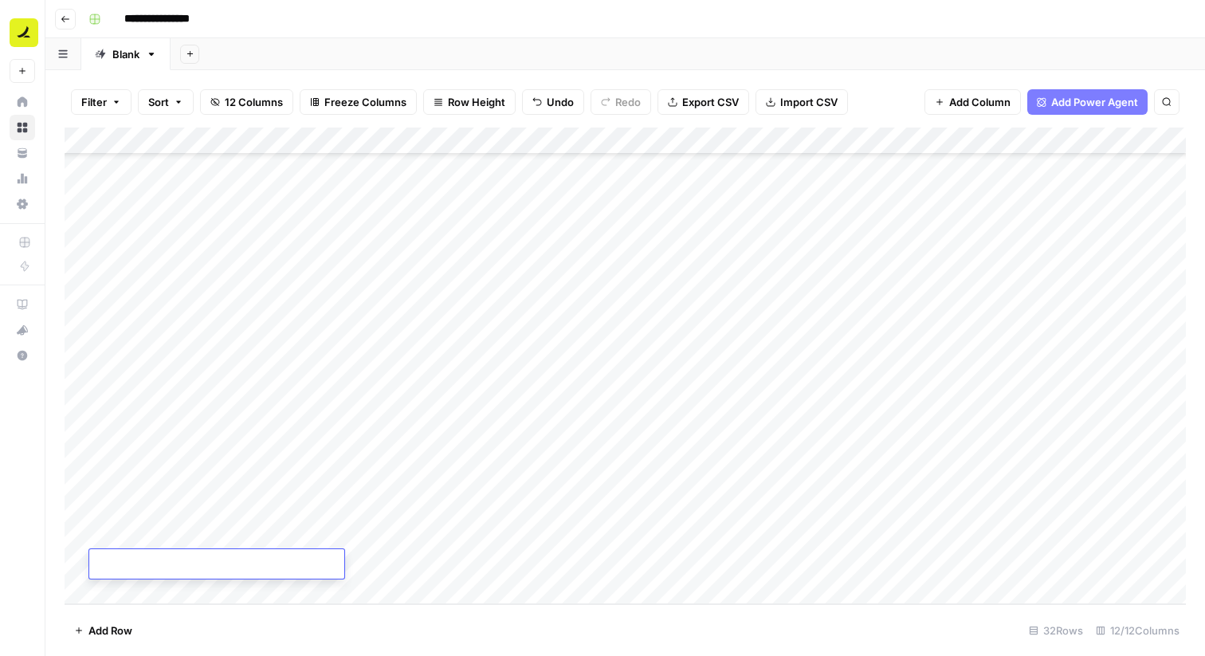
click at [339, 564] on textarea at bounding box center [216, 565] width 255 height 22
click at [392, 566] on div "Add Column" at bounding box center [626, 366] width 1122 height 477
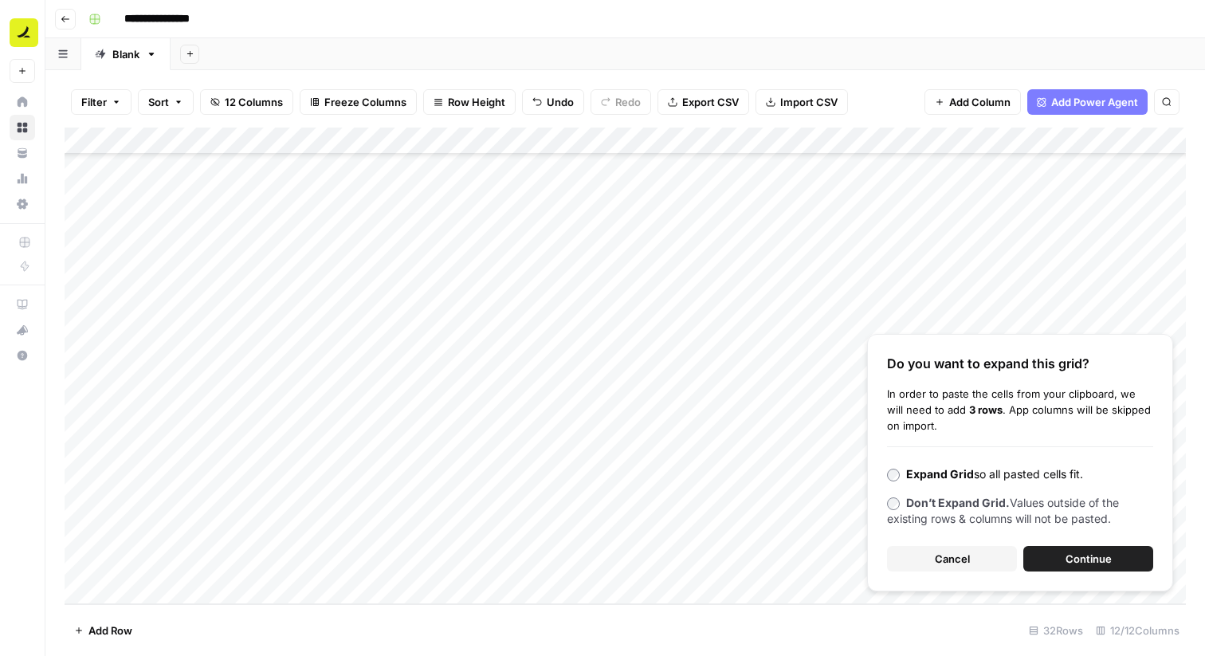
click at [1100, 553] on span "Continue" at bounding box center [1089, 559] width 46 height 16
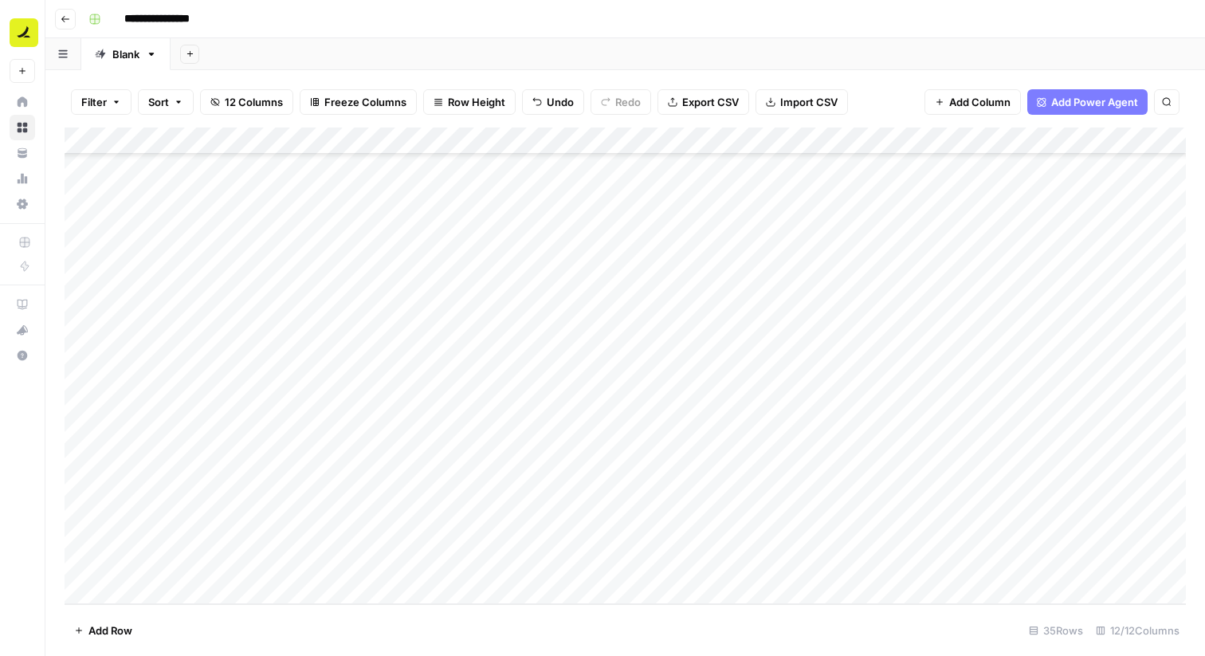
click at [202, 452] on div "Add Column" at bounding box center [626, 366] width 1122 height 477
drag, startPoint x: 266, startPoint y: 465, endPoint x: 263, endPoint y: 560, distance: 95.7
click at [263, 560] on div "Add Column" at bounding box center [626, 366] width 1122 height 477
click at [1022, 454] on div "Add Column" at bounding box center [626, 366] width 1122 height 477
drag, startPoint x: 1072, startPoint y: 466, endPoint x: 1058, endPoint y: 560, distance: 95.1
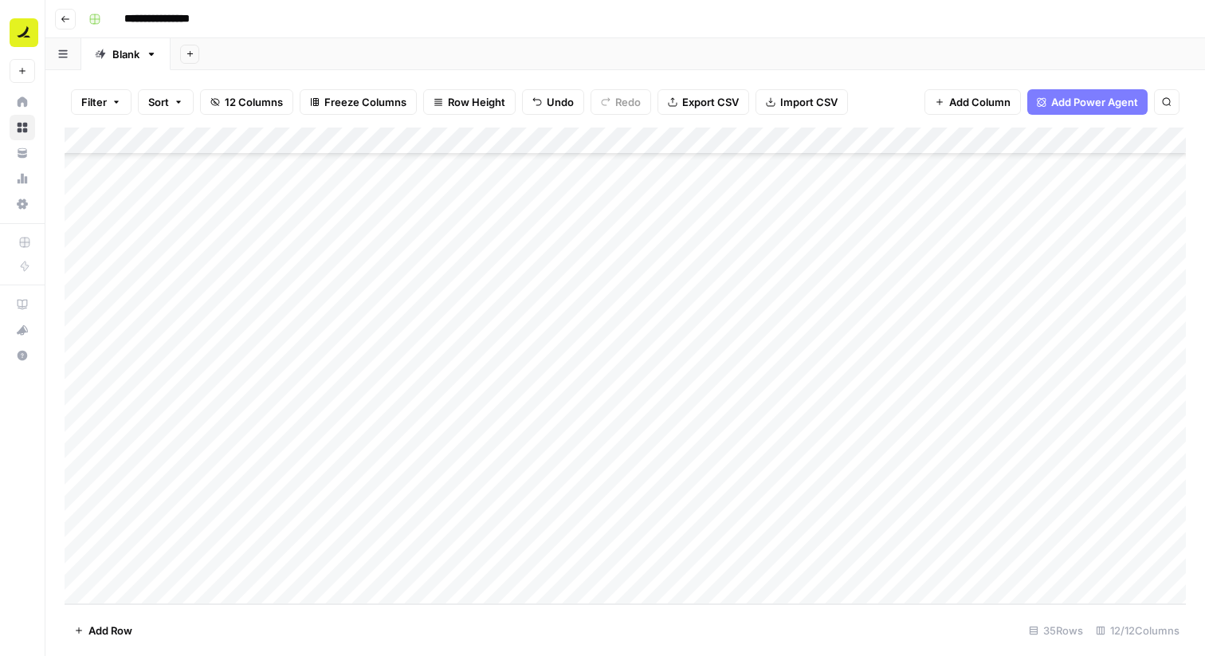
click at [1058, 560] on div "Add Column" at bounding box center [626, 366] width 1122 height 477
click at [660, 501] on div "Add Column" at bounding box center [626, 366] width 1122 height 477
click at [505, 483] on div "Add Column" at bounding box center [626, 366] width 1122 height 477
click at [505, 520] on div "Add Column" at bounding box center [626, 366] width 1122 height 477
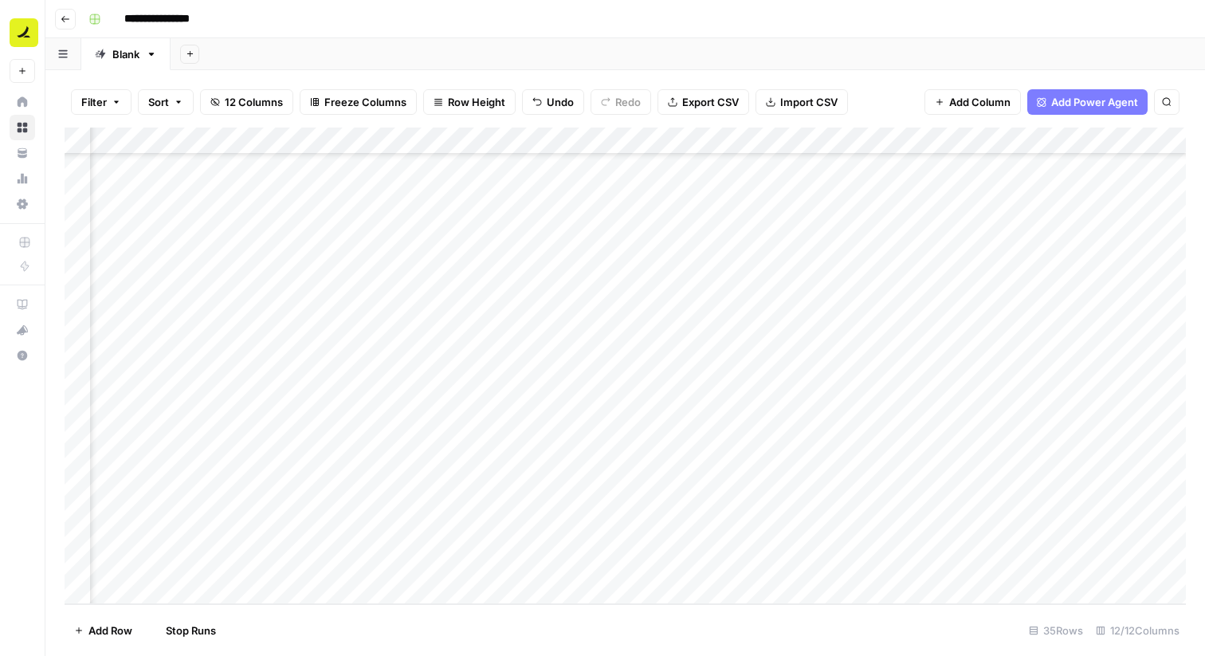
click at [505, 540] on div "Add Column" at bounding box center [626, 366] width 1122 height 477
click at [505, 564] on div "Add Column" at bounding box center [626, 366] width 1122 height 477
click at [1141, 141] on span "Add Column" at bounding box center [1150, 141] width 56 height 14
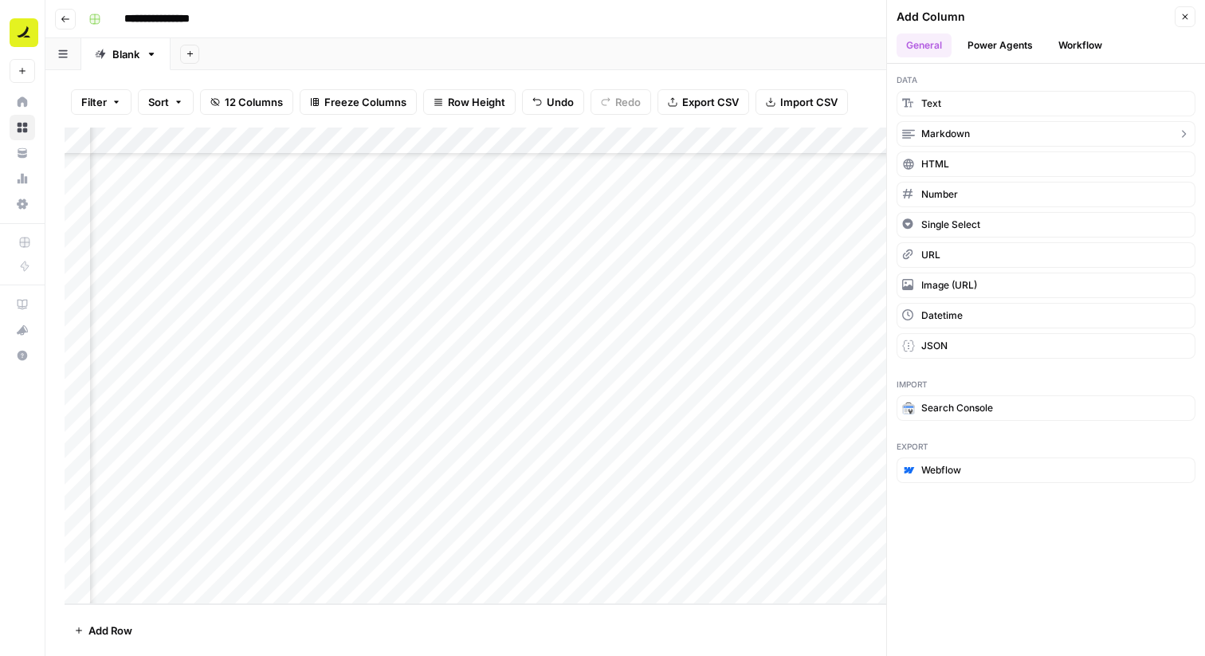
click at [983, 130] on button "Markdown" at bounding box center [1046, 134] width 299 height 26
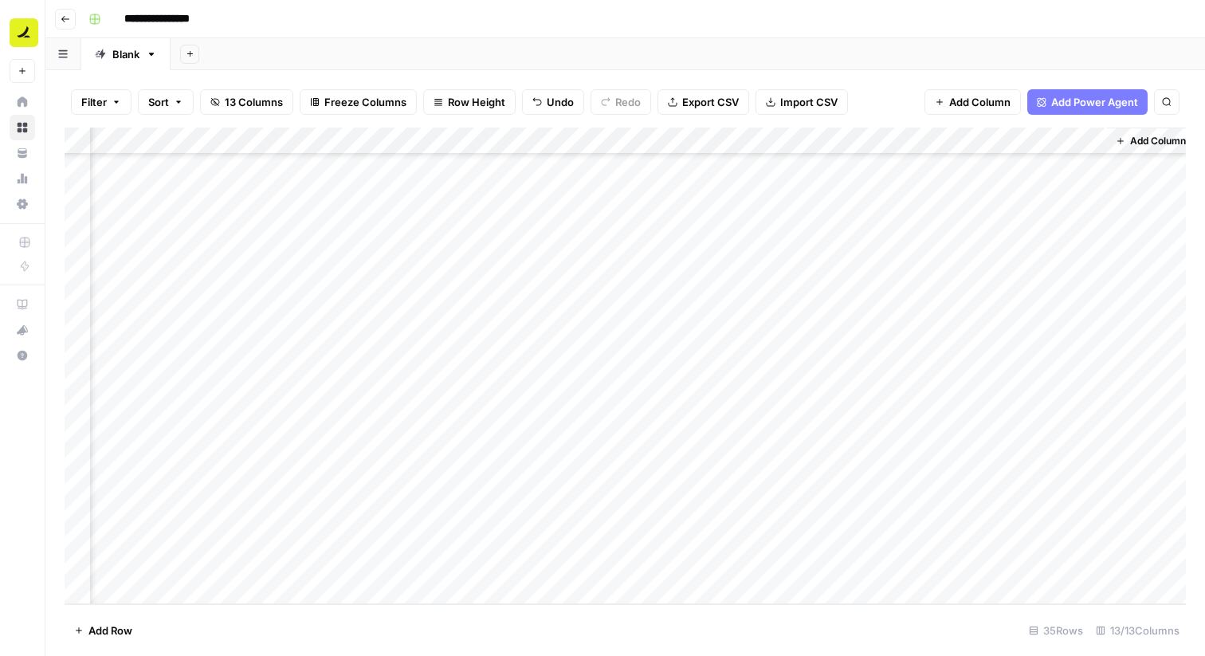
scroll to position [524, 989]
drag, startPoint x: 1036, startPoint y: 136, endPoint x: 246, endPoint y: 127, distance: 790.8
click at [58, 159] on div "Filter Sort 13 Columns Freeze Columns Row Height Undo Redo Export CSV Import CS…" at bounding box center [625, 363] width 1160 height 586
click at [476, 270] on div "Add Column" at bounding box center [626, 366] width 1122 height 477
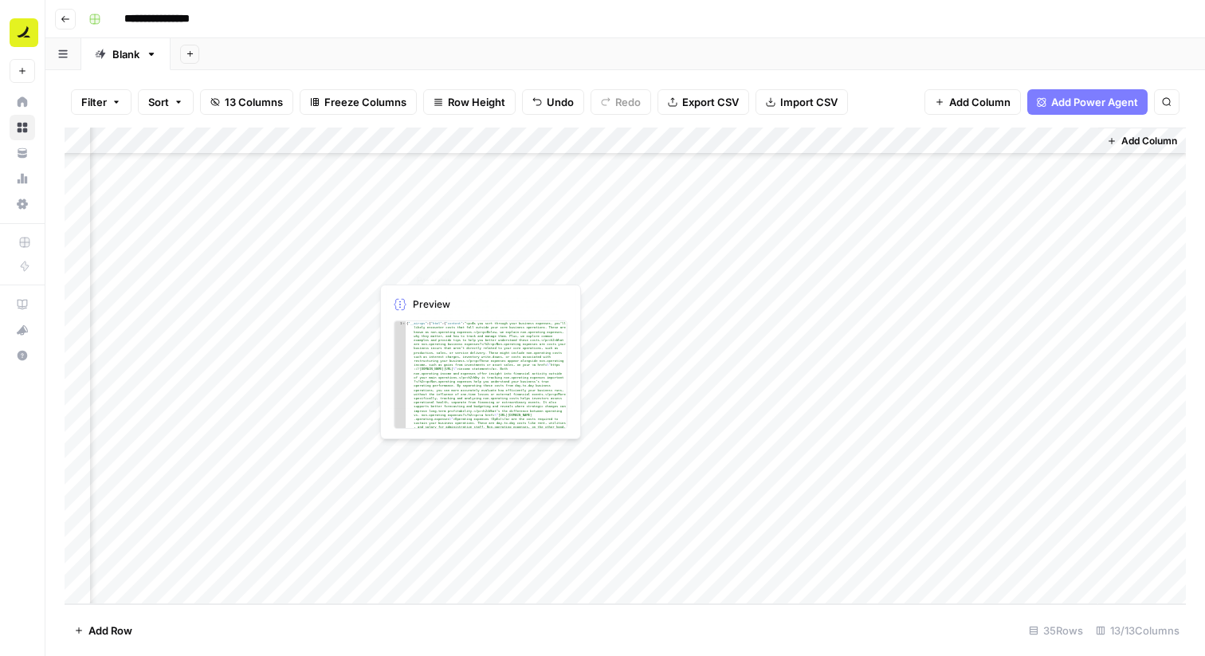
click at [320, 198] on div "Add Column" at bounding box center [626, 366] width 1122 height 477
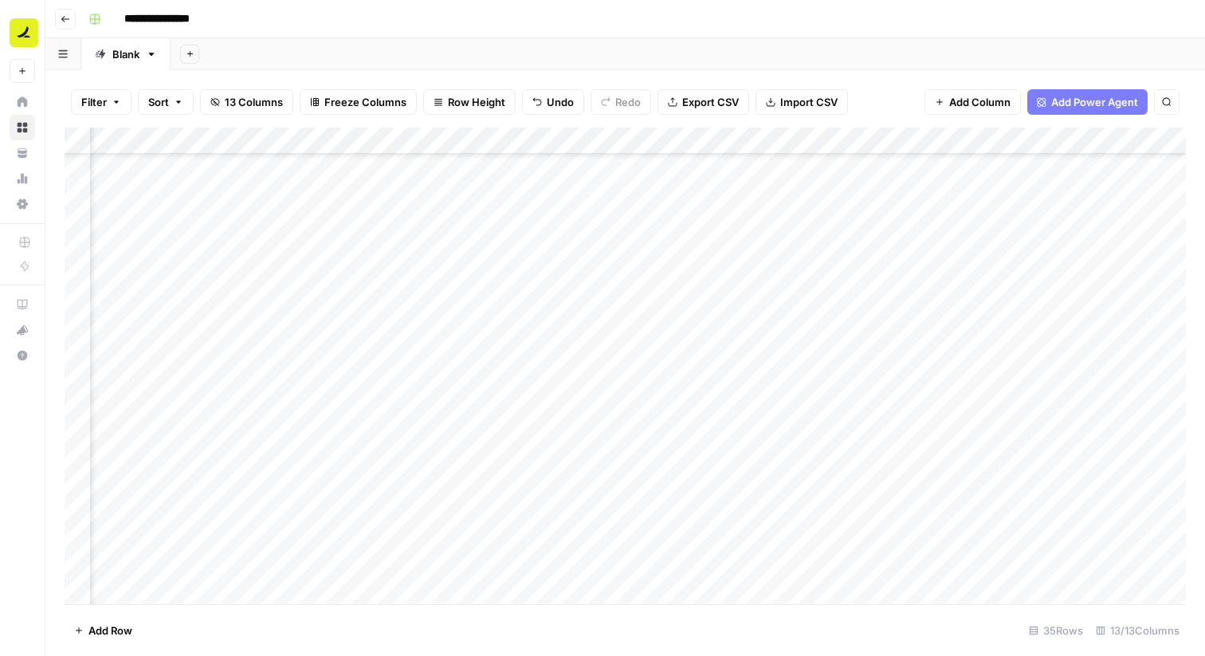
scroll to position [524, 315]
drag, startPoint x: 968, startPoint y: 142, endPoint x: 261, endPoint y: 137, distance: 707.0
click at [261, 137] on div "Add Column" at bounding box center [626, 366] width 1122 height 477
click at [560, 141] on div "Add Column" at bounding box center [626, 366] width 1122 height 477
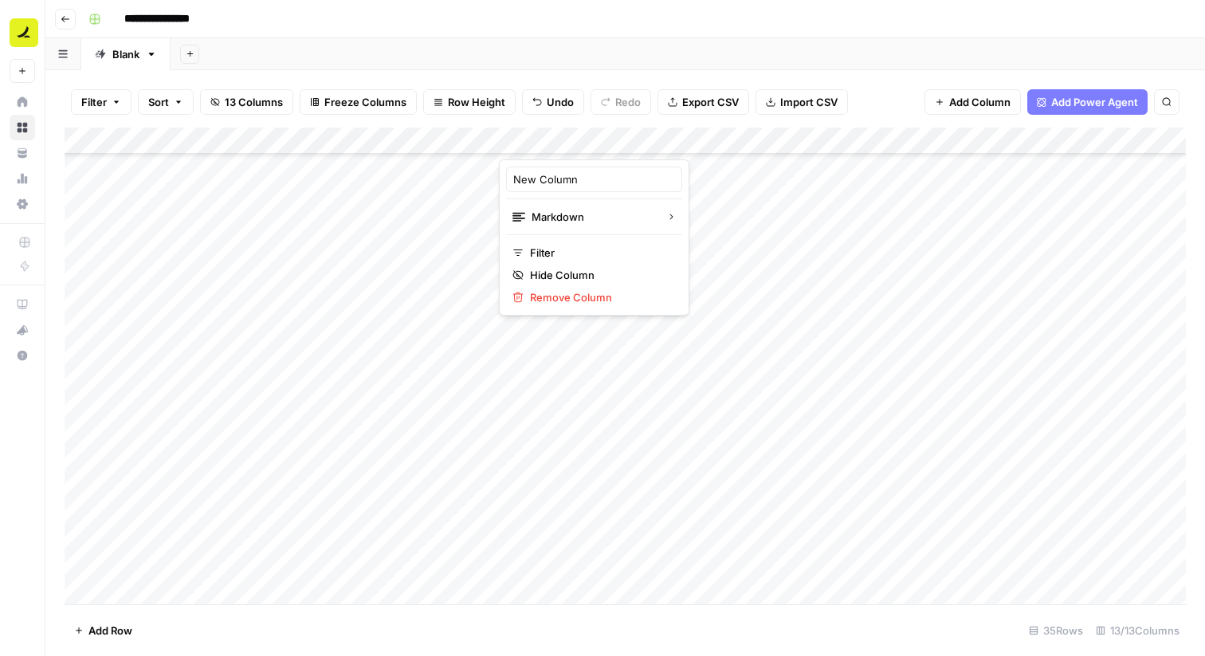
click at [575, 361] on div "Add Column" at bounding box center [626, 366] width 1122 height 477
click at [1142, 137] on span "Add Column" at bounding box center [1150, 141] width 56 height 14
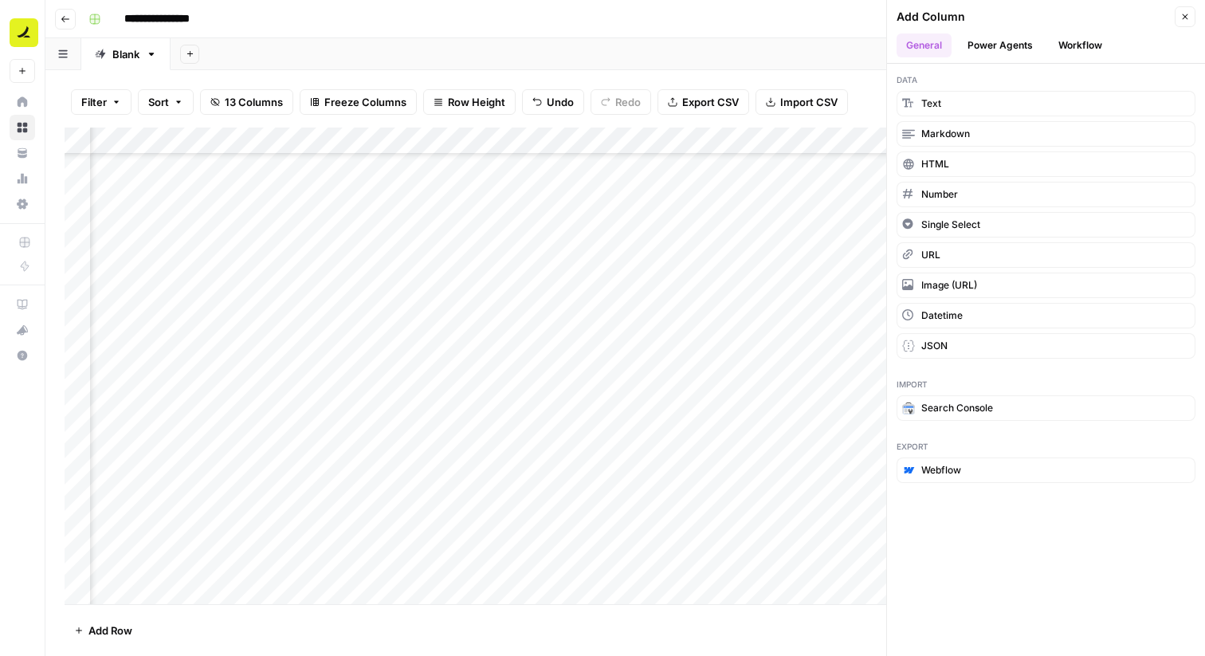
click at [1086, 50] on button "Workflow" at bounding box center [1080, 45] width 63 height 24
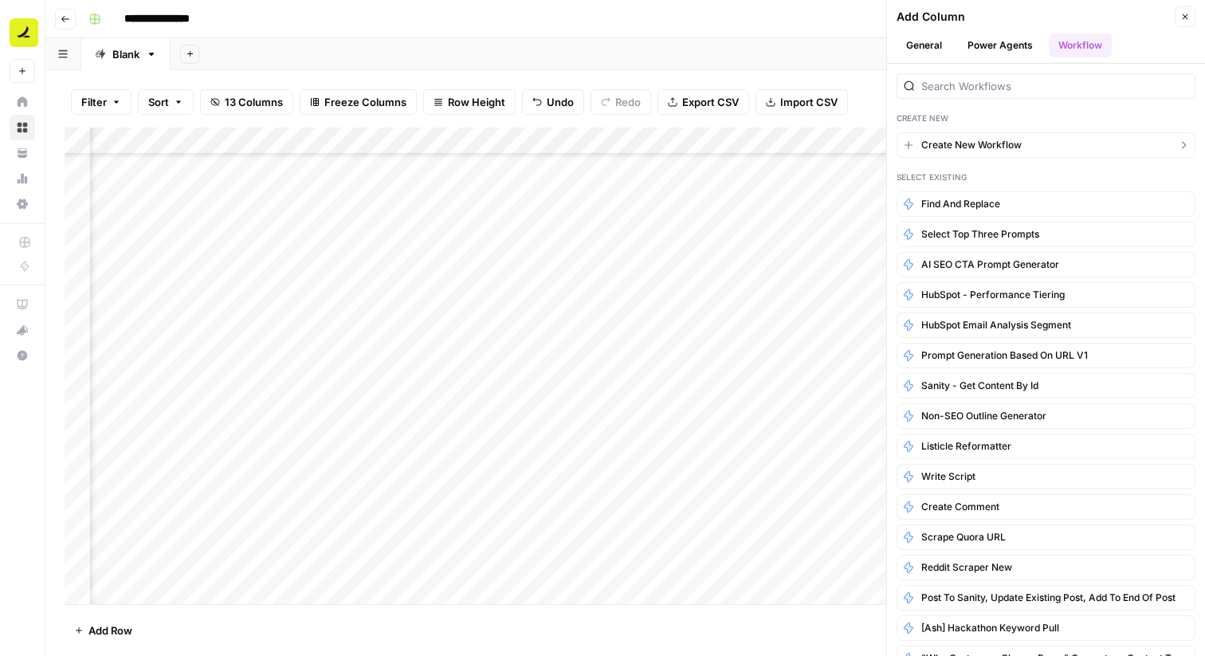
click at [976, 143] on span "Create New Workflow" at bounding box center [971, 145] width 100 height 14
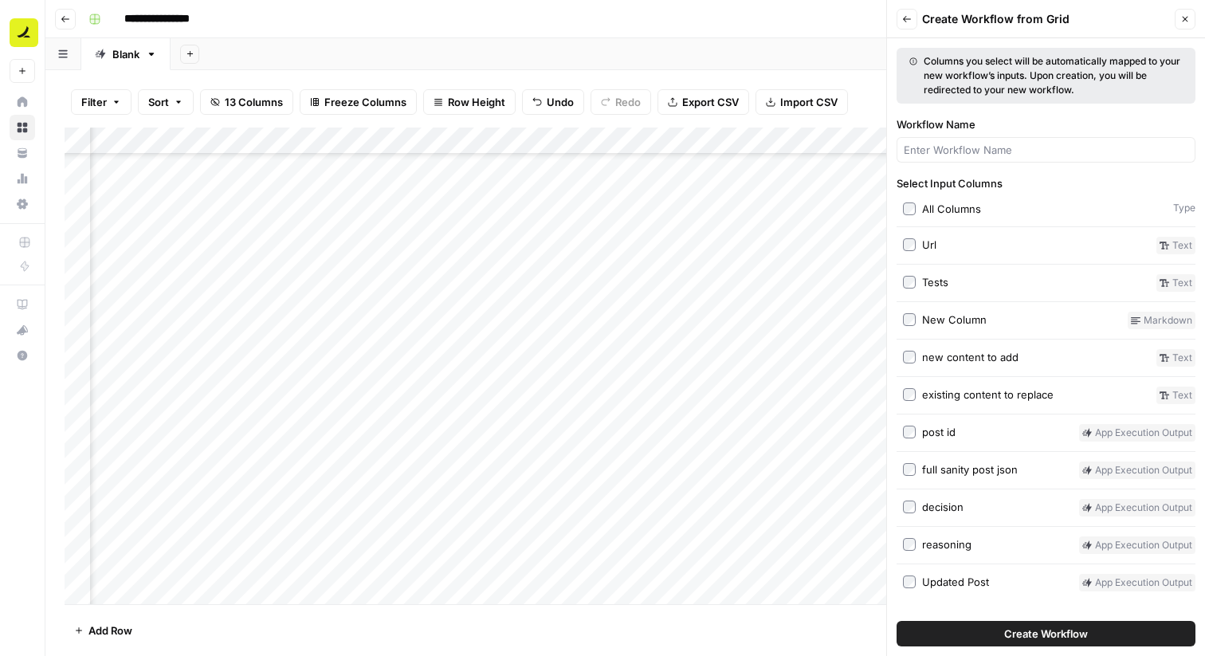
click at [1019, 631] on span "Create Workflow" at bounding box center [1046, 634] width 84 height 16
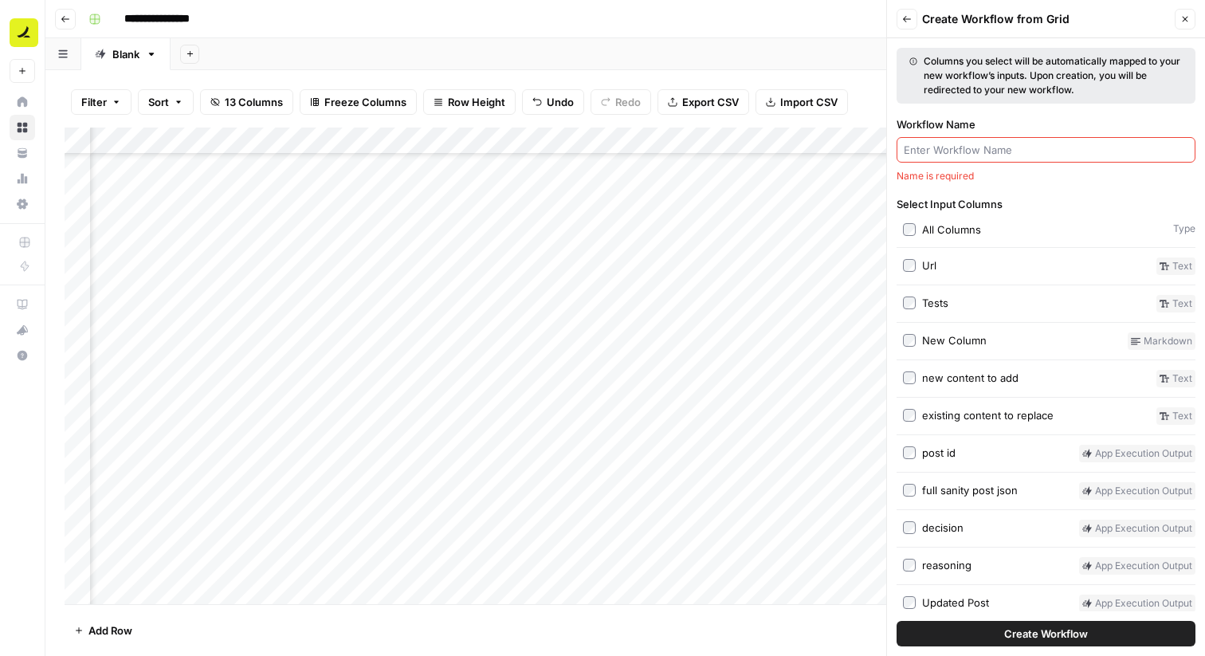
click at [972, 145] on input "Workflow Name" at bounding box center [1046, 150] width 285 height 16
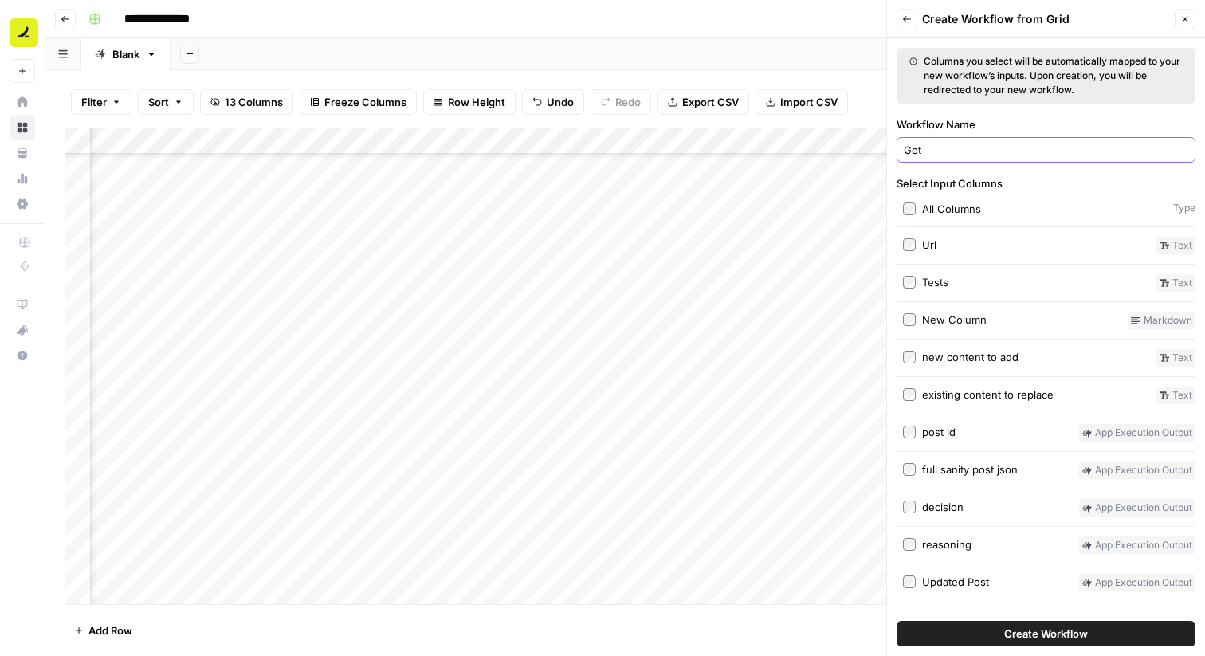
type input "Get"
click at [911, 14] on icon "button" at bounding box center [907, 19] width 10 height 10
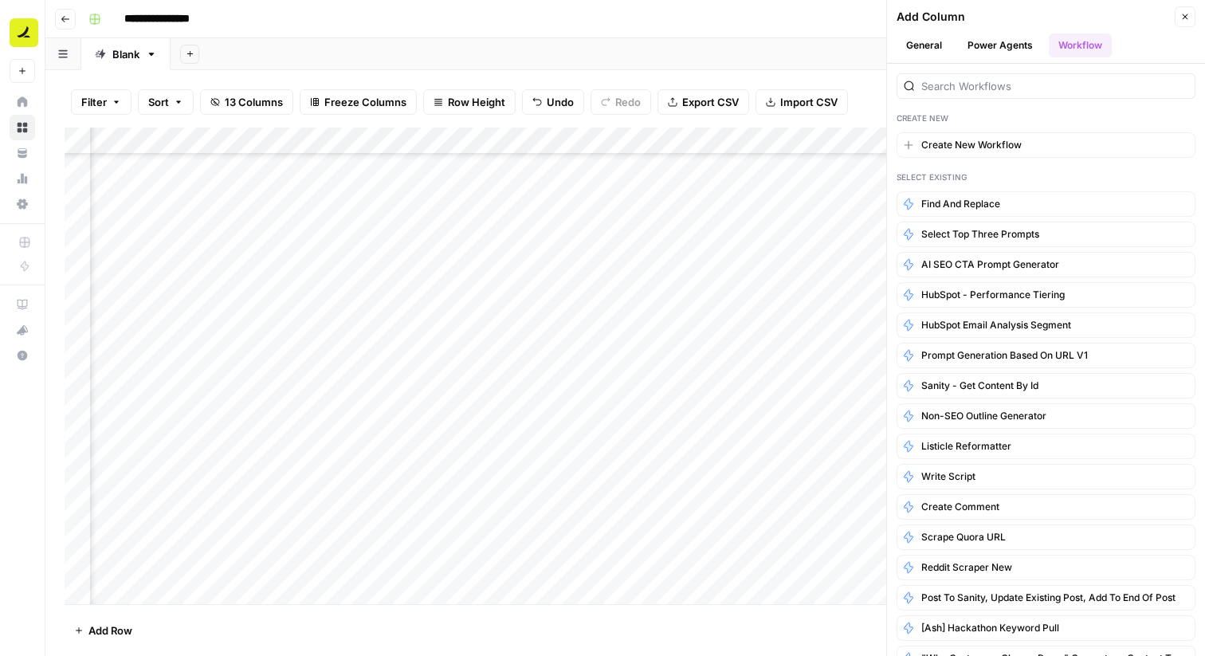
click at [980, 72] on div at bounding box center [1046, 81] width 299 height 35
click at [980, 77] on div at bounding box center [1046, 86] width 299 height 26
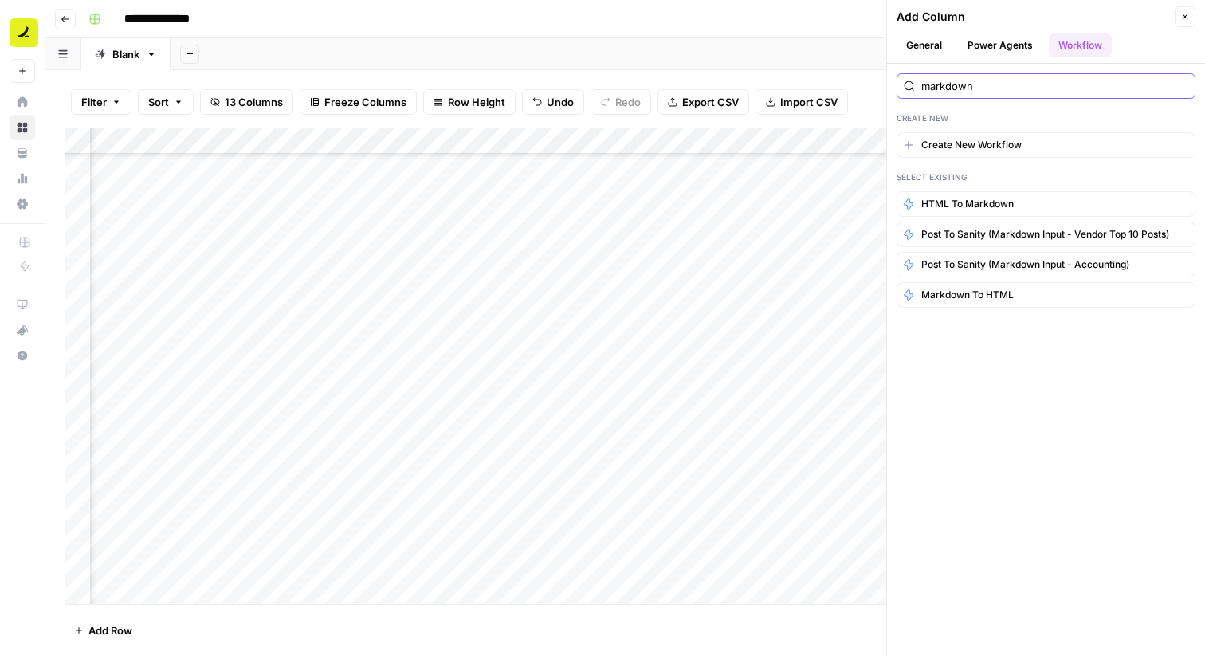
type input "markdown"
click at [1068, 44] on button "Workflow" at bounding box center [1080, 45] width 63 height 24
click at [1027, 140] on button "Create New Workflow" at bounding box center [1046, 145] width 299 height 26
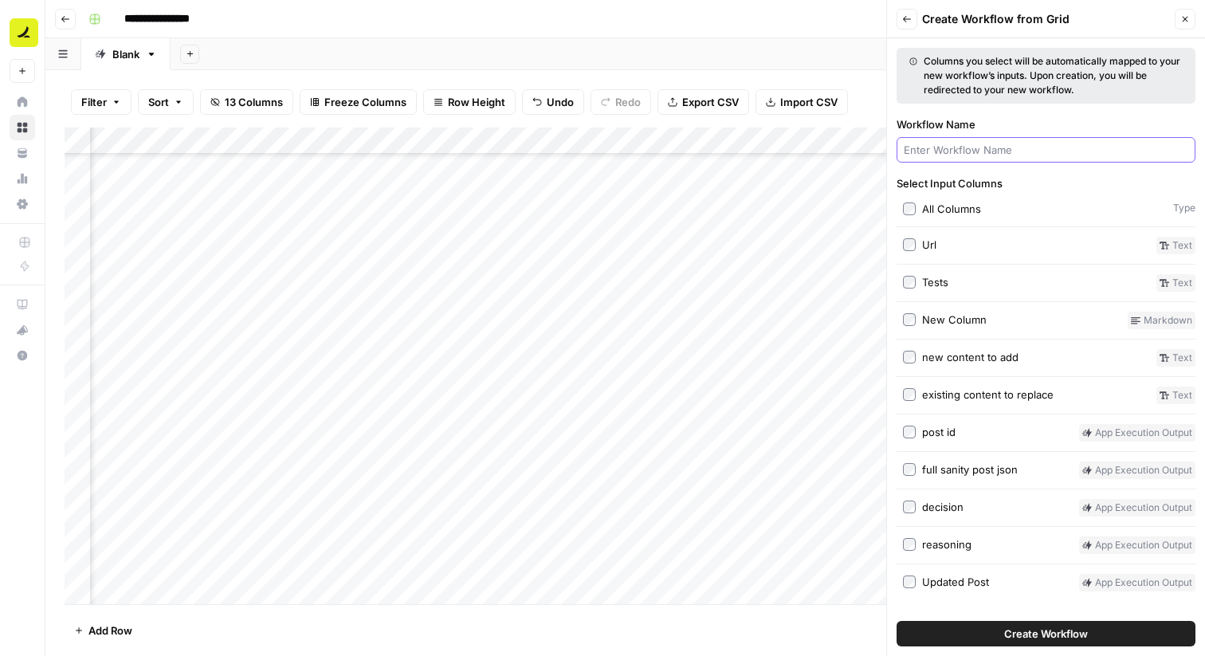
click at [989, 146] on input "Workflow Name" at bounding box center [1046, 150] width 285 height 16
type input "m"
type input "Markdown from URL"
click at [1078, 176] on span "Select Input Columns" at bounding box center [1046, 183] width 299 height 16
click at [1018, 636] on span "Create Workflow" at bounding box center [1046, 634] width 84 height 16
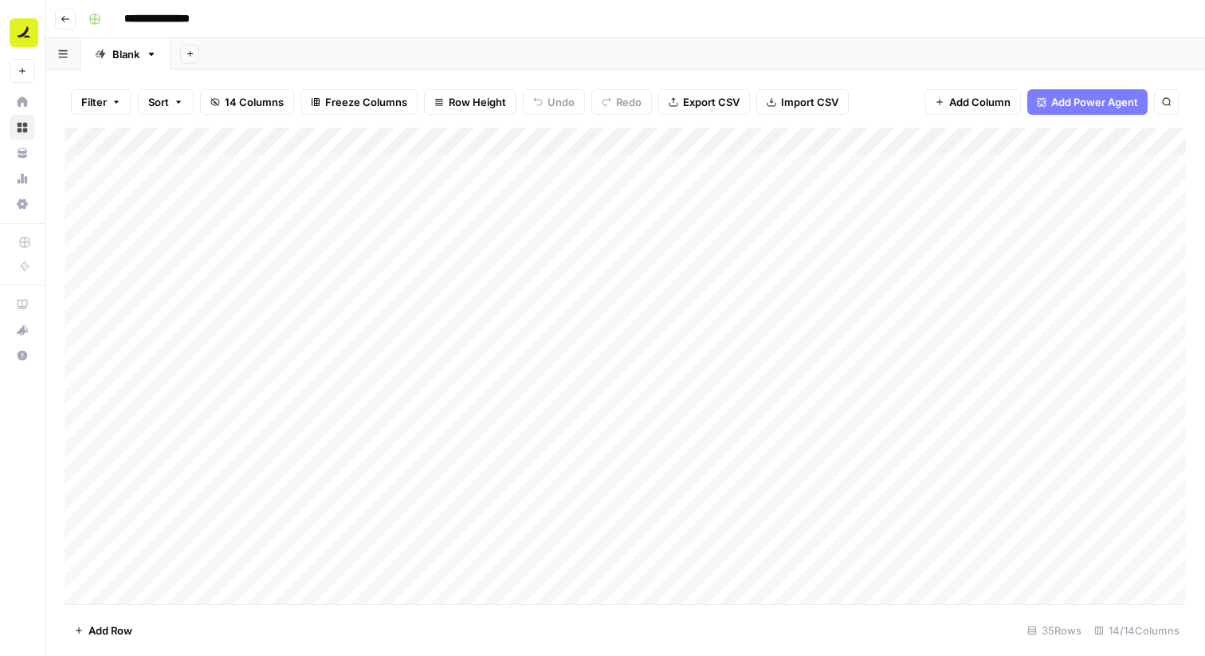
click at [210, 192] on div "Add Column" at bounding box center [626, 366] width 1122 height 477
click at [552, 366] on div "Add Column" at bounding box center [626, 366] width 1122 height 477
drag, startPoint x: 1028, startPoint y: 143, endPoint x: 69, endPoint y: 152, distance: 959.7
click at [69, 152] on div "Add Column" at bounding box center [626, 366] width 1122 height 477
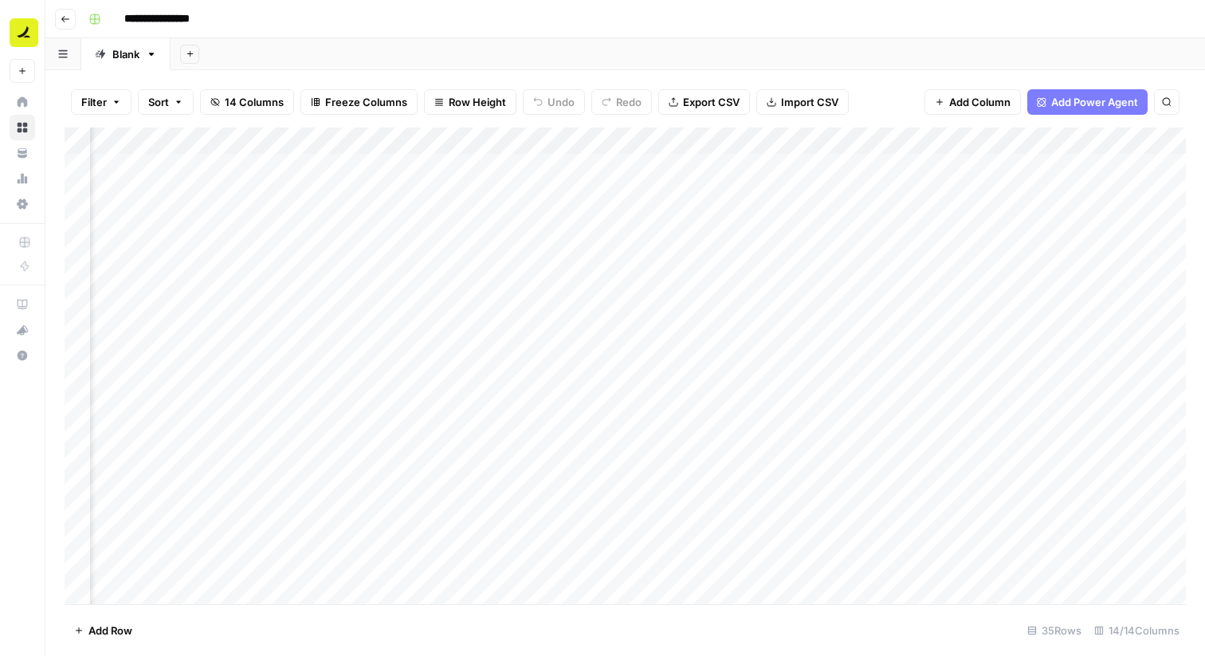
scroll to position [0, 658]
click at [1059, 133] on div "Add Column" at bounding box center [626, 366] width 1122 height 477
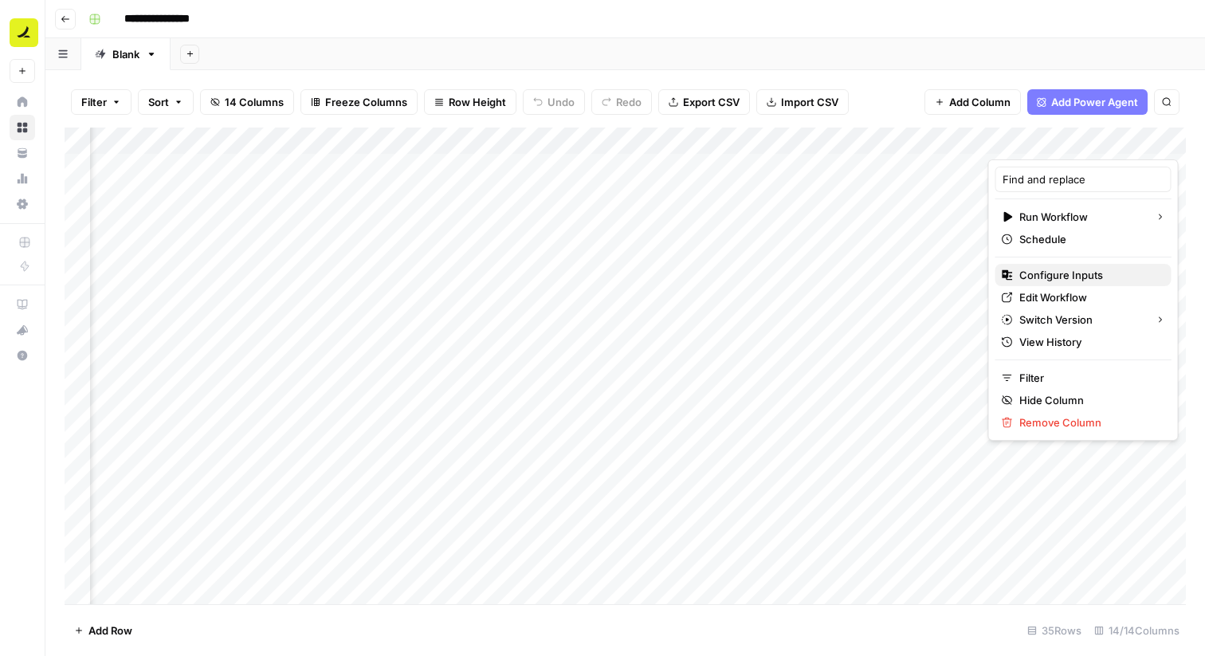
click at [1057, 277] on span "Configure Inputs" at bounding box center [1088, 275] width 139 height 16
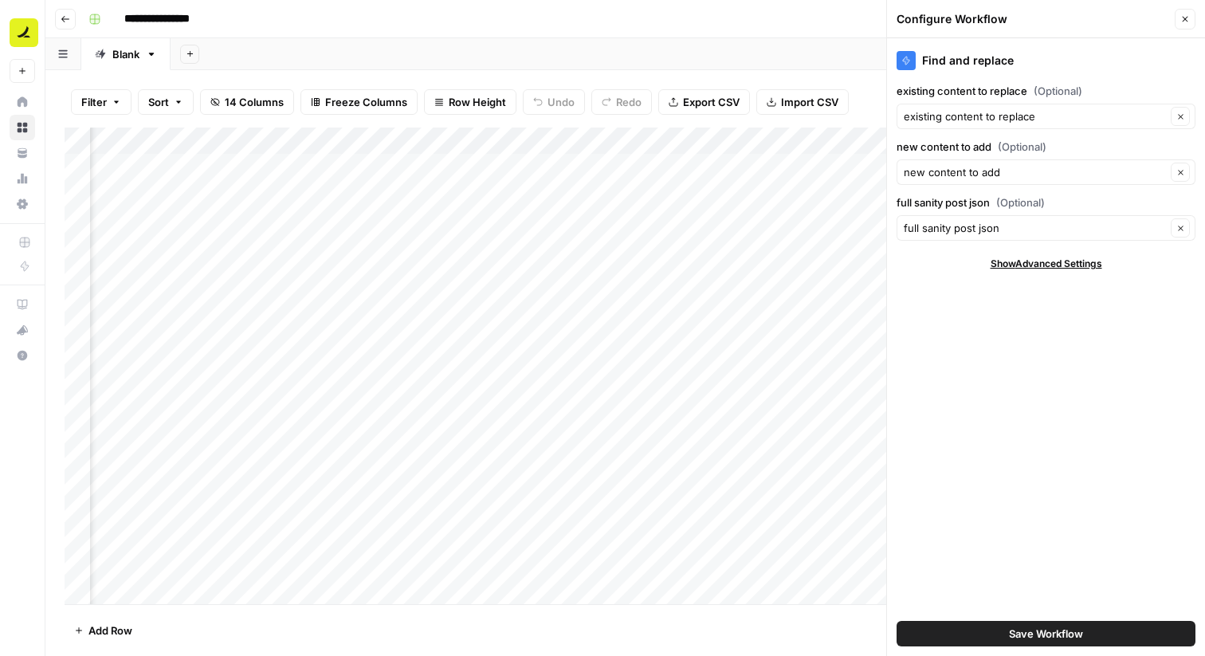
click at [1189, 16] on icon "button" at bounding box center [1185, 19] width 10 height 10
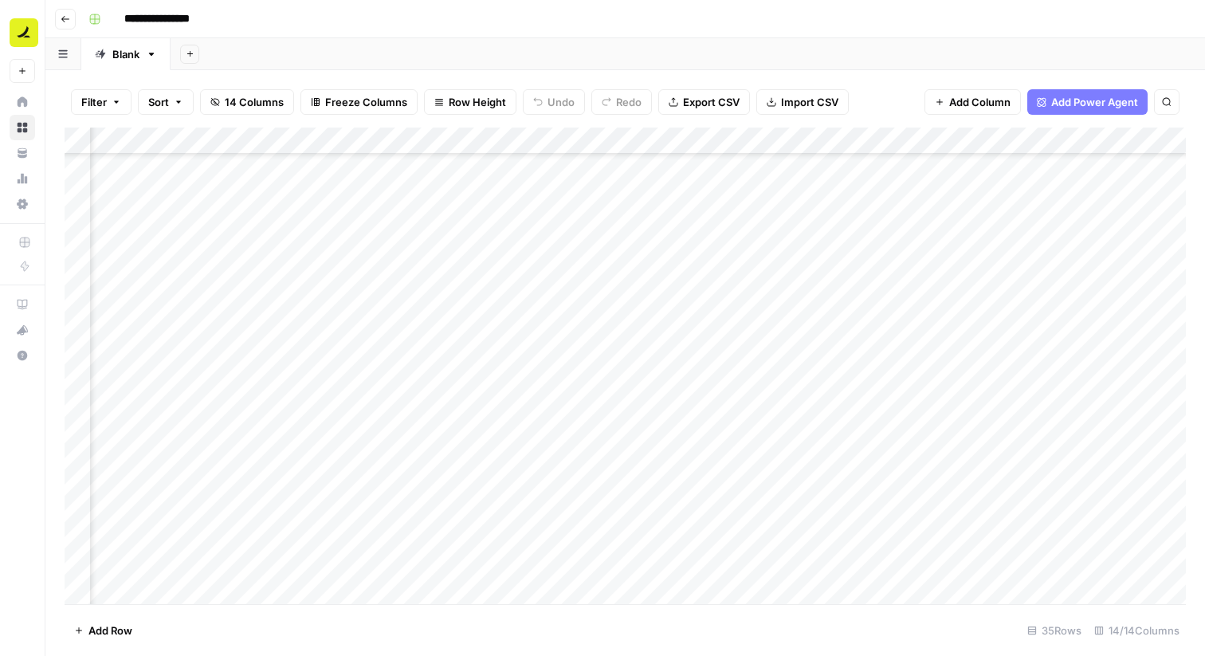
scroll to position [0, 885]
click at [402, 159] on div "Add Column" at bounding box center [626, 366] width 1122 height 477
click at [766, 141] on div "Add Column" at bounding box center [626, 366] width 1122 height 477
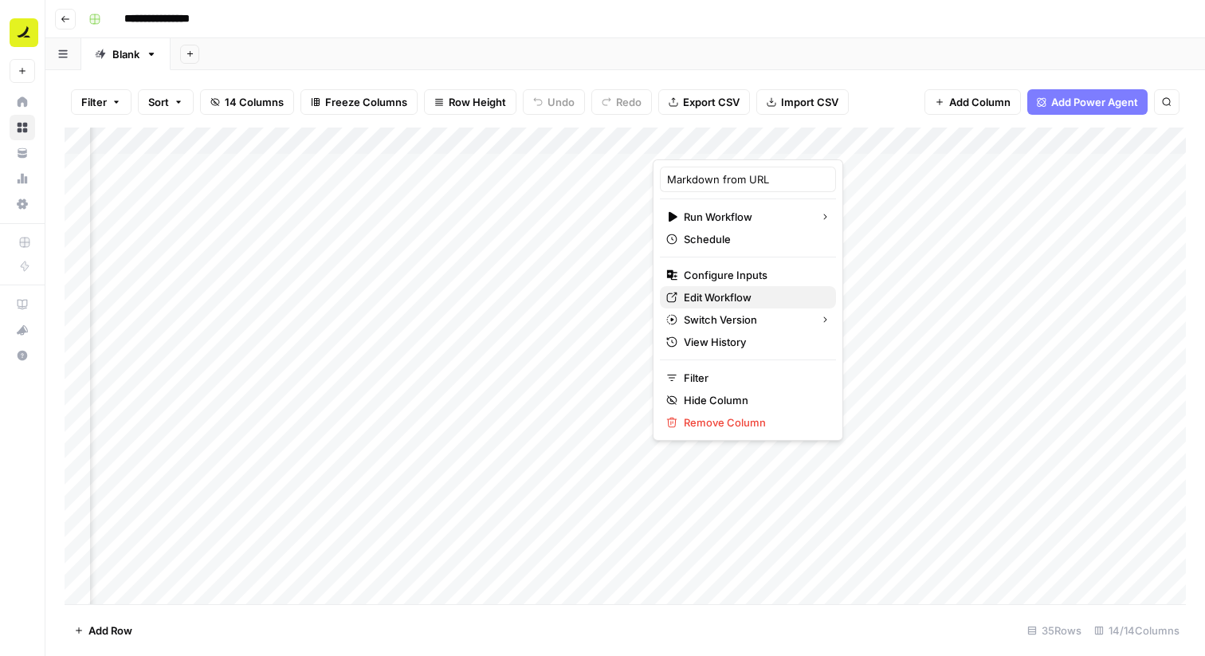
click at [722, 302] on span "Edit Workflow" at bounding box center [753, 297] width 139 height 16
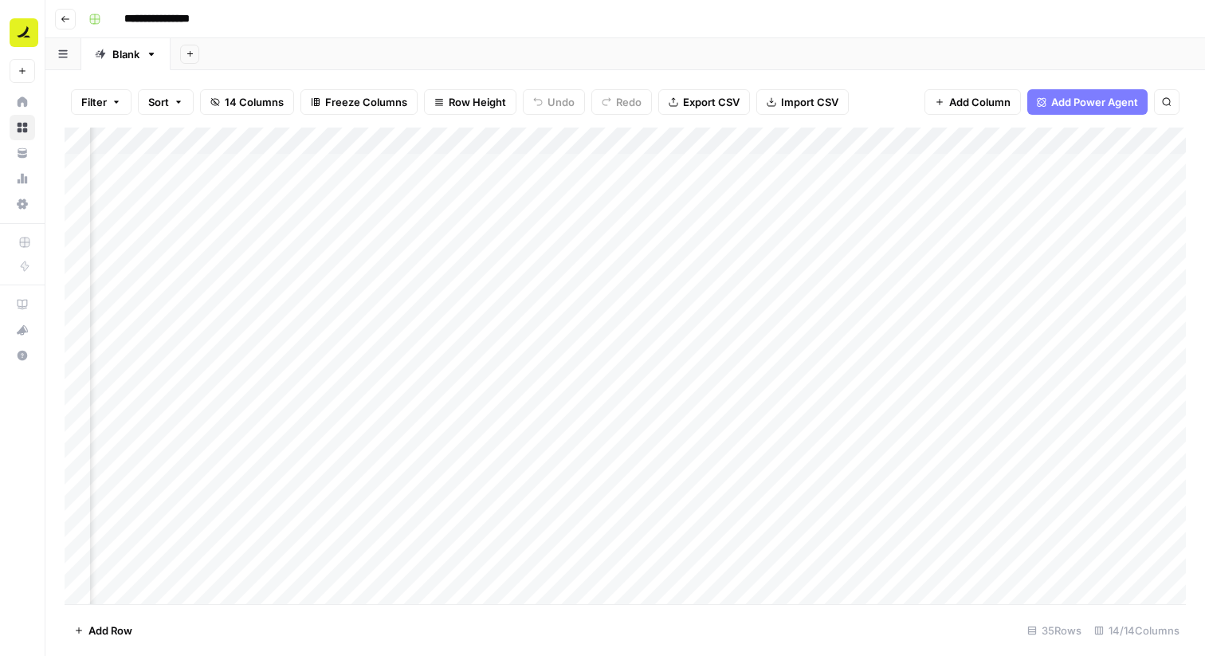
click at [760, 139] on div "Add Column" at bounding box center [626, 366] width 1122 height 477
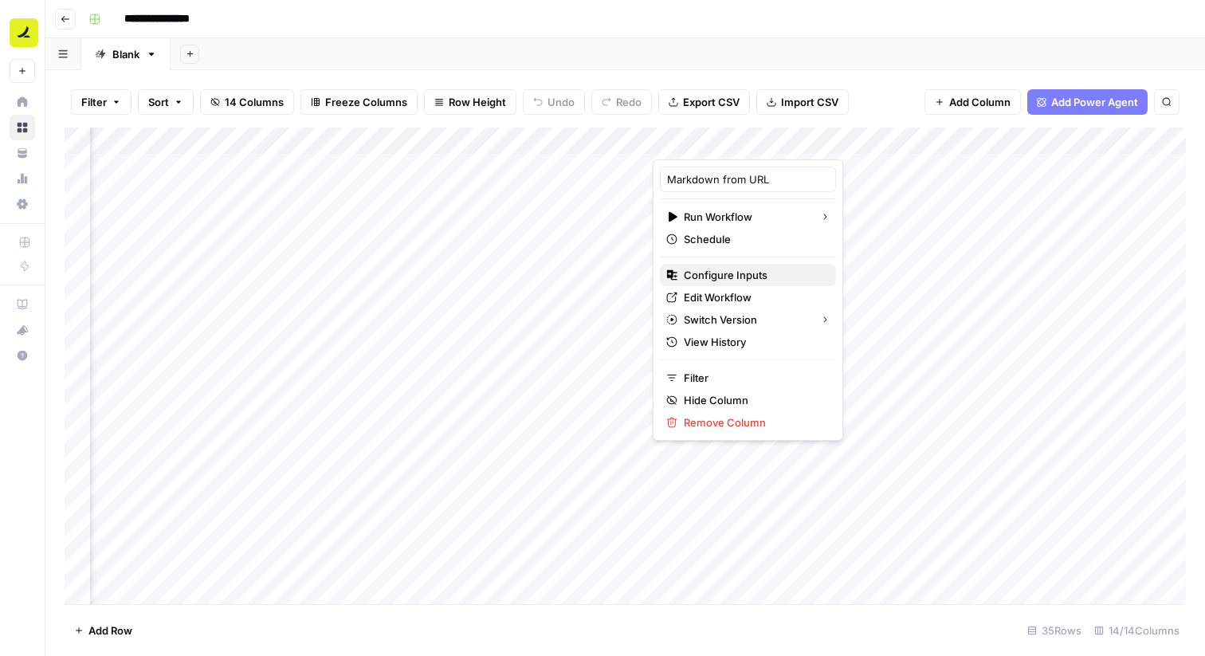
click at [723, 282] on span "Configure Inputs" at bounding box center [753, 275] width 139 height 16
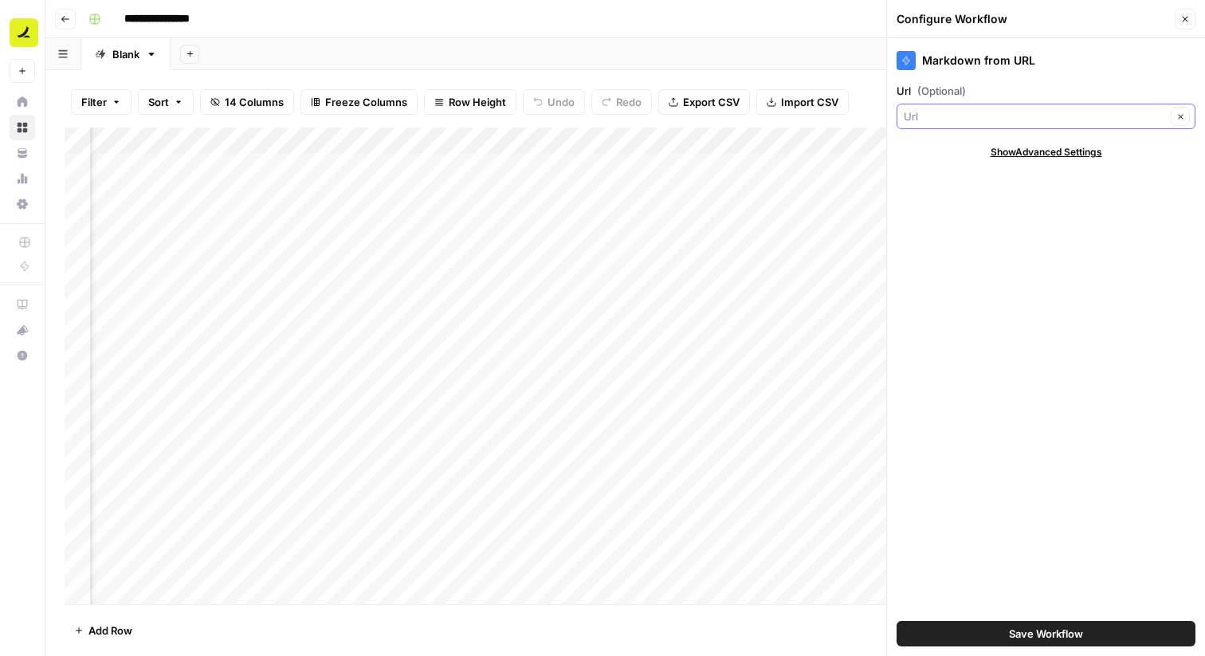
click at [941, 116] on input "Url (Optional)" at bounding box center [1035, 116] width 262 height 16
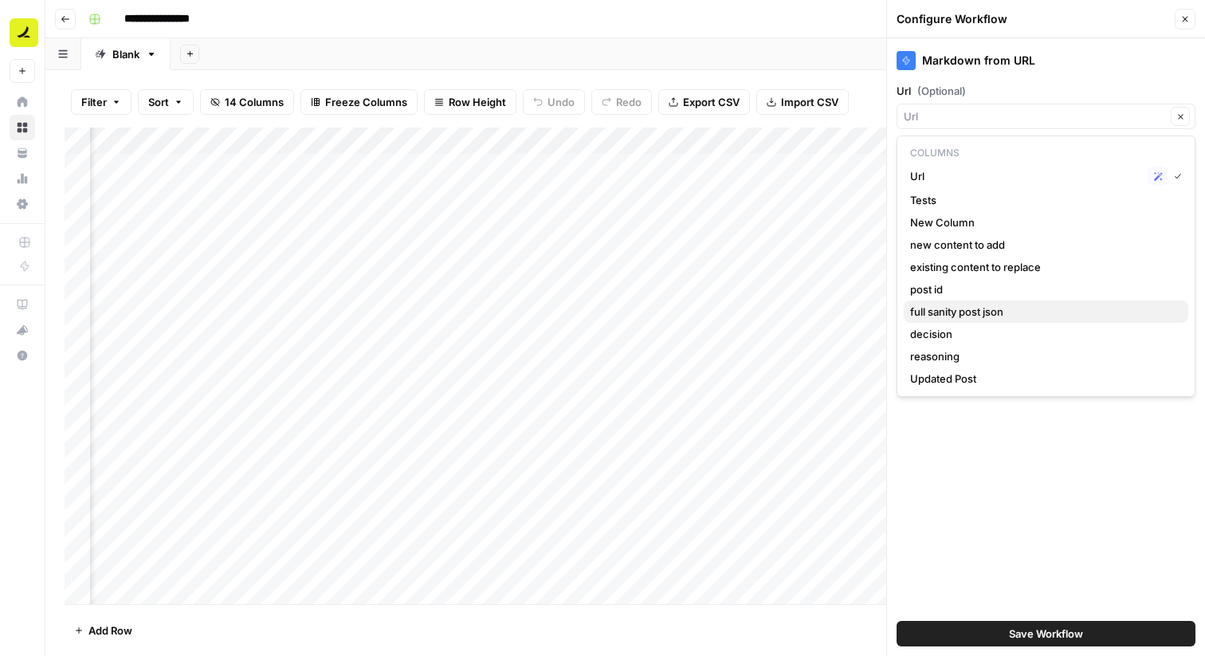
click at [1001, 315] on span "full sanity post json" at bounding box center [1042, 312] width 265 height 16
type input "full sanity post json"
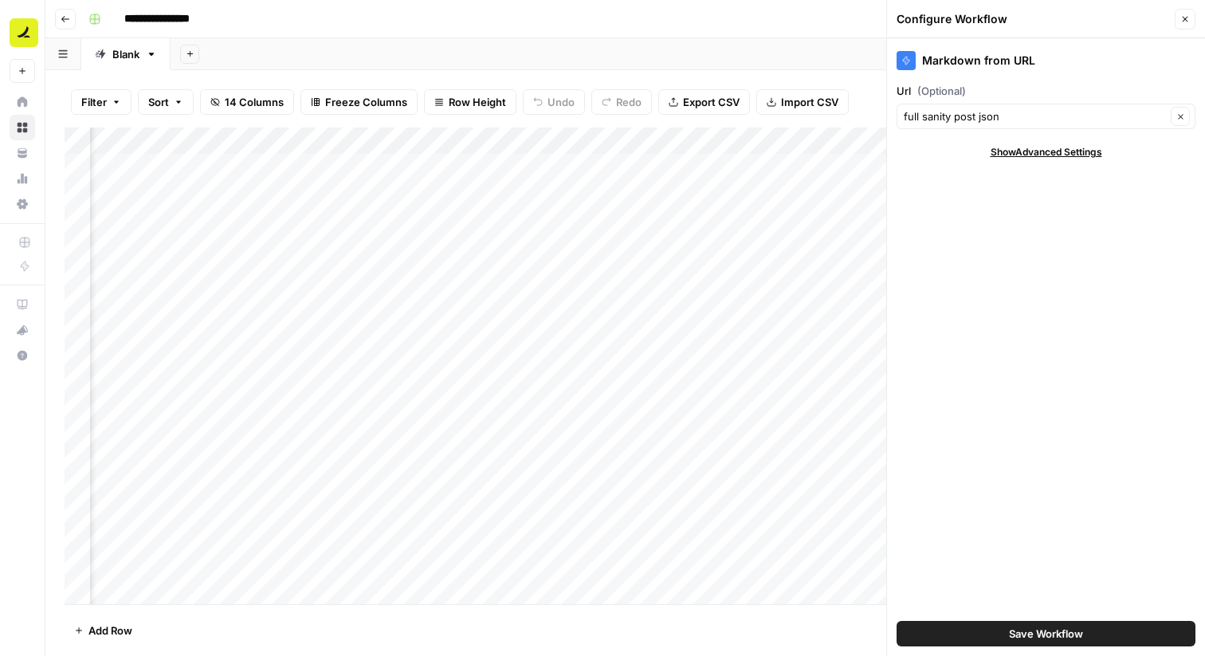
click at [1036, 626] on span "Save Workflow" at bounding box center [1046, 634] width 74 height 16
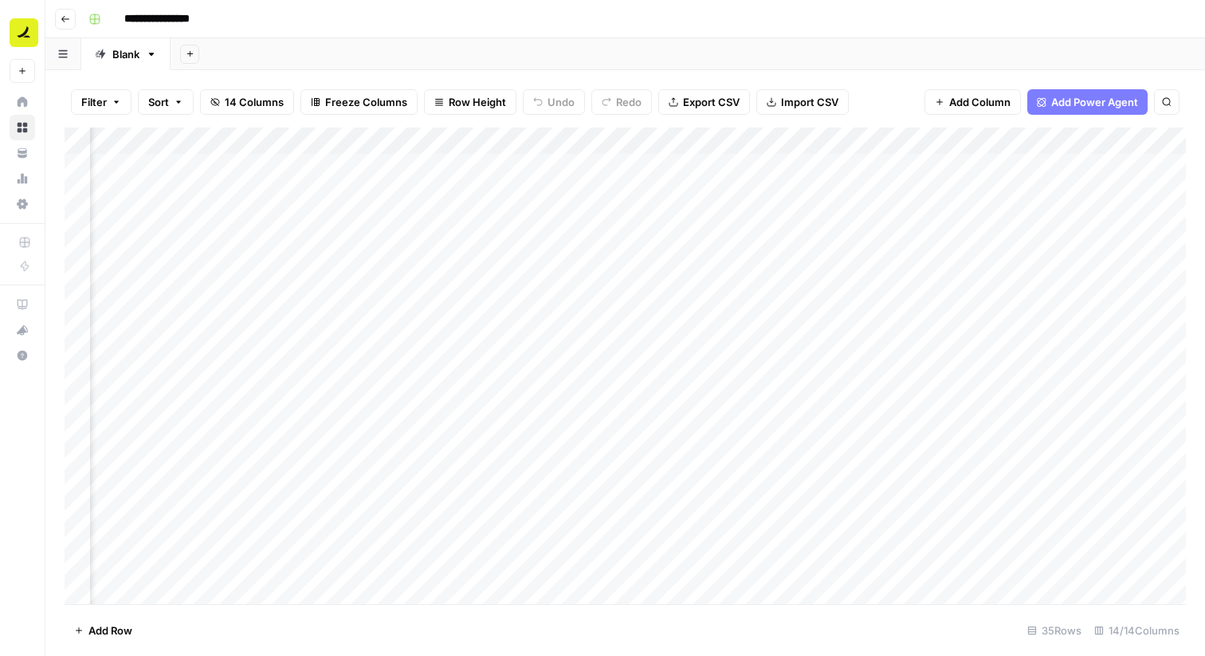
click at [762, 138] on div "Add Column" at bounding box center [626, 366] width 1122 height 477
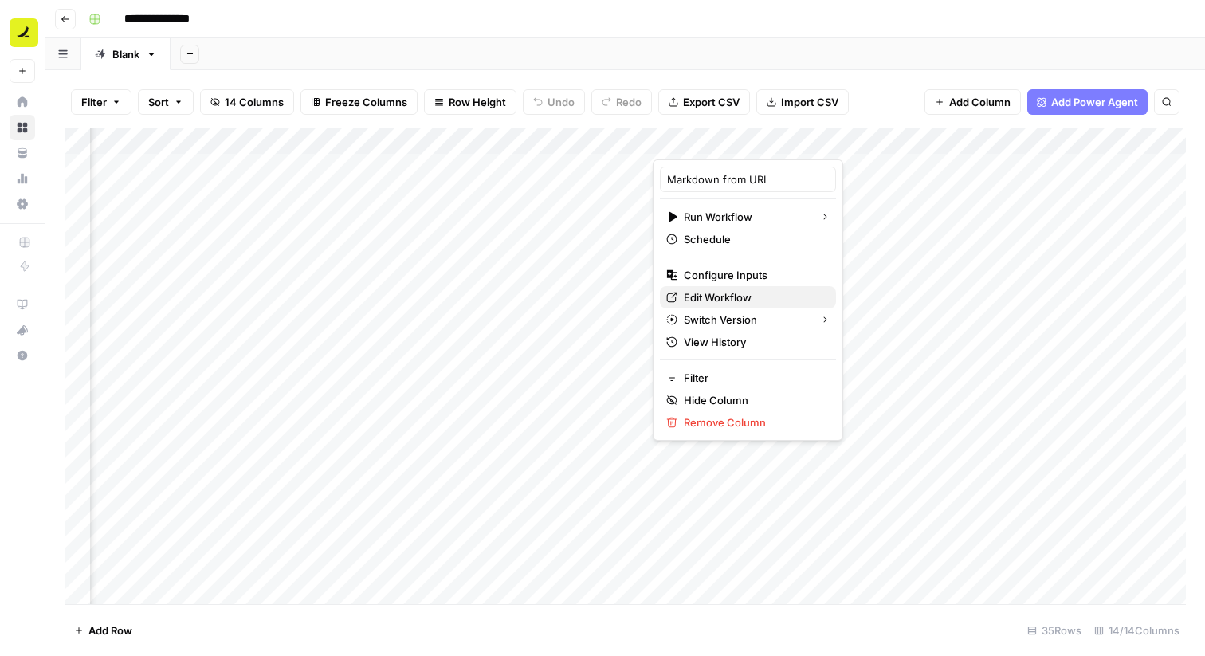
click at [704, 303] on span "Edit Workflow" at bounding box center [753, 297] width 139 height 16
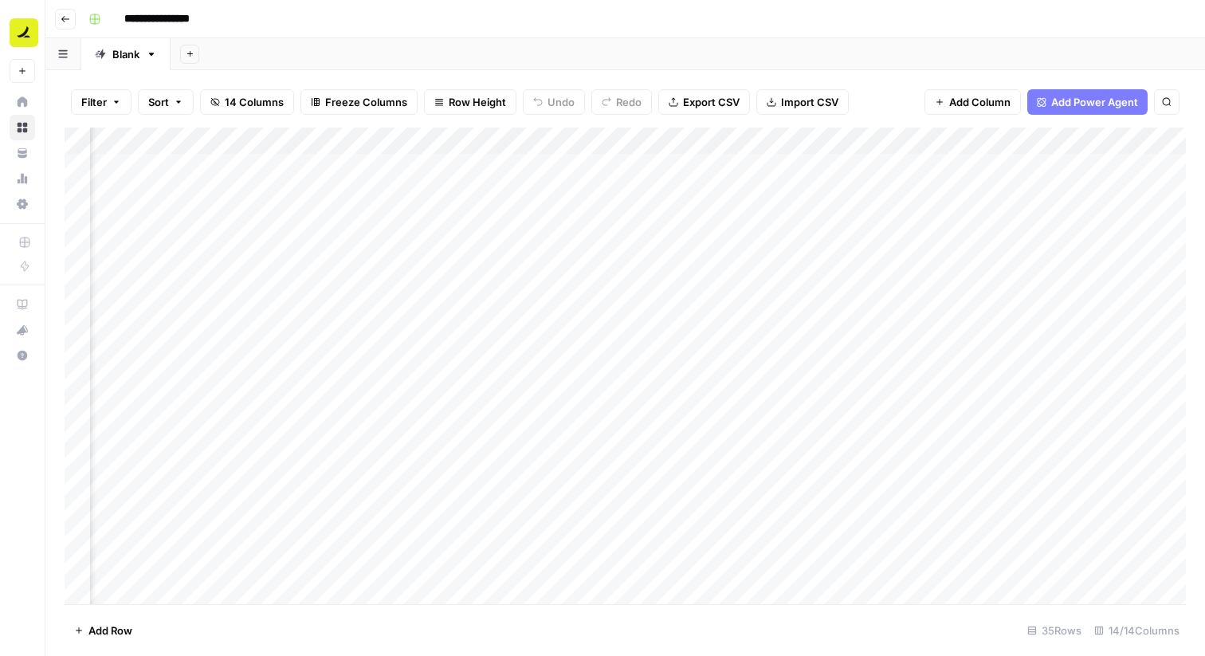
click at [766, 138] on div "Add Column" at bounding box center [626, 366] width 1122 height 477
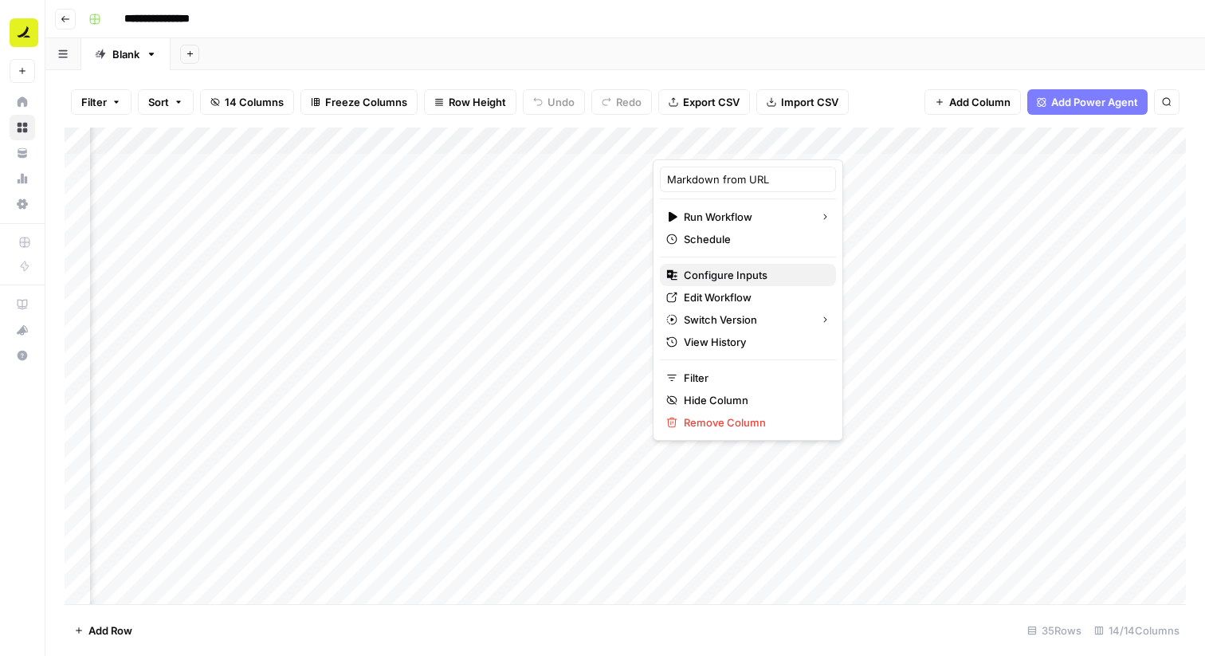
click at [737, 280] on span "Configure Inputs" at bounding box center [753, 275] width 139 height 16
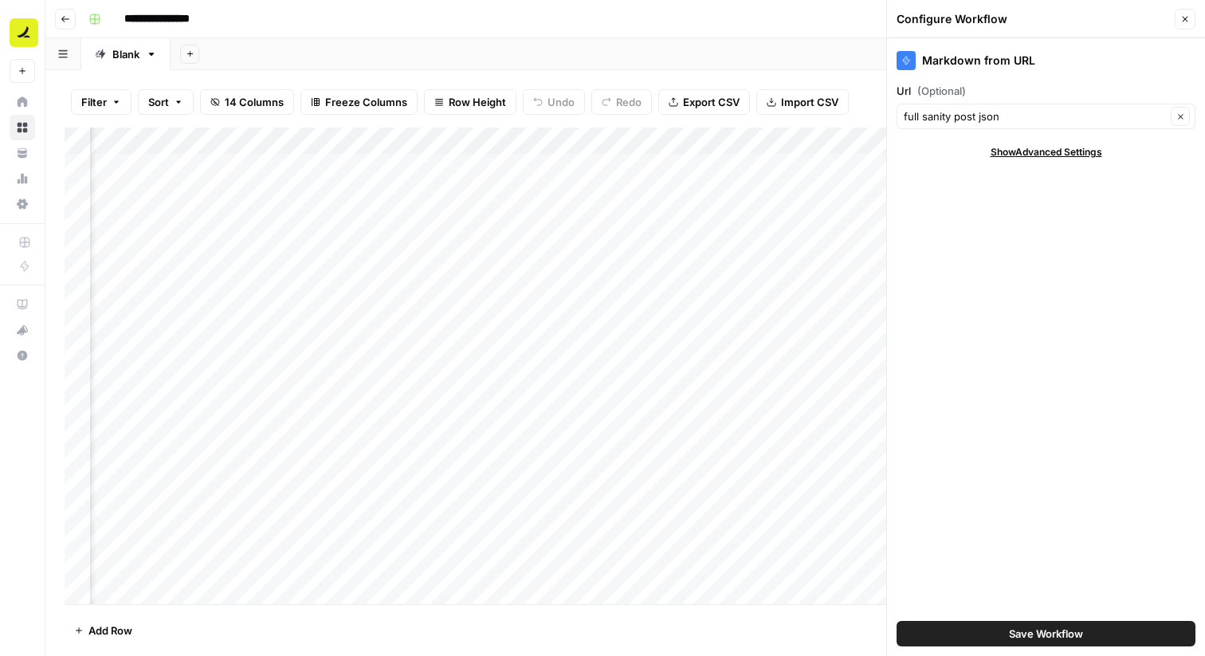
click at [906, 92] on label "Url (Optional)" at bounding box center [1046, 91] width 299 height 16
click at [906, 108] on input "full sanity post json" at bounding box center [1035, 116] width 262 height 16
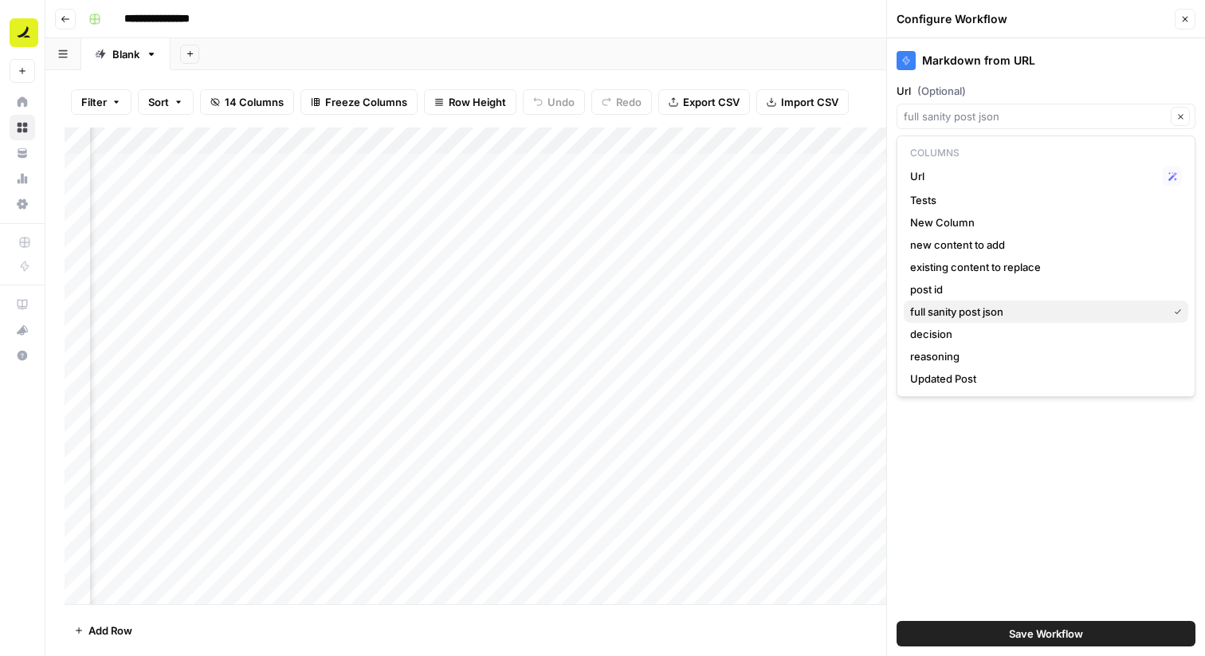
click at [967, 310] on span "full sanity post json" at bounding box center [1035, 312] width 251 height 16
type input "full sanity post json"
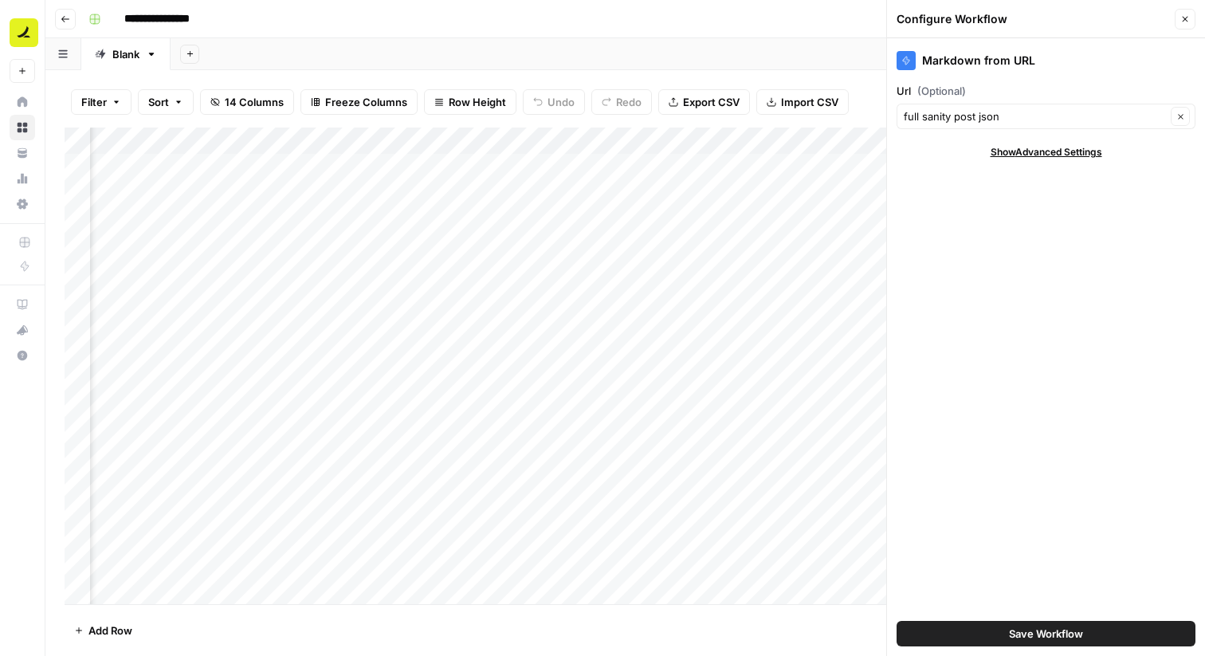
click at [1063, 155] on span "Show Advanced Settings" at bounding box center [1047, 152] width 112 height 14
click at [1188, 19] on icon "button" at bounding box center [1185, 19] width 10 height 10
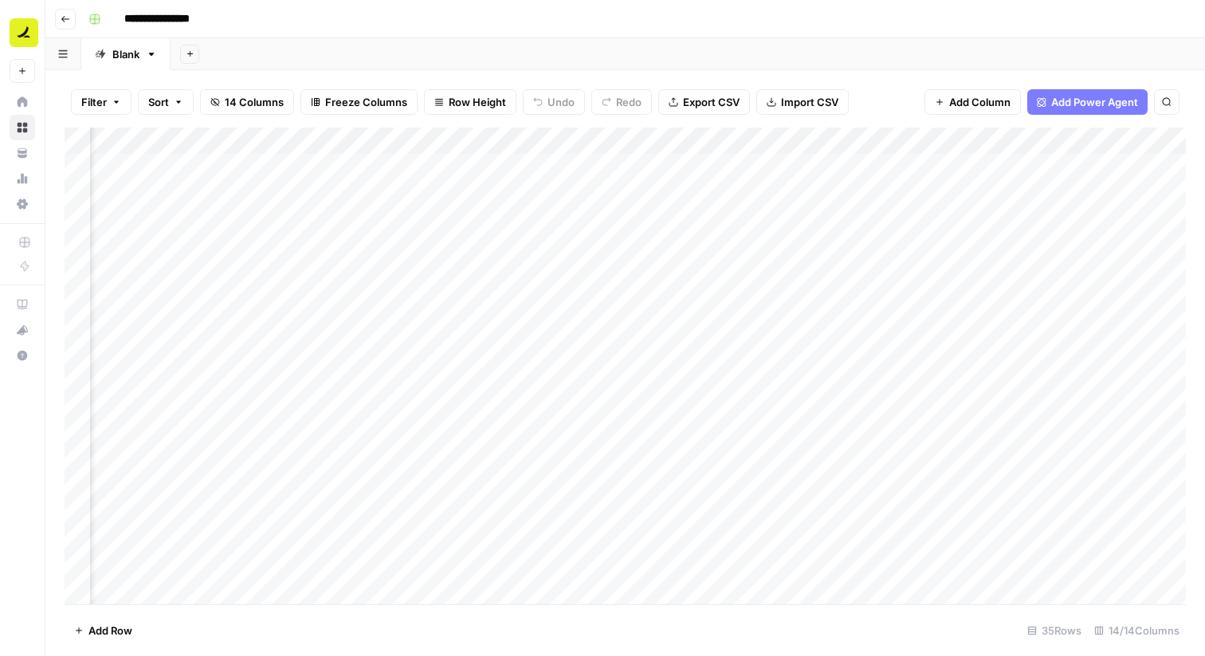
click at [765, 141] on div "Add Column" at bounding box center [626, 366] width 1122 height 477
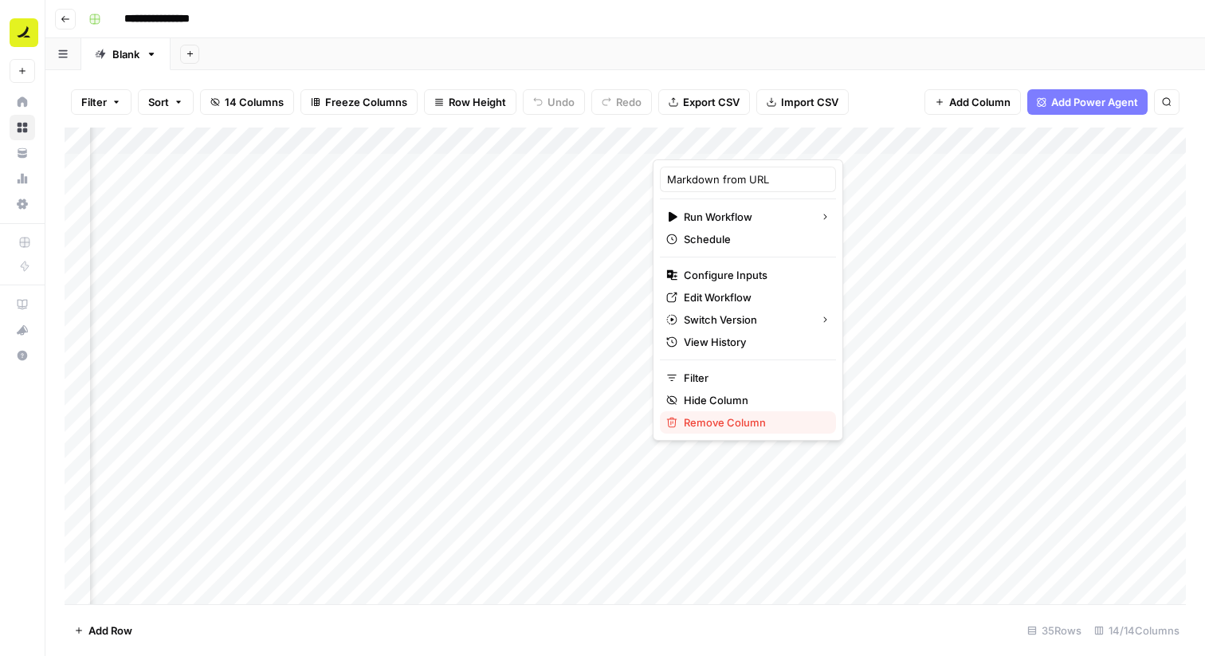
click at [706, 426] on span "Remove Column" at bounding box center [753, 422] width 139 height 16
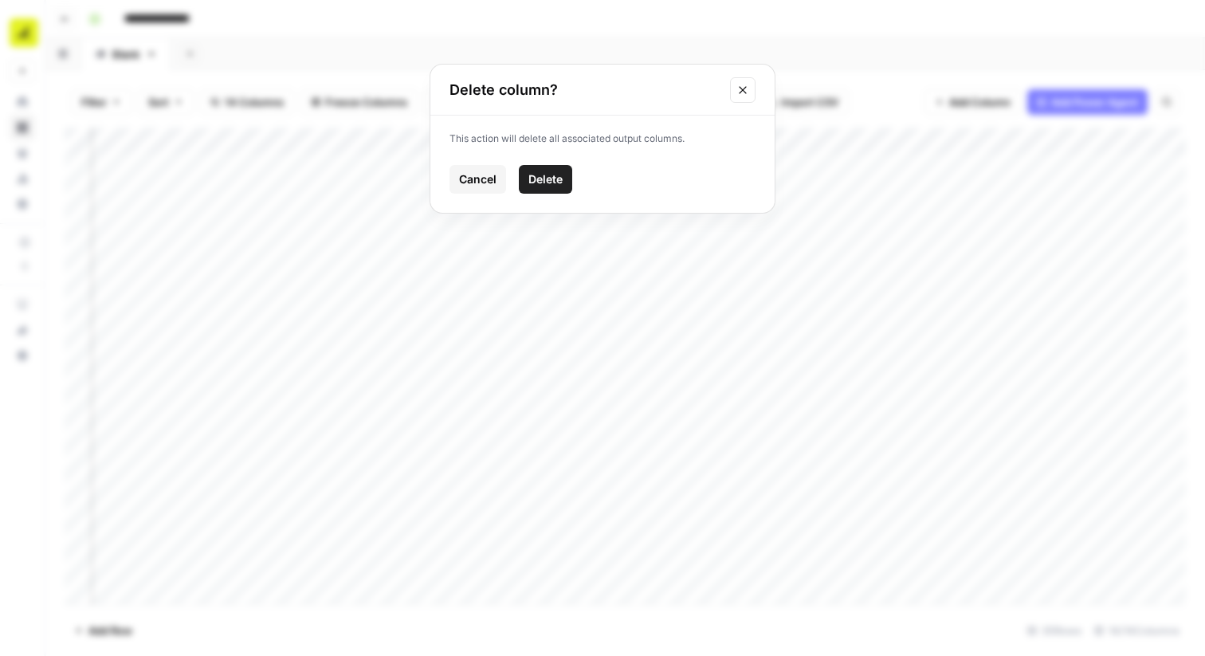
click at [541, 191] on button "Delete" at bounding box center [545, 179] width 53 height 29
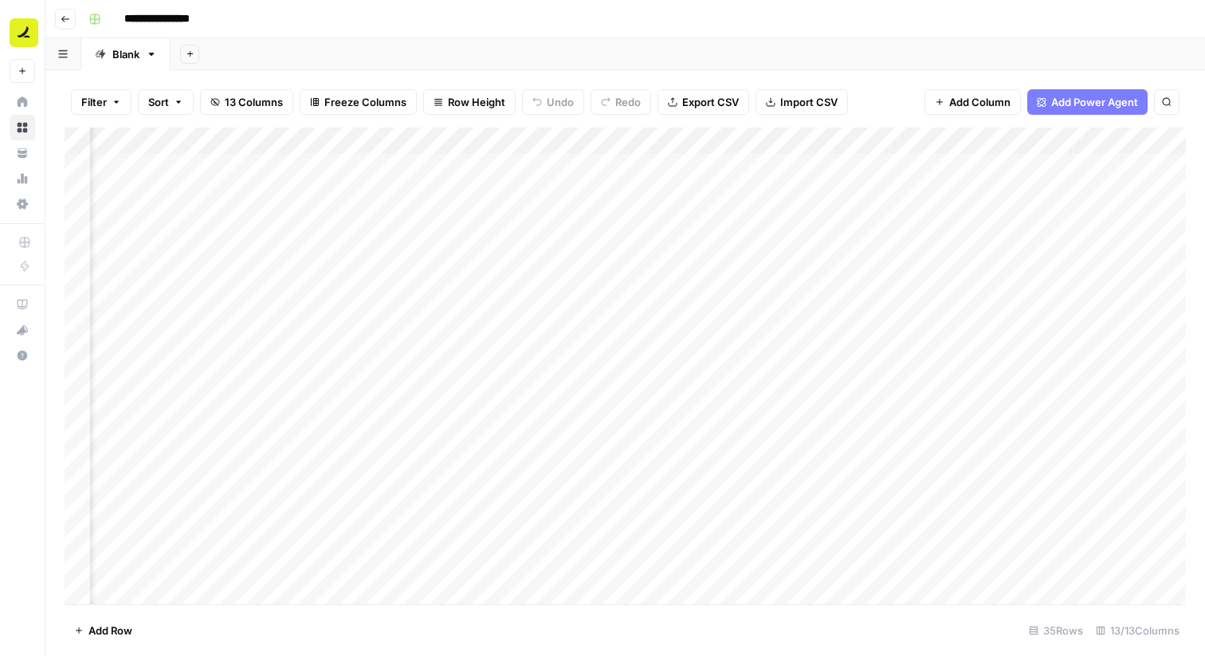
scroll to position [0, 989]
click at [1125, 139] on span "Add Column" at bounding box center [1150, 141] width 56 height 14
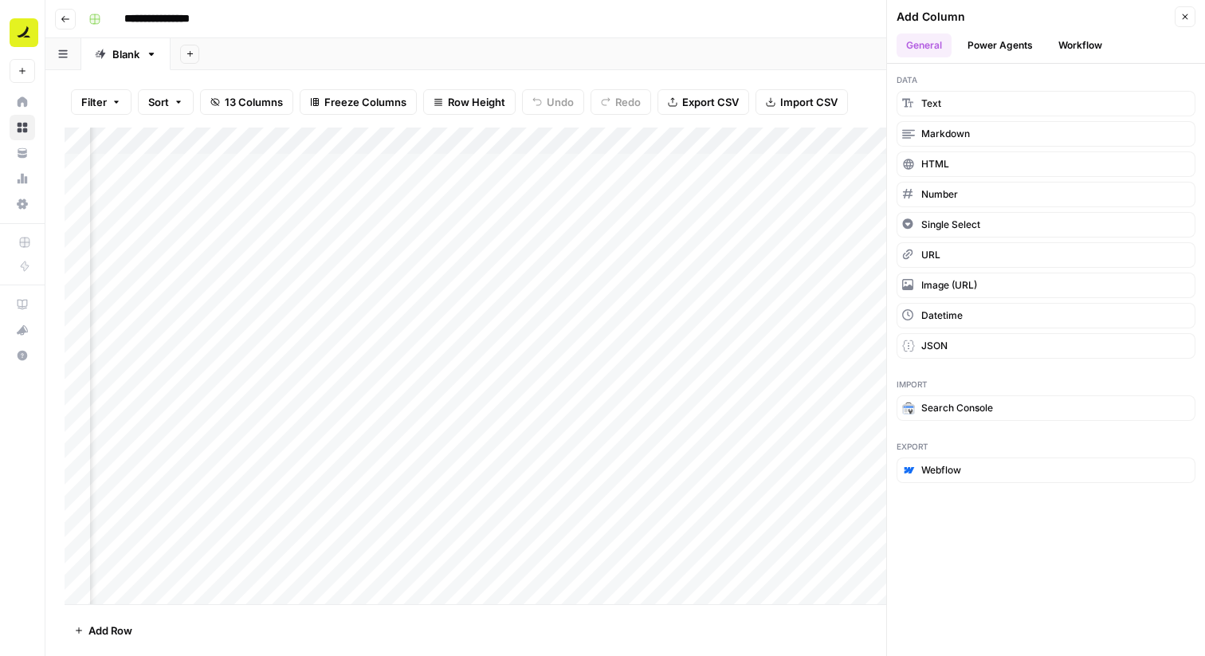
click at [1077, 45] on button "Workflow" at bounding box center [1080, 45] width 63 height 24
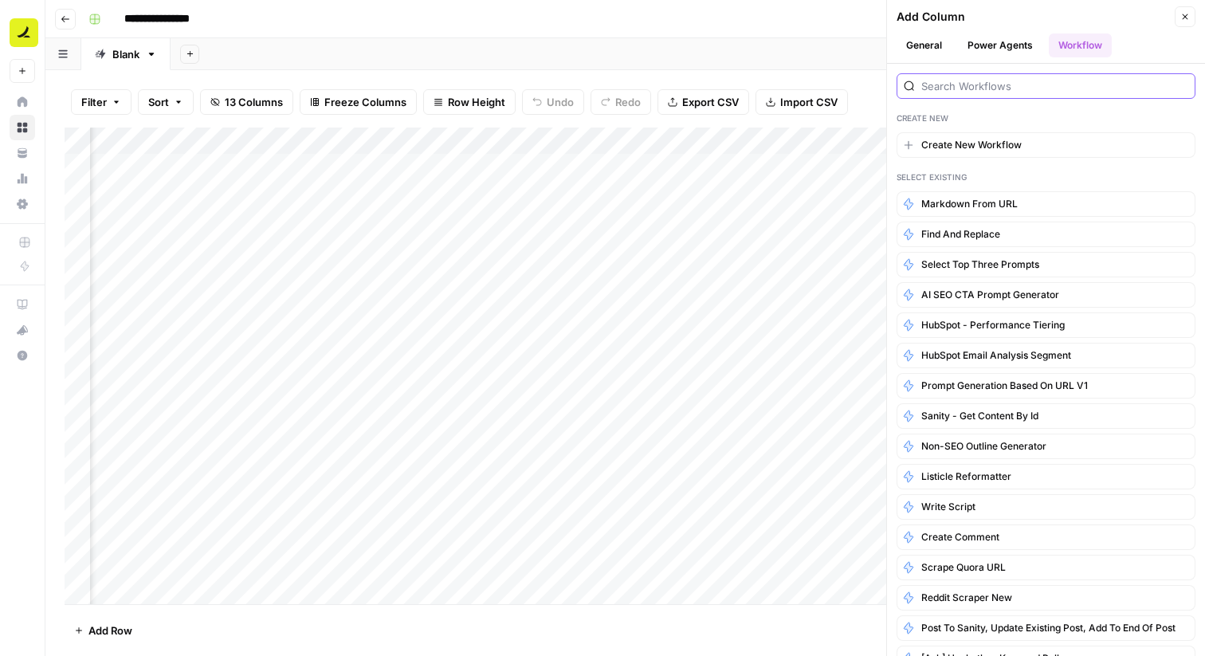
click at [981, 88] on input "search" at bounding box center [1054, 86] width 267 height 16
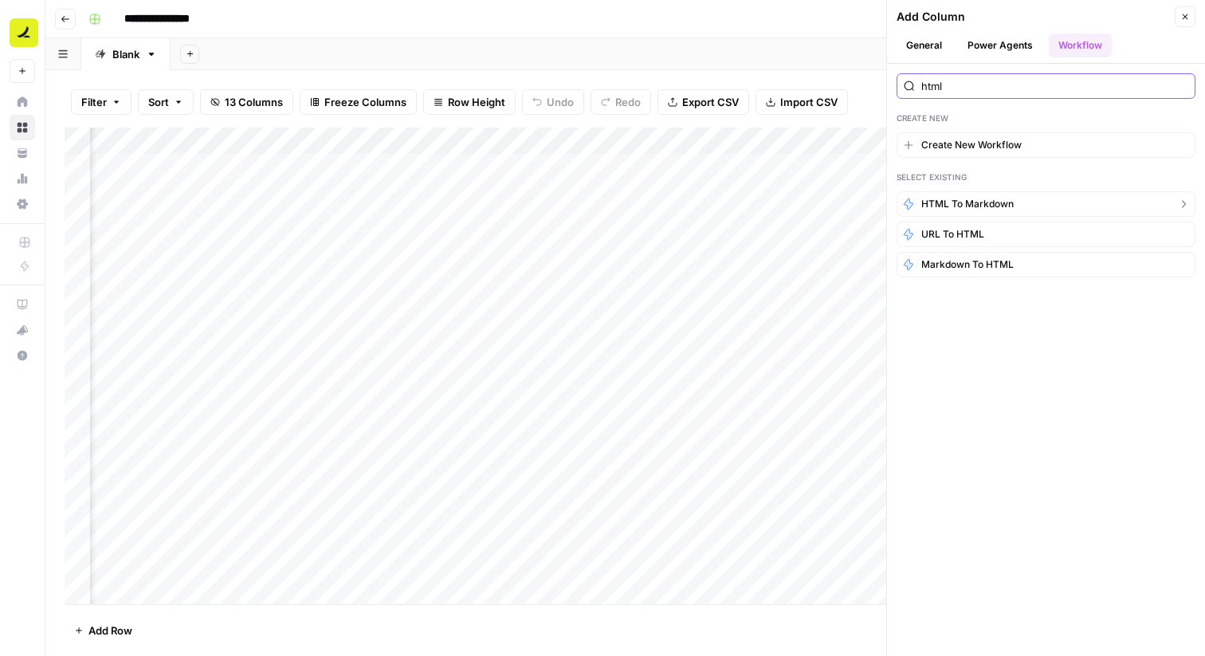
type input "html"
click at [991, 205] on span "HTML to markdown" at bounding box center [967, 204] width 92 height 14
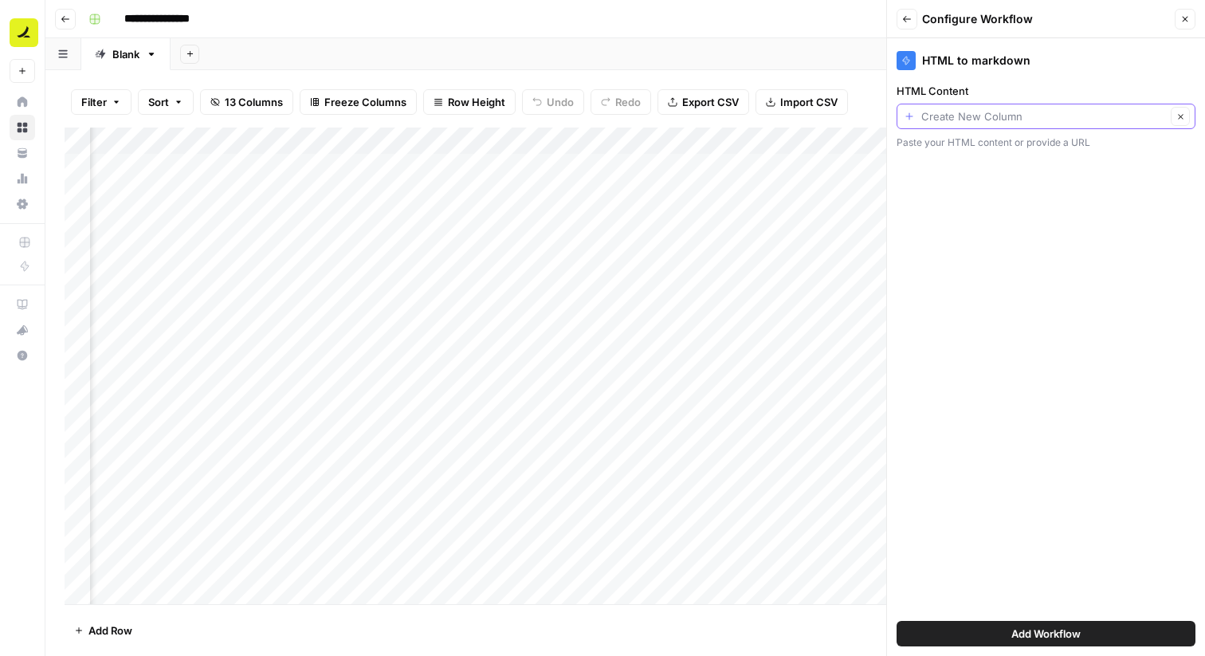
click at [1015, 115] on input "HTML Content" at bounding box center [1043, 116] width 245 height 16
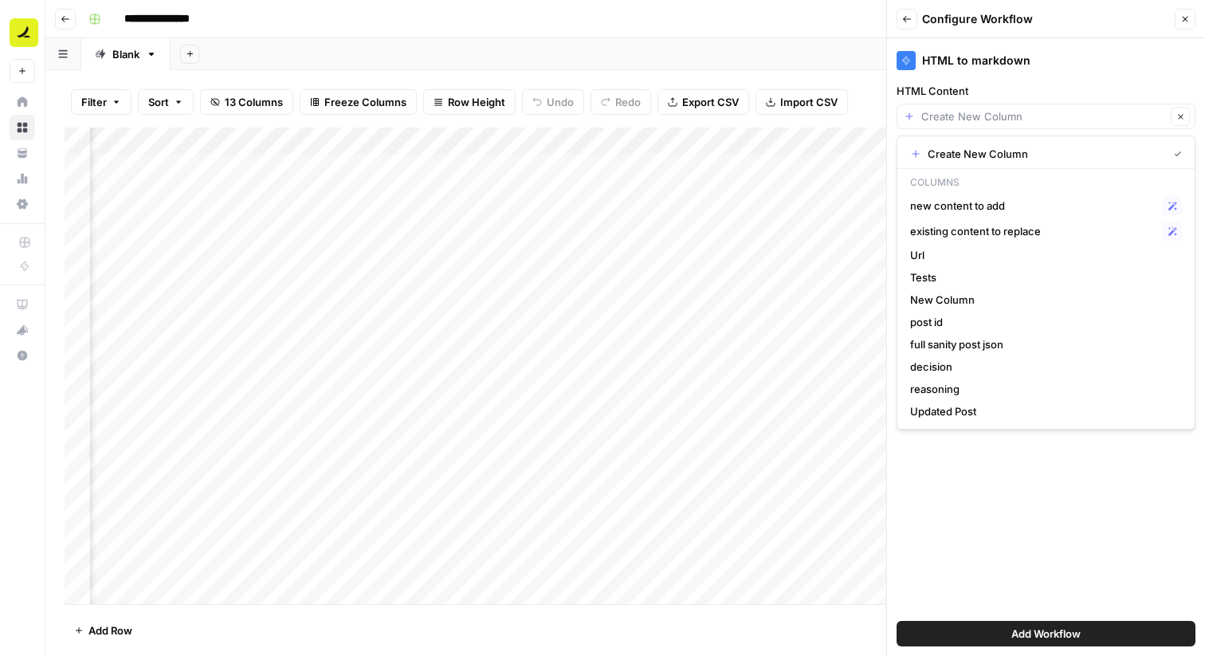
type input "Create New Column"
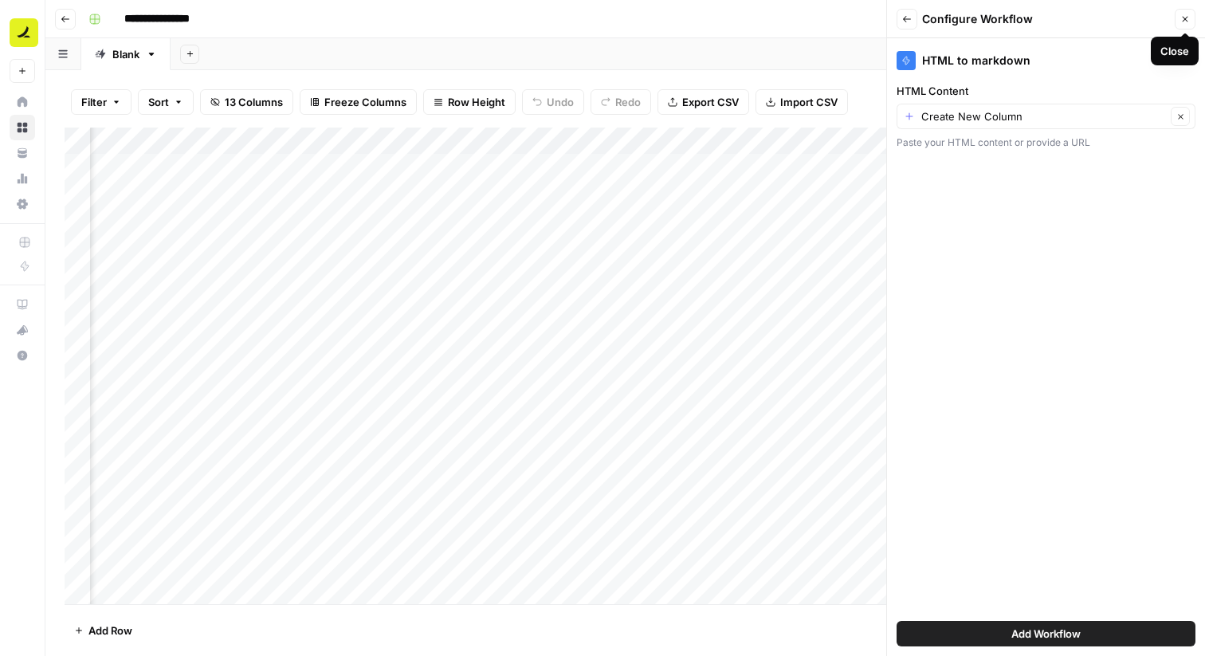
click at [1190, 17] on button "Close" at bounding box center [1185, 19] width 21 height 21
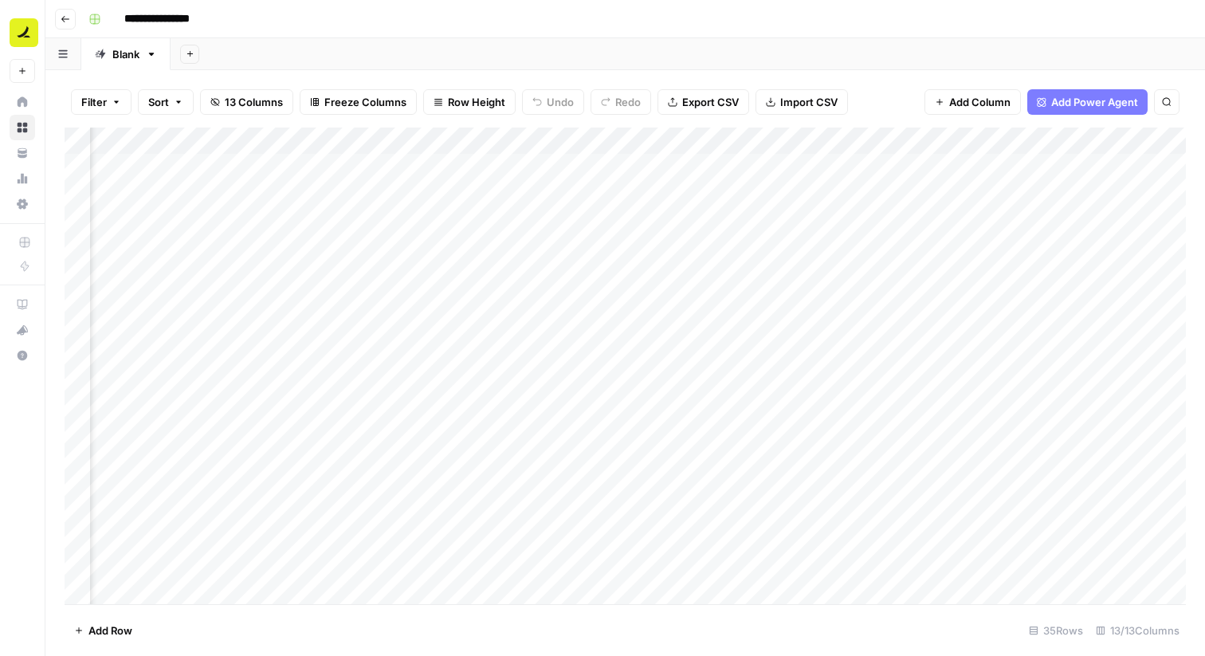
scroll to position [0, 0]
click at [628, 140] on div "Add Column" at bounding box center [626, 366] width 1122 height 477
click at [566, 298] on span "Remove Column" at bounding box center [599, 297] width 139 height 16
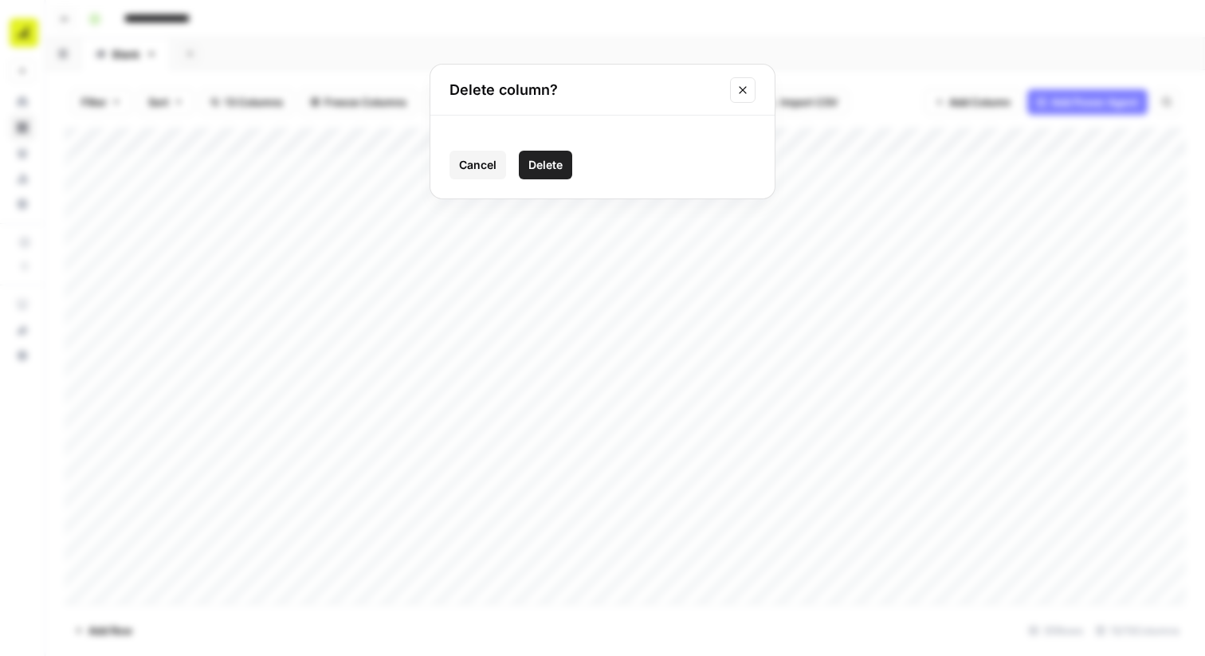
click at [547, 173] on button "Delete" at bounding box center [545, 165] width 53 height 29
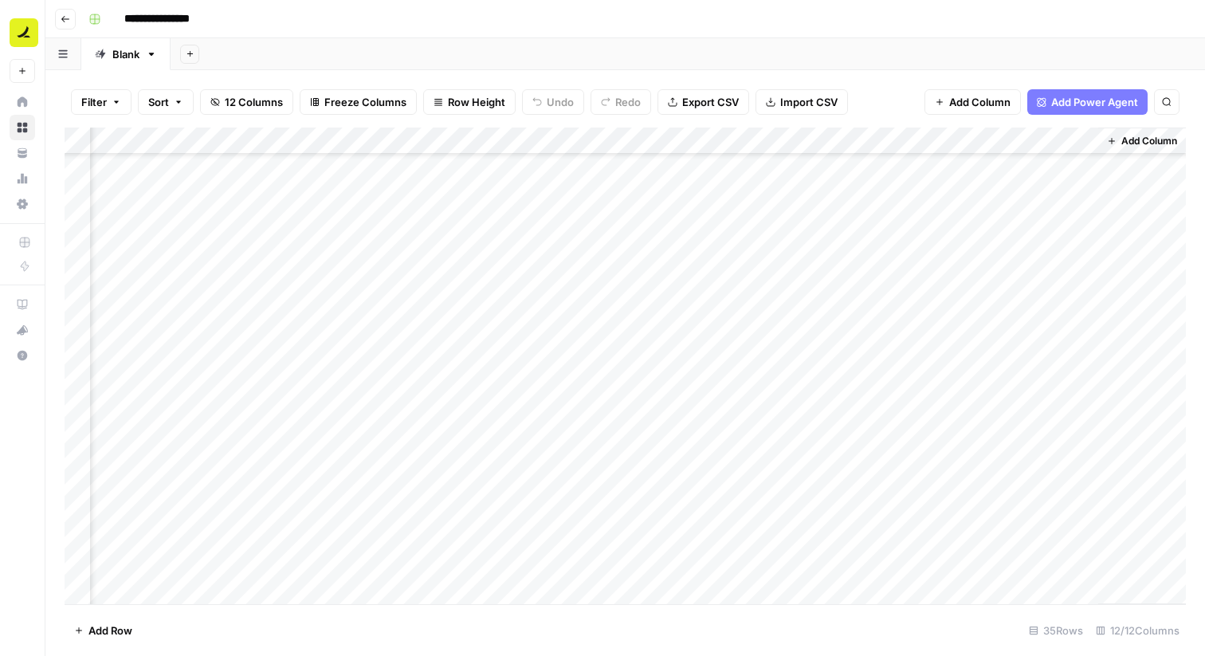
scroll to position [524, 846]
click at [280, 473] on div "Add Column" at bounding box center [626, 366] width 1122 height 477
click at [279, 503] on div "Add Column" at bounding box center [626, 366] width 1122 height 477
click at [275, 531] on div "Add Column" at bounding box center [626, 366] width 1122 height 477
click at [275, 563] on div "Add Column" at bounding box center [626, 366] width 1122 height 477
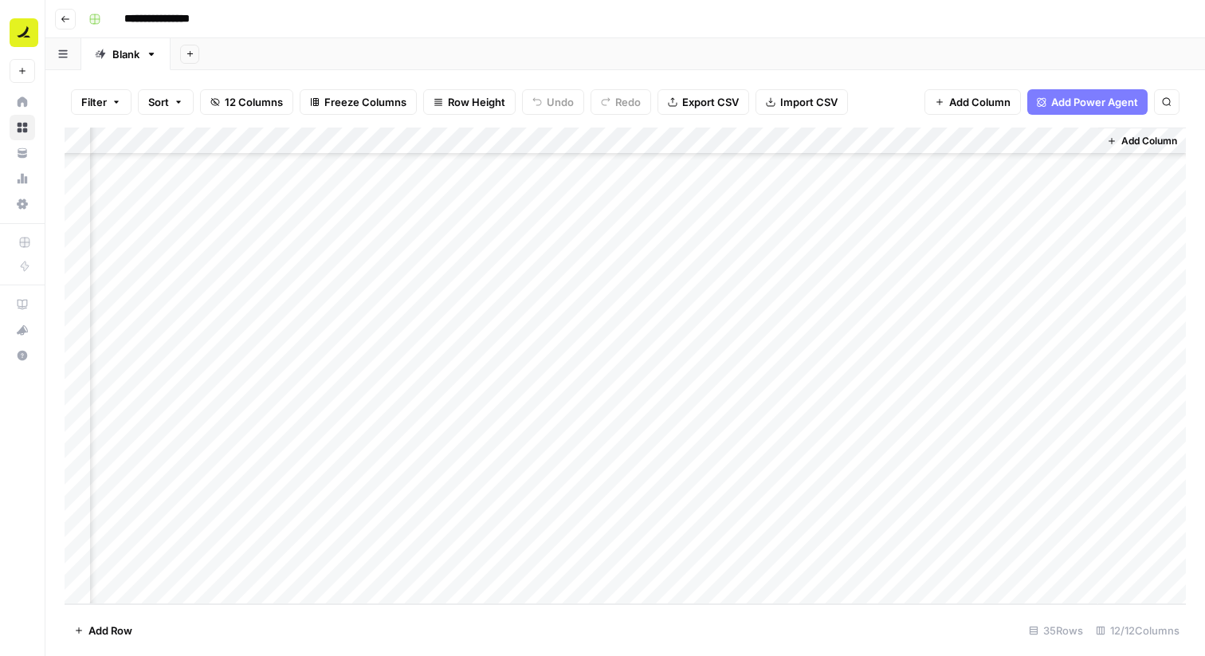
click at [523, 53] on div "Add Sheet" at bounding box center [688, 54] width 1035 height 32
click at [559, 485] on div "Add Column" at bounding box center [626, 366] width 1122 height 477
click at [558, 513] on div "Add Column" at bounding box center [626, 366] width 1122 height 477
click at [558, 531] on div "Add Column" at bounding box center [626, 366] width 1122 height 477
click at [558, 558] on div "Add Column" at bounding box center [626, 366] width 1122 height 477
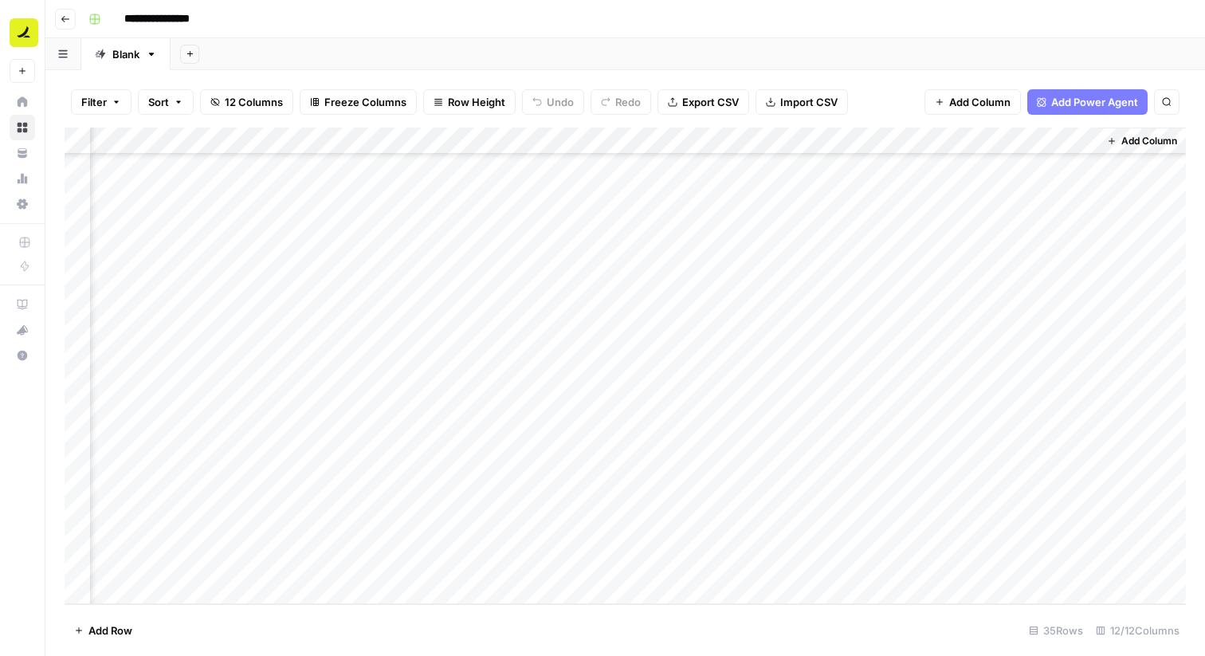
click at [865, 482] on div "Add Column" at bounding box center [626, 366] width 1122 height 477
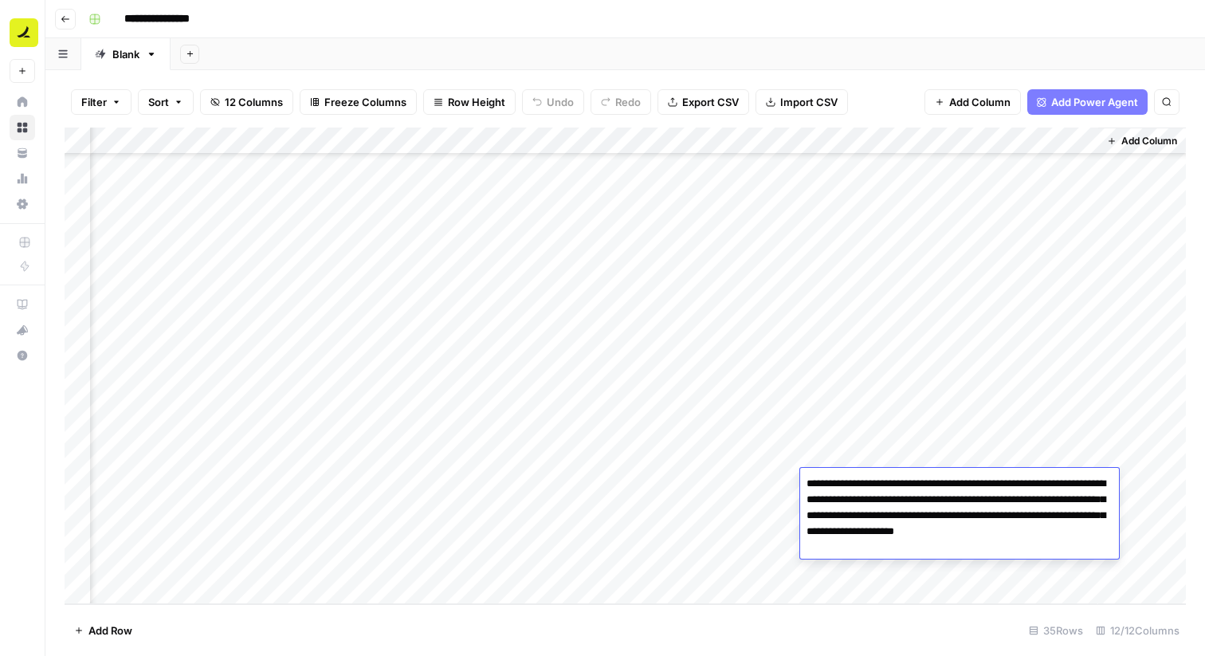
click at [865, 482] on textarea "**********" at bounding box center [959, 516] width 319 height 86
click at [899, 514] on textarea "**********" at bounding box center [959, 516] width 319 height 86
click at [752, 446] on div "Add Column" at bounding box center [626, 366] width 1122 height 477
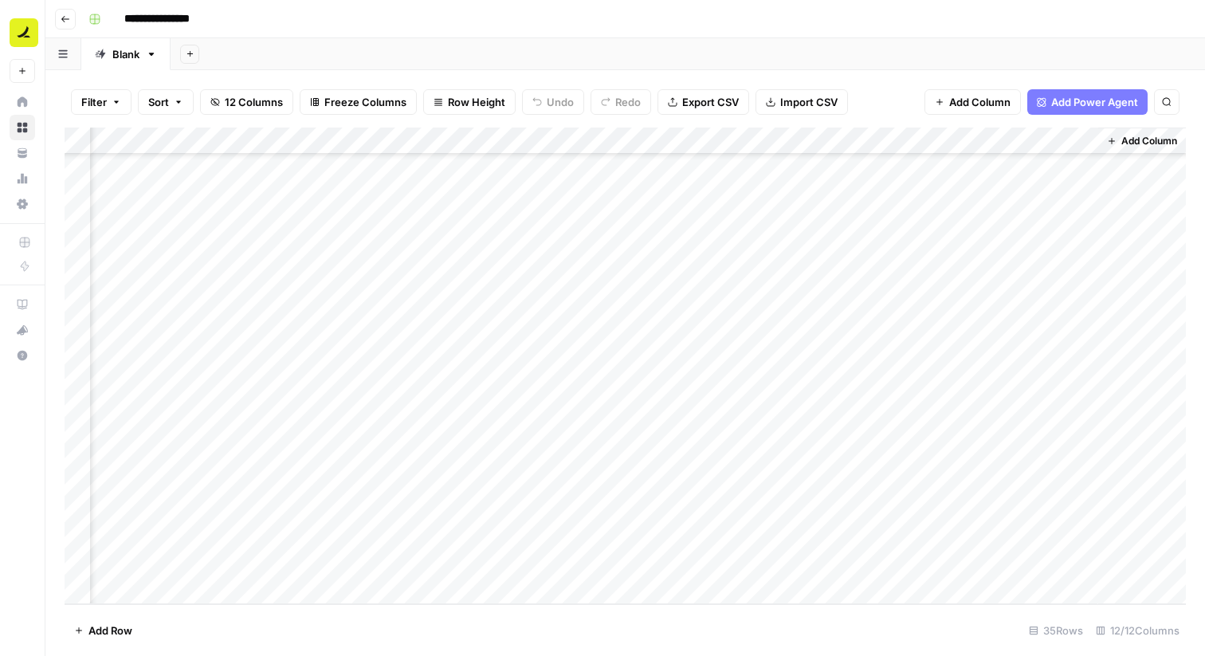
click at [715, 563] on div "Add Column" at bounding box center [626, 366] width 1122 height 477
click at [594, 524] on div "Add Column" at bounding box center [626, 366] width 1122 height 477
click at [625, 534] on div "Add Column" at bounding box center [626, 366] width 1122 height 477
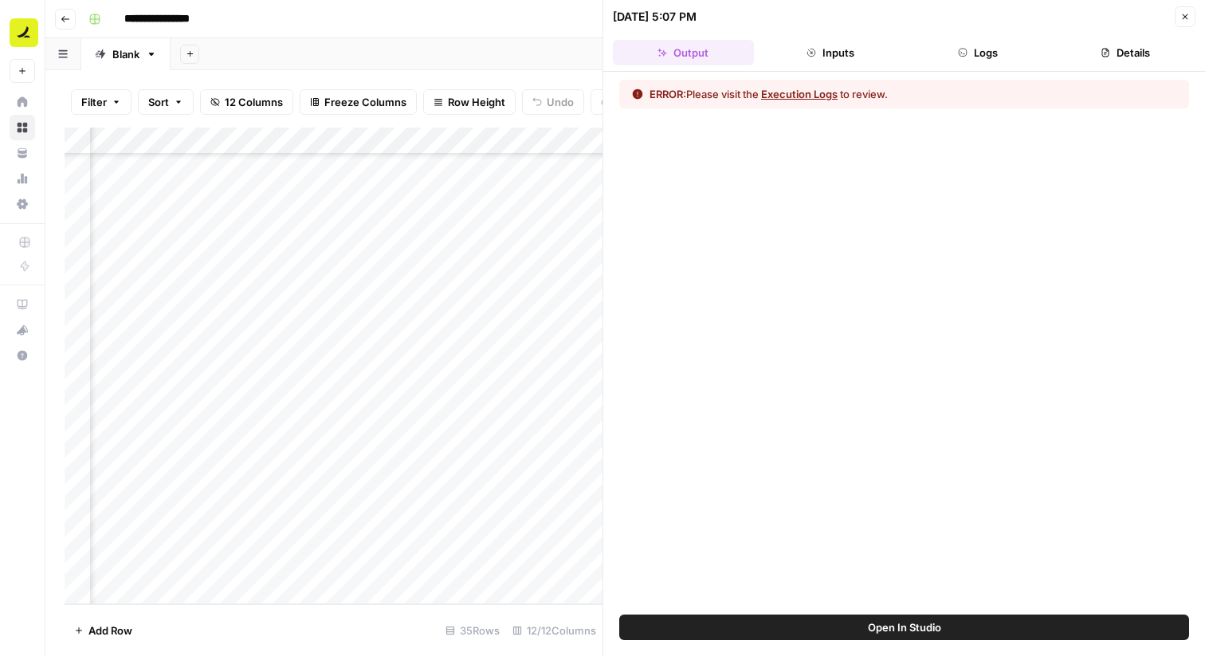
click at [802, 96] on button "Execution Logs" at bounding box center [799, 94] width 77 height 16
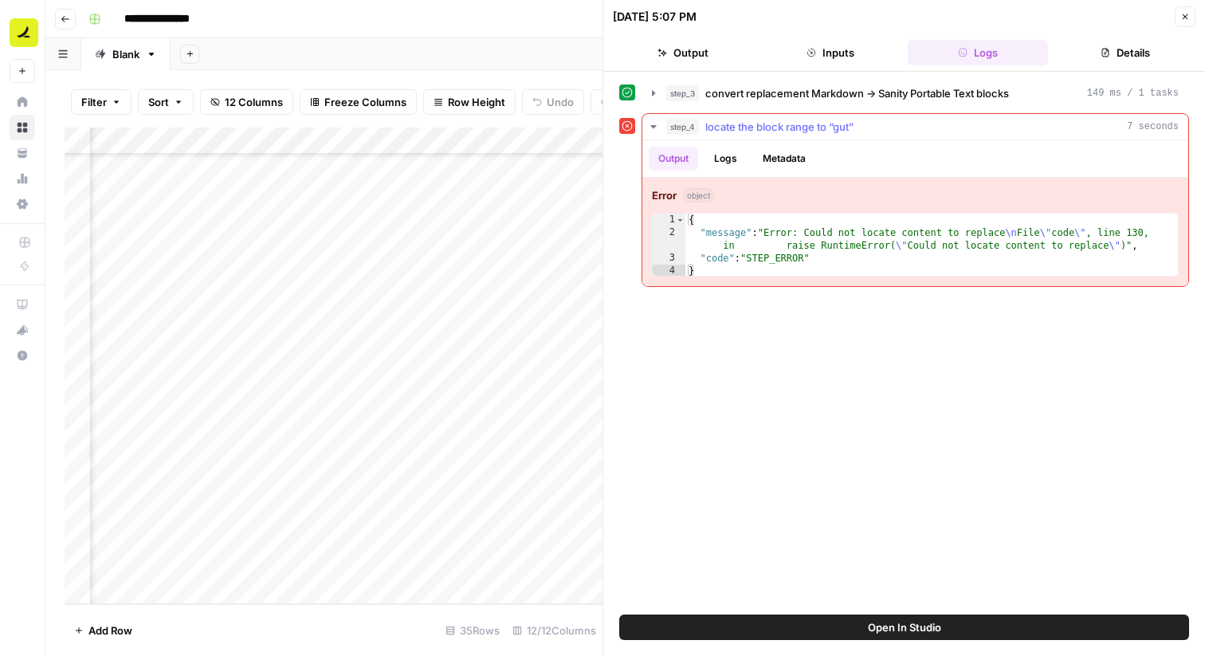
type textarea "*"
click at [907, 271] on div "{ "message" : "Error: Could not locate content to replace \n File \" code \" , …" at bounding box center [931, 258] width 493 height 89
click at [1187, 9] on button "Close" at bounding box center [1185, 16] width 21 height 21
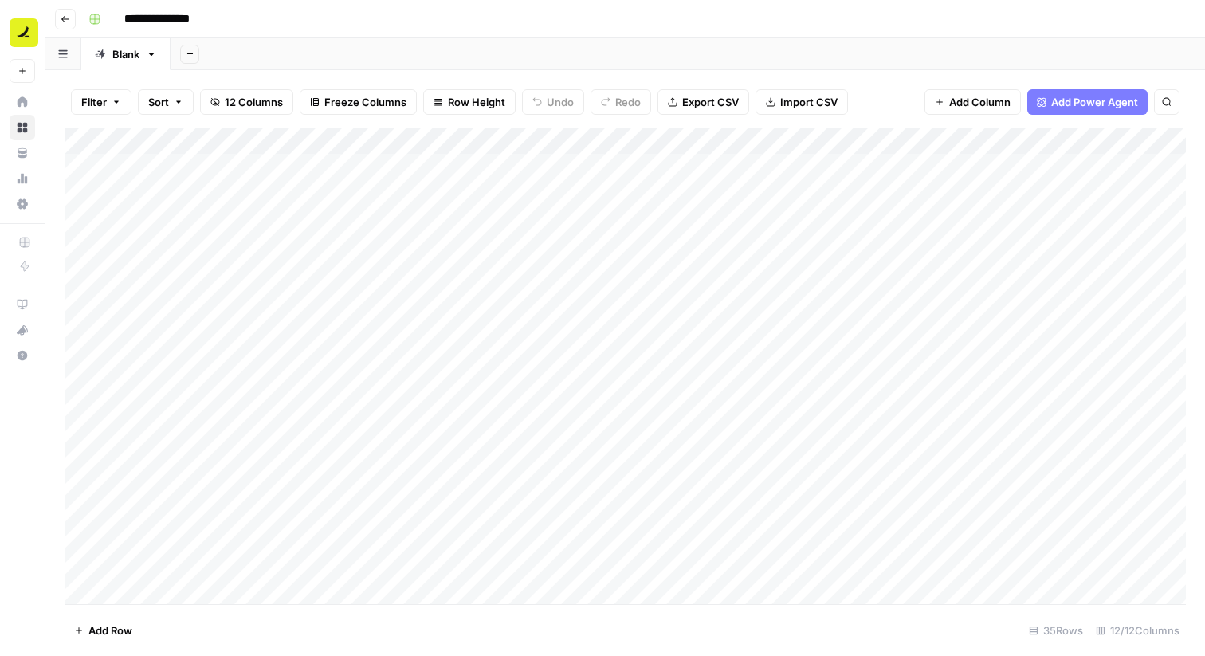
click at [612, 250] on div "Add Column" at bounding box center [626, 366] width 1122 height 477
click at [700, 246] on div "Add Column" at bounding box center [626, 366] width 1122 height 477
click at [646, 249] on div "Add Column" at bounding box center [626, 366] width 1122 height 477
click at [646, 277] on div "Add Column" at bounding box center [626, 366] width 1122 height 477
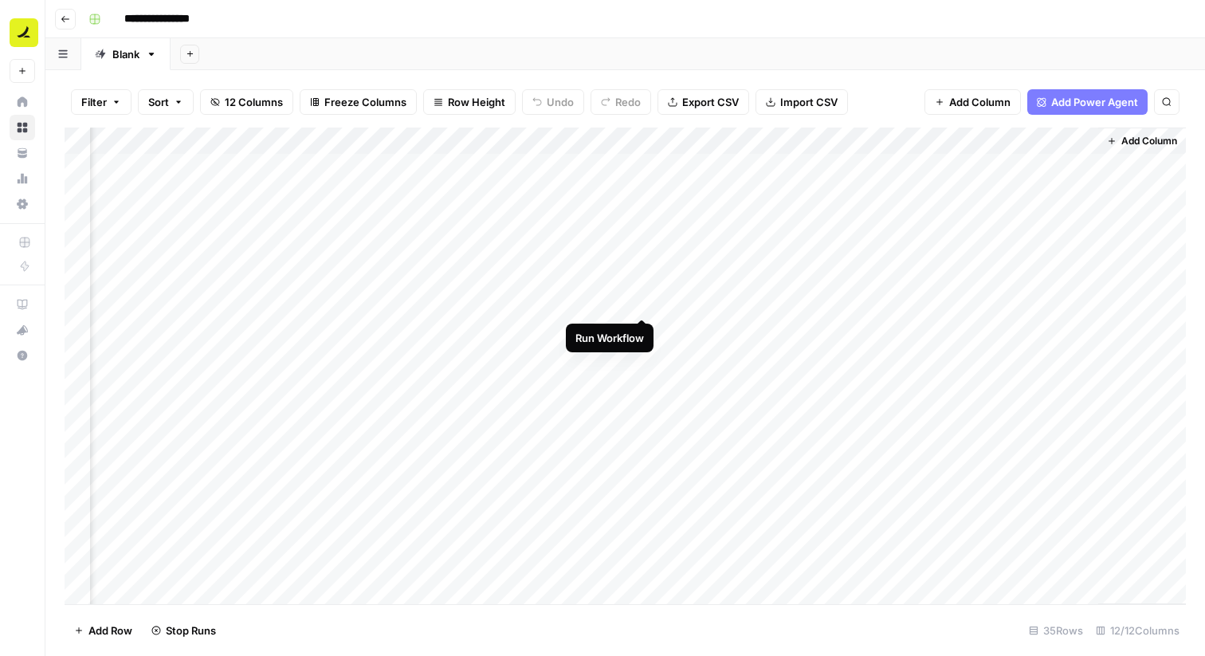
click at [644, 301] on div "Add Column" at bounding box center [626, 366] width 1122 height 477
click at [643, 328] on div "Add Column" at bounding box center [626, 366] width 1122 height 477
click at [642, 359] on div "Add Column" at bounding box center [626, 366] width 1122 height 477
click at [642, 382] on div "Add Column" at bounding box center [626, 366] width 1122 height 477
click at [642, 408] on div "Add Column" at bounding box center [626, 366] width 1122 height 477
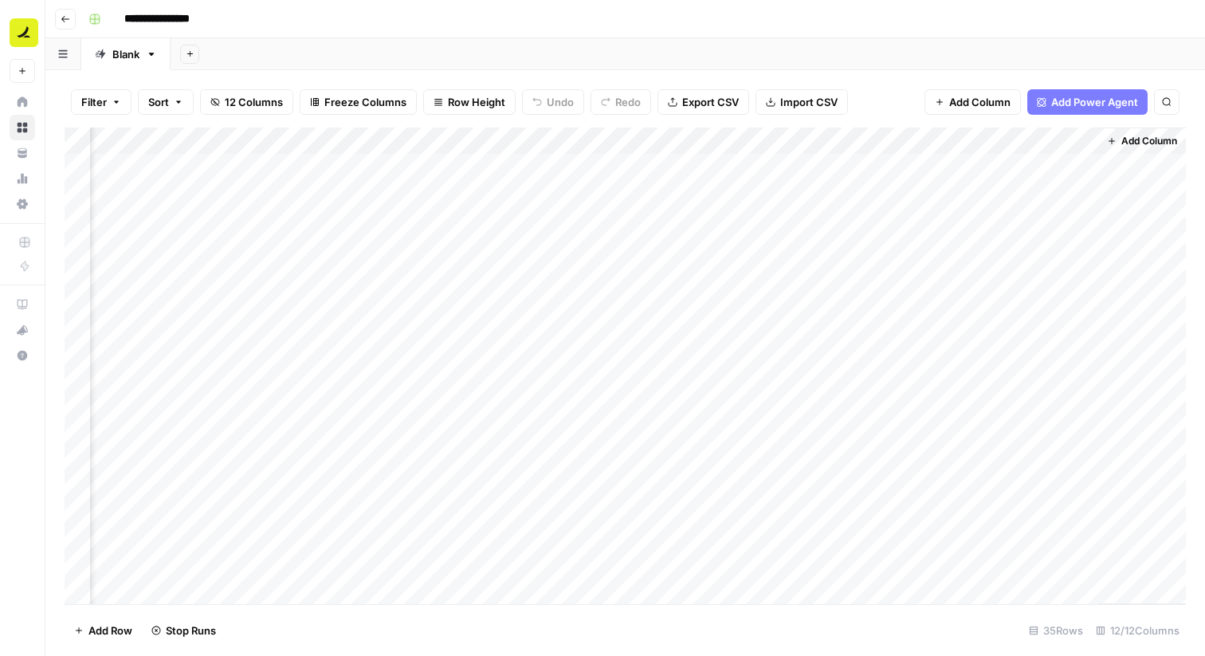
click at [642, 435] on div "Add Column" at bounding box center [626, 366] width 1122 height 477
click at [644, 472] on div "Add Column" at bounding box center [626, 366] width 1122 height 477
click at [643, 493] on div "Add Column" at bounding box center [626, 366] width 1122 height 477
click at [646, 519] on div "Add Column" at bounding box center [626, 366] width 1122 height 477
click at [642, 547] on div "Add Column" at bounding box center [626, 366] width 1122 height 477
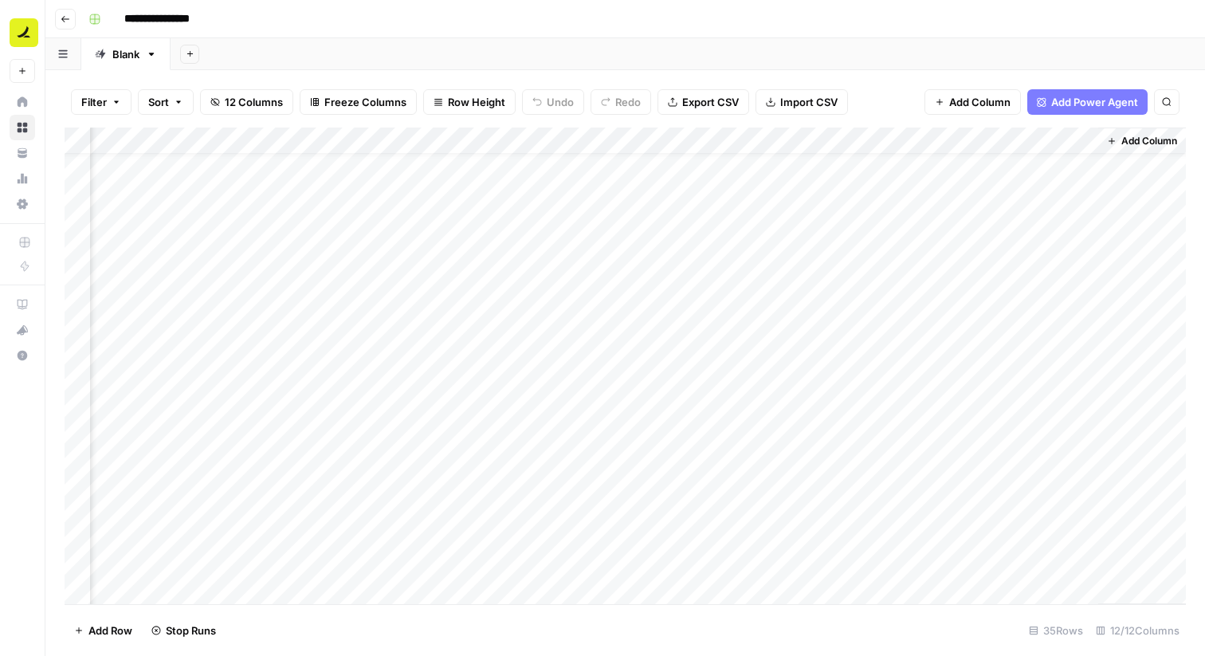
scroll to position [55, 846]
click at [644, 517] on div "Add Column" at bounding box center [626, 366] width 1122 height 477
click at [642, 442] on div "Add Column" at bounding box center [626, 366] width 1122 height 477
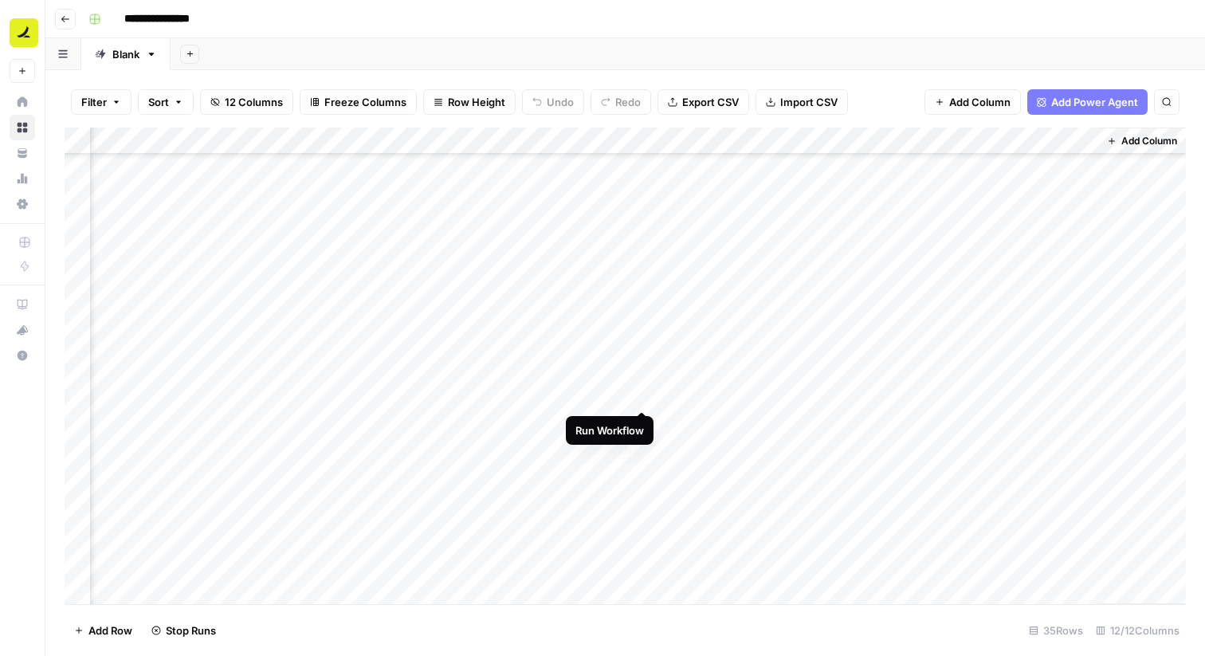
click at [642, 394] on div "Add Column" at bounding box center [626, 366] width 1122 height 477
click at [643, 423] on div "Add Column" at bounding box center [626, 366] width 1122 height 477
click at [641, 379] on div "Add Column" at bounding box center [626, 366] width 1122 height 477
click at [642, 405] on div "Add Column" at bounding box center [626, 366] width 1122 height 477
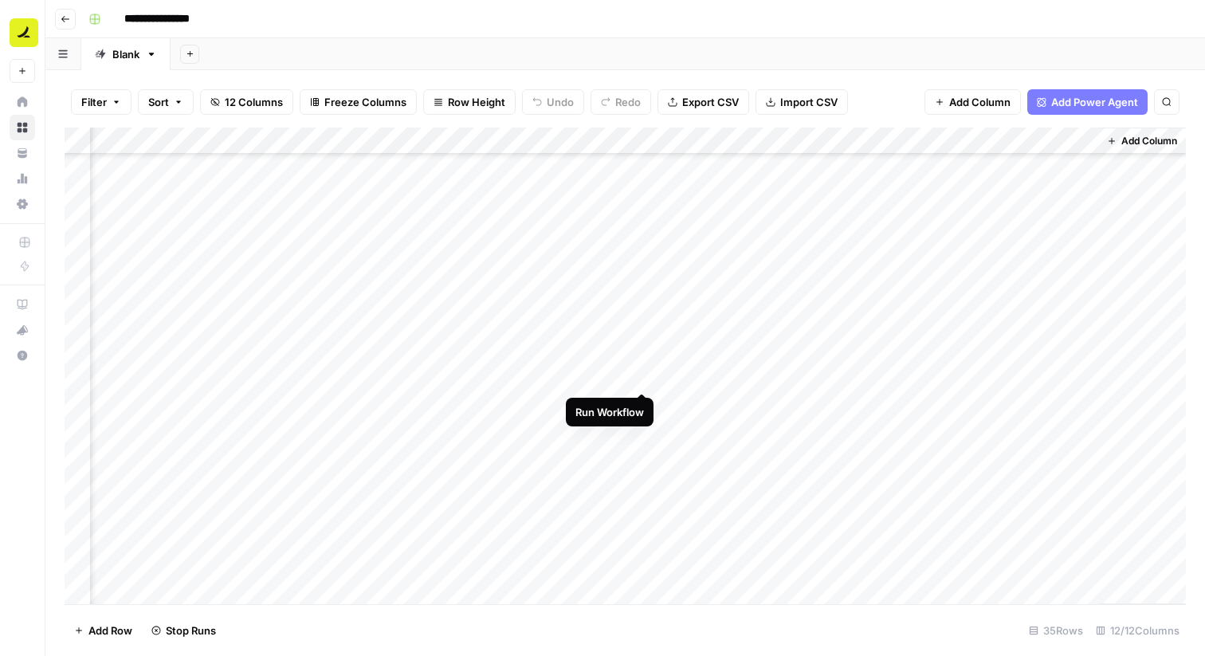
click at [640, 379] on div "Add Column" at bounding box center [626, 366] width 1122 height 477
click at [643, 328] on div "Add Column" at bounding box center [626, 366] width 1122 height 477
click at [642, 283] on div "Add Column" at bounding box center [626, 366] width 1122 height 477
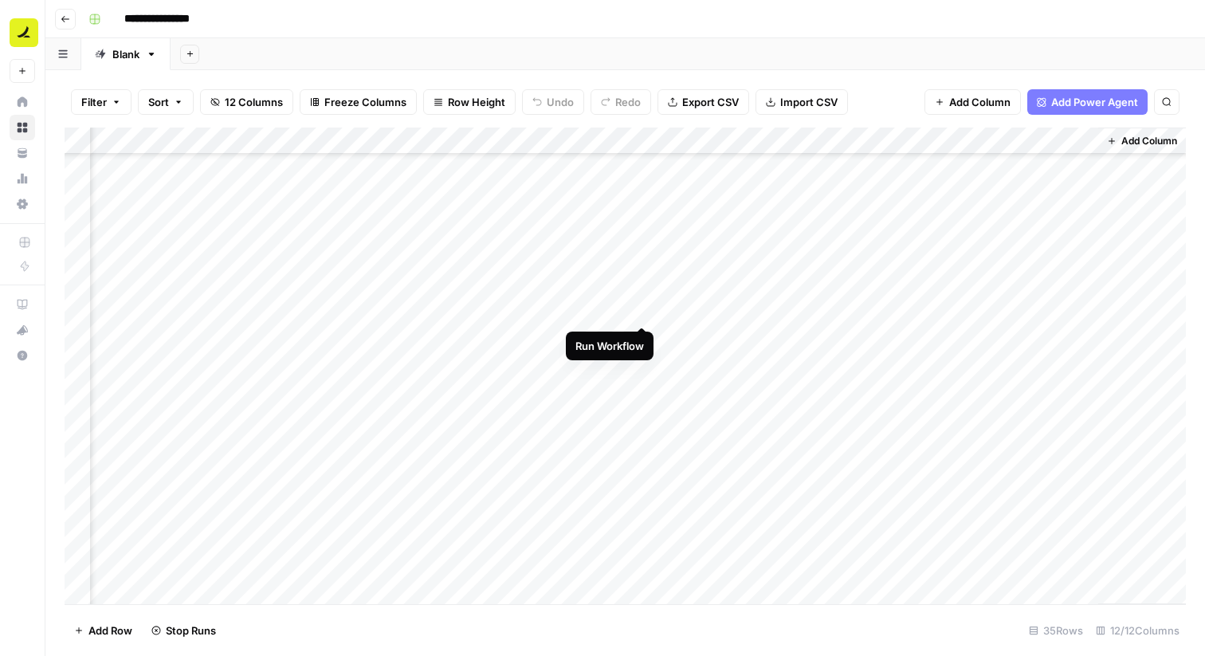
click at [642, 312] on div "Add Column" at bounding box center [626, 366] width 1122 height 477
click at [643, 336] on div "Add Column" at bounding box center [626, 366] width 1122 height 477
click at [643, 345] on div "Add Column" at bounding box center [626, 366] width 1122 height 477
click at [644, 373] on div "Add Column" at bounding box center [626, 366] width 1122 height 477
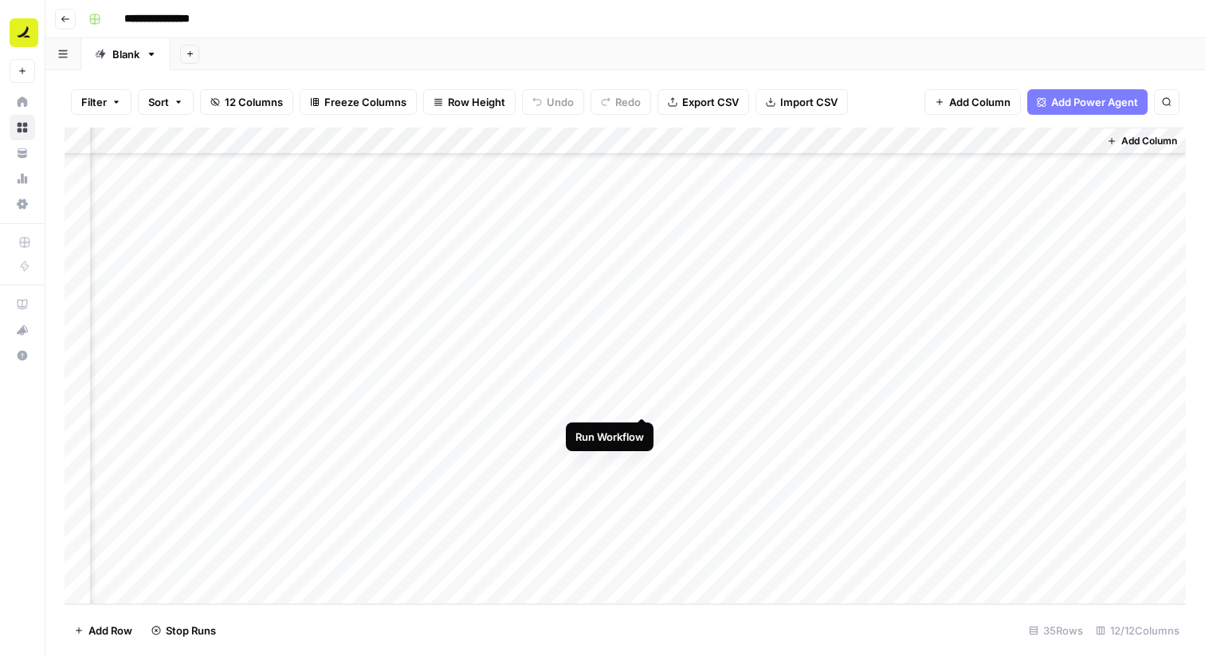
click at [645, 403] on div "Add Column" at bounding box center [626, 366] width 1122 height 477
click at [642, 426] on div "Add Column" at bounding box center [626, 366] width 1122 height 477
click at [644, 452] on div "Add Column" at bounding box center [626, 366] width 1122 height 477
click at [645, 484] on div "Add Column" at bounding box center [626, 366] width 1122 height 477
click at [642, 537] on div "Add Column" at bounding box center [626, 366] width 1122 height 477
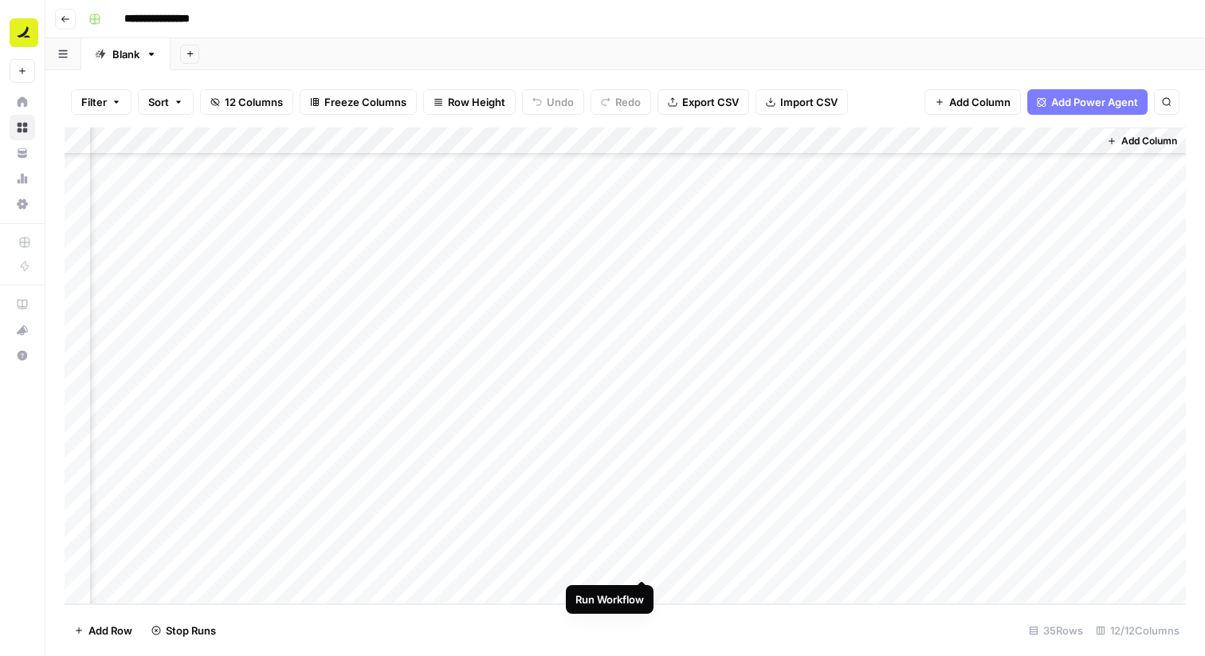
click at [645, 564] on div "Add Column" at bounding box center [626, 366] width 1122 height 477
click at [853, 335] on div "Add Column" at bounding box center [626, 366] width 1122 height 477
click at [594, 537] on div "Add Column" at bounding box center [626, 366] width 1122 height 477
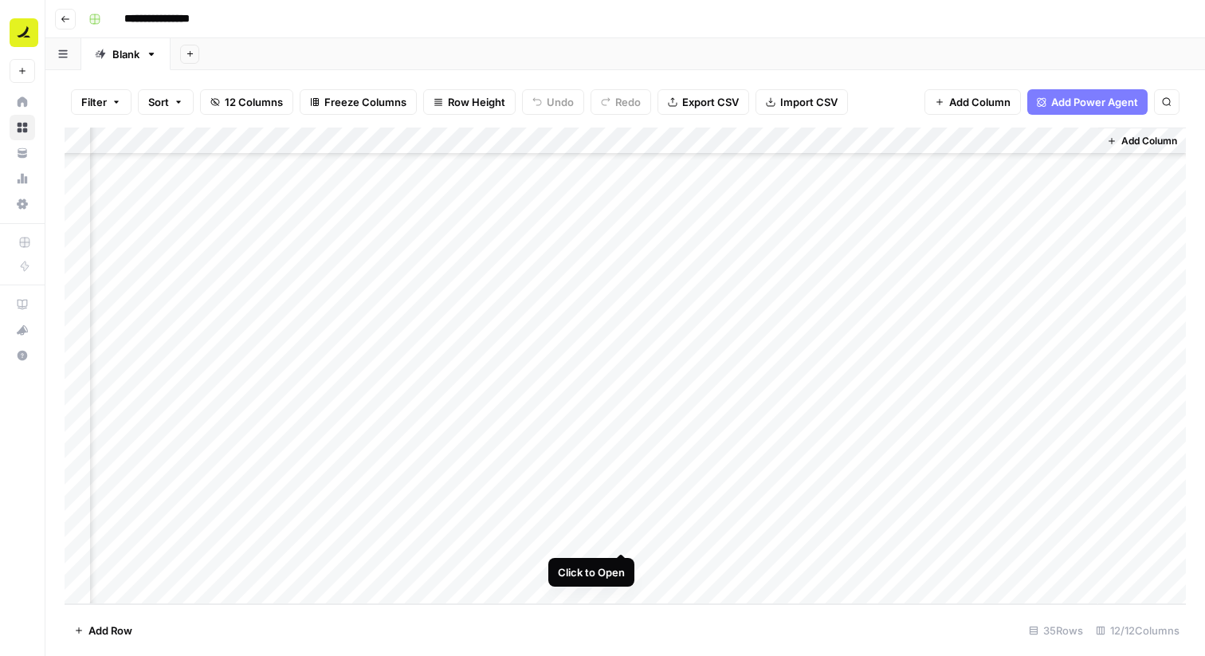
click at [626, 532] on div "Add Column" at bounding box center [626, 366] width 1122 height 477
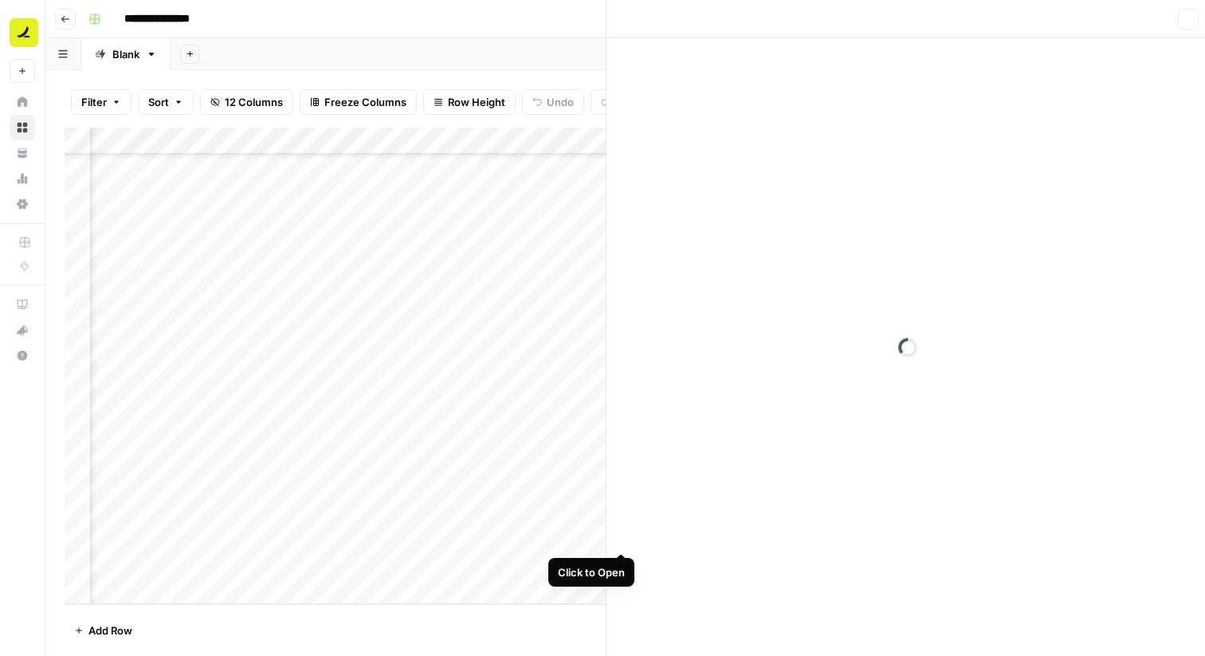
scroll to position [524, 844]
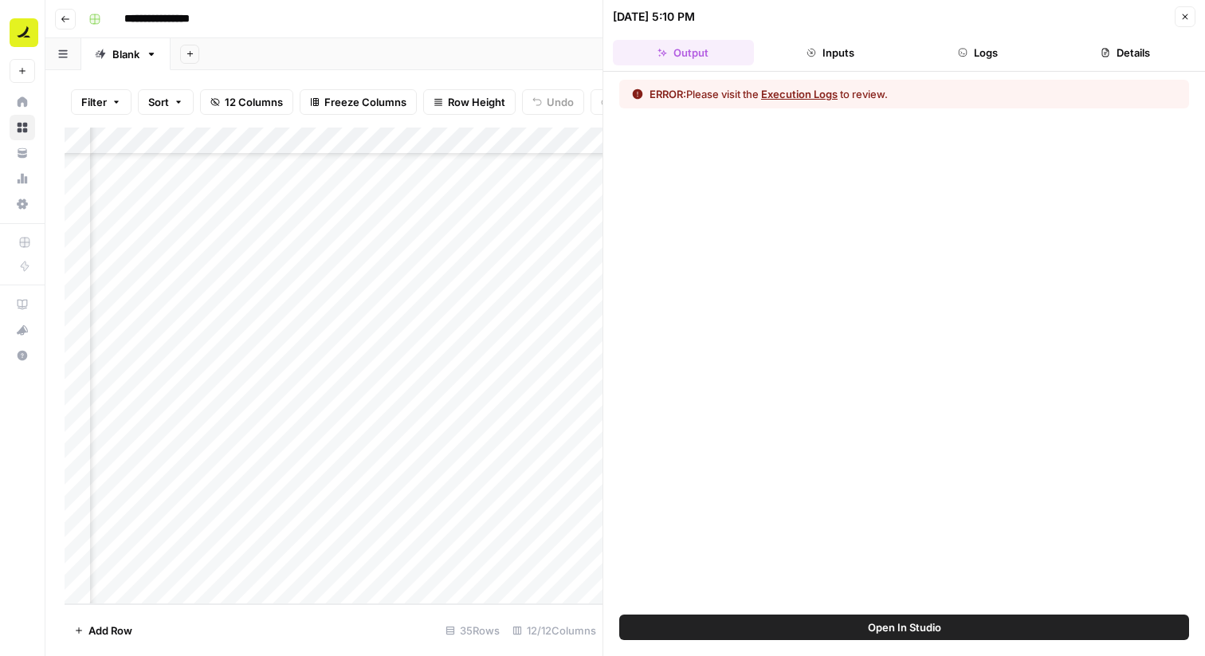
click at [797, 88] on button "Execution Logs" at bounding box center [799, 94] width 77 height 16
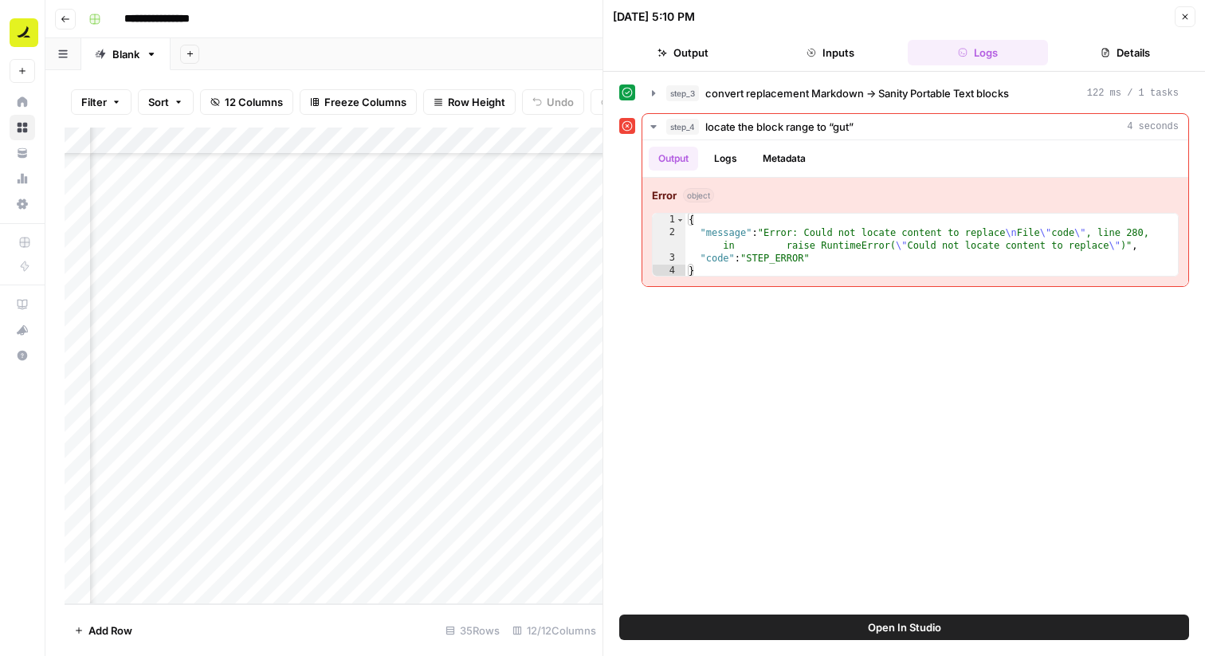
click at [1193, 23] on button "Close" at bounding box center [1185, 16] width 21 height 21
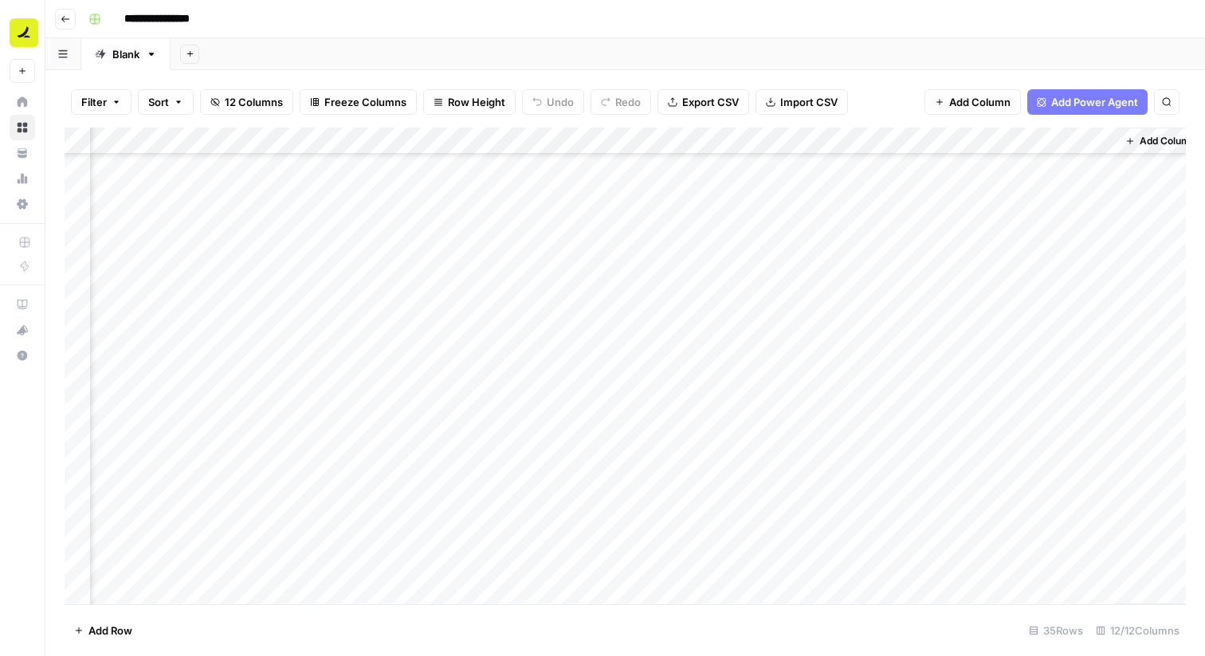
scroll to position [407, 827]
click at [635, 328] on div "Add Column" at bounding box center [626, 366] width 1122 height 477
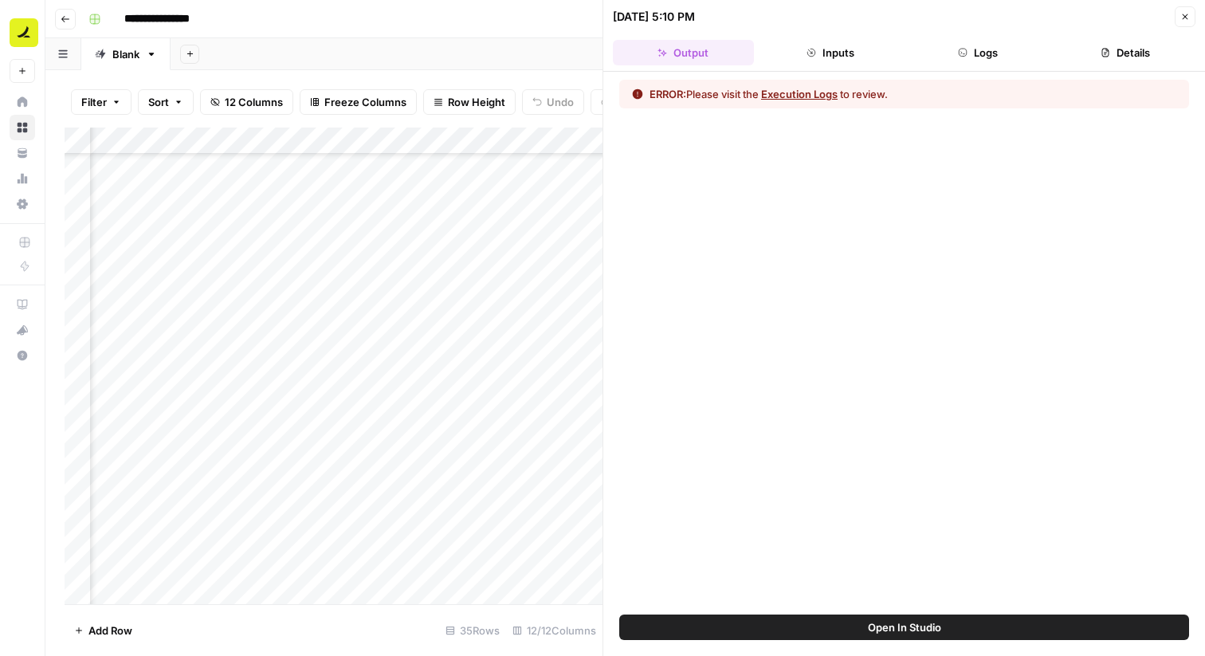
click at [811, 88] on button "Execution Logs" at bounding box center [799, 94] width 77 height 16
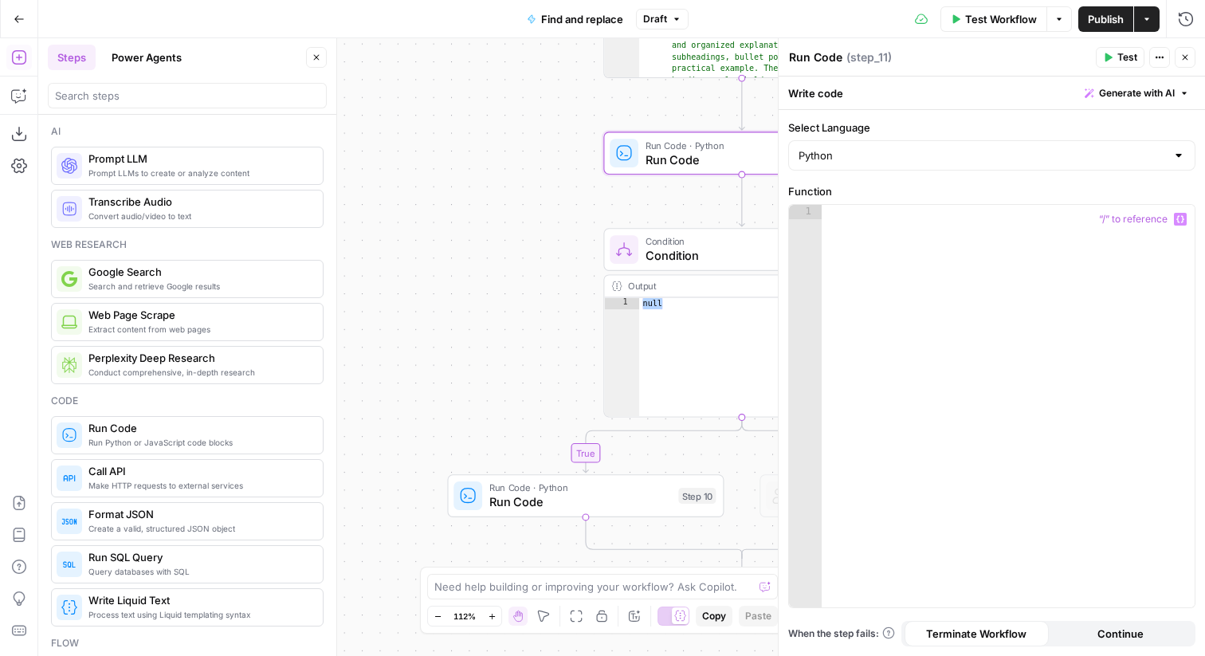
click at [895, 247] on div at bounding box center [1008, 420] width 373 height 431
paste textarea "**********"
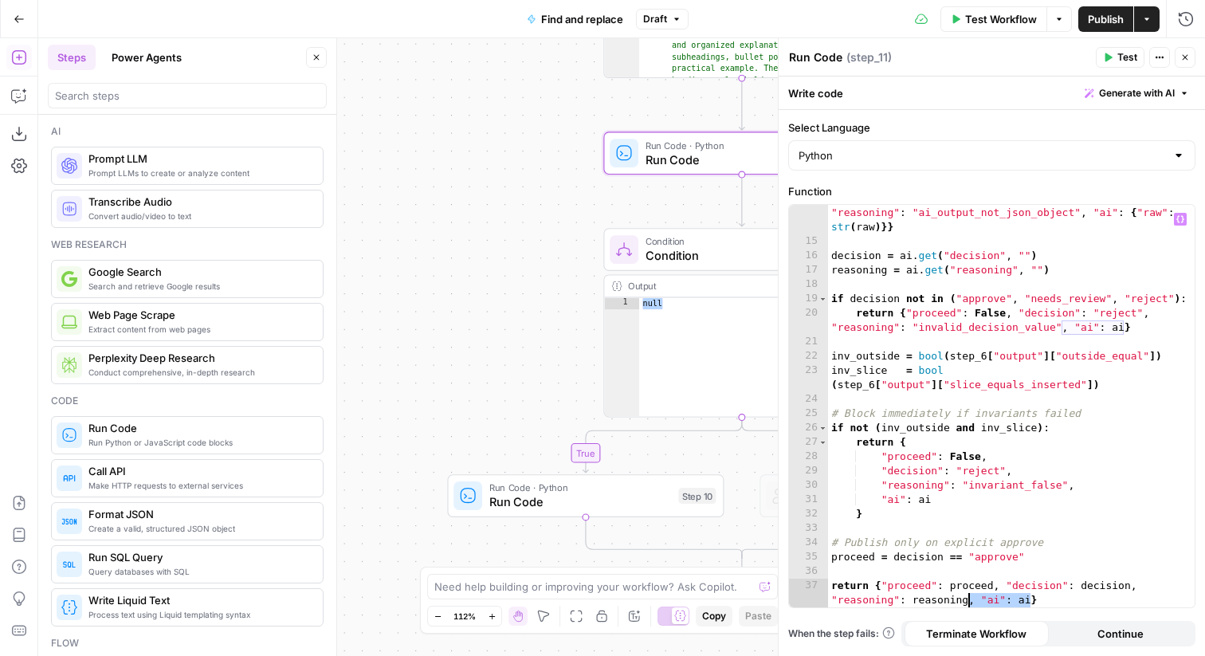
drag, startPoint x: 1029, startPoint y: 601, endPoint x: 967, endPoint y: 600, distance: 62.2
click at [967, 600] on div "return { "proceed" : False , "decision" : "reject" , "reasoning" : "ai_output_n…" at bounding box center [1011, 428] width 367 height 474
click at [943, 498] on div "return { "proceed" : False , "decision" : "reject" , "reasoning" : "ai_output_n…" at bounding box center [1011, 428] width 367 height 474
type textarea "****"
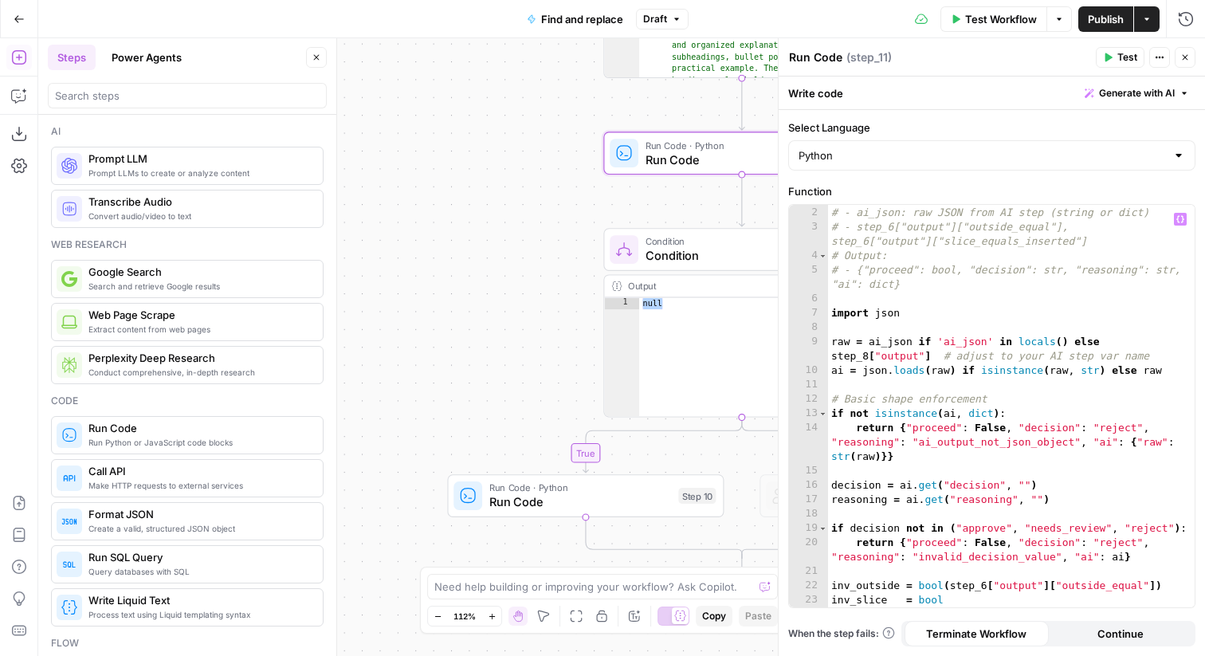
scroll to position [0, 0]
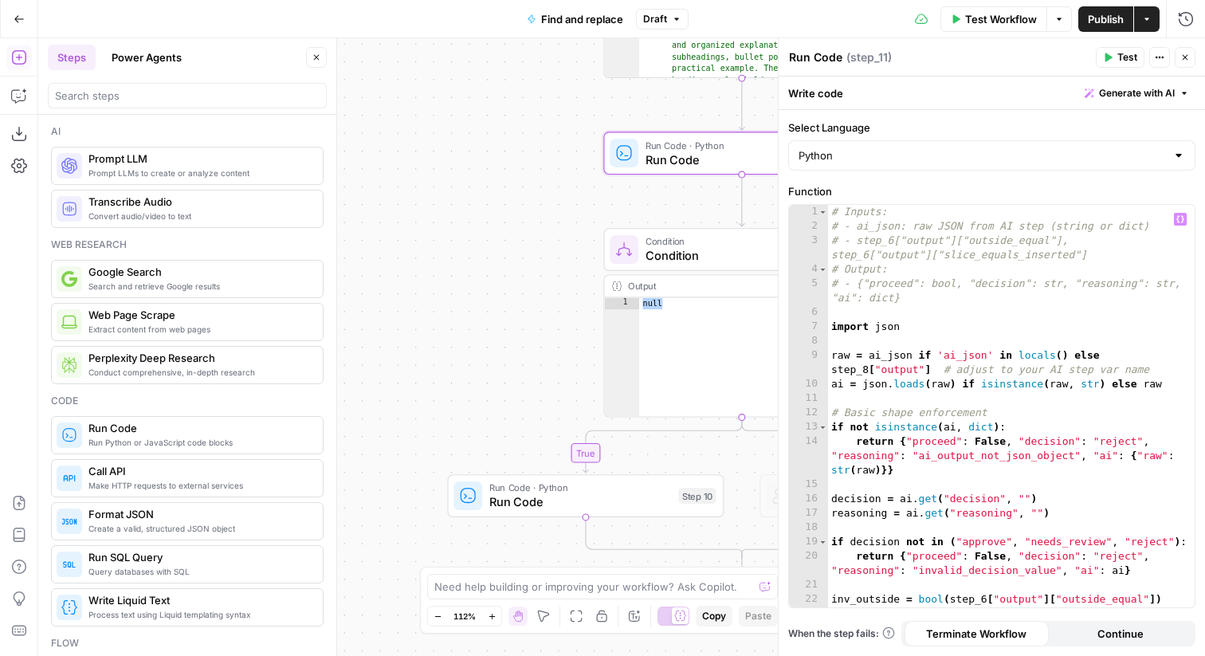
click at [953, 297] on div "# Inputs: # - ai_json: raw JSON from AI step (string or dict) # - step_6["outpu…" at bounding box center [1011, 428] width 367 height 446
type textarea "**********"
click at [818, 57] on textarea "Run Code" at bounding box center [815, 57] width 53 height 16
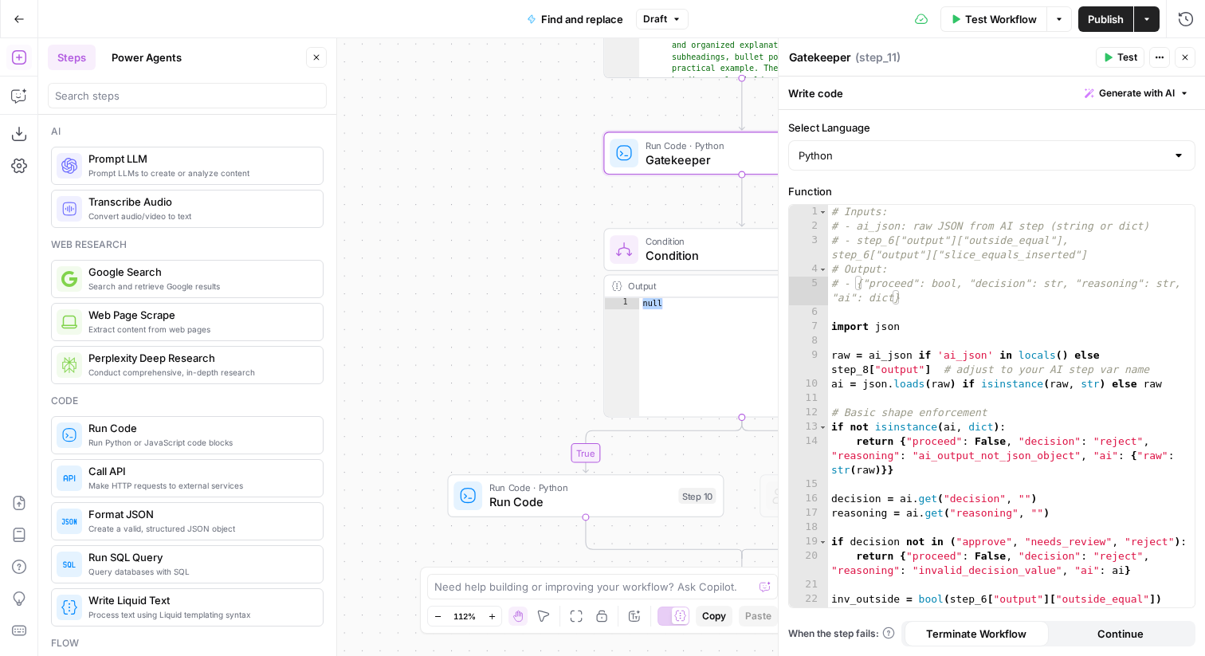
type textarea "Gatekeeper"
click at [530, 135] on div "false true Workflow Set Inputs Inputs Run Code · Python convert replacement Mar…" at bounding box center [621, 347] width 1167 height 618
click at [674, 252] on span "Condition" at bounding box center [739, 256] width 186 height 18
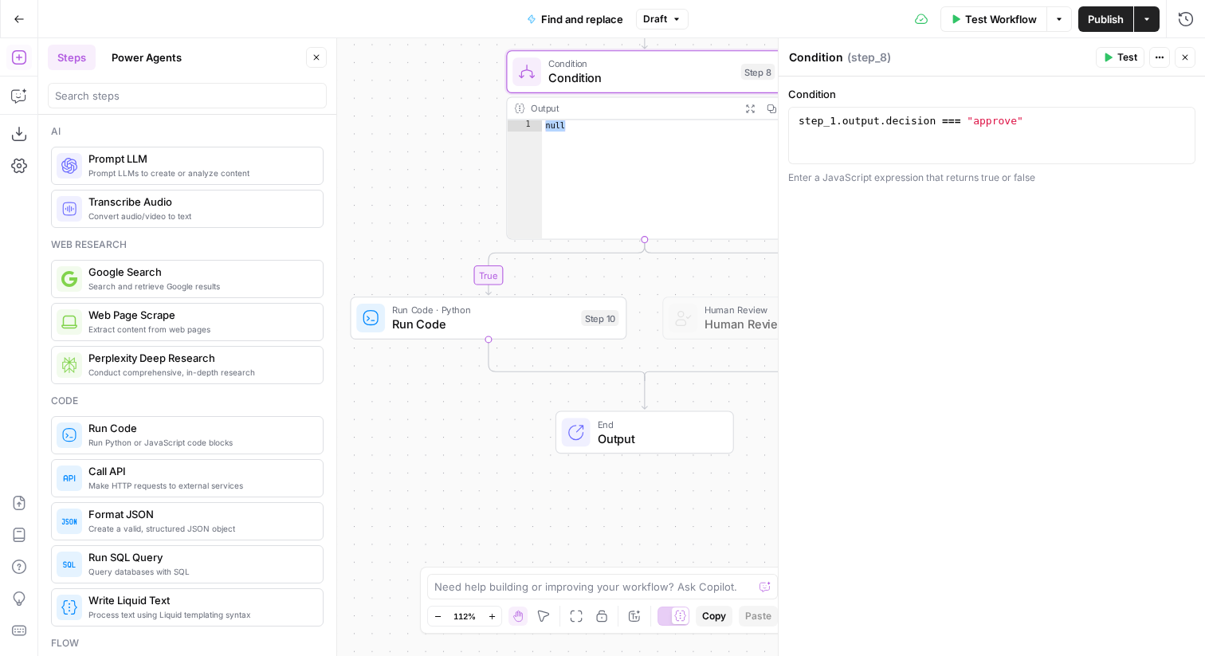
drag, startPoint x: 532, startPoint y: 383, endPoint x: 435, endPoint y: 205, distance: 202.6
click at [435, 205] on div "false true Workflow Set Inputs Inputs Run Code · Python convert replacement Mar…" at bounding box center [621, 347] width 1167 height 618
click at [442, 316] on span "Run Code" at bounding box center [483, 325] width 182 height 18
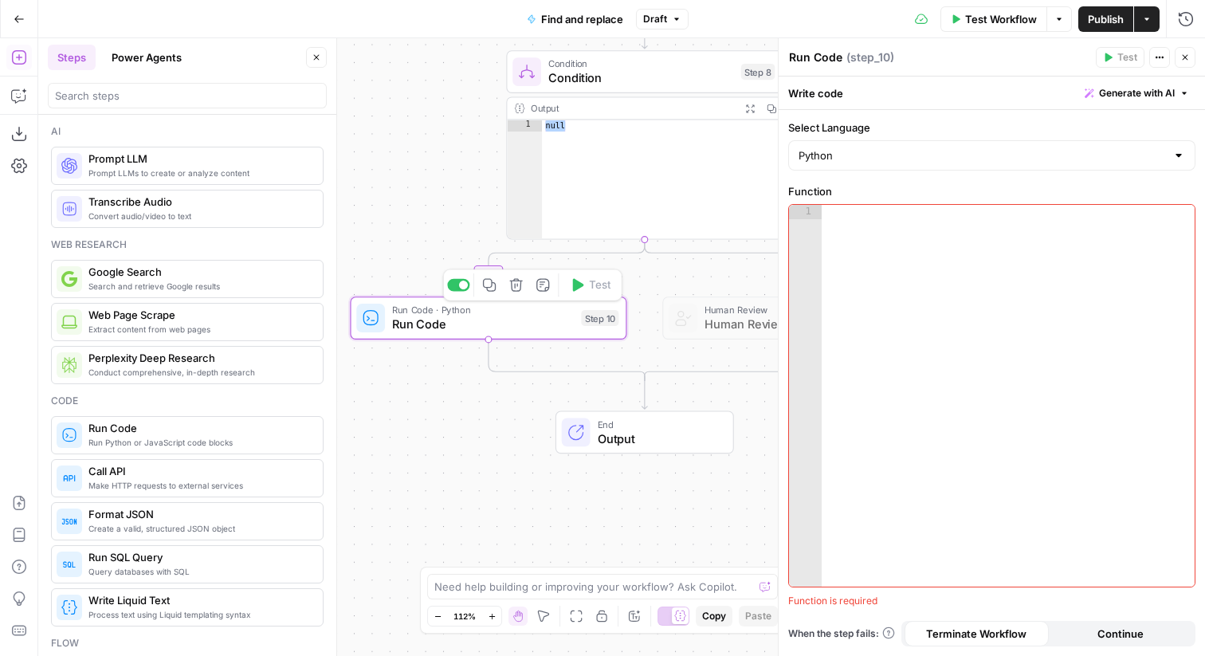
click at [431, 180] on div "false true Workflow Set Inputs Inputs Run Code · Python convert replacement Mar…" at bounding box center [621, 347] width 1167 height 618
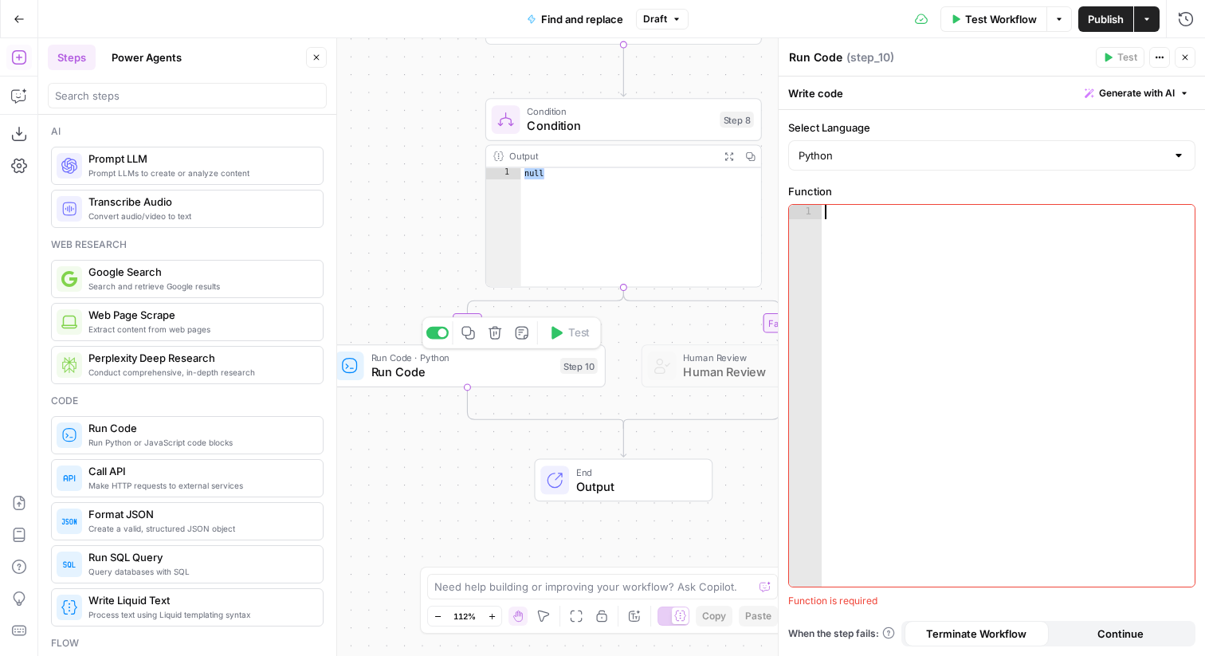
click at [921, 290] on div at bounding box center [1008, 410] width 373 height 411
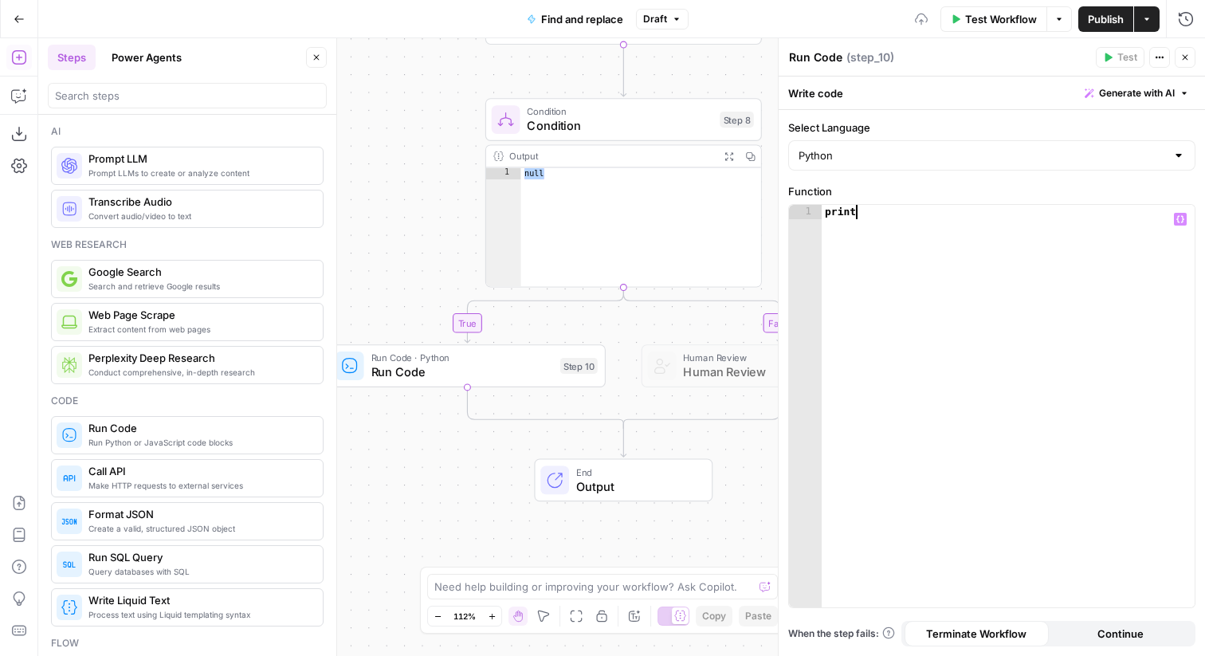
scroll to position [0, 2]
type textarea "*******"
click at [875, 217] on div "print ( "Success!" )" at bounding box center [1008, 420] width 373 height 431
type textarea "**********"
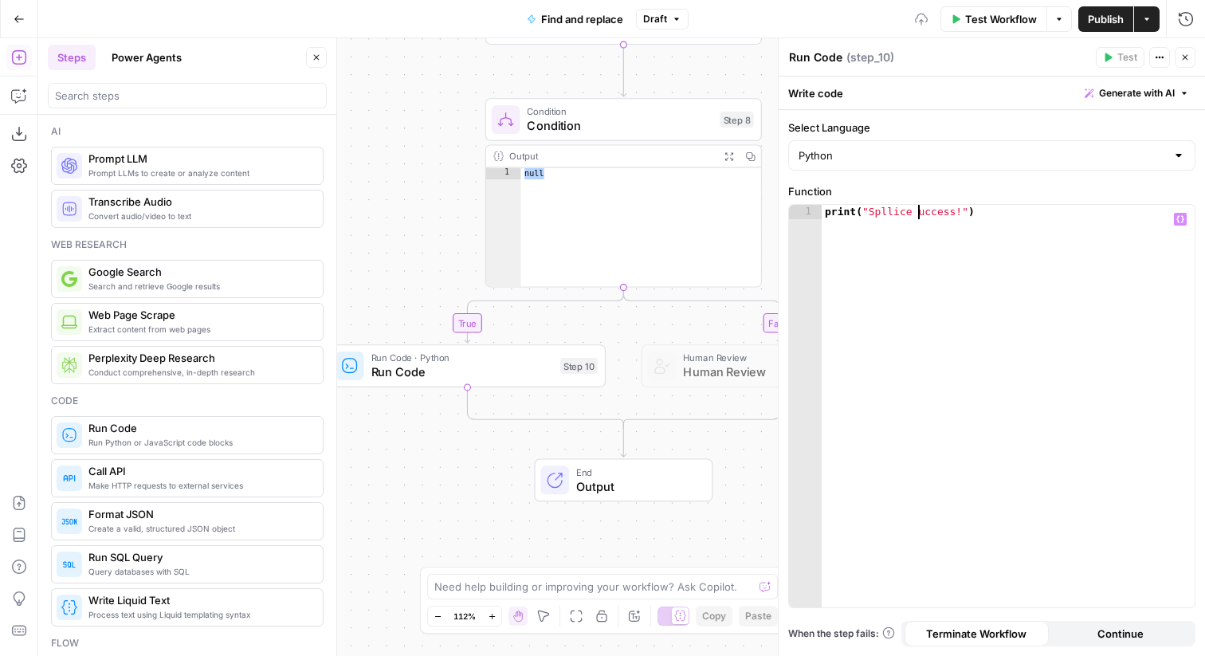
scroll to position [0, 7]
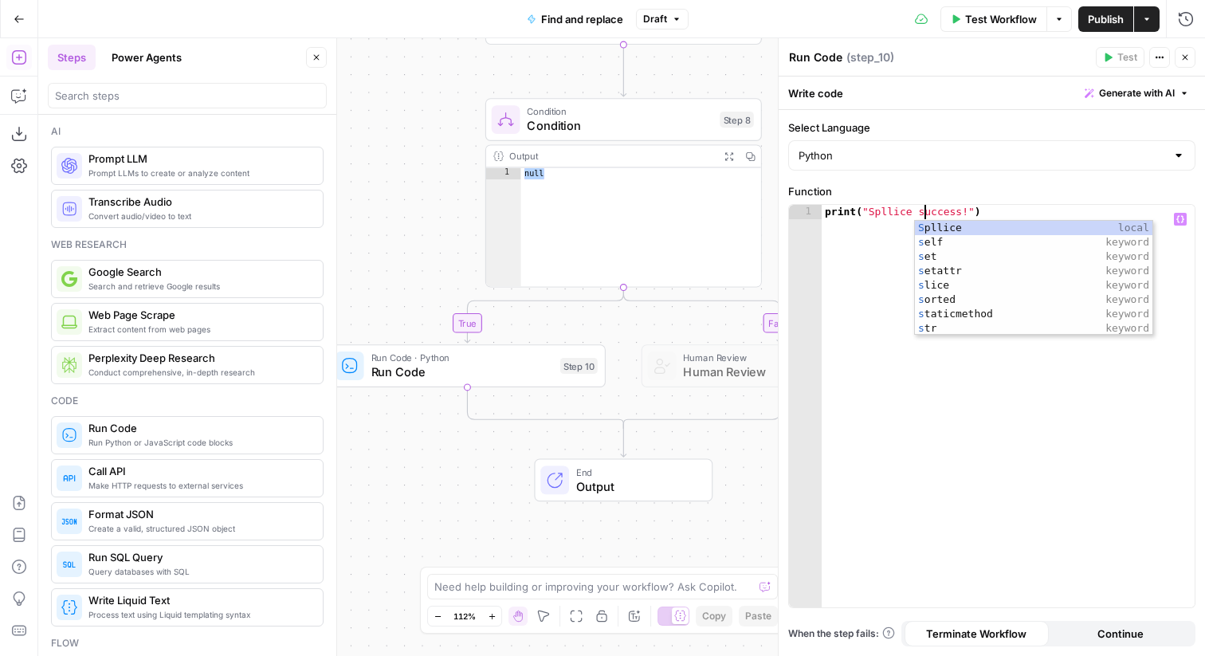
click at [837, 266] on div "print ( "Spllice success!" )" at bounding box center [1008, 420] width 373 height 431
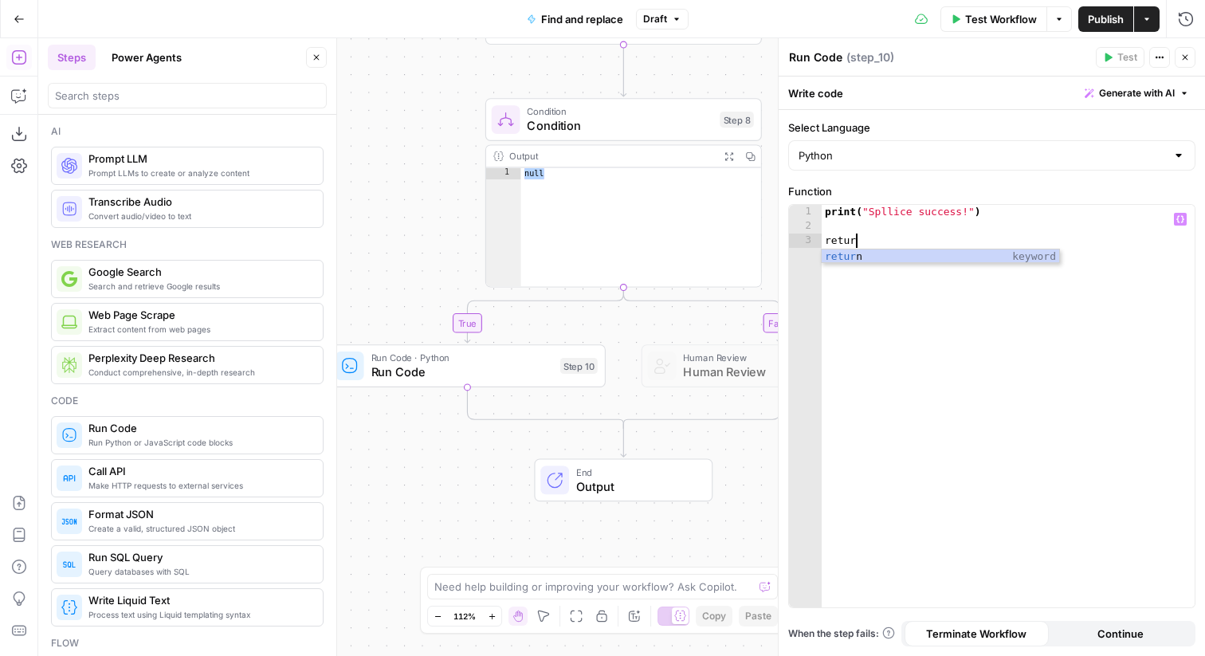
scroll to position [0, 2]
type textarea "******"
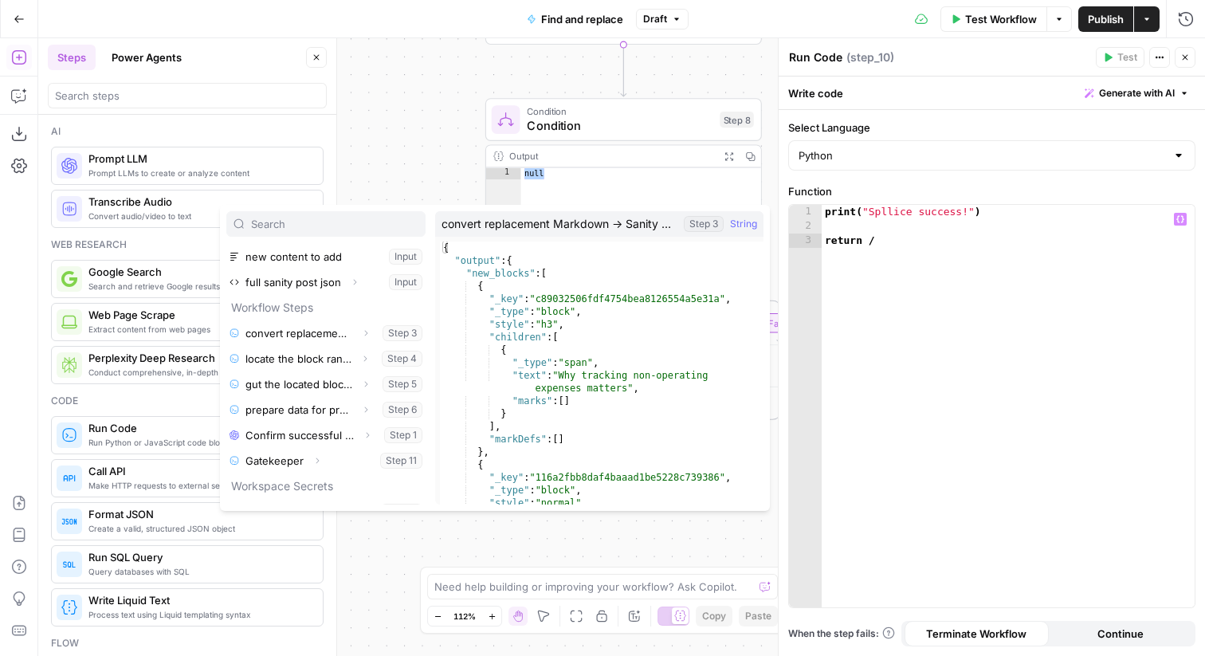
scroll to position [94, 0]
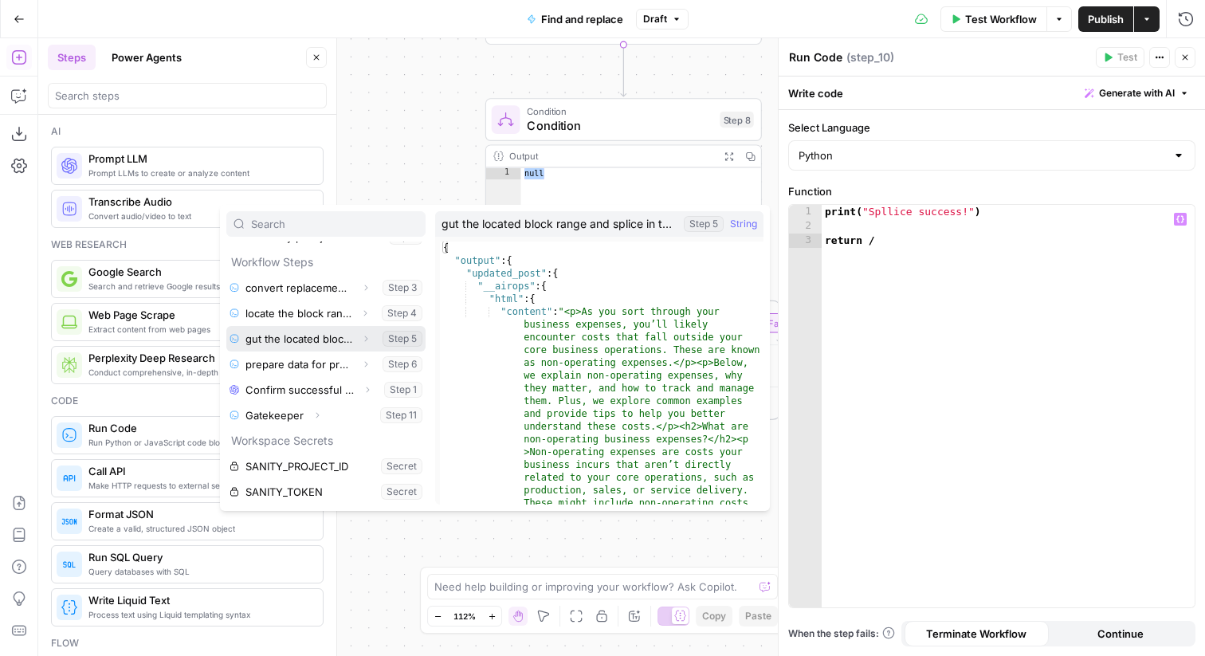
click at [301, 343] on button "Select variable gut the located block range and splice in the new blocks" at bounding box center [325, 339] width 199 height 26
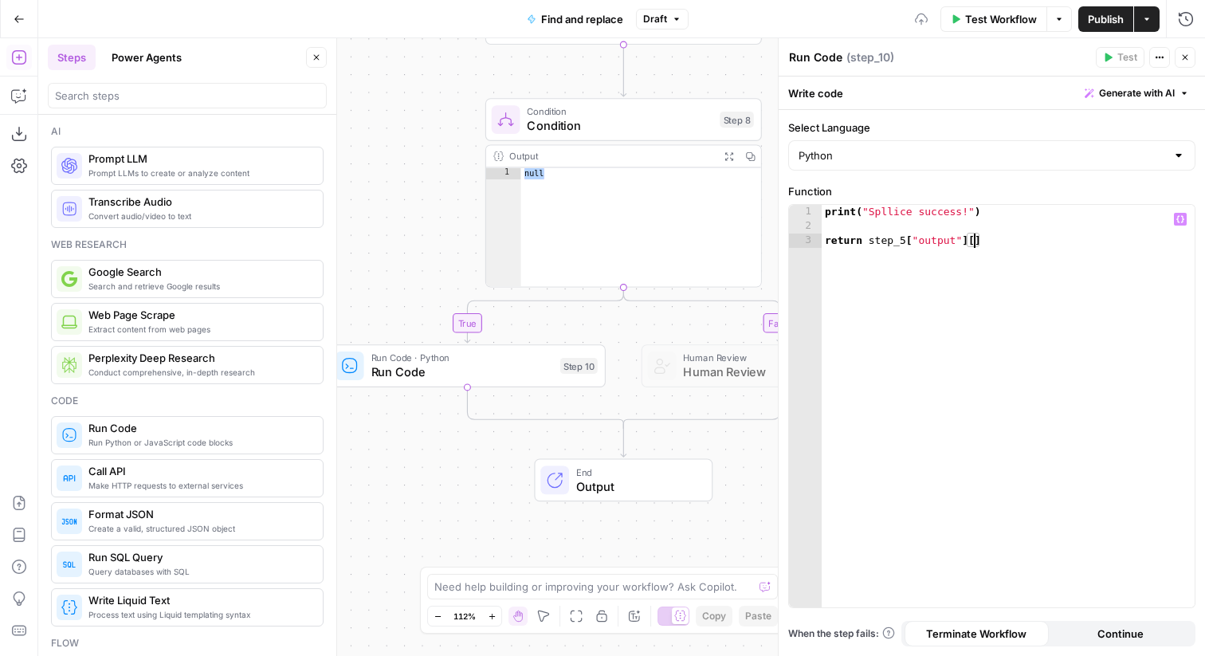
scroll to position [0, 11]
click at [886, 213] on div "print ( "Spllice success!" ) return step_5 [ "output" ] [ "" ]" at bounding box center [1008, 420] width 373 height 431
click at [980, 245] on div "print ( "Splice success!" ) return step_5 [ "output" ] [ "" ]" at bounding box center [1008, 420] width 373 height 431
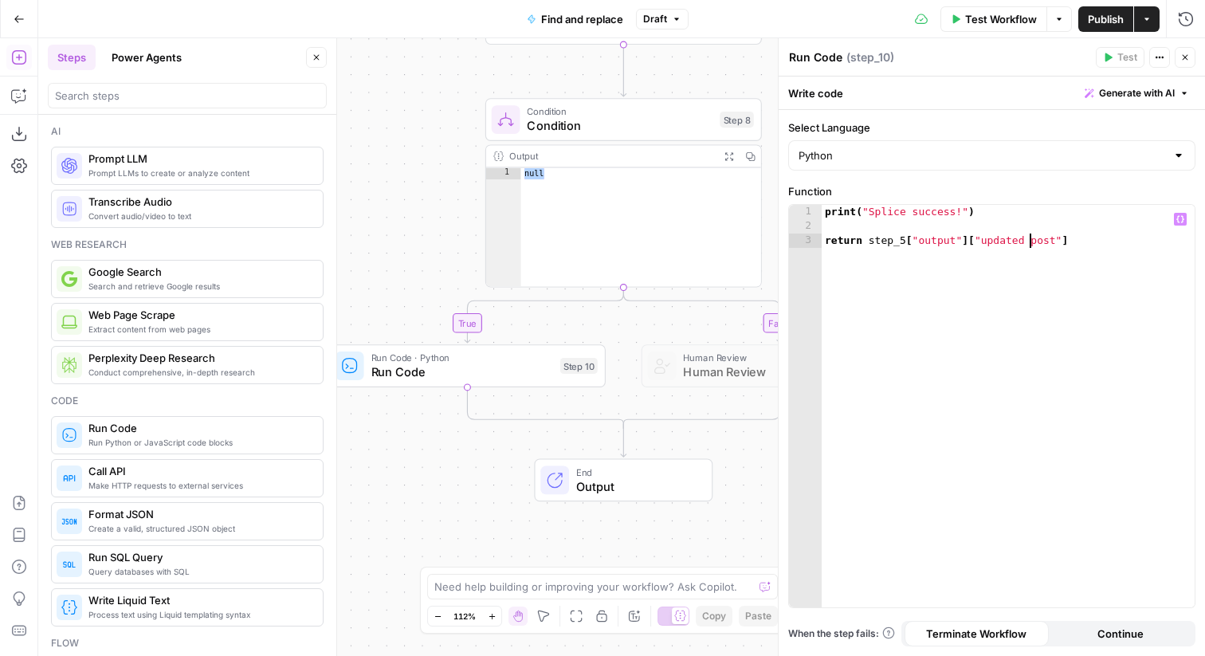
click at [1030, 241] on div "print ( "Splice success!" ) return step_5 [ "output" ] [ "updated post" ]" at bounding box center [1008, 420] width 373 height 431
type textarea "**********"
click at [825, 57] on textarea "Run Code" at bounding box center [815, 57] width 53 height 16
type textarea "Return updated post"
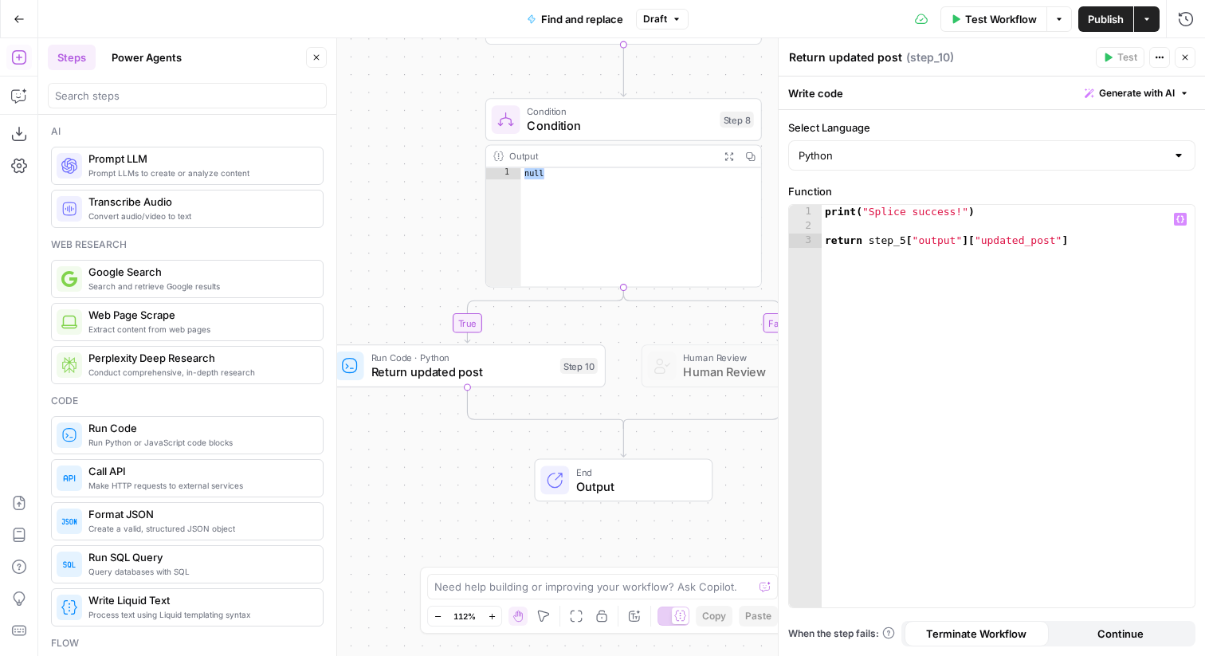
click at [891, 308] on div "print ( "Splice success!" ) return step_5 [ "output" ] [ "updated_post" ]" at bounding box center [1008, 420] width 373 height 431
click at [452, 108] on div "false true Workflow Set Inputs Inputs Run Code · Python convert replacement Mar…" at bounding box center [621, 347] width 1167 height 618
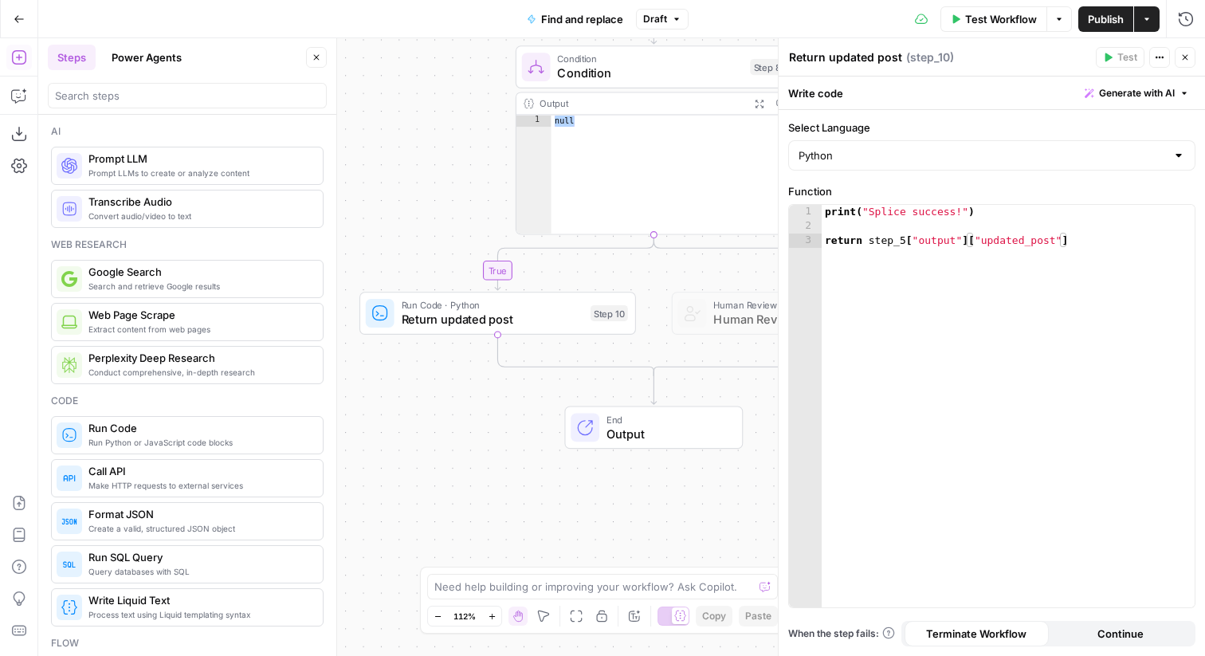
drag, startPoint x: 473, startPoint y: 261, endPoint x: 505, endPoint y: 209, distance: 61.1
click at [505, 209] on div "false true Workflow Set Inputs Inputs Run Code · Python convert replacement Mar…" at bounding box center [621, 347] width 1167 height 618
click at [619, 415] on span "End" at bounding box center [667, 419] width 121 height 14
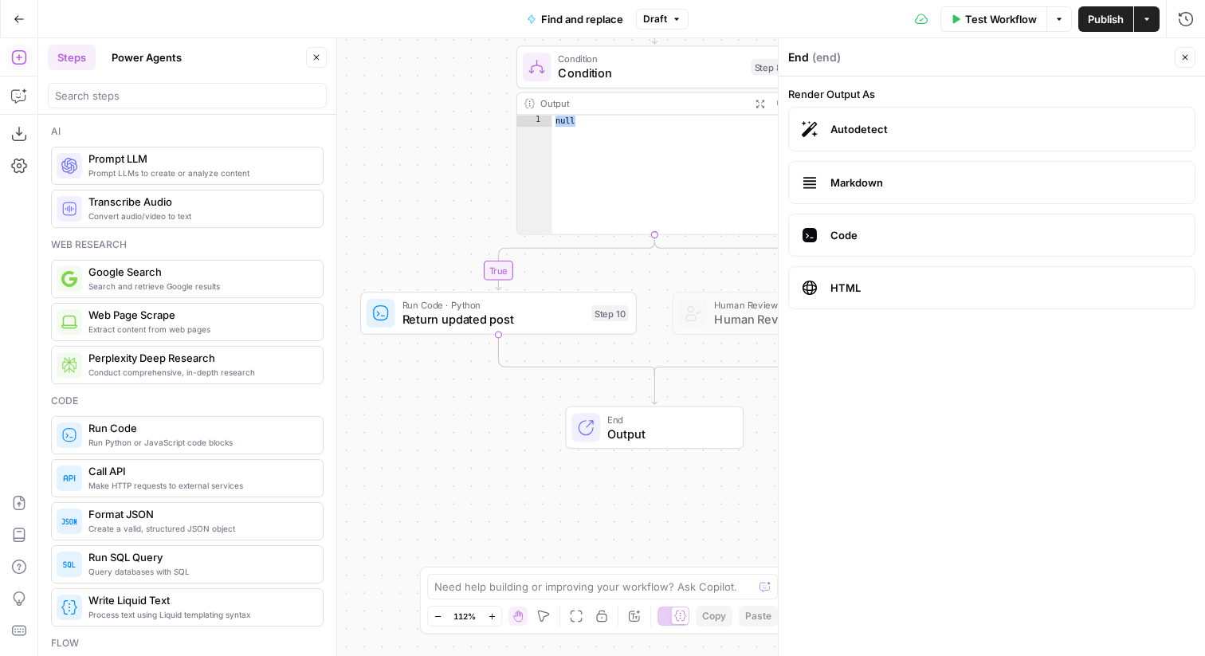
click at [902, 125] on span "Autodetect" at bounding box center [1007, 129] width 352 height 16
click at [1184, 50] on button "Close" at bounding box center [1185, 57] width 21 height 21
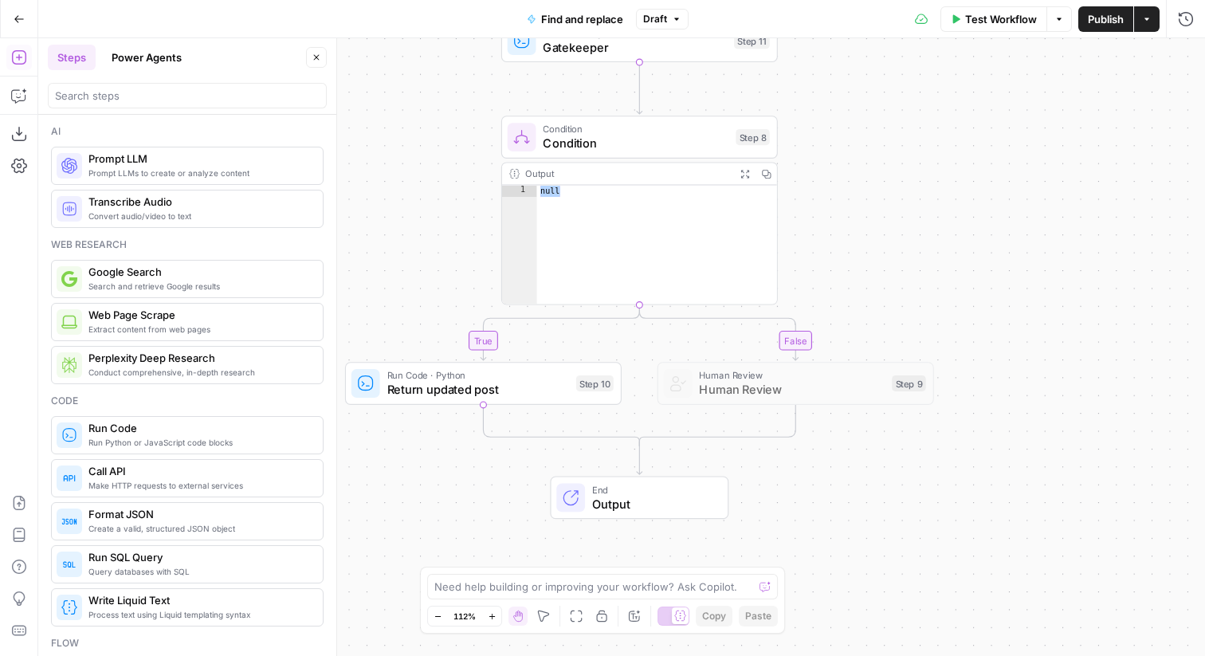
drag, startPoint x: 949, startPoint y: 176, endPoint x: 933, endPoint y: 246, distance: 71.8
click at [933, 246] on div "false true Workflow Set Inputs Inputs Run Code · Python convert replacement Mar…" at bounding box center [621, 347] width 1167 height 618
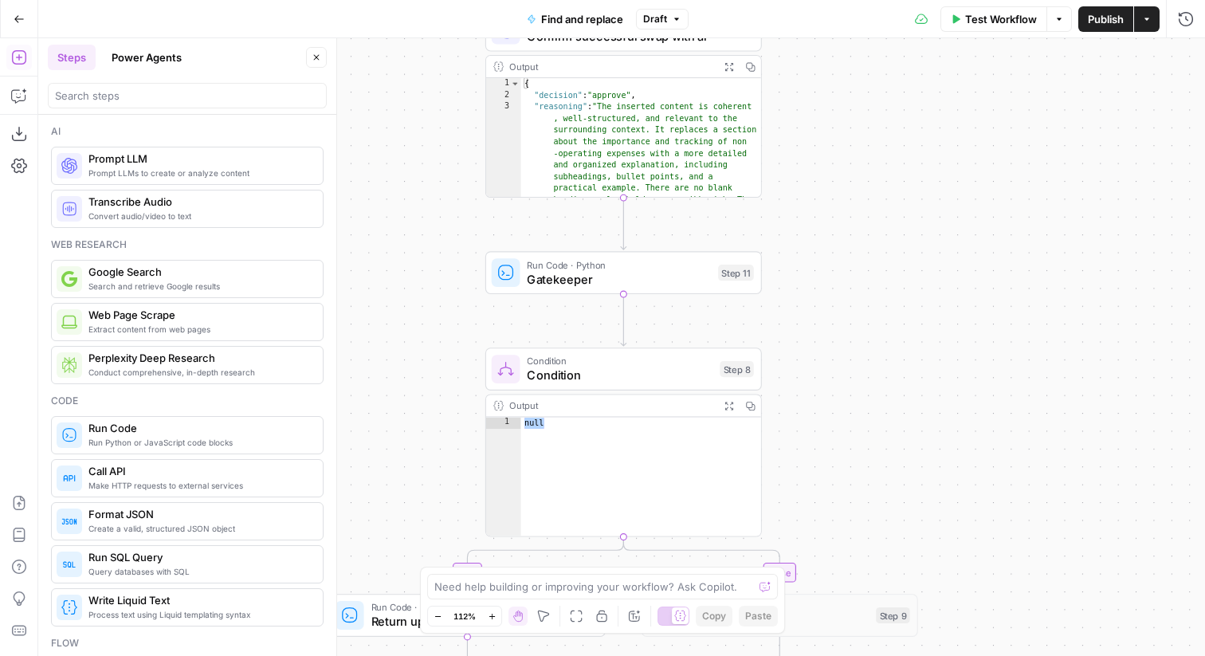
drag, startPoint x: 917, startPoint y: 191, endPoint x: 901, endPoint y: 391, distance: 201.5
click at [901, 391] on div "false true Workflow Set Inputs Inputs Run Code · Python convert replacement Mar…" at bounding box center [621, 347] width 1167 height 618
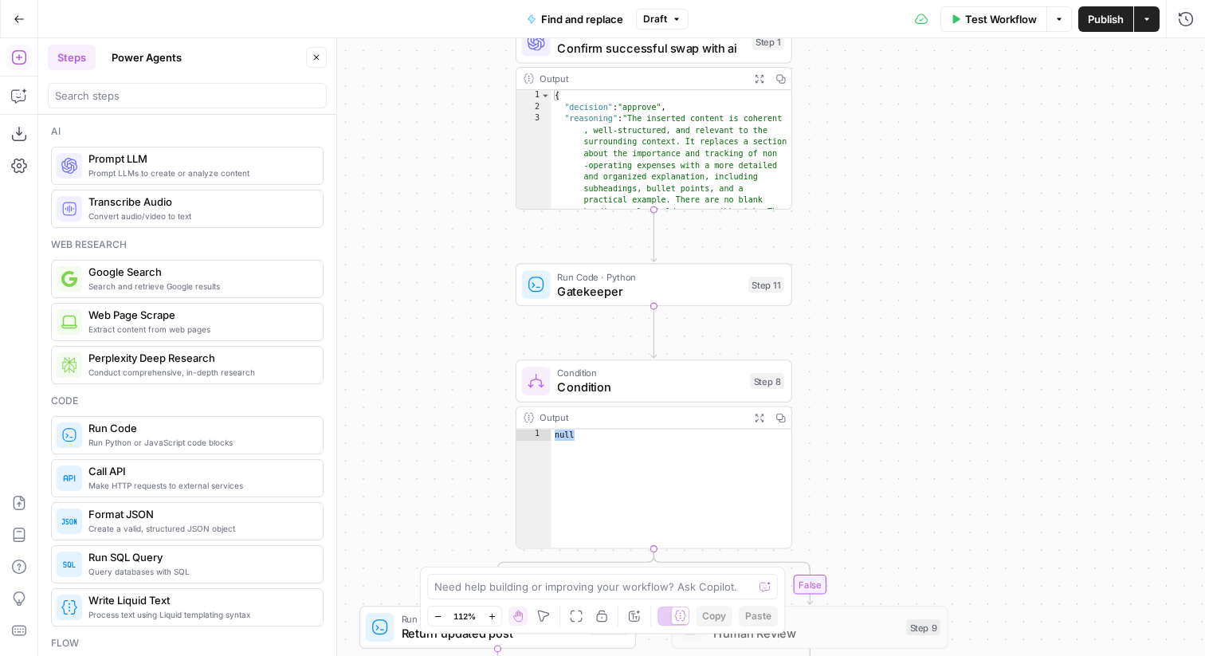
drag, startPoint x: 902, startPoint y: 246, endPoint x: 913, endPoint y: 36, distance: 210.7
click at [913, 36] on div "Go Back Find and replace Draft Test Workflow Options Publish Actions Run Histor…" at bounding box center [602, 328] width 1205 height 656
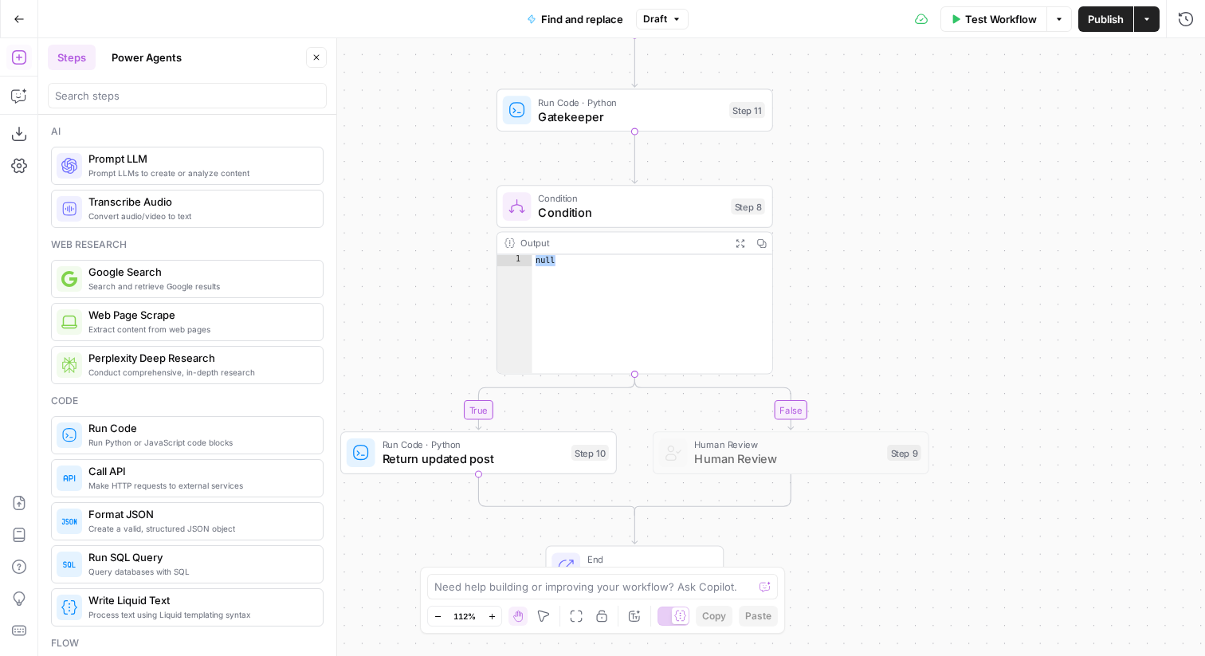
click at [810, 446] on span "Human Review" at bounding box center [787, 445] width 186 height 14
click at [797, 454] on span "Human Review" at bounding box center [787, 459] width 186 height 18
click at [757, 421] on div at bounding box center [756, 419] width 9 height 9
click at [751, 461] on span "Human Review" at bounding box center [787, 459] width 186 height 18
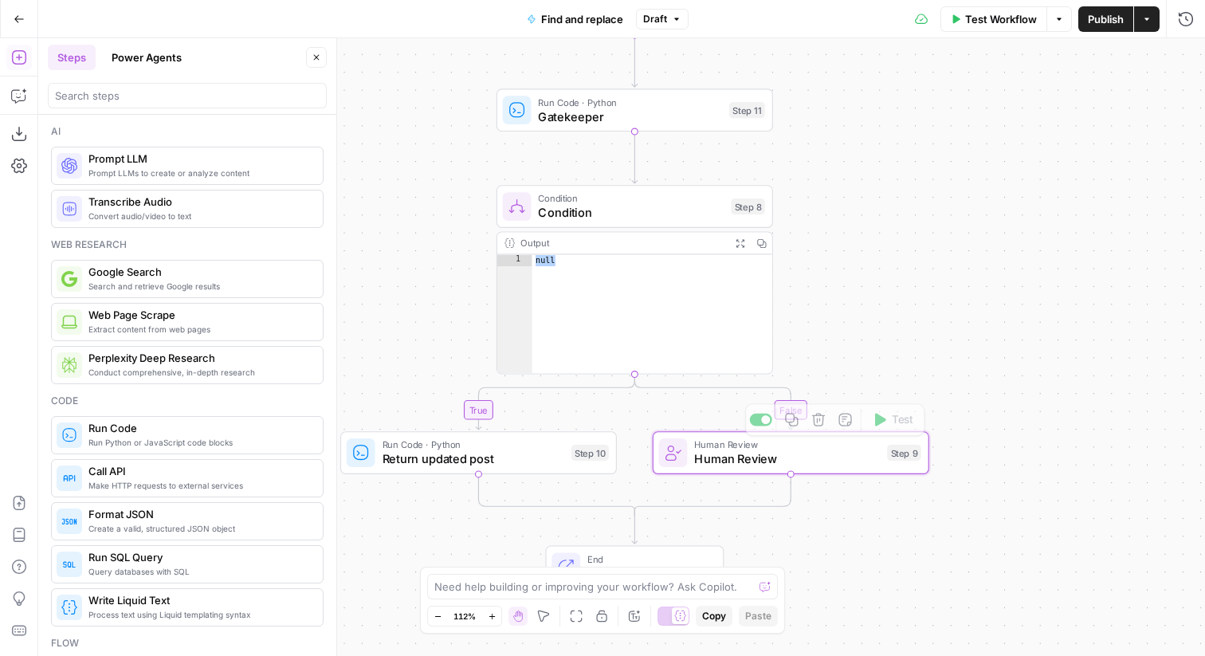
click at [751, 461] on span "Human Review" at bounding box center [787, 459] width 186 height 18
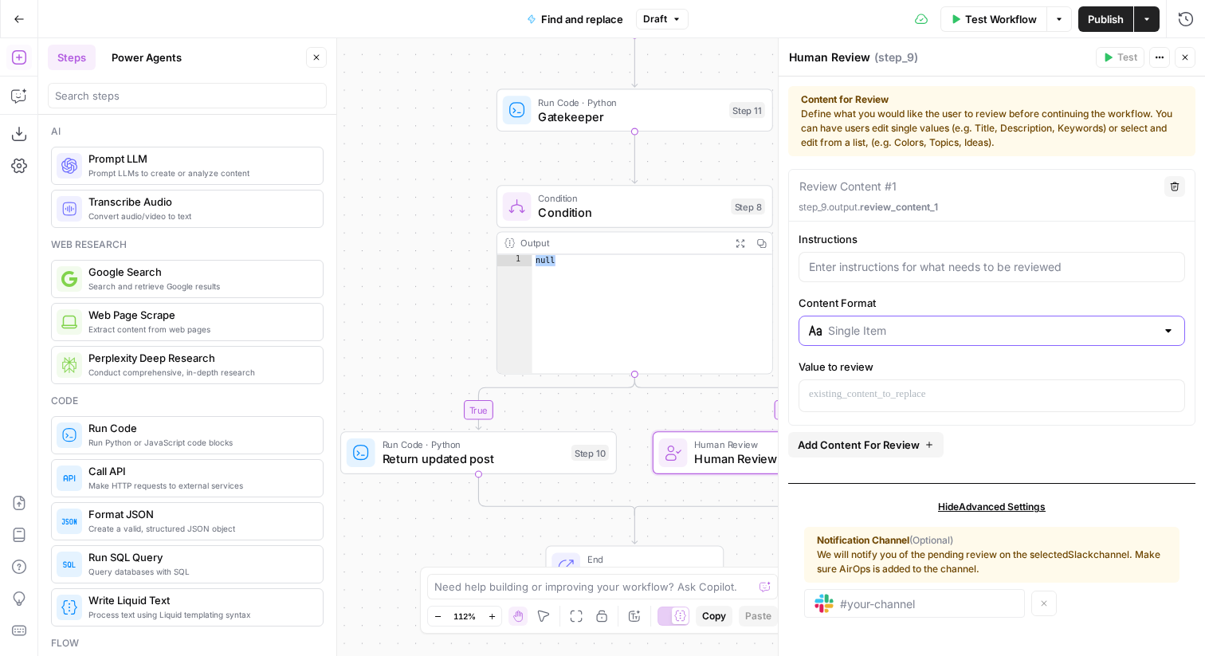
click at [921, 328] on input "Content Format" at bounding box center [992, 331] width 328 height 16
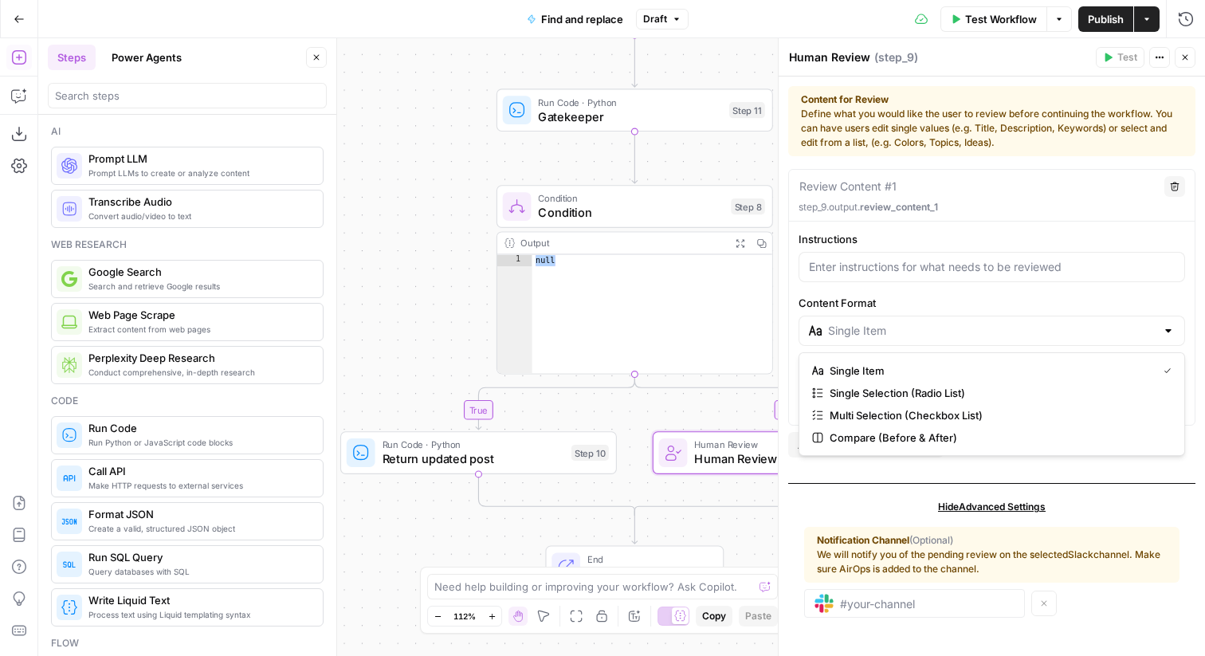
type input "Single Item"
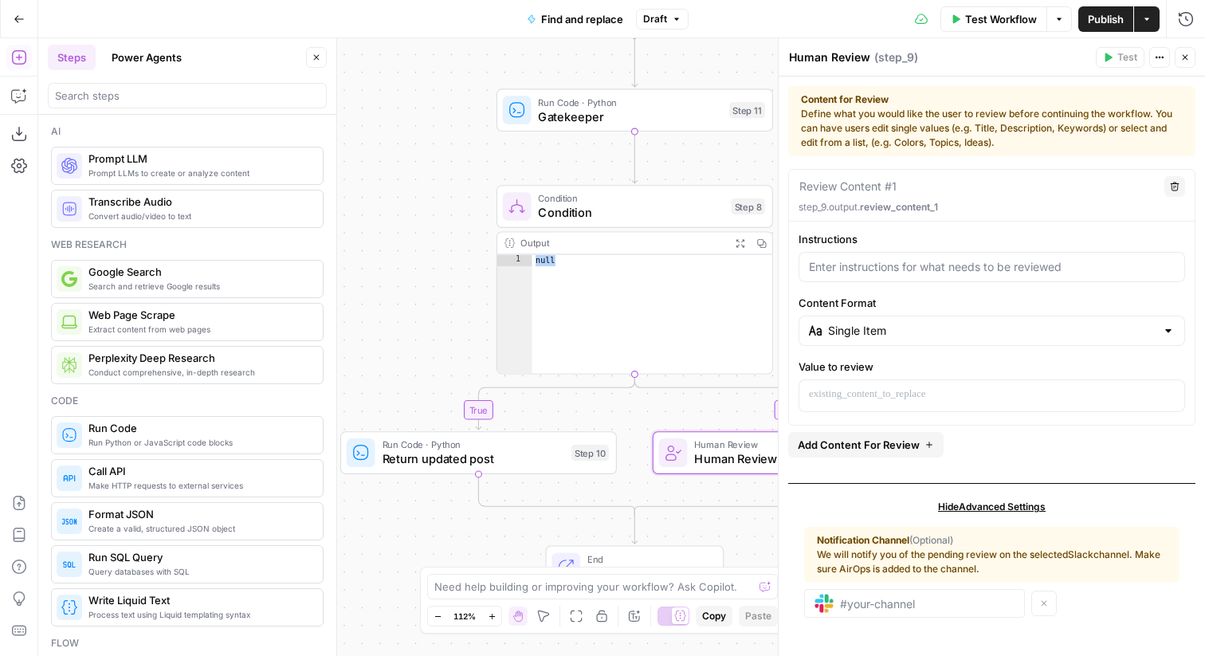
click at [913, 258] on div at bounding box center [992, 267] width 387 height 30
drag, startPoint x: 835, startPoint y: 274, endPoint x: 979, endPoint y: 277, distance: 143.5
click at [979, 277] on div "The AI had a hard time with" at bounding box center [992, 267] width 387 height 30
type input "Splice was unsuccessful, here's why the AI failed it:"
click at [918, 334] on input "Content Format" at bounding box center [992, 331] width 328 height 16
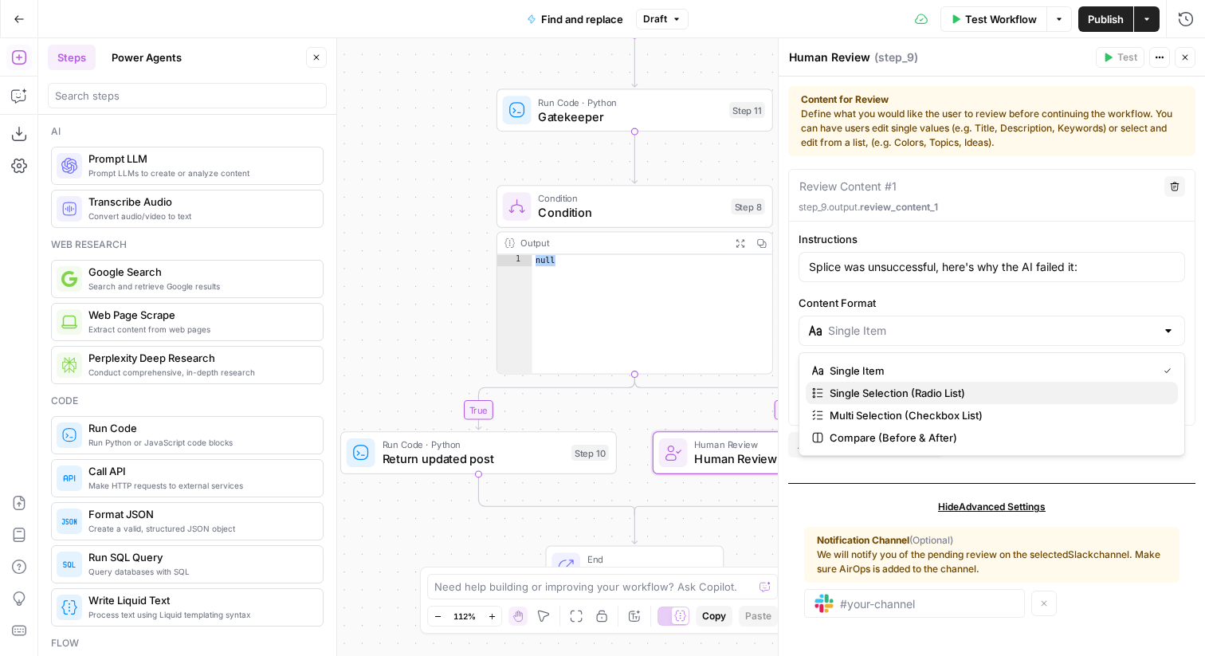
click at [1017, 388] on span "Single Selection (Radio List)" at bounding box center [998, 393] width 336 height 16
type input "Single Selection (Radio List)"
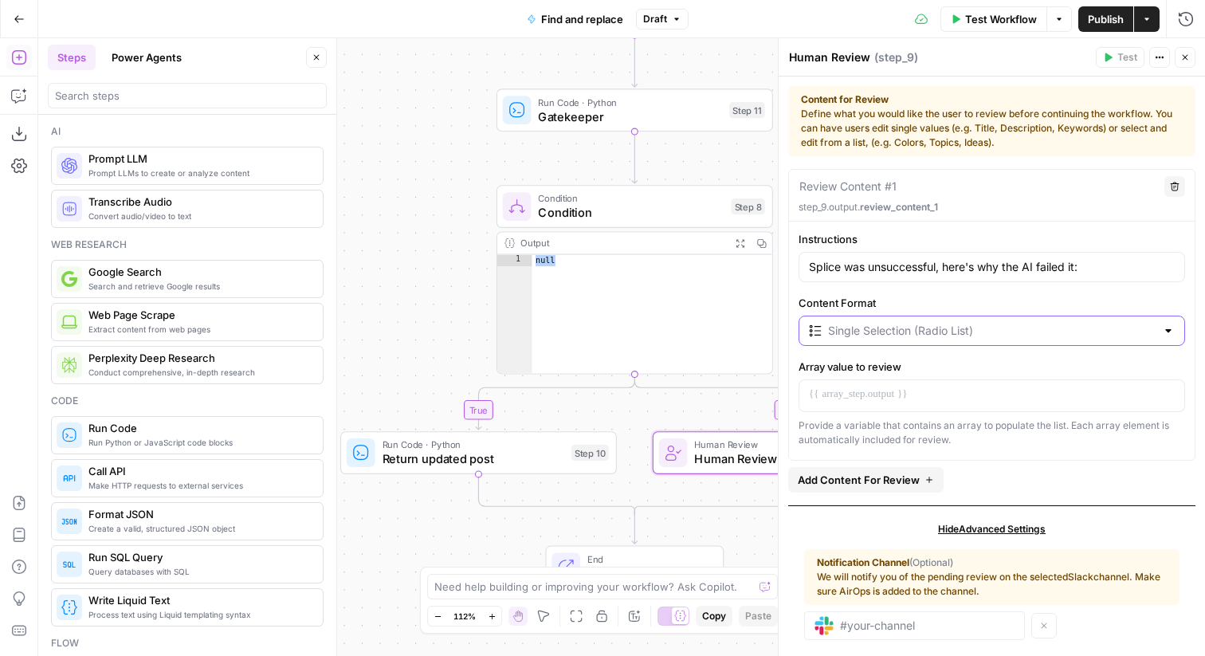
click at [1006, 334] on input "Content Format" at bounding box center [992, 331] width 328 height 16
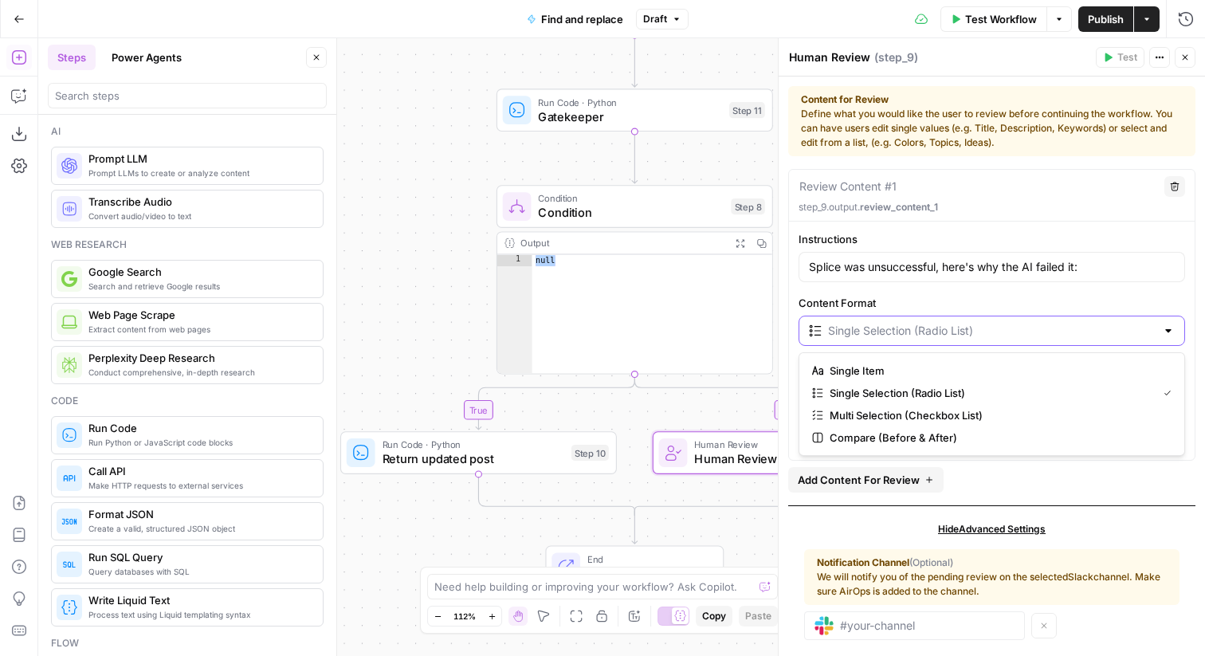
click at [1008, 337] on input "Content Format" at bounding box center [992, 331] width 328 height 16
type input "Single Selection (Radio List)"
click at [1012, 285] on div "Instructions Splice was unsuccessful, here's why the AI failed it: Content Form…" at bounding box center [992, 339] width 406 height 216
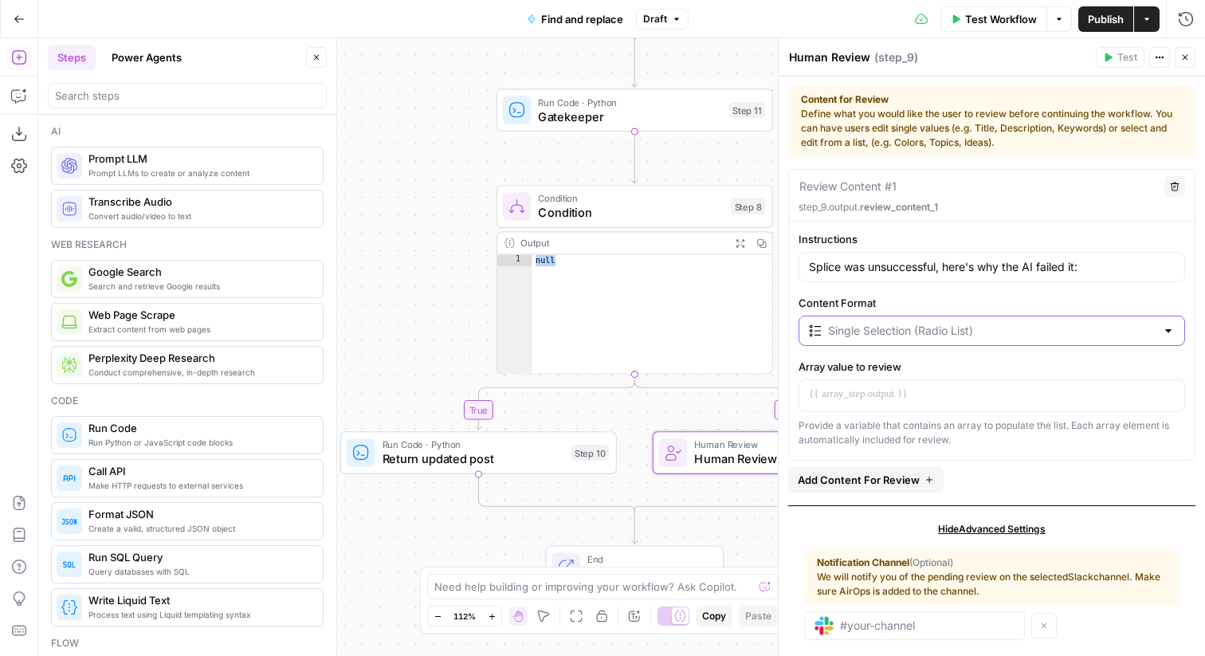
click at [1004, 336] on input "Content Format" at bounding box center [992, 331] width 328 height 16
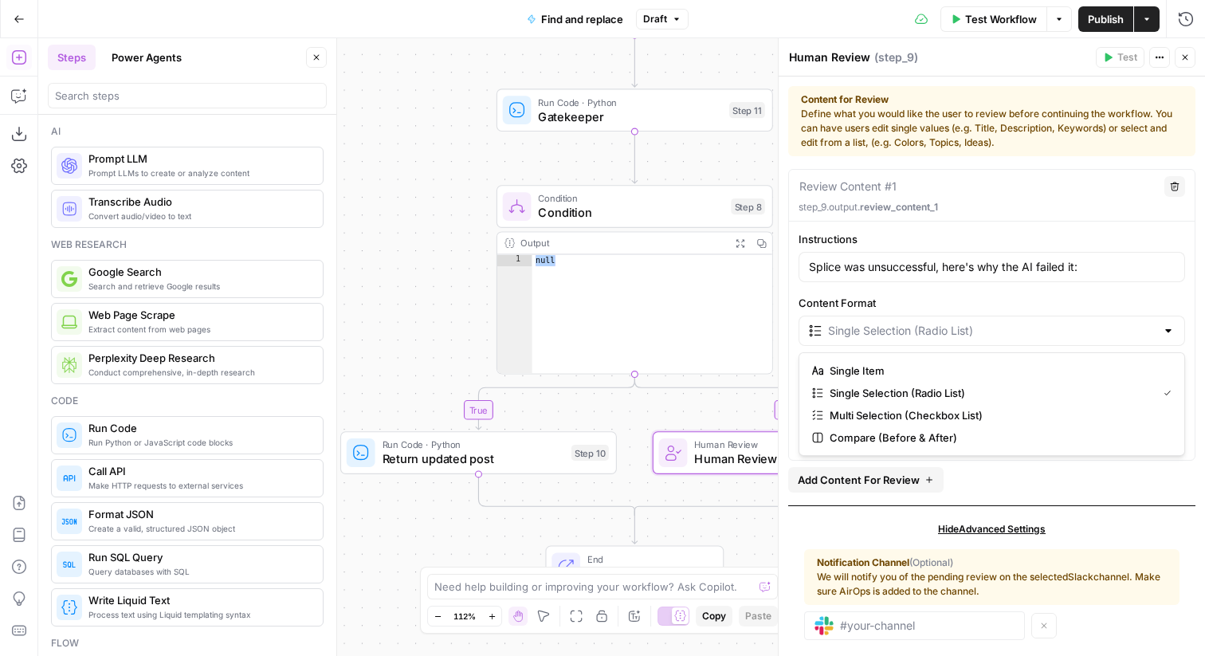
type input "Single Selection (Radio List)"
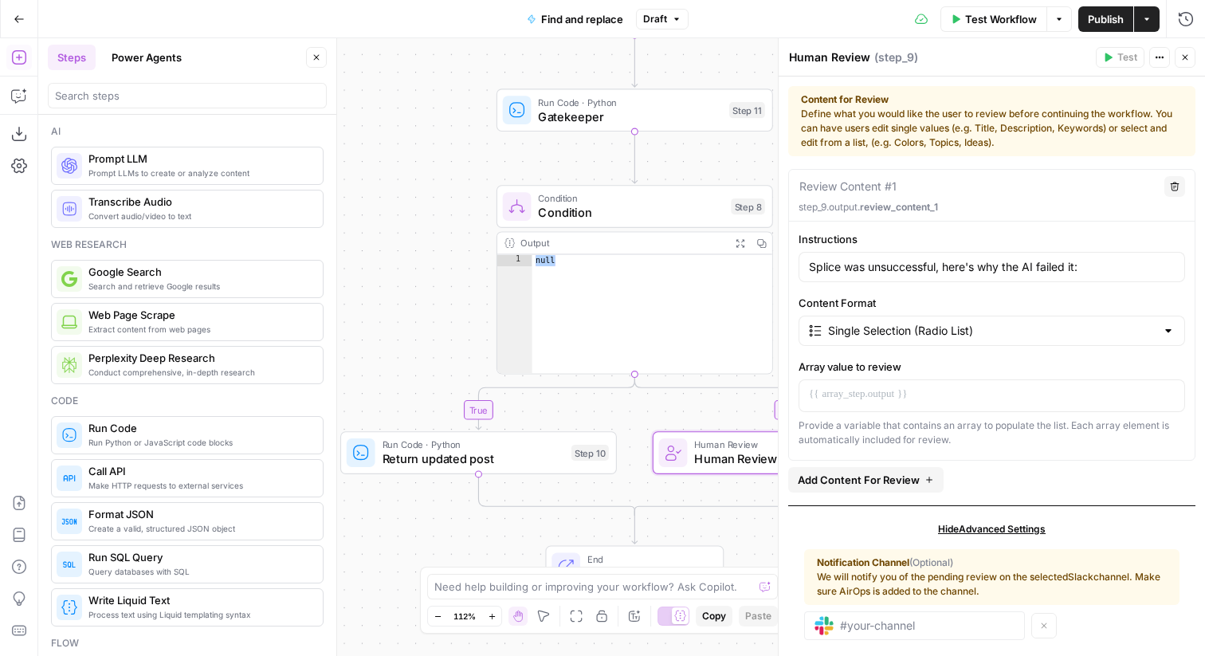
click at [1005, 303] on label "Content Format" at bounding box center [992, 303] width 387 height 16
click at [1005, 323] on input "Single Selection (Radio List)" at bounding box center [992, 331] width 328 height 16
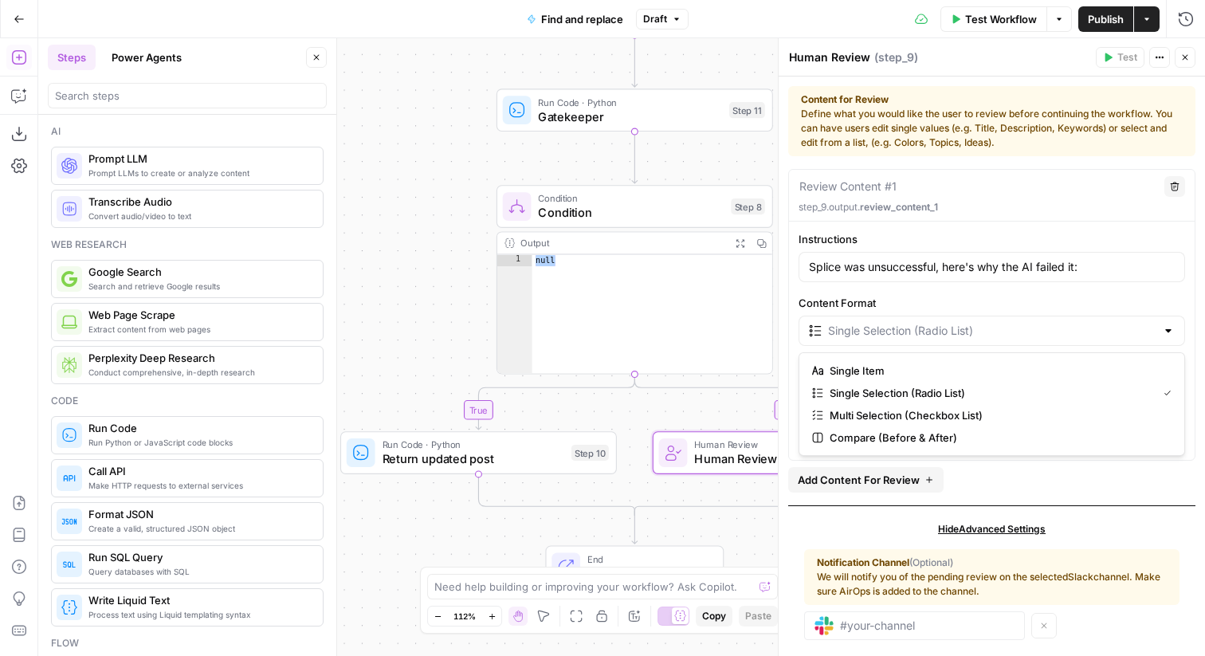
type input "Single Selection (Radio List)"
click at [885, 479] on span "Add Content For Review" at bounding box center [859, 480] width 122 height 16
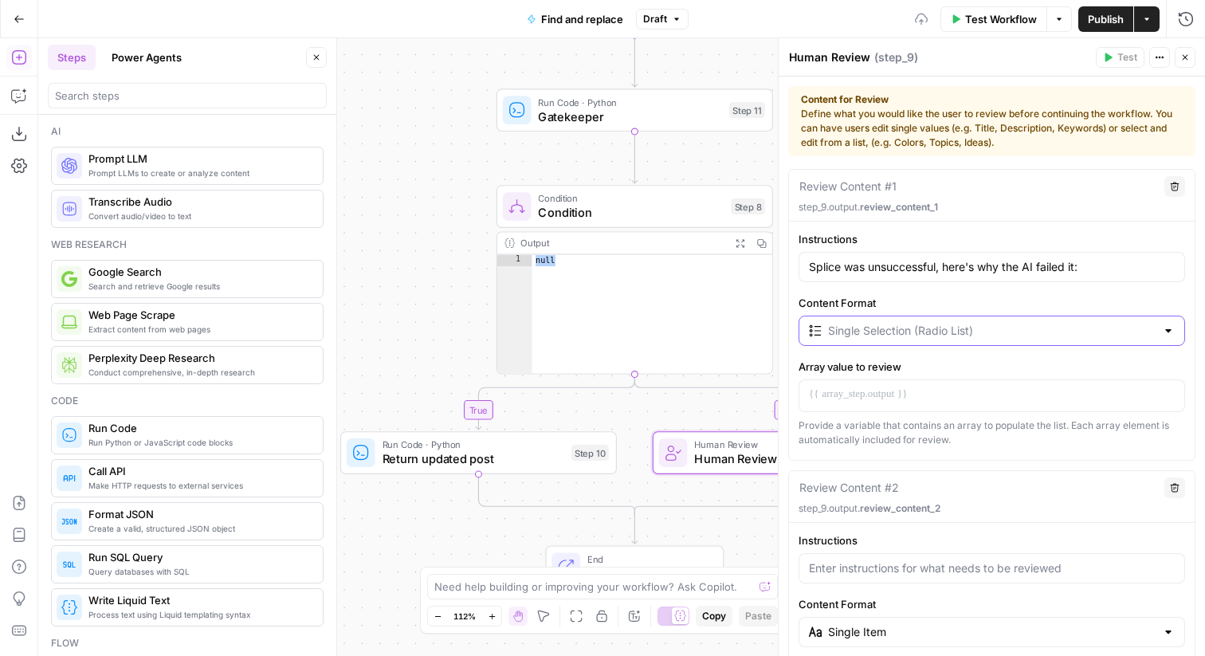
click at [927, 330] on input "Content Format" at bounding box center [992, 331] width 328 height 16
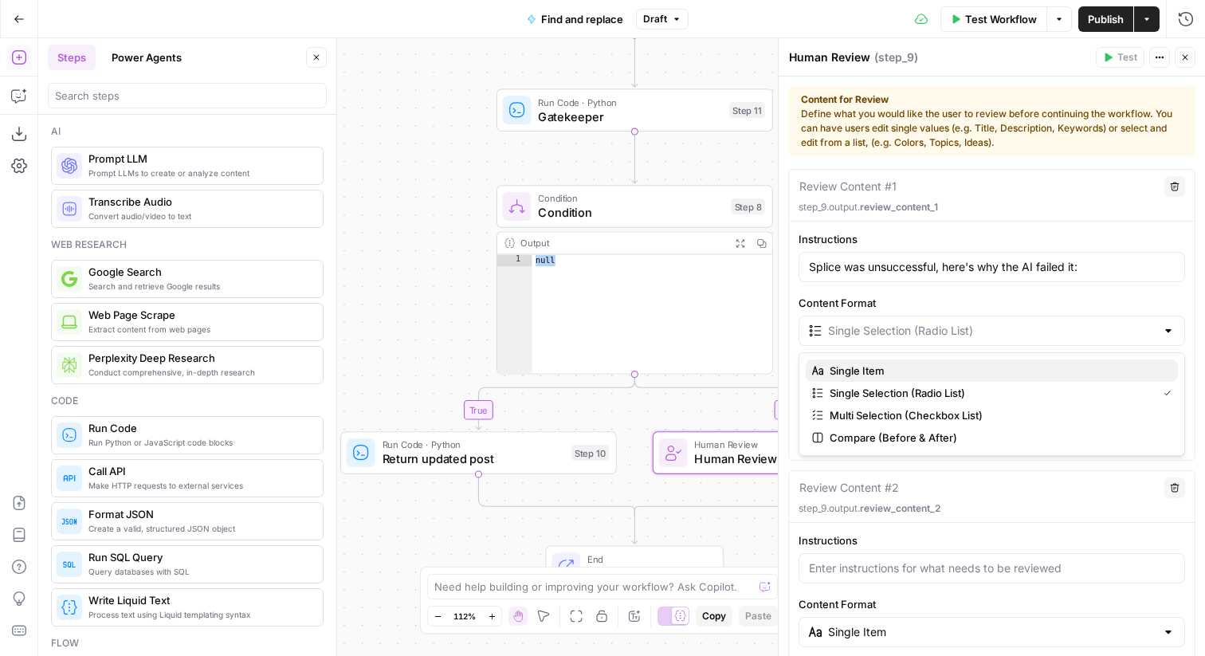
click at [918, 375] on span "Single Item" at bounding box center [998, 371] width 336 height 16
type input "Single Item"
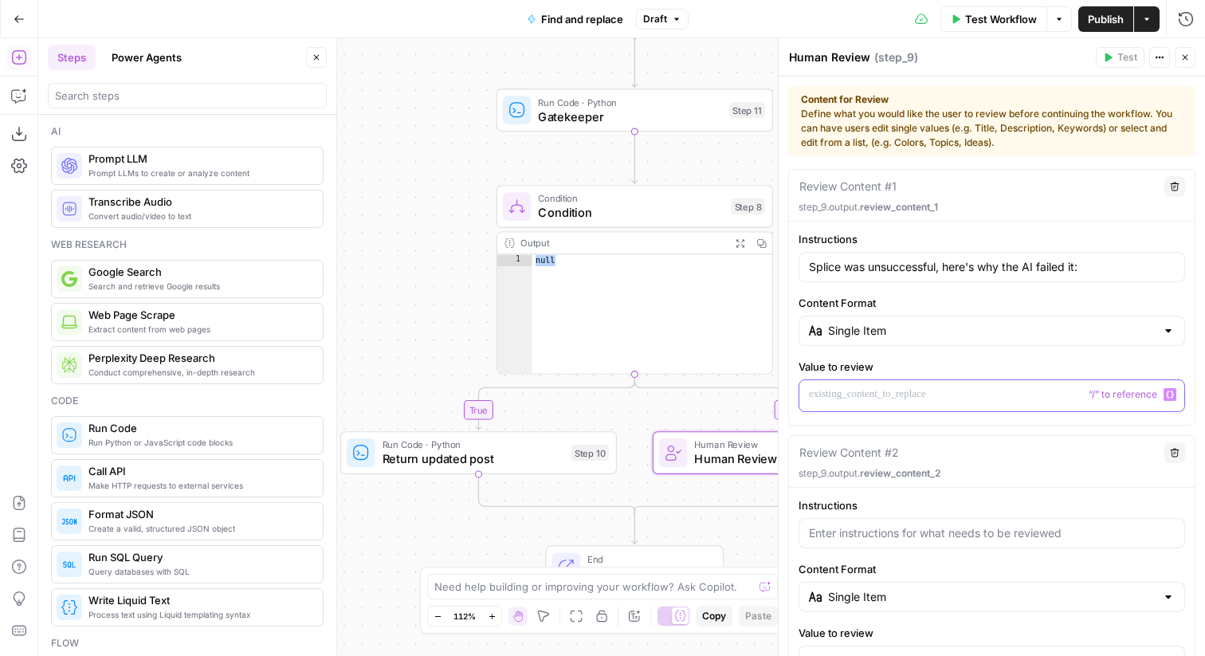
click at [921, 399] on p at bounding box center [992, 395] width 366 height 16
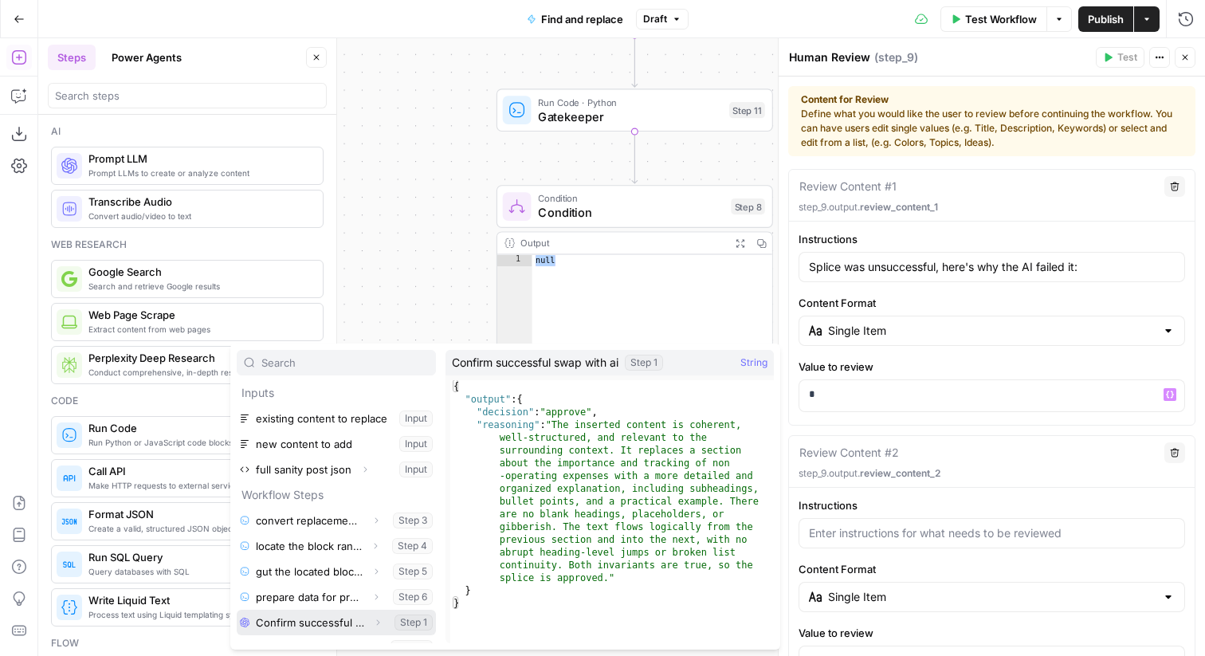
click at [312, 617] on button "Select variable Confirm successful swap with ai" at bounding box center [336, 623] width 199 height 26
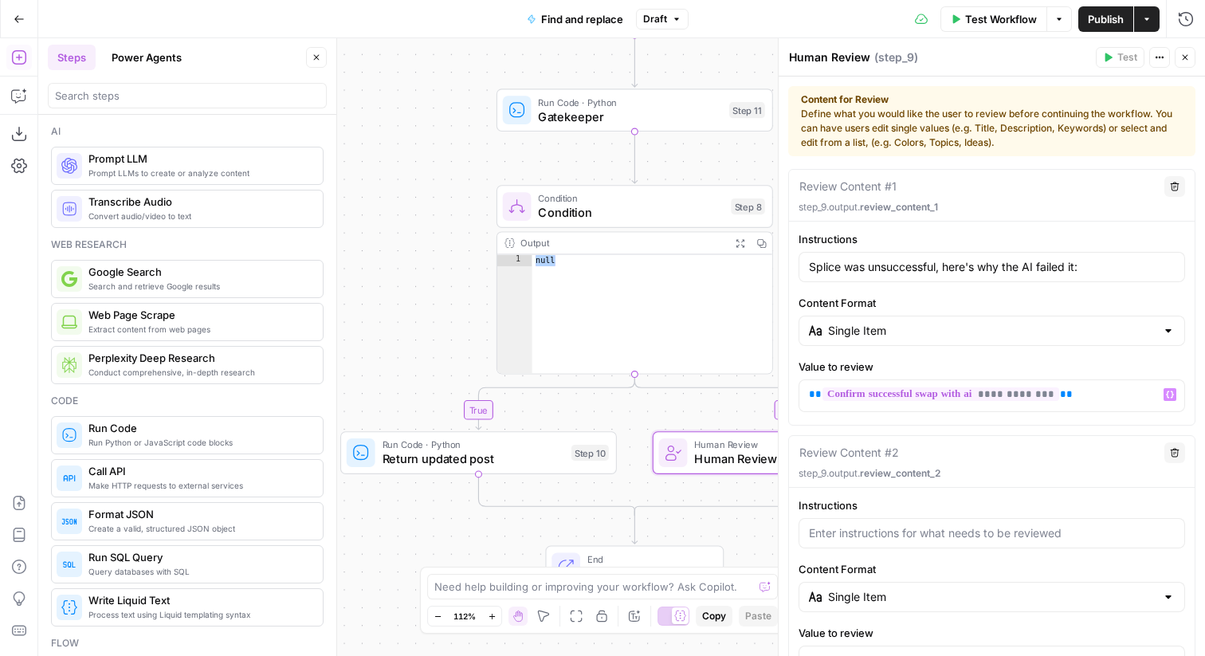
click at [1058, 395] on span "**********" at bounding box center [941, 394] width 237 height 14
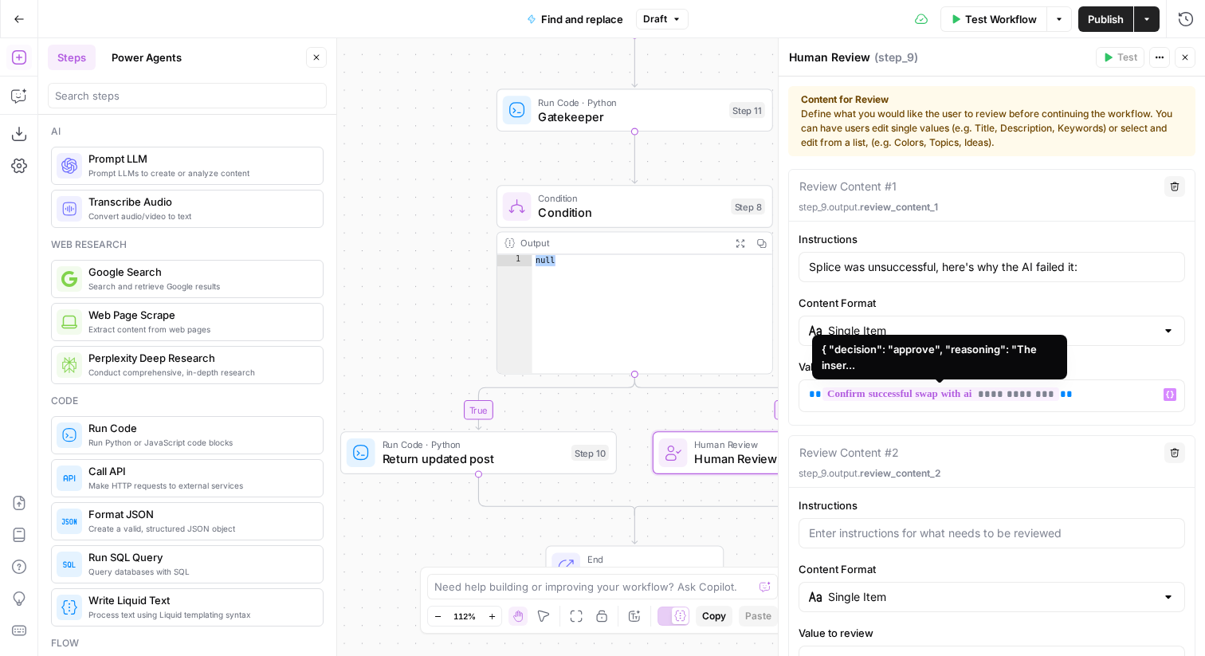
scroll to position [18, 0]
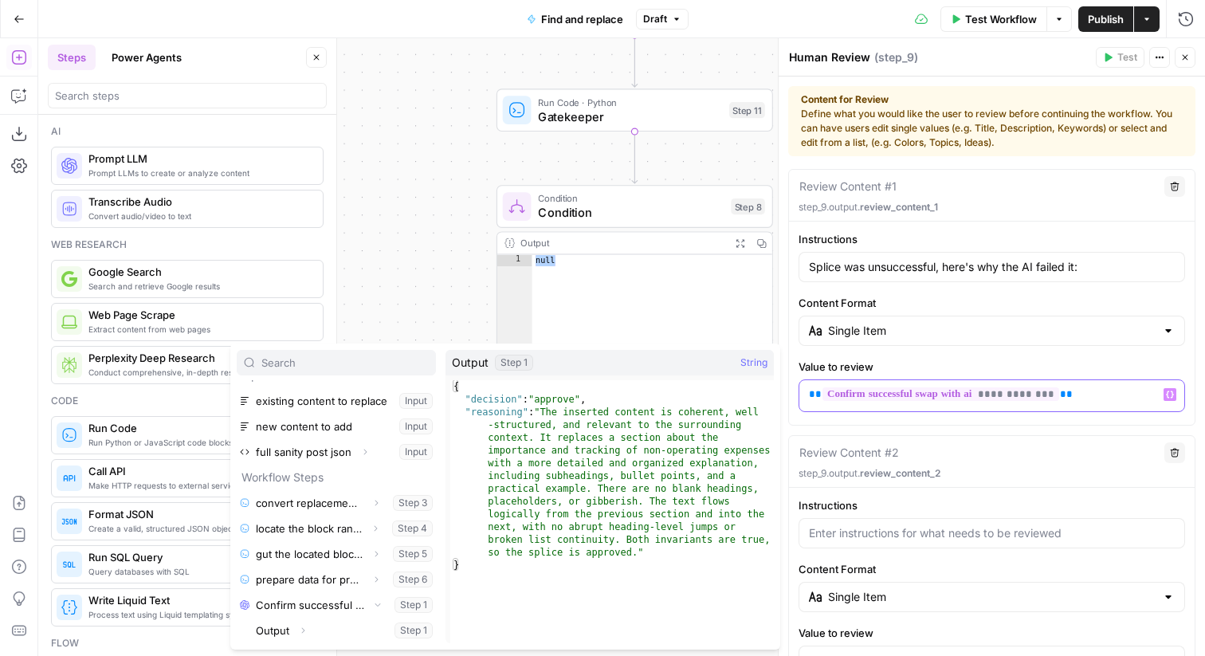
click at [1063, 393] on span "**" at bounding box center [1066, 394] width 13 height 10
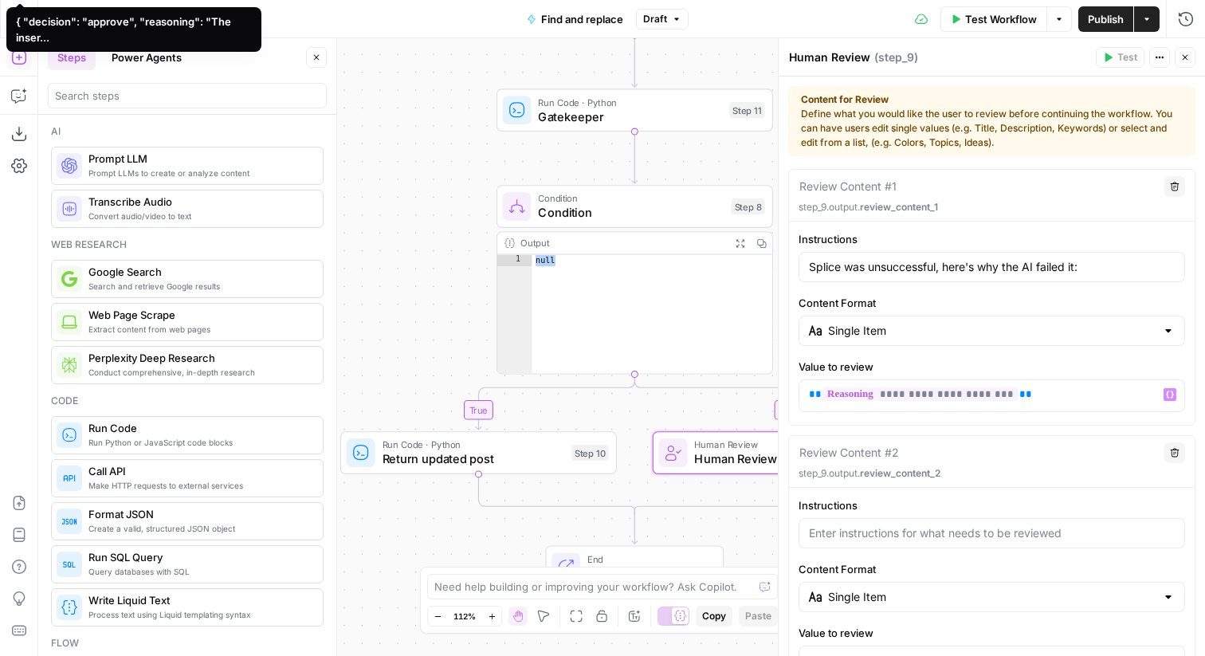
click at [1074, 361] on label "Value to review" at bounding box center [992, 367] width 387 height 16
click at [968, 403] on div "**********" at bounding box center [991, 395] width 385 height 31
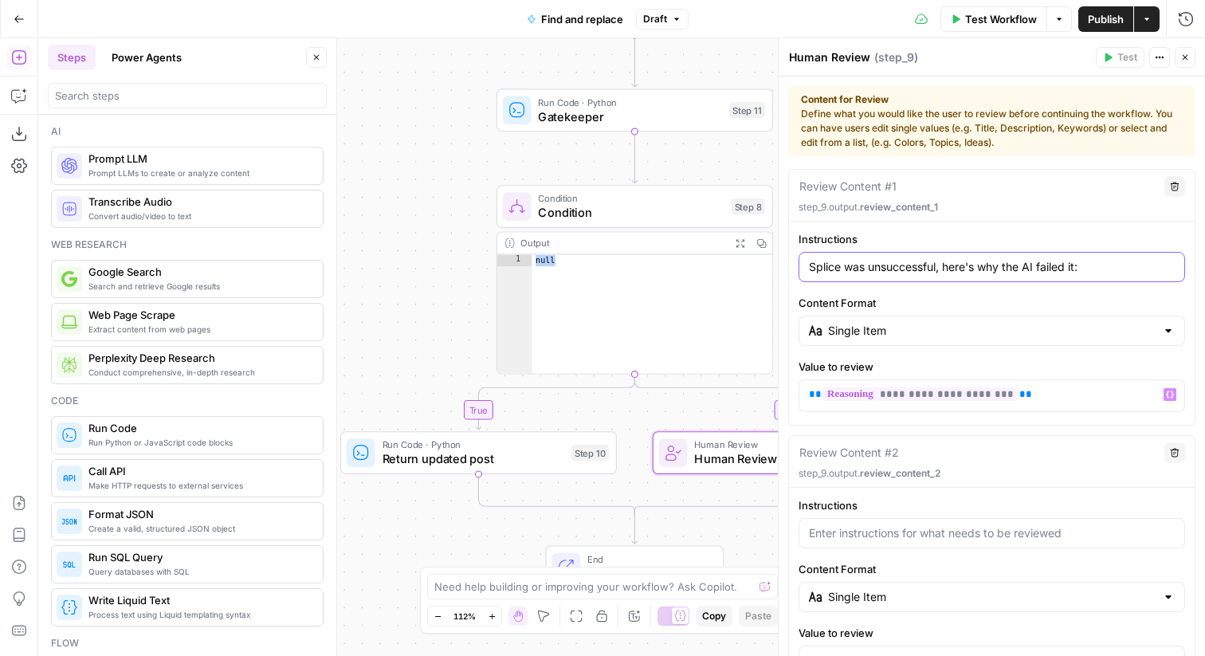
click at [1101, 266] on input "Splice was unsuccessful, here's why the AI failed it:" at bounding box center [992, 267] width 366 height 16
type input "Splice was unsuccessful, here's why the AI failed it:"
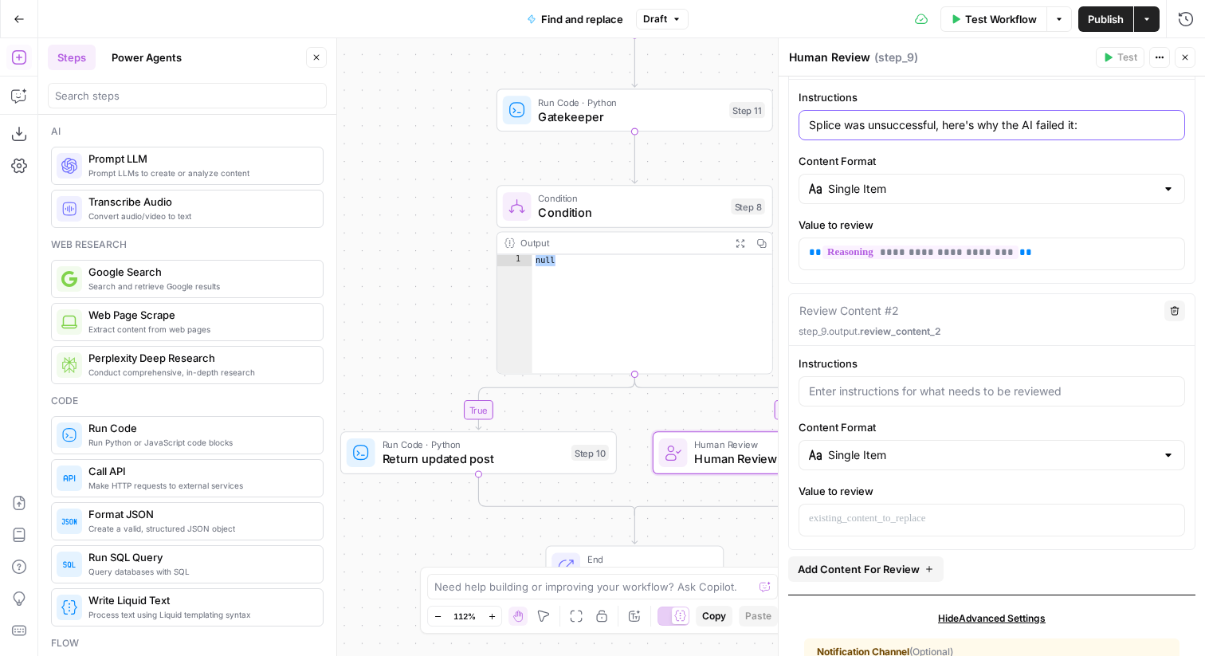
scroll to position [153, 0]
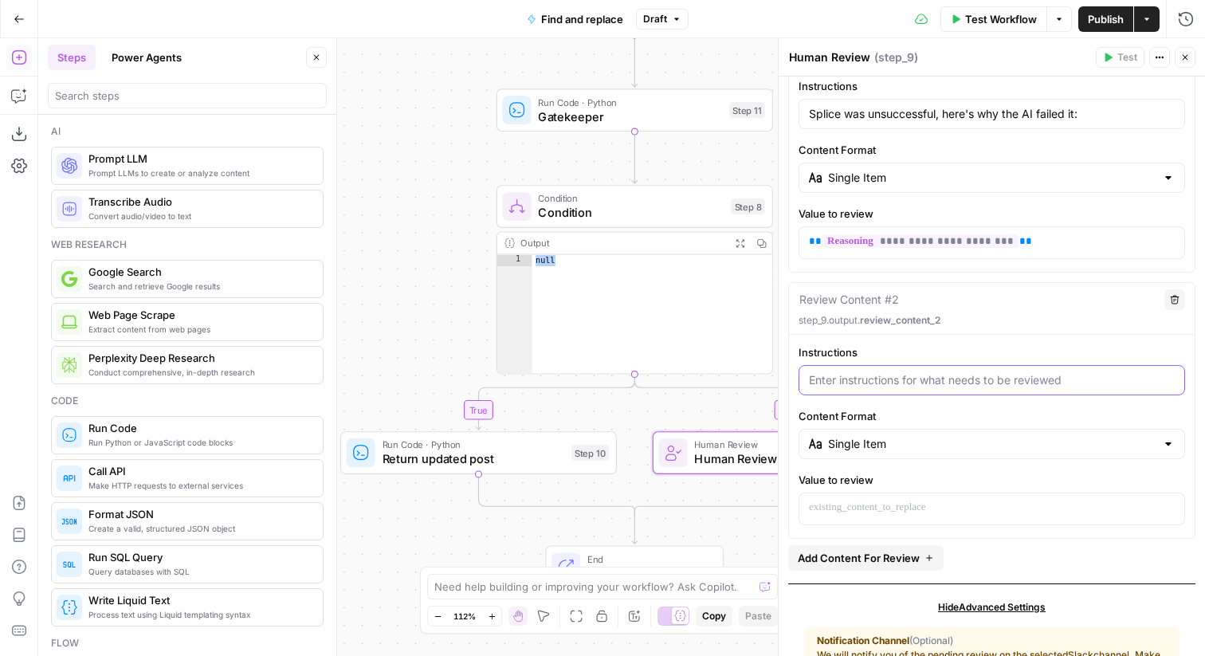
click at [1034, 387] on input "Instructions" at bounding box center [992, 380] width 366 height 16
type input "Approve anyway?"
click at [1012, 451] on div "Single Item" at bounding box center [992, 444] width 387 height 30
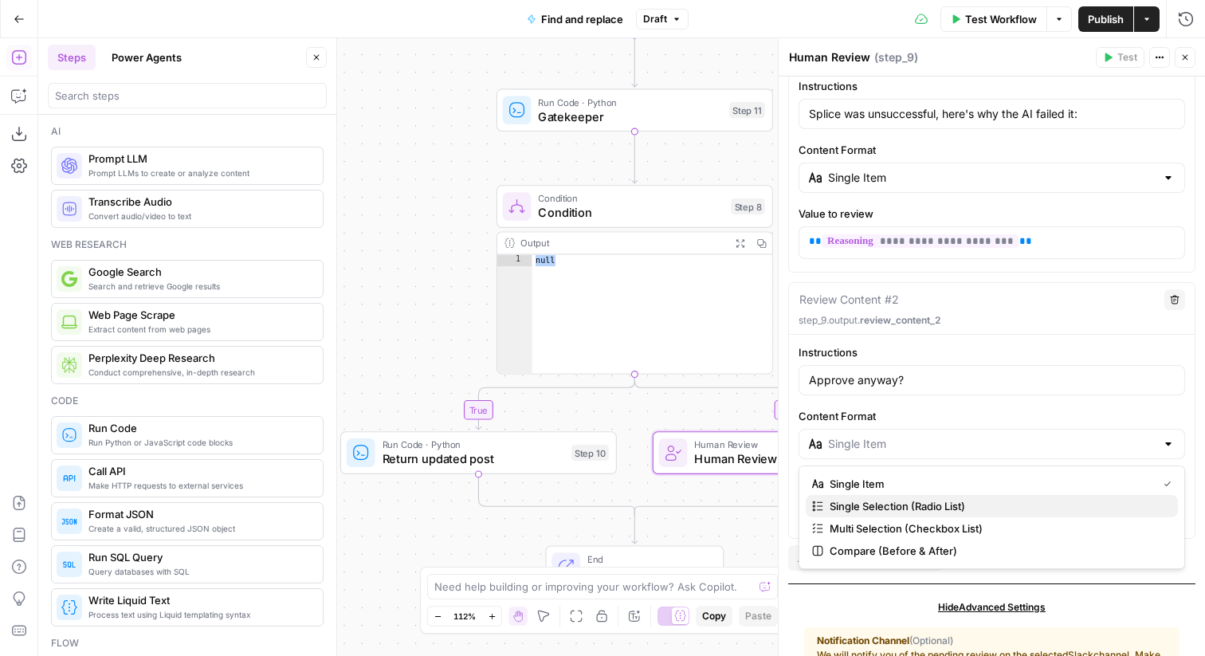
click at [964, 511] on span "Single Selection (Radio List)" at bounding box center [998, 506] width 336 height 16
type input "Single Selection (Radio List)"
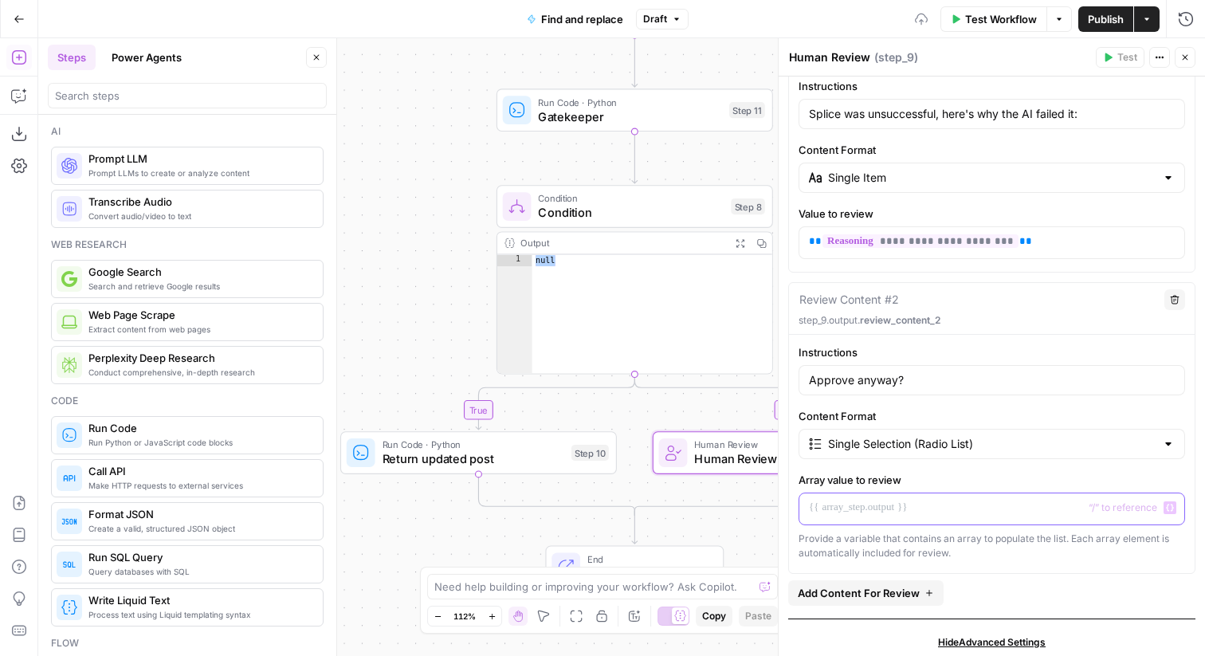
click at [960, 509] on p at bounding box center [992, 508] width 366 height 16
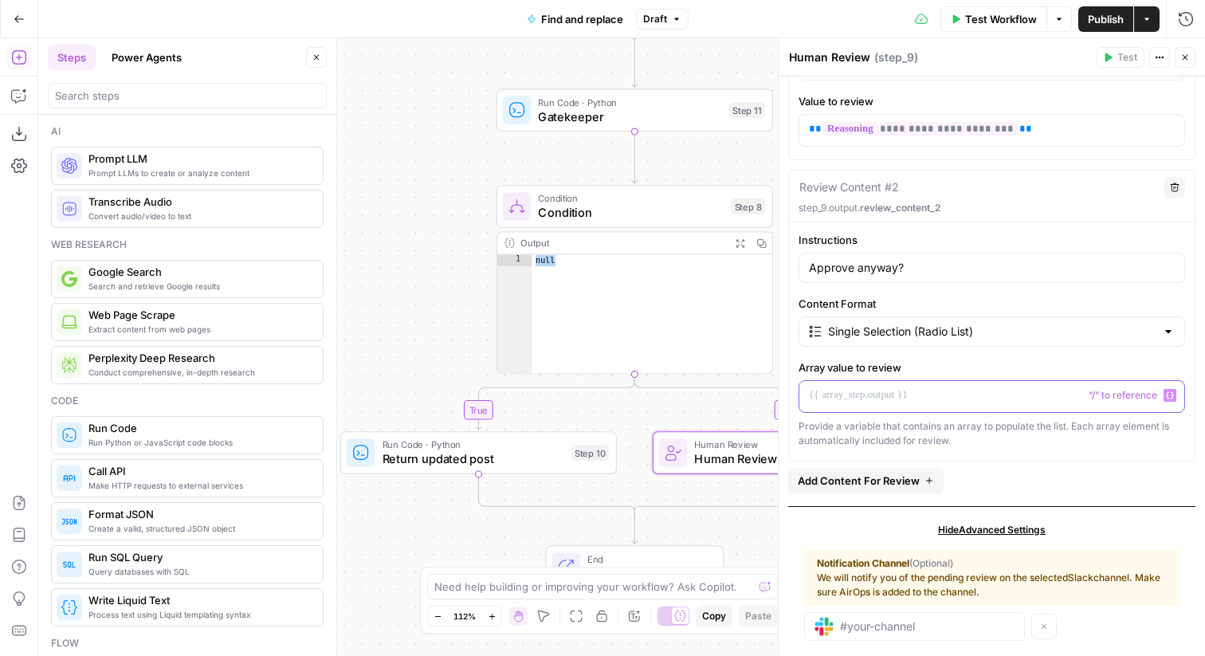
scroll to position [288, 0]
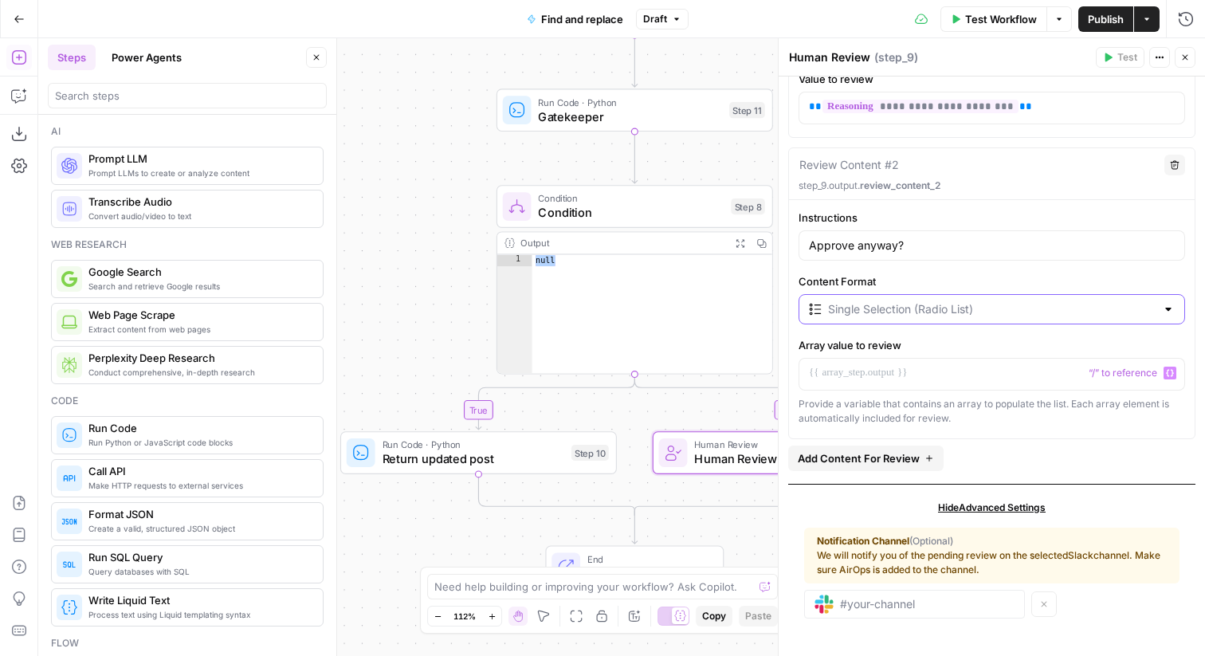
click at [955, 313] on input "Content Format" at bounding box center [992, 309] width 328 height 16
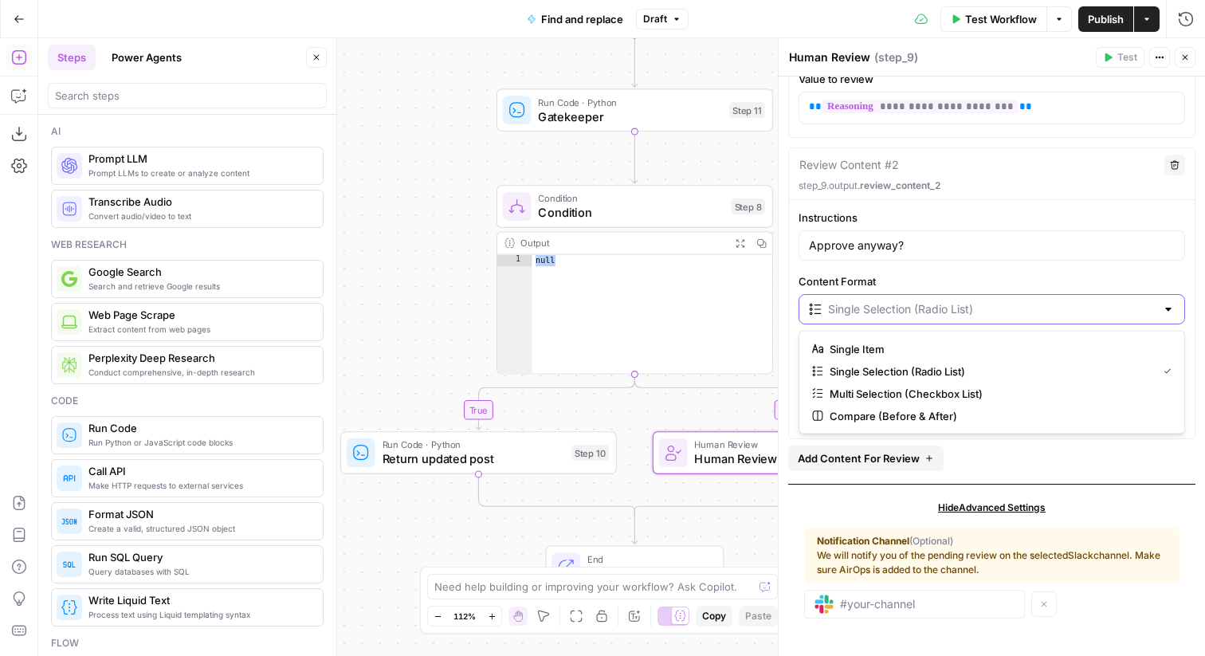
click at [955, 313] on input "Content Format" at bounding box center [992, 309] width 328 height 16
type input "Single Selection (Radio List)"
click at [1104, 469] on div "**********" at bounding box center [991, 176] width 407 height 590
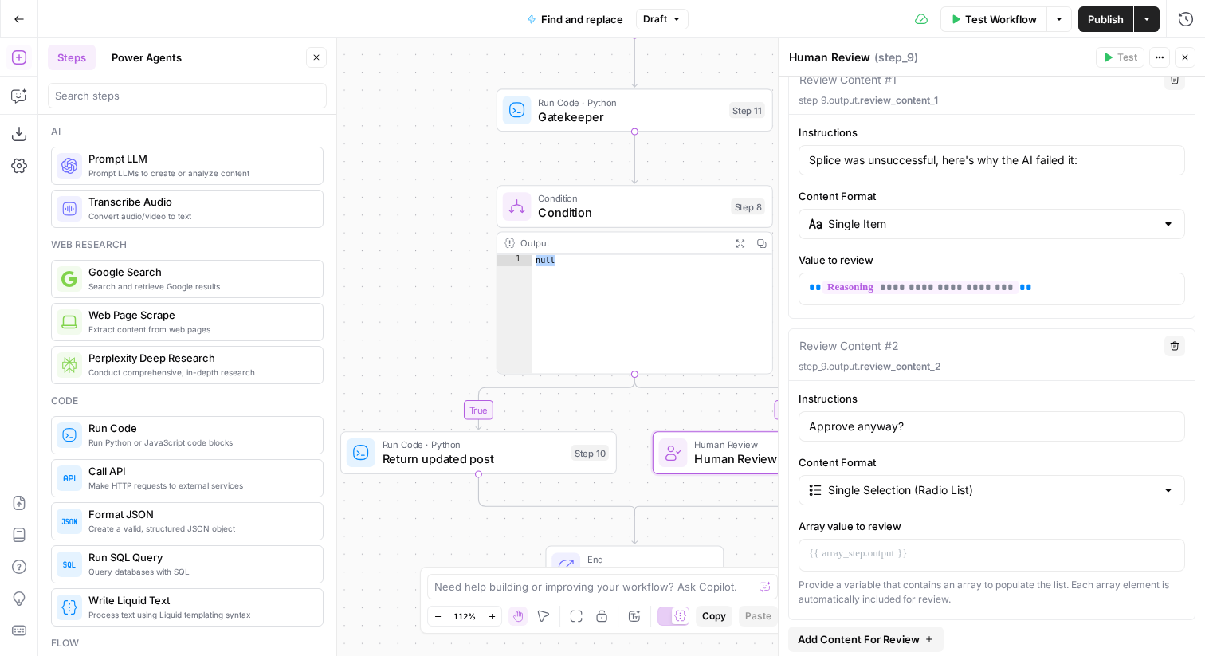
scroll to position [108, 0]
click at [983, 427] on input "Approve anyway?" at bounding box center [992, 426] width 366 height 16
type input "H"
type input "Here's the swap:"
click at [945, 482] on input "Content Format" at bounding box center [992, 489] width 328 height 16
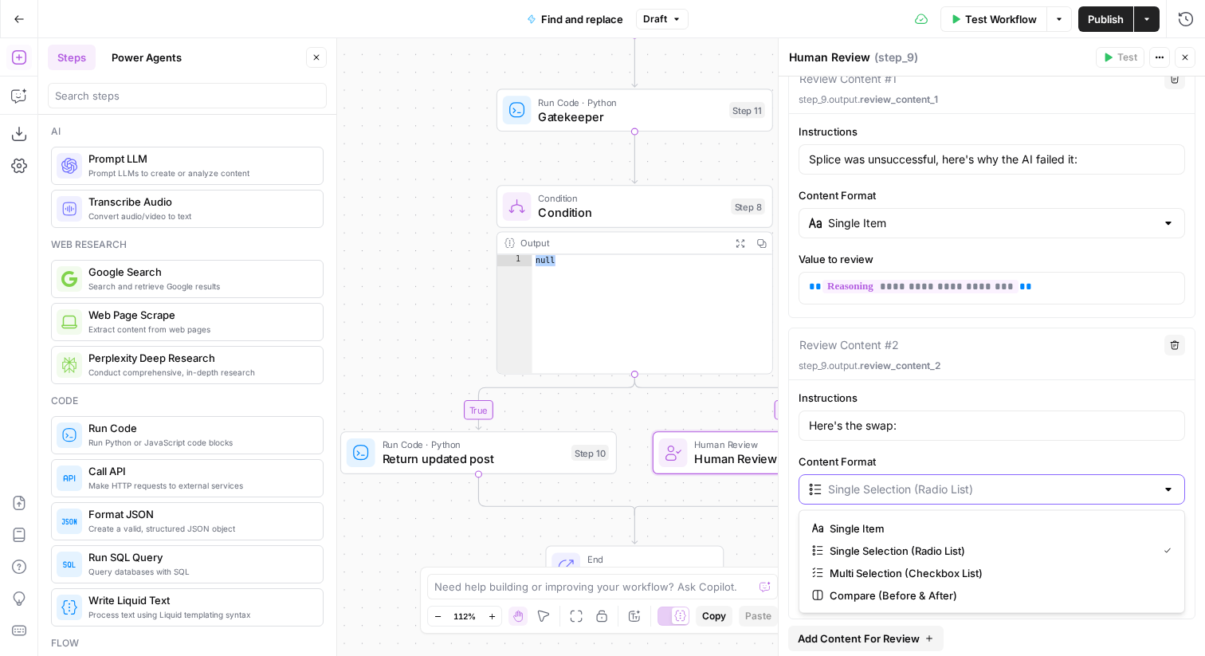
scroll to position [108, 0]
click at [911, 597] on span "Compare (Before & After)" at bounding box center [998, 595] width 336 height 16
type input "Compare (Before & After)"
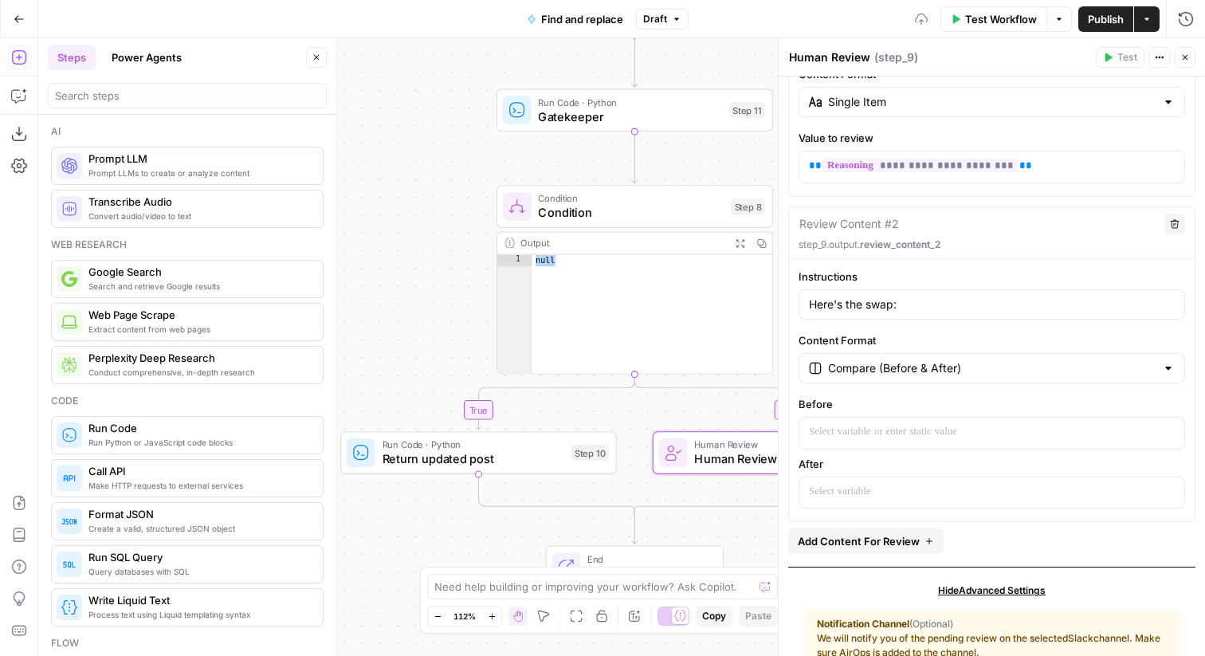
scroll to position [233, 0]
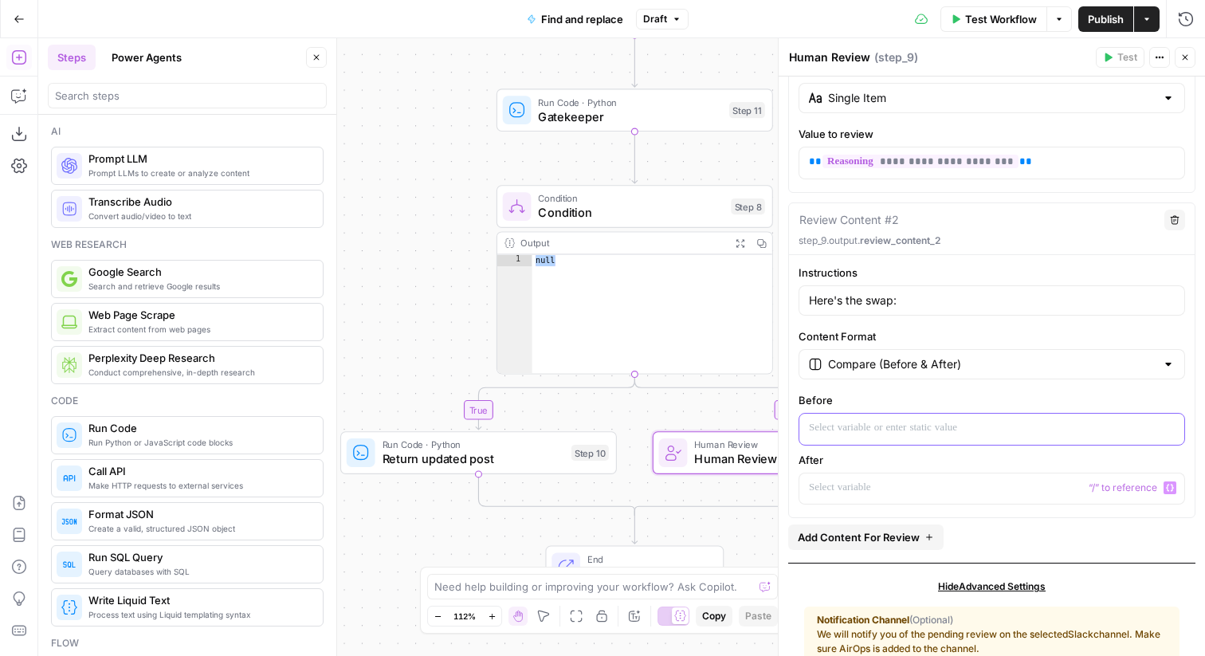
click at [892, 428] on p at bounding box center [992, 428] width 366 height 16
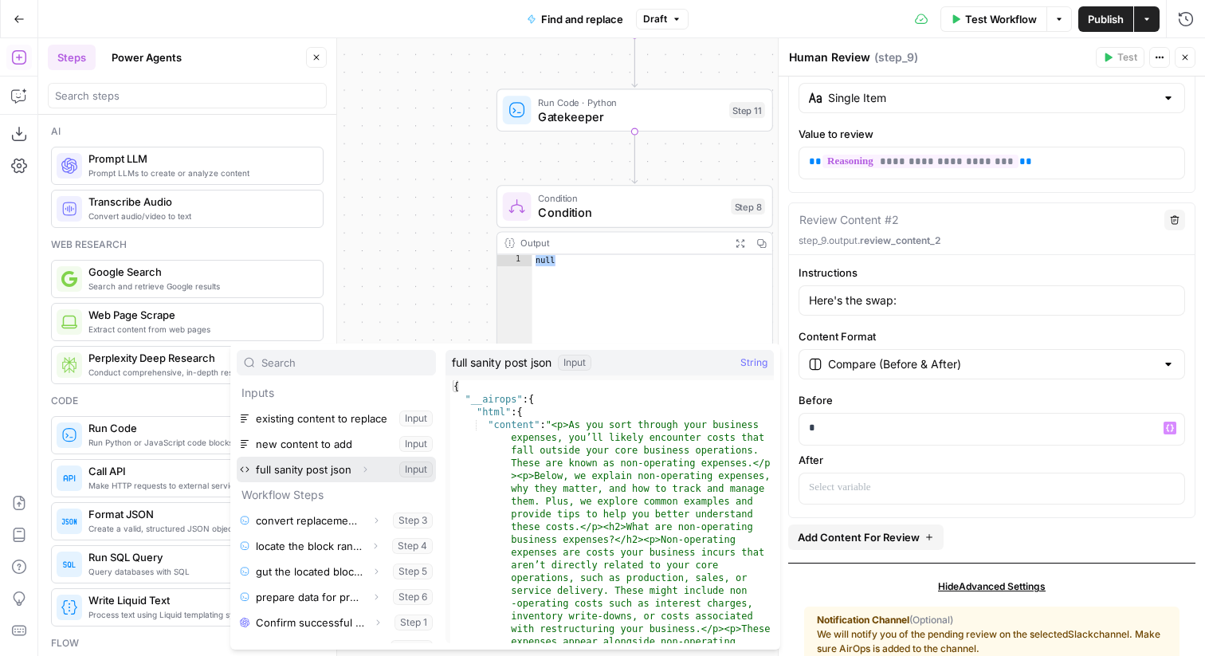
click at [330, 464] on button "Select variable full sanity post json" at bounding box center [336, 470] width 199 height 26
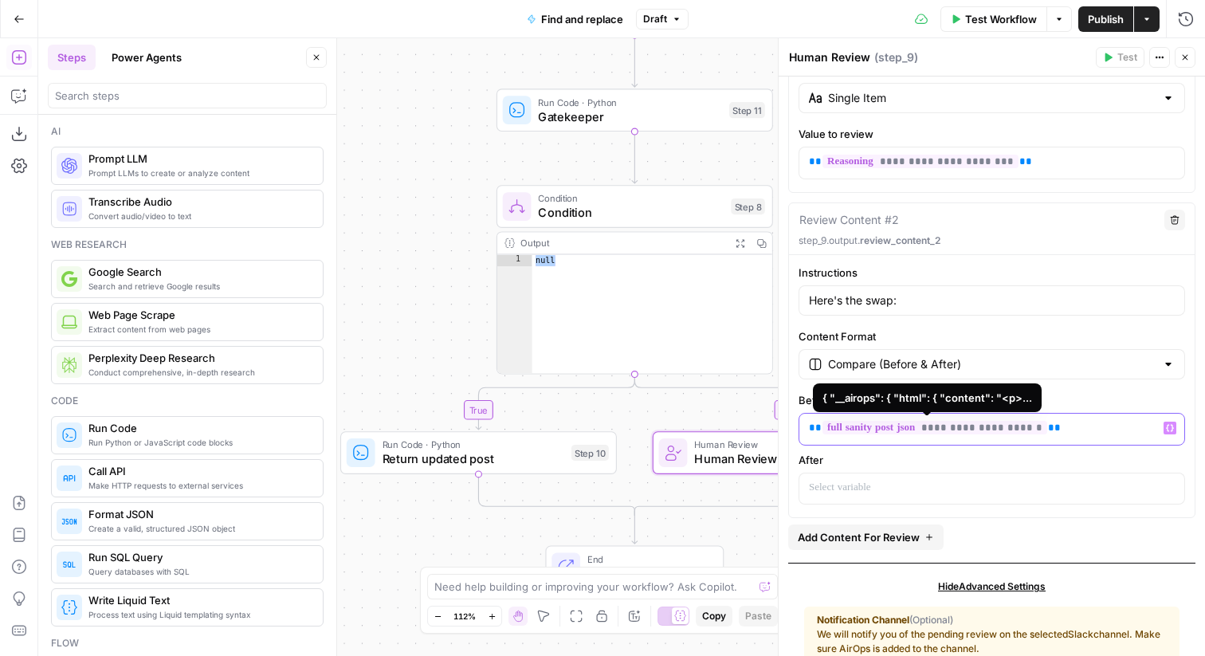
click at [1032, 423] on span "**********" at bounding box center [935, 428] width 225 height 14
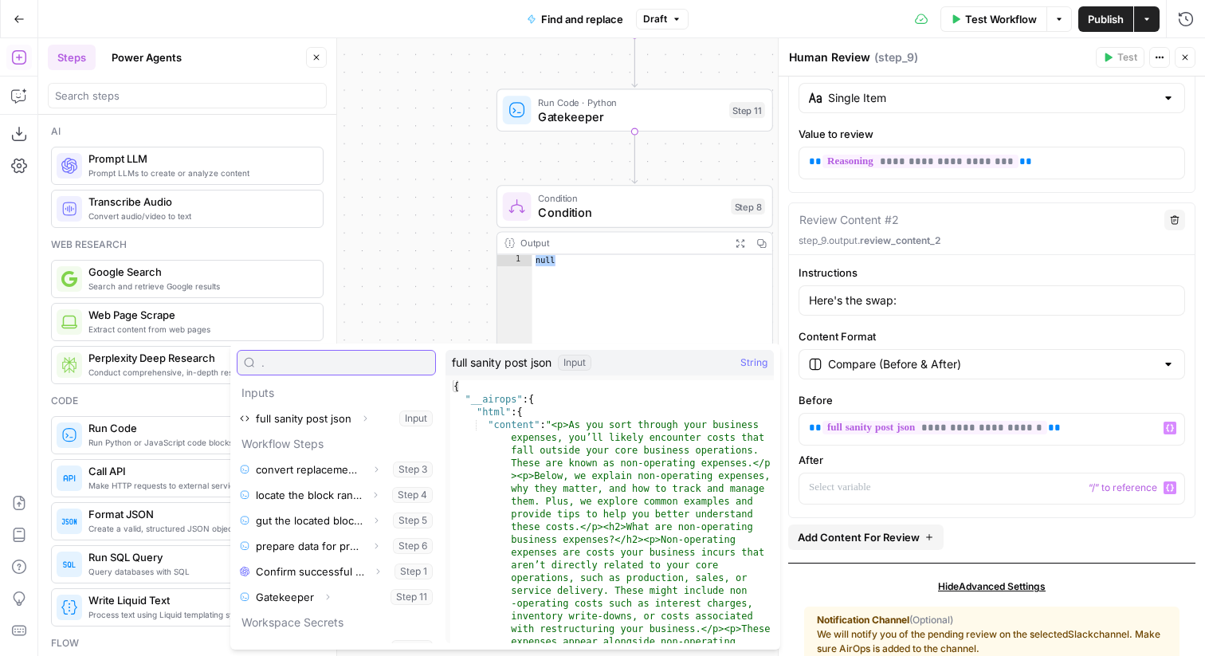
type input "."
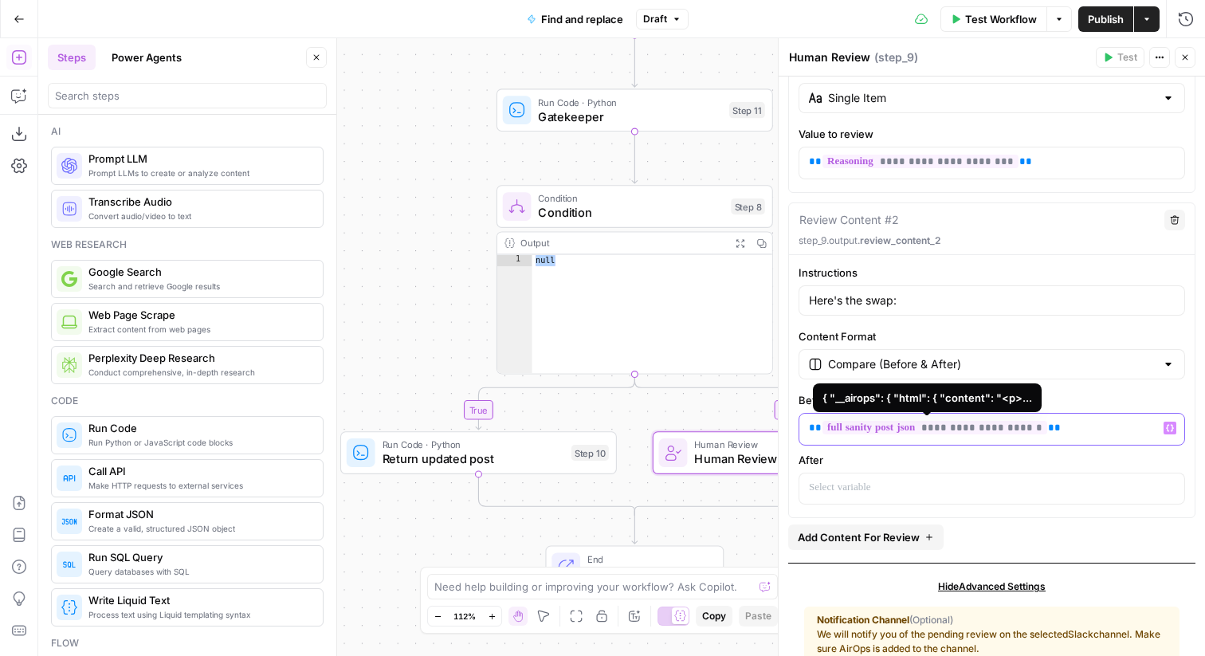
click at [1031, 426] on span "**********" at bounding box center [935, 428] width 225 height 14
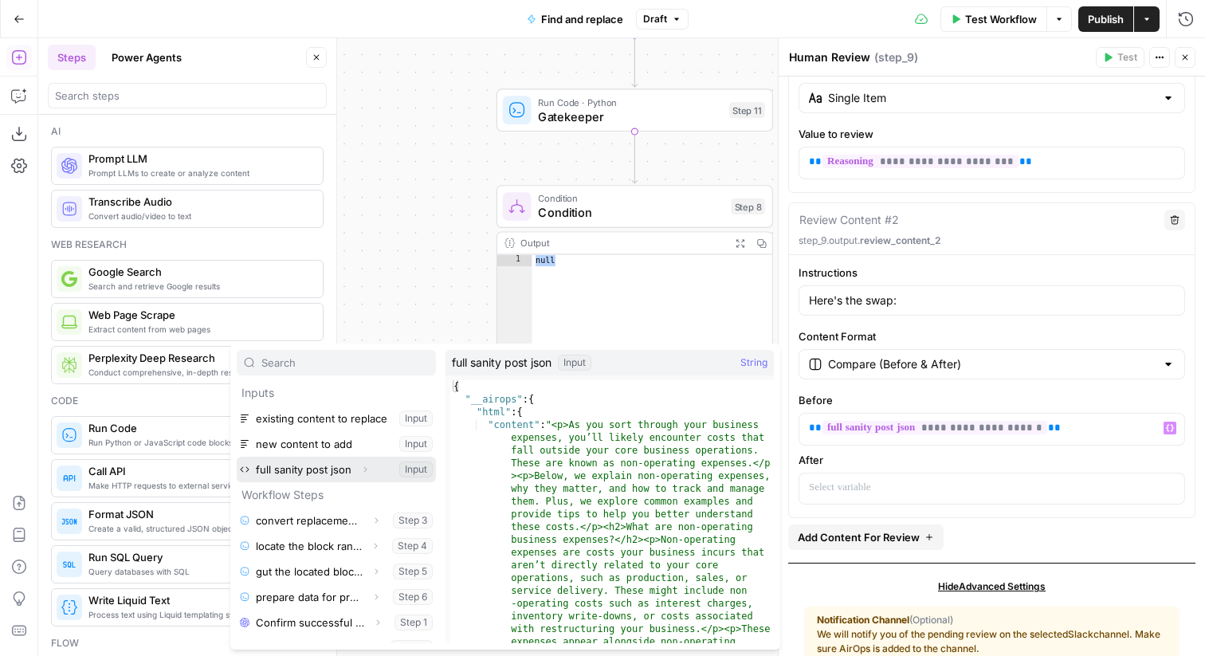
click at [364, 465] on icon "button" at bounding box center [365, 470] width 10 height 10
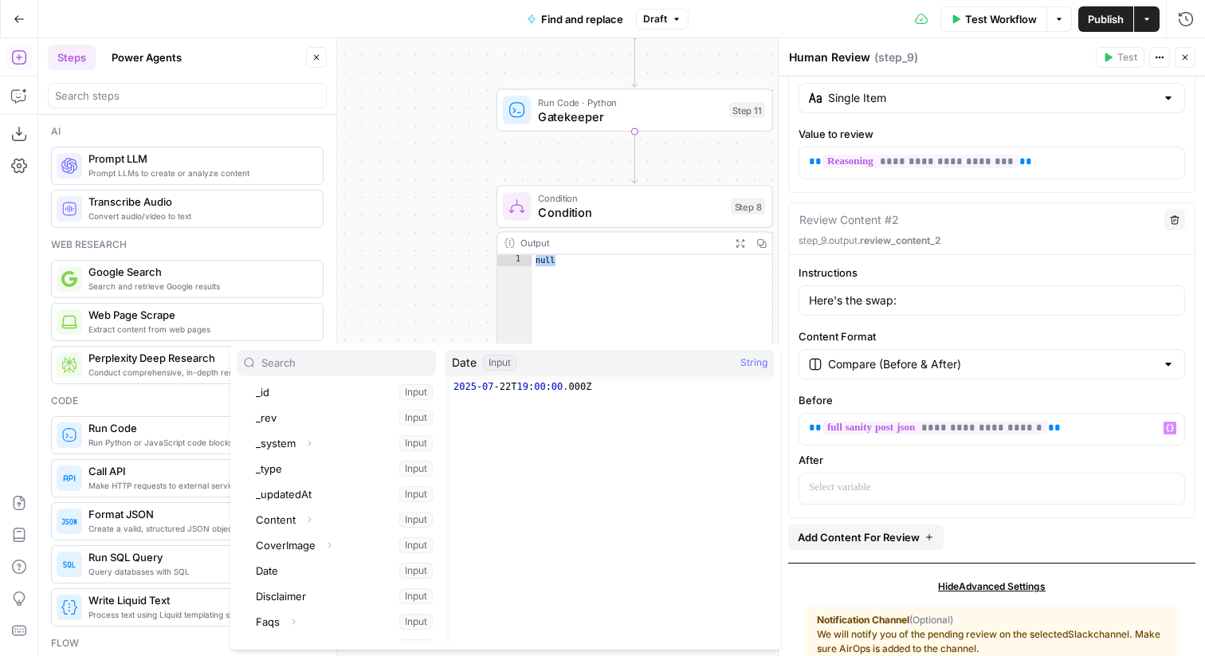
scroll to position [152, 0]
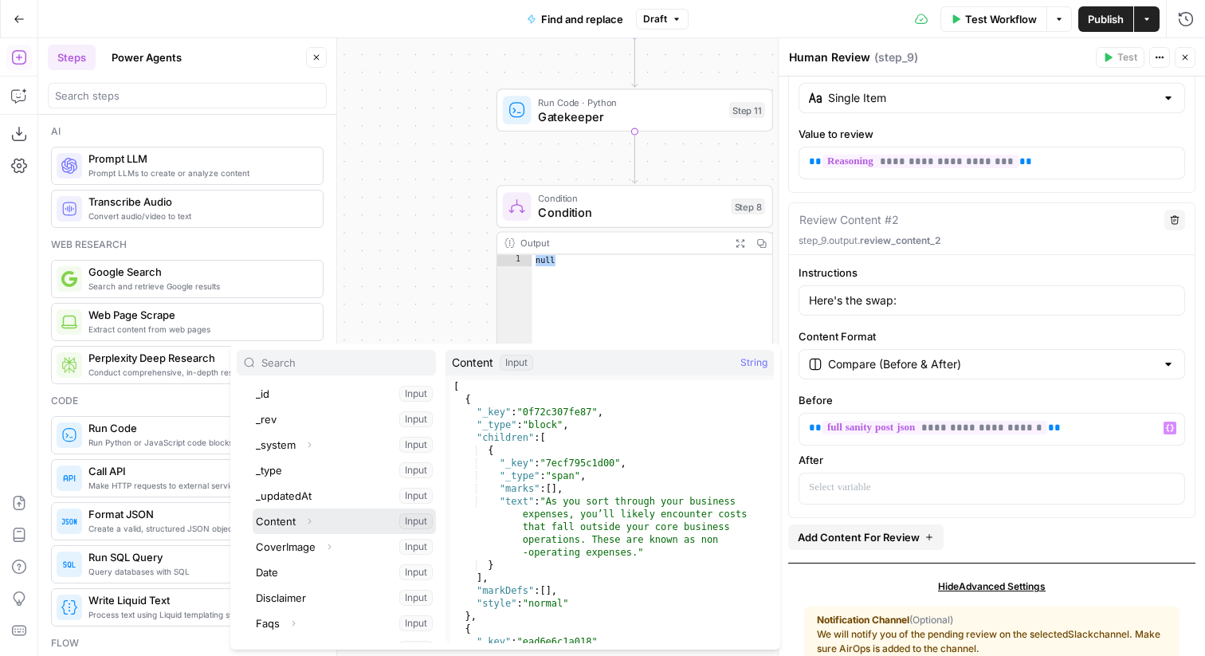
click at [297, 520] on button "Select variable Content" at bounding box center [344, 522] width 183 height 26
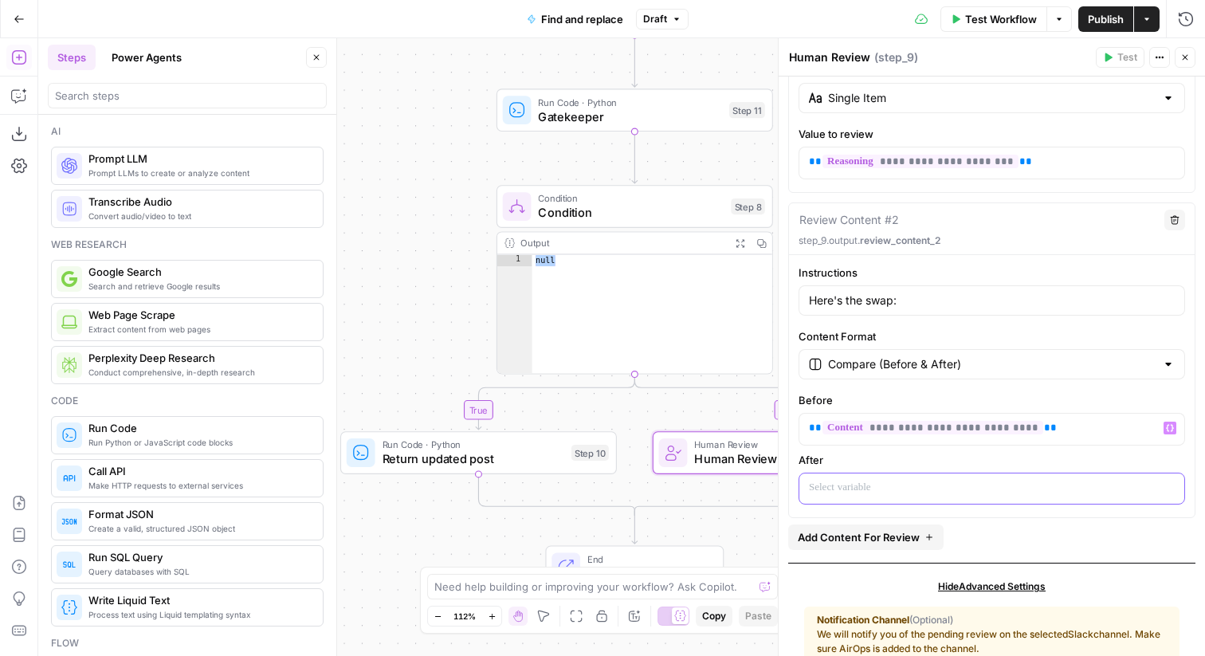
click at [943, 485] on p at bounding box center [992, 488] width 366 height 16
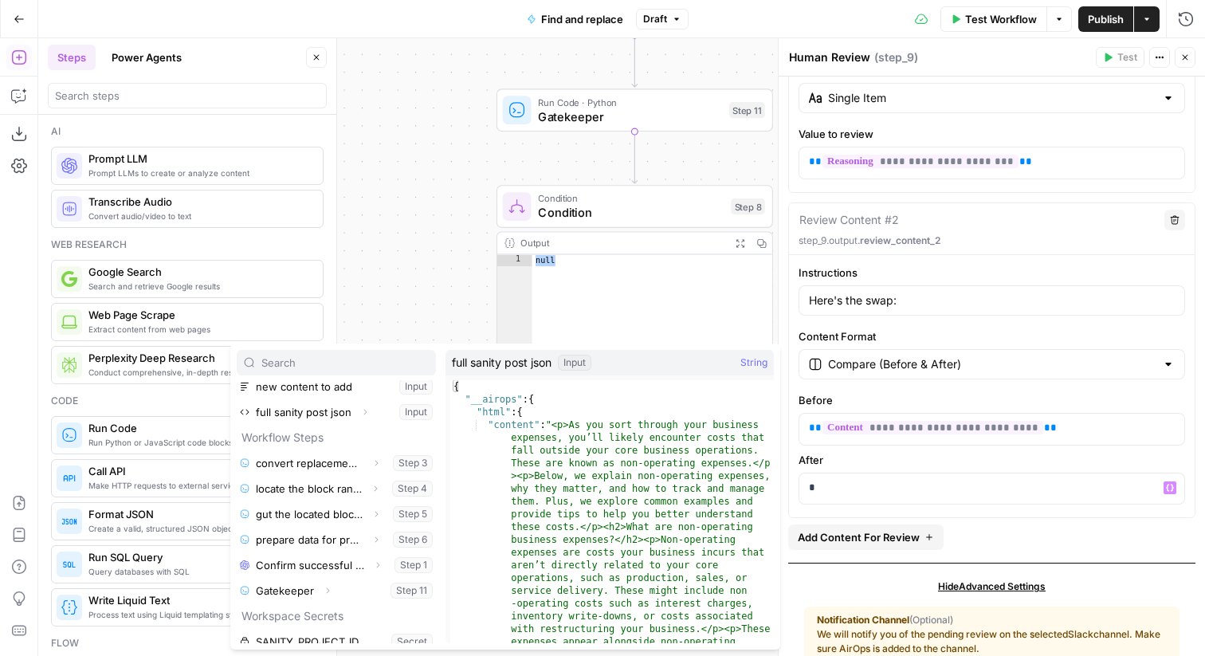
scroll to position [61, 0]
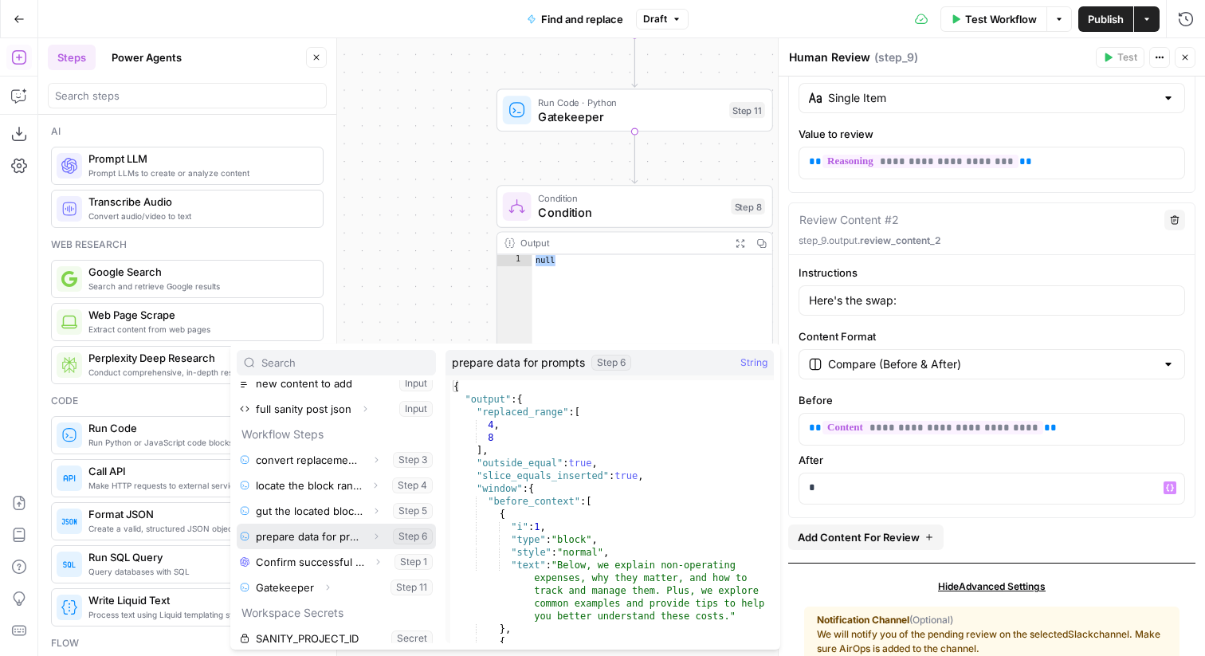
click at [335, 538] on button "Select variable prepare data for prompts" at bounding box center [336, 537] width 199 height 26
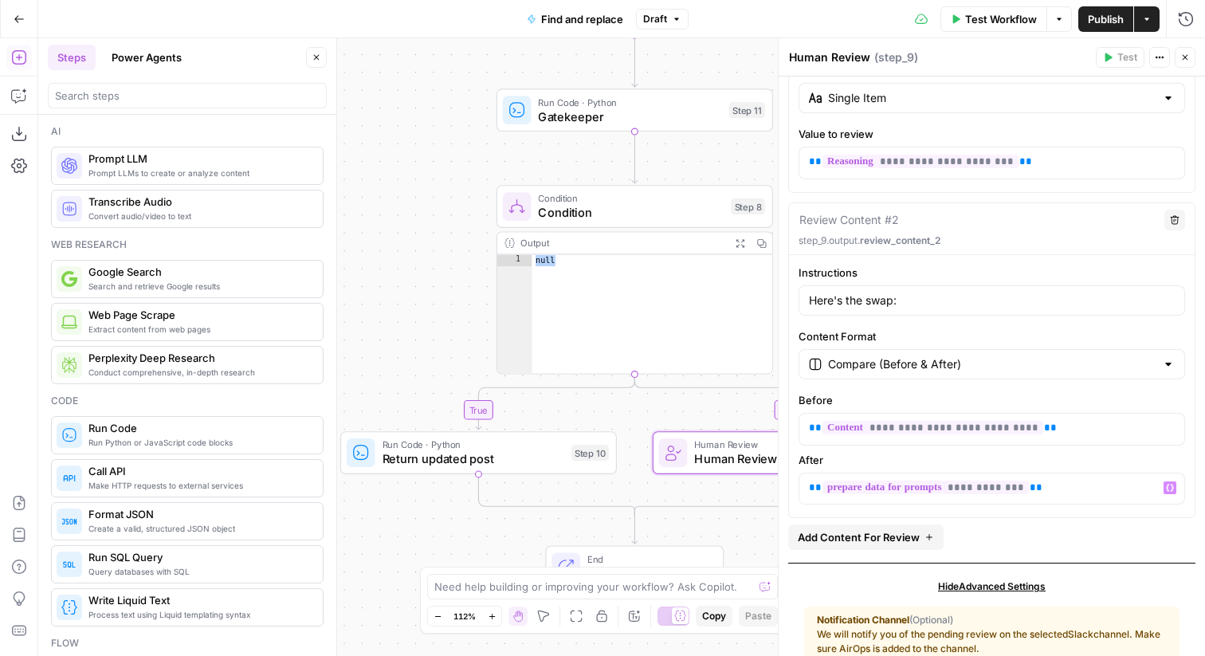
click at [1024, 490] on span "**********" at bounding box center [926, 488] width 206 height 14
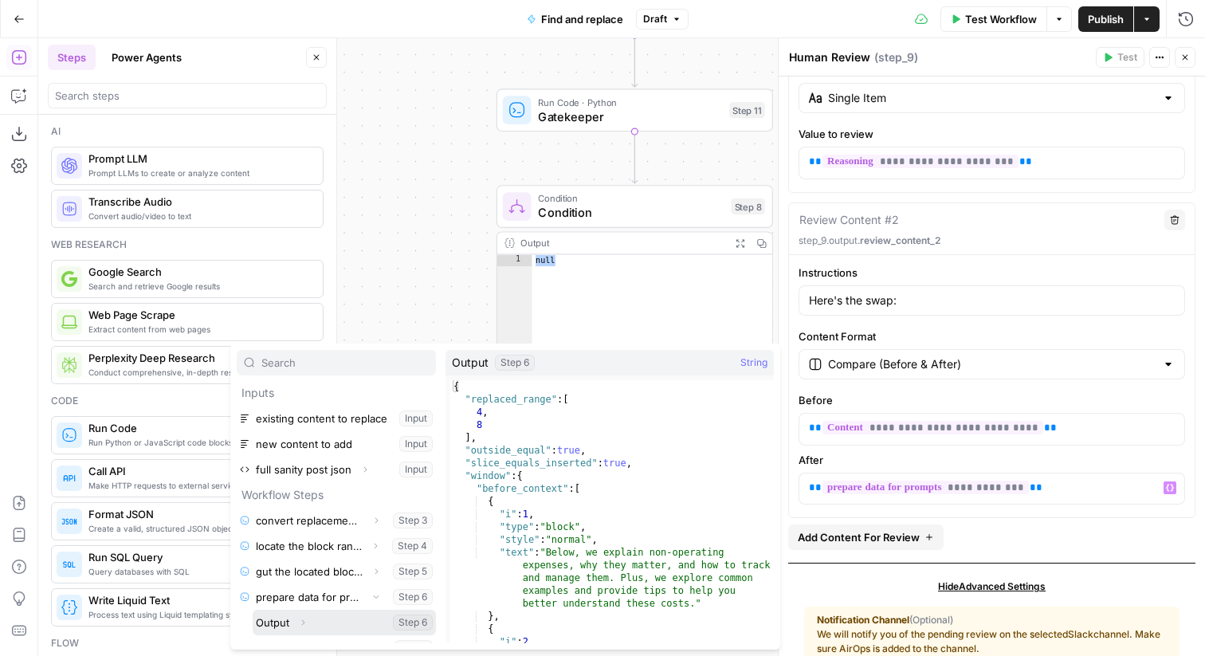
click at [303, 624] on icon "button" at bounding box center [303, 623] width 10 height 10
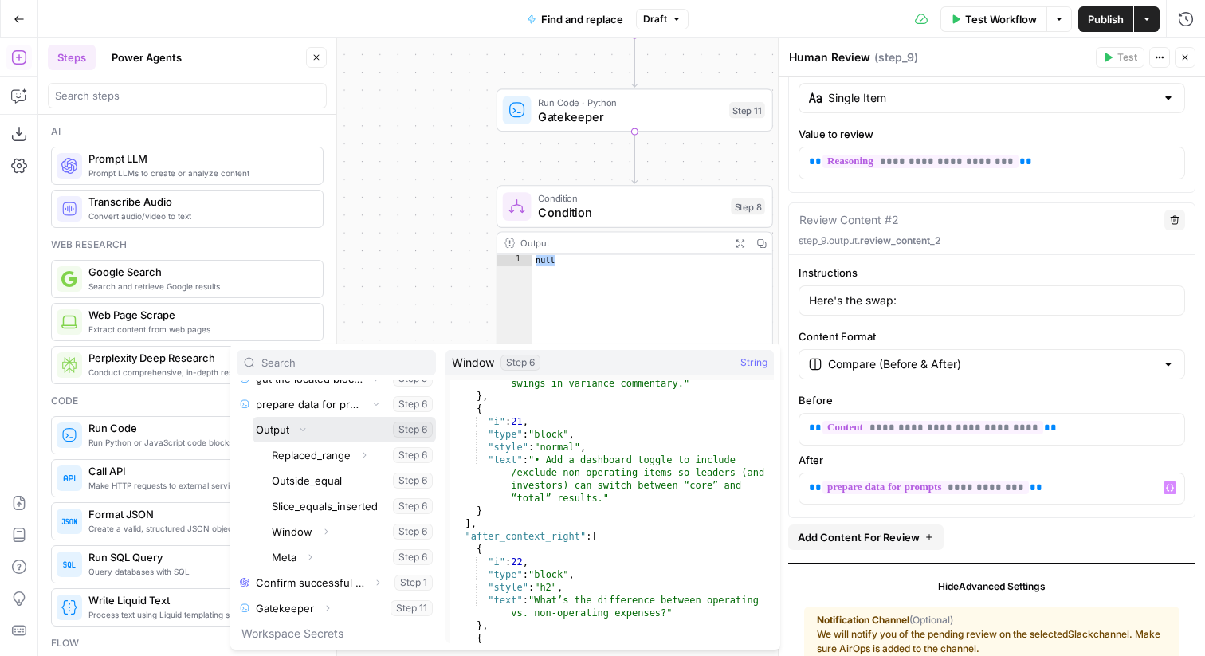
scroll to position [2979, 0]
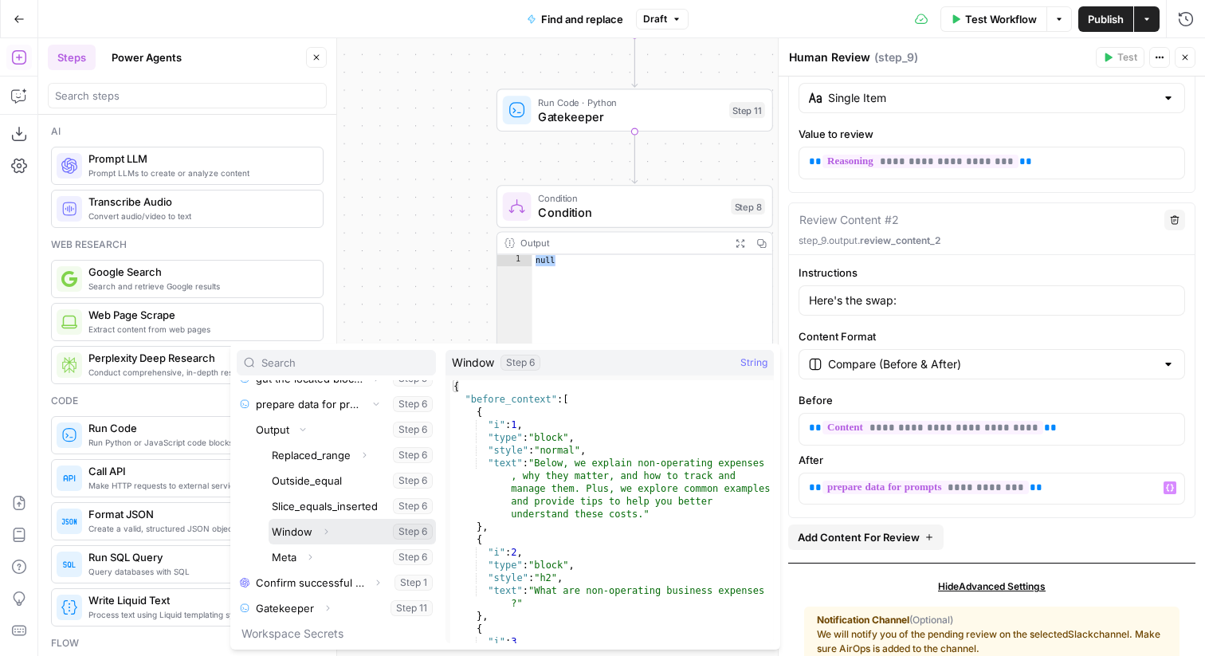
click at [324, 532] on icon "button" at bounding box center [326, 532] width 10 height 10
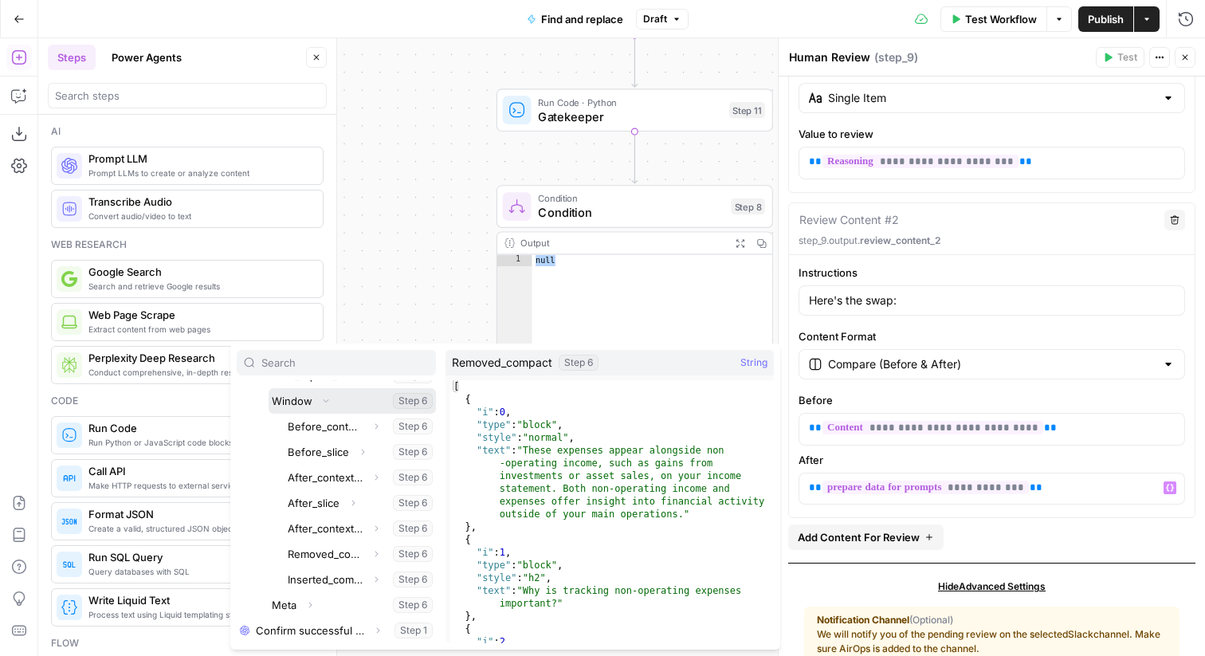
scroll to position [323, 0]
click at [354, 562] on button "Select variable Removed_compact" at bounding box center [360, 555] width 151 height 26
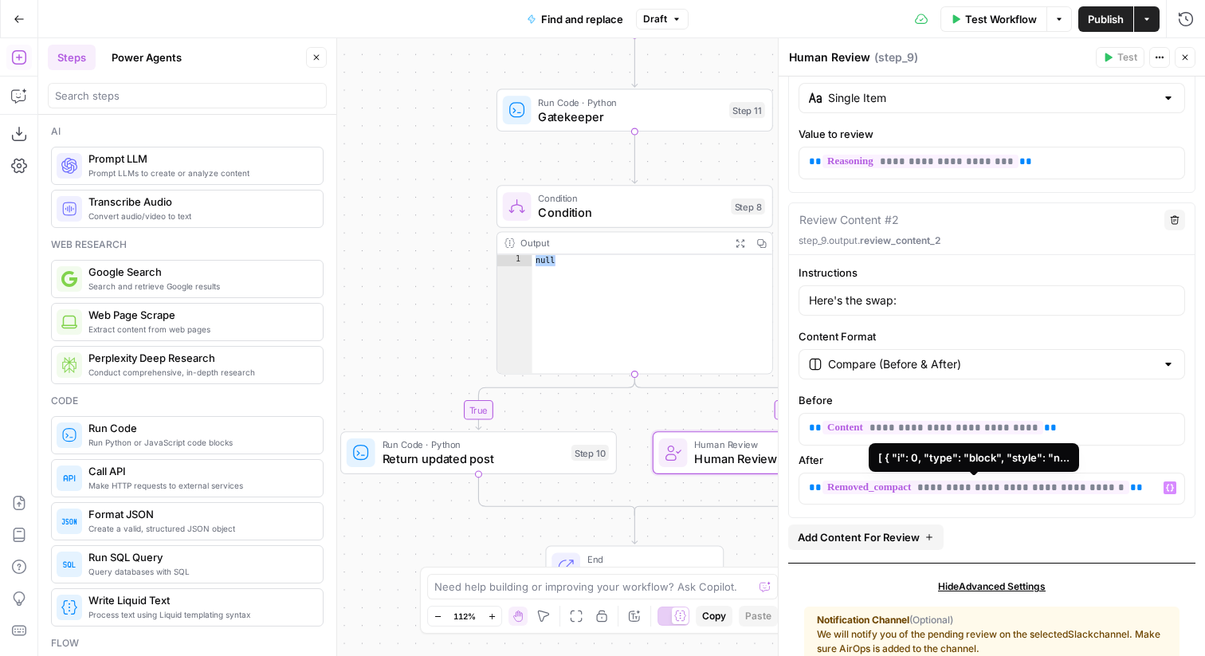
click at [1077, 488] on span "**********" at bounding box center [976, 488] width 307 height 14
click at [1081, 507] on div "**********" at bounding box center [991, 360] width 407 height 316
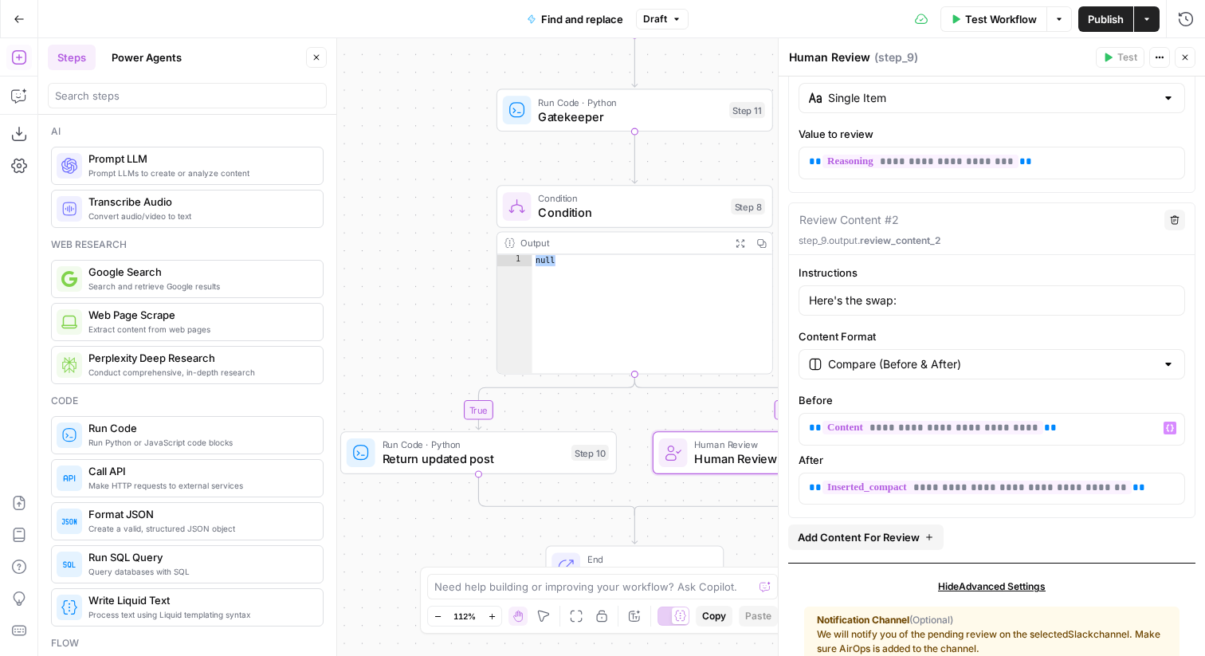
click at [1009, 481] on span "**********" at bounding box center [977, 488] width 309 height 14
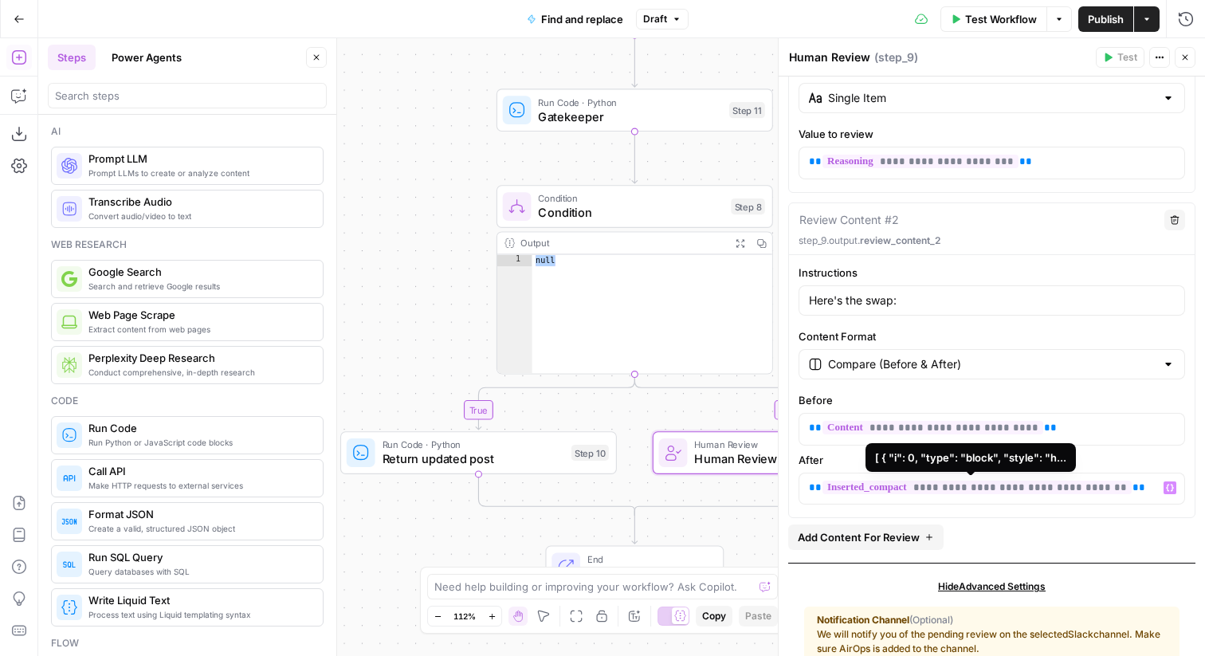
scroll to position [391, 0]
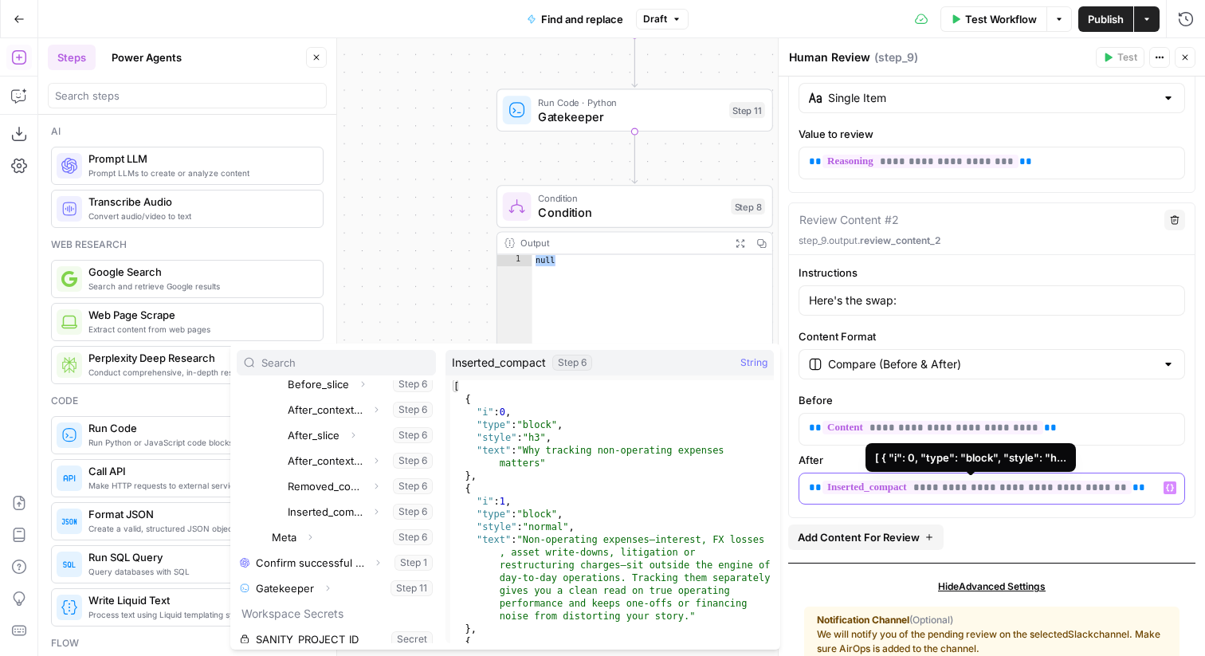
click at [1141, 484] on p "**********" at bounding box center [992, 488] width 366 height 16
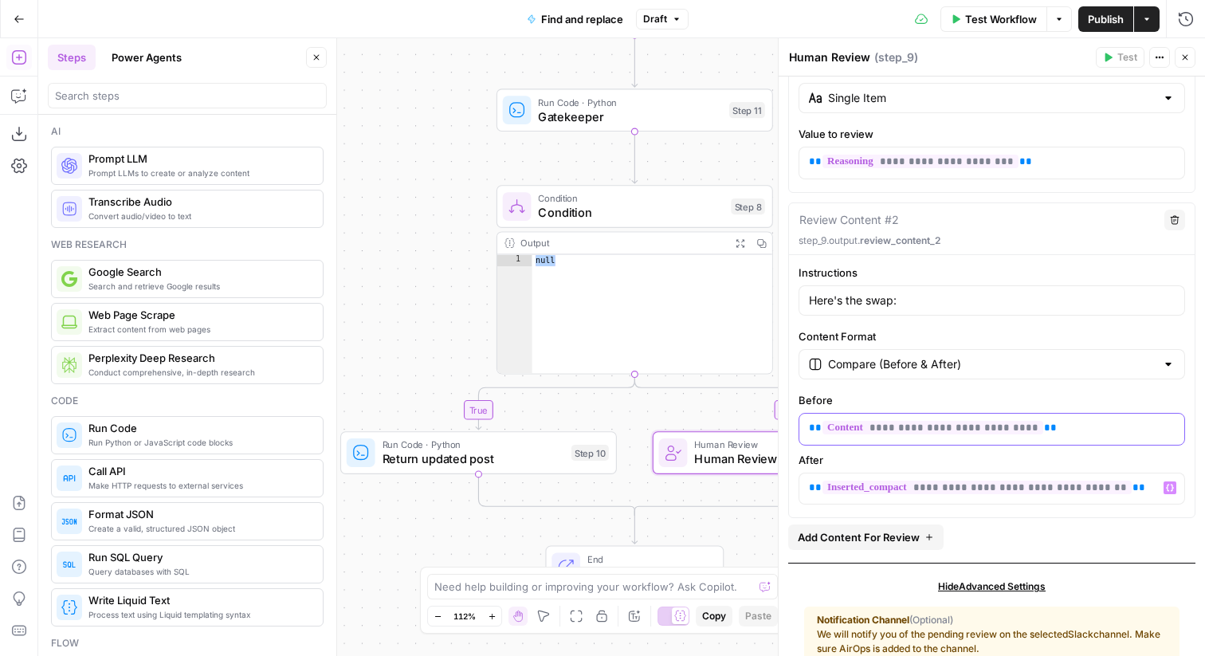
click at [1039, 428] on p "**********" at bounding box center [992, 428] width 366 height 16
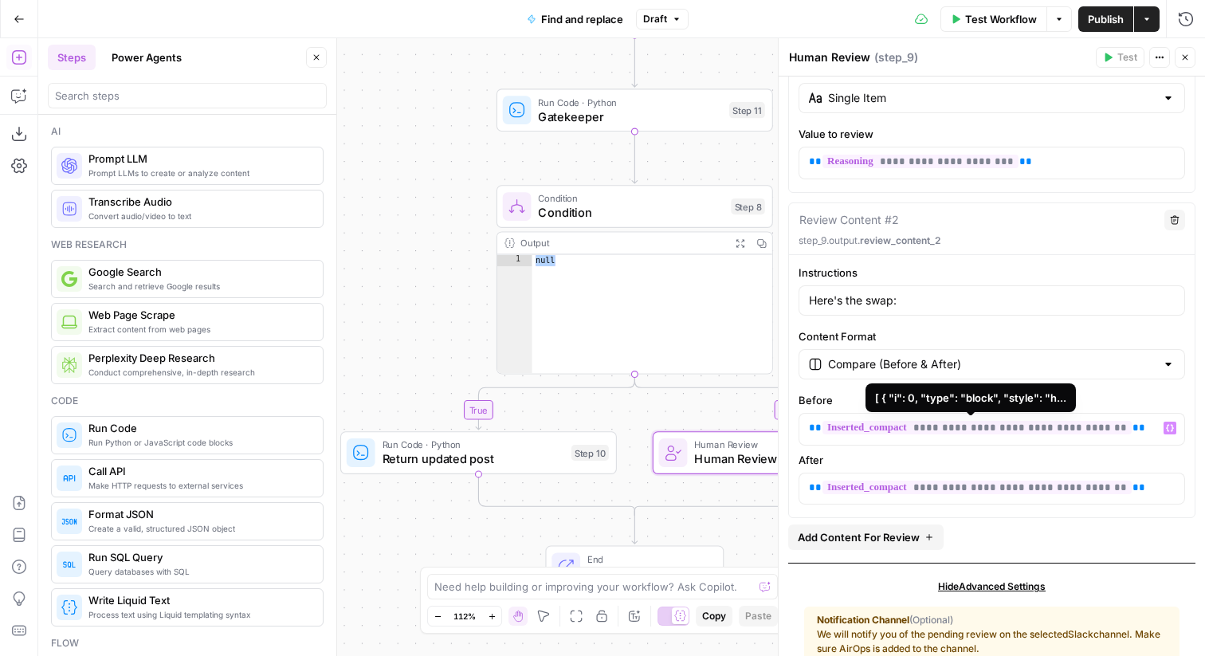
click at [1070, 430] on span "**********" at bounding box center [977, 428] width 309 height 14
click at [901, 297] on input "Here's the swap:" at bounding box center [992, 301] width 366 height 16
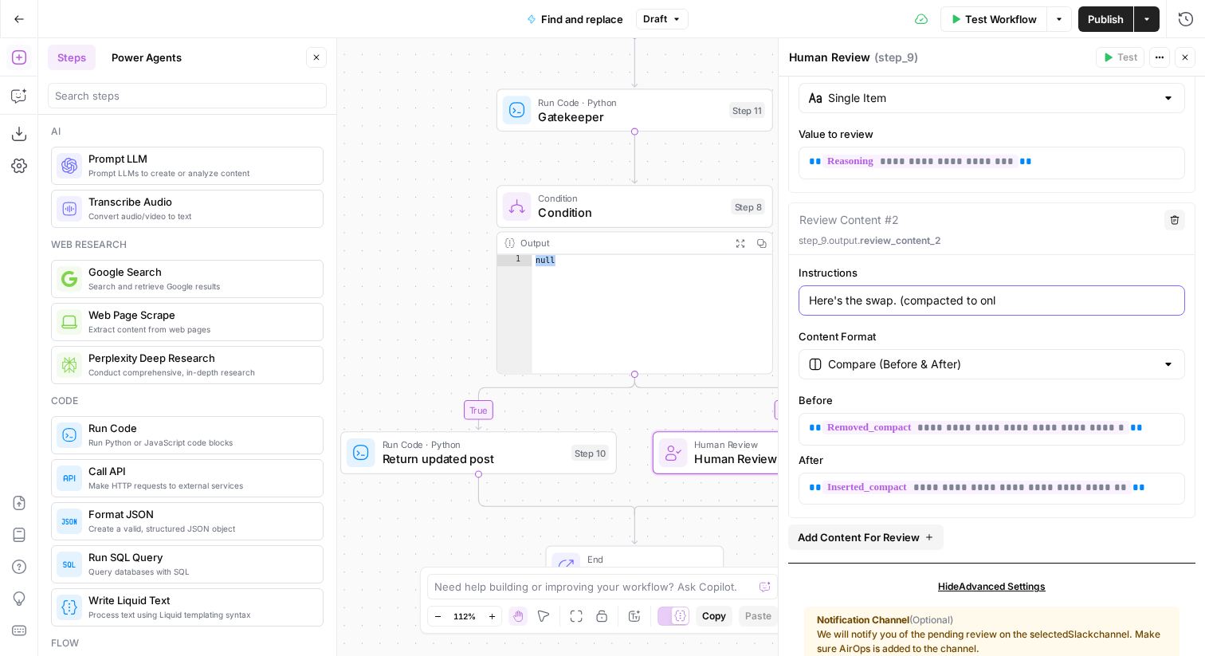
drag, startPoint x: 898, startPoint y: 304, endPoint x: 1066, endPoint y: 306, distance: 168.2
click at [1067, 306] on input "Here's the swap. (compacted to onl" at bounding box center [992, 301] width 366 height 16
type input "Here's the swap."
click at [990, 434] on span "**********" at bounding box center [976, 428] width 307 height 14
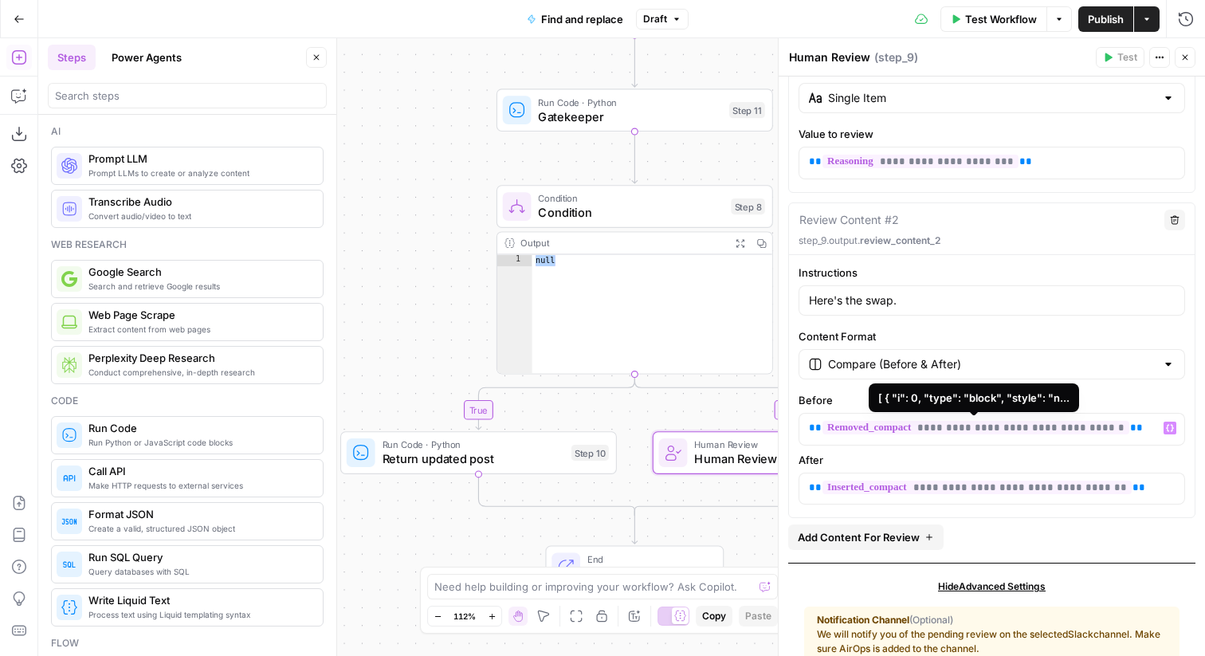
scroll to position [366, 0]
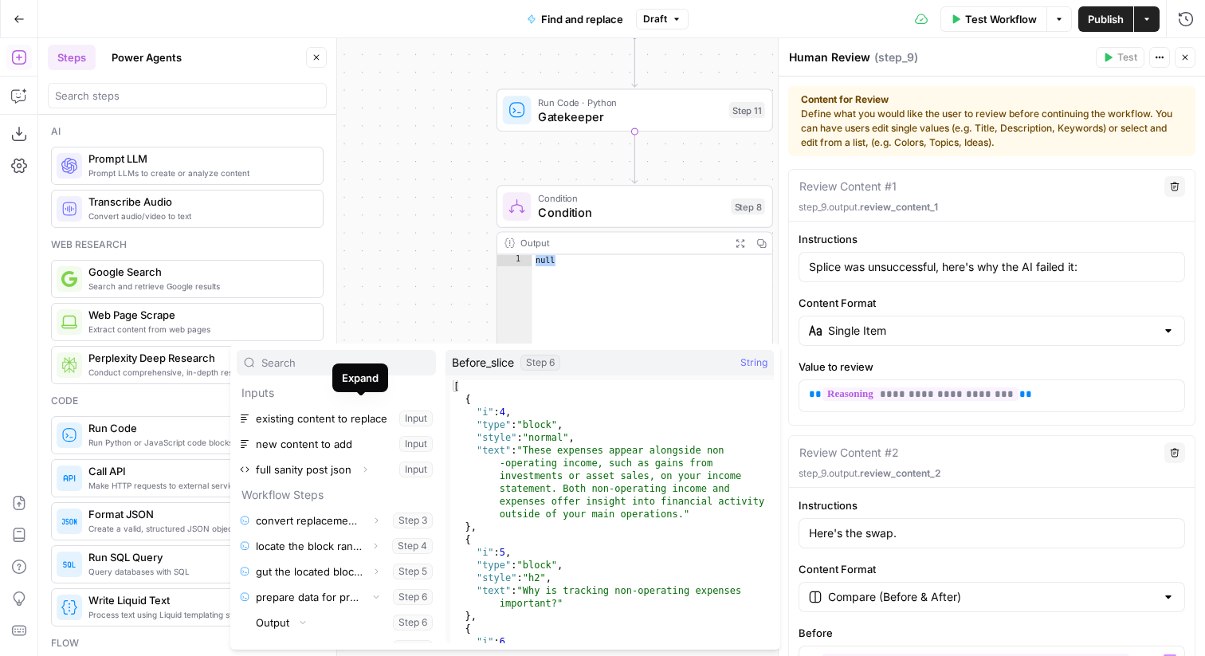
scroll to position [366, 0]
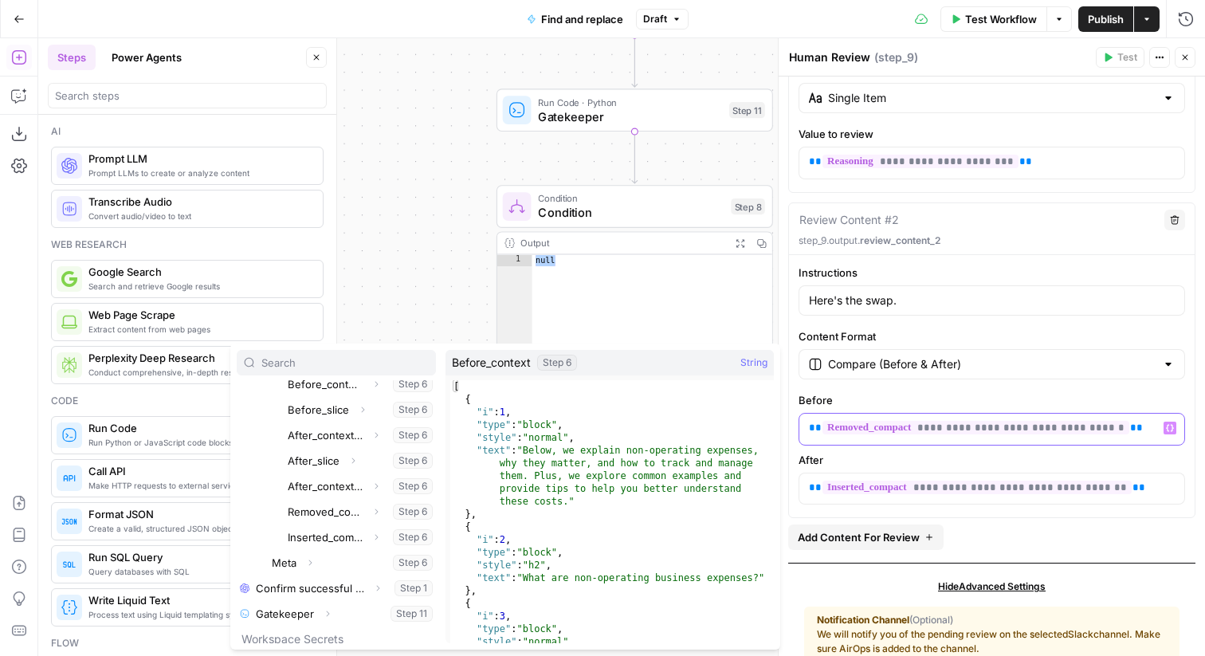
click at [988, 427] on span "**********" at bounding box center [976, 428] width 307 height 14
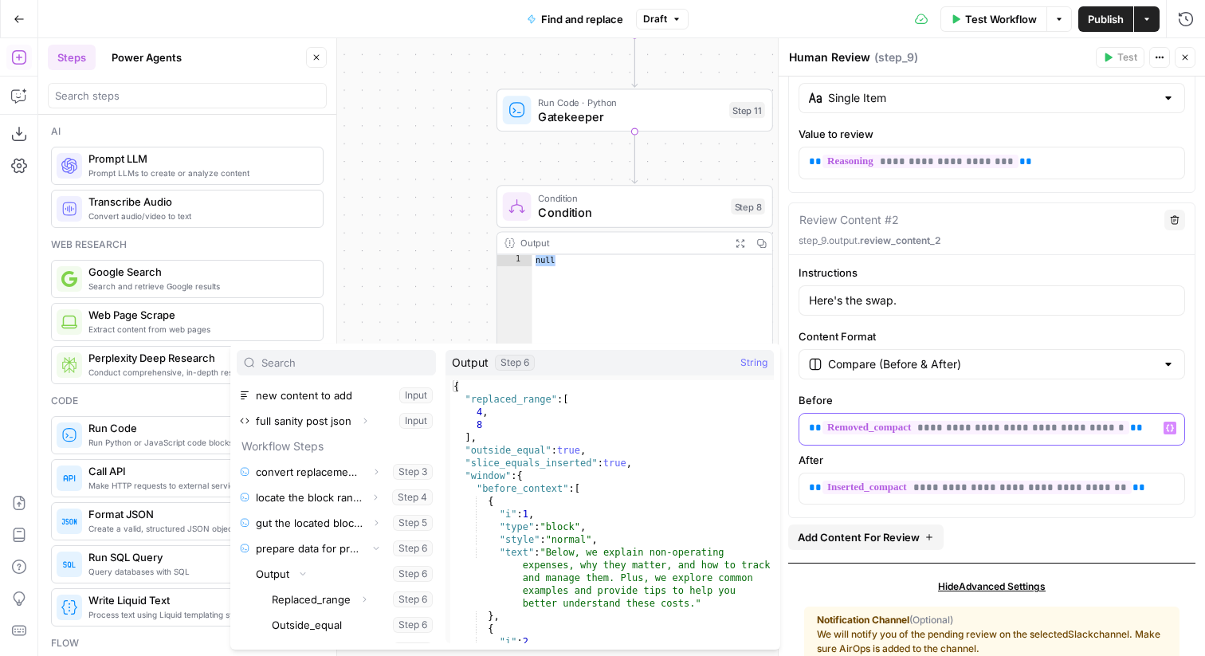
scroll to position [57, 0]
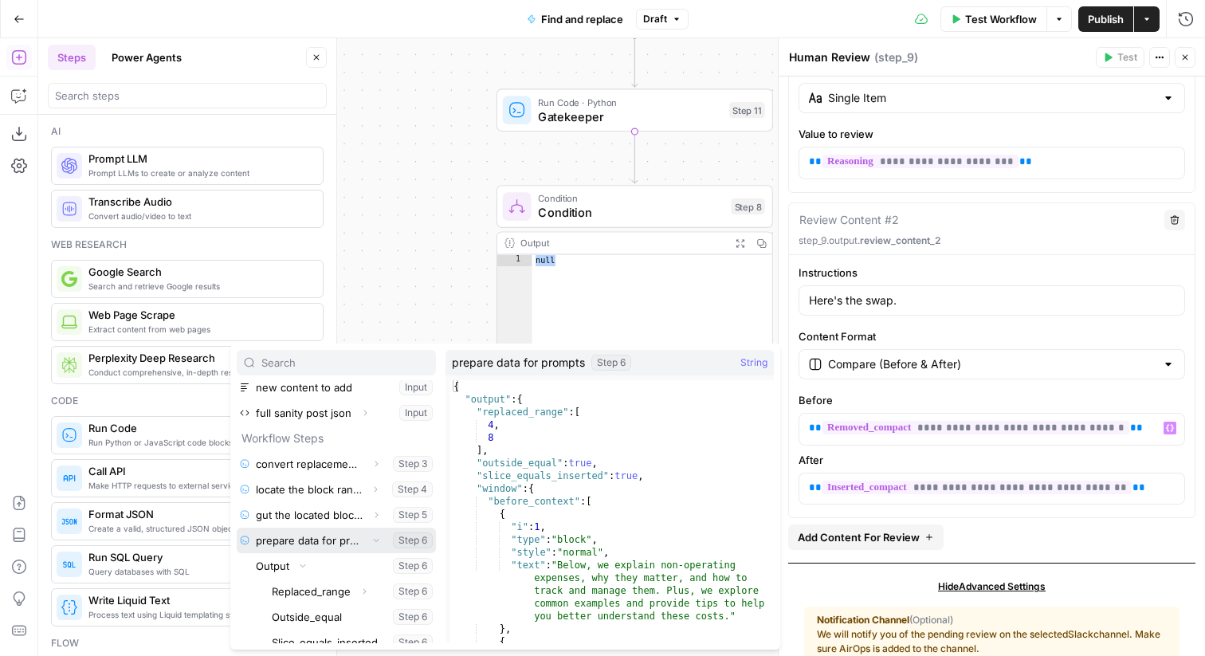
click at [379, 536] on icon "button" at bounding box center [376, 541] width 10 height 10
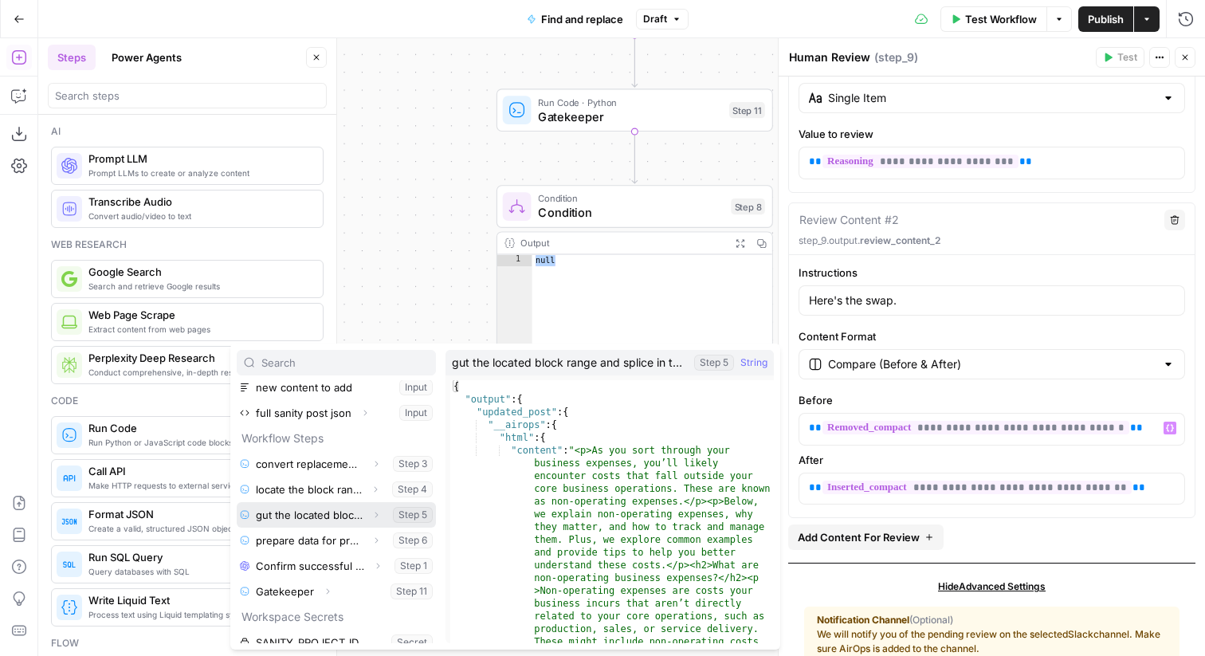
click at [340, 513] on button "Select variable gut the located block range and splice in the new blocks" at bounding box center [336, 515] width 199 height 26
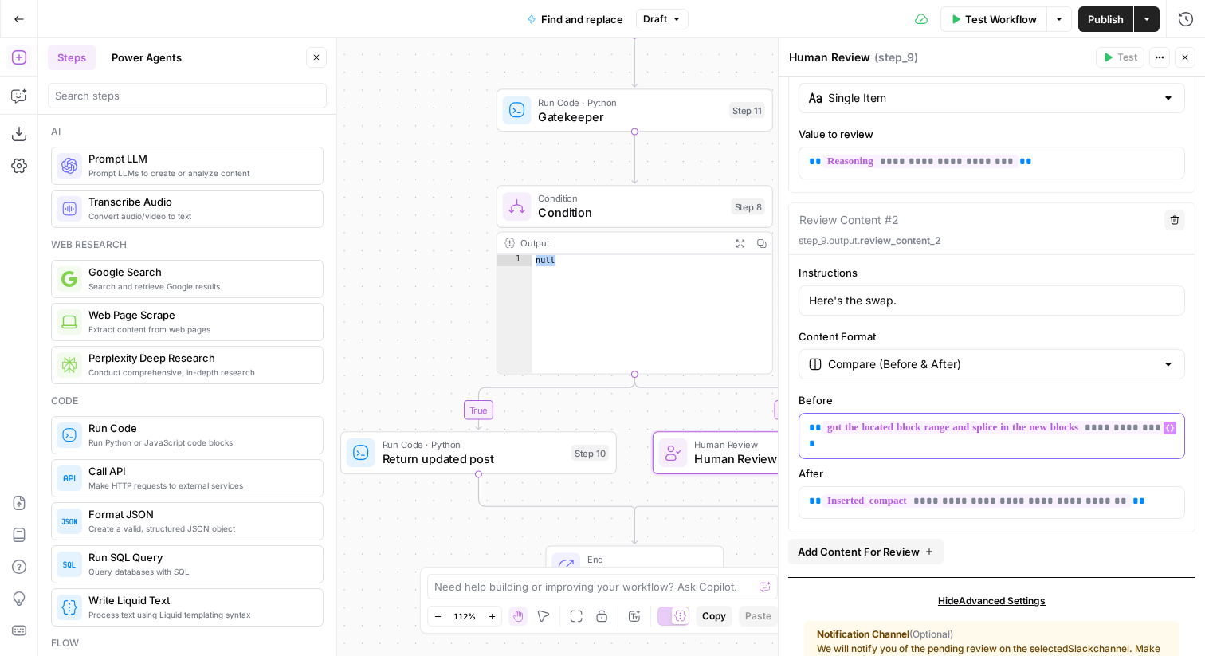
click at [1116, 450] on p "**********" at bounding box center [992, 436] width 366 height 32
click at [1088, 434] on span "**********" at bounding box center [995, 428] width 344 height 14
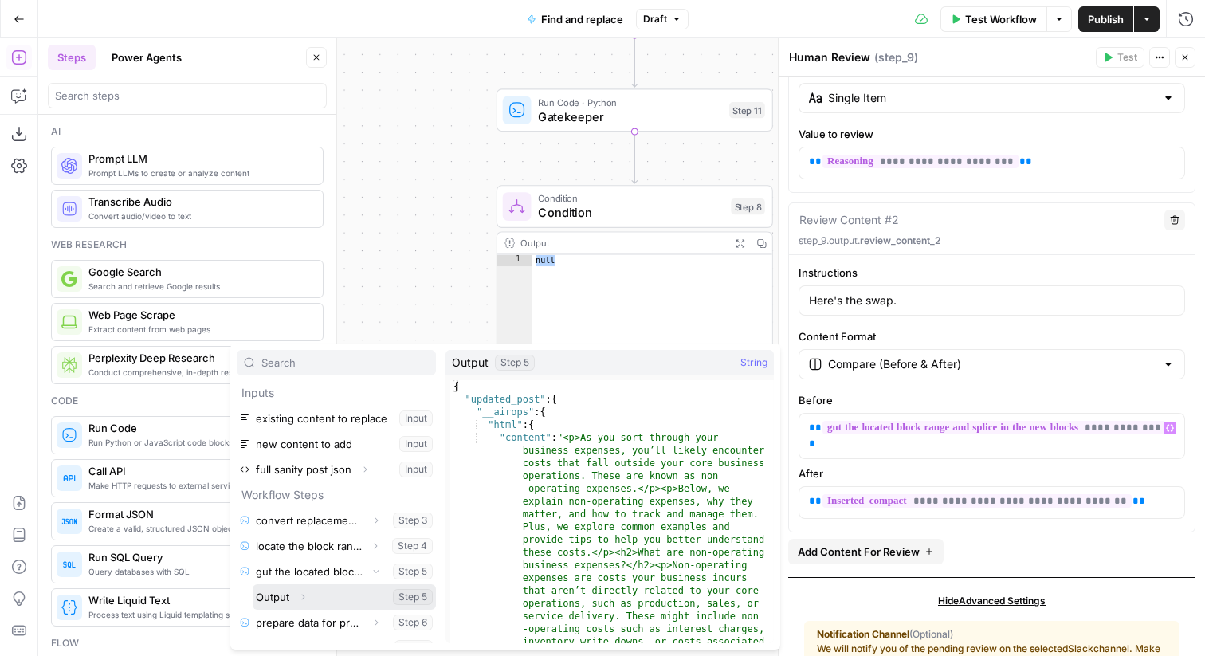
click at [302, 597] on icon "button" at bounding box center [303, 597] width 10 height 10
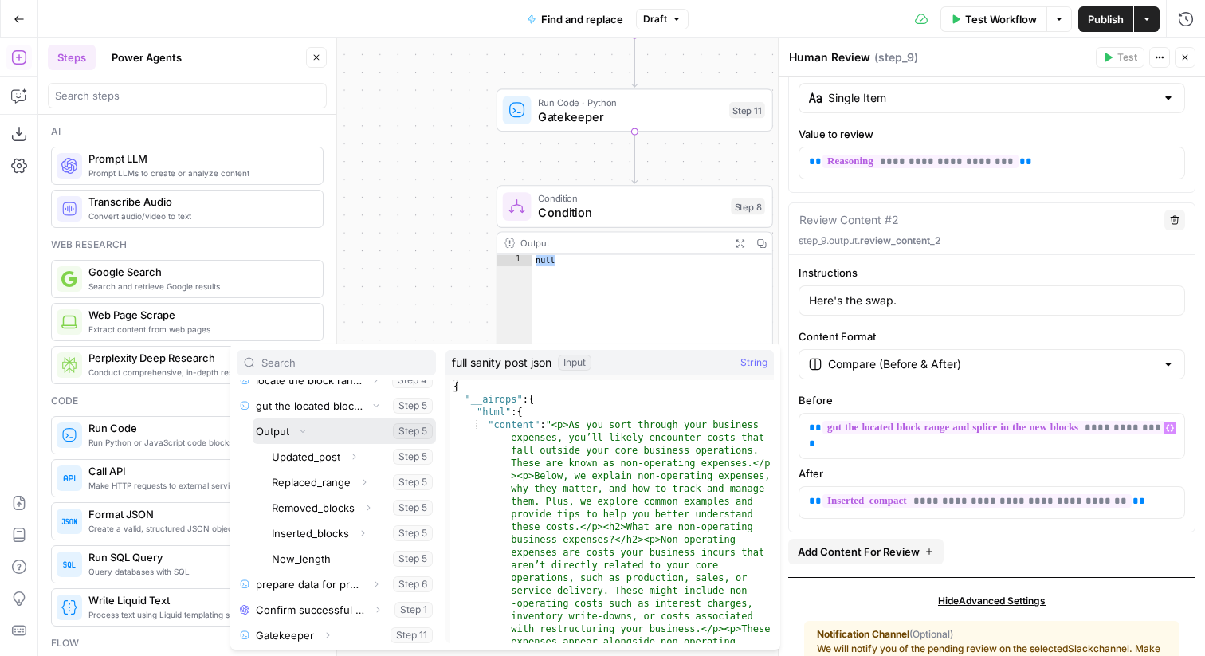
scroll to position [183, 0]
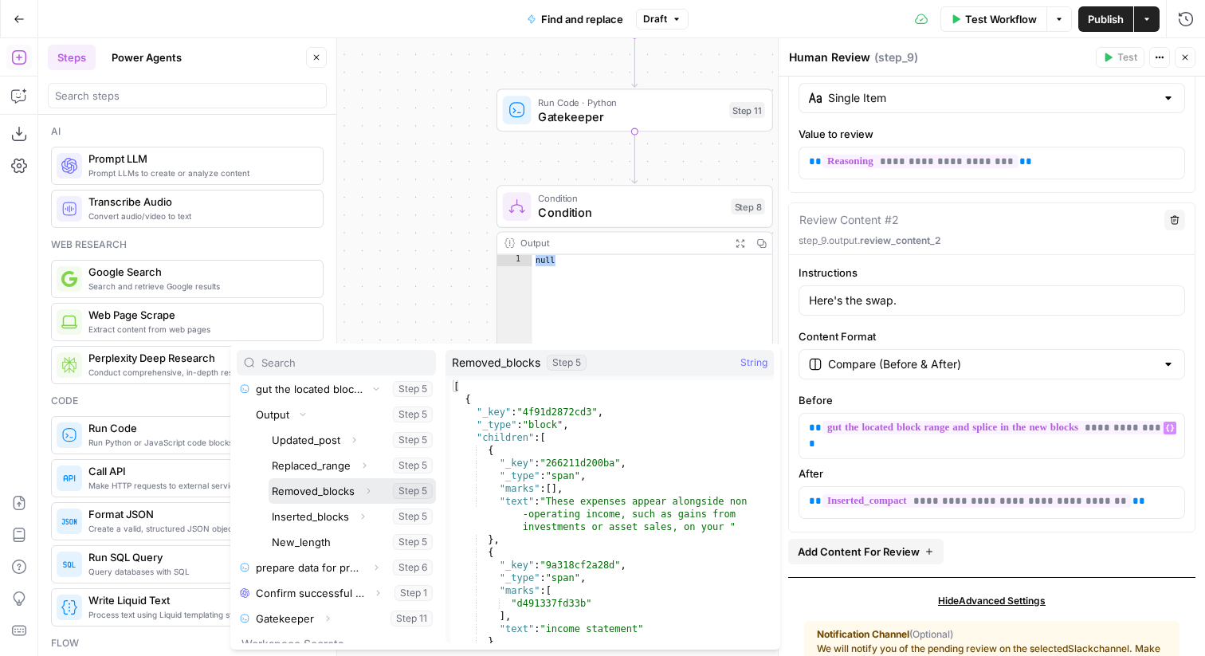
click at [369, 488] on icon "button" at bounding box center [368, 491] width 10 height 10
click at [367, 487] on icon "button" at bounding box center [368, 491] width 10 height 10
click at [324, 489] on button "Select variable Removed_blocks" at bounding box center [352, 491] width 167 height 26
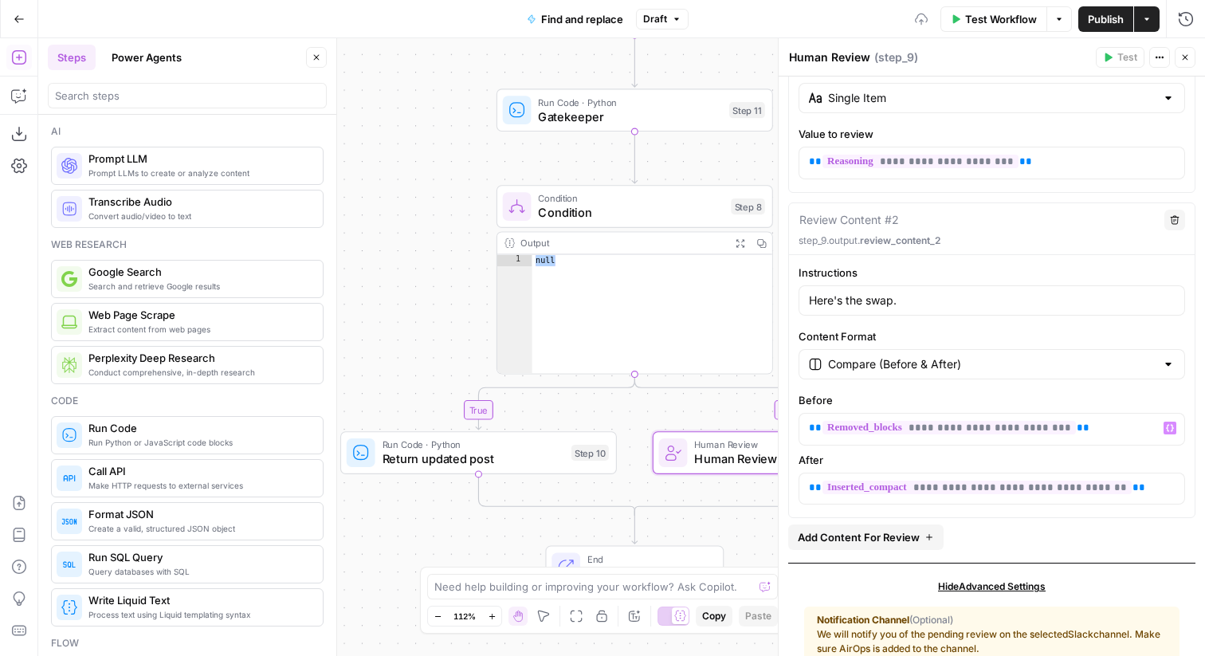
click at [1004, 489] on span "**********" at bounding box center [977, 488] width 309 height 14
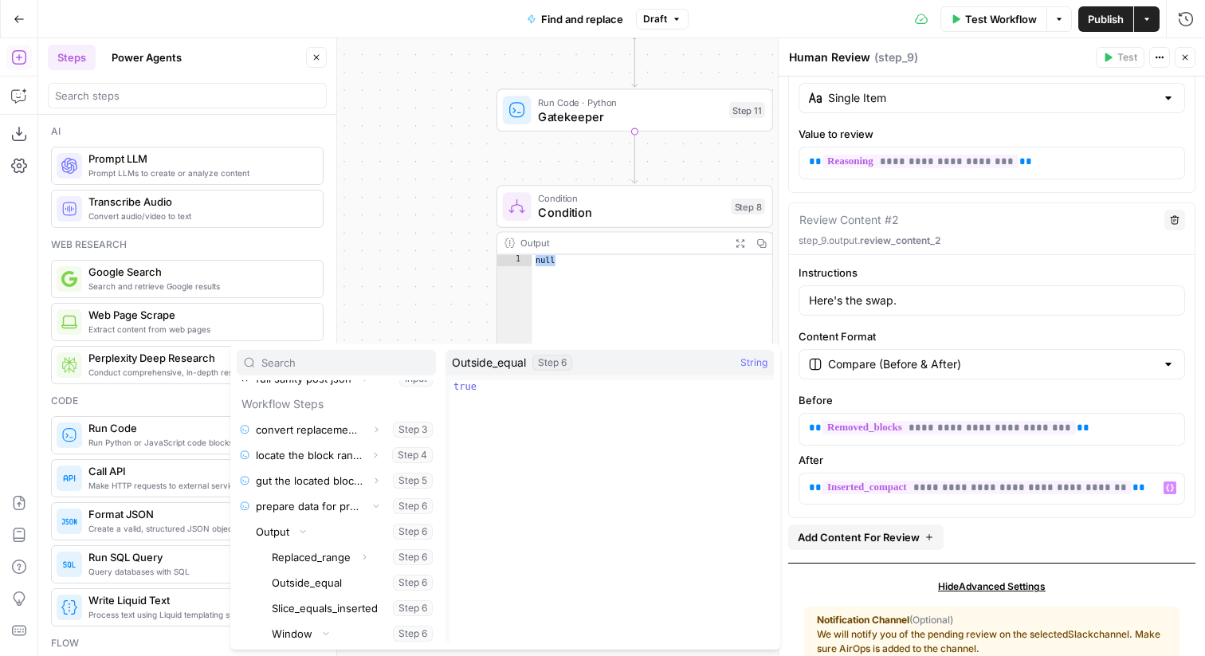
scroll to position [83, 0]
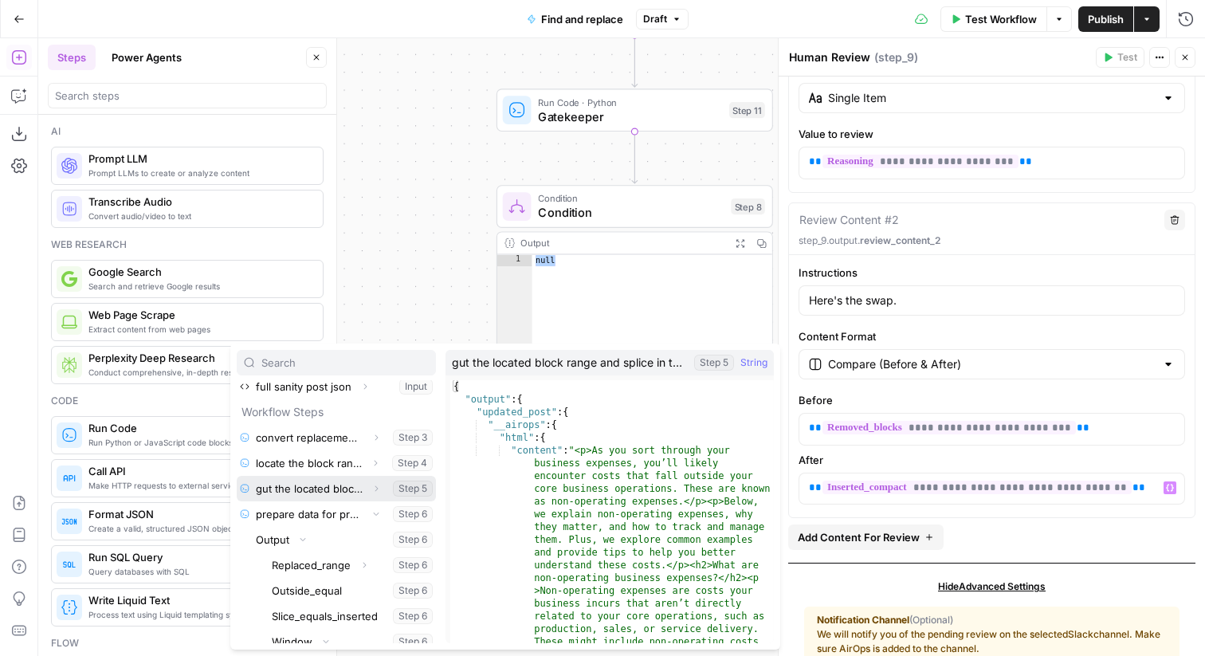
click at [379, 485] on icon "button" at bounding box center [376, 489] width 10 height 10
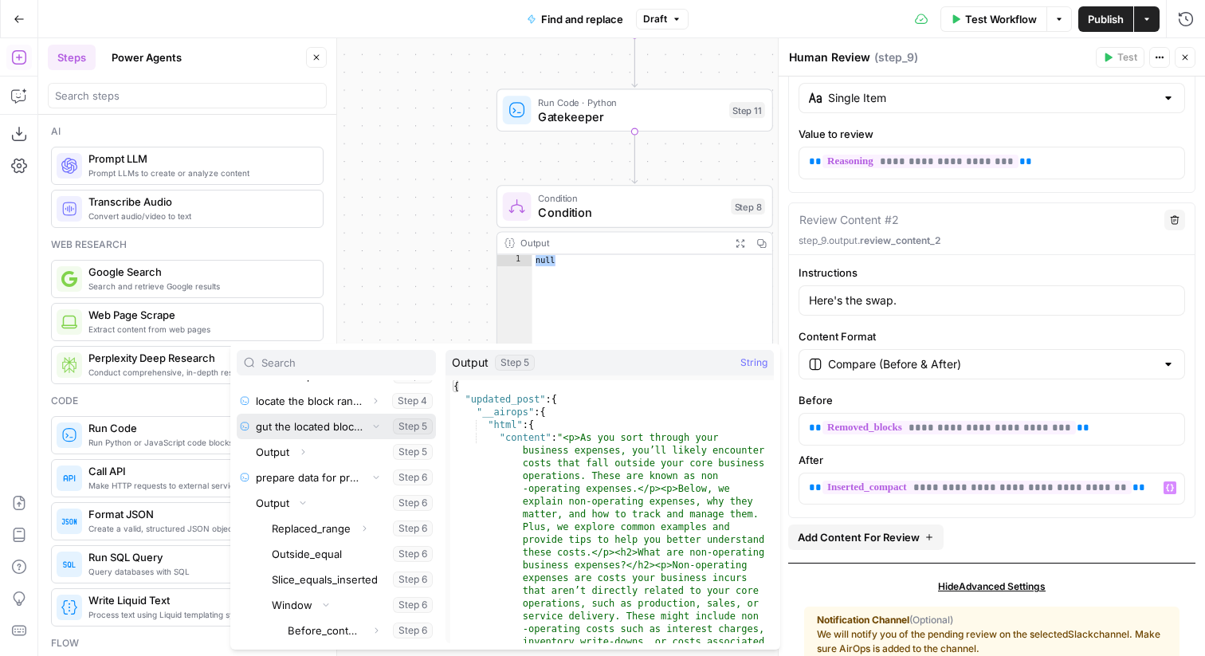
scroll to position [146, 0]
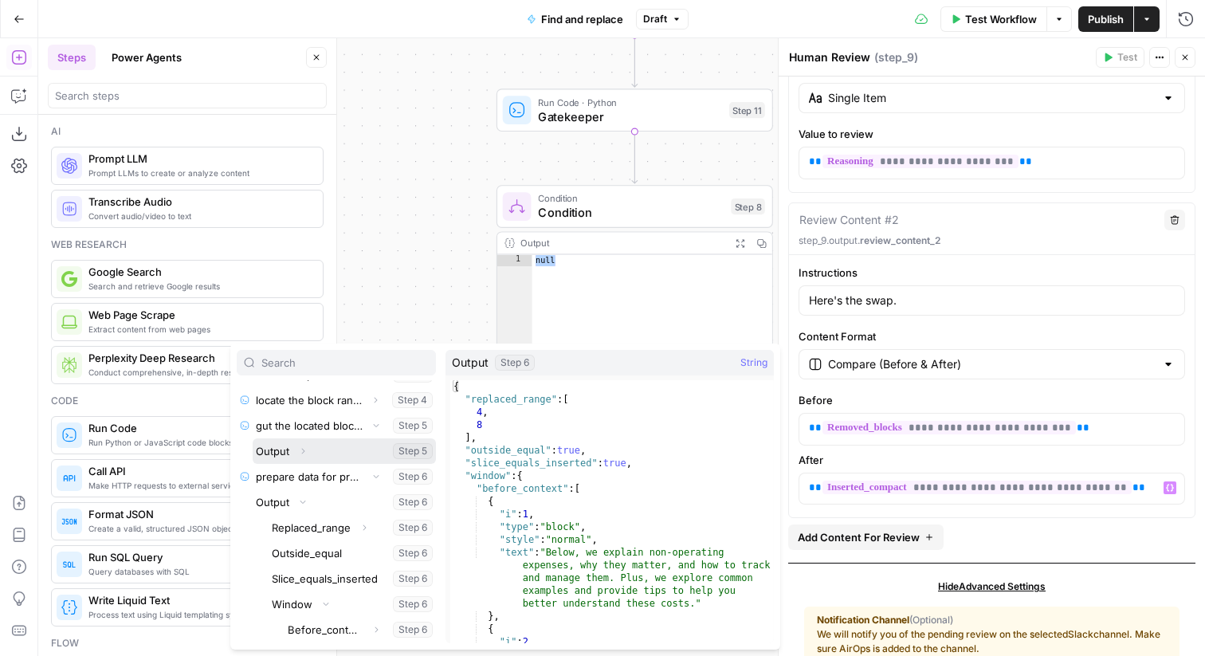
click at [303, 449] on icon "button" at bounding box center [303, 451] width 10 height 10
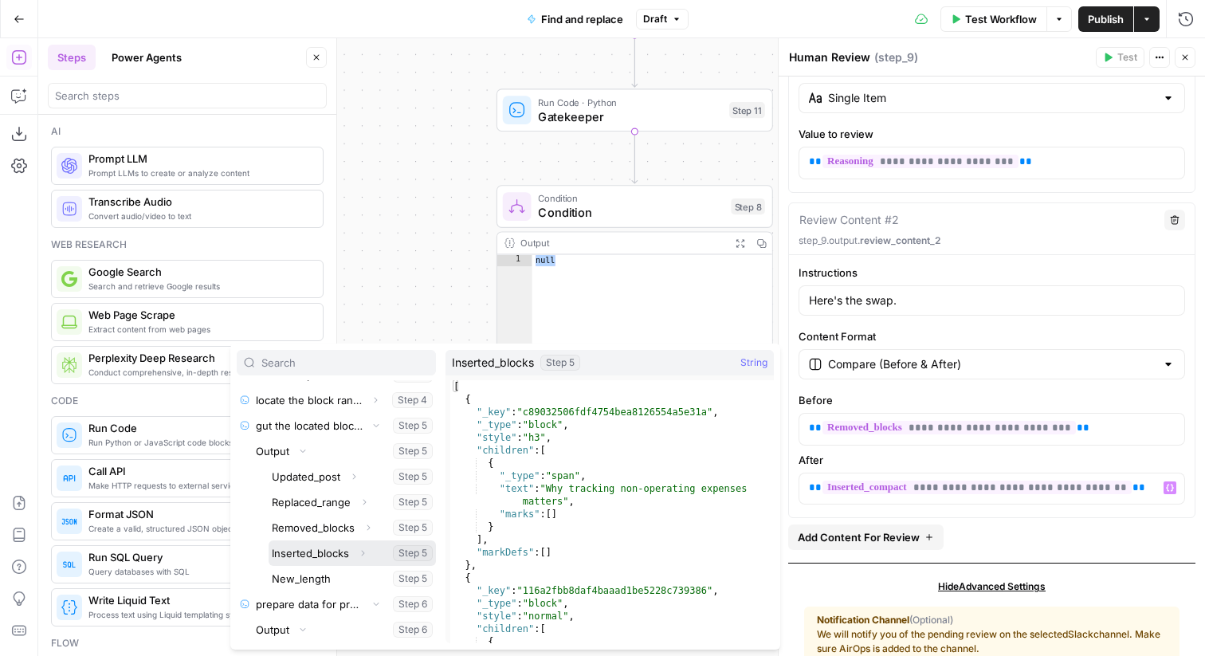
click at [320, 551] on button "Select variable Inserted_blocks" at bounding box center [352, 553] width 167 height 26
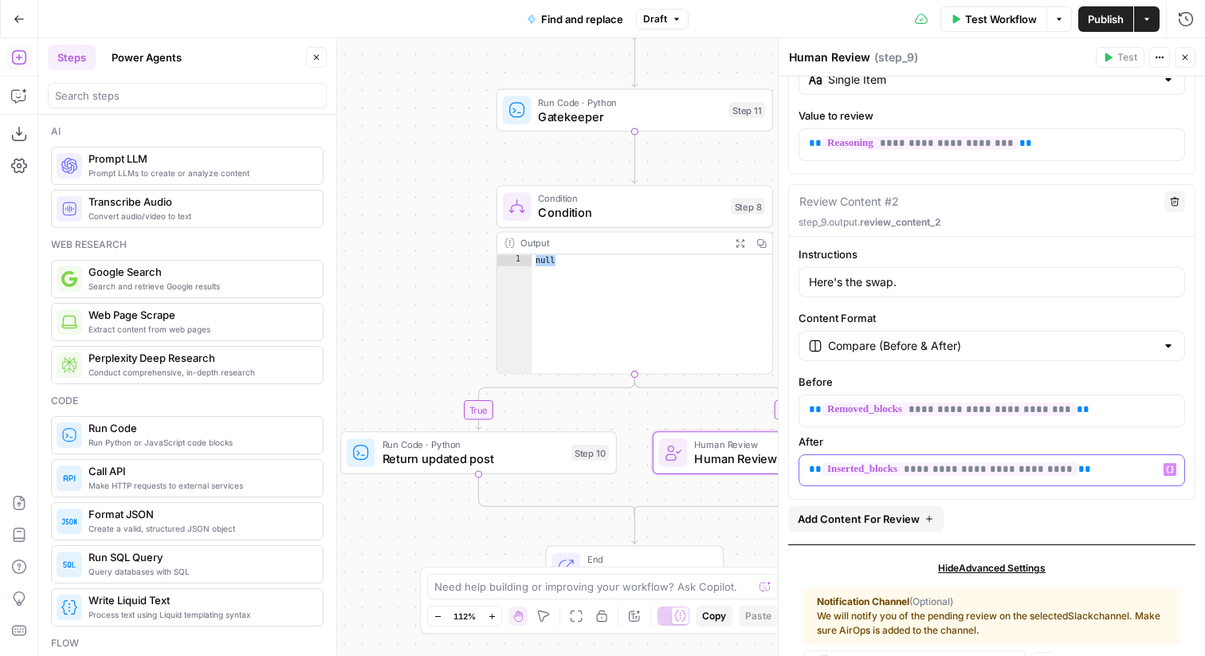
scroll to position [262, 0]
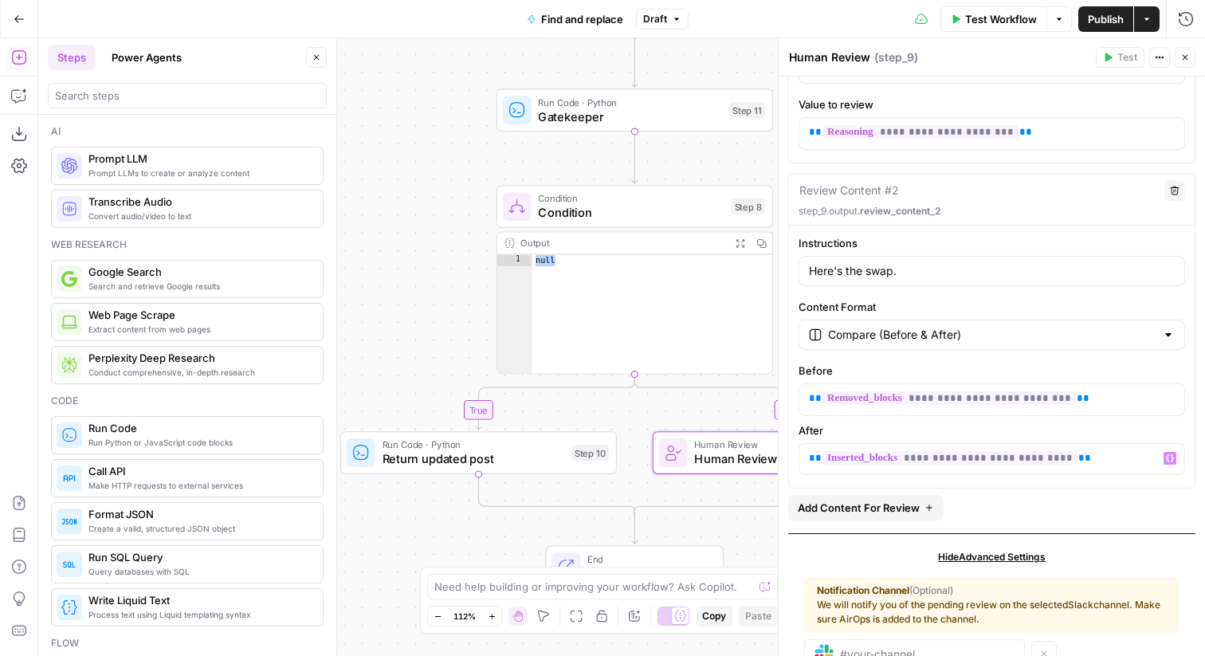
click at [887, 553] on div "Hide Advanced Settings" at bounding box center [991, 557] width 375 height 14
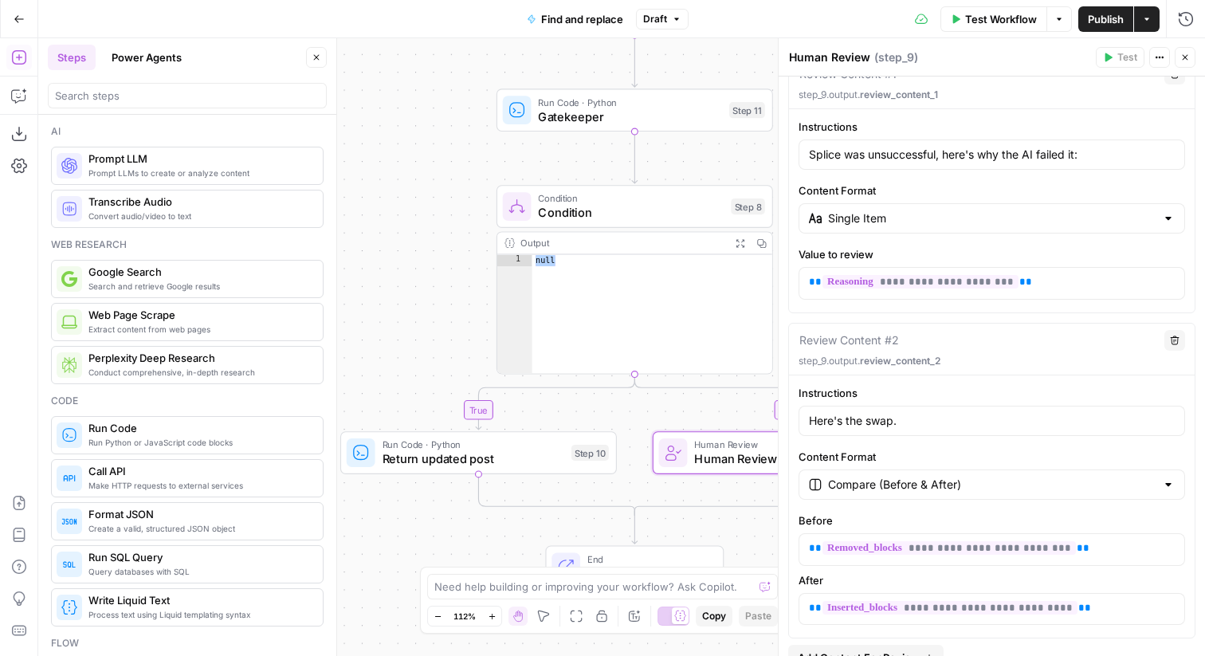
scroll to position [196, 0]
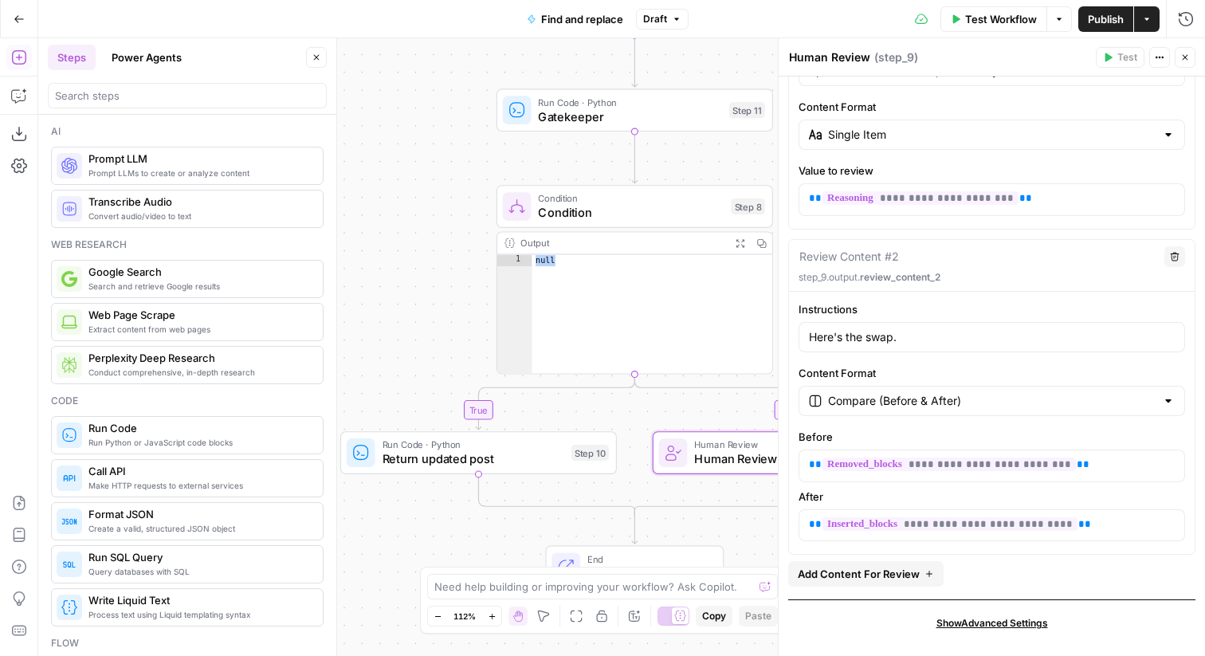
click at [878, 577] on span "Add Content For Review" at bounding box center [859, 574] width 122 height 16
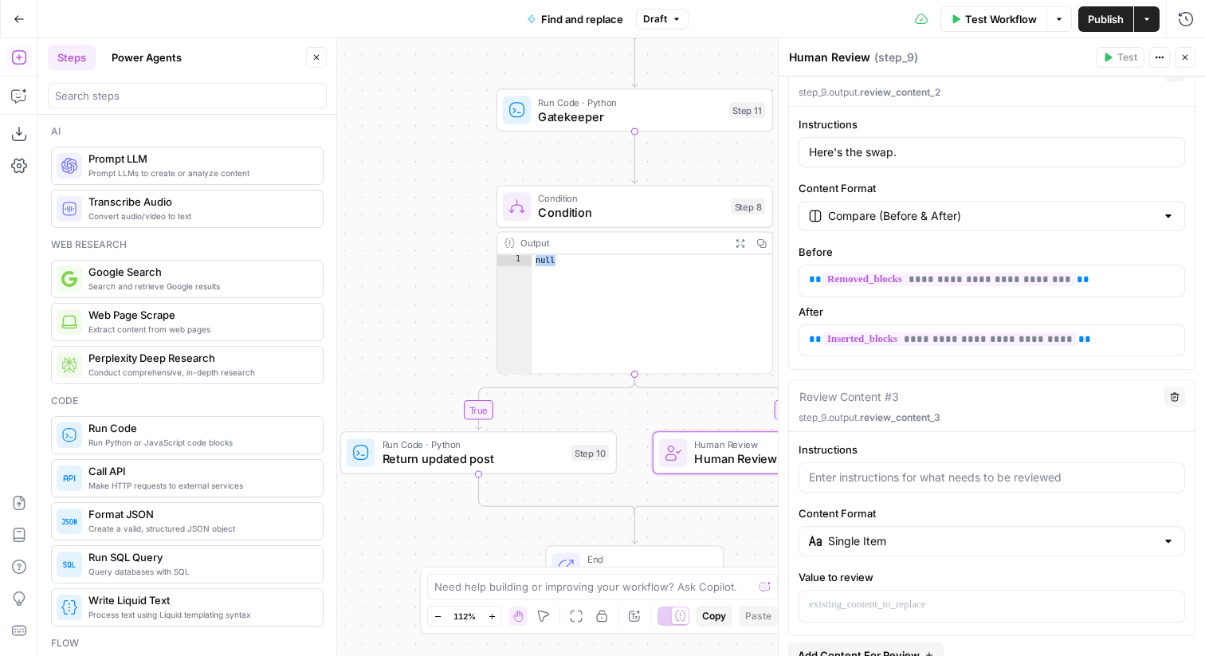
scroll to position [389, 0]
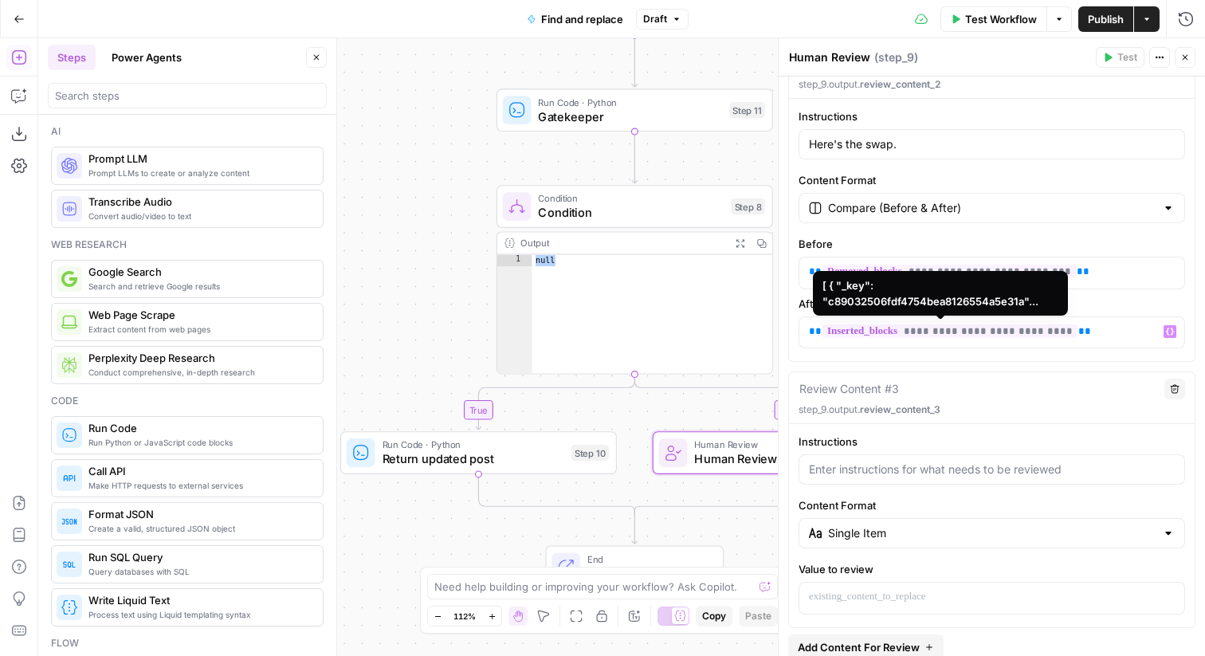
click at [865, 325] on span "**********" at bounding box center [950, 331] width 255 height 14
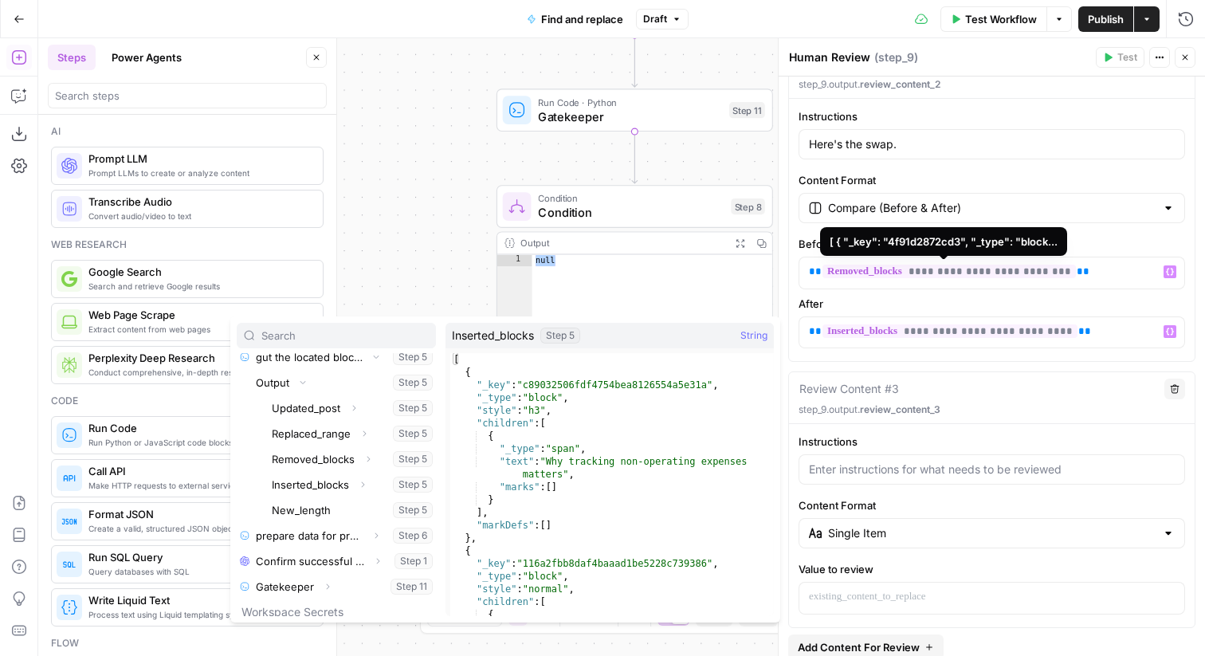
click at [863, 269] on span "**********" at bounding box center [949, 272] width 253 height 14
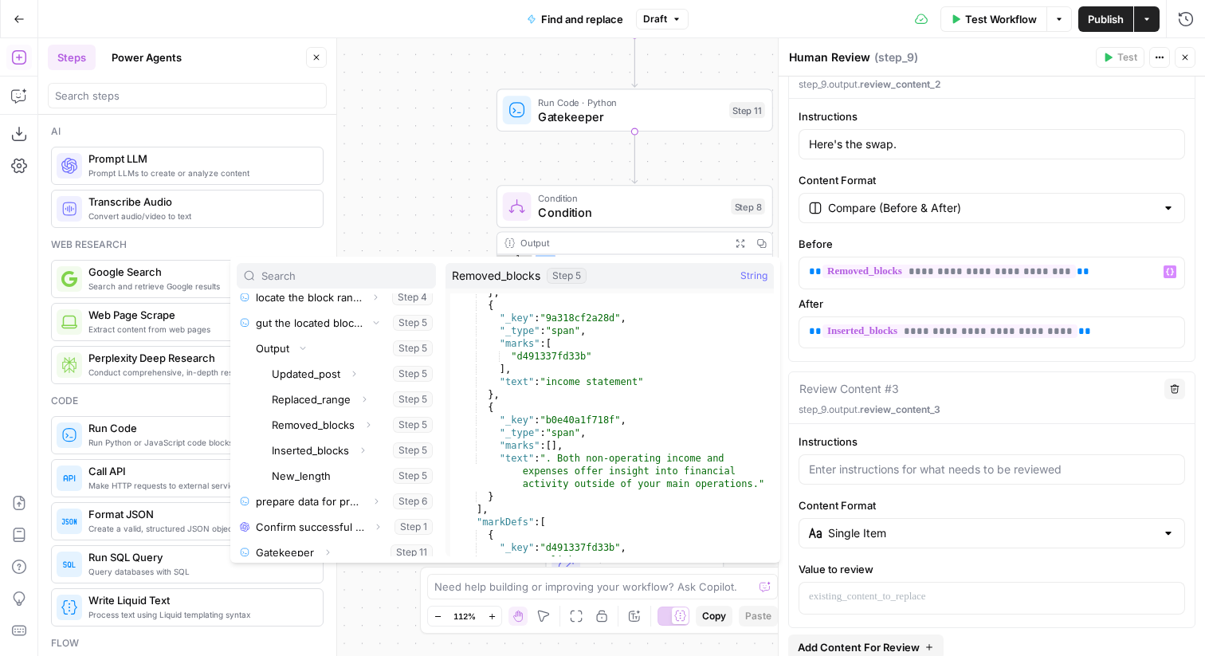
scroll to position [0, 0]
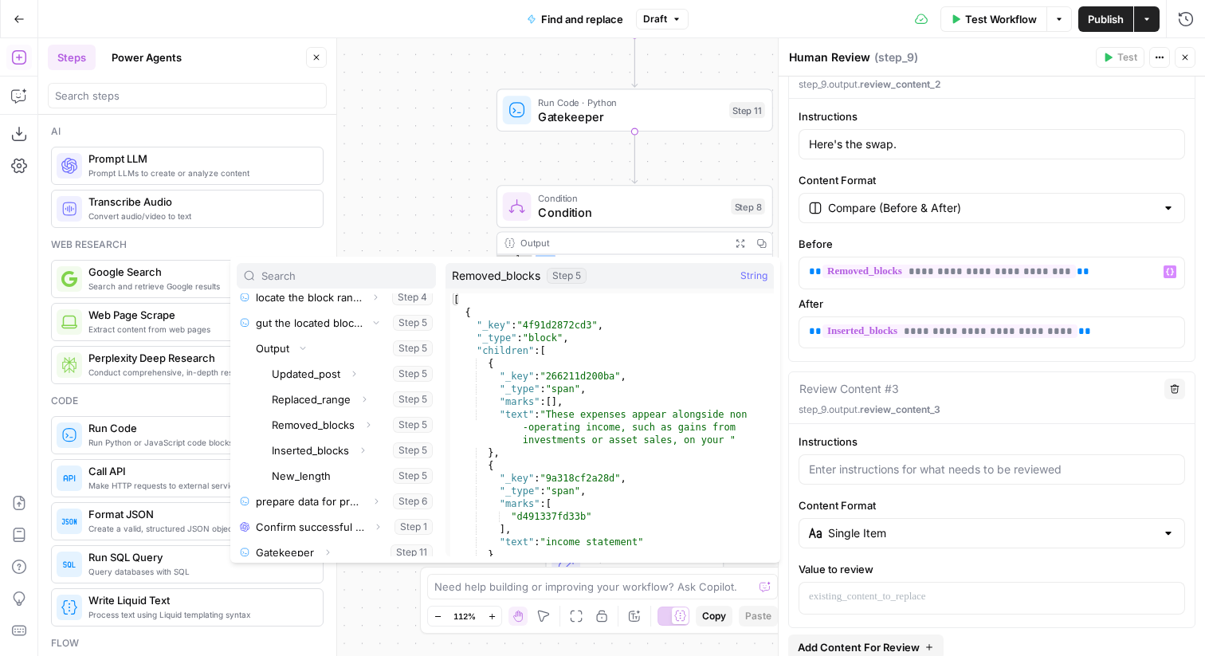
click at [847, 238] on label "Before" at bounding box center [992, 244] width 387 height 16
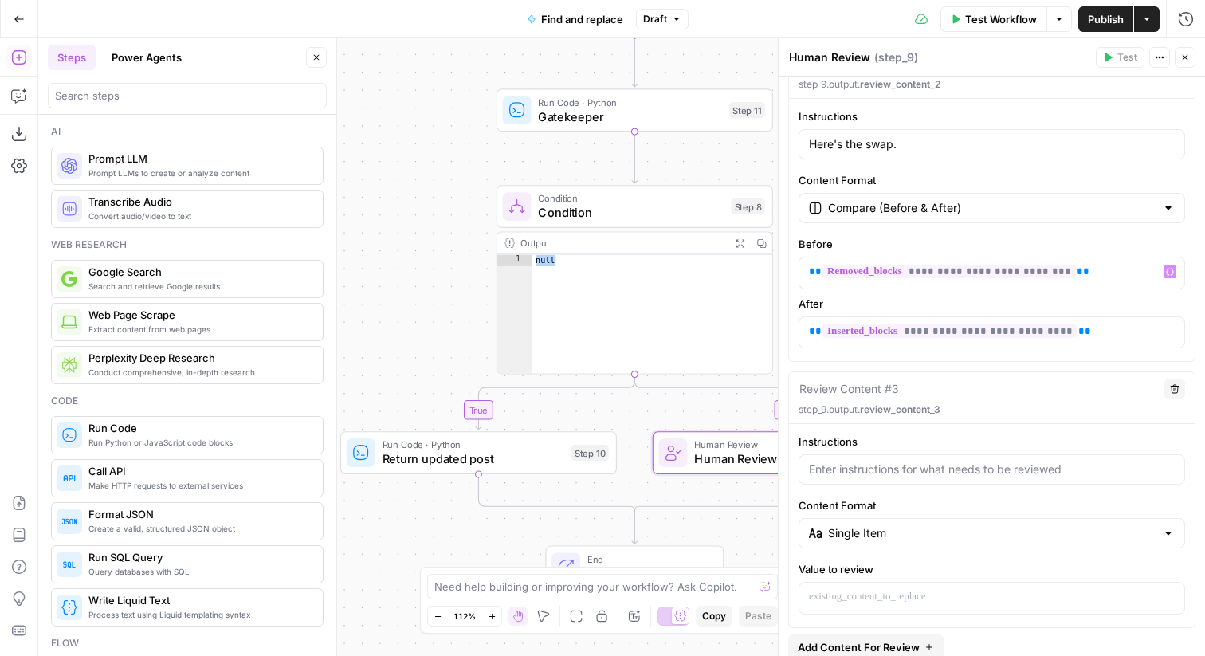
click at [937, 306] on label "After" at bounding box center [992, 304] width 387 height 16
click at [934, 238] on label "Before" at bounding box center [992, 244] width 387 height 16
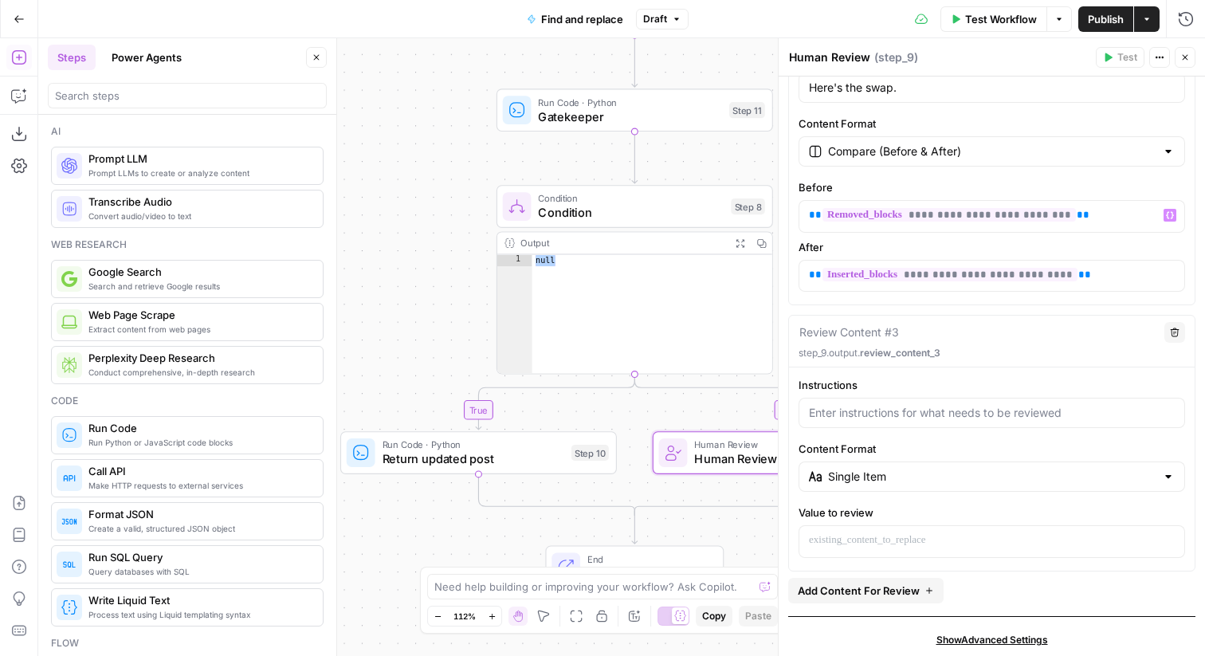
scroll to position [462, 0]
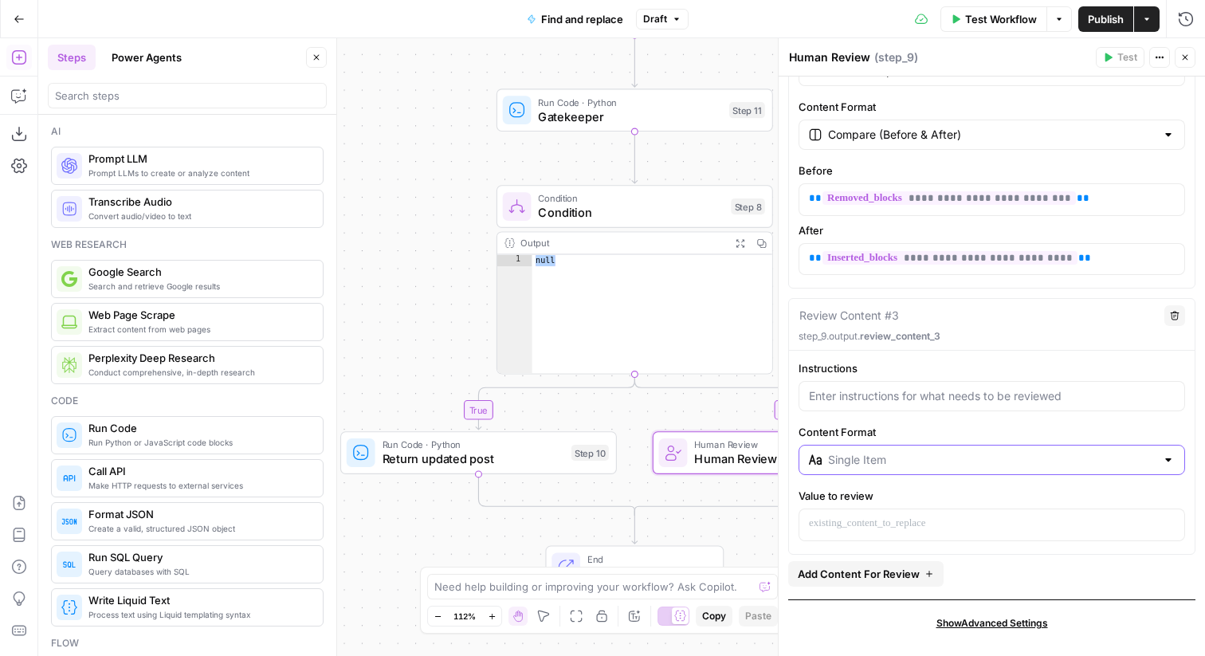
click at [912, 462] on input "Content Format" at bounding box center [992, 460] width 328 height 16
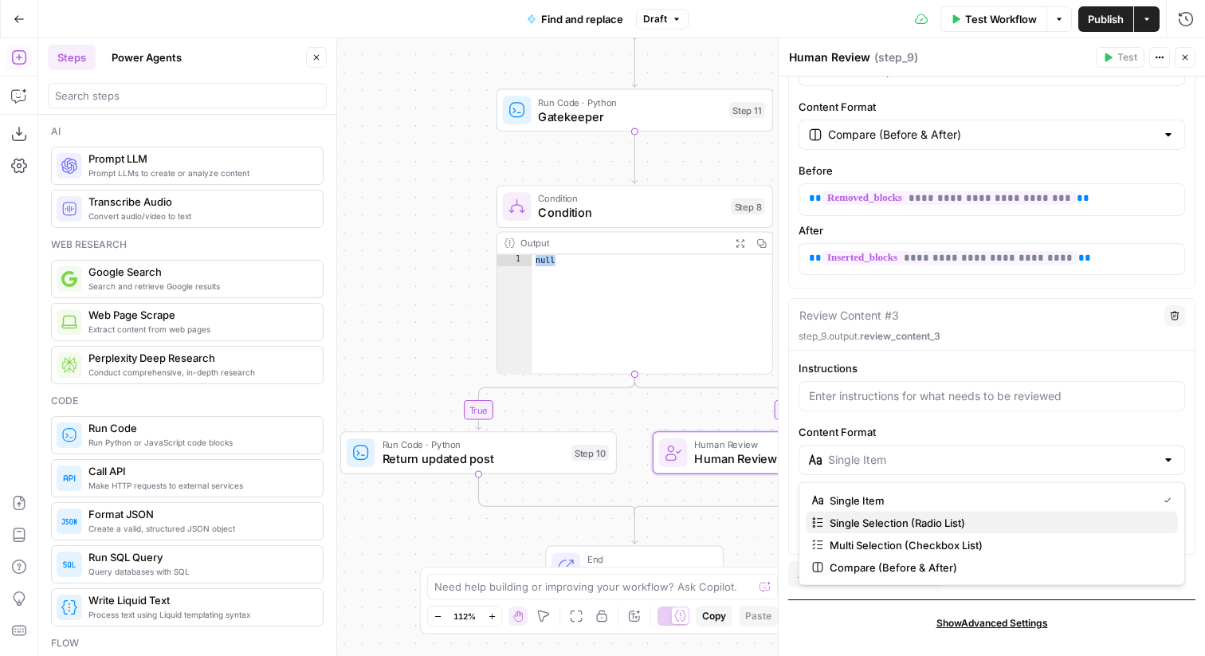
click at [914, 523] on span "Single Selection (Radio List)" at bounding box center [998, 523] width 336 height 16
type input "Single Selection (Radio List)"
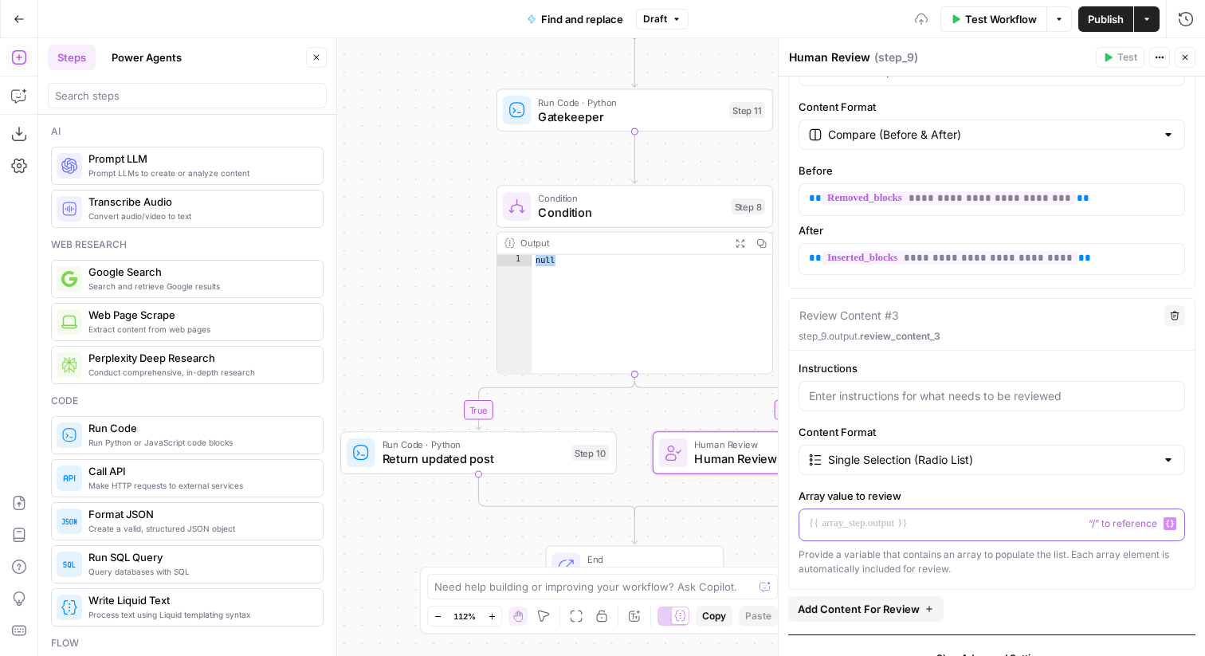
click at [886, 521] on p at bounding box center [992, 524] width 366 height 16
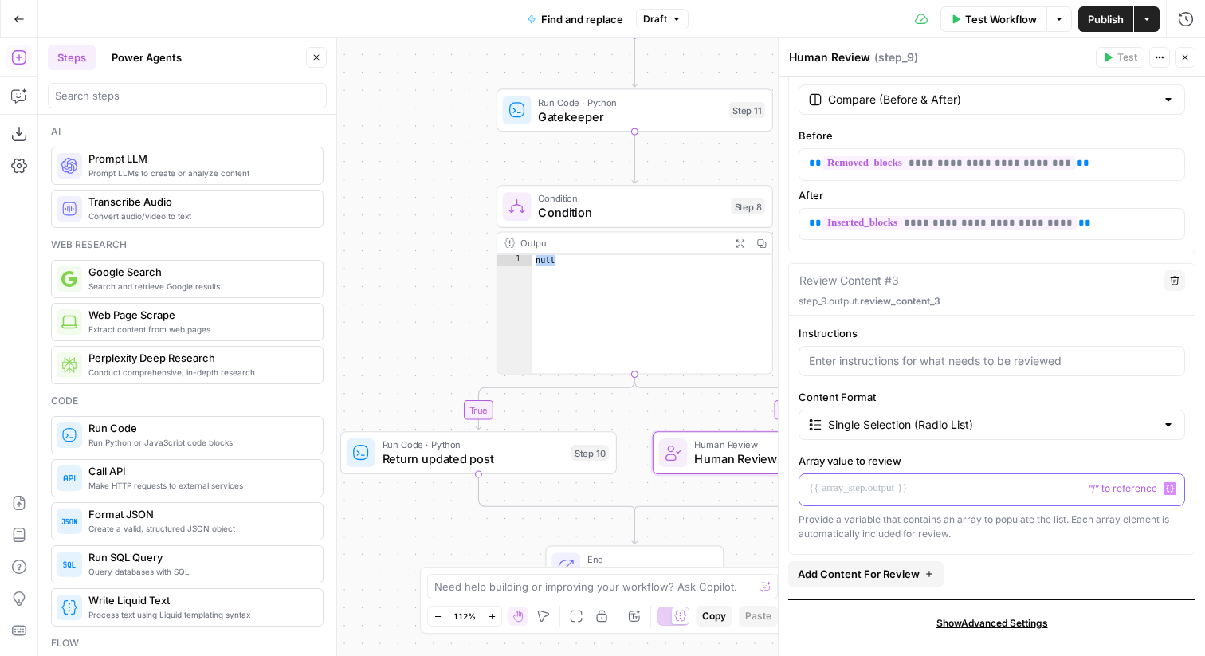
click at [898, 492] on p at bounding box center [992, 489] width 366 height 16
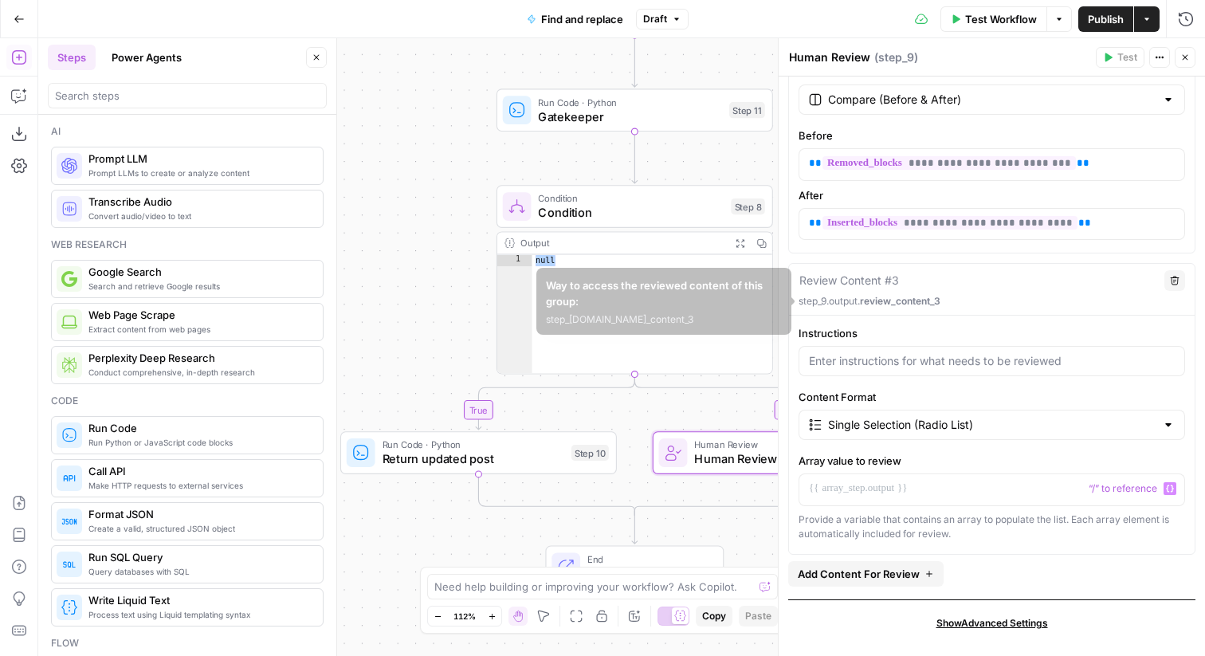
click at [1172, 283] on icon "button" at bounding box center [1175, 281] width 9 height 9
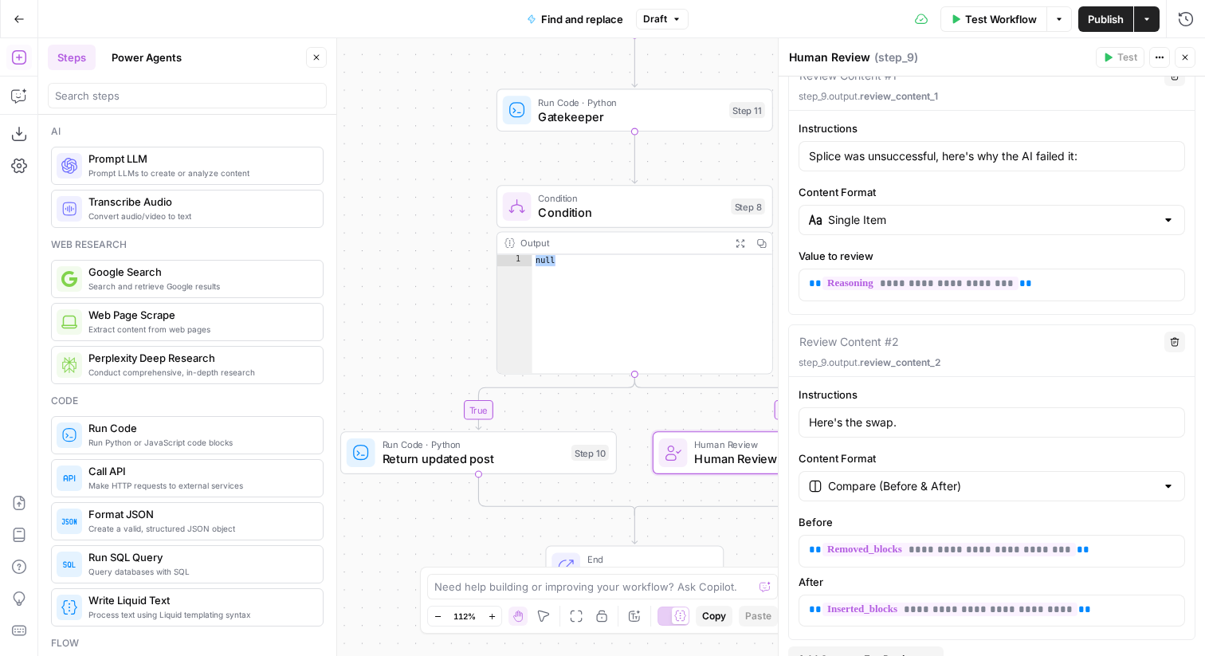
scroll to position [196, 0]
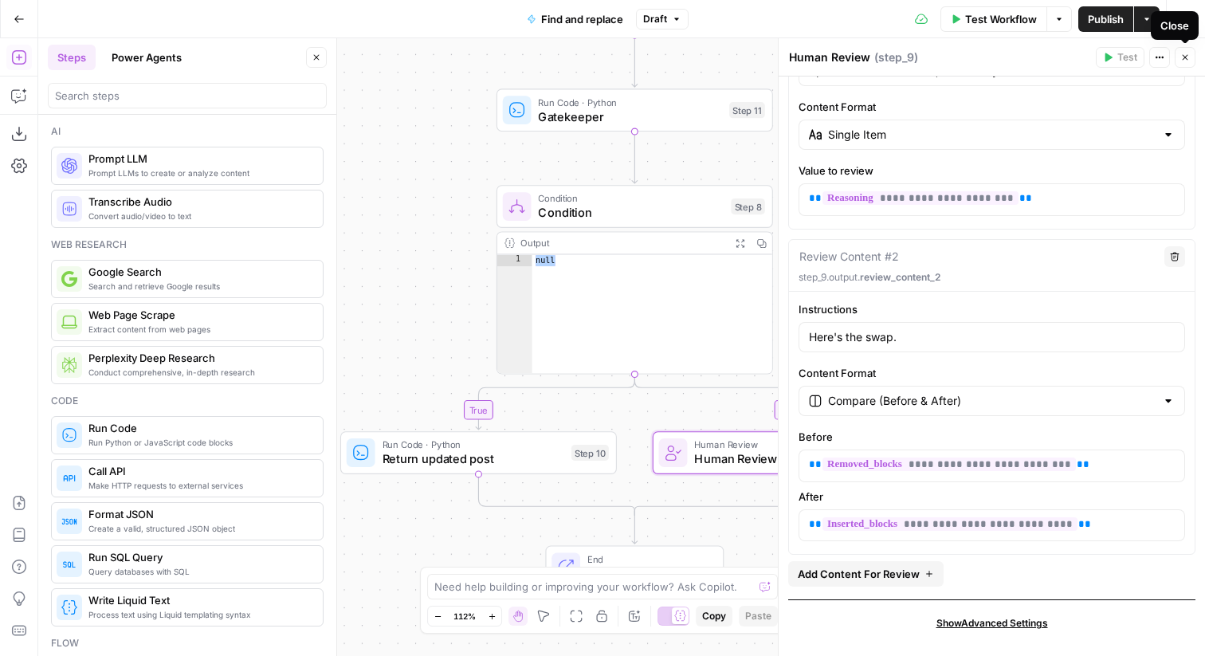
click at [1188, 53] on icon "button" at bounding box center [1185, 58] width 10 height 10
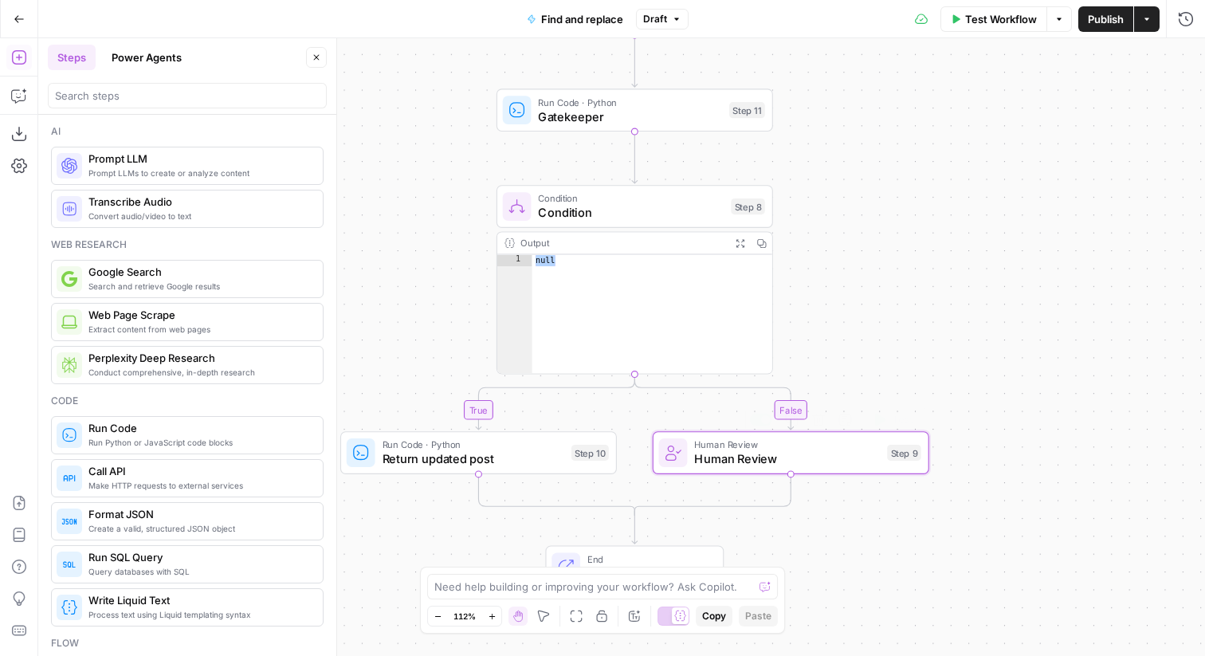
click at [802, 460] on span "Human Review" at bounding box center [787, 459] width 186 height 18
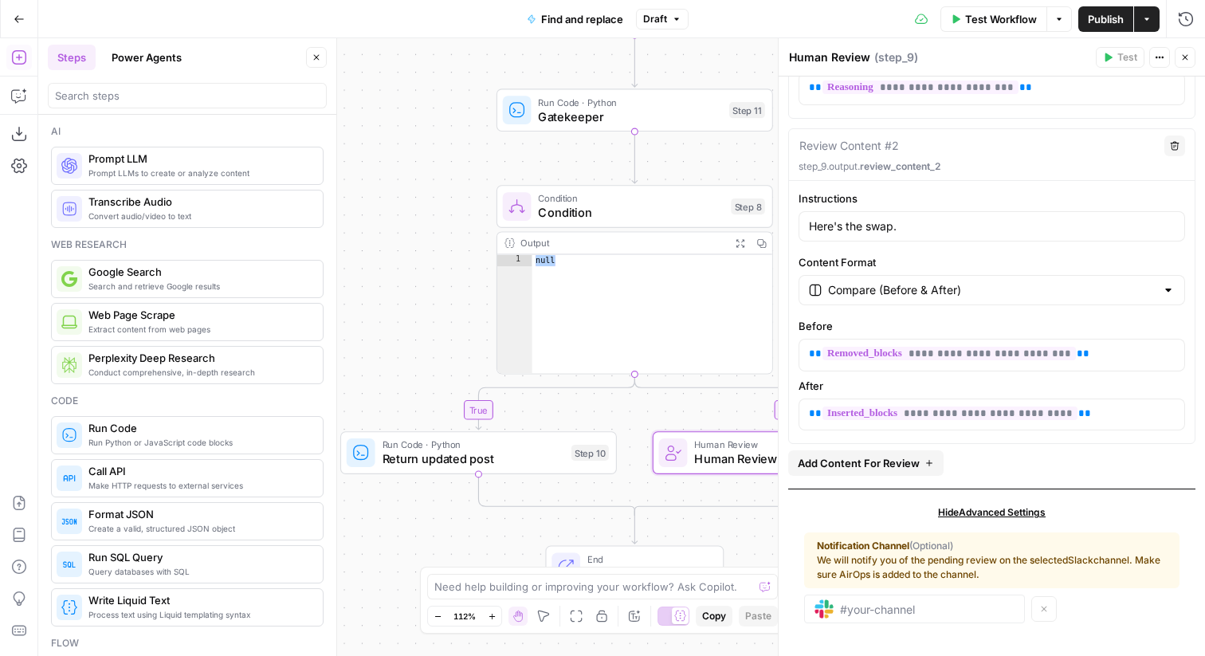
scroll to position [312, 0]
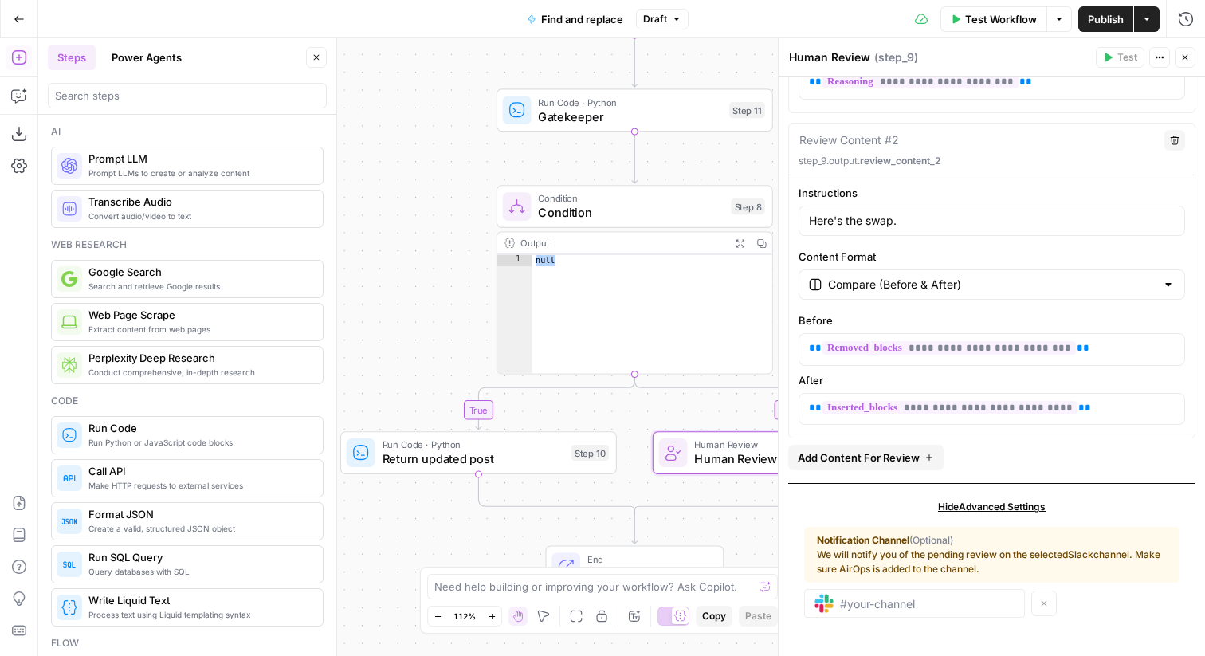
click at [980, 505] on span "Hide Advanced Settings" at bounding box center [992, 507] width 108 height 14
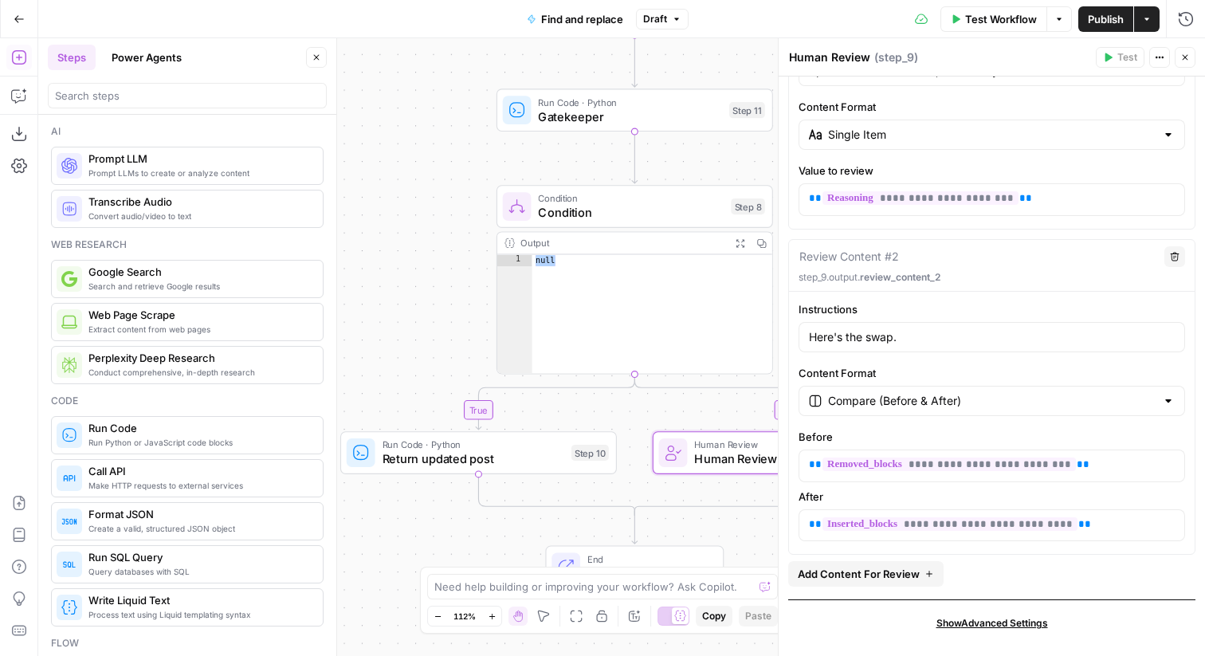
scroll to position [196, 0]
click at [991, 623] on span "Show Advanced Settings" at bounding box center [993, 623] width 112 height 14
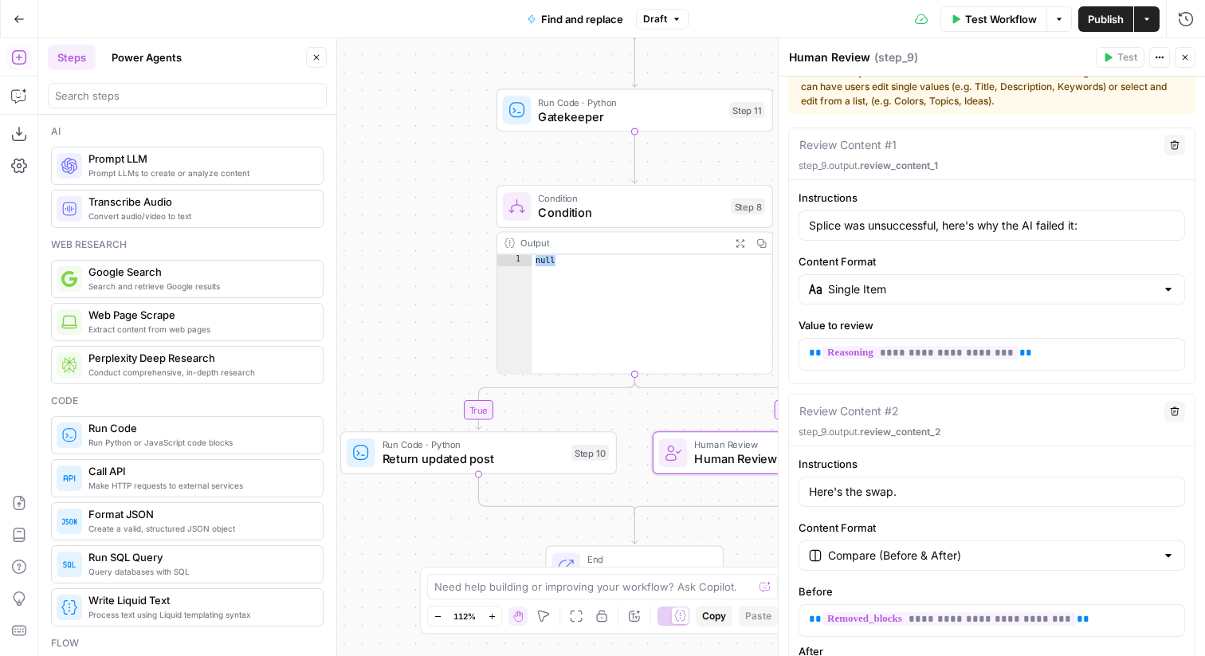
scroll to position [0, 0]
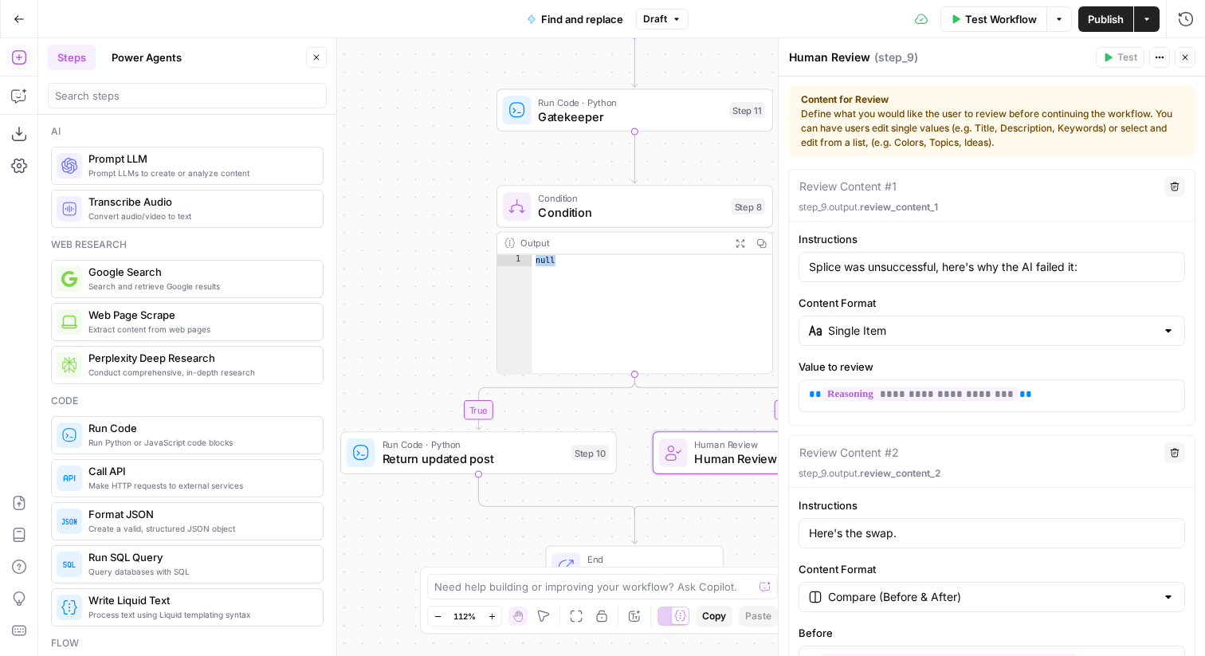
click at [1184, 51] on button "Close" at bounding box center [1185, 57] width 21 height 21
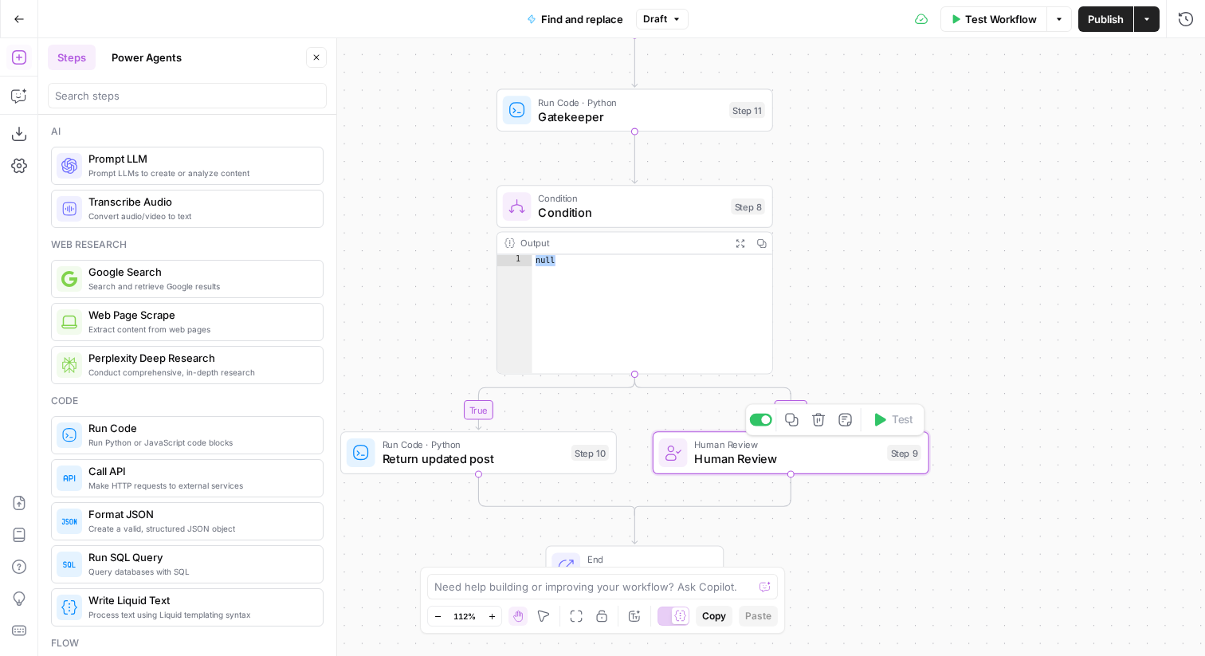
click at [762, 422] on div at bounding box center [765, 419] width 9 height 9
click at [486, 466] on span "Return updated post" at bounding box center [474, 459] width 182 height 18
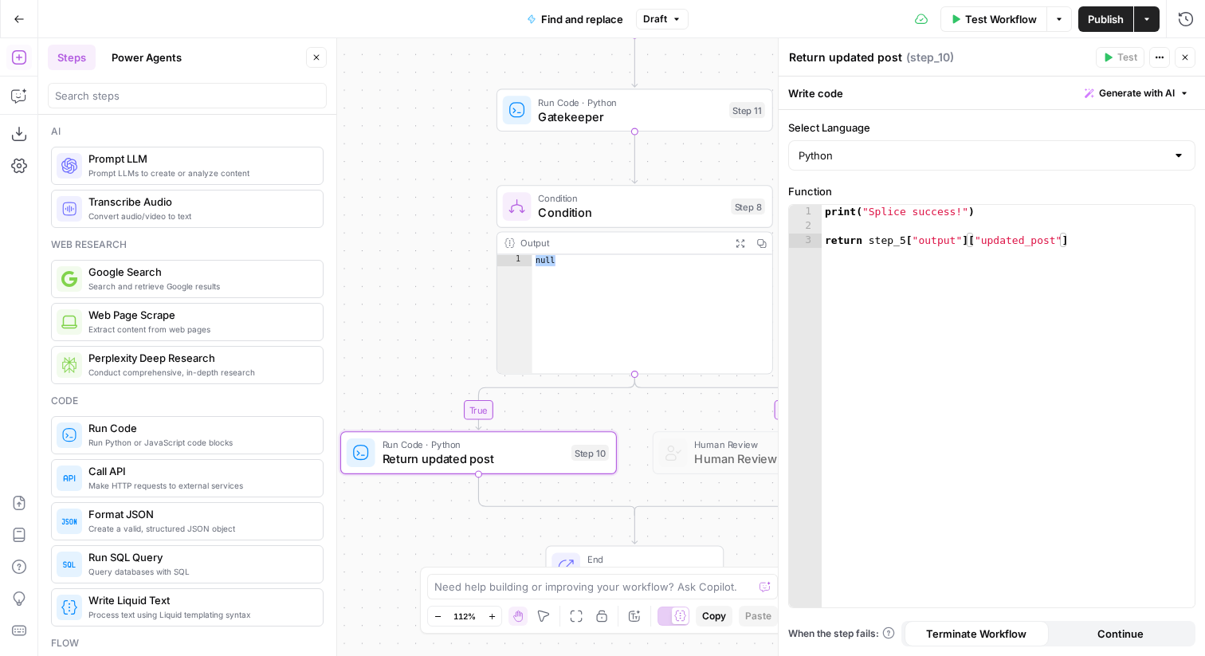
click at [411, 197] on div "false true Workflow Set Inputs Inputs Run Code · Python convert replacement Mar…" at bounding box center [621, 347] width 1167 height 618
click at [605, 268] on div "null" at bounding box center [652, 326] width 241 height 143
click at [596, 211] on span "Condition" at bounding box center [631, 213] width 186 height 18
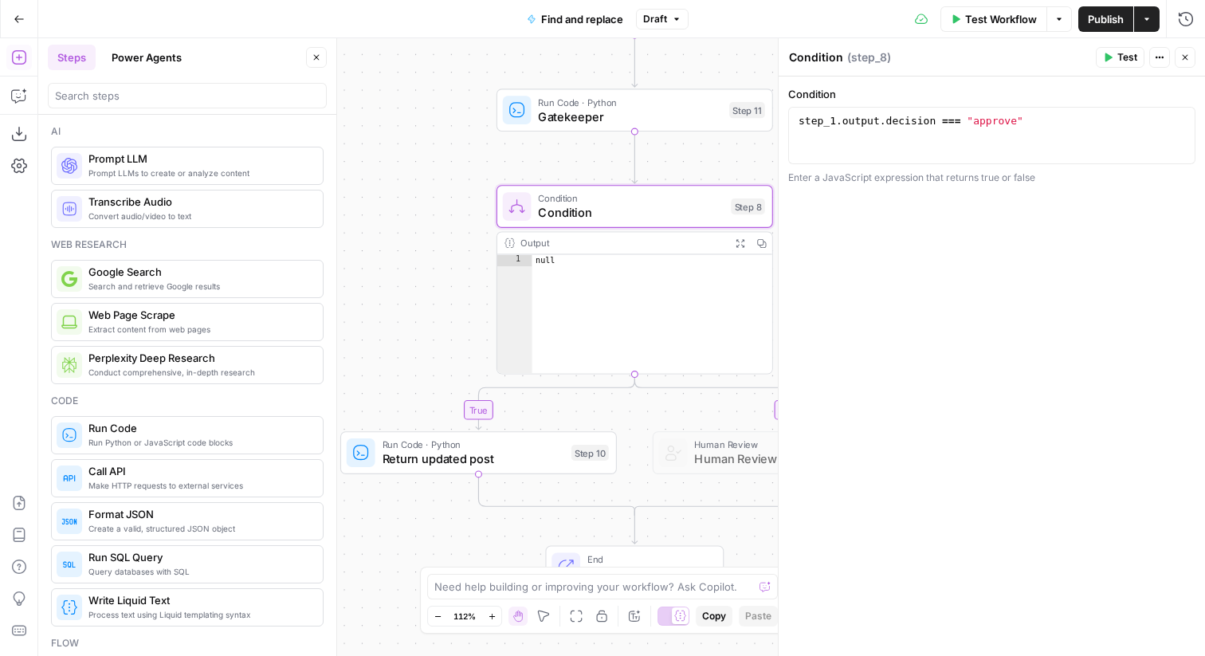
click at [435, 272] on div "false true Workflow Set Inputs Inputs Run Code · Python convert replacement Mar…" at bounding box center [621, 347] width 1167 height 618
click at [445, 452] on span "Return updated post" at bounding box center [474, 459] width 182 height 18
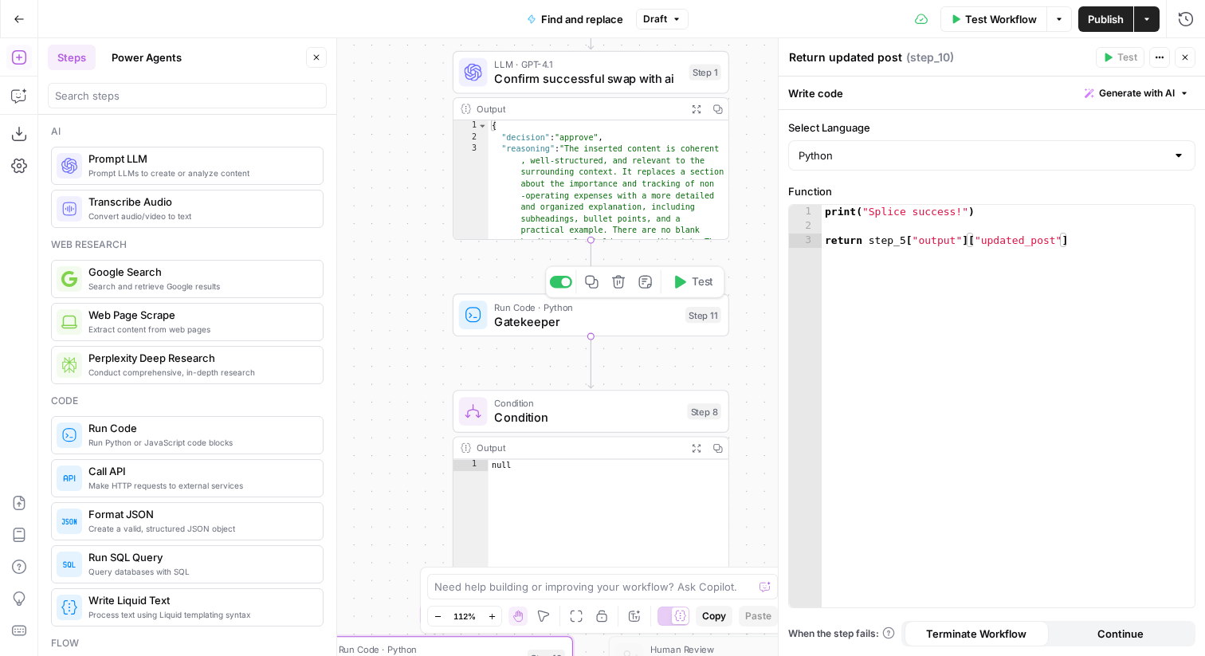
click at [501, 308] on span "Run Code · Python" at bounding box center [586, 307] width 184 height 14
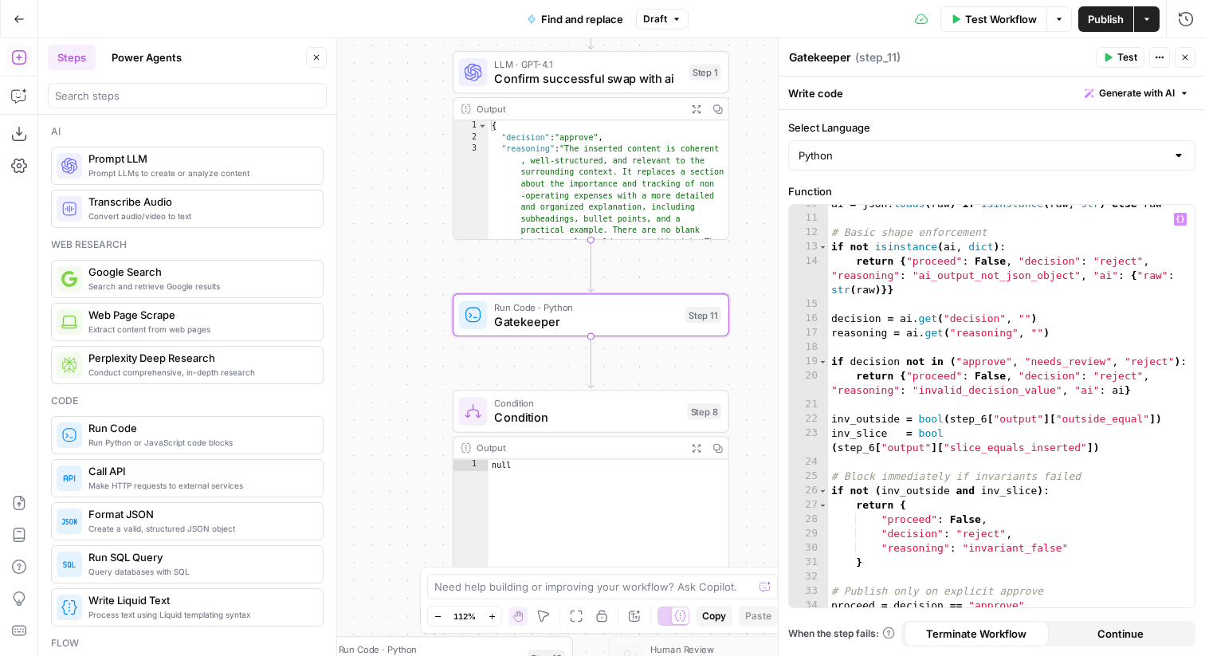
scroll to position [229, 0]
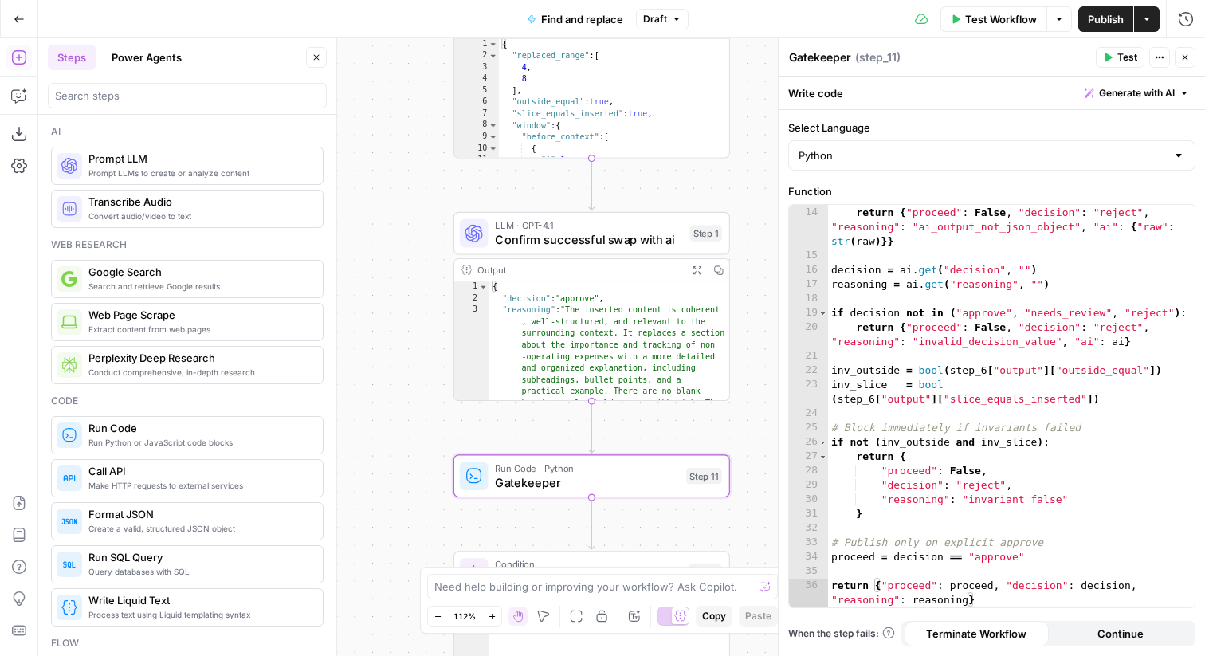
drag, startPoint x: 400, startPoint y: 137, endPoint x: 401, endPoint y: 271, distance: 133.9
click at [401, 273] on div "false true Workflow Set Inputs Inputs Run Code · Python convert replacement Mar…" at bounding box center [621, 347] width 1167 height 618
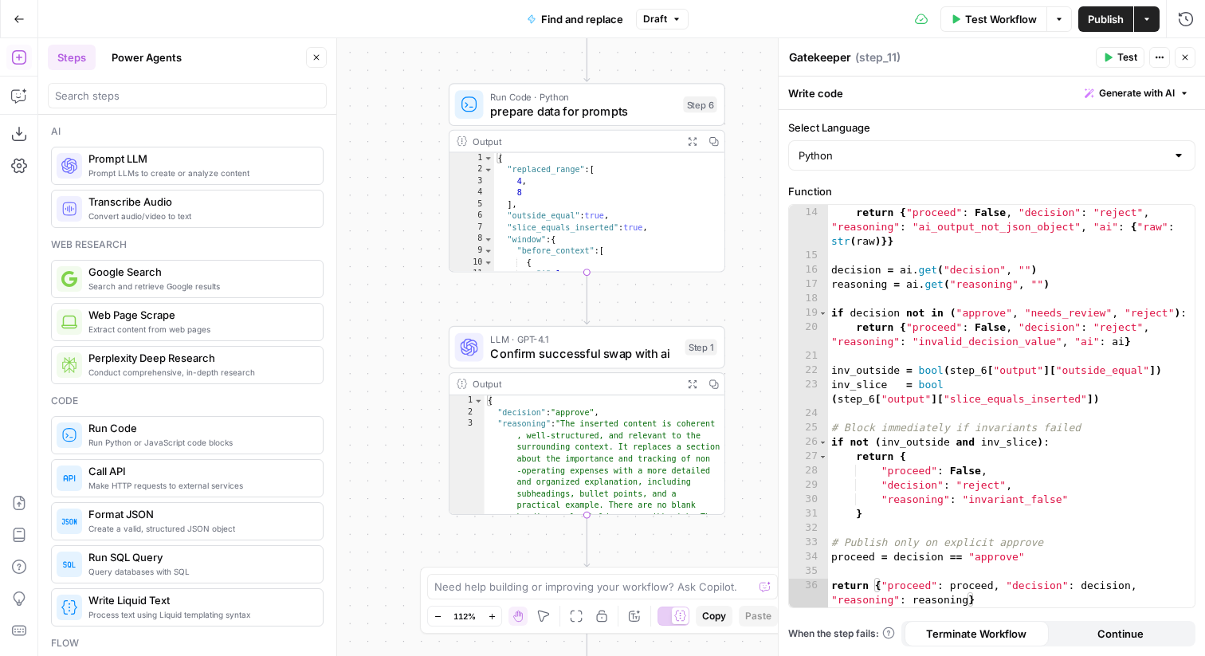
drag, startPoint x: 423, startPoint y: 179, endPoint x: 485, endPoint y: -53, distance: 239.9
click at [485, 0] on html "Ramp New Home Browse Your Data Usage Settings Recent Grids Find and Replace AEO…" at bounding box center [602, 328] width 1205 height 656
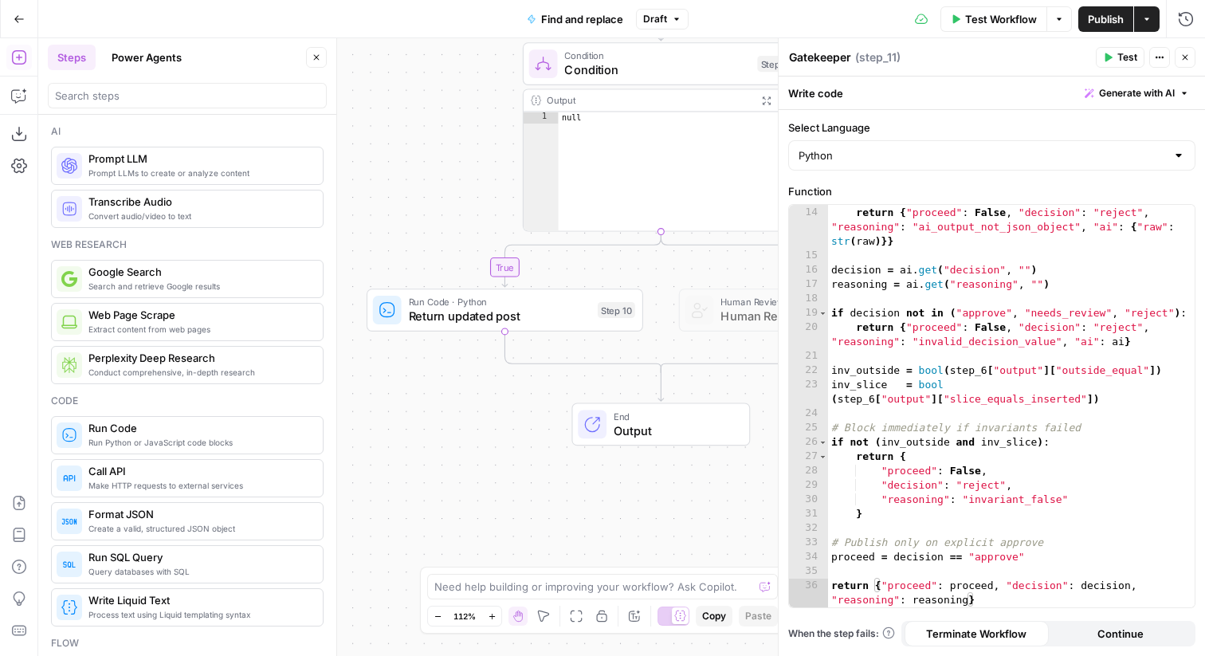
drag, startPoint x: 443, startPoint y: 278, endPoint x: 451, endPoint y: 1, distance: 277.5
click at [451, 1] on div "Go Back Find and replace Draft Test Workflow Options Publish Actions Run Histor…" at bounding box center [602, 328] width 1205 height 656
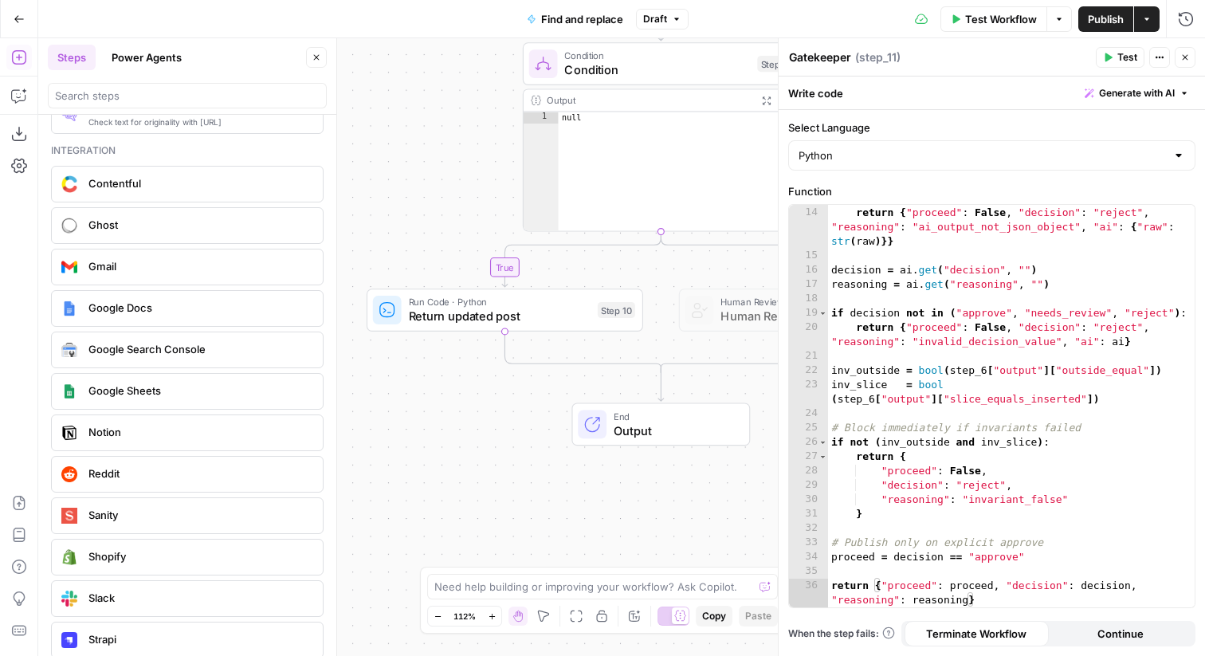
scroll to position [2932, 0]
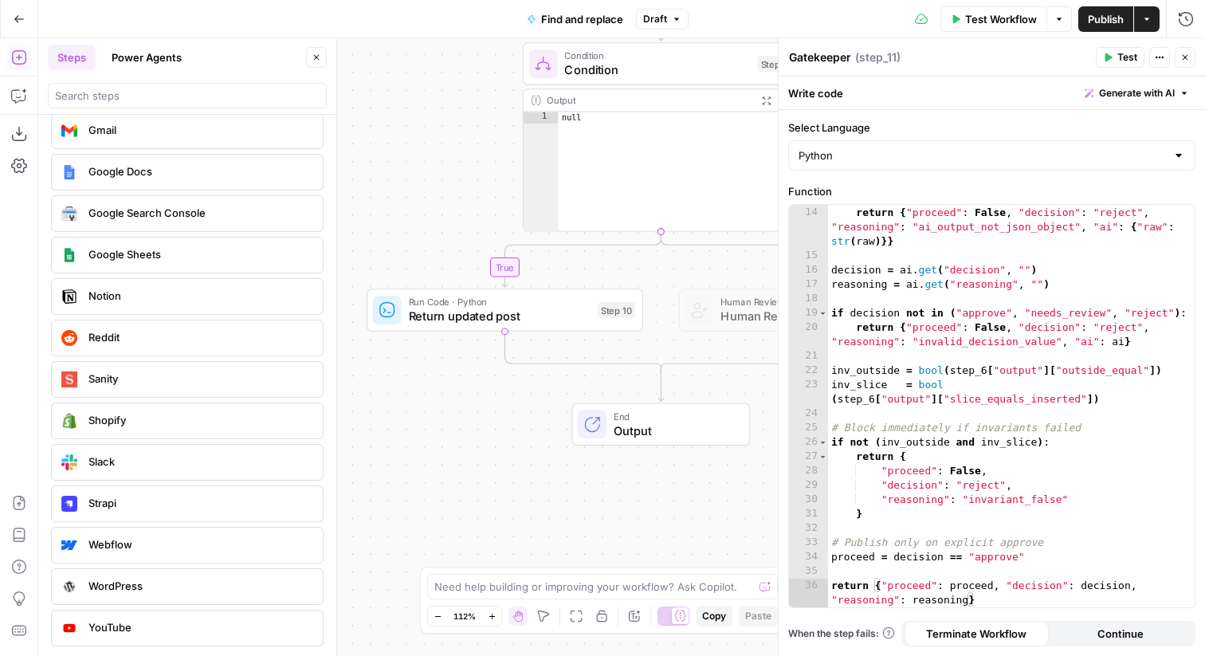
click at [152, 377] on span "Sanity" at bounding box center [199, 379] width 222 height 16
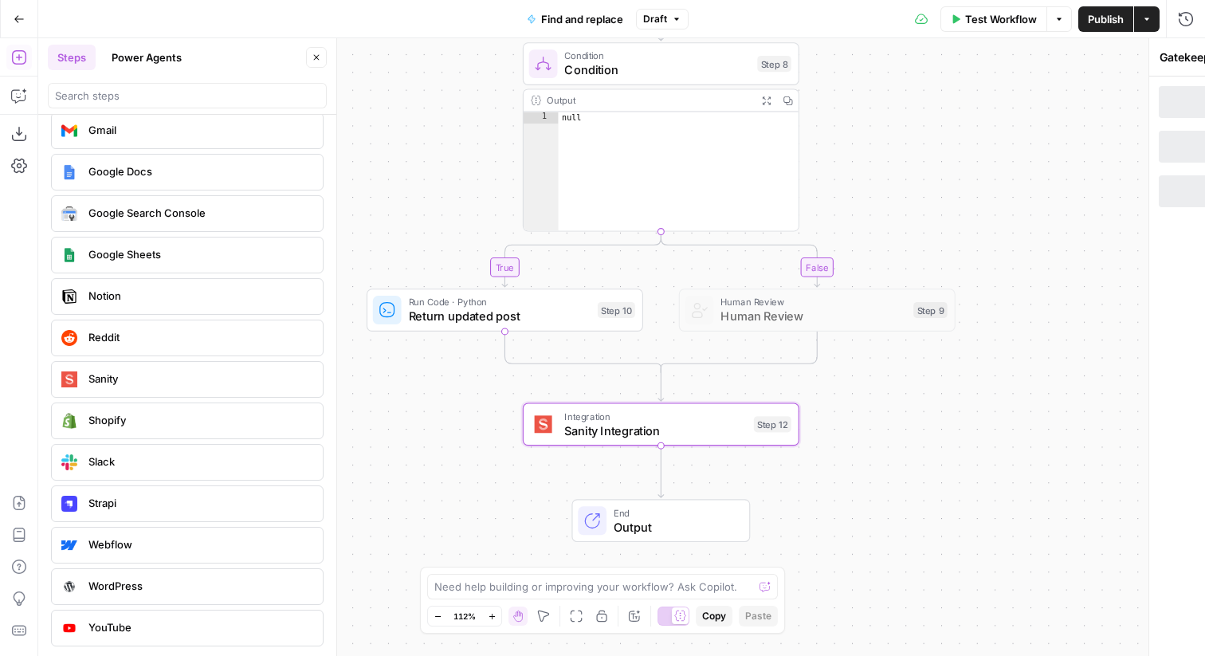
type textarea "Sanity Integration"
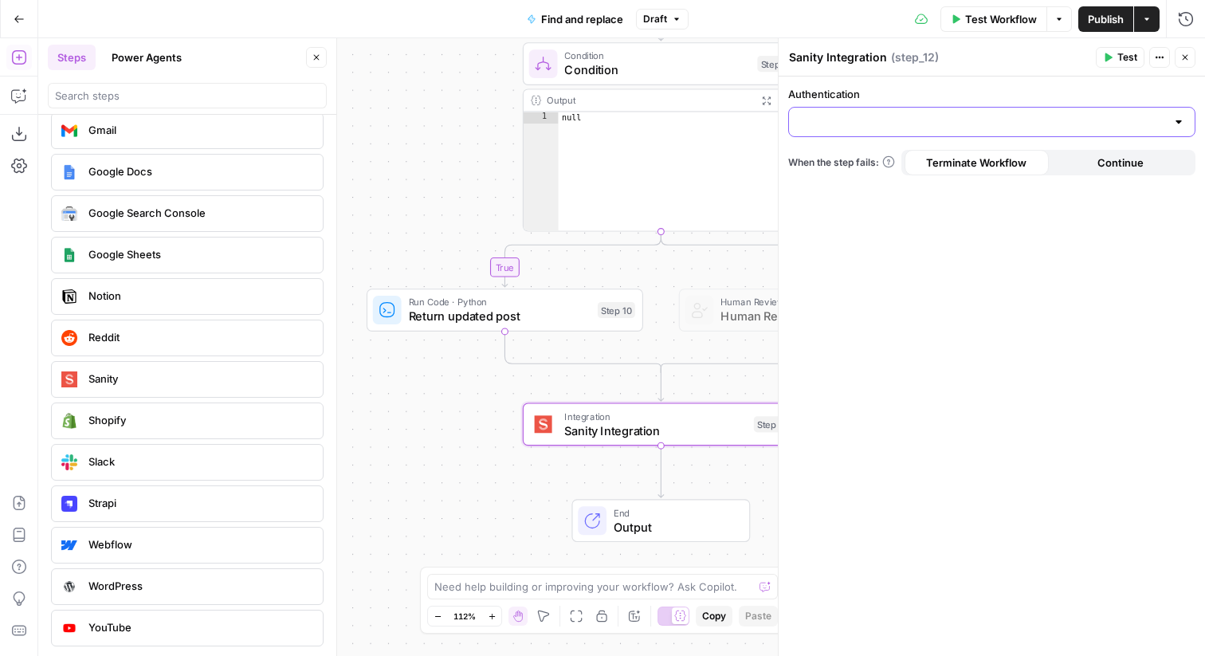
click at [955, 126] on input "Authentication" at bounding box center [982, 122] width 367 height 16
click at [858, 160] on span "Sanity 1" at bounding box center [989, 162] width 374 height 16
type input "Sanity 1"
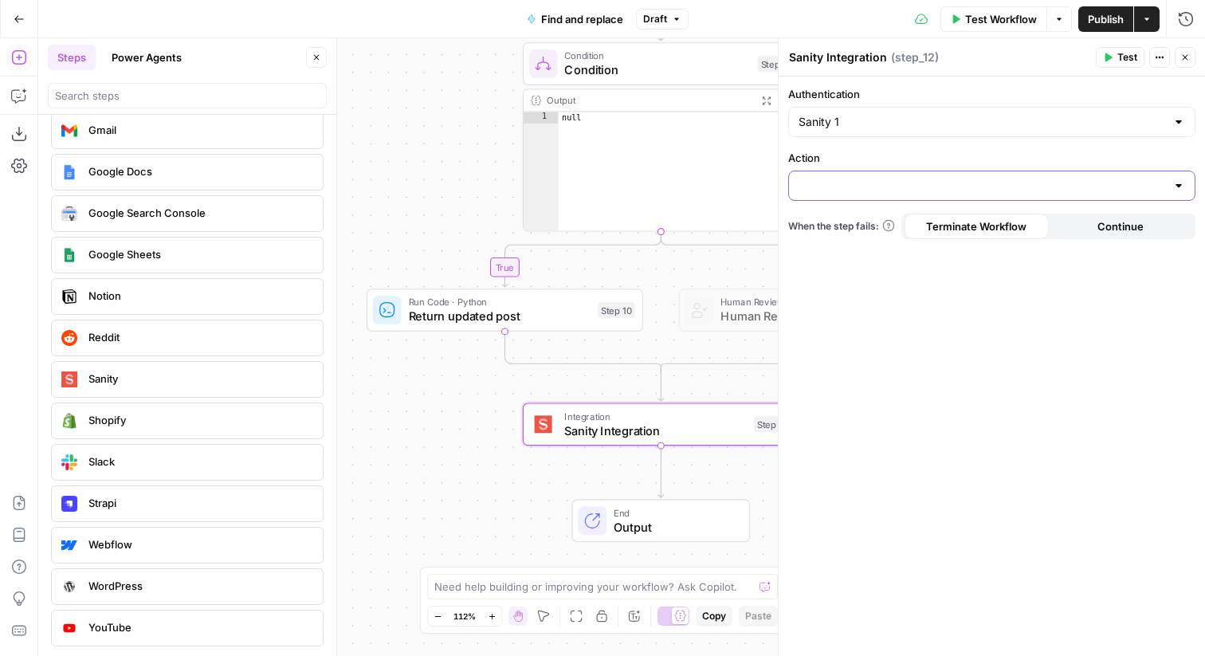
click at [906, 191] on input "Action" at bounding box center [982, 186] width 367 height 16
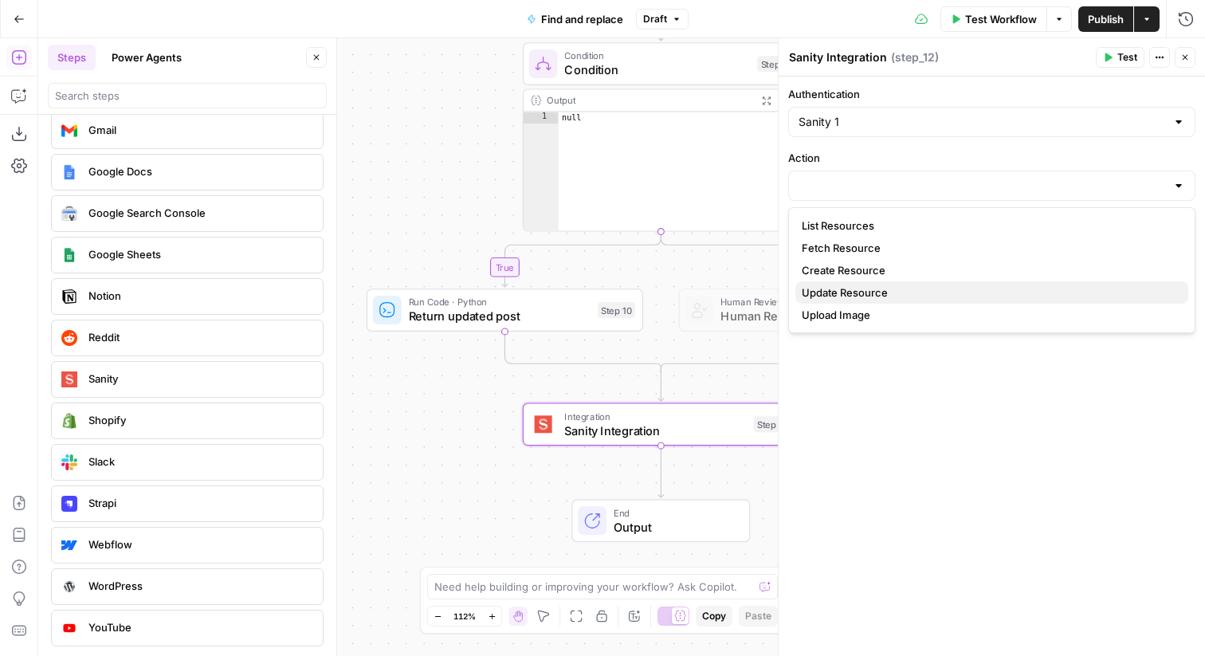
click at [922, 291] on span "Update Resource" at bounding box center [989, 293] width 374 height 16
type input "Update Resource"
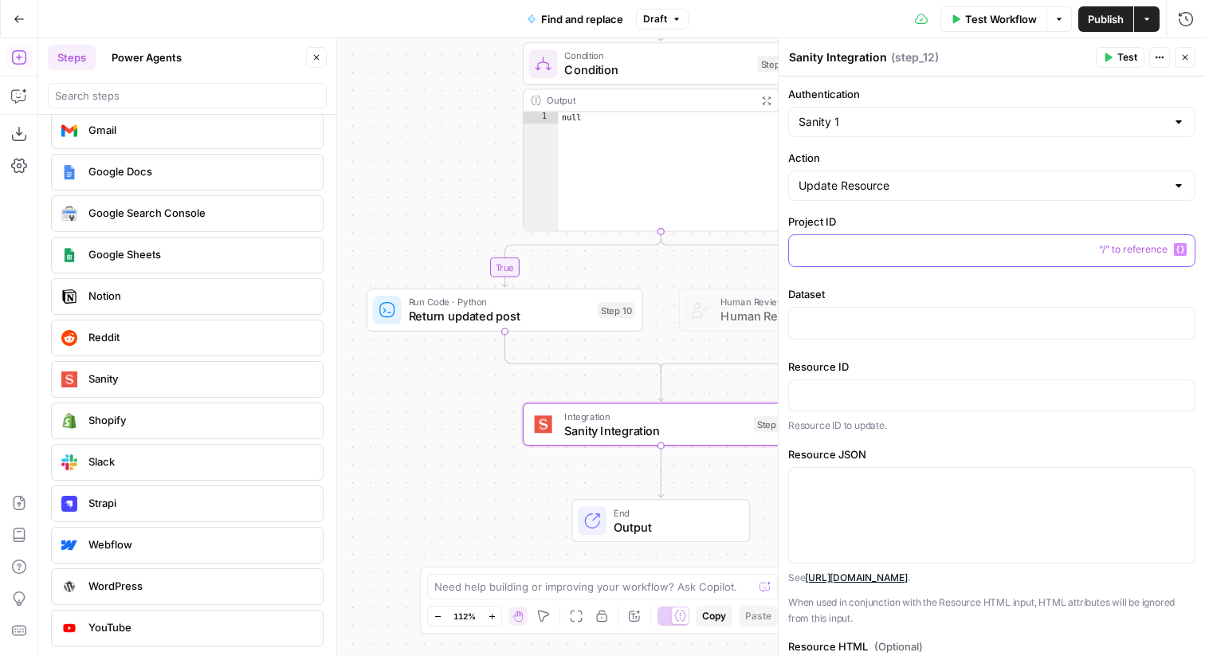
click at [897, 244] on p at bounding box center [992, 250] width 387 height 16
click at [871, 325] on p at bounding box center [992, 322] width 387 height 16
click at [866, 395] on p at bounding box center [992, 395] width 387 height 16
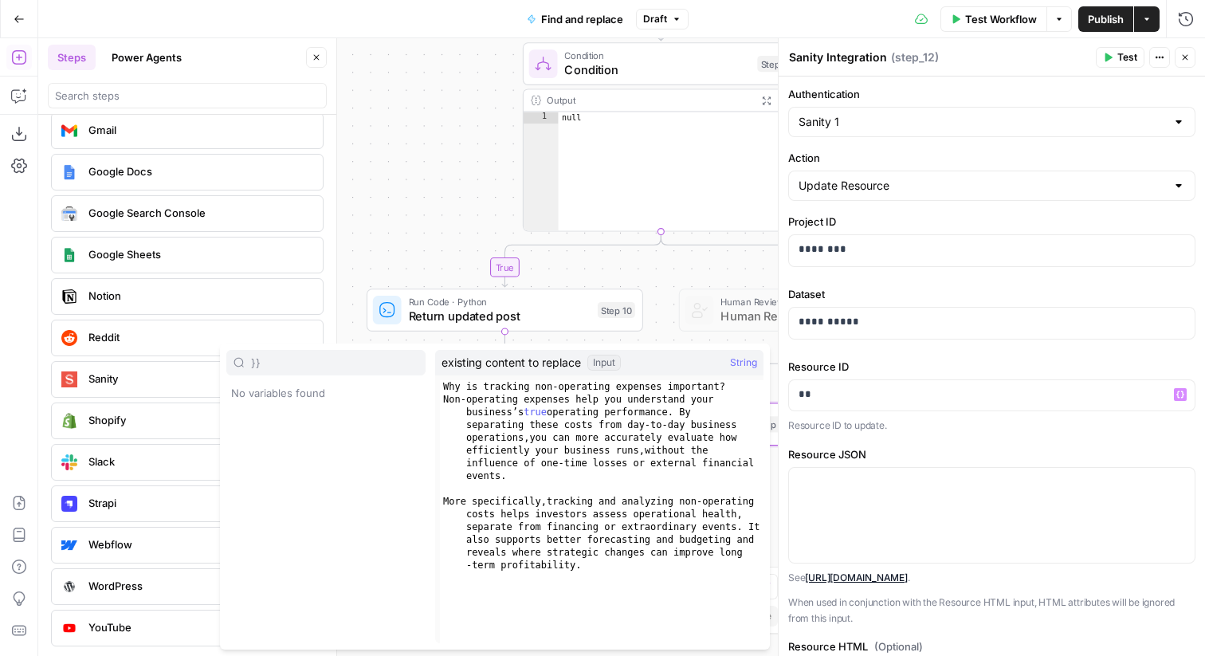
type input "}"
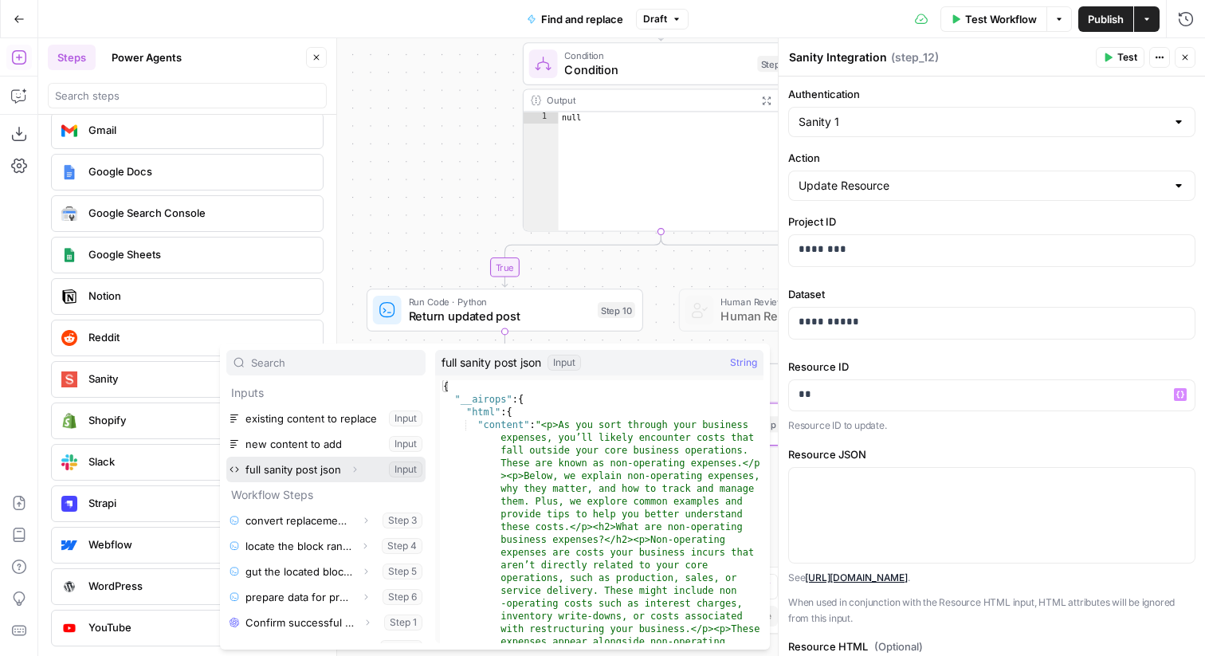
drag, startPoint x: 320, startPoint y: 468, endPoint x: 361, endPoint y: 469, distance: 40.7
click at [361, 469] on div "full sanity post json Expand Input" at bounding box center [325, 470] width 199 height 26
click at [352, 469] on icon "button" at bounding box center [355, 470] width 10 height 10
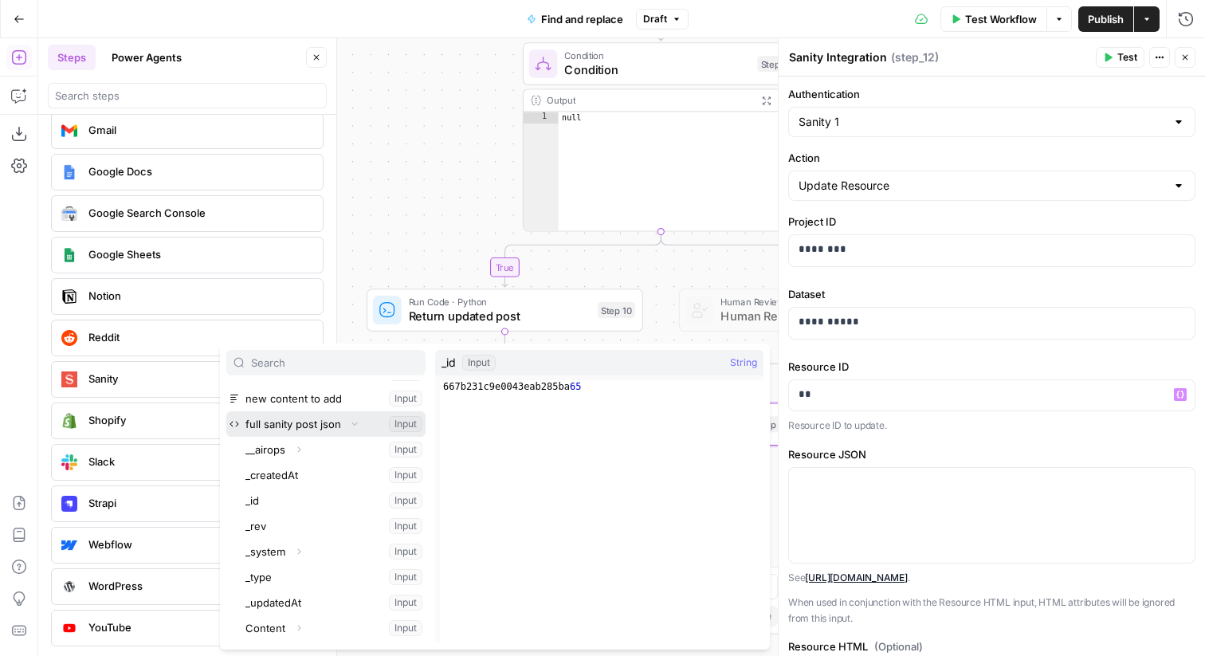
scroll to position [44, 0]
click at [297, 505] on button "Select variable _id" at bounding box center [333, 502] width 183 height 26
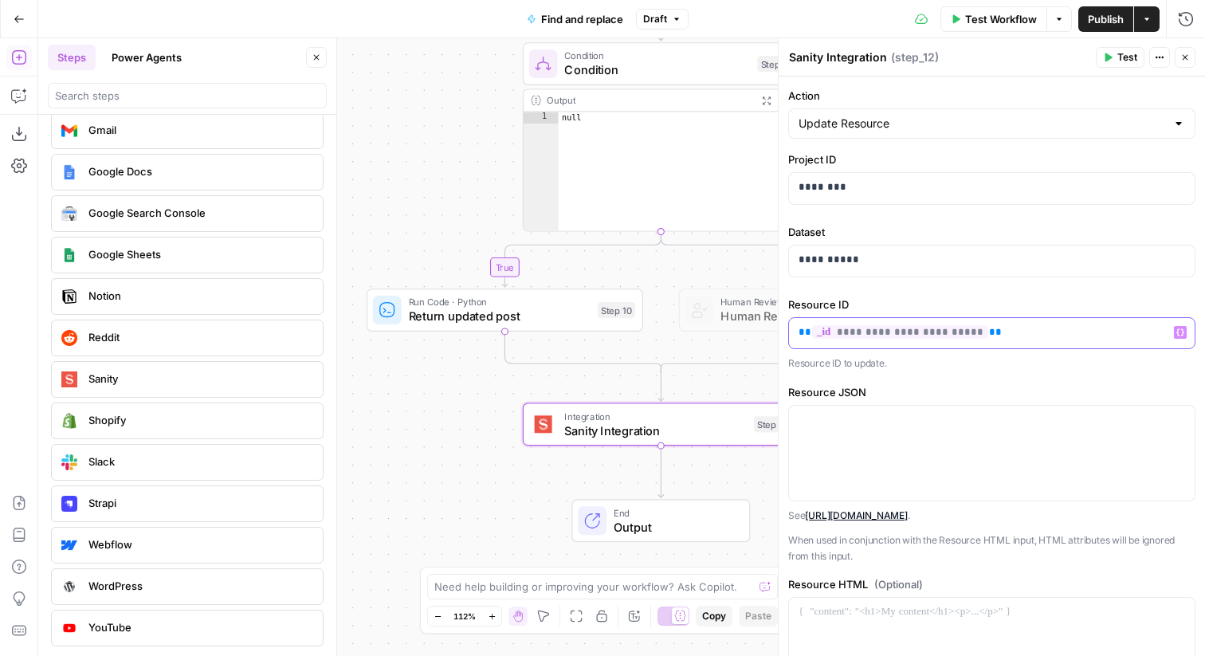
scroll to position [73, 0]
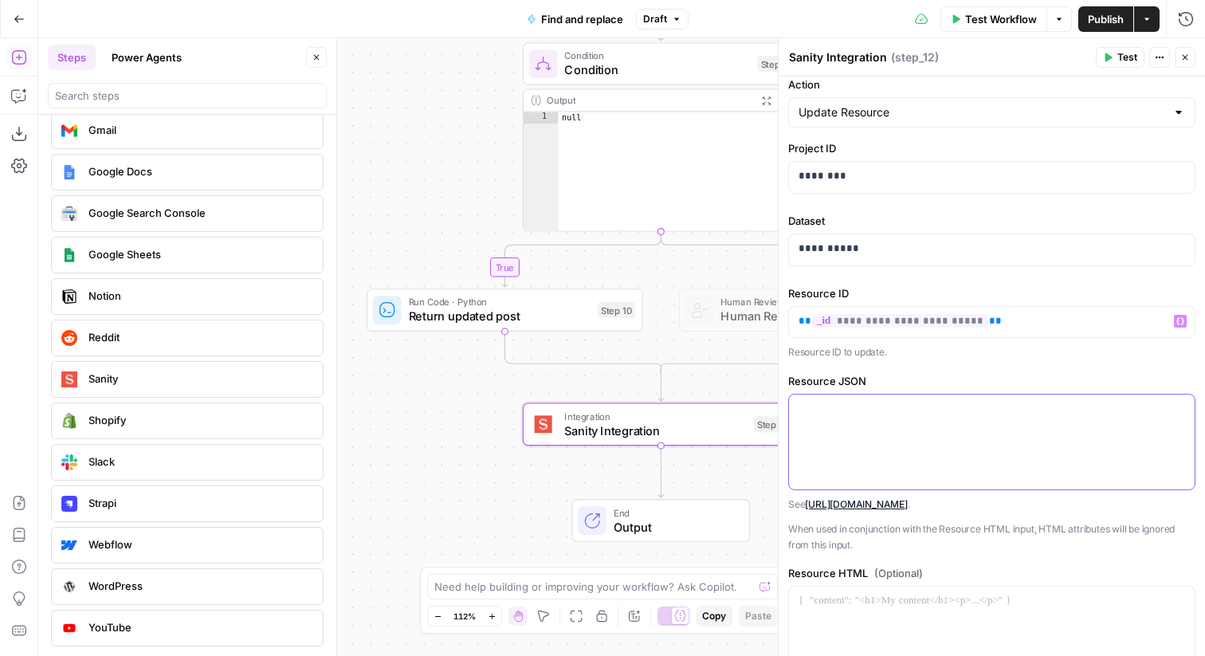
click at [929, 447] on div at bounding box center [992, 442] width 406 height 95
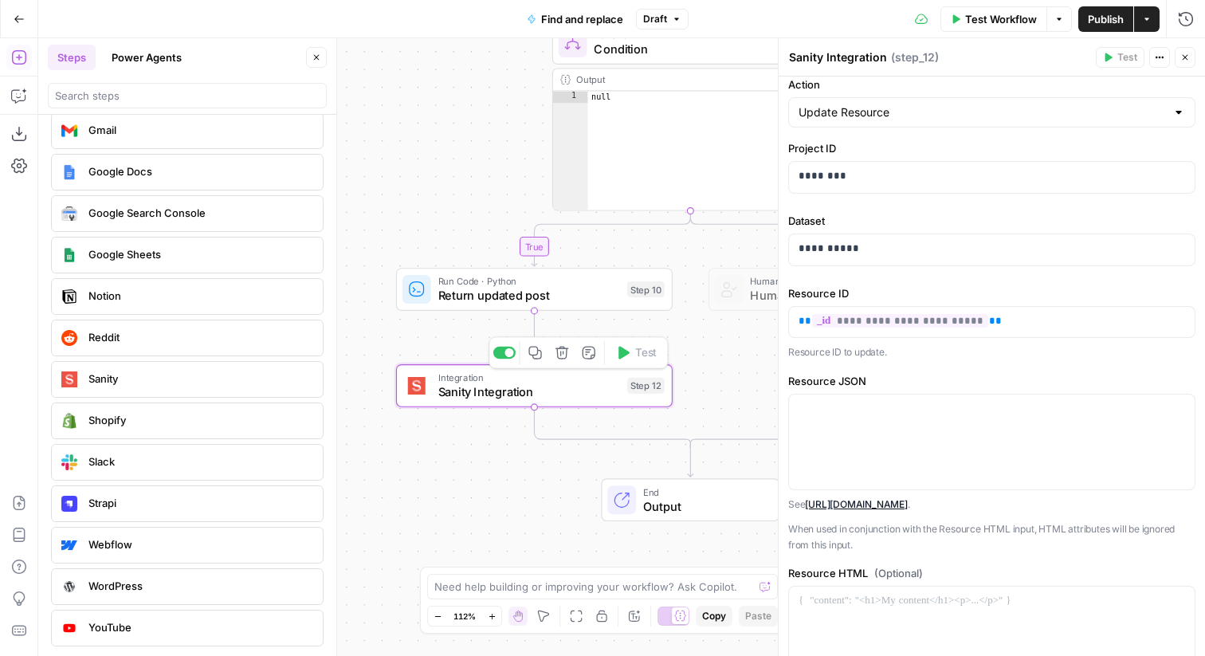
click at [504, 384] on span "Sanity Integration" at bounding box center [529, 392] width 182 height 18
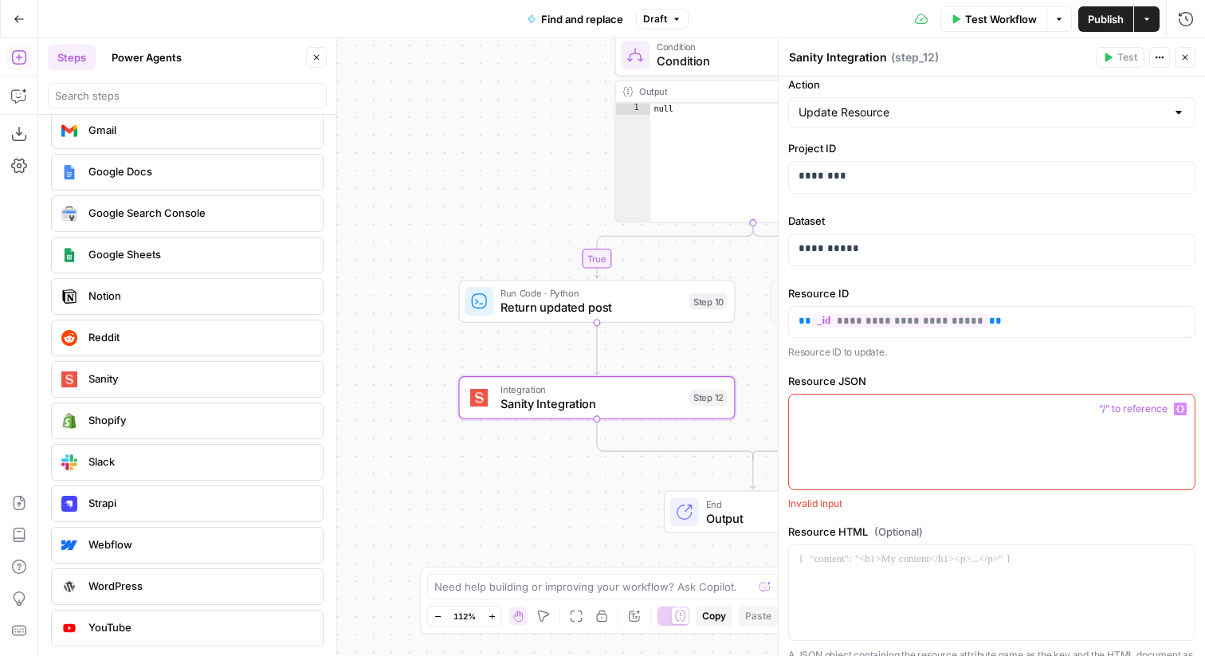
click at [870, 411] on p at bounding box center [992, 409] width 387 height 16
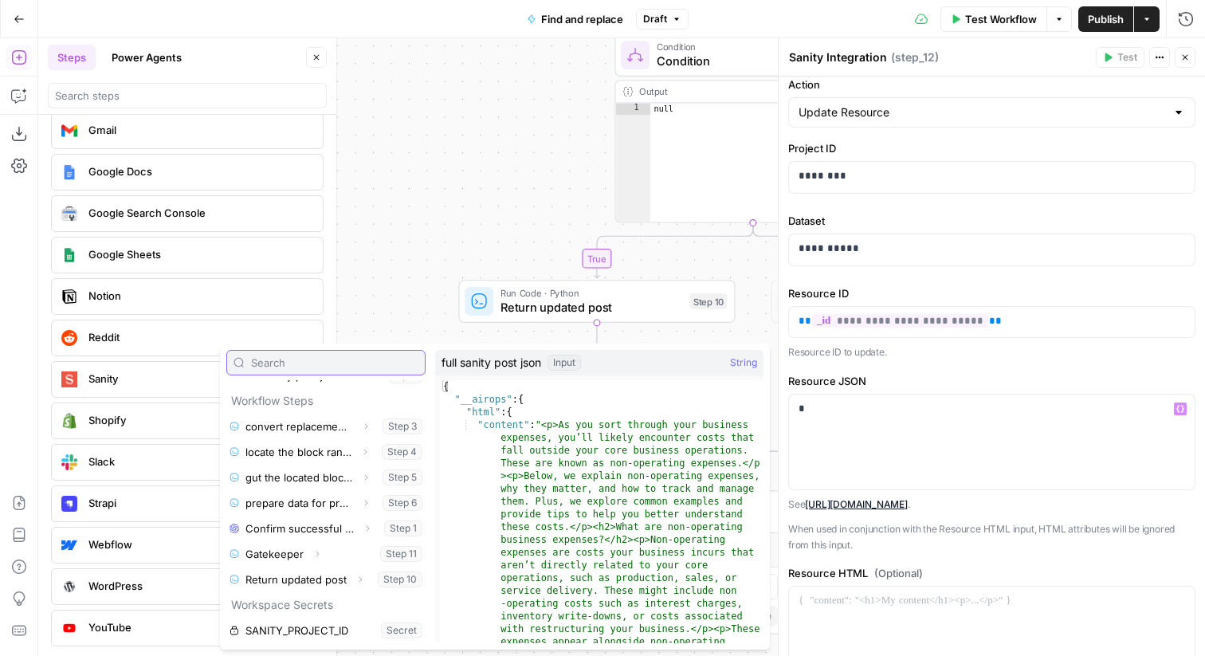
scroll to position [120, 0]
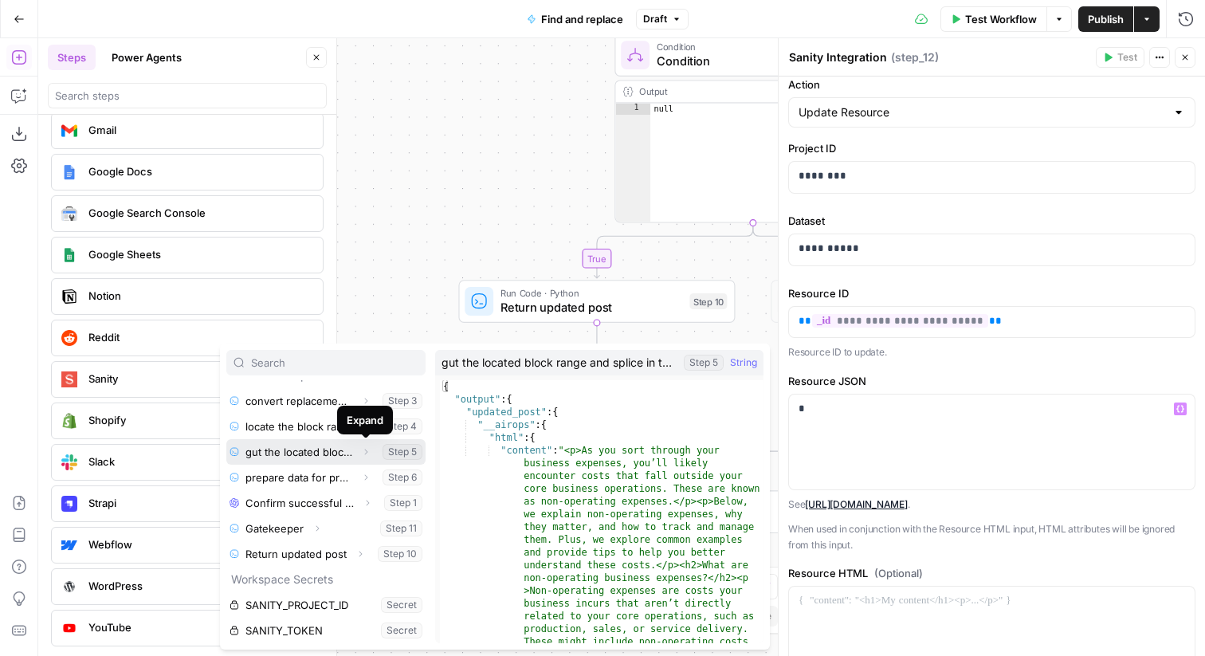
click at [361, 450] on icon "button" at bounding box center [366, 452] width 10 height 10
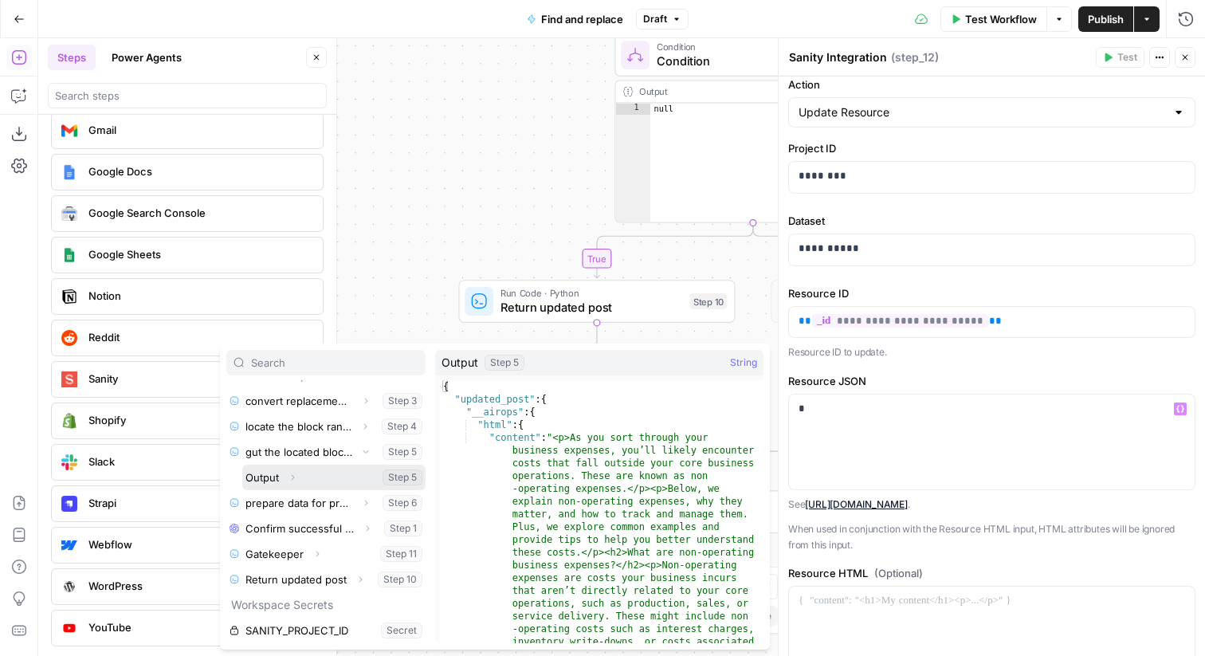
click at [298, 481] on button "Expand" at bounding box center [292, 477] width 21 height 21
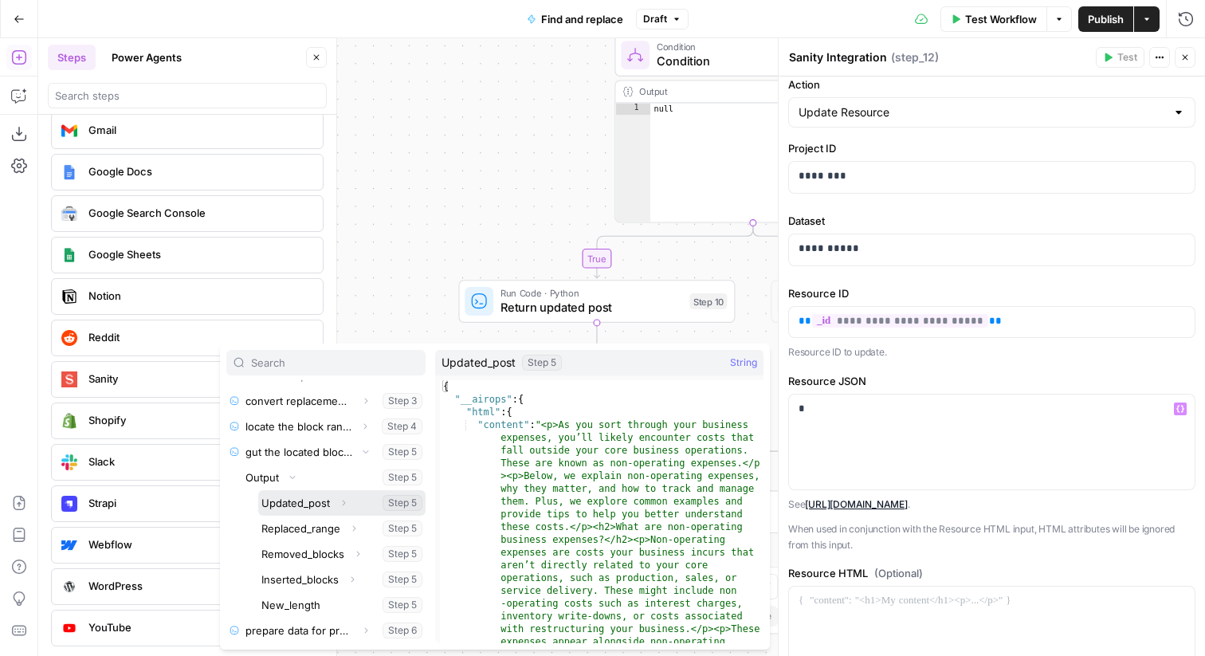
click at [317, 506] on button "Select variable Updated_post" at bounding box center [341, 503] width 167 height 26
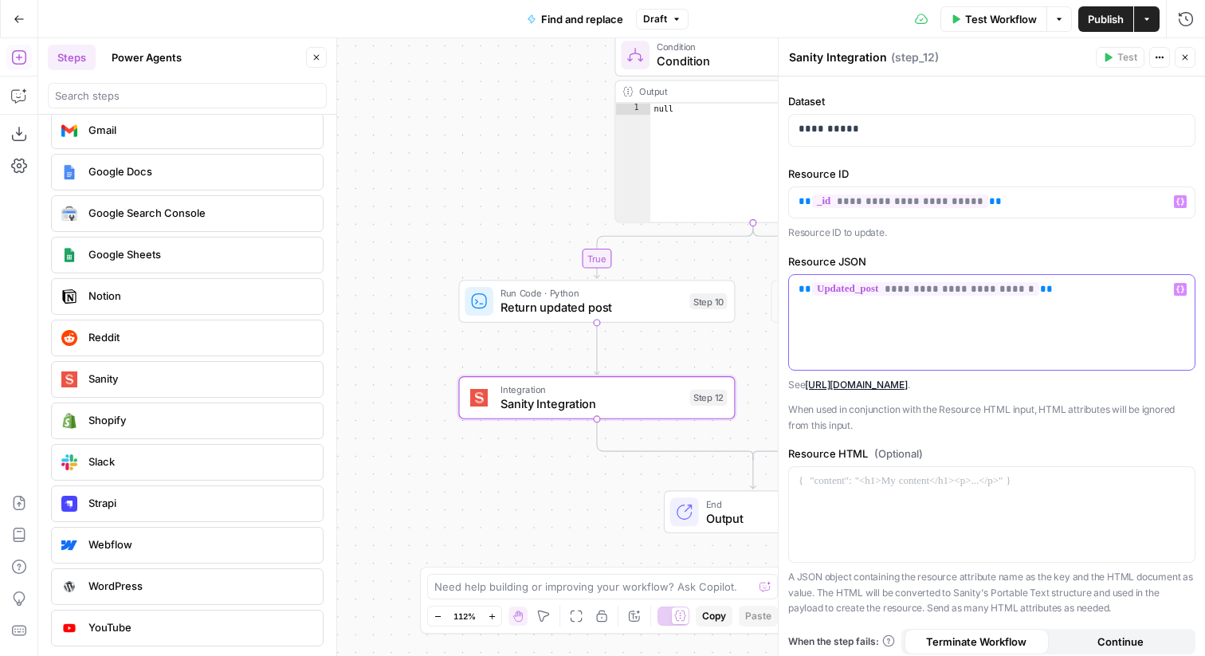
scroll to position [201, 0]
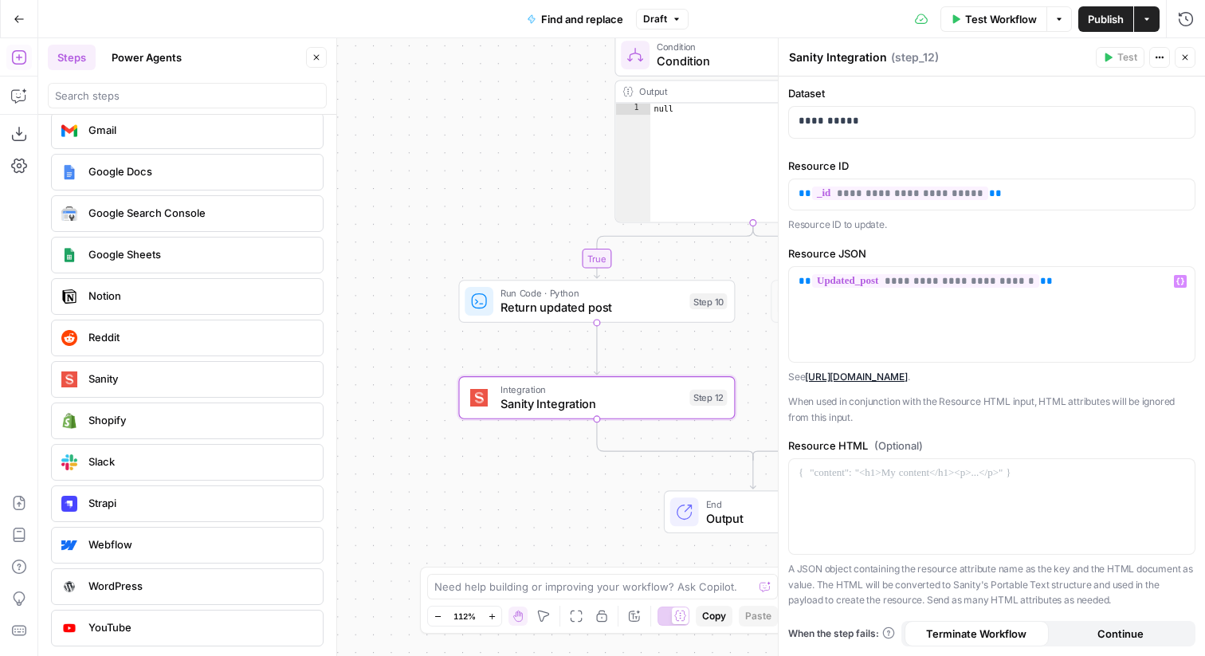
click at [1190, 58] on button "Close" at bounding box center [1185, 57] width 21 height 21
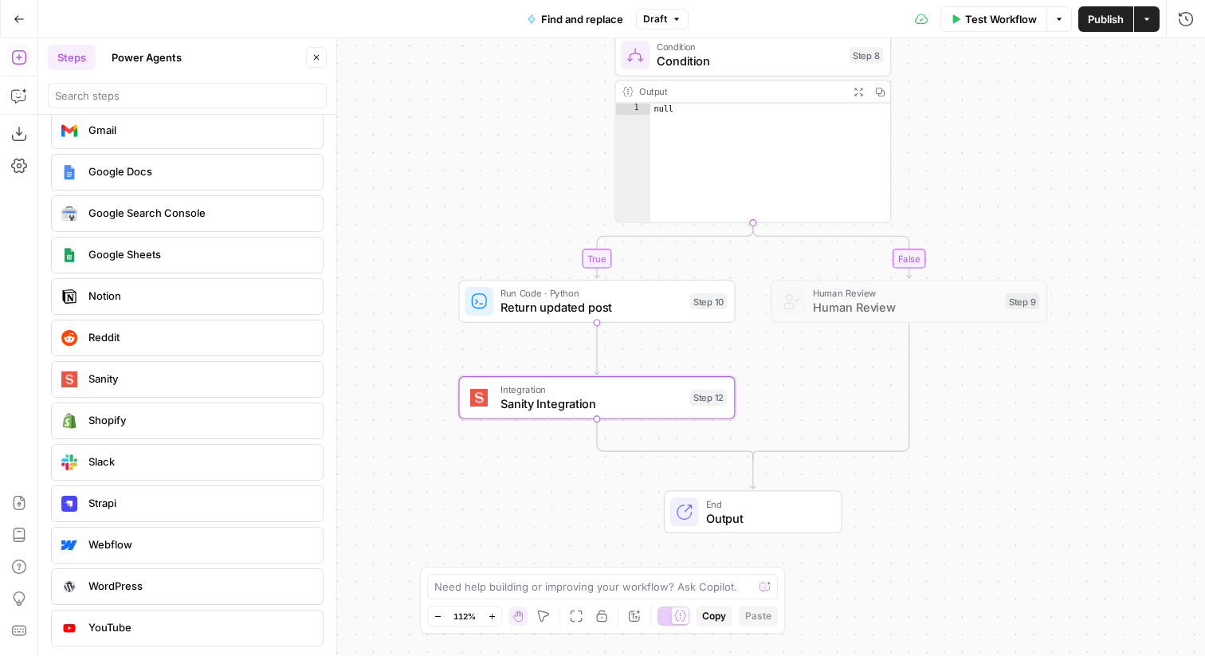
click at [869, 398] on div "false true Workflow Set Inputs Inputs Run Code · Python convert replacement Mar…" at bounding box center [621, 347] width 1167 height 618
click at [589, 306] on span "Return updated post" at bounding box center [592, 308] width 182 height 18
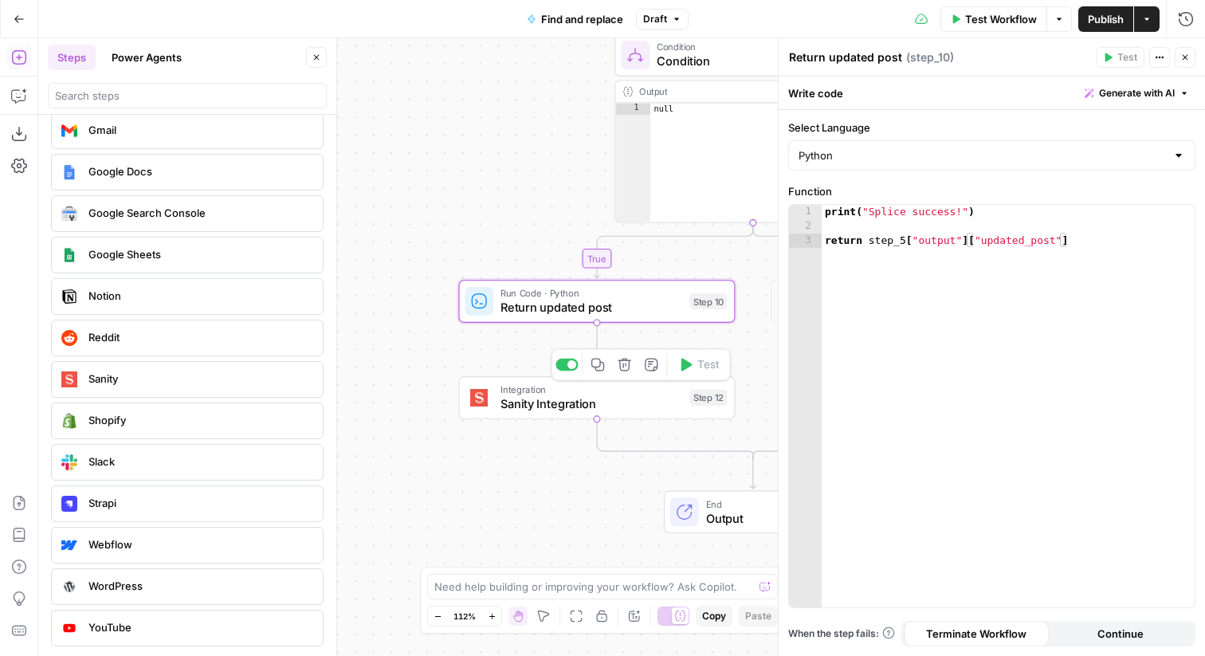
click at [583, 393] on span "Integration" at bounding box center [592, 390] width 182 height 14
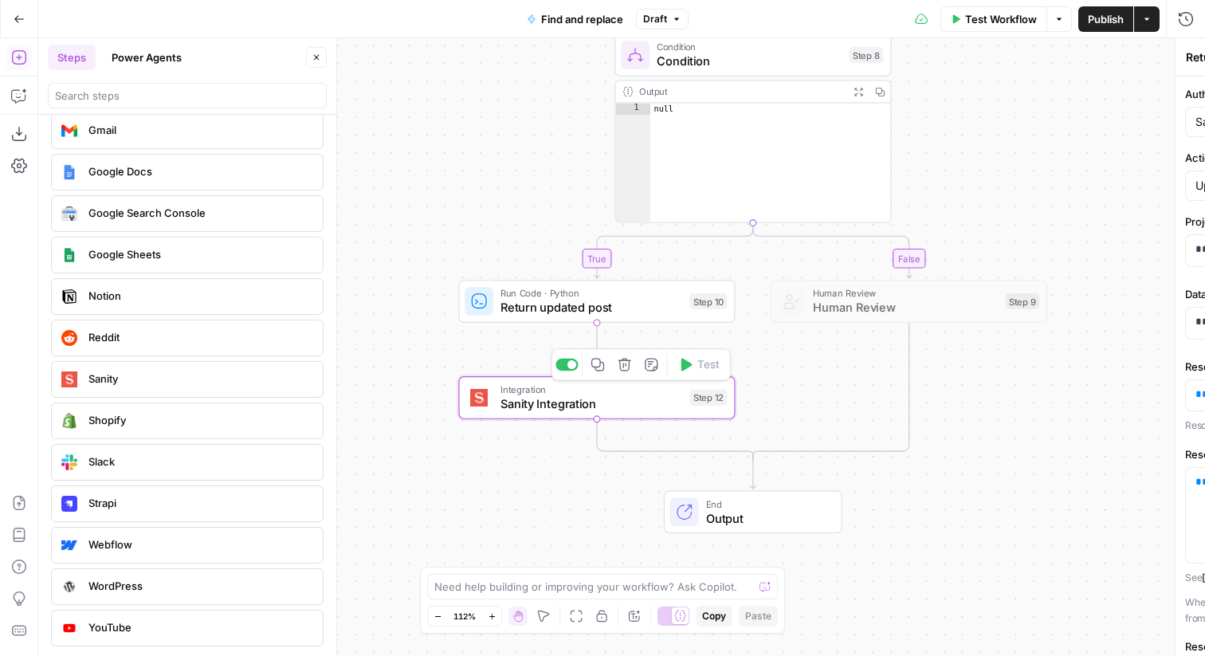
type textarea "Sanity Integration"
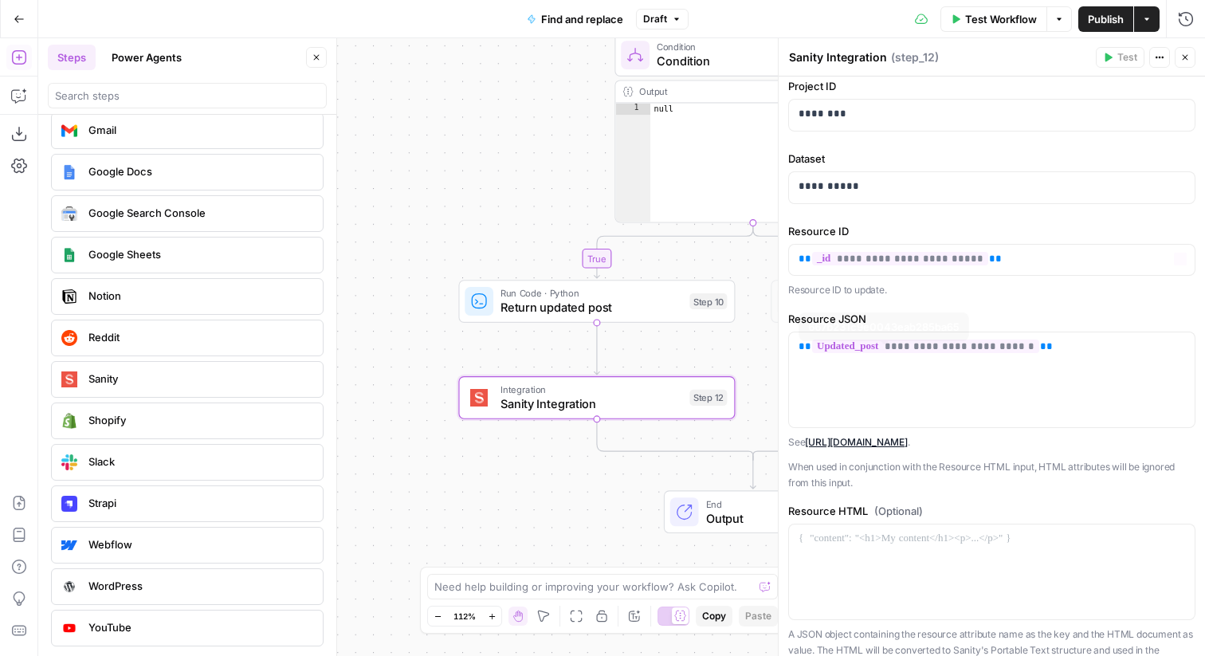
scroll to position [141, 0]
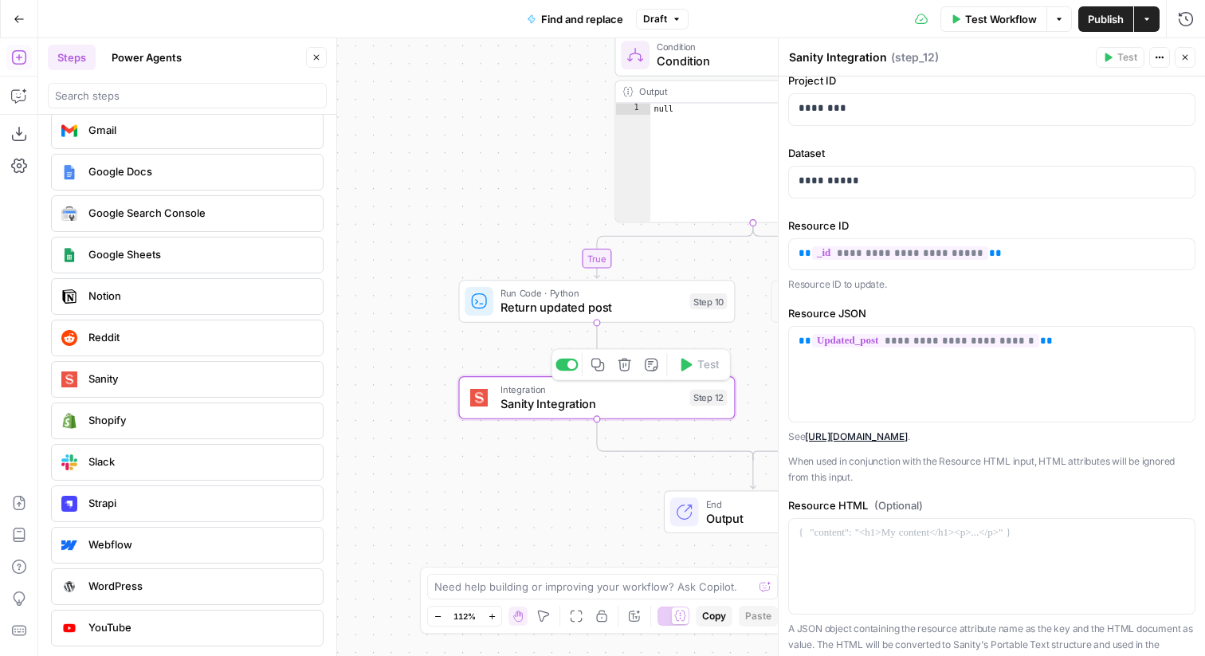
click at [568, 367] on div at bounding box center [572, 364] width 9 height 9
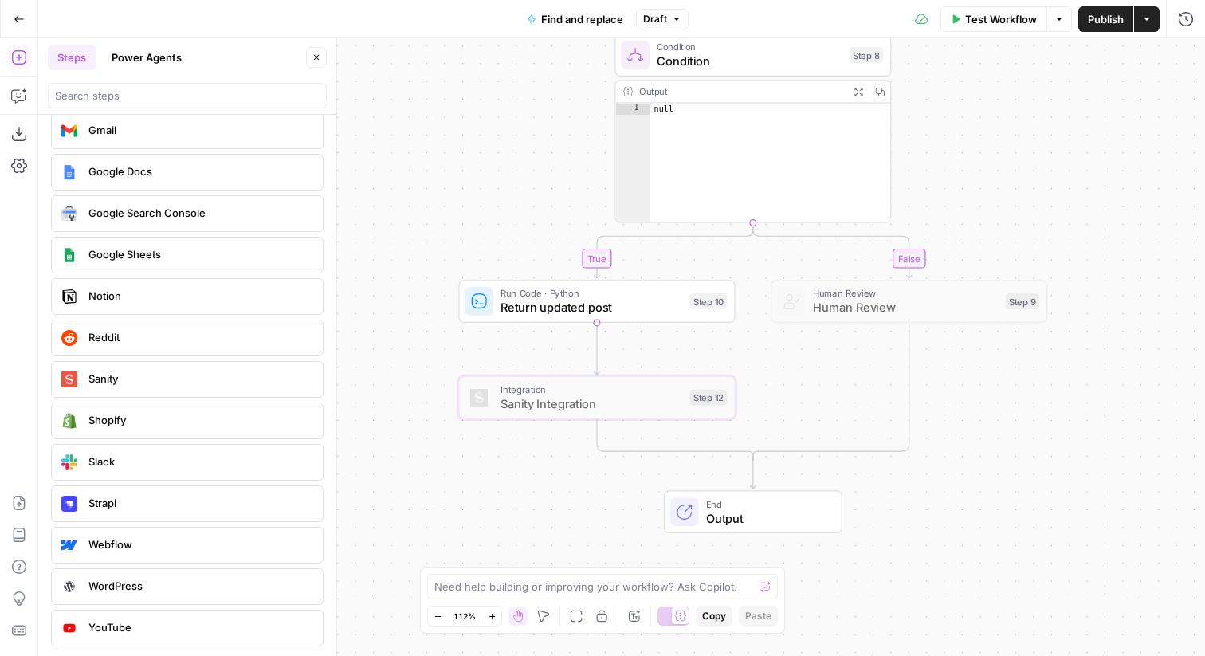
click at [544, 481] on div "false true Workflow Set Inputs Inputs Run Code · Python convert replacement Mar…" at bounding box center [621, 347] width 1167 height 618
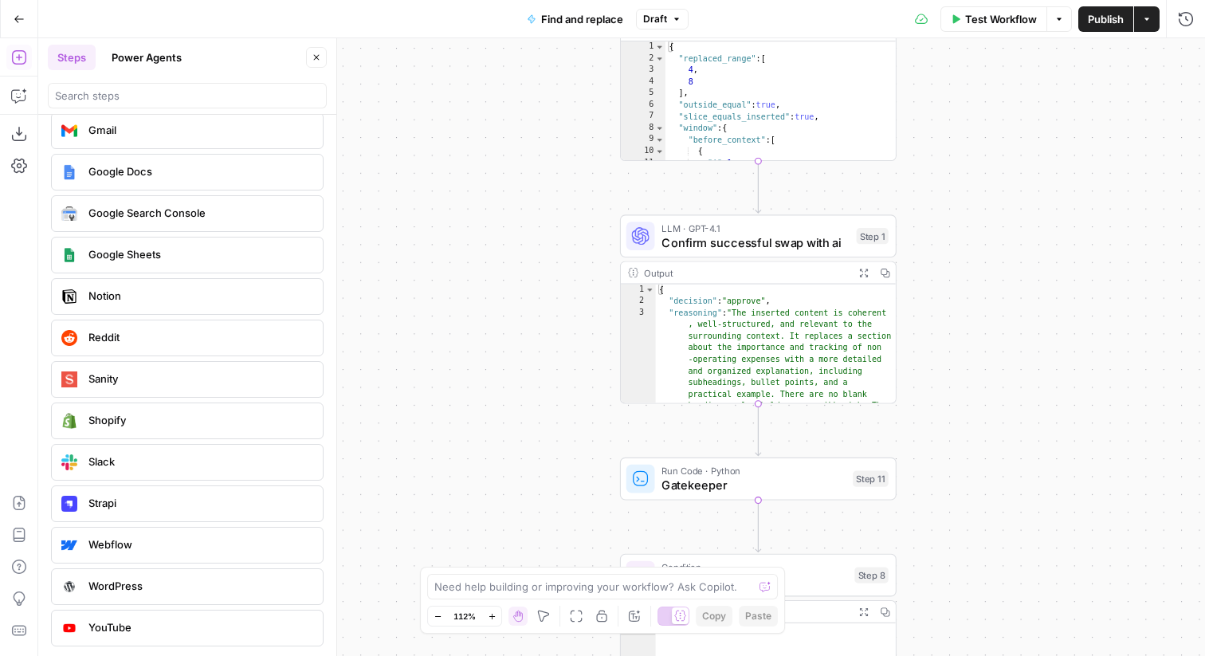
drag, startPoint x: 960, startPoint y: 167, endPoint x: 959, endPoint y: 517, distance: 349.9
click at [959, 517] on div "false true Workflow Set Inputs Inputs Run Code · Python convert replacement Mar…" at bounding box center [621, 347] width 1167 height 618
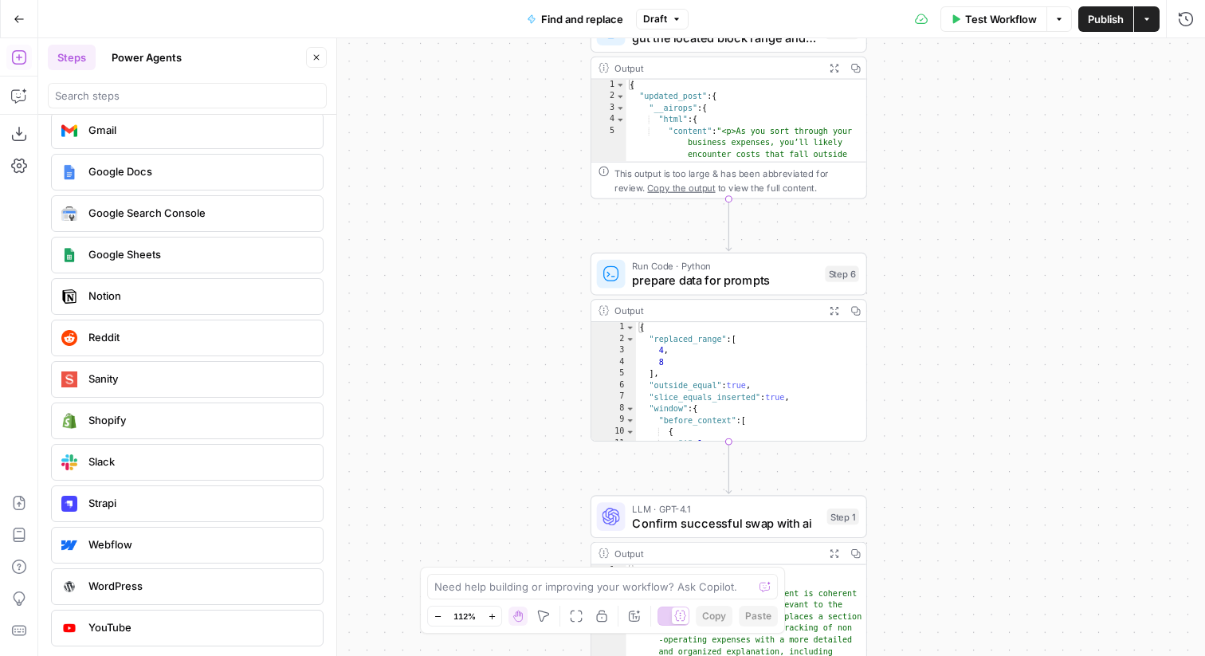
drag, startPoint x: 966, startPoint y: 225, endPoint x: 937, endPoint y: 505, distance: 282.1
click at [937, 505] on div "false true Workflow Set Inputs Inputs Run Code · Python convert replacement Mar…" at bounding box center [621, 347] width 1167 height 618
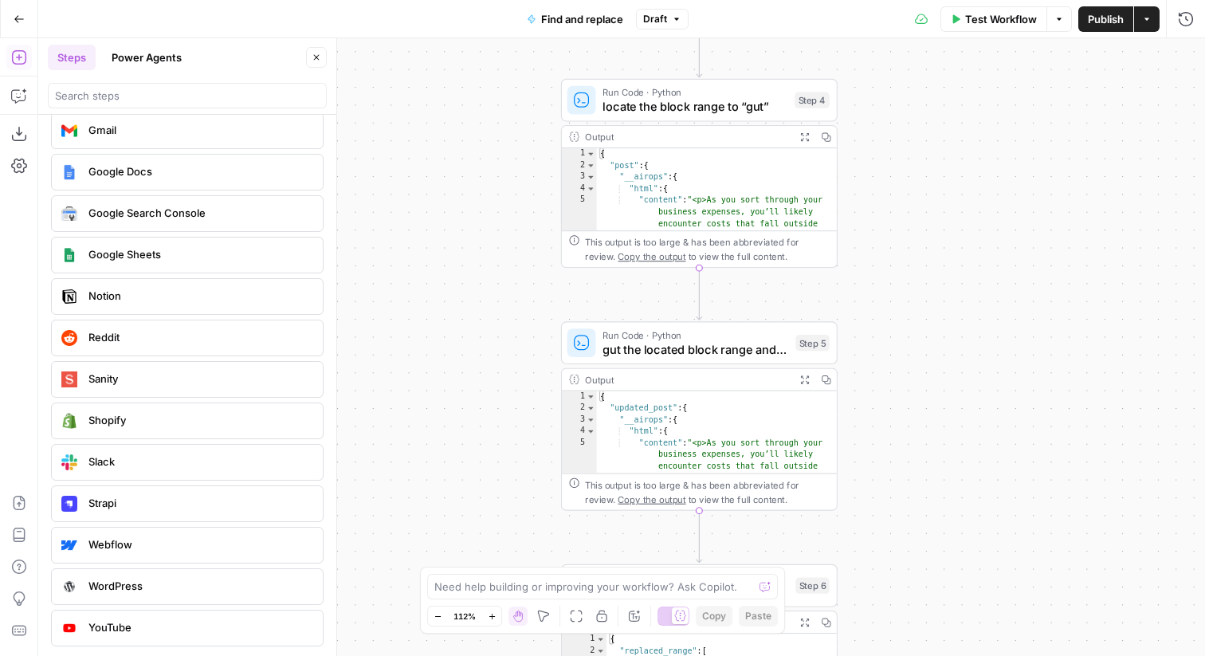
drag, startPoint x: 944, startPoint y: 221, endPoint x: 913, endPoint y: 553, distance: 333.8
click at [913, 553] on div "false true Workflow Set Inputs Inputs Run Code · Python convert replacement Mar…" at bounding box center [621, 347] width 1167 height 618
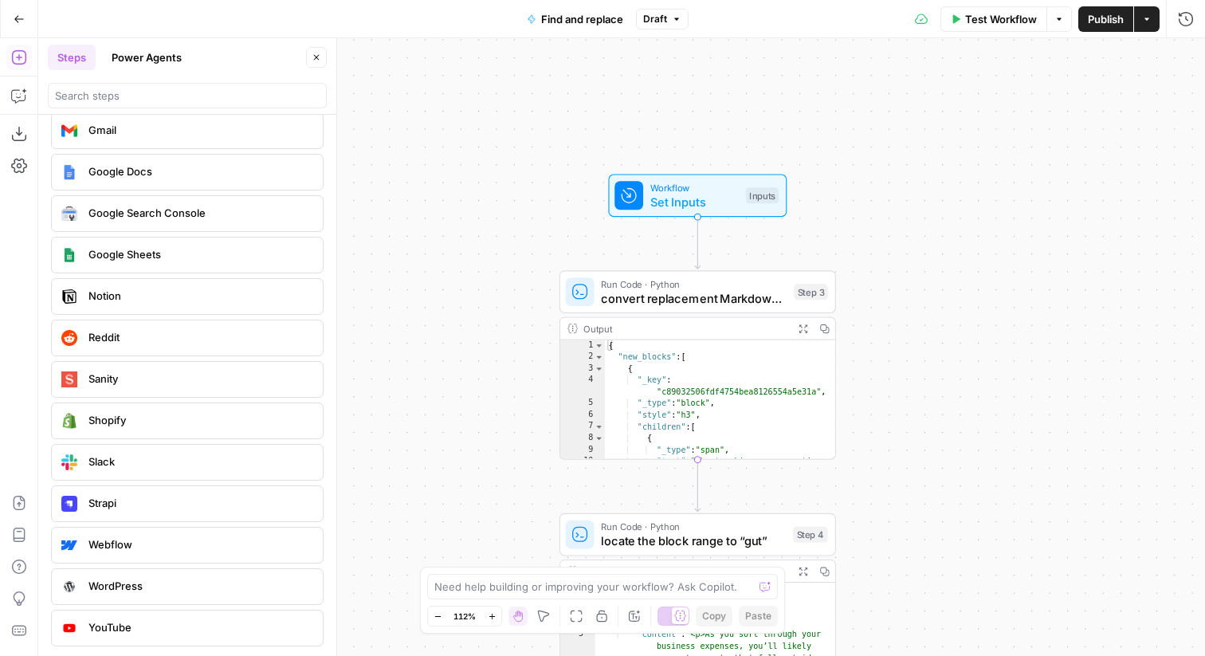
drag, startPoint x: 922, startPoint y: 200, endPoint x: 921, endPoint y: 587, distance: 387.4
click at [922, 614] on div "false true Workflow Set Inputs Inputs Run Code · Python convert replacement Mar…" at bounding box center [621, 347] width 1167 height 618
click at [996, 16] on span "Test Workflow" at bounding box center [1001, 19] width 72 height 16
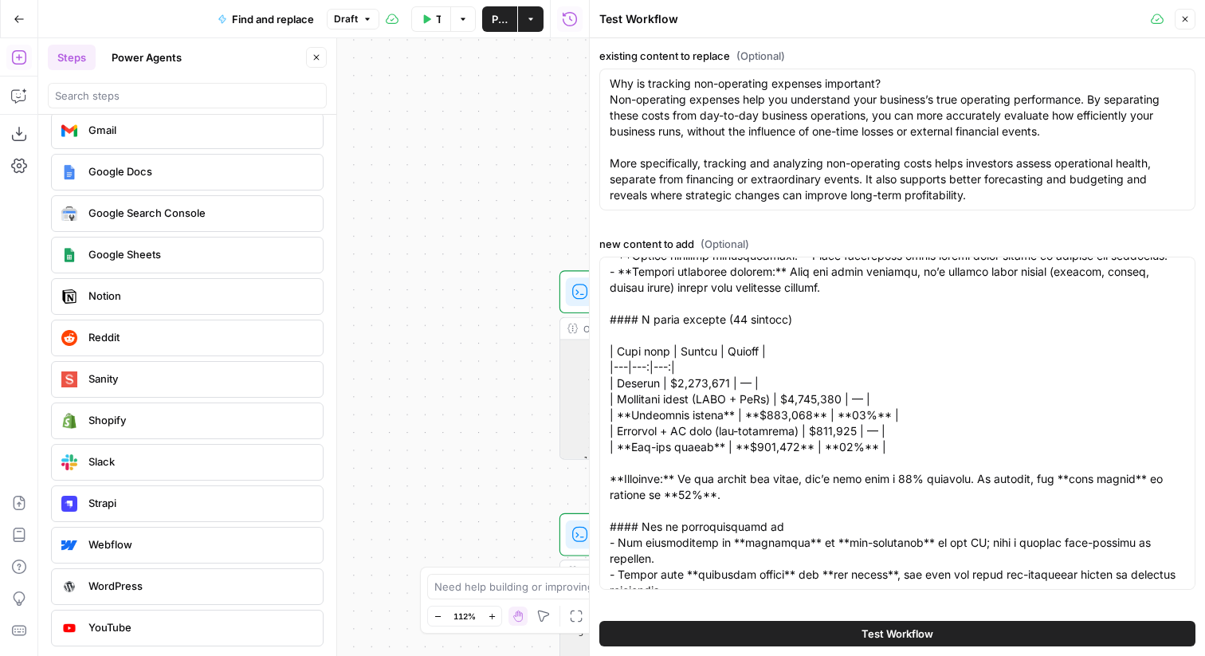
scroll to position [367, 0]
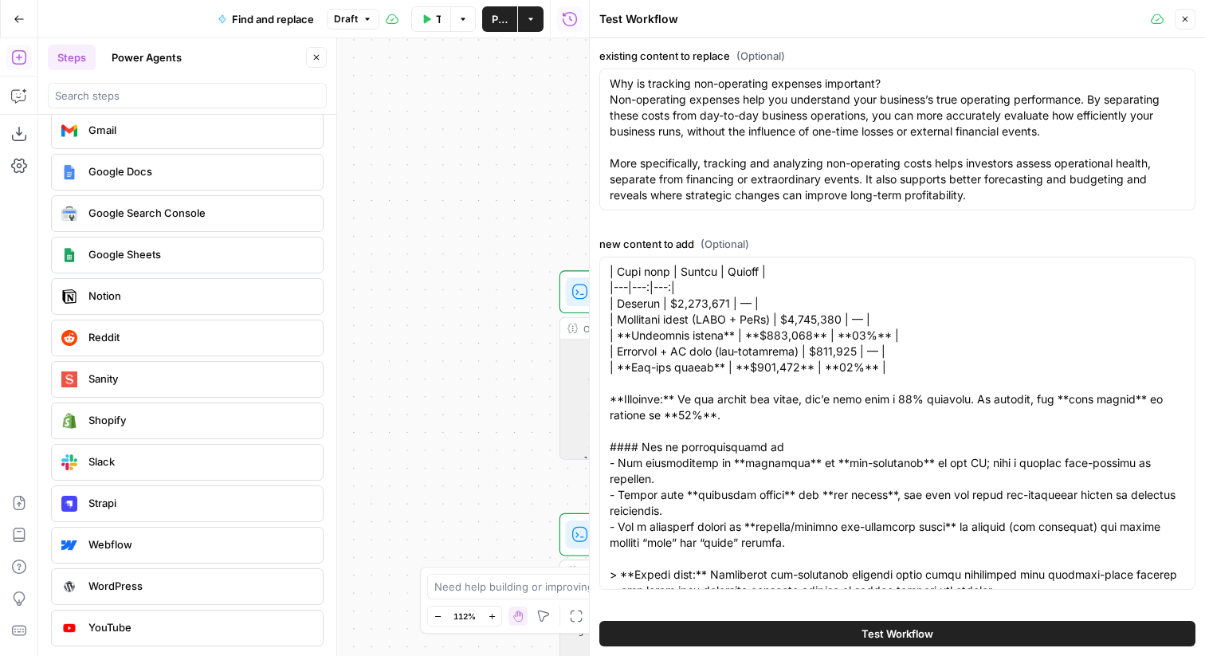
click at [883, 623] on button "Test Workflow" at bounding box center [897, 634] width 596 height 26
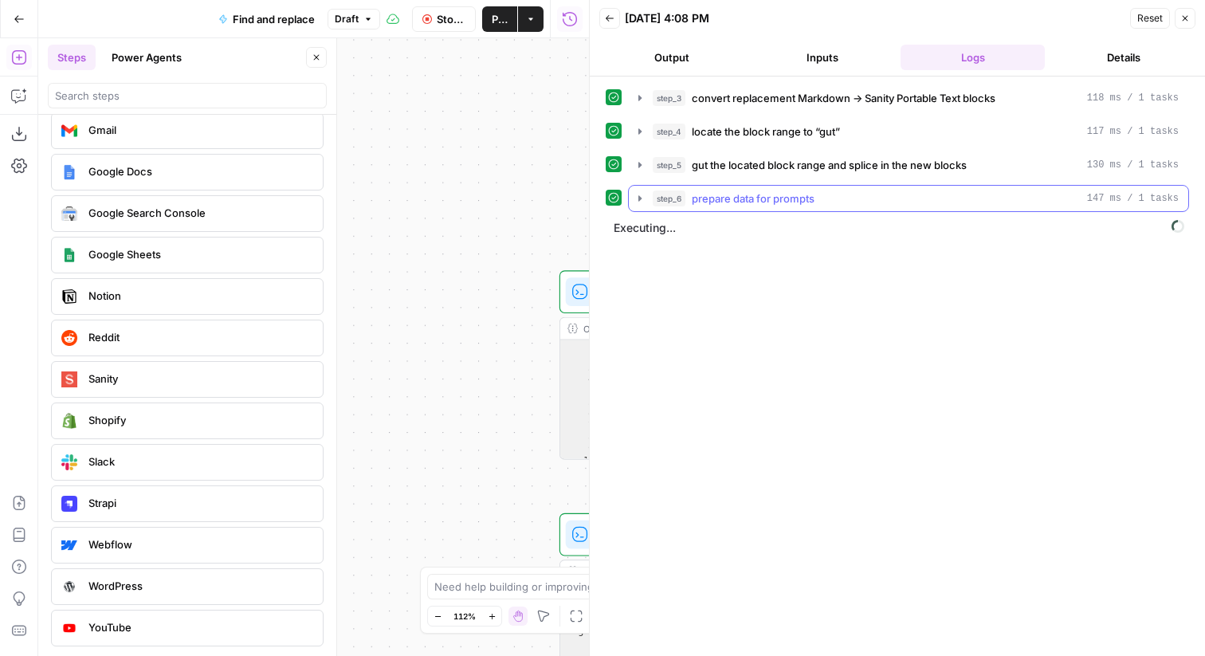
click at [640, 194] on icon "button" at bounding box center [640, 198] width 13 height 13
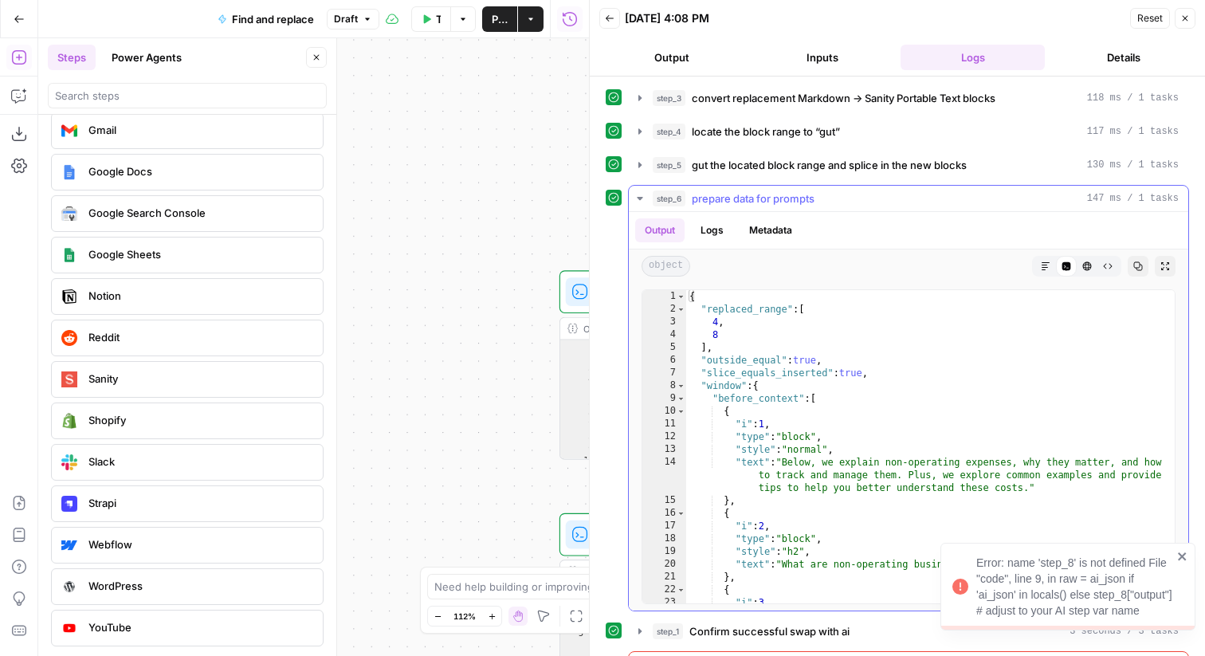
click at [640, 194] on icon "button" at bounding box center [640, 198] width 13 height 13
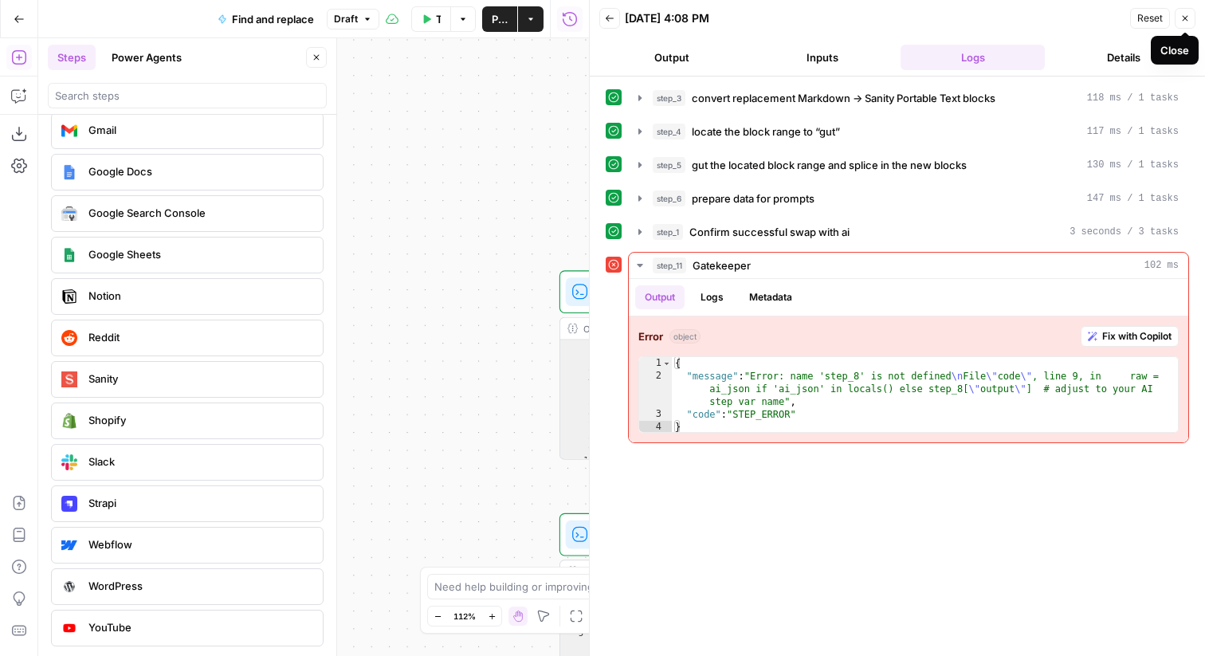
click at [1188, 21] on icon "button" at bounding box center [1186, 19] width 6 height 6
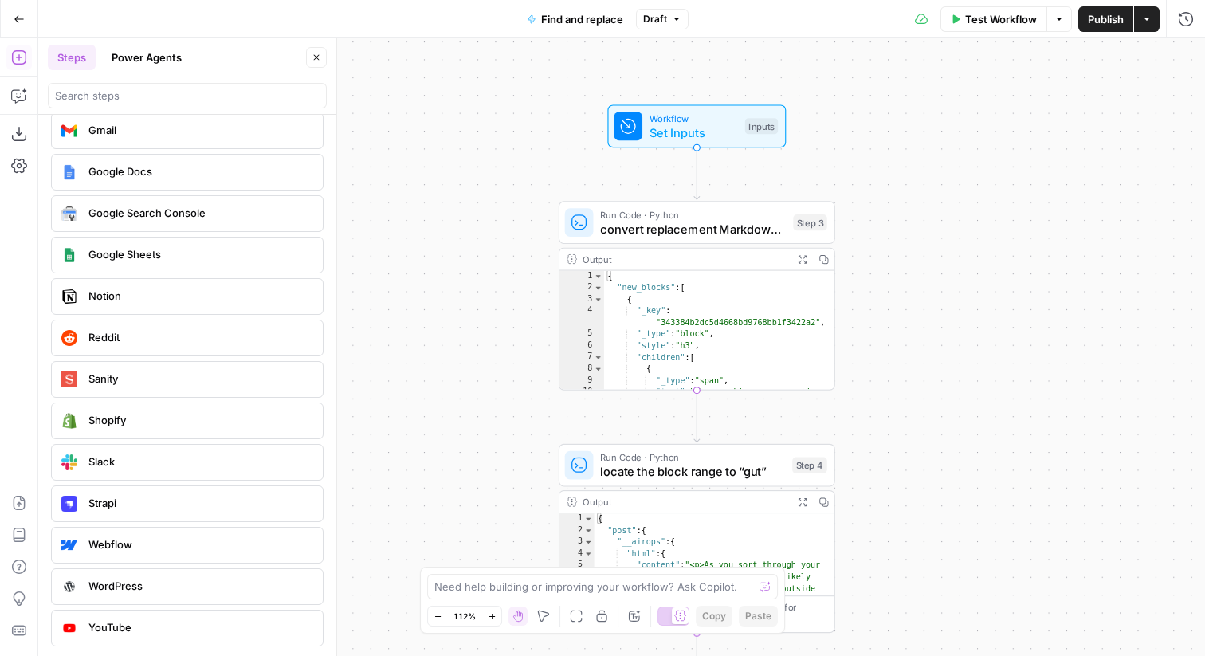
drag, startPoint x: 553, startPoint y: 434, endPoint x: 595, endPoint y: -19, distance: 454.6
click at [595, 0] on html "Ramp New Home Browse Your Data Usage Settings Recent Grids Find and Replace AEO…" at bounding box center [602, 328] width 1205 height 656
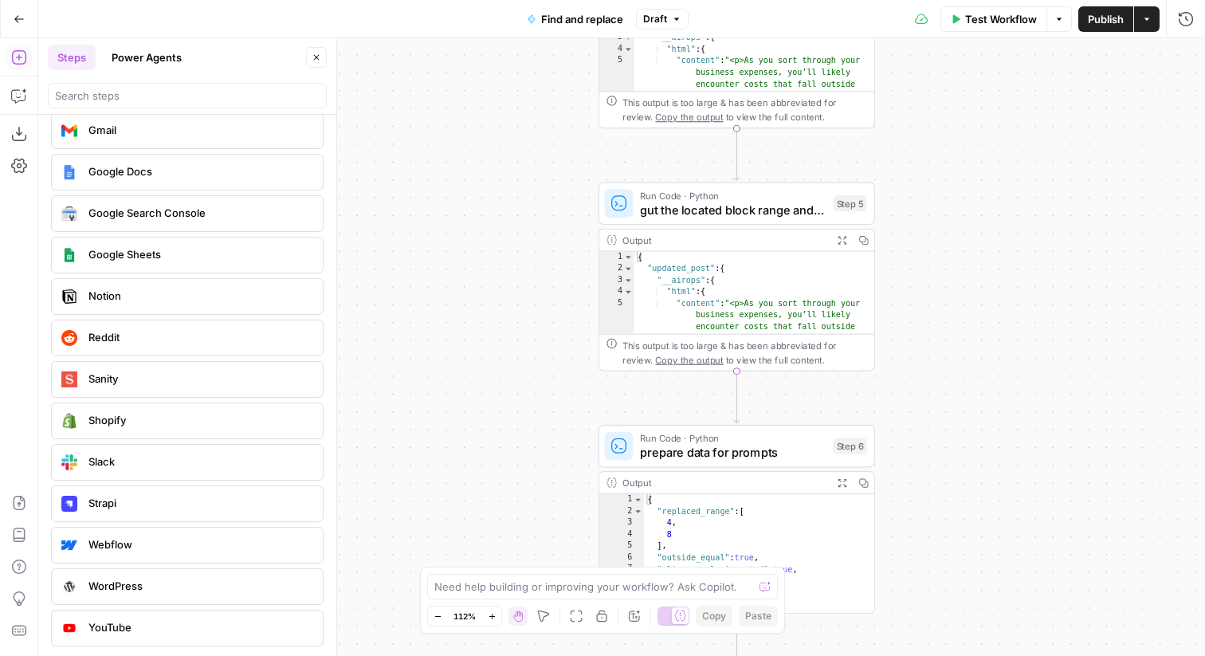
drag, startPoint x: 534, startPoint y: 369, endPoint x: 527, endPoint y: -116, distance: 484.7
click at [527, 0] on html "Ramp New Home Browse Your Data Usage Settings Recent Grids Find and Replace AEO…" at bounding box center [602, 328] width 1205 height 656
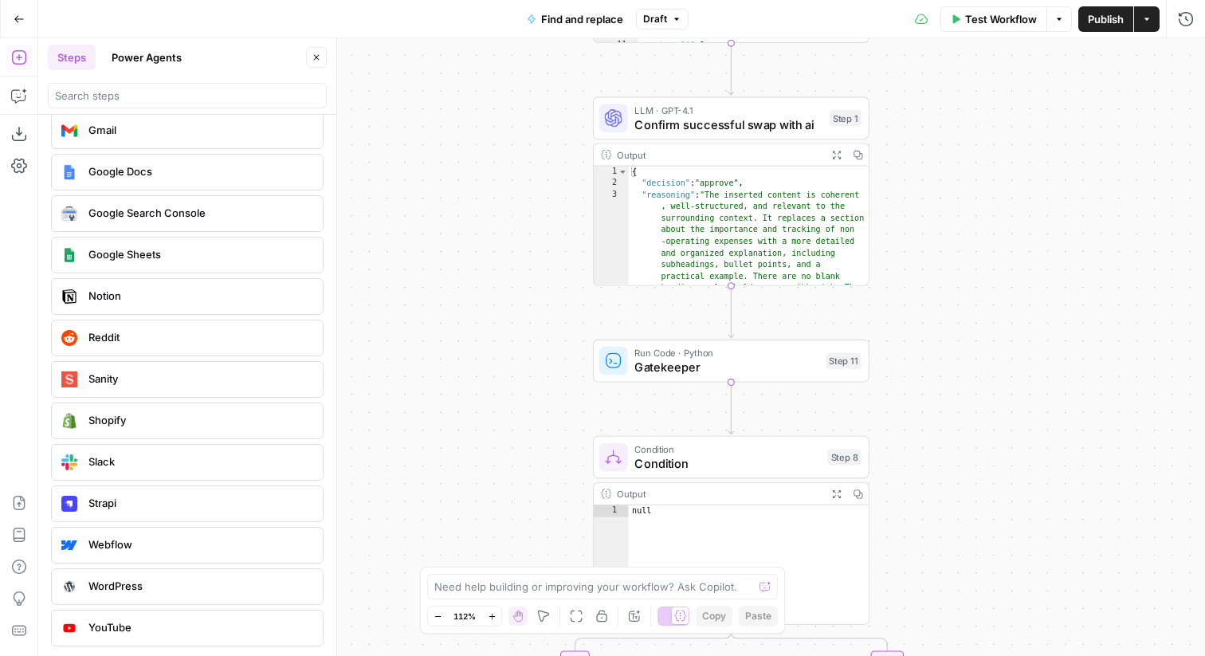
drag, startPoint x: 517, startPoint y: 351, endPoint x: 517, endPoint y: 143, distance: 208.0
click at [517, 143] on div "false true Workflow Set Inputs Inputs Run Code · Python convert replacement Mar…" at bounding box center [621, 347] width 1167 height 618
click at [651, 379] on div "Run Code · Python Gatekeeper Step 11 Copy step Delete step Add Note Test" at bounding box center [731, 360] width 277 height 43
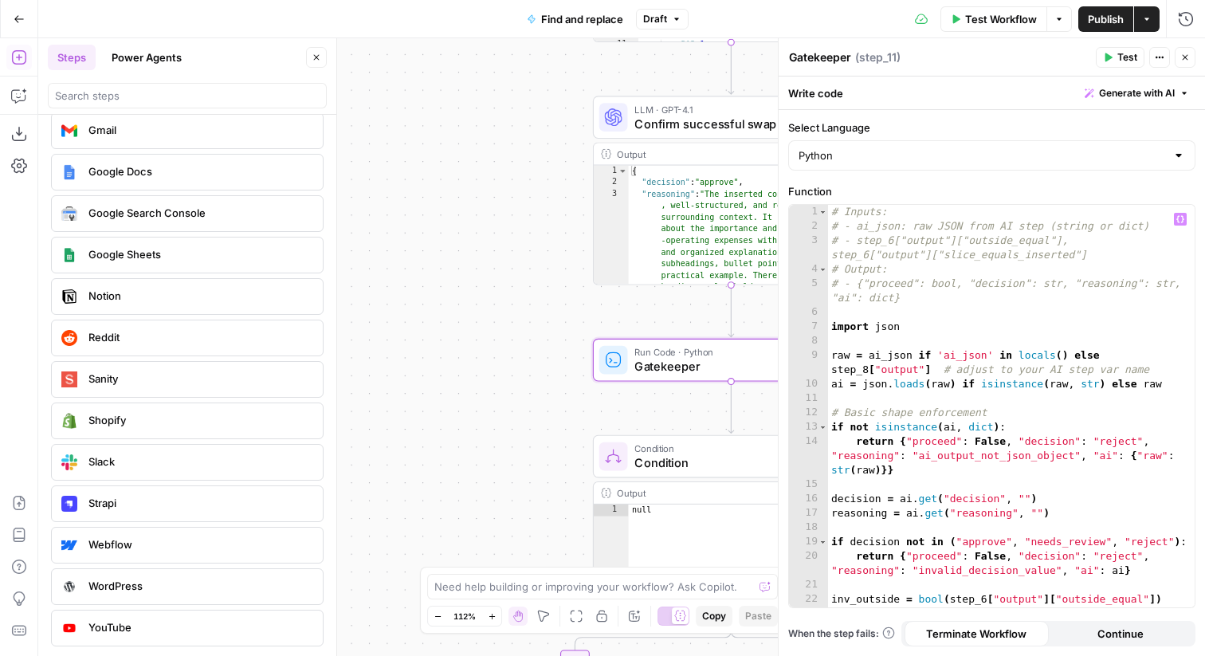
click at [981, 330] on div "# Inputs: # - ai_json: raw JSON from AI step (string or dict) # - step_6["outpu…" at bounding box center [1011, 428] width 367 height 446
drag, startPoint x: 870, startPoint y: 358, endPoint x: 1138, endPoint y: 354, distance: 268.6
click at [1138, 354] on div "# Inputs: # - ai_json: raw JSON from AI step (string or dict) # - step_6["outpu…" at bounding box center [1011, 428] width 367 height 446
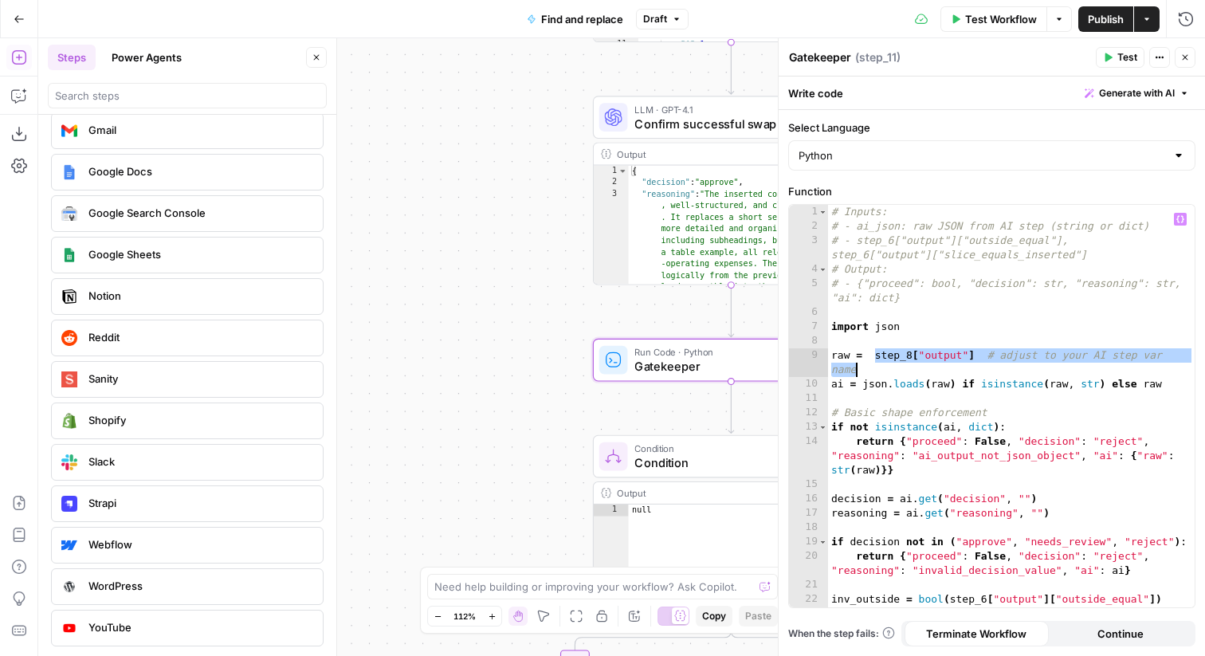
drag, startPoint x: 874, startPoint y: 359, endPoint x: 898, endPoint y: 368, distance: 25.5
click at [898, 368] on div "# Inputs: # - ai_json: raw JSON from AI step (string or dict) # - step_6["outpu…" at bounding box center [1011, 428] width 367 height 446
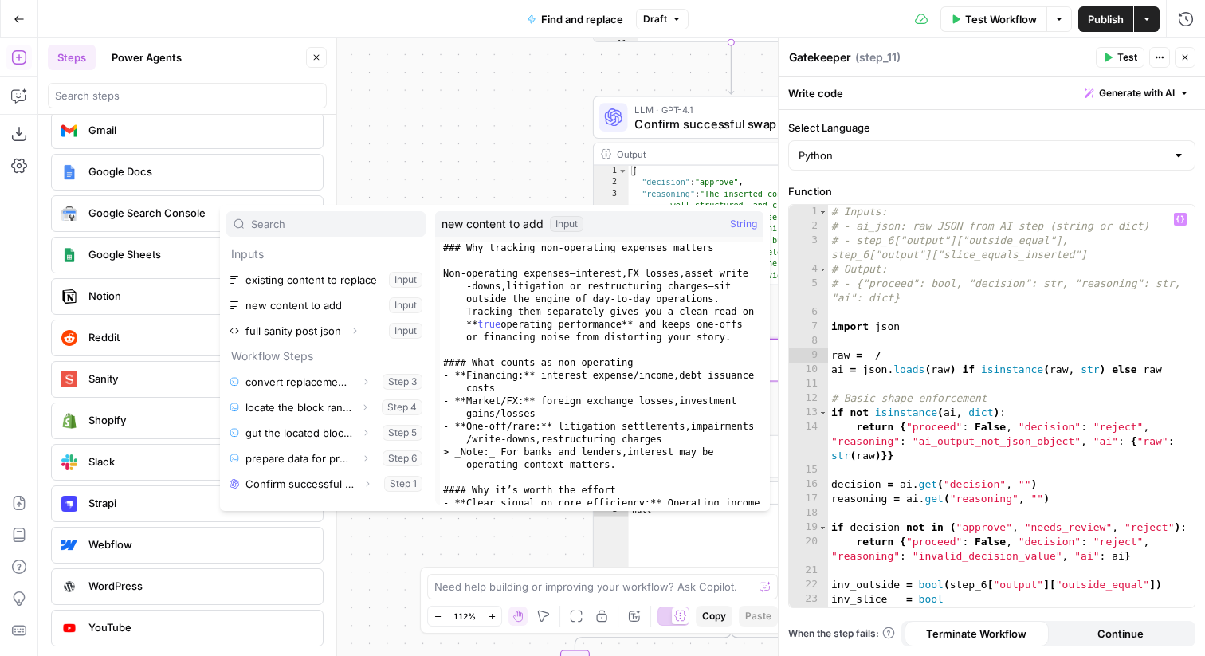
scroll to position [63, 0]
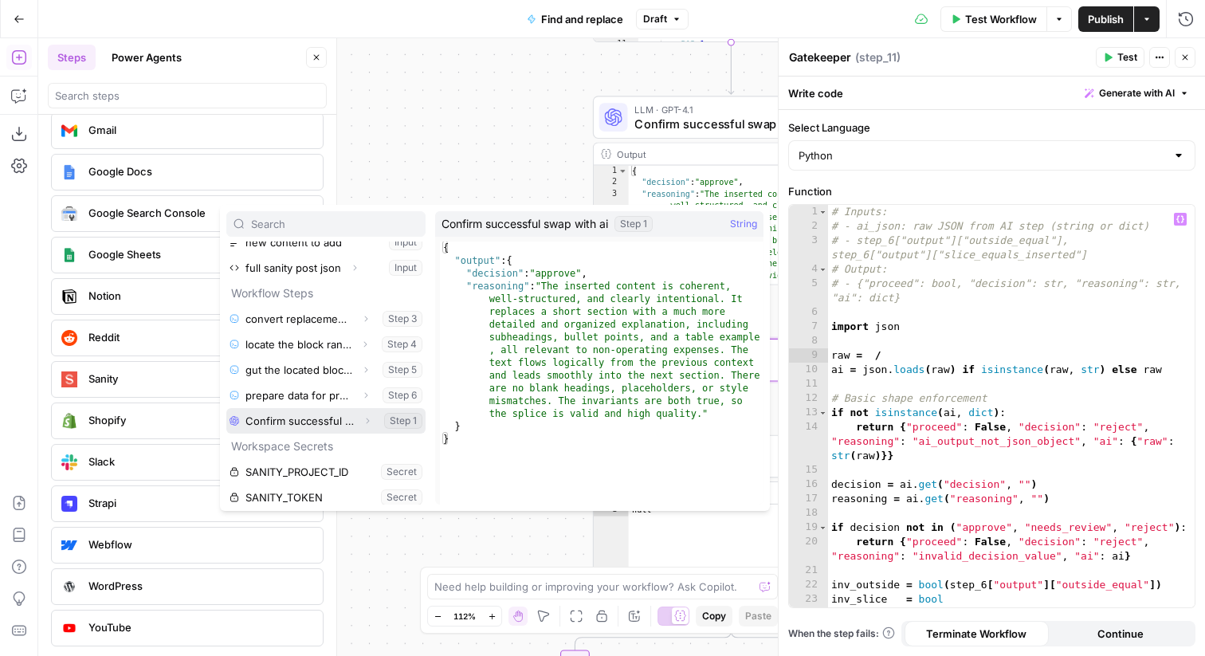
click at [367, 420] on icon "button" at bounding box center [368, 421] width 10 height 10
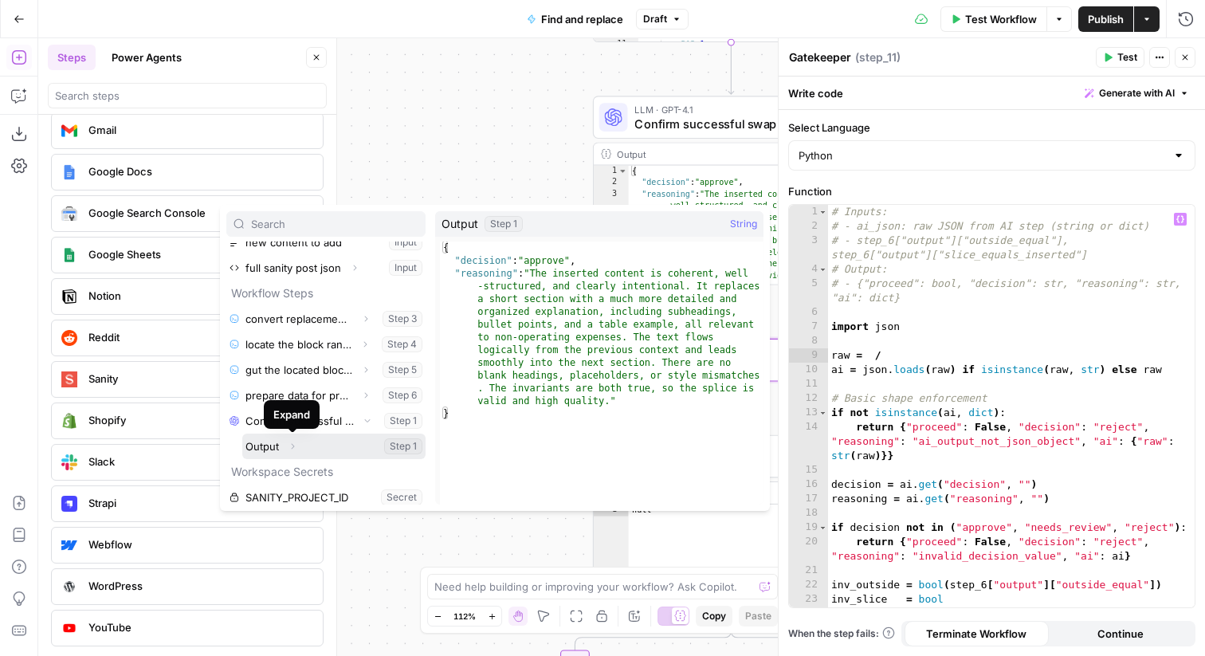
click at [262, 446] on button "Select variable Output" at bounding box center [333, 447] width 183 height 26
type textarea "**********"
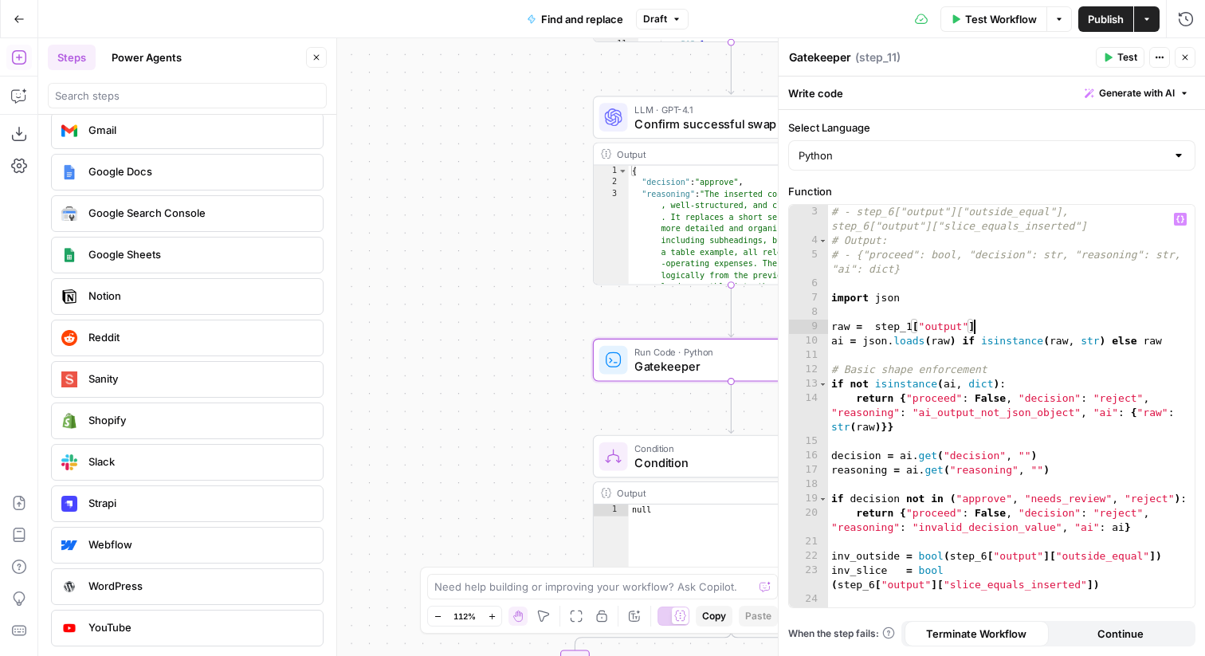
scroll to position [24, 0]
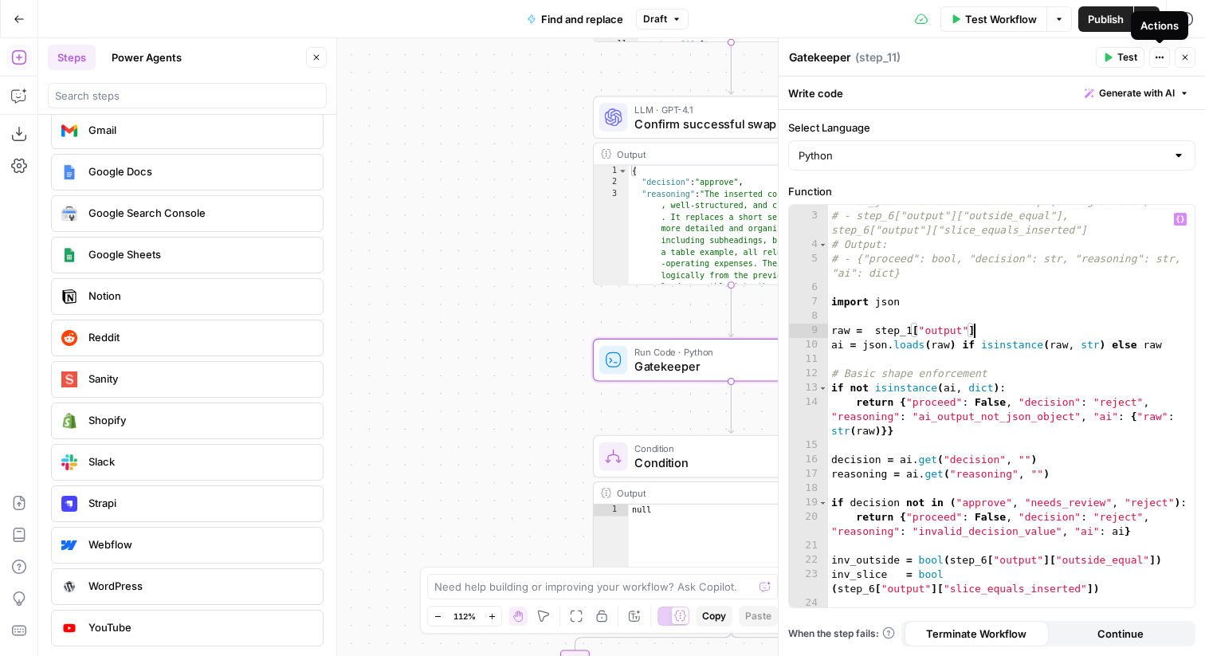
click at [1184, 53] on icon "button" at bounding box center [1185, 58] width 10 height 10
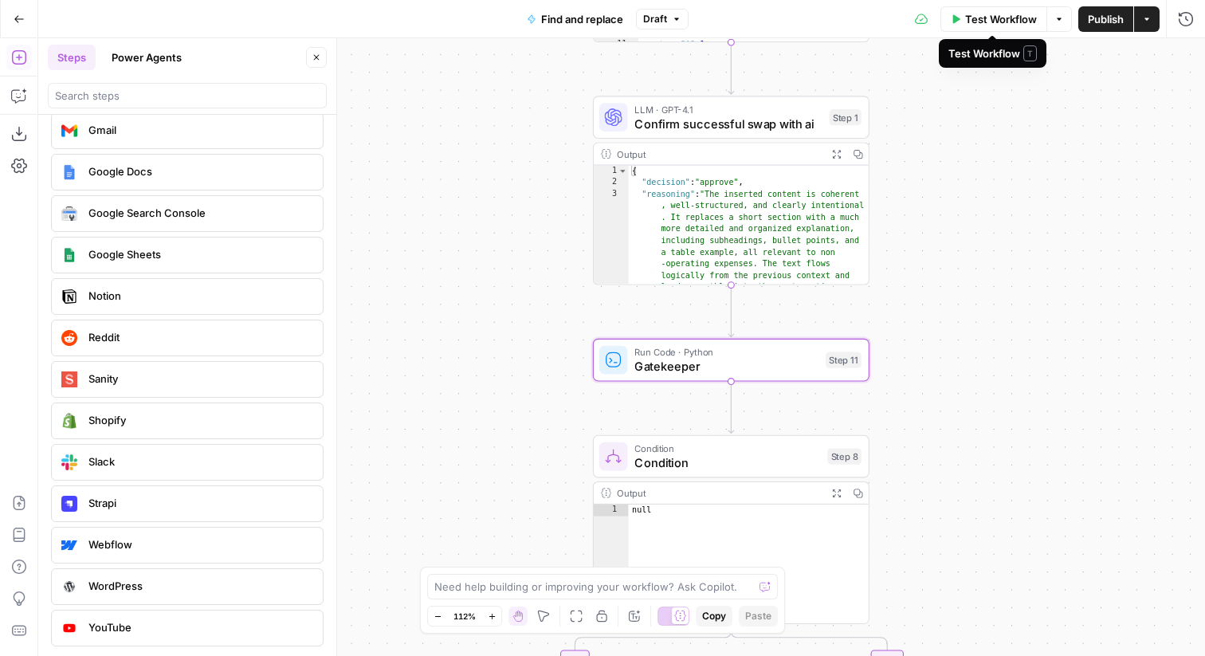
drag, startPoint x: 979, startPoint y: 19, endPoint x: 899, endPoint y: 171, distance: 171.1
click at [910, 165] on div "Go Back Find and replace Draft Test Workflow Options Publish Actions Run Histor…" at bounding box center [602, 328] width 1205 height 656
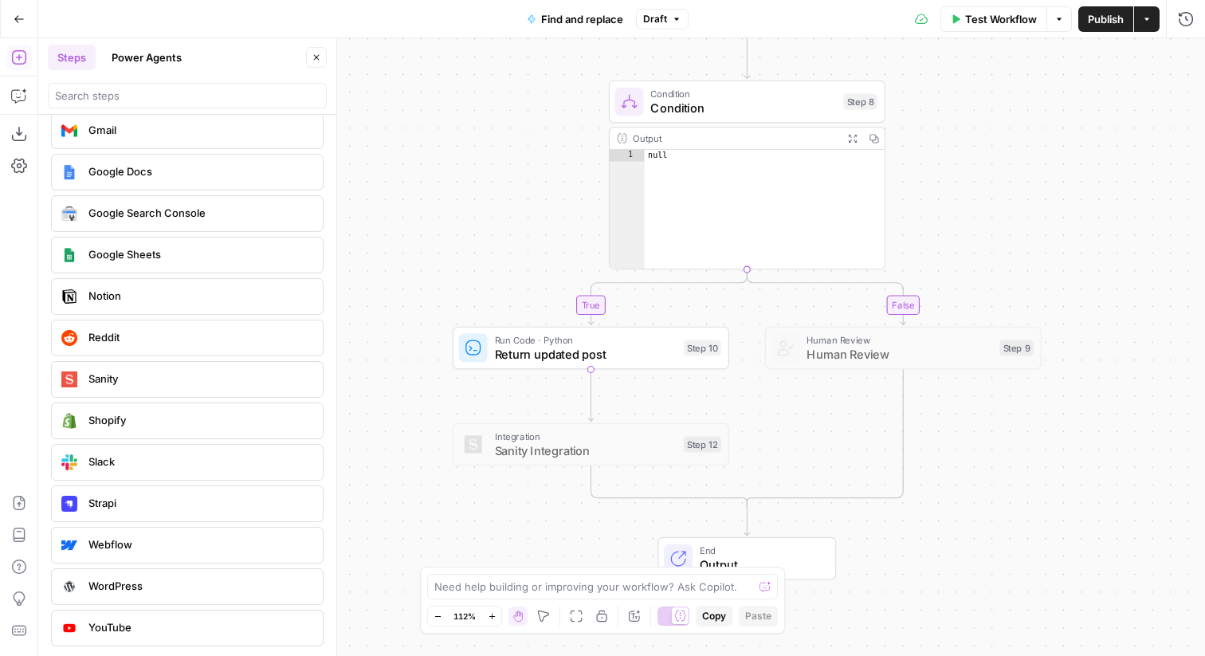
drag, startPoint x: 1003, startPoint y: 439, endPoint x: 1011, endPoint y: 109, distance: 330.1
click at [1011, 109] on div "false true Workflow Set Inputs Inputs Run Code · Python convert replacement Mar…" at bounding box center [621, 347] width 1167 height 618
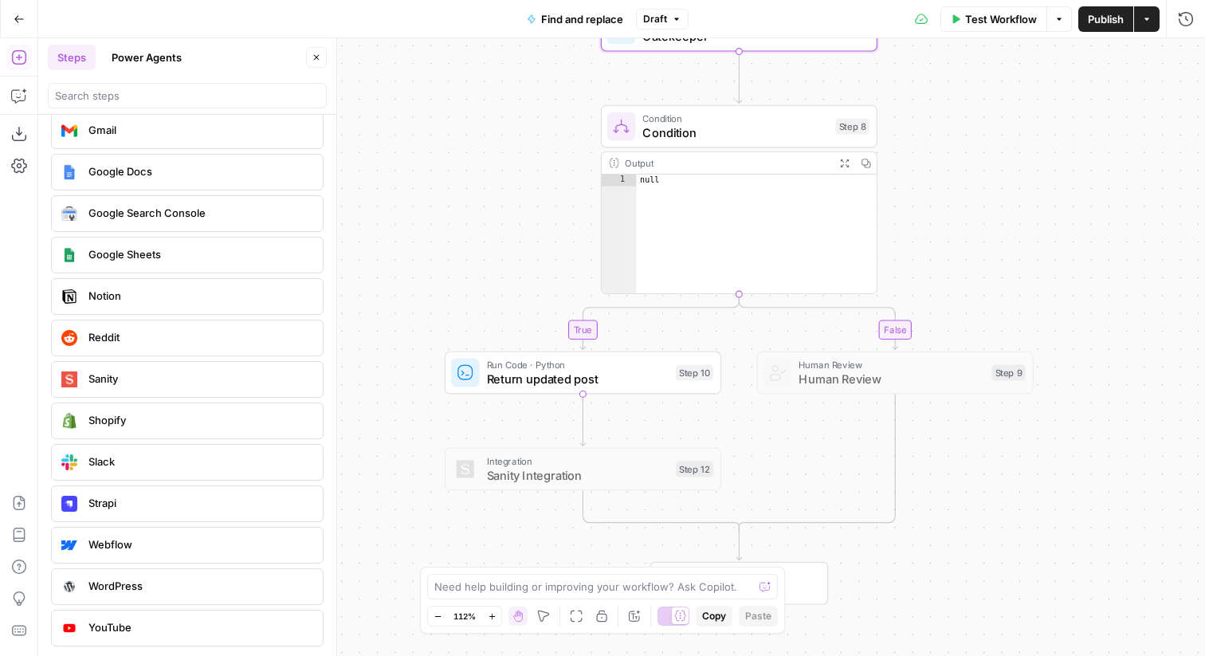
click at [1010, 18] on span "Test Workflow" at bounding box center [1001, 19] width 72 height 16
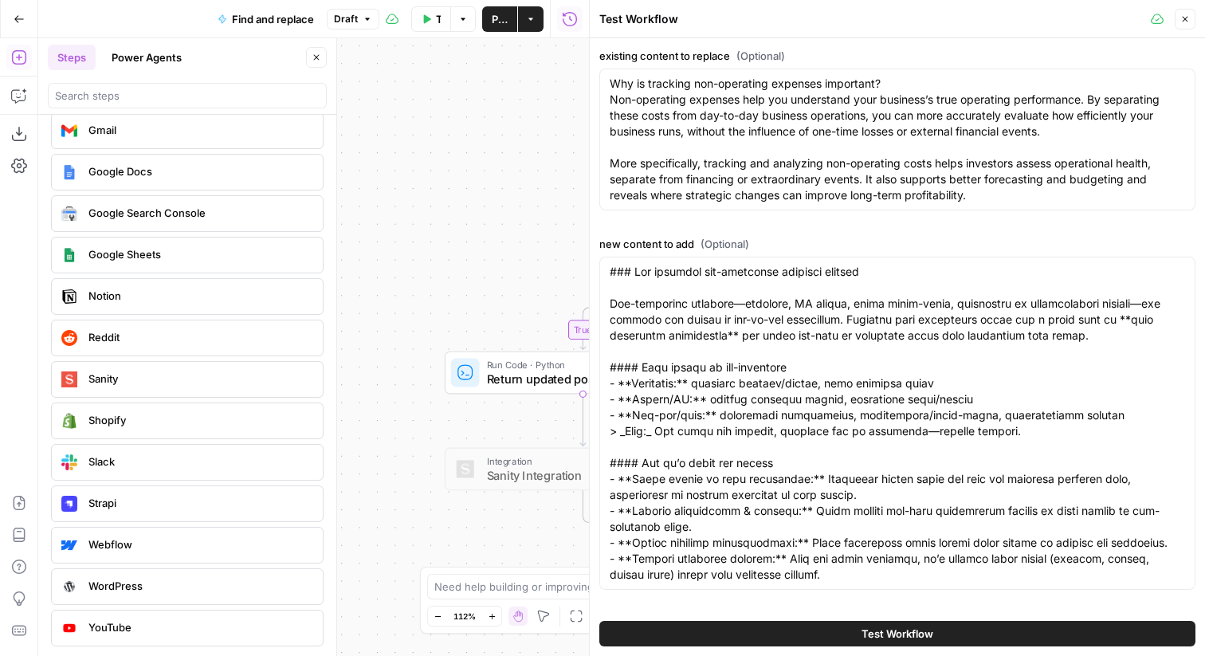
click at [925, 630] on span "Test Workflow" at bounding box center [898, 634] width 72 height 16
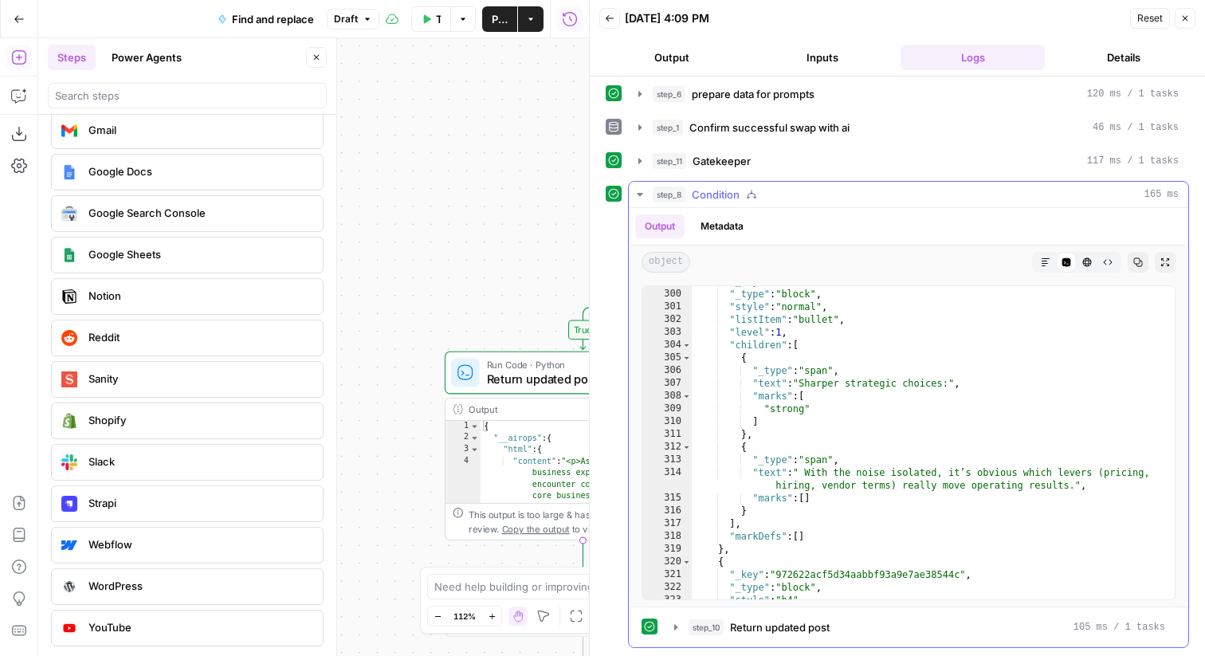
scroll to position [4431, 0]
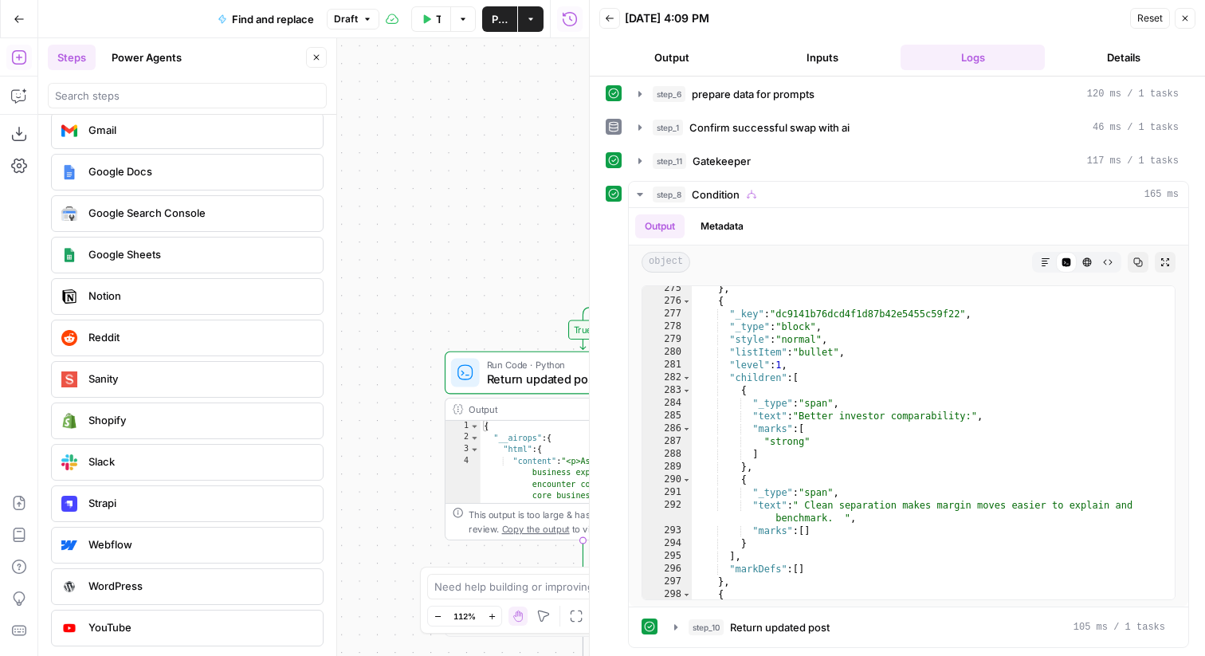
click at [1184, 18] on icon "button" at bounding box center [1185, 19] width 10 height 10
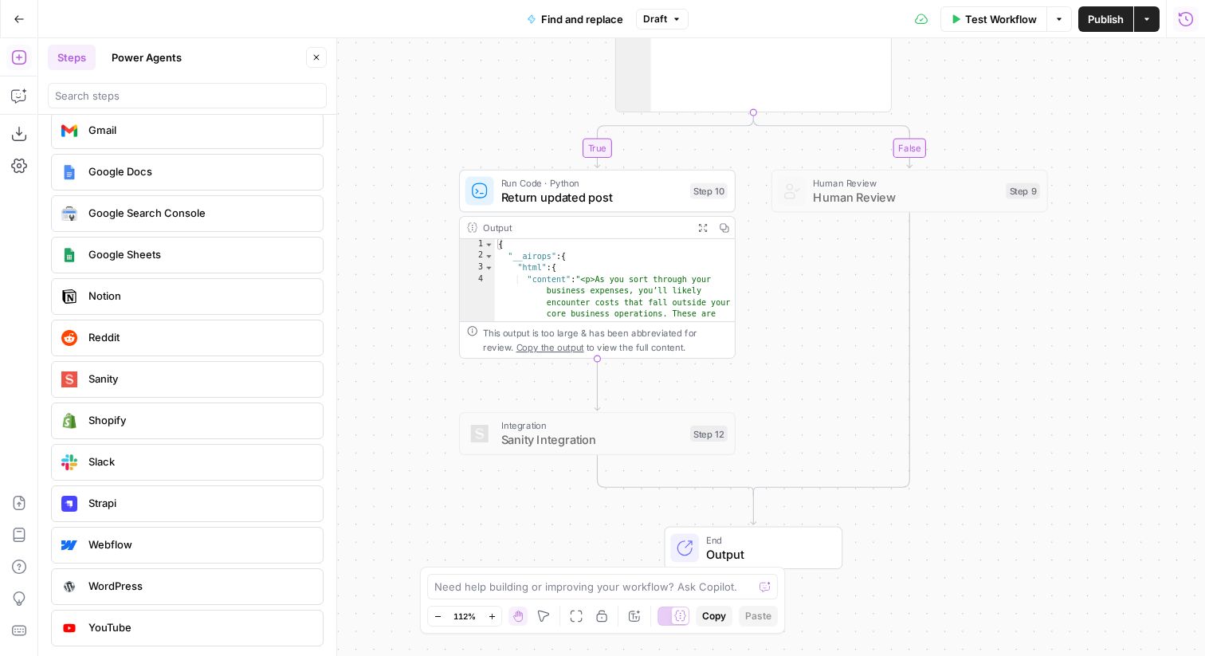
drag, startPoint x: 430, startPoint y: 457, endPoint x: 445, endPoint y: 277, distance: 180.7
click at [445, 275] on div "false true Workflow Set Inputs Inputs Run Code · Python convert replacement Mar…" at bounding box center [621, 347] width 1167 height 618
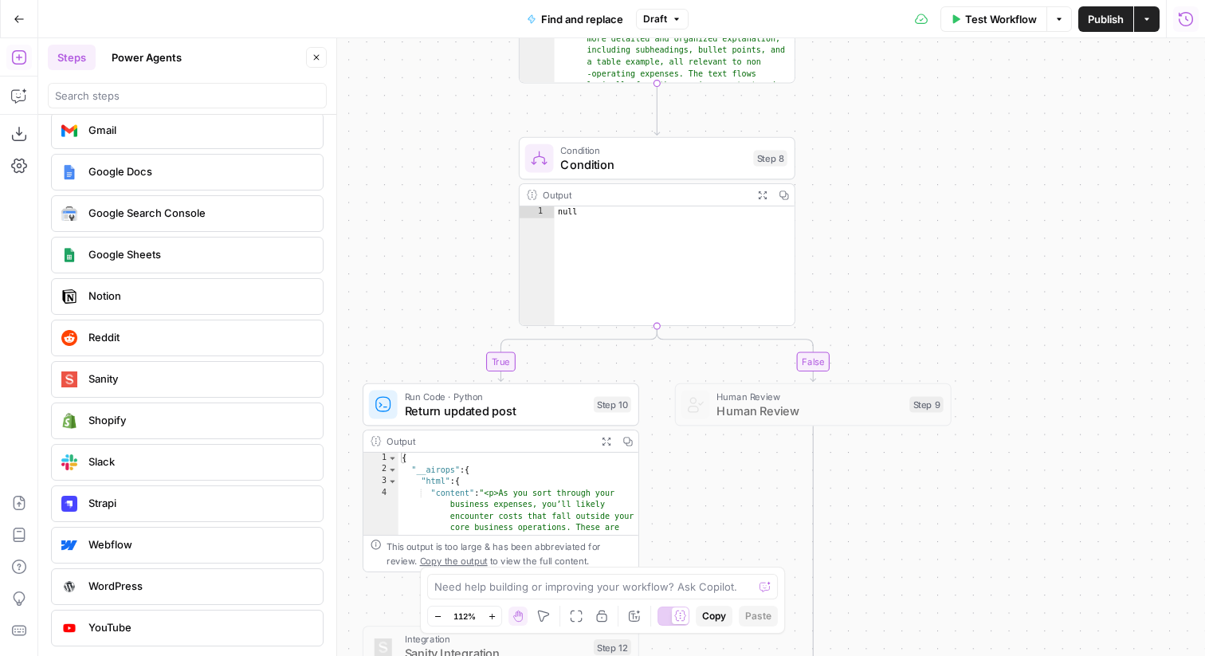
drag, startPoint x: 503, startPoint y: 187, endPoint x: 414, endPoint y: 328, distance: 166.3
click at [414, 328] on div "false true Workflow Set Inputs Inputs Run Code · Python convert replacement Mar…" at bounding box center [621, 347] width 1167 height 618
click at [620, 199] on div "Output" at bounding box center [644, 195] width 203 height 14
click at [588, 249] on div "null" at bounding box center [675, 277] width 241 height 143
click at [755, 163] on div "Step 8" at bounding box center [770, 158] width 34 height 16
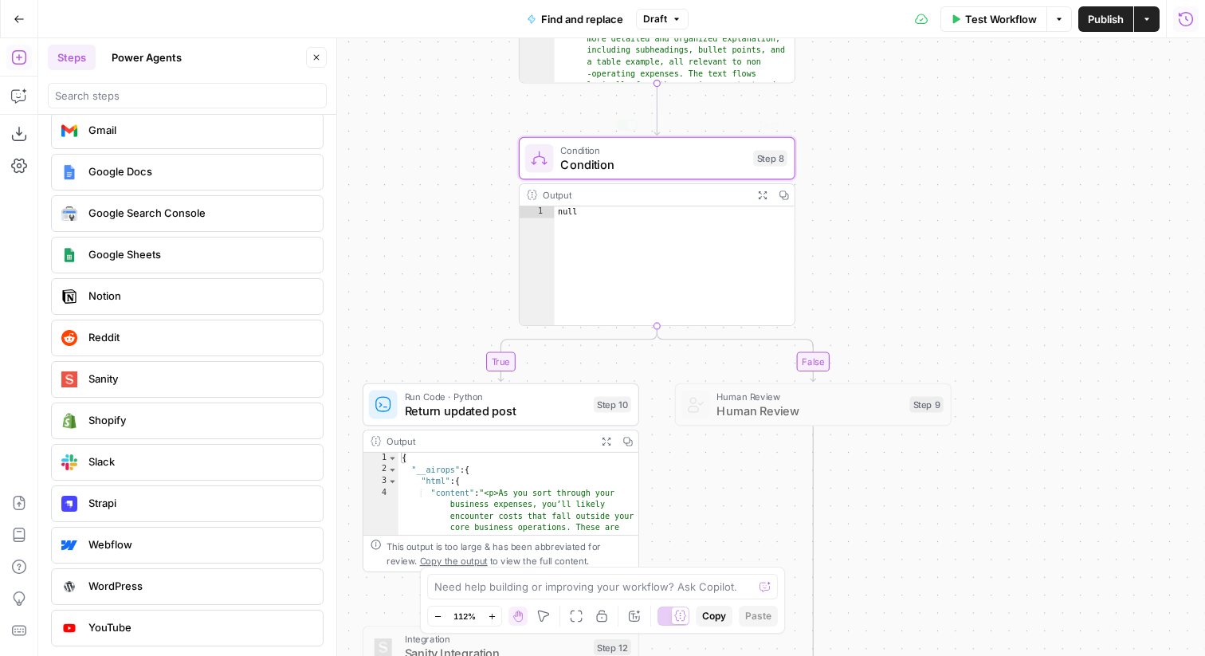
click at [755, 163] on div "Step 8" at bounding box center [770, 158] width 34 height 16
click at [1119, 59] on span "Test" at bounding box center [1128, 57] width 20 height 14
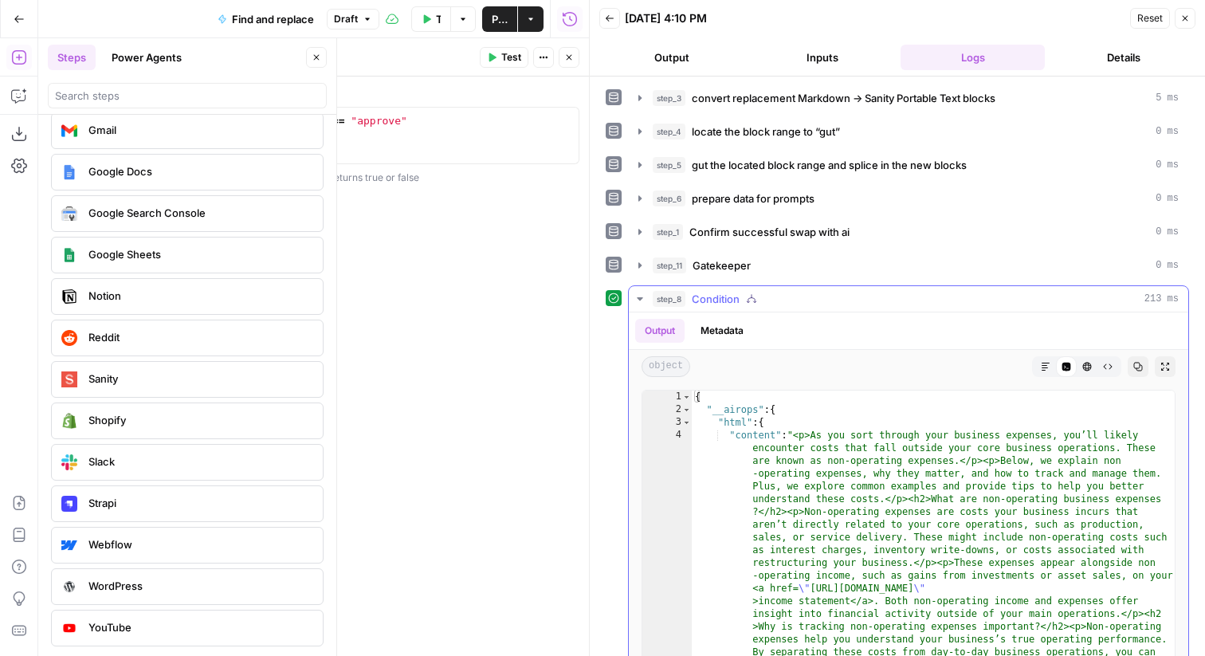
click at [747, 304] on icon "button" at bounding box center [751, 298] width 11 height 11
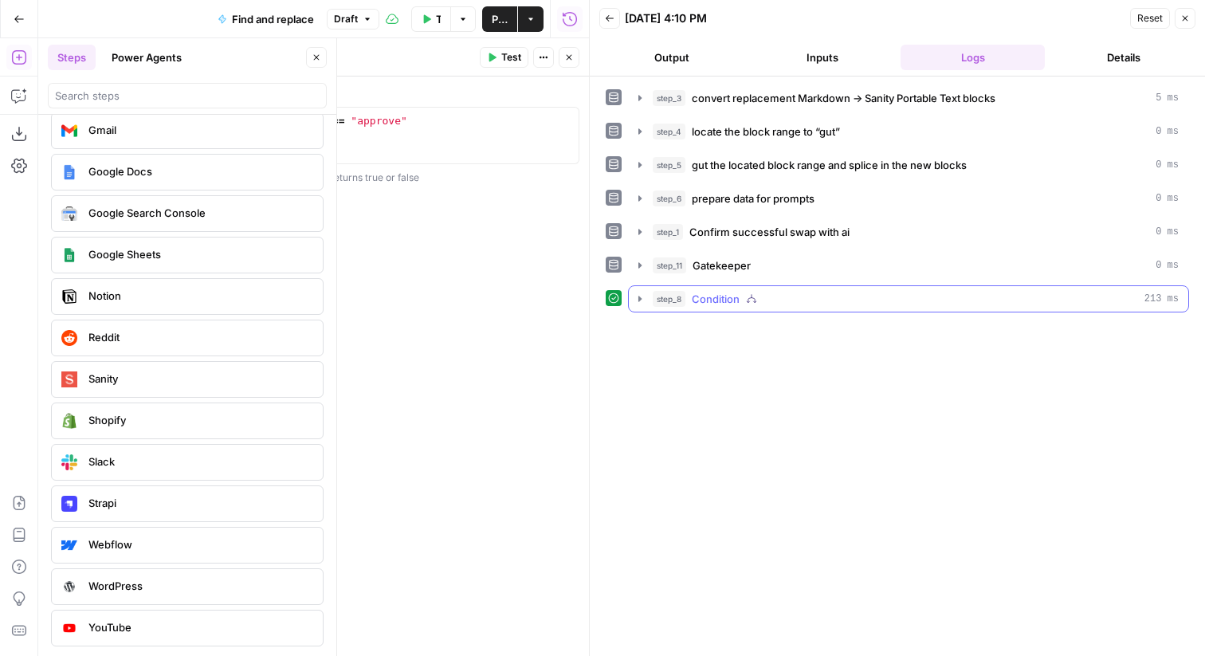
click at [759, 301] on div "step_8 Condition 213 ms" at bounding box center [916, 299] width 526 height 16
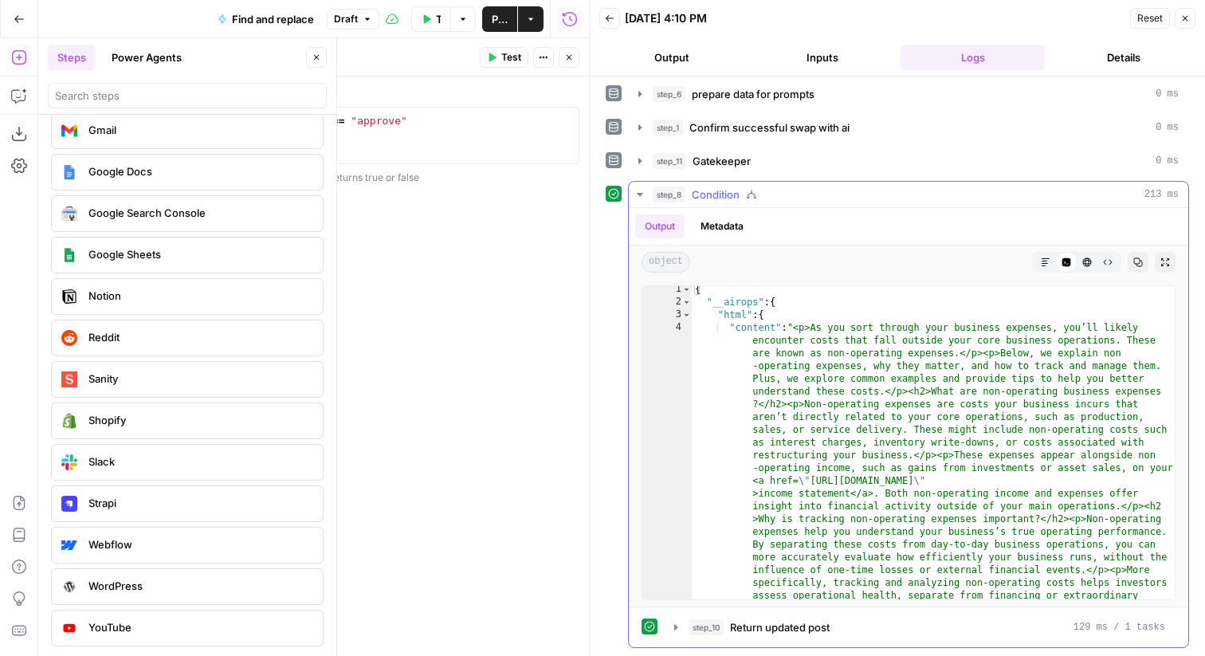
scroll to position [13, 0]
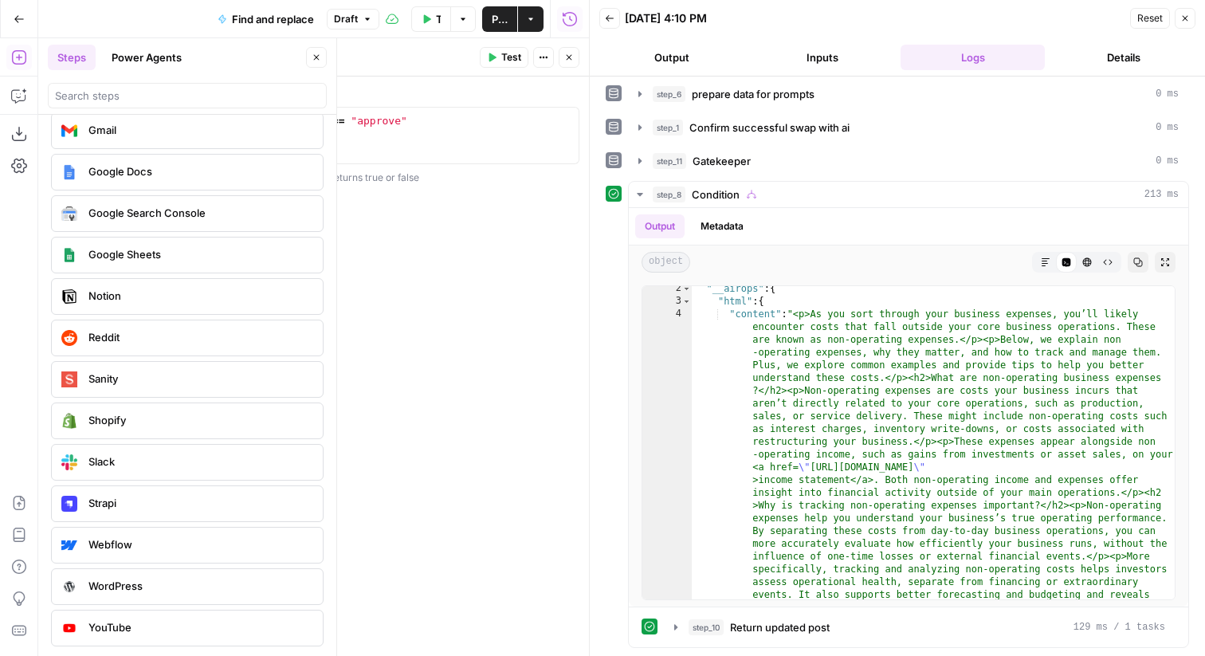
type textarea "**********"
click at [467, 145] on div "step_1 . output . decision === "approve"" at bounding box center [375, 150] width 393 height 72
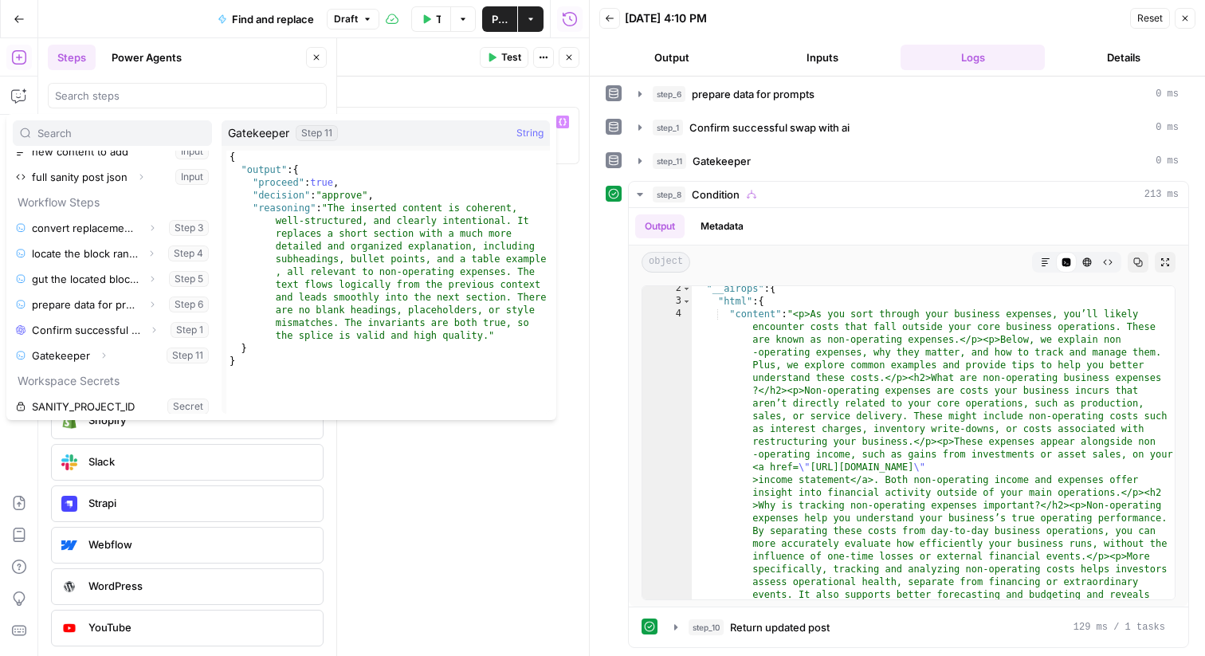
scroll to position [88, 0]
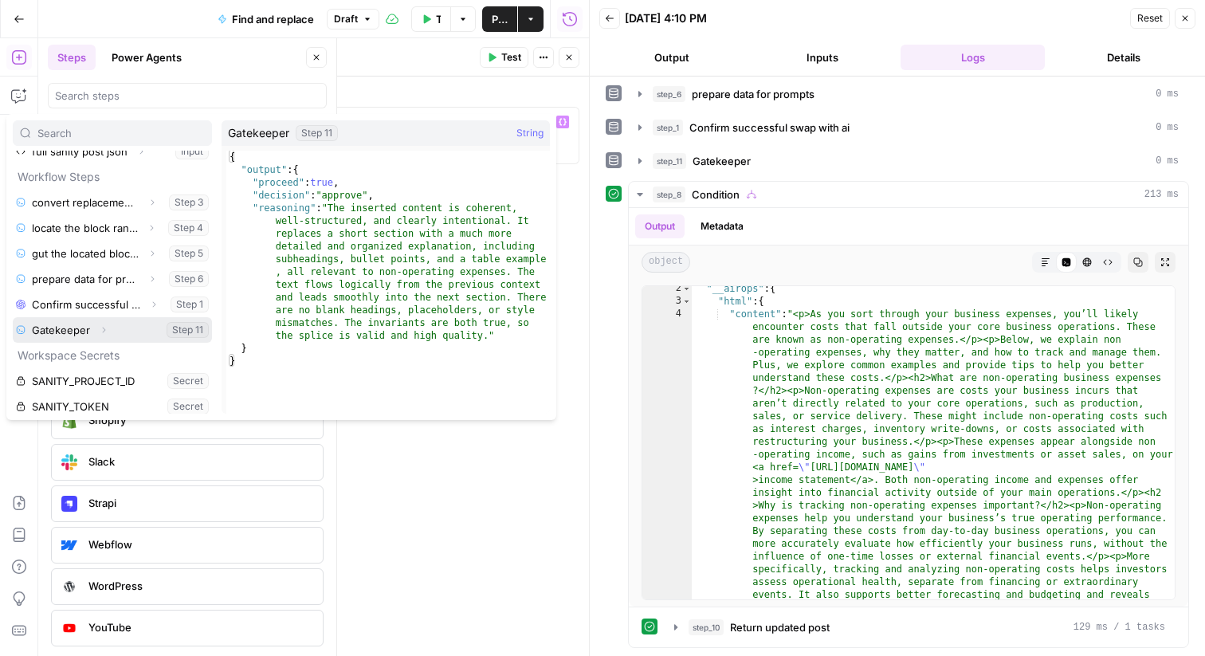
click at [103, 328] on icon "button" at bounding box center [104, 331] width 3 height 6
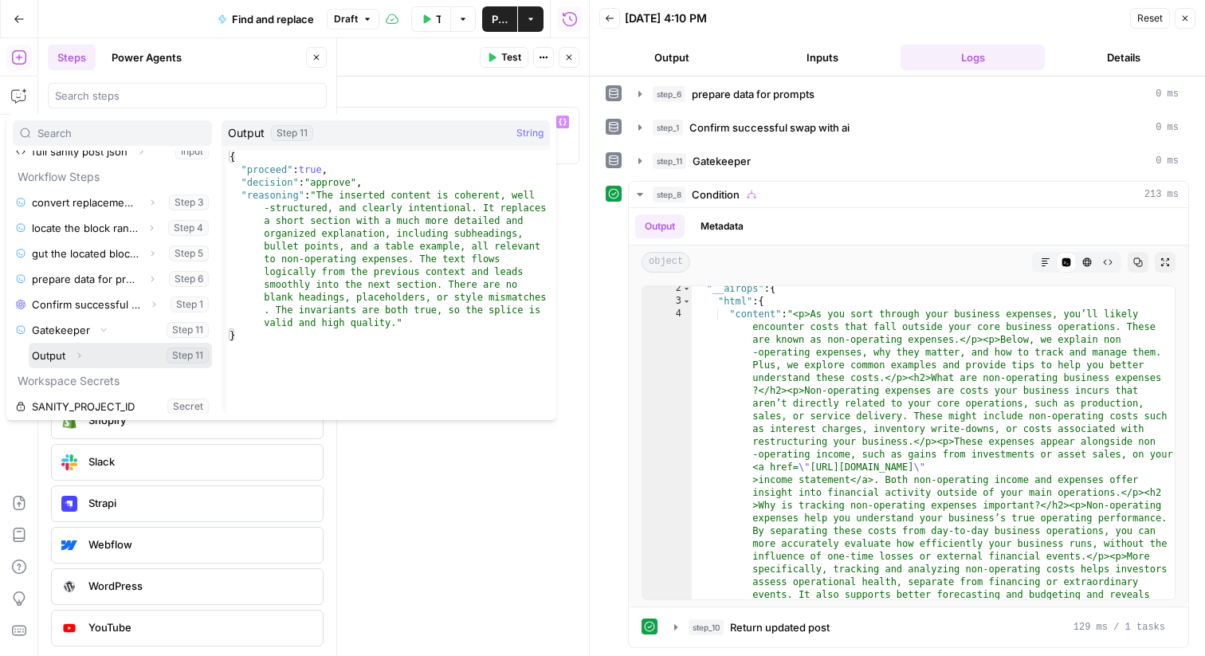
click at [83, 356] on span "Expand" at bounding box center [83, 356] width 1 height 1
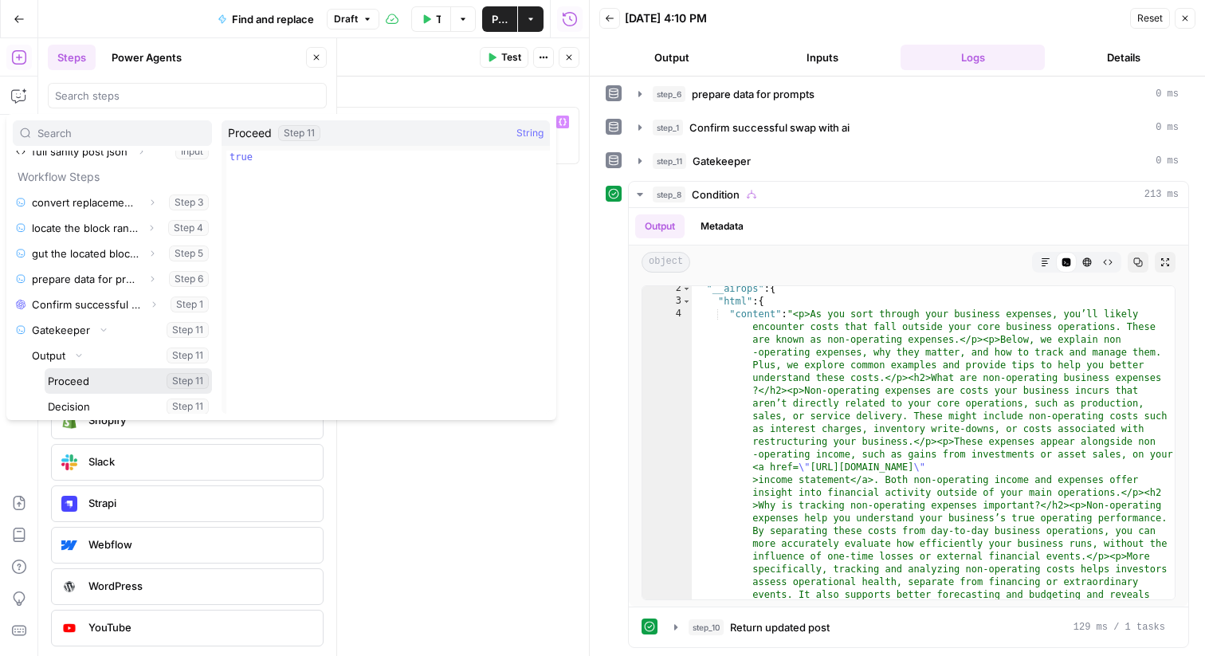
click at [91, 379] on button "Select variable Proceed" at bounding box center [128, 381] width 167 height 26
type textarea "**********"
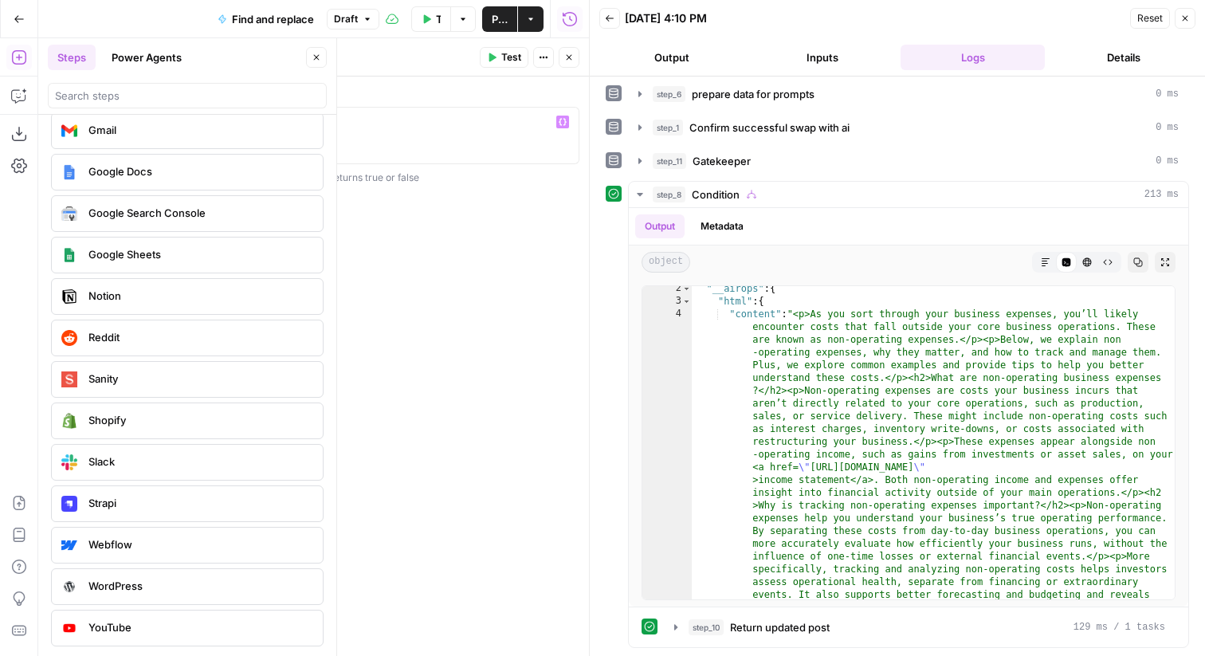
click at [495, 229] on div "**********" at bounding box center [376, 366] width 426 height 579
click at [497, 64] on button "Test" at bounding box center [504, 57] width 49 height 21
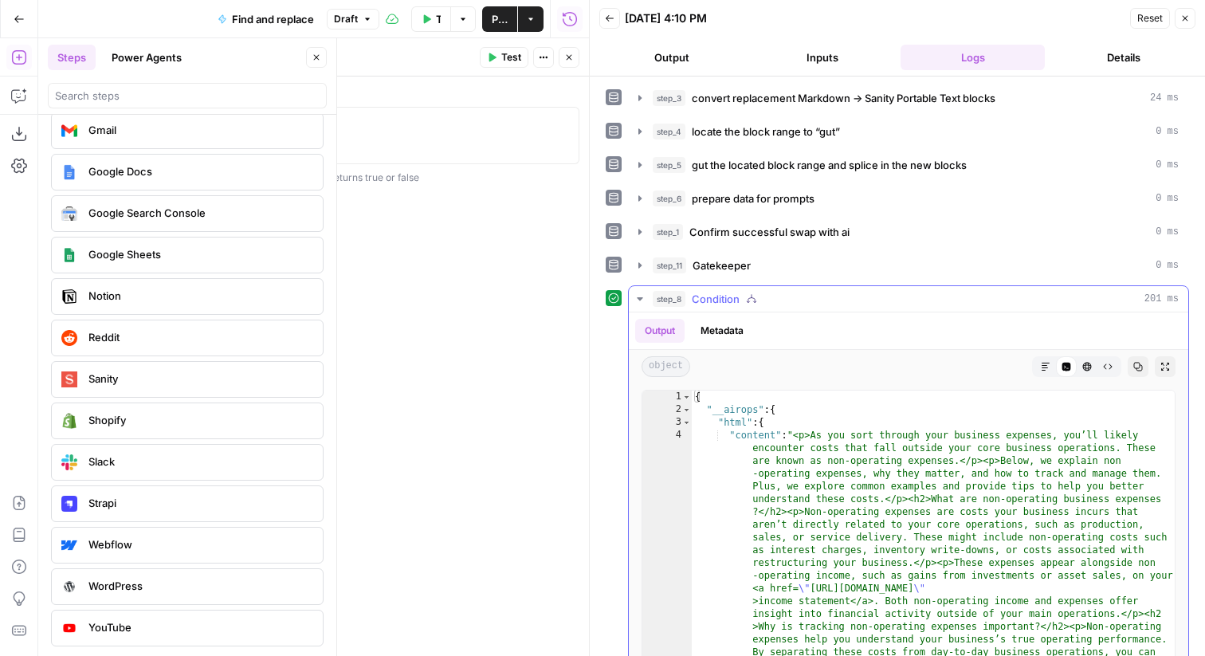
click at [721, 301] on span "Condition" at bounding box center [716, 299] width 48 height 16
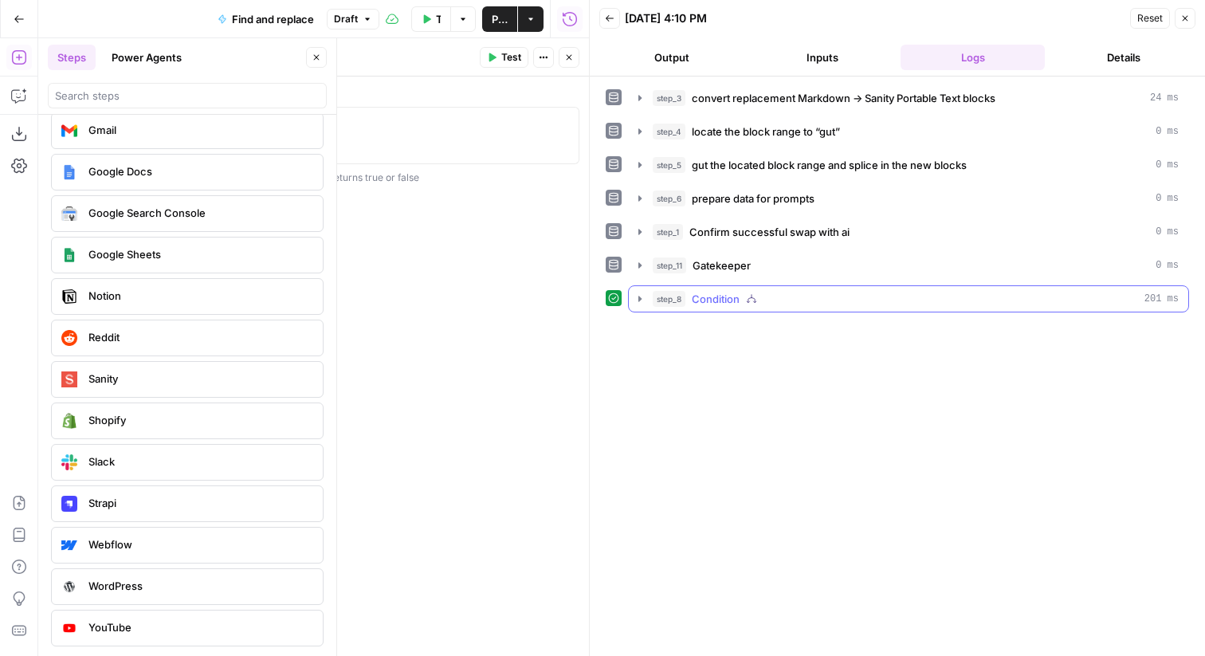
click at [747, 299] on icon "button" at bounding box center [751, 298] width 11 height 11
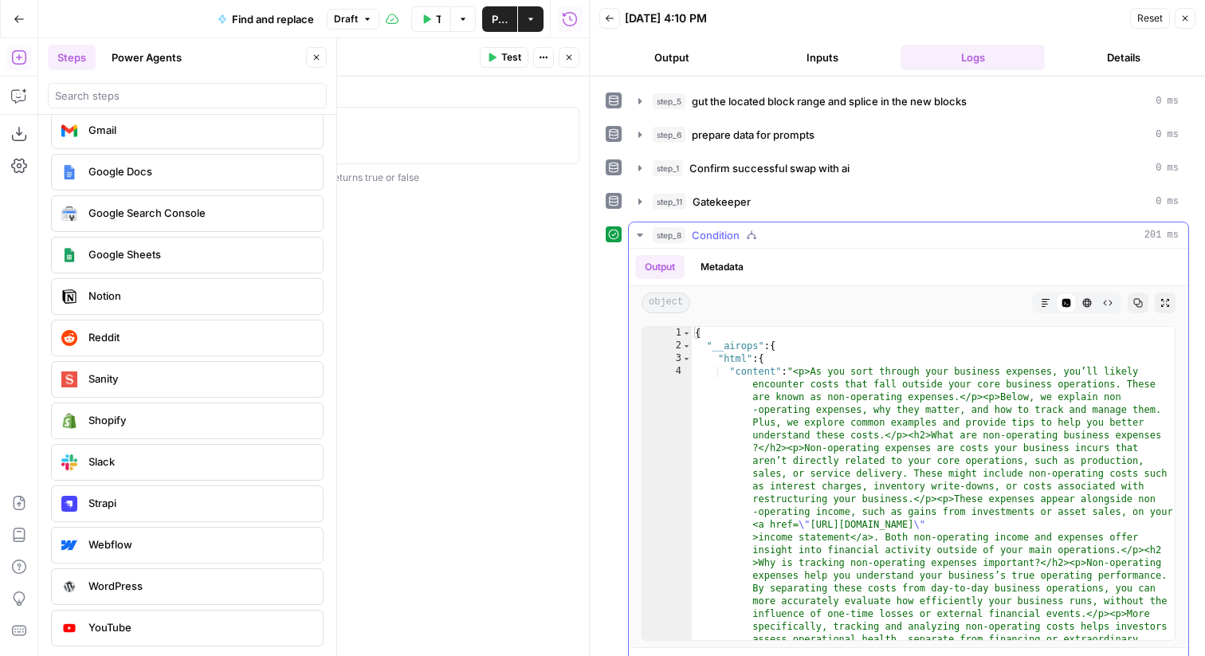
scroll to position [64, 0]
click at [1043, 297] on button "Markdown" at bounding box center [1045, 303] width 21 height 21
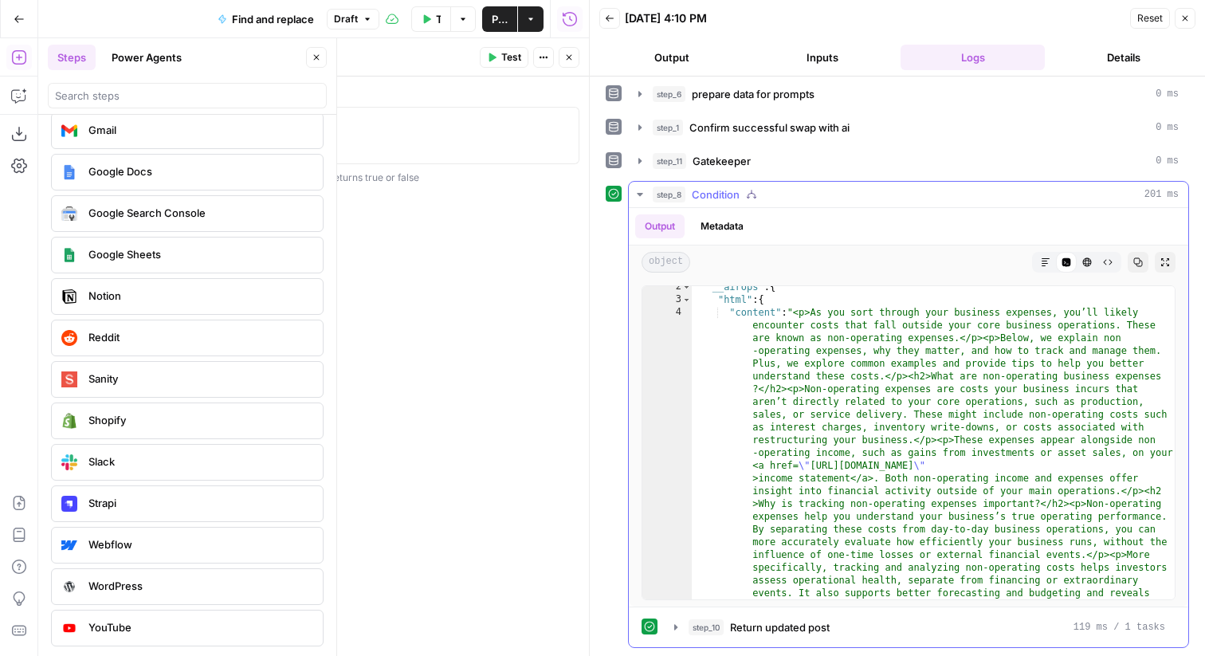
scroll to position [26, 0]
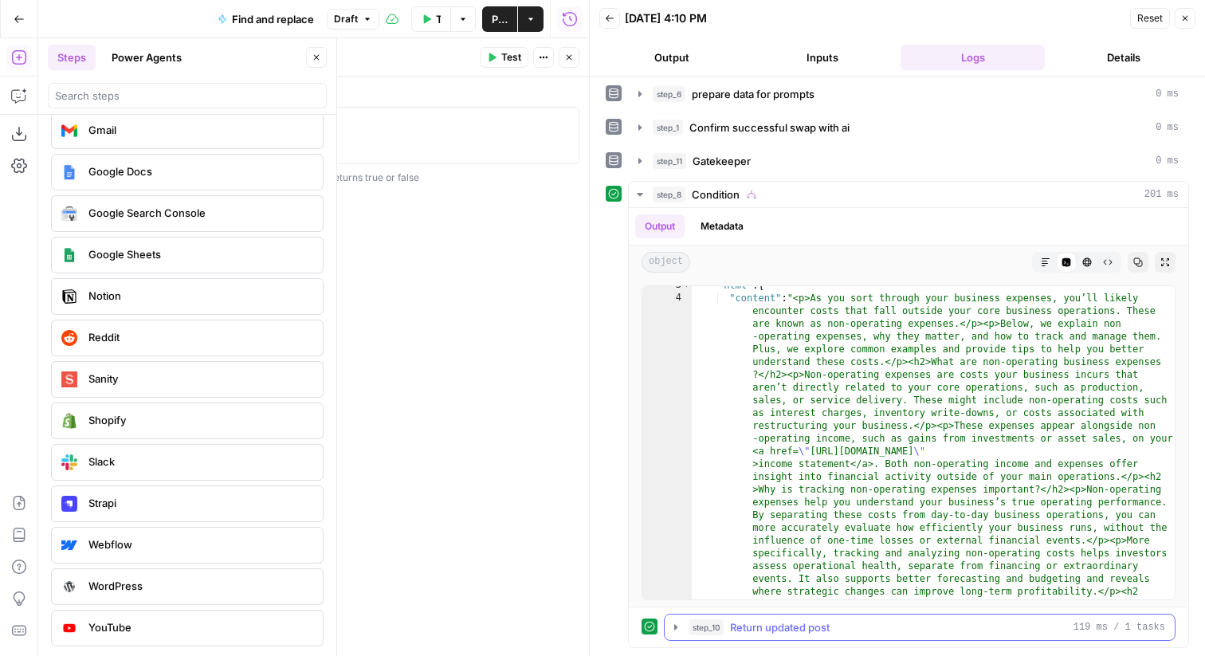
click at [675, 628] on icon "button" at bounding box center [675, 627] width 3 height 6
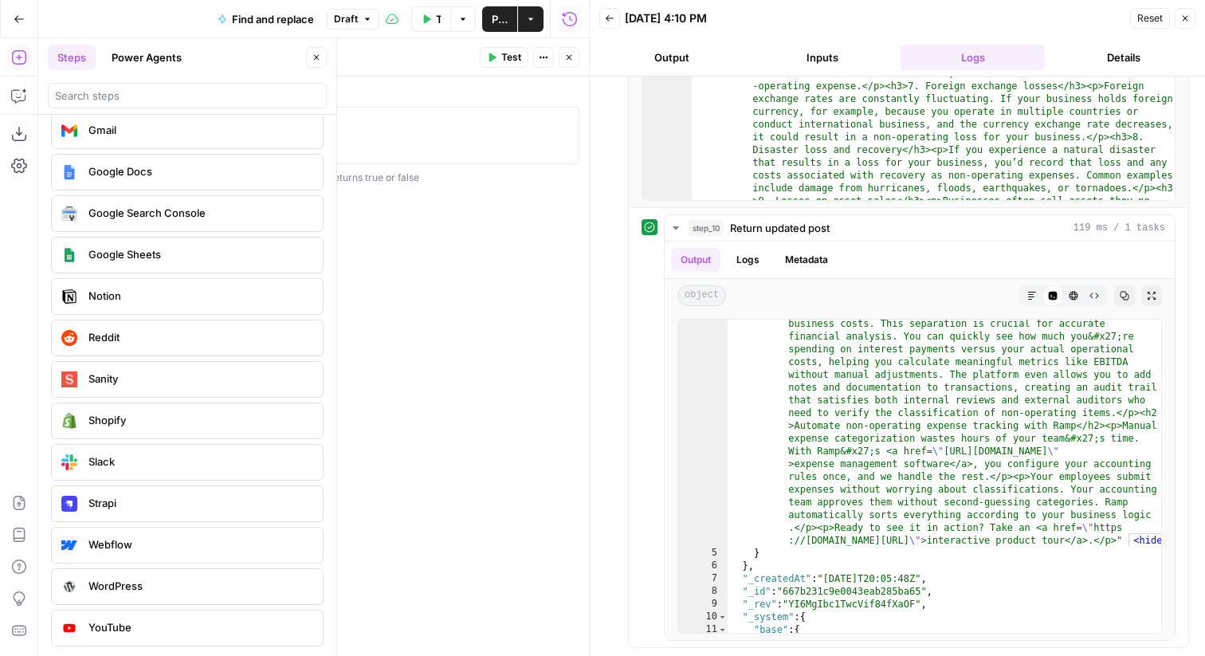
scroll to position [0, 0]
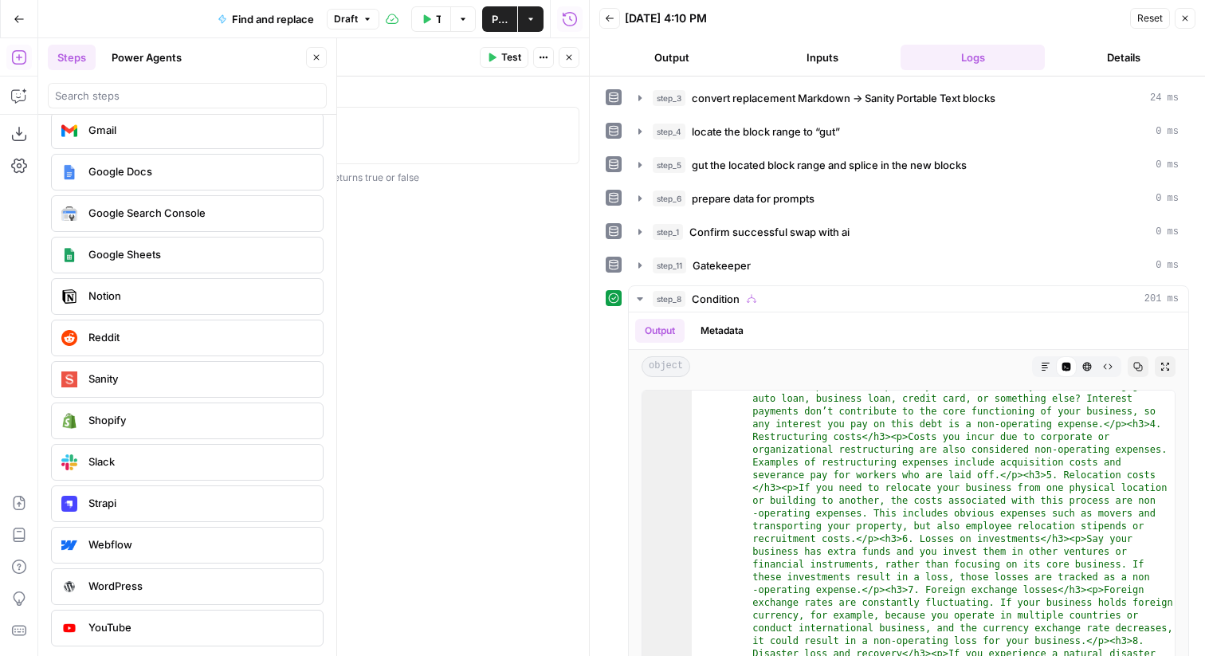
click at [1184, 20] on icon "button" at bounding box center [1185, 19] width 10 height 10
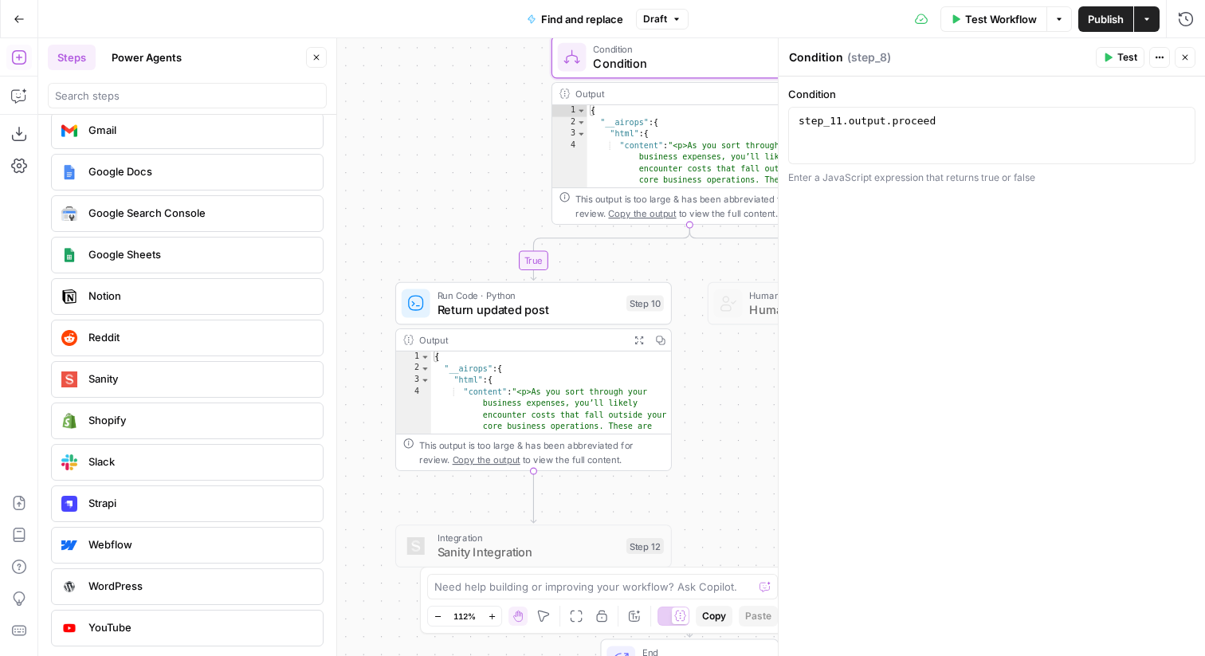
drag, startPoint x: 664, startPoint y: 447, endPoint x: 697, endPoint y: 346, distance: 106.4
click at [697, 346] on div "false true Workflow Set Inputs Inputs Run Code · Python convert replacement Mar…" at bounding box center [621, 347] width 1167 height 618
click at [590, 12] on span "Find and replace" at bounding box center [582, 19] width 82 height 16
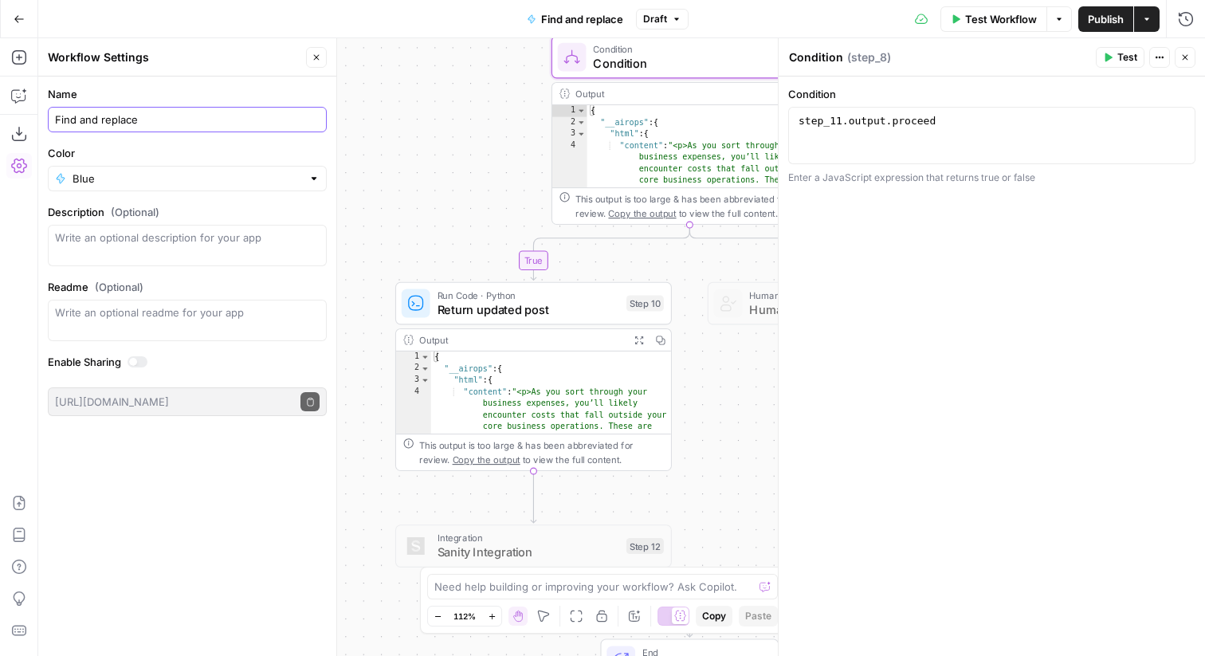
click at [75, 123] on input "Find and replace" at bounding box center [187, 120] width 265 height 16
click at [281, 244] on textarea "Description (Optional)" at bounding box center [187, 246] width 265 height 32
type textarea "Find sanity content from path, replace it with new content, then update that sa…"
click at [275, 480] on div "Name Find and replace Color Blue Description (Optional) Find sanity content fro…" at bounding box center [187, 366] width 298 height 579
click at [274, 248] on textarea "Find sanity content from path, replace it with new content, then update that sa…" at bounding box center [187, 246] width 265 height 32
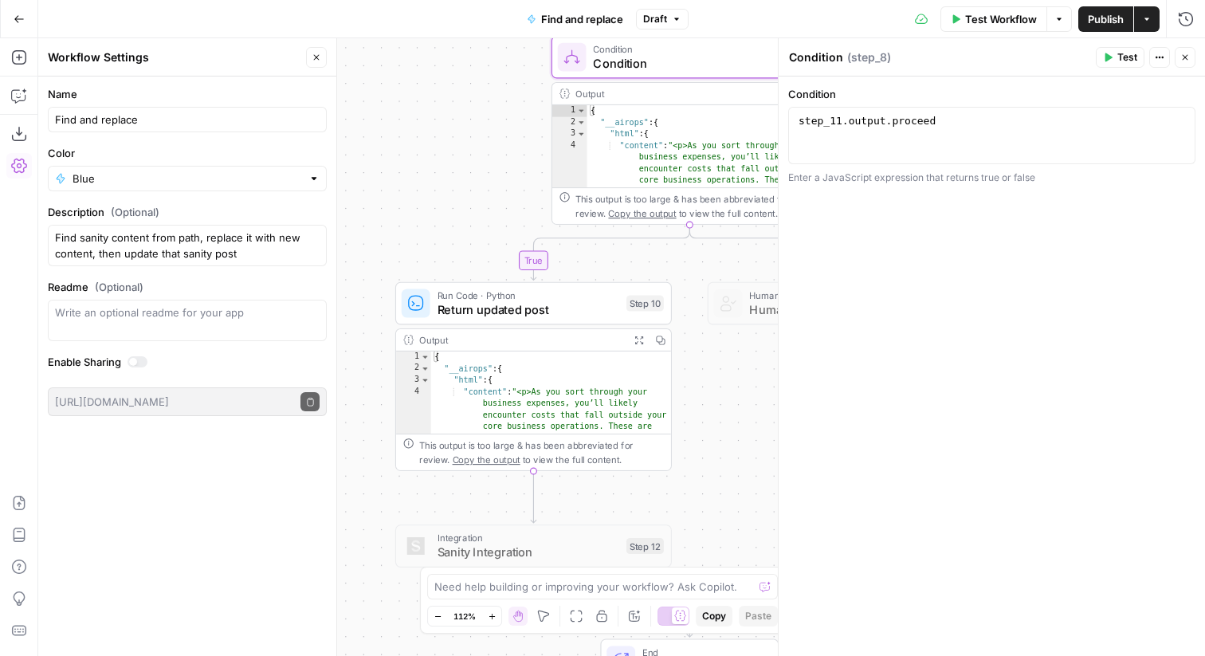
click at [270, 322] on div "Write an optional readme for your app" at bounding box center [187, 320] width 279 height 41
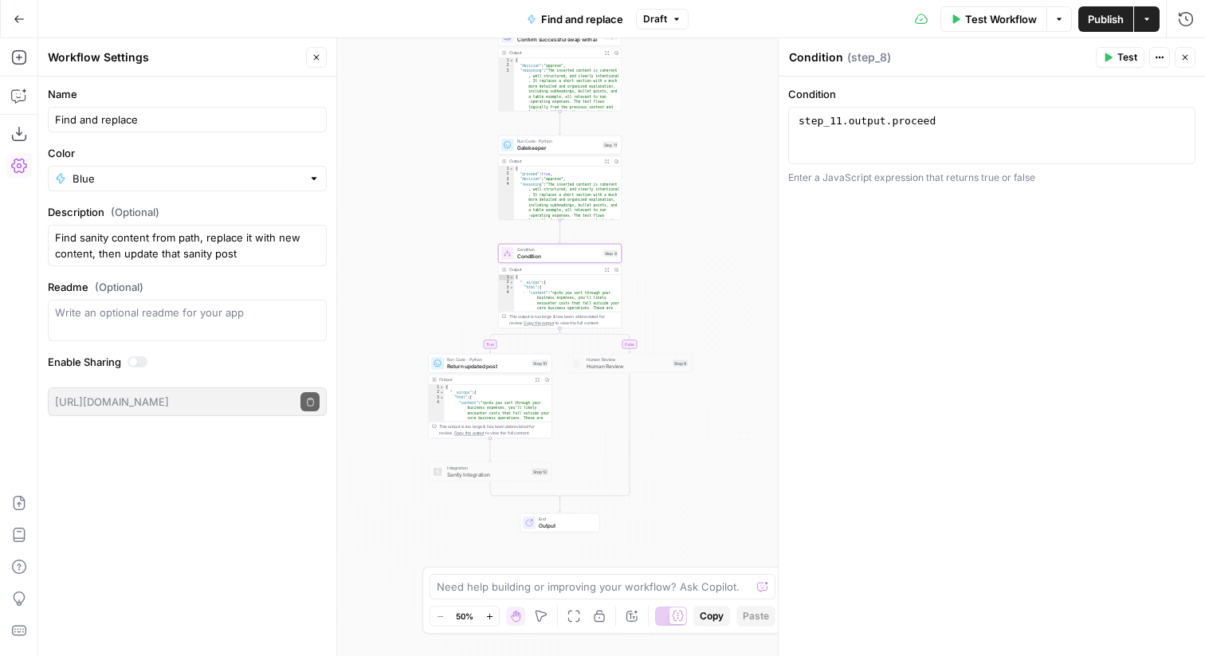
drag, startPoint x: 587, startPoint y: 278, endPoint x: 442, endPoint y: 309, distance: 148.4
click at [442, 309] on div "false true Workflow Set Inputs Inputs Run Code · Python convert replacement Mar…" at bounding box center [621, 347] width 1167 height 618
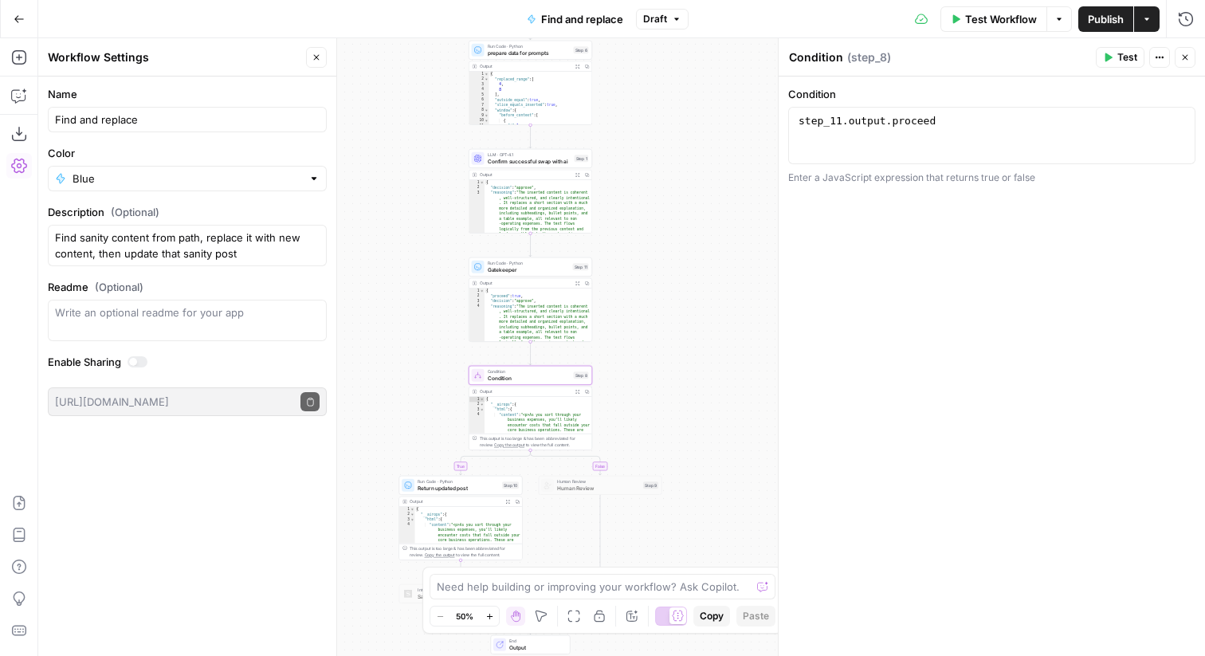
drag, startPoint x: 684, startPoint y: 175, endPoint x: 684, endPoint y: 314, distance: 139.5
click at [684, 314] on div "false true Workflow Set Inputs Inputs Run Code · Python convert replacement Mar…" at bounding box center [621, 347] width 1167 height 618
click at [1100, 22] on span "Publish" at bounding box center [1106, 19] width 36 height 16
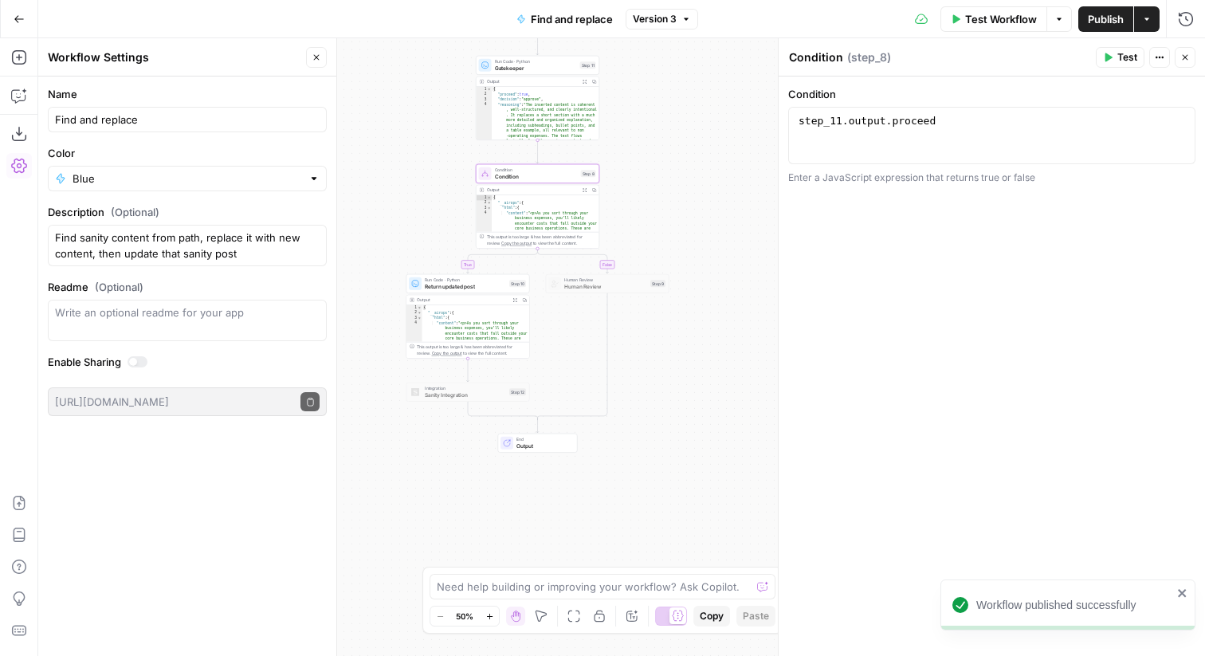
drag, startPoint x: 409, startPoint y: 369, endPoint x: 416, endPoint y: 162, distance: 207.4
click at [416, 162] on div "false true Workflow Set Inputs Inputs Run Code · Python convert replacement Mar…" at bounding box center [621, 347] width 1167 height 618
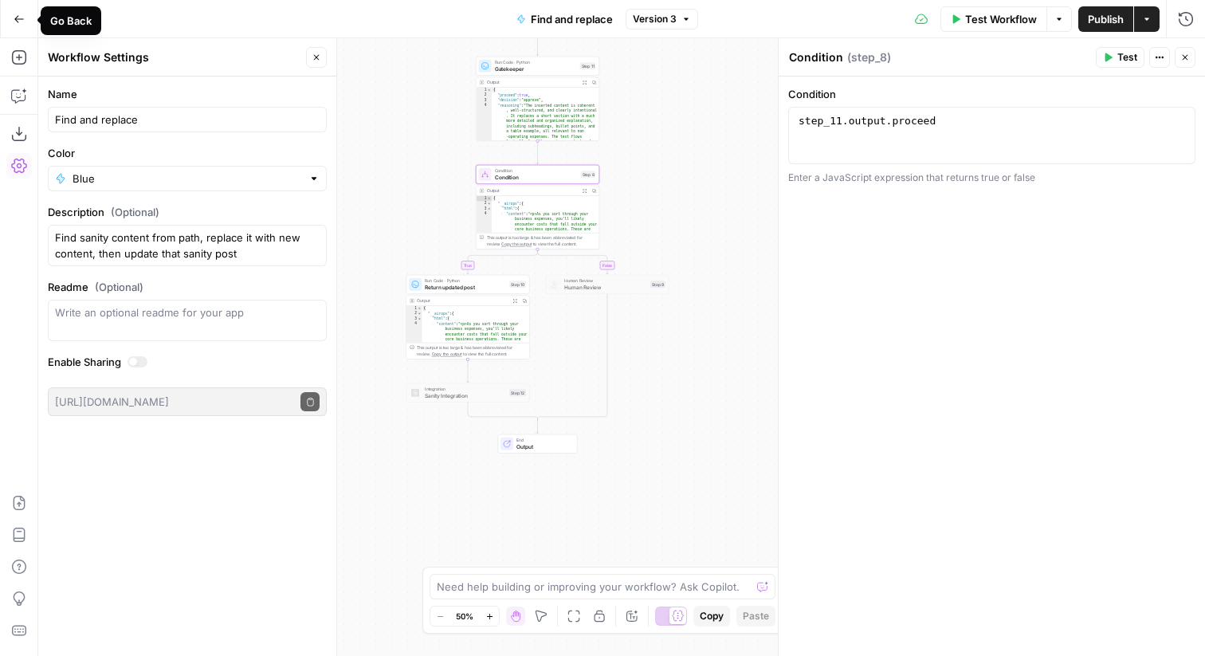
click at [15, 14] on icon "button" at bounding box center [19, 19] width 11 height 11
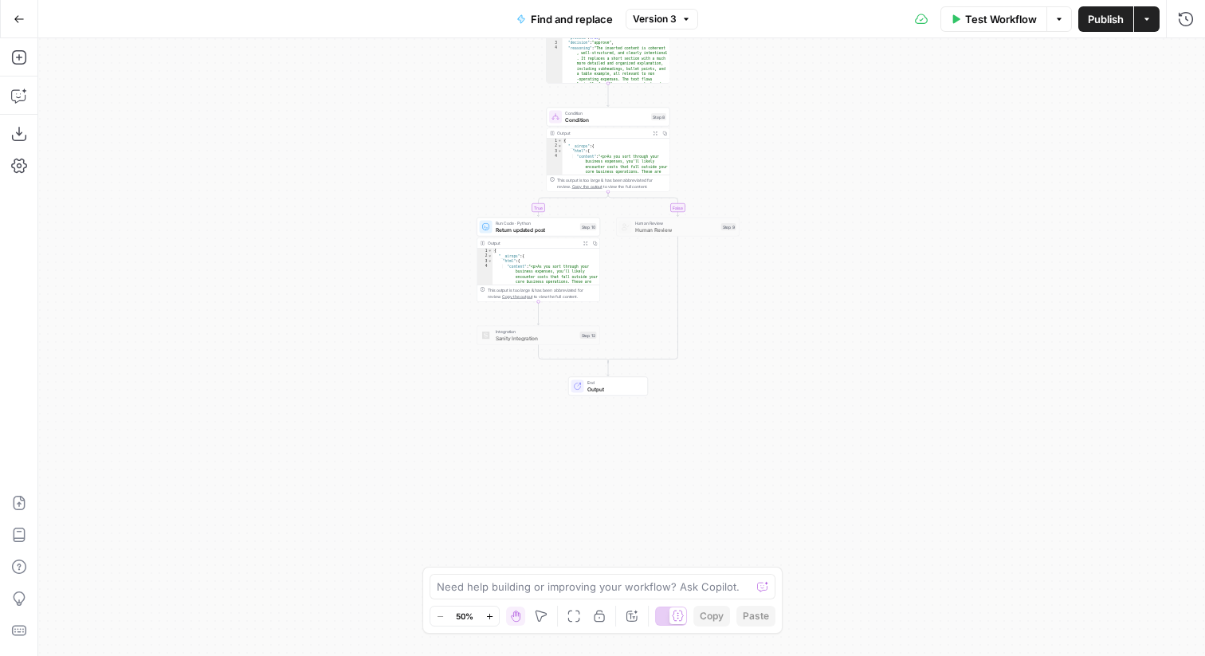
drag, startPoint x: 719, startPoint y: 481, endPoint x: 705, endPoint y: 39, distance: 442.6
click at [705, 39] on div "true false Workflow Set Inputs Inputs Run Code · Python convert replacement Mar…" at bounding box center [621, 347] width 1167 height 618
type textarea "**********"
click at [509, 229] on span "Return updated post" at bounding box center [536, 230] width 81 height 8
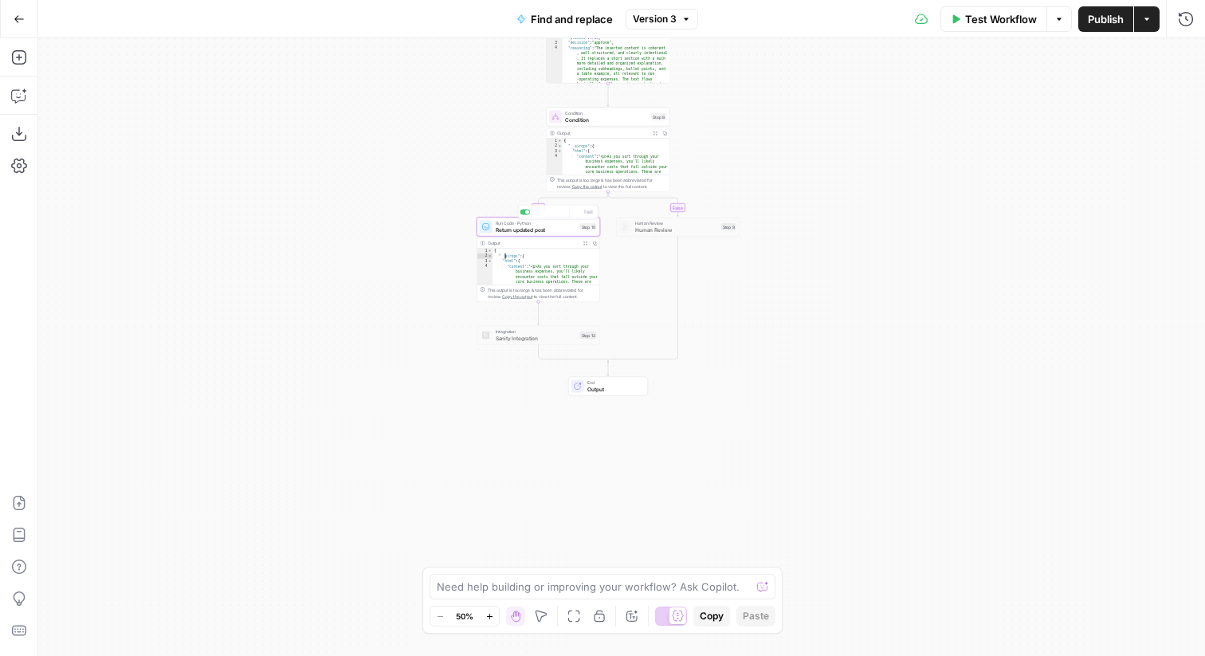
click at [509, 229] on span "Return updated post" at bounding box center [536, 230] width 81 height 8
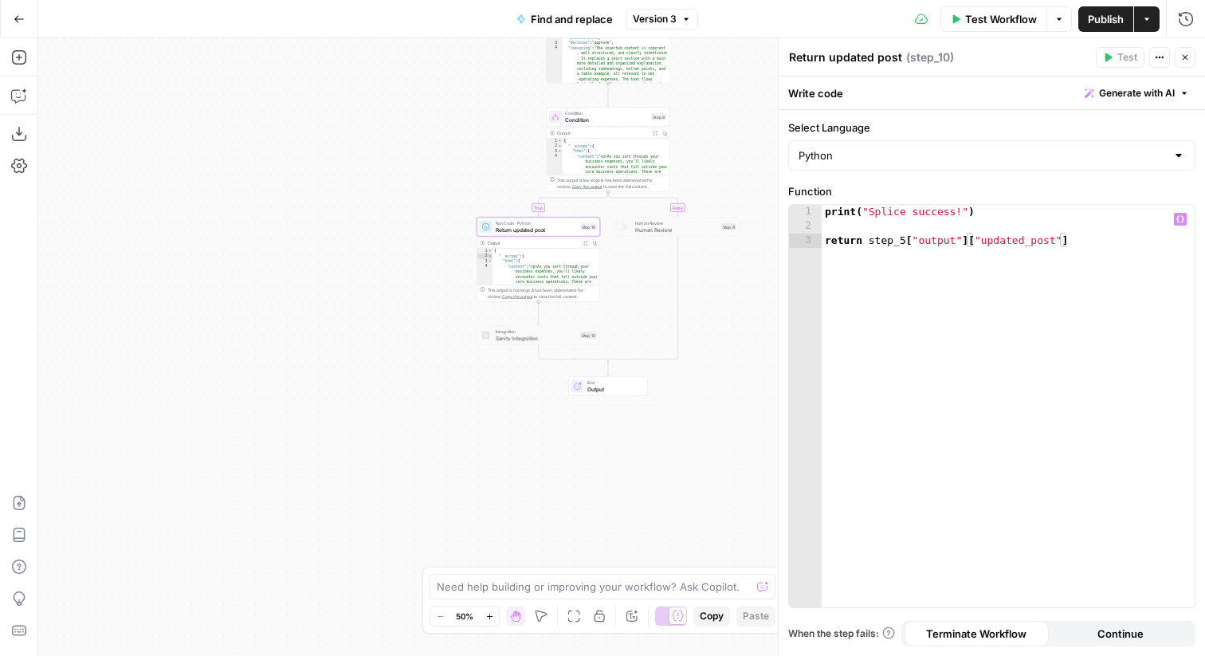
click at [869, 240] on div "print ( "Splice success!" ) return step_5 [ "output" ] [ "updated_post" ]" at bounding box center [1008, 420] width 373 height 431
type textarea "**********"
type textarea "*"
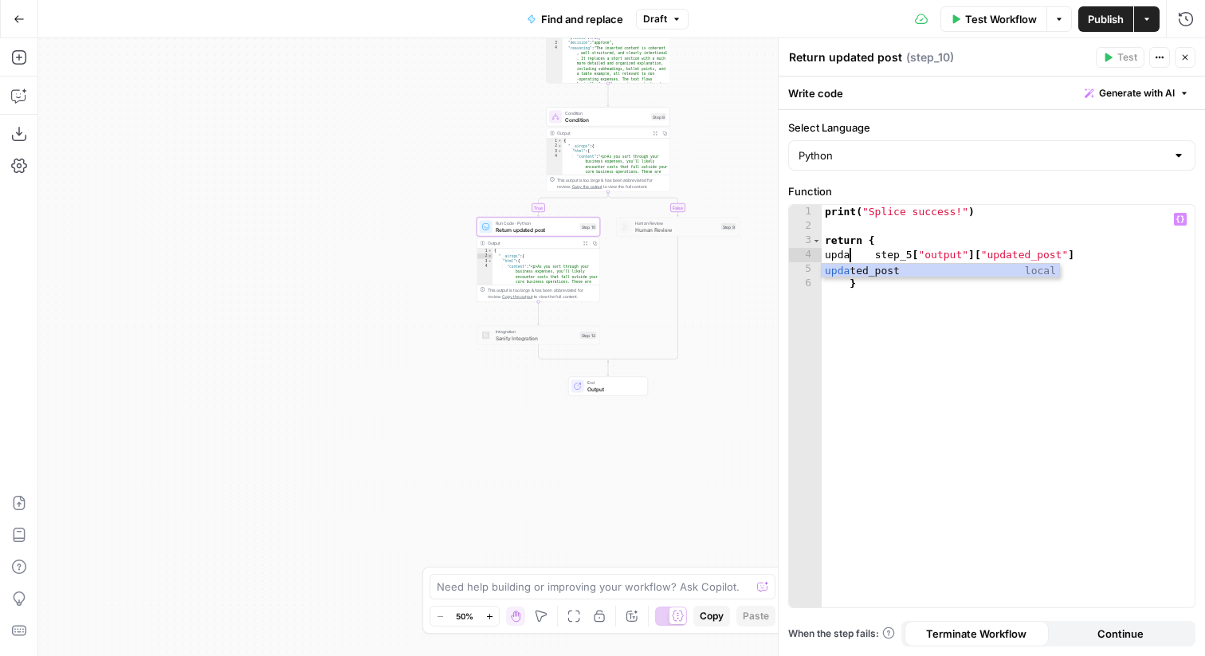
scroll to position [0, 2]
type textarea "**********"
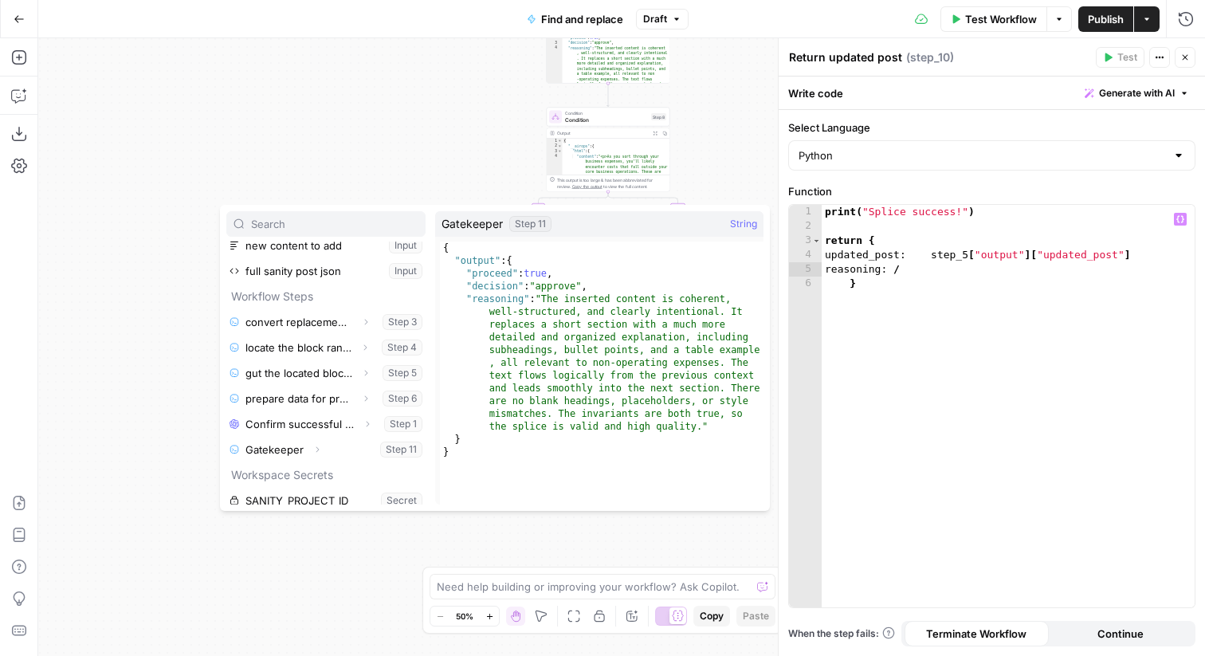
scroll to position [94, 0]
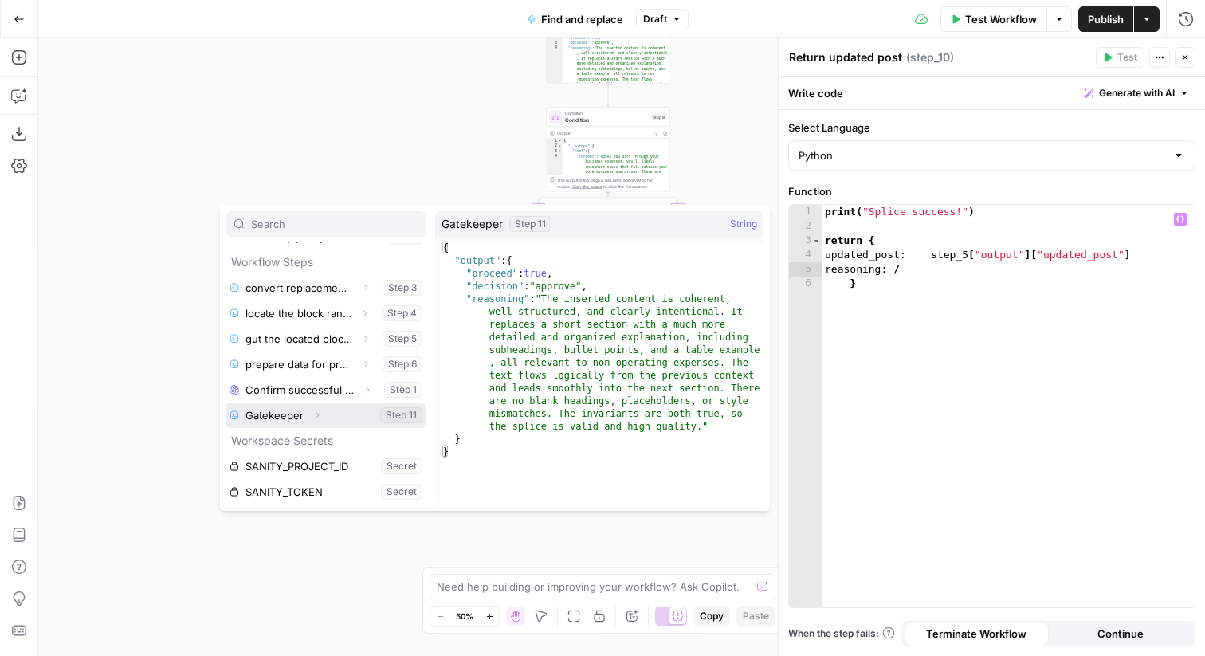
click at [277, 418] on button "Select variable Gatekeeper" at bounding box center [325, 416] width 199 height 26
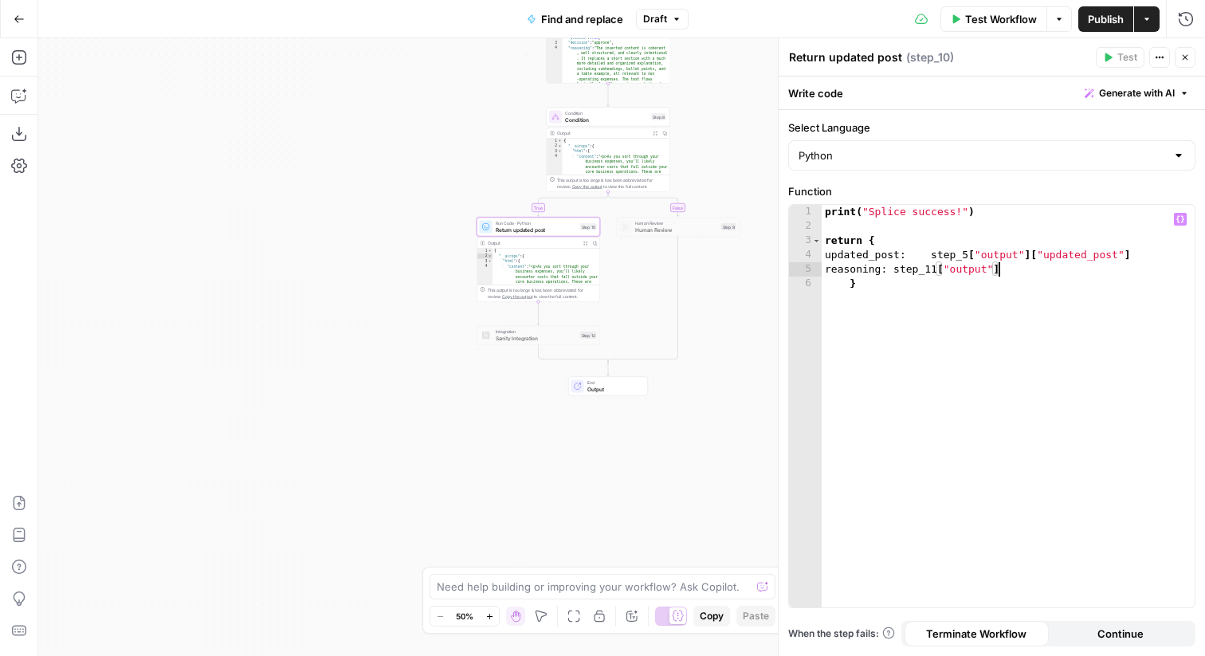
type textarea "**********"
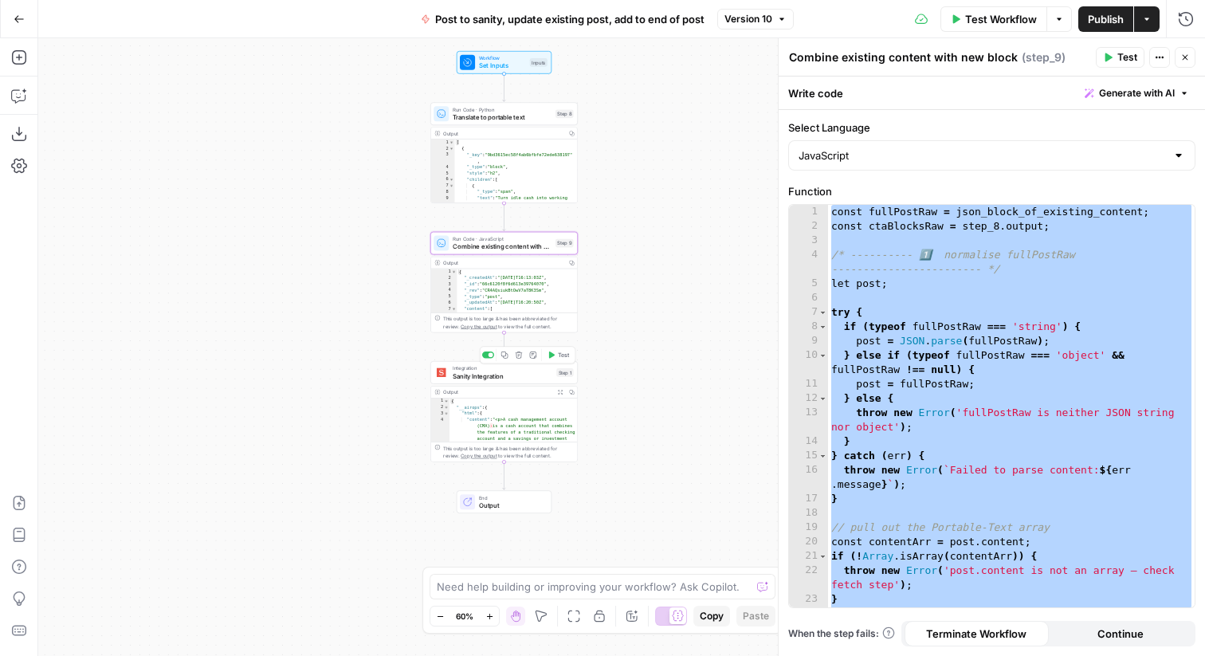
click at [501, 376] on span "Sanity Integration" at bounding box center [503, 376] width 100 height 10
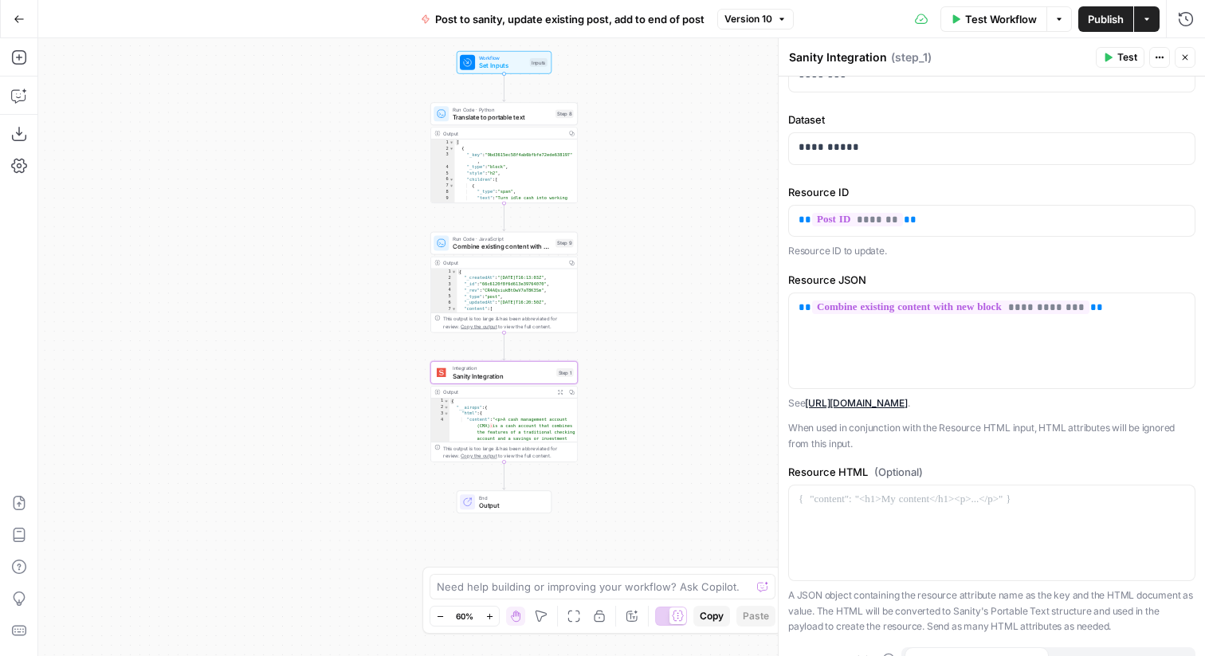
scroll to position [201, 0]
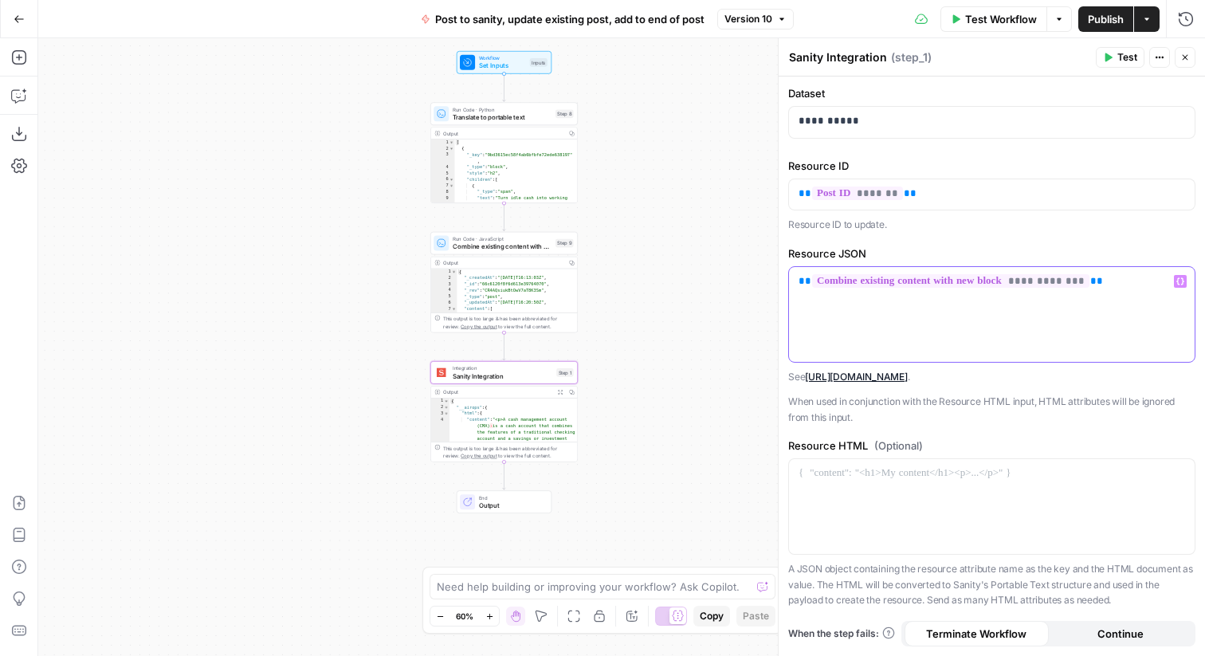
click at [1059, 322] on div "**********" at bounding box center [992, 314] width 406 height 95
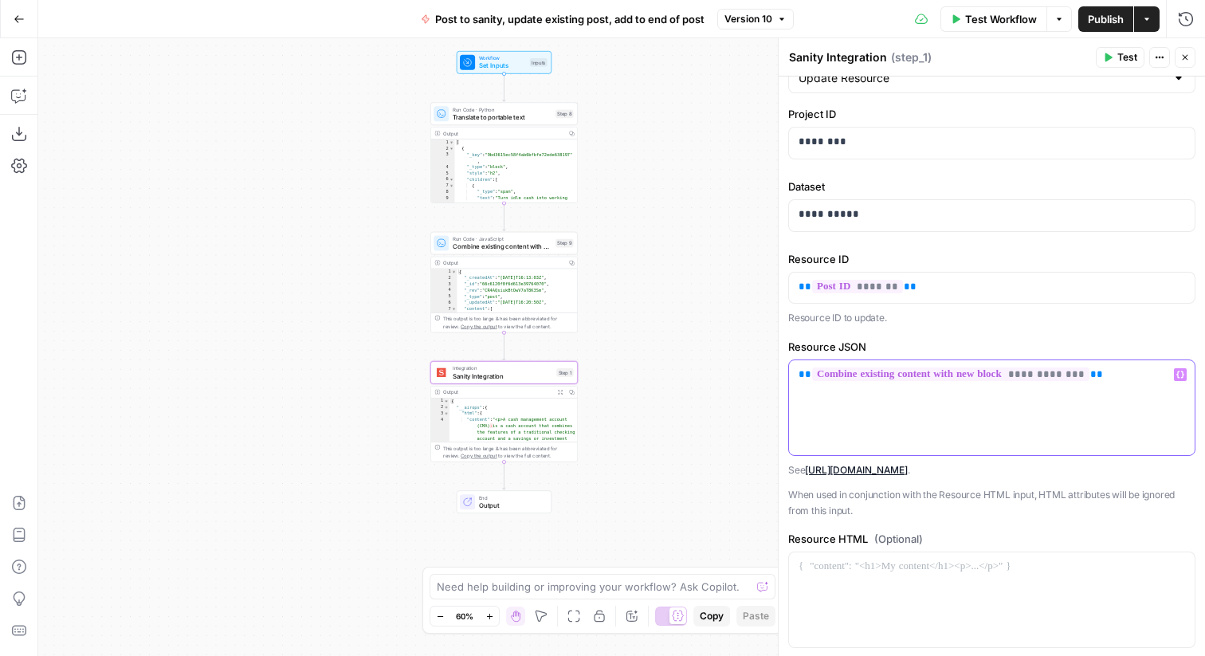
scroll to position [84, 0]
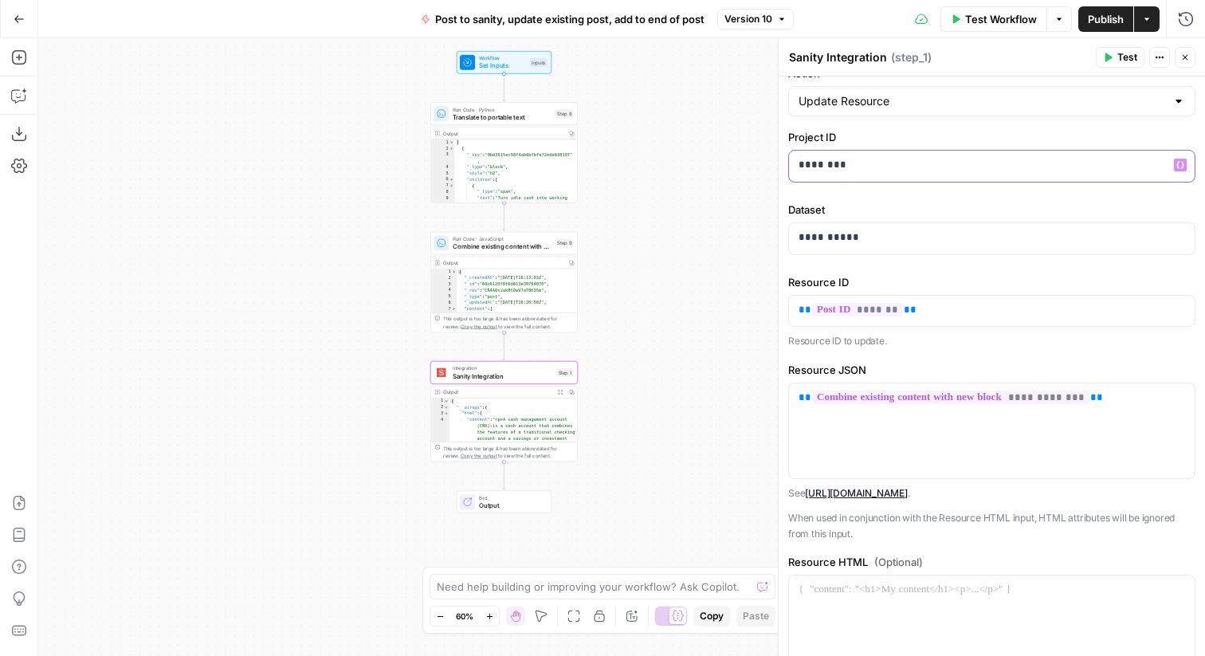
click at [882, 168] on p "********" at bounding box center [992, 165] width 387 height 16
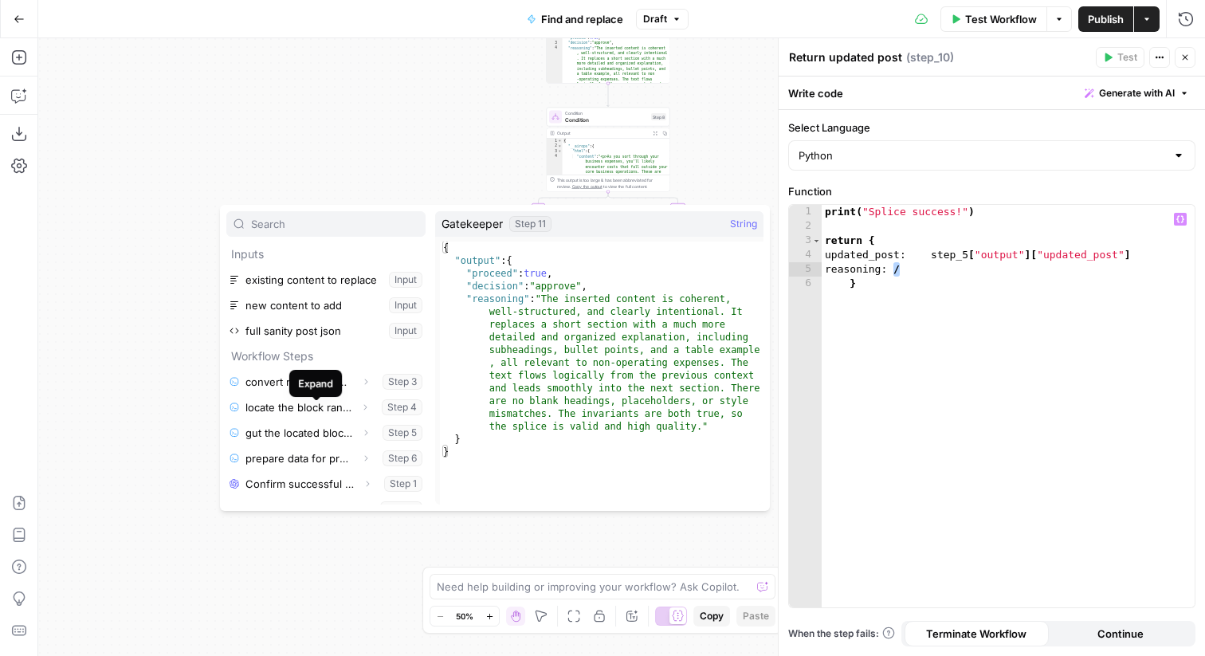
scroll to position [94, 0]
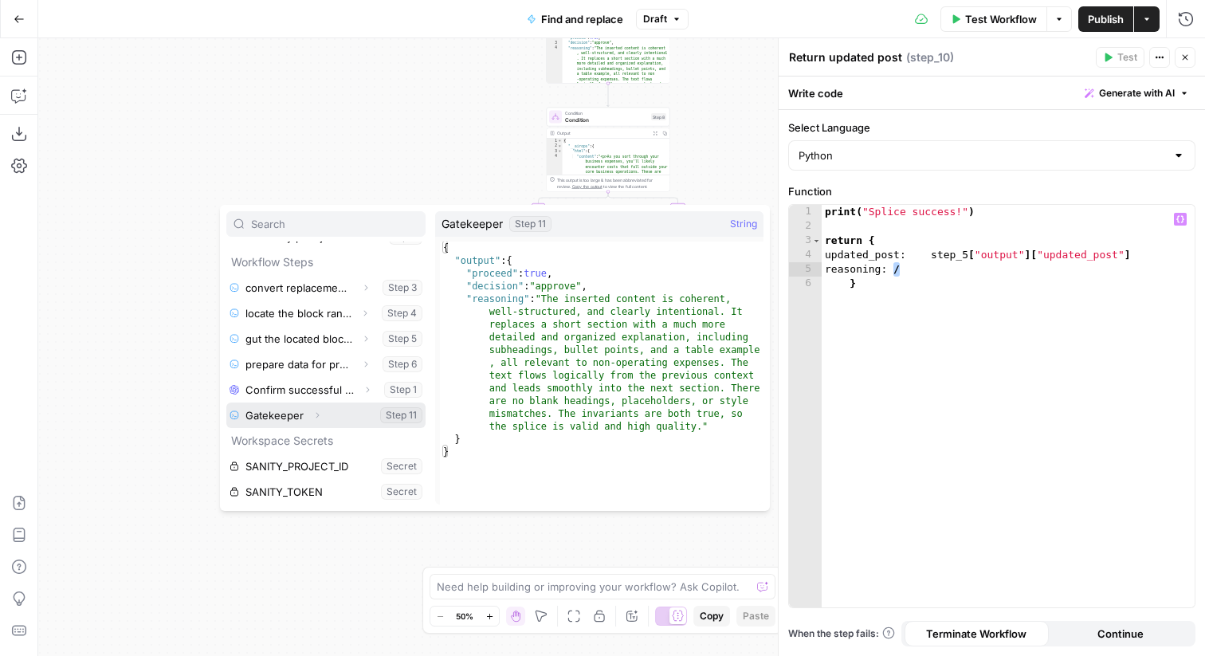
click at [320, 412] on icon "button" at bounding box center [317, 416] width 10 height 10
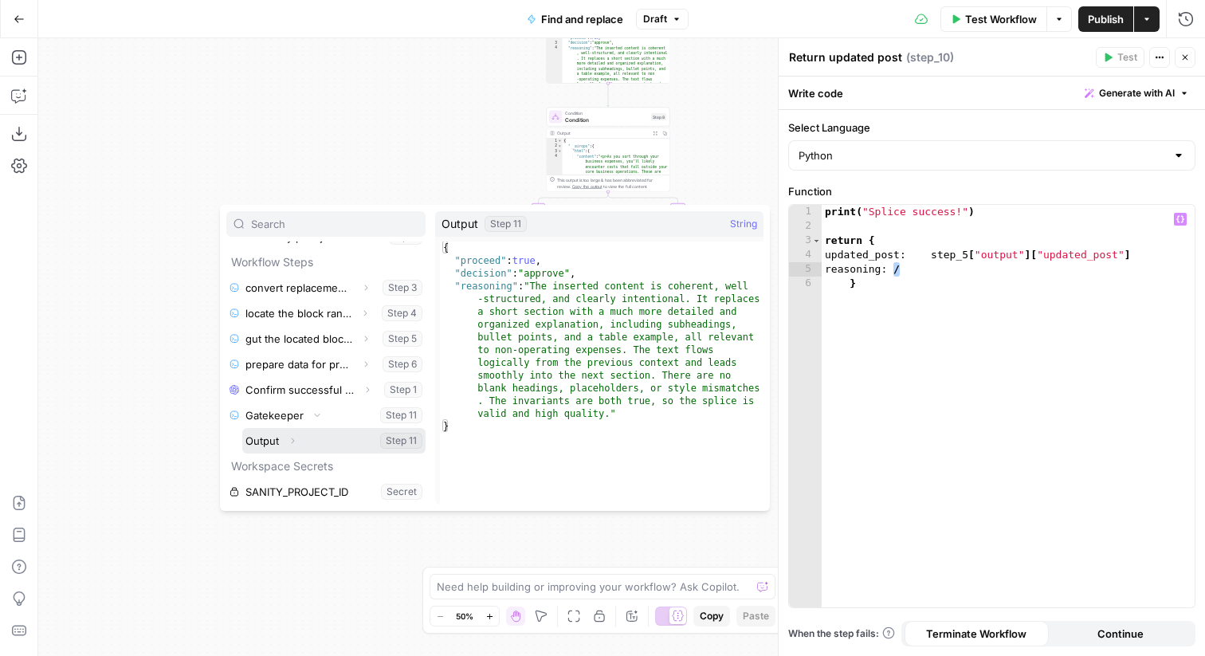
click at [299, 443] on button "Expand" at bounding box center [292, 440] width 21 height 21
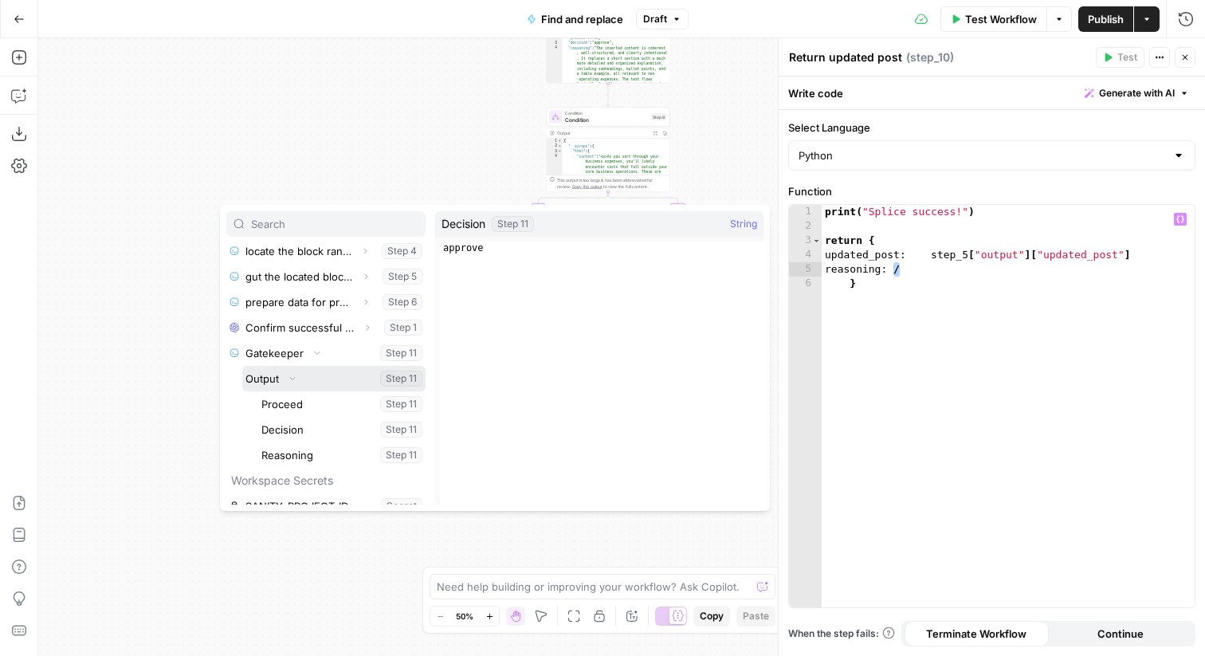
scroll to position [157, 0]
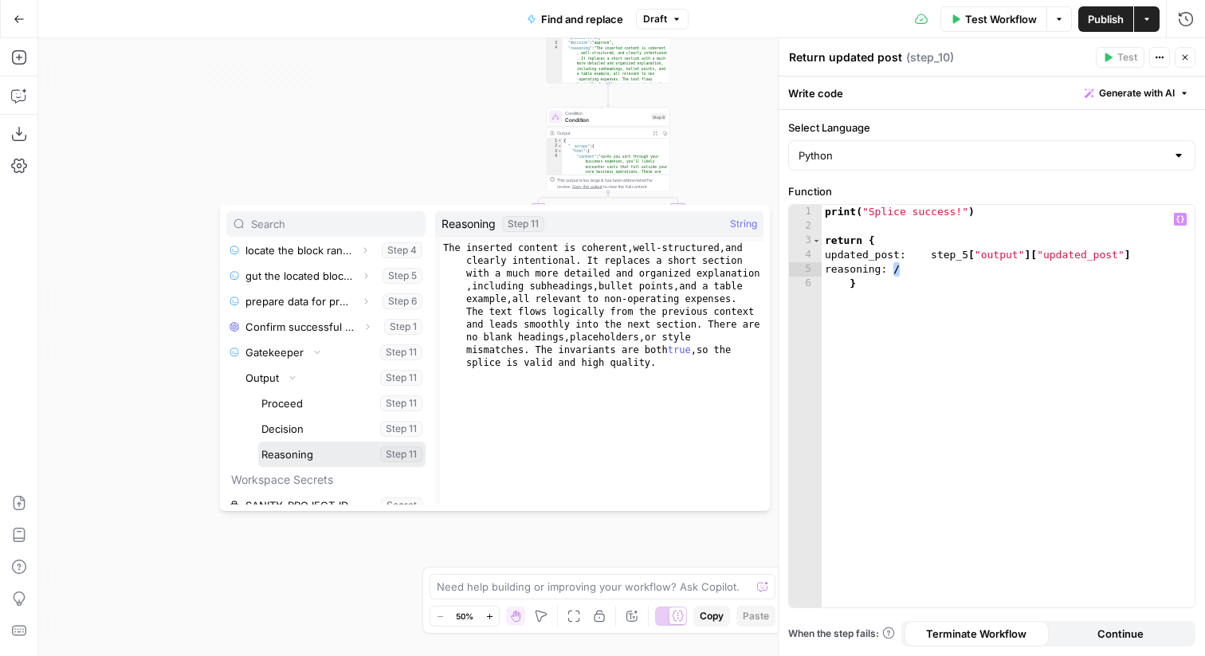
click at [306, 456] on button "Select variable Reasoning" at bounding box center [341, 455] width 167 height 26
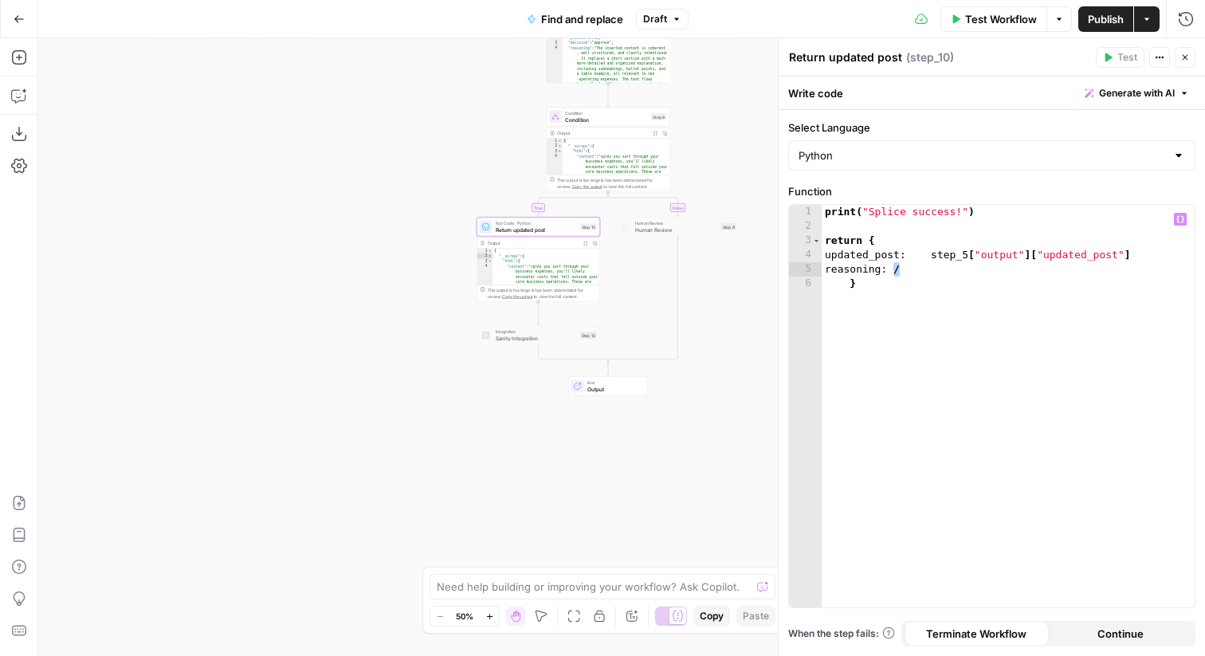
type textarea "**********"
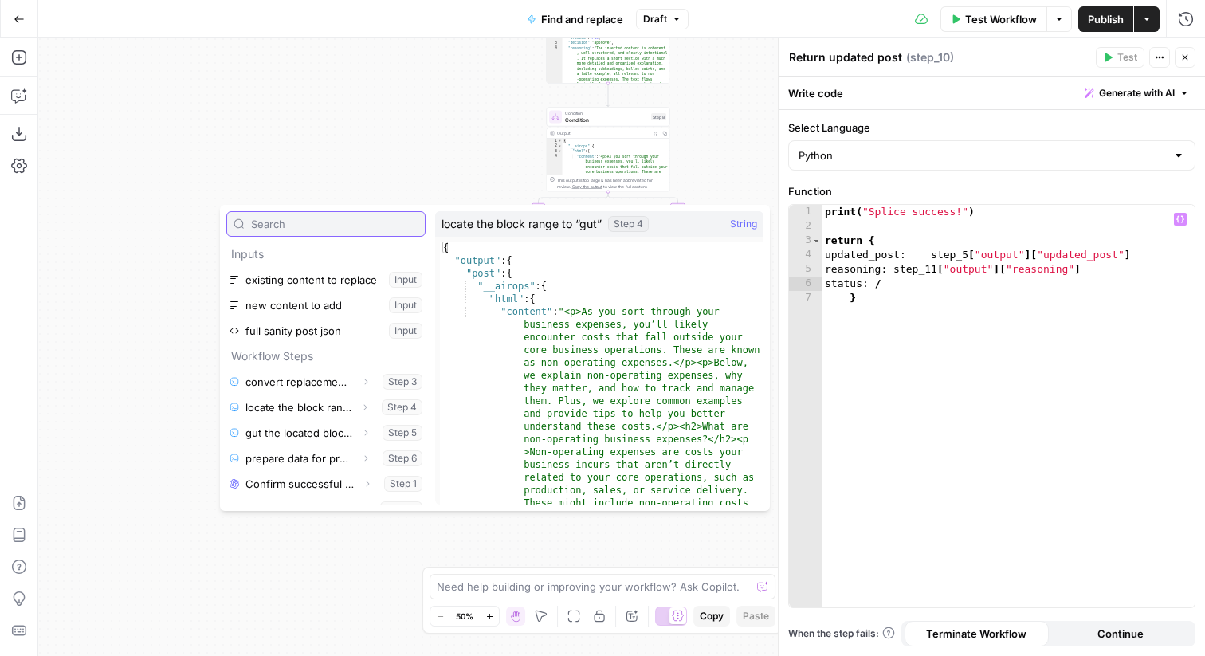
scroll to position [94, 0]
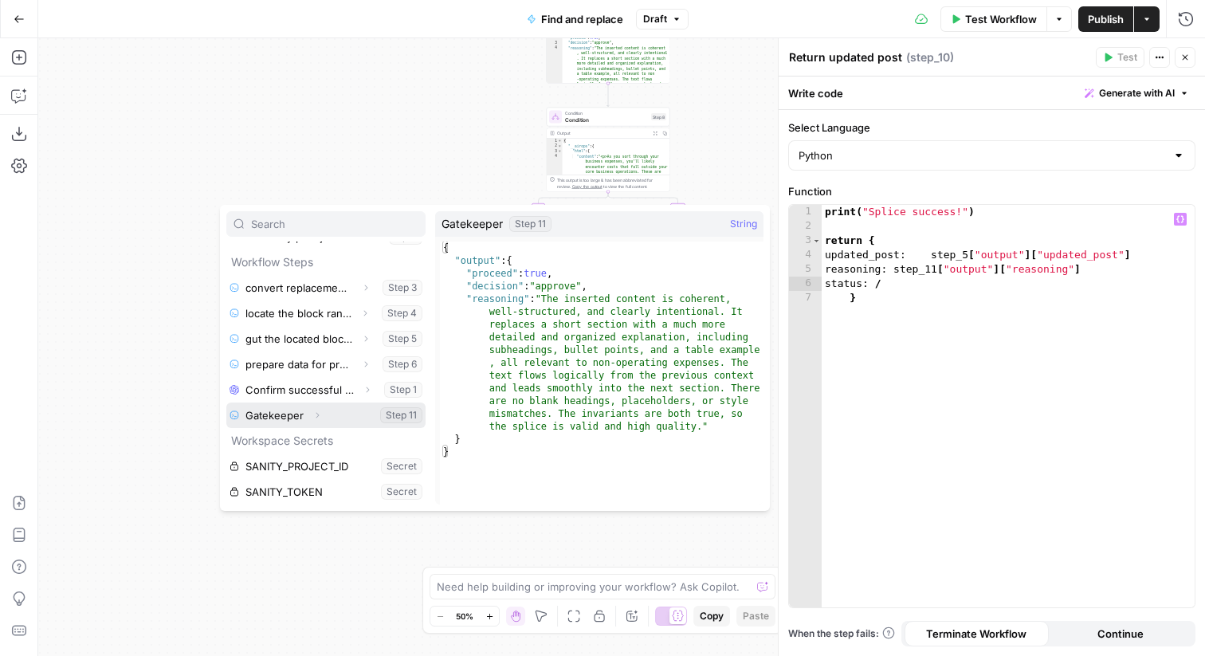
click at [318, 415] on icon "button" at bounding box center [317, 416] width 10 height 10
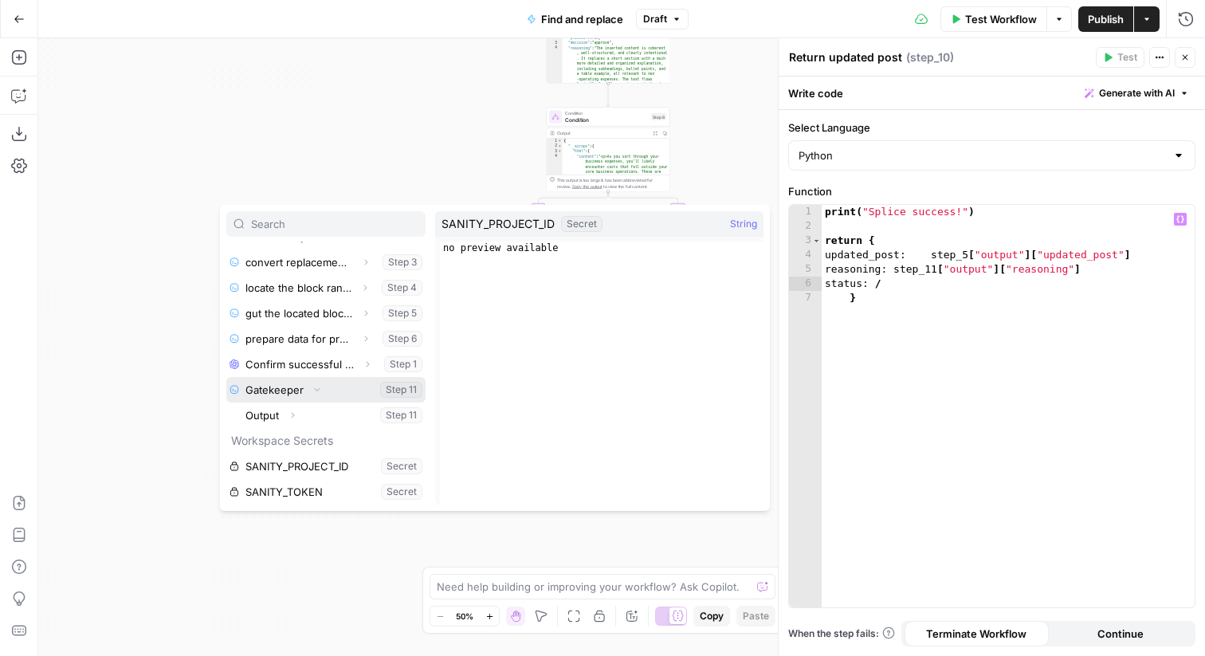
scroll to position [115, 0]
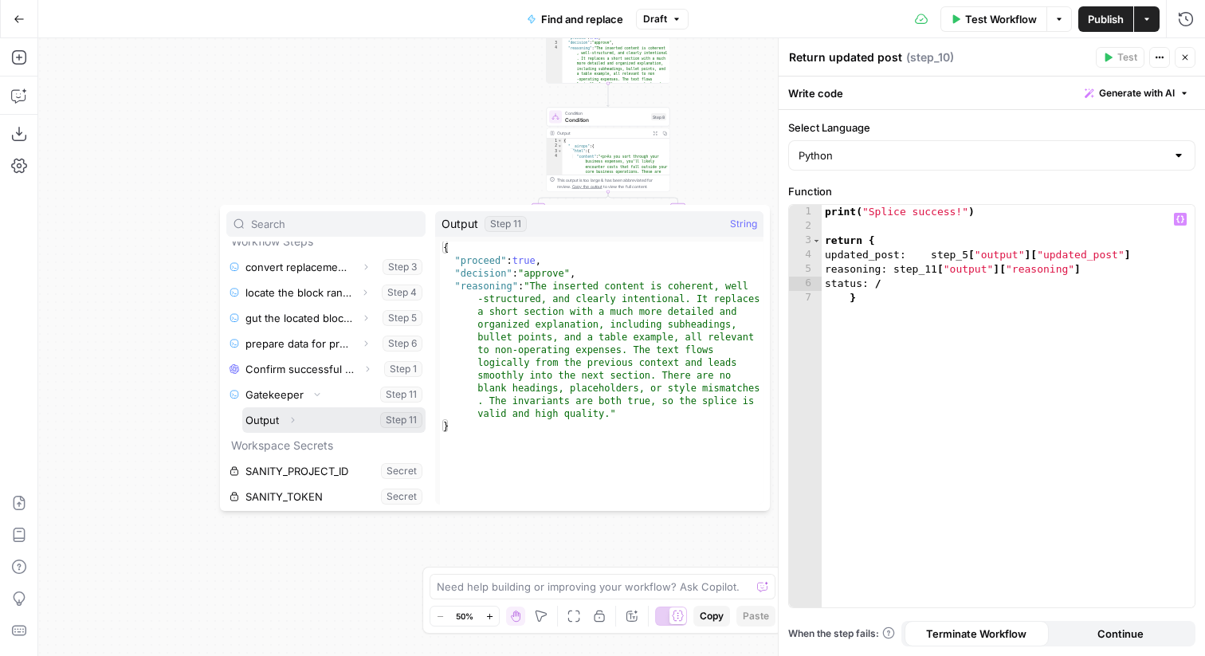
click at [293, 418] on icon "button" at bounding box center [293, 420] width 10 height 10
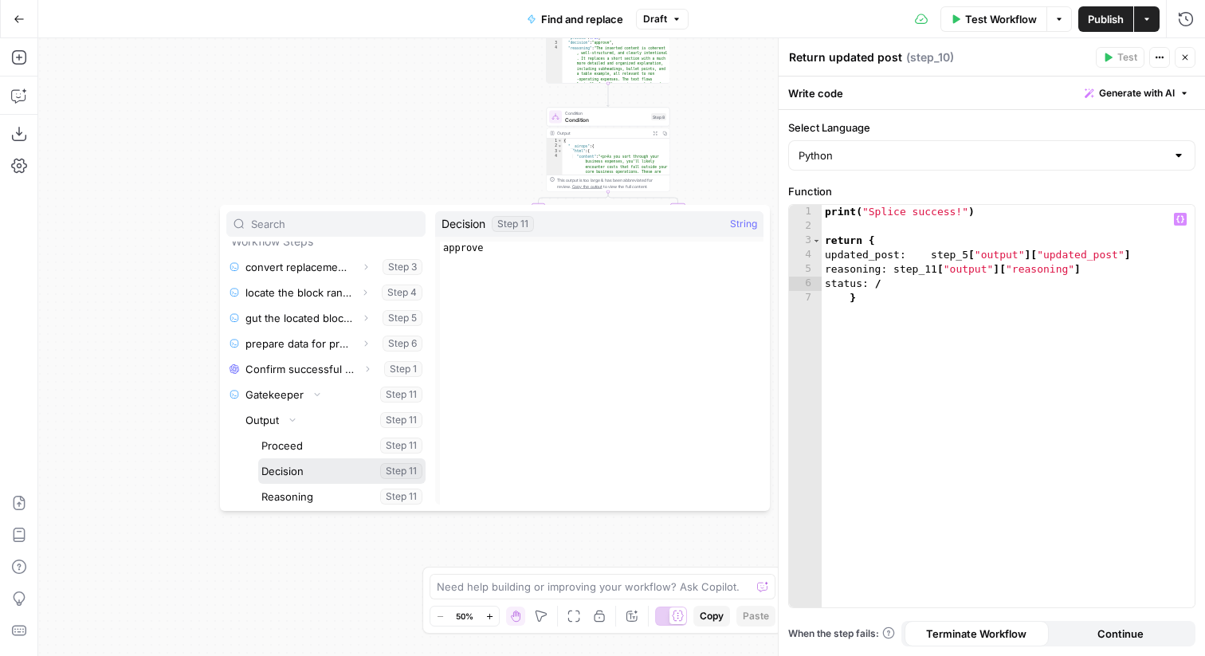
click at [295, 469] on button "Select variable Decision" at bounding box center [341, 471] width 167 height 26
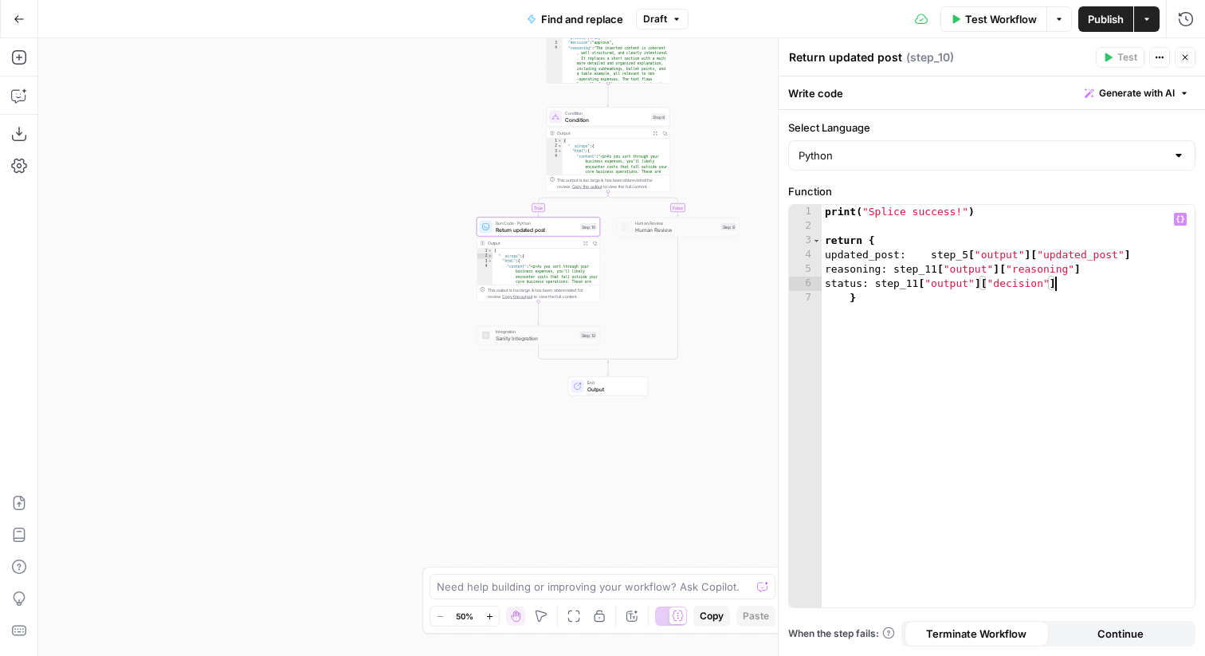
click at [843, 284] on div "print ( "Splice success!" ) return { updated_post : step_5 [ "output" ] [ "upda…" at bounding box center [1008, 420] width 373 height 431
click at [928, 367] on div "print ( "Splice success!" ) return { updated_post : step_5 [ "output" ] [ "upda…" at bounding box center [1008, 420] width 373 height 431
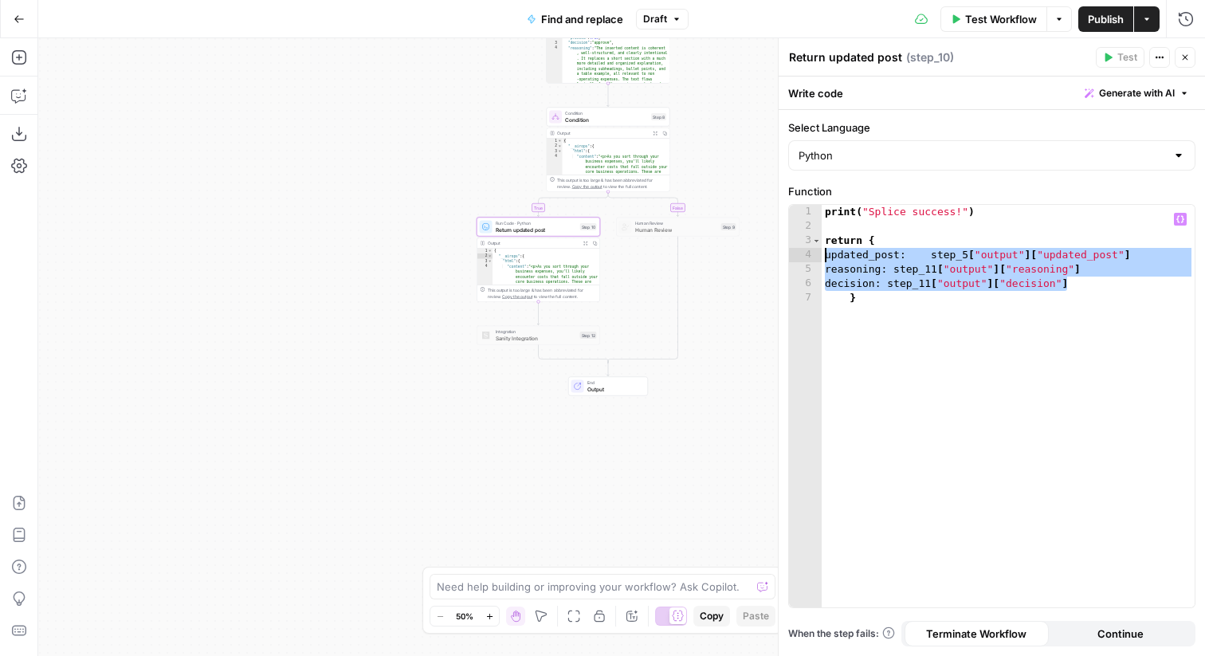
drag, startPoint x: 1112, startPoint y: 289, endPoint x: 763, endPoint y: 259, distance: 350.4
click at [763, 259] on body "Ramp New Home Browse Your Data Usage Settings Recent Grids Find and Replace AEO…" at bounding box center [602, 328] width 1205 height 656
click at [870, 302] on div "print ( "Splice success!" ) return { updated_post : step_5 [ "output" ] [ "upda…" at bounding box center [1008, 420] width 373 height 431
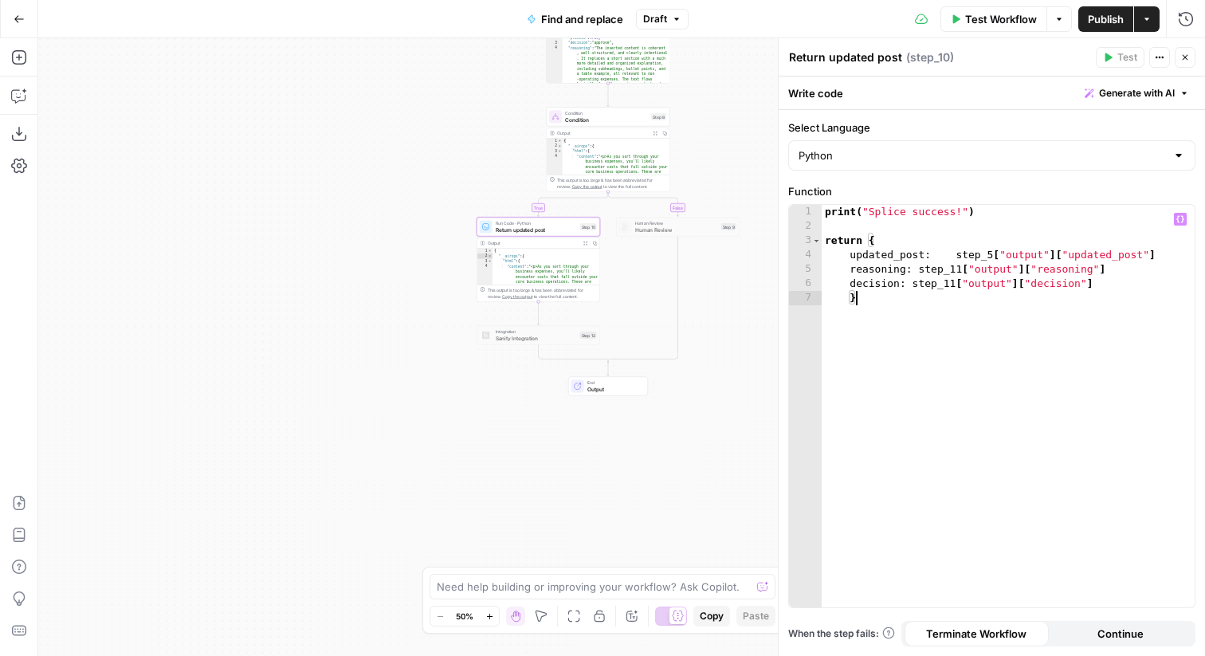
scroll to position [0, 0]
type textarea "*"
click at [974, 12] on span "Test Workflow" at bounding box center [1001, 19] width 72 height 16
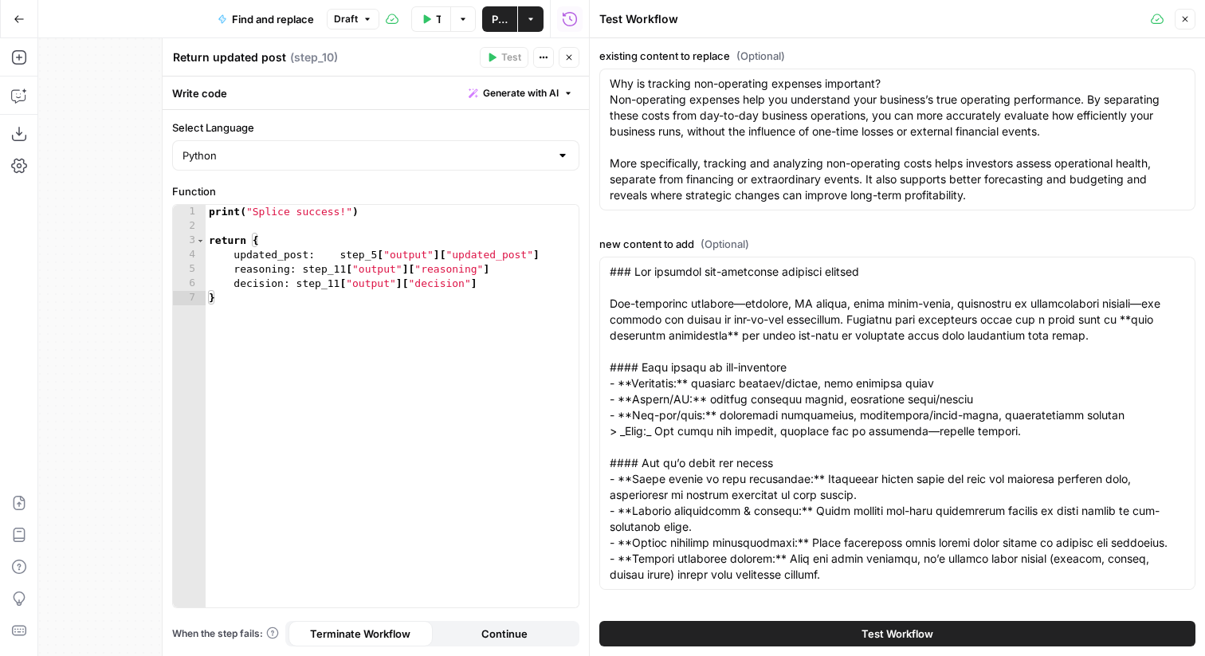
click at [906, 632] on span "Test Workflow" at bounding box center [898, 634] width 72 height 16
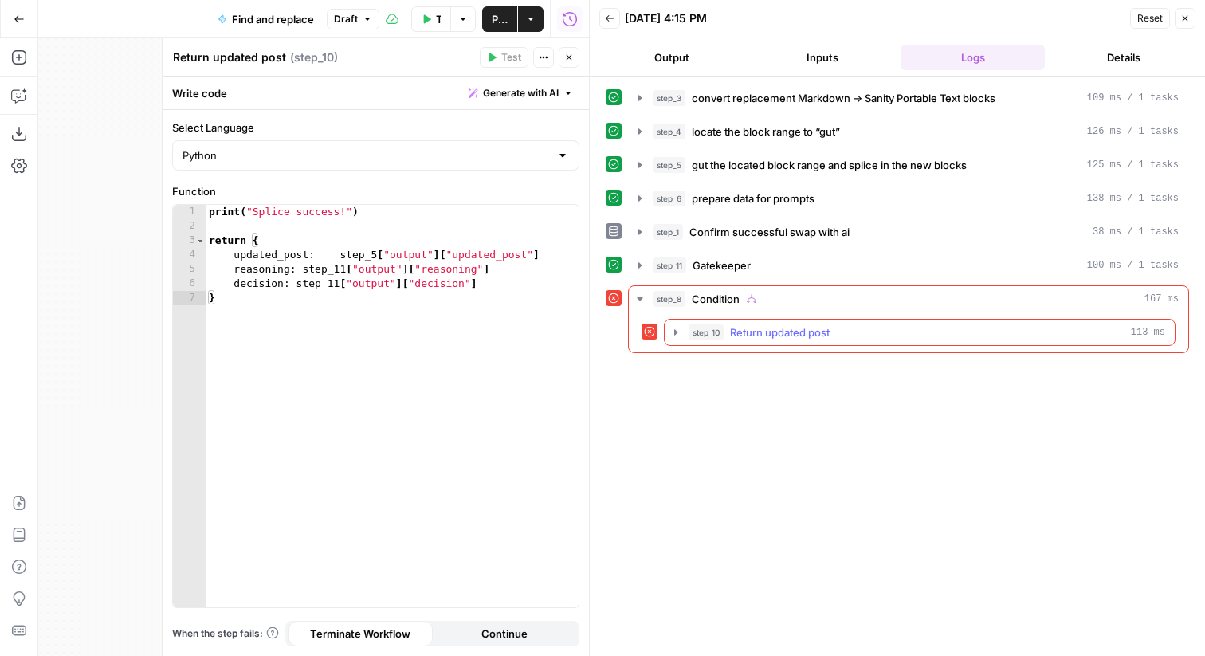
click at [670, 329] on icon "button" at bounding box center [676, 332] width 13 height 13
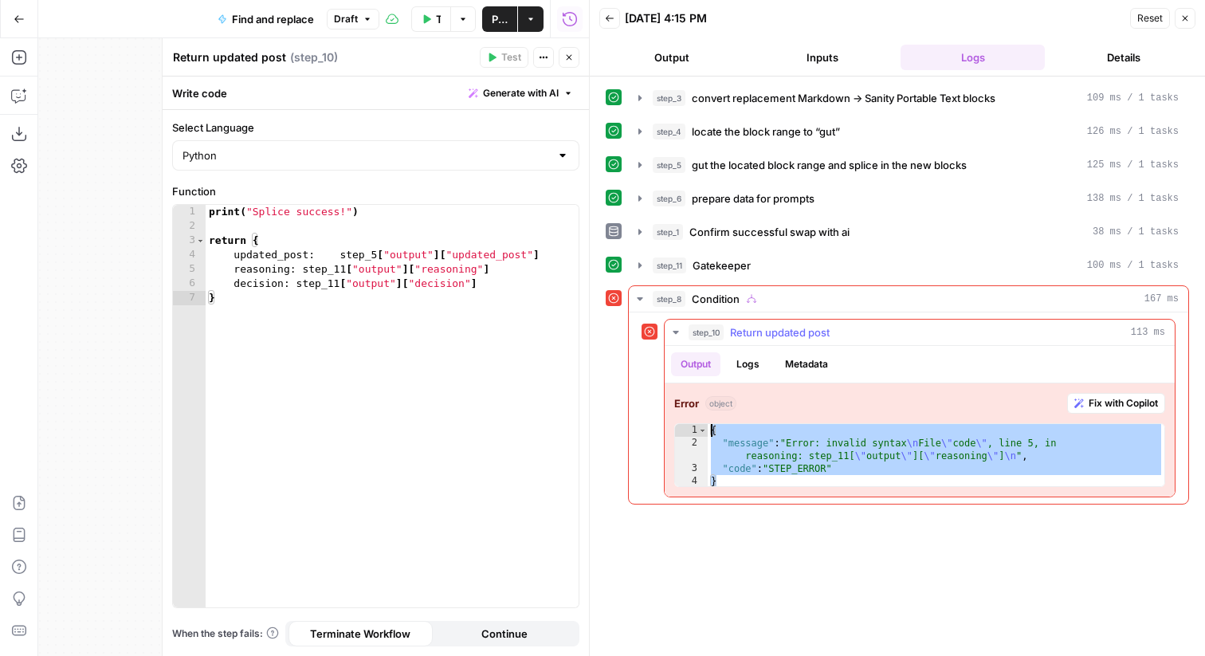
drag, startPoint x: 744, startPoint y: 485, endPoint x: 668, endPoint y: 426, distance: 96.1
click at [668, 426] on div "Error object Fix with Copilot * 1 2 3 4 { "message" : "Error: invalid syntax \n…" at bounding box center [920, 439] width 510 height 113
type textarea "**********"
click at [507, 304] on div "print ( "Splice success!" ) return { updated_post : step_5 [ "output" ] [ "upda…" at bounding box center [392, 420] width 373 height 431
click at [497, 92] on span "Generate with AI" at bounding box center [521, 93] width 76 height 14
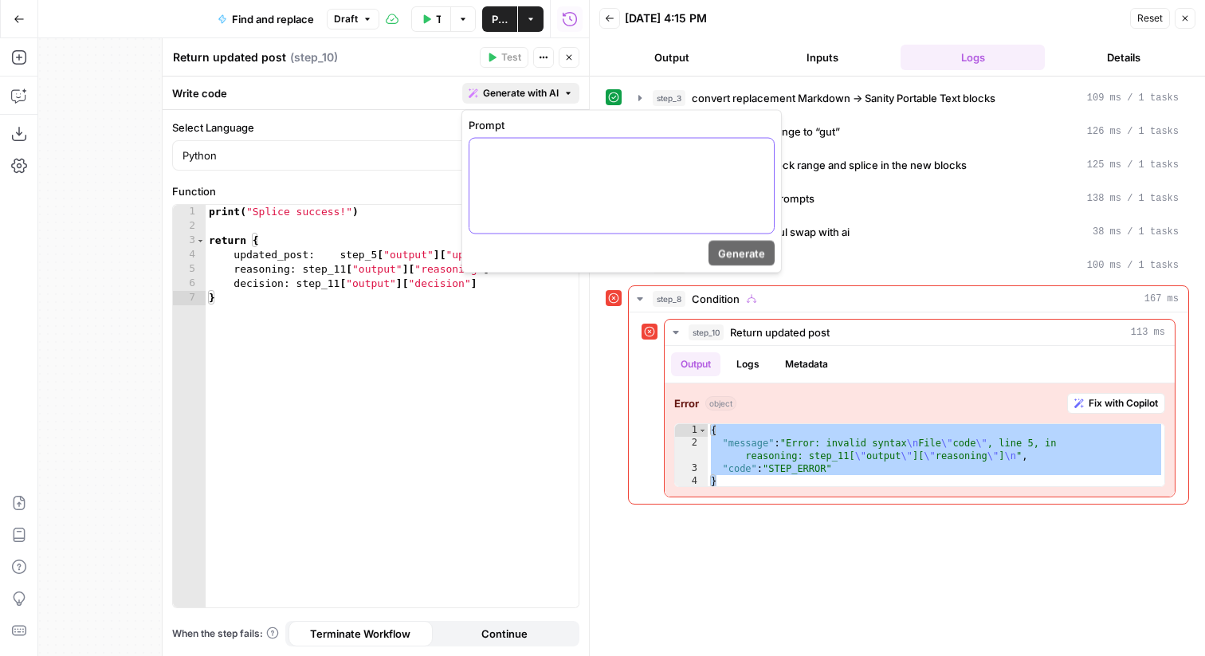
click at [516, 163] on div at bounding box center [621, 186] width 304 height 95
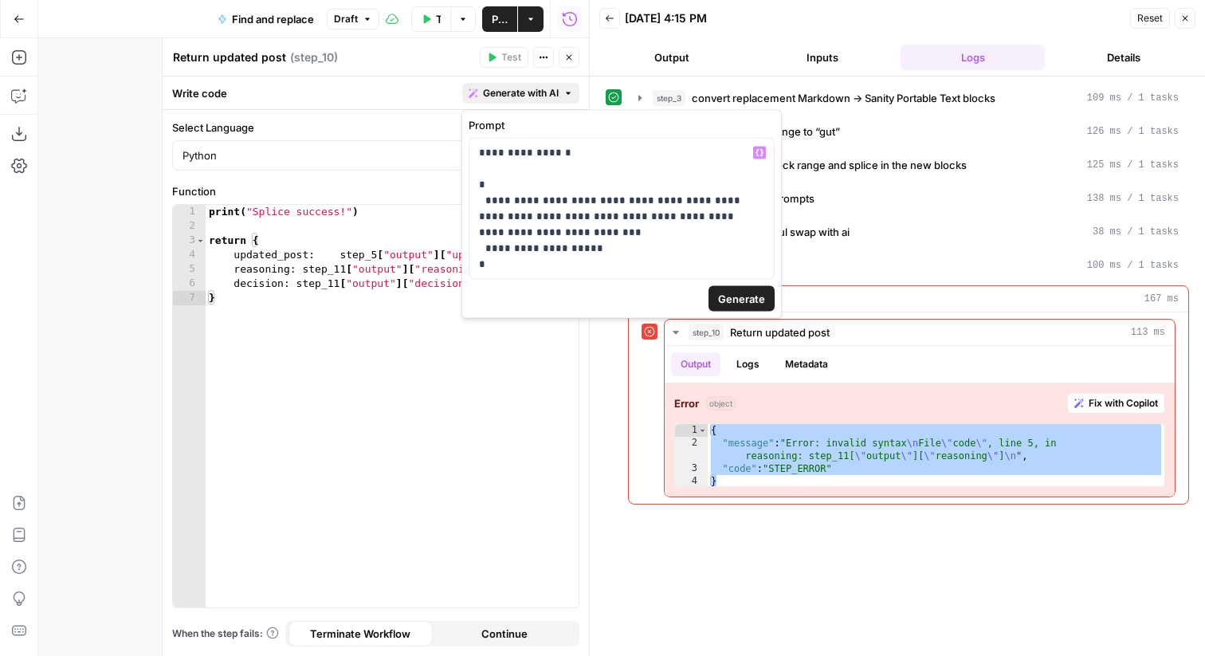
click at [733, 293] on span "Generate" at bounding box center [741, 299] width 47 height 16
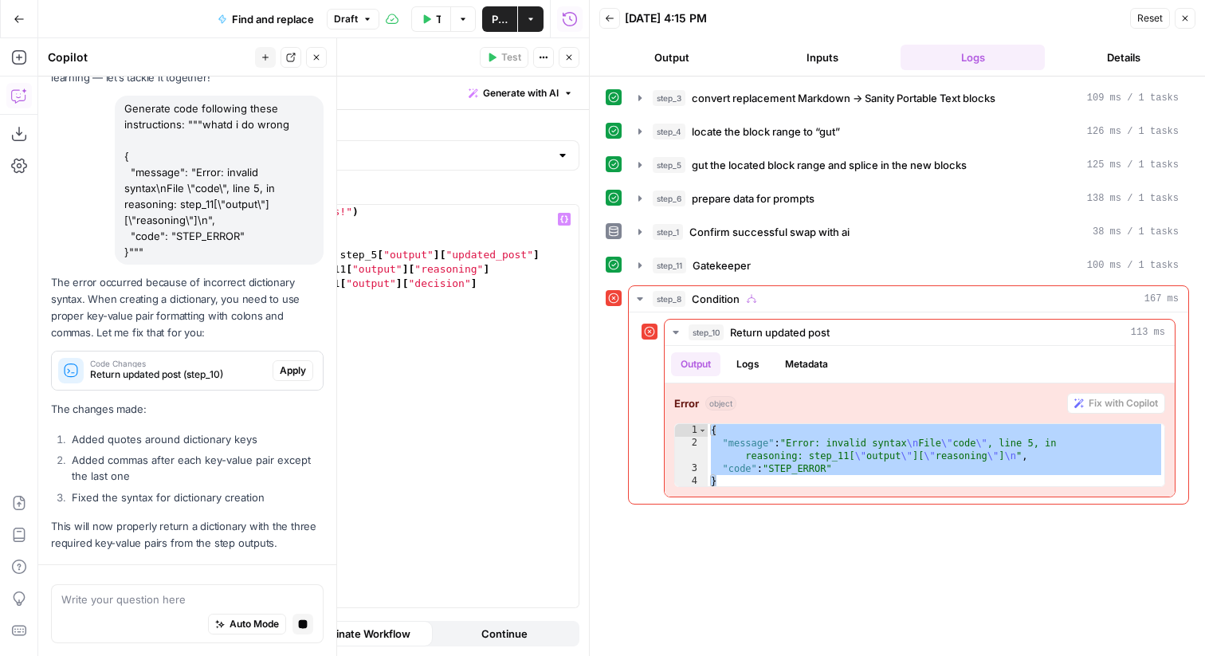
scroll to position [155, 0]
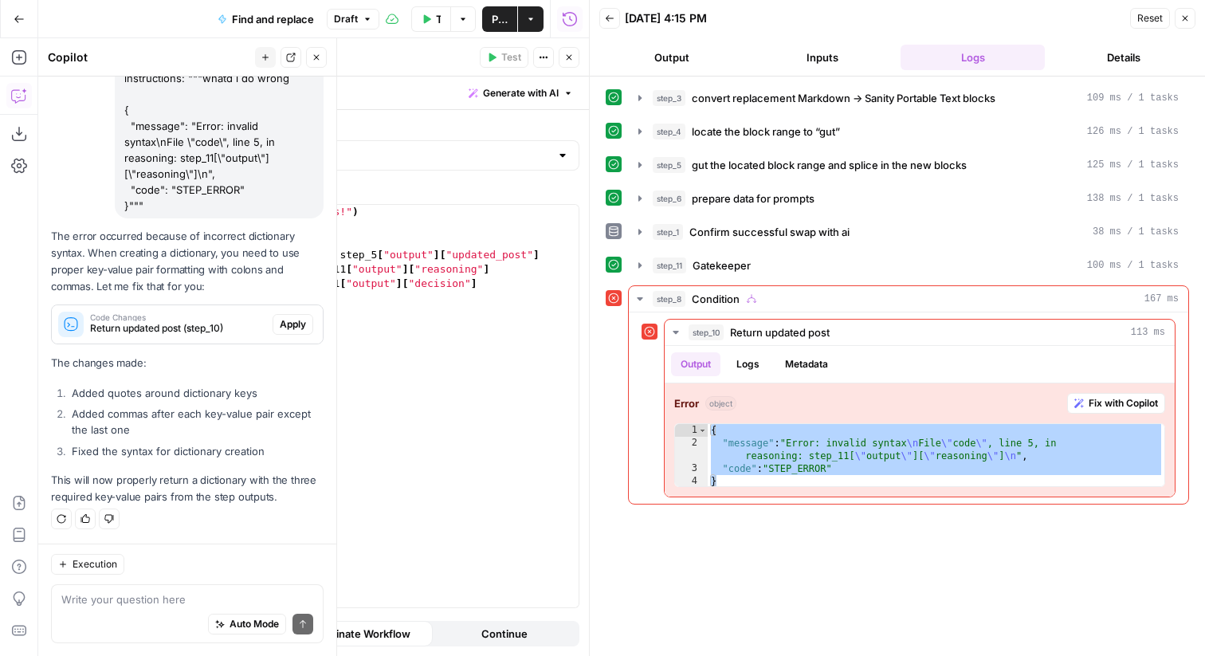
click at [304, 325] on span "Apply" at bounding box center [293, 324] width 26 height 14
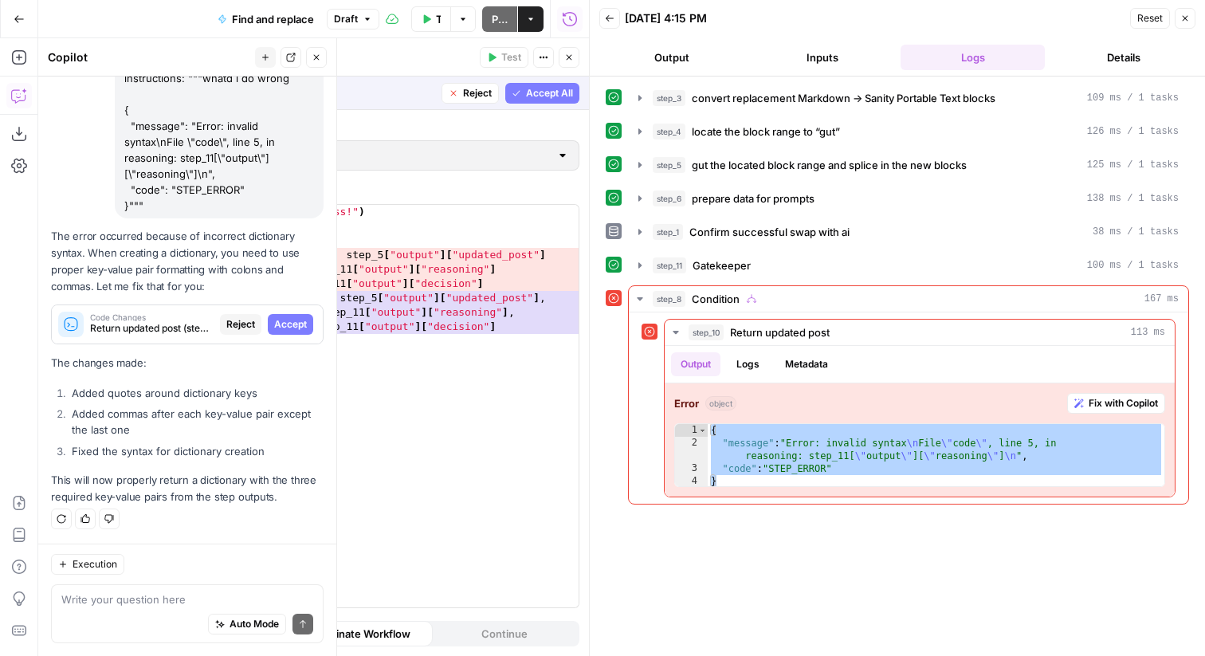
click at [497, 357] on div "* 1 2 3 4 5 6 7 8 9 10 print ( "Splice success!" ) return { updated_post : step…" at bounding box center [376, 406] width 406 height 403
click at [551, 96] on span "Accept All" at bounding box center [549, 93] width 47 height 14
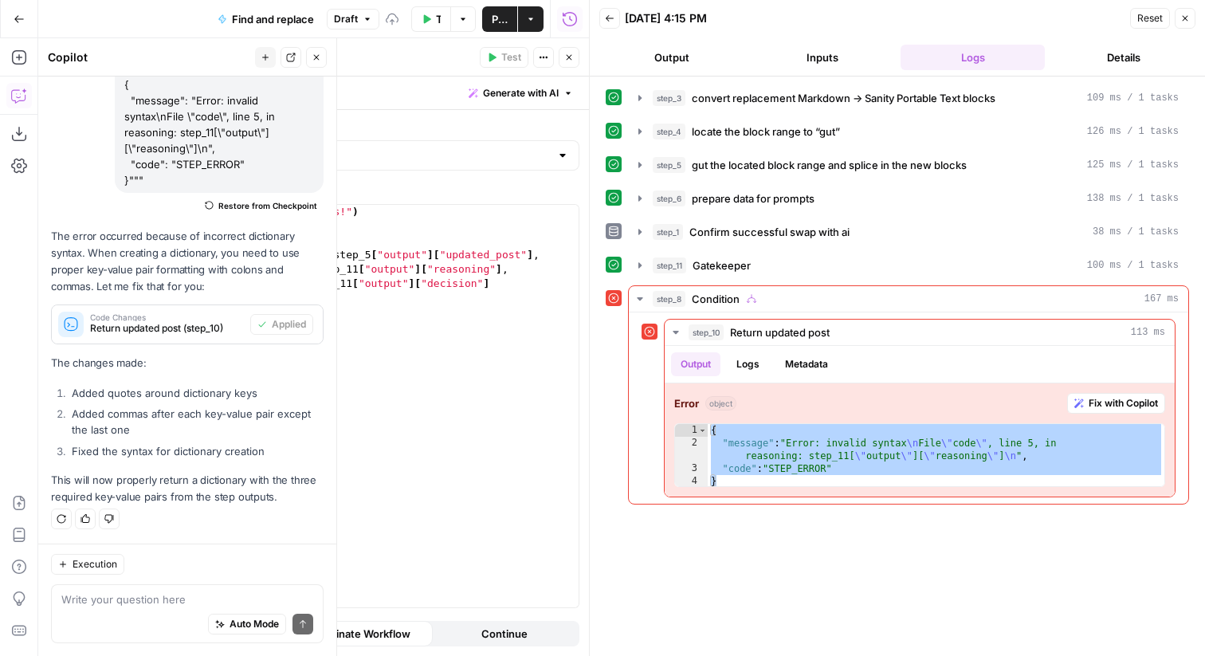
click at [462, 334] on div "print ( "Splice success!" ) return { "updated_post" : step_5 [ "output" ] [ "up…" at bounding box center [392, 420] width 373 height 431
click at [423, 18] on icon "button" at bounding box center [427, 19] width 10 height 10
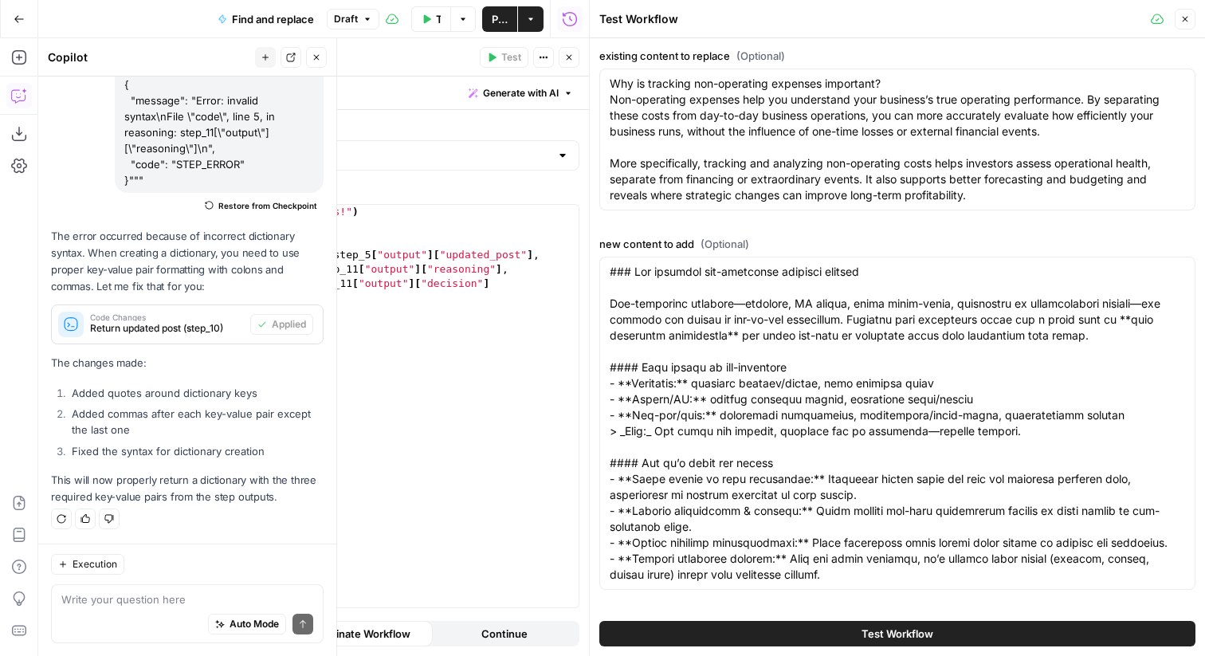
click at [866, 631] on span "Test Workflow" at bounding box center [898, 634] width 72 height 16
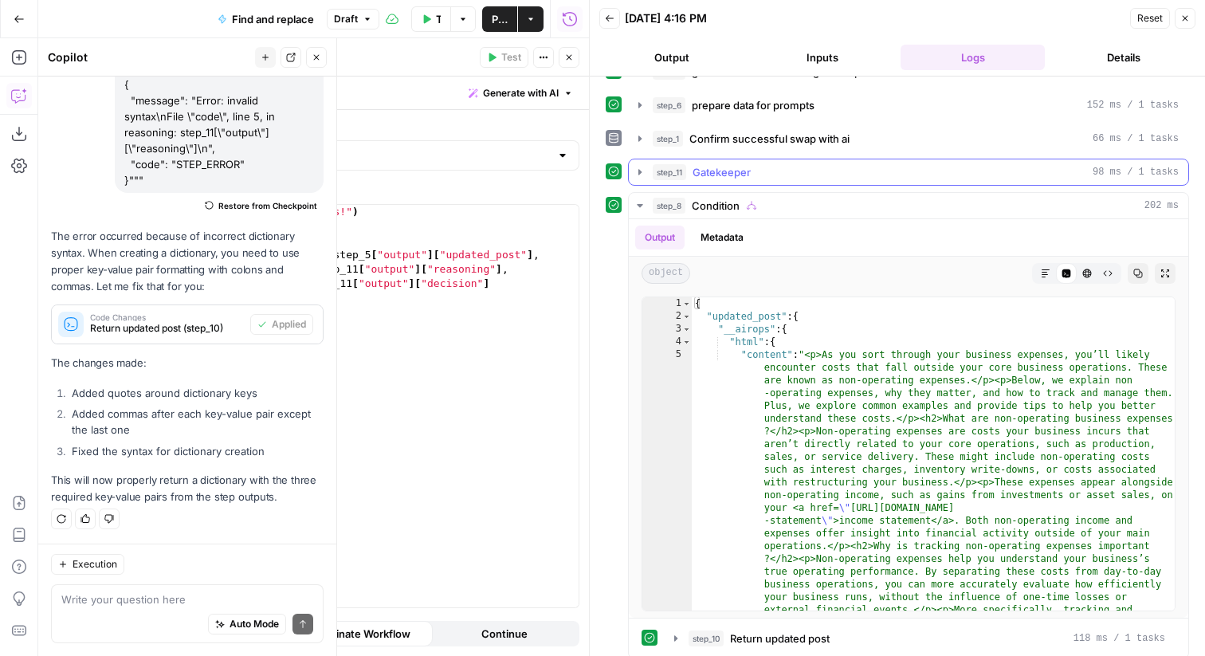
scroll to position [104, 0]
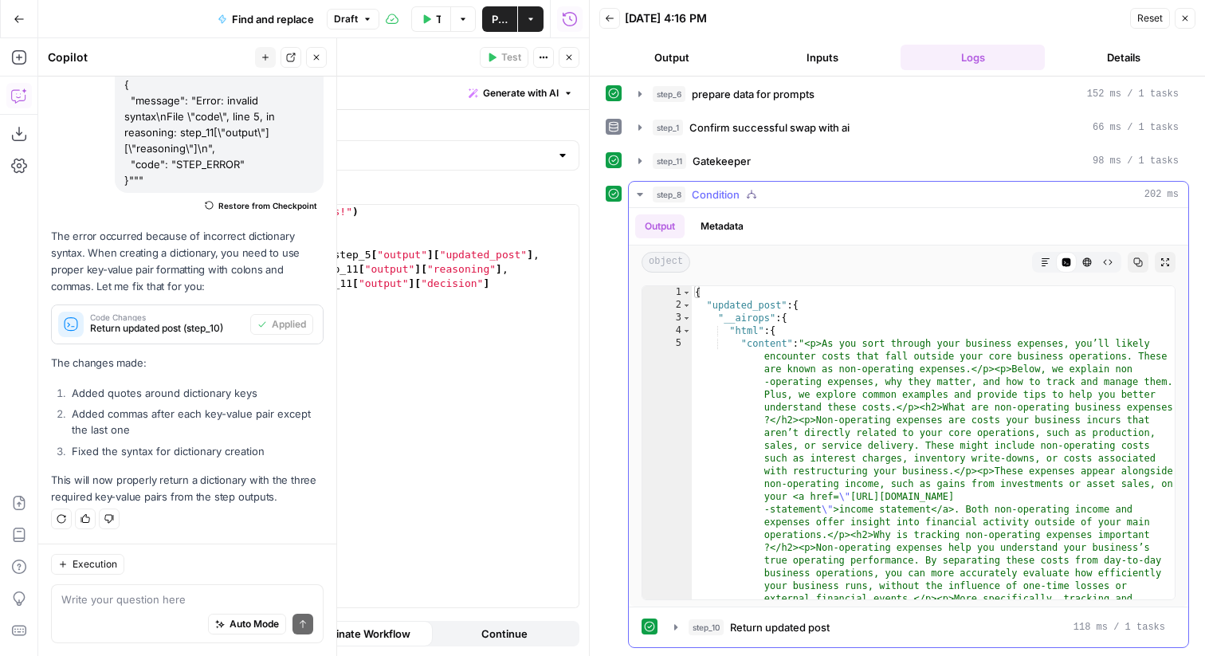
type textarea "*********"
click at [611, 18] on icon "button" at bounding box center [610, 18] width 8 height 6
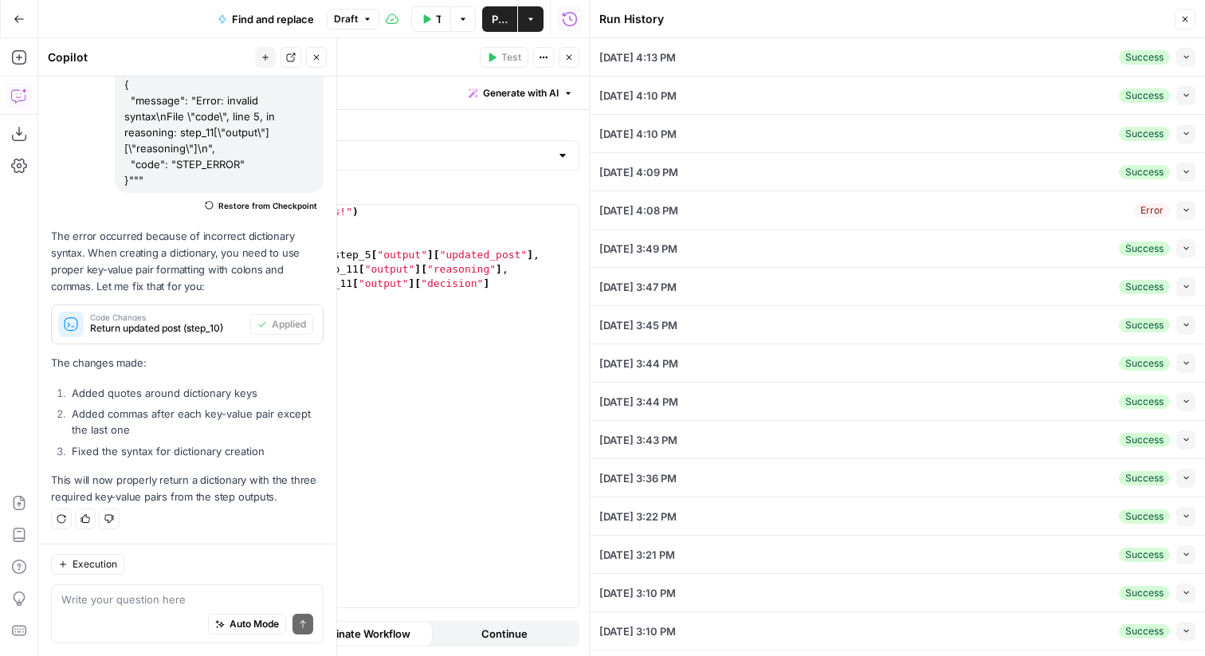
click at [1184, 22] on icon "button" at bounding box center [1185, 19] width 10 height 10
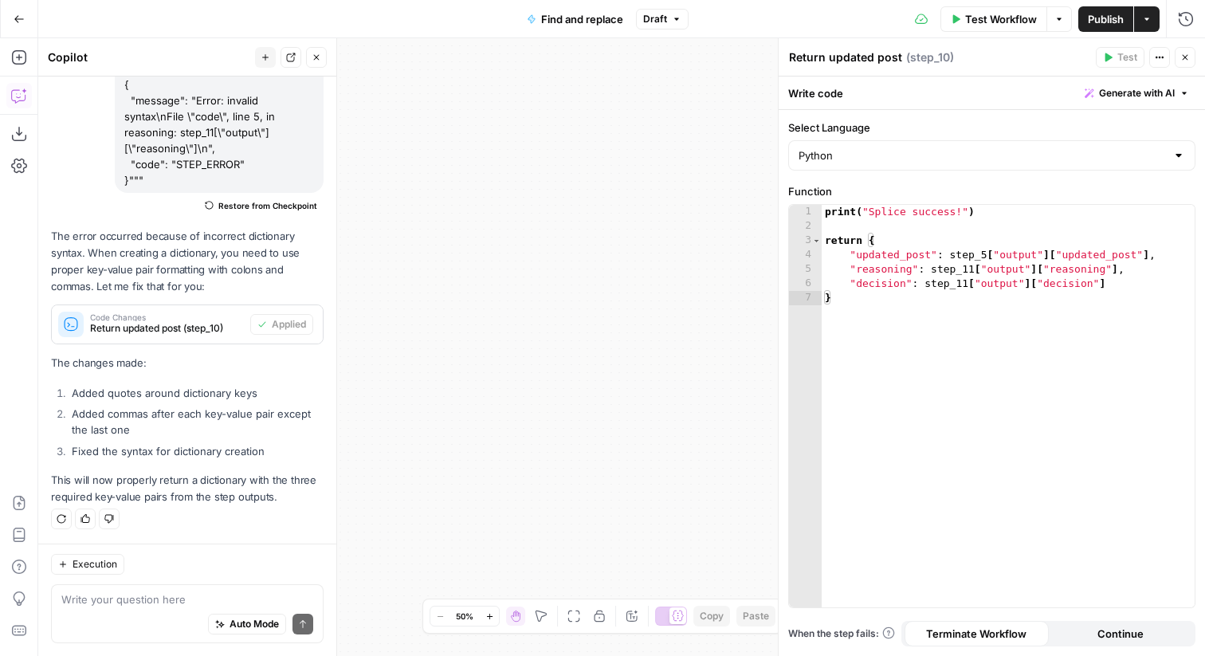
click at [389, 655] on div "true false Workflow Set Inputs Inputs Run Code · Python convert replacement Mar…" at bounding box center [621, 347] width 1167 height 618
drag, startPoint x: 513, startPoint y: 309, endPoint x: 429, endPoint y: 648, distance: 348.9
click at [429, 648] on div "true false Workflow Set Inputs Inputs Run Code · Python convert replacement Mar…" at bounding box center [621, 347] width 1167 height 618
click at [1185, 63] on button "Close" at bounding box center [1185, 57] width 21 height 21
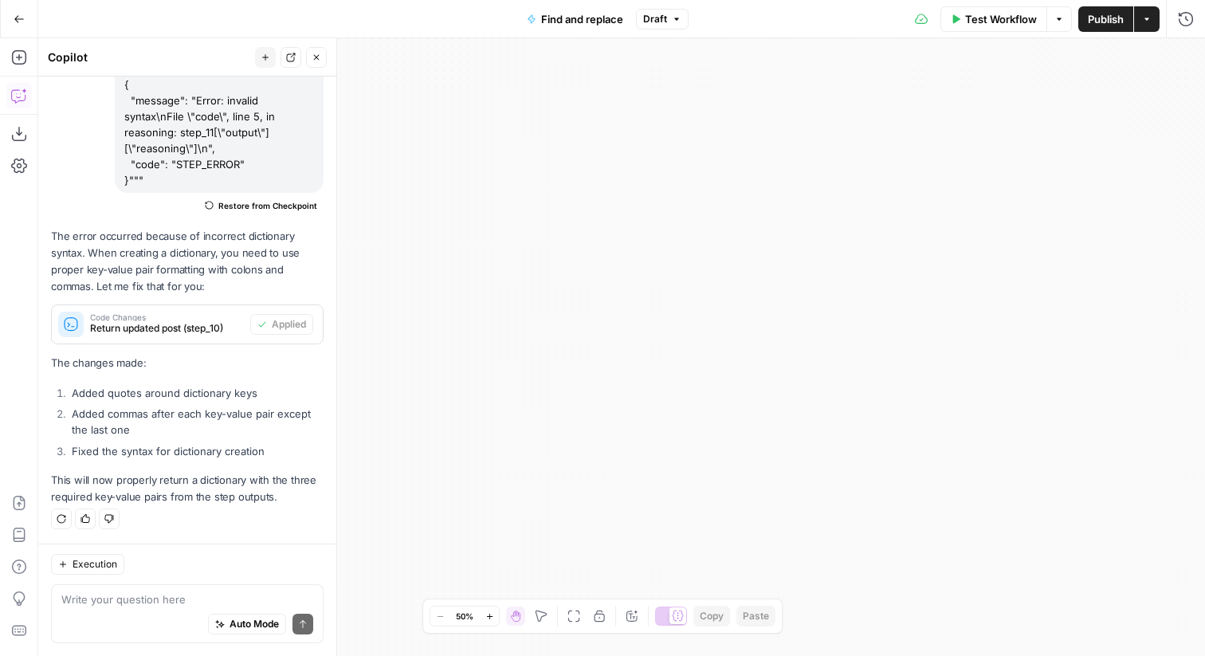
click at [579, 615] on icon "button" at bounding box center [574, 616] width 13 height 13
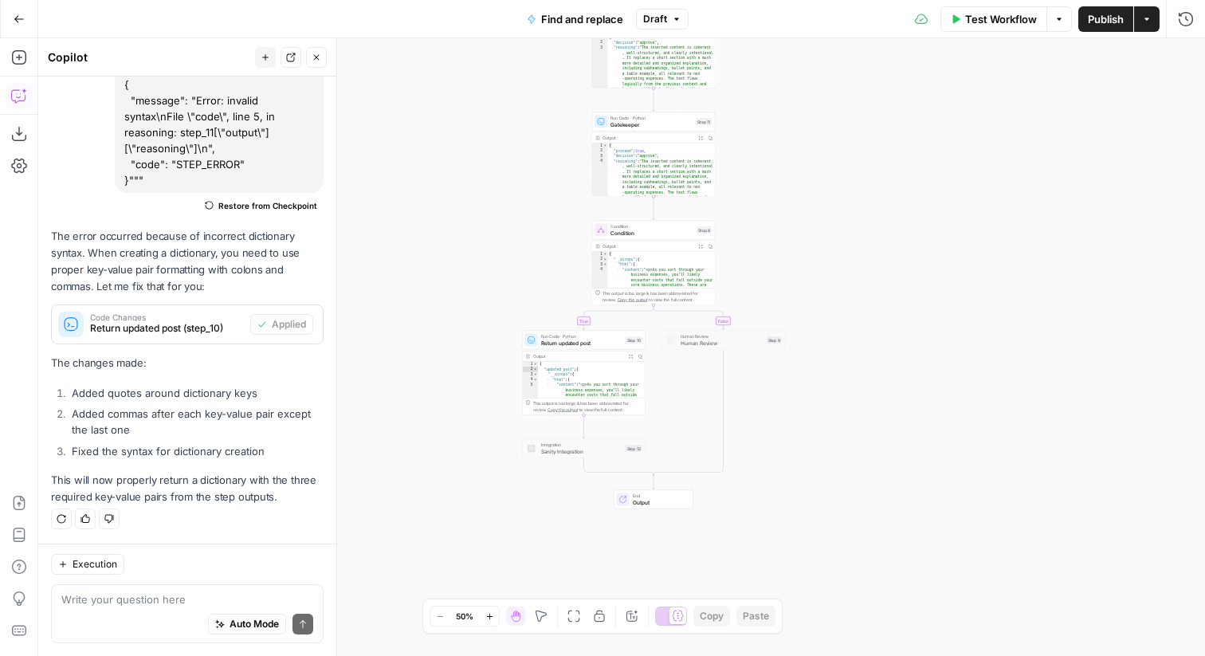
drag, startPoint x: 732, startPoint y: 473, endPoint x: 764, endPoint y: 146, distance: 328.4
click at [764, 145] on div "true false Workflow Set Inputs Inputs Run Code · Python convert replacement Mar…" at bounding box center [621, 347] width 1167 height 618
click at [584, 325] on icon "button" at bounding box center [584, 327] width 6 height 6
click at [744, 391] on div "true false Workflow Set Inputs Inputs Run Code · Python convert replacement Mar…" at bounding box center [621, 347] width 1167 height 618
click at [698, 347] on span "Return updated post" at bounding box center [721, 344] width 81 height 8
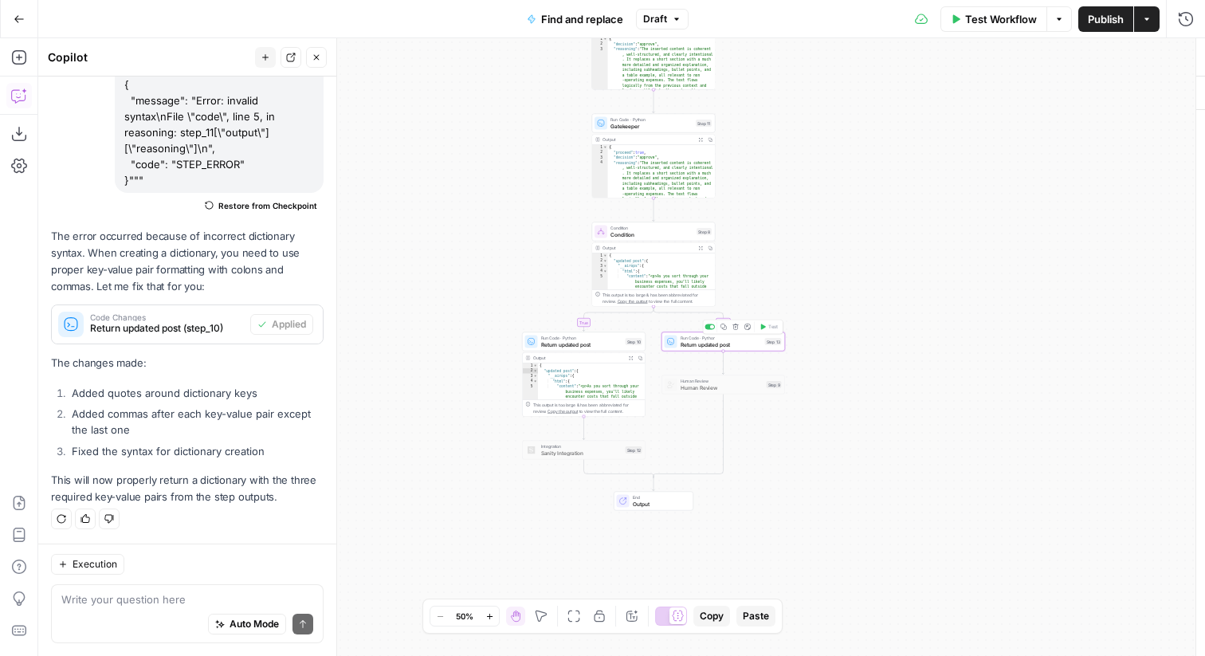
click at [698, 347] on span "Return updated post" at bounding box center [721, 344] width 81 height 8
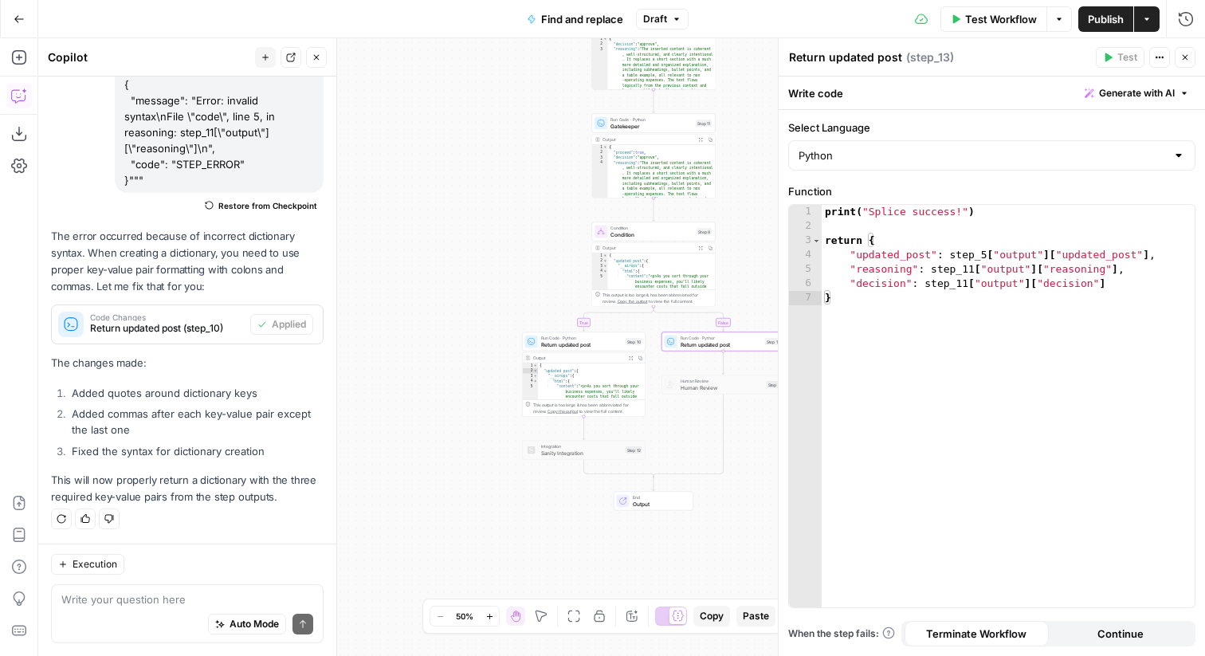
click at [847, 56] on textarea "Return updated post" at bounding box center [845, 57] width 113 height 16
drag, startPoint x: 830, startPoint y: 57, endPoint x: 954, endPoint y: 65, distance: 124.6
click at [954, 65] on div "Return updated post Return updated post ( step_13 )" at bounding box center [939, 58] width 303 height 18
type textarea "Return failure"
click at [946, 257] on div "print ( "Splice success!" ) return { "updated_post" : step_5 [ "output" ] [ "up…" at bounding box center [1008, 420] width 373 height 431
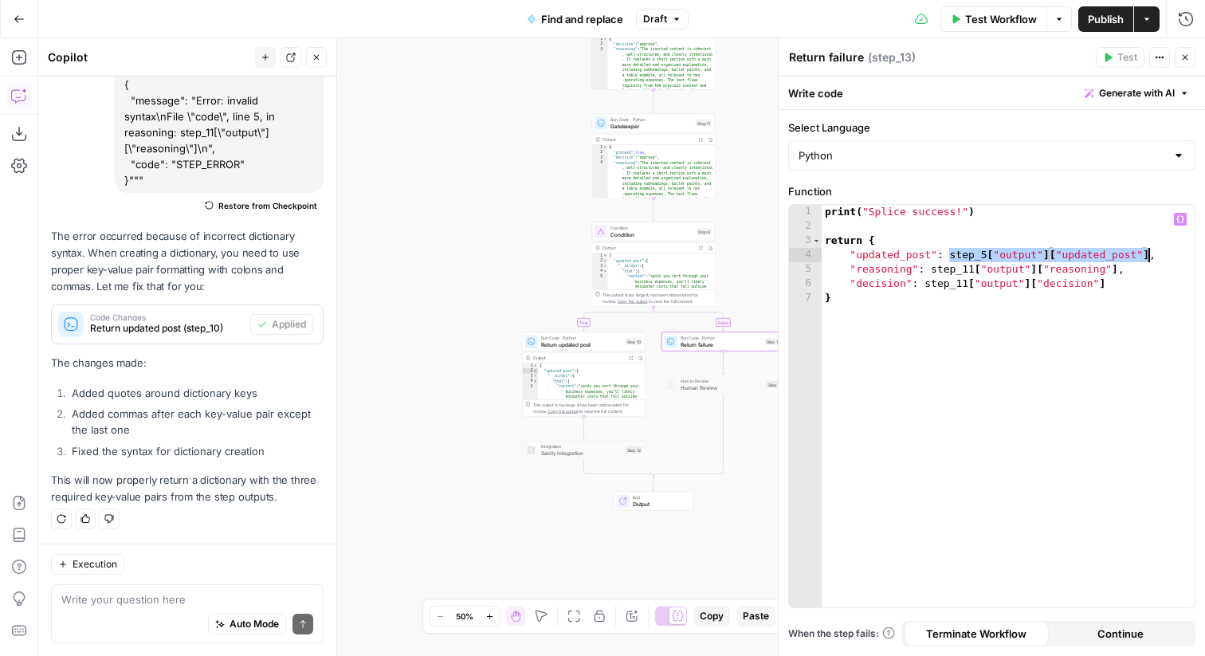
drag, startPoint x: 951, startPoint y: 257, endPoint x: 1149, endPoint y: 255, distance: 198.5
click at [1149, 255] on div "print ( "Splice success!" ) return { "updated_post" : step_5 [ "output" ] [ "up…" at bounding box center [1008, 420] width 373 height 431
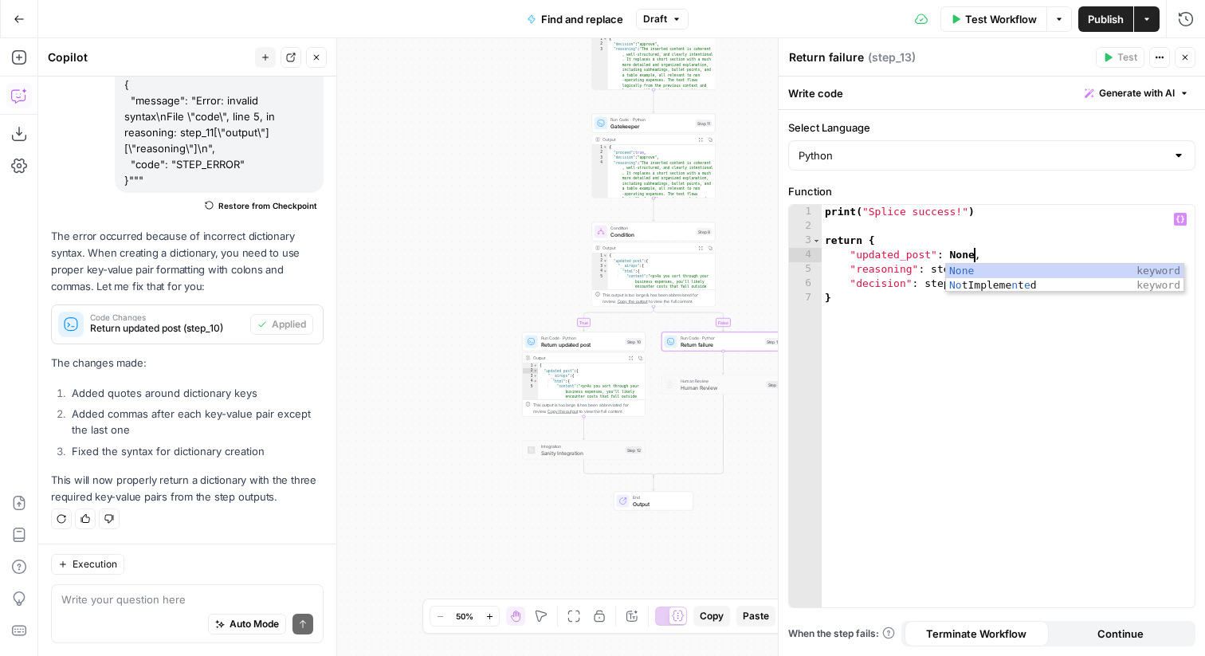
scroll to position [0, 11]
click at [1123, 270] on div "None keyword No tImpleme n t e d keyword" at bounding box center [1065, 292] width 238 height 57
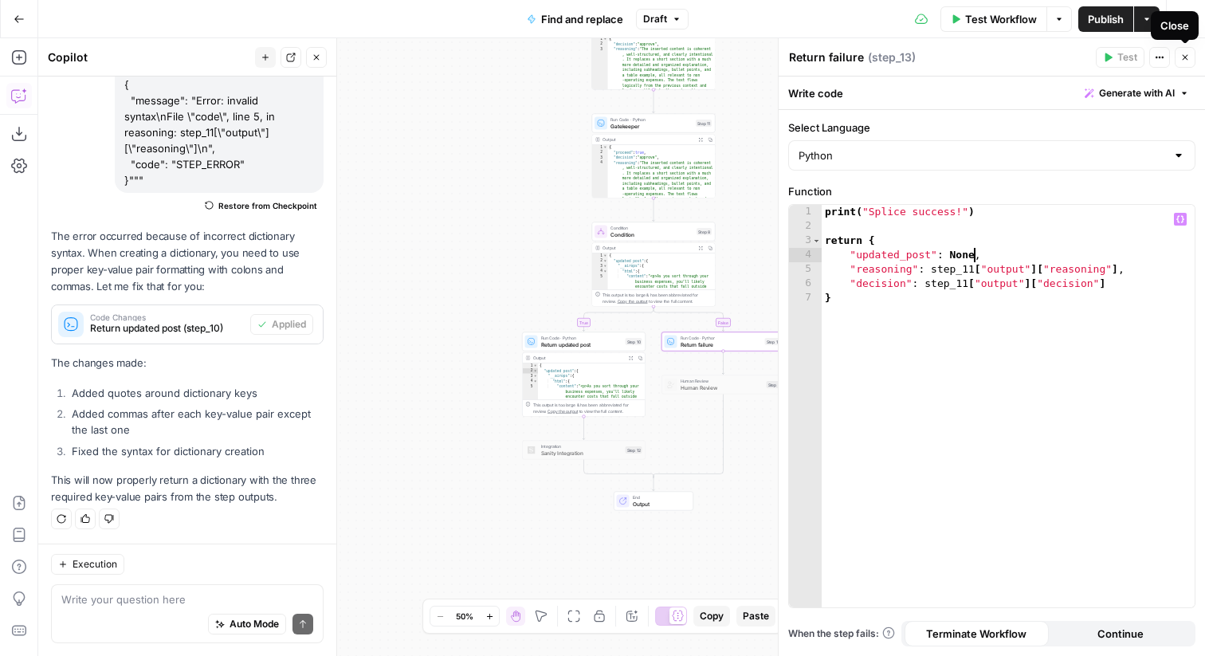
type textarea "**********"
click at [1186, 66] on button "Close" at bounding box center [1185, 57] width 21 height 21
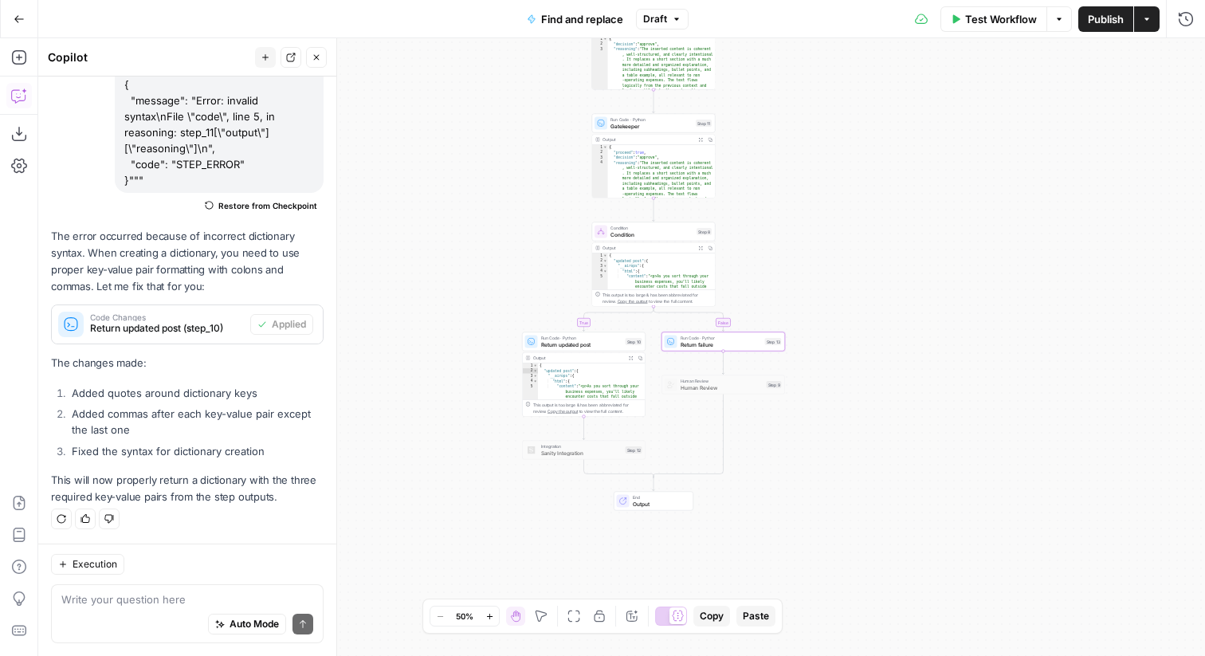
click at [726, 349] on div "Run Code · Python Return failure Step 13 Copy step Delete step Add Note Test" at bounding box center [724, 341] width 124 height 19
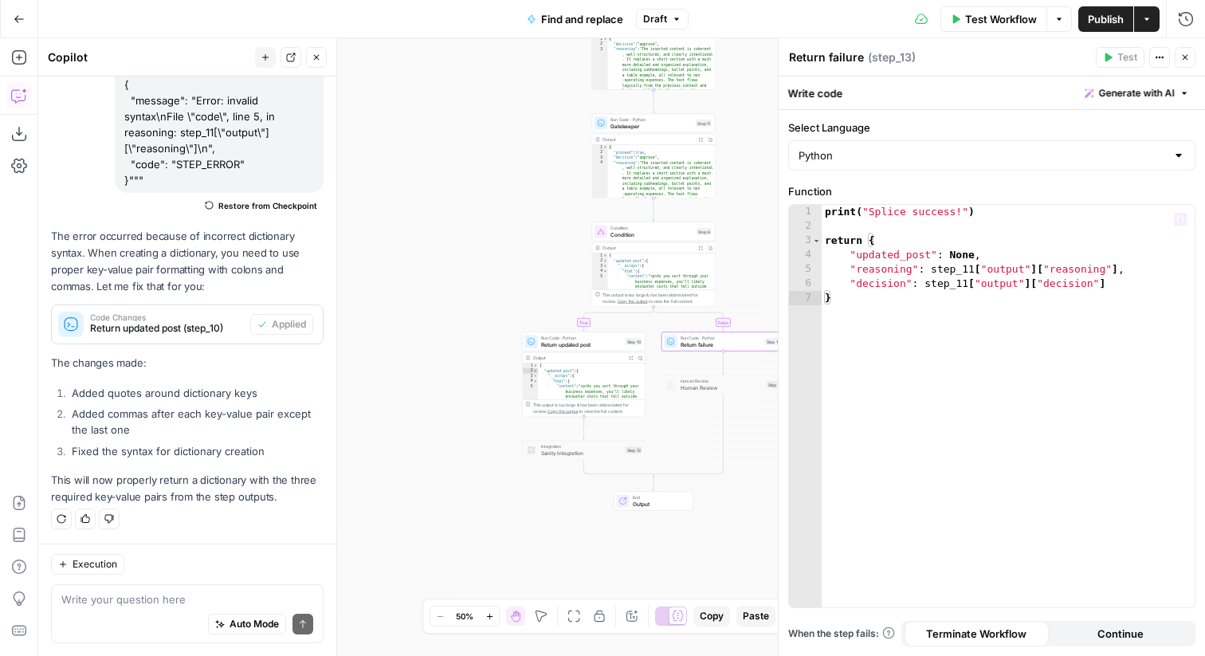
click at [924, 207] on div "print ( "Splice success!" ) return { "updated_post" : None , "reasoning" : step…" at bounding box center [1008, 420] width 373 height 431
type textarea "**********"
click at [1184, 58] on icon "button" at bounding box center [1185, 58] width 10 height 10
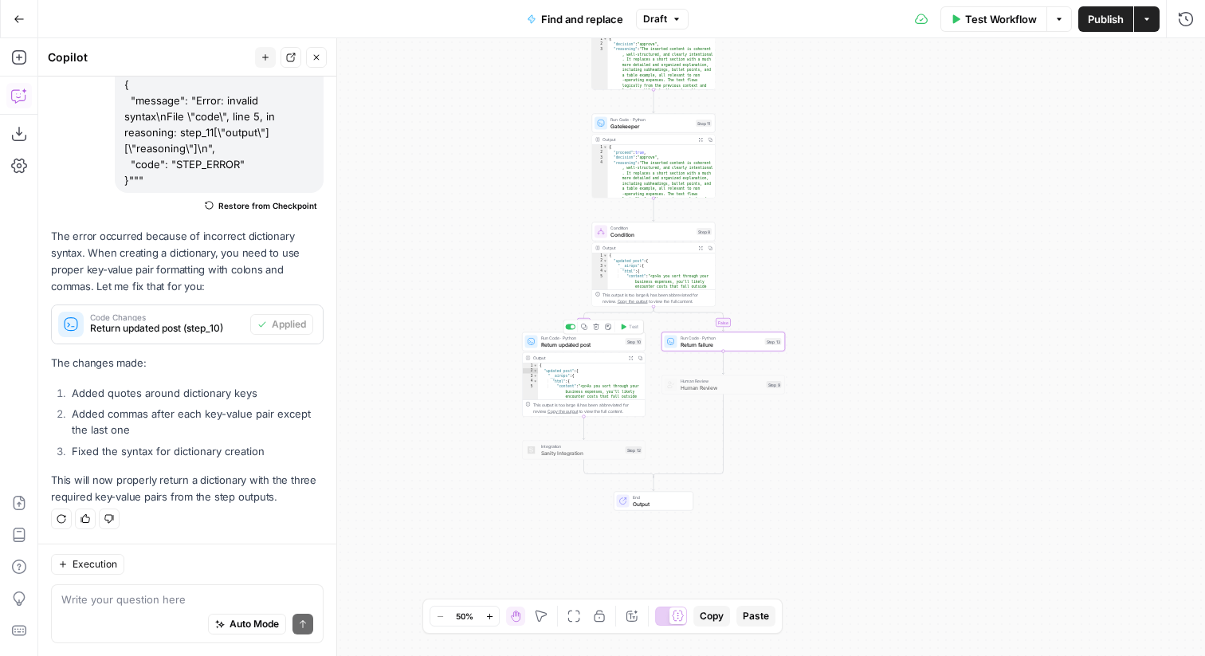
click at [591, 340] on span "Return updated post" at bounding box center [581, 344] width 81 height 8
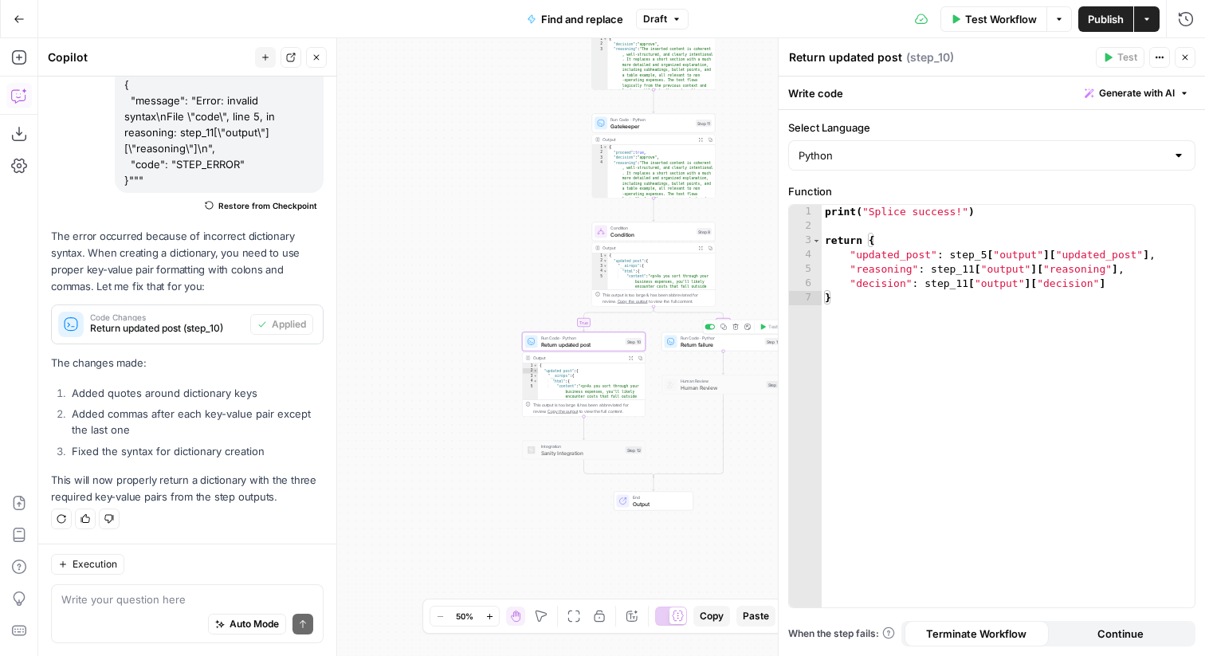
click at [724, 346] on span "Return failure" at bounding box center [721, 344] width 81 height 8
click at [587, 343] on span "Return updated post" at bounding box center [581, 344] width 81 height 8
click at [660, 231] on span "Condition" at bounding box center [652, 234] width 83 height 8
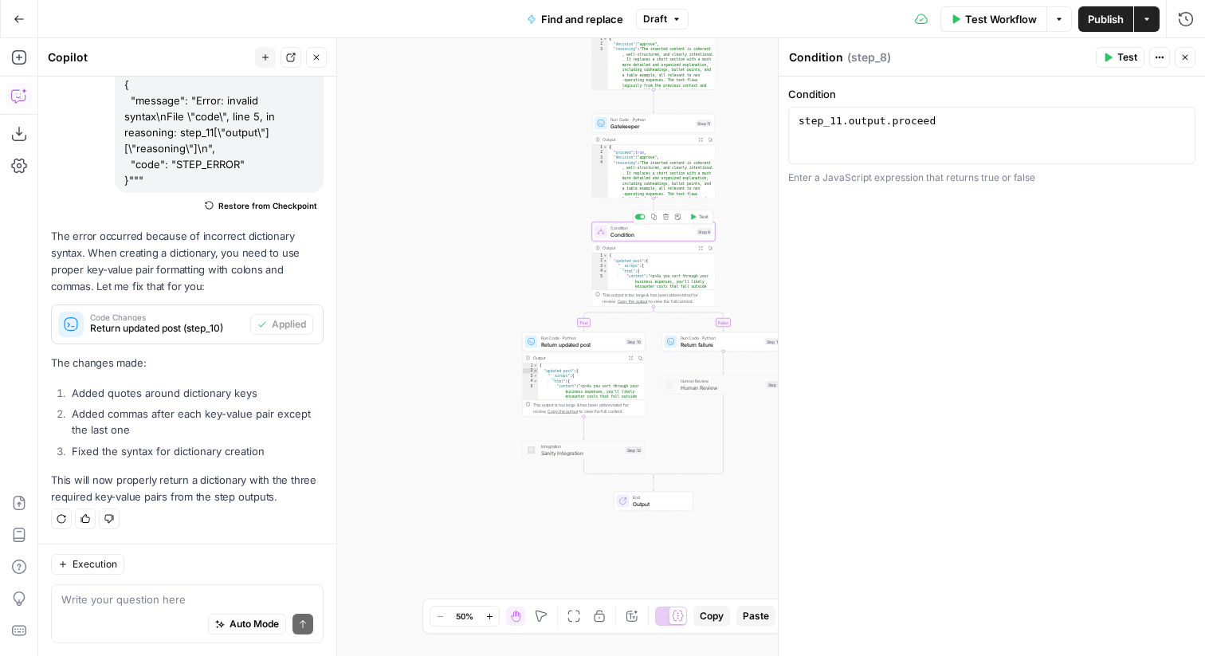
click at [532, 184] on div "true false Workflow Set Inputs Inputs Run Code · Python convert replacement Mar…" at bounding box center [621, 347] width 1167 height 618
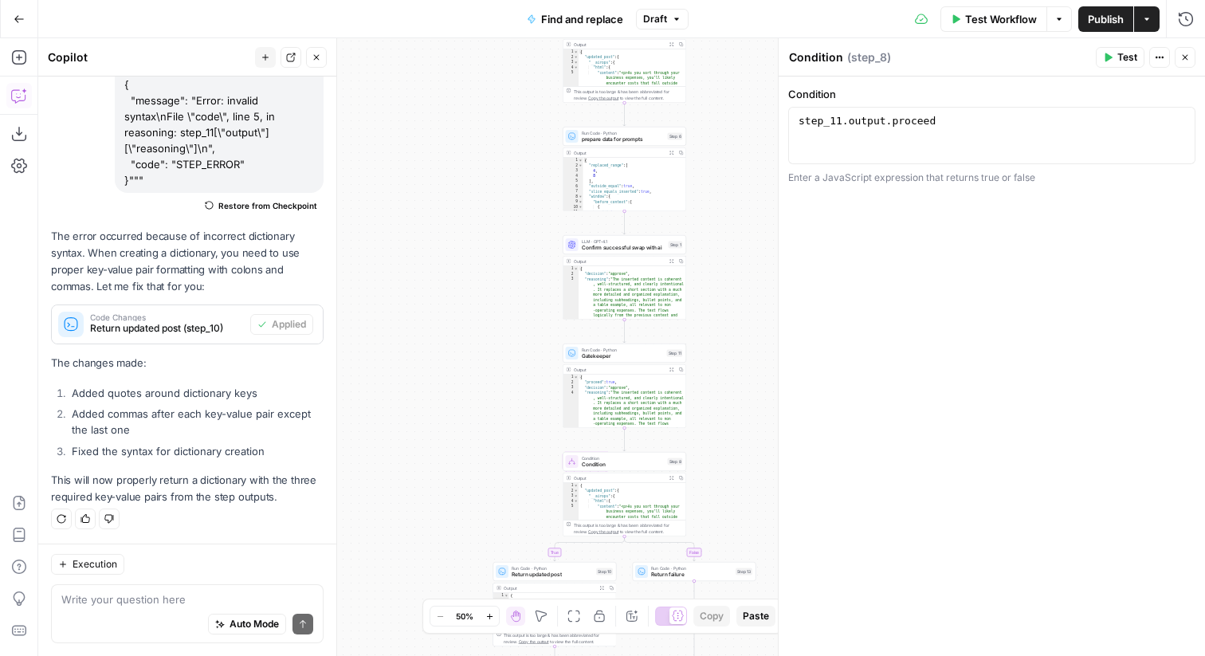
drag, startPoint x: 532, startPoint y: 172, endPoint x: 486, endPoint y: 345, distance: 179.0
click at [486, 345] on div "true false Workflow Set Inputs Inputs Run Code · Python convert replacement Mar…" at bounding box center [621, 347] width 1167 height 618
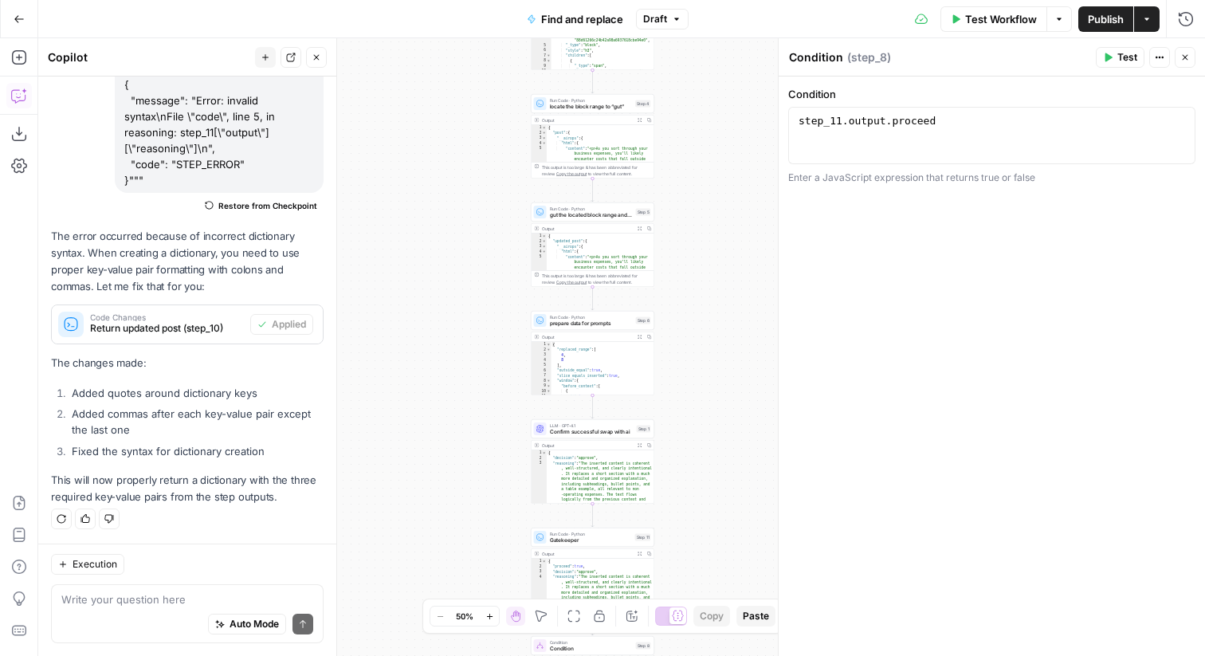
drag, startPoint x: 505, startPoint y: 214, endPoint x: 474, endPoint y: 387, distance: 175.0
click at [474, 387] on div "true false Workflow Set Inputs Inputs Run Code · Python convert replacement Mar…" at bounding box center [621, 347] width 1167 height 618
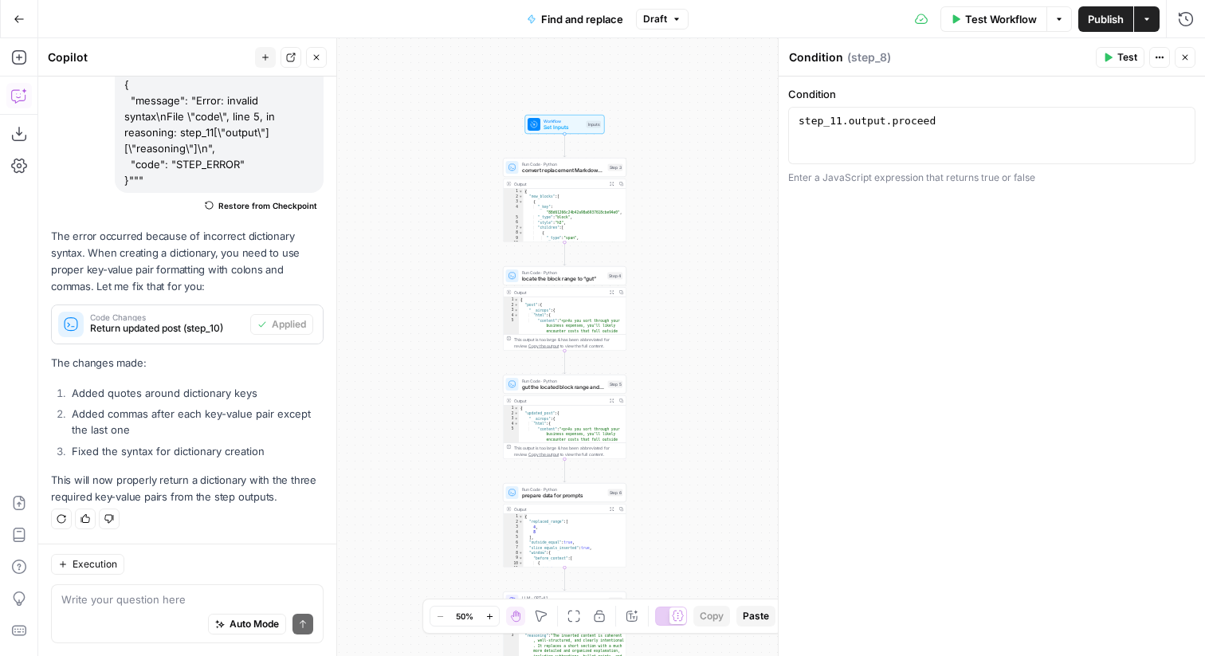
drag, startPoint x: 502, startPoint y: 182, endPoint x: 476, endPoint y: 351, distance: 171.0
click at [476, 351] on div "true false Workflow Set Inputs Inputs Run Code · Python convert replacement Mar…" at bounding box center [621, 347] width 1167 height 618
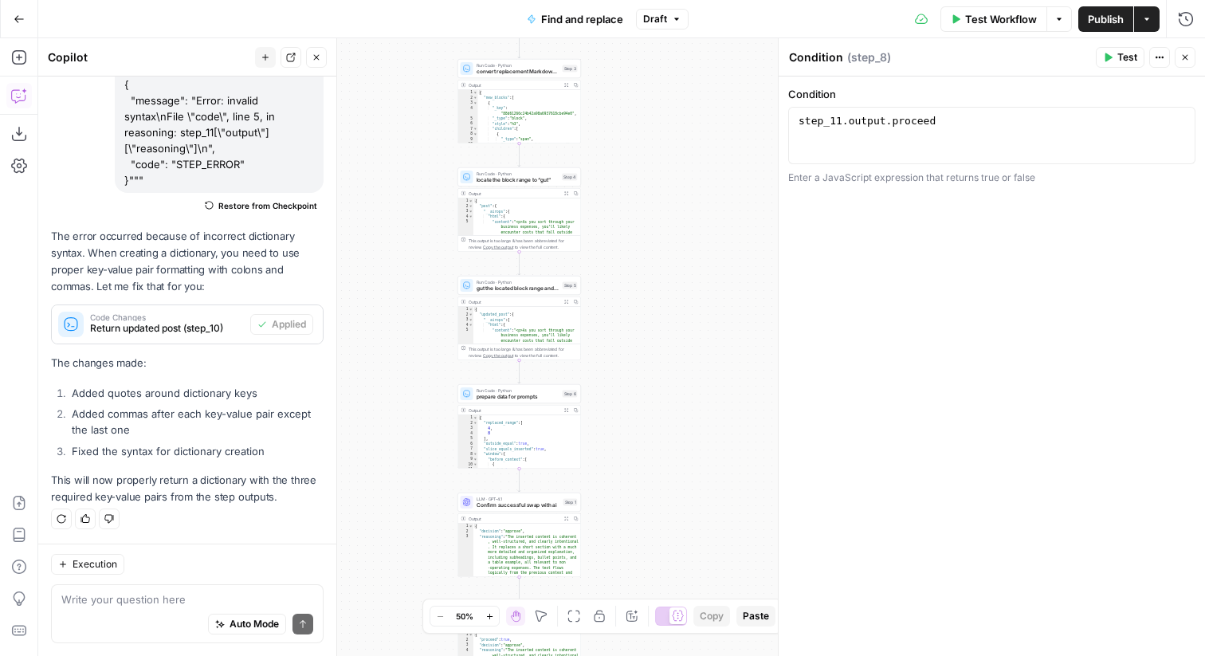
drag, startPoint x: 489, startPoint y: 279, endPoint x: 444, endPoint y: 180, distance: 108.8
click at [444, 180] on div "true false Workflow Set Inputs Inputs Run Code · Python convert replacement Mar…" at bounding box center [621, 347] width 1167 height 618
click at [520, 291] on span "gut the located block range and splice in the new blocks" at bounding box center [518, 289] width 83 height 8
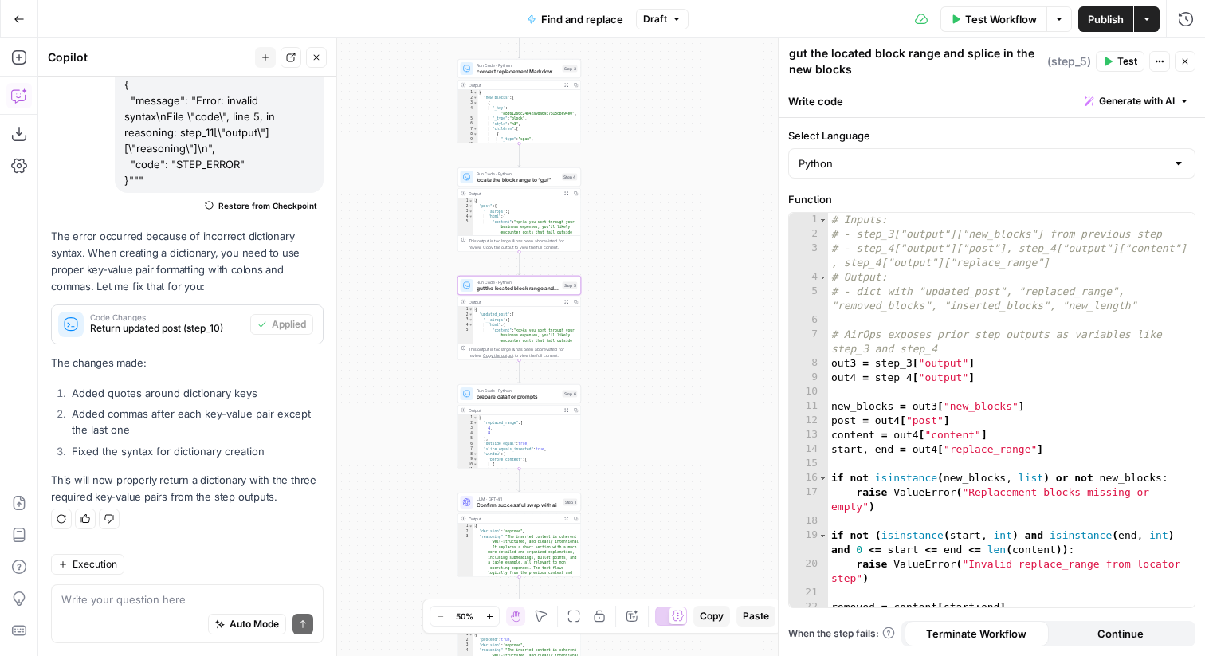
drag, startPoint x: 868, startPoint y: 70, endPoint x: 765, endPoint y: 41, distance: 106.8
click at [765, 41] on body "Ramp New Home Browse Your Data Usage Settings Recent Grids Find and Replace AEO…" at bounding box center [602, 328] width 1205 height 656
click at [824, 54] on textarea "gut the located block range and splice in the new blocks" at bounding box center [916, 61] width 254 height 32
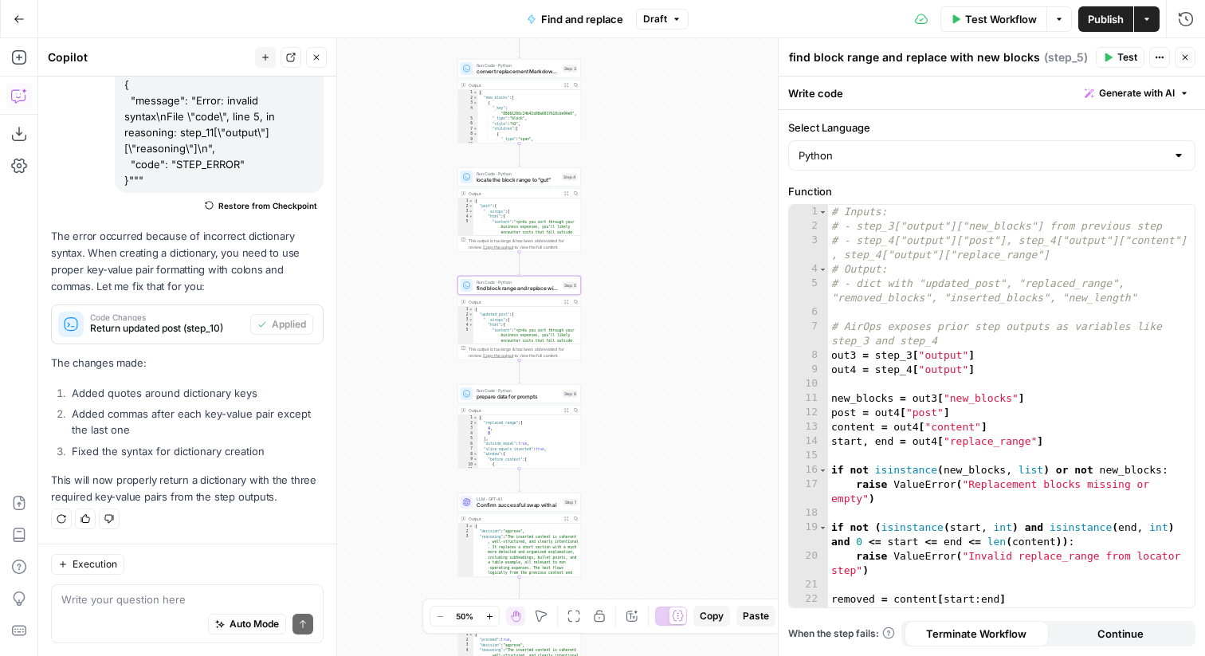
type textarea "find block range and replace with new blocks"
click at [728, 182] on div "true false Workflow Set Inputs Inputs Run Code · Python convert replacement Mar…" at bounding box center [621, 347] width 1167 height 618
click at [509, 396] on span "prepare data for prompts" at bounding box center [517, 397] width 83 height 8
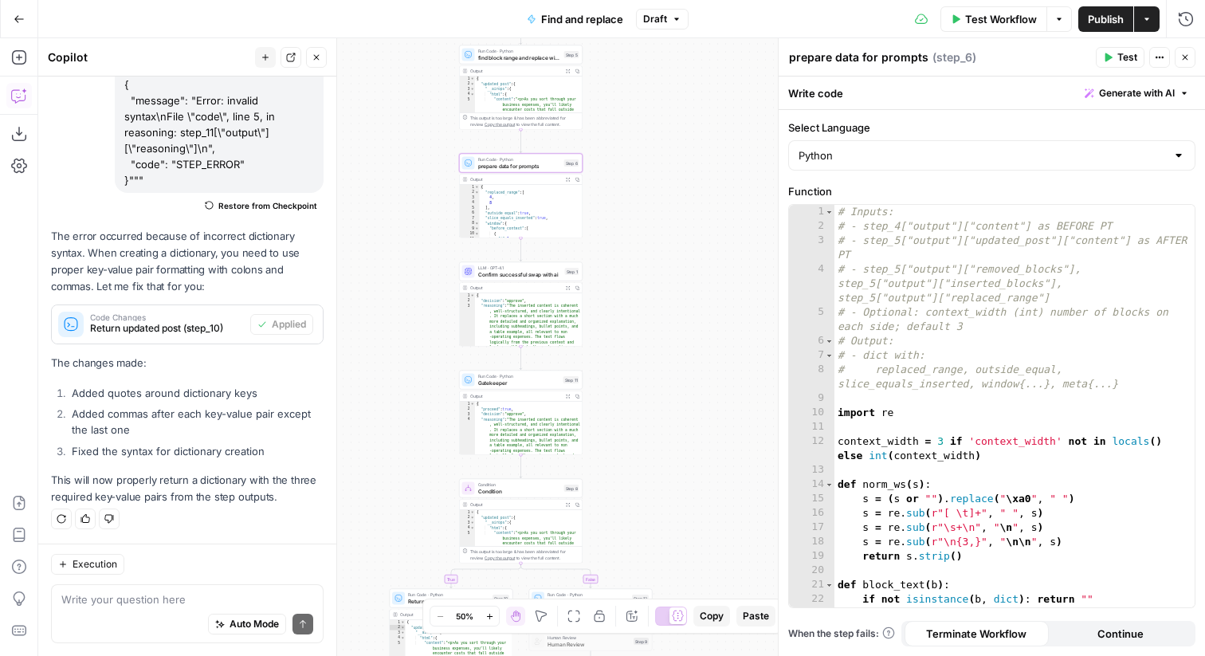
drag, startPoint x: 621, startPoint y: 492, endPoint x: 627, endPoint y: 269, distance: 223.3
click at [627, 269] on div "true false Workflow Set Inputs Inputs Run Code · Python convert replacement Mar…" at bounding box center [621, 347] width 1167 height 618
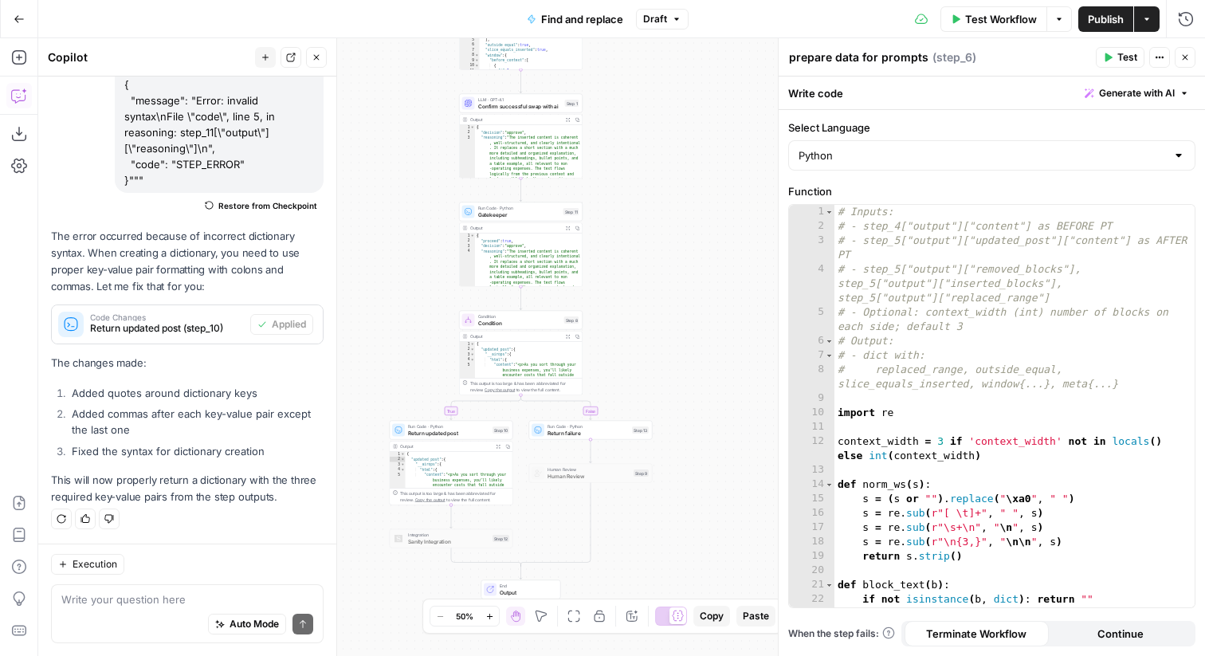
drag, startPoint x: 612, startPoint y: 410, endPoint x: 611, endPoint y: 242, distance: 167.4
click at [612, 242] on div "true false Workflow Set Inputs Inputs Run Code · Python convert replacement Mar…" at bounding box center [621, 347] width 1167 height 618
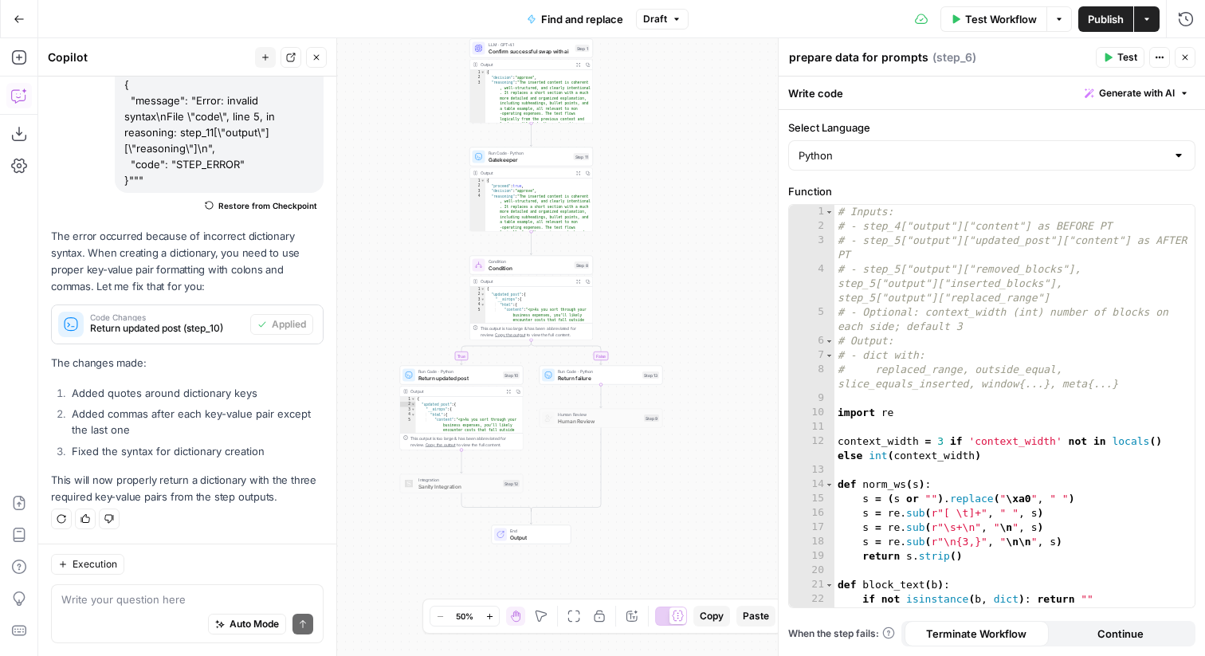
drag, startPoint x: 611, startPoint y: 316, endPoint x: 623, endPoint y: 255, distance: 61.6
click at [623, 255] on div "true false Workflow Set Inputs Inputs Run Code · Python convert replacement Mar…" at bounding box center [621, 347] width 1167 height 618
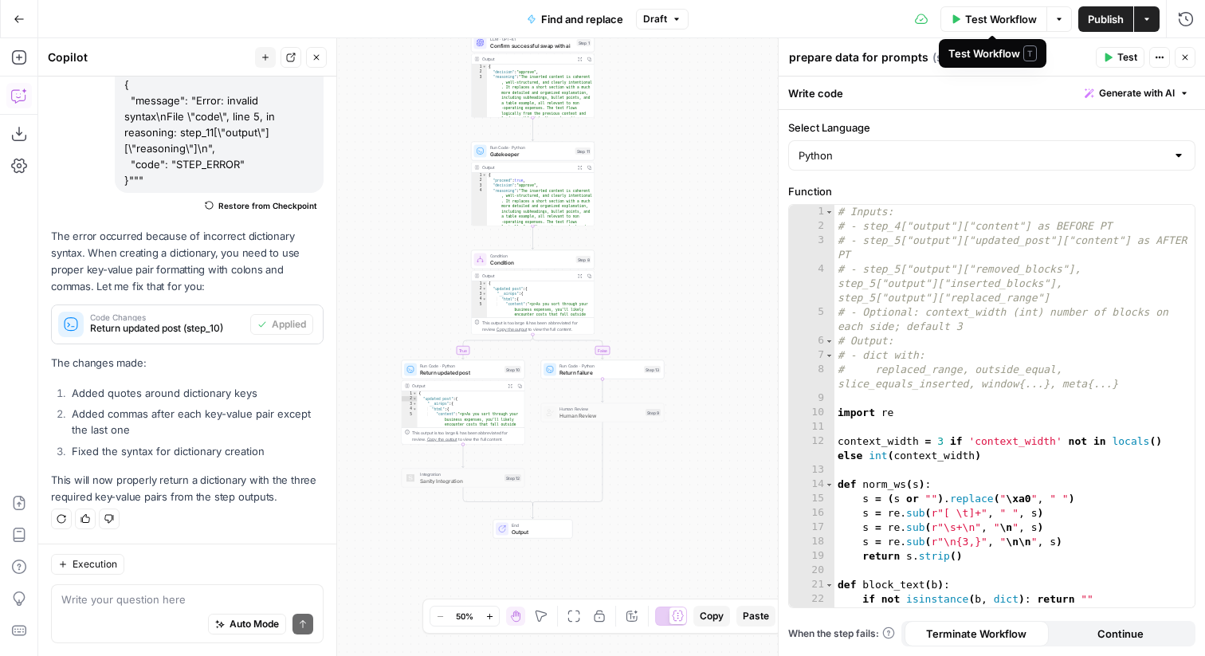
click at [1098, 19] on span "Publish" at bounding box center [1106, 19] width 36 height 16
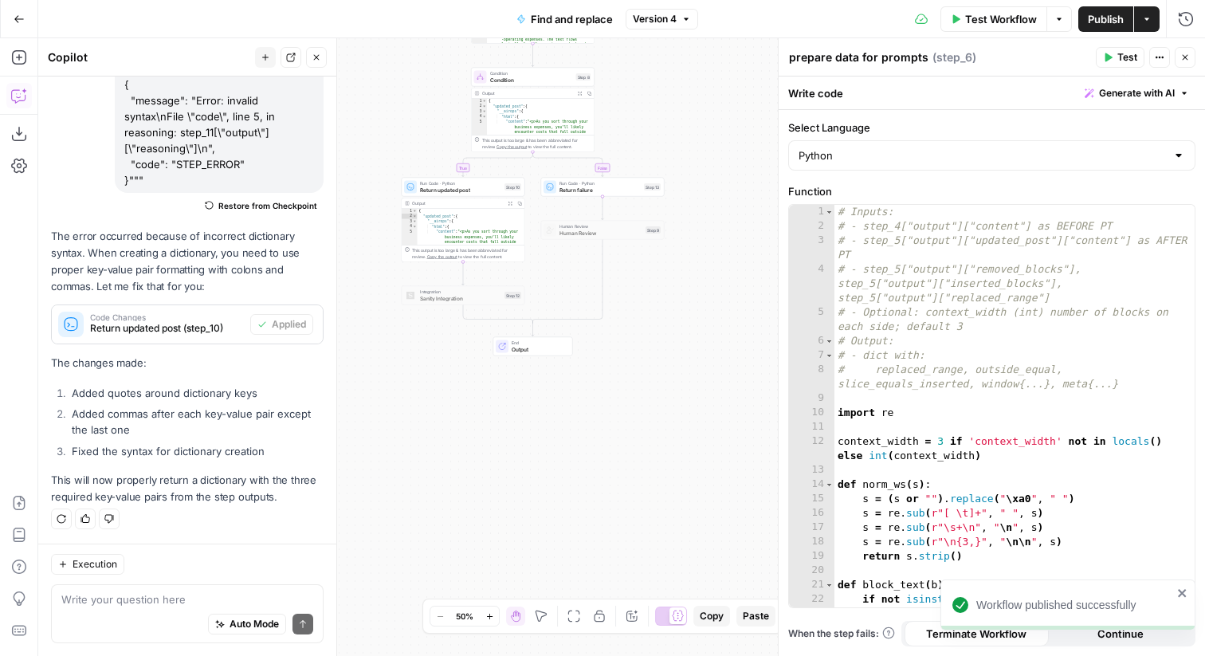
drag, startPoint x: 414, startPoint y: 324, endPoint x: 414, endPoint y: 199, distance: 125.1
click at [414, 199] on div "**********" at bounding box center [464, 220] width 124 height 84
click at [442, 188] on span "Return updated post" at bounding box center [460, 192] width 81 height 8
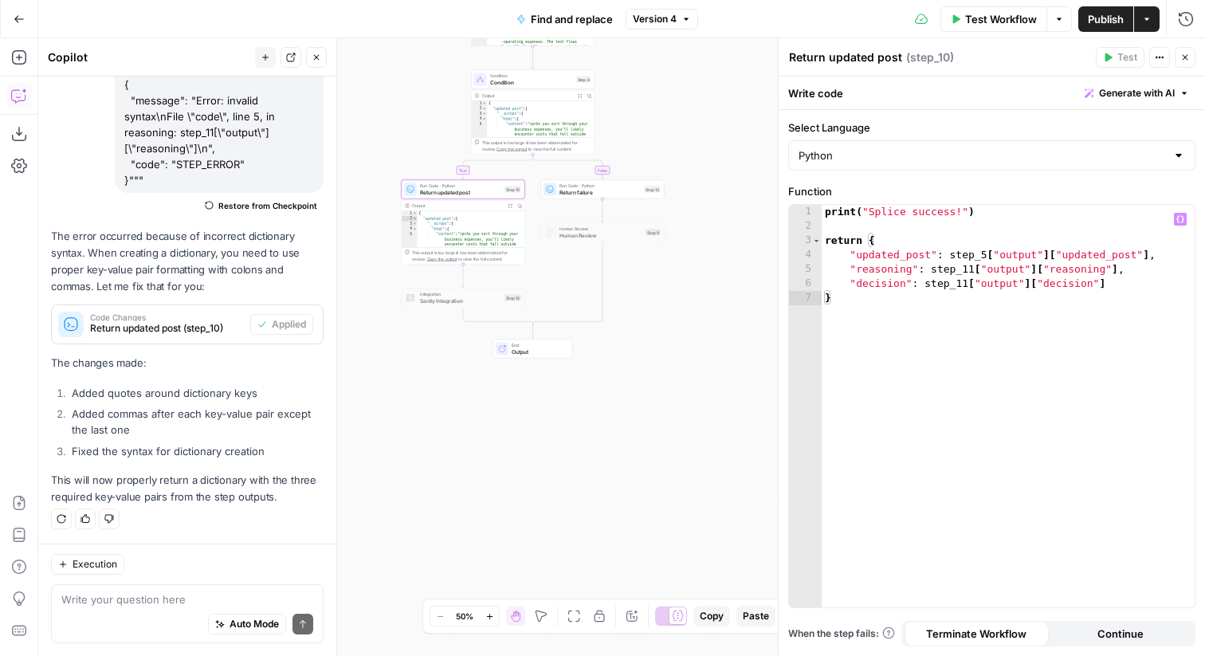
type textarea "**********"
click at [1132, 283] on div "print ( "Splice success!" ) return { "updated_post" : step_5 [ "output" ] [ "up…" at bounding box center [1008, 420] width 373 height 431
type textarea "**********"
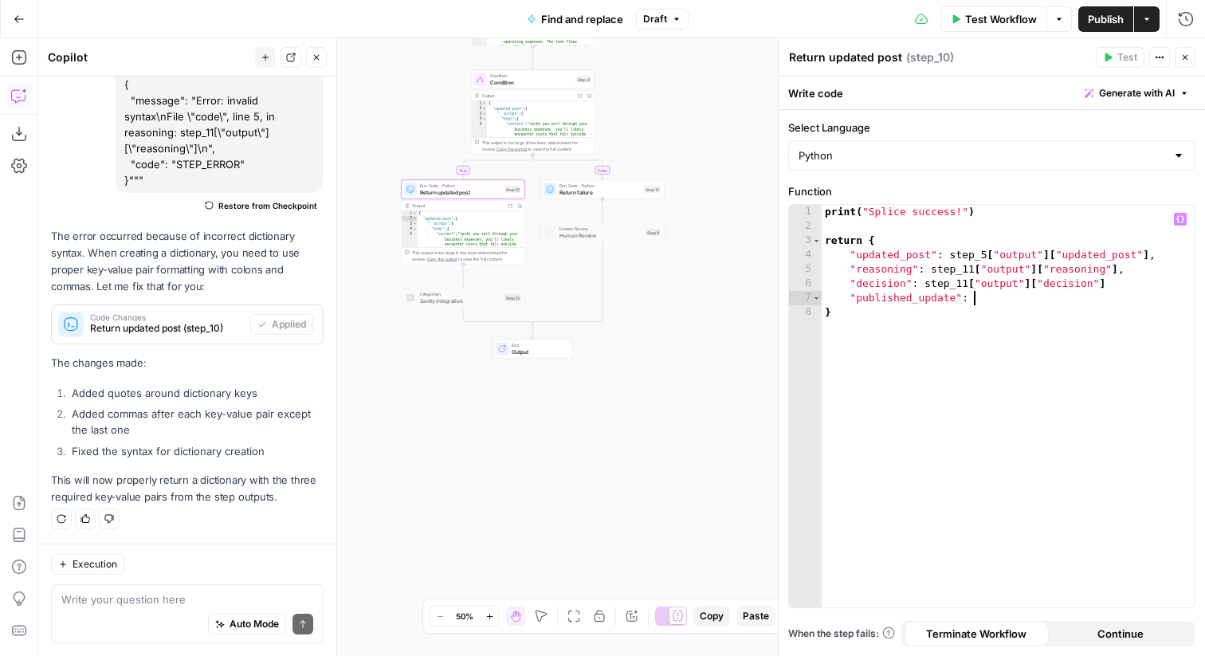
click at [984, 226] on div "print ( "Splice success!" ) return { "updated_post" : step_5 [ "output" ] [ "up…" at bounding box center [1008, 420] width 373 height 431
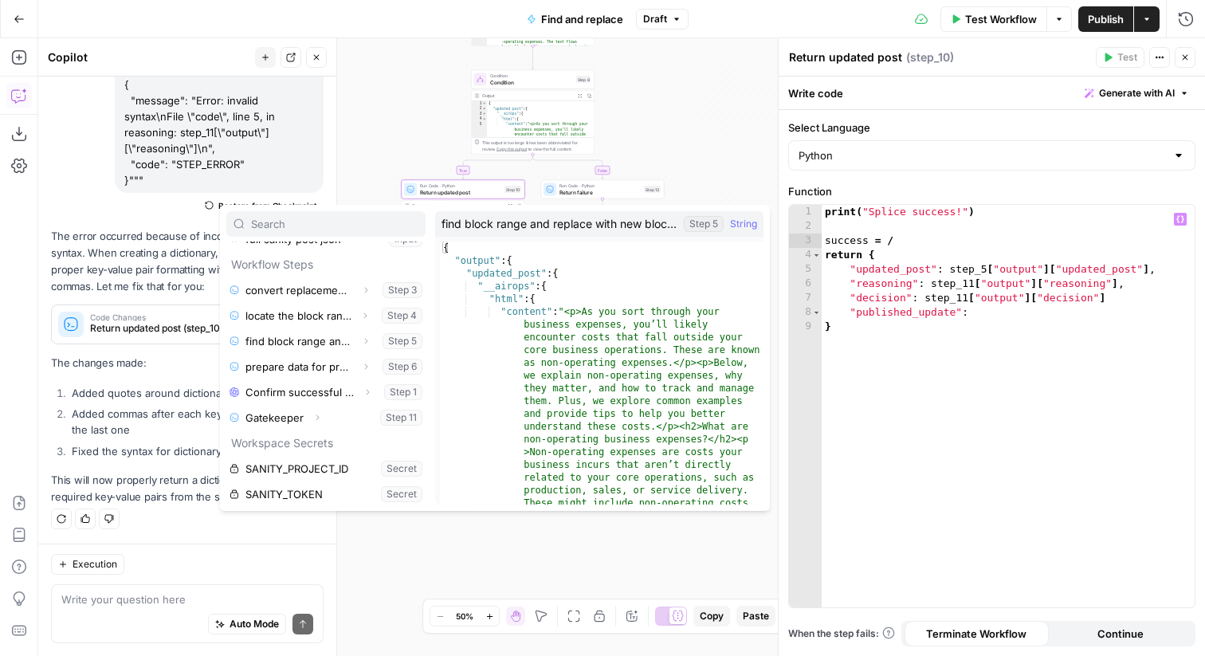
scroll to position [94, 0]
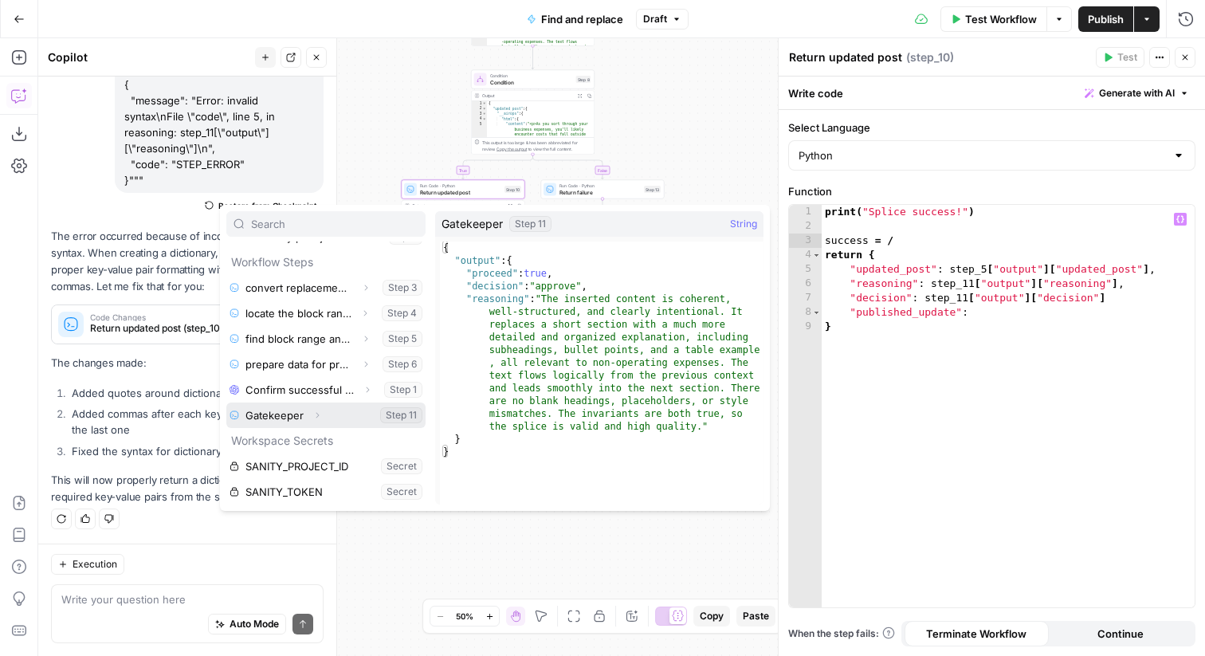
click at [316, 416] on icon "button" at bounding box center [317, 416] width 3 height 6
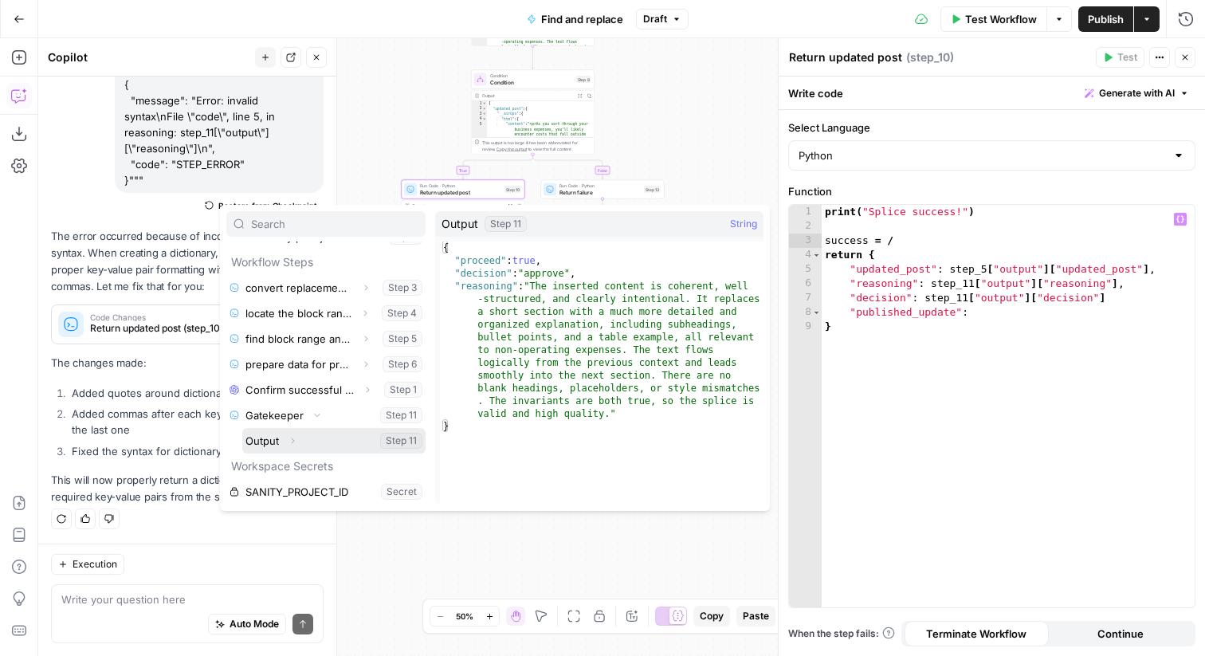
drag, startPoint x: 294, startPoint y: 441, endPoint x: 313, endPoint y: 465, distance: 30.6
click at [313, 466] on div "Inputs existing content to replace Input new content to add Input full sanity p…" at bounding box center [325, 373] width 199 height 263
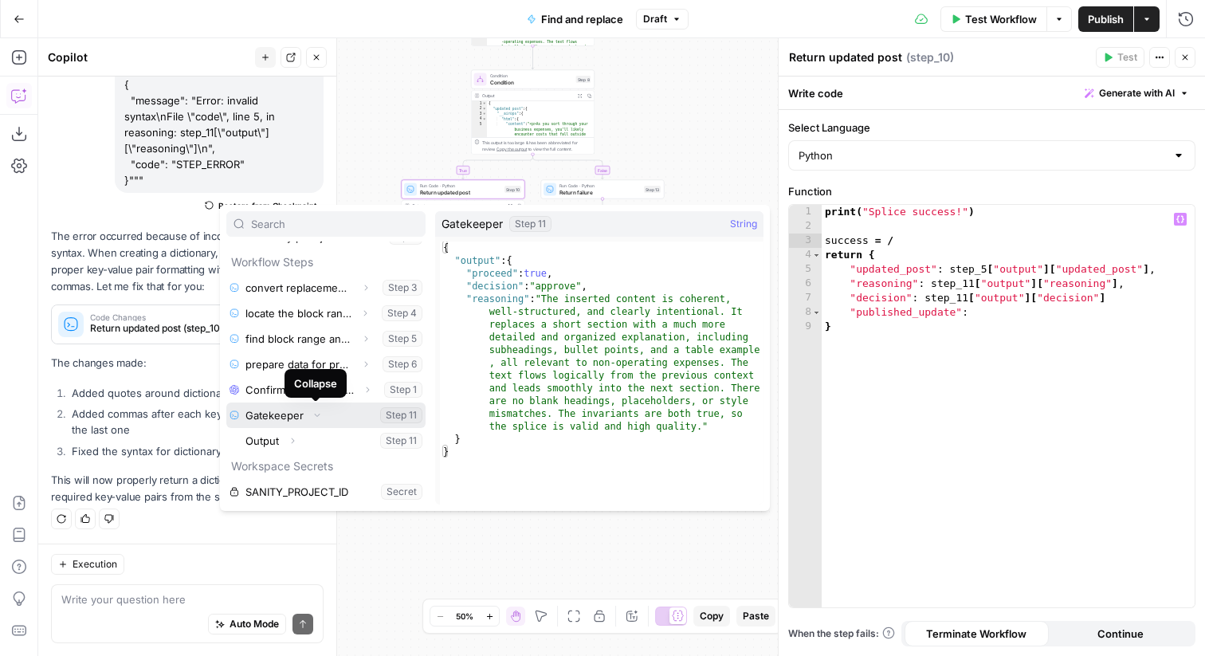
click at [314, 416] on icon "button" at bounding box center [317, 416] width 10 height 10
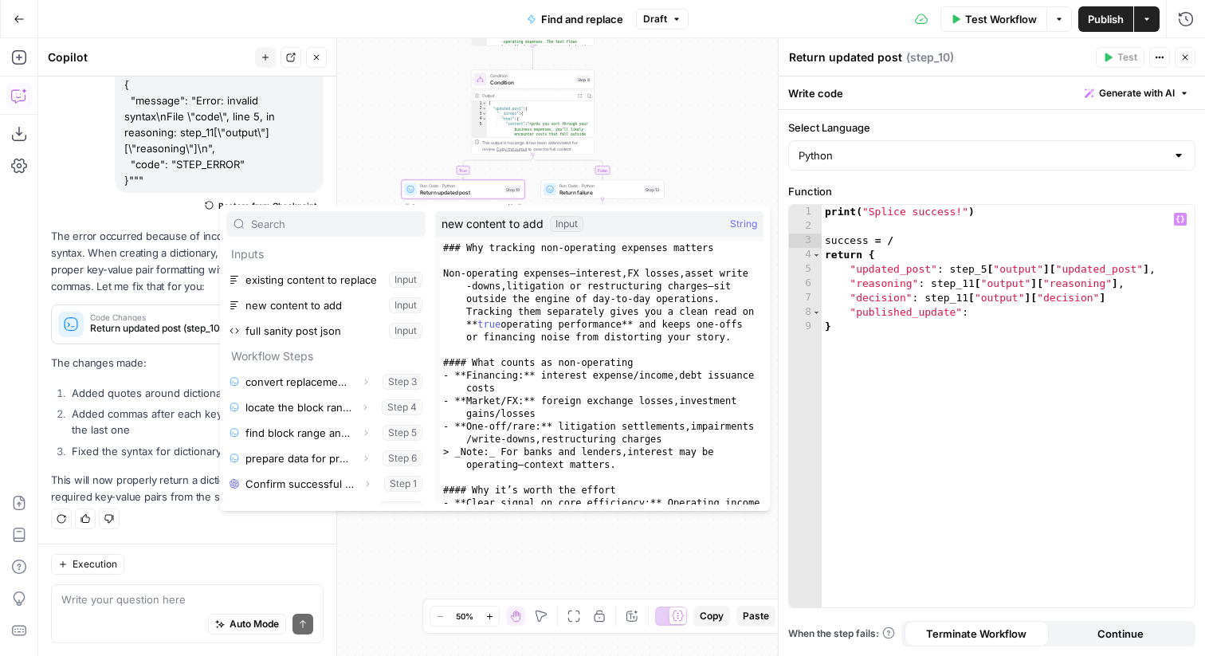
click at [662, 132] on div "true false Workflow Set Inputs Inputs Run Code · Python convert replacement Mar…" at bounding box center [621, 347] width 1167 height 618
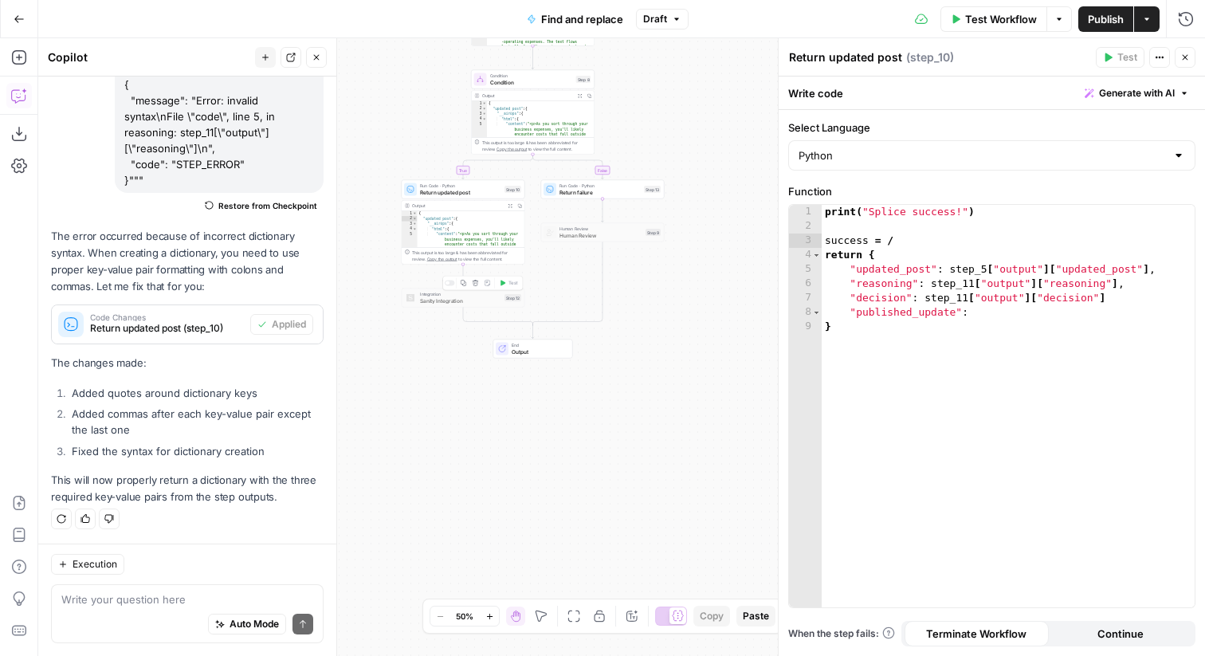
click at [442, 304] on span "Sanity Integration" at bounding box center [460, 301] width 81 height 8
click at [422, 297] on span "Sanity Integration" at bounding box center [460, 301] width 81 height 8
click at [992, 324] on div "print ( "Splice success!" ) success = / return { "updated_post" : step_5 [ "out…" at bounding box center [1008, 420] width 373 height 431
click at [985, 310] on div "print ( "Splice success!" ) success = / return { "updated_post" : step_5 [ "out…" at bounding box center [1008, 420] width 373 height 431
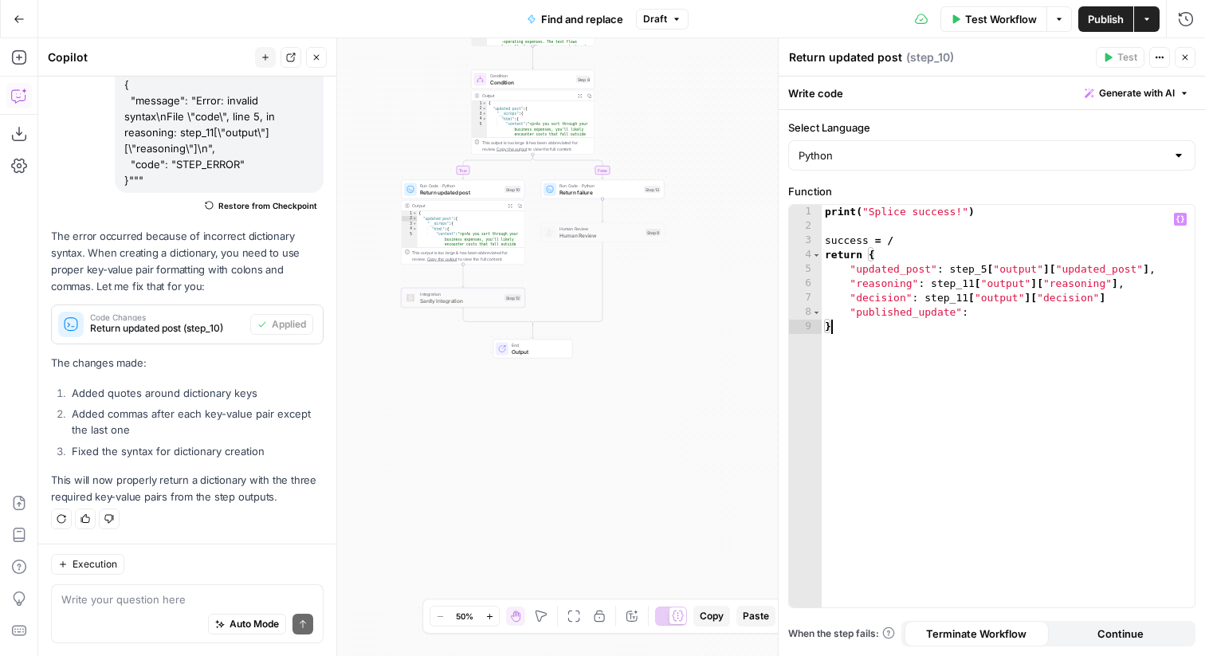
type textarea "**********"
click at [1182, 48] on button "Close" at bounding box center [1185, 57] width 21 height 21
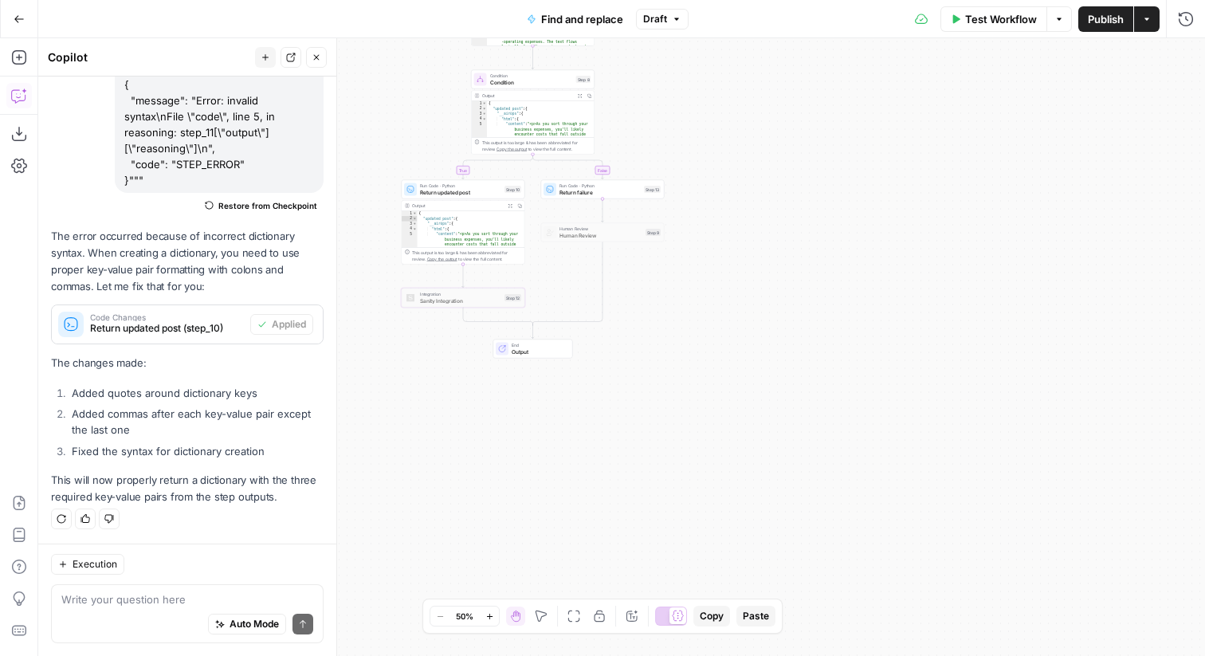
click at [815, 136] on div "true false Workflow Set Inputs Inputs Run Code · Python convert replacement Mar…" at bounding box center [621, 347] width 1167 height 618
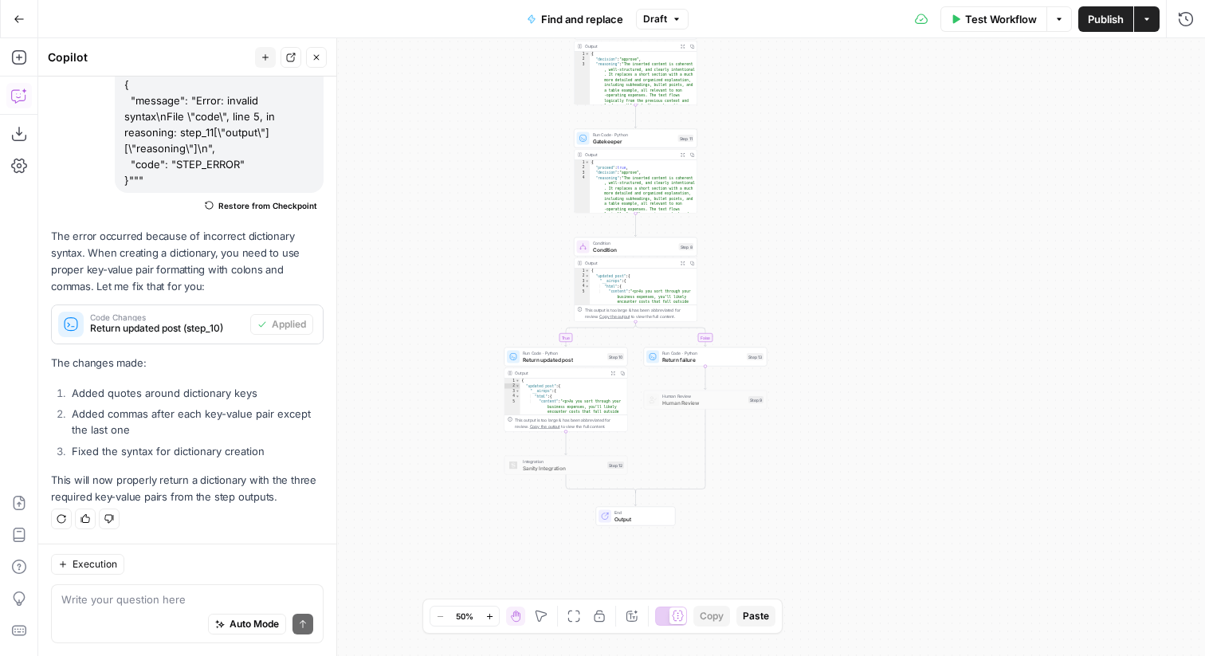
drag, startPoint x: 799, startPoint y: 214, endPoint x: 877, endPoint y: 340, distance: 147.1
click at [877, 343] on div "true false Workflow Set Inputs Inputs Run Code · Python convert replacement Mar…" at bounding box center [621, 347] width 1167 height 618
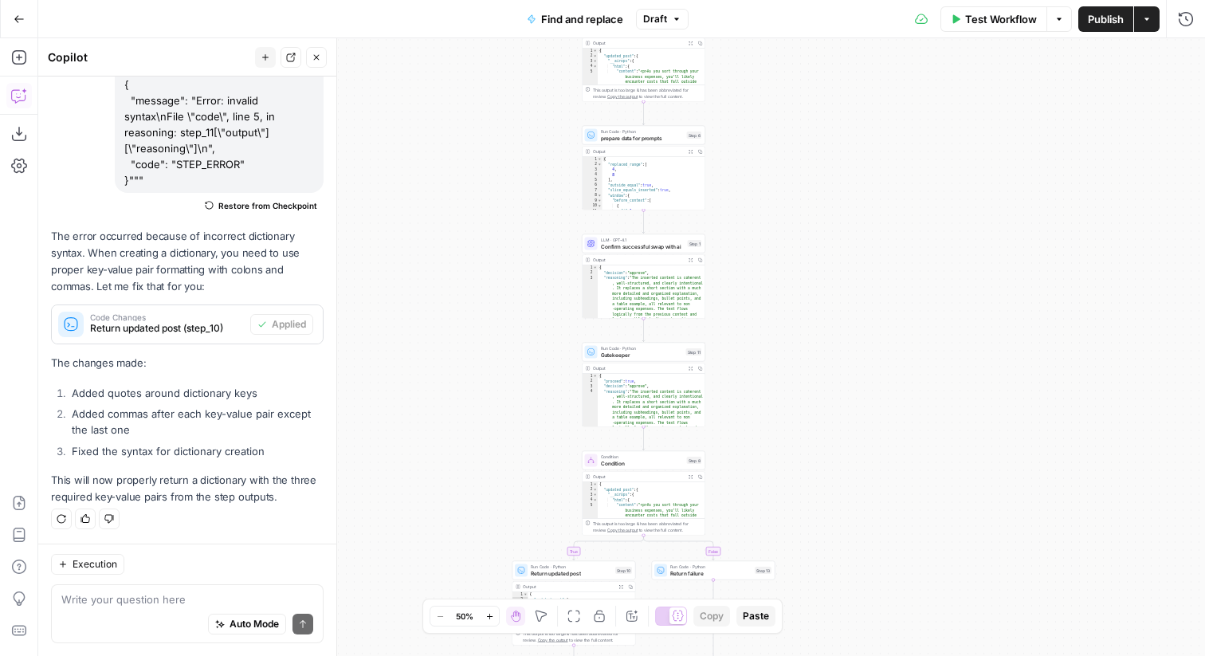
drag, startPoint x: 794, startPoint y: 159, endPoint x: 787, endPoint y: 355, distance: 195.4
click at [787, 355] on div "true false Workflow Set Inputs Inputs Run Code · Python convert replacement Mar…" at bounding box center [621, 347] width 1167 height 618
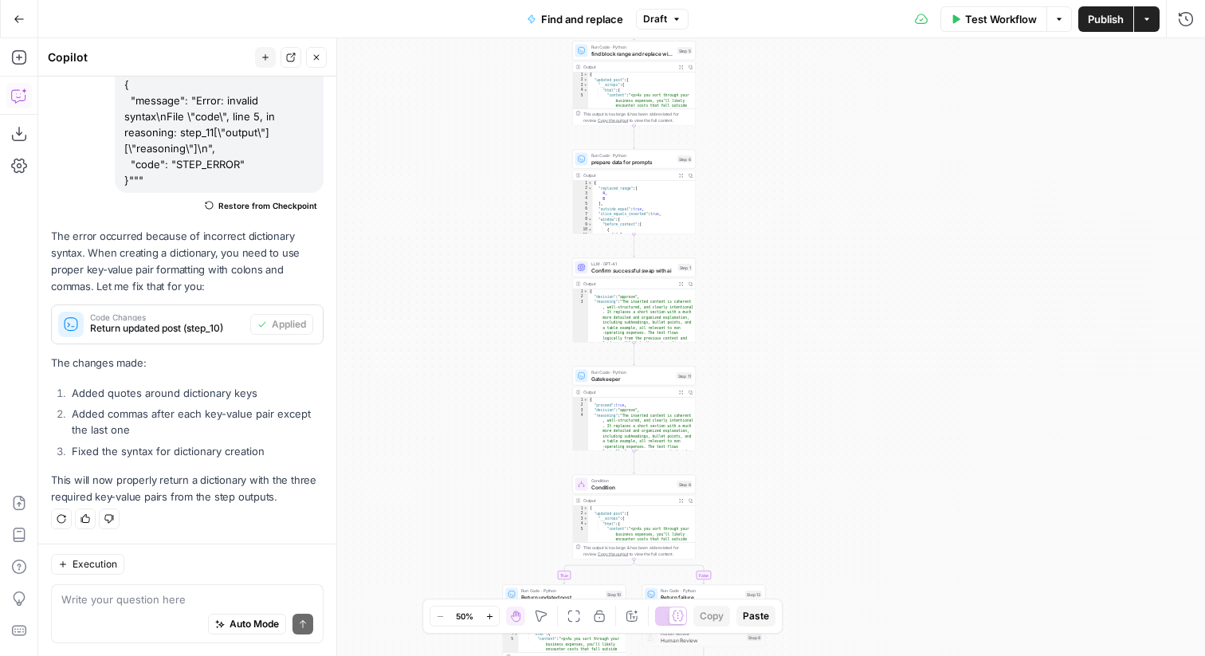
click at [851, 324] on div "true false Workflow Set Inputs Inputs Run Code · Python convert replacement Mar…" at bounding box center [621, 347] width 1167 height 618
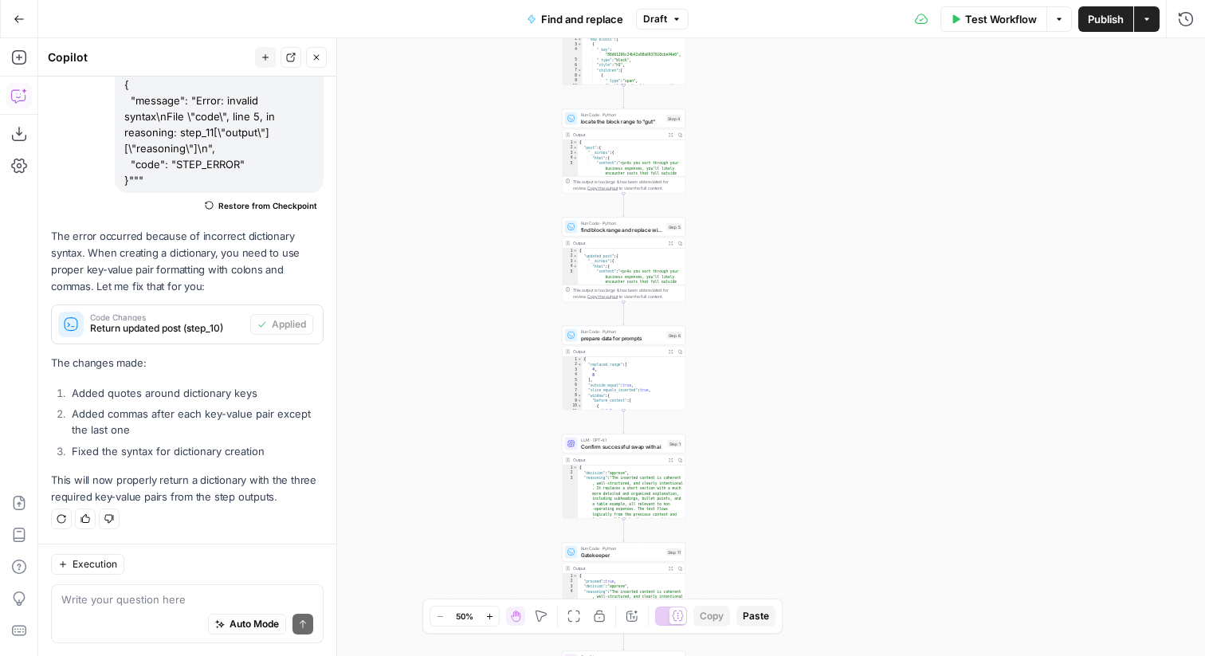
drag, startPoint x: 530, startPoint y: 479, endPoint x: 520, endPoint y: 655, distance: 176.5
click at [520, 655] on div "true false Workflow Set Inputs Inputs Run Code · Python convert replacement Mar…" at bounding box center [621, 347] width 1167 height 618
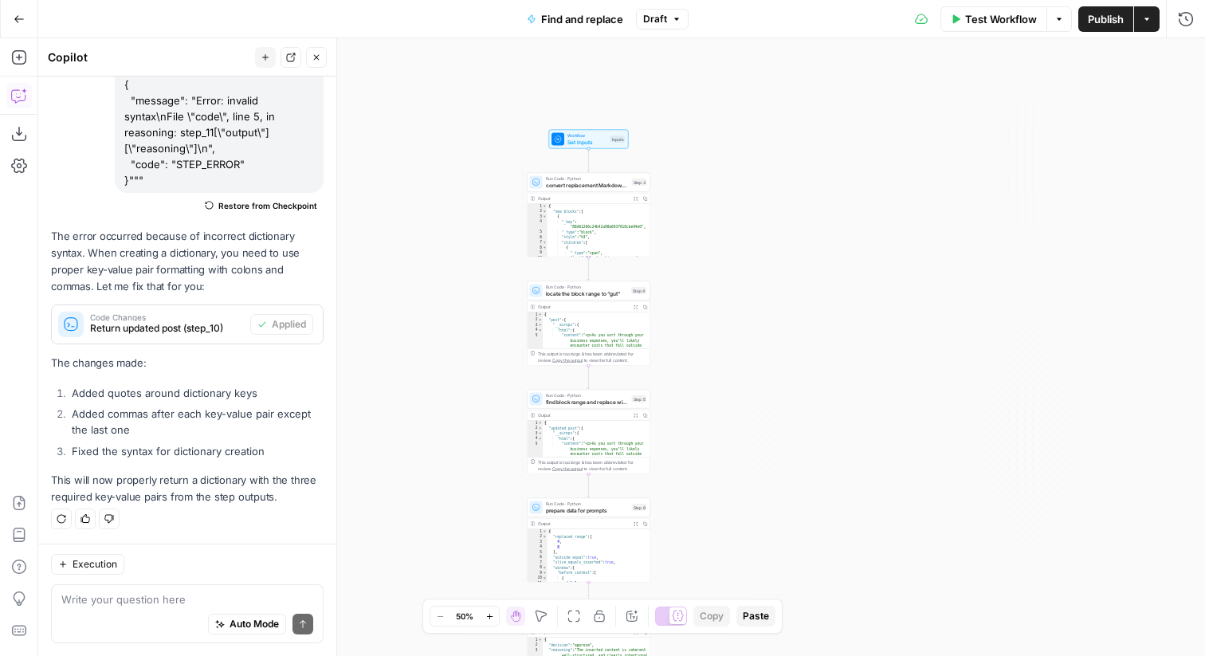
drag, startPoint x: 505, startPoint y: 177, endPoint x: 465, endPoint y: 375, distance: 201.8
click at [465, 375] on div "true false Workflow Set Inputs Inputs Run Code · Python convert replacement Mar…" at bounding box center [621, 347] width 1167 height 618
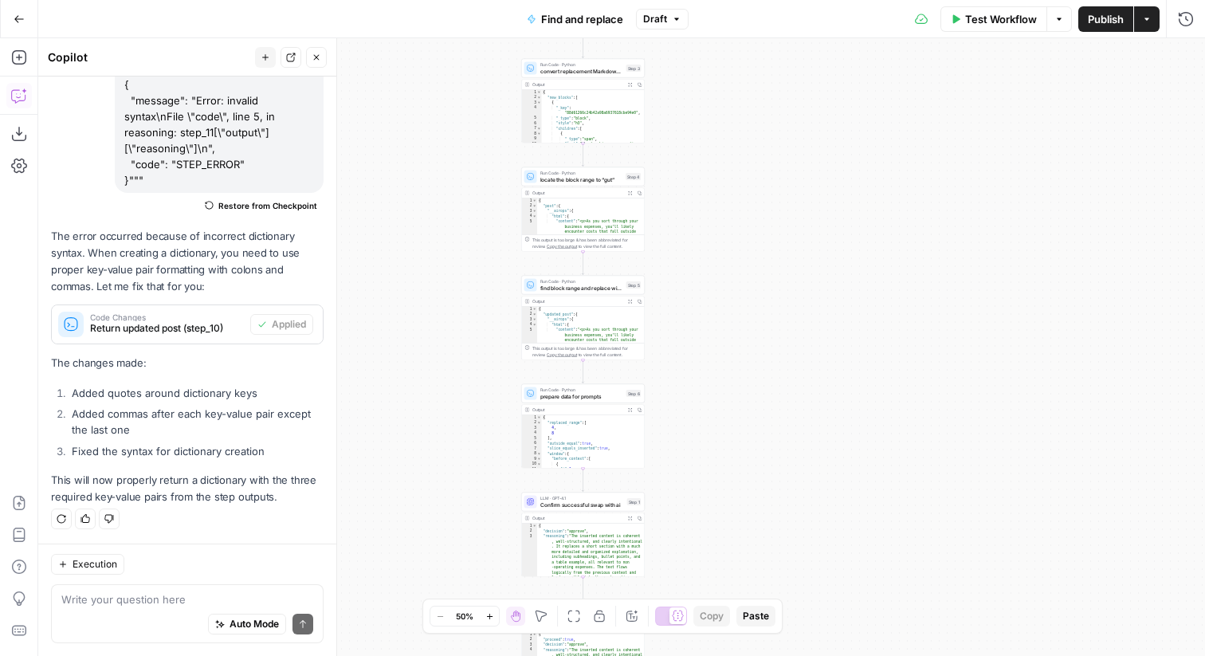
drag, startPoint x: 705, startPoint y: 367, endPoint x: 705, endPoint y: 189, distance: 178.5
click at [705, 189] on div "true false Workflow Set Inputs Inputs Run Code · Python convert replacement Mar…" at bounding box center [621, 347] width 1167 height 618
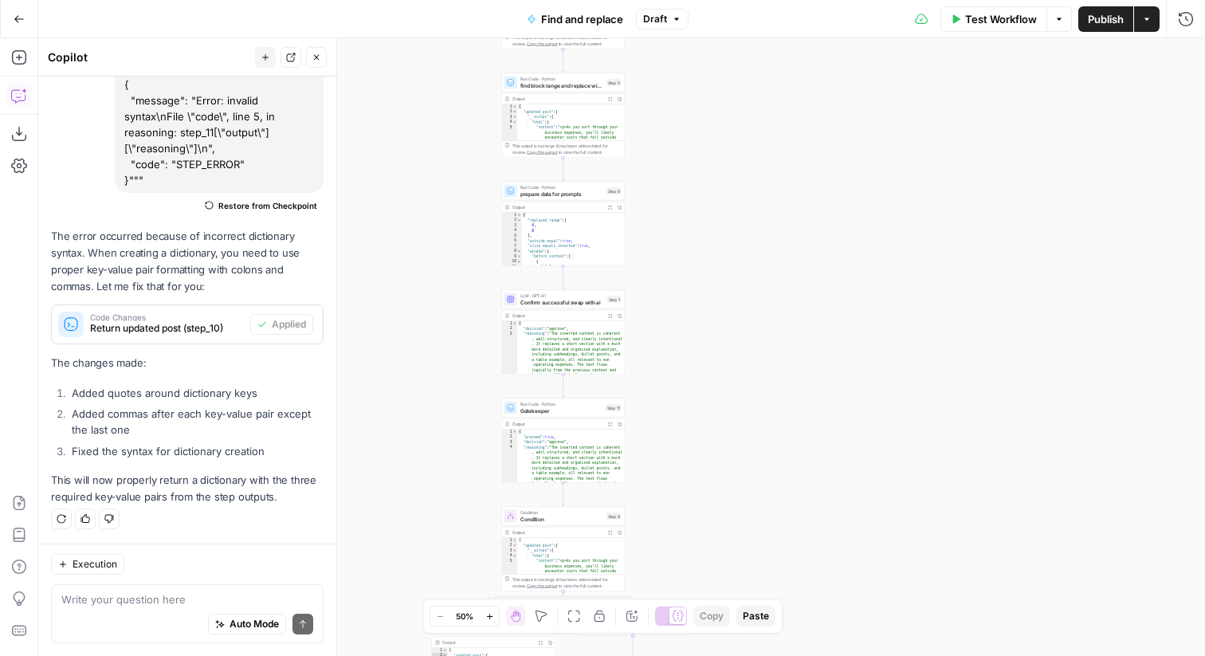
drag, startPoint x: 701, startPoint y: 382, endPoint x: 681, endPoint y: 218, distance: 164.6
click at [681, 218] on div "true false Workflow Set Inputs Inputs Run Code · Python convert replacement Mar…" at bounding box center [621, 347] width 1167 height 618
click at [546, 88] on span "find block range and replace with new blocks" at bounding box center [561, 85] width 83 height 8
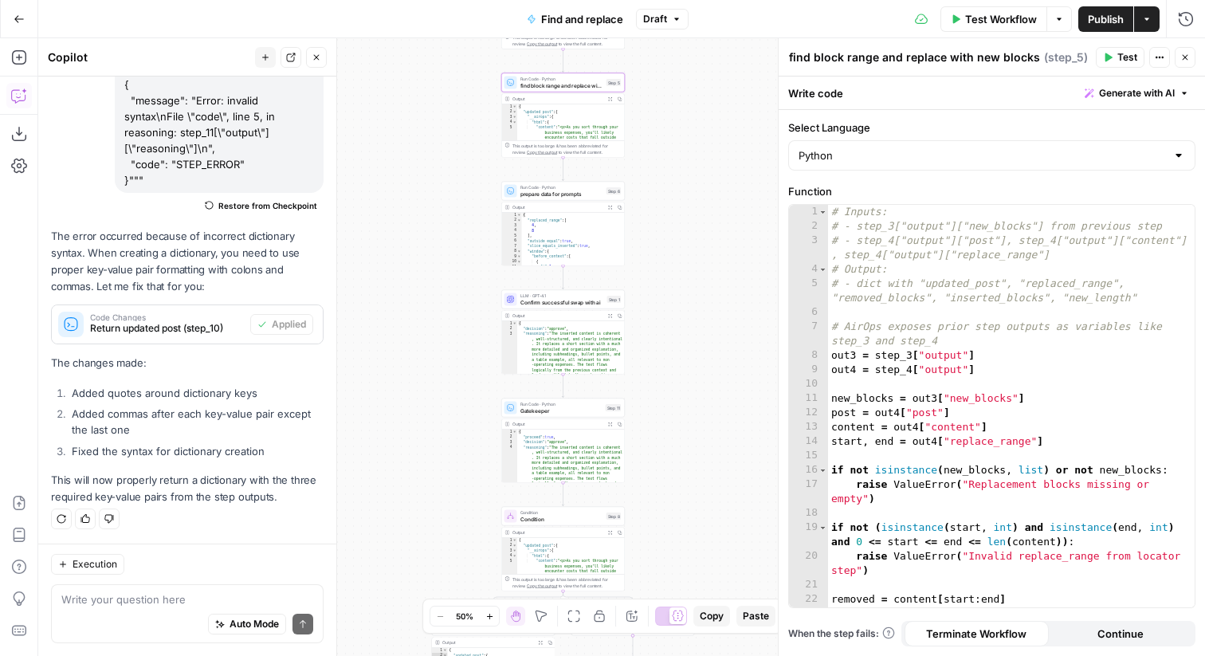
drag, startPoint x: 876, startPoint y: 58, endPoint x: 842, endPoint y: 58, distance: 34.3
click at [842, 58] on textarea "find block range and replace with new blocks" at bounding box center [914, 57] width 251 height 16
click at [814, 57] on textarea "find blocks and replace with new blocks" at bounding box center [900, 57] width 222 height 16
click at [918, 76] on header "find real blocks and replace with new blocks find real blocks and replace with …" at bounding box center [992, 57] width 426 height 38
click at [823, 55] on textarea "find real blocks and replace with new blocks" at bounding box center [912, 57] width 246 height 16
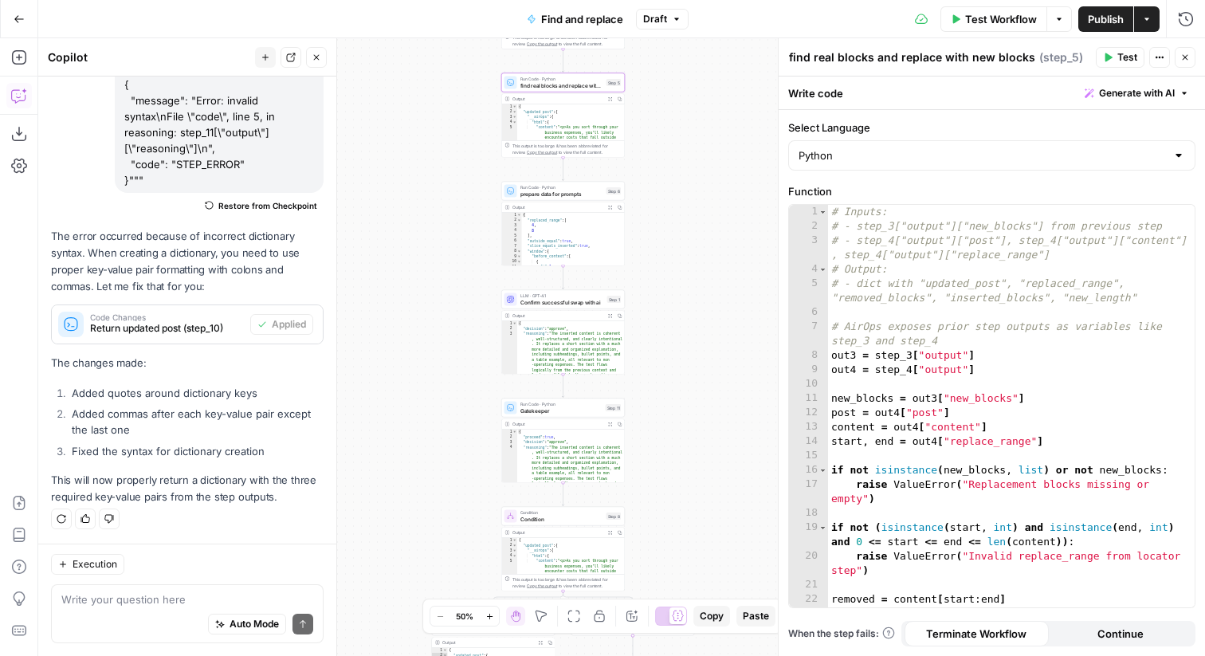
click at [823, 55] on textarea "find real blocks and replace with new blocks" at bounding box center [912, 57] width 246 height 16
type textarea "find old blocks and replace with new blocks"
click at [716, 105] on div "true false Workflow Set Inputs Inputs Run Code · Python convert replacement Mar…" at bounding box center [621, 347] width 1167 height 618
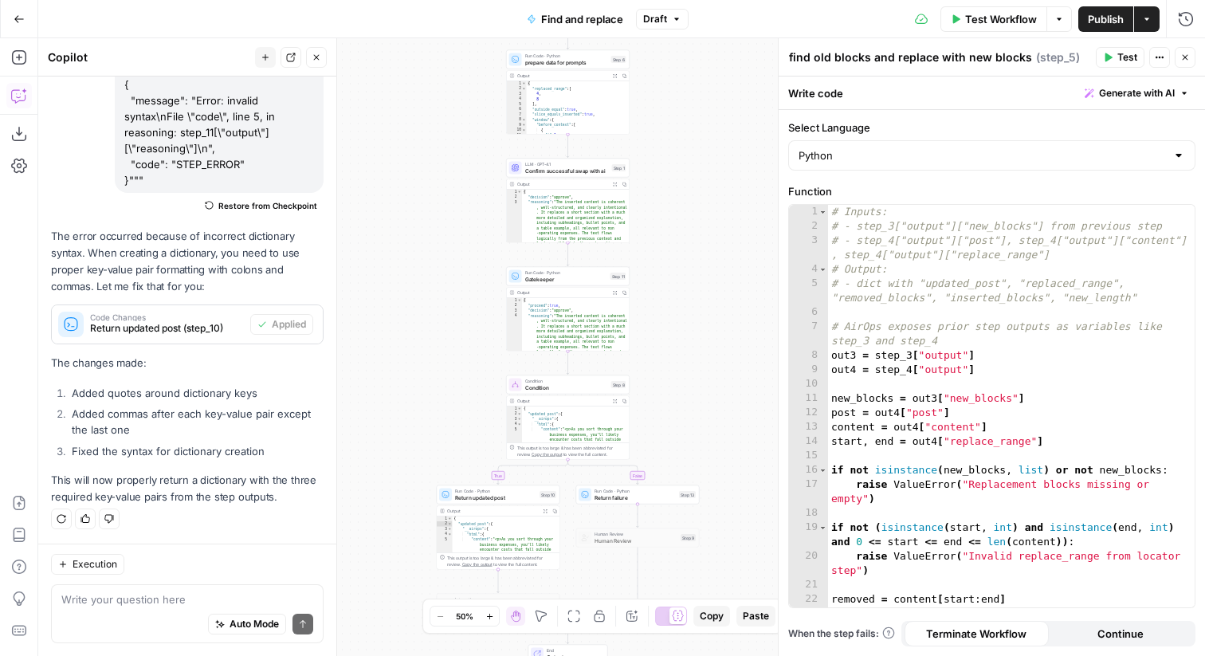
drag, startPoint x: 659, startPoint y: 375, endPoint x: 663, endPoint y: 244, distance: 131.6
click at [663, 244] on div "true false Workflow Set Inputs Inputs Run Code · Python convert replacement Mar…" at bounding box center [621, 347] width 1167 height 618
click at [542, 168] on span "Confirm successful swap with ai" at bounding box center [567, 171] width 84 height 8
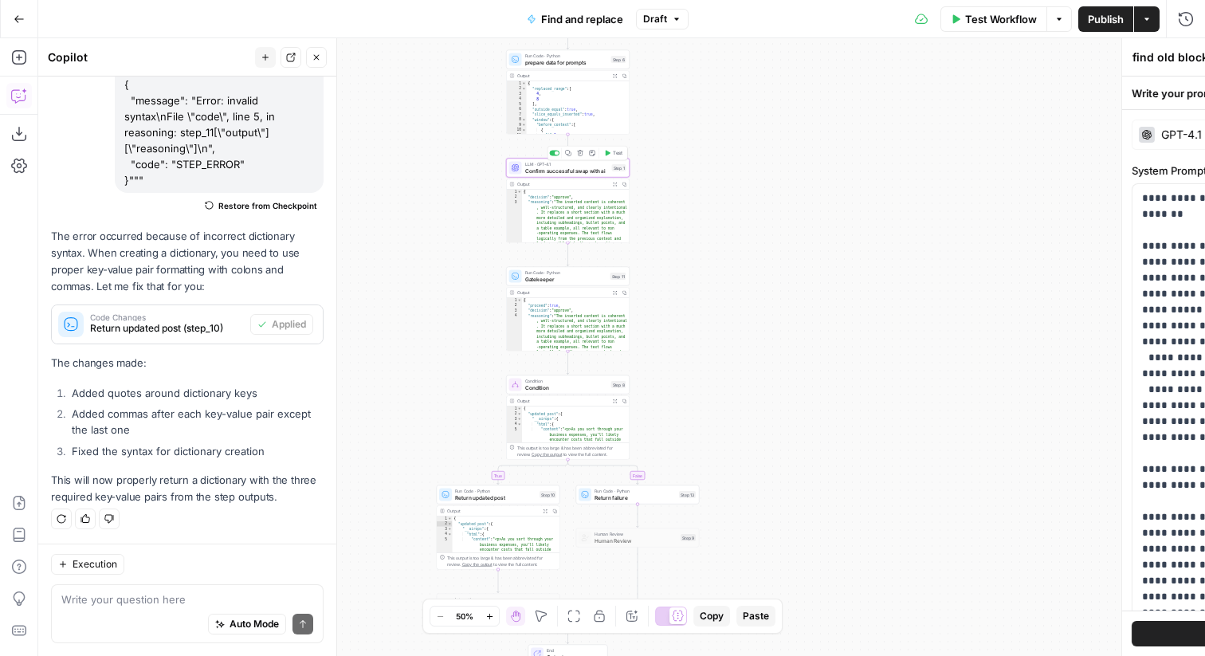
type textarea "Confirm successful swap with ai"
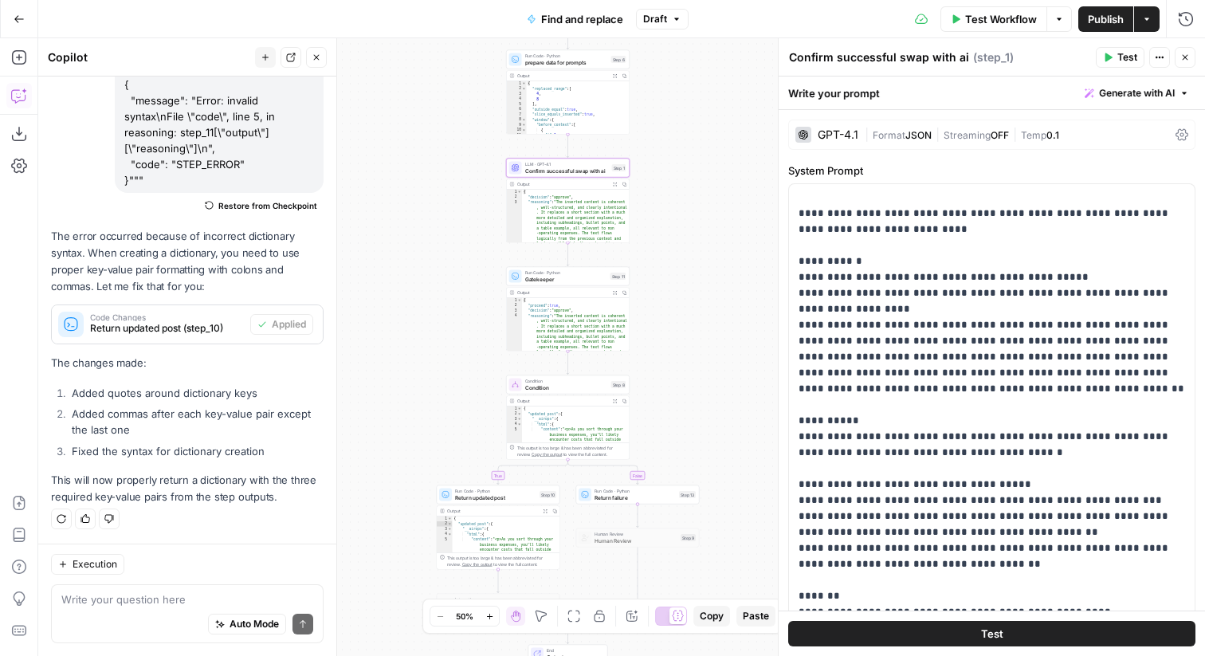
click at [1190, 62] on button "Close" at bounding box center [1185, 57] width 21 height 21
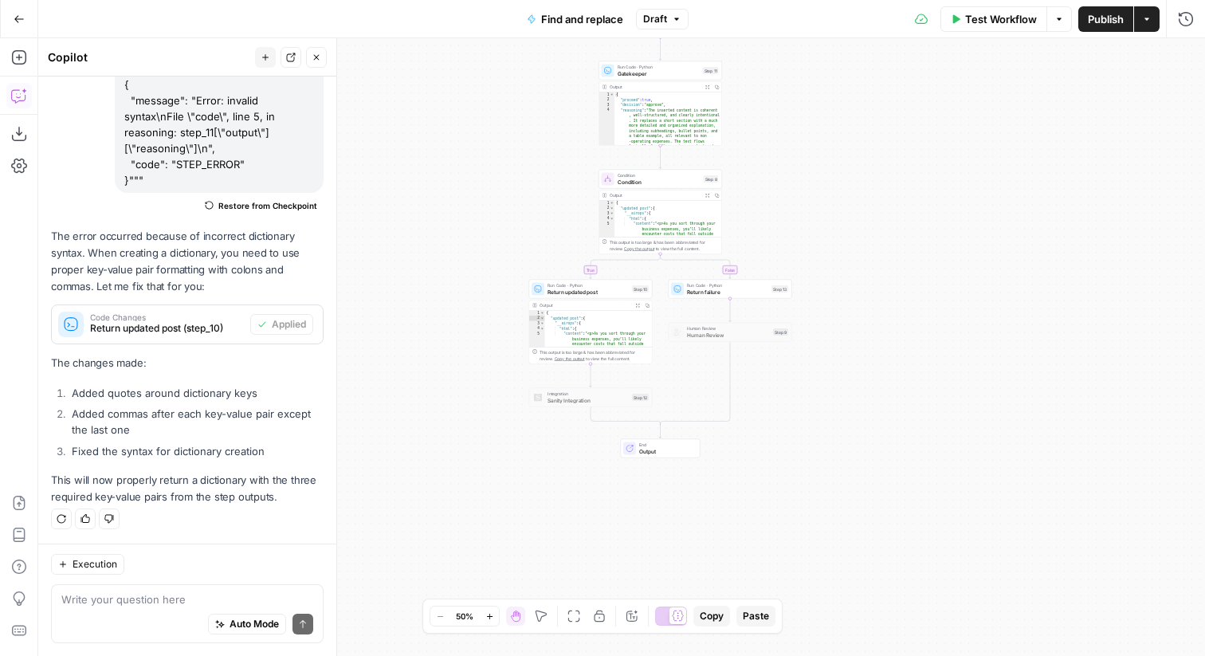
drag, startPoint x: 764, startPoint y: 430, endPoint x: 856, endPoint y: 225, distance: 225.5
click at [856, 225] on div "true false Workflow Set Inputs Inputs Run Code · Python convert replacement Mar…" at bounding box center [621, 347] width 1167 height 618
click at [724, 291] on span "Return failure" at bounding box center [727, 292] width 81 height 8
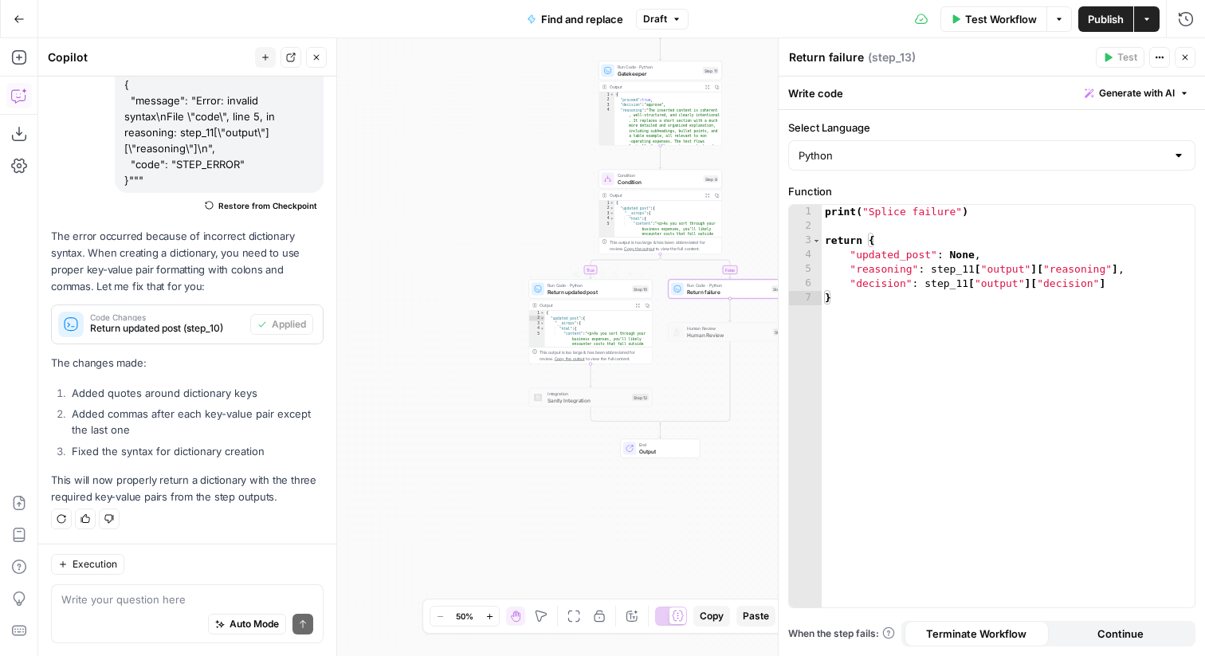
click at [576, 286] on span "Run Code · Python" at bounding box center [588, 285] width 81 height 6
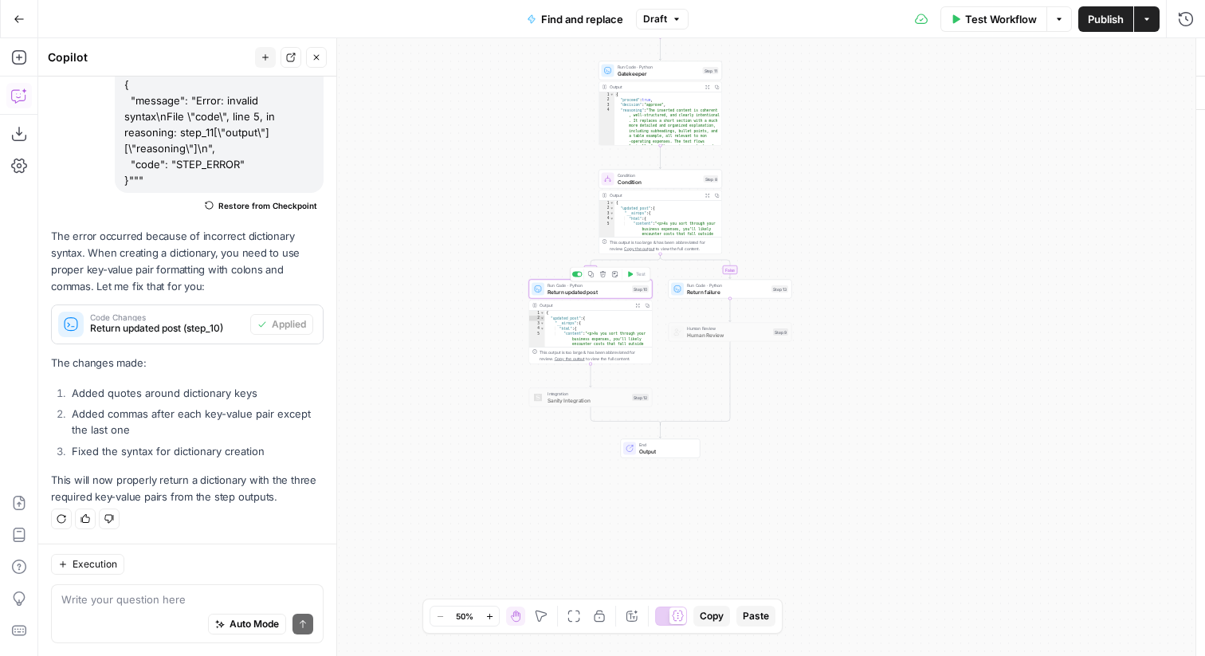
click at [576, 286] on span "Run Code · Python" at bounding box center [588, 285] width 81 height 6
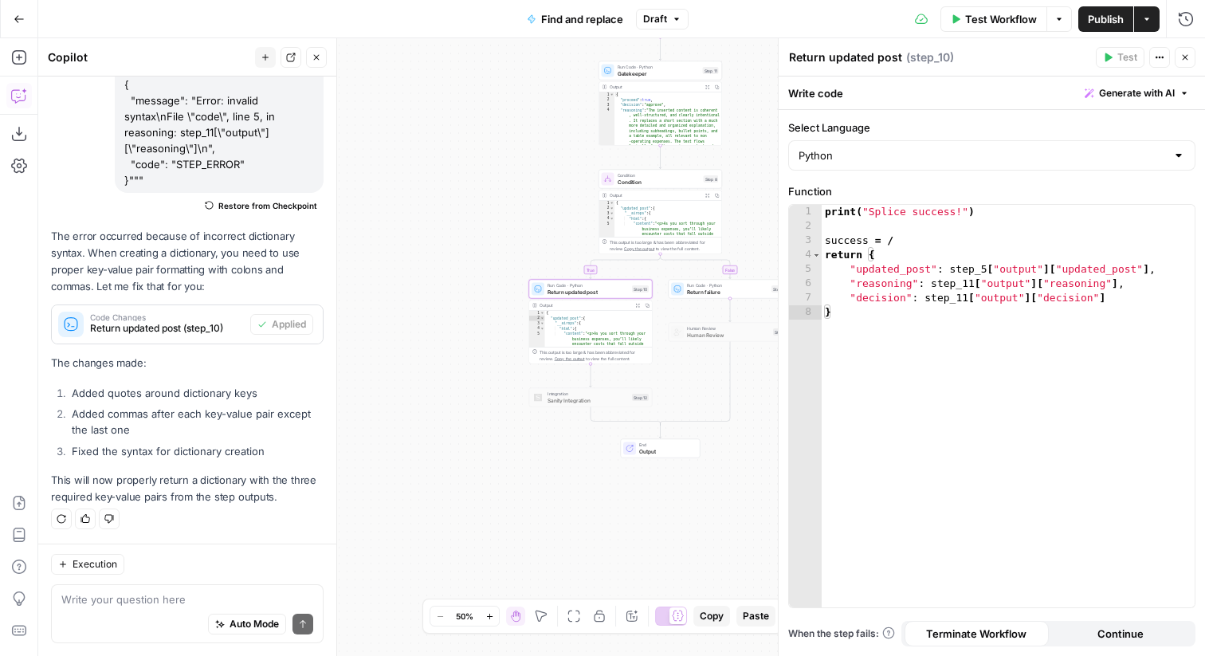
click at [1091, 10] on button "Publish" at bounding box center [1105, 19] width 55 height 26
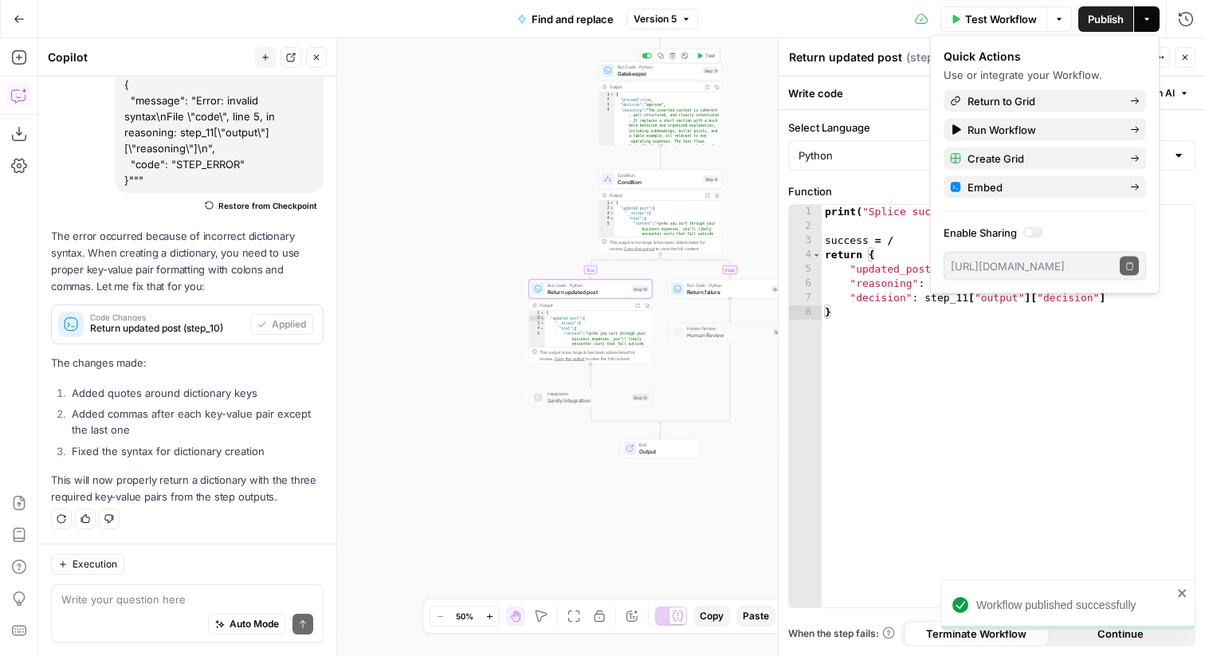
click at [627, 70] on span "Gatekeeper" at bounding box center [659, 73] width 82 height 8
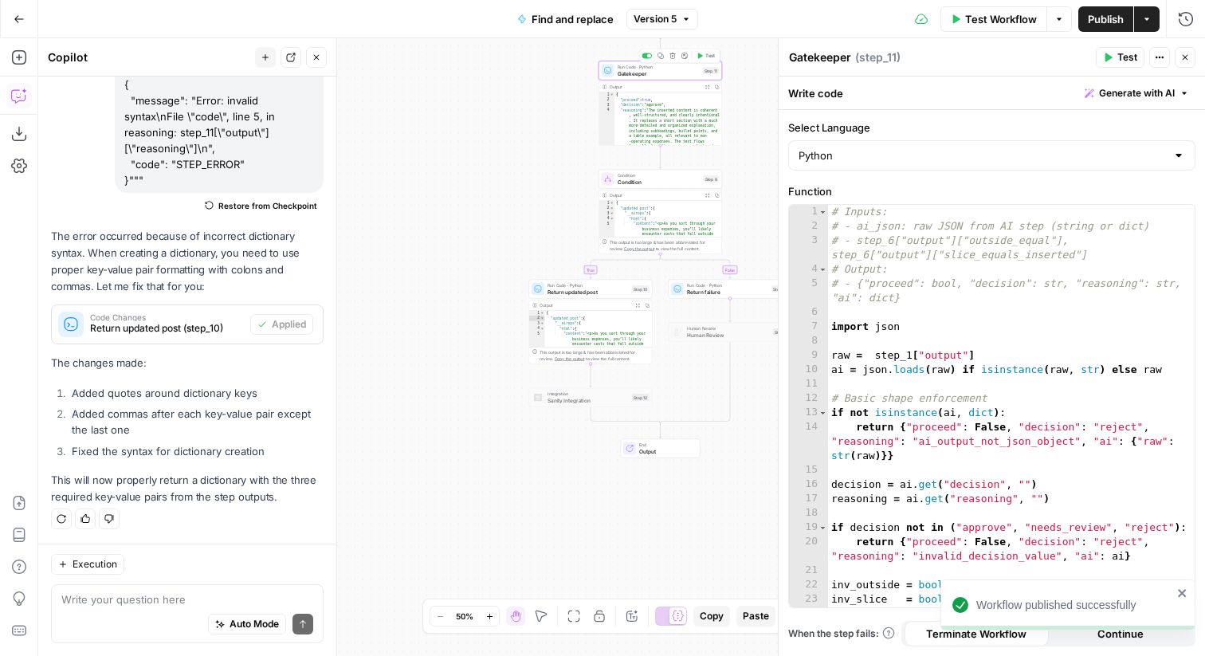
click at [890, 248] on div "# Inputs: # - ai_json: raw JSON from AI step (string or dict) # - step_6["outpu…" at bounding box center [1011, 420] width 367 height 431
type textarea "**********"
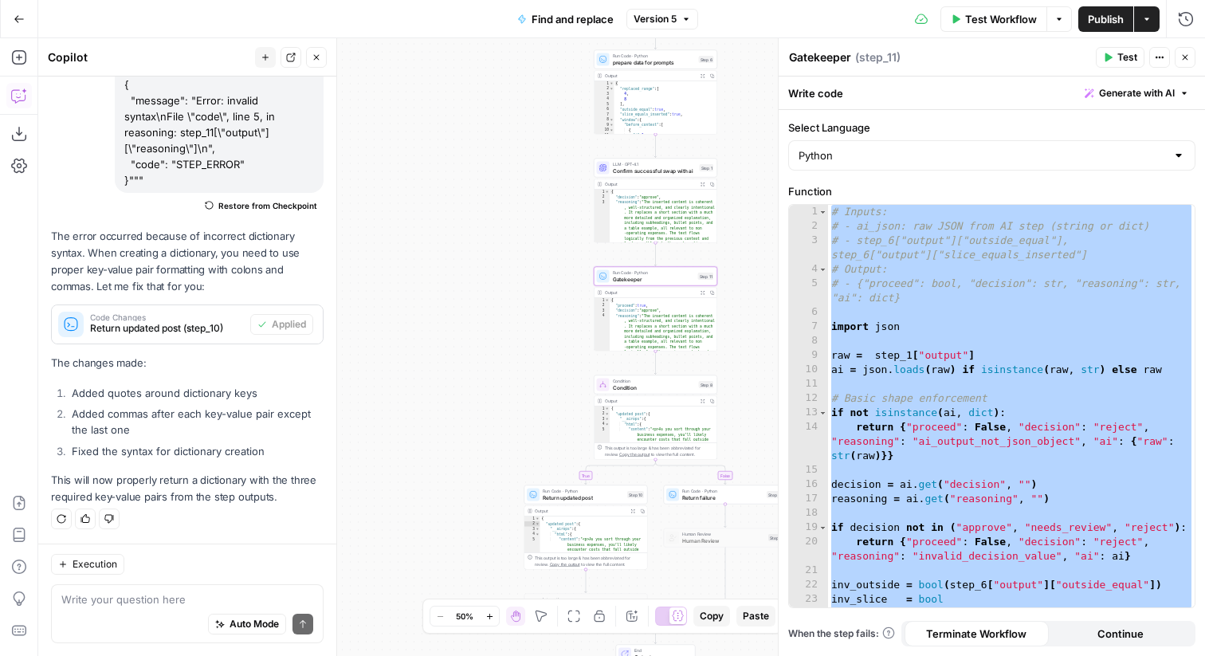
drag, startPoint x: 571, startPoint y: 111, endPoint x: 566, endPoint y: 316, distance: 205.7
click at [566, 316] on div "true false Workflow Set Inputs Inputs Run Code · Python convert replacement Mar…" at bounding box center [621, 347] width 1167 height 618
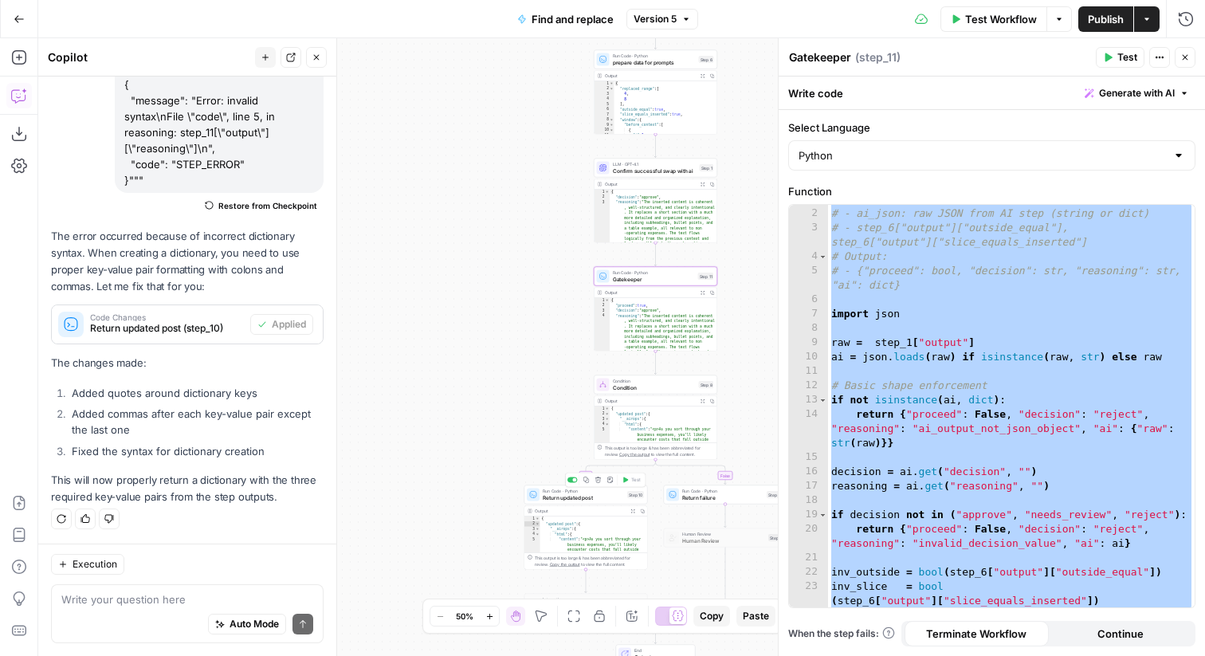
click at [568, 499] on span "Return updated post" at bounding box center [583, 497] width 81 height 8
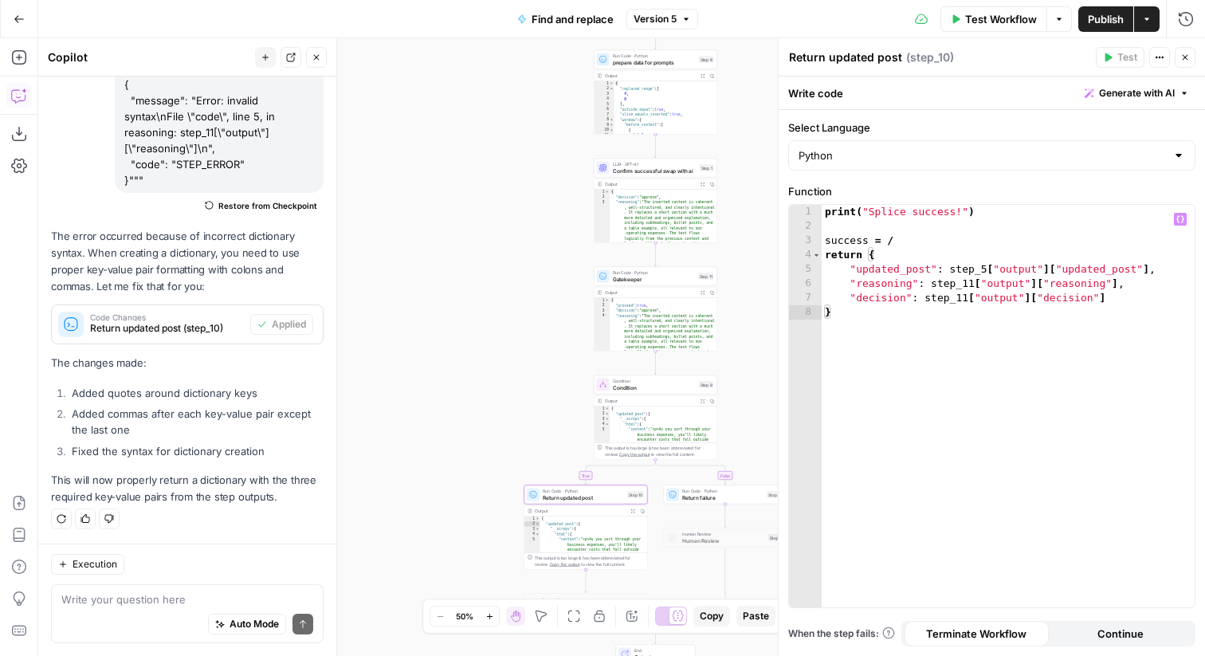
type textarea "*"
click at [945, 416] on div "print ( "Splice success!" ) success = / return { "updated_post" : step_5 [ "out…" at bounding box center [1008, 420] width 373 height 431
click at [641, 171] on span "Confirm successful swap with ai" at bounding box center [655, 171] width 84 height 8
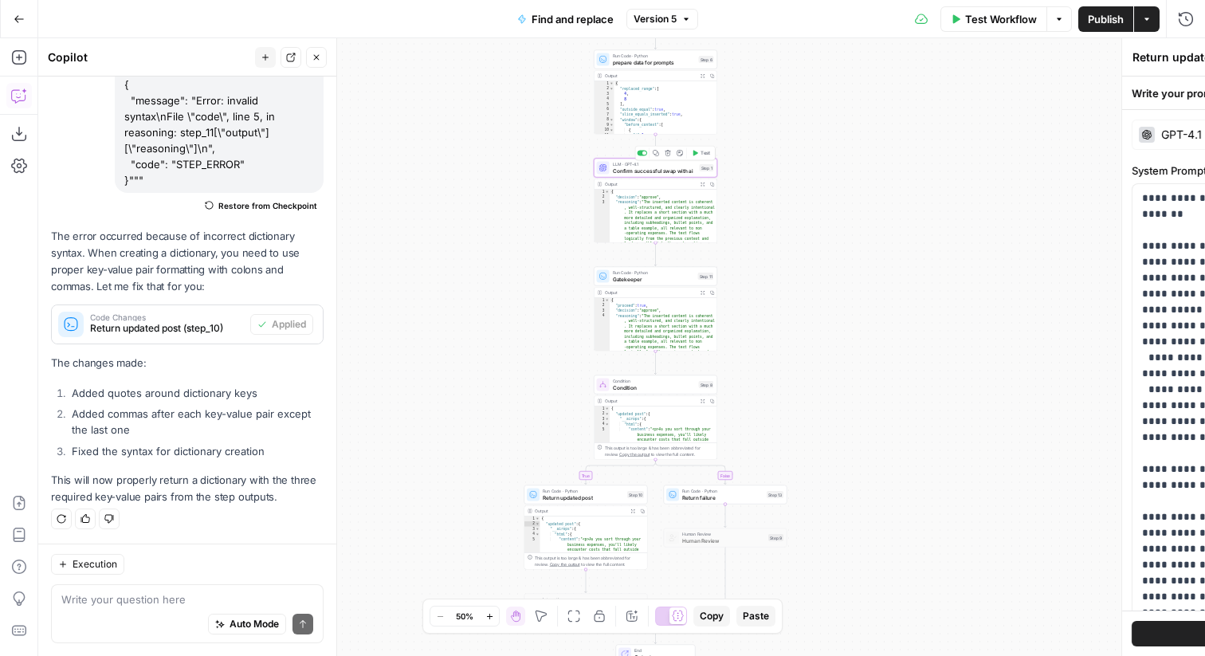
type textarea "Confirm successful swap with ai"
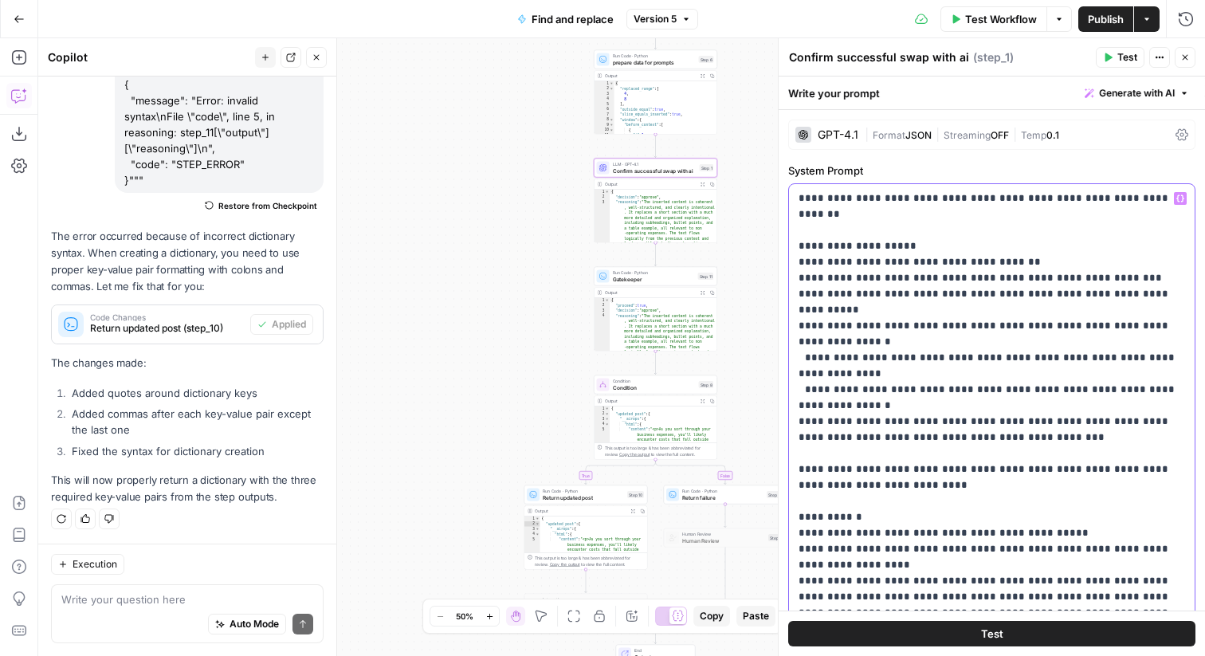
click at [950, 256] on p "**********" at bounding box center [992, 637] width 387 height 893
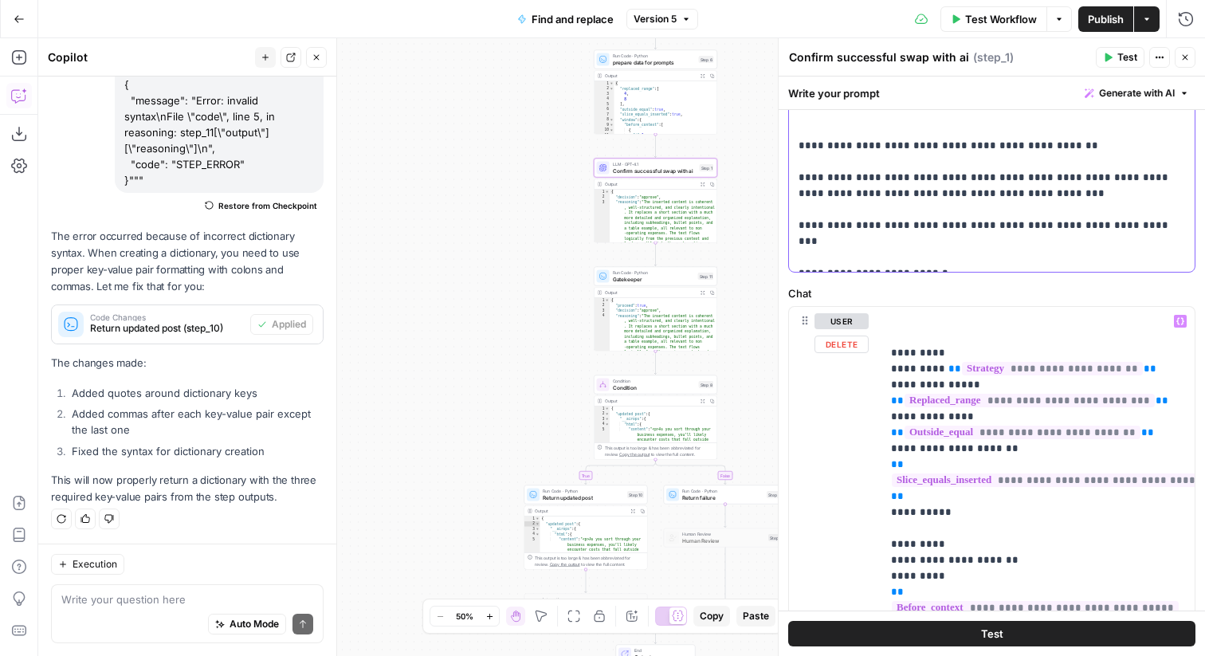
scroll to position [488, 0]
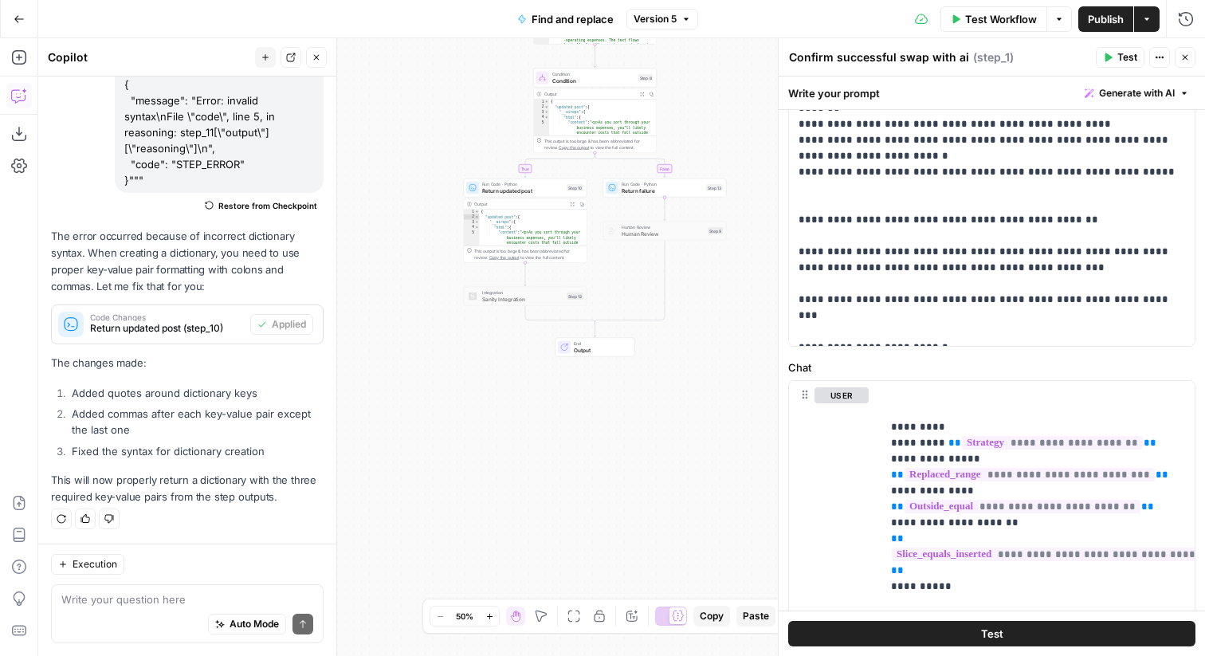
drag, startPoint x: 514, startPoint y: 387, endPoint x: 446, endPoint y: 86, distance: 308.0
click at [446, 85] on div "true false Workflow Set Inputs Inputs Run Code · Python convert replacement Mar…" at bounding box center [621, 347] width 1167 height 618
click at [974, 19] on span "Test Workflow" at bounding box center [1001, 19] width 72 height 16
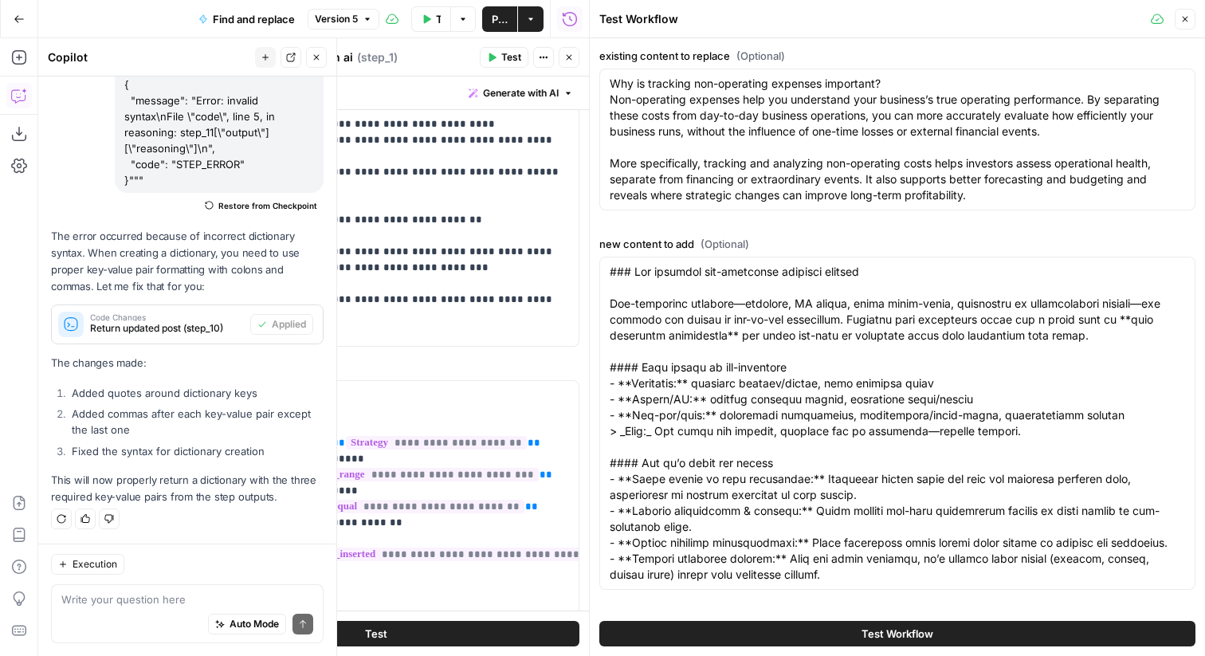
click at [834, 634] on button "Test Workflow" at bounding box center [897, 634] width 596 height 26
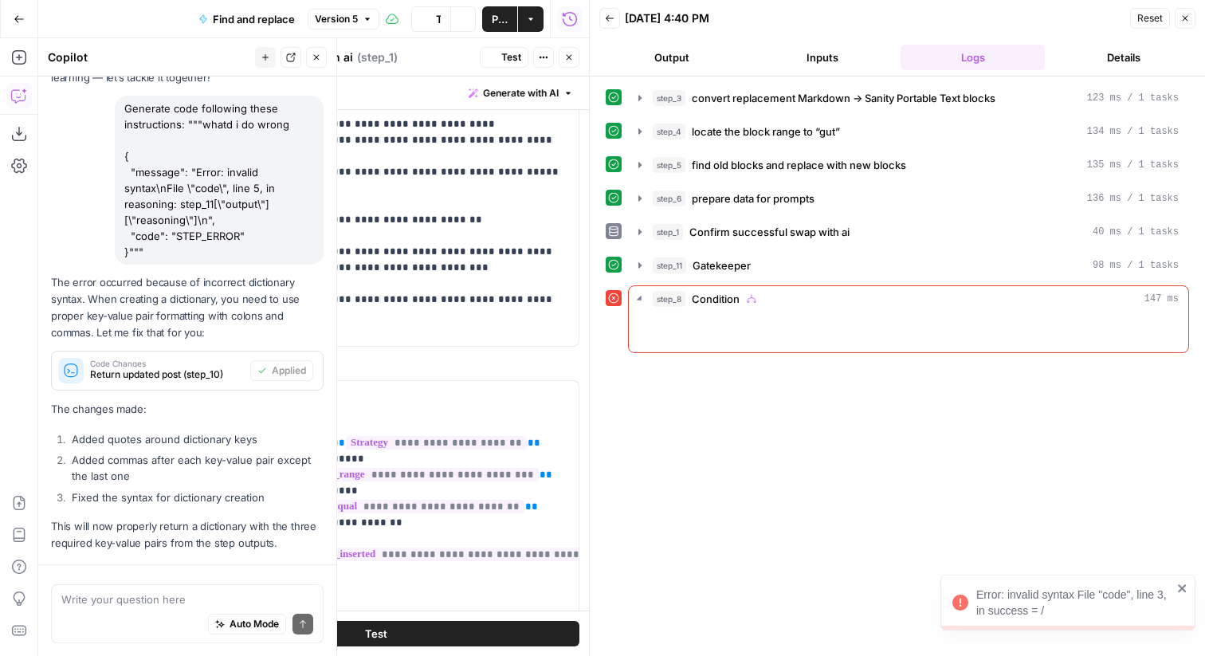
scroll to position [180, 0]
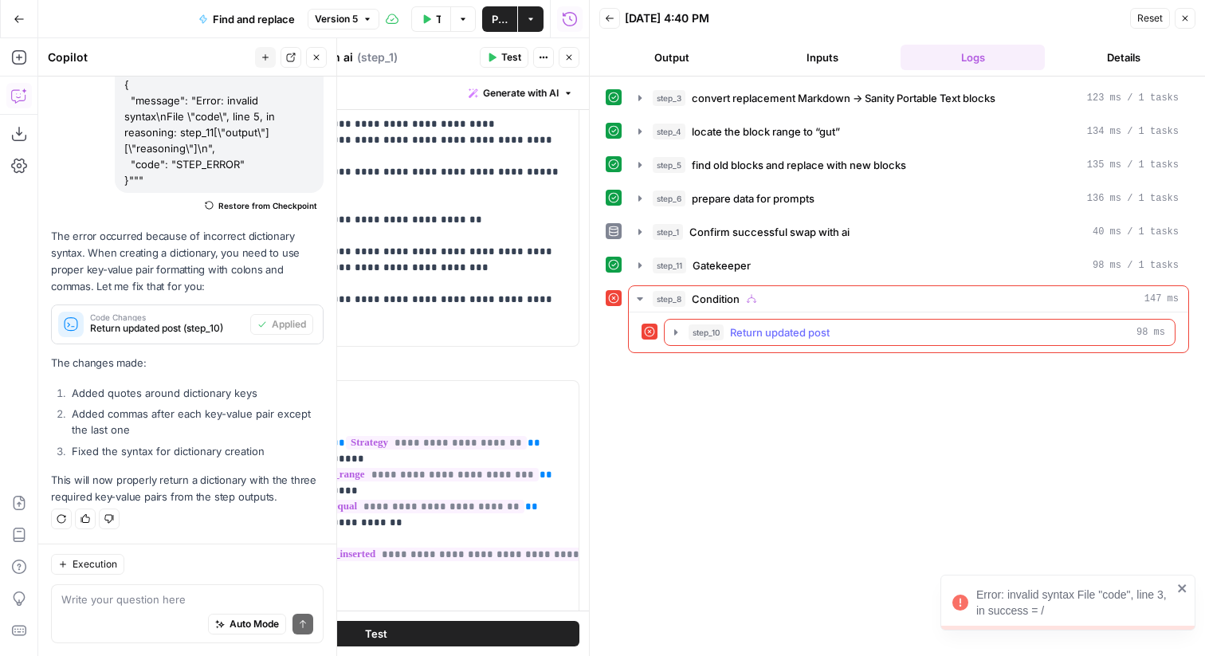
click at [824, 332] on span "Return updated post" at bounding box center [780, 332] width 100 height 16
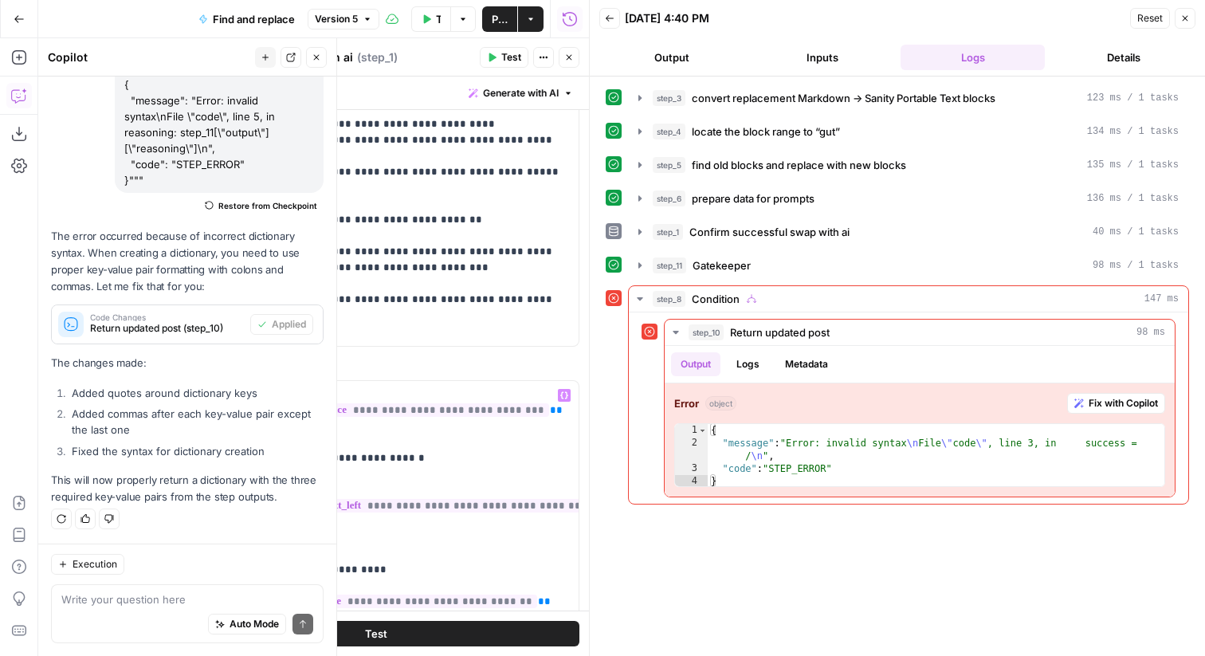
scroll to position [514, 0]
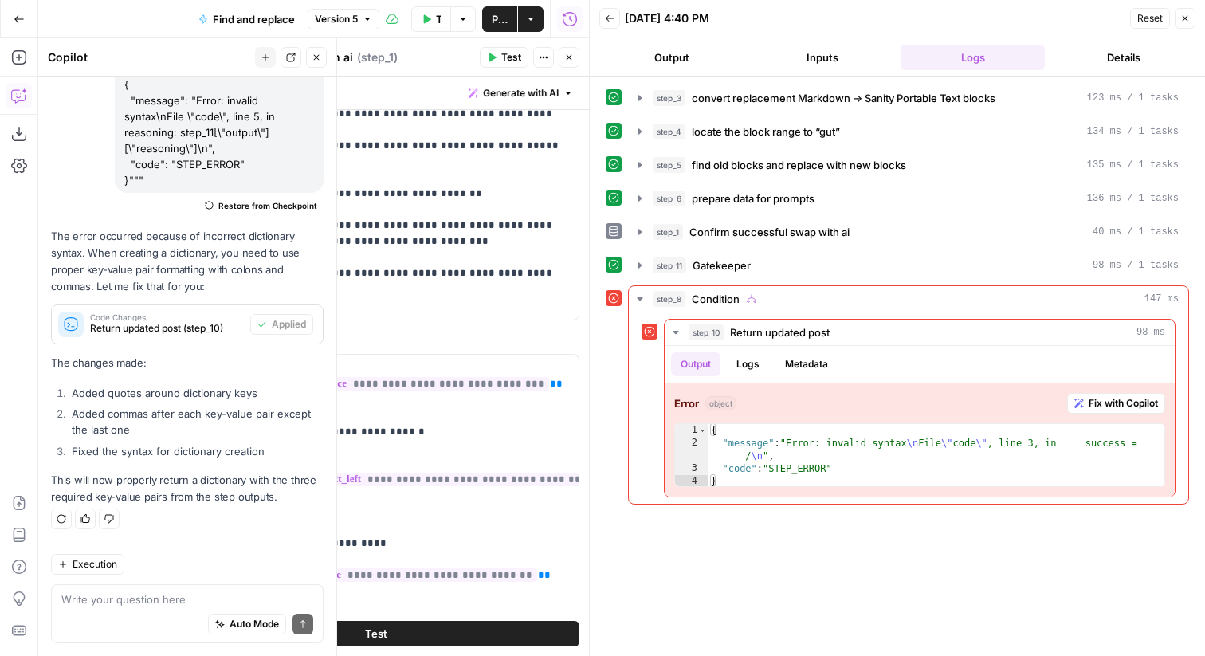
click at [567, 44] on header "Confirm successful swap with ai Confirm successful swap with ai ( step_1 ) Test…" at bounding box center [376, 57] width 426 height 38
click at [567, 55] on icon "button" at bounding box center [570, 58] width 6 height 6
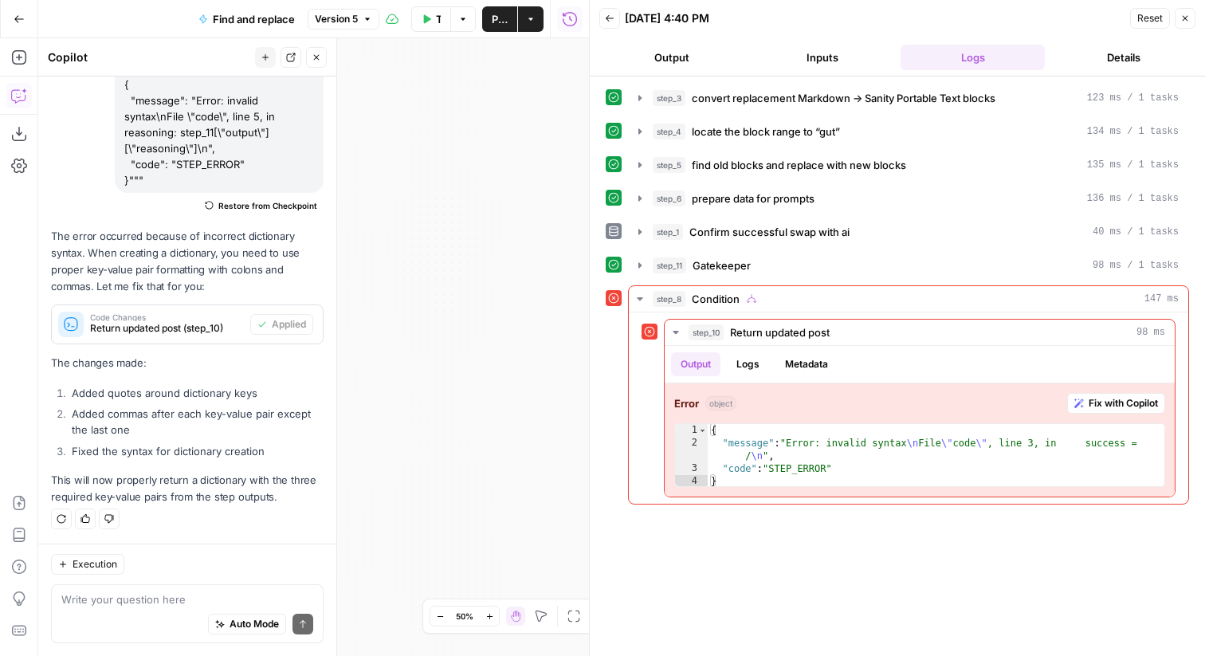
click at [575, 23] on icon "button" at bounding box center [570, 18] width 14 height 14
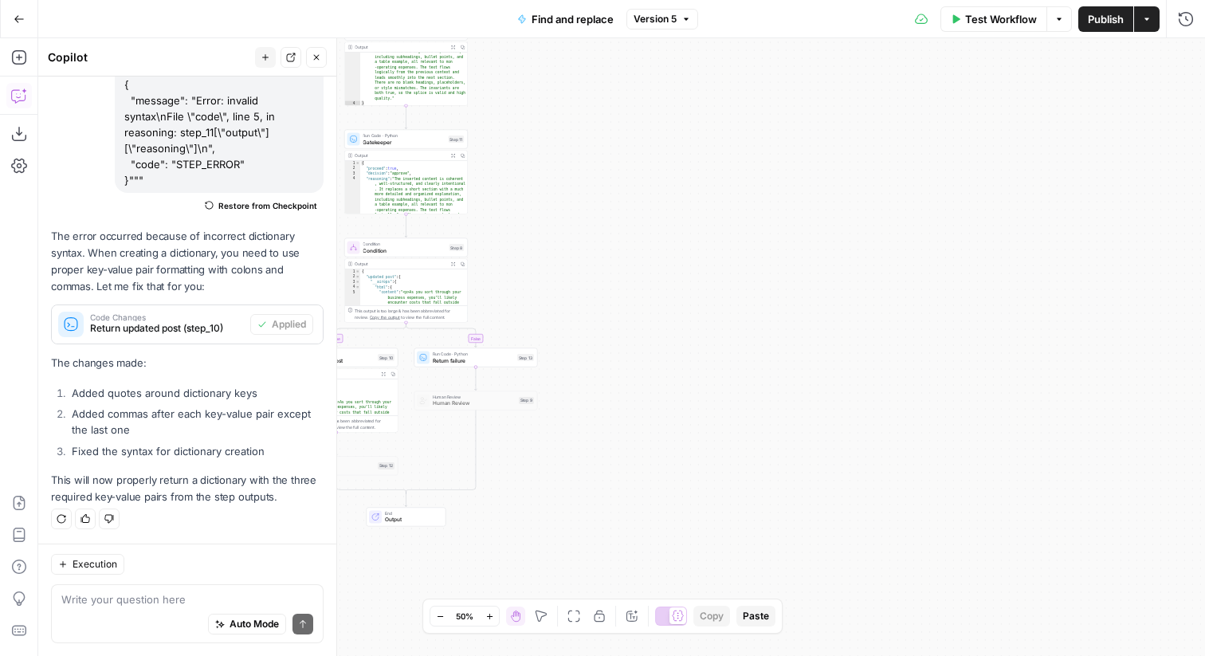
drag, startPoint x: 532, startPoint y: 230, endPoint x: 868, endPoint y: 257, distance: 337.5
click at [871, 257] on div "true false Workflow Set Inputs Inputs Run Code · Python convert replacement Mar…" at bounding box center [621, 347] width 1167 height 618
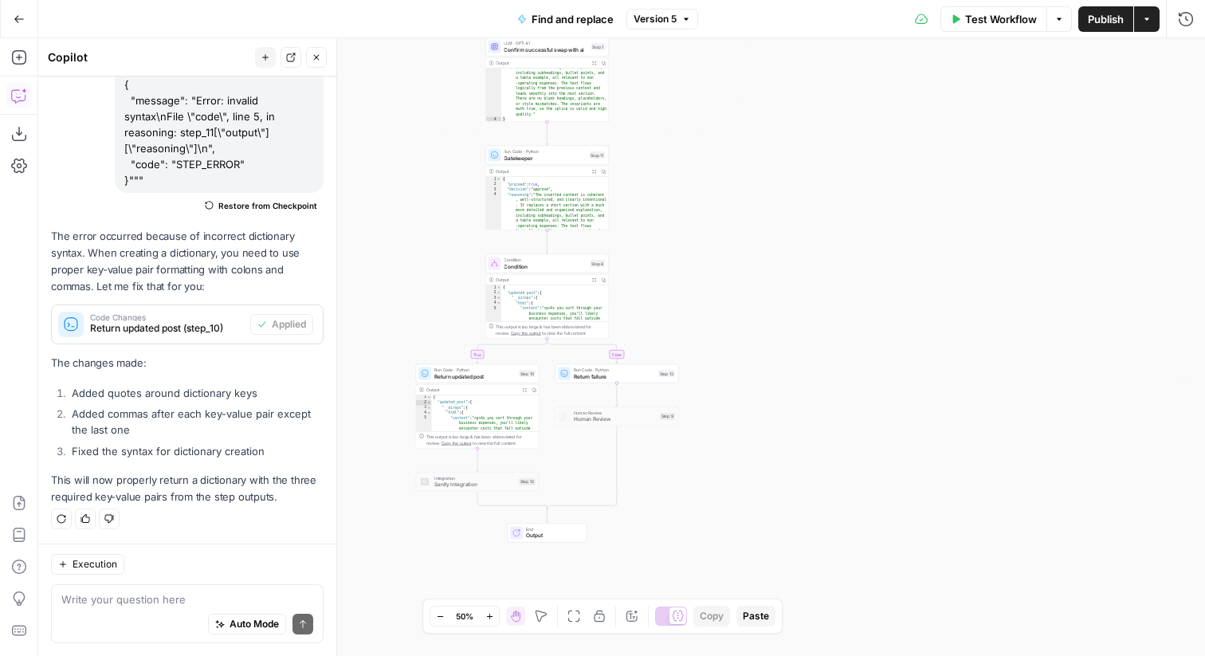
drag, startPoint x: 588, startPoint y: 438, endPoint x: 685, endPoint y: 438, distance: 97.2
click at [685, 438] on div "true false Workflow Set Inputs Inputs Run Code · Python convert replacement Mar…" at bounding box center [621, 347] width 1167 height 618
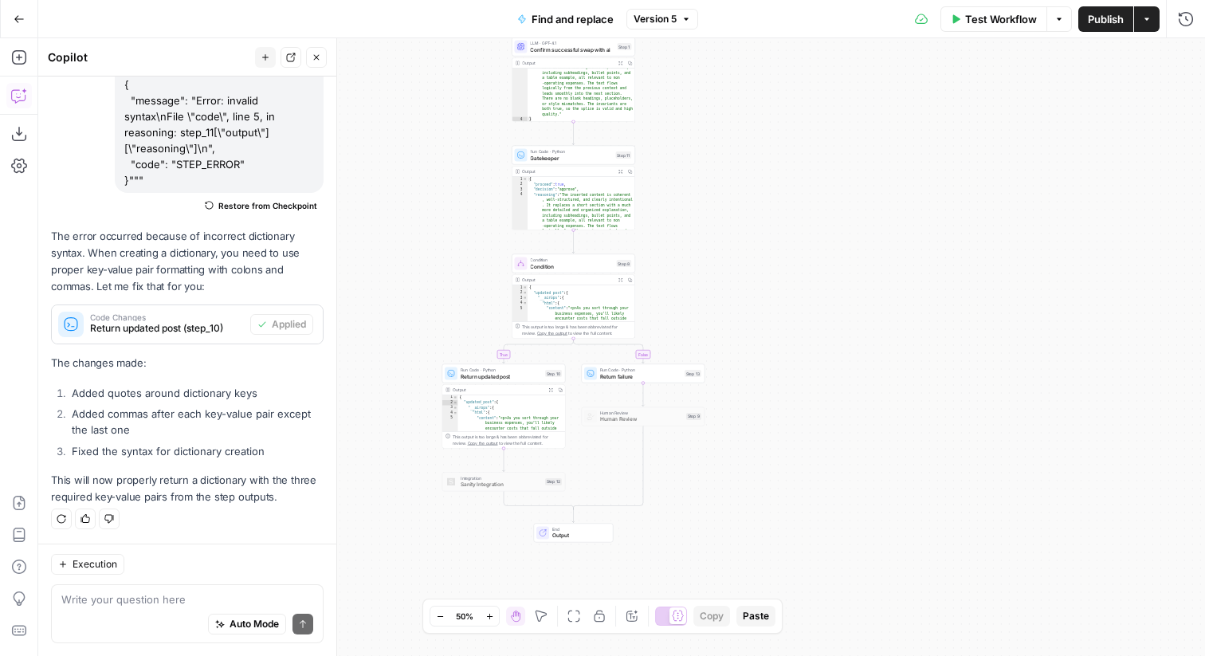
type textarea "**********"
click at [485, 379] on span "Return updated post" at bounding box center [501, 376] width 81 height 8
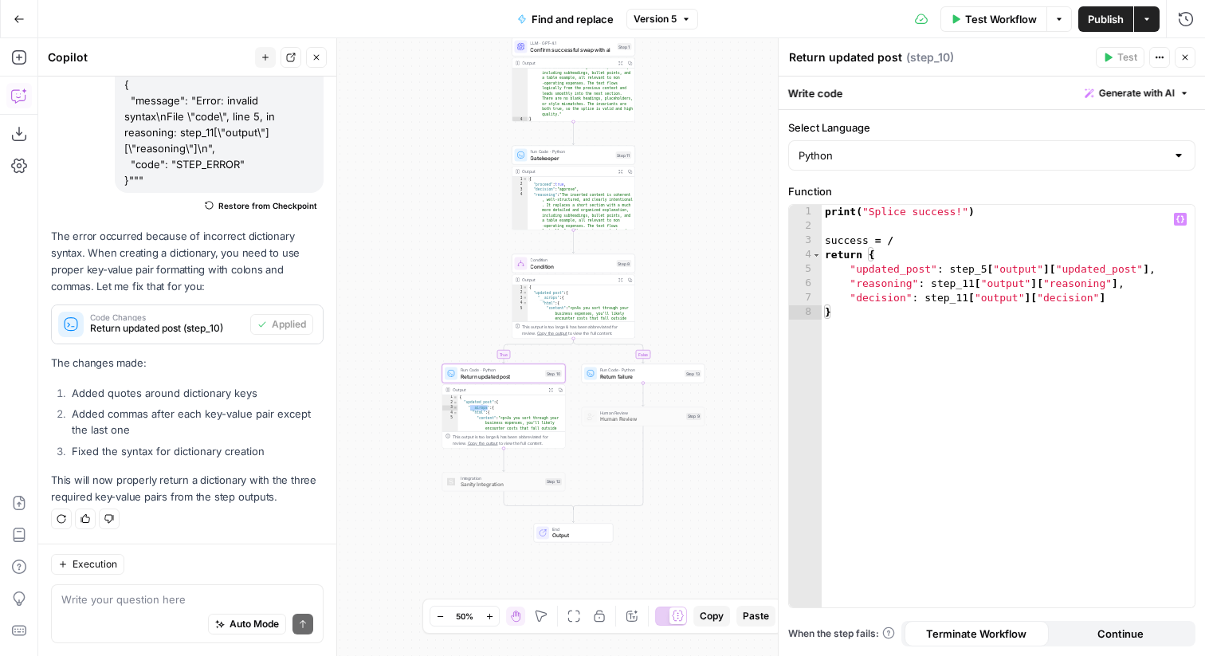
type textarea "**********"
click at [937, 234] on div "print ( "Splice success!" ) success = / return { "updated_post" : step_5 [ "out…" at bounding box center [1008, 420] width 373 height 431
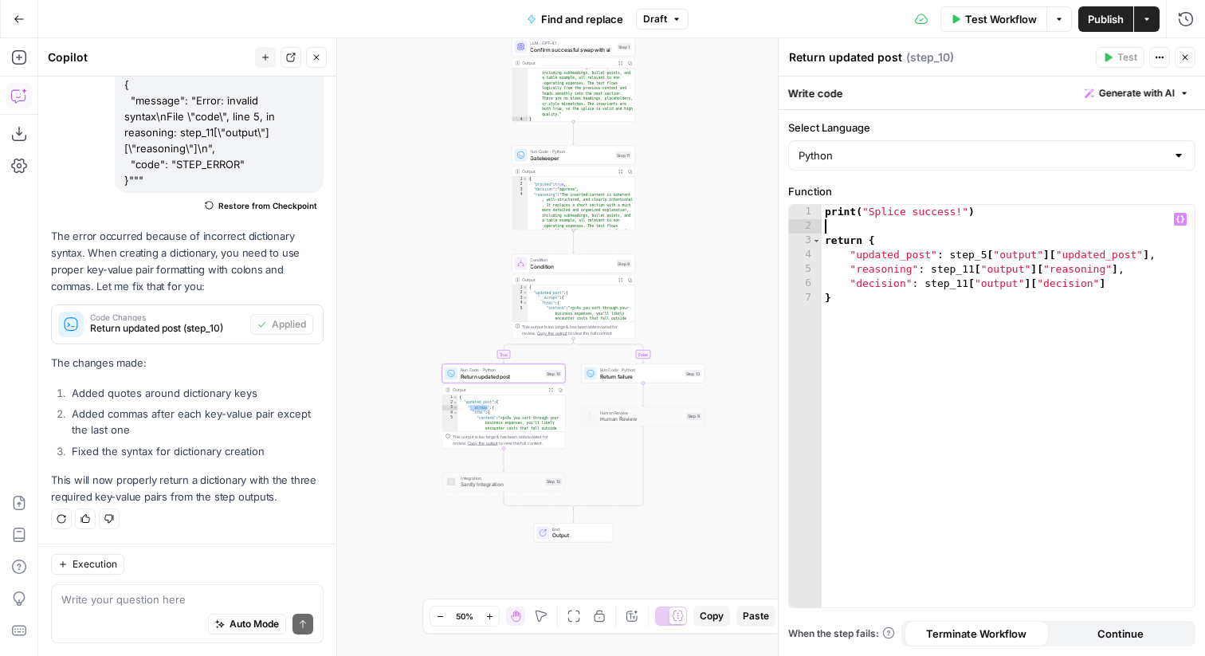
click at [990, 14] on span "Test Workflow" at bounding box center [1001, 19] width 72 height 16
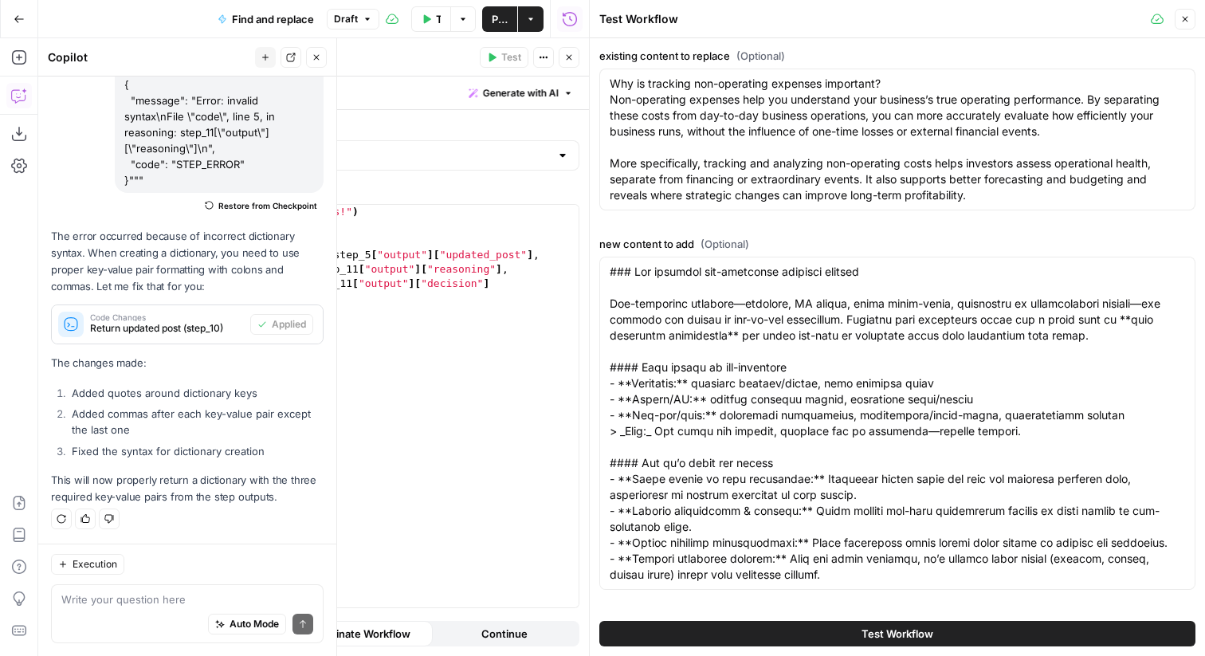
click at [883, 627] on span "Test Workflow" at bounding box center [898, 634] width 72 height 16
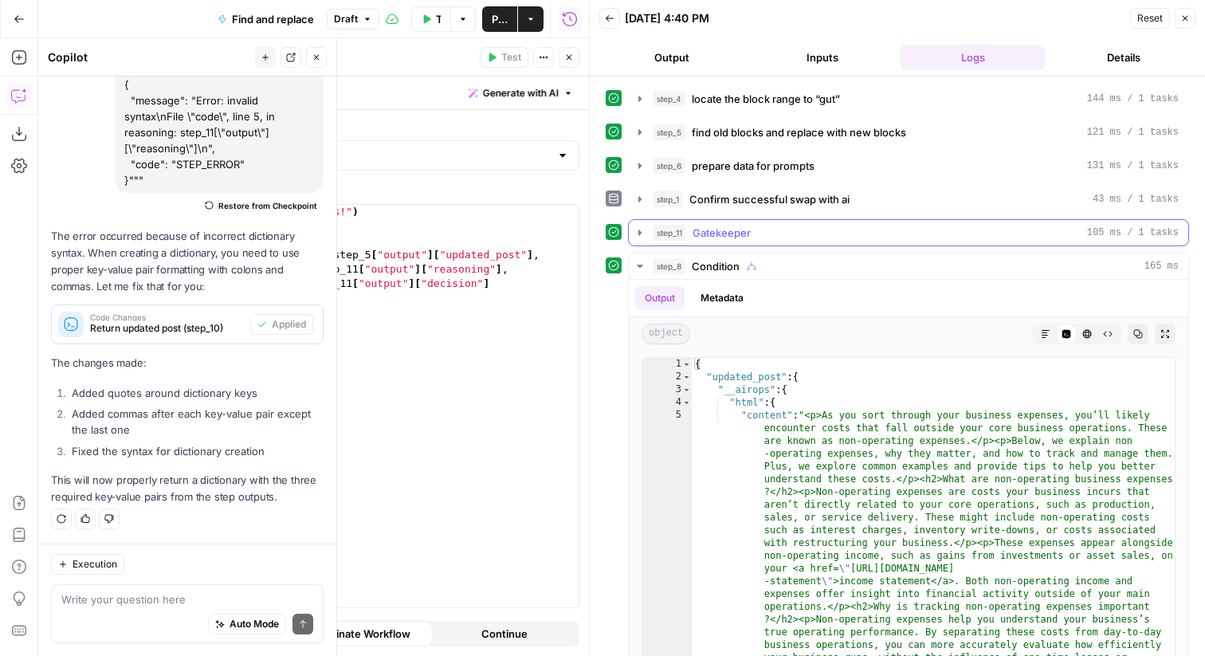
scroll to position [41, 0]
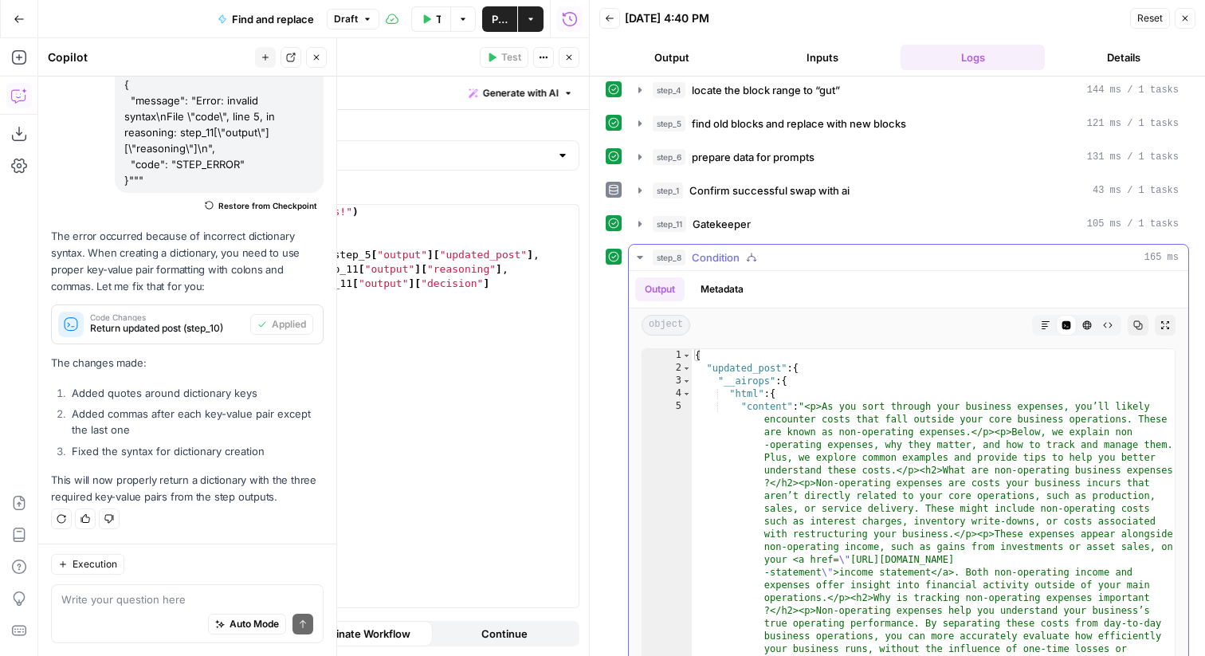
click at [639, 261] on icon "button" at bounding box center [640, 257] width 13 height 13
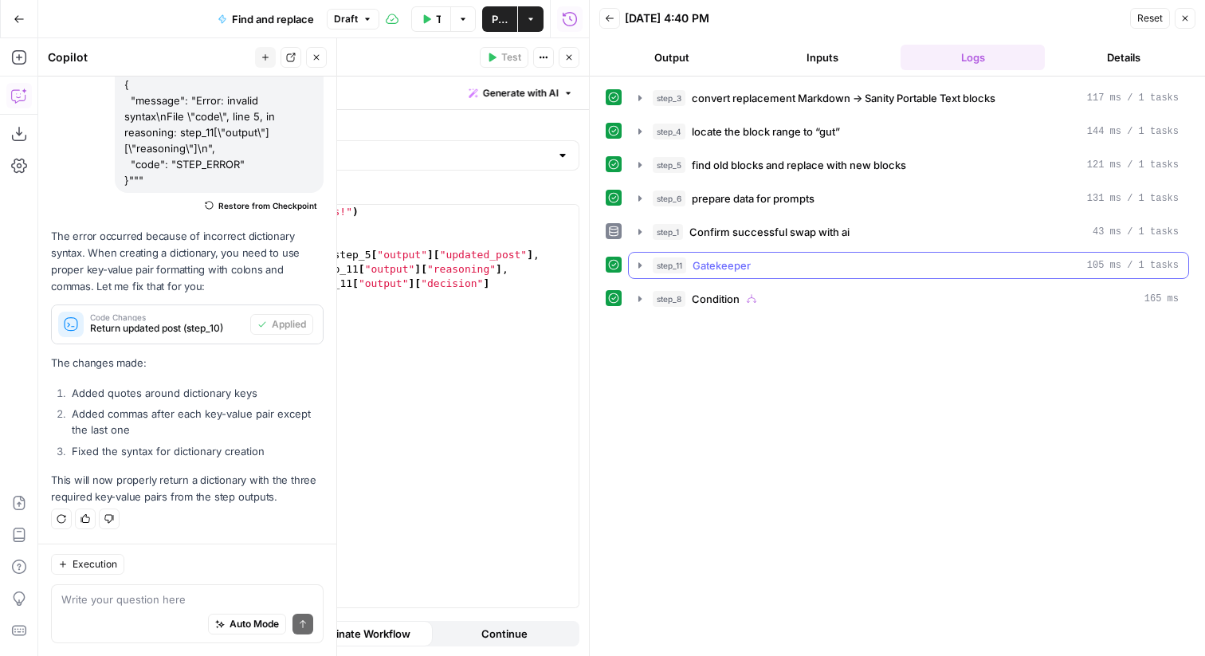
click at [640, 265] on icon "button" at bounding box center [639, 265] width 3 height 6
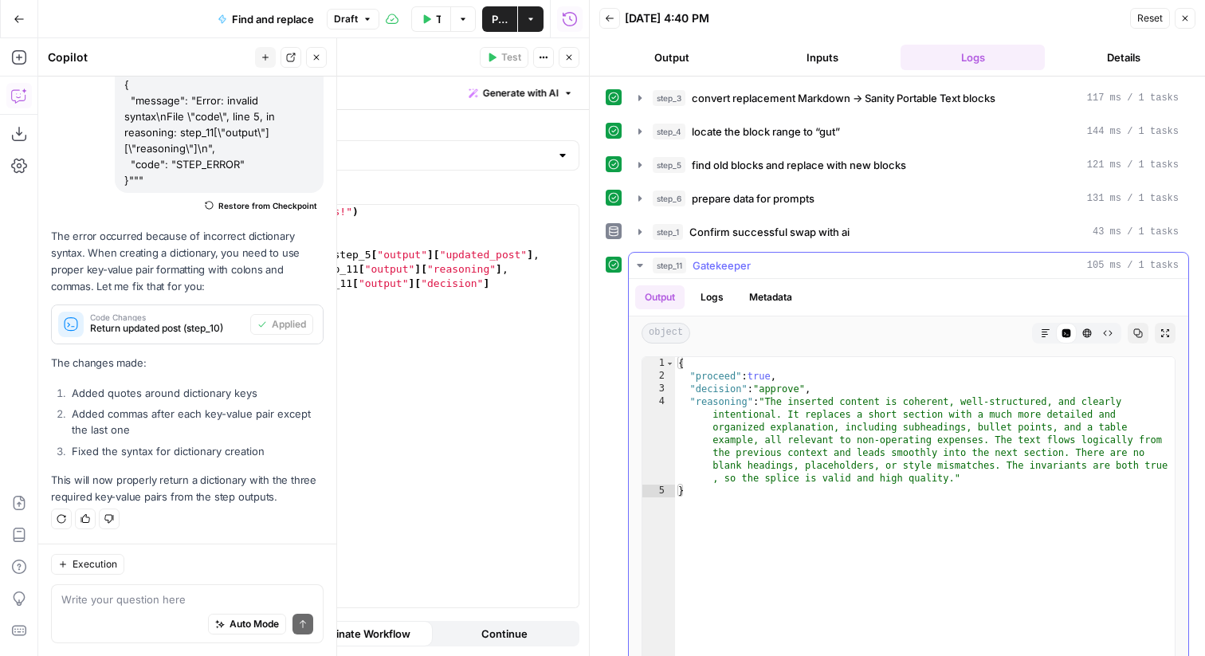
click at [640, 265] on icon "button" at bounding box center [640, 265] width 6 height 3
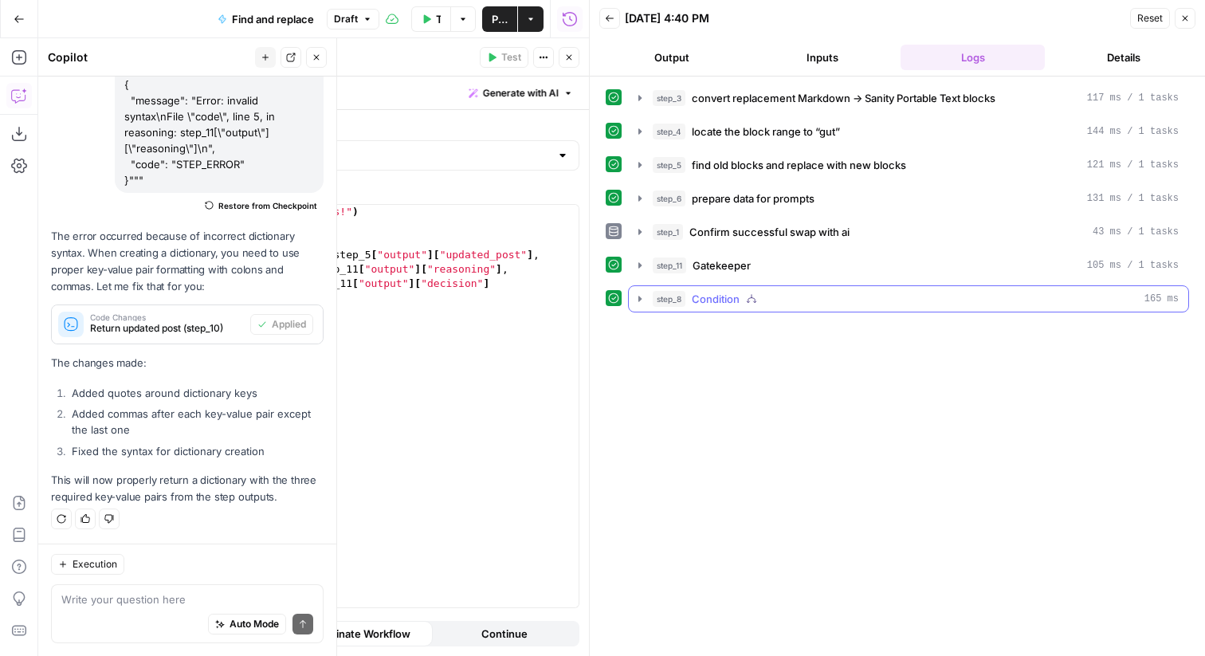
click at [642, 304] on icon "button" at bounding box center [640, 299] width 13 height 13
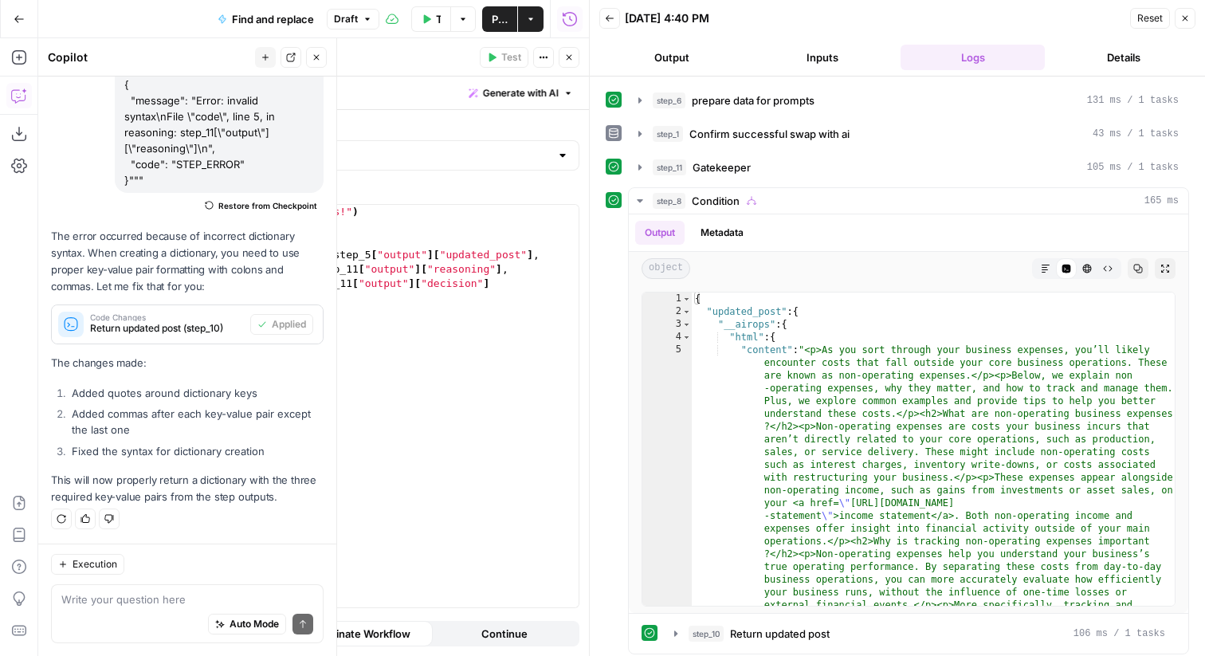
click at [512, 350] on div "print ( "Splice success!" ) return { "updated_post" : step_5 [ "output" ] [ "up…" at bounding box center [392, 420] width 373 height 431
click at [419, 259] on div "print ( "Splice success!" ) return { "updated_post" : step_5 [ "output" ] [ "up…" at bounding box center [392, 420] width 373 height 431
type textarea "**********"
click at [570, 55] on icon "button" at bounding box center [570, 58] width 6 height 6
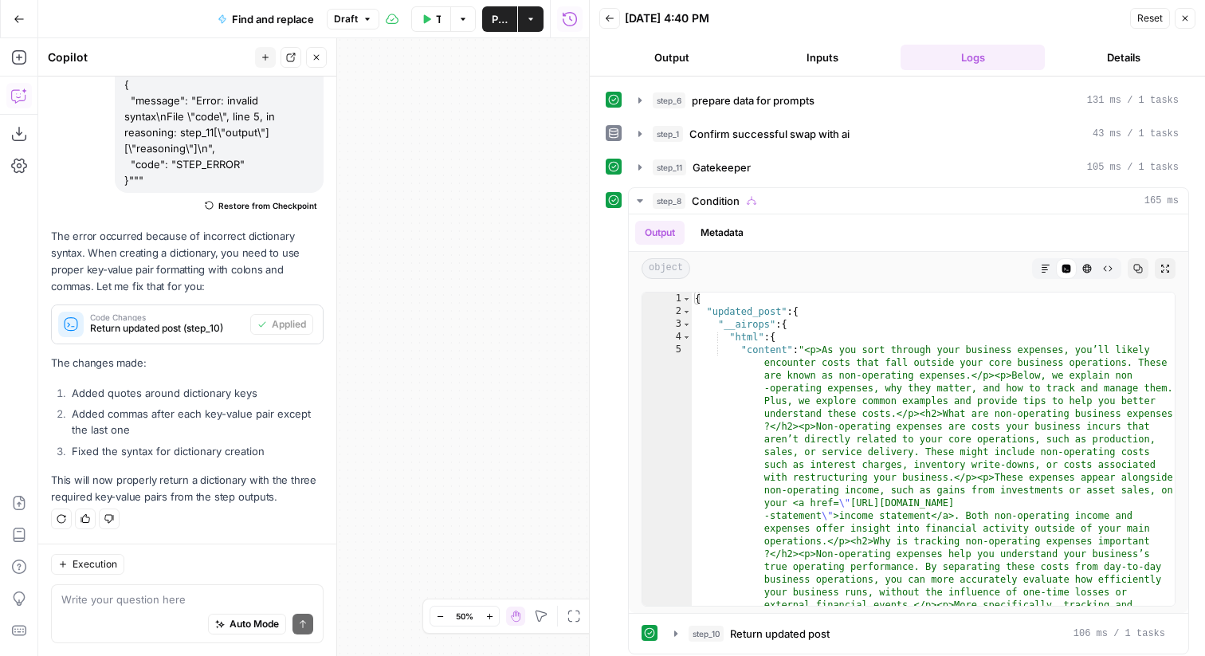
click at [388, 379] on div "true false Workflow Set Inputs Inputs Run Code · Python convert replacement Mar…" at bounding box center [313, 347] width 551 height 618
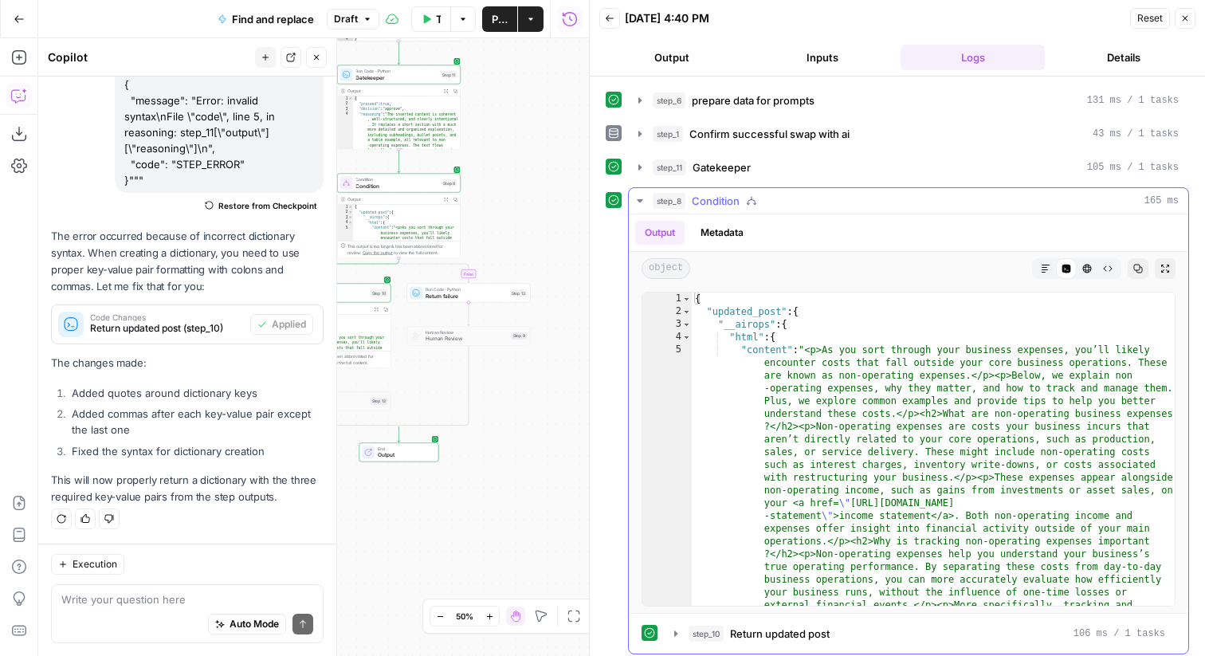
drag, startPoint x: 388, startPoint y: 379, endPoint x: 660, endPoint y: 325, distance: 277.2
click at [660, 325] on body "Ramp New Home Browse Your Data Usage Settings Recent Grids Find and Replace AEO…" at bounding box center [602, 328] width 1205 height 656
click at [452, 294] on span "Return failure" at bounding box center [466, 296] width 81 height 8
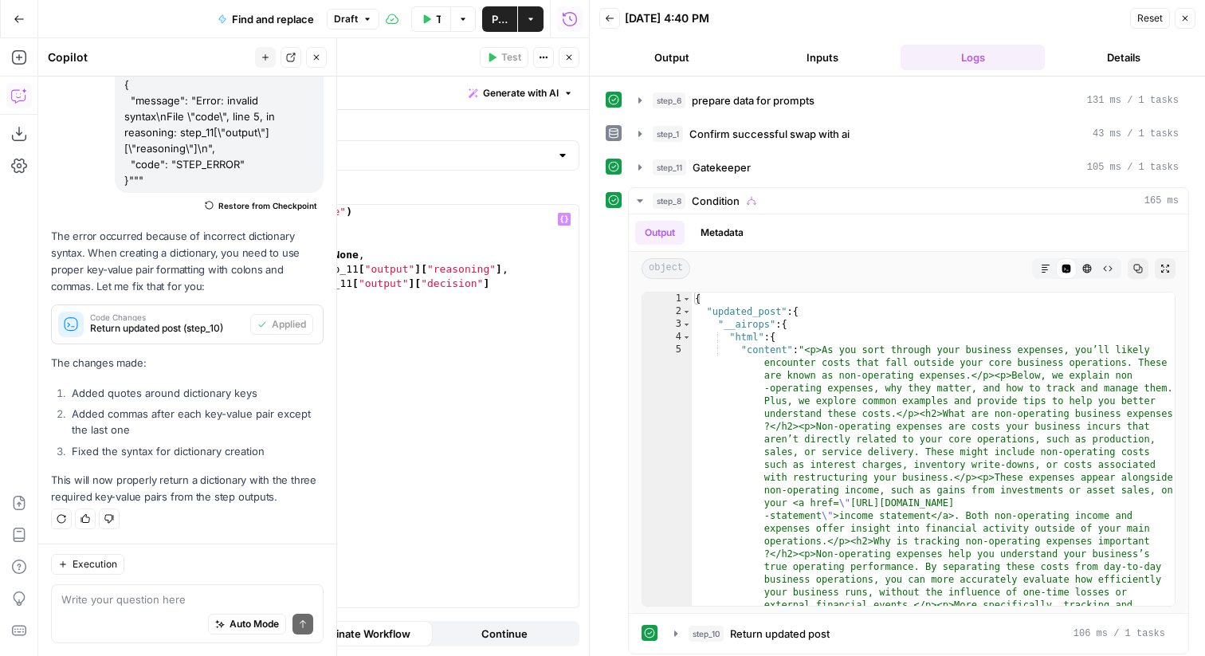
click at [339, 258] on div "print ( "Splice failure" ) return { "updated_post" : None , "reasoning" : step_…" at bounding box center [392, 420] width 373 height 431
click at [391, 328] on div "print ( "Splice failure" ) return { "reasoning" : step_11 [ "output" ] [ "reaso…" at bounding box center [392, 420] width 373 height 431
type textarea "*"
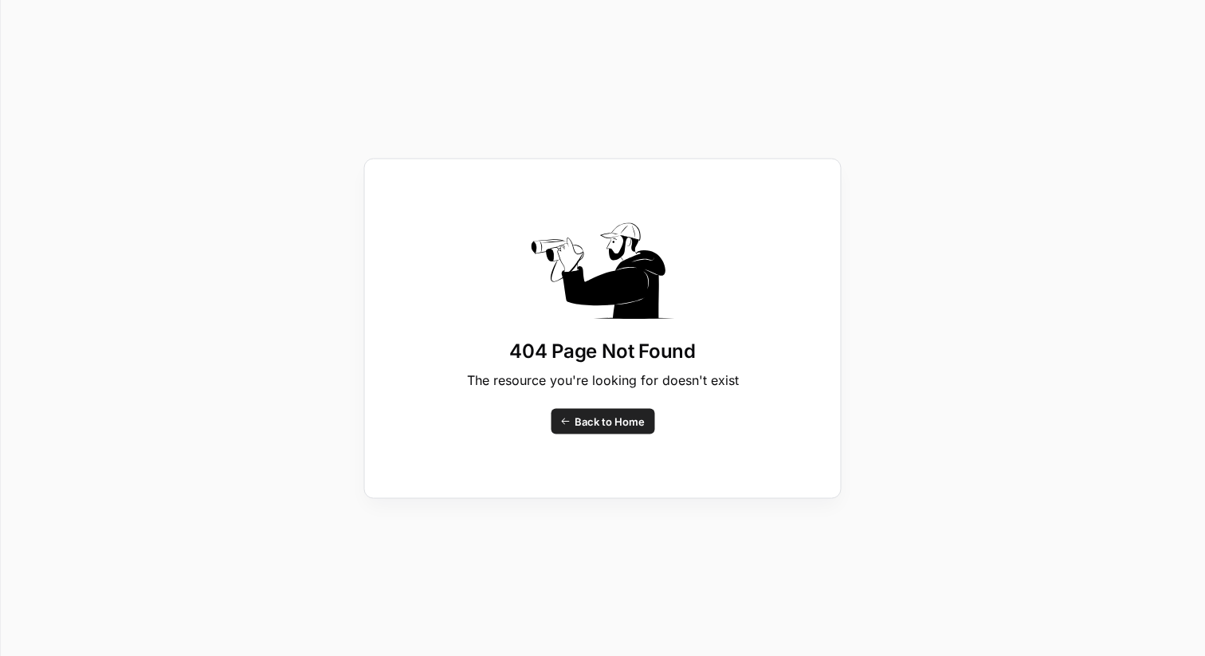
click at [467, 76] on div "404 Page Not Found The resource you're looking for doesn't exist Back to Home" at bounding box center [602, 328] width 1205 height 656
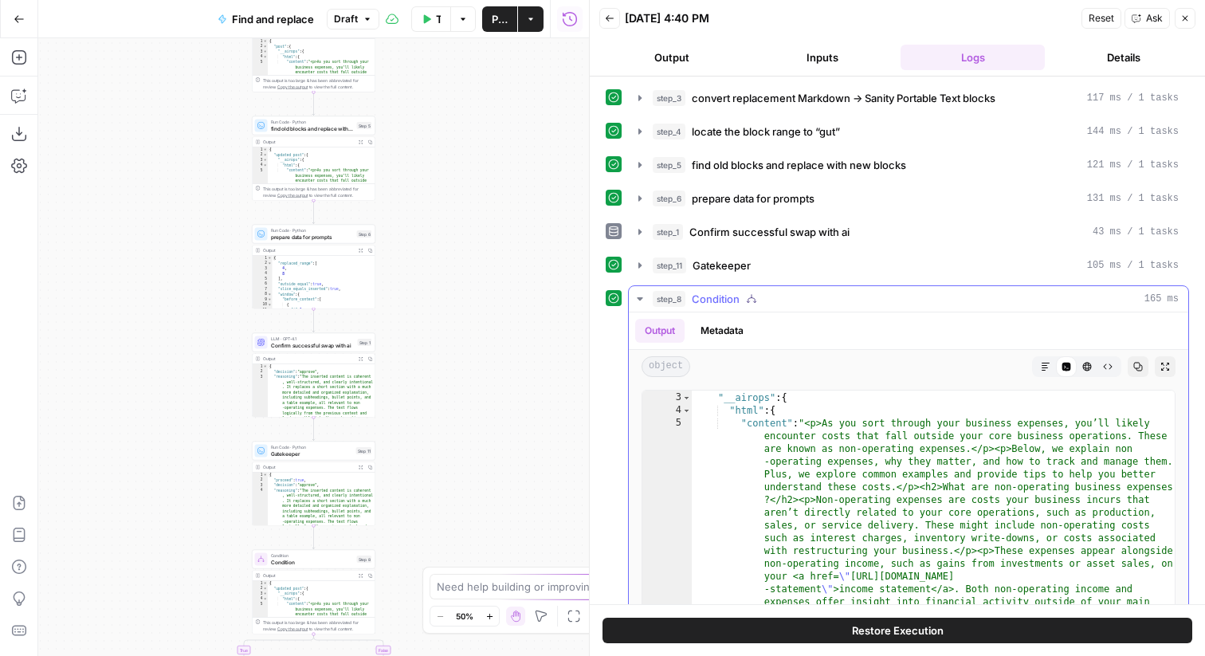
scroll to position [22, 0]
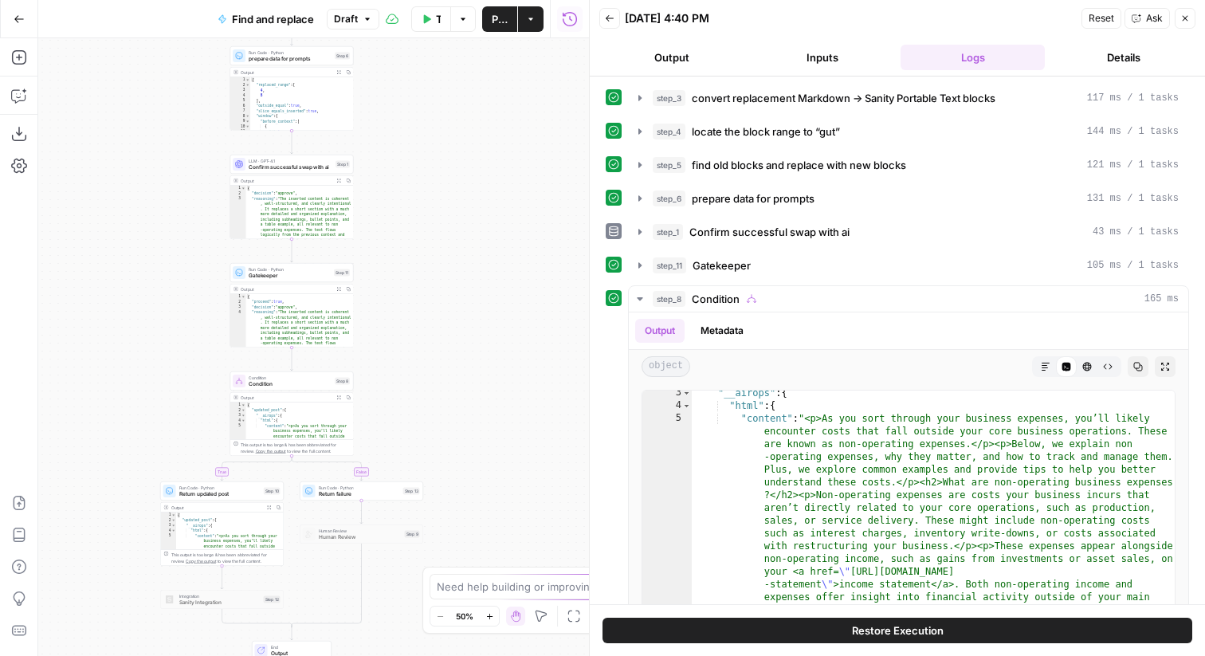
click at [208, 489] on span "Run Code · Python" at bounding box center [219, 488] width 81 height 6
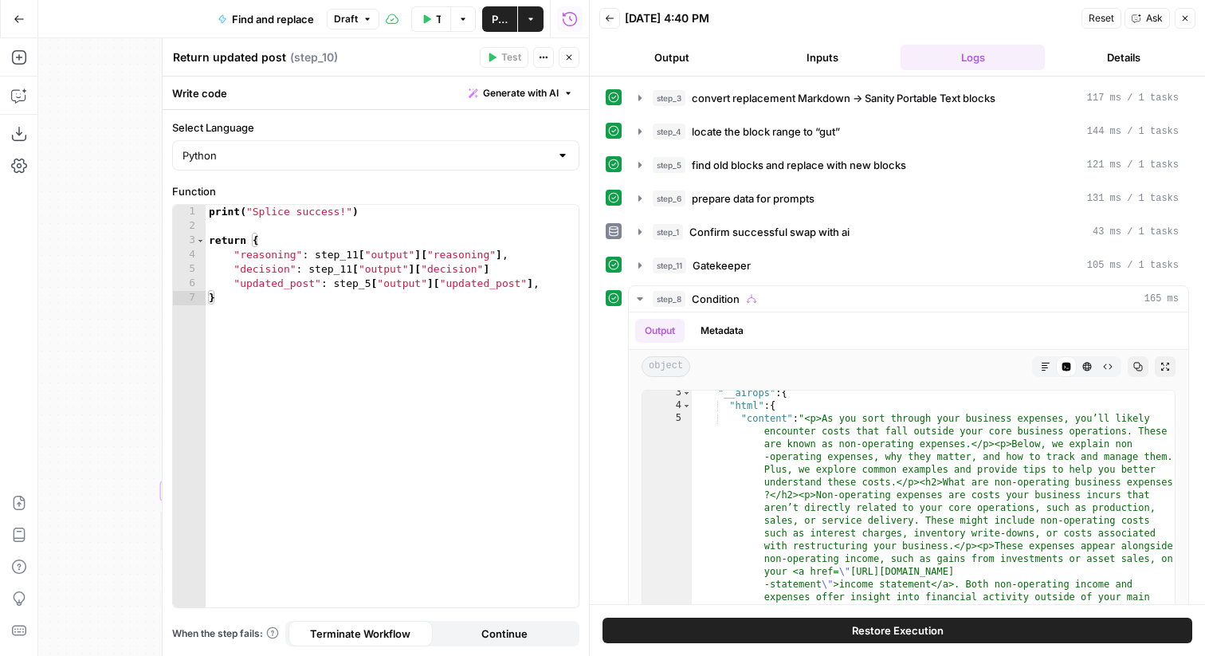
click at [122, 65] on div "true false Workflow Set Inputs Inputs Run Code · Python convert replacement Mar…" at bounding box center [313, 347] width 551 height 618
click at [11, 16] on button "Go Back" at bounding box center [19, 19] width 29 height 29
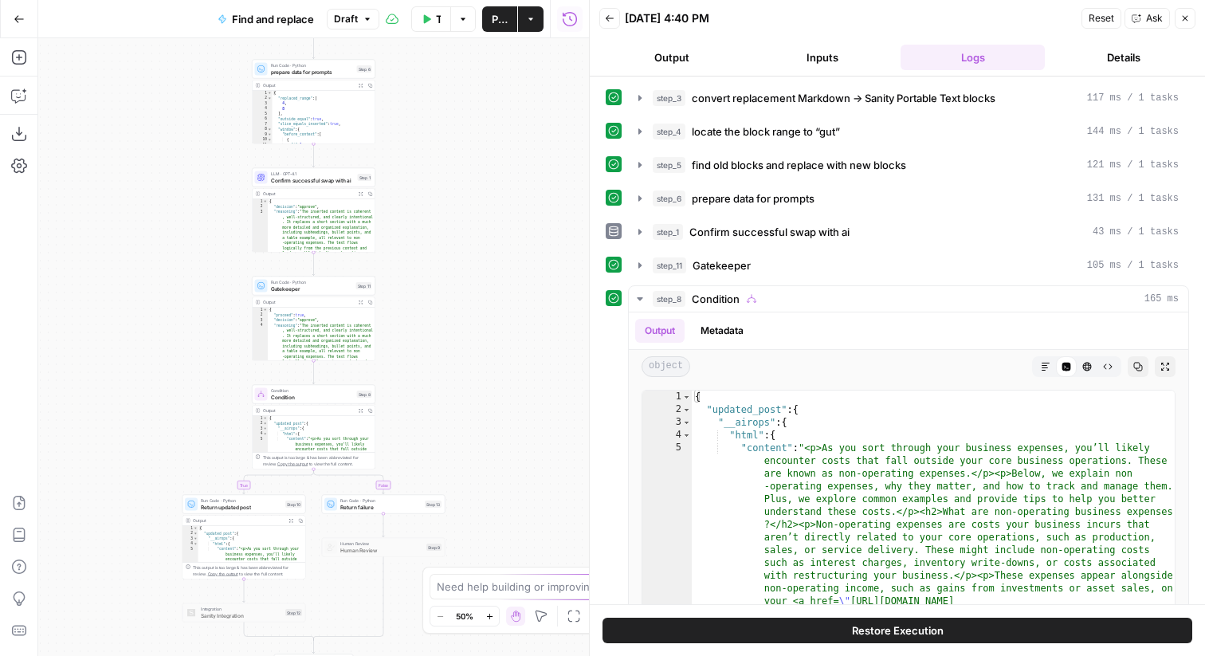
click at [198, 409] on div "true false Workflow Set Inputs Inputs Run Code · Python convert replacement Mar…" at bounding box center [313, 347] width 551 height 618
click at [218, 500] on span "Return updated post" at bounding box center [240, 502] width 81 height 8
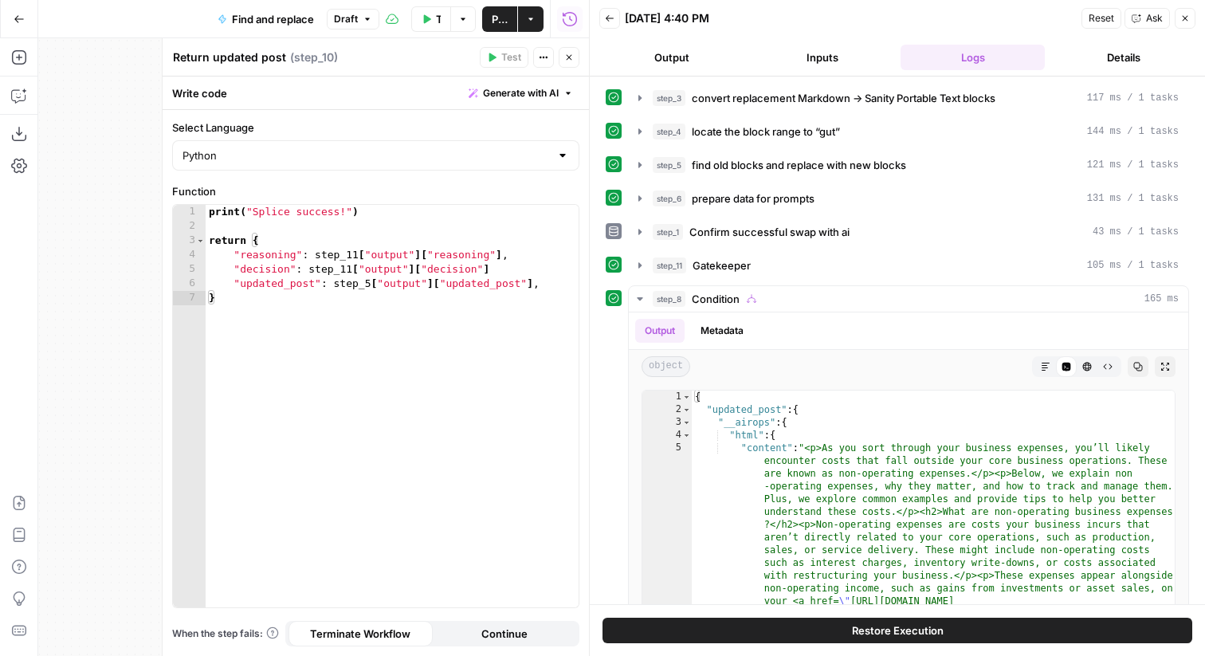
click at [566, 61] on icon "button" at bounding box center [569, 58] width 10 height 10
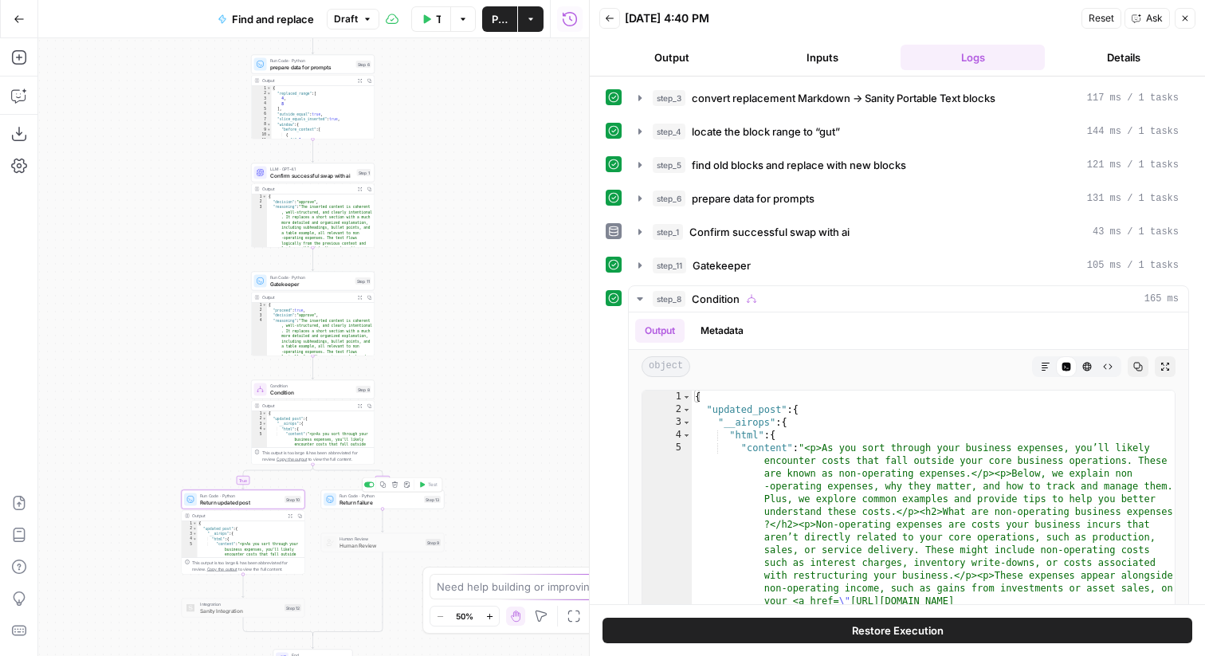
click at [345, 503] on span "Return failure" at bounding box center [380, 502] width 81 height 8
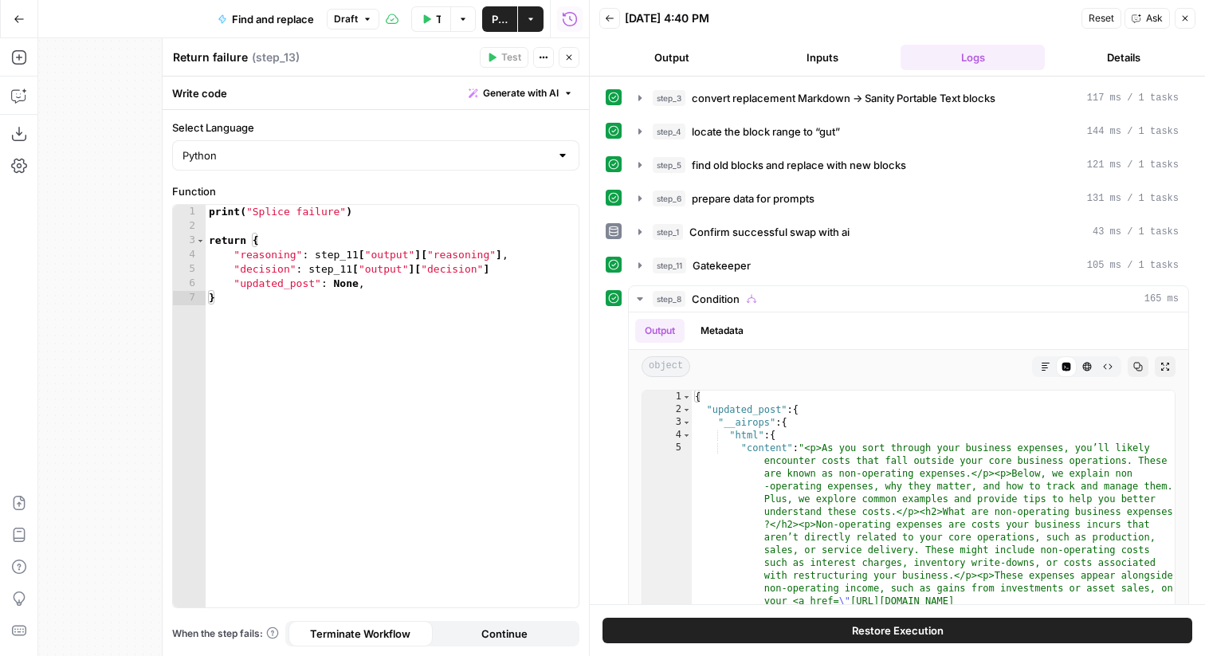
click at [564, 53] on icon "button" at bounding box center [569, 58] width 10 height 10
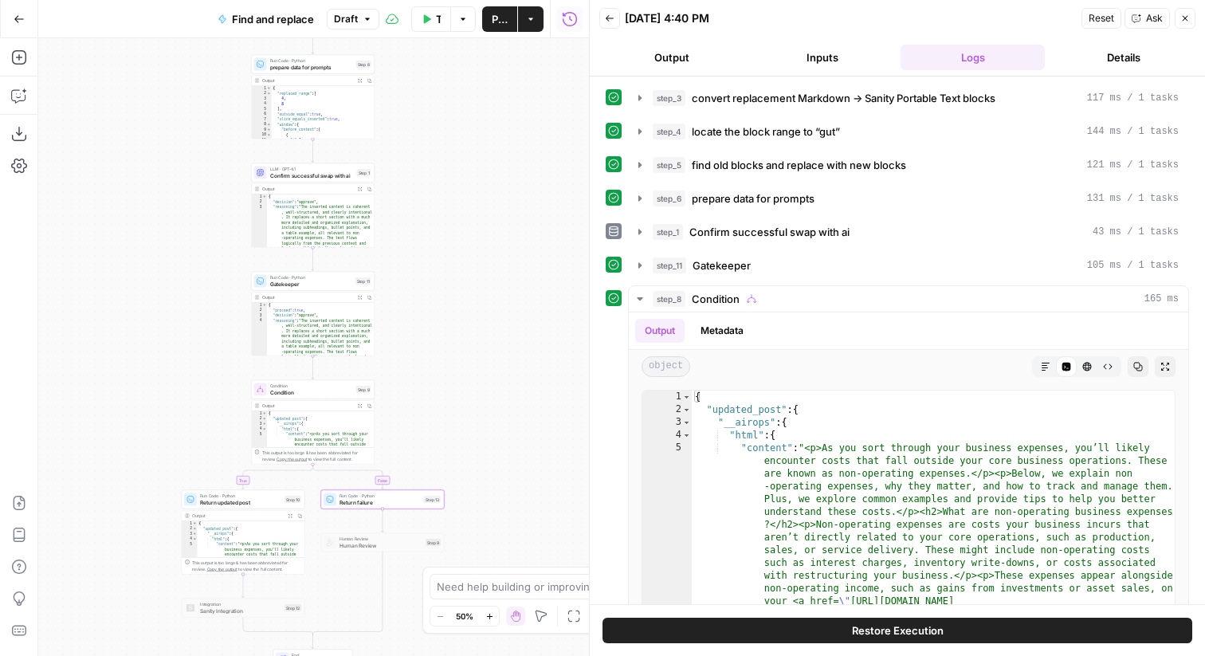
click at [615, 19] on button "Back" at bounding box center [609, 18] width 21 height 21
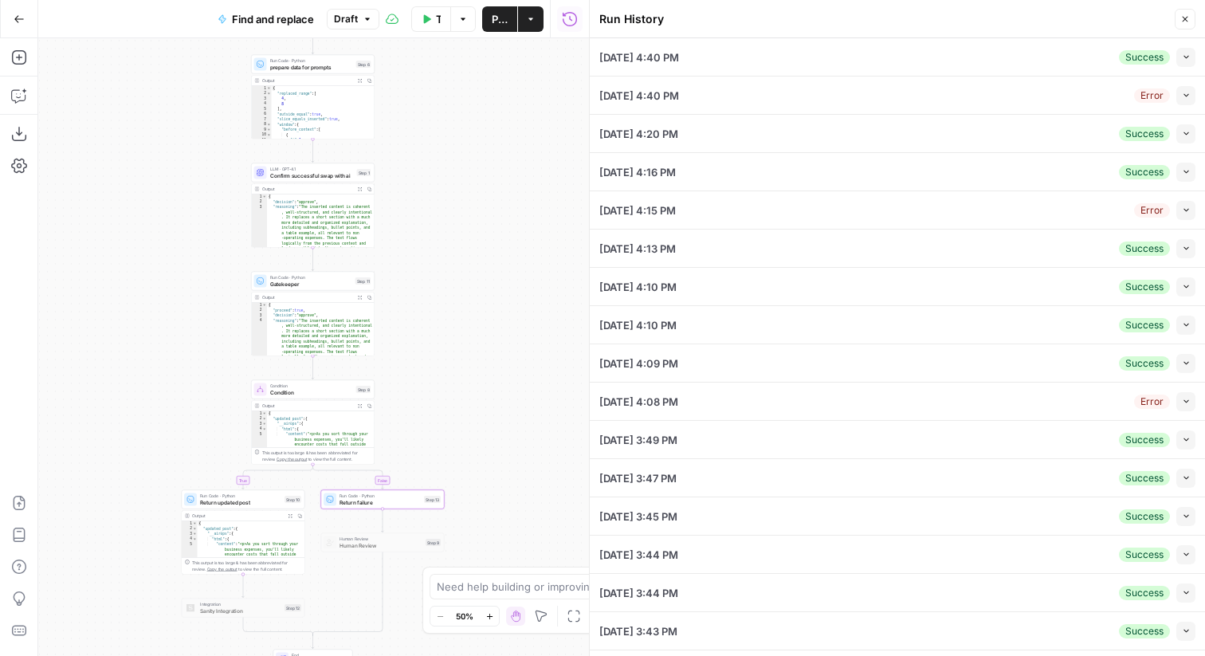
click at [1181, 15] on icon "button" at bounding box center [1185, 19] width 10 height 10
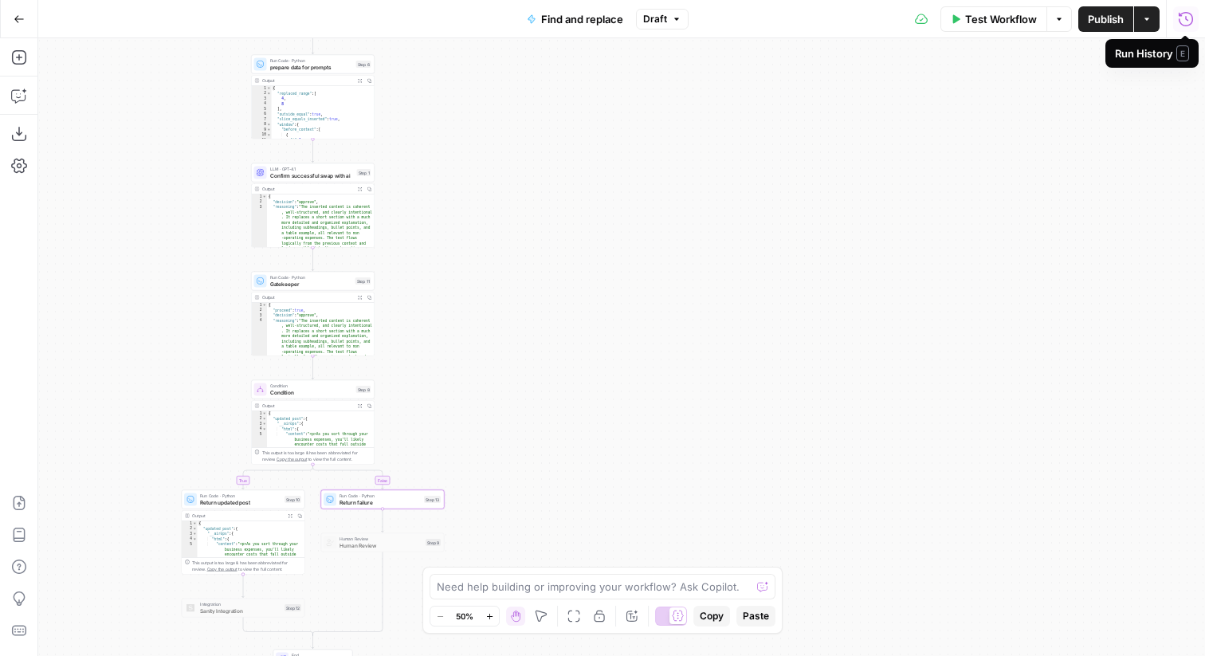
click at [1097, 17] on span "Publish" at bounding box center [1106, 19] width 36 height 16
click at [232, 497] on span "Run Code · Python" at bounding box center [240, 496] width 81 height 6
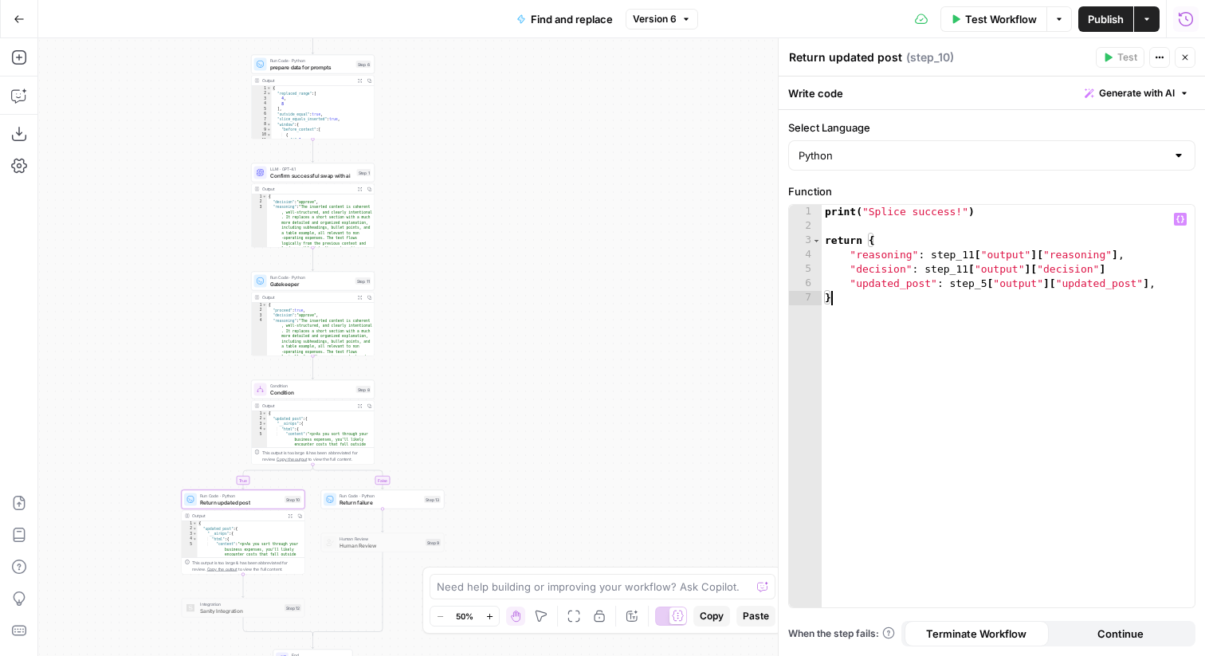
click at [980, 297] on div "print ( "Splice success!" ) return { "reasoning" : step_11 [ "output" ] [ "reas…" at bounding box center [1008, 420] width 373 height 431
click at [1124, 272] on div "print ( "Splice success!" ) return { "reasoning" : step_11 [ "output" ] [ "reas…" at bounding box center [1008, 420] width 373 height 431
type textarea "**********"
click at [365, 500] on span "Return failure" at bounding box center [380, 502] width 81 height 8
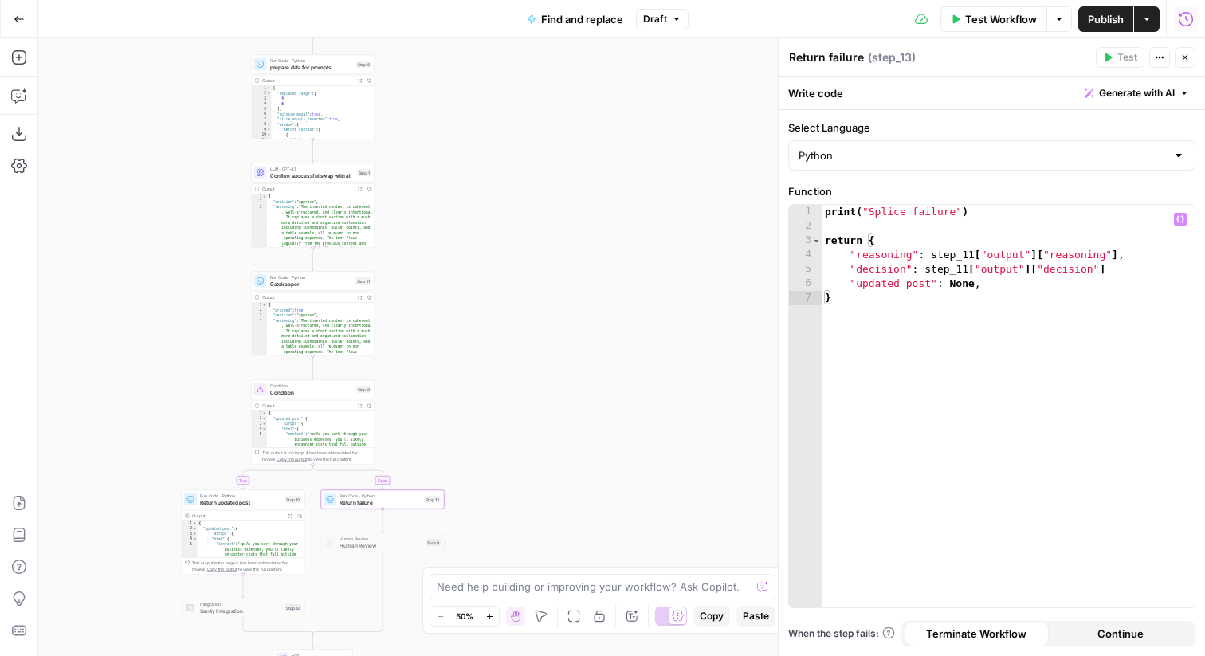
click at [1131, 264] on div "print ( "Splice failure" ) return { "reasoning" : step_11 [ "output" ] [ "reaso…" at bounding box center [1008, 420] width 373 height 431
type textarea "**********"
click at [968, 26] on span "Test Workflow" at bounding box center [1001, 19] width 72 height 16
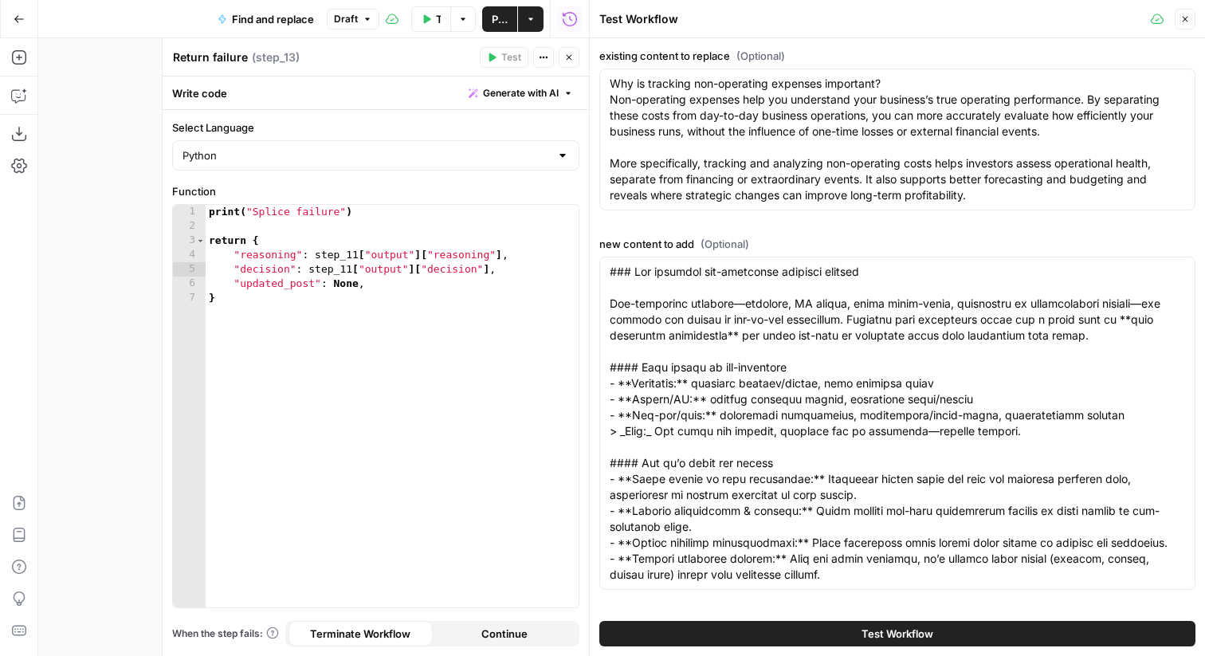
click at [786, 629] on button "Test Workflow" at bounding box center [897, 634] width 596 height 26
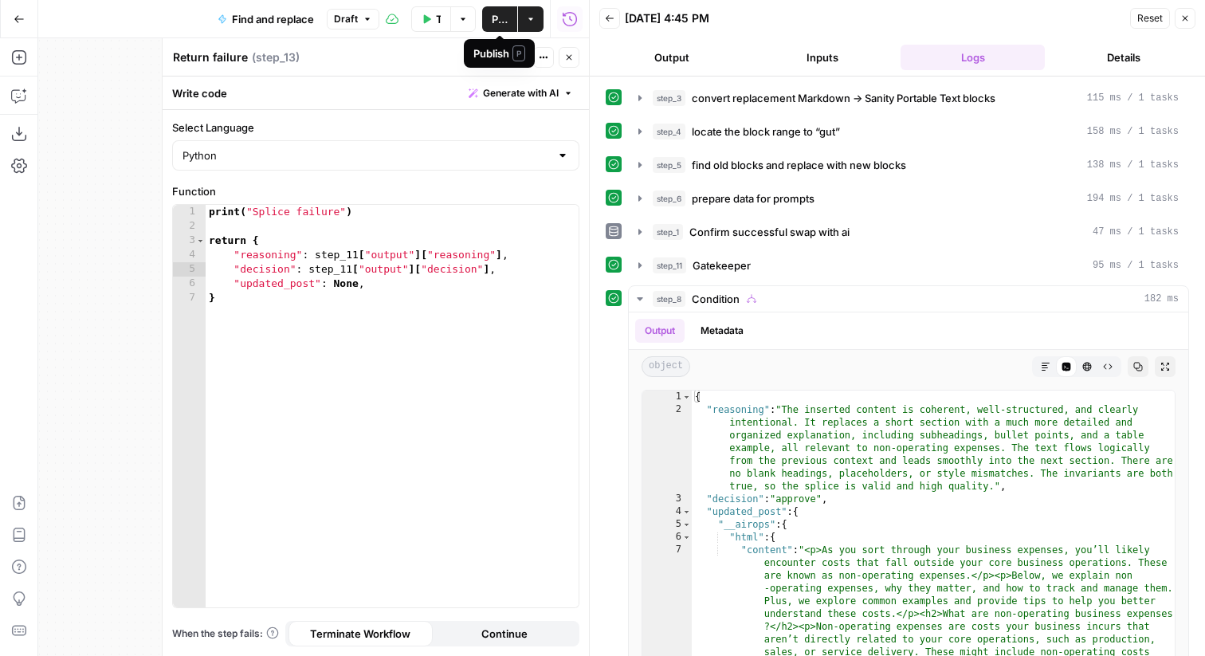
click at [497, 18] on span "Publish" at bounding box center [500, 19] width 16 height 16
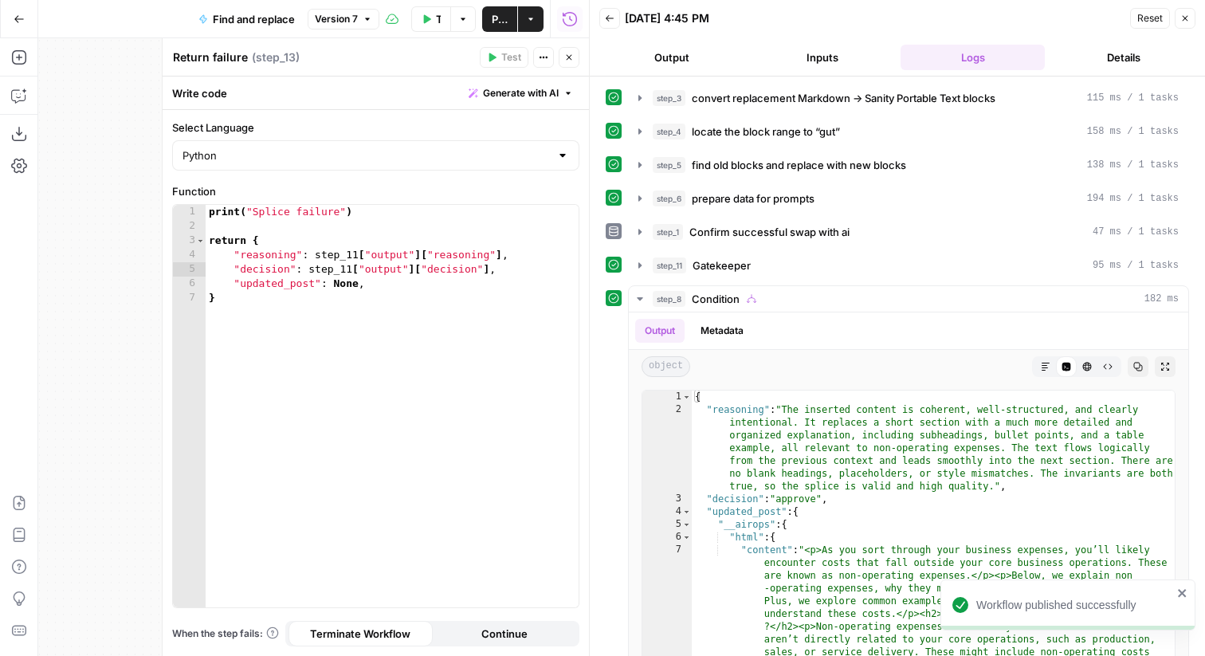
click at [1184, 20] on icon "button" at bounding box center [1185, 19] width 10 height 10
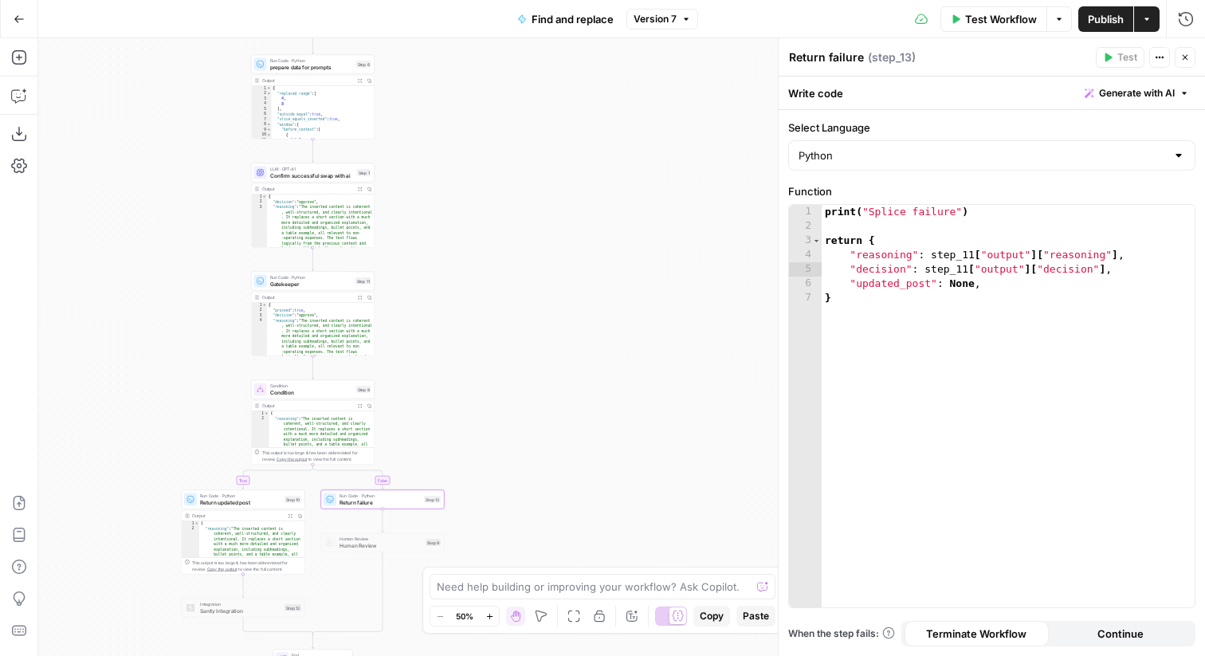
click at [311, 175] on span "Confirm successful swap with ai" at bounding box center [312, 175] width 84 height 8
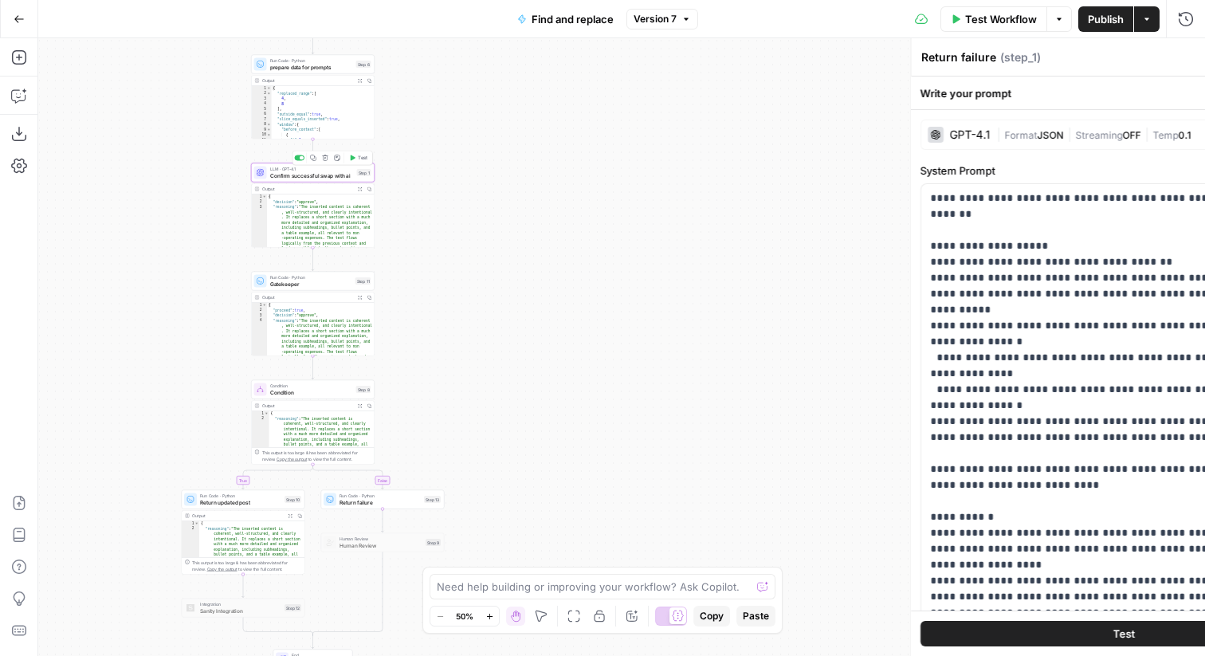
type textarea "Confirm successful swap with ai"
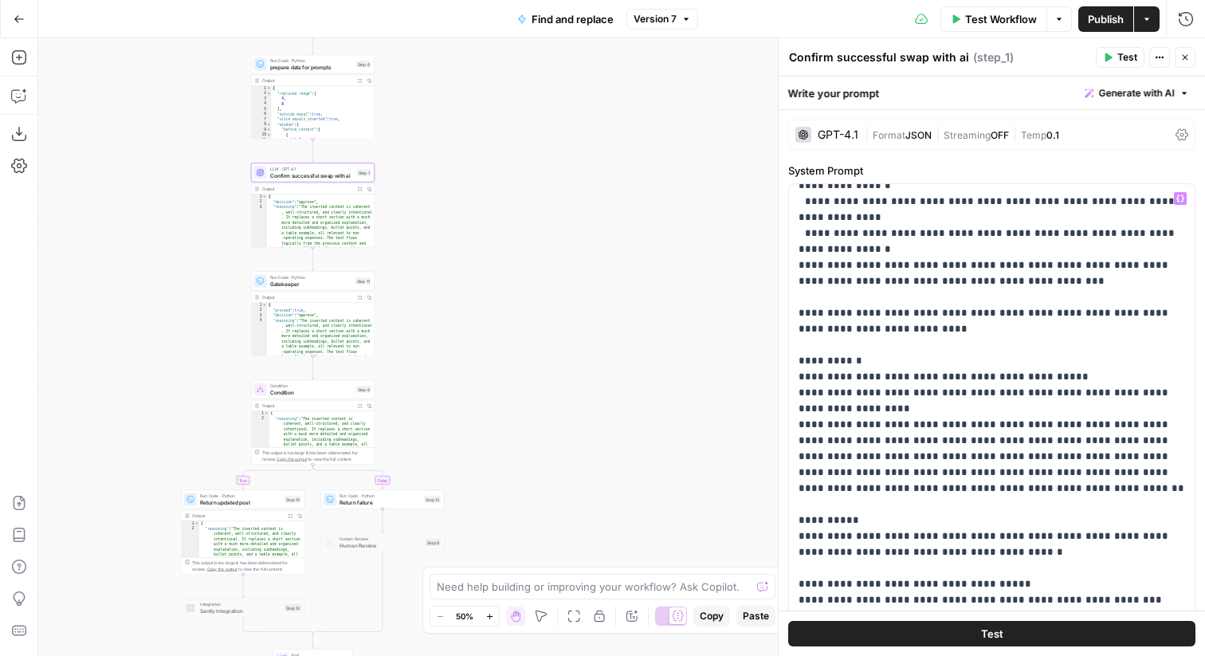
scroll to position [167, 0]
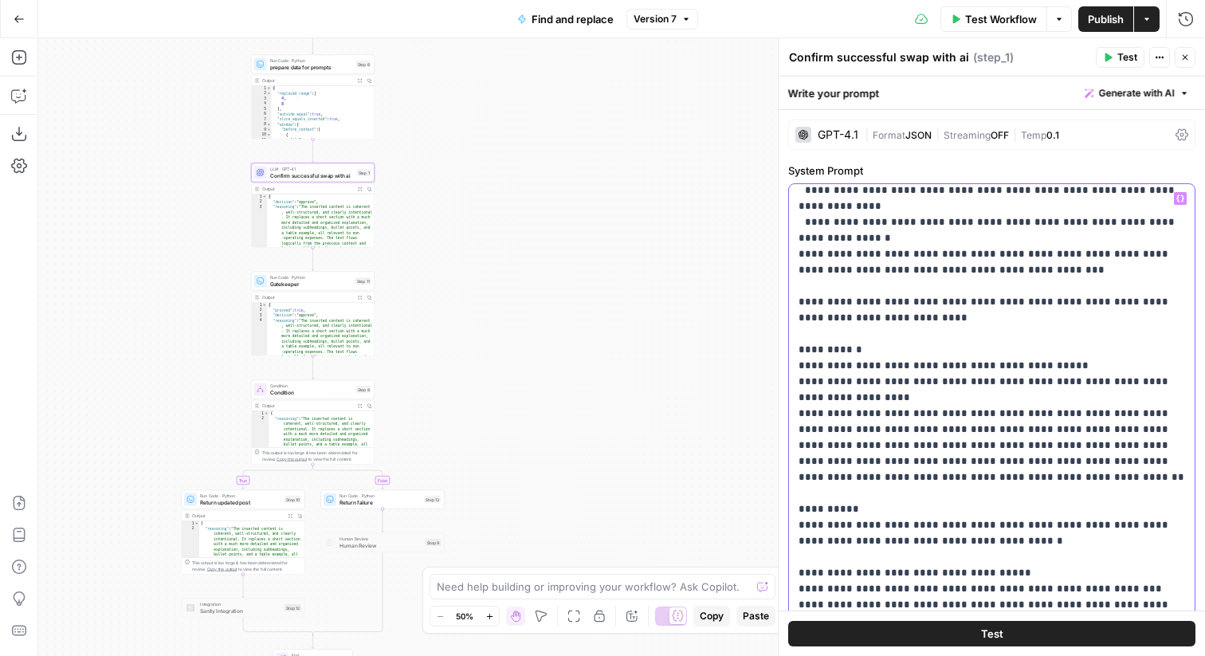
click at [1019, 443] on p "**********" at bounding box center [992, 469] width 387 height 893
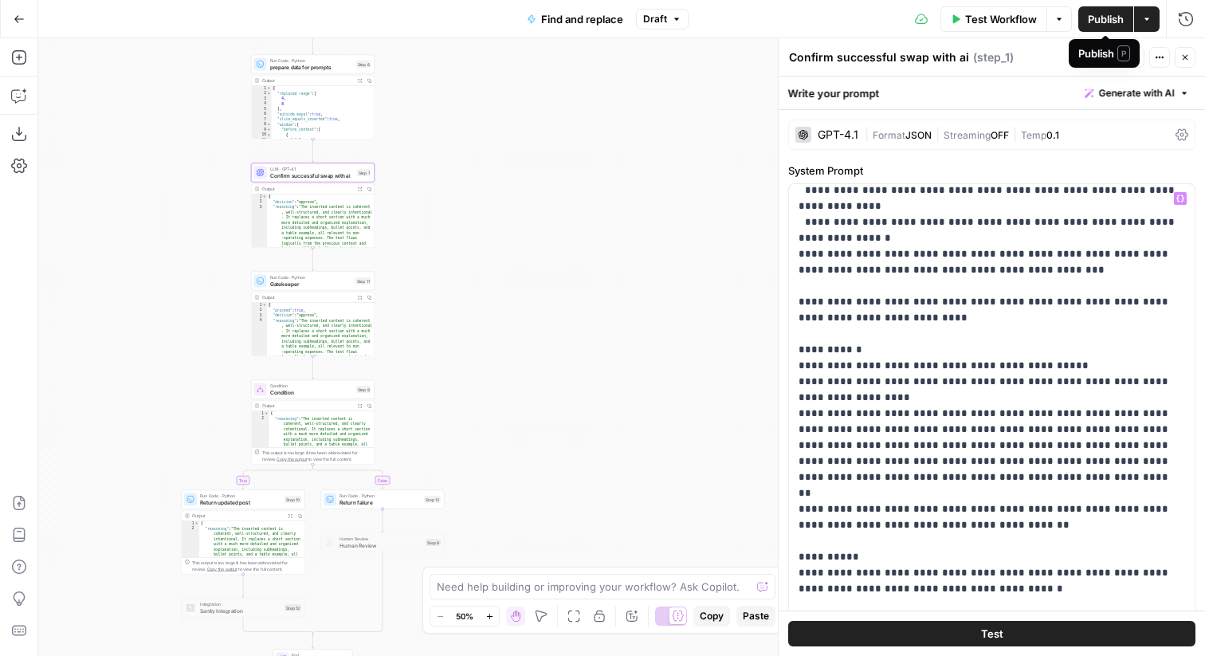
click at [1109, 28] on button "Publish" at bounding box center [1105, 19] width 55 height 26
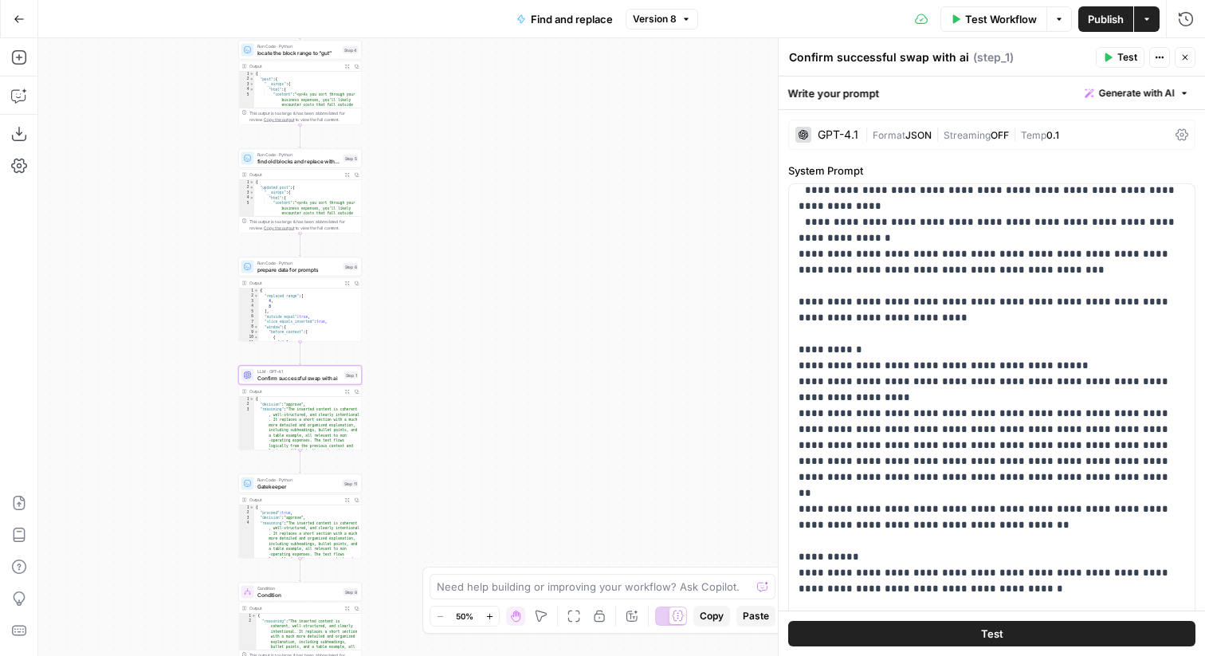
drag, startPoint x: 414, startPoint y: 128, endPoint x: 402, endPoint y: 346, distance: 218.0
click at [402, 346] on div "true false Workflow Set Inputs Inputs Run Code · Python convert replacement Mar…" at bounding box center [621, 347] width 1167 height 618
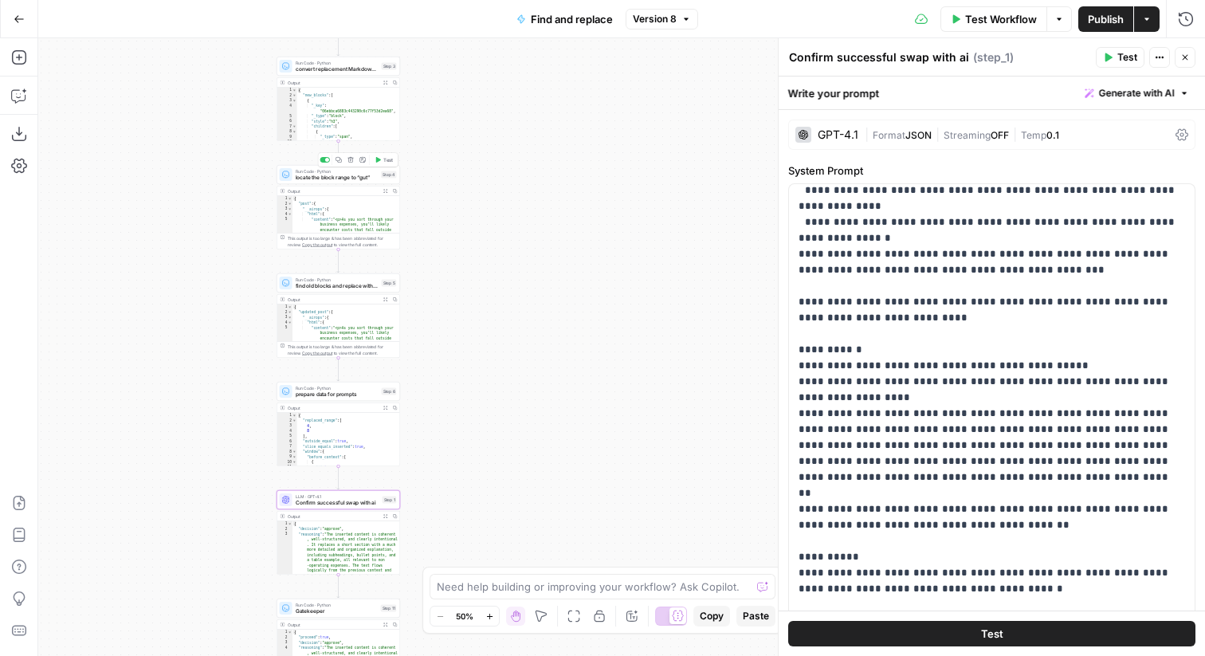
click at [344, 177] on span "locate the block range to “gut”" at bounding box center [337, 178] width 83 height 8
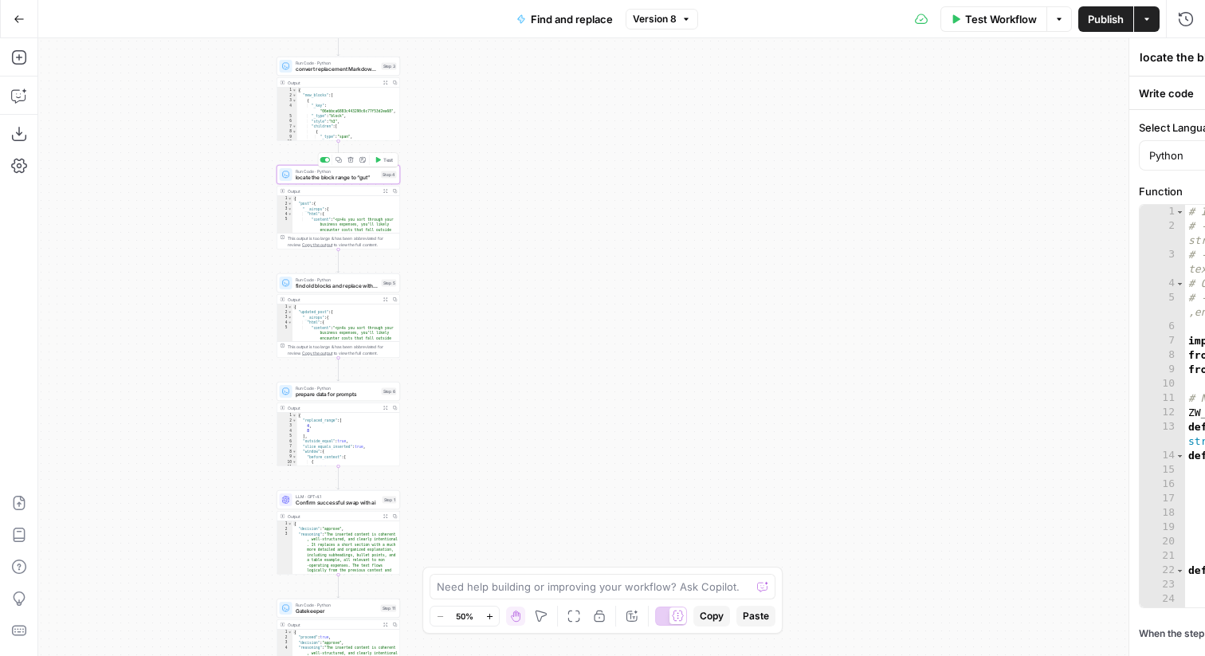
click at [344, 177] on span "locate the block range to “gut”" at bounding box center [337, 178] width 83 height 8
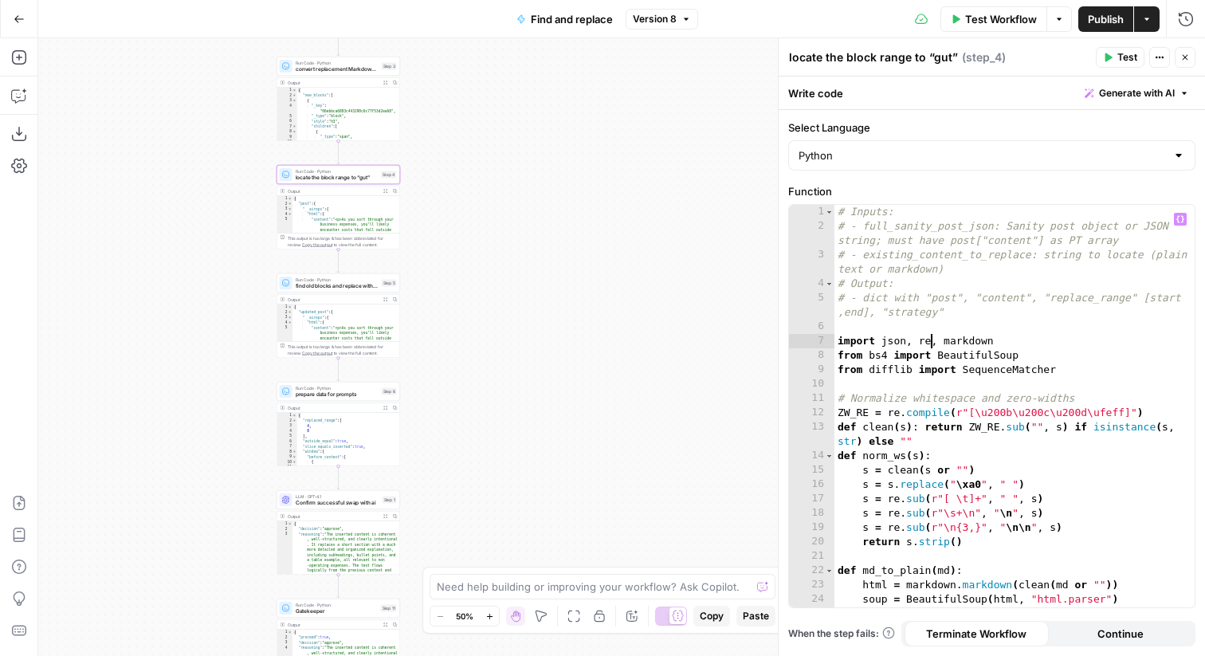
click at [931, 345] on div "# Inputs: # - full_sanity_post_json: Sanity post object or JSON string; must ha…" at bounding box center [1015, 420] width 360 height 431
type textarea "**********"
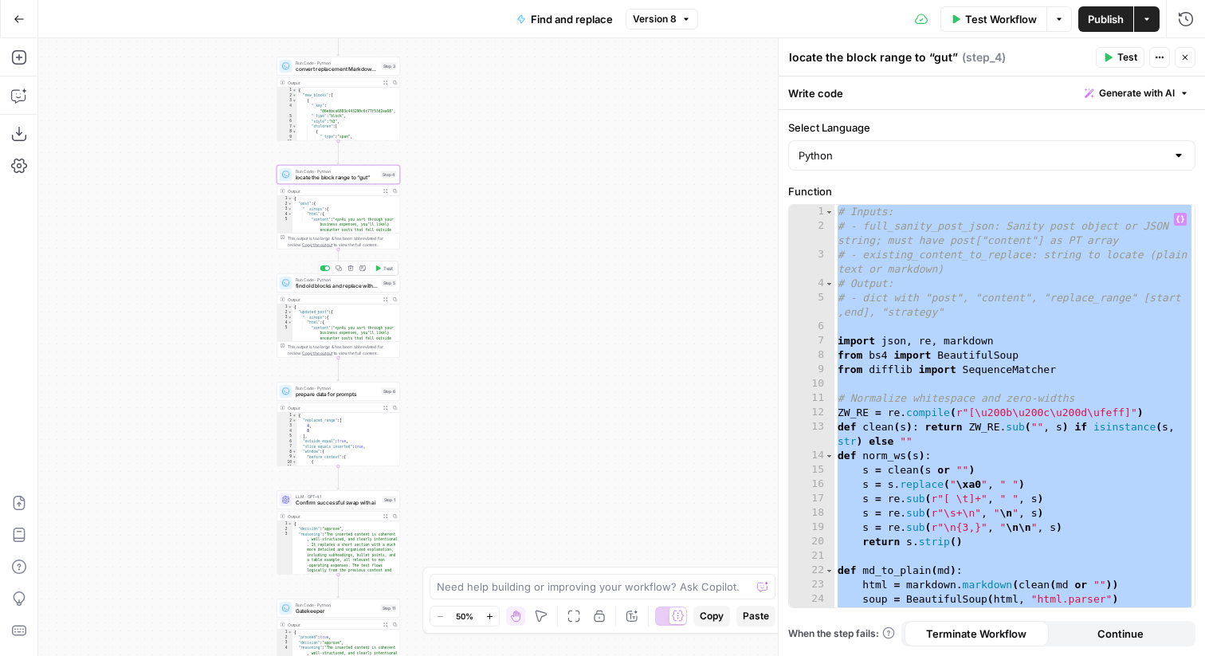
click at [327, 286] on span "find old blocks and replace with new blocks" at bounding box center [337, 286] width 83 height 8
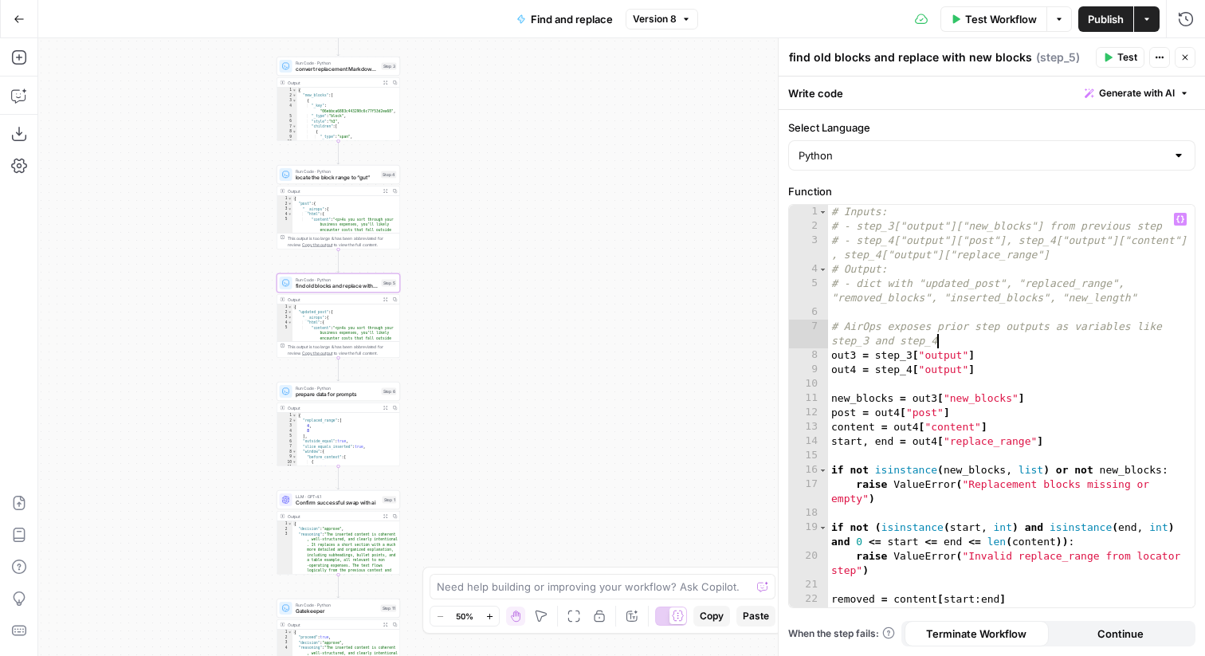
click at [956, 345] on div "# Inputs: # - step_3["output"]["new_blocks"] from previous step # - step_4["out…" at bounding box center [1011, 428] width 367 height 446
type textarea "**********"
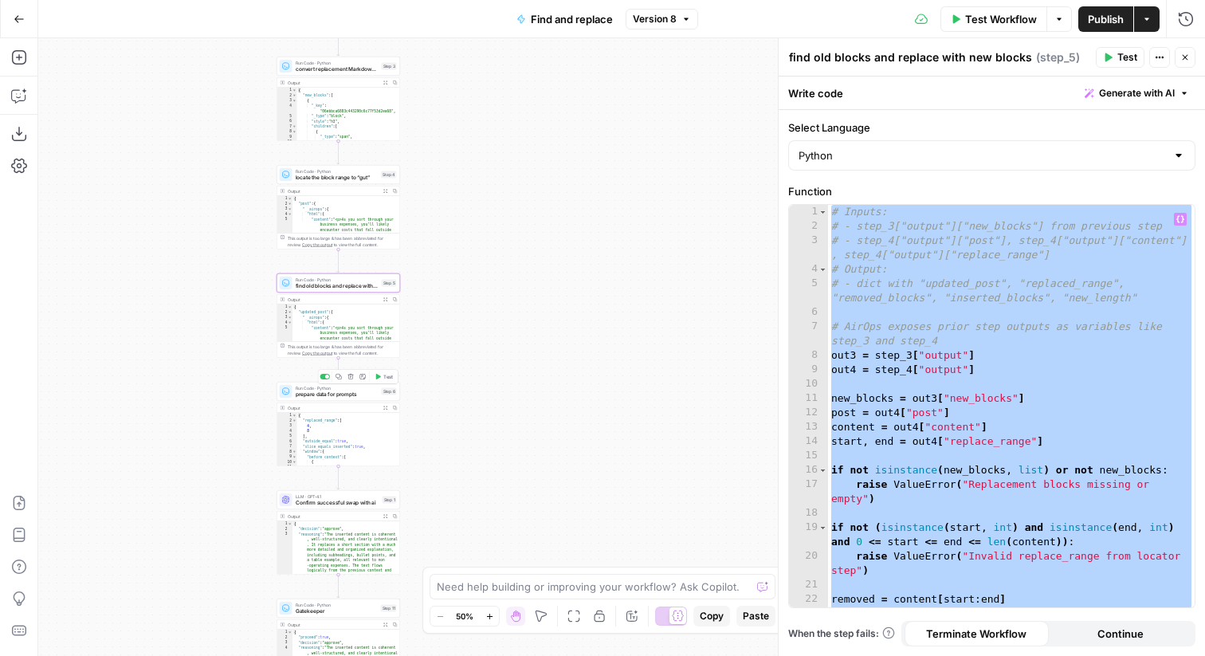
click at [341, 395] on span "prepare data for prompts" at bounding box center [337, 395] width 83 height 8
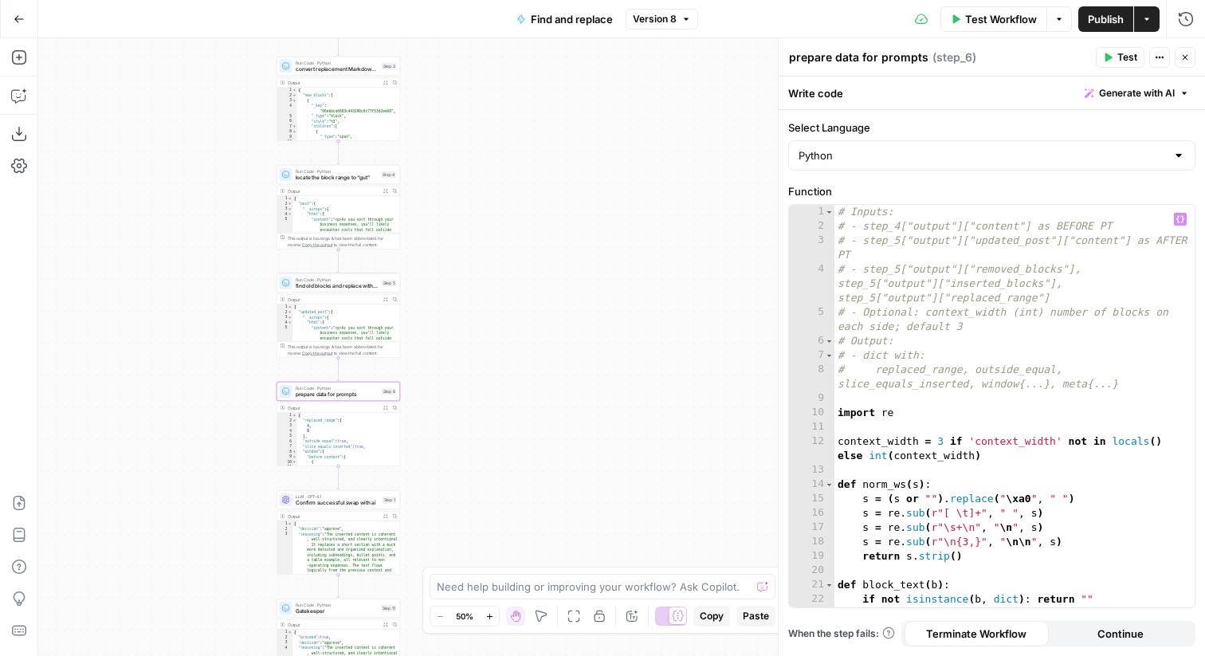
scroll to position [0, 0]
click at [1009, 398] on div "# Inputs: # - step_4["output"]["content"] as BEFORE PT # - step_5["output"]["up…" at bounding box center [1015, 428] width 360 height 446
type textarea "**********"
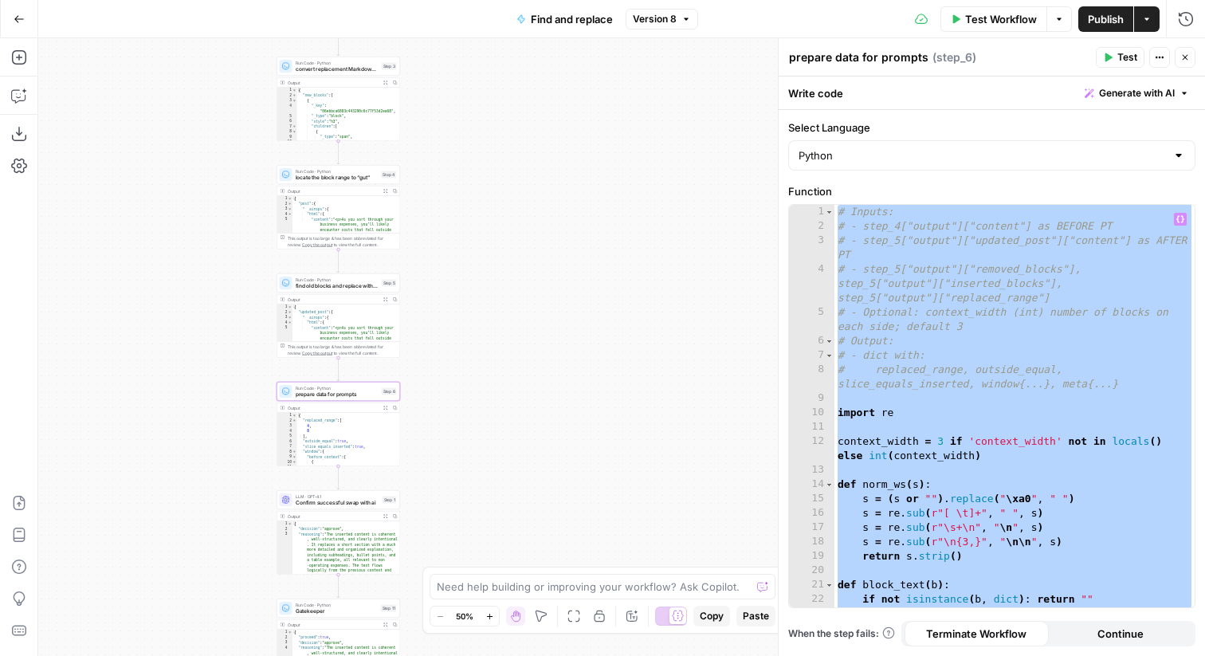
click at [305, 283] on span "find old blocks and replace with new blocks" at bounding box center [337, 286] width 83 height 8
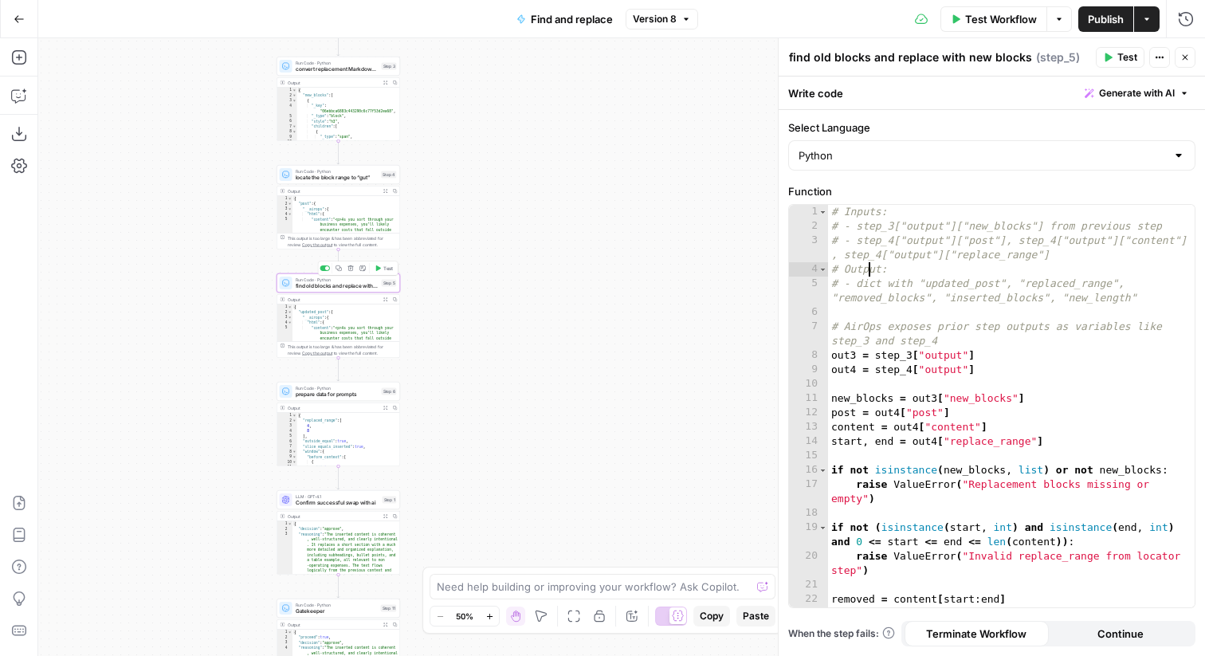
click at [871, 264] on div "# Inputs: # - step_3["output"]["new_blocks"] from previous step # - step_4["out…" at bounding box center [1011, 428] width 367 height 446
type textarea "**********"
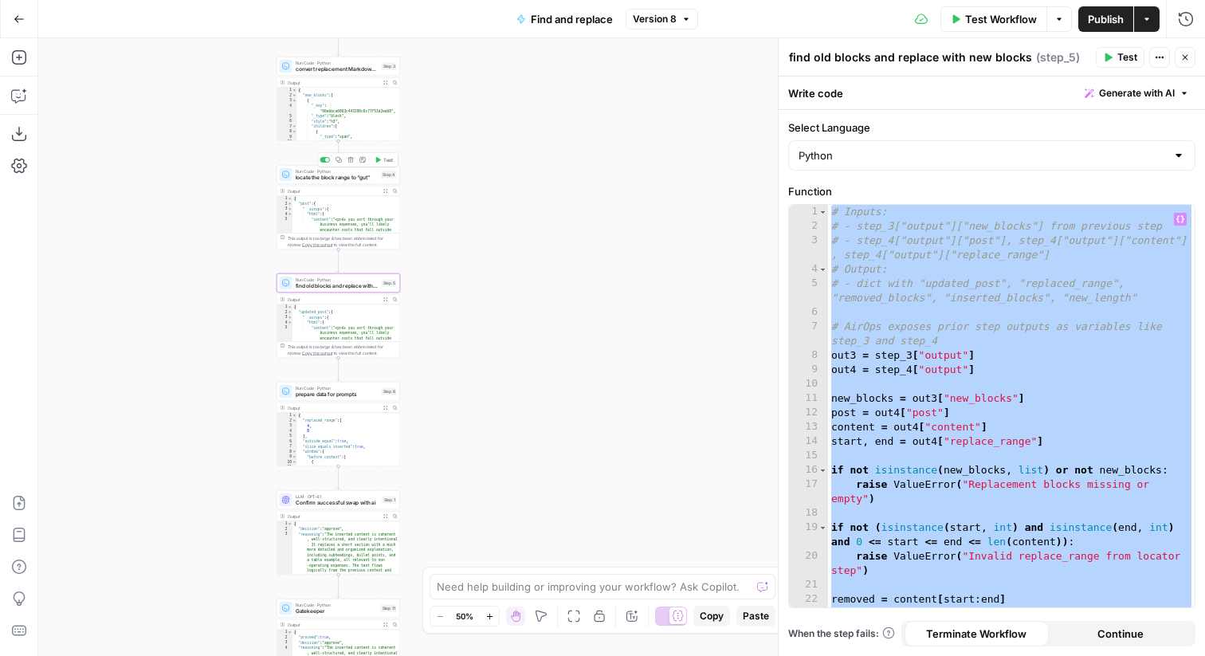
click at [336, 176] on span "locate the block range to “gut”" at bounding box center [337, 178] width 83 height 8
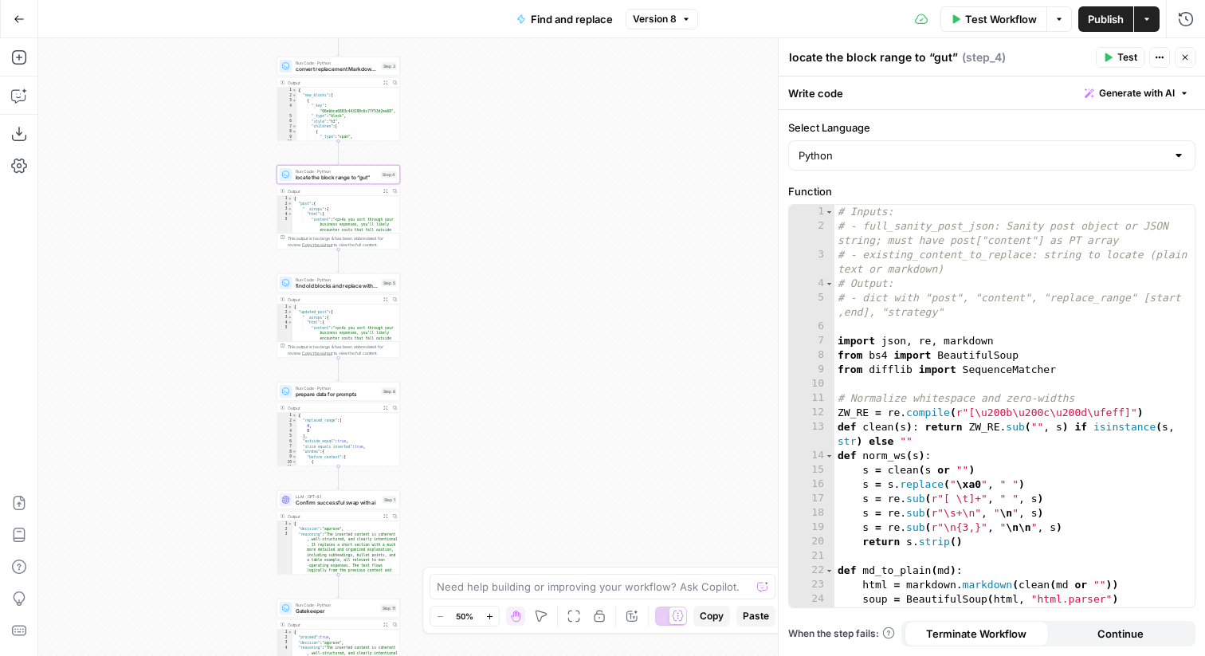
click at [337, 69] on span "convert replacement Markdown → Sanity Portable Text blocks" at bounding box center [337, 69] width 83 height 8
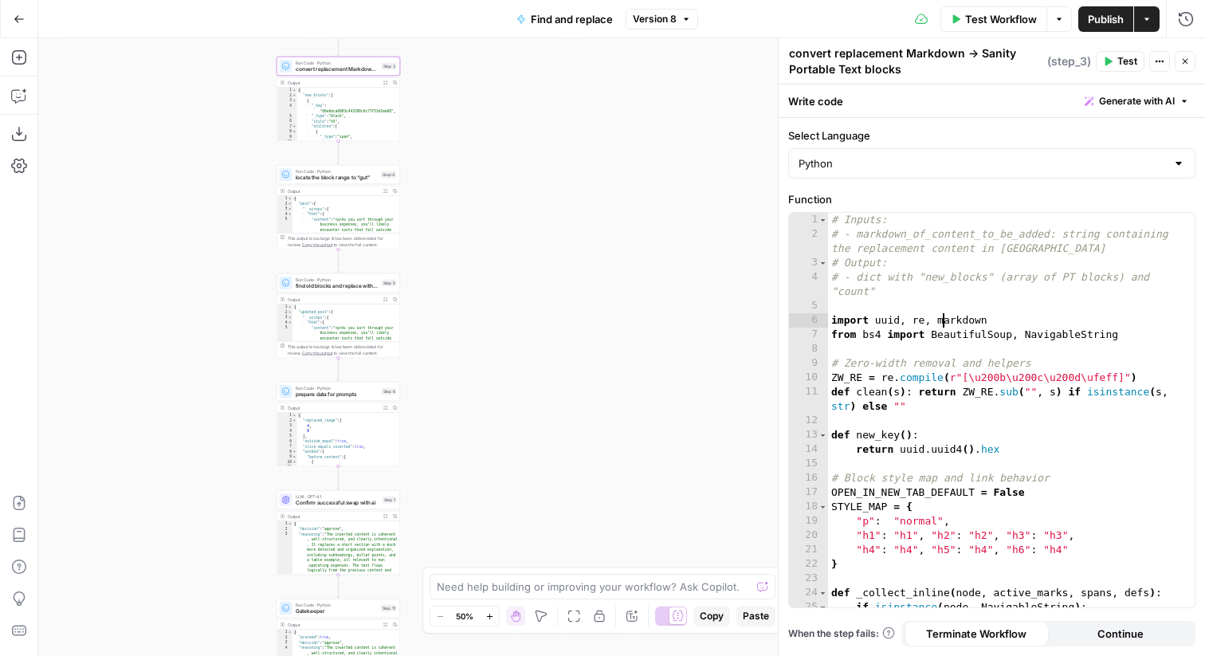
click at [945, 323] on div "# Inputs: # - markdown_of_content_to_be_added: string containing the replacemen…" at bounding box center [1011, 424] width 367 height 423
type textarea "**********"
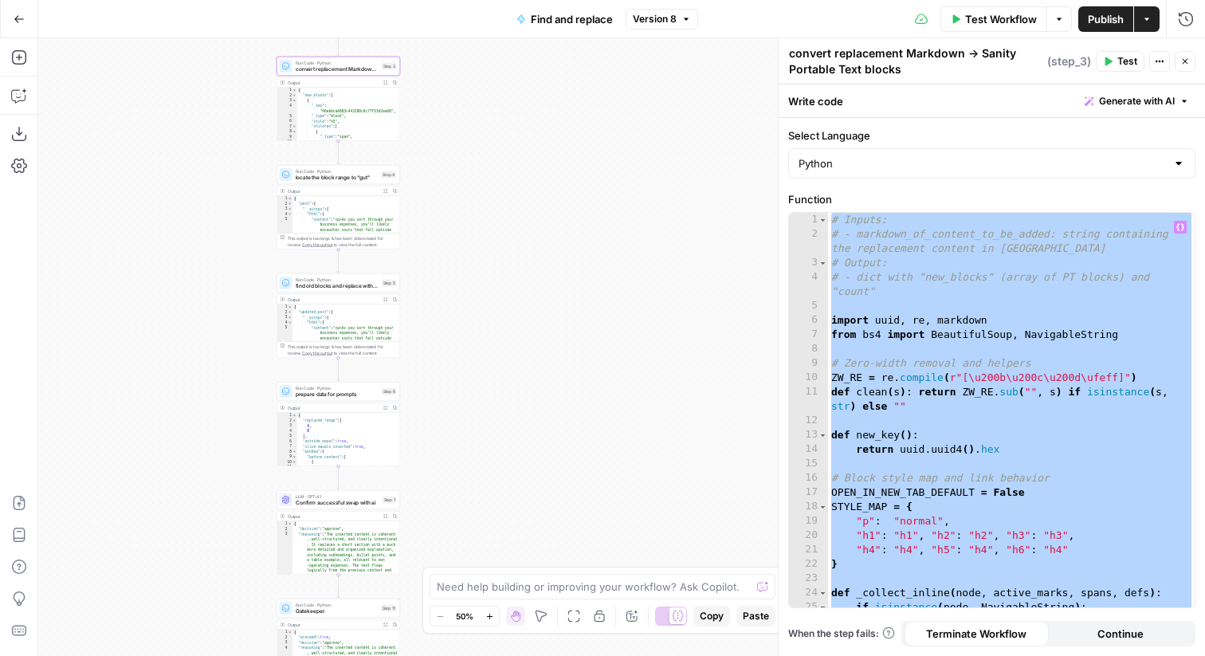
click at [1184, 60] on icon "button" at bounding box center [1186, 62] width 6 height 6
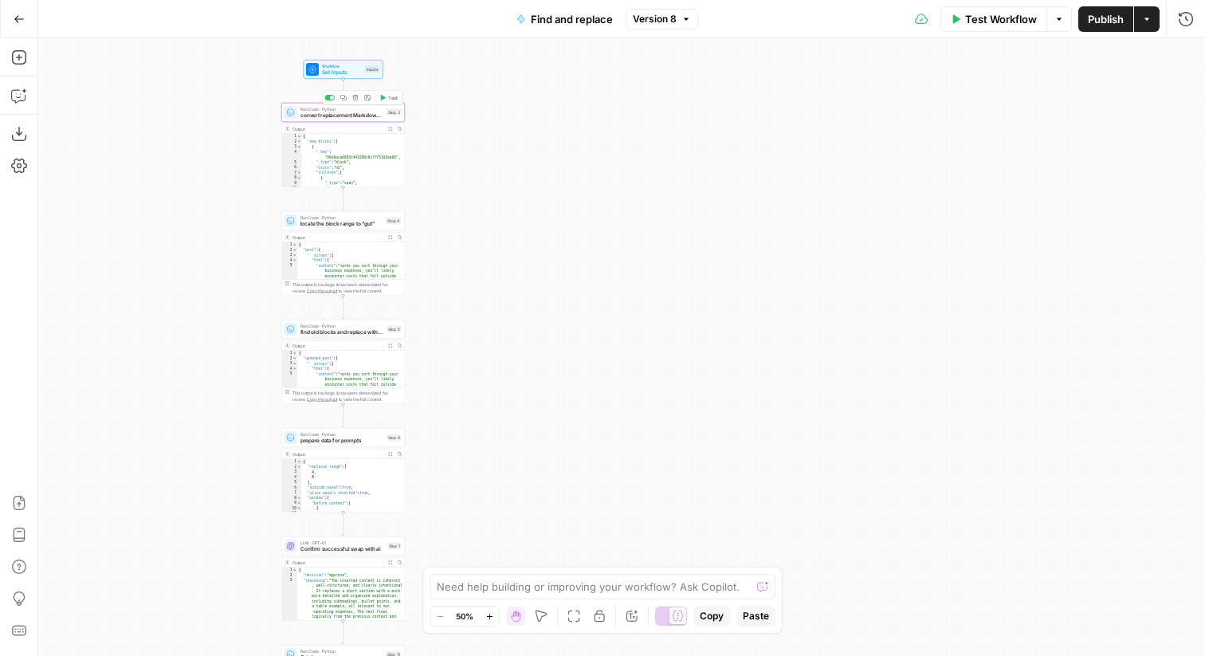
click at [335, 119] on span "convert replacement Markdown → Sanity Portable Text blocks" at bounding box center [342, 116] width 83 height 8
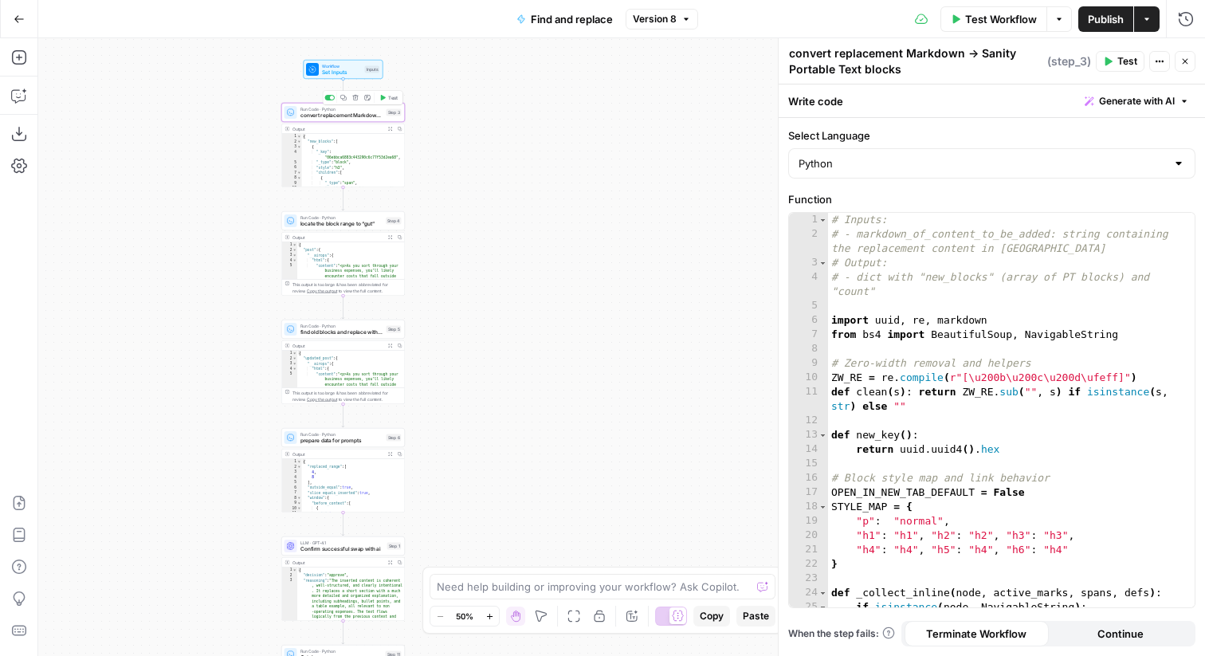
click at [908, 308] on div "# Inputs: # - markdown_of_content_to_be_added: string containing the replacemen…" at bounding box center [1011, 424] width 367 height 423
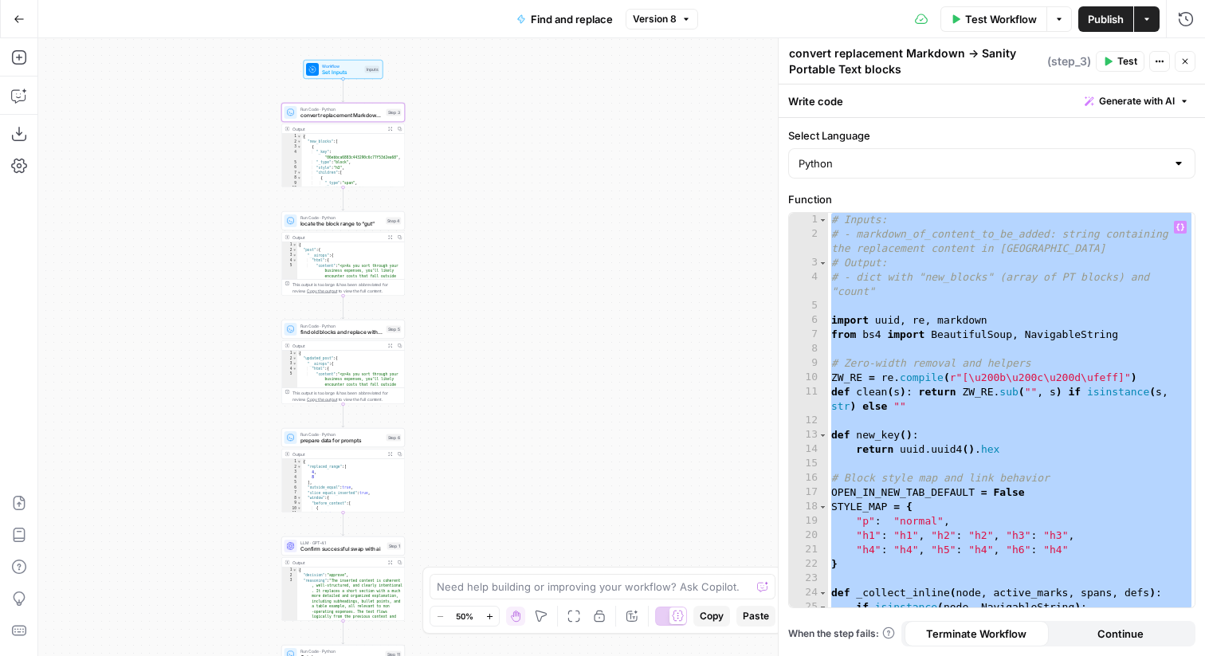
paste textarea
type textarea "**********"
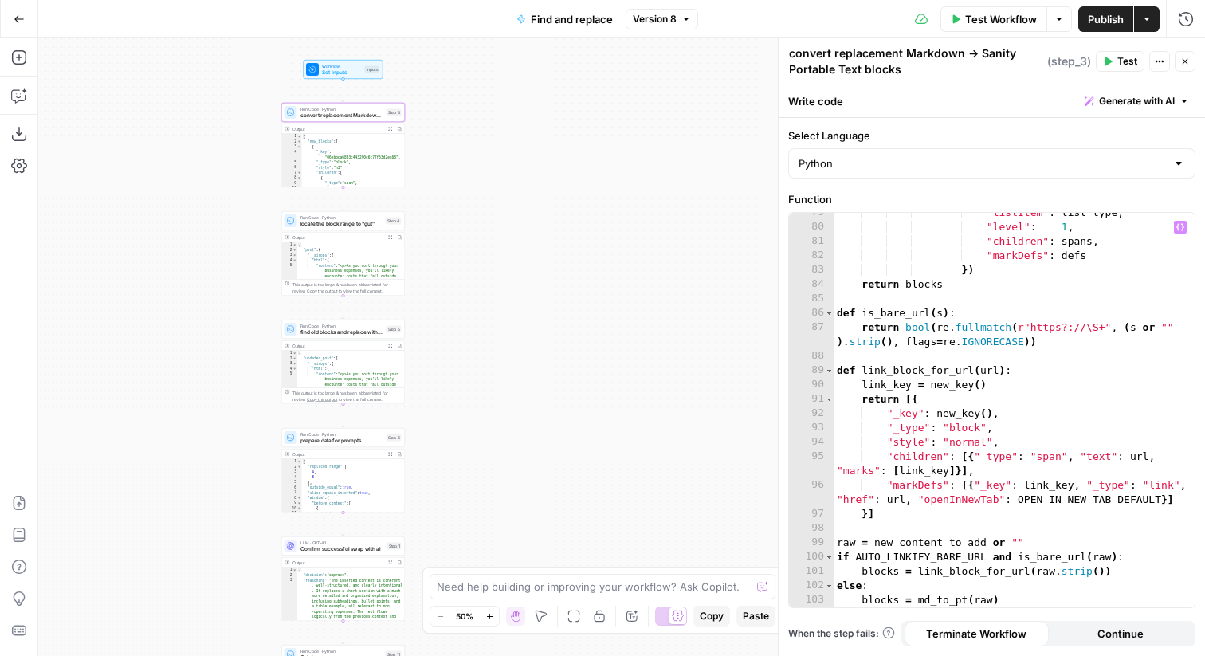
scroll to position [1255, 0]
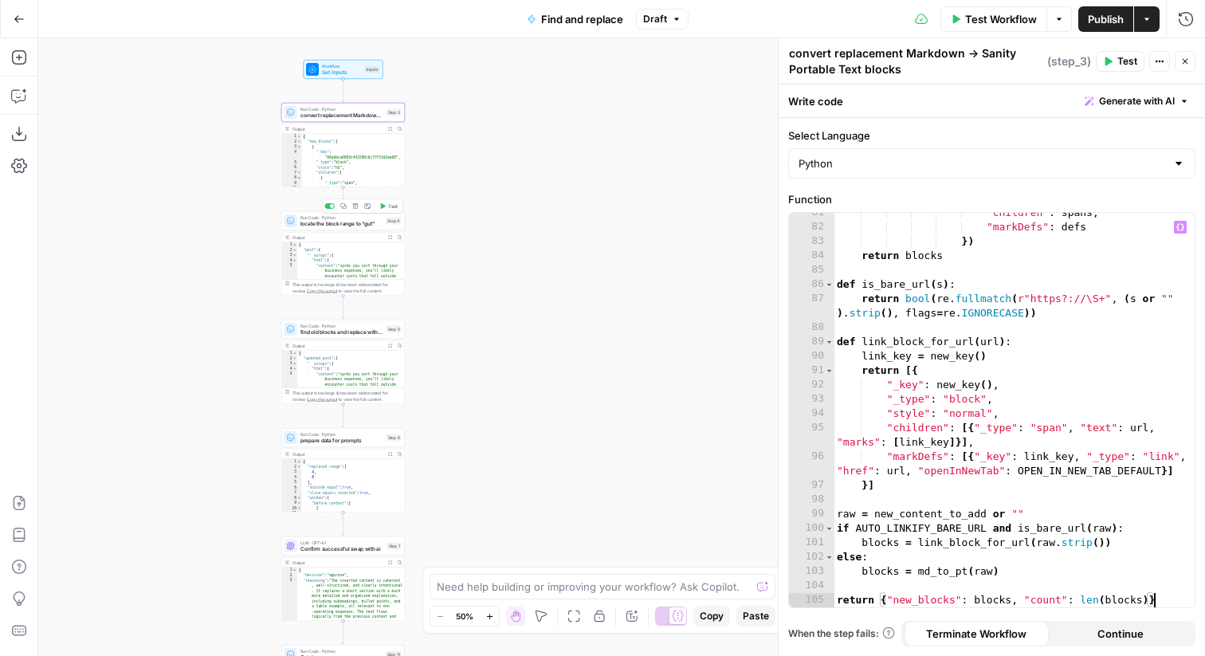
click at [341, 223] on span "locate the block range to “gut”" at bounding box center [342, 224] width 83 height 8
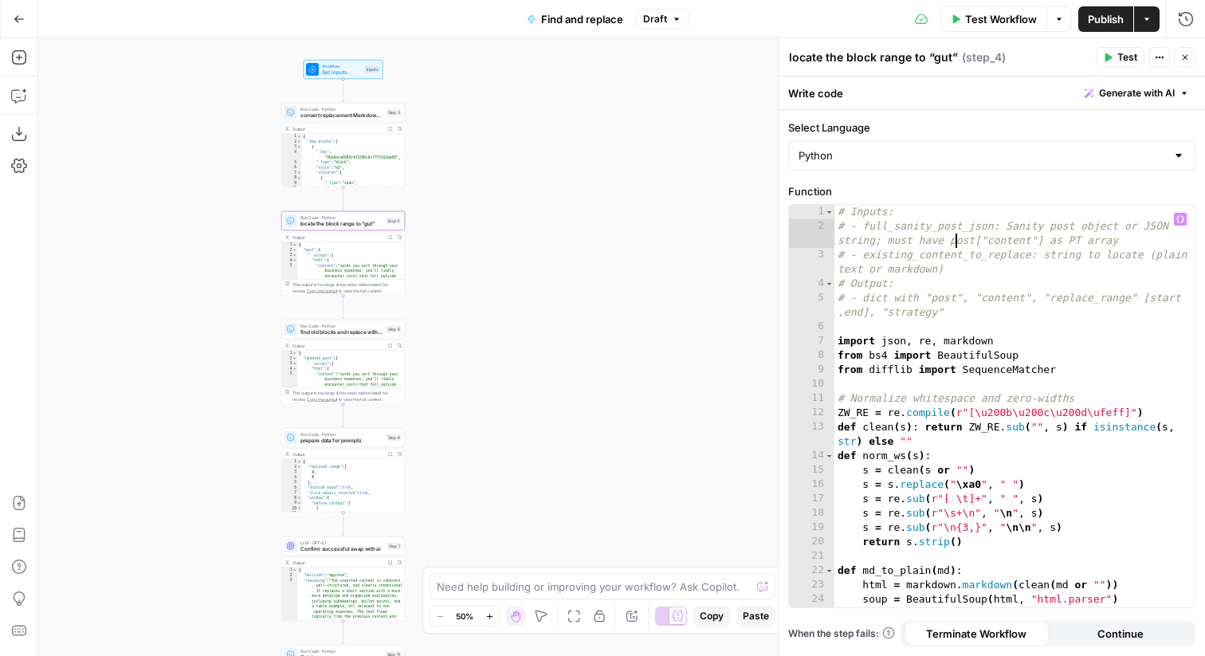
click at [957, 247] on div "# Inputs: # - full_sanity_post_json: Sanity post object or JSON string; must ha…" at bounding box center [1015, 420] width 360 height 431
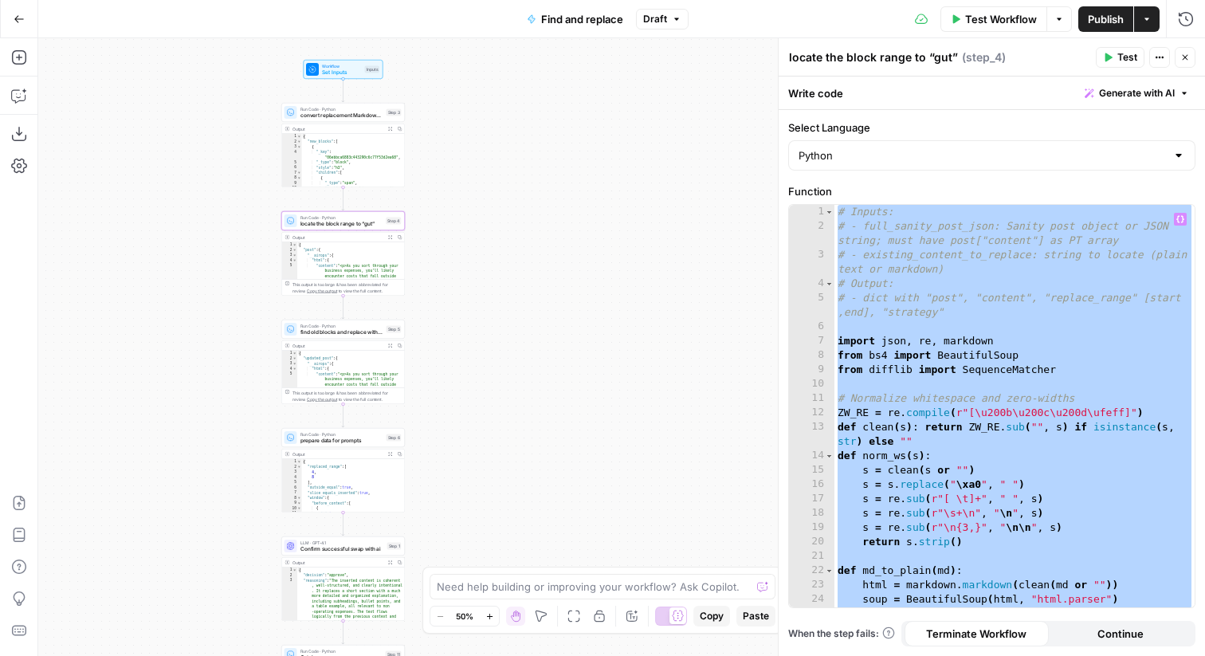
paste textarea
type textarea "*"
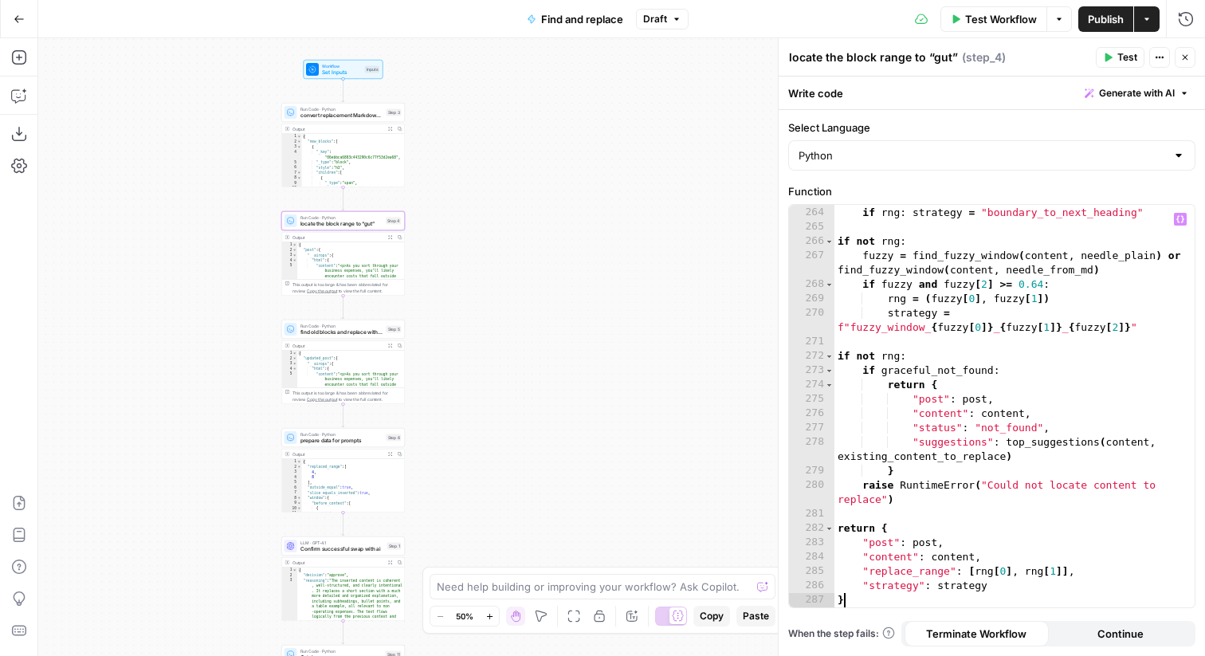
scroll to position [4476, 0]
click at [337, 334] on span "find old blocks and replace with new blocks" at bounding box center [342, 332] width 83 height 8
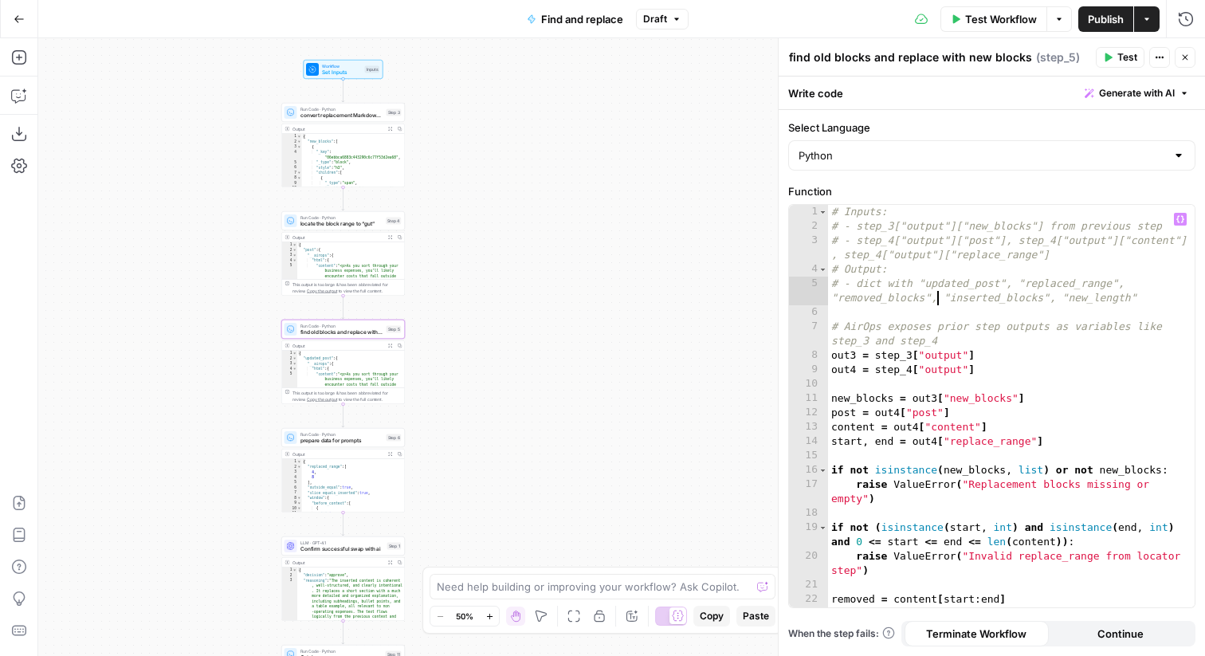
click at [938, 298] on div "# Inputs: # - step_3["output"]["new_blocks"] from previous step # - step_4["out…" at bounding box center [1011, 428] width 367 height 446
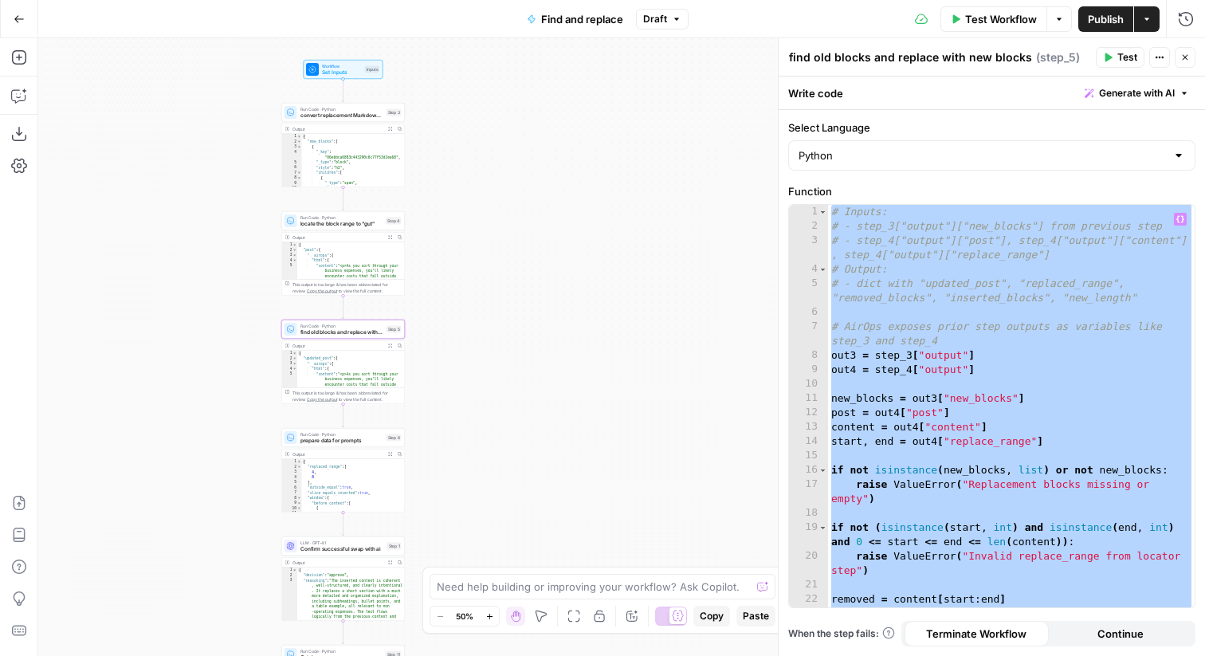
paste textarea
type textarea "*"
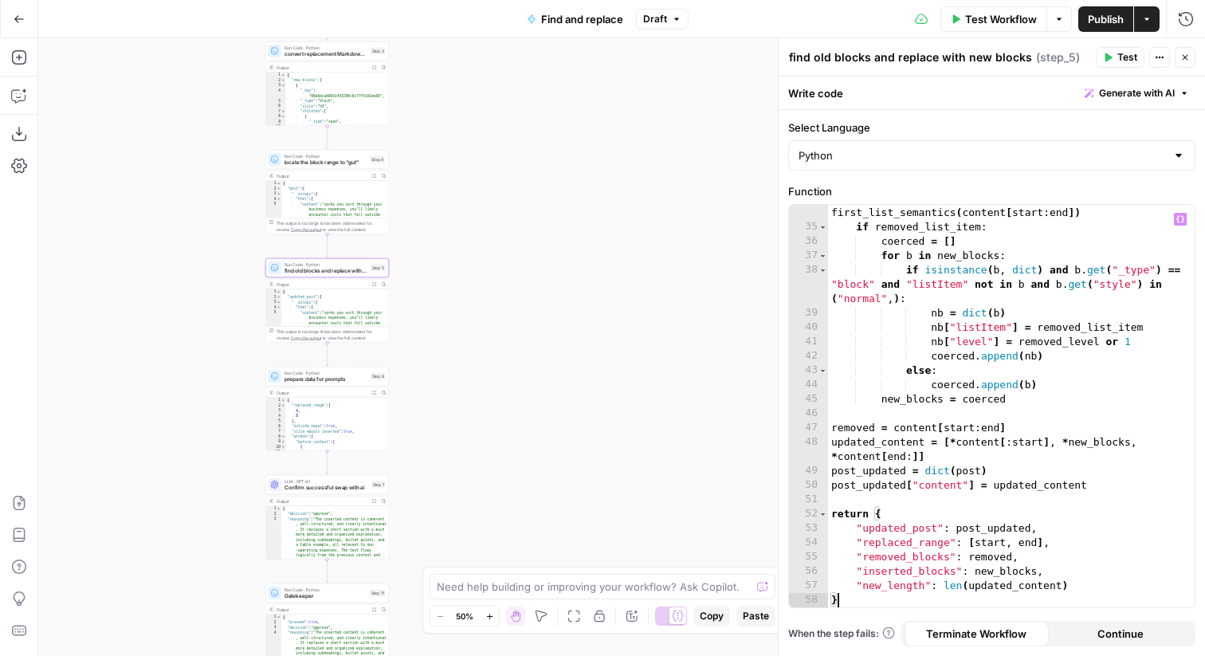
click at [324, 374] on span "Run Code · Python" at bounding box center [326, 373] width 83 height 6
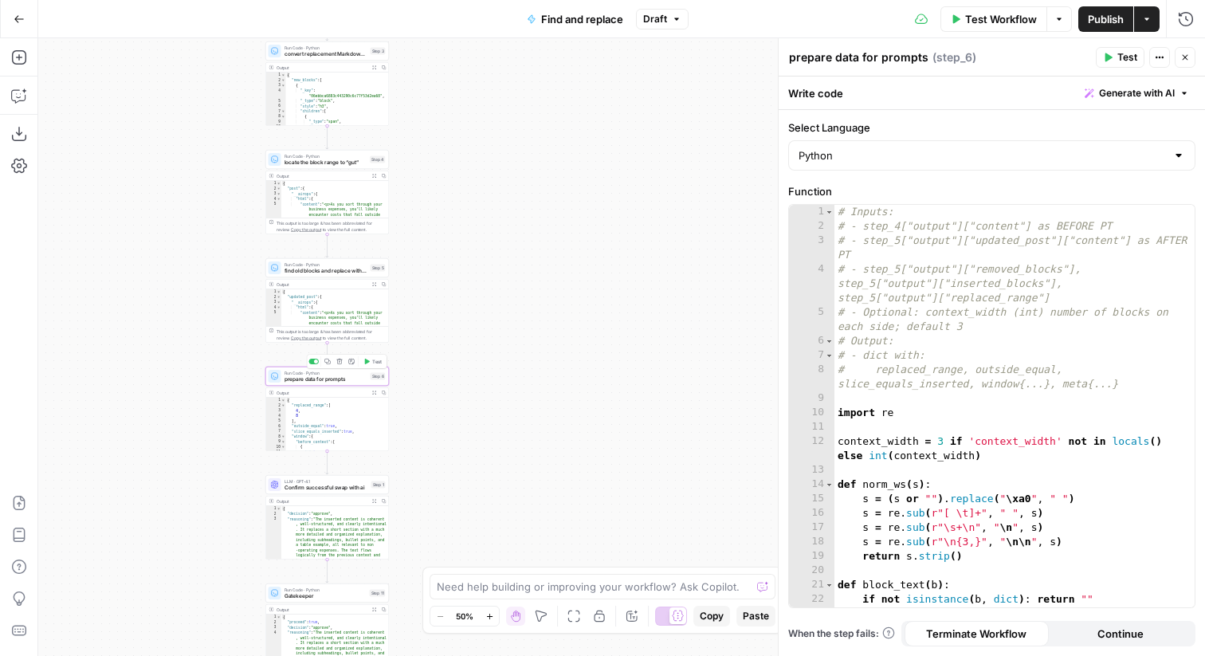
click at [990, 288] on div "# Inputs: # - step_4["output"]["content"] as BEFORE PT # - step_5["output"]["up…" at bounding box center [1015, 428] width 360 height 446
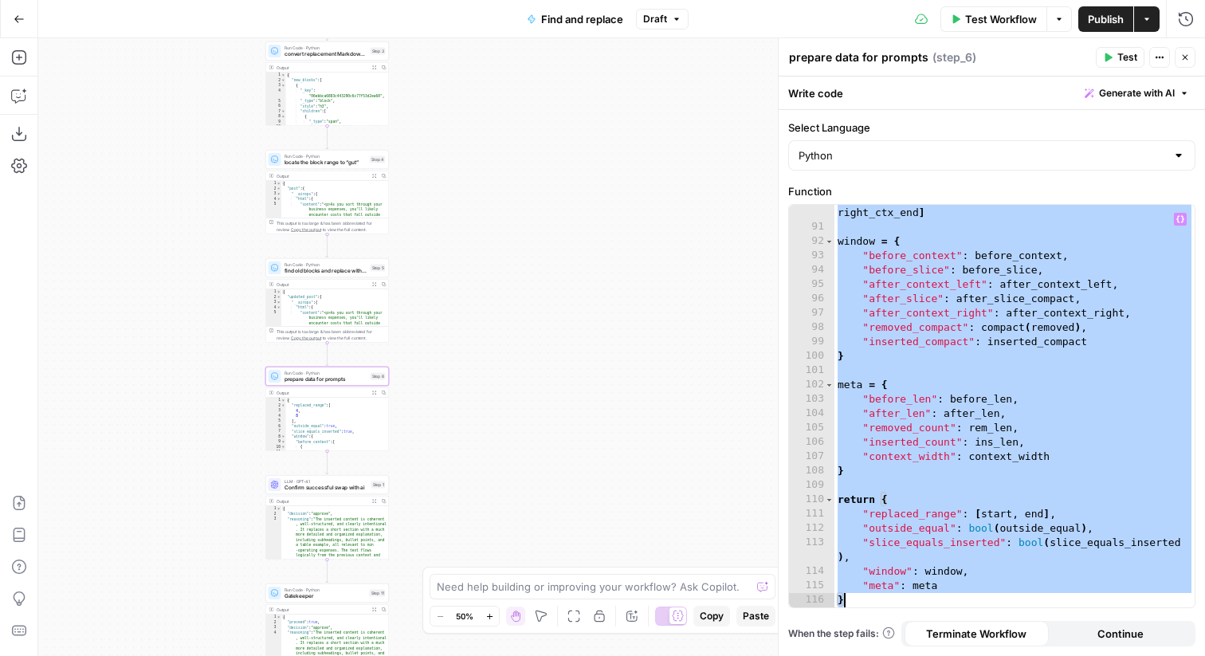
paste textarea
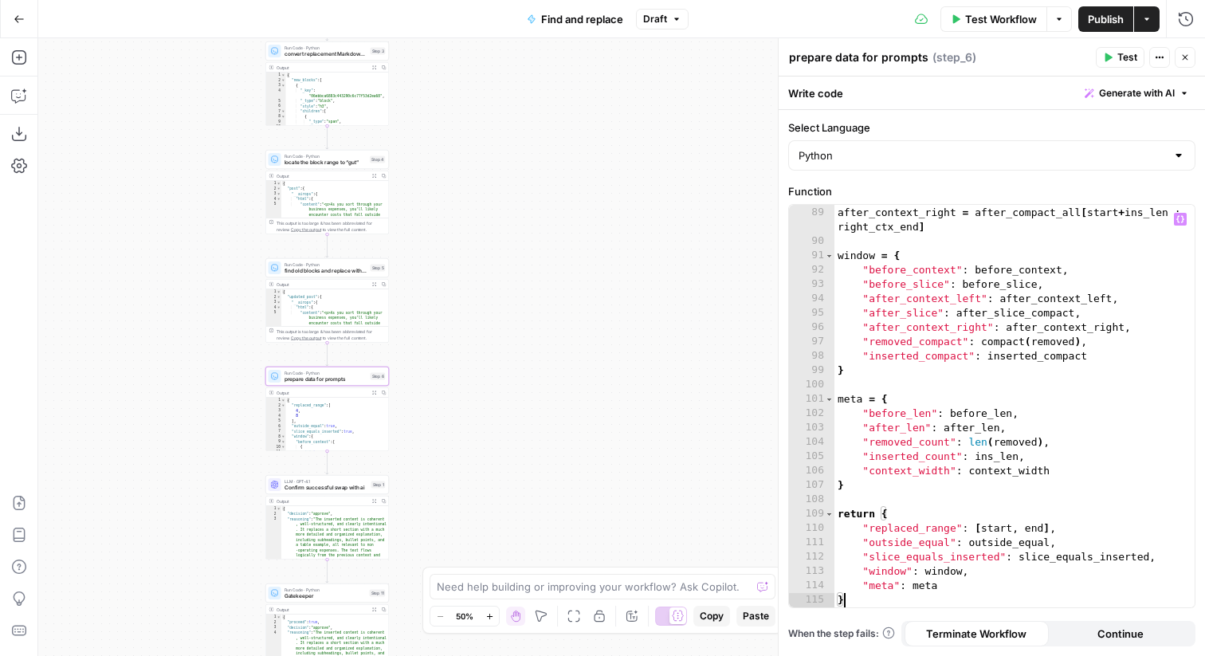
scroll to position [1577, 0]
click at [990, 288] on div "after_slice_compact = after_slice after_context_right = after_compact_all [ sta…" at bounding box center [1015, 406] width 360 height 431
type textarea "**********"
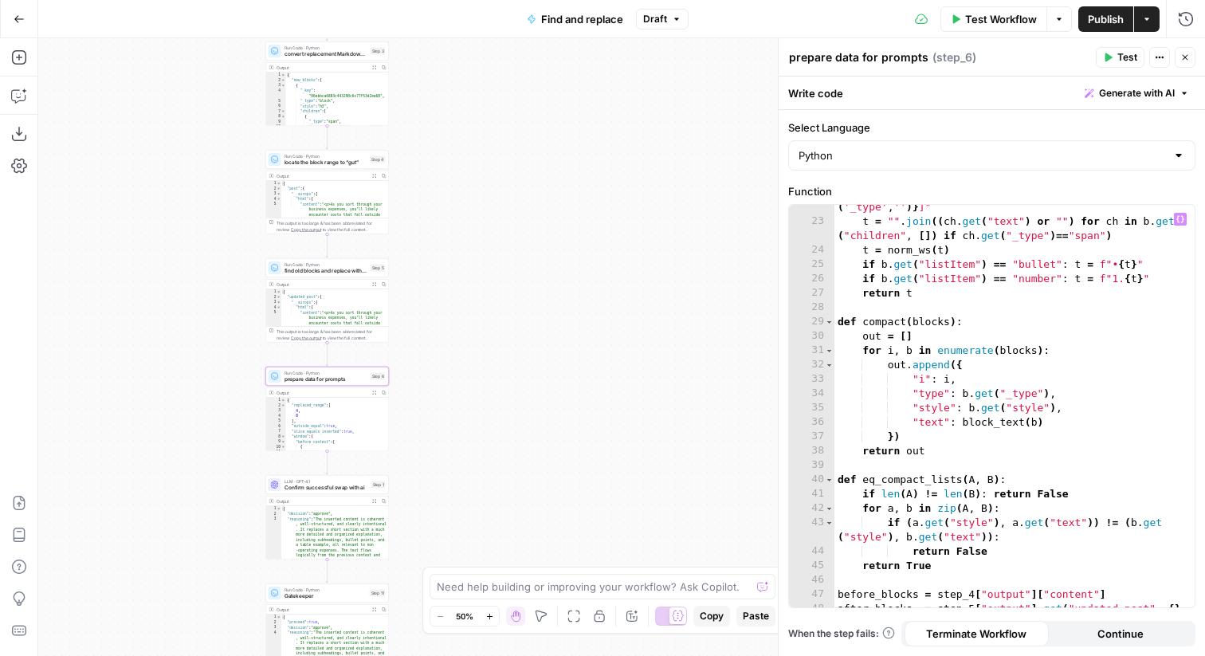
scroll to position [0, 0]
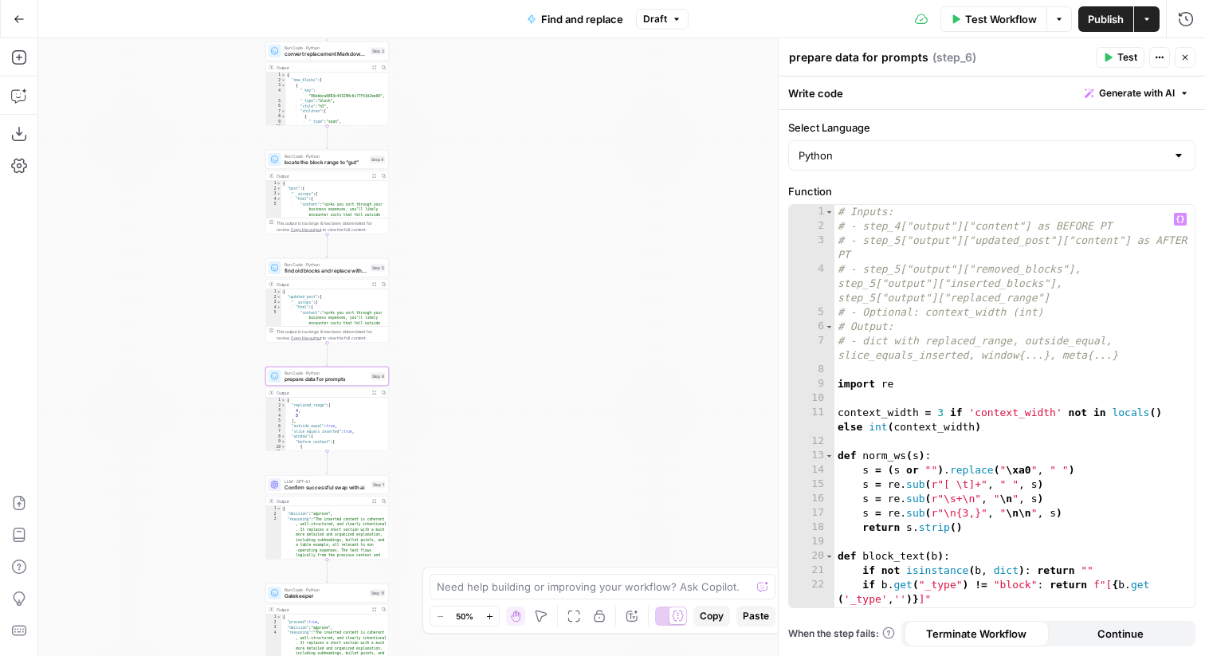
click at [642, 249] on div "true false Workflow Set Inputs Inputs Run Code · Python convert replacement Mar…" at bounding box center [621, 347] width 1167 height 618
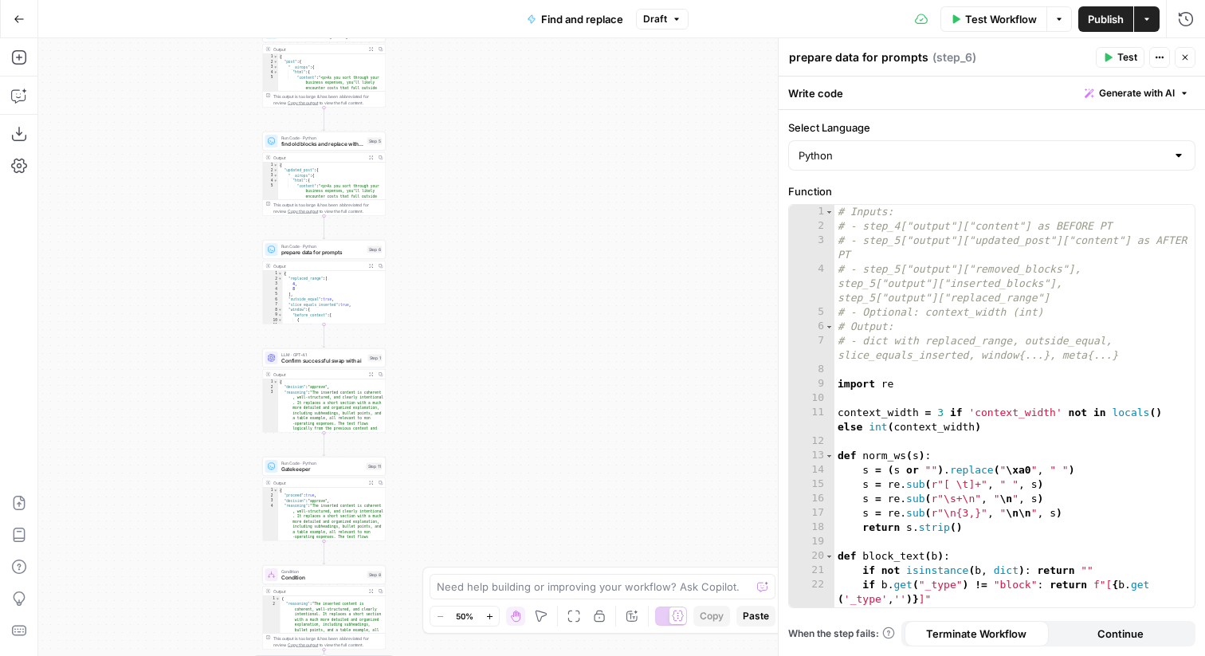
click at [1089, 23] on span "Publish" at bounding box center [1106, 19] width 36 height 16
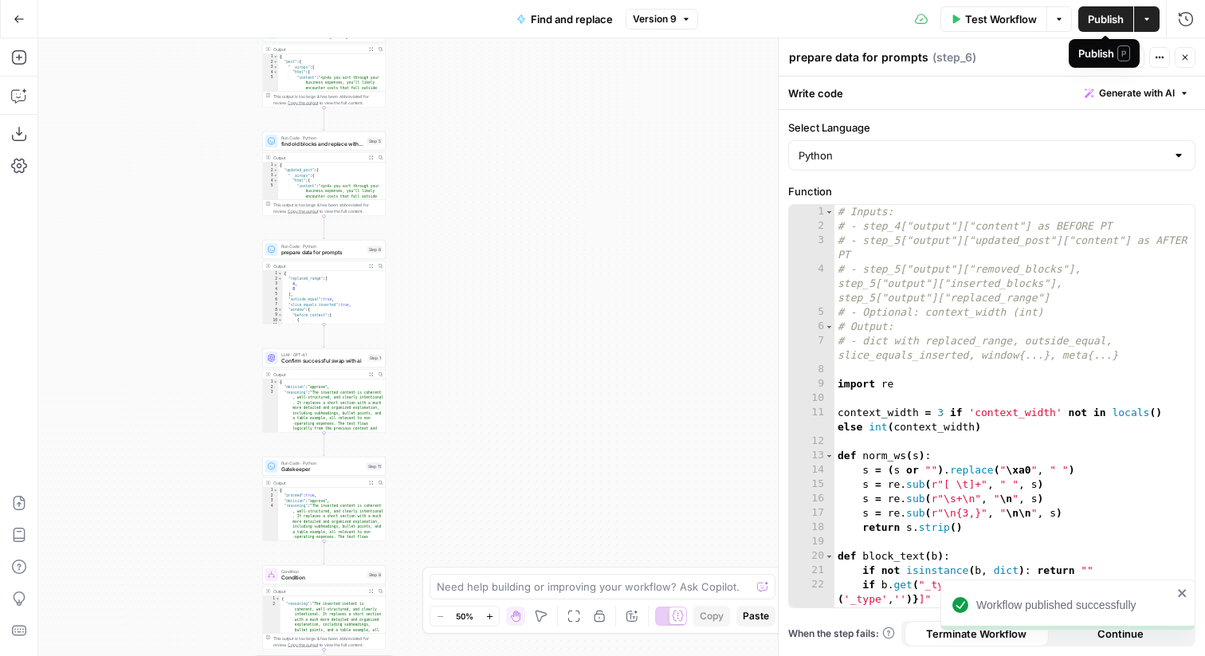
click at [1110, 18] on span "Publish" at bounding box center [1106, 19] width 36 height 16
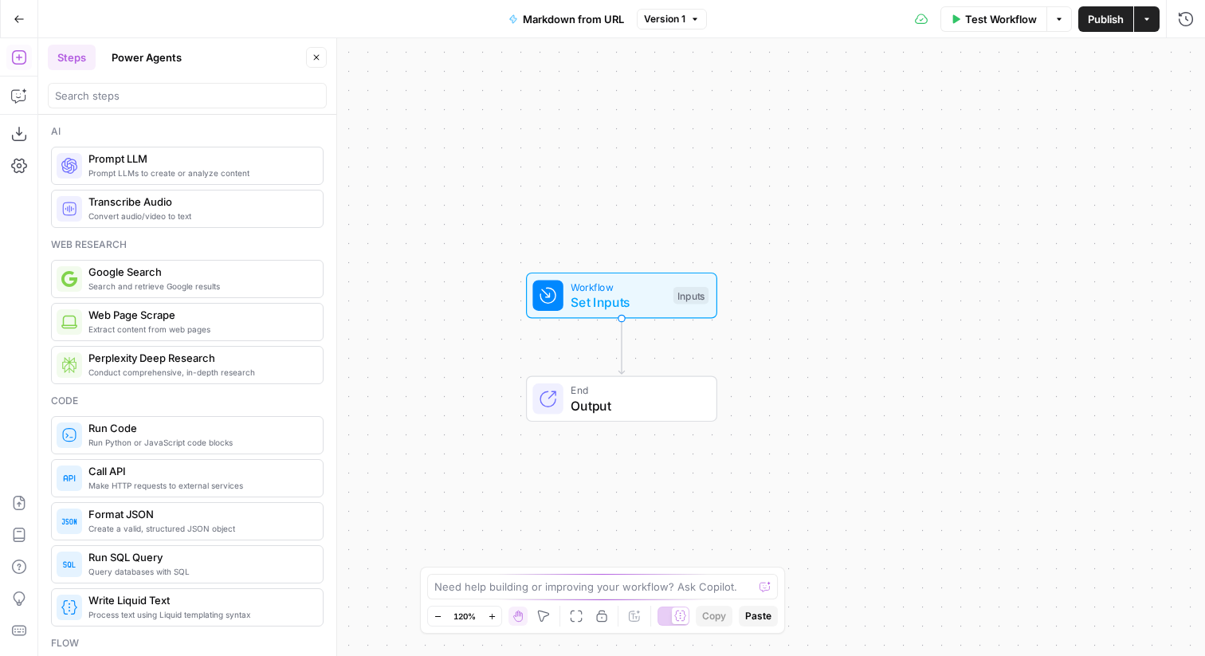
click at [215, 319] on span "Web Page Scrape" at bounding box center [199, 315] width 222 height 16
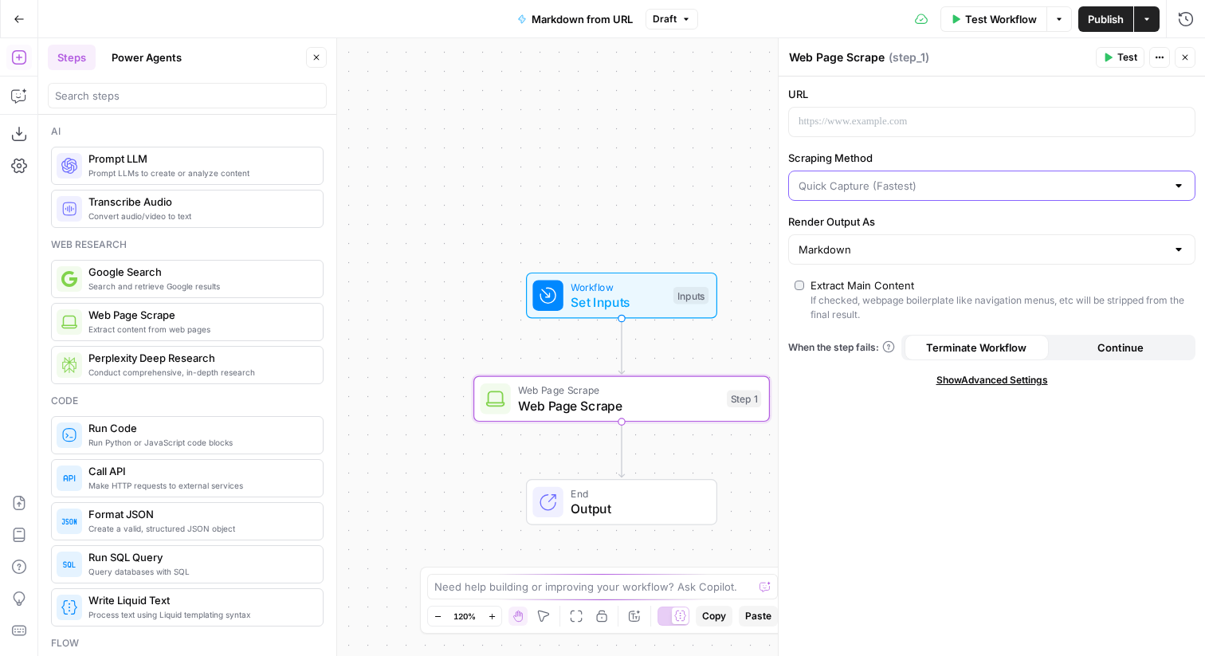
click at [869, 189] on input "Scraping Method" at bounding box center [982, 186] width 367 height 16
type input "Quick Capture (Fastest)"
click at [871, 418] on div "URL Scraping Method Quick Capture (Fastest) Render Output As Markdown Extract M…" at bounding box center [992, 366] width 426 height 579
click at [898, 246] on input "Render Output As" at bounding box center [982, 250] width 367 height 16
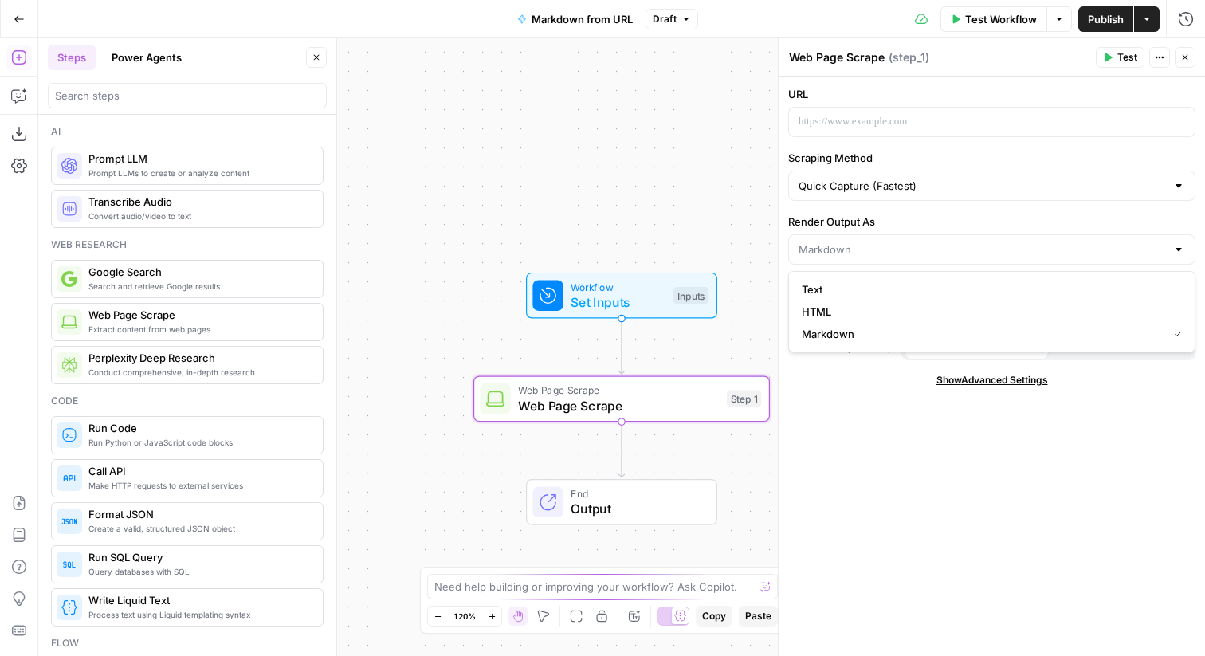
type input "Markdown"
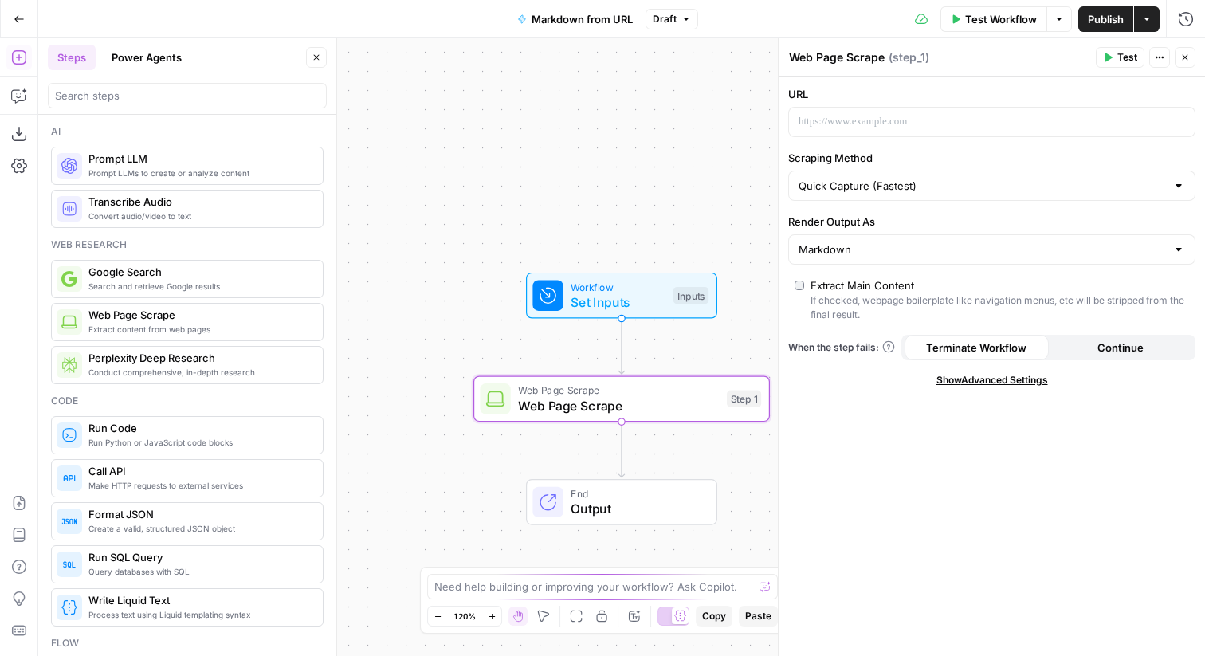
click at [882, 450] on div "URL Scraping Method Quick Capture (Fastest) Render Output As Markdown Extract M…" at bounding box center [992, 366] width 426 height 579
click at [873, 131] on div at bounding box center [979, 122] width 380 height 29
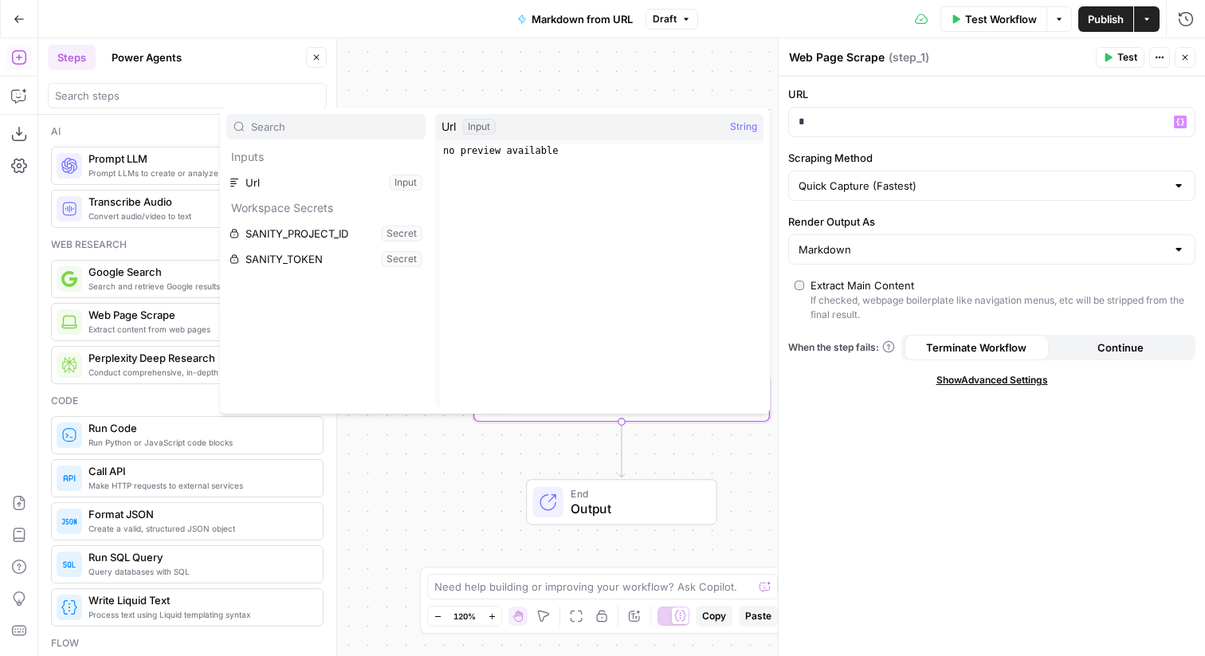
click at [596, 128] on div "Url Input String" at bounding box center [599, 127] width 328 height 26
click at [489, 127] on div "Input" at bounding box center [478, 127] width 33 height 16
click at [309, 187] on button "Select variable Url" at bounding box center [325, 183] width 199 height 26
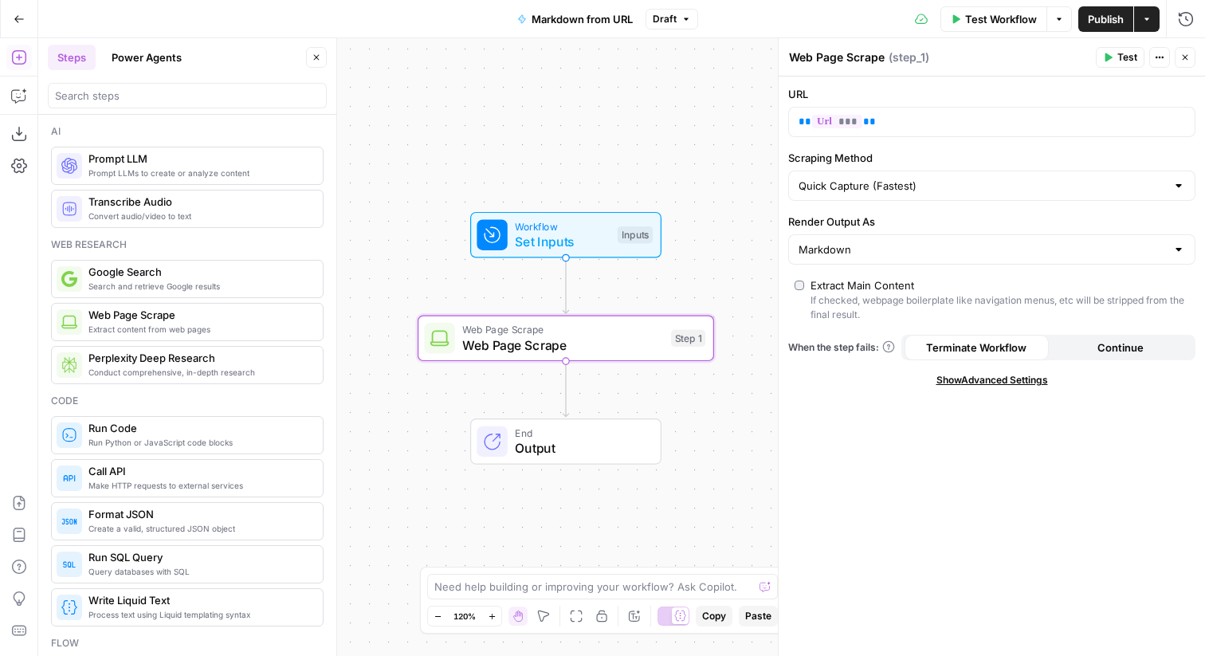
drag, startPoint x: 712, startPoint y: 160, endPoint x: 682, endPoint y: 131, distance: 41.7
click at [682, 131] on div "Workflow Set Inputs Inputs Web Page Scrape Web Page Scrape Step 1 End Output" at bounding box center [621, 347] width 1167 height 618
click at [1105, 63] on button "Test" at bounding box center [1120, 57] width 49 height 21
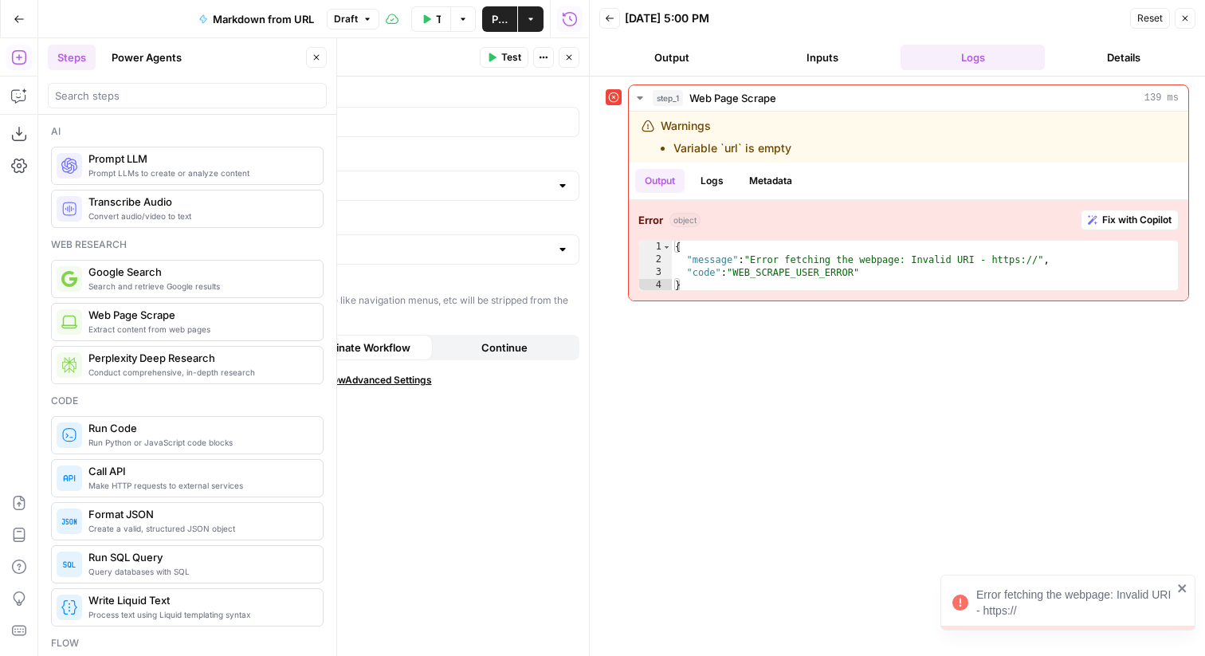
click at [807, 57] on button "Inputs" at bounding box center [822, 58] width 144 height 26
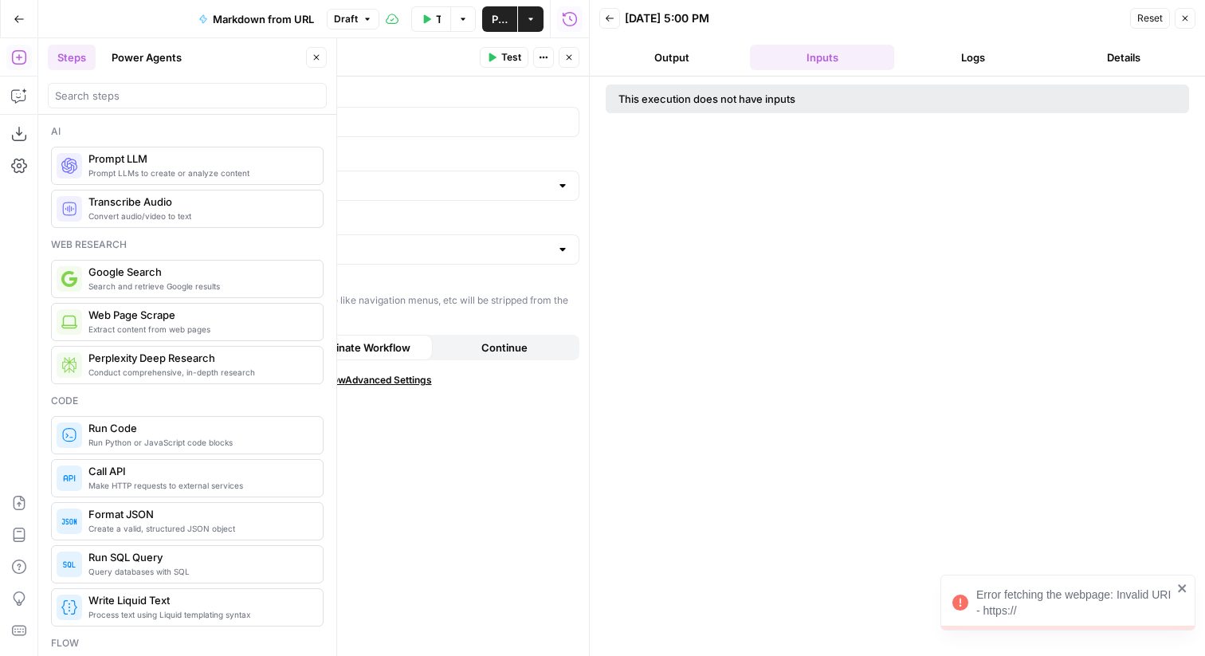
click at [707, 72] on header "Back 08/12/25 at 5:00 PM Reset Close Output Inputs Logs Details" at bounding box center [897, 38] width 615 height 77
click at [697, 65] on button "Output" at bounding box center [671, 58] width 144 height 26
click at [1194, 8] on div "Reset Close" at bounding box center [1162, 18] width 65 height 24
click at [1192, 16] on button "Close" at bounding box center [1185, 18] width 21 height 21
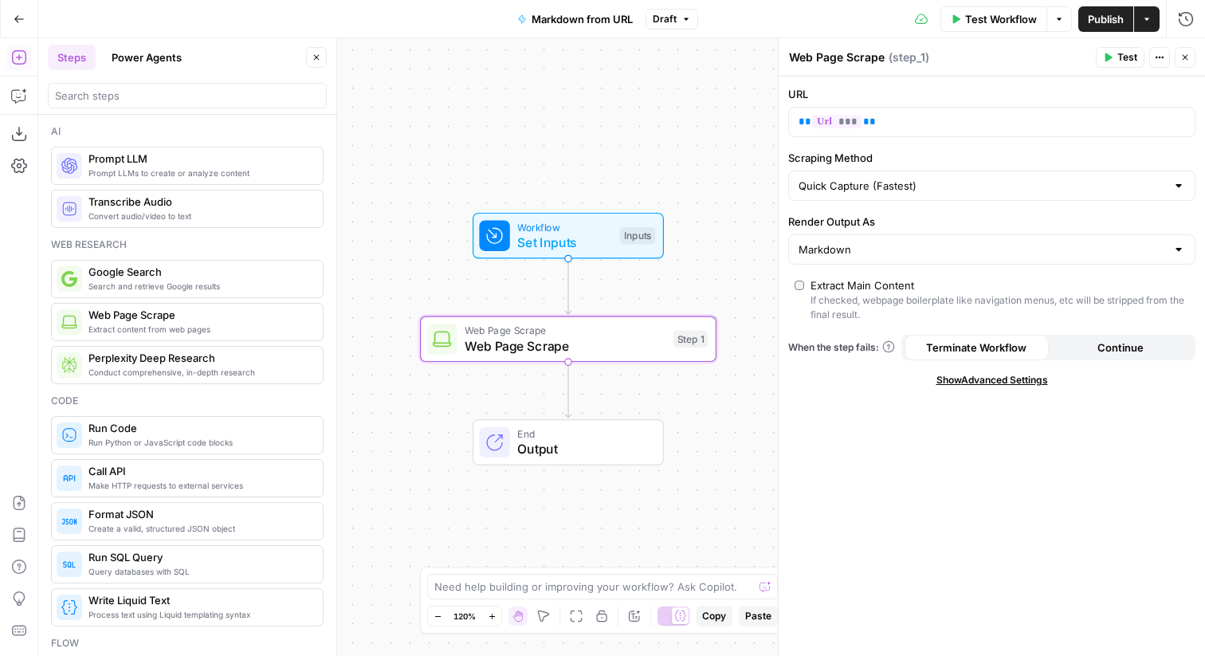
click at [560, 236] on span "Set Inputs" at bounding box center [564, 242] width 95 height 19
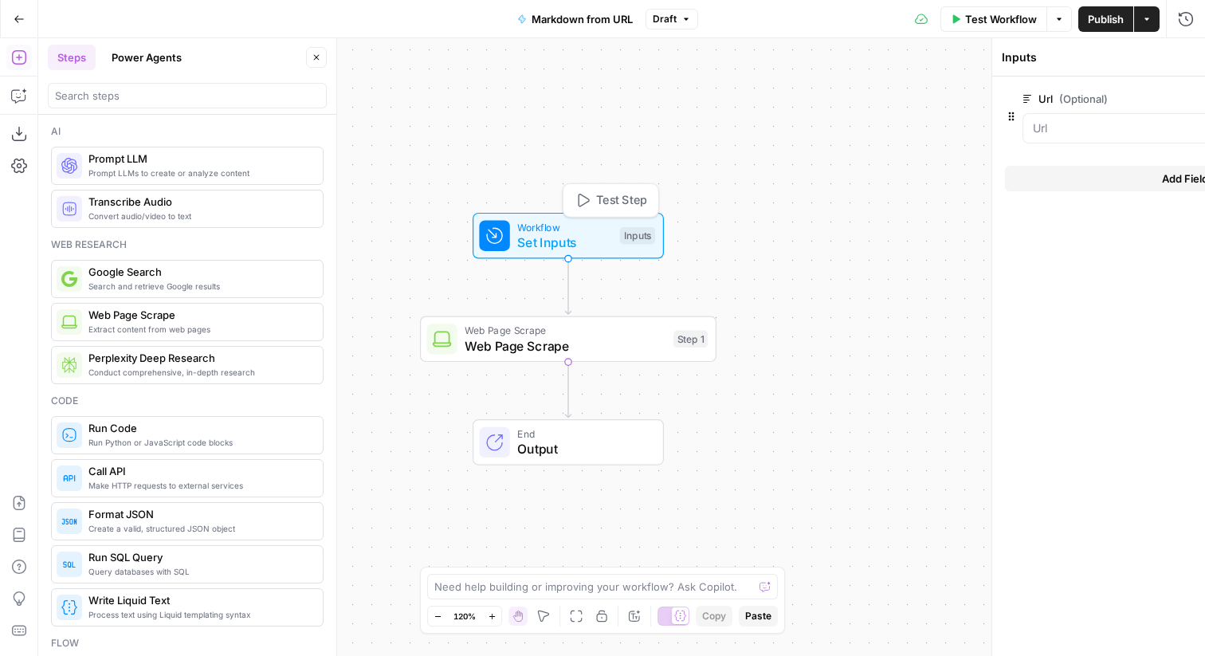
click at [560, 236] on span "Set Inputs" at bounding box center [564, 242] width 95 height 19
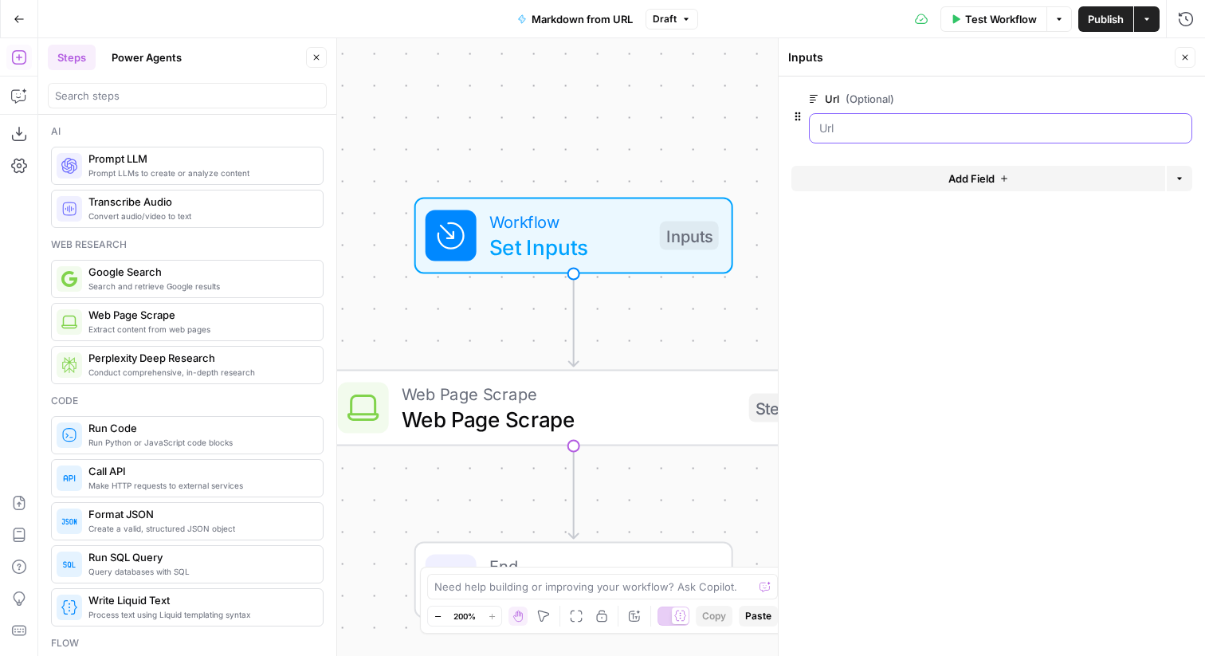
click at [847, 130] on input "Url (Optional)" at bounding box center [1000, 128] width 363 height 16
click at [853, 126] on input "Url (Optional)" at bounding box center [1000, 128] width 363 height 16
click at [948, 132] on input "Url (Optional)" at bounding box center [1000, 128] width 363 height 16
click at [929, 134] on input "Url (Optional)" at bounding box center [1000, 128] width 363 height 16
click at [1090, 273] on form "Url (Optional) edit field Delete group Add Field Options" at bounding box center [992, 366] width 426 height 579
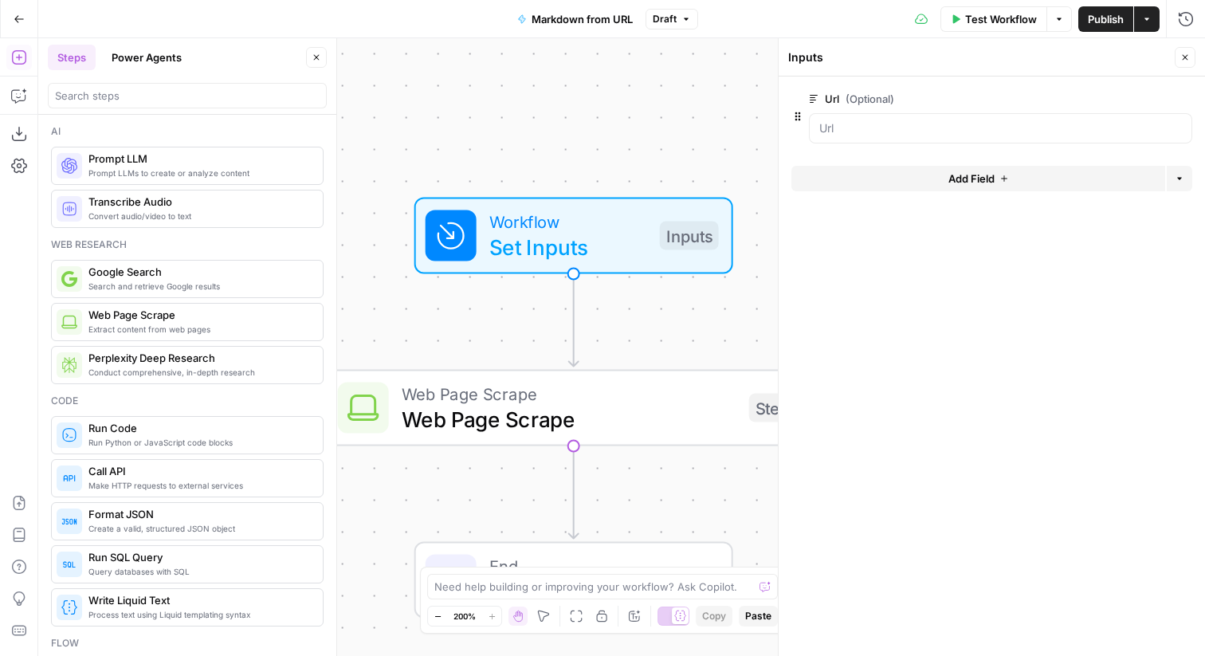
click at [923, 139] on div at bounding box center [1000, 128] width 383 height 30
click at [865, 128] on input "Url (Optional)" at bounding box center [1000, 128] width 363 height 16
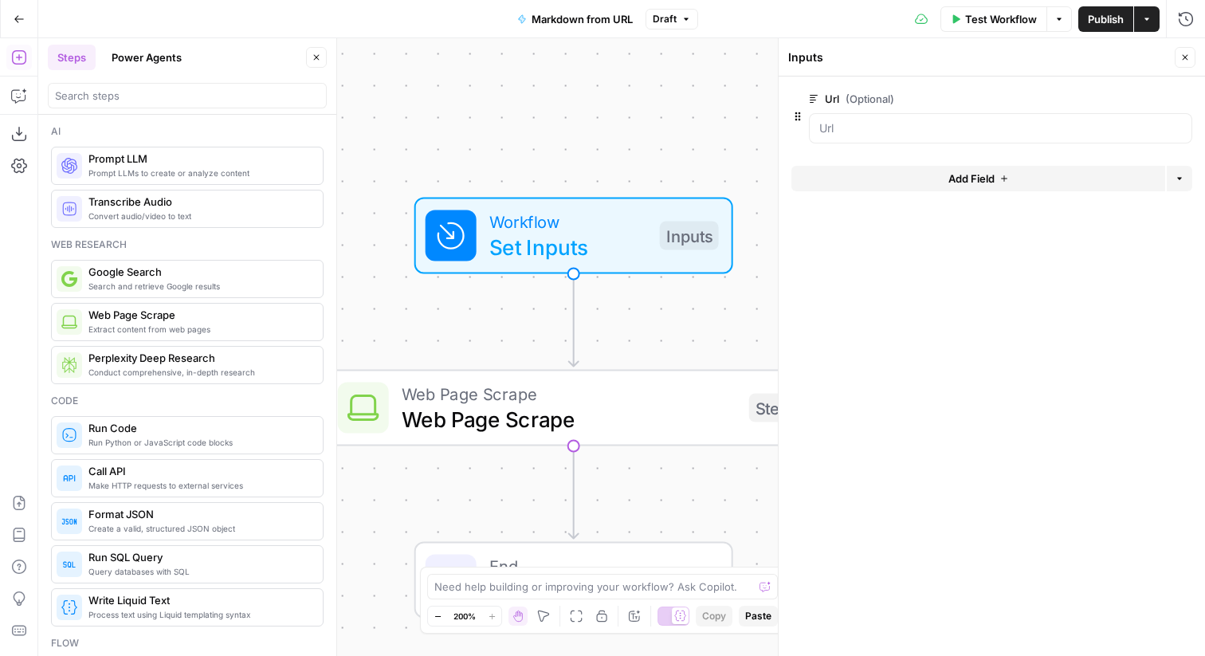
click at [1055, 21] on icon "button" at bounding box center [1060, 19] width 10 height 10
click at [989, 22] on span "Test Workflow" at bounding box center [1001, 19] width 72 height 16
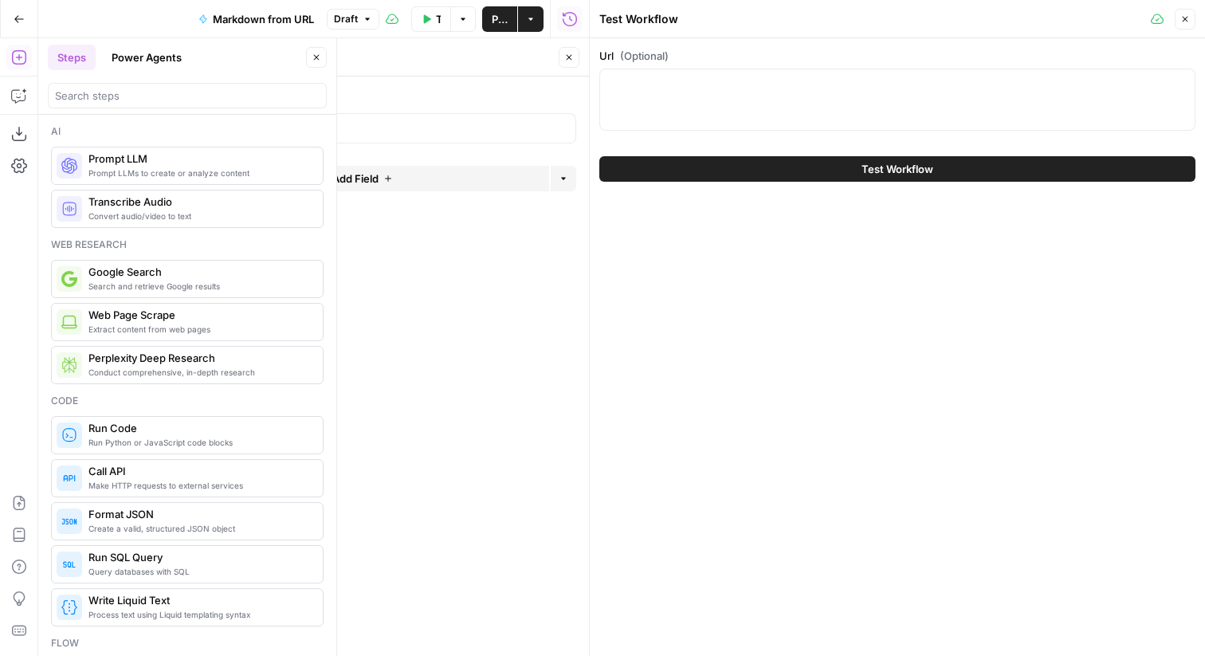
click at [791, 98] on div at bounding box center [897, 100] width 596 height 62
paste textarea "https://ramp.com/blog/examples-of-non-operating-expenses"
type textarea "https://ramp.com/blog/examples-of-non-operating-expenses"
click at [804, 167] on button "Test Workflow" at bounding box center [897, 169] width 596 height 26
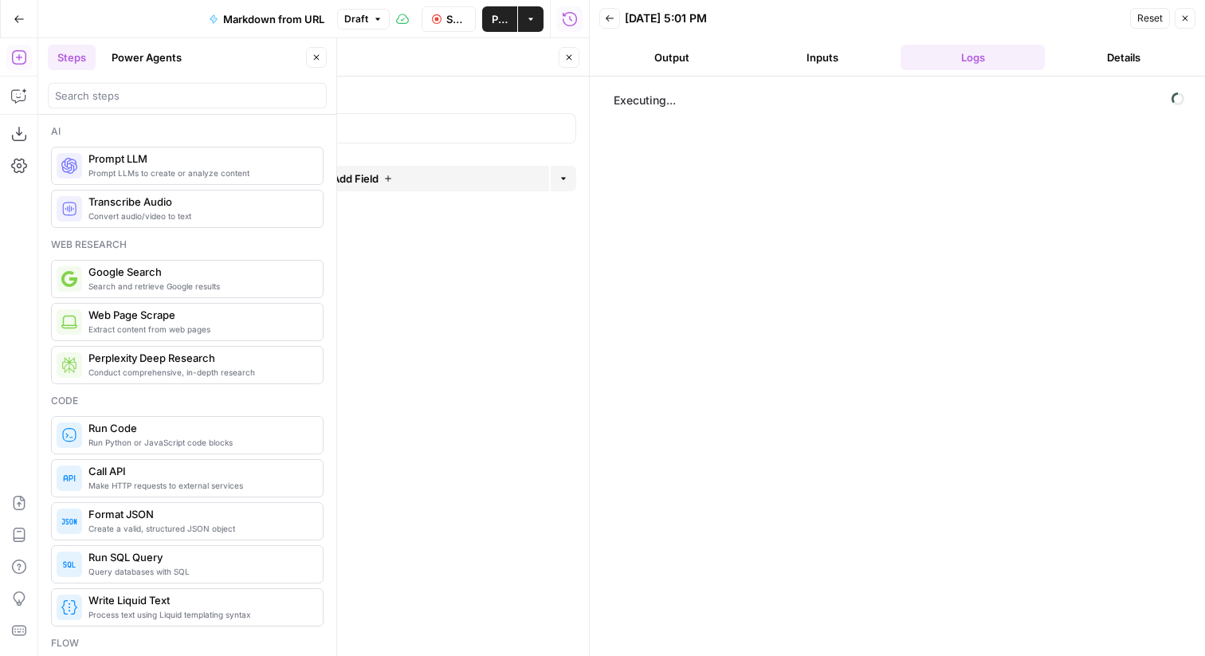
click at [577, 60] on button "Close" at bounding box center [569, 57] width 21 height 21
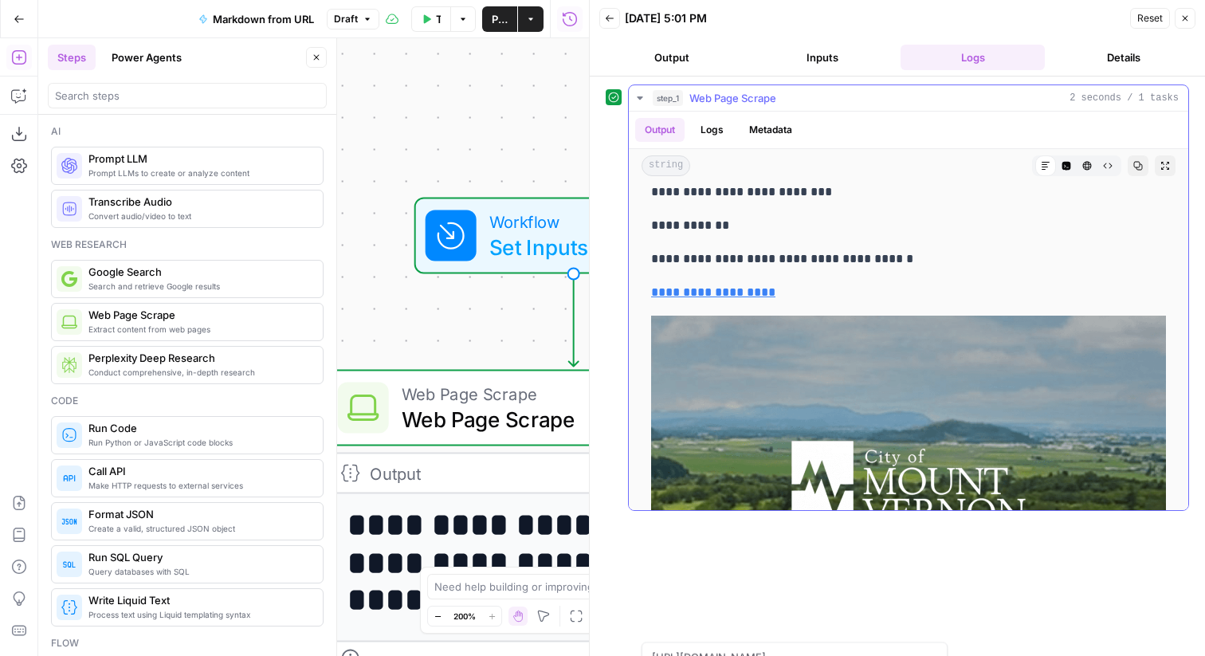
scroll to position [7834, 0]
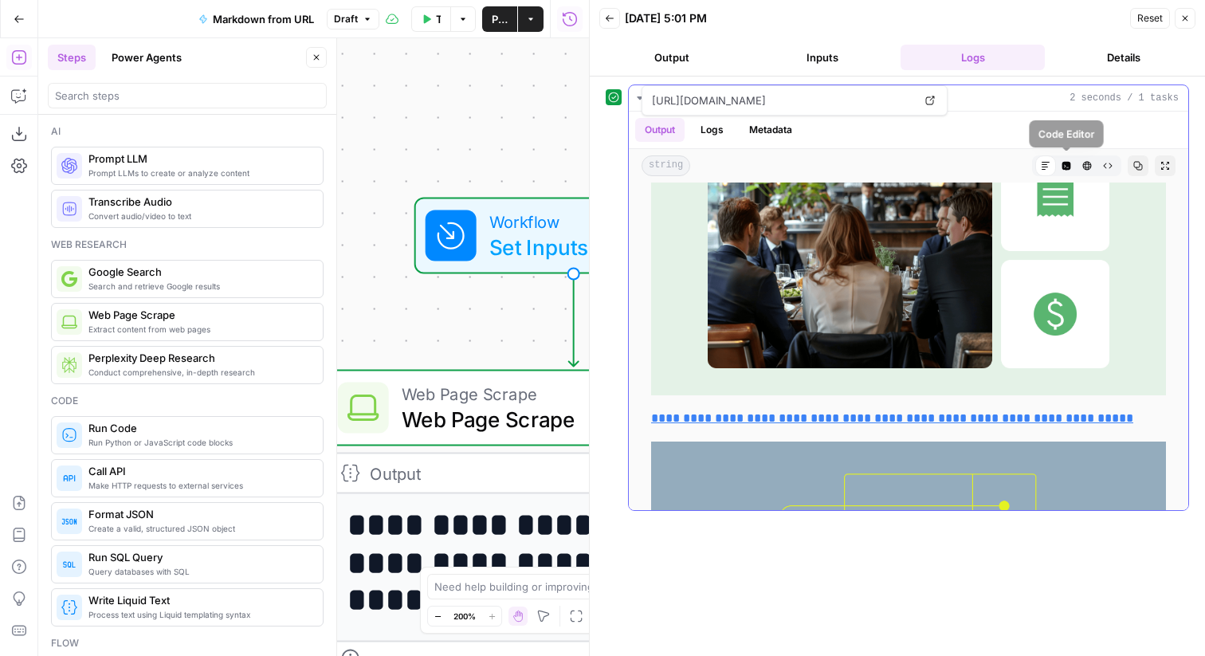
click at [1067, 168] on icon "button" at bounding box center [1067, 166] width 9 height 9
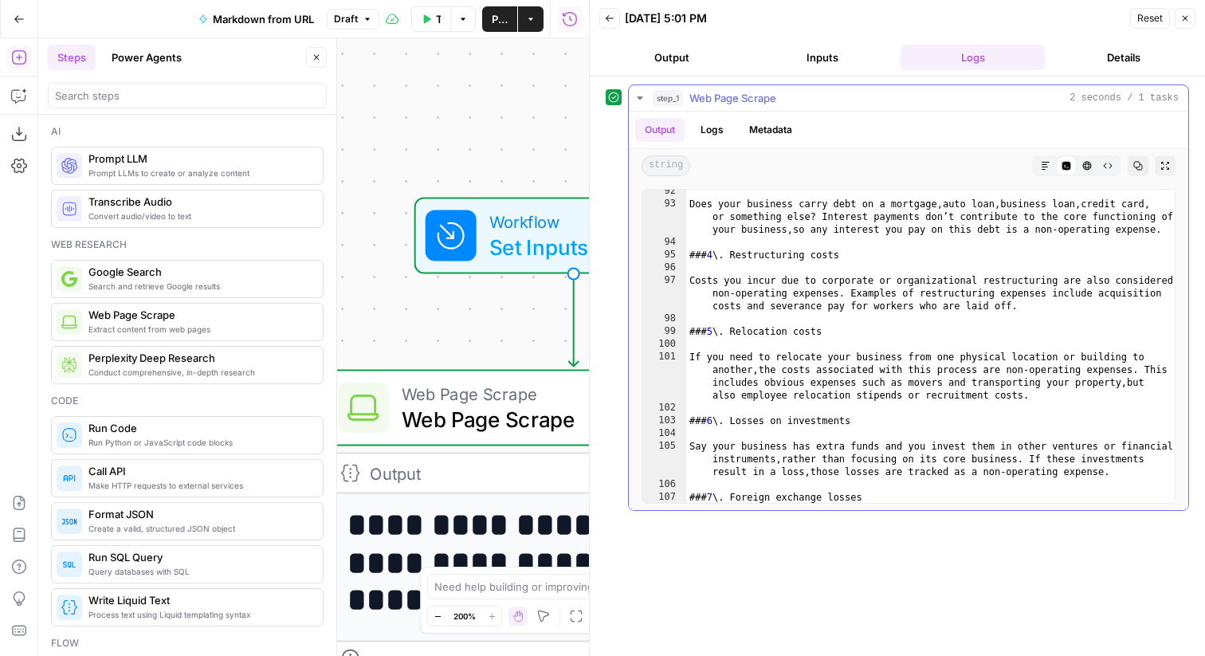
scroll to position [2708, 0]
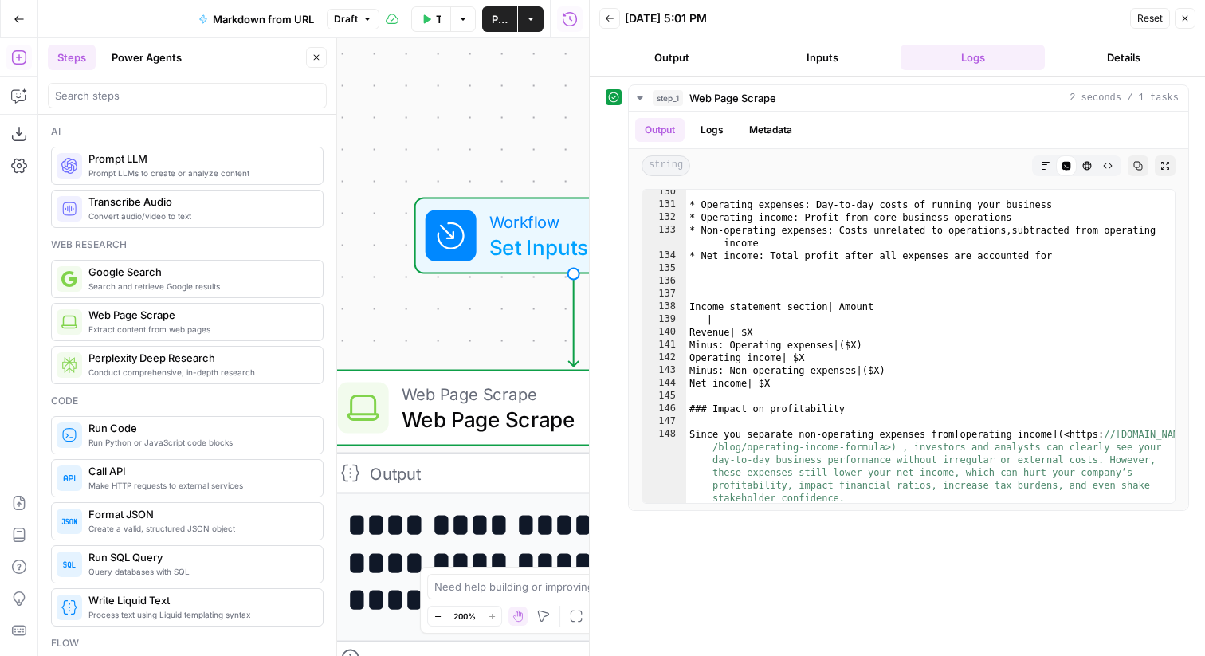
click at [1188, 23] on button "Close" at bounding box center [1185, 18] width 21 height 21
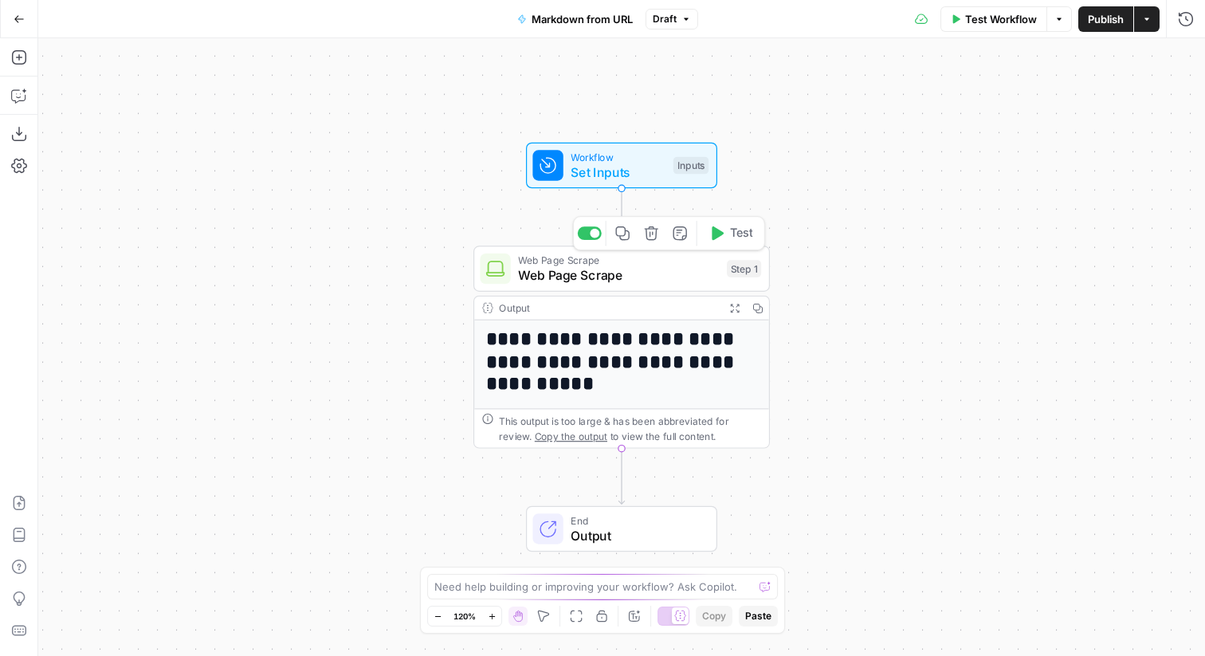
click at [623, 266] on span "Web Page Scrape" at bounding box center [618, 275] width 201 height 19
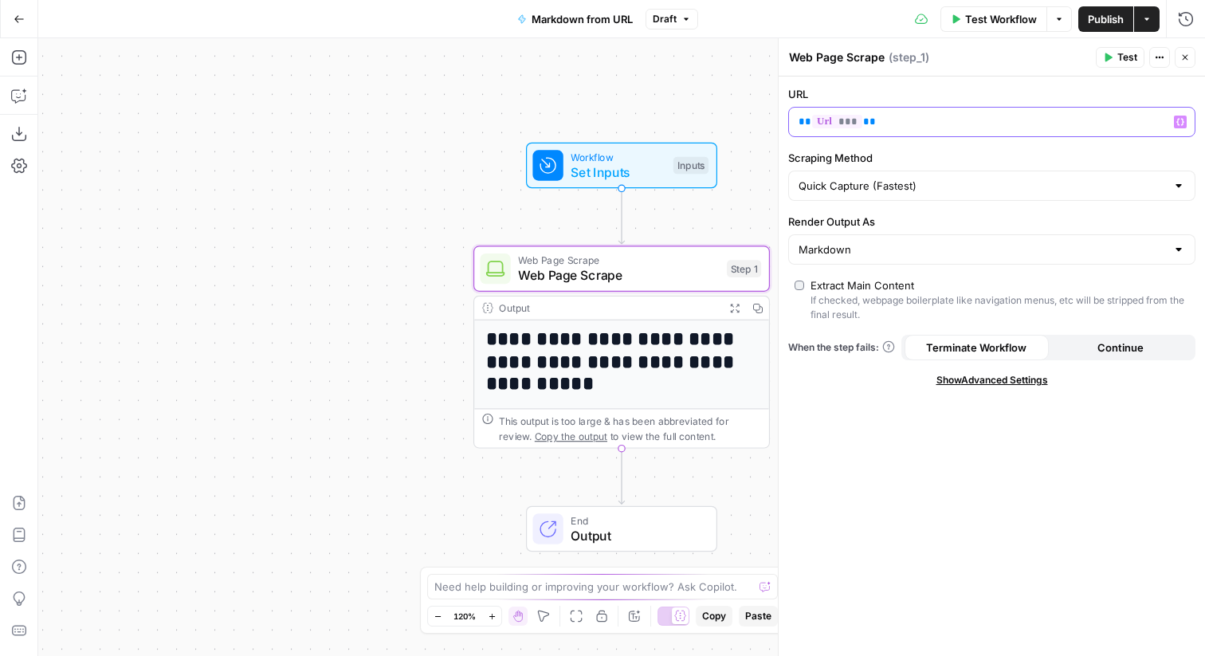
click at [878, 124] on p "** *** **" at bounding box center [979, 122] width 361 height 16
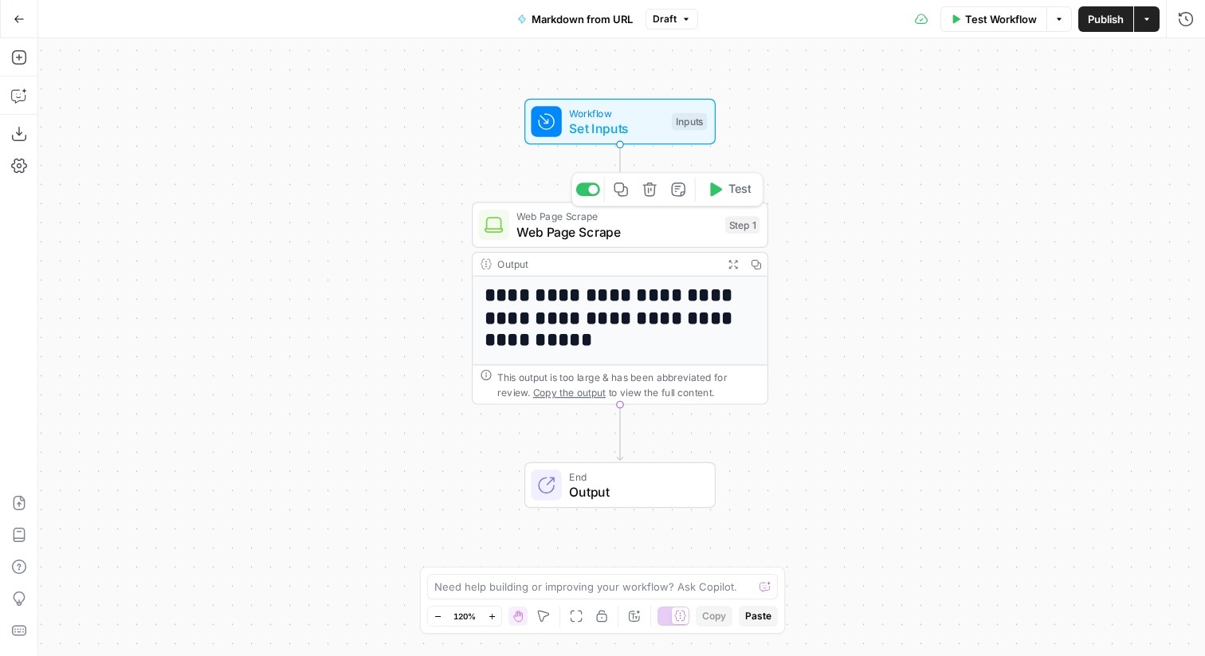
click at [627, 120] on span "Set Inputs" at bounding box center [616, 128] width 95 height 19
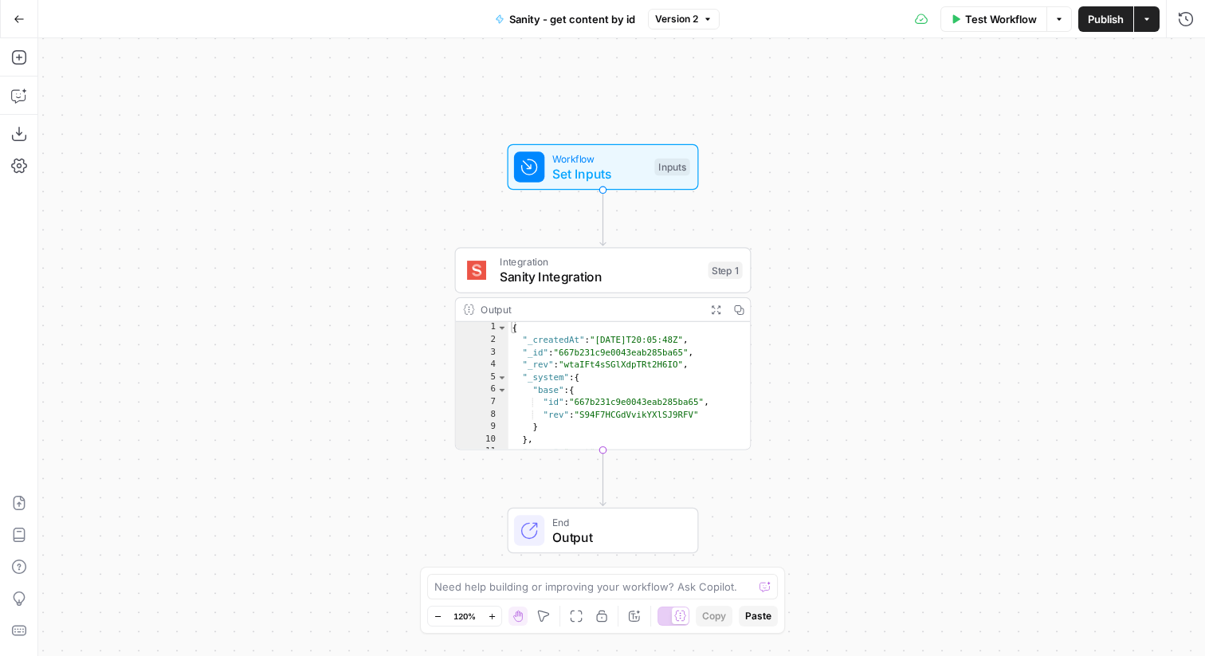
drag, startPoint x: 658, startPoint y: 93, endPoint x: 795, endPoint y: 190, distance: 167.6
click at [795, 190] on div "Workflow Set Inputs Inputs Integration Sanity Integration Step 1 Output Expand …" at bounding box center [621, 347] width 1167 height 618
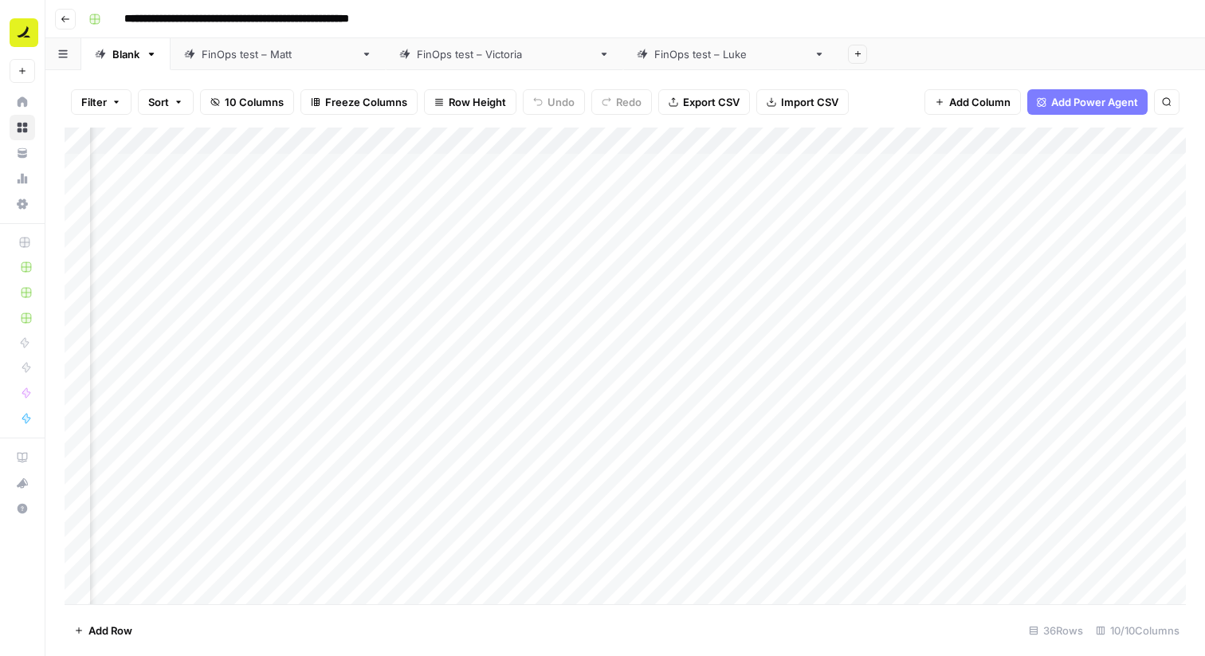
scroll to position [2, 648]
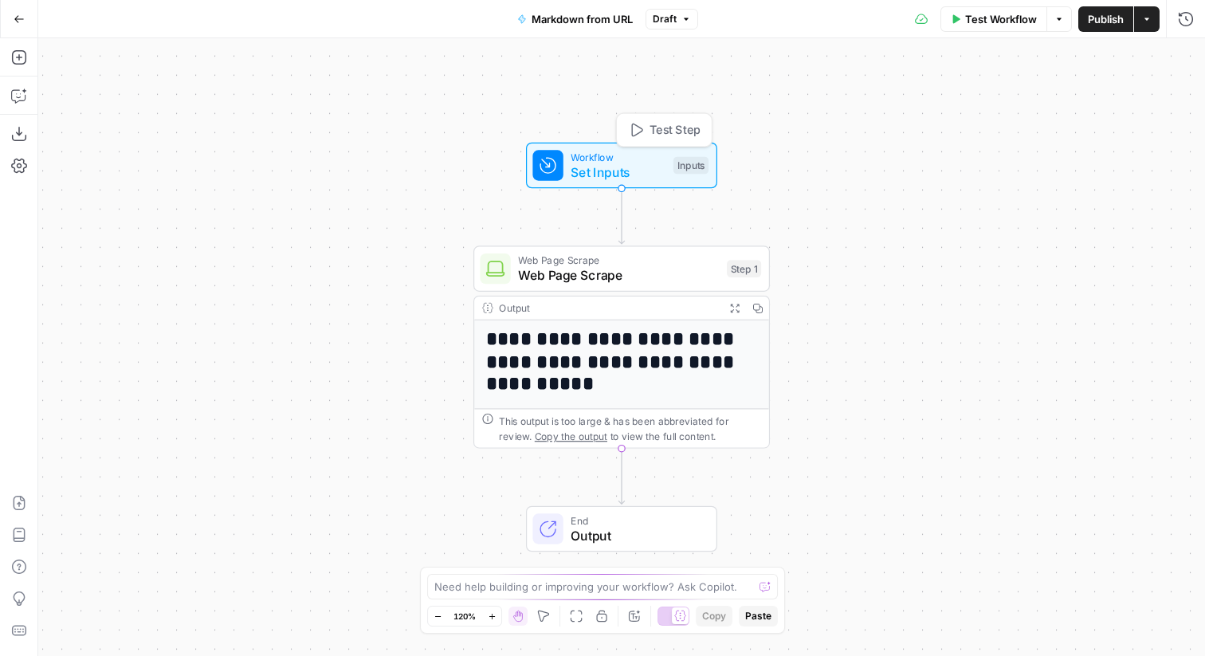
click at [624, 152] on span "Workflow" at bounding box center [618, 156] width 95 height 15
click at [874, 97] on span "(Optional)" at bounding box center [870, 99] width 49 height 16
click at [874, 120] on input "Url (Optional)" at bounding box center [1000, 128] width 363 height 16
click at [1141, 108] on button "edit field" at bounding box center [1139, 98] width 61 height 19
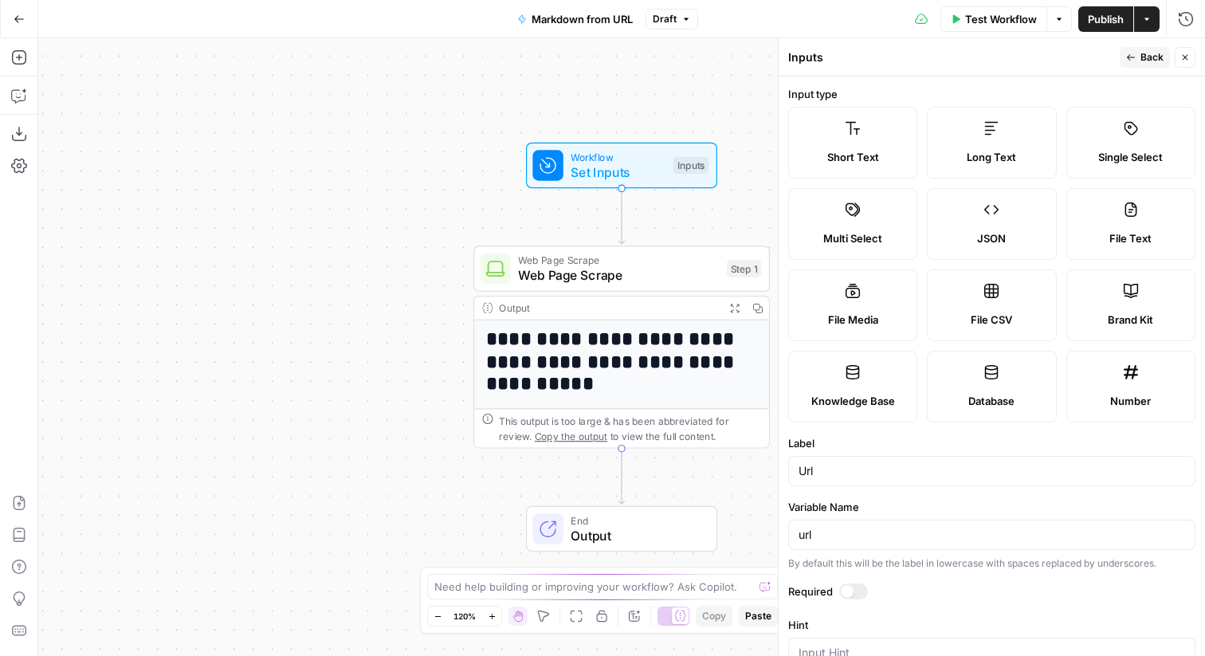
click at [1184, 57] on icon "button" at bounding box center [1185, 58] width 10 height 10
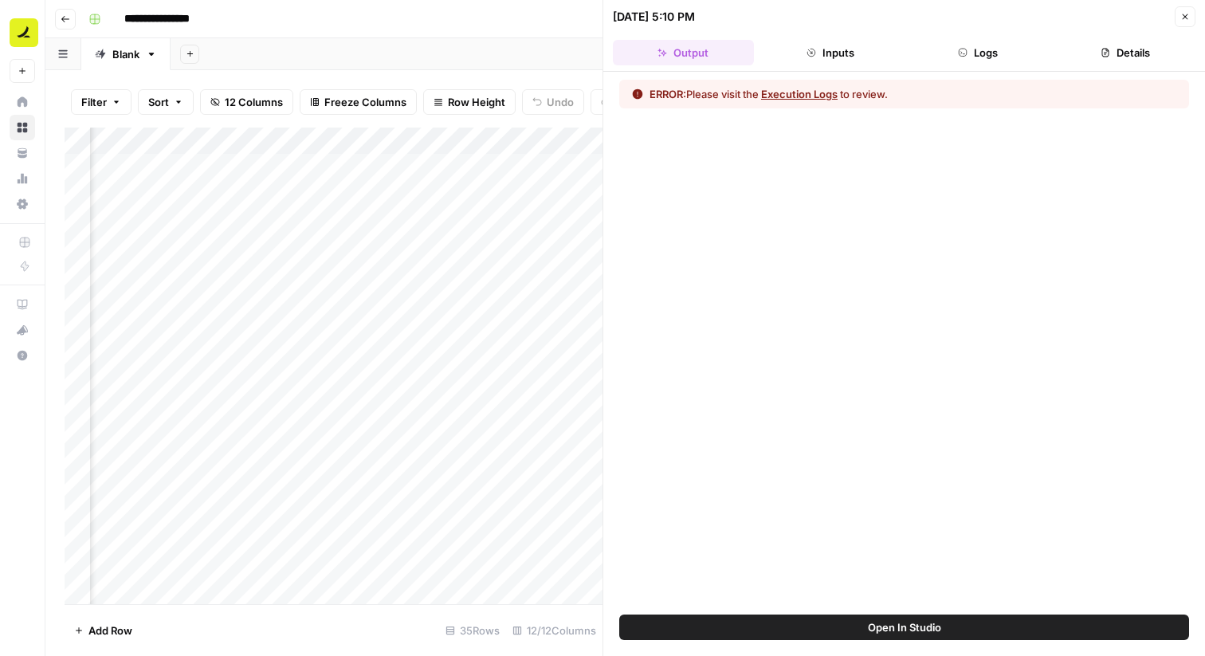
scroll to position [0, 1239]
click at [248, 490] on div "Add Column" at bounding box center [334, 366] width 538 height 477
click at [1177, 11] on button "Close" at bounding box center [1185, 16] width 21 height 21
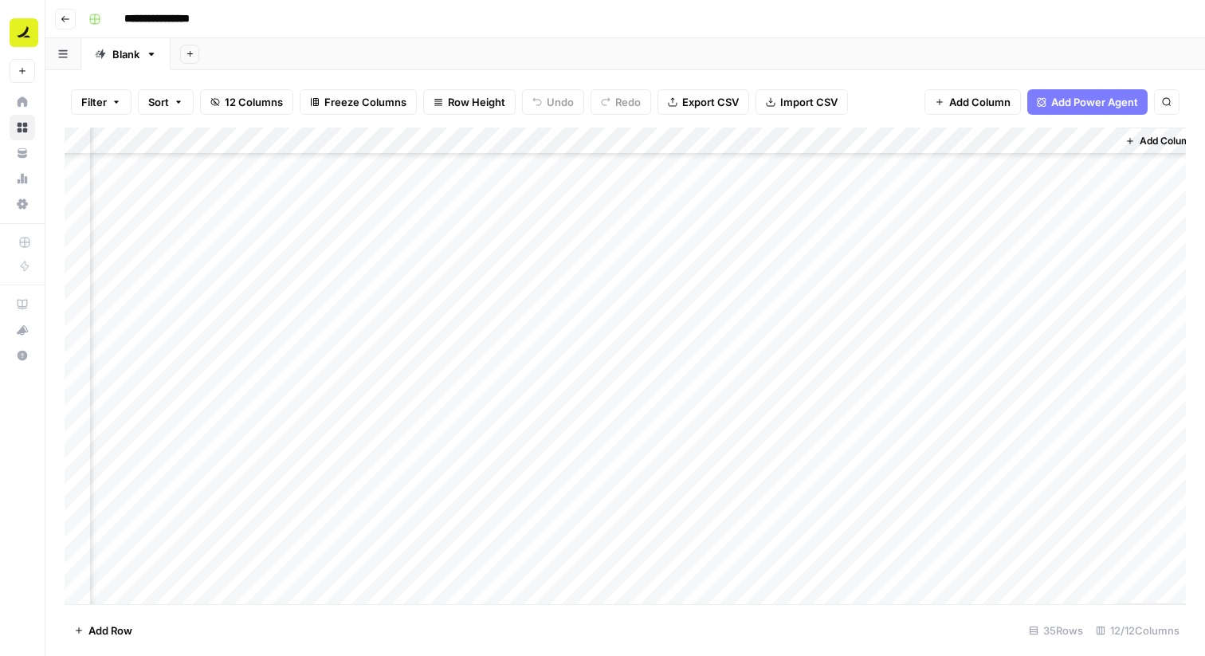
scroll to position [0, 827]
click at [659, 493] on div "Add Column" at bounding box center [626, 366] width 1122 height 477
click at [428, 498] on div "Add Column" at bounding box center [626, 366] width 1122 height 477
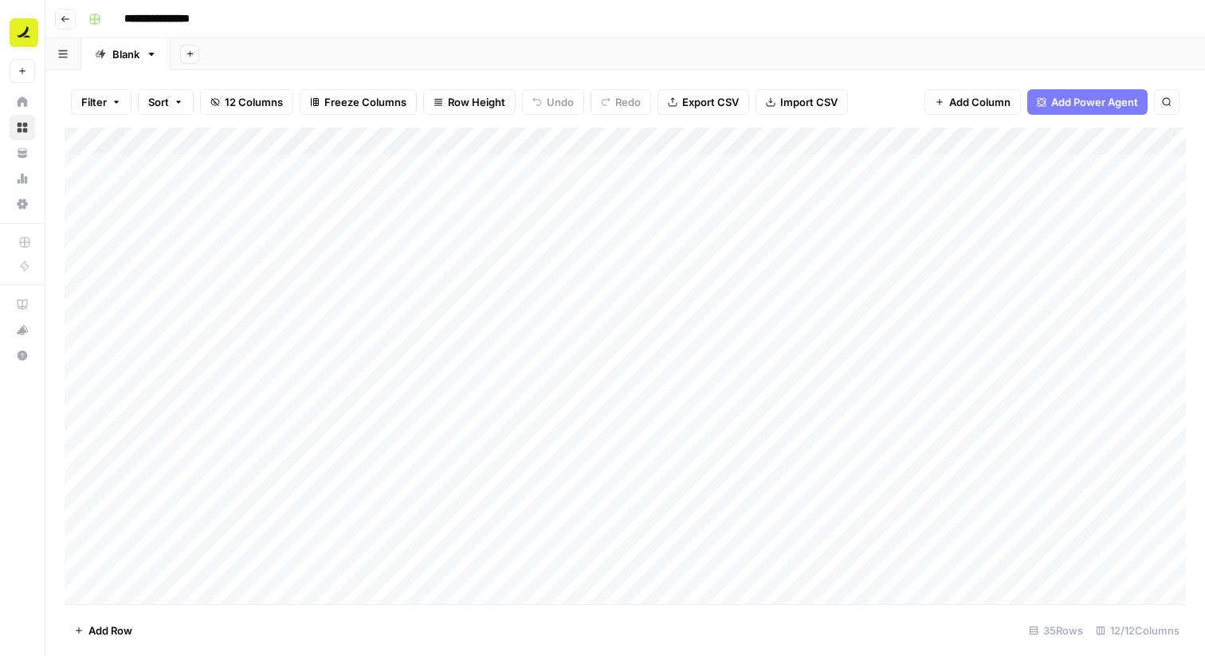
click at [497, 412] on div "Add Column" at bounding box center [626, 366] width 1122 height 477
click at [619, 492] on div "Add Column" at bounding box center [626, 366] width 1122 height 477
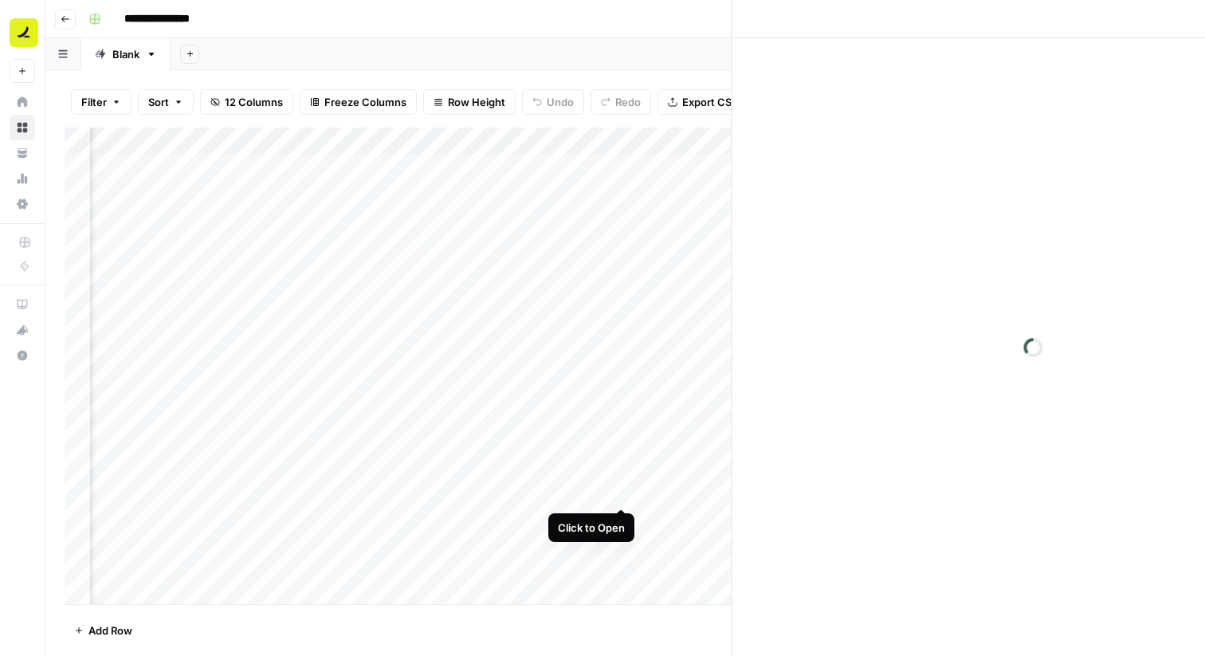
scroll to position [0, 835]
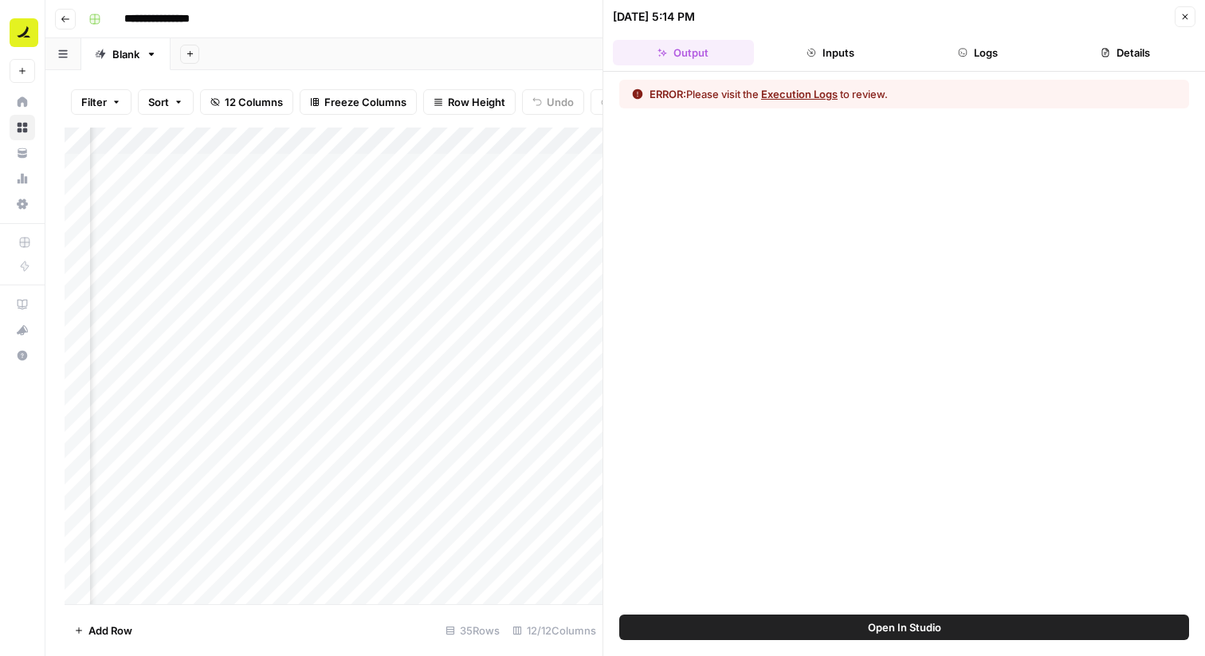
click at [798, 89] on button "Execution Logs" at bounding box center [799, 94] width 77 height 16
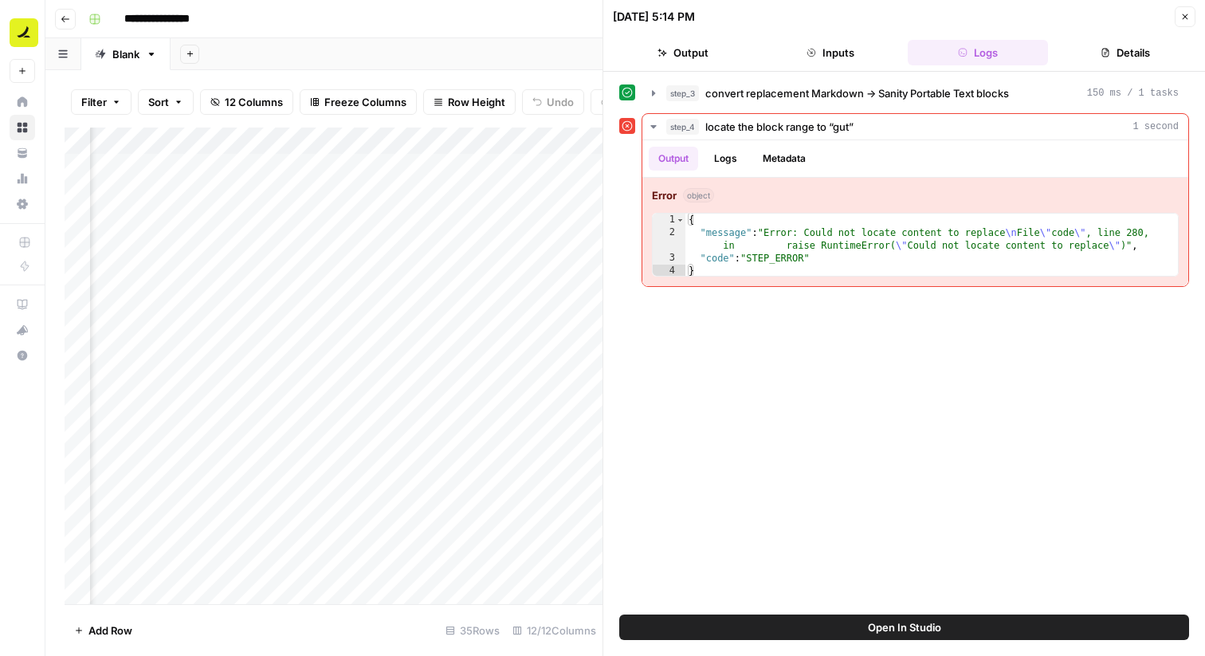
click at [1186, 22] on button "Close" at bounding box center [1185, 16] width 21 height 21
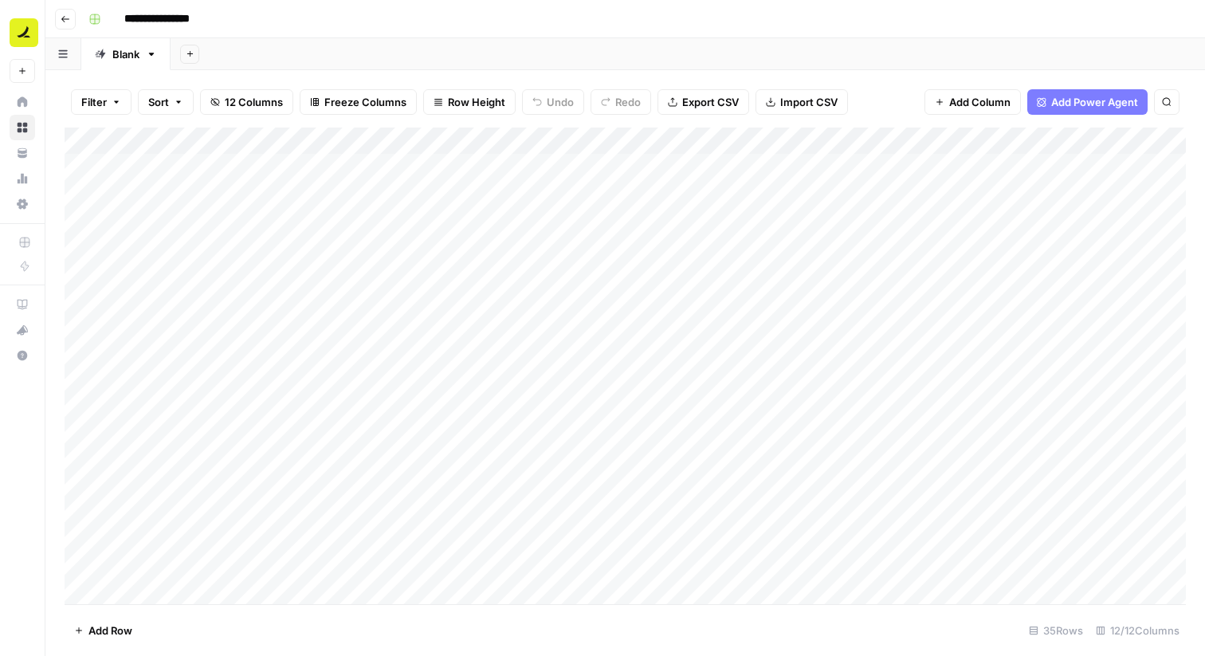
click at [692, 135] on div "Add Column" at bounding box center [626, 366] width 1122 height 477
click at [692, 135] on div at bounding box center [714, 144] width 144 height 32
click at [855, 141] on div "Add Column" at bounding box center [626, 366] width 1122 height 477
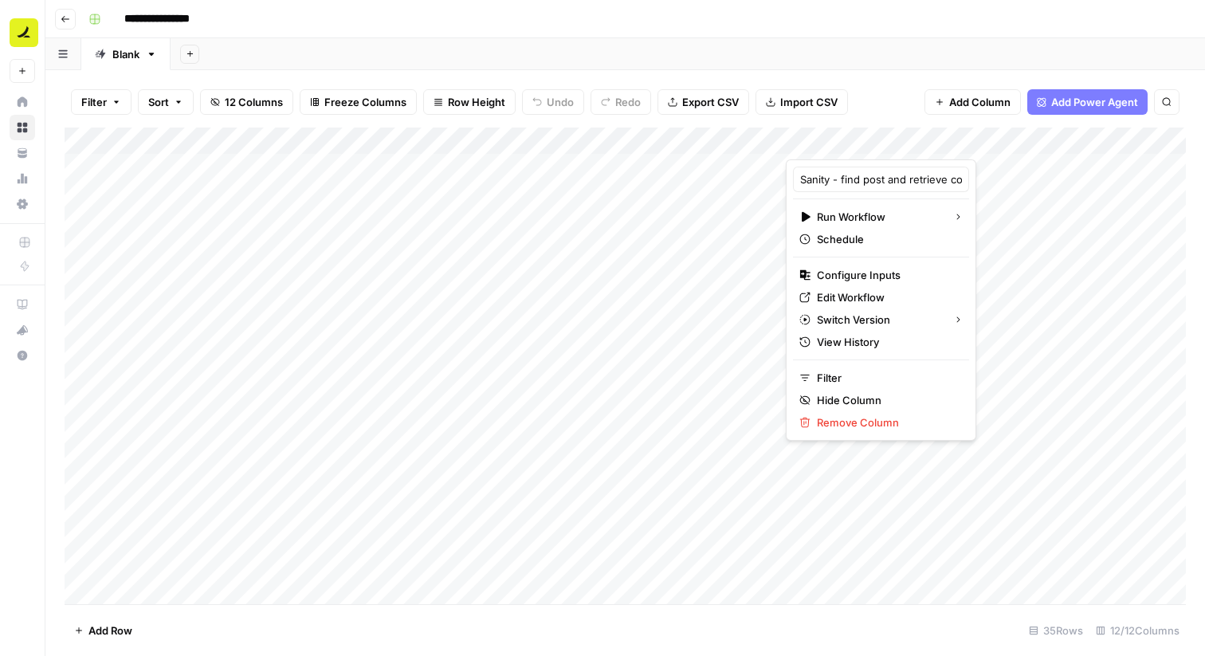
click at [953, 147] on div "Add Column" at bounding box center [626, 366] width 1122 height 477
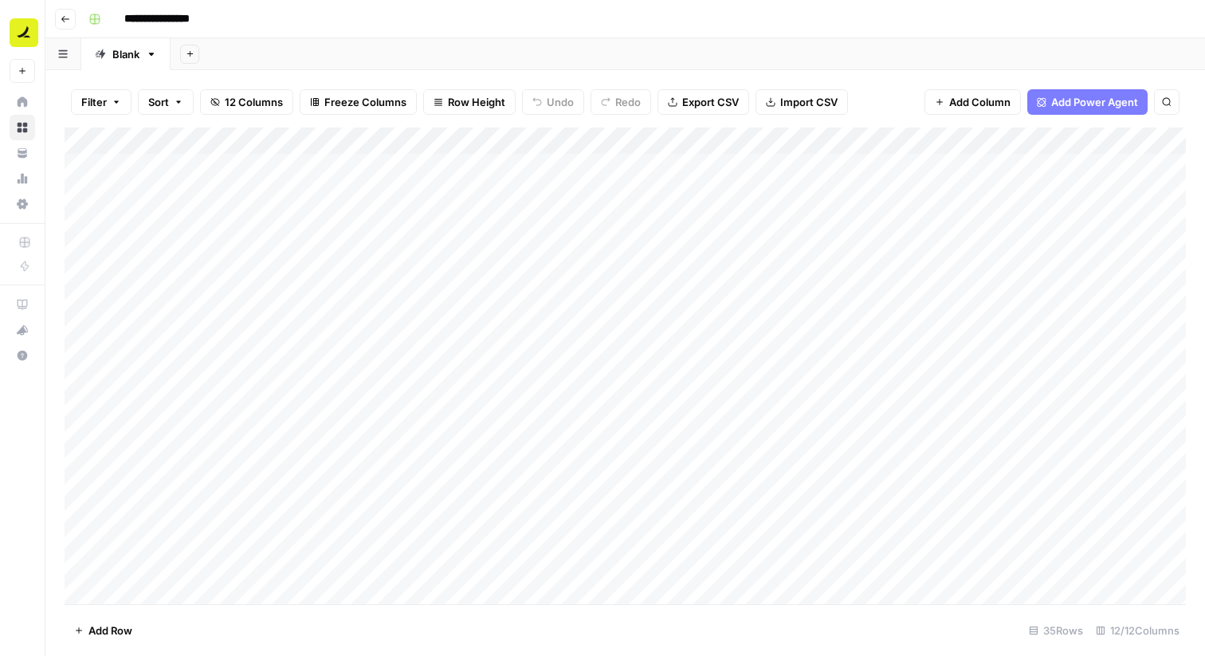
click at [1133, 78] on div "Filter Sort 12 Columns Freeze Columns Row Height Undo Redo Export CSV Import CS…" at bounding box center [626, 102] width 1122 height 51
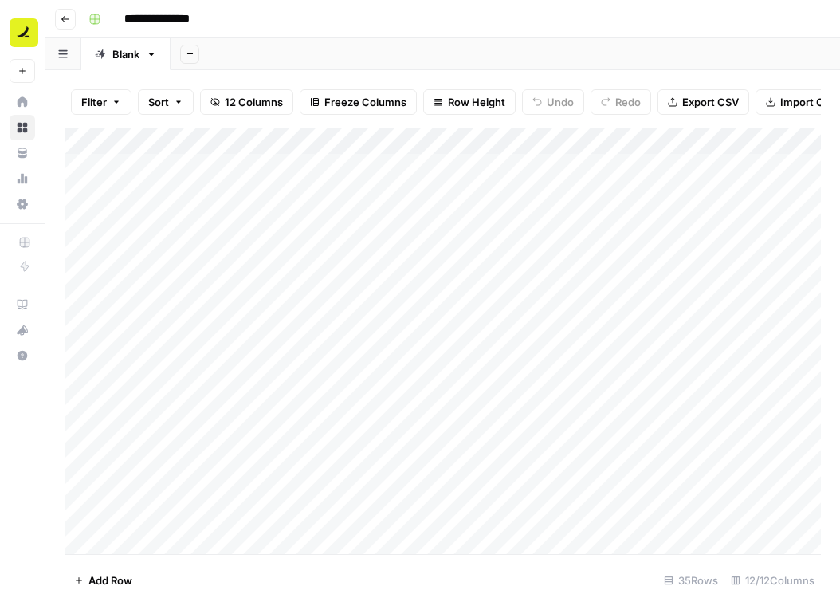
click at [441, 29] on div "**********" at bounding box center [453, 19] width 742 height 26
